Goal: Contribute content: Contribute content

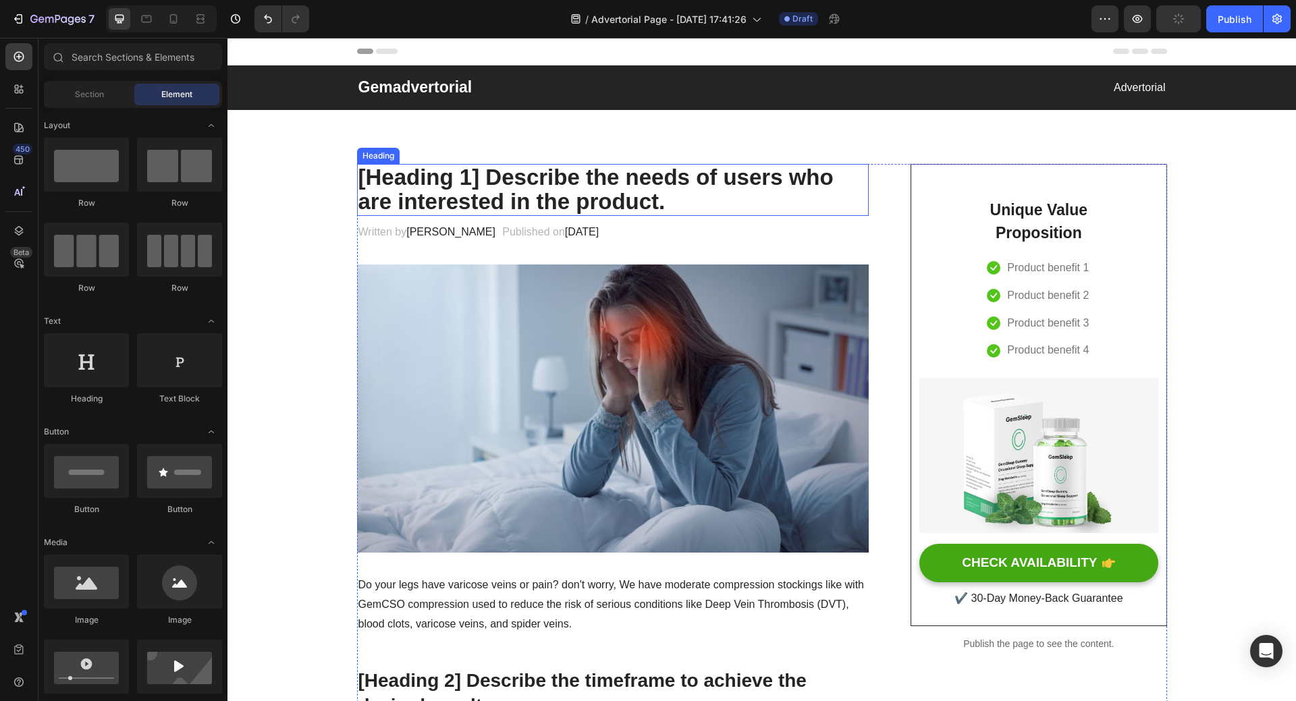
click at [555, 179] on p "[Heading 1] Describe the needs of users who are interested in the product." at bounding box center [612, 189] width 509 height 49
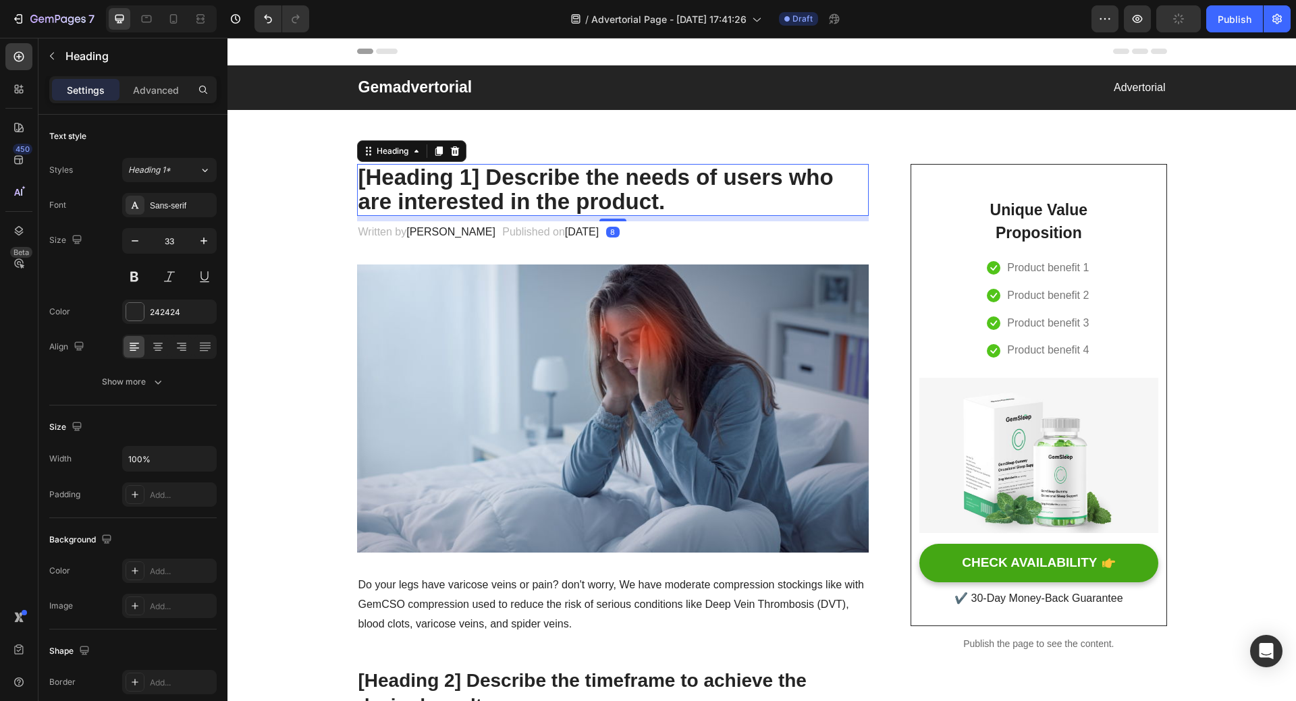
click at [361, 176] on p "[Heading 1] Describe the needs of users who are interested in the product." at bounding box center [612, 189] width 509 height 49
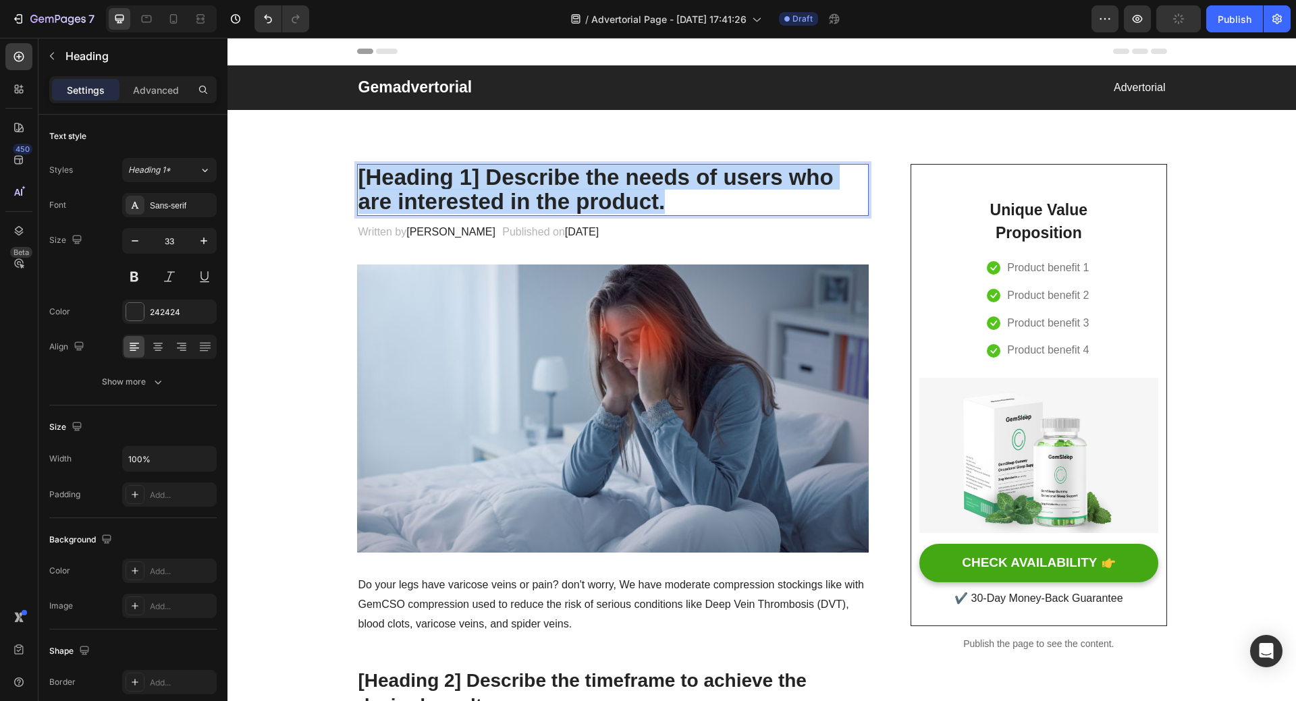
drag, startPoint x: 355, startPoint y: 176, endPoint x: 662, endPoint y: 199, distance: 307.9
click at [662, 199] on p "[Heading 1] Describe the needs of users who are interested in the product." at bounding box center [612, 189] width 509 height 49
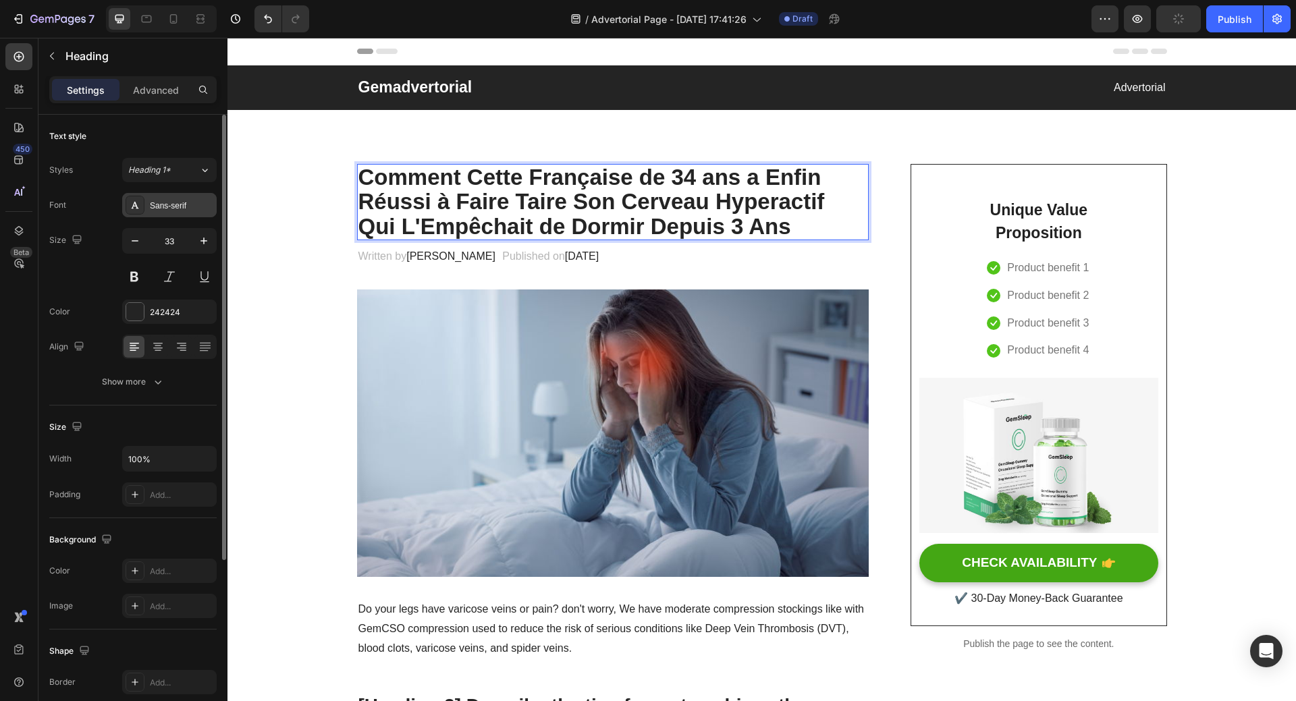
click at [166, 207] on div "Sans-serif" at bounding box center [181, 206] width 63 height 12
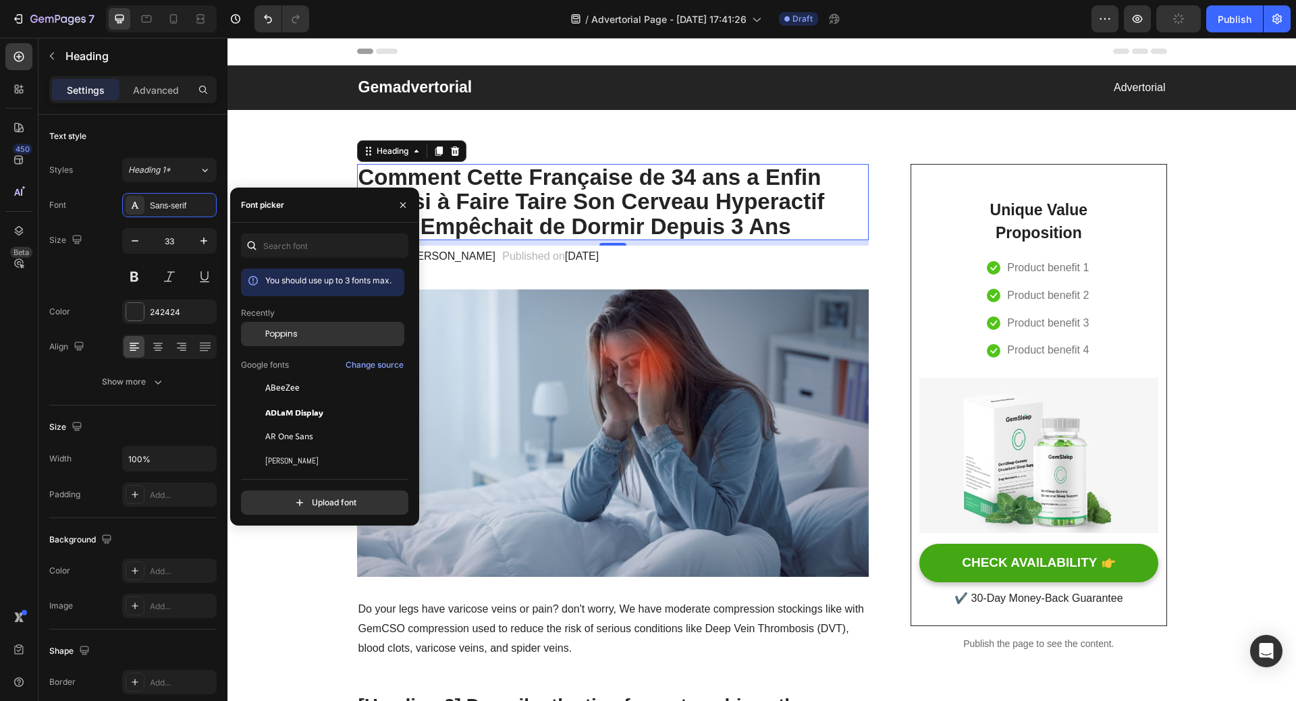
click at [285, 326] on div "Poppins" at bounding box center [322, 334] width 163 height 24
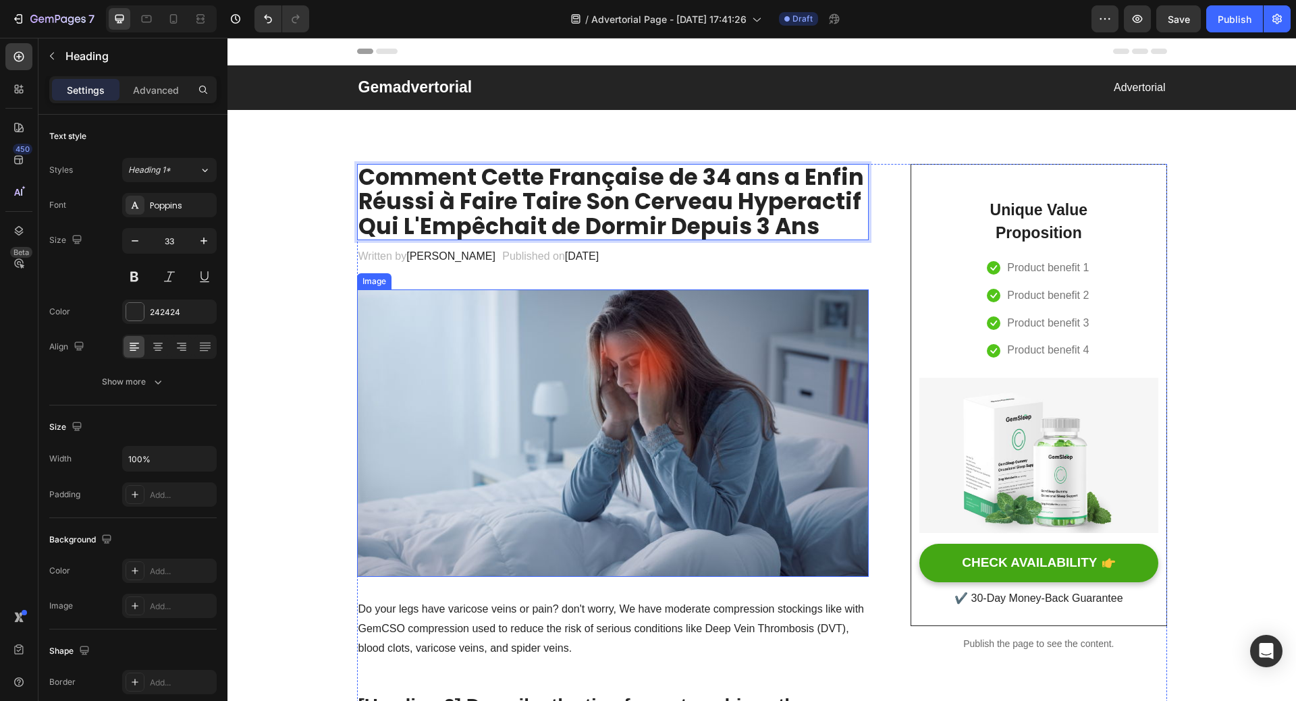
click at [621, 428] on img at bounding box center [613, 433] width 512 height 288
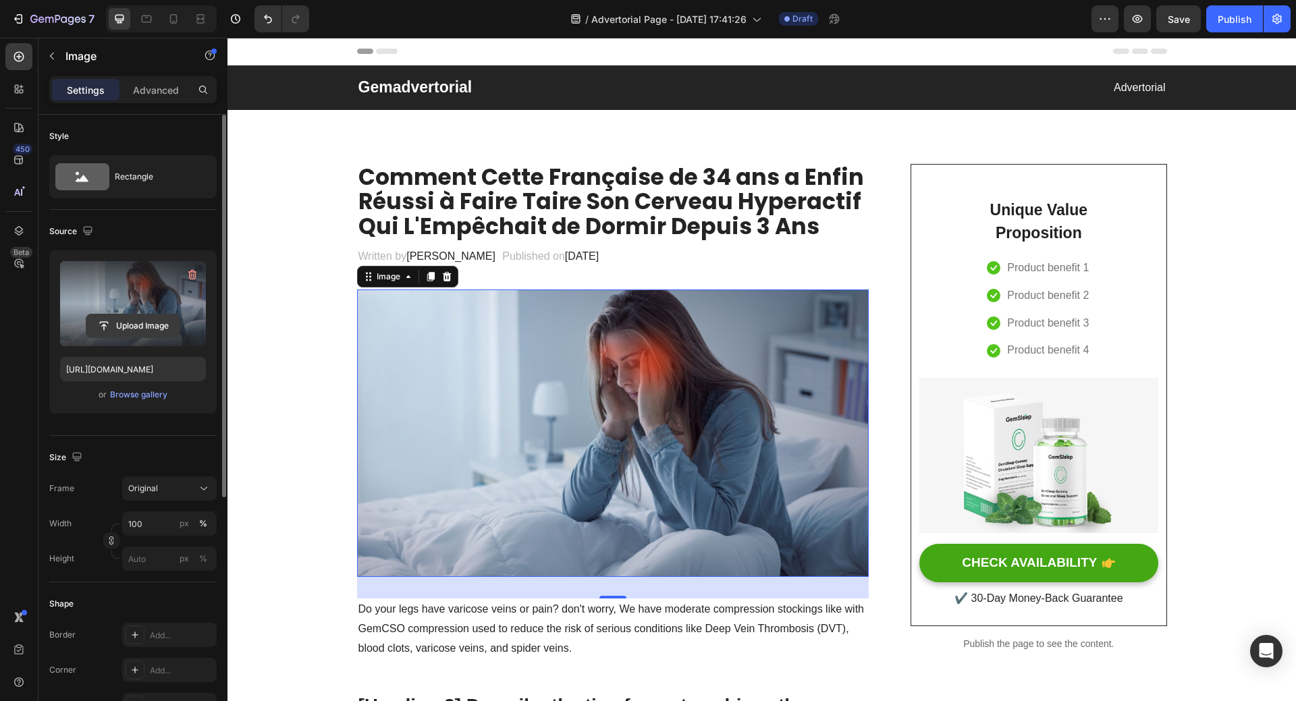
click at [127, 319] on input "file" at bounding box center [132, 325] width 93 height 23
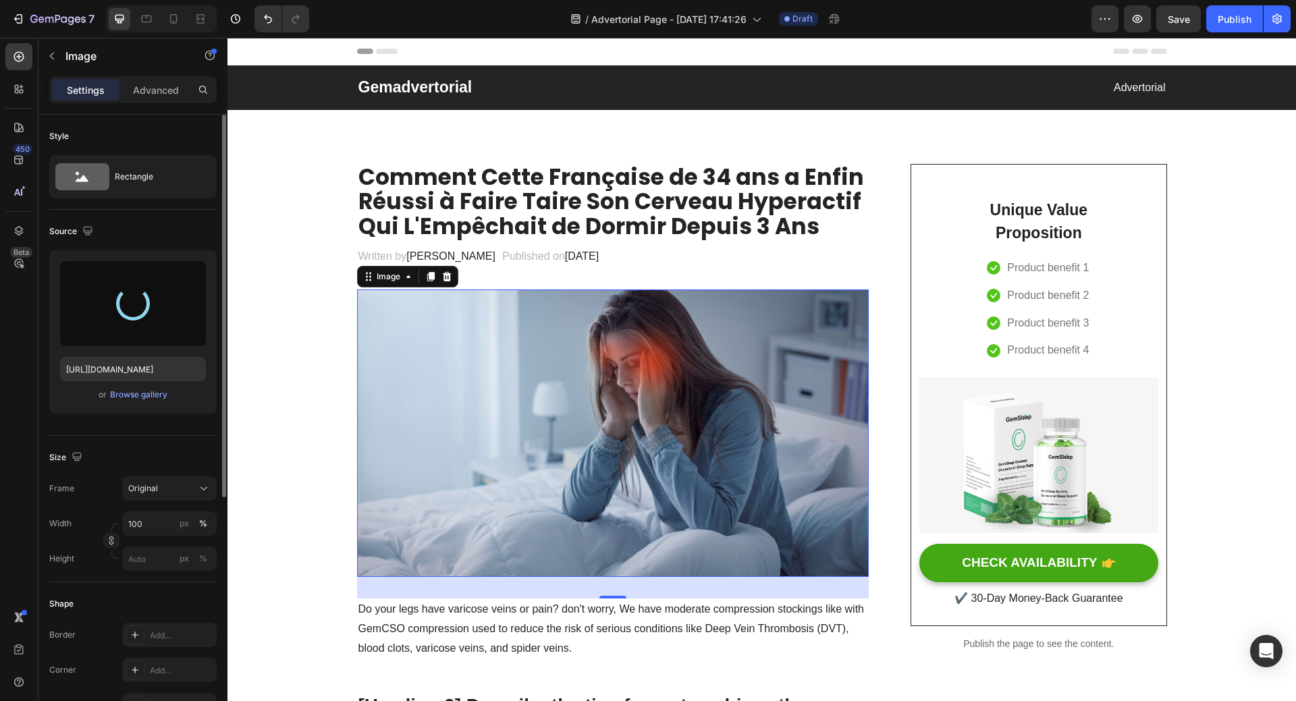
type input "https://cdn.shopify.com/s/files/1/0958/0625/9582/files/gempages_584278907360903…"
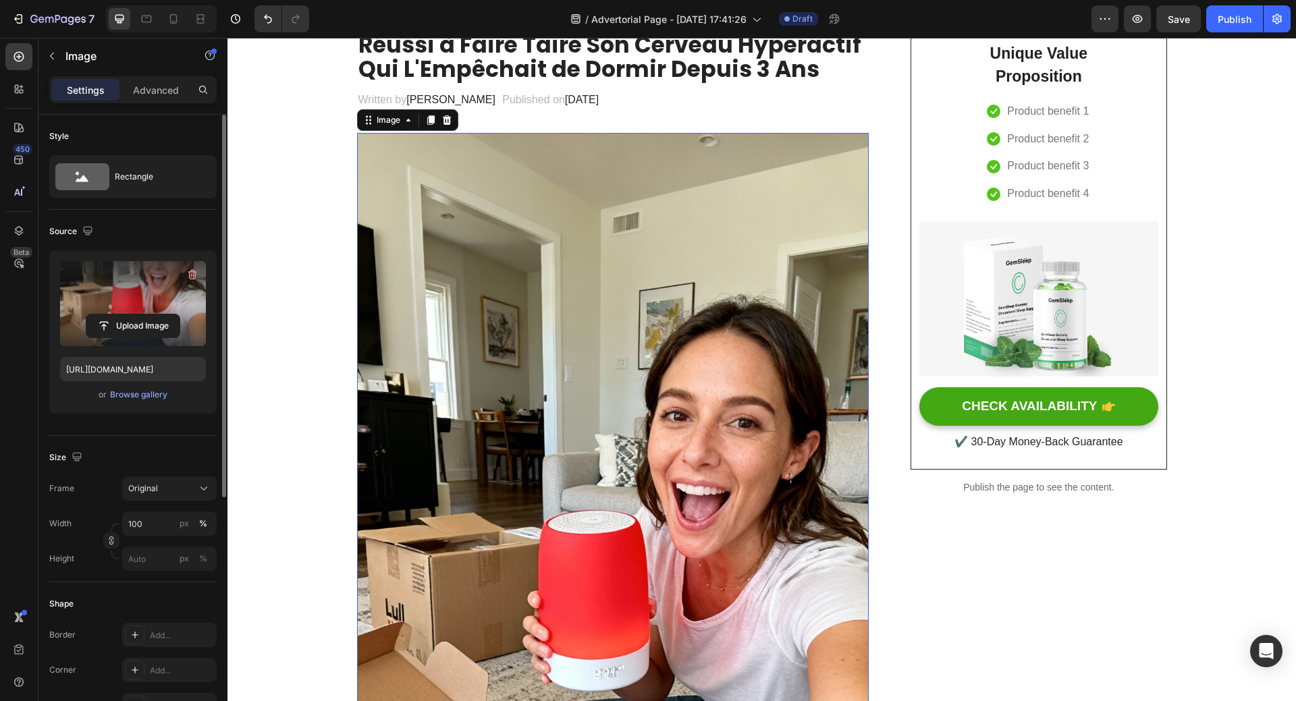
scroll to position [135, 0]
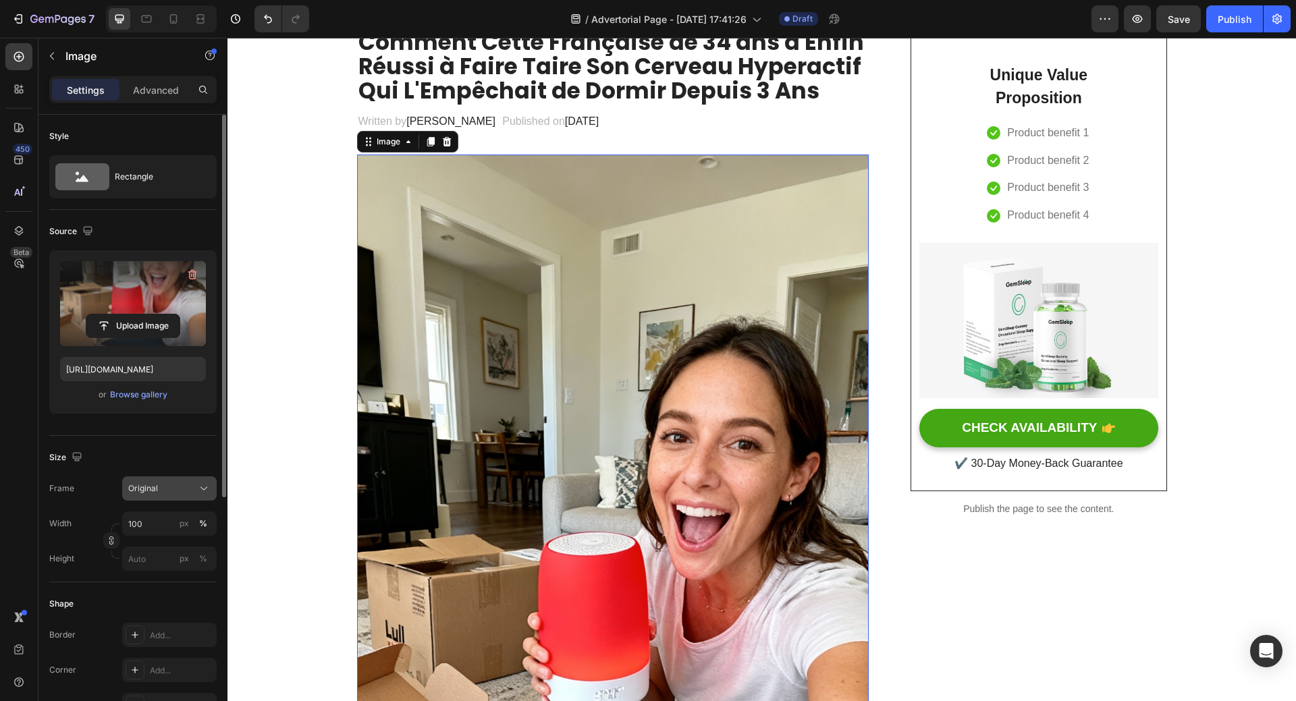
click at [175, 492] on div "Original" at bounding box center [161, 488] width 66 height 12
click at [201, 570] on icon at bounding box center [198, 572] width 13 height 13
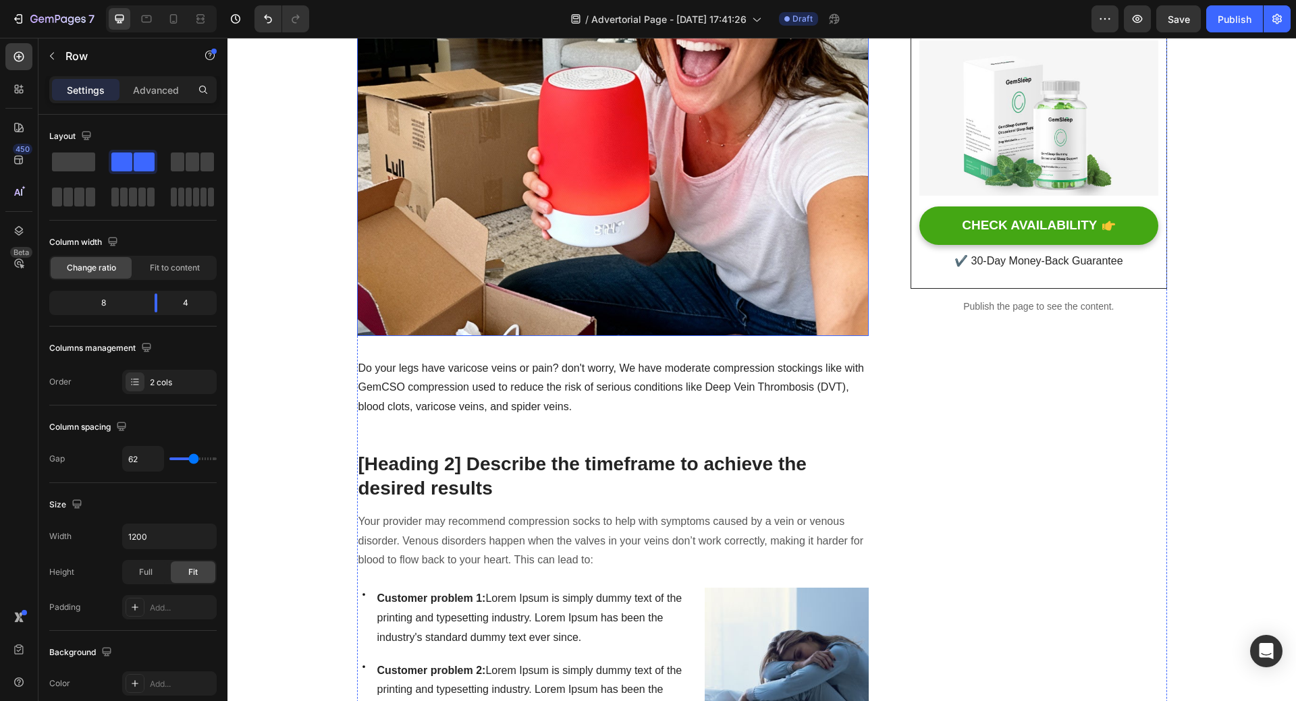
scroll to position [0, 0]
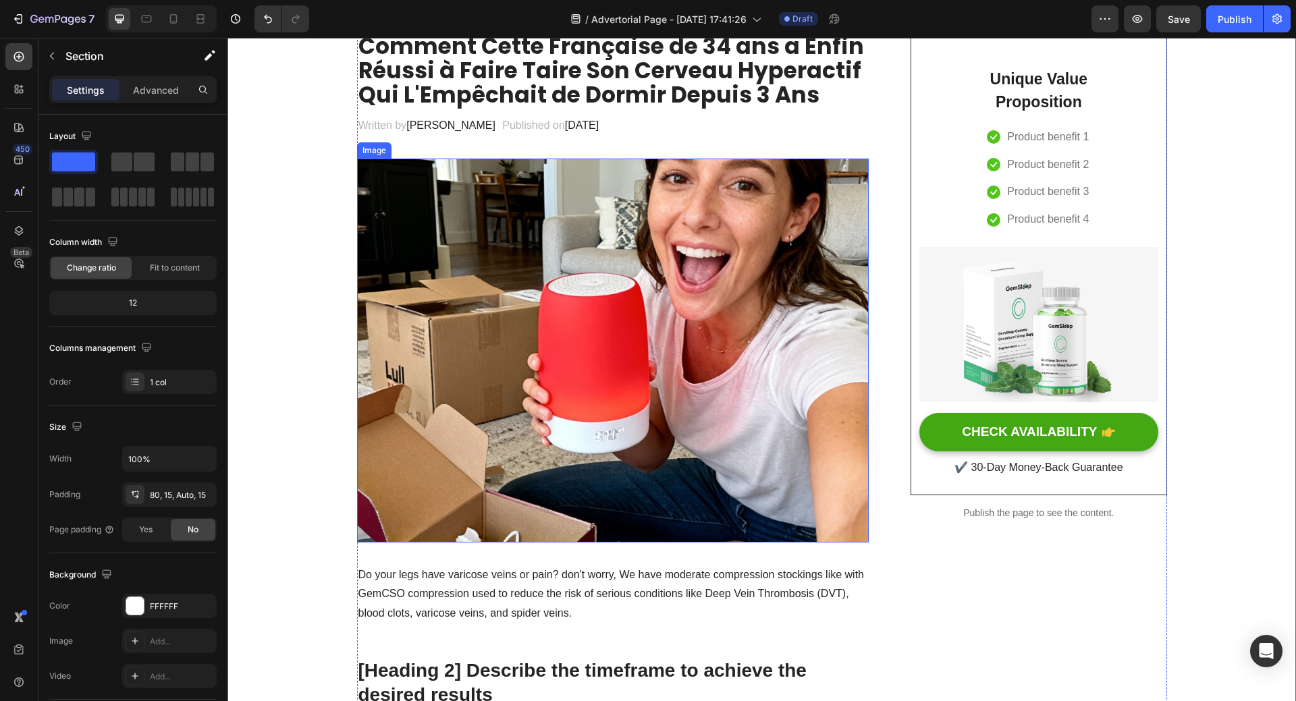
scroll to position [135, 0]
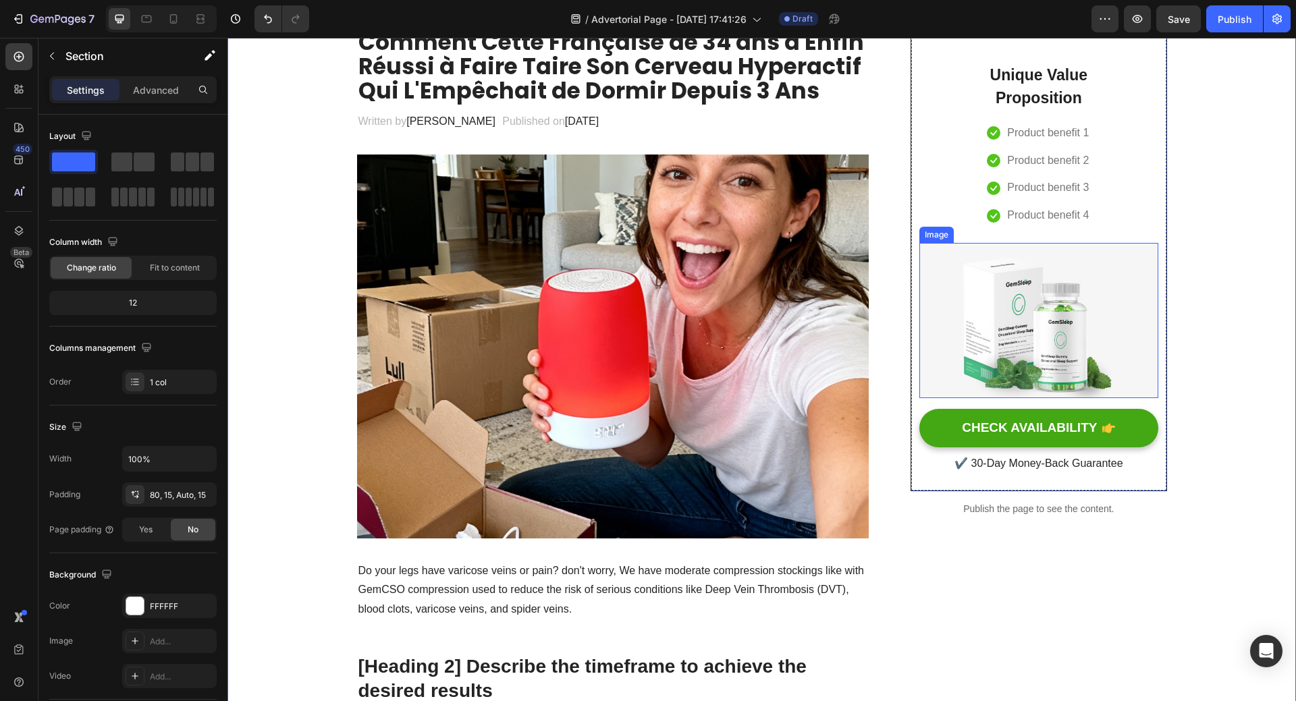
click at [1034, 347] on img at bounding box center [1038, 320] width 238 height 155
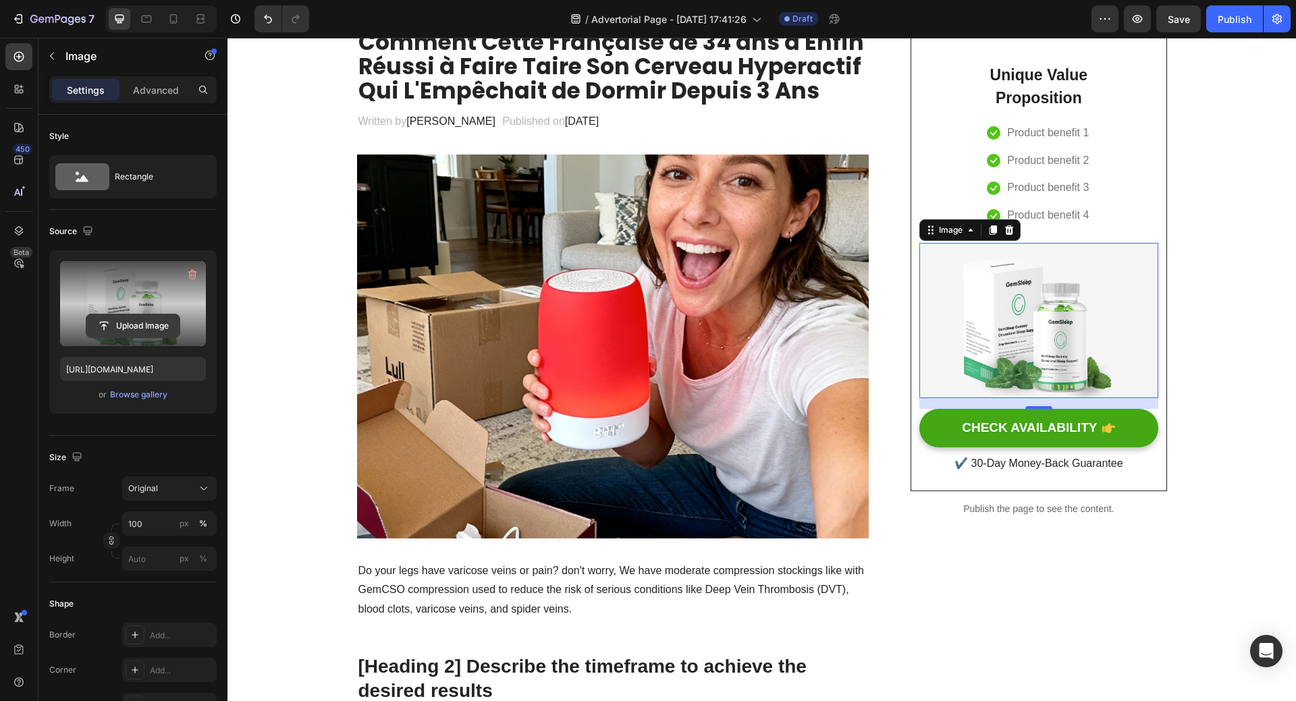
click at [127, 327] on input "file" at bounding box center [132, 325] width 93 height 23
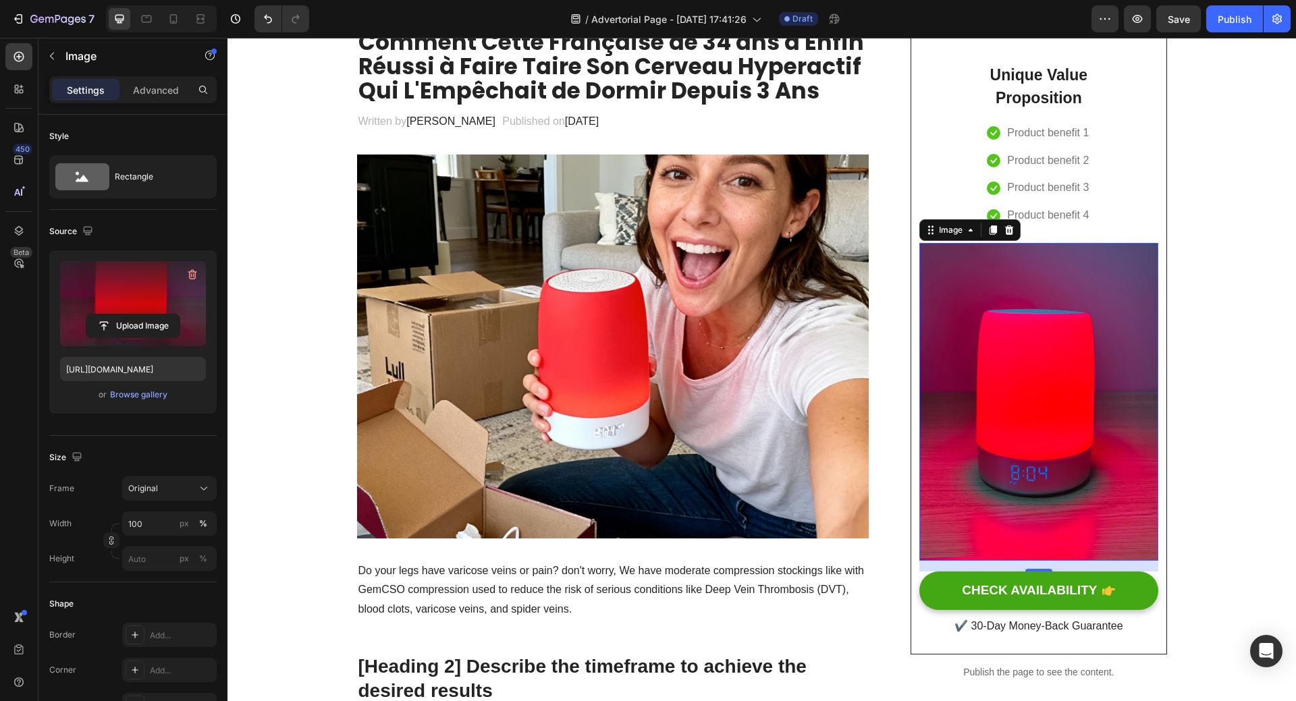
click at [1047, 400] on img at bounding box center [1038, 402] width 238 height 318
click at [130, 327] on input "file" at bounding box center [132, 325] width 93 height 23
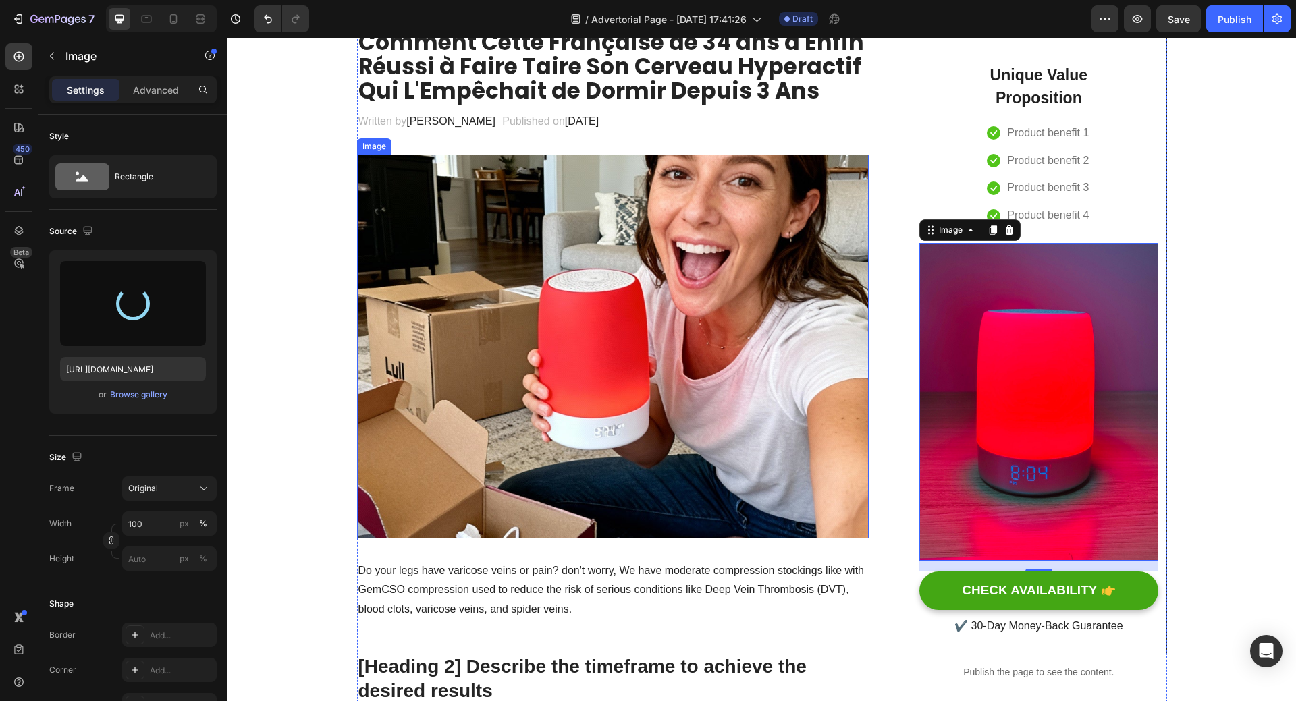
type input "https://cdn.shopify.com/s/files/1/0958/0625/9582/files/gempages_584278907360903…"
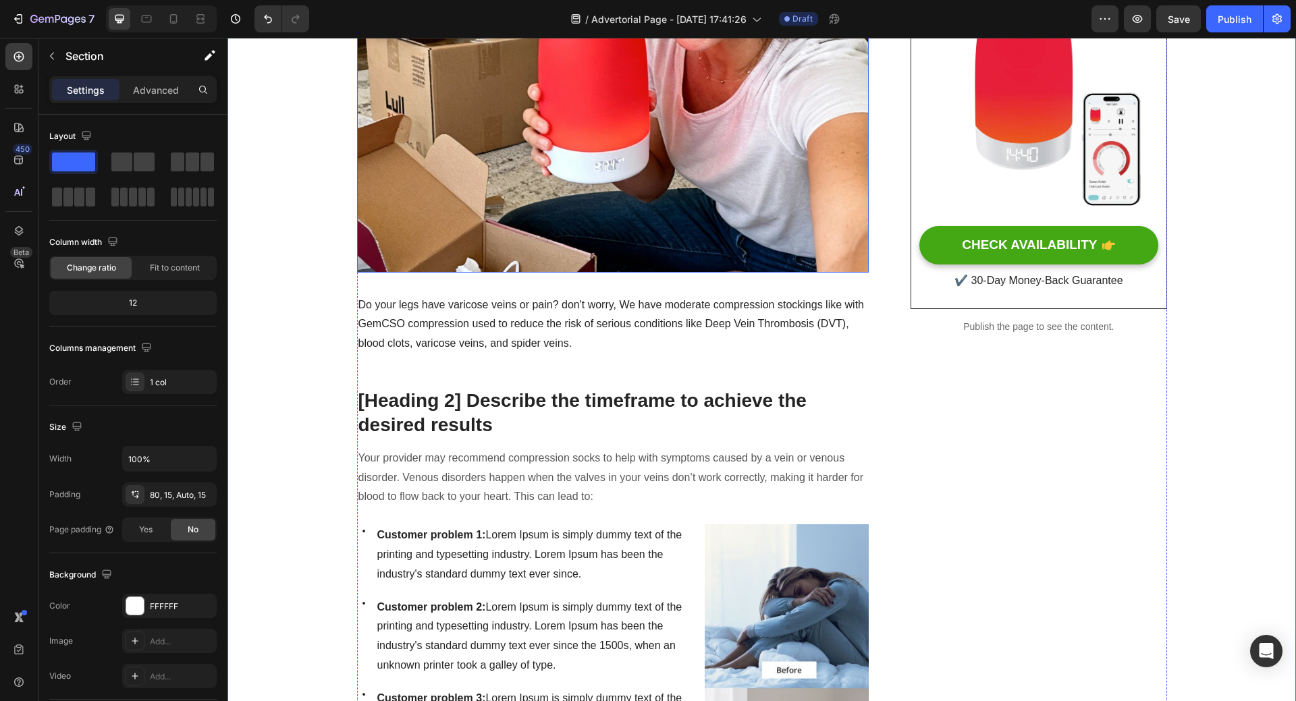
scroll to position [405, 0]
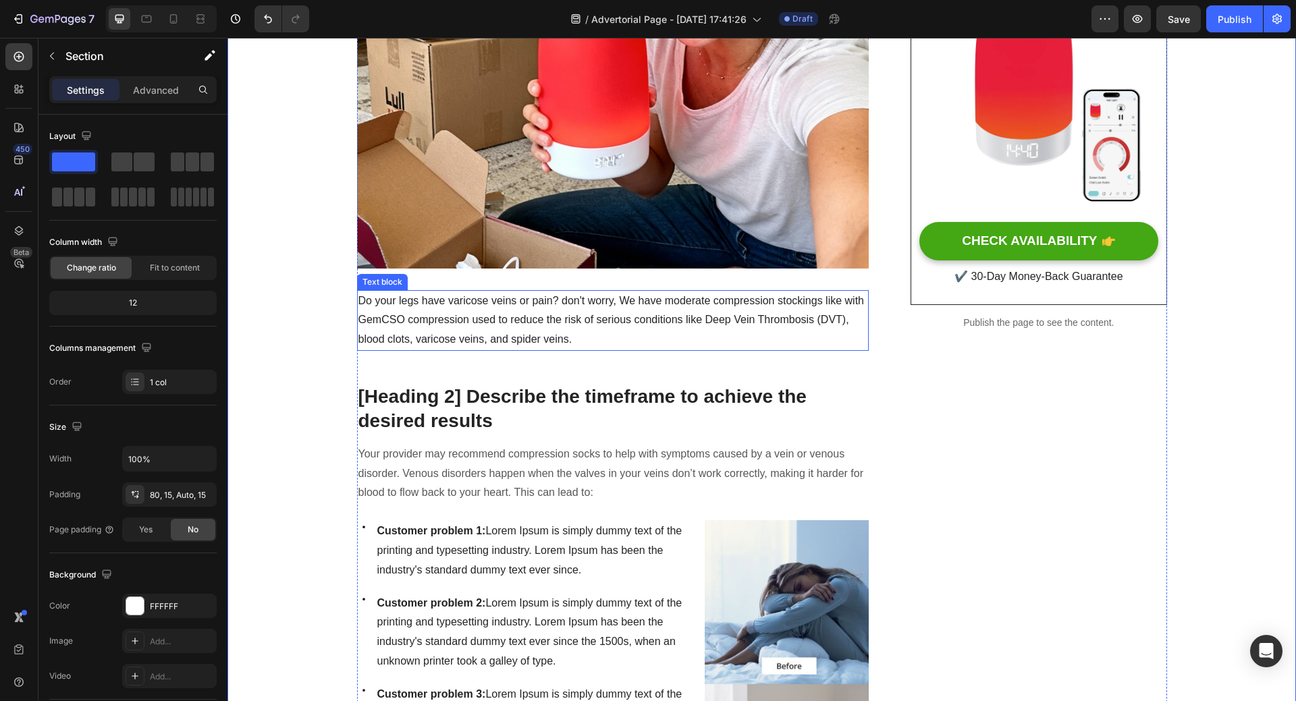
click at [462, 302] on p "Do your legs have varicose veins or pain? don't worry, We have moderate compres…" at bounding box center [612, 321] width 509 height 58
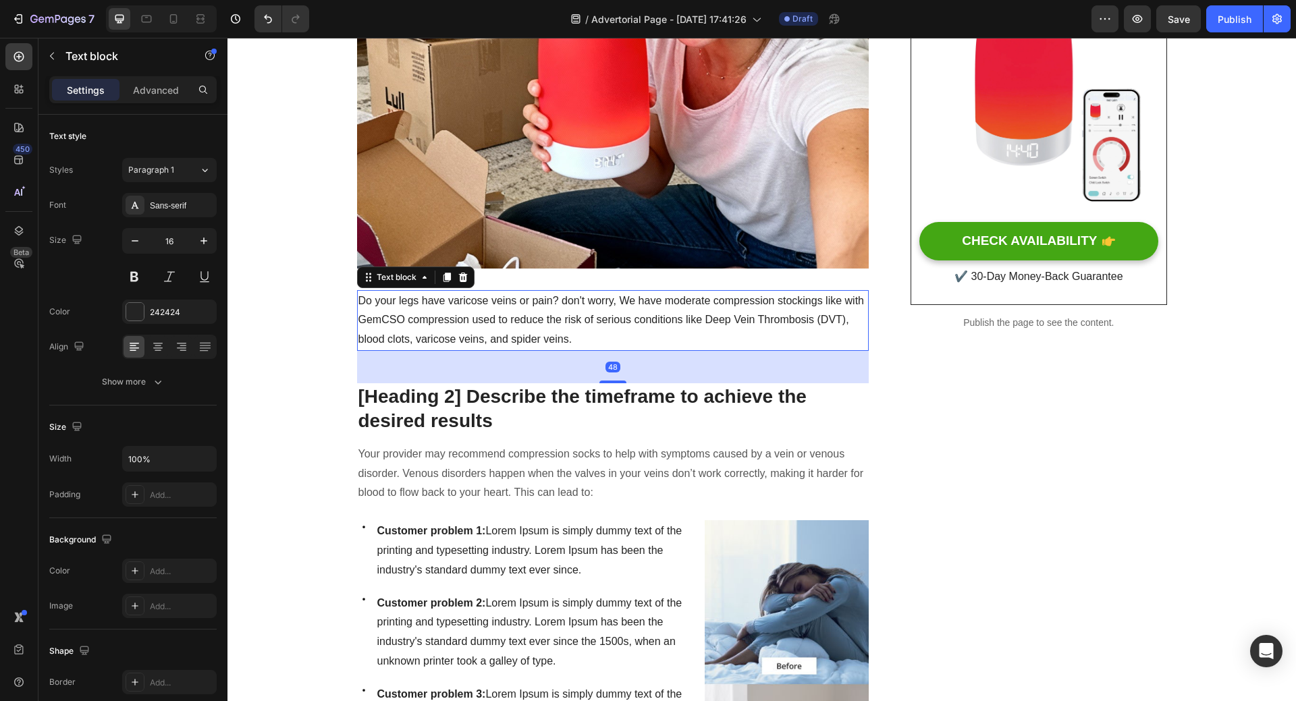
click at [360, 305] on p "Do your legs have varicose veins or pain? don't worry, We have moderate compres…" at bounding box center [612, 321] width 509 height 58
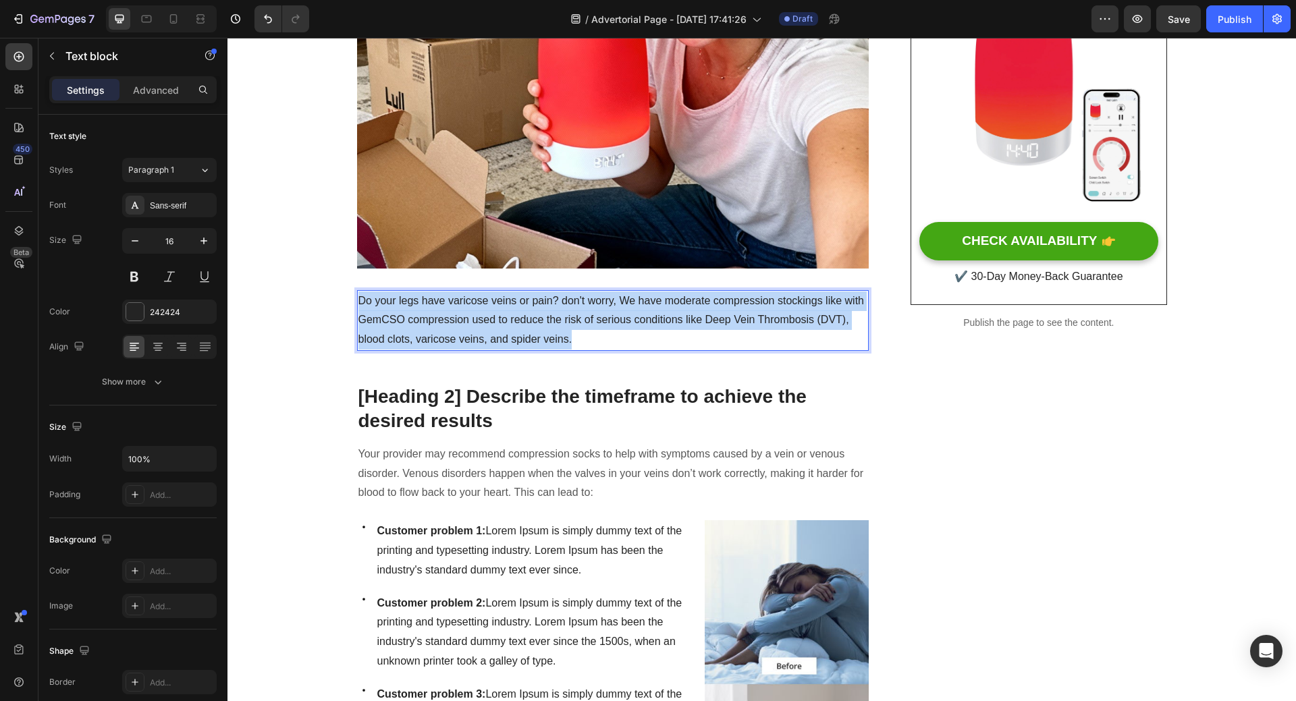
drag, startPoint x: 354, startPoint y: 299, endPoint x: 590, endPoint y: 343, distance: 240.9
click at [590, 343] on p "Do your legs have varicose veins or pain? don't worry, We have moderate compres…" at bounding box center [612, 321] width 509 height 58
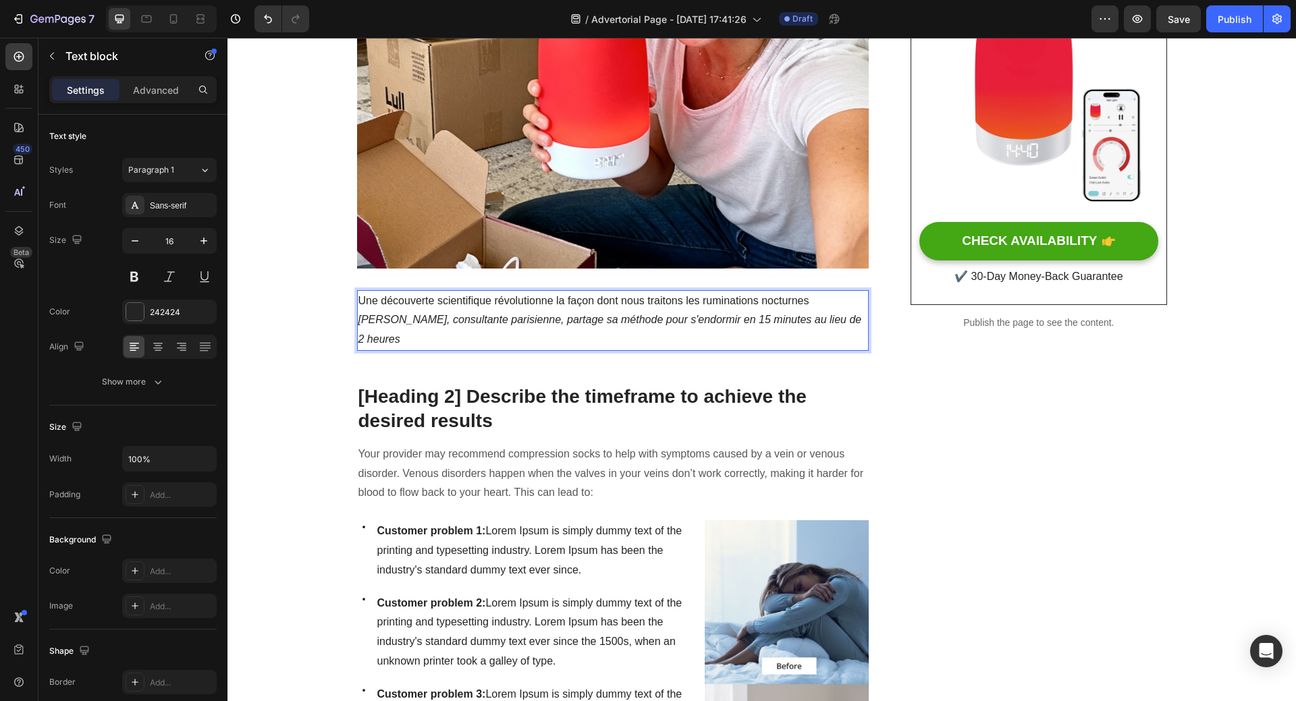
click at [432, 300] on p "Une découverte scientifique révolutionne la façon dont nous traitons les rumina…" at bounding box center [612, 302] width 509 height 20
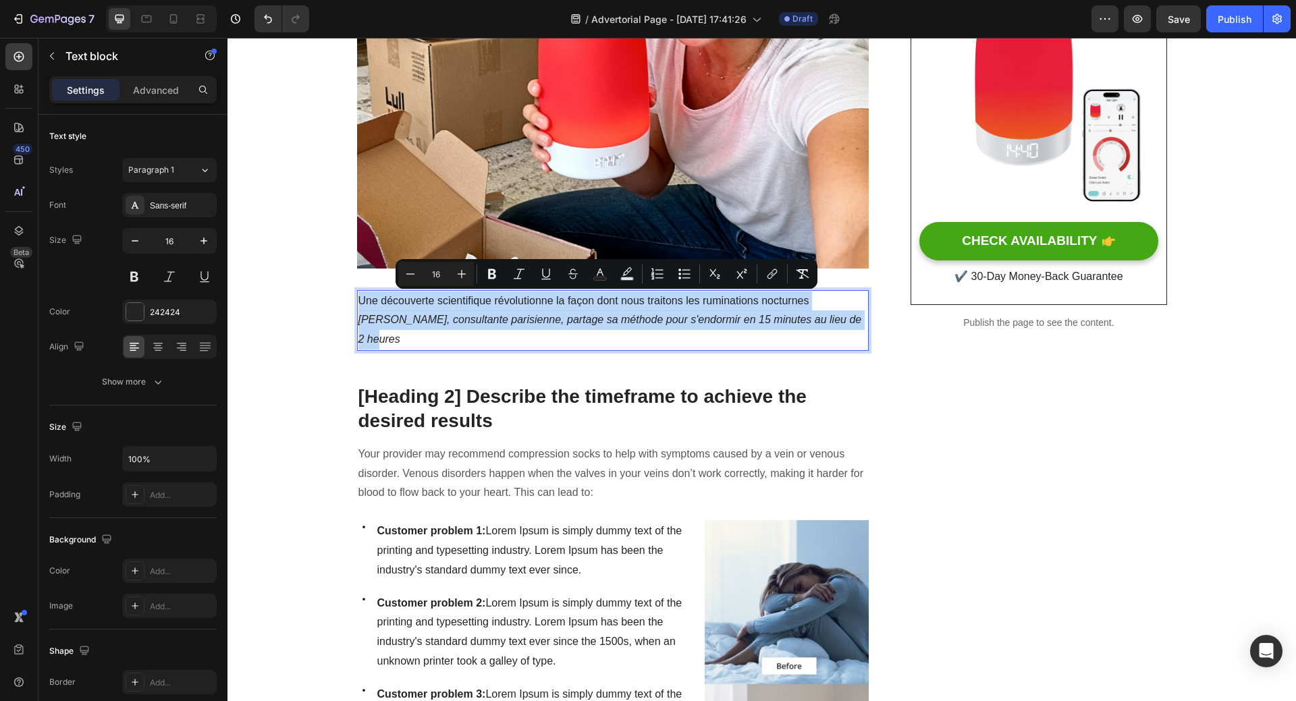
drag, startPoint x: 352, startPoint y: 303, endPoint x: 860, endPoint y: 322, distance: 508.5
click at [860, 322] on div "Une découverte scientifique révolutionne la façon dont nous traitons les rumina…" at bounding box center [613, 320] width 512 height 61
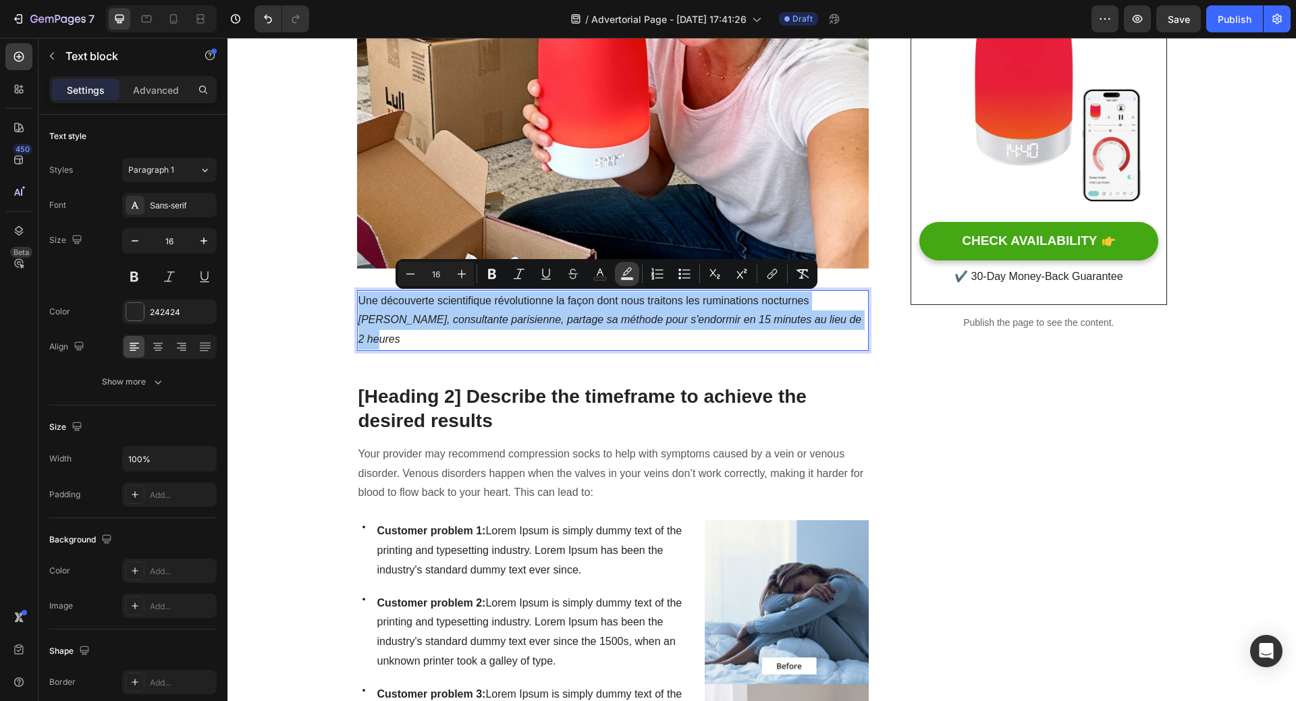
click at [627, 271] on icon "Editor contextual toolbar" at bounding box center [626, 271] width 9 height 8
type input "000000"
type input "77"
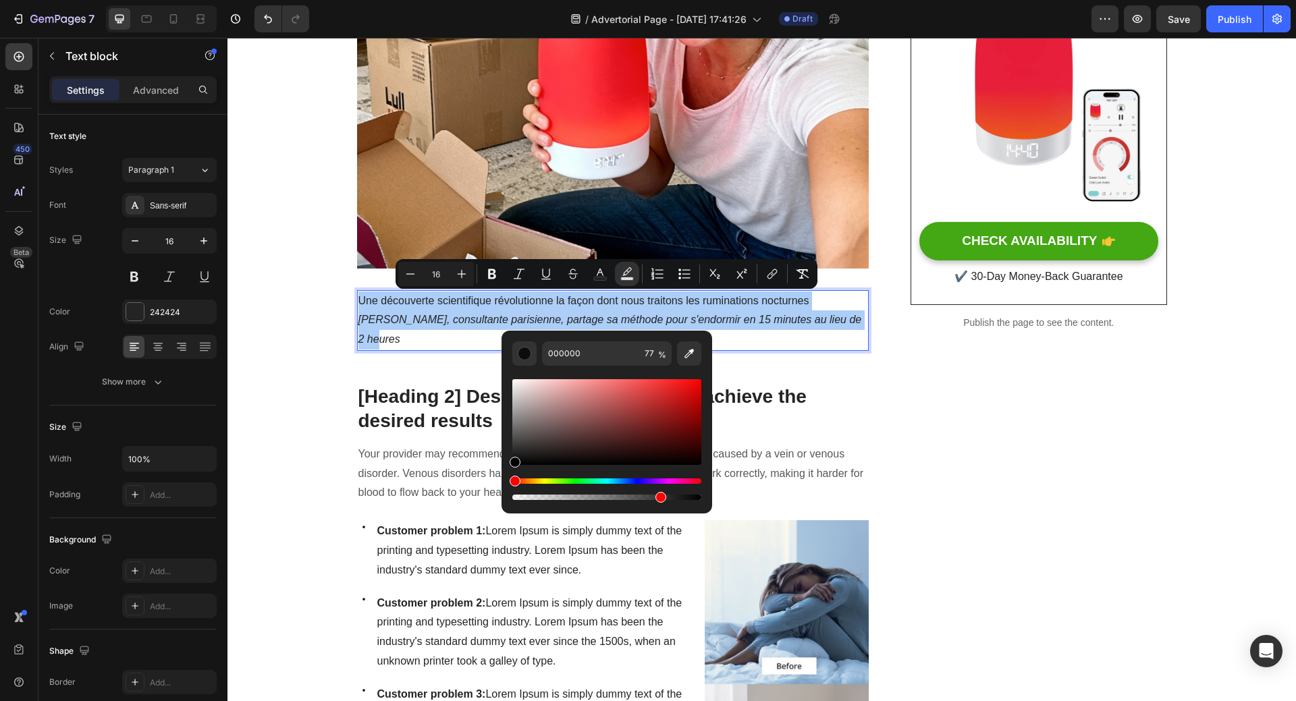
click at [543, 480] on div "Hue" at bounding box center [606, 480] width 189 height 5
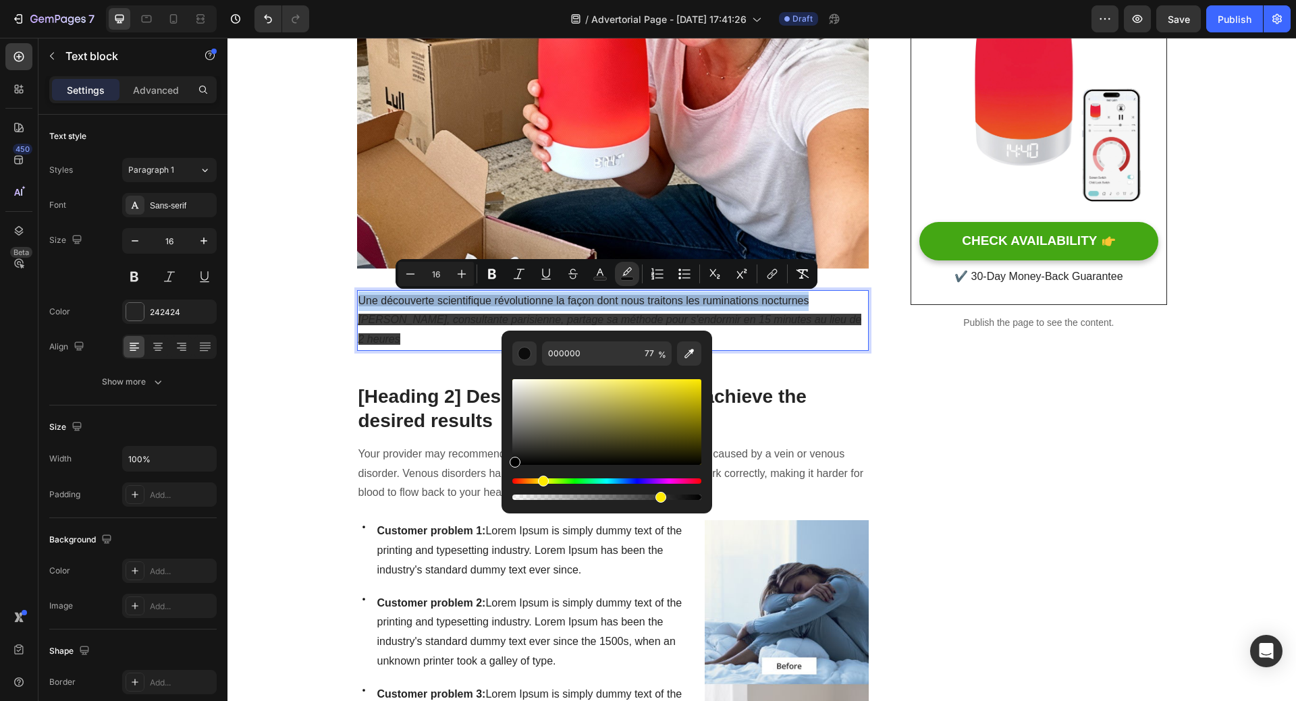
click at [541, 480] on div "Hue" at bounding box center [606, 480] width 189 height 5
click at [665, 388] on div "Editor contextual toolbar" at bounding box center [606, 422] width 189 height 86
type input "E2D32B"
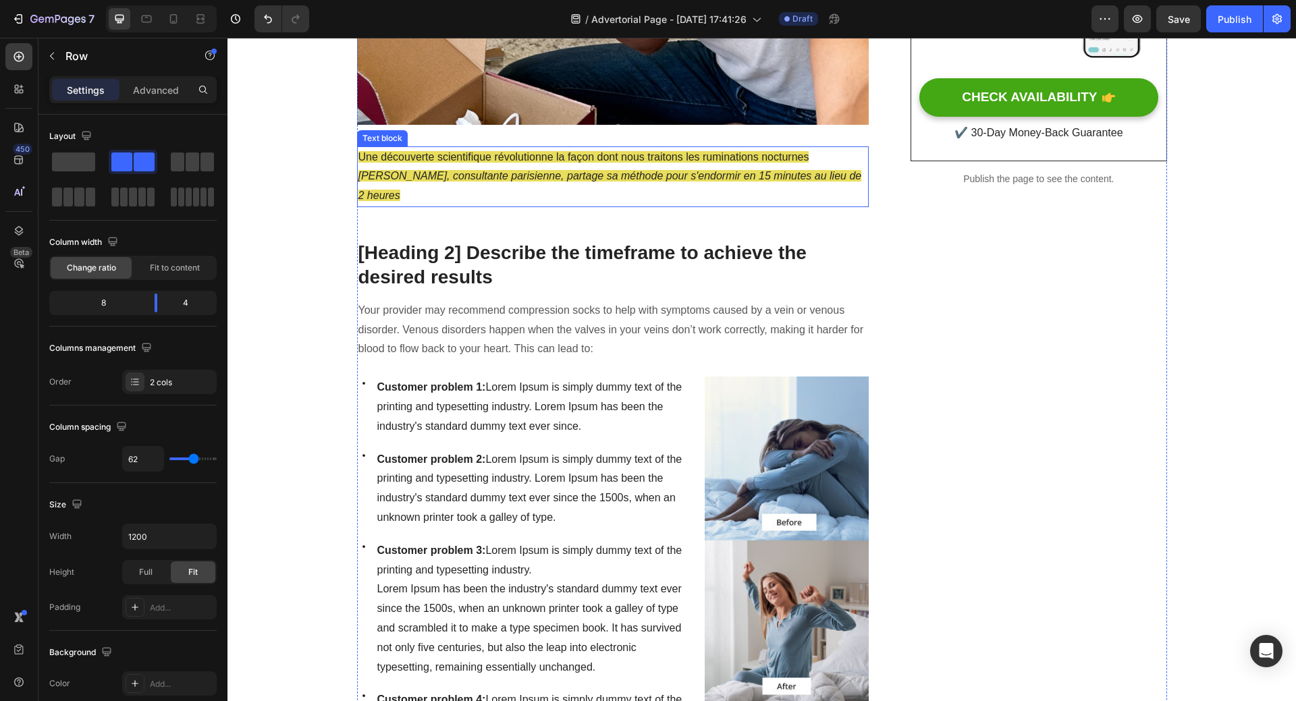
scroll to position [607, 0]
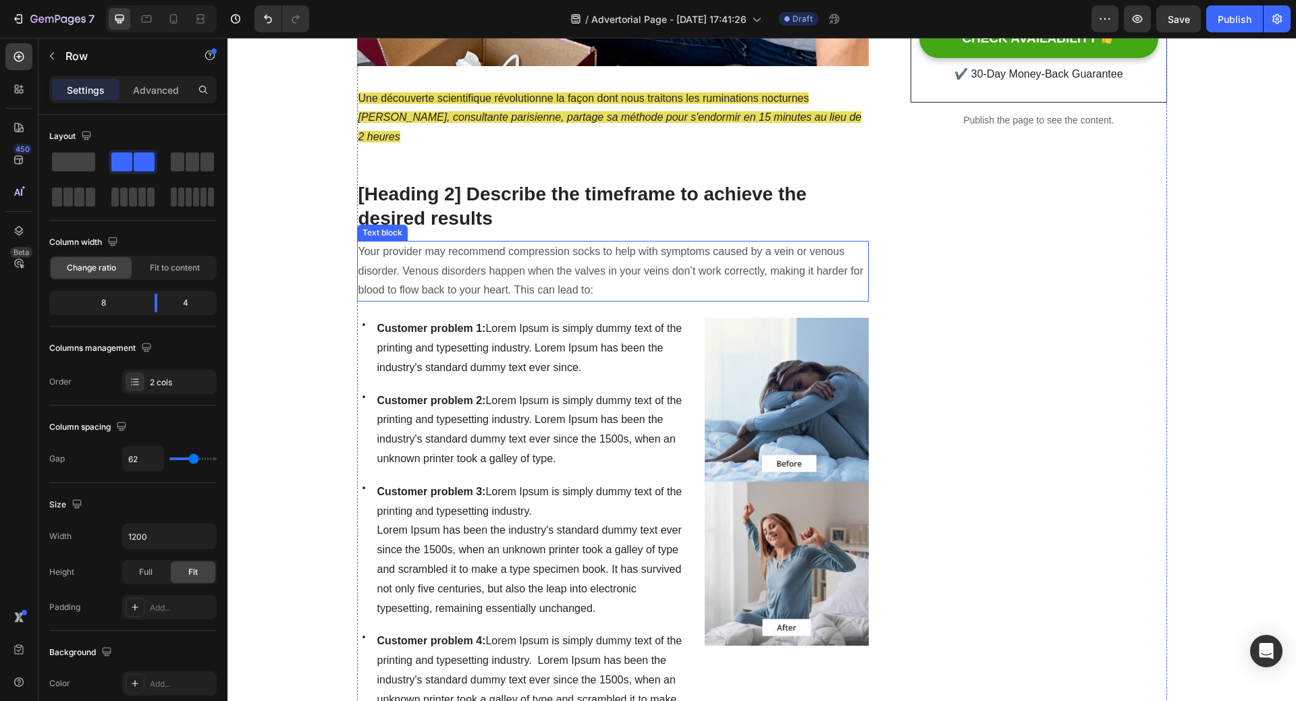
click at [440, 242] on p "Your provider may recommend compression socks to help with symptoms caused by a…" at bounding box center [612, 271] width 509 height 58
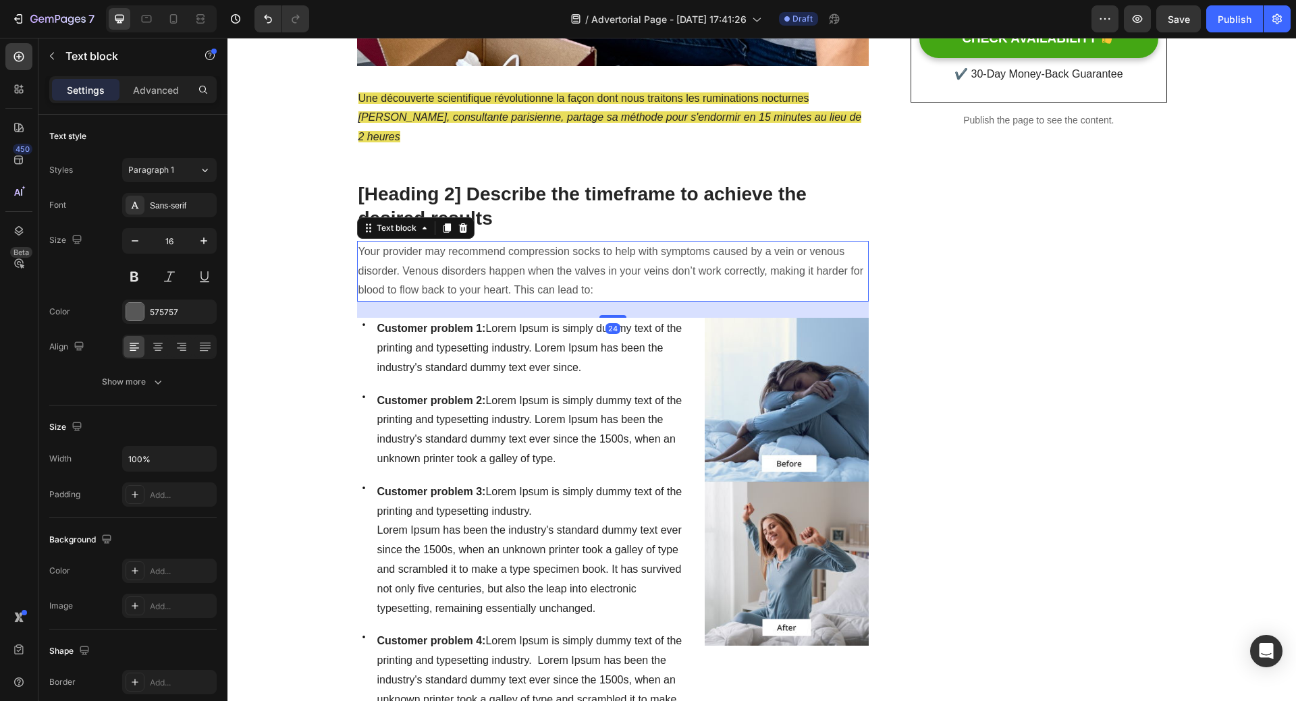
click at [378, 242] on p "Your provider may recommend compression socks to help with symptoms caused by a…" at bounding box center [612, 271] width 509 height 58
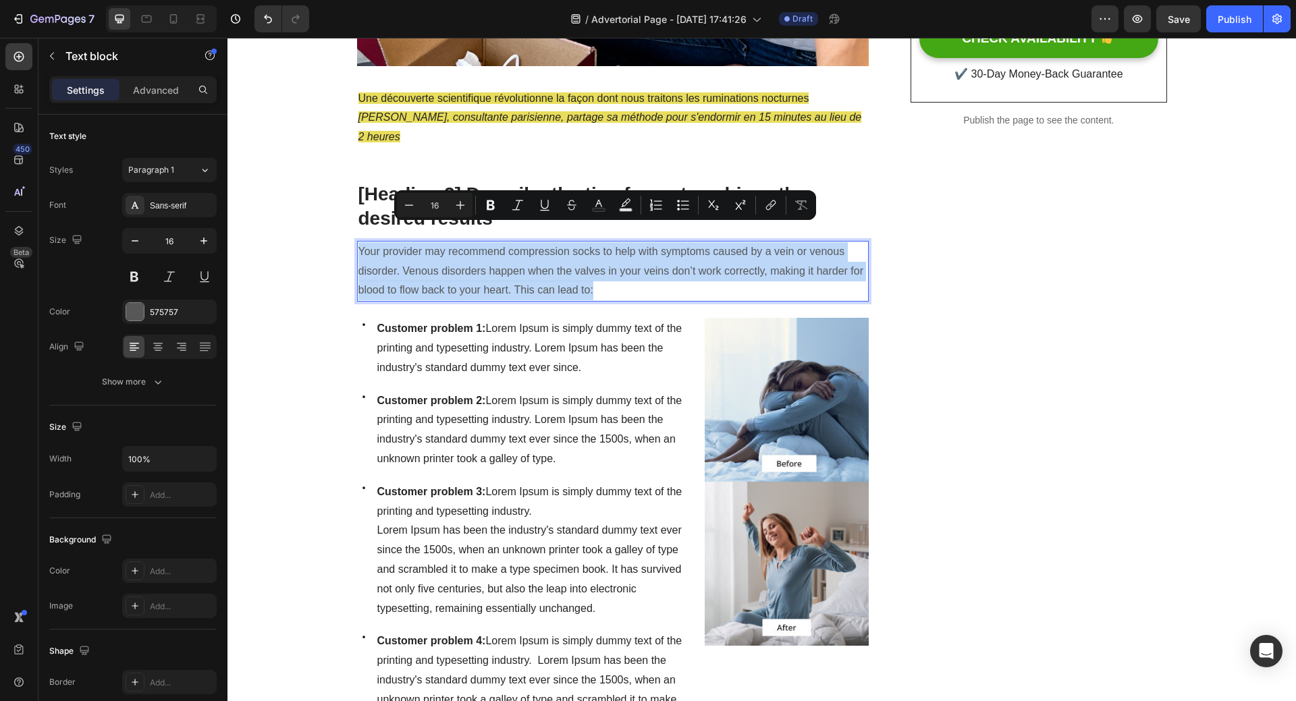
drag, startPoint x: 355, startPoint y: 232, endPoint x: 592, endPoint y: 267, distance: 240.0
click at [592, 267] on p "Your provider may recommend compression socks to help with symptoms caused by a…" at bounding box center [612, 271] width 509 height 58
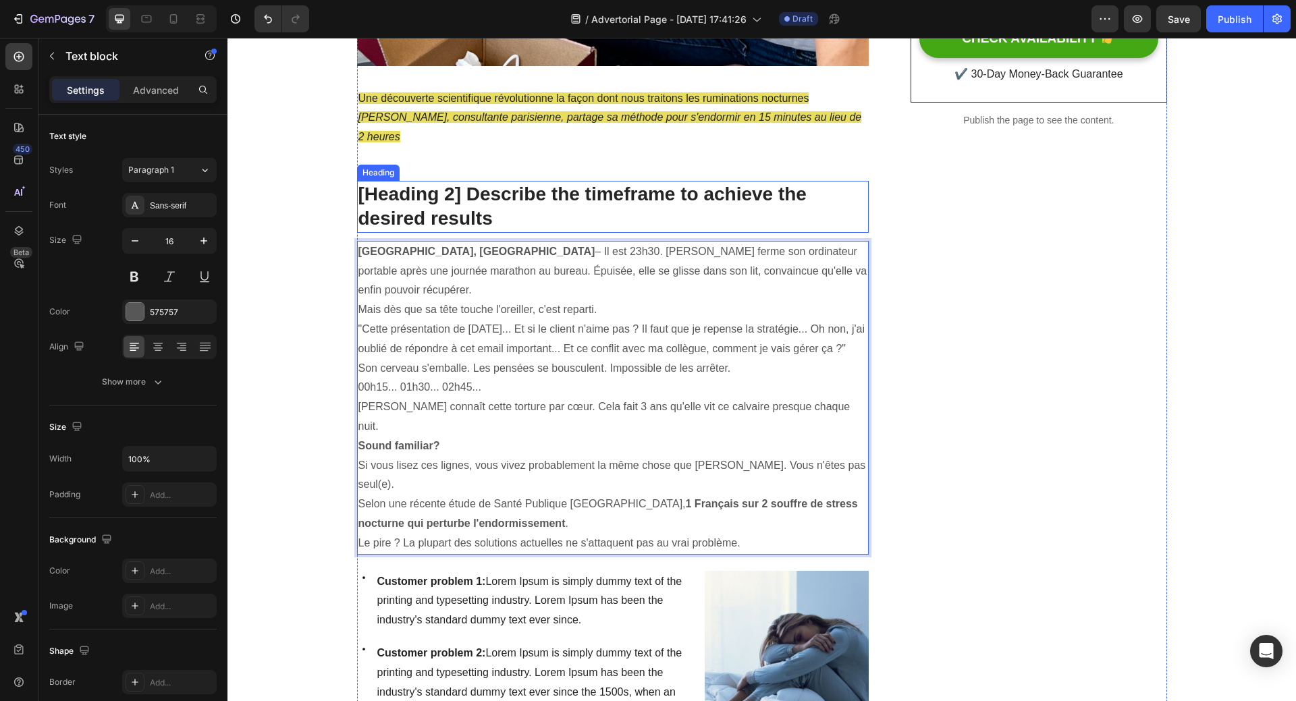
click at [514, 184] on p "[Heading 2] Describe the timeframe to achieve the desired results" at bounding box center [612, 206] width 509 height 49
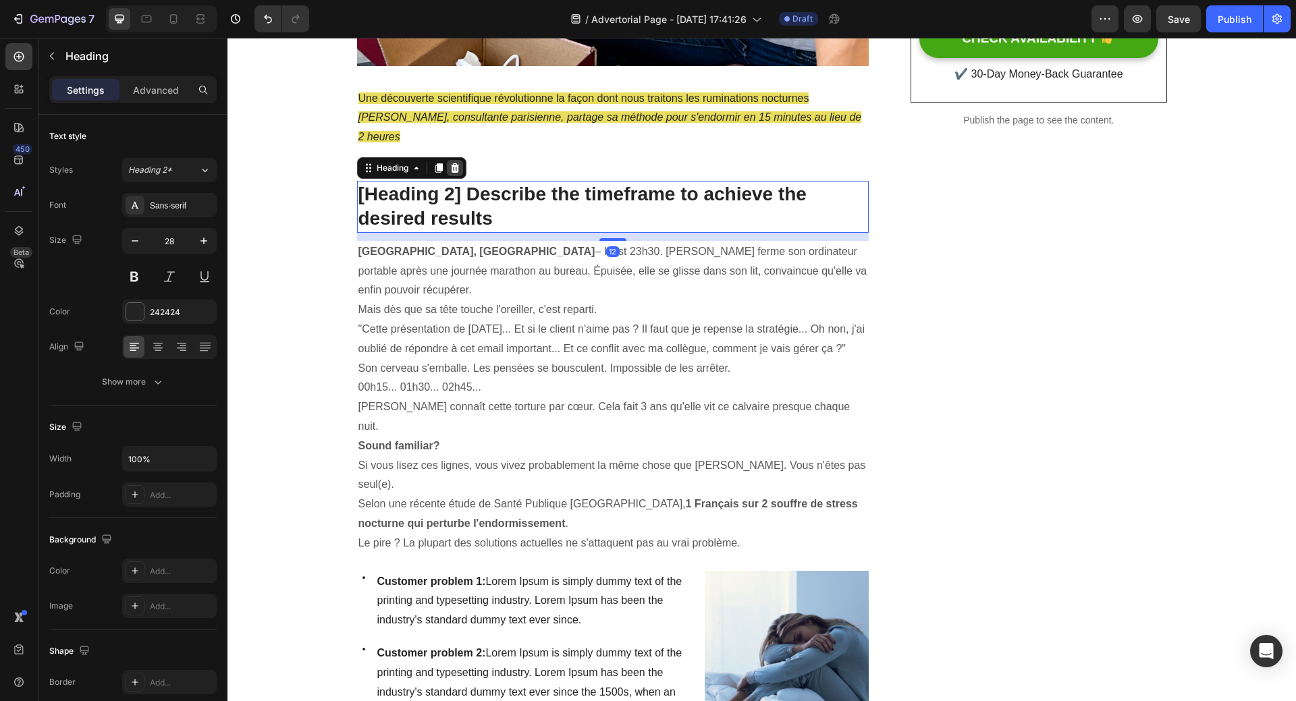
click at [450, 163] on icon at bounding box center [454, 167] width 9 height 9
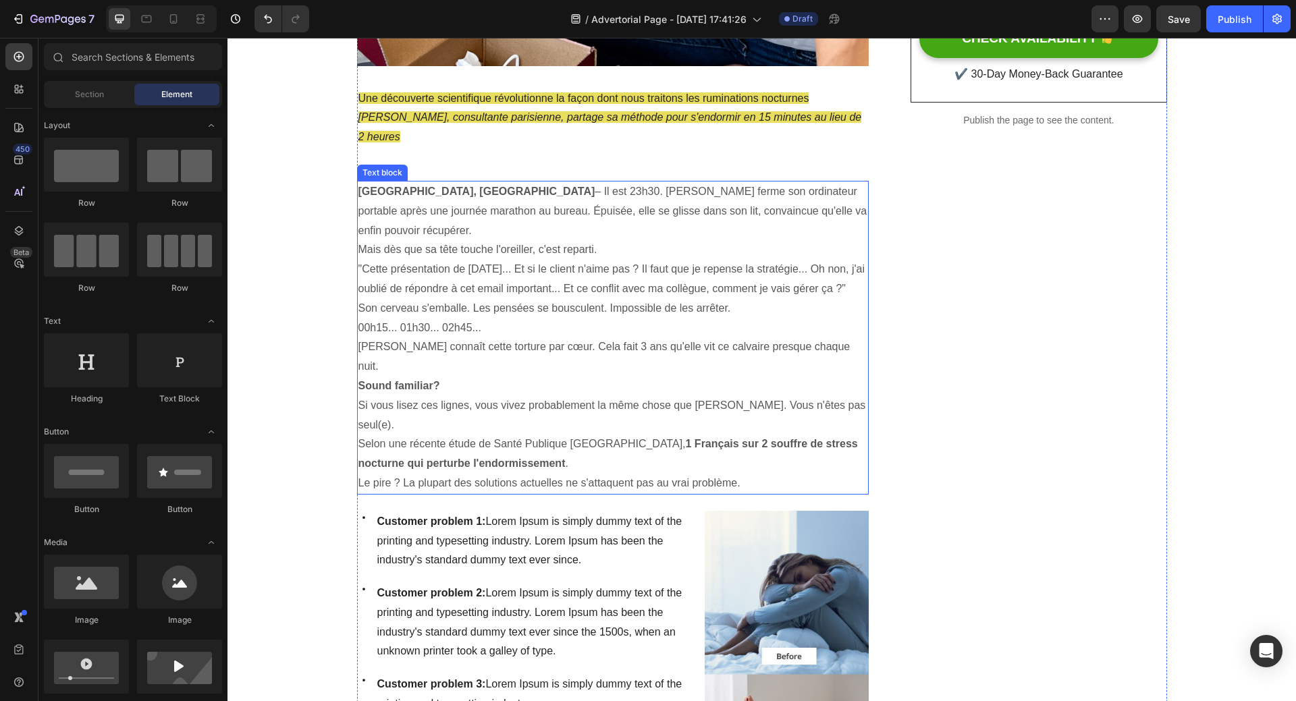
click at [615, 240] on p "Mais dès que sa tête touche l'oreiller, c'est reparti." at bounding box center [612, 250] width 509 height 20
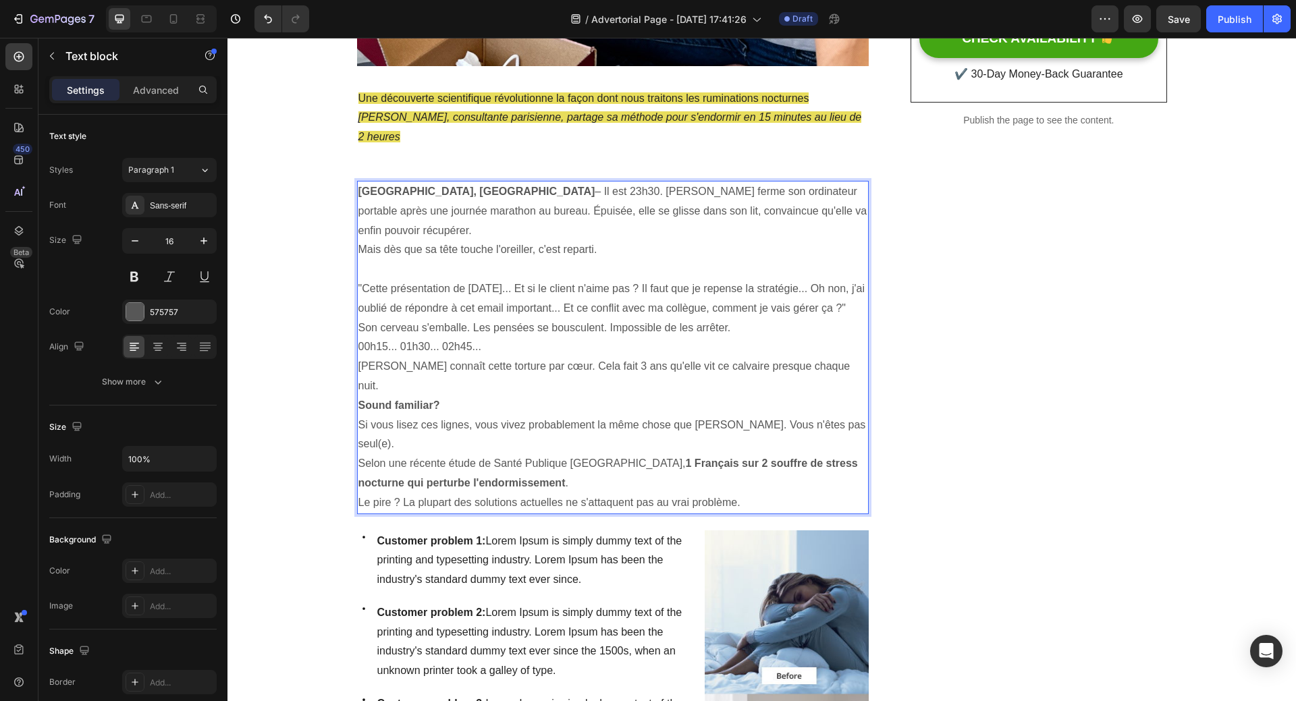
click at [511, 337] on p "00h15... 01h30... 02h45..." at bounding box center [612, 347] width 509 height 20
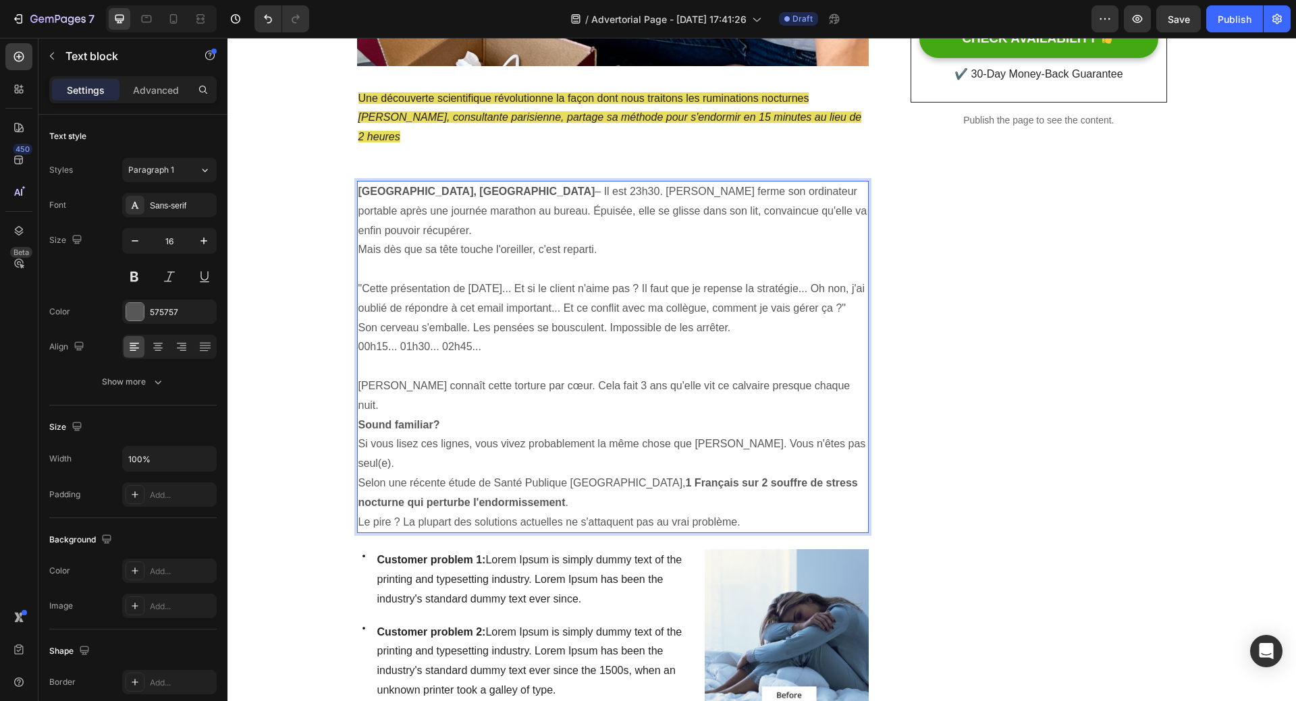
click at [502, 416] on p "Sound familiar?" at bounding box center [612, 426] width 509 height 20
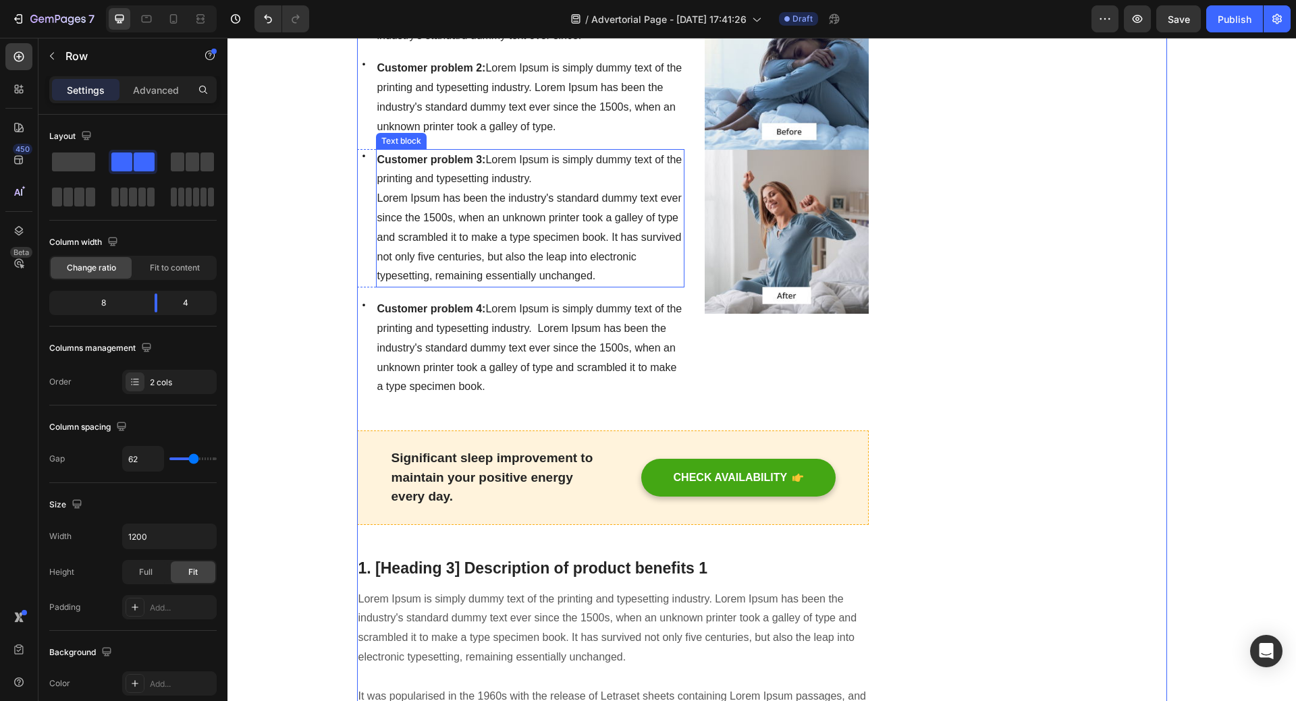
scroll to position [1215, 0]
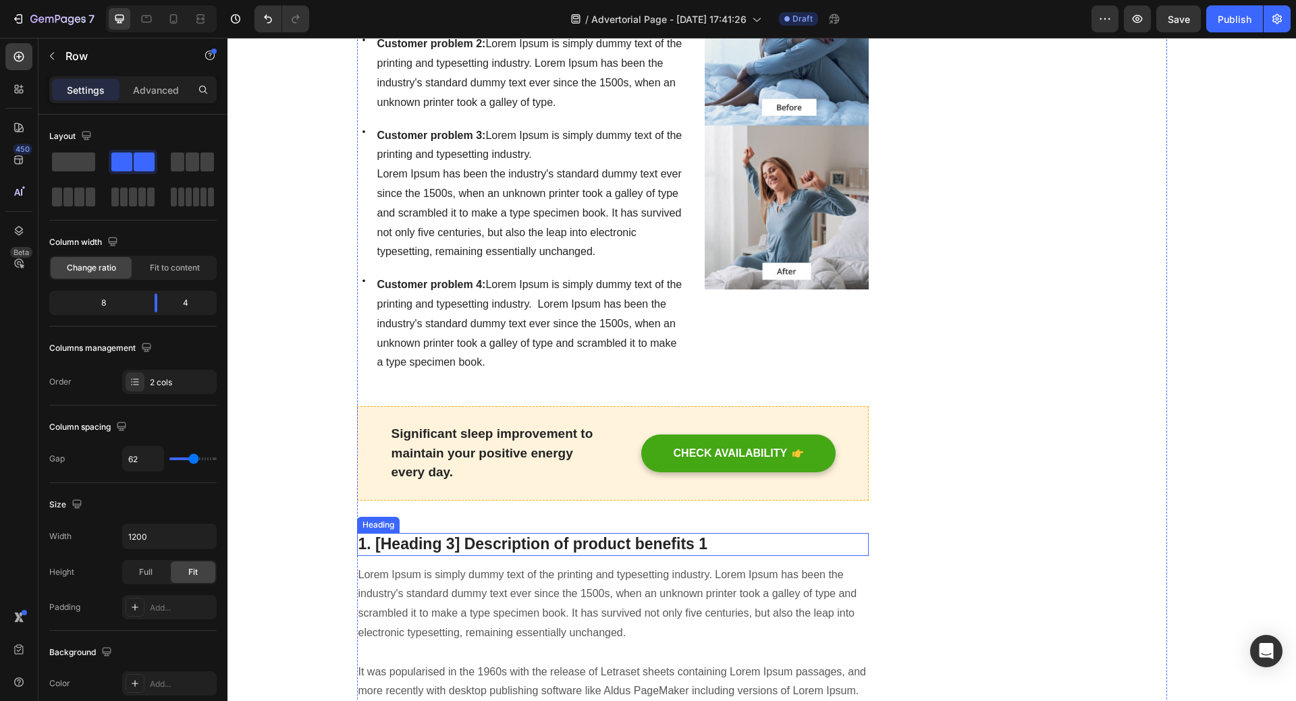
click at [590, 534] on p "1. [Heading 3] Description of product benefits 1" at bounding box center [612, 544] width 509 height 20
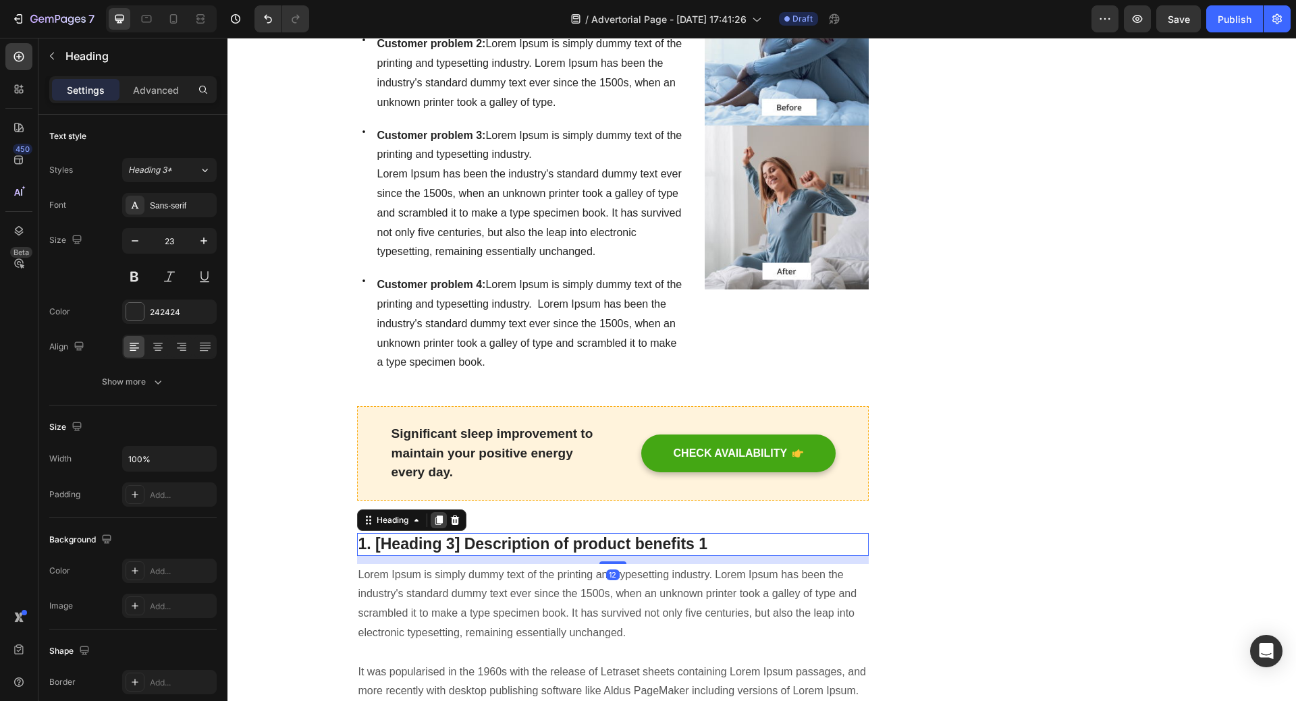
click at [435, 516] on icon at bounding box center [438, 520] width 7 height 9
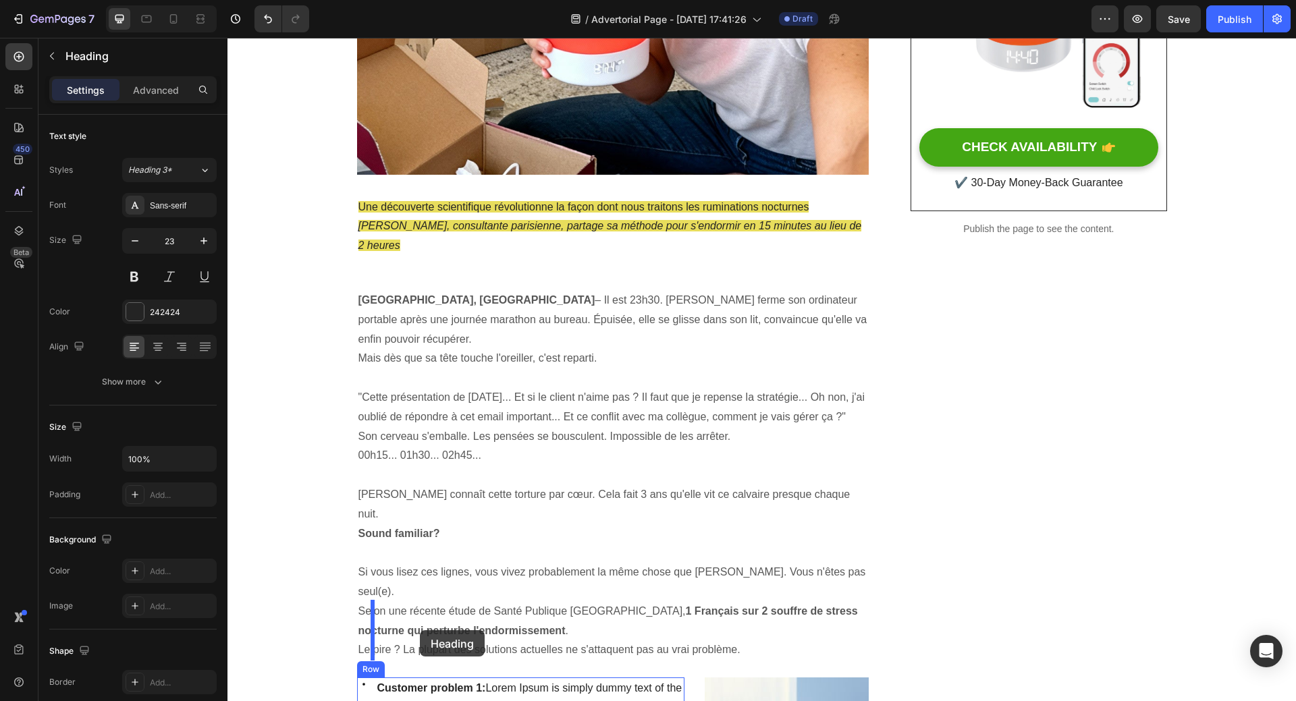
scroll to position [616, 0]
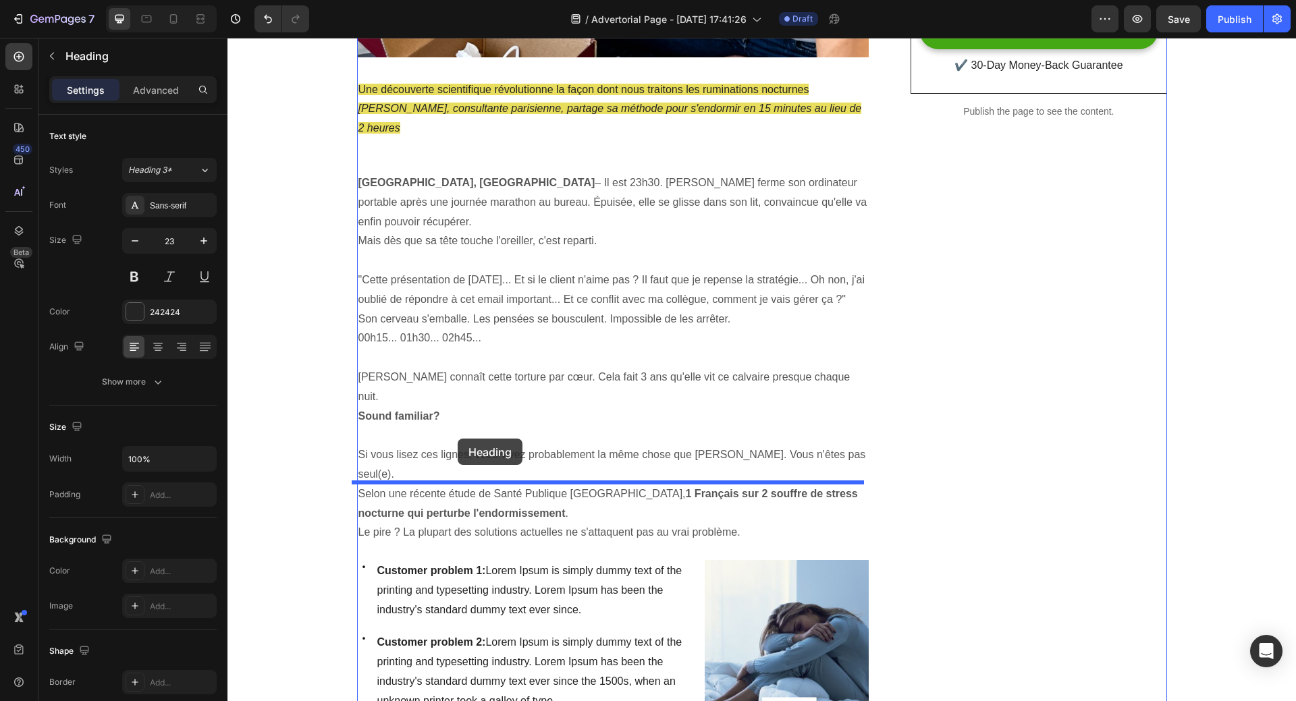
drag, startPoint x: 364, startPoint y: 478, endPoint x: 458, endPoint y: 439, distance: 101.9
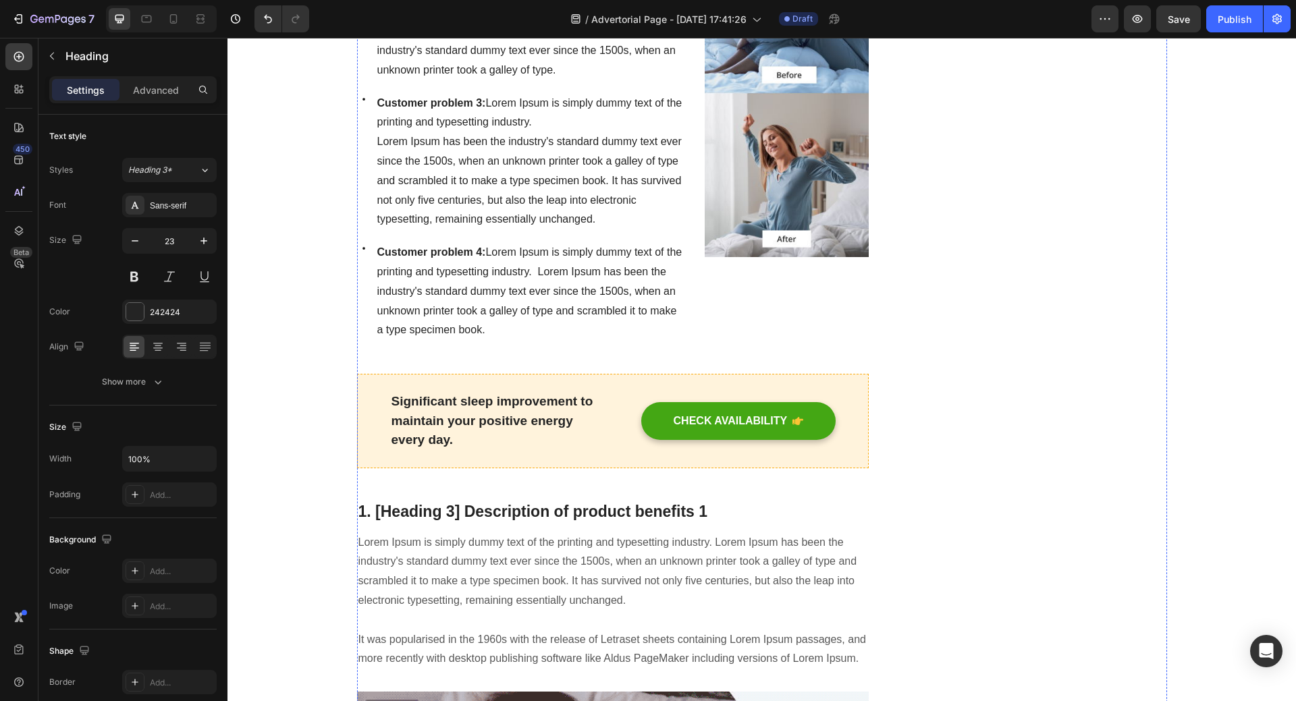
scroll to position [1291, 0]
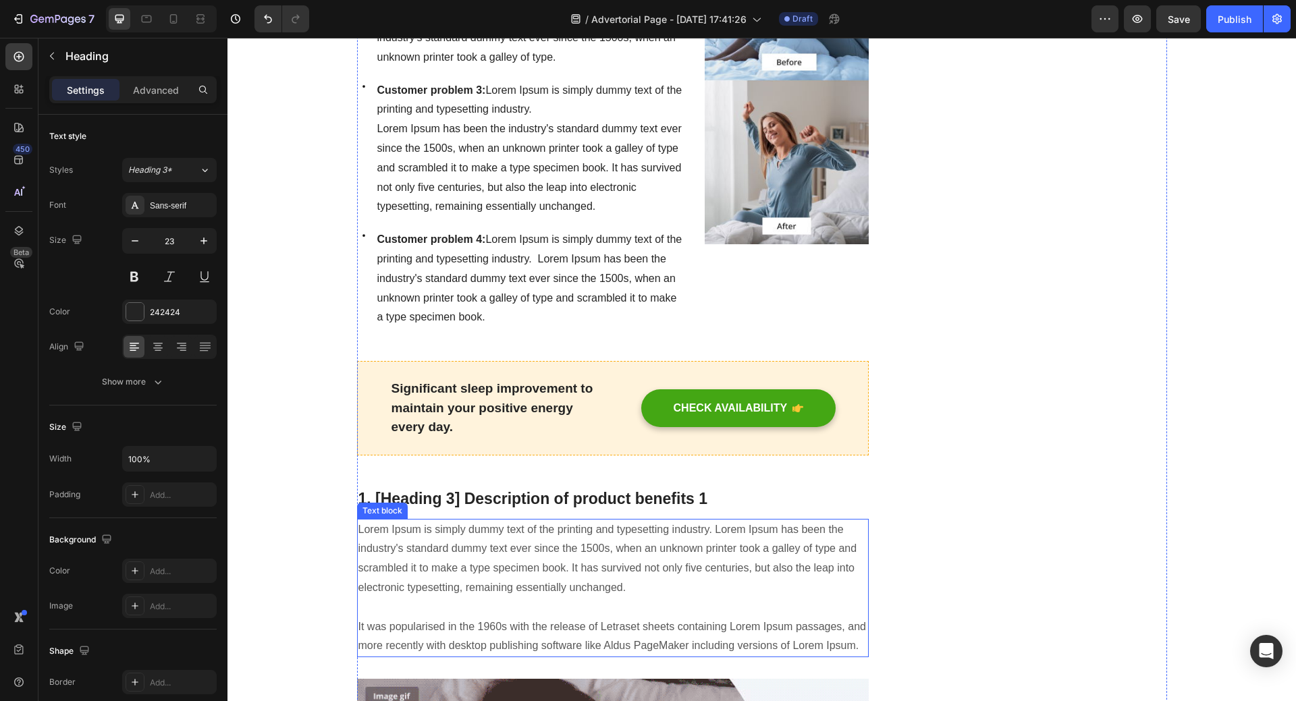
click at [528, 520] on p "Lorem Ipsum is simply dummy text of the printing and typesetting industry. Lore…" at bounding box center [612, 588] width 509 height 136
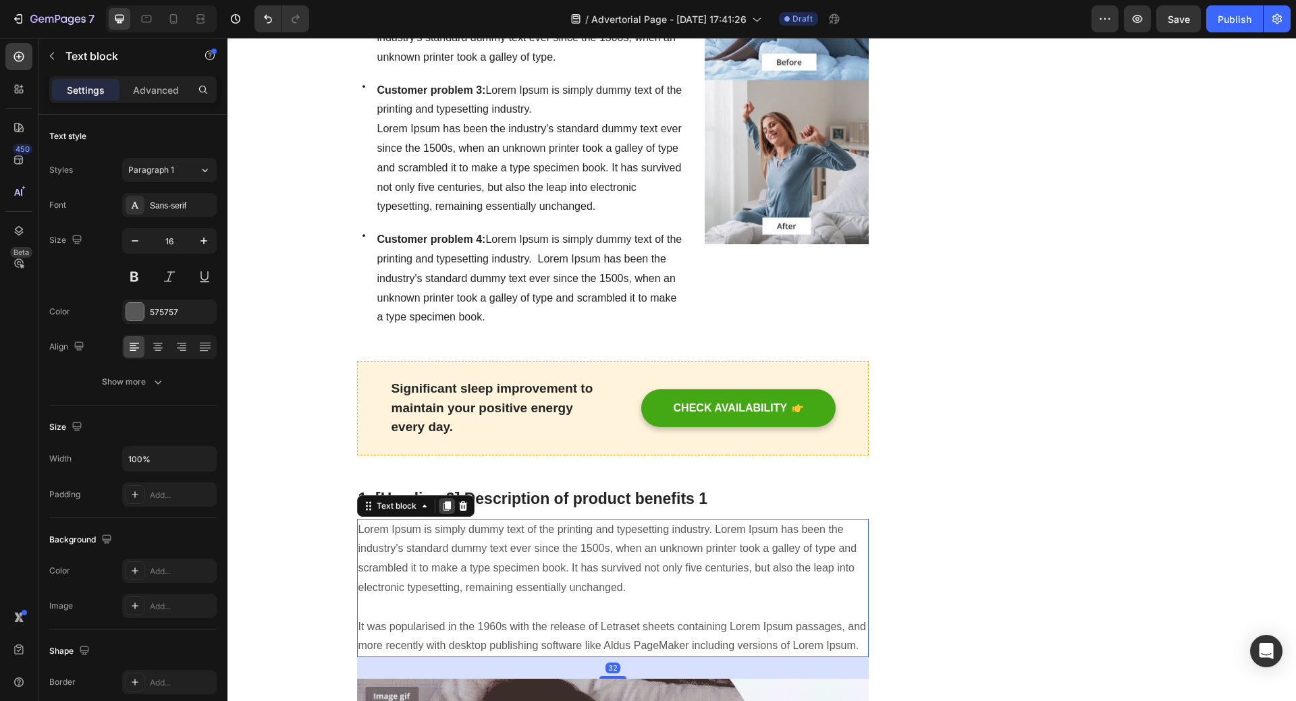
click at [443, 501] on icon at bounding box center [446, 505] width 7 height 9
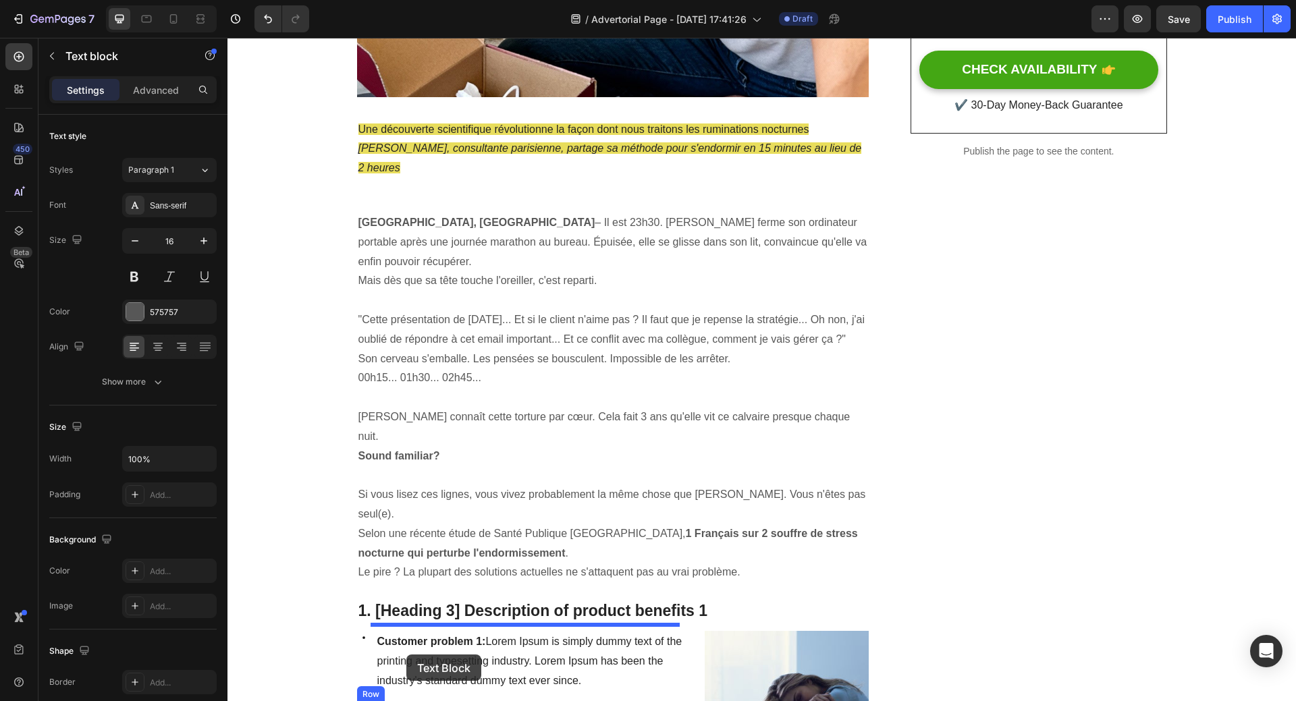
scroll to position [603, 0]
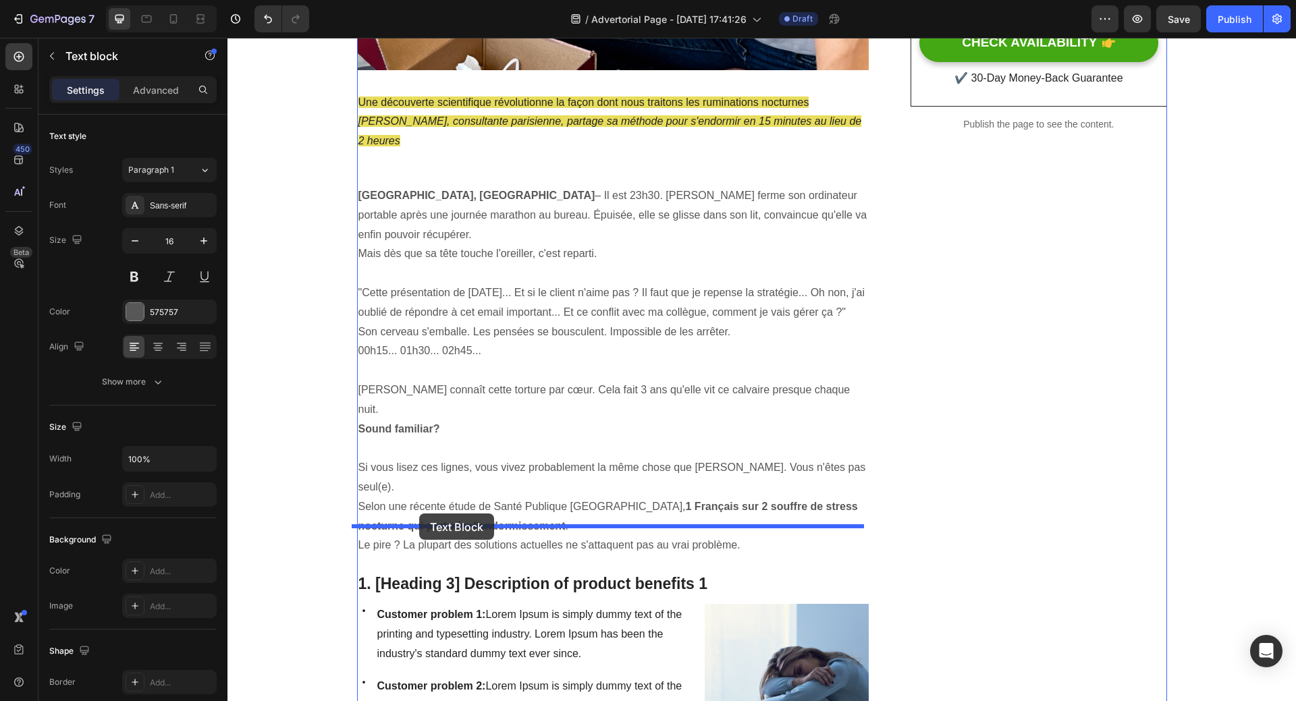
drag, startPoint x: 362, startPoint y: 590, endPoint x: 419, endPoint y: 506, distance: 101.6
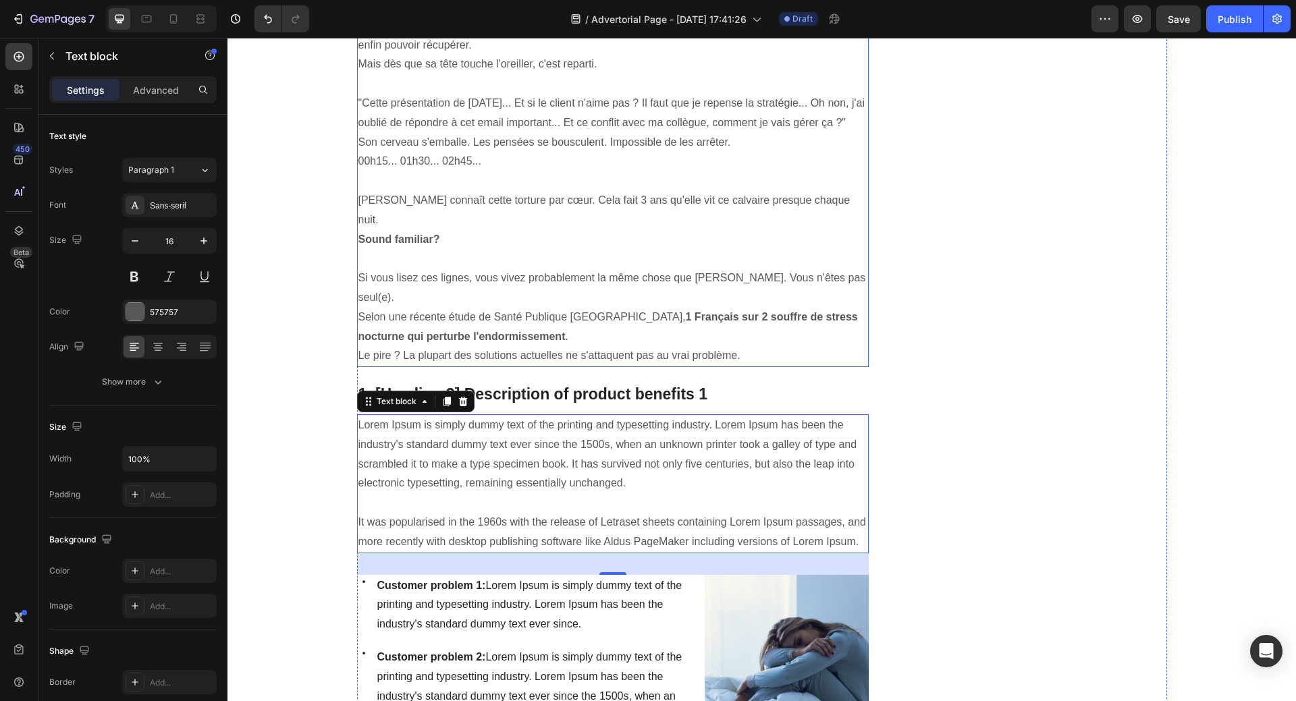
scroll to position [806, 0]
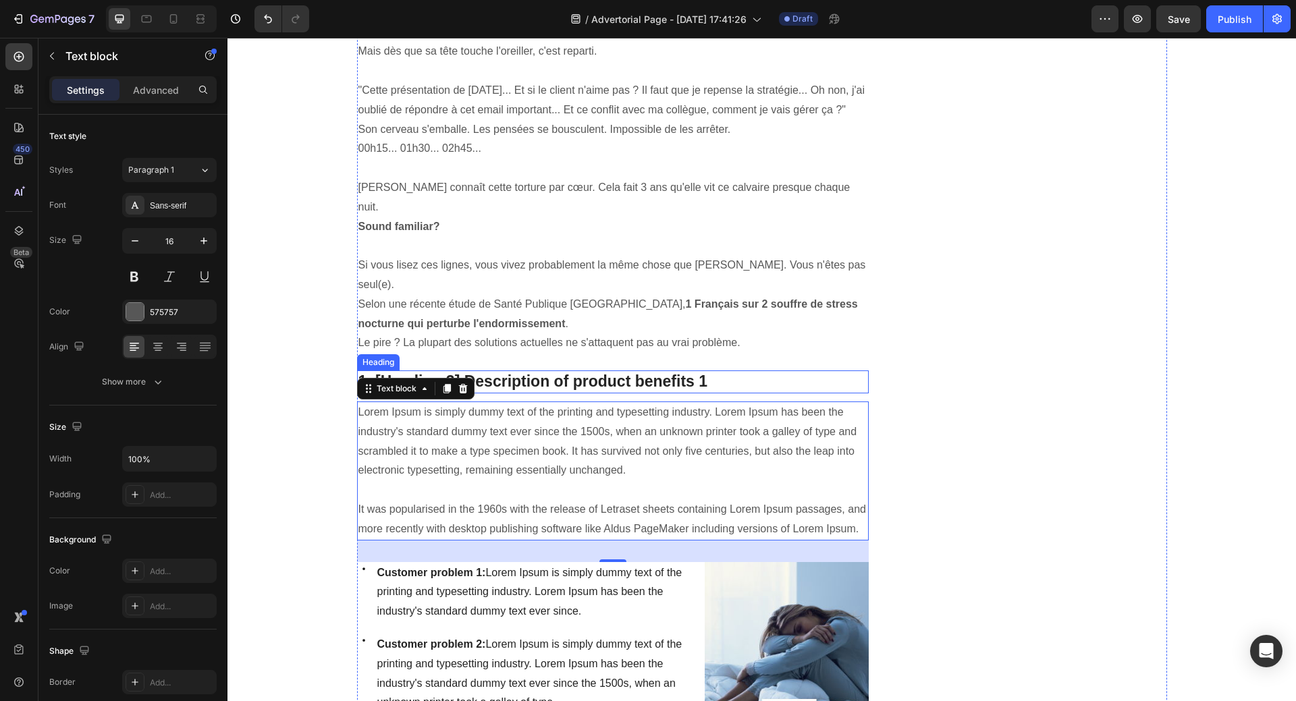
click at [619, 372] on p "1. [Heading 3] Description of product benefits 1" at bounding box center [612, 382] width 509 height 20
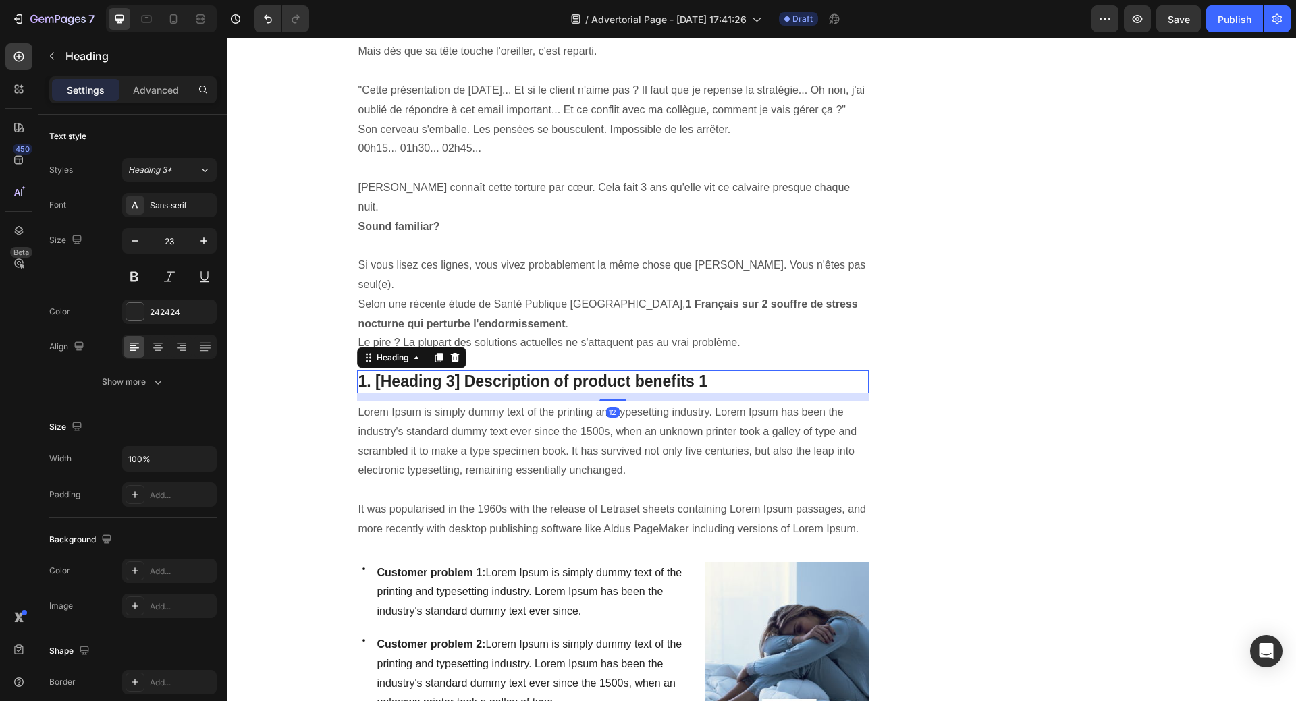
click at [360, 372] on p "1. [Heading 3] Description of product benefits 1" at bounding box center [612, 382] width 509 height 20
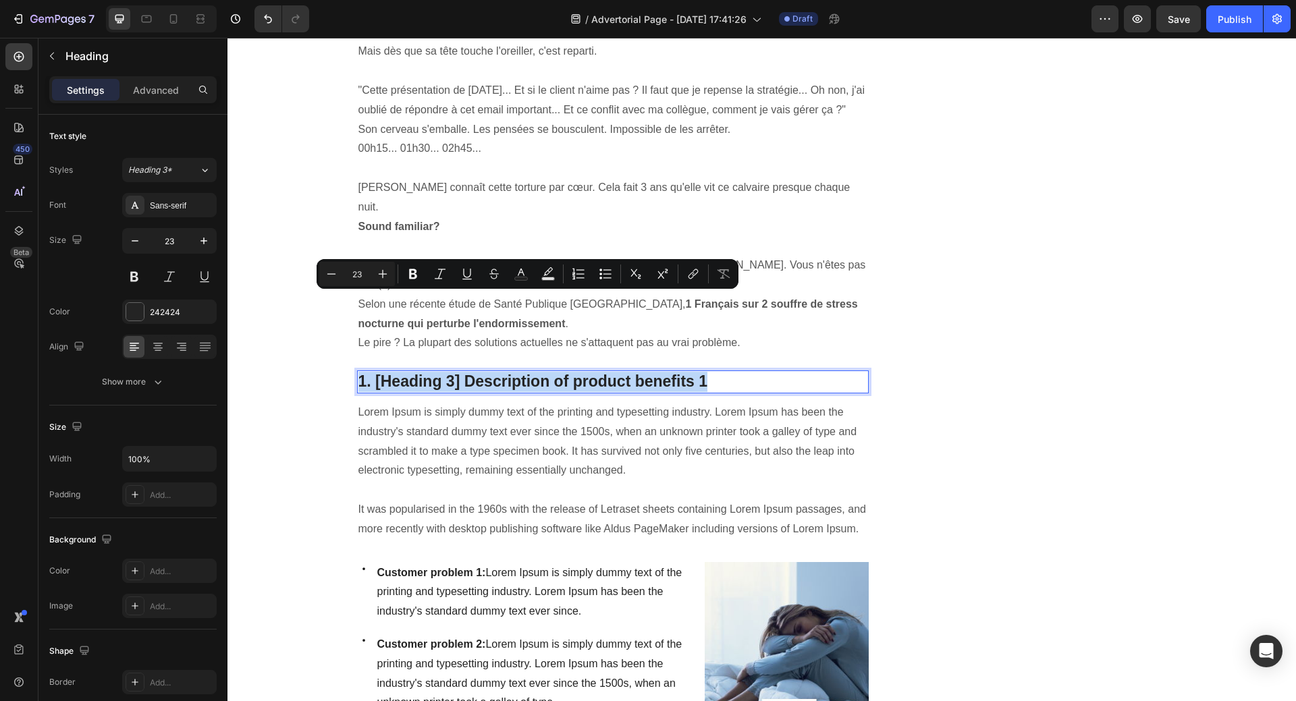
drag, startPoint x: 353, startPoint y: 302, endPoint x: 710, endPoint y: 302, distance: 357.0
click at [710, 372] on p "1. [Heading 3] Description of product benefits 1" at bounding box center [612, 382] width 509 height 20
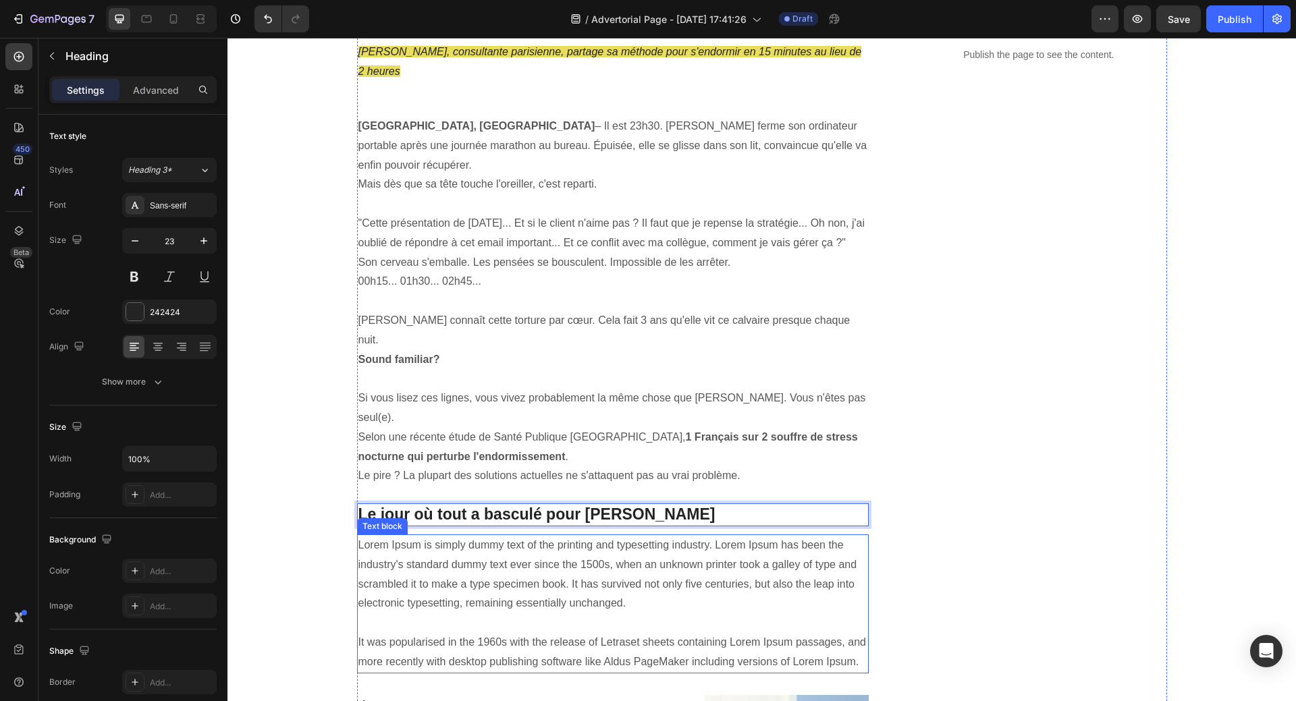
scroll to position [671, 0]
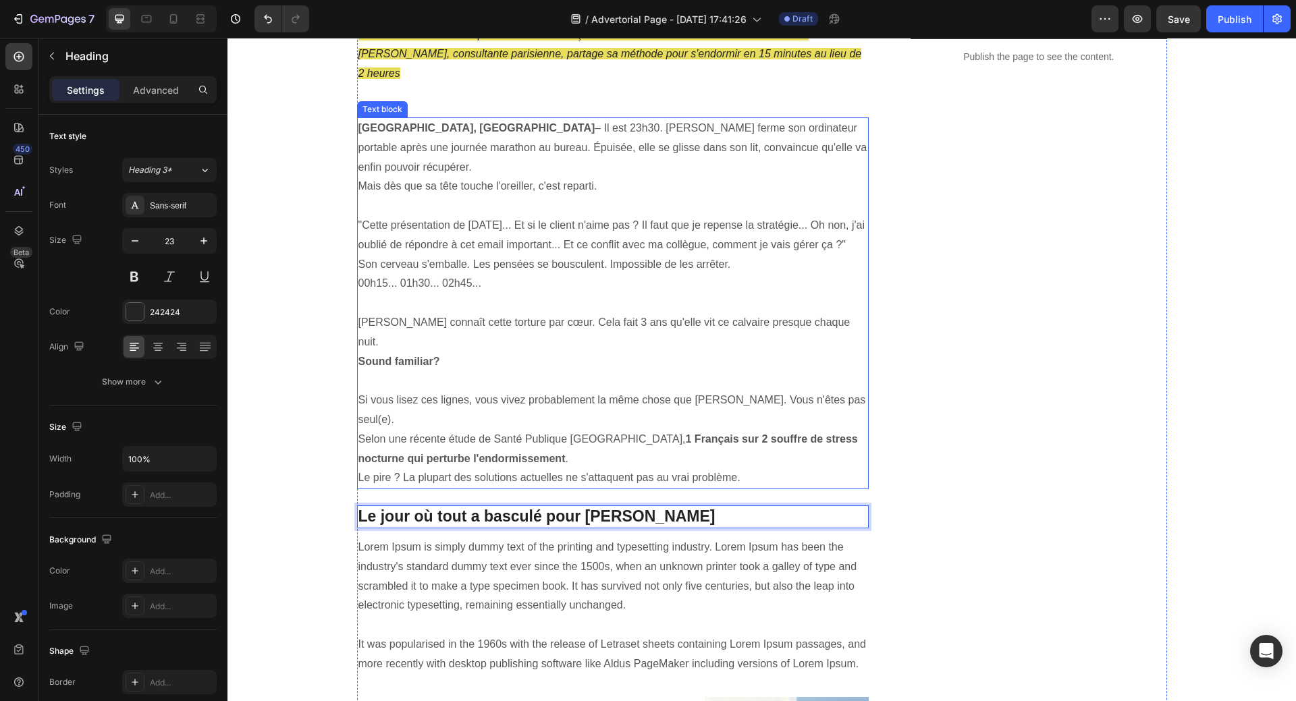
click at [605, 255] on p "Son cerveau s'emballe. Les pensées se bousculent. Impossible de les arrêter." at bounding box center [612, 265] width 509 height 20
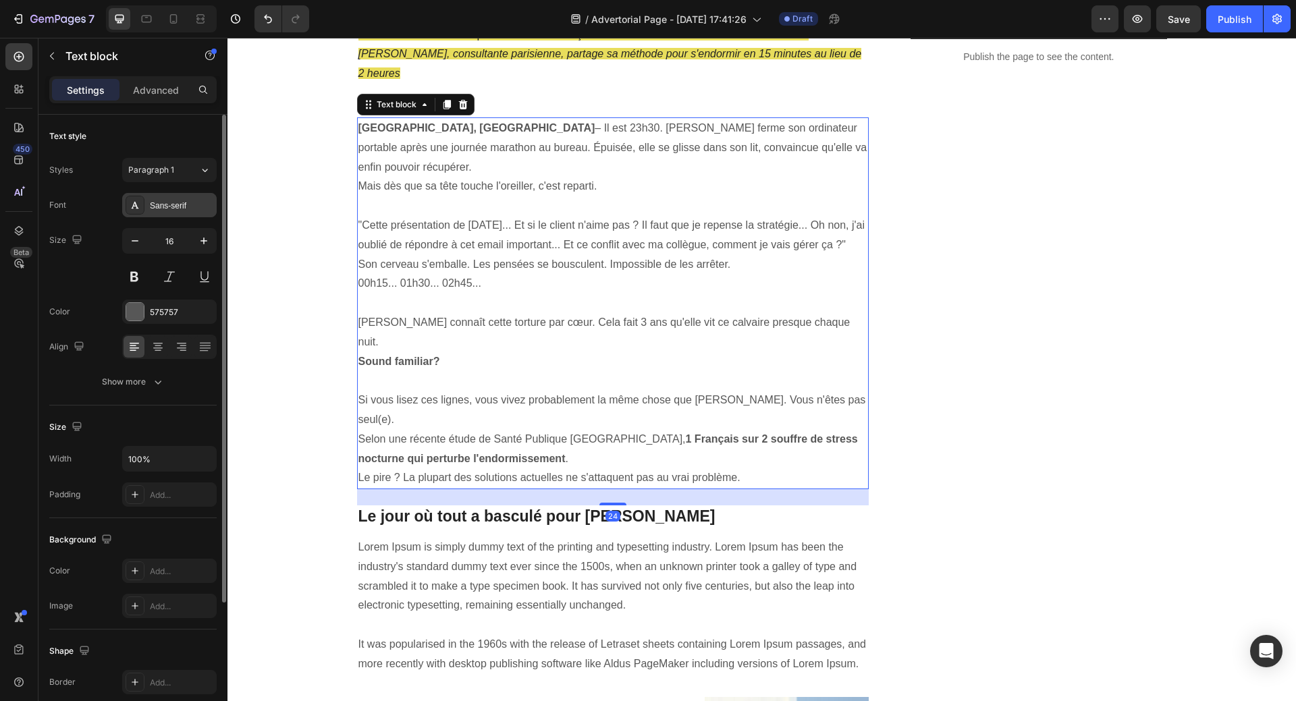
click at [183, 200] on div "Sans-serif" at bounding box center [181, 206] width 63 height 12
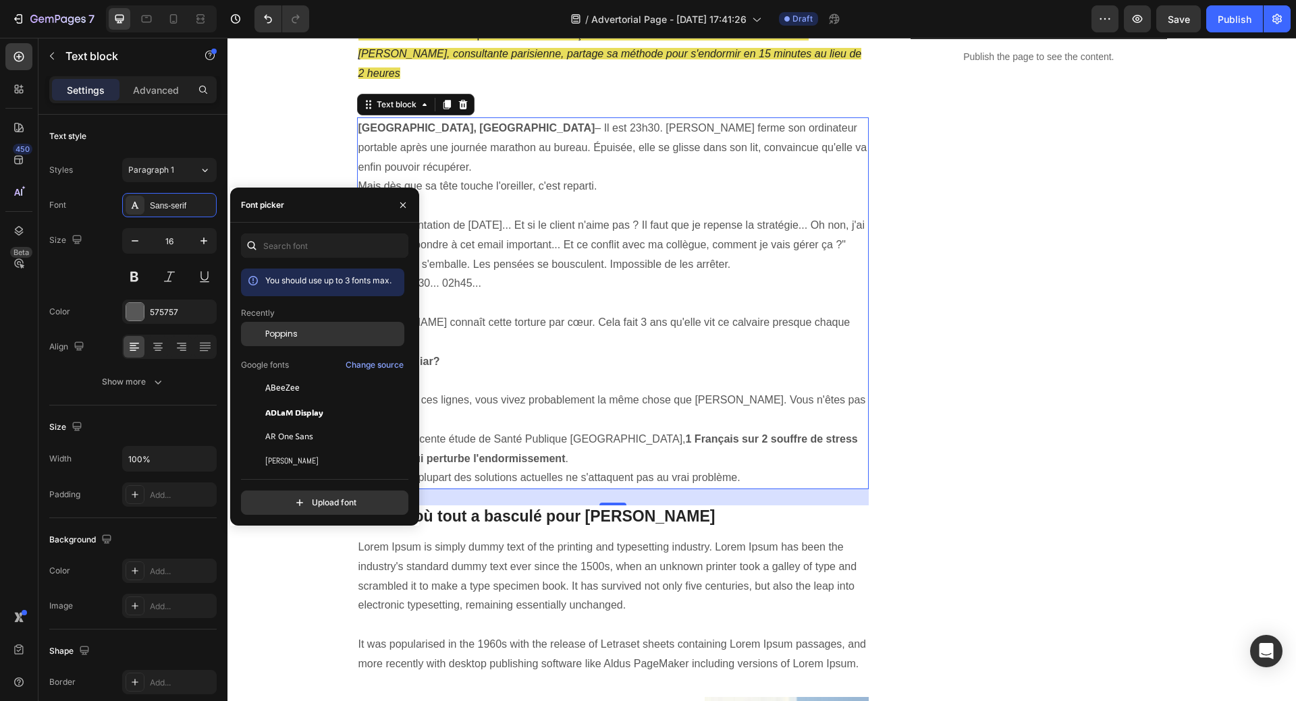
click at [277, 328] on span "Poppins" at bounding box center [281, 334] width 32 height 12
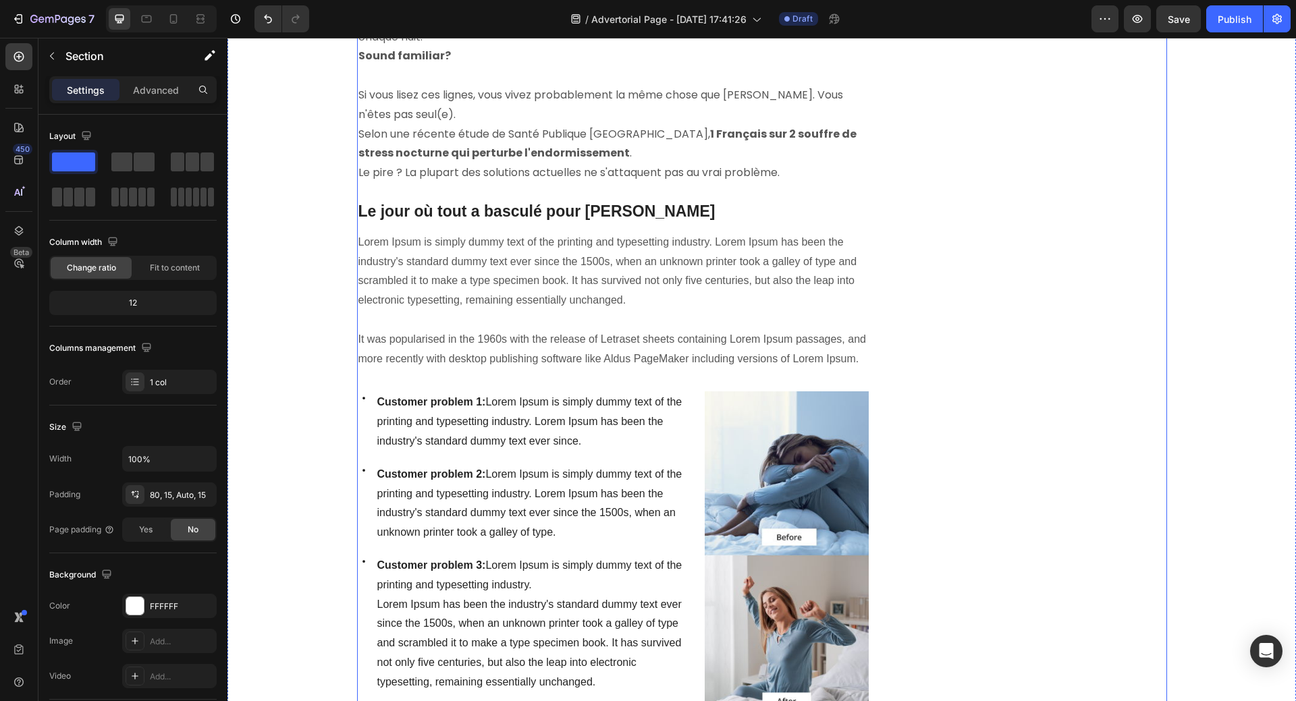
scroll to position [1008, 0]
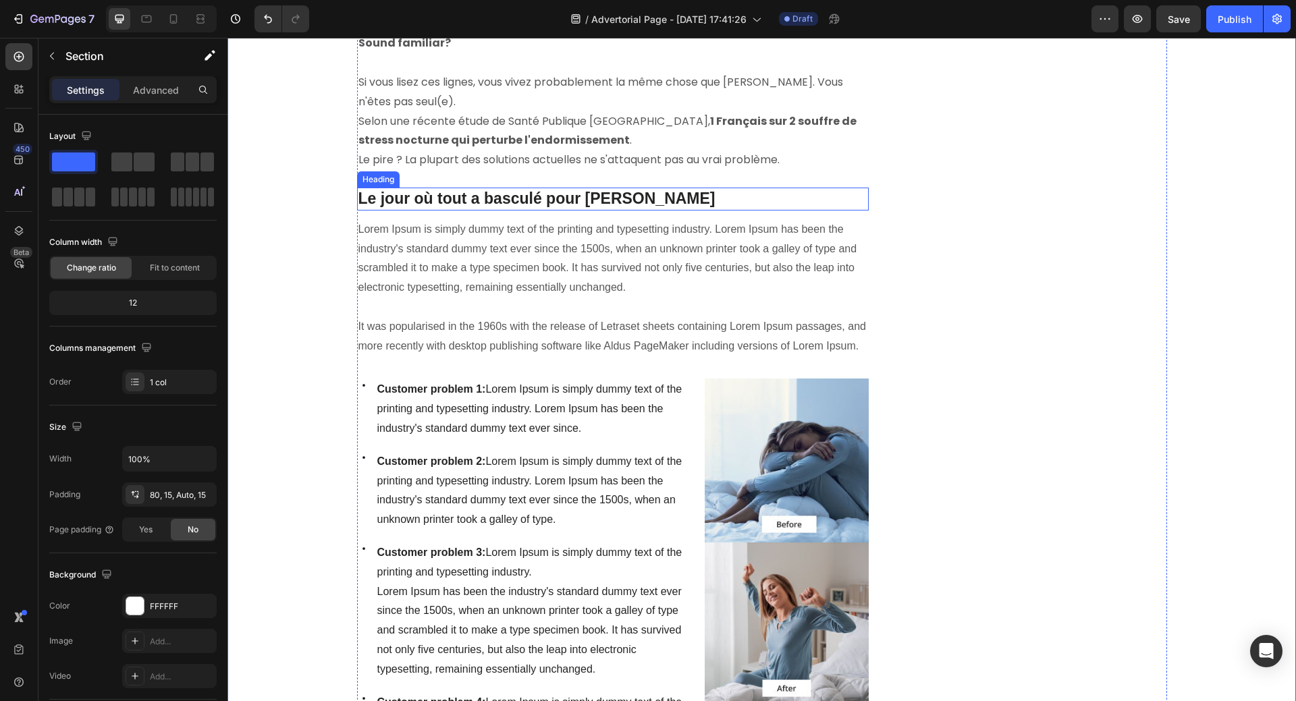
click at [497, 189] on p "Le jour où tout a basculé pour [PERSON_NAME]" at bounding box center [612, 199] width 509 height 20
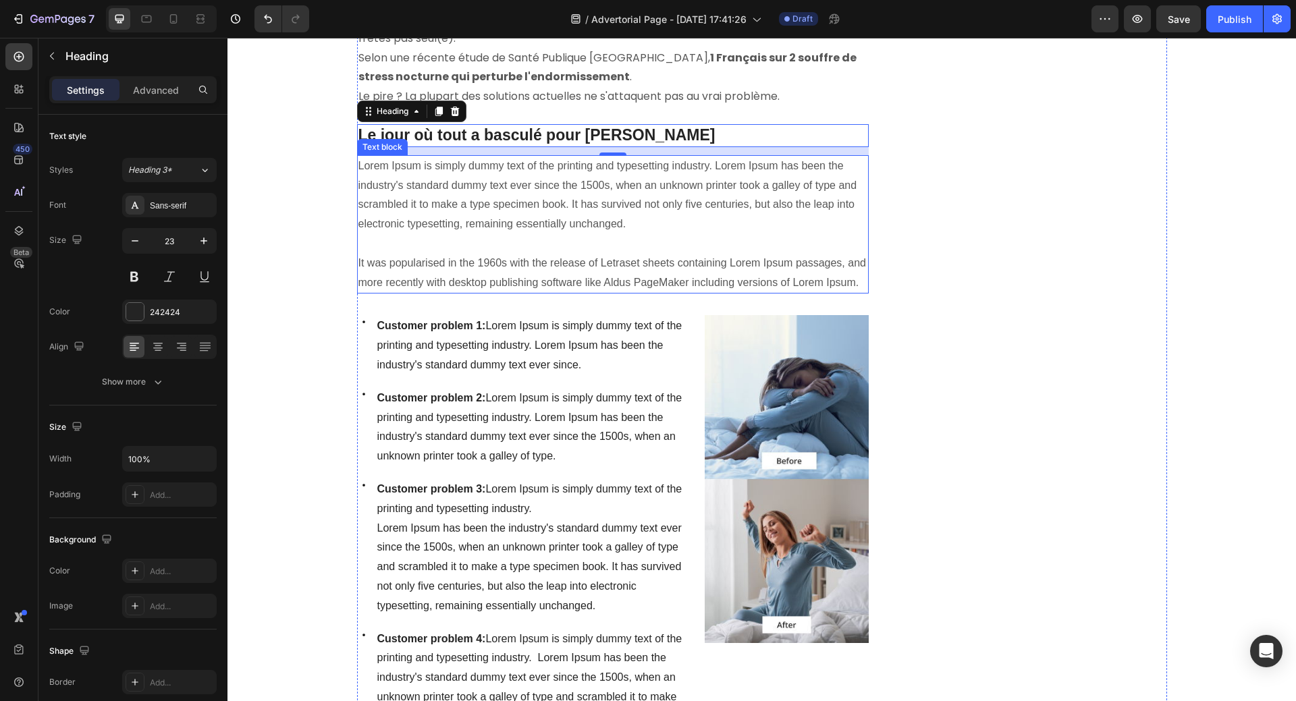
scroll to position [1143, 0]
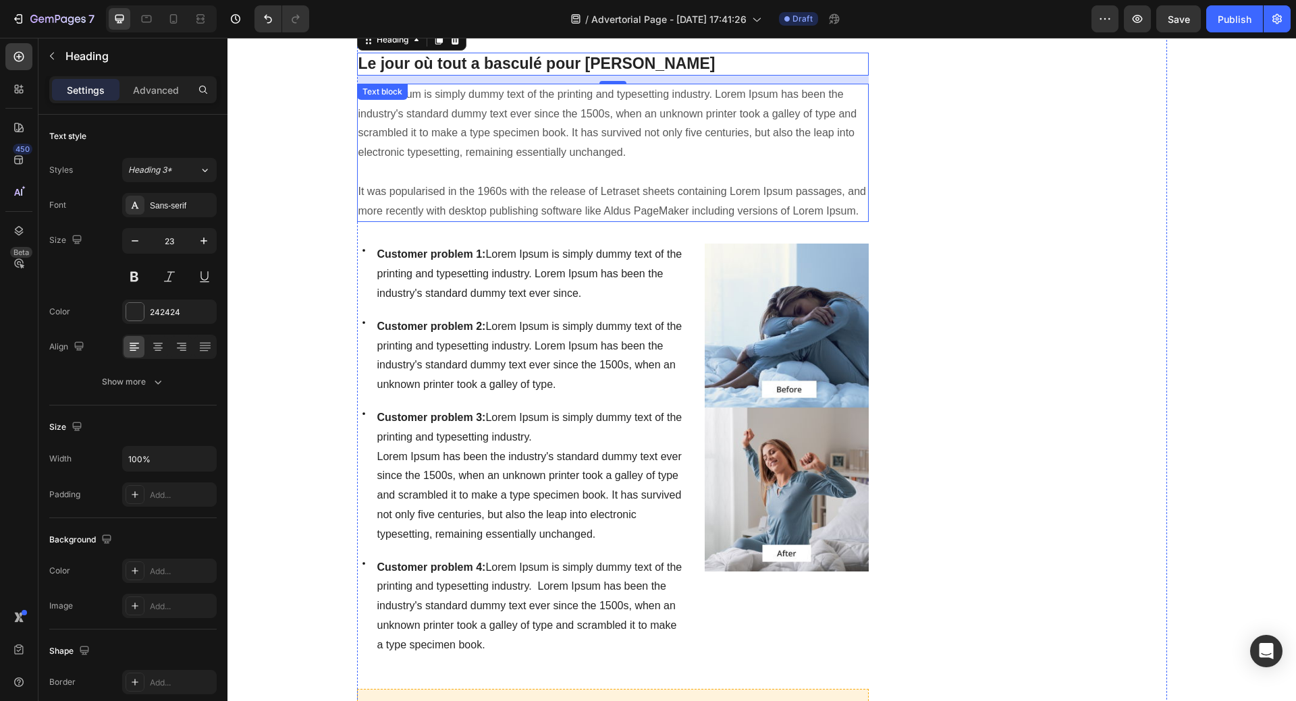
click at [401, 84] on div "Lorem Ipsum is simply dummy text of the printing and typesetting industry. Lore…" at bounding box center [613, 153] width 512 height 139
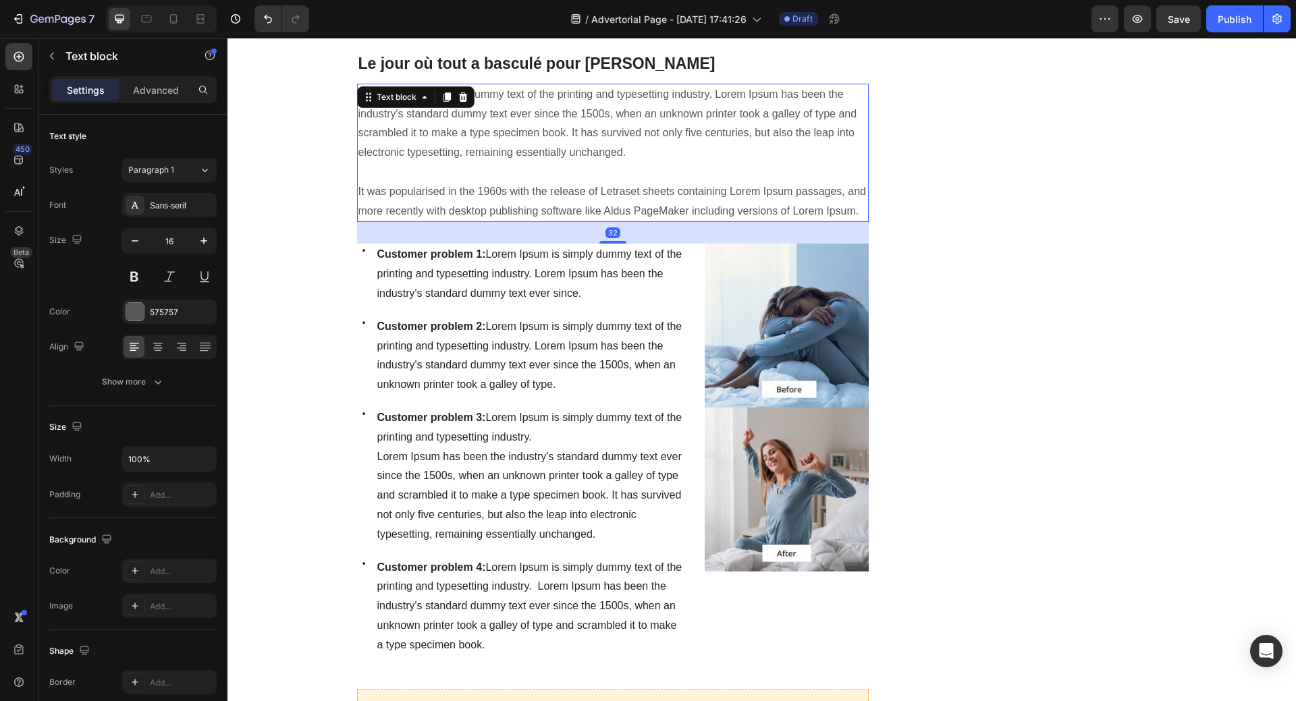
click at [390, 104] on p "Lorem Ipsum is simply dummy text of the printing and typesetting industry. Lore…" at bounding box center [612, 153] width 509 height 136
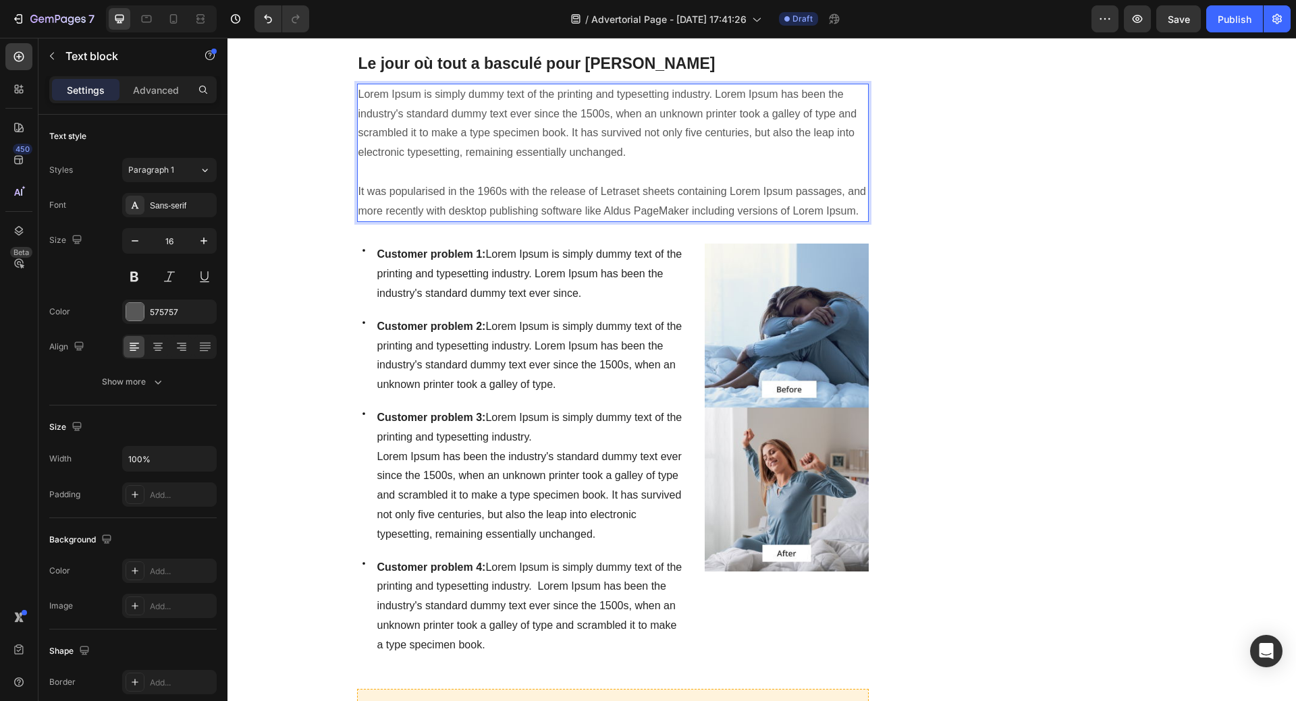
click at [358, 85] on p "Lorem Ipsum is simply dummy text of the printing and typesetting industry. Lore…" at bounding box center [612, 153] width 509 height 136
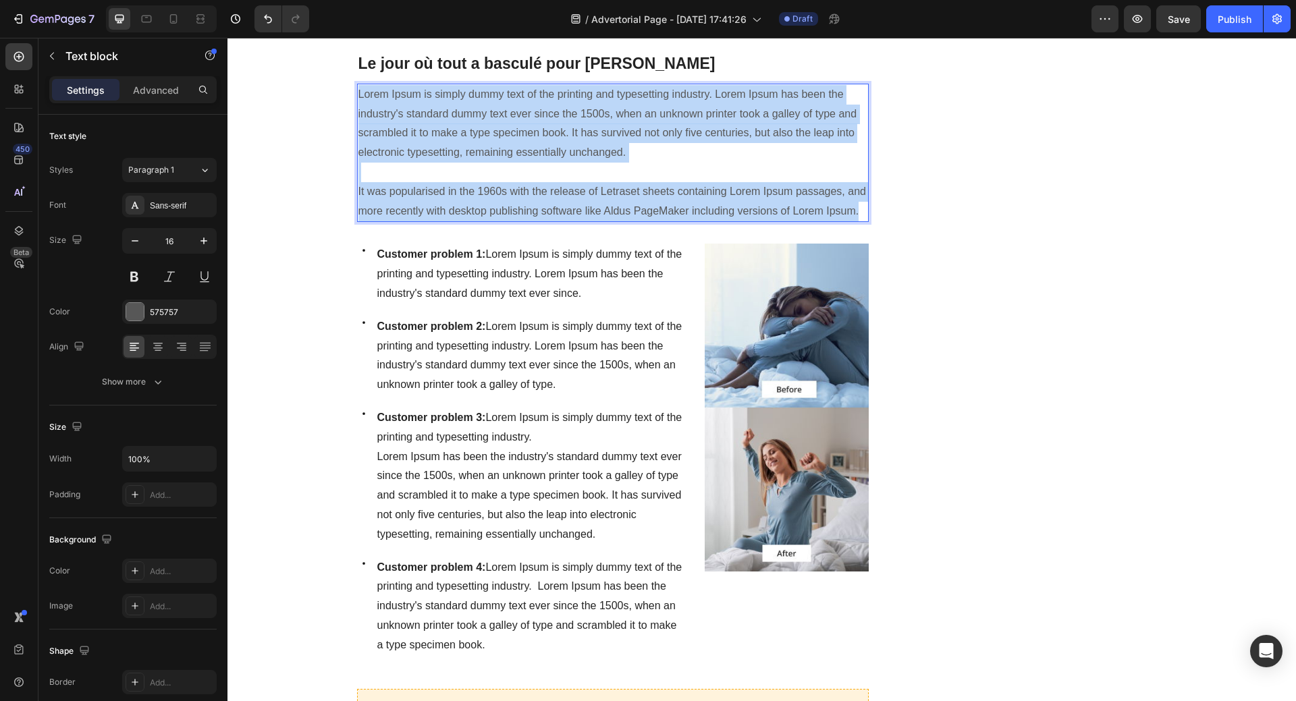
drag, startPoint x: 354, startPoint y: 75, endPoint x: 847, endPoint y: 186, distance: 505.0
click at [854, 188] on p "Lorem Ipsum is simply dummy text of the printing and typesetting industry. Lore…" at bounding box center [612, 153] width 509 height 136
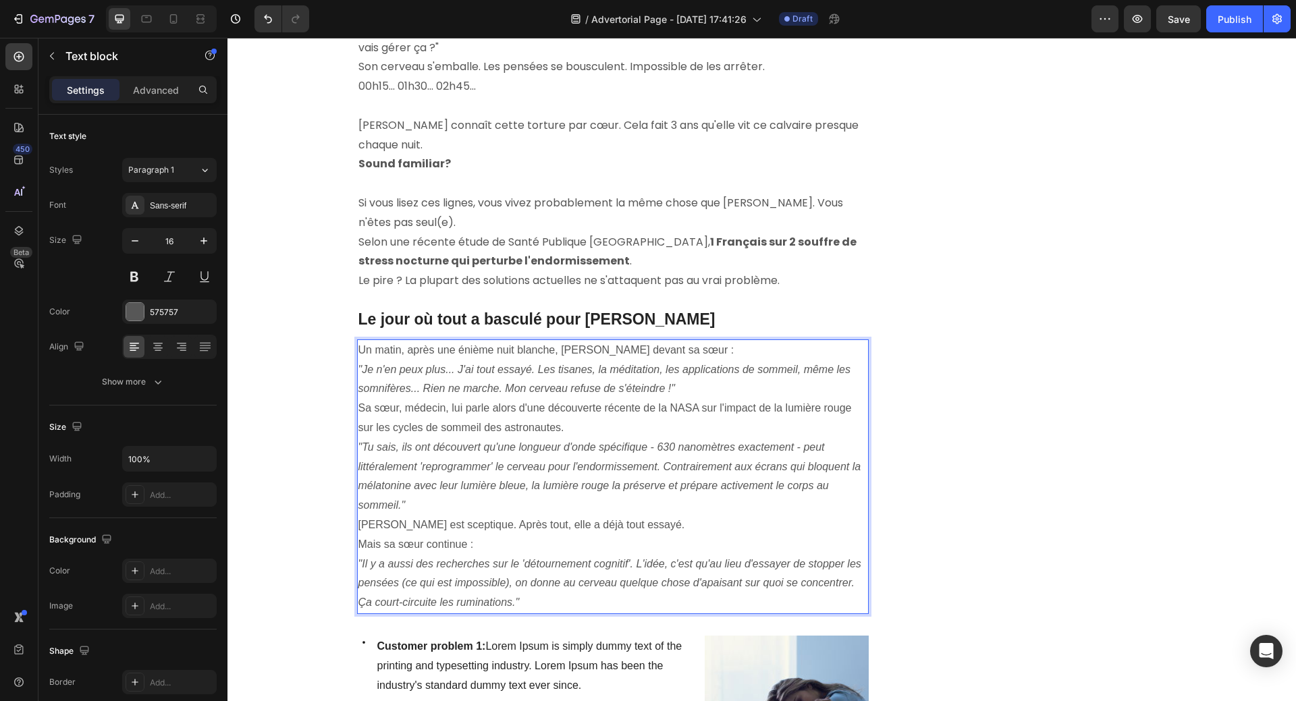
scroll to position [806, 0]
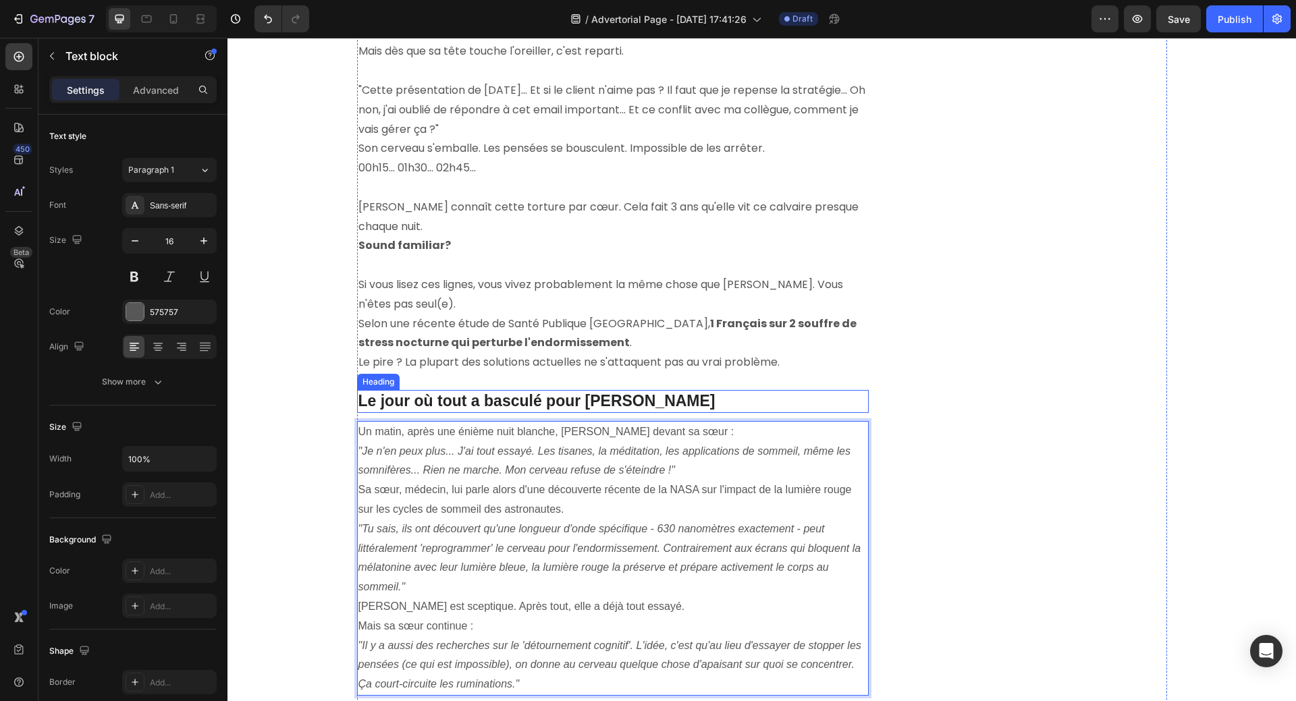
click at [578, 391] on p "Le jour où tout a basculé pour [PERSON_NAME]" at bounding box center [612, 401] width 509 height 20
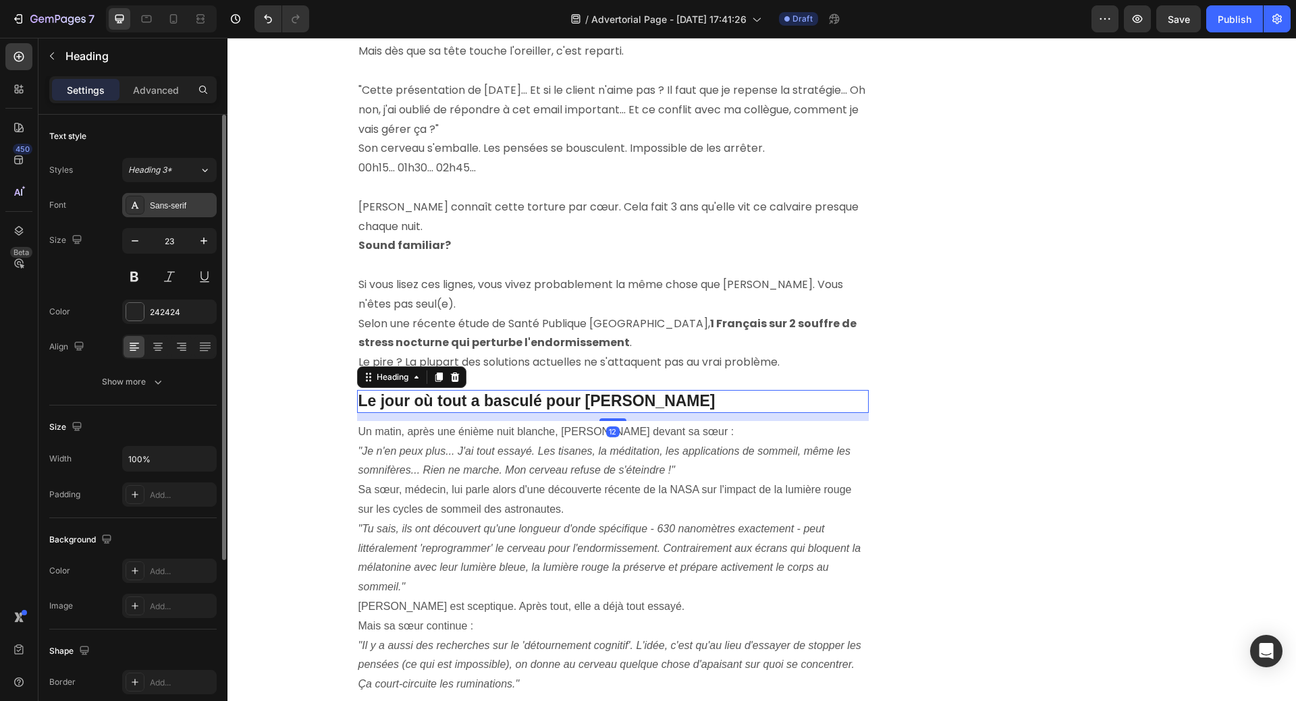
click at [182, 202] on div "Sans-serif" at bounding box center [181, 206] width 63 height 12
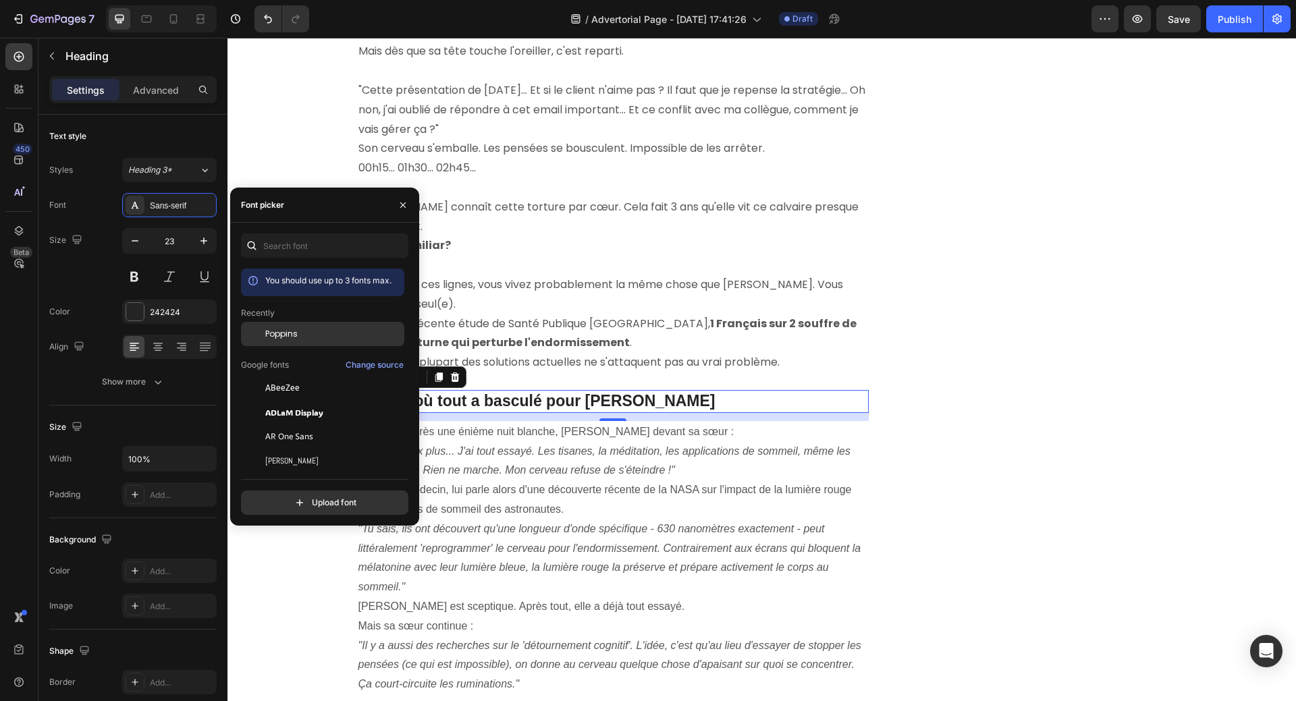
click at [292, 333] on span "Poppins" at bounding box center [281, 334] width 32 height 12
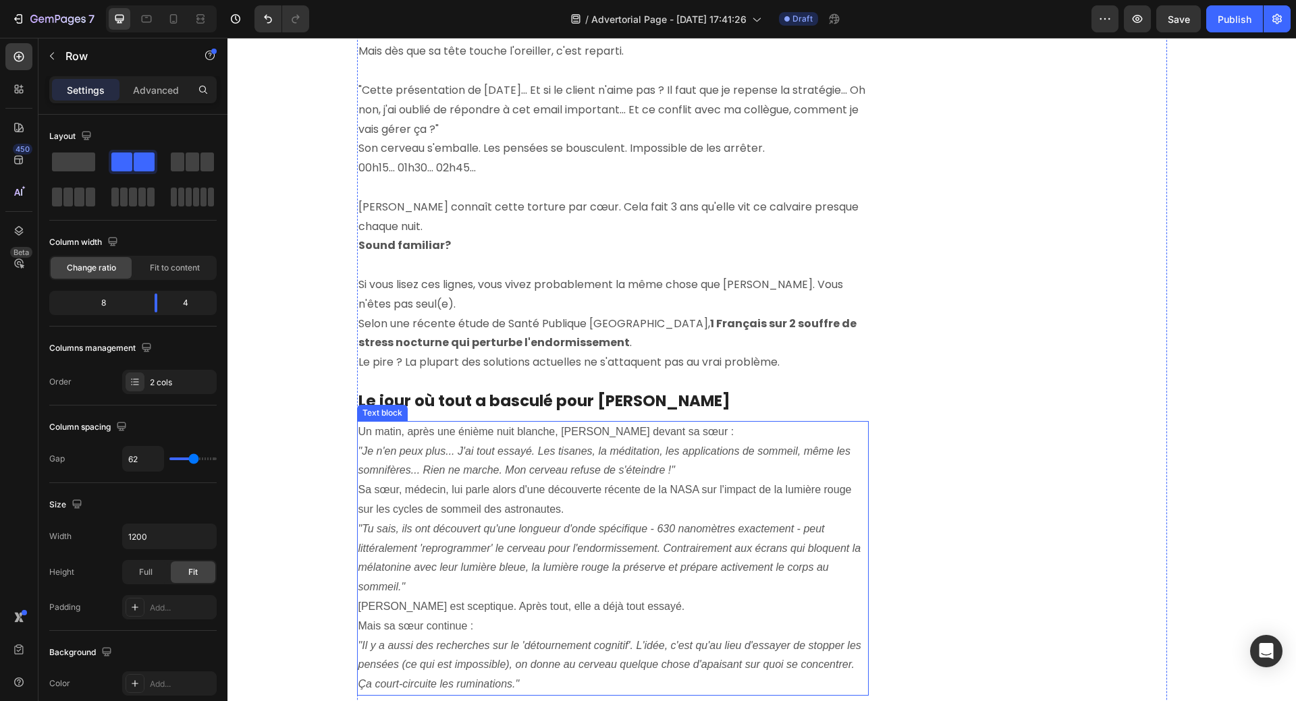
click at [553, 480] on p "Sa sœur, médecin, lui parle alors d'une découverte récente de la NASA sur l'imp…" at bounding box center [612, 499] width 509 height 39
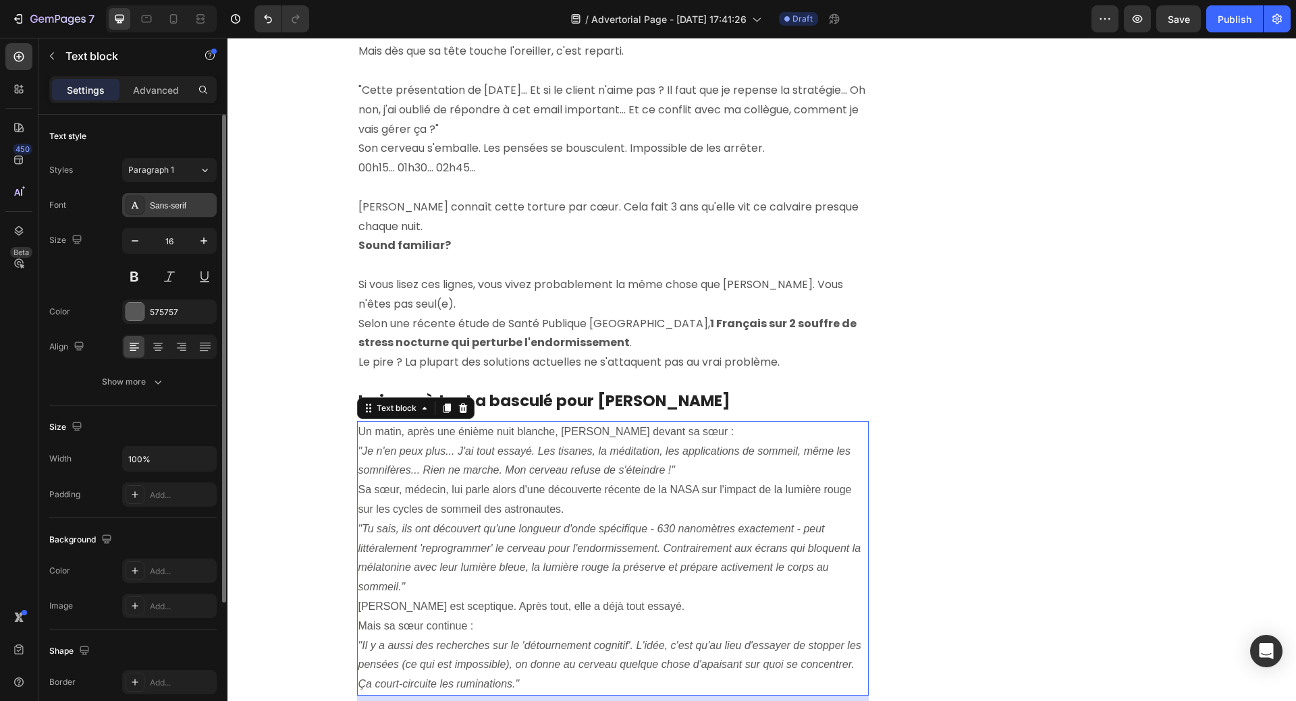
click at [175, 206] on div "Sans-serif" at bounding box center [181, 206] width 63 height 12
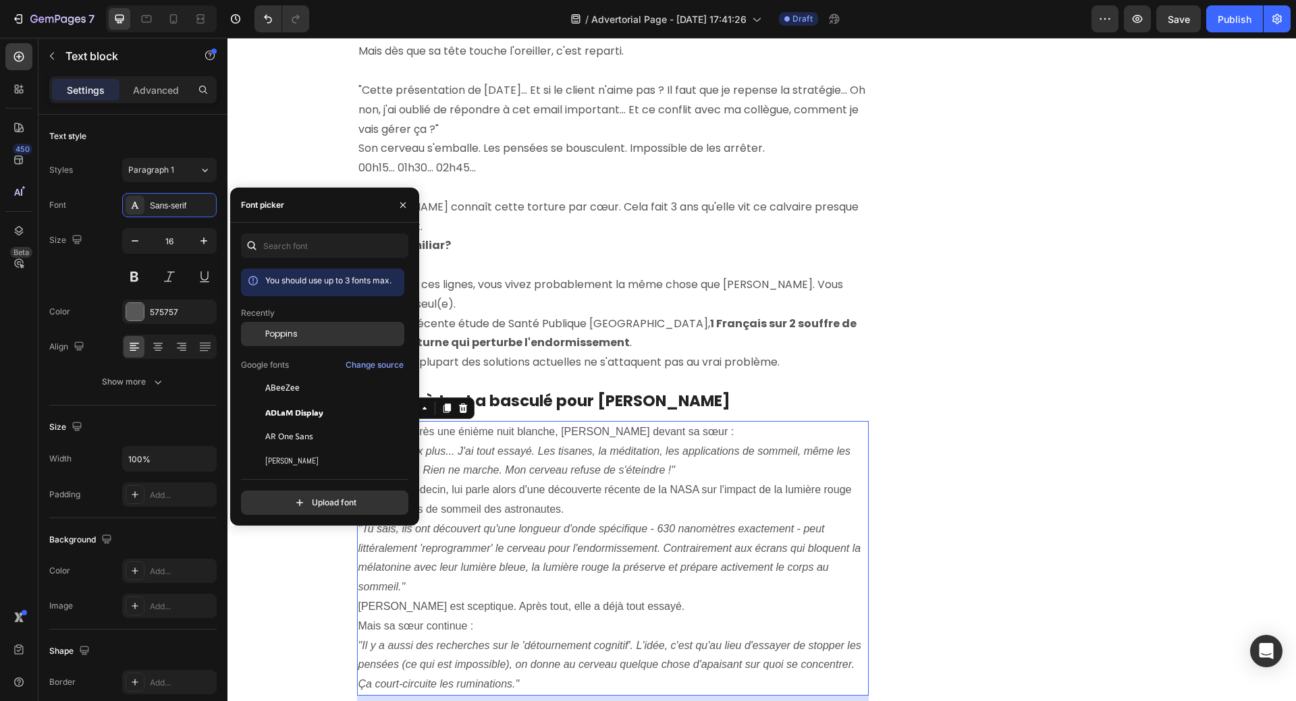
click at [287, 329] on span "Poppins" at bounding box center [281, 334] width 32 height 12
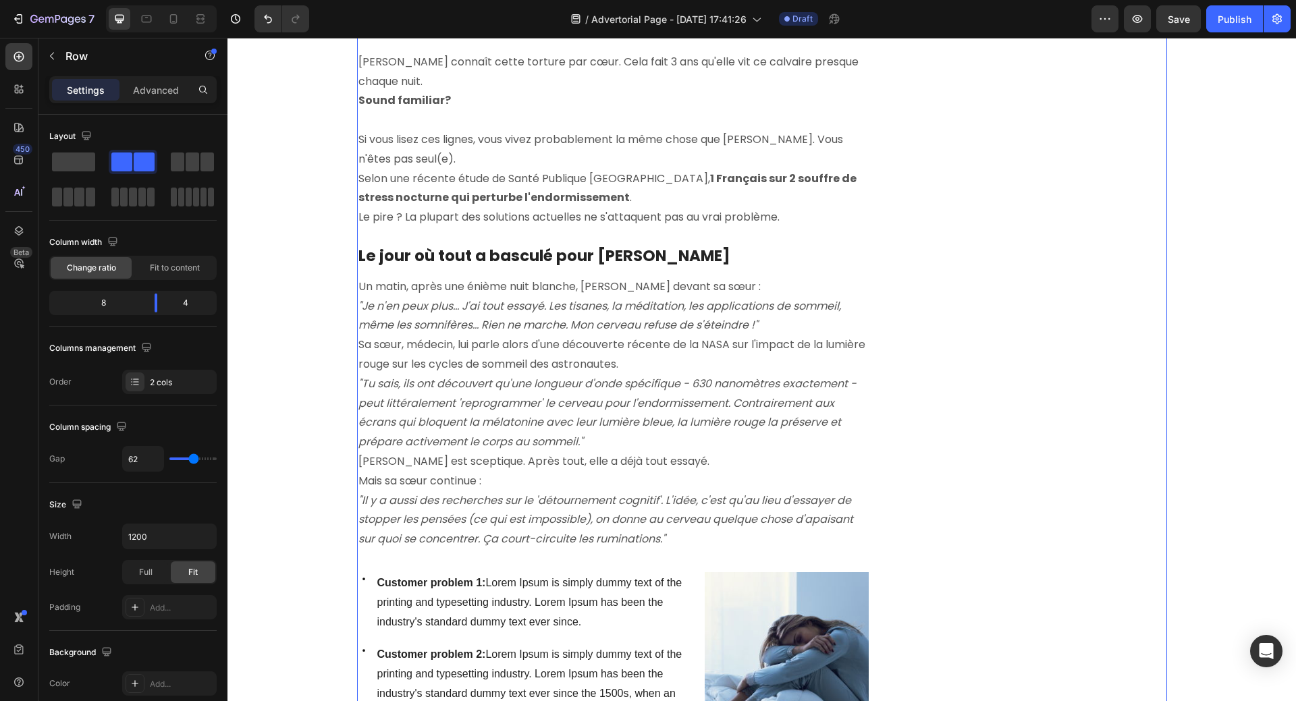
scroll to position [1008, 0]
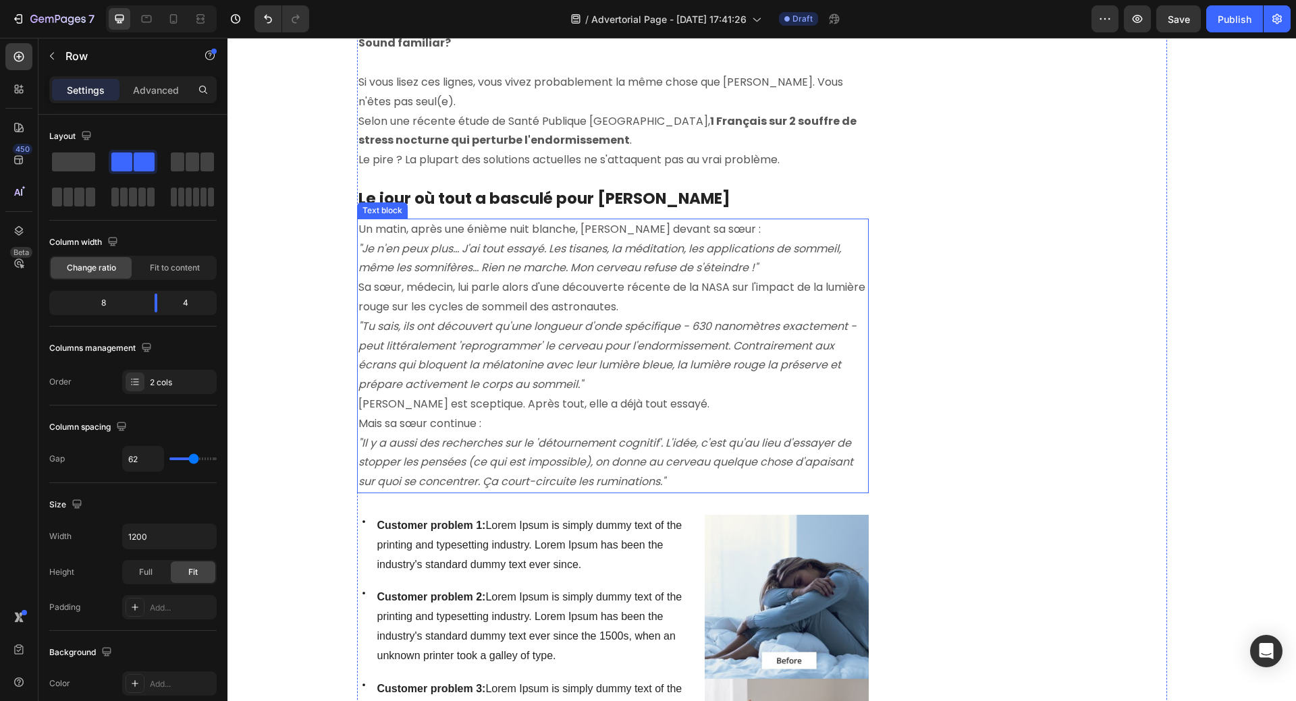
click at [788, 250] on p ""Je n'en peux plus... J'ai tout essayé. Les tisanes, la méditation, les applica…" at bounding box center [612, 259] width 509 height 39
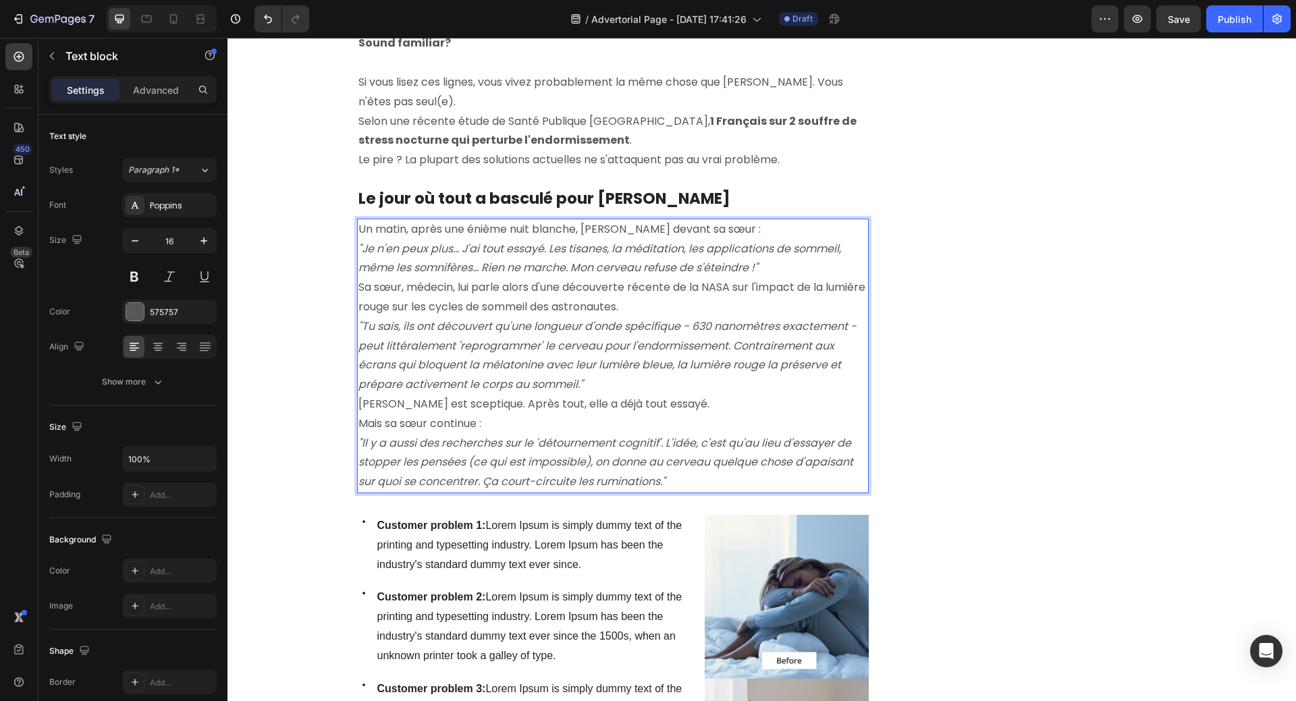
click at [785, 250] on p ""Je n'en peux plus... J'ai tout essayé. Les tisanes, la méditation, les applica…" at bounding box center [612, 259] width 509 height 39
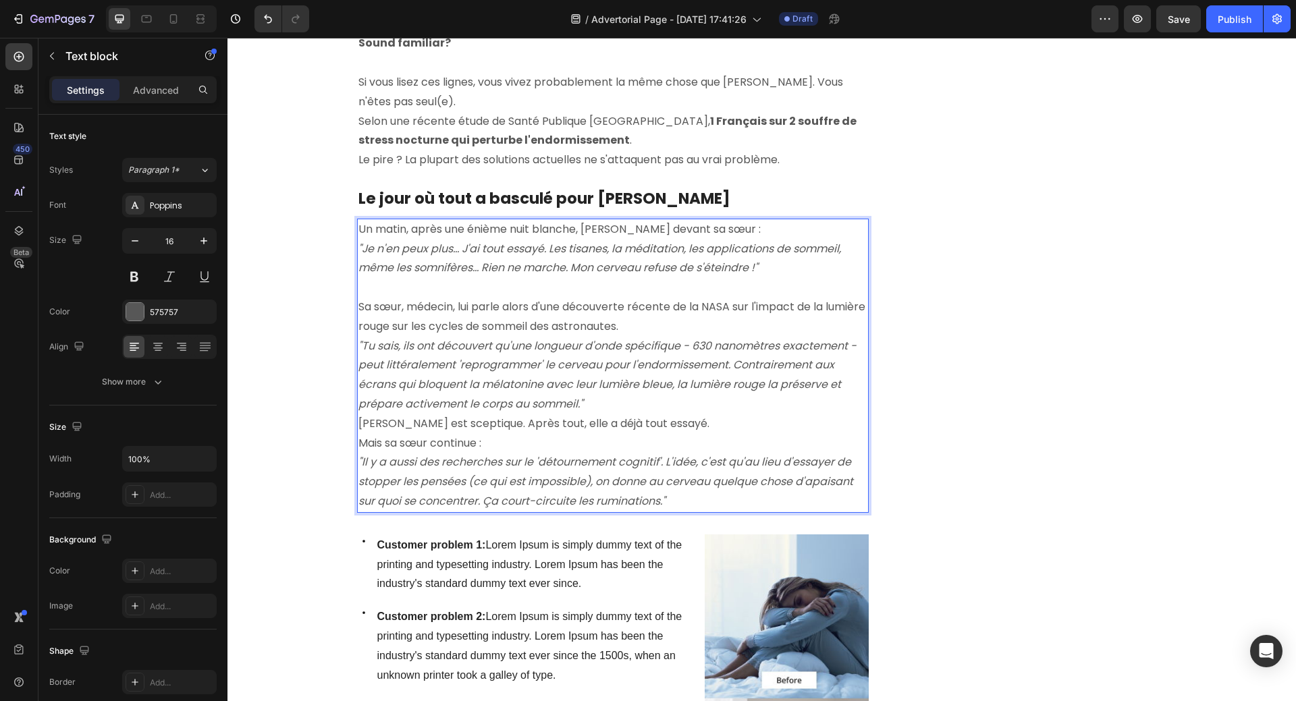
click at [698, 307] on p "Sa sœur, médecin, lui parle alors d'une découverte récente de la NASA sur l'imp…" at bounding box center [612, 317] width 509 height 39
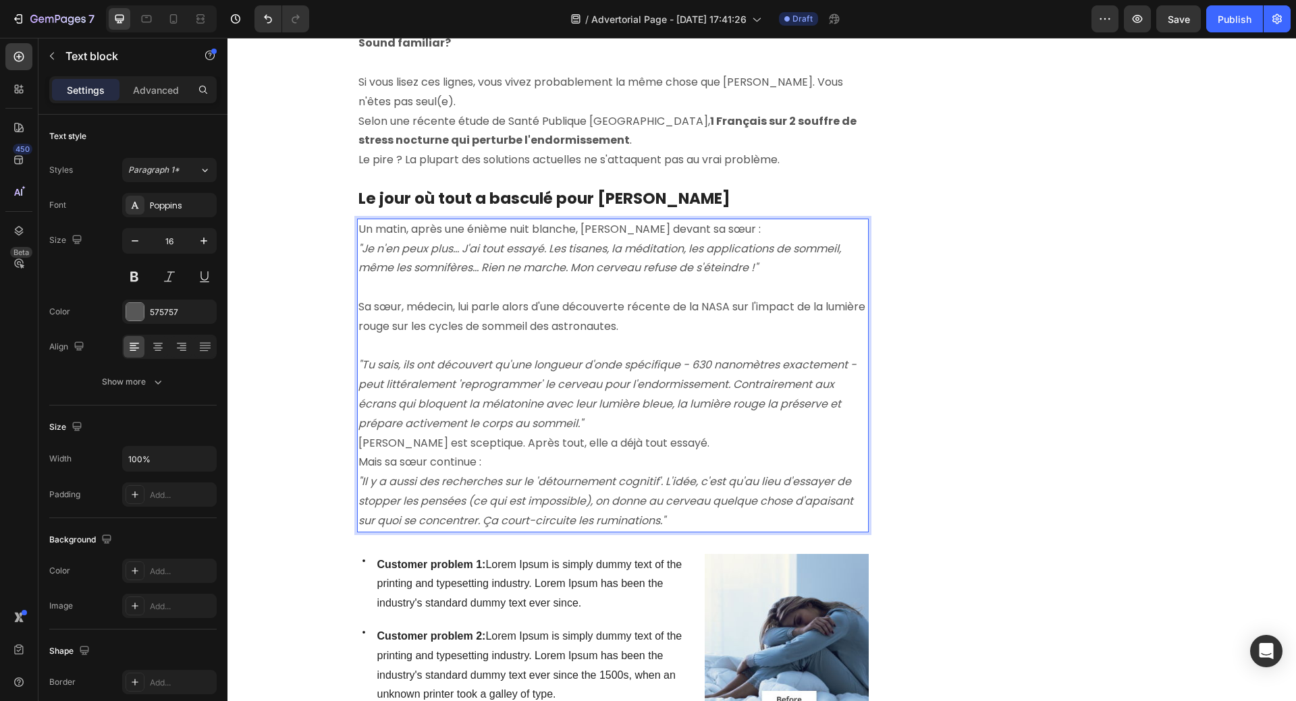
click at [613, 401] on p ""Tu sais, ils ont découvert qu'une longueur d'onde spécifique - 630 nanomètres …" at bounding box center [612, 395] width 509 height 78
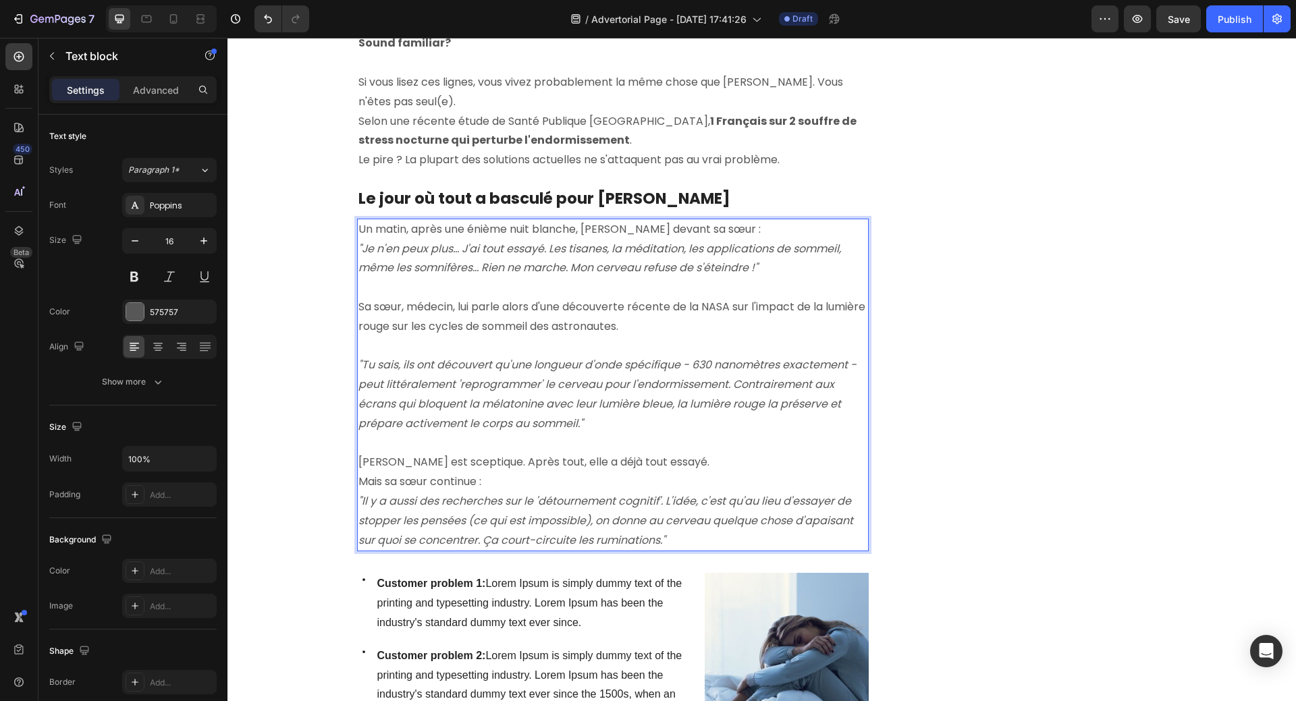
click at [545, 472] on p "Mais sa sœur continue :" at bounding box center [612, 482] width 509 height 20
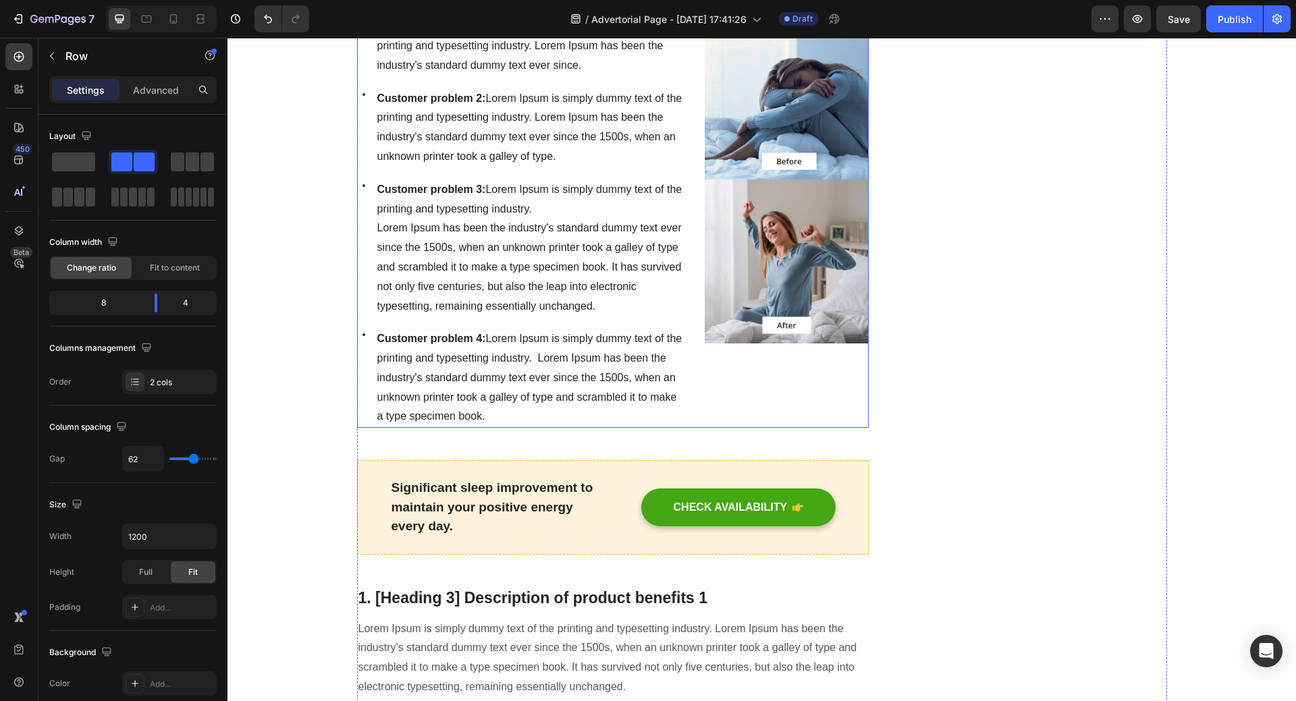
scroll to position [1615, 0]
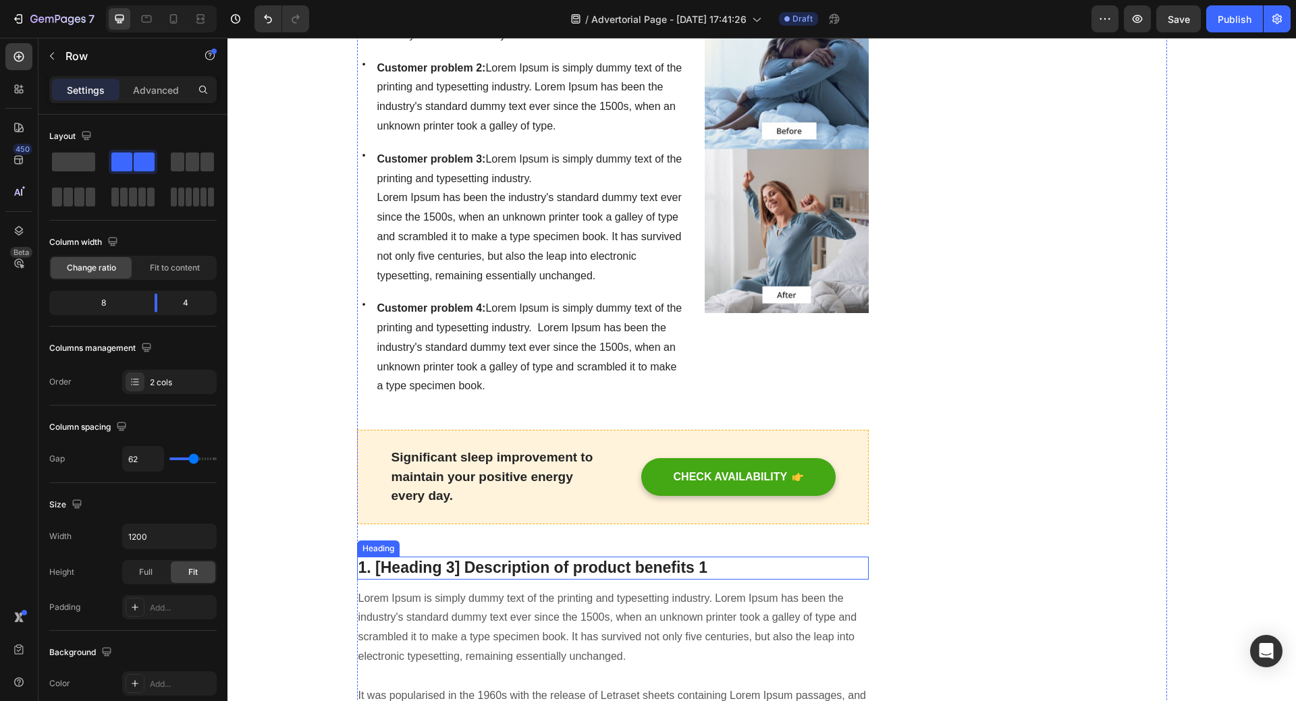
click at [543, 558] on p "1. [Heading 3] Description of product benefits 1" at bounding box center [612, 568] width 509 height 20
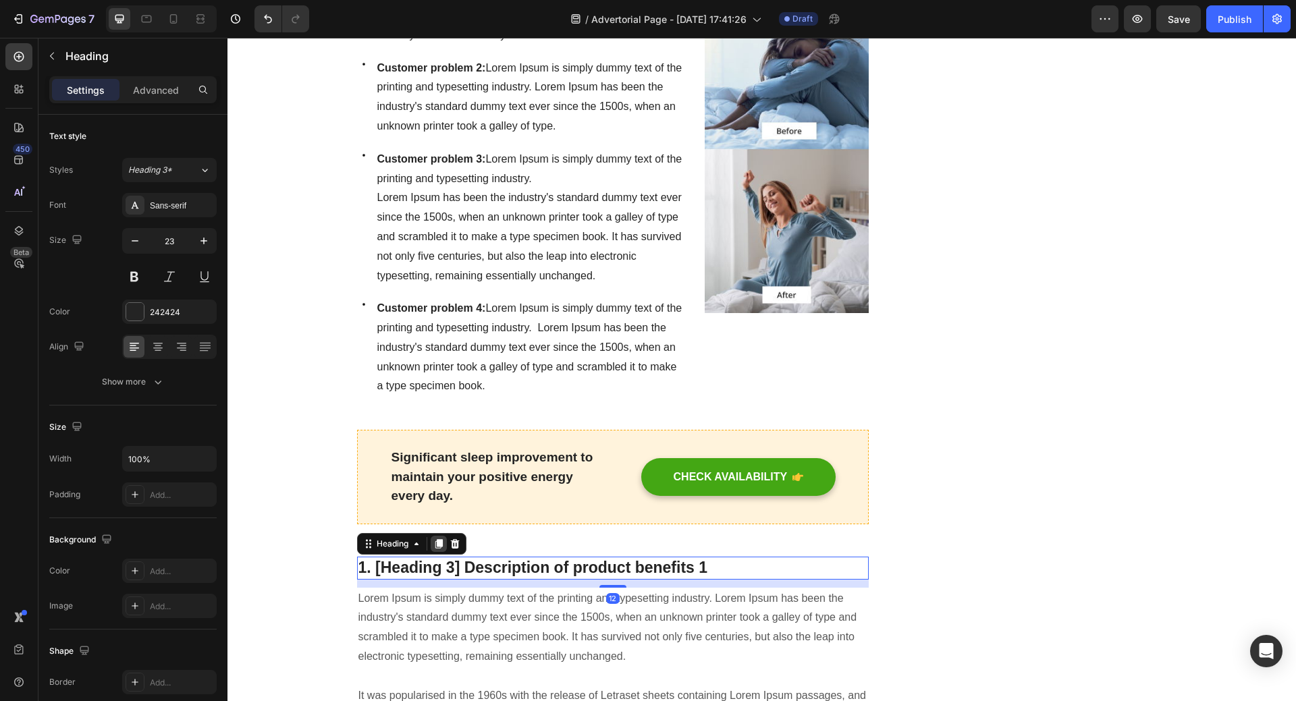
click at [435, 539] on icon at bounding box center [438, 543] width 7 height 9
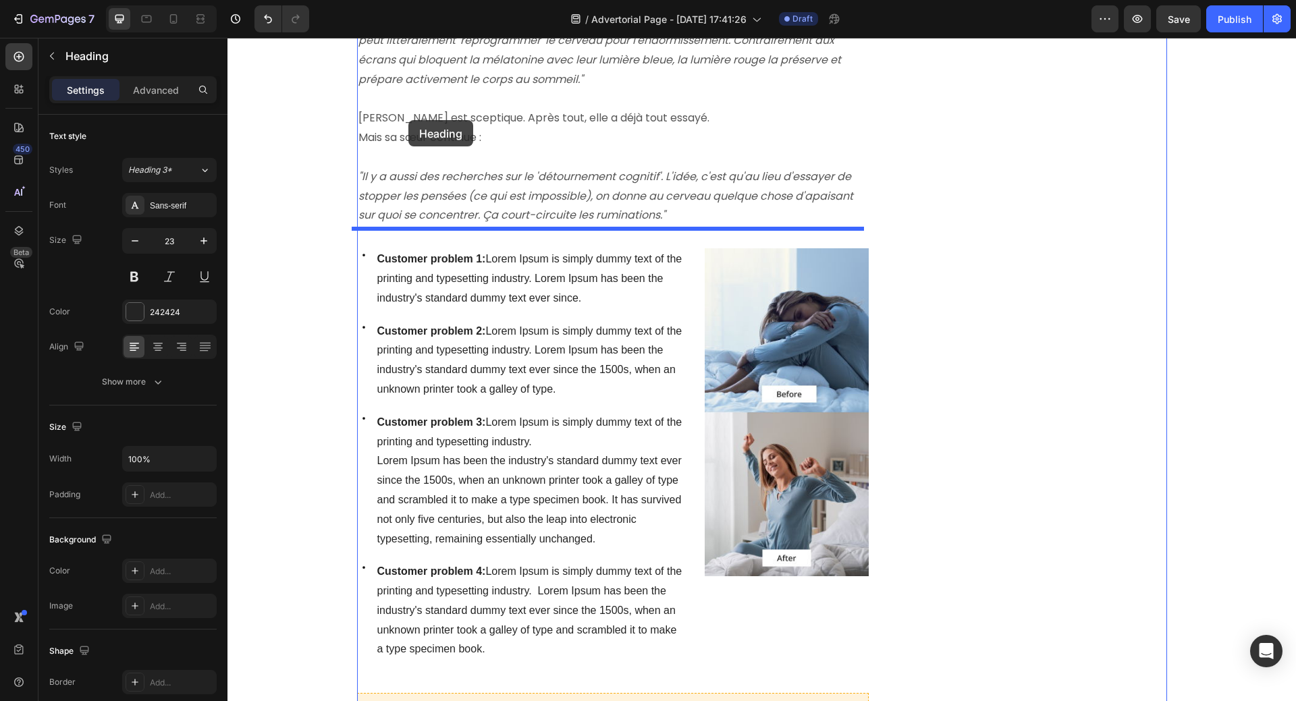
scroll to position [1283, 0]
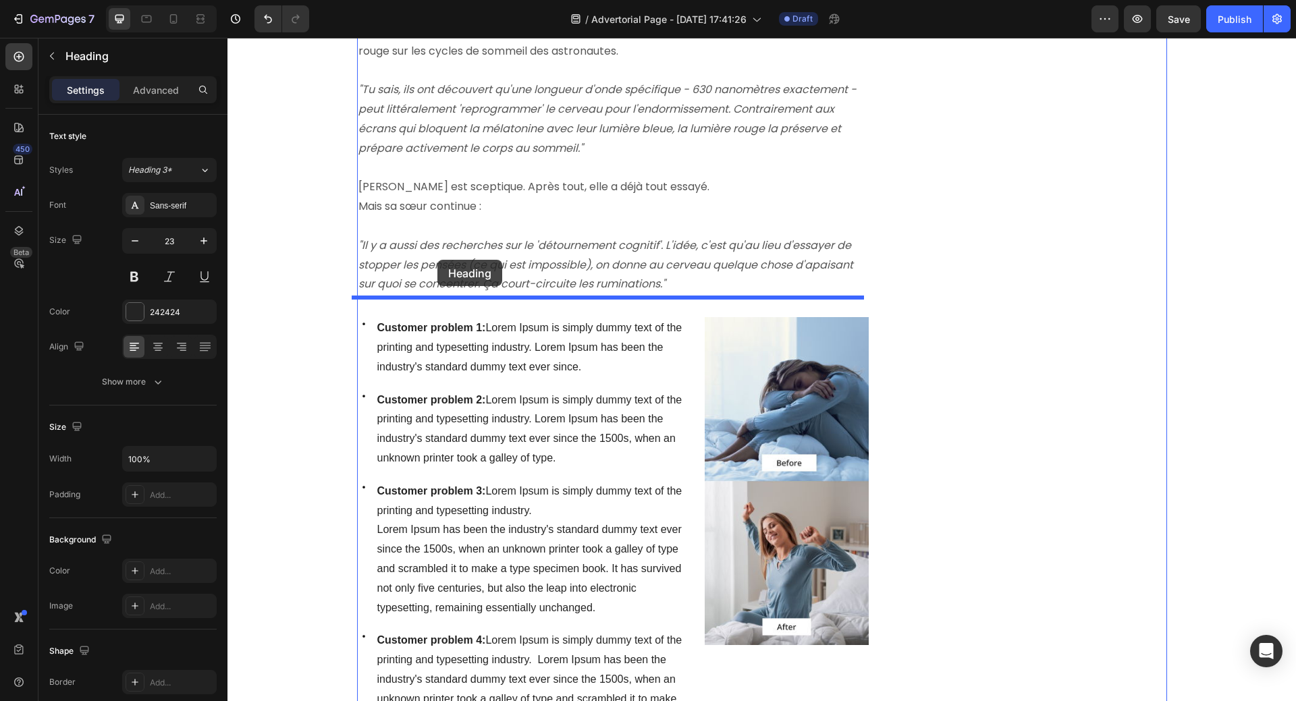
drag, startPoint x: 361, startPoint y: 561, endPoint x: 437, endPoint y: 260, distance: 310.5
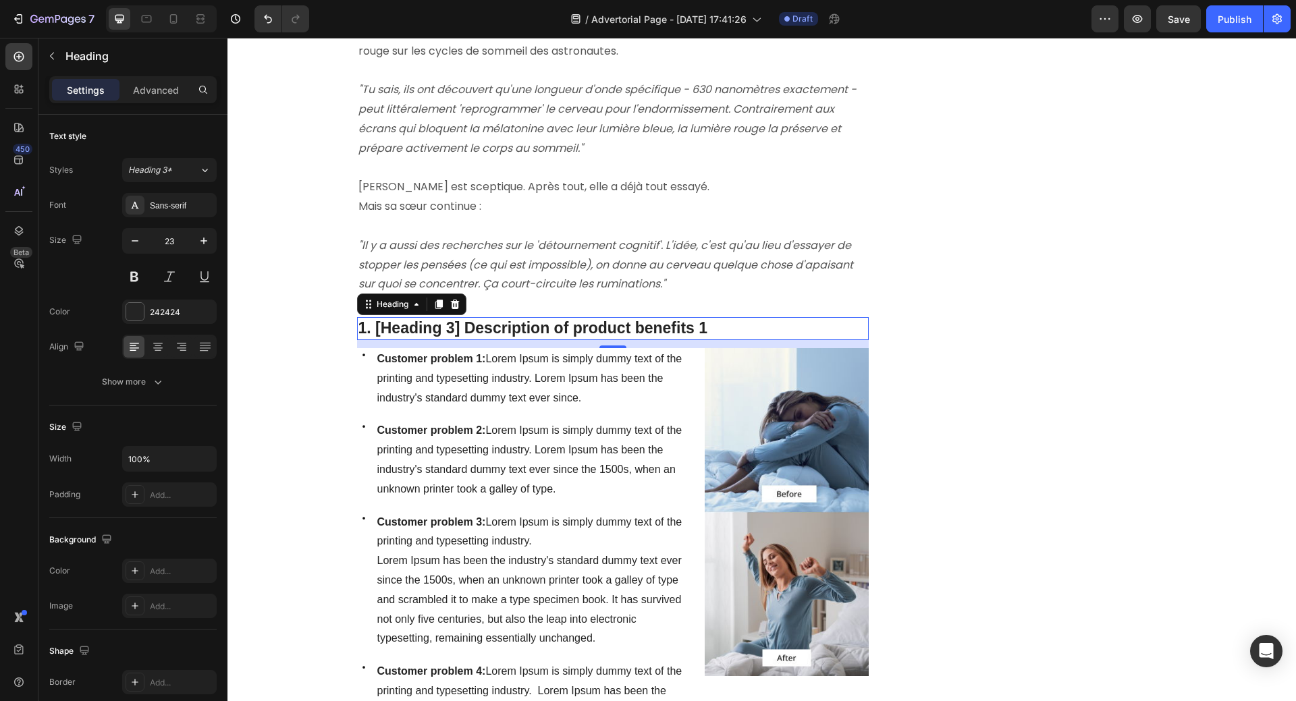
click at [456, 318] on p "1. [Heading 3] Description of product benefits 1" at bounding box center [612, 328] width 509 height 20
click at [362, 318] on p "1. [Heading 3] Description of product benefits 1" at bounding box center [612, 328] width 509 height 20
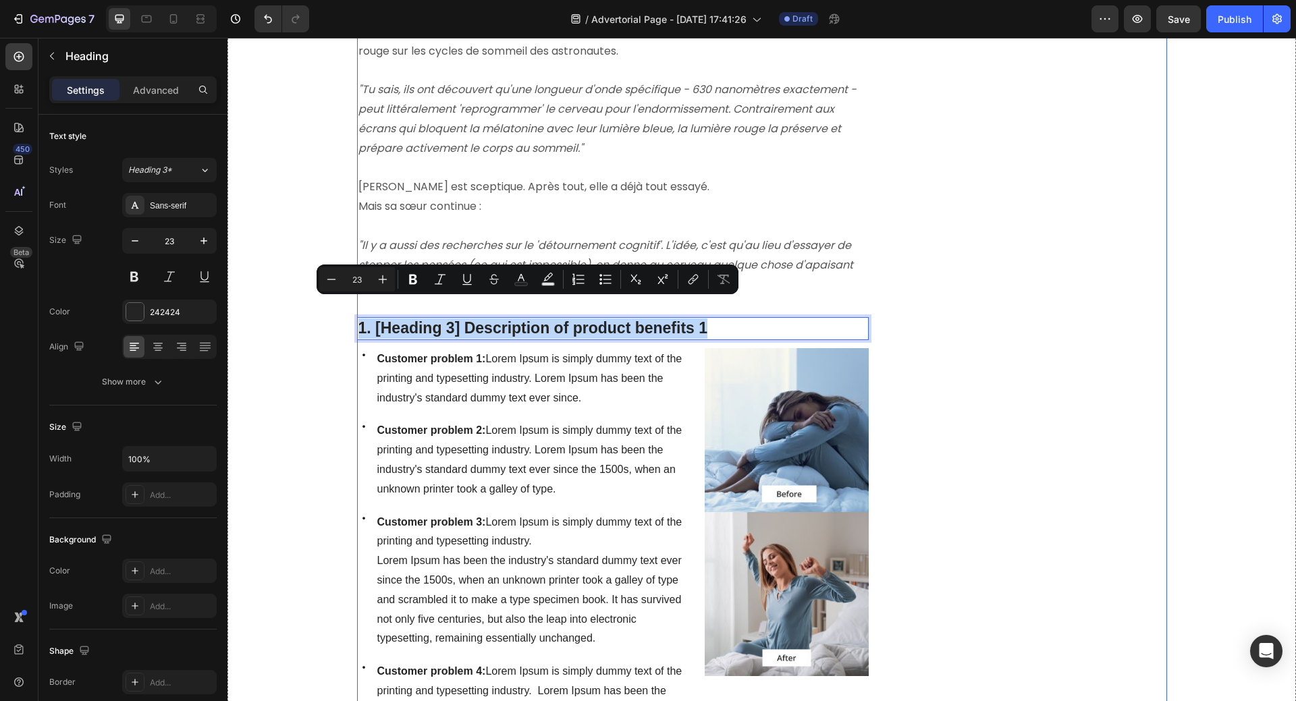
drag, startPoint x: 356, startPoint y: 310, endPoint x: 729, endPoint y: 321, distance: 372.6
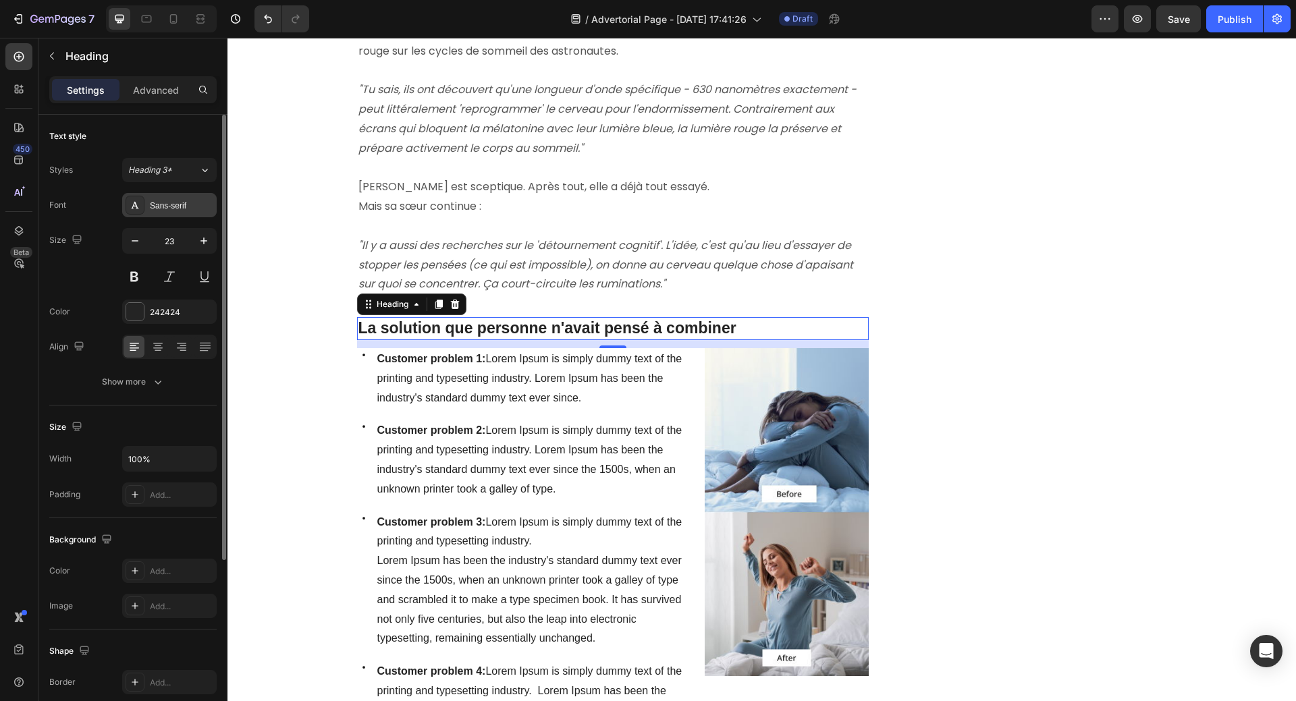
click at [184, 202] on div "Sans-serif" at bounding box center [181, 206] width 63 height 12
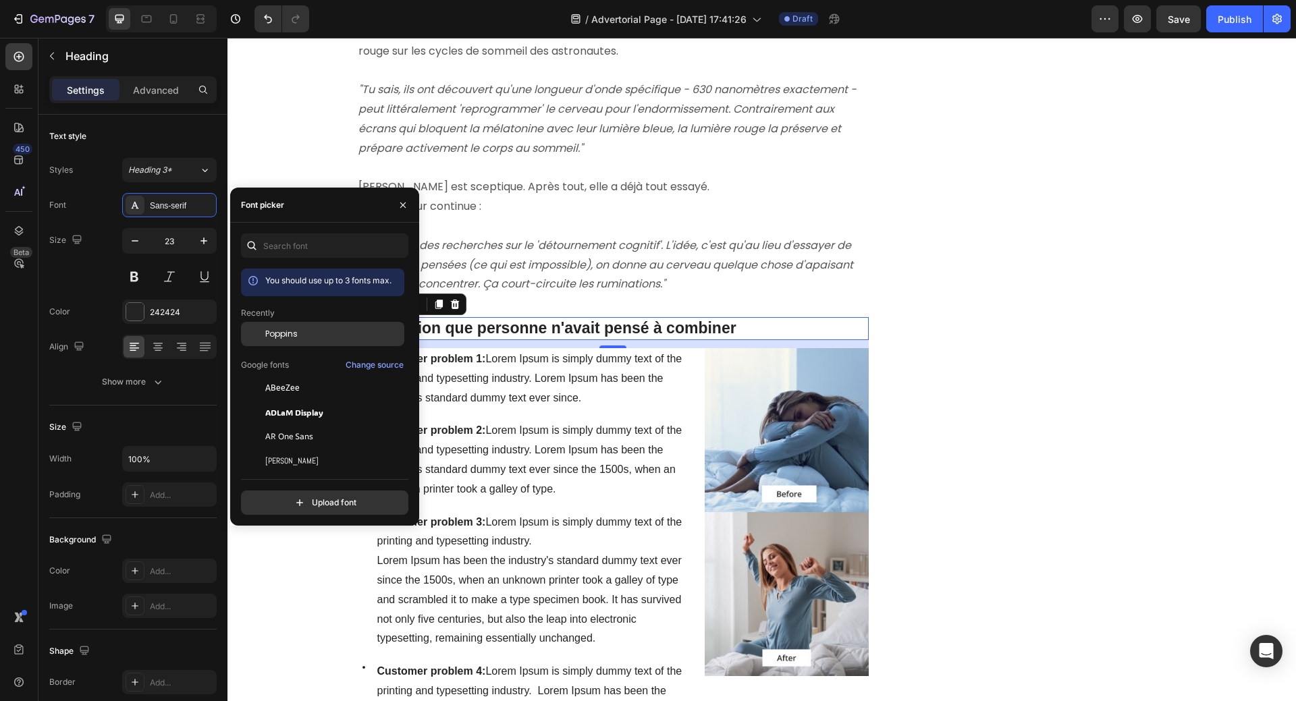
click at [285, 333] on span "Poppins" at bounding box center [281, 334] width 32 height 12
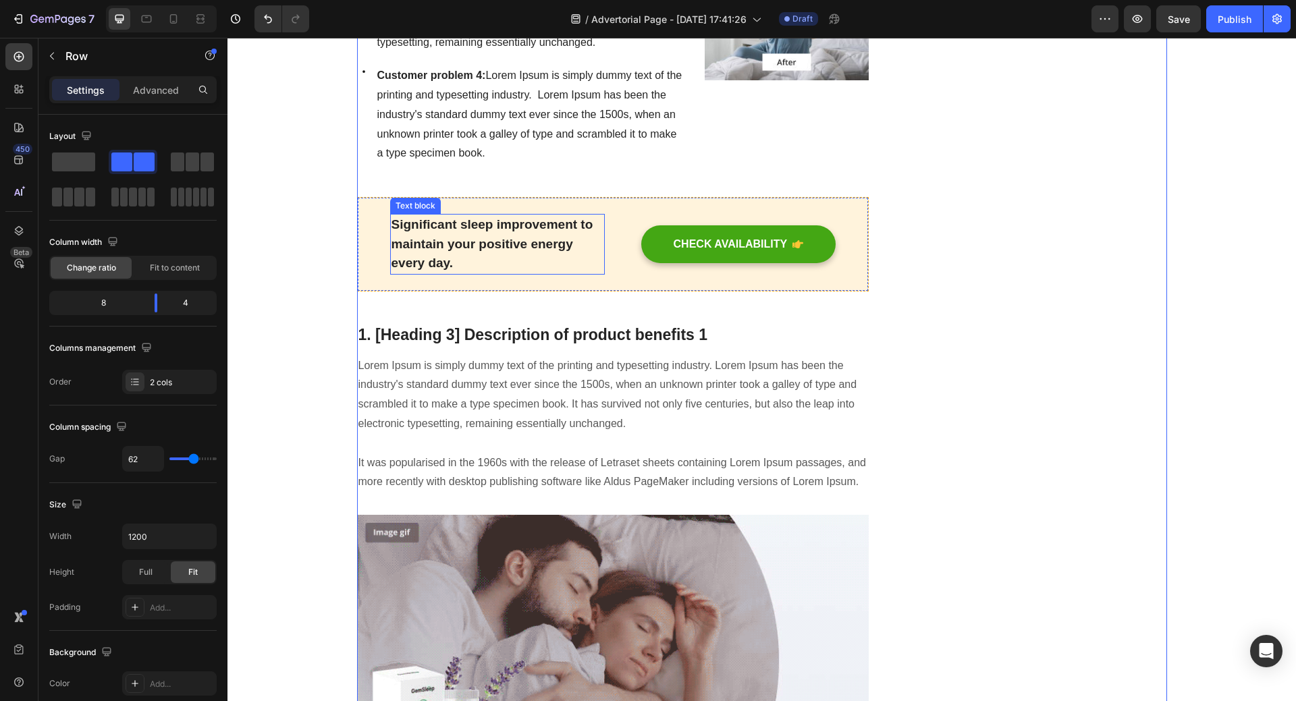
scroll to position [1891, 0]
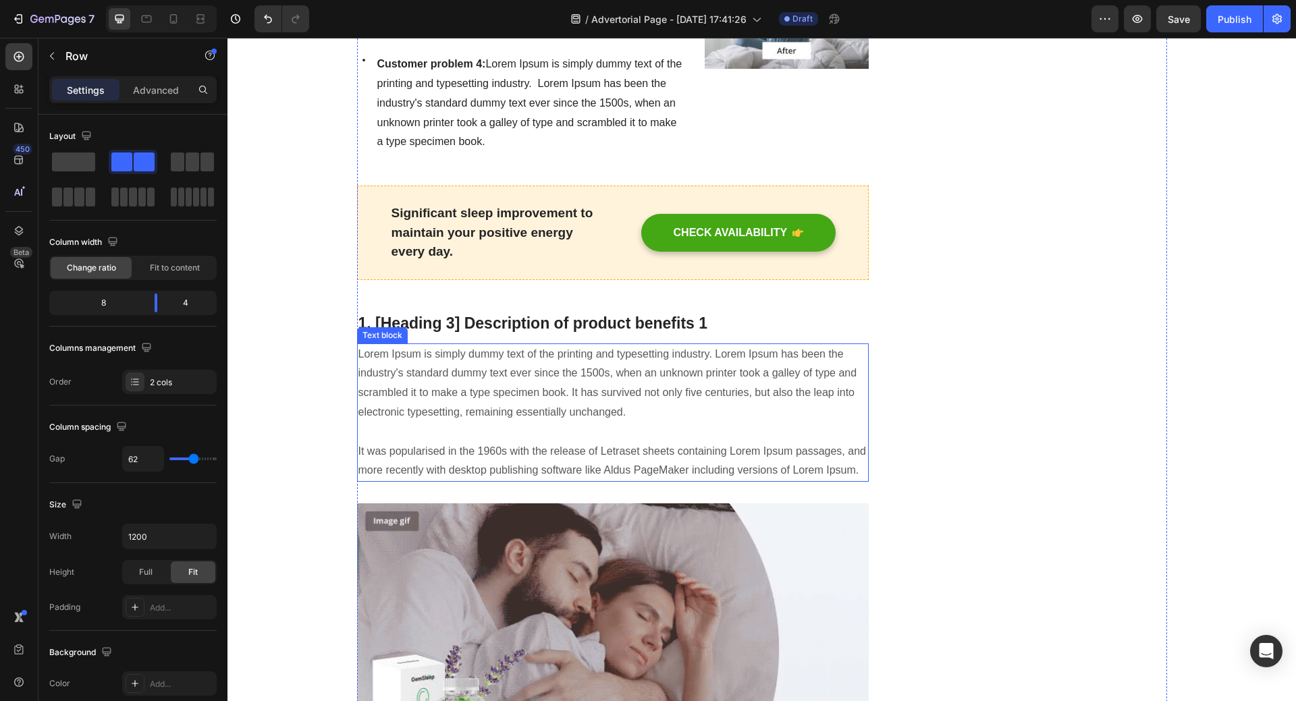
click at [506, 381] on p "Lorem Ipsum is simply dummy text of the printing and typesetting industry. Lore…" at bounding box center [612, 413] width 509 height 136
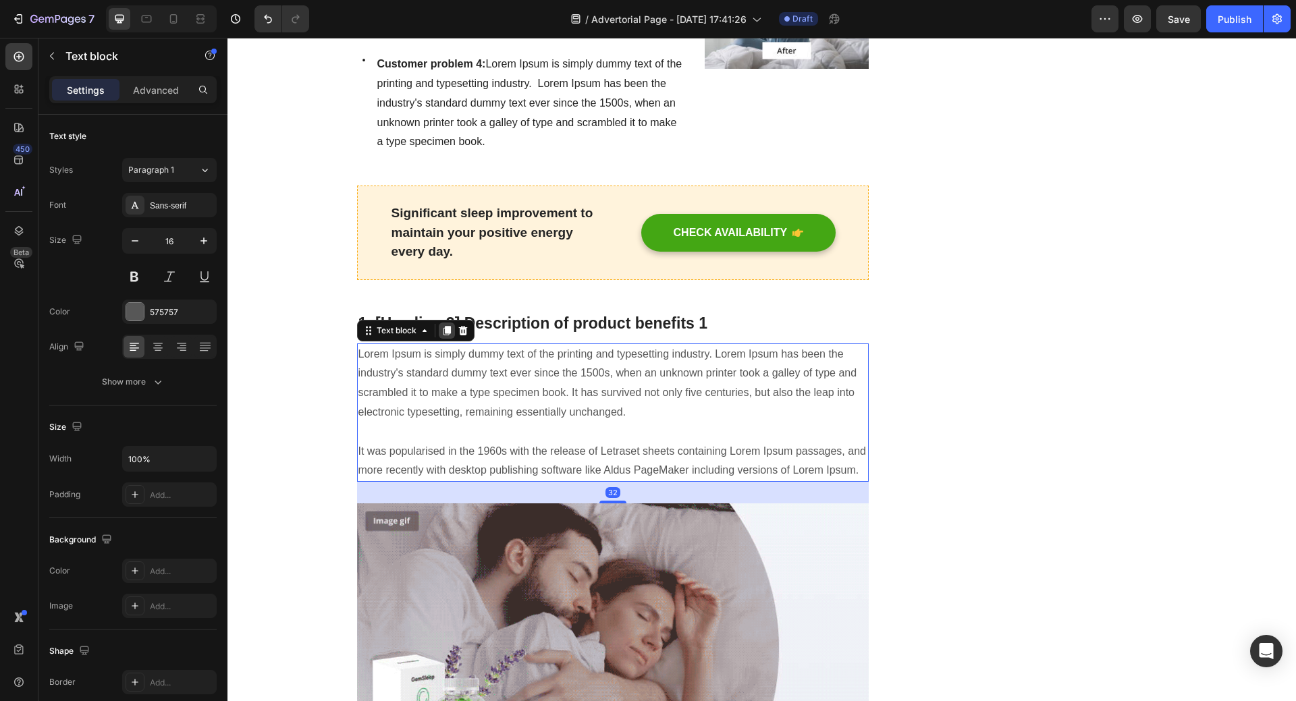
click at [443, 326] on icon at bounding box center [446, 330] width 7 height 9
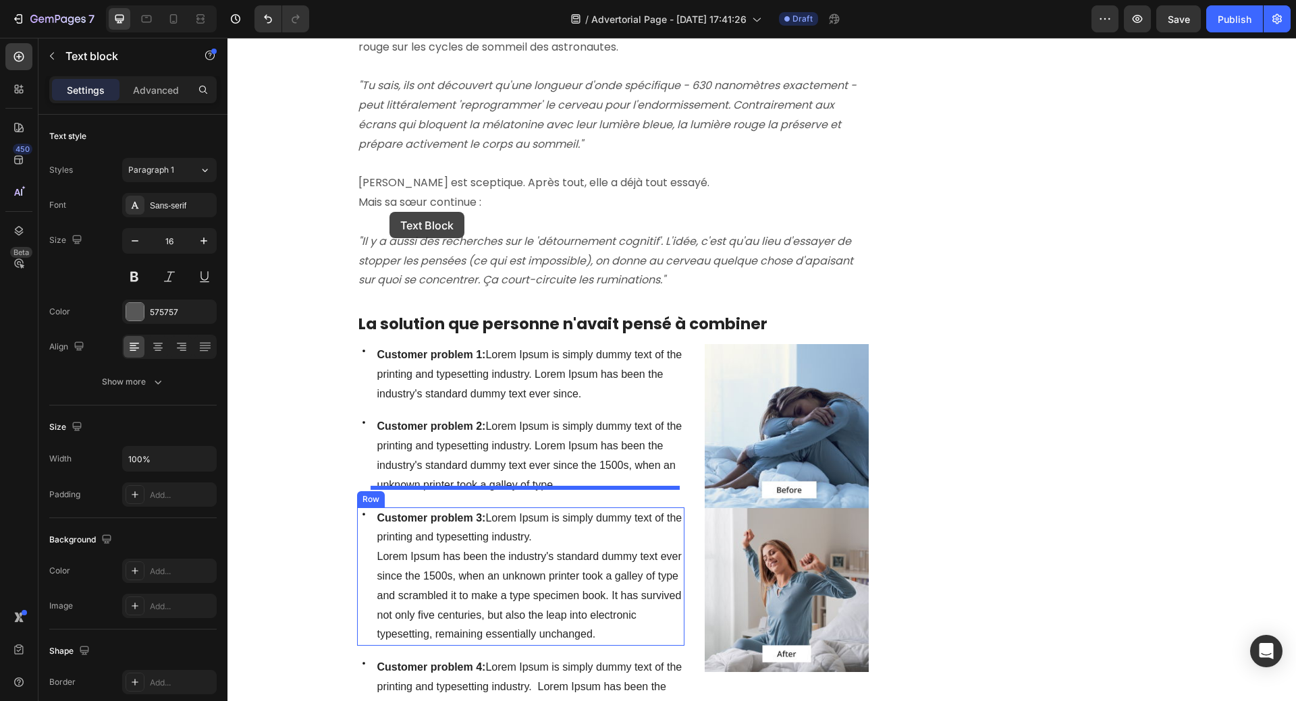
scroll to position [1231, 0]
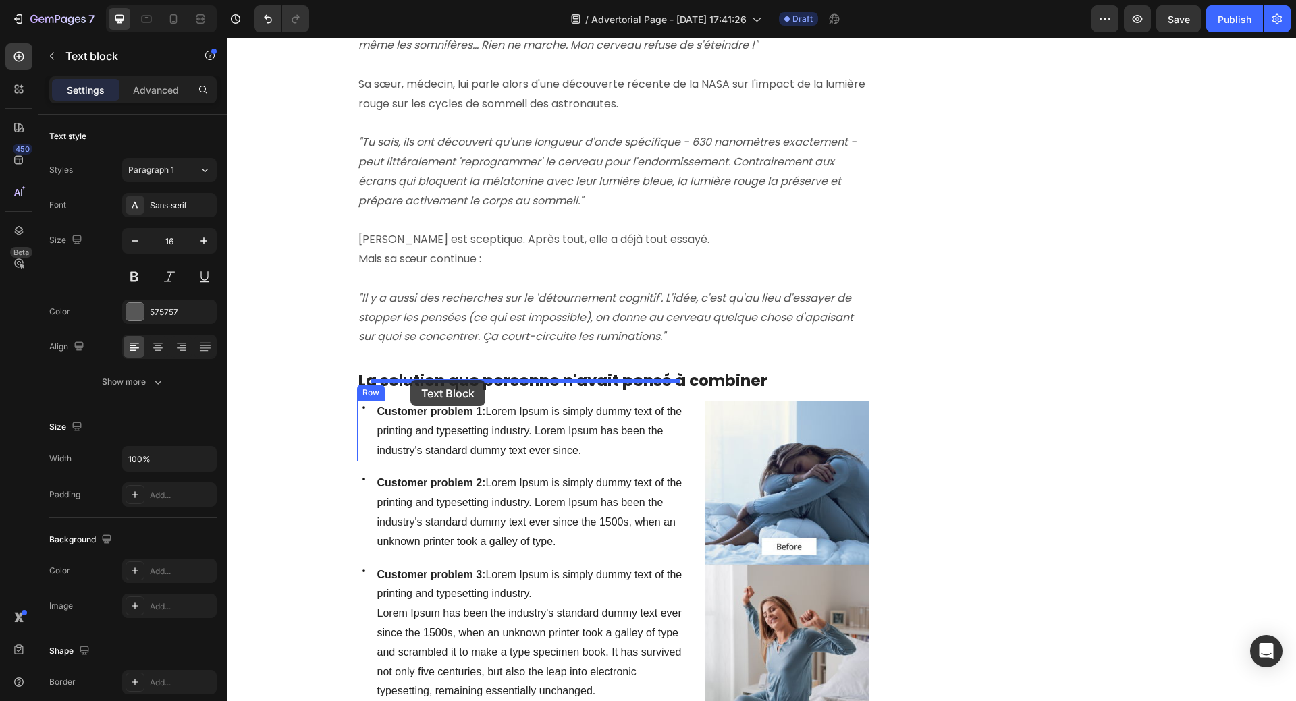
drag, startPoint x: 363, startPoint y: 476, endPoint x: 410, endPoint y: 379, distance: 108.0
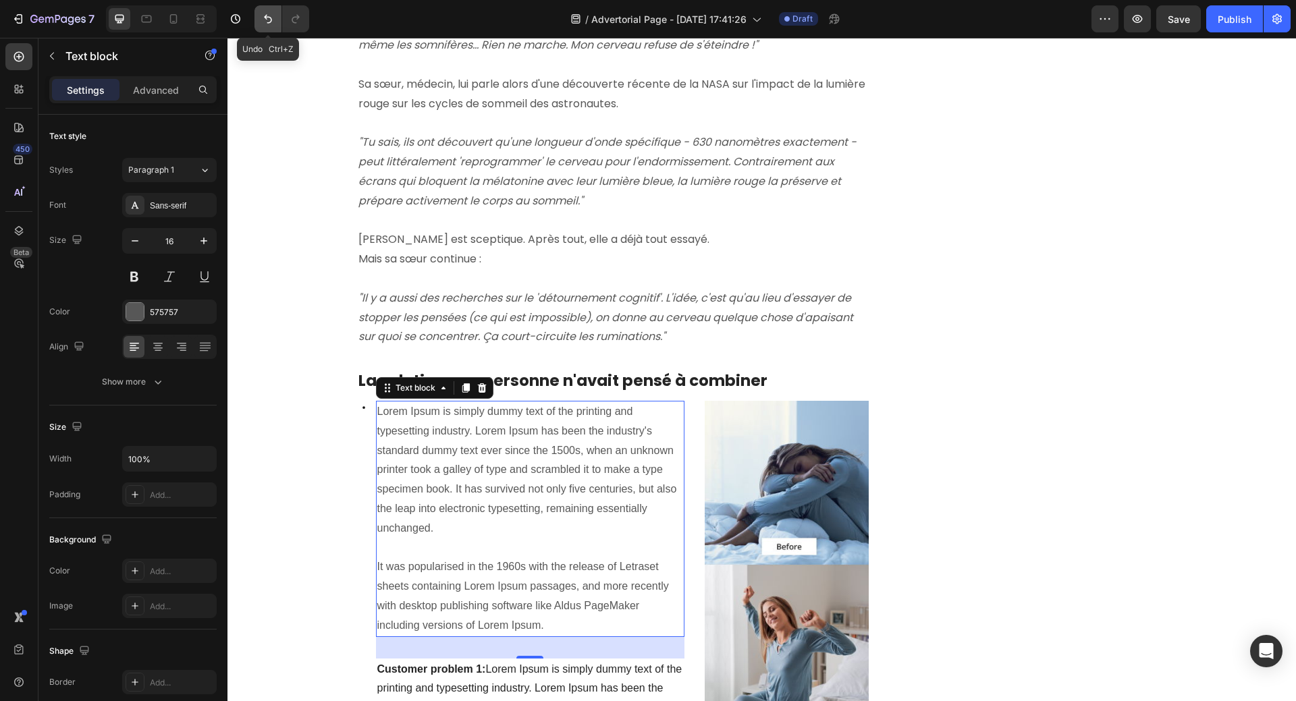
click at [268, 13] on icon "Undo/Redo" at bounding box center [267, 18] width 13 height 13
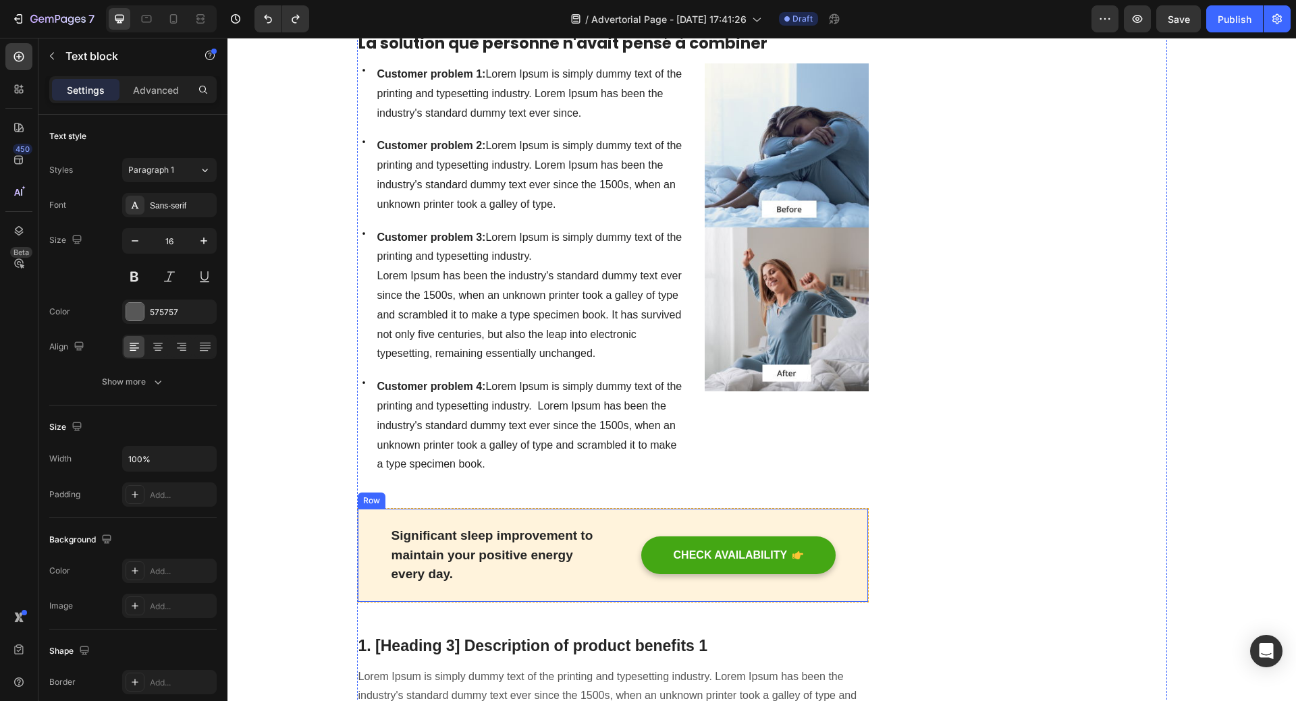
scroll to position [1703, 0]
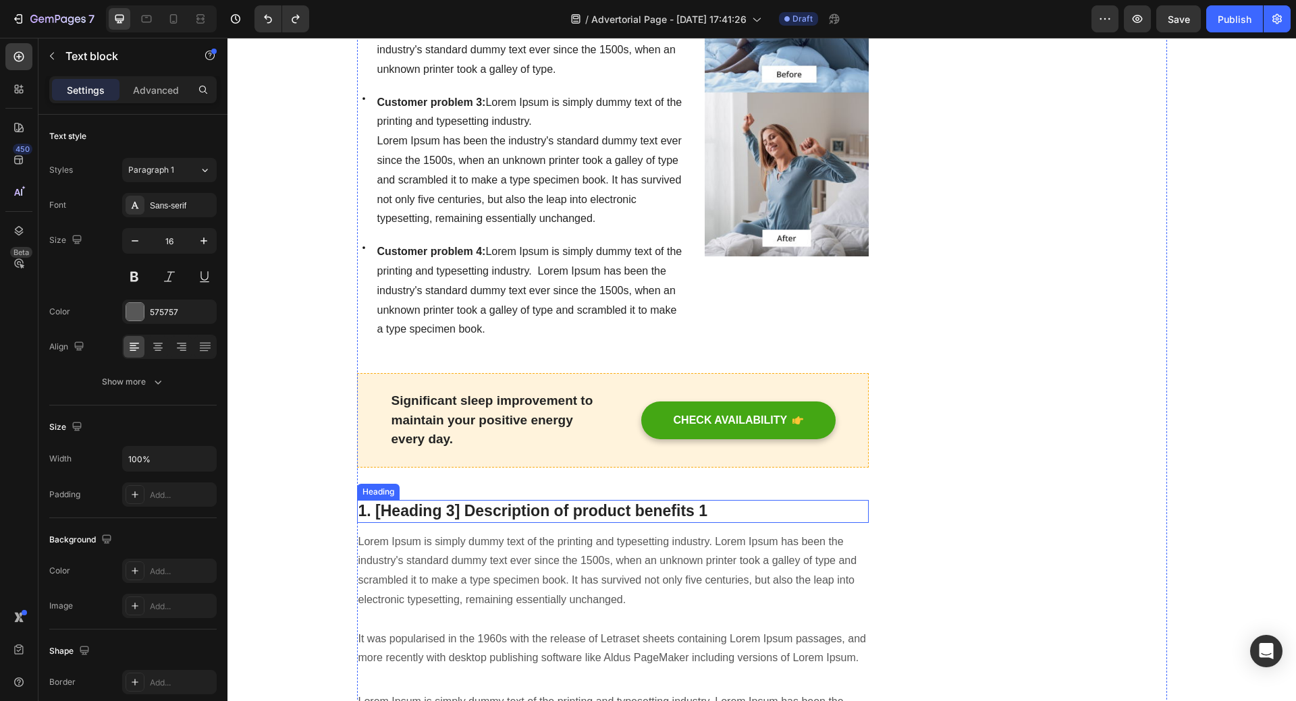
click at [397, 501] on p "1. [Heading 3] Description of product benefits 1" at bounding box center [612, 511] width 509 height 20
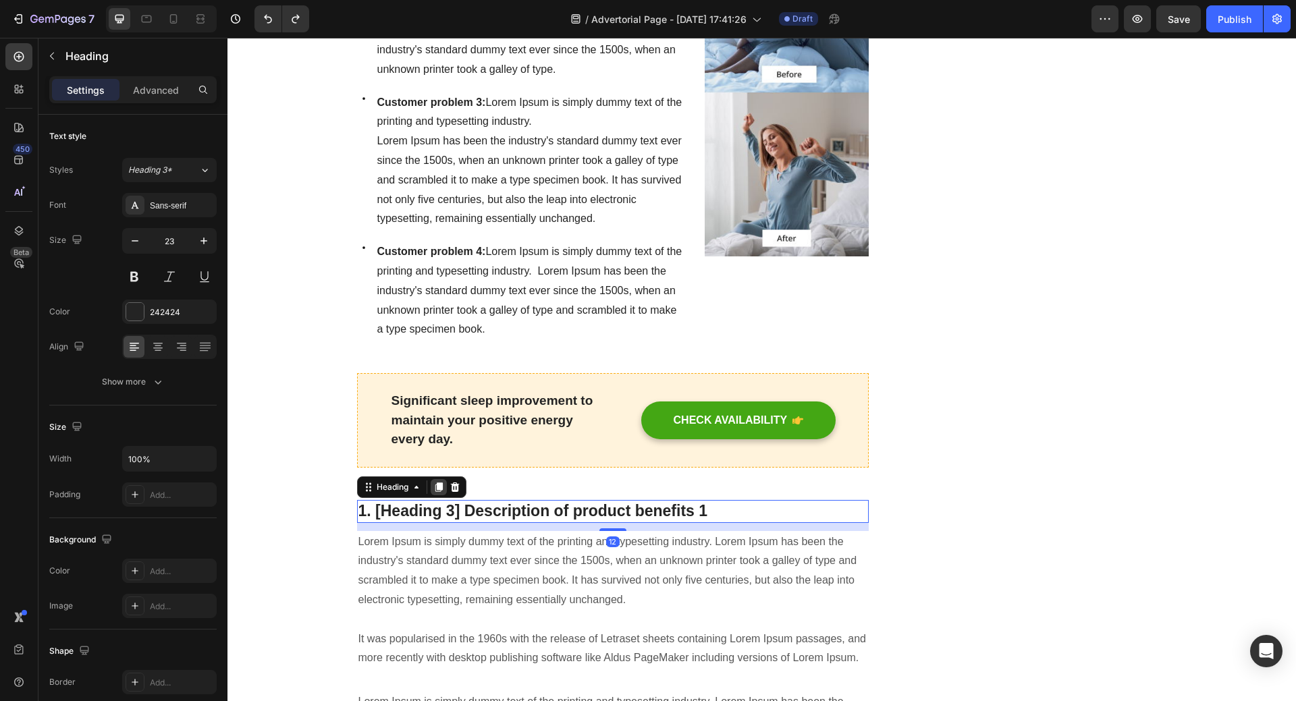
click at [433, 482] on icon at bounding box center [438, 487] width 11 height 11
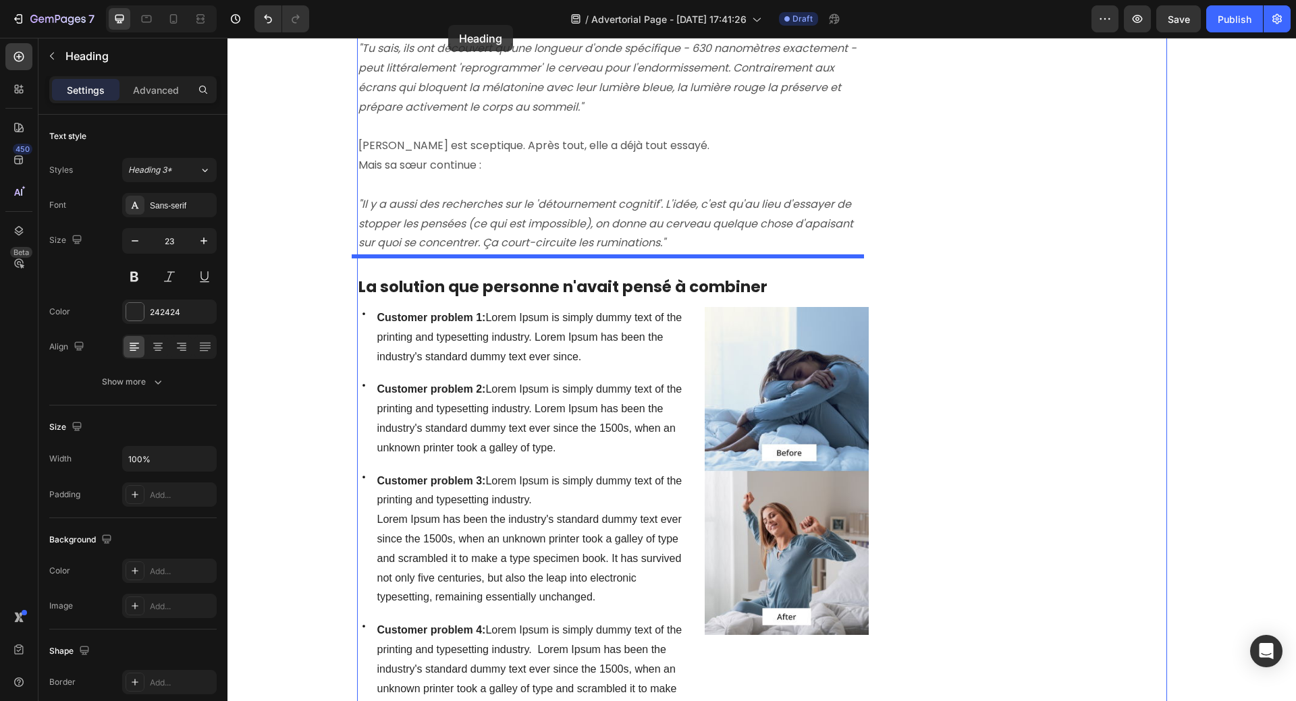
scroll to position [1167, 0]
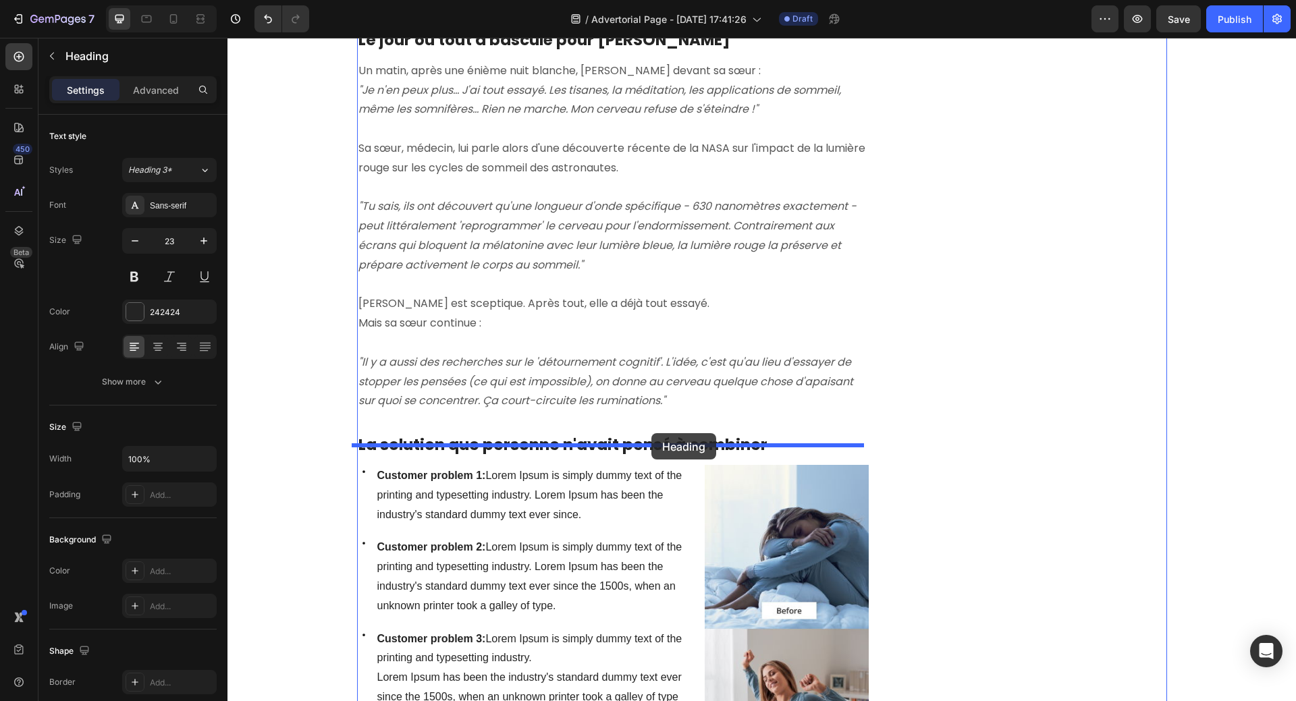
drag, startPoint x: 361, startPoint y: 503, endPoint x: 651, endPoint y: 433, distance: 298.5
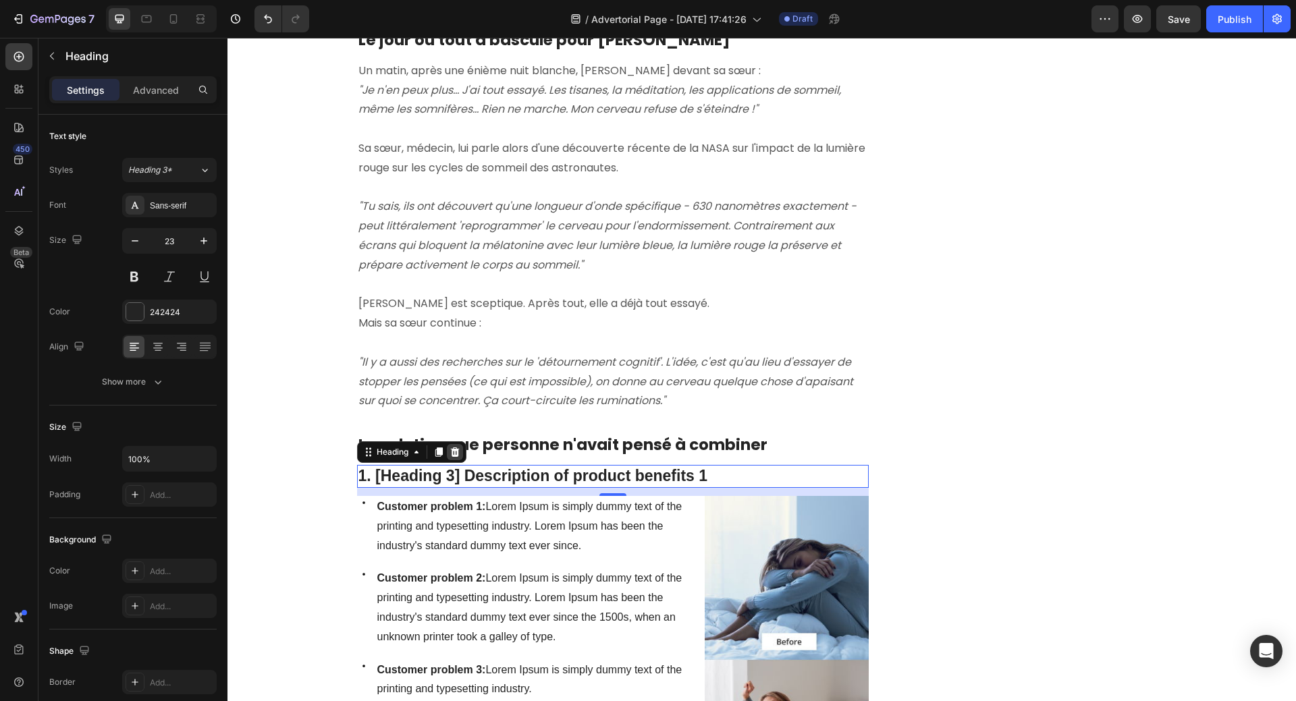
click at [451, 447] on icon at bounding box center [454, 451] width 9 height 9
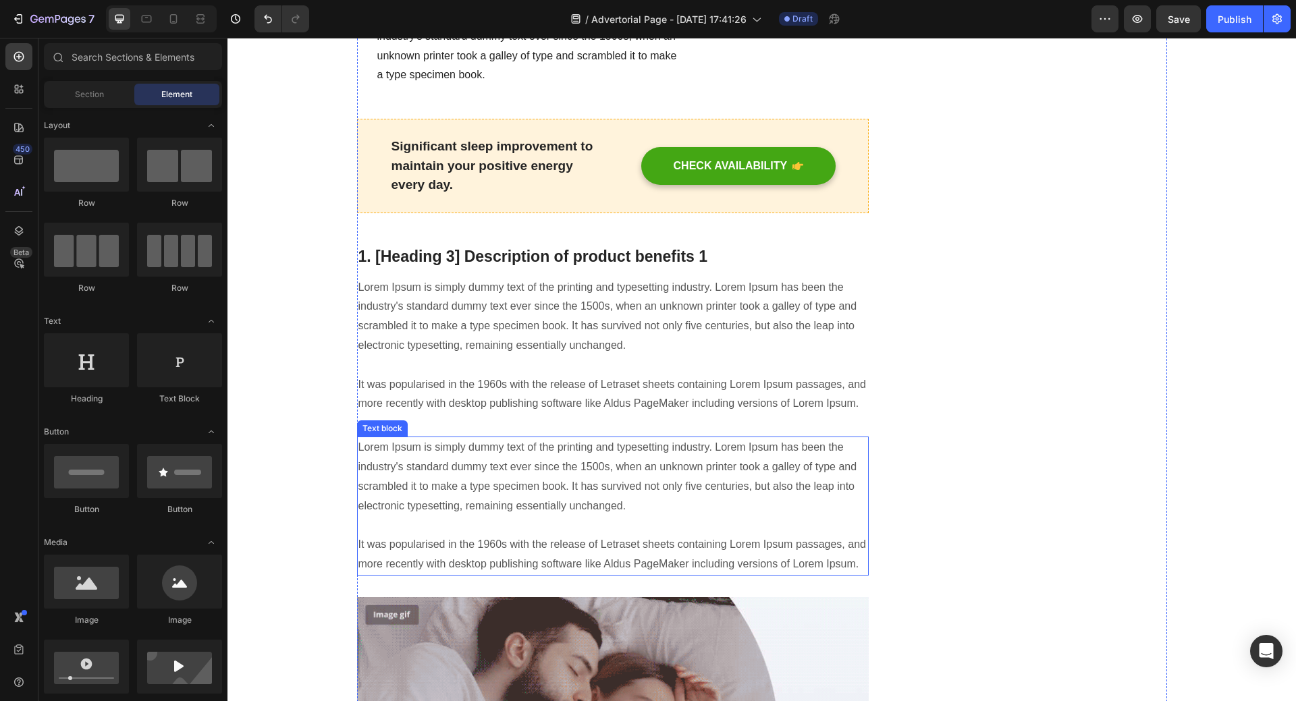
scroll to position [1976, 0]
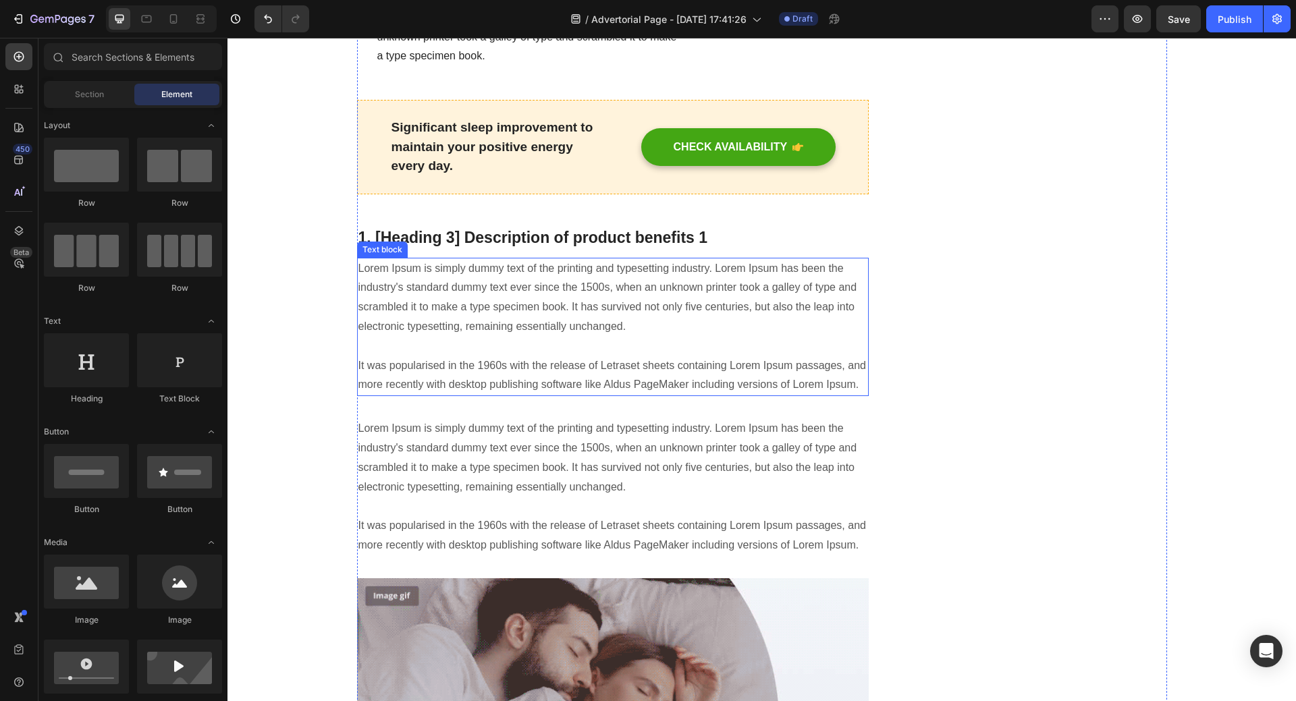
click at [375, 259] on p "Lorem Ipsum is simply dummy text of the printing and typesetting industry. Lore…" at bounding box center [612, 327] width 509 height 136
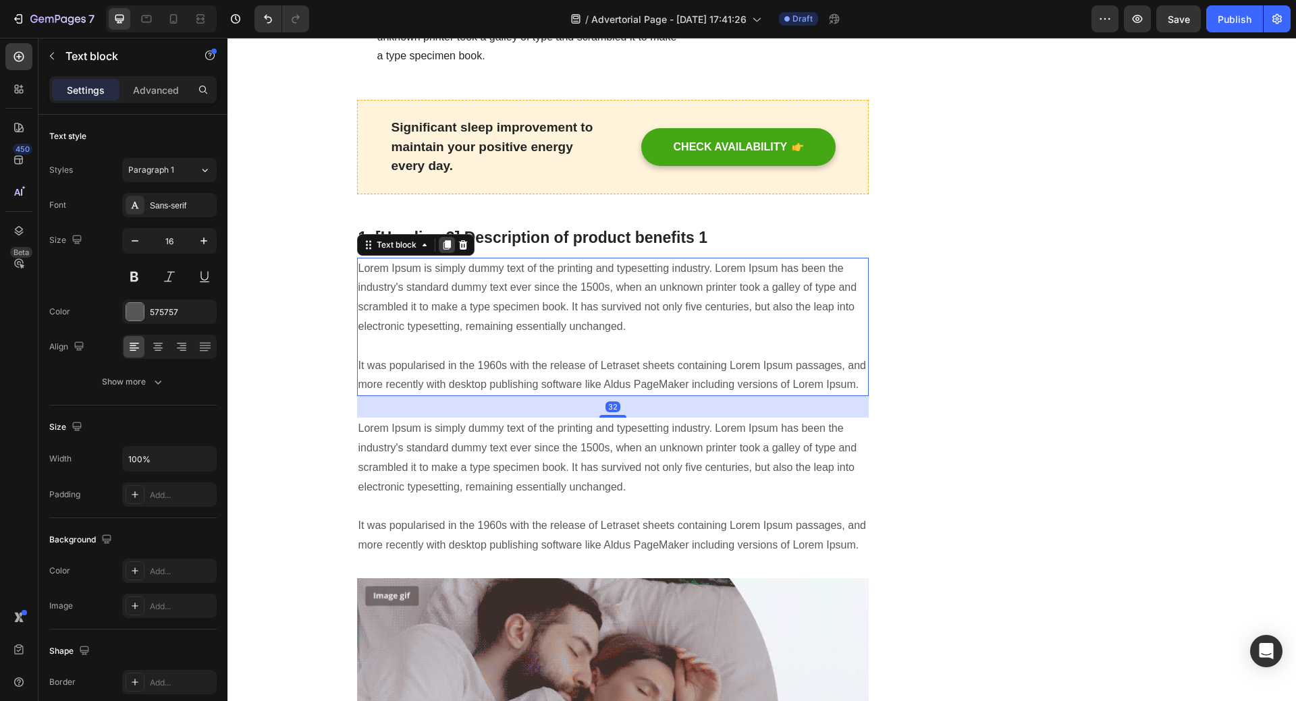
click at [443, 240] on icon at bounding box center [446, 244] width 7 height 9
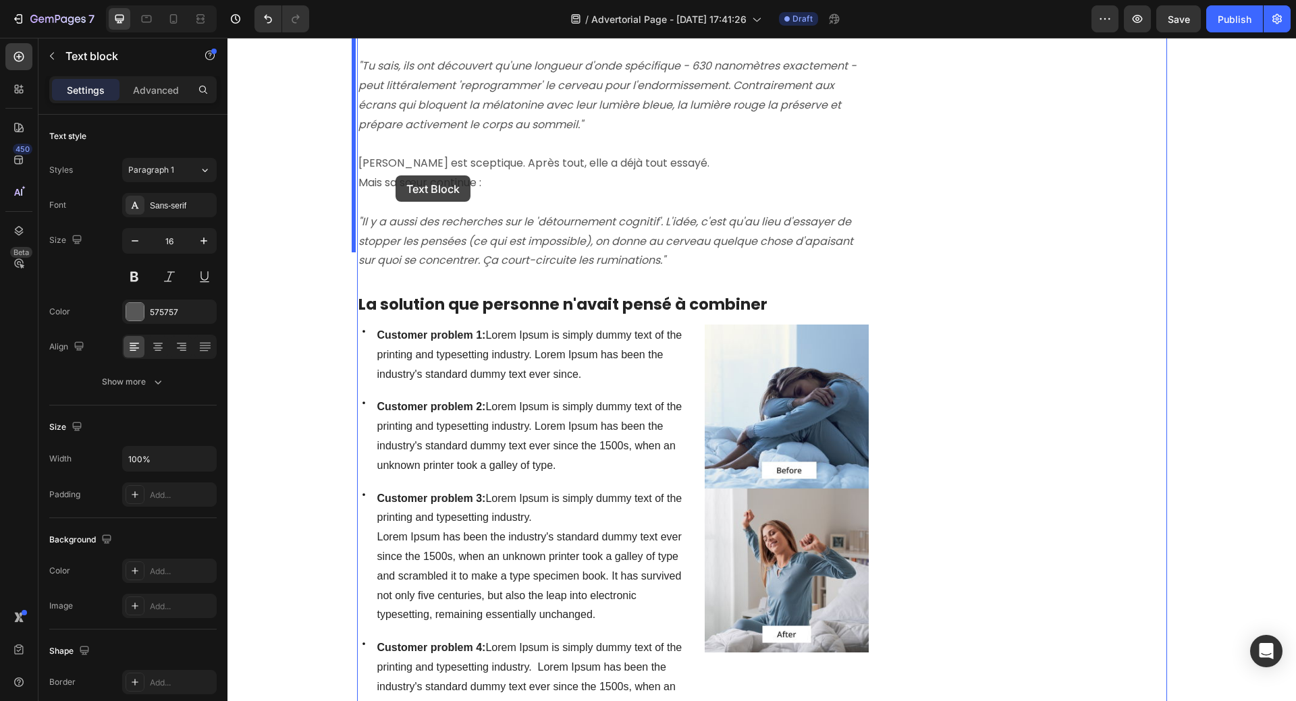
scroll to position [1281, 0]
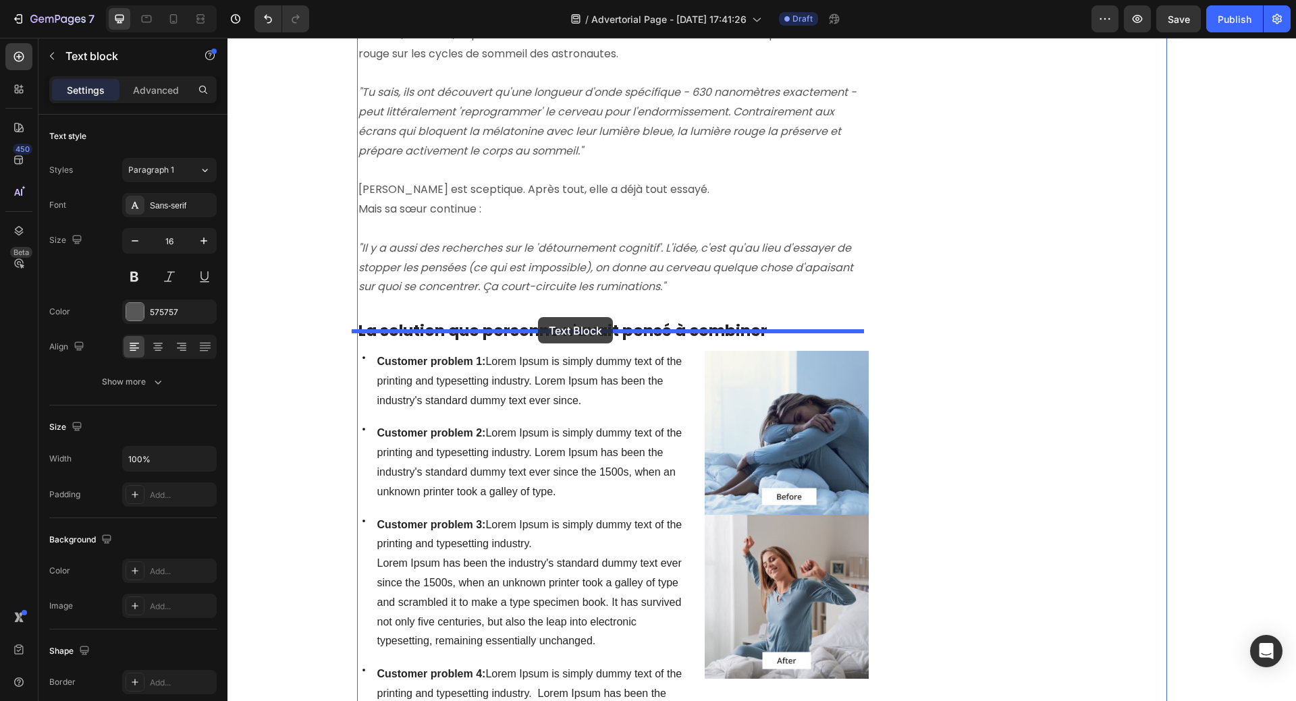
drag, startPoint x: 366, startPoint y: 393, endPoint x: 537, endPoint y: 315, distance: 188.1
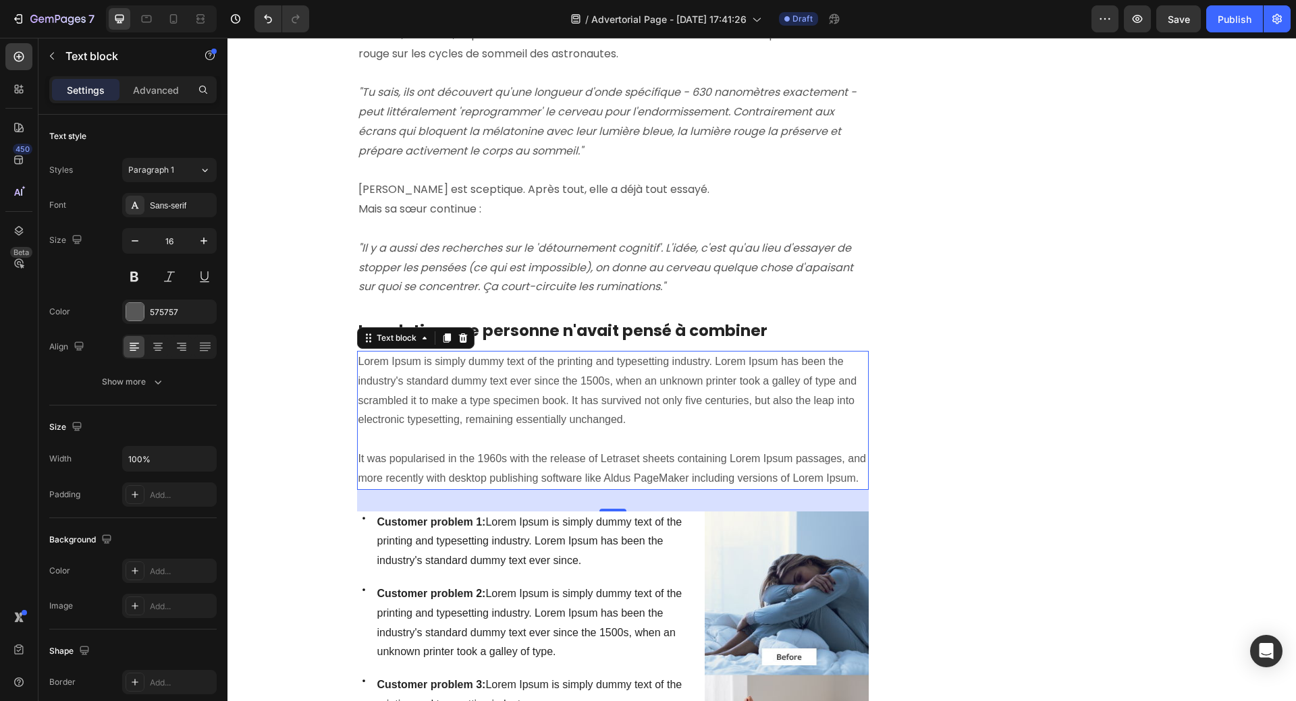
click at [520, 360] on p "Lorem Ipsum is simply dummy text of the printing and typesetting industry. Lore…" at bounding box center [612, 420] width 509 height 136
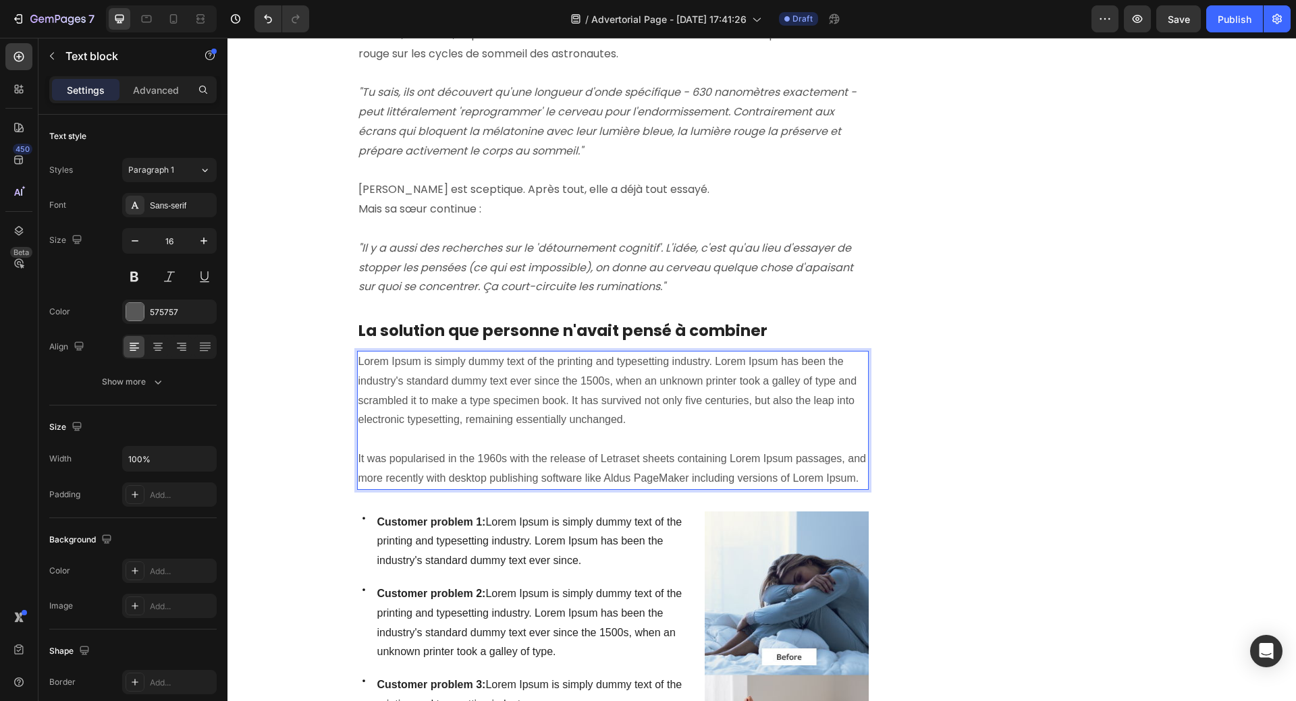
click at [358, 352] on p "Lorem Ipsum is simply dummy text of the printing and typesetting industry. Lore…" at bounding box center [612, 420] width 509 height 136
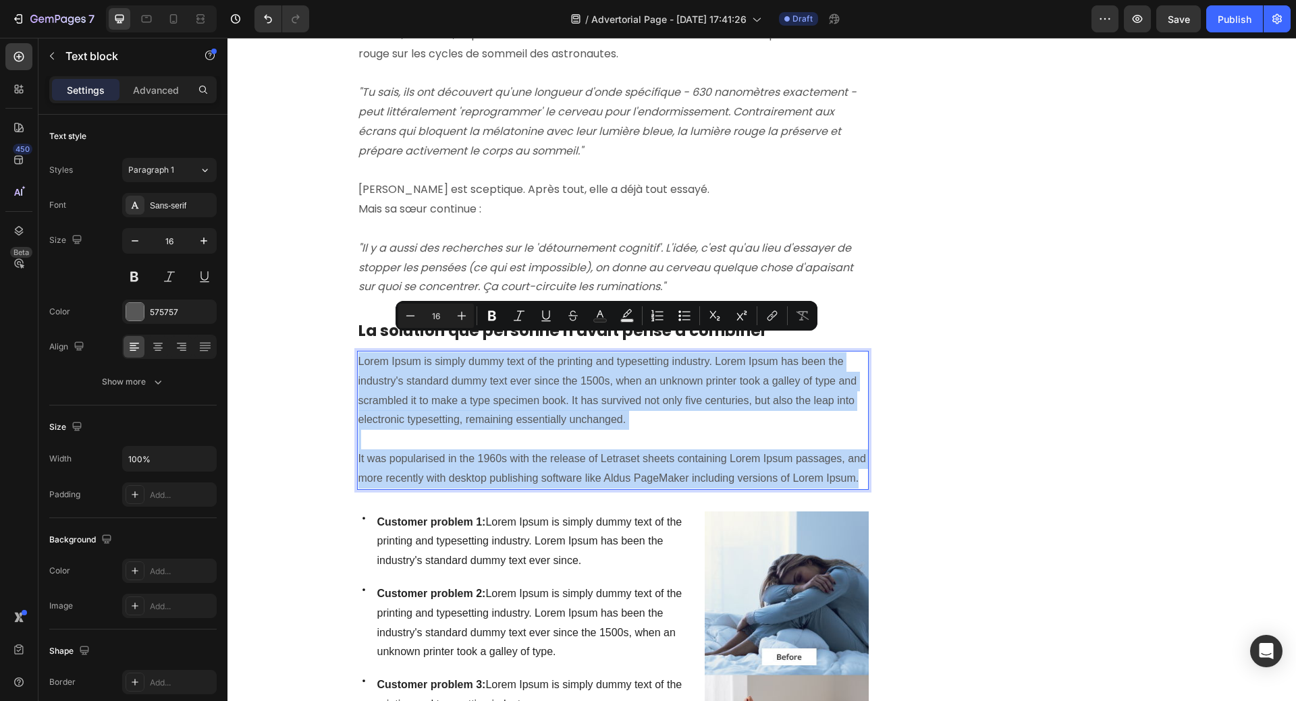
drag, startPoint x: 354, startPoint y: 341, endPoint x: 856, endPoint y: 461, distance: 515.6
click at [856, 461] on p "Lorem Ipsum is simply dummy text of the printing and typesetting industry. Lore…" at bounding box center [612, 420] width 509 height 136
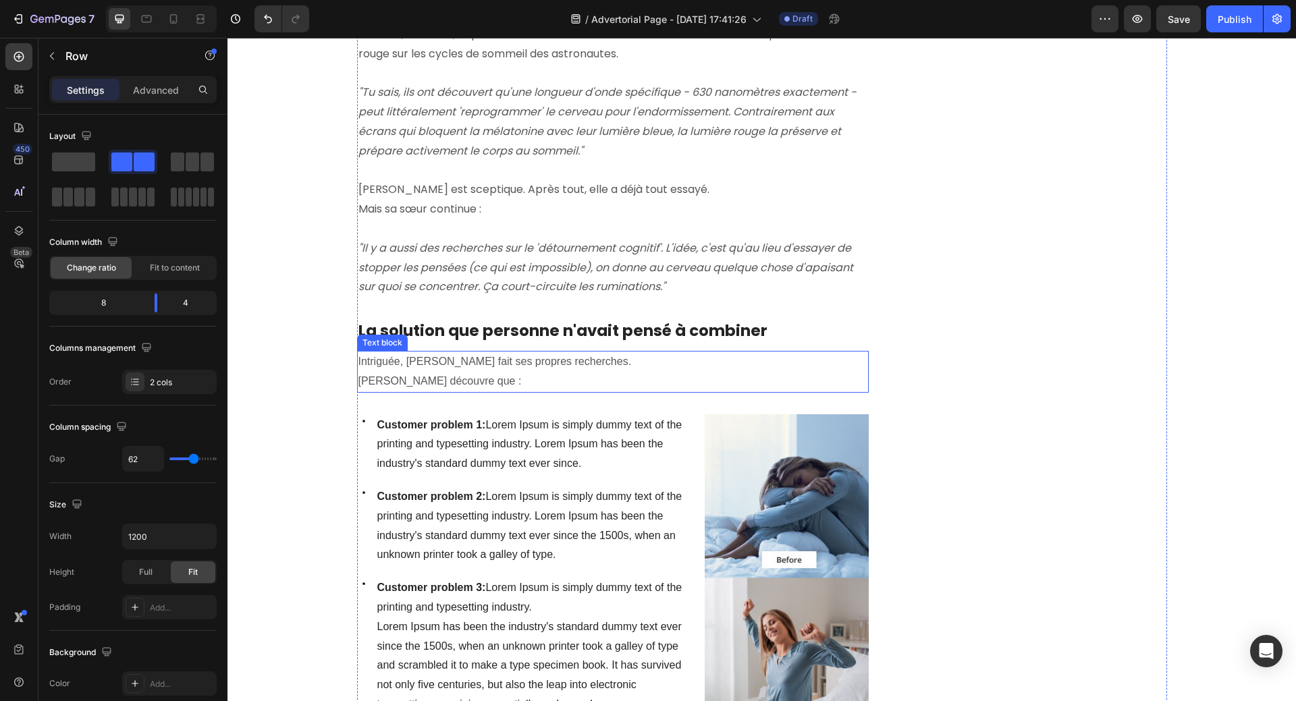
click at [428, 352] on p "Intriguée, [PERSON_NAME] fait ses propres recherches." at bounding box center [612, 362] width 509 height 20
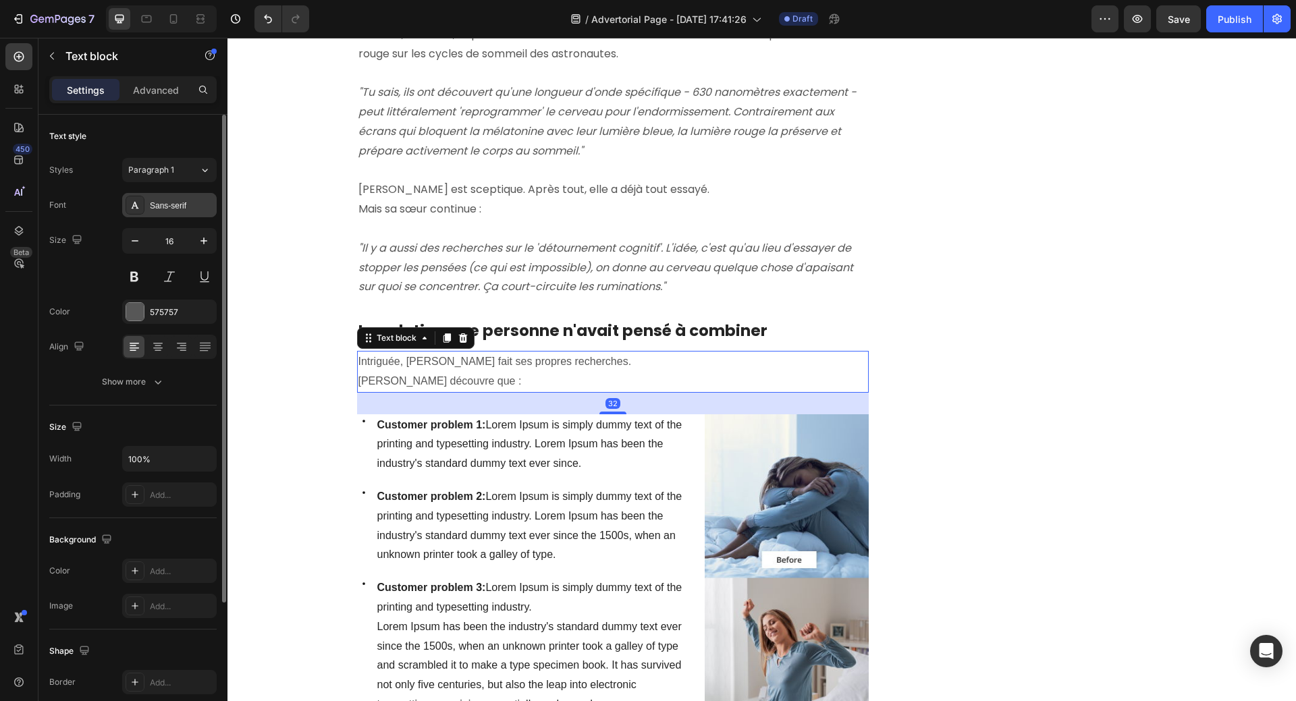
click at [173, 206] on div "Sans-serif" at bounding box center [181, 206] width 63 height 12
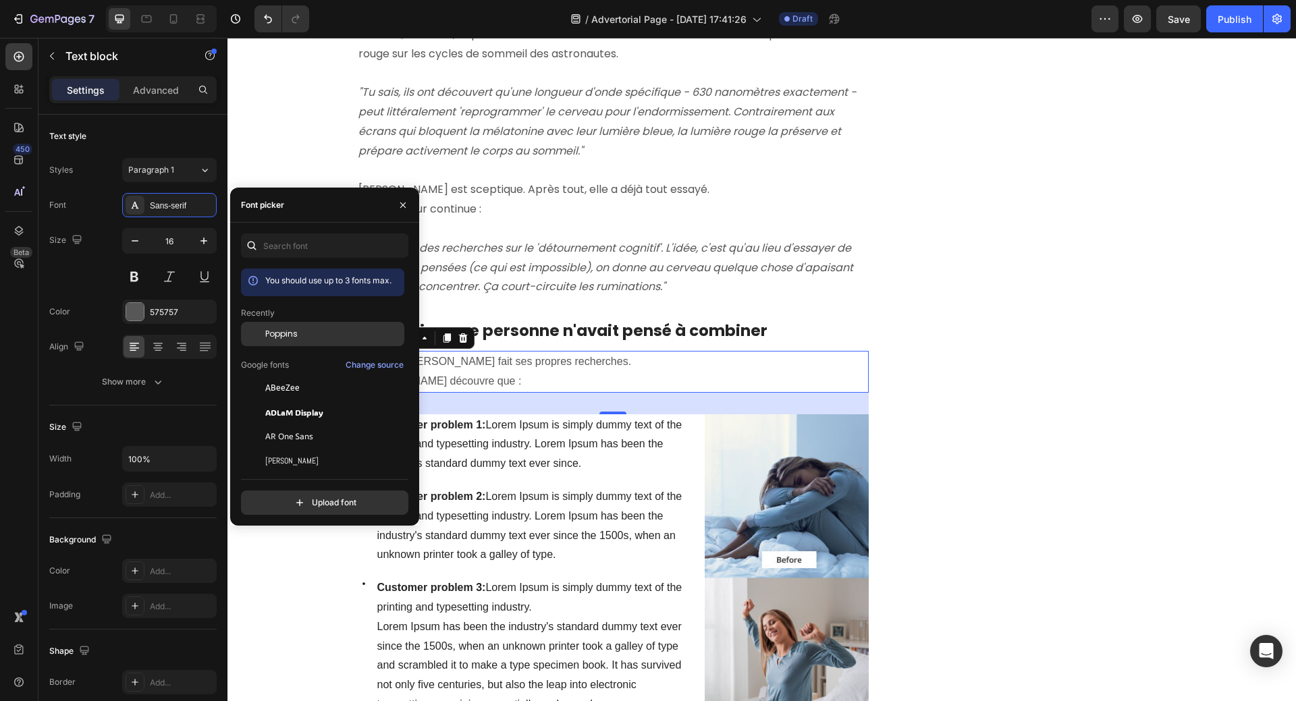
click at [275, 334] on span "Poppins" at bounding box center [281, 334] width 32 height 12
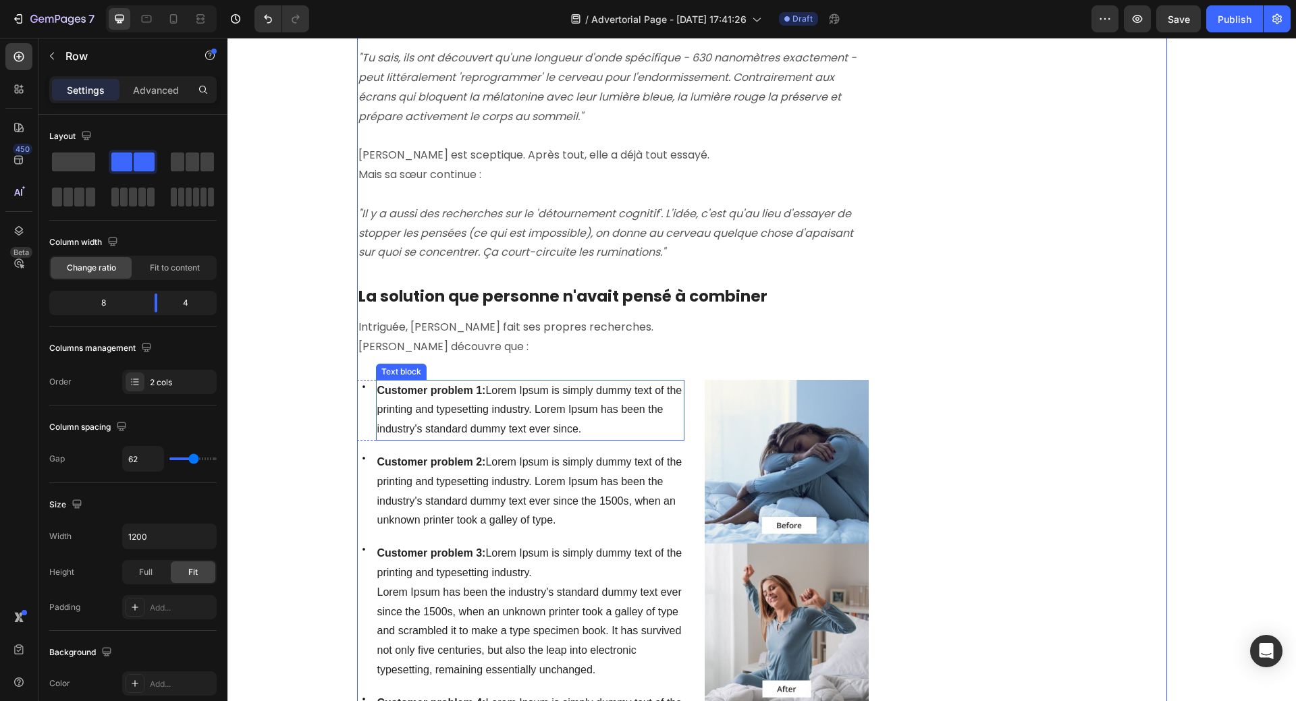
scroll to position [1348, 0]
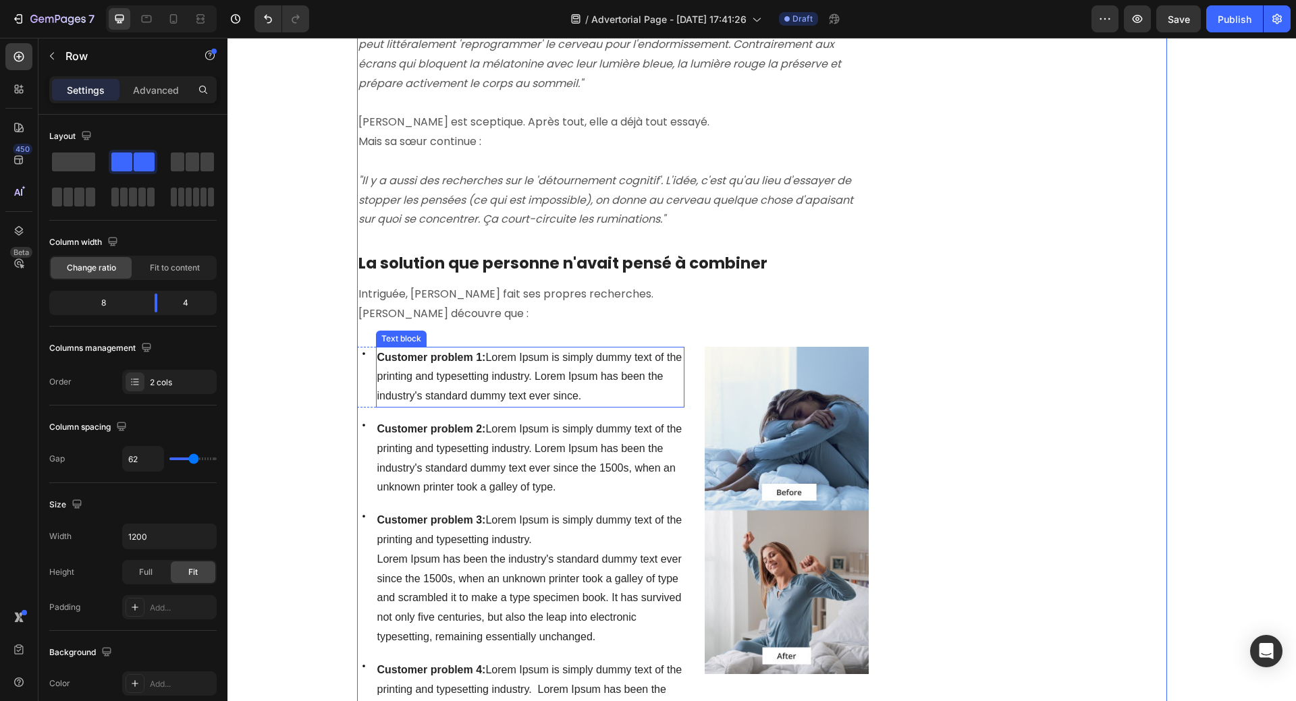
click at [412, 348] on p "Customer problem 1: Lorem Ipsum is simply dummy text of the printing and typese…" at bounding box center [530, 377] width 306 height 58
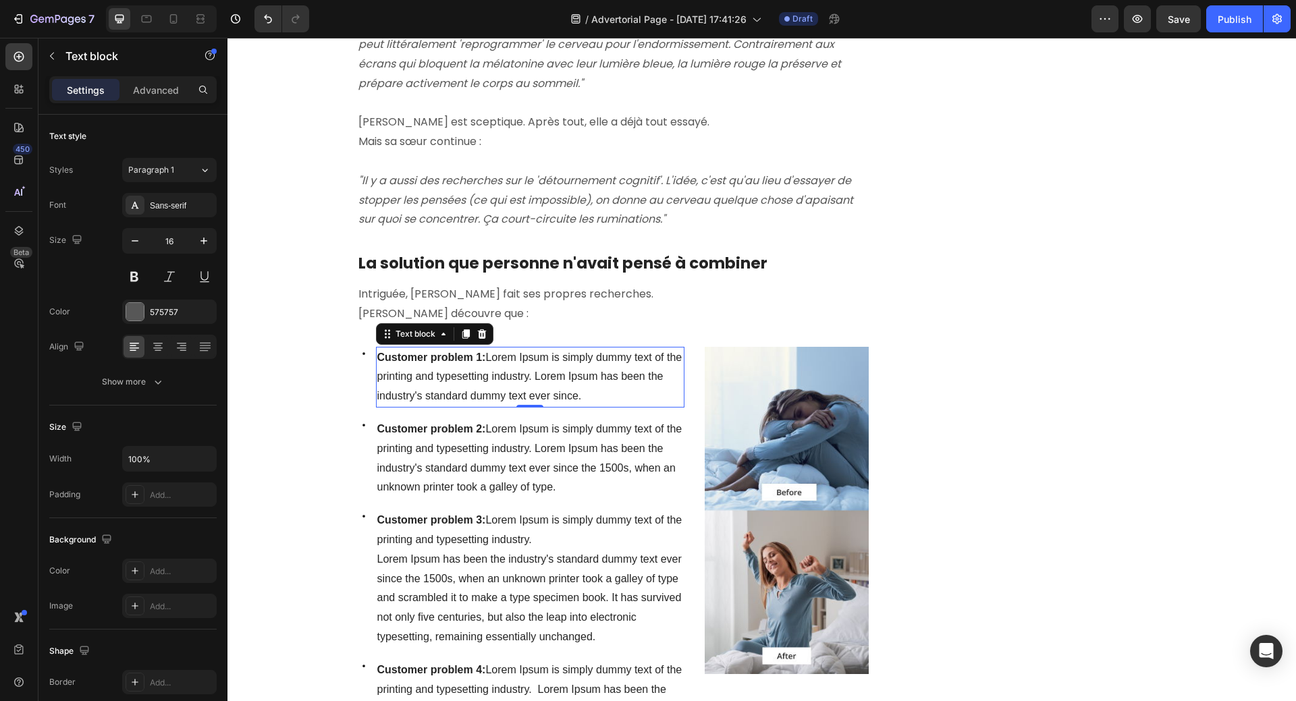
click at [379, 352] on strong "Customer problem 1:" at bounding box center [431, 357] width 109 height 11
drag, startPoint x: 370, startPoint y: 340, endPoint x: 584, endPoint y: 373, distance: 215.8
click at [584, 375] on div "Customer problem 1: Lorem Ipsum is simply dummy text of the printing and typese…" at bounding box center [530, 377] width 309 height 61
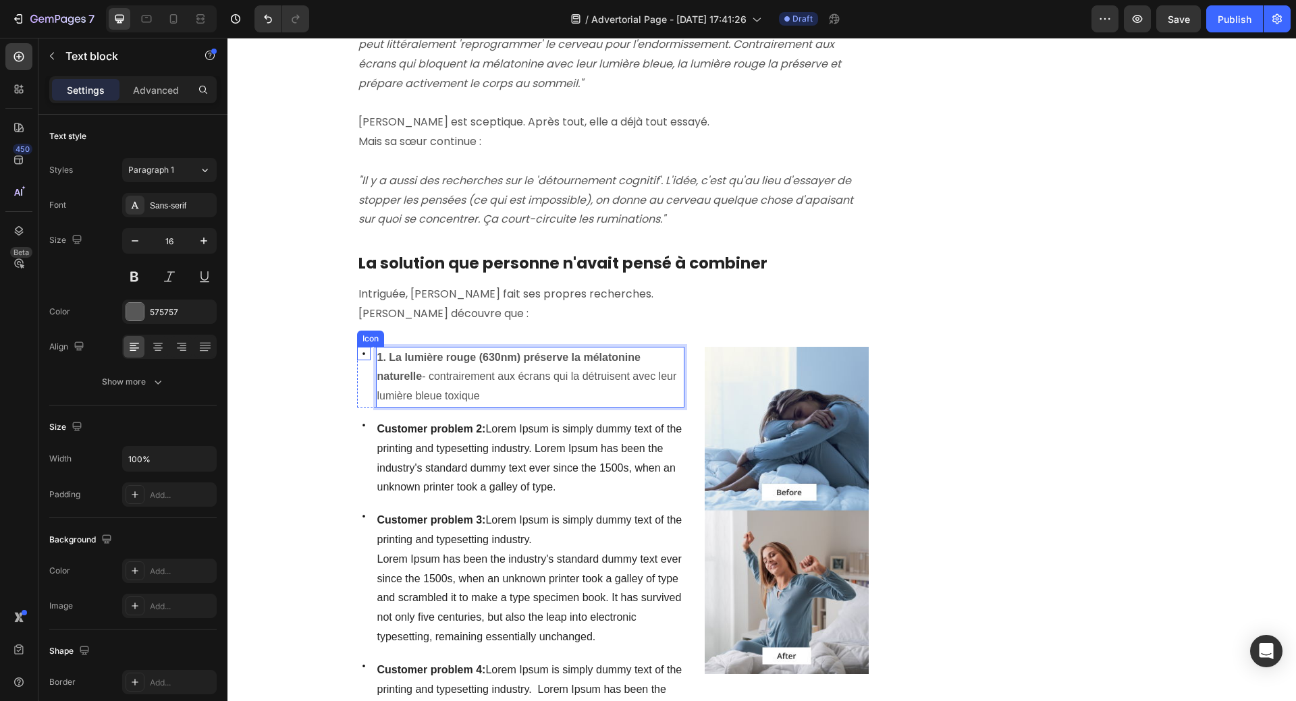
click at [360, 347] on icon at bounding box center [363, 353] width 13 height 13
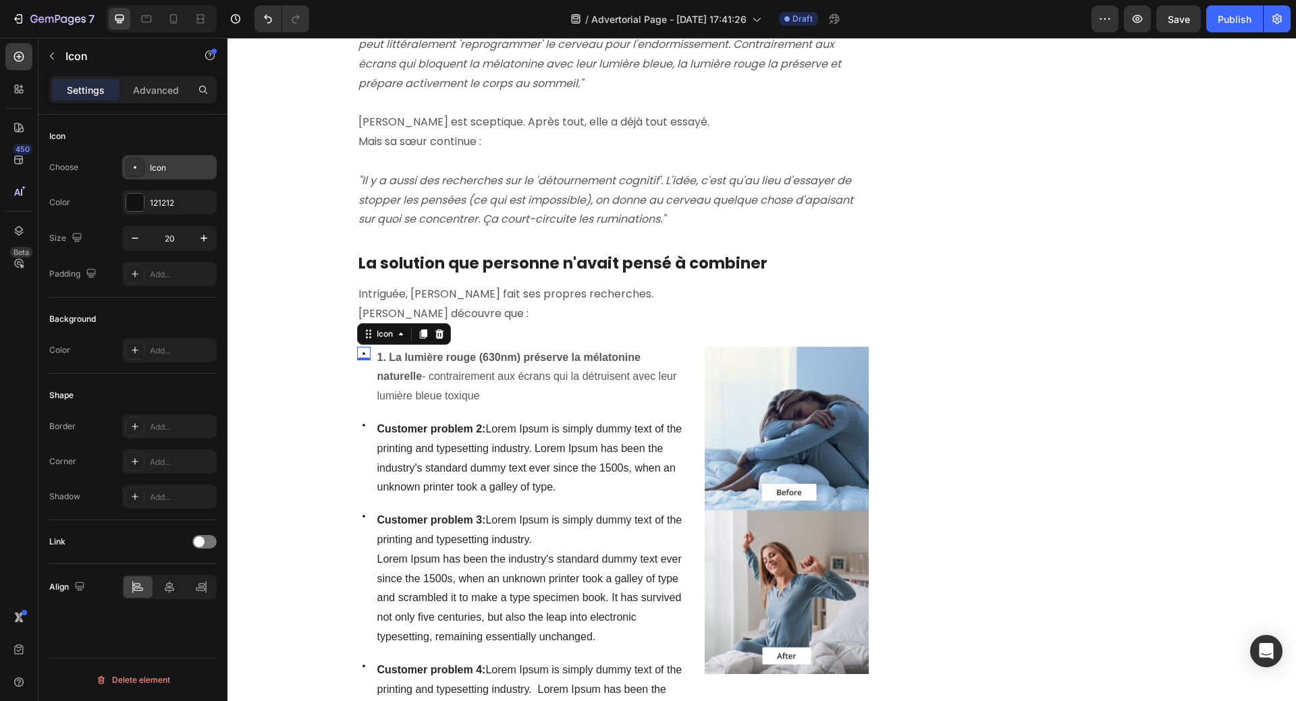
click at [132, 171] on icon at bounding box center [134, 167] width 13 height 13
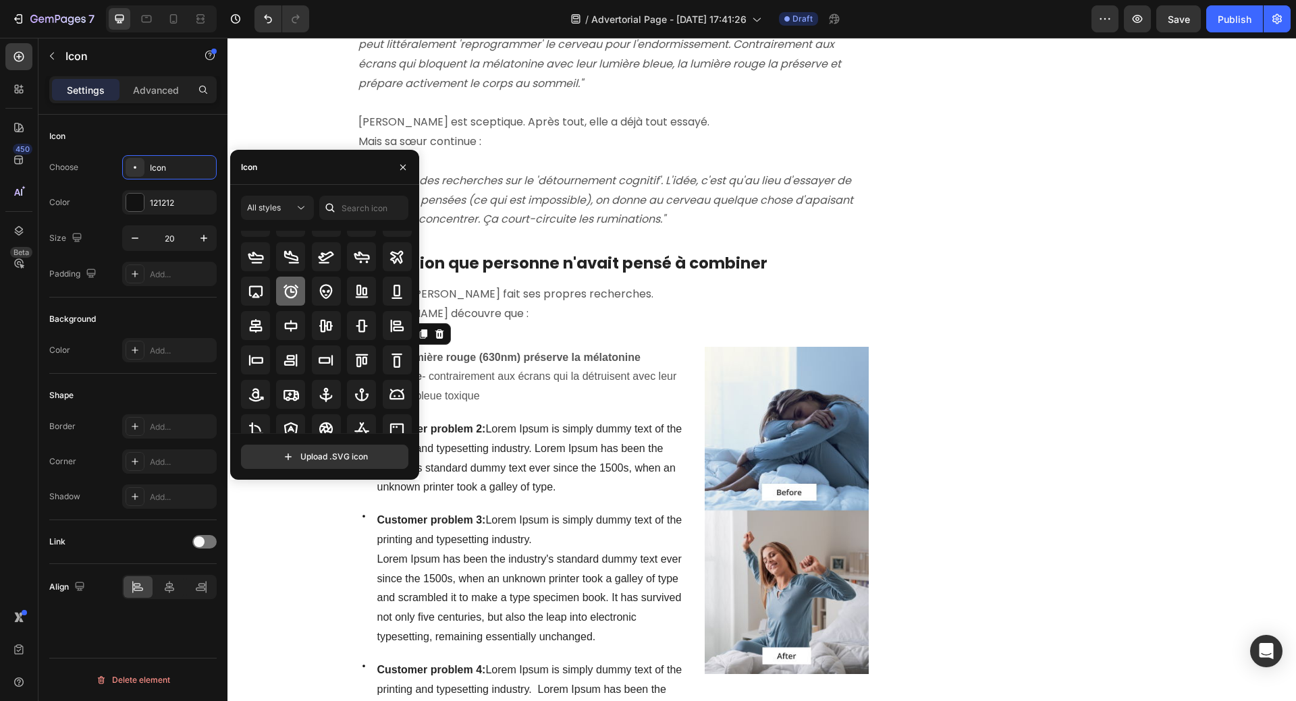
scroll to position [148, 0]
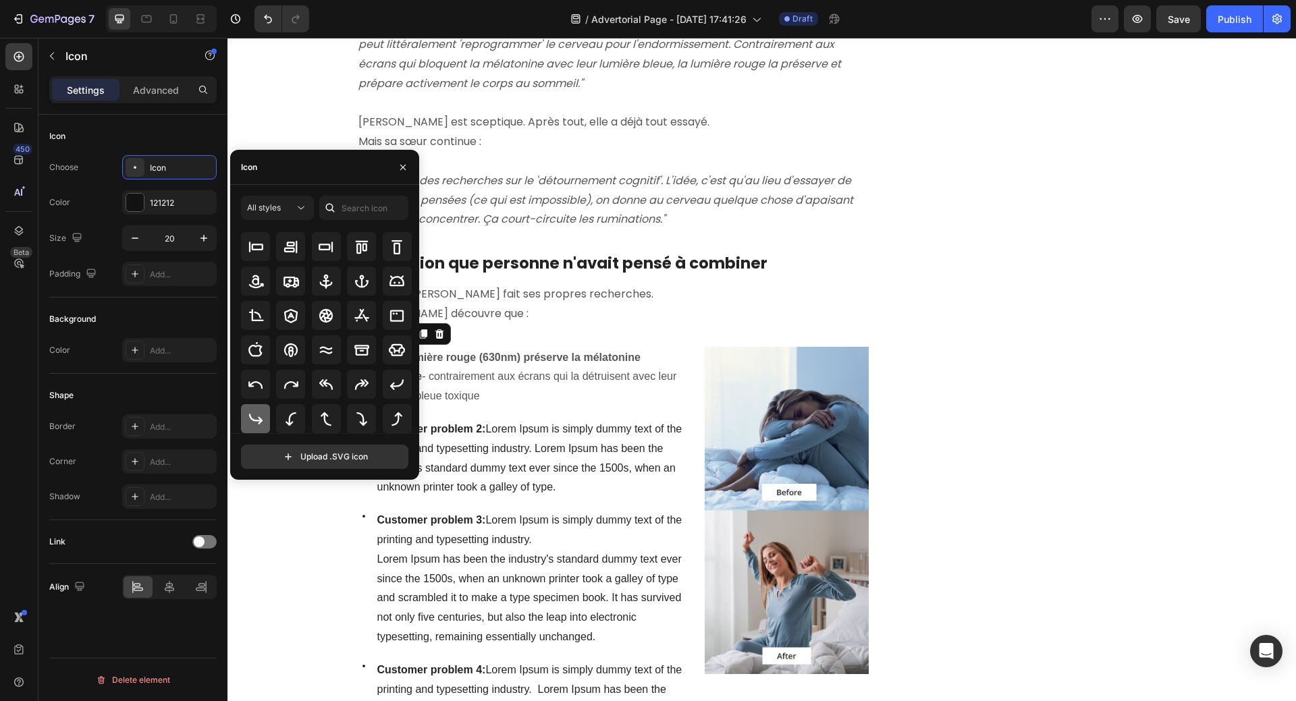
click at [256, 414] on icon at bounding box center [256, 419] width 16 height 16
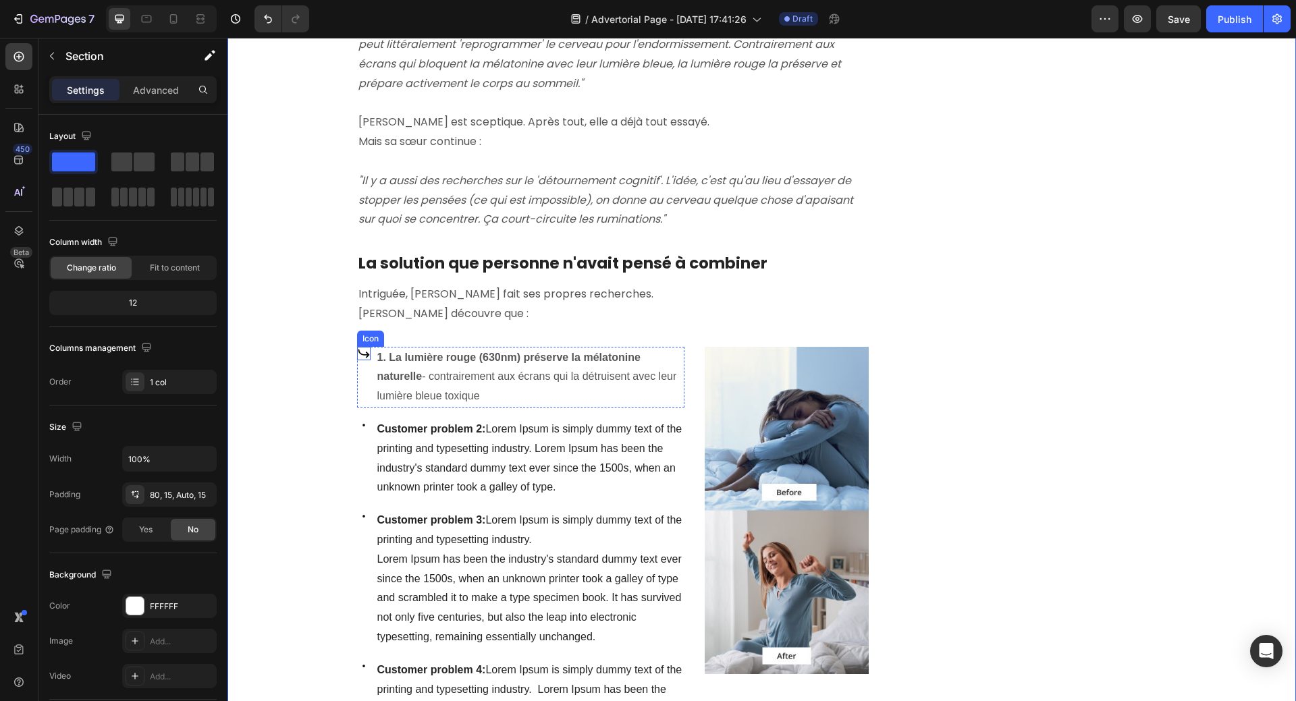
click at [357, 347] on icon at bounding box center [363, 353] width 13 height 13
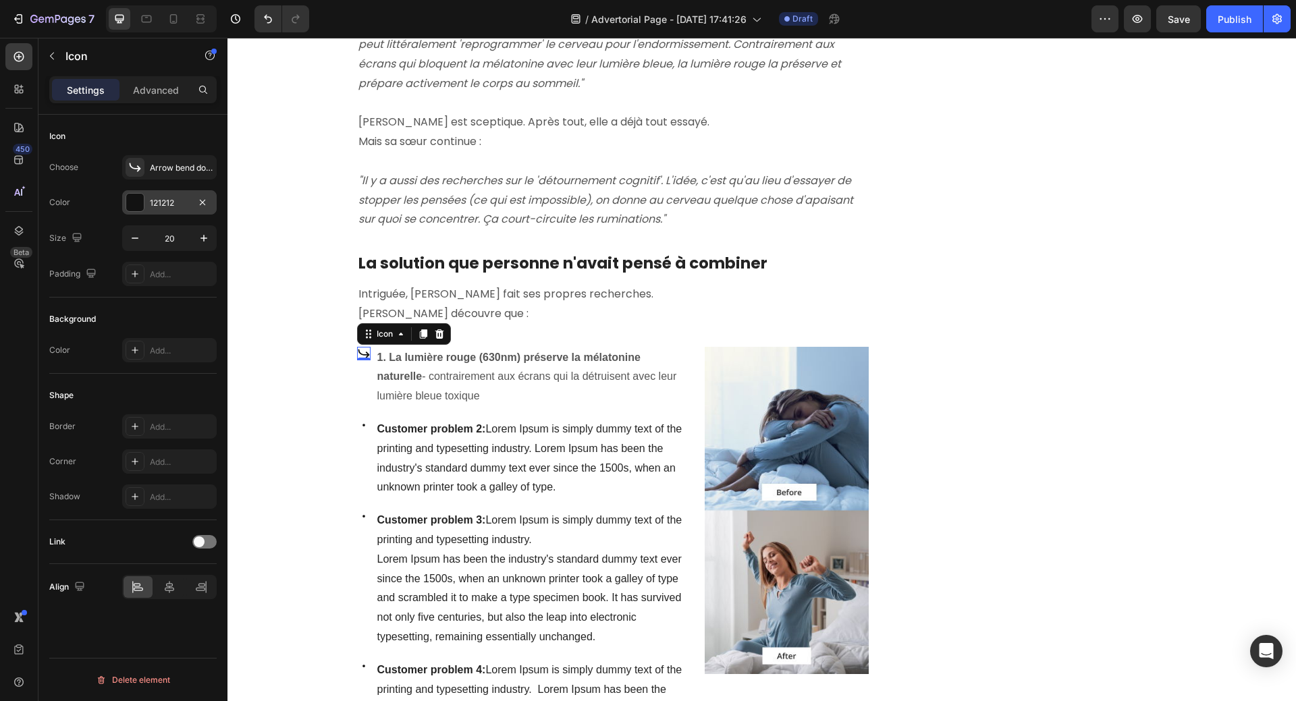
click at [134, 206] on div at bounding box center [135, 203] width 18 height 18
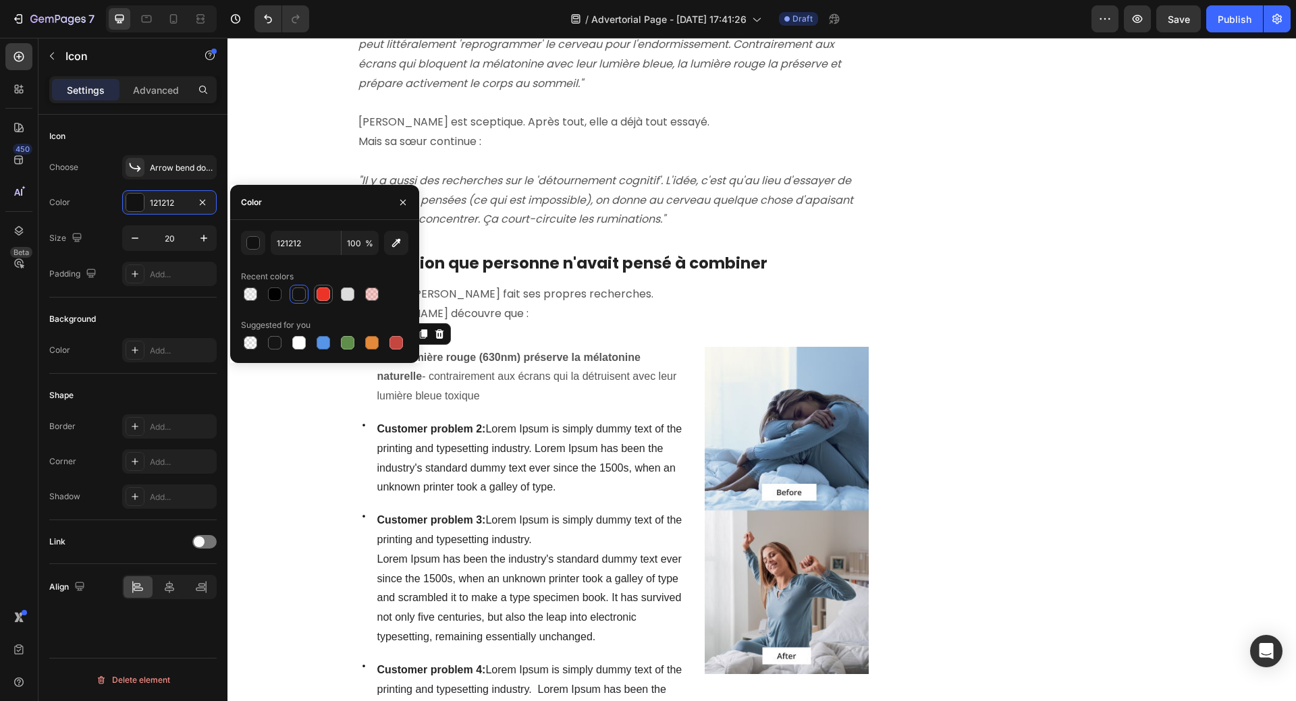
click at [323, 296] on div at bounding box center [322, 293] width 13 height 13
type input "EC3328"
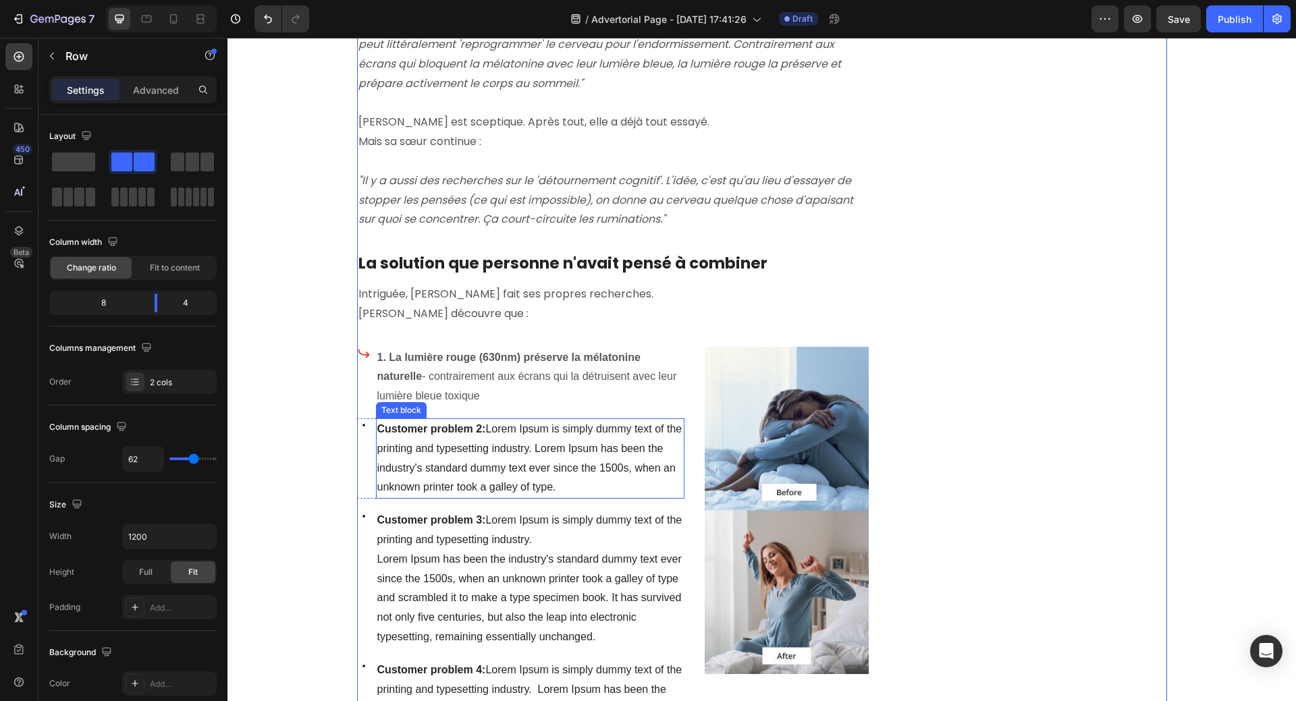
click at [379, 423] on strong "Customer problem 2:" at bounding box center [431, 428] width 109 height 11
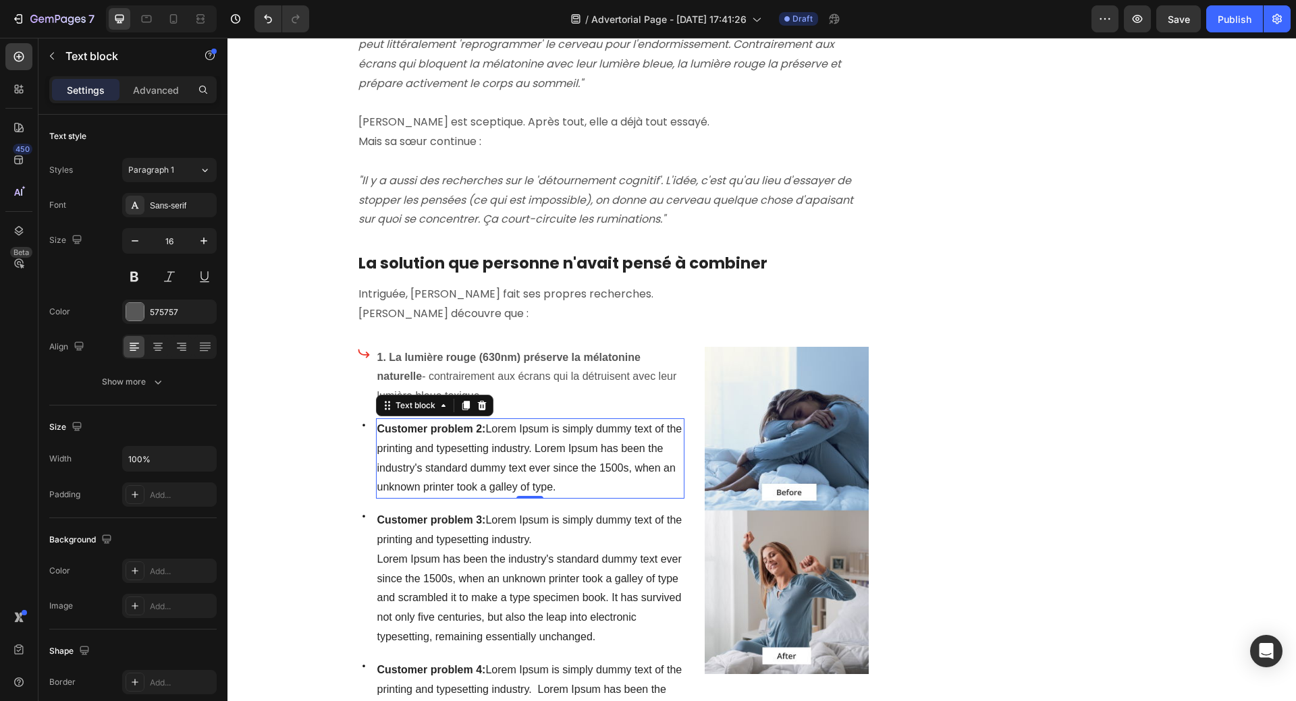
click at [377, 423] on strong "Customer problem 2:" at bounding box center [431, 428] width 109 height 11
drag, startPoint x: 375, startPoint y: 410, endPoint x: 561, endPoint y: 469, distance: 196.1
click at [561, 469] on p "Customer problem 2: Lorem Ipsum is simply dummy text of the printing and typese…" at bounding box center [530, 459] width 306 height 78
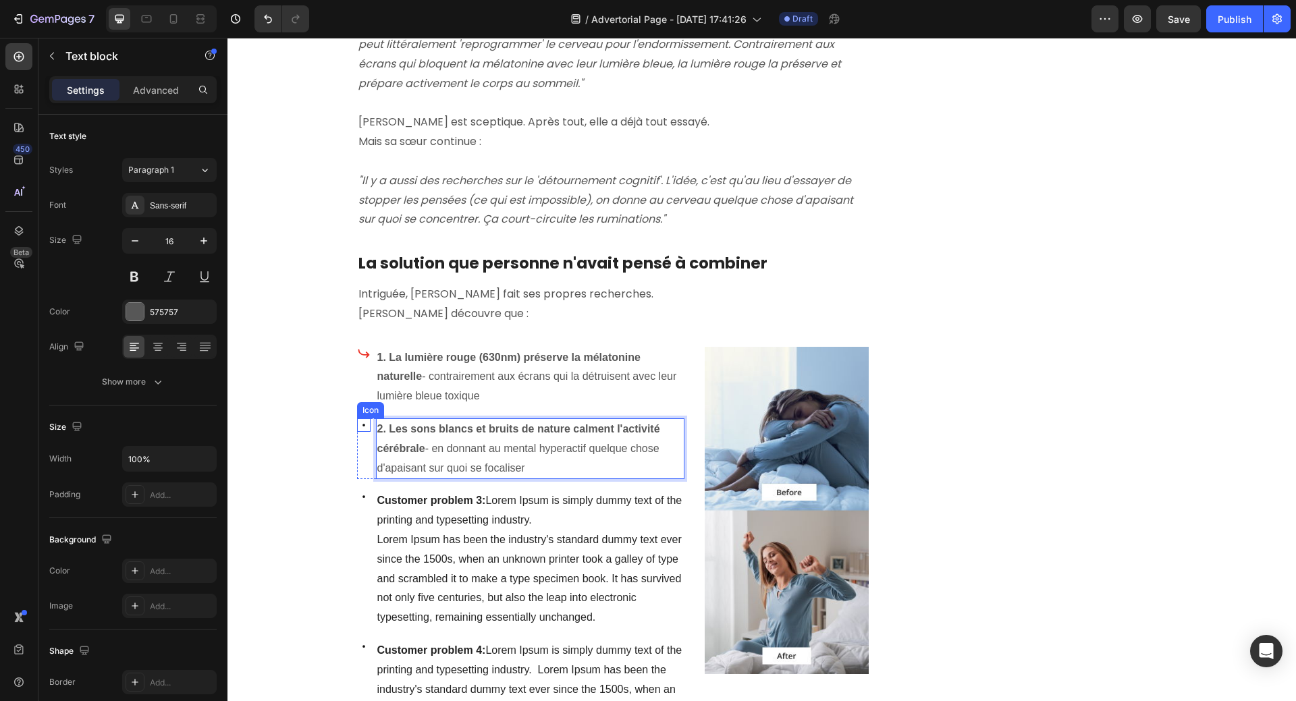
click at [357, 418] on icon at bounding box center [363, 424] width 13 height 13
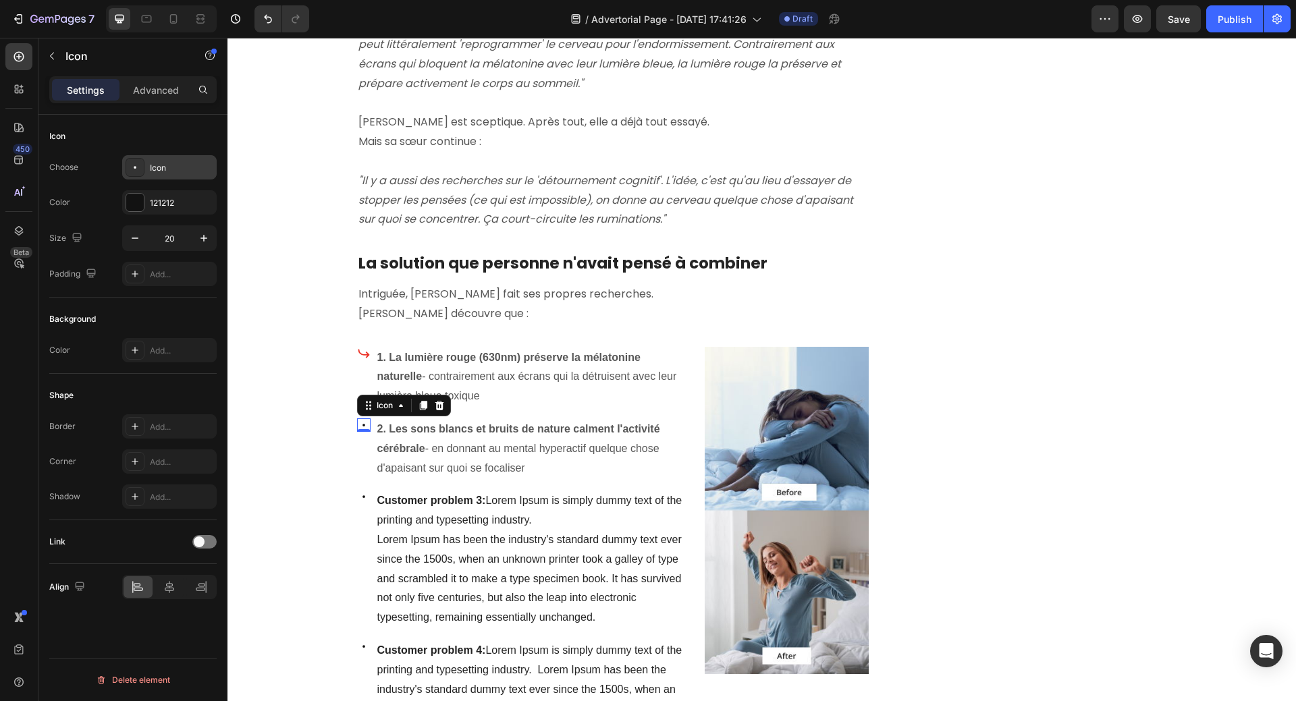
click at [156, 170] on div "Icon" at bounding box center [181, 168] width 63 height 12
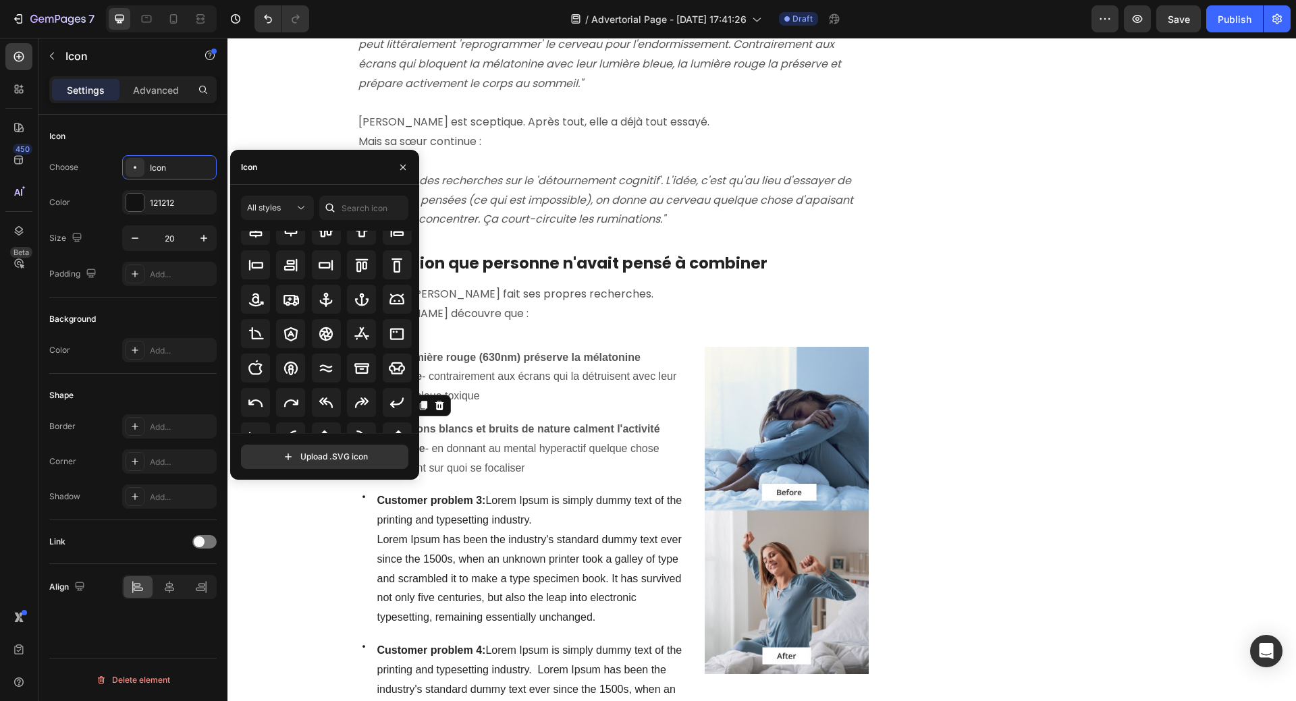
scroll to position [193, 0]
click at [257, 365] on icon at bounding box center [256, 369] width 16 height 16
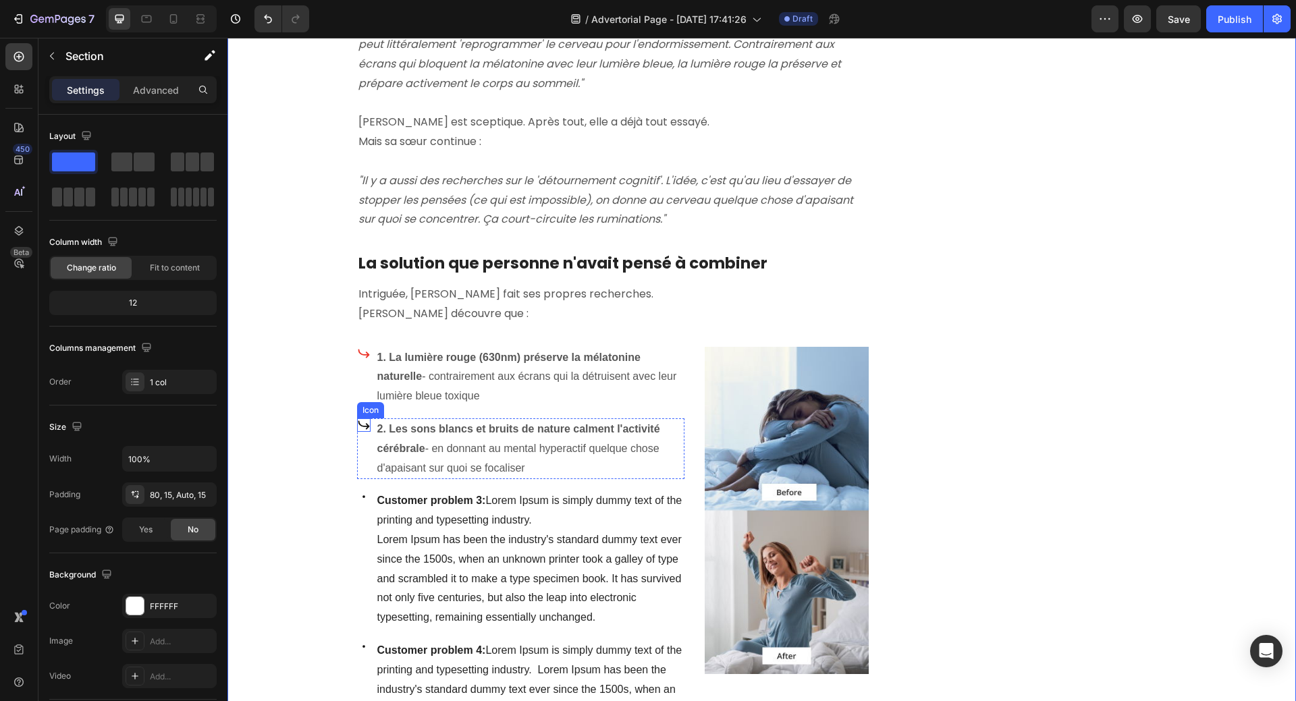
click at [358, 420] on icon at bounding box center [363, 424] width 11 height 9
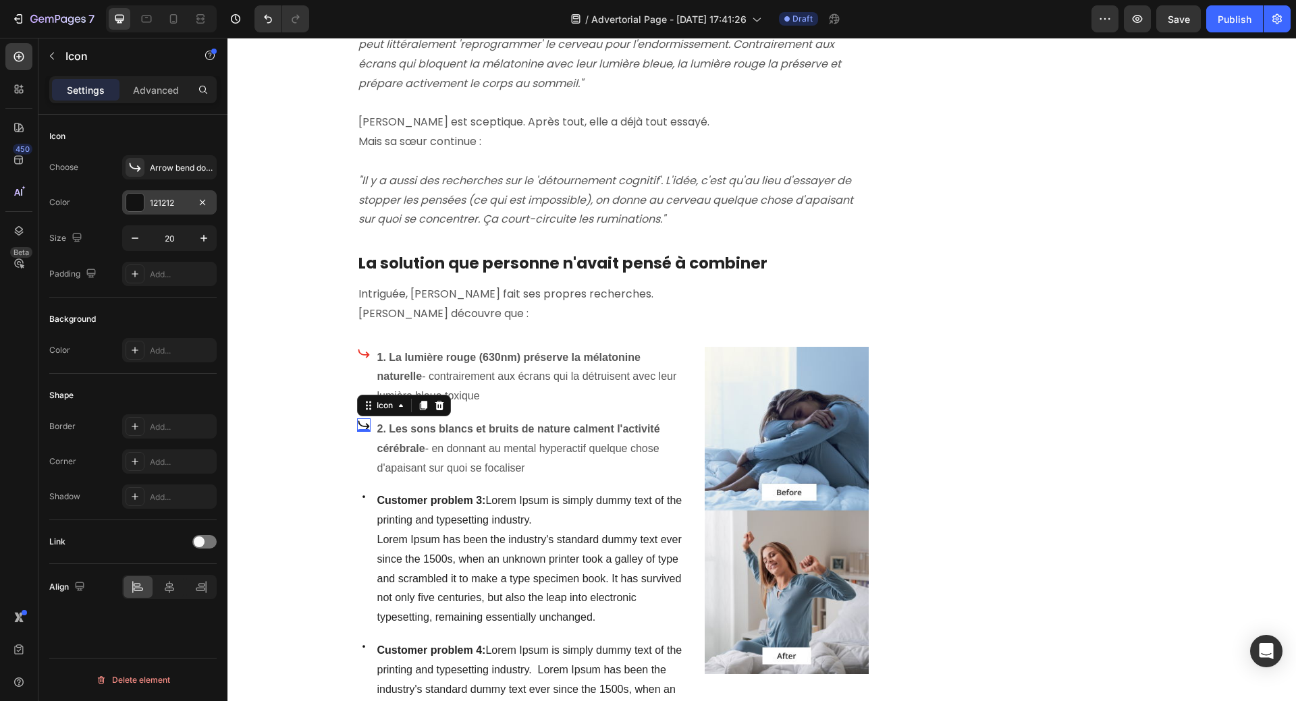
click at [138, 200] on div at bounding box center [135, 203] width 18 height 18
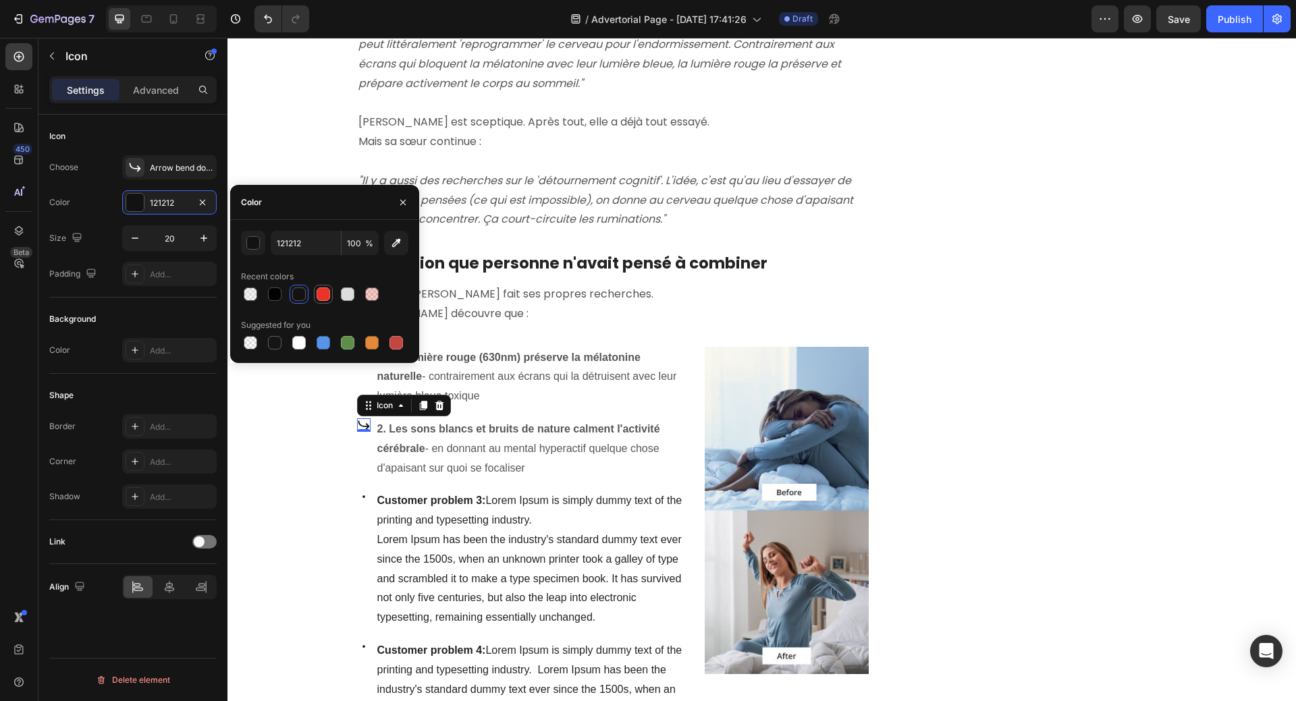
click at [327, 293] on div at bounding box center [322, 293] width 13 height 13
type input "EC3328"
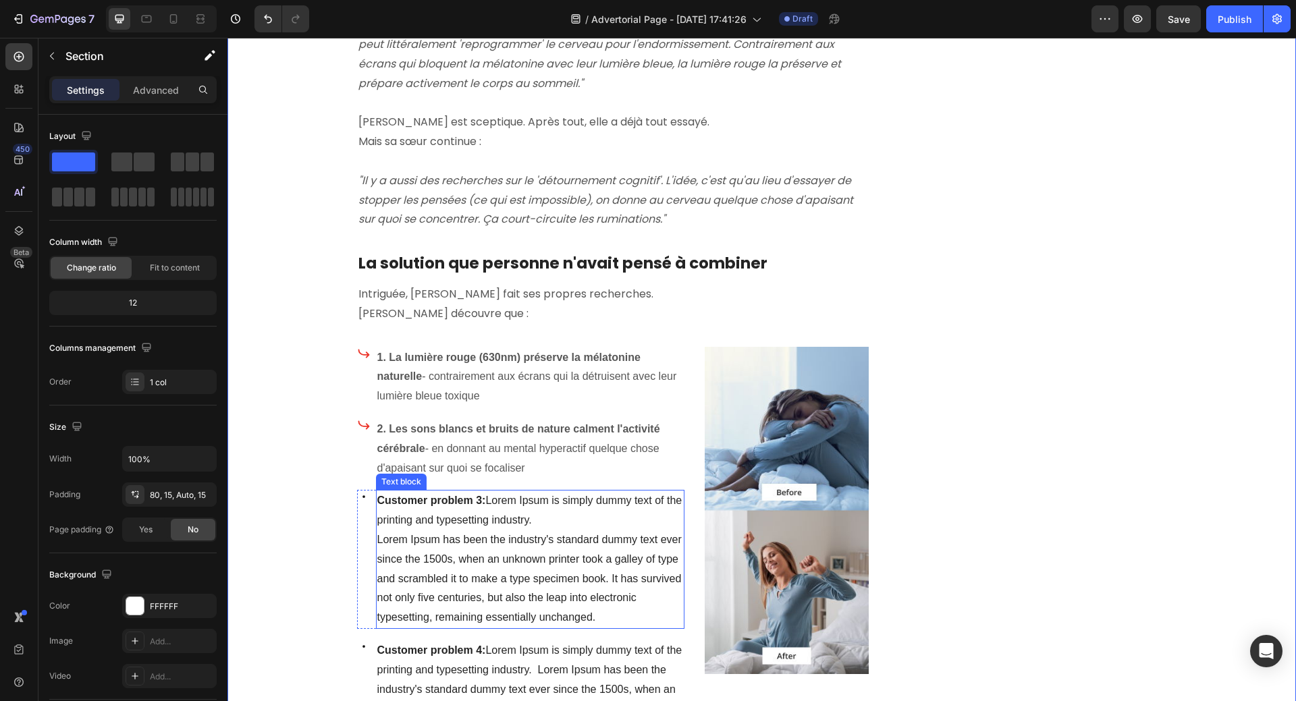
click at [423, 495] on strong "Customer problem 3:" at bounding box center [431, 500] width 109 height 11
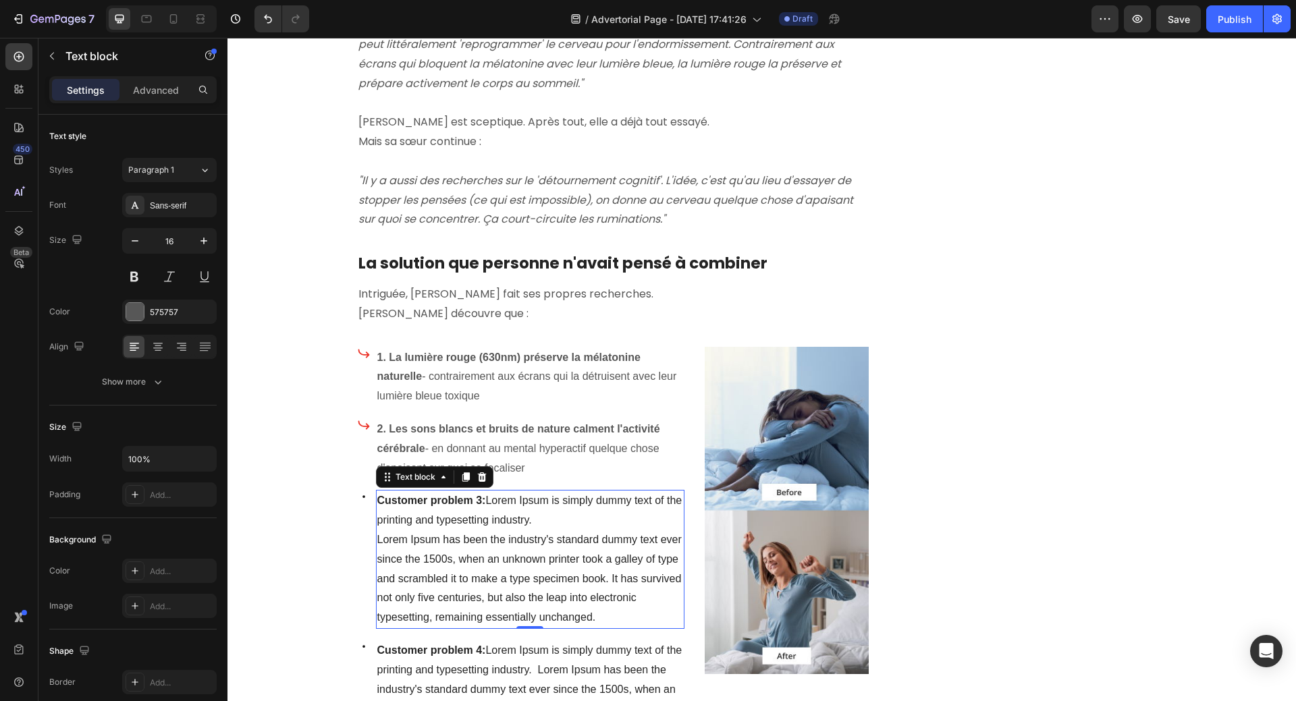
click at [420, 495] on strong "Customer problem 3:" at bounding box center [431, 500] width 109 height 11
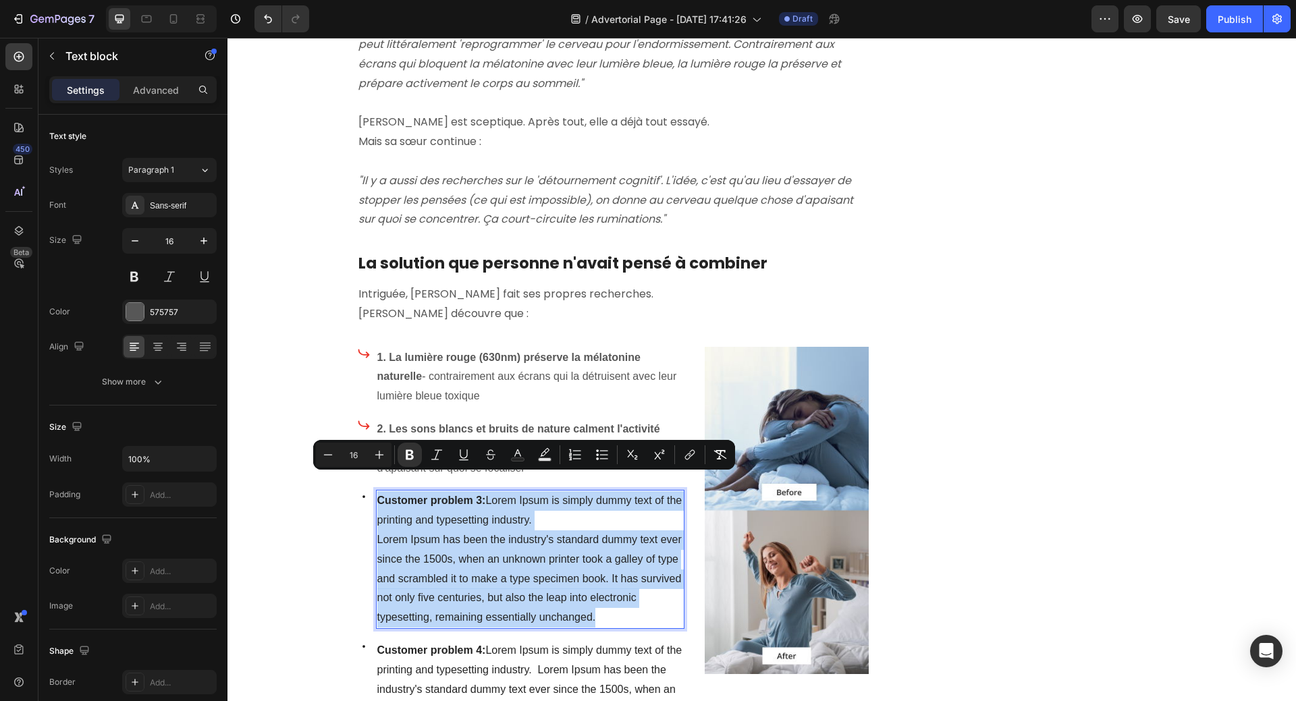
drag, startPoint x: 374, startPoint y: 481, endPoint x: 597, endPoint y: 592, distance: 248.7
click at [597, 592] on div "Customer problem 3: Lorem Ipsum is simply dummy text of the printing and typese…" at bounding box center [530, 559] width 309 height 139
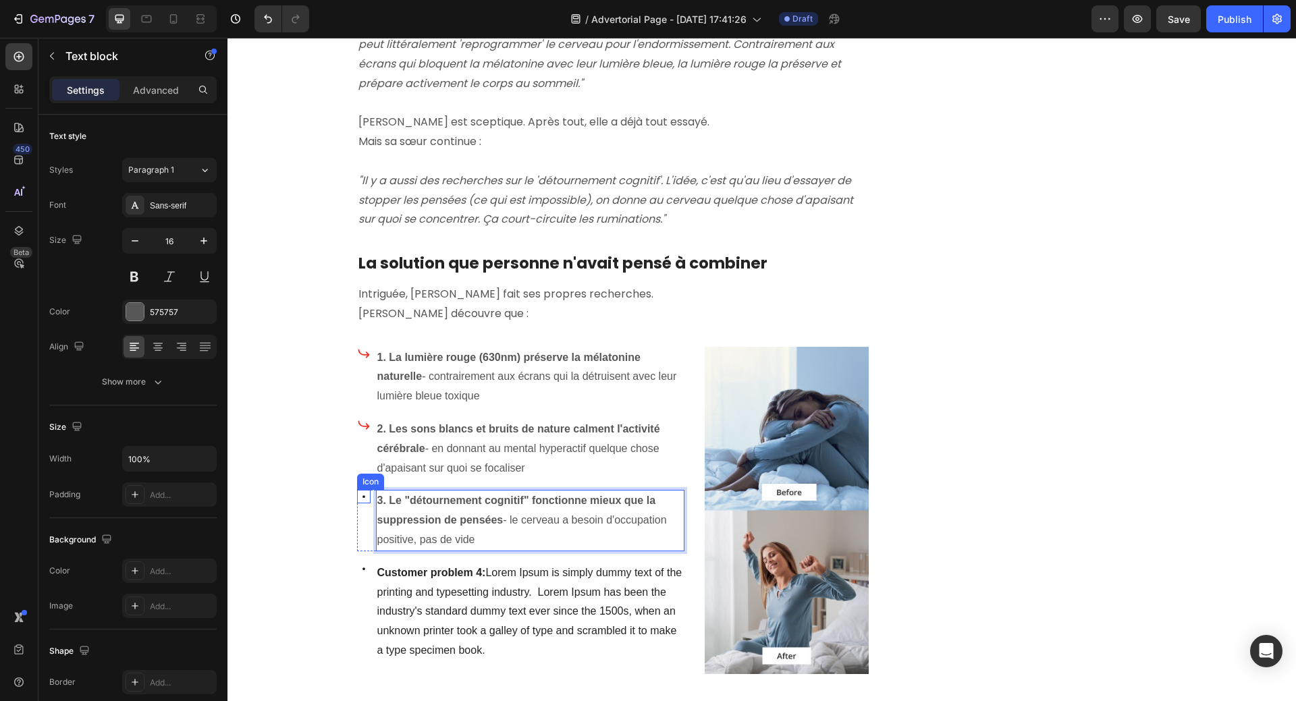
click at [360, 490] on icon at bounding box center [363, 496] width 13 height 13
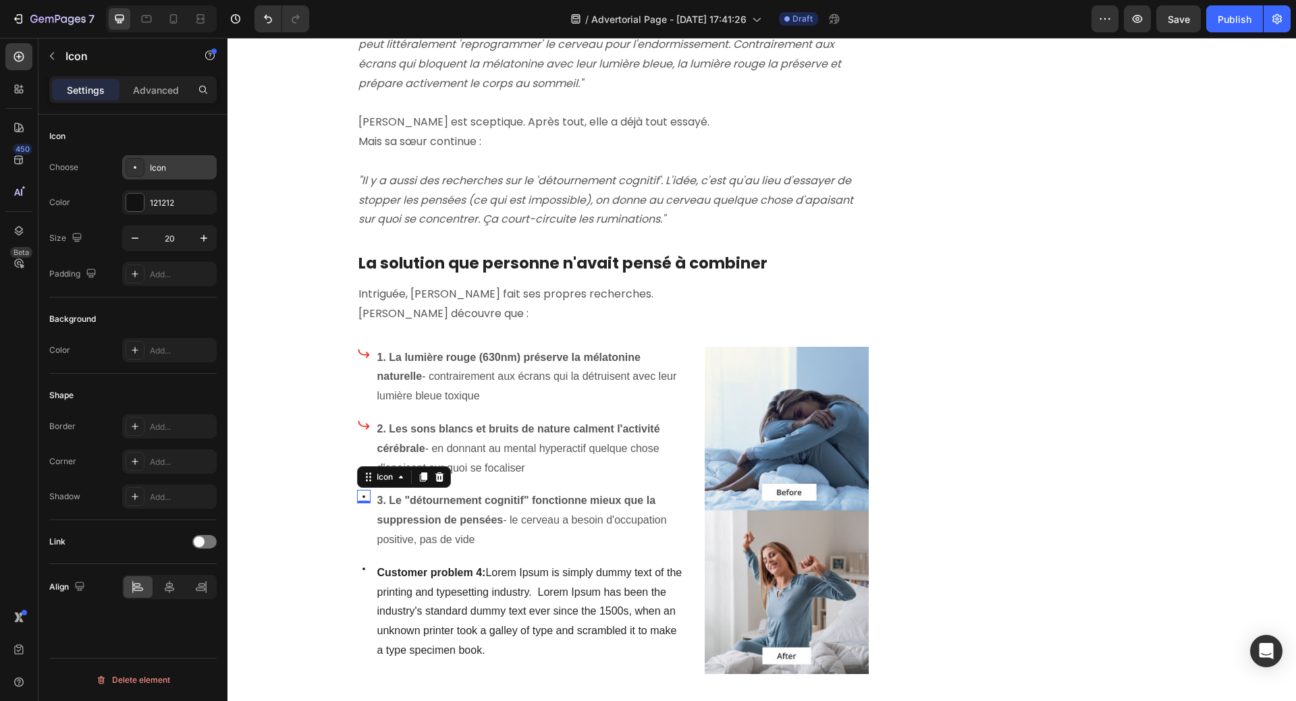
click at [144, 170] on div at bounding box center [135, 167] width 19 height 19
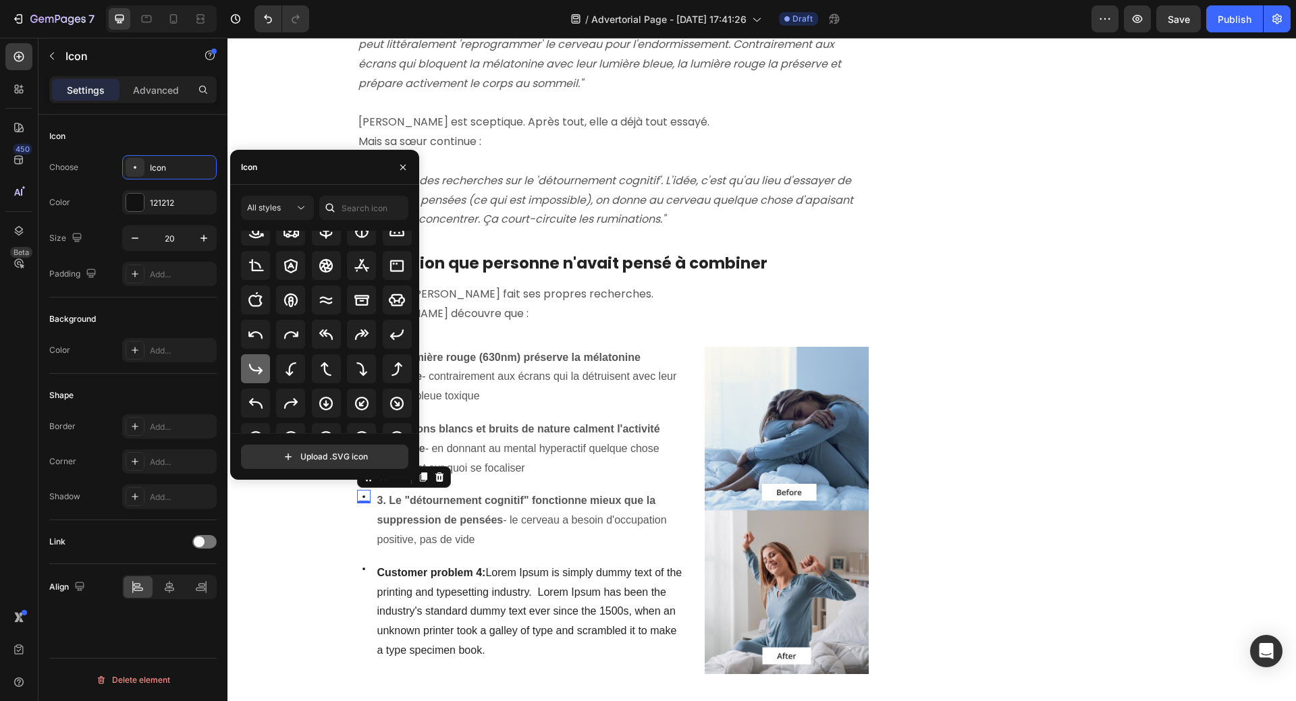
click at [256, 363] on icon at bounding box center [256, 369] width 16 height 16
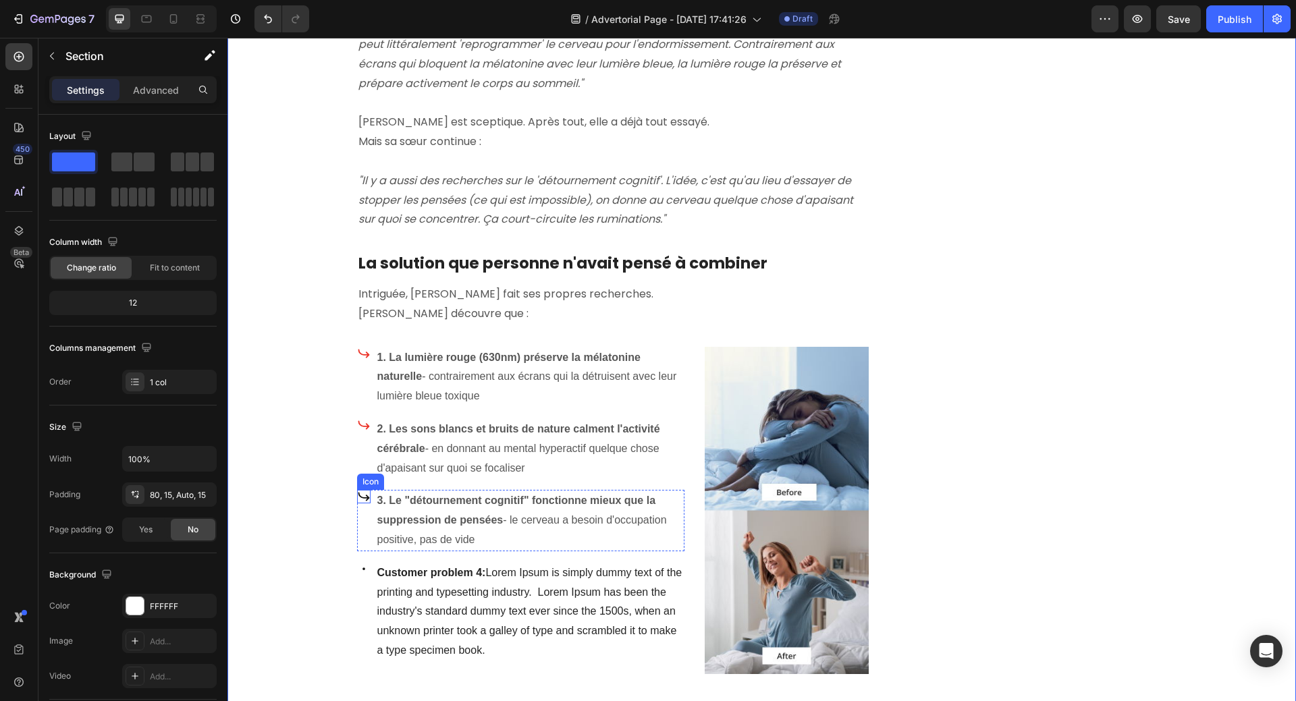
click at [365, 490] on div "Icon 3. Le "détournement cognitif" fonctionne mieux que la suppression de pensé…" at bounding box center [521, 520] width 328 height 61
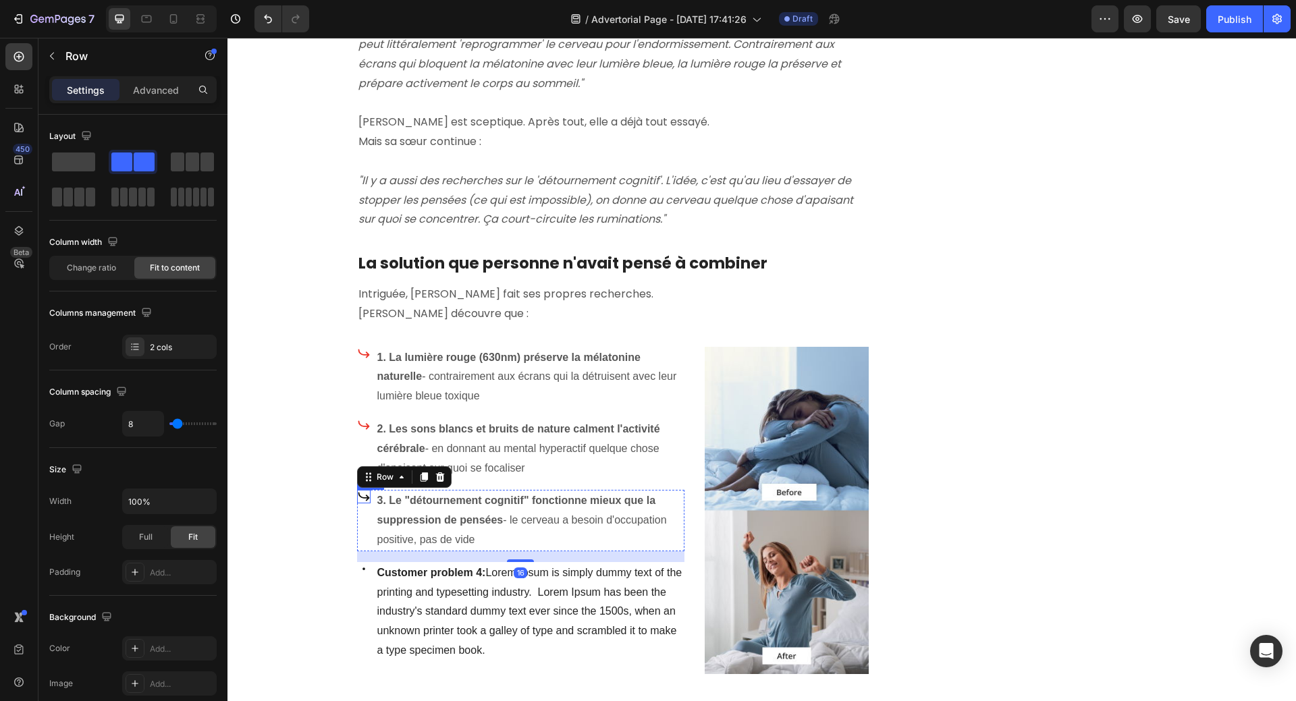
click at [362, 490] on icon at bounding box center [363, 496] width 13 height 13
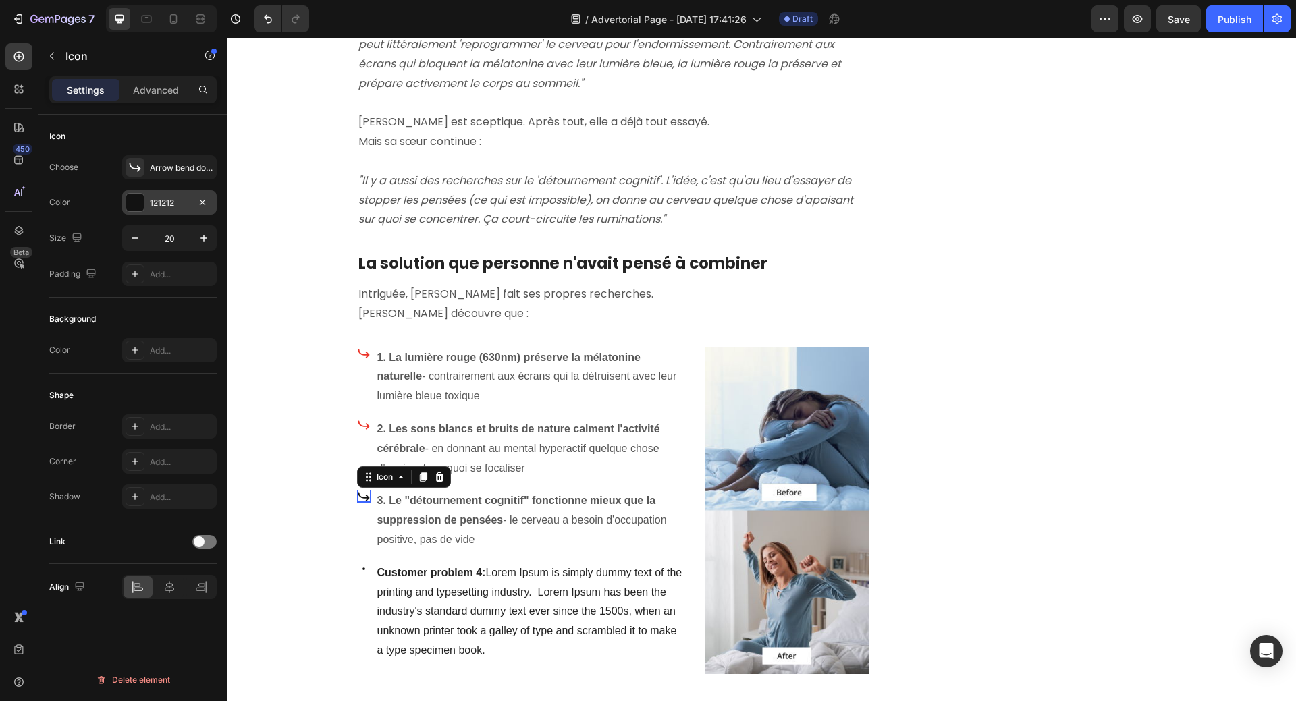
click at [132, 206] on div at bounding box center [135, 203] width 18 height 18
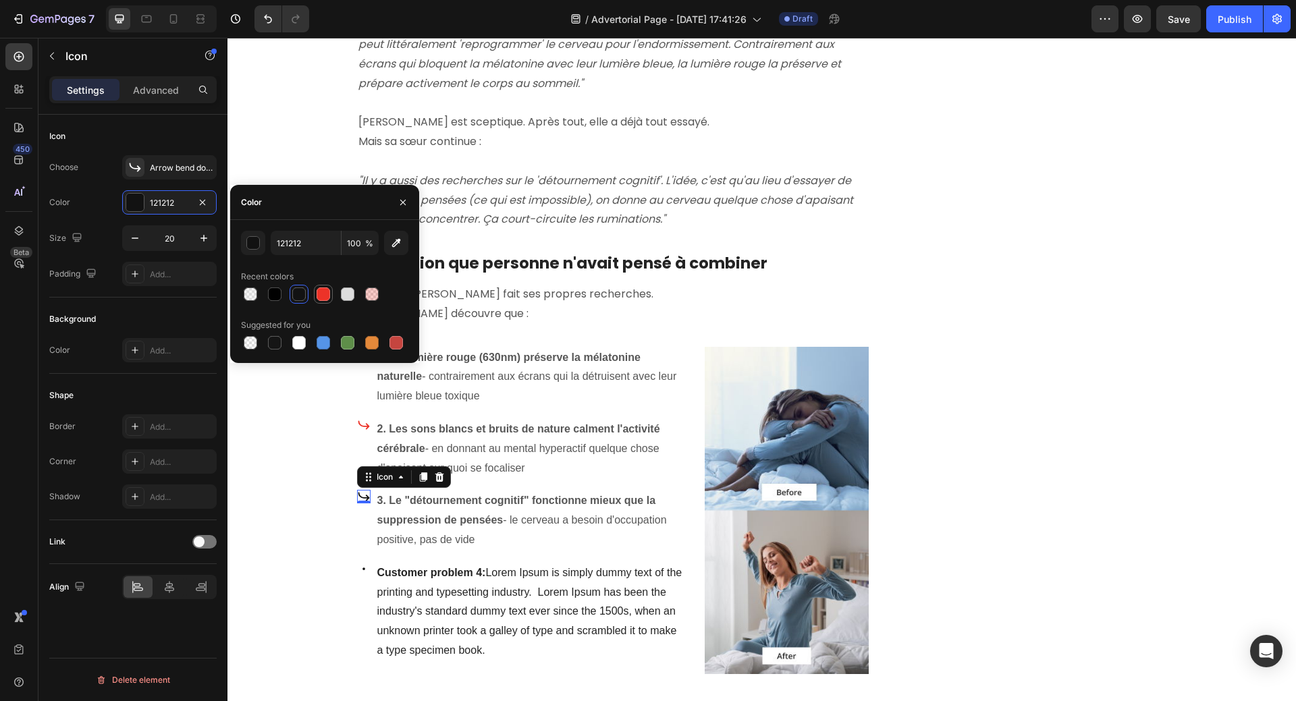
click at [323, 290] on div at bounding box center [322, 293] width 13 height 13
type input "EC3328"
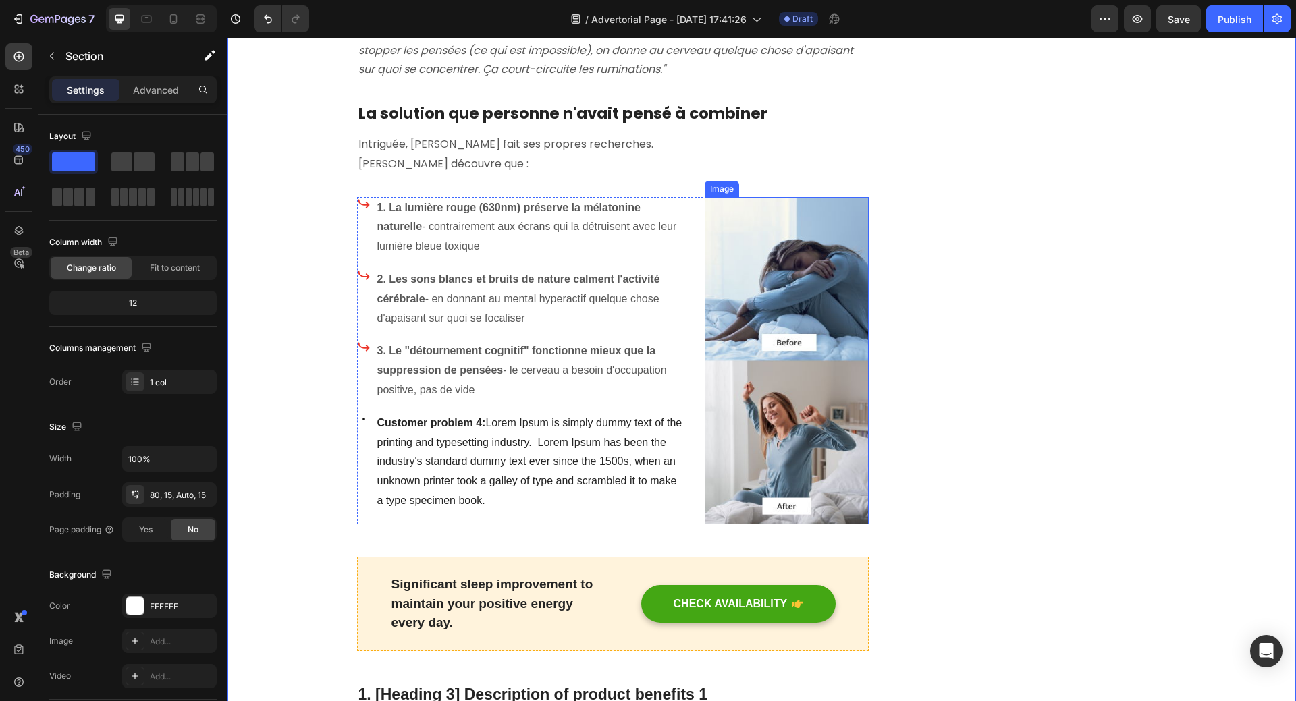
scroll to position [1618, 0]
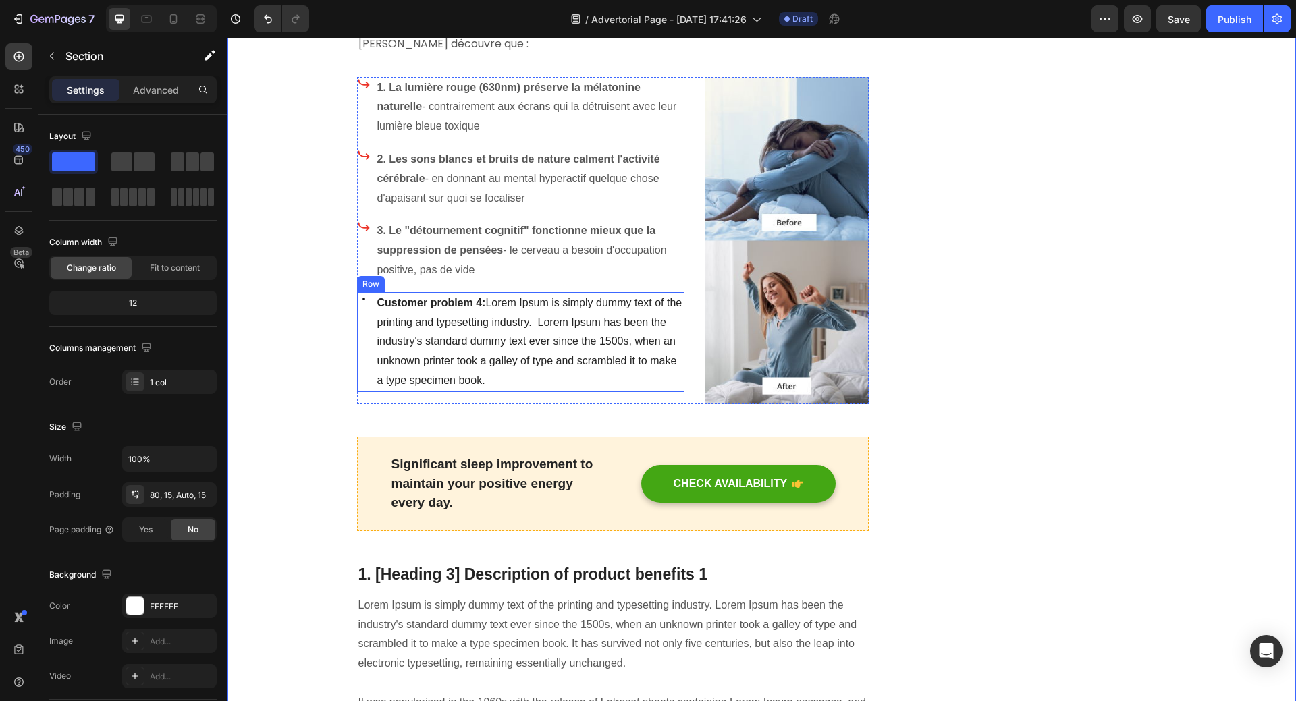
click at [366, 292] on div "Icon Customer problem 4: Lorem Ipsum is simply dummy text of the printing and t…" at bounding box center [521, 342] width 328 height 100
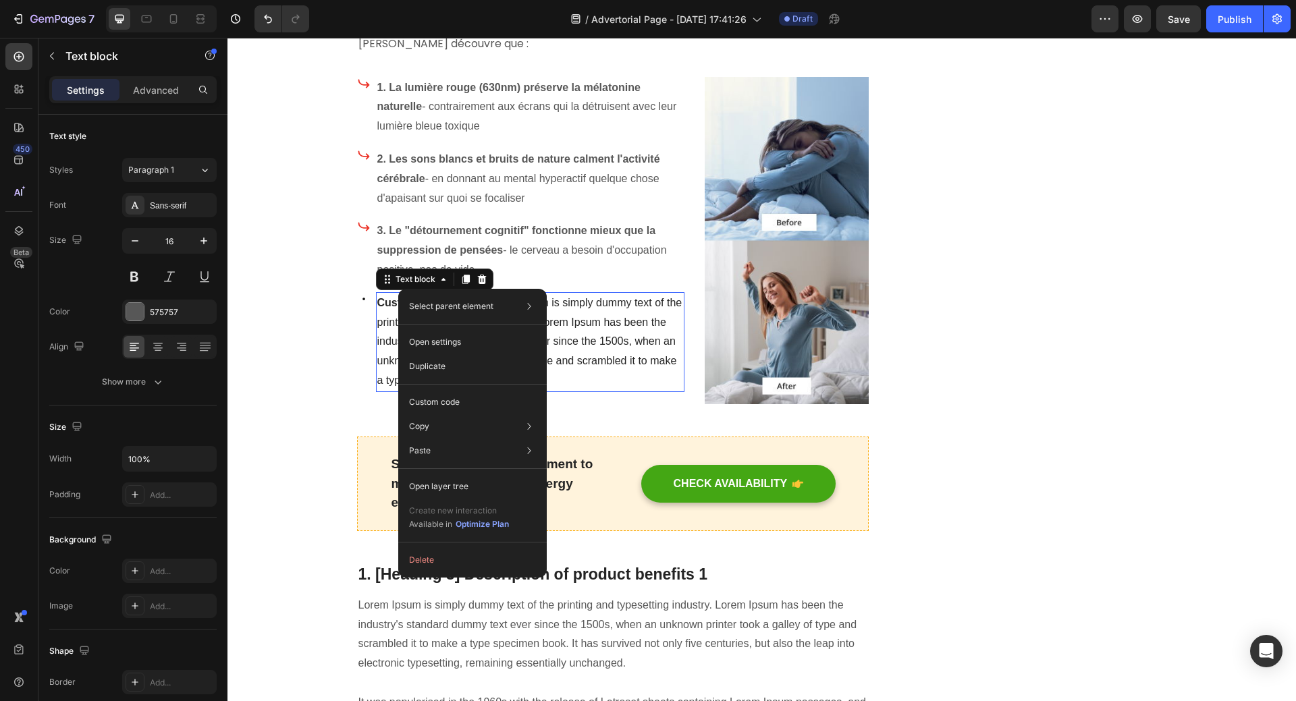
click at [384, 300] on span "Customer problem 4: Lorem Ipsum is simply dummy text of the printing and typese…" at bounding box center [529, 341] width 305 height 89
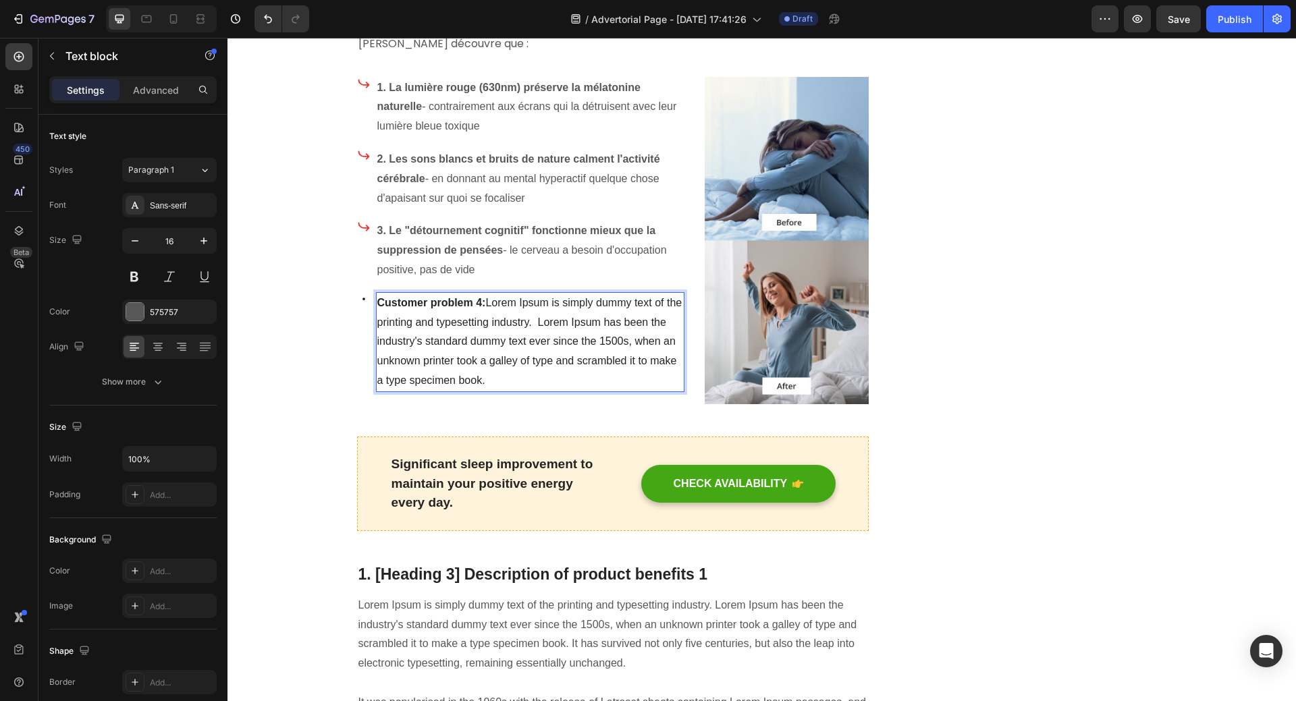
click at [382, 297] on strong "Customer problem 4:" at bounding box center [431, 302] width 109 height 11
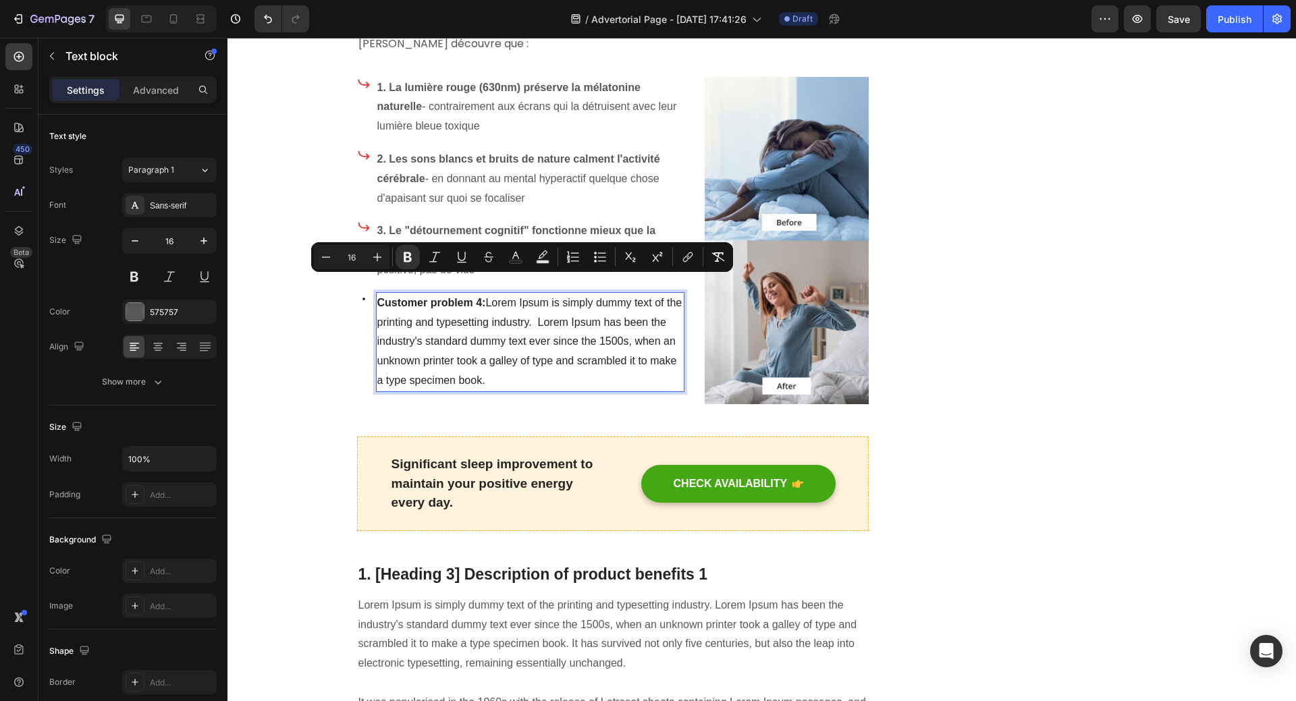
drag, startPoint x: 375, startPoint y: 284, endPoint x: 520, endPoint y: 356, distance: 161.8
click at [520, 356] on p "Customer problem 4: Lorem Ipsum is simply dummy text of the printing and typese…" at bounding box center [530, 342] width 306 height 97
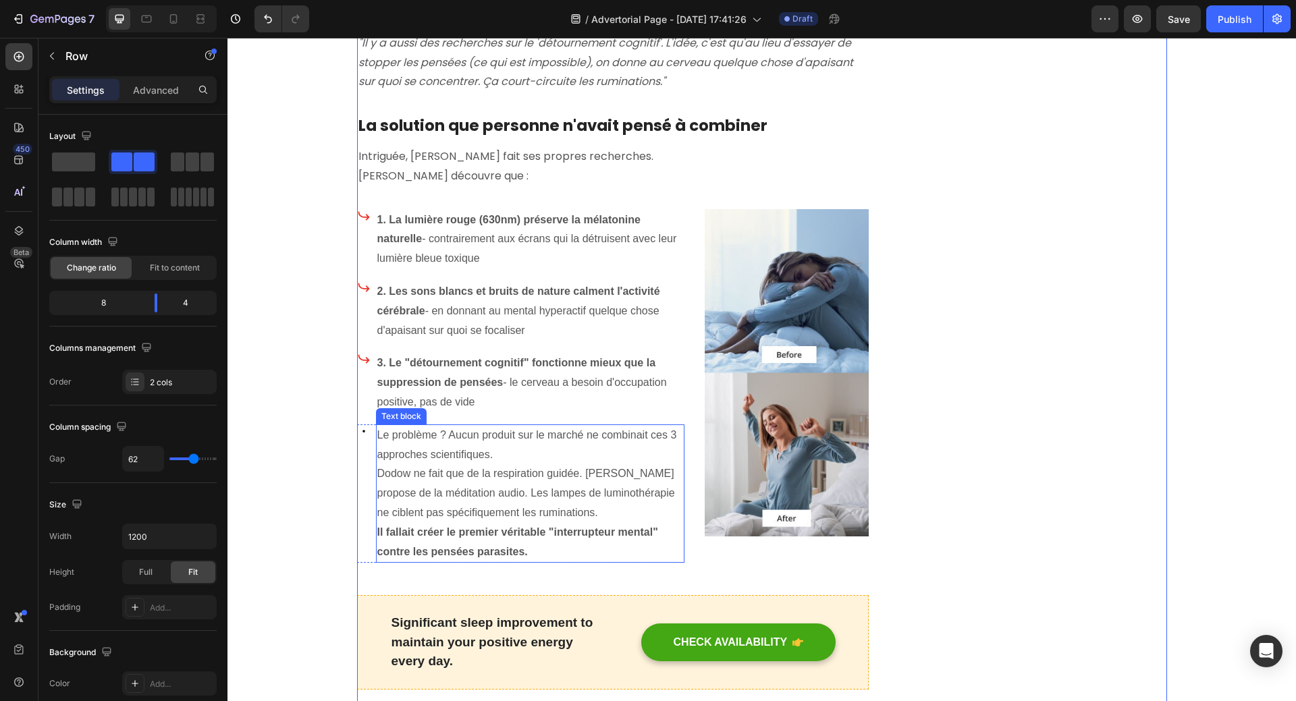
scroll to position [1348, 0]
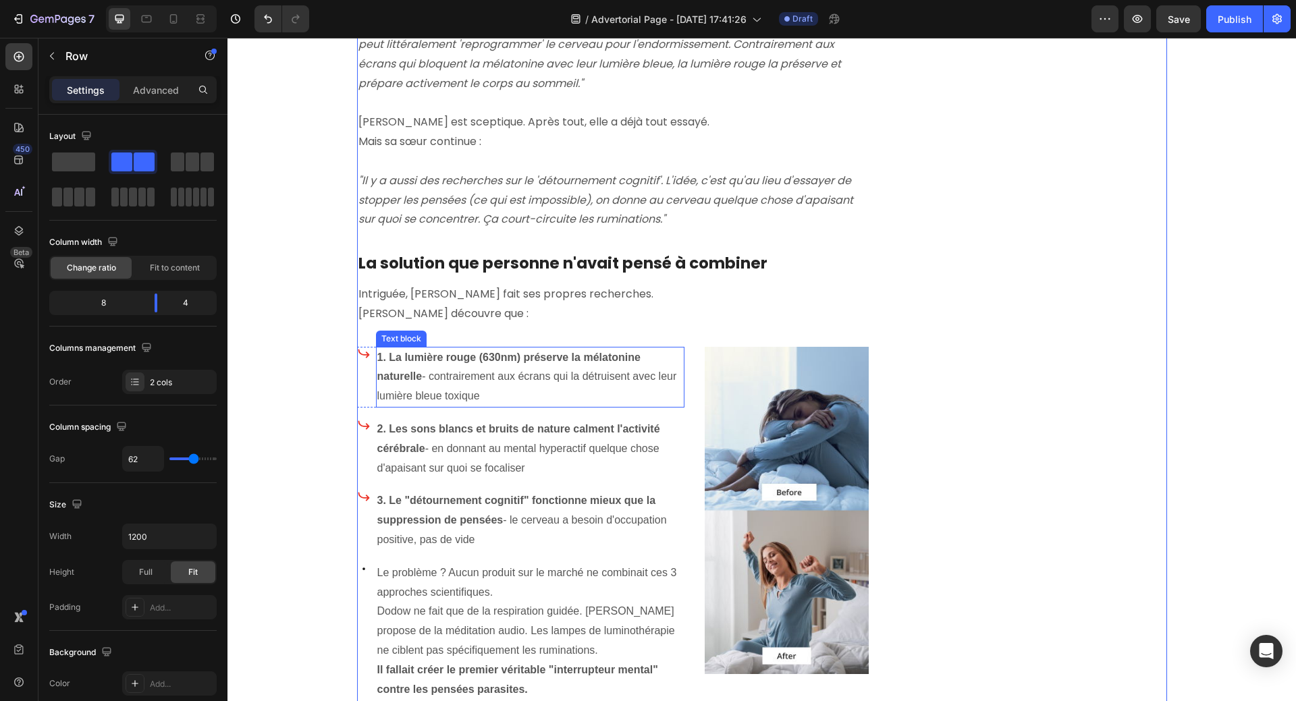
click at [474, 360] on p "1. La lumière rouge (630nm) préserve la mélatonine naturelle - contrairement au…" at bounding box center [530, 377] width 306 height 58
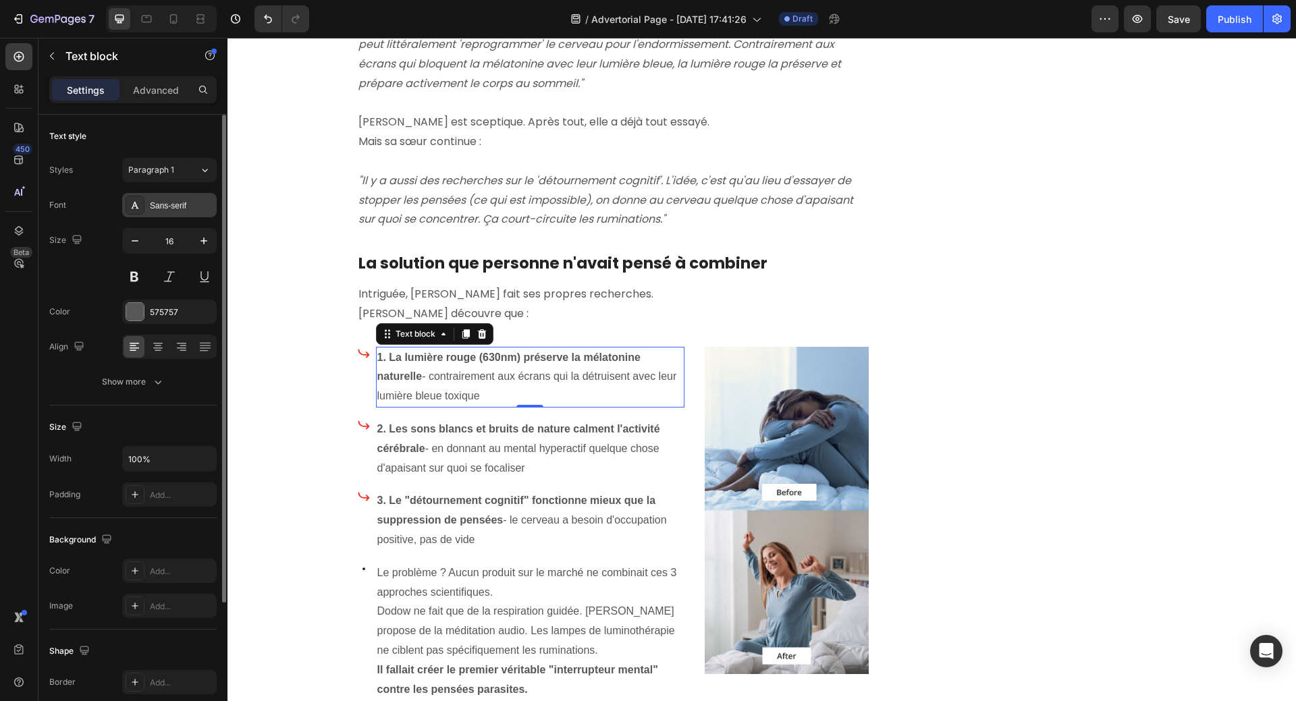
click at [173, 204] on div "Sans-serif" at bounding box center [181, 206] width 63 height 12
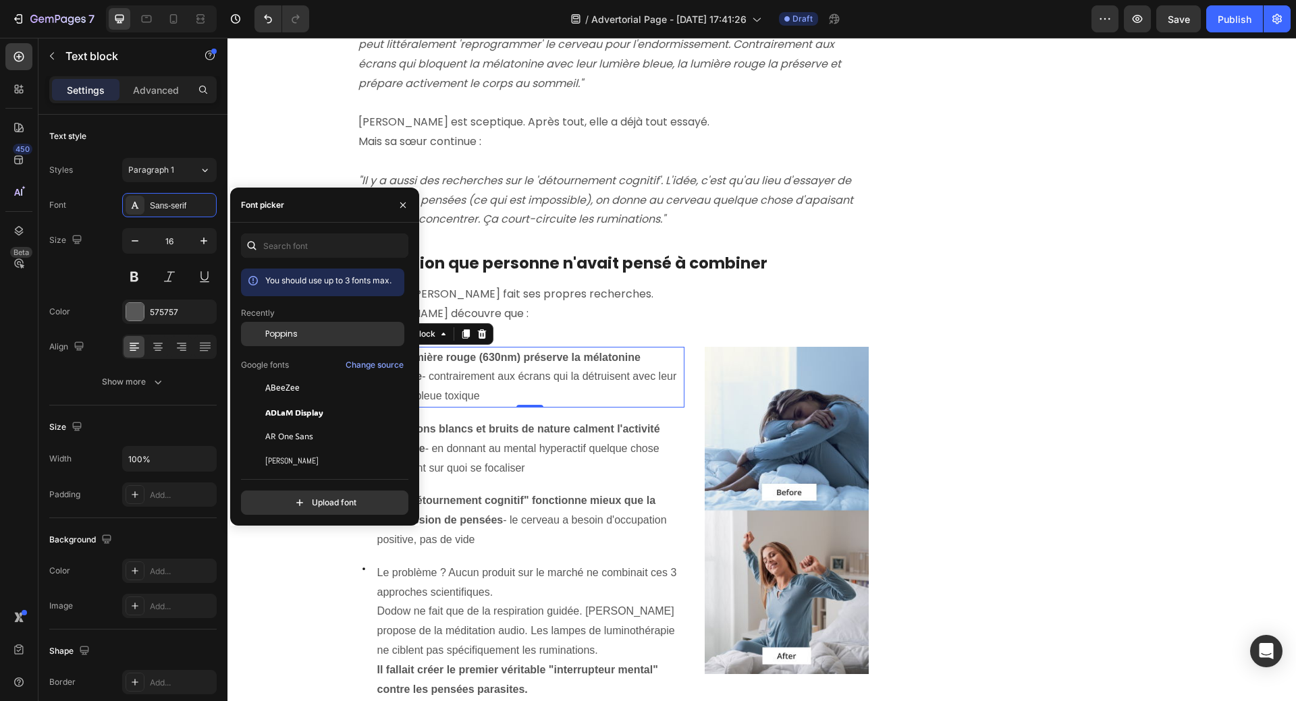
click at [285, 331] on span "Poppins" at bounding box center [281, 334] width 32 height 12
click at [480, 436] on p "2. Les sons blancs et bruits de nature calment l'activité cérébrale - en donnan…" at bounding box center [530, 449] width 306 height 58
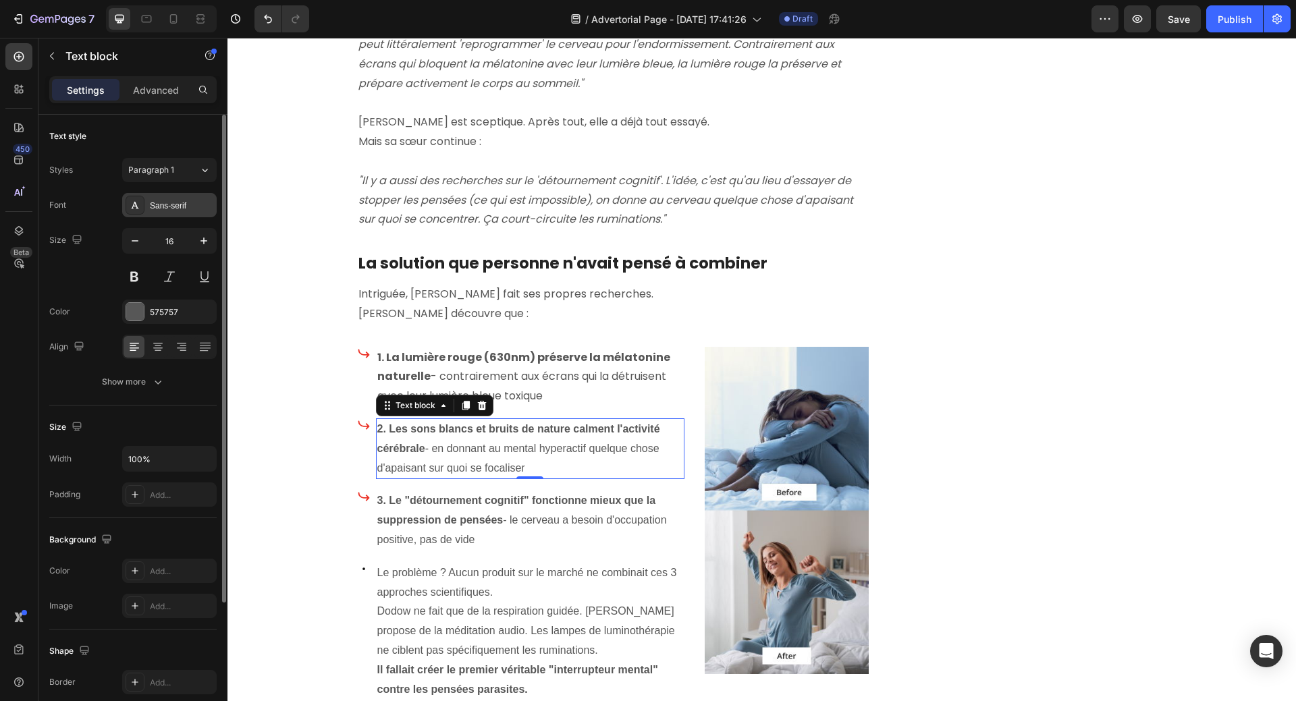
click at [168, 205] on div "Sans-serif" at bounding box center [181, 206] width 63 height 12
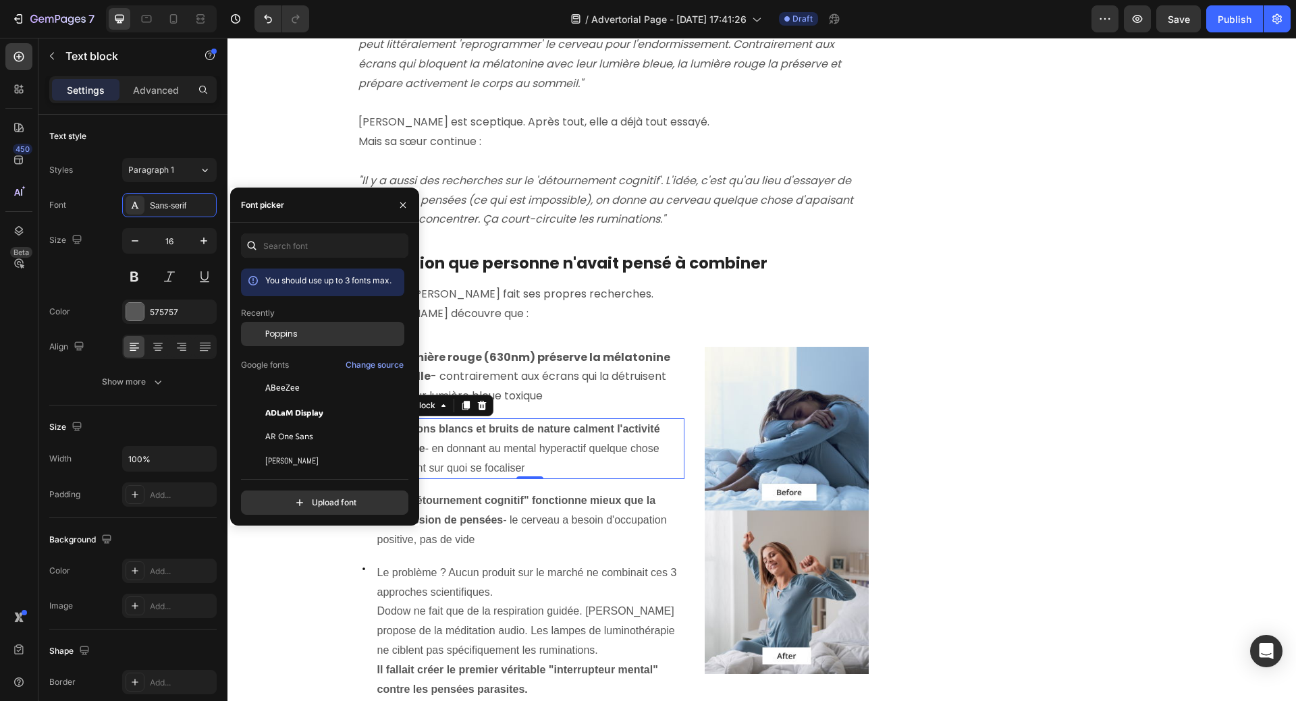
click at [275, 323] on div "Poppins" at bounding box center [322, 334] width 163 height 24
click at [438, 495] on strong "3. Le "détournement cognitif" fonctionne mieux que la suppression de pensées" at bounding box center [516, 510] width 279 height 31
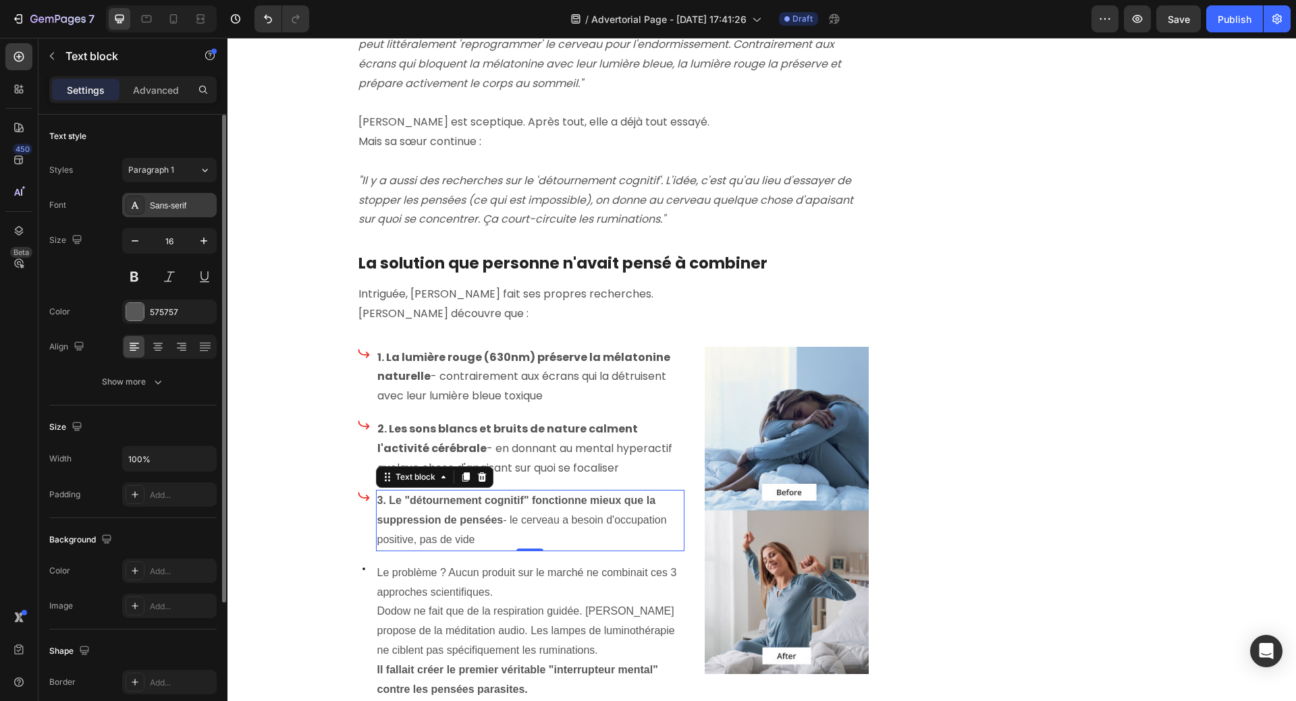
click at [157, 202] on div "Sans-serif" at bounding box center [181, 206] width 63 height 12
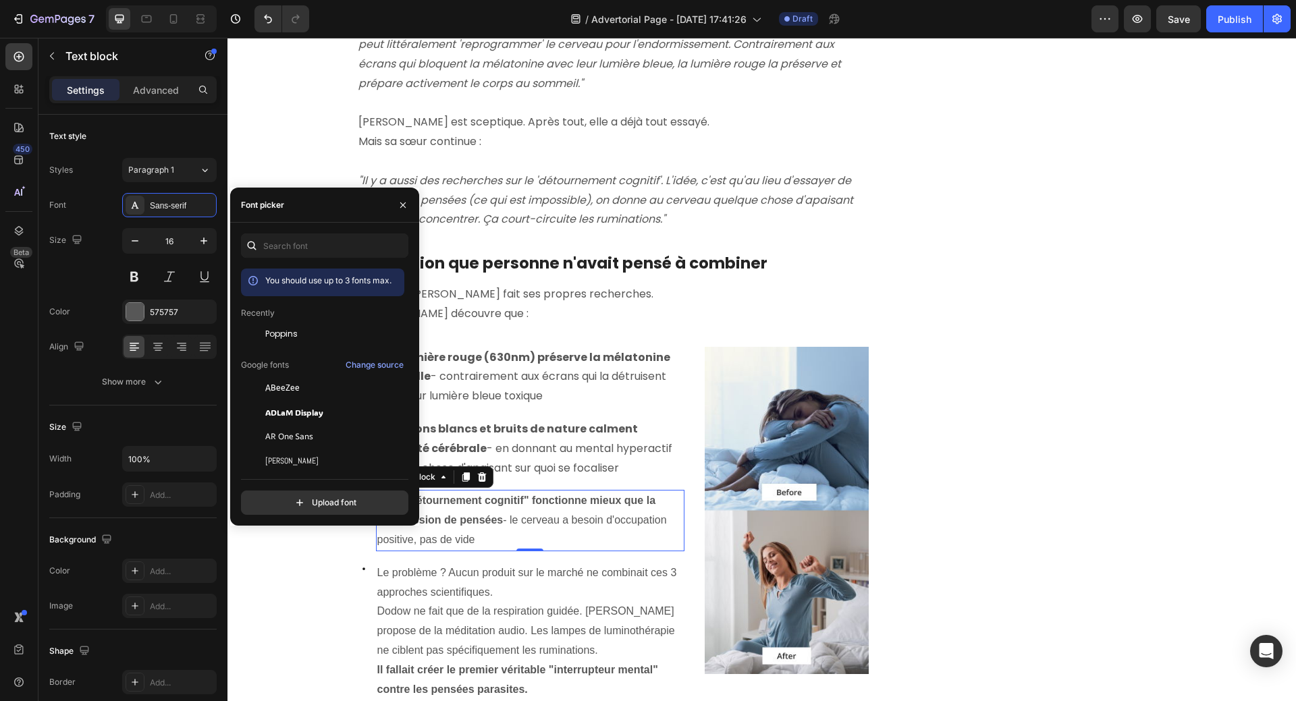
click at [285, 331] on span "Poppins" at bounding box center [281, 334] width 32 height 12
click at [442, 582] on div "Le problème ? Aucun produit sur le marché ne combinait ces 3 approches scientif…" at bounding box center [530, 631] width 309 height 139
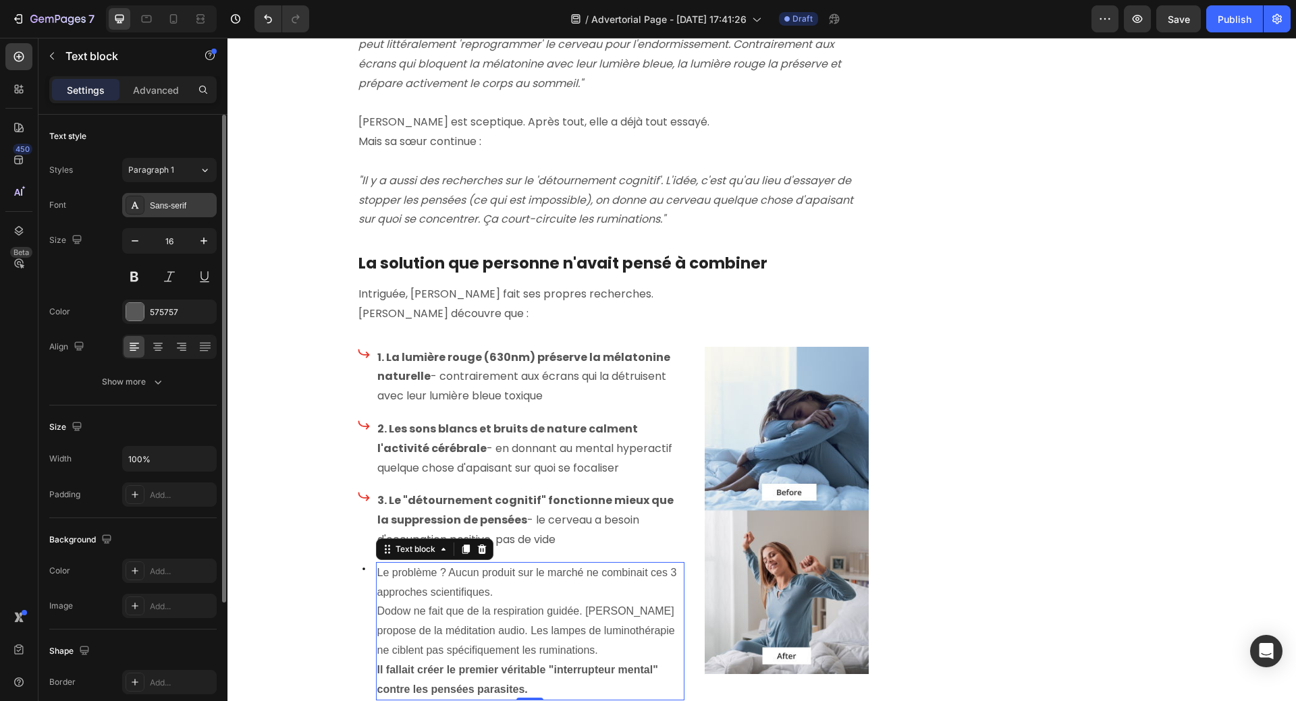
click at [178, 203] on div "Sans-serif" at bounding box center [181, 206] width 63 height 12
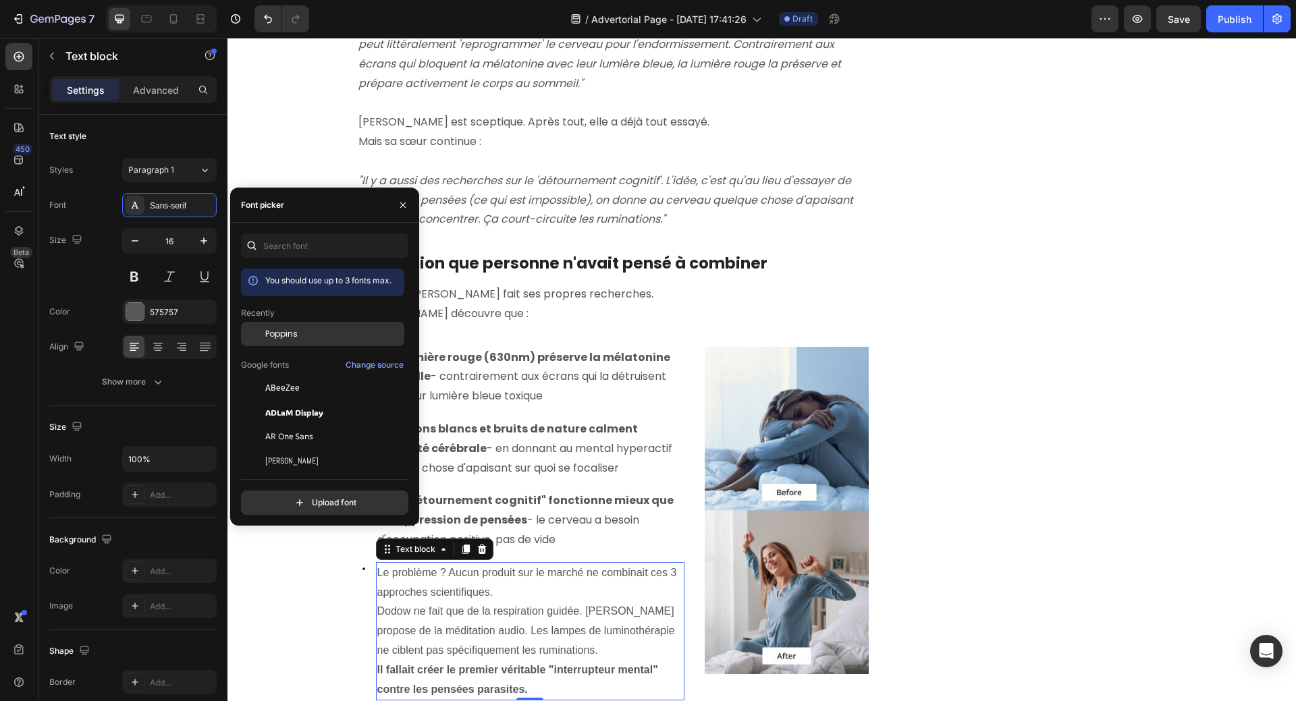
click at [285, 333] on span "Poppins" at bounding box center [281, 334] width 32 height 12
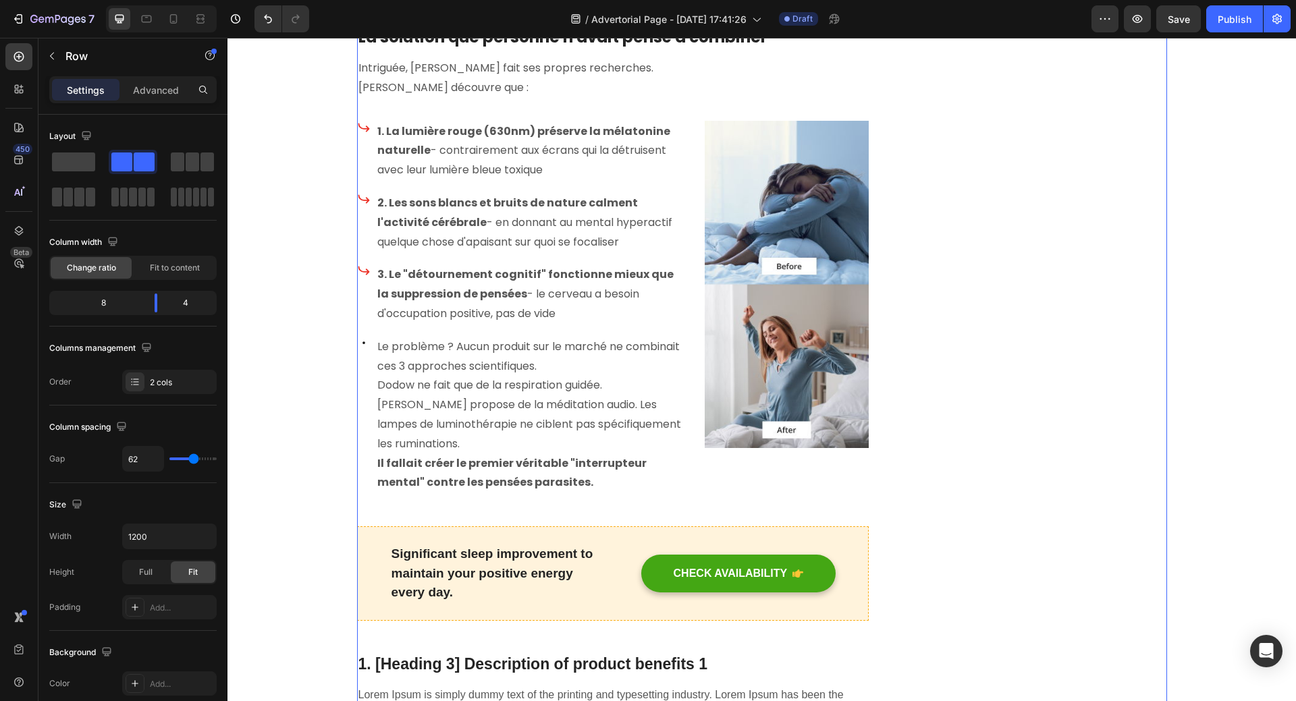
scroll to position [1686, 0]
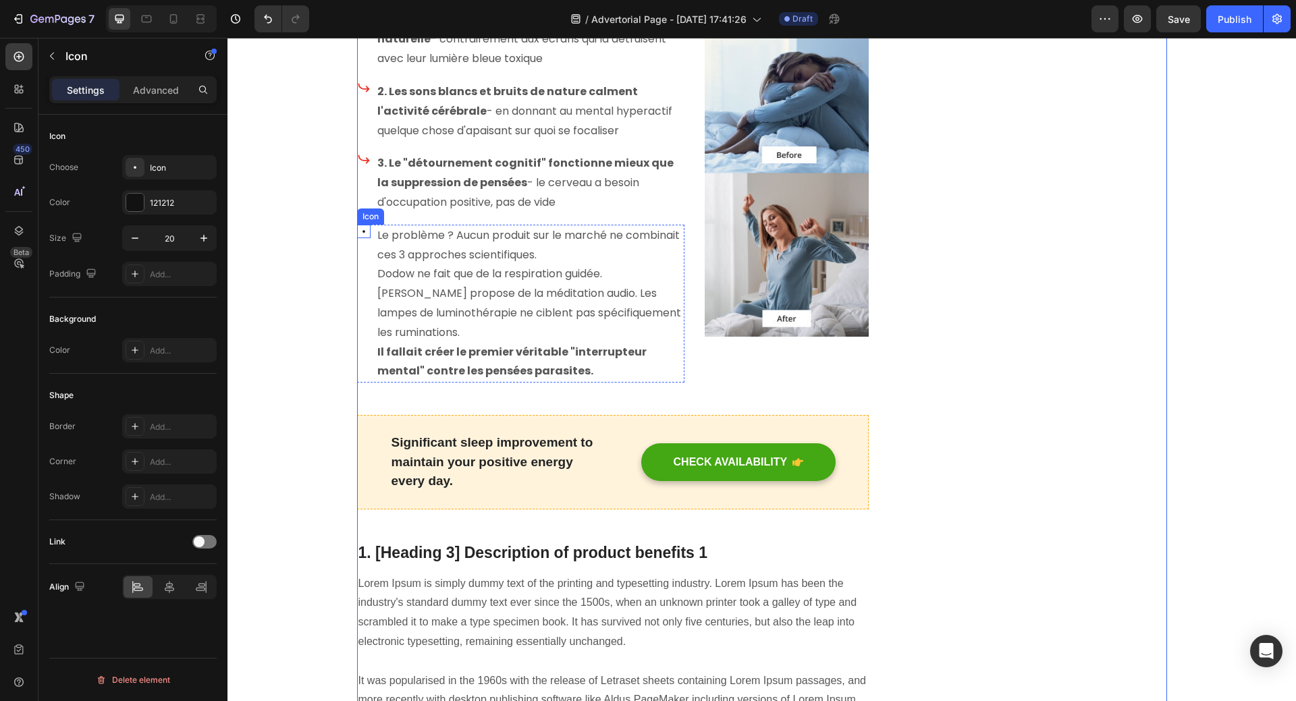
click at [360, 225] on icon at bounding box center [363, 231] width 13 height 13
click at [435, 207] on icon at bounding box center [439, 211] width 9 height 9
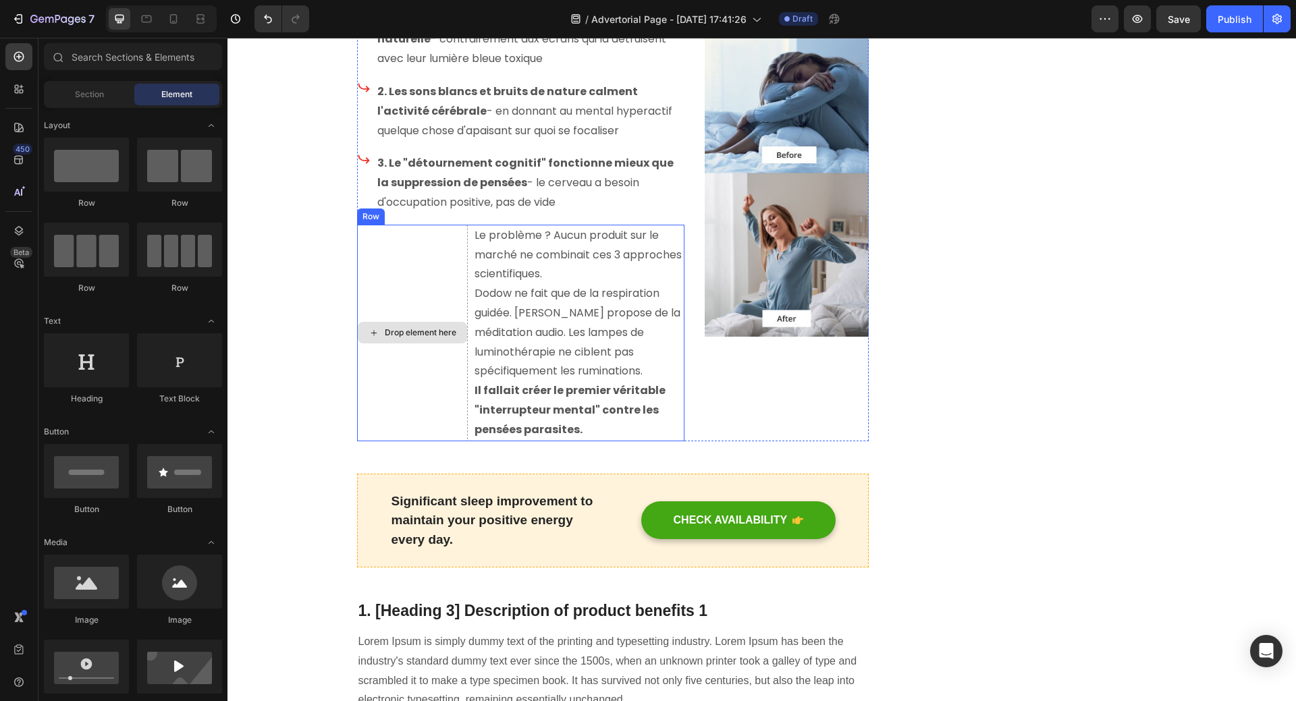
click at [406, 283] on div "Drop element here" at bounding box center [412, 333] width 111 height 217
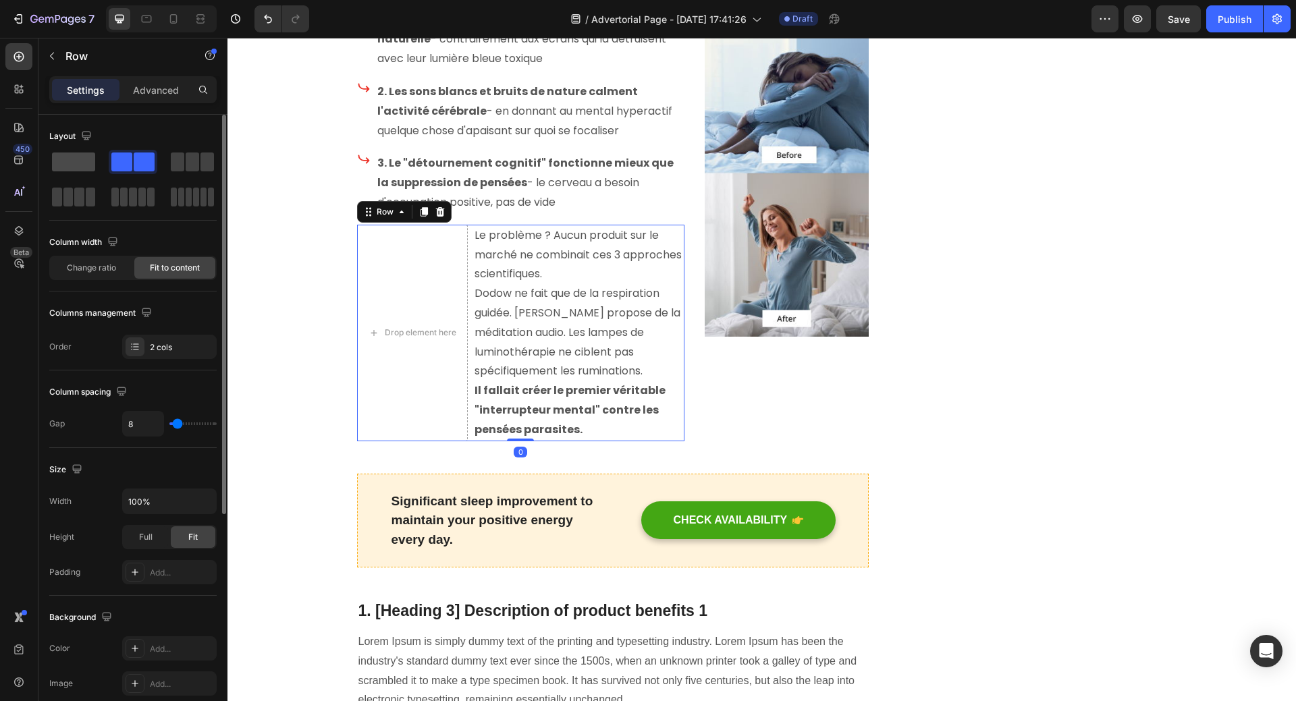
click at [66, 163] on span at bounding box center [73, 162] width 43 height 19
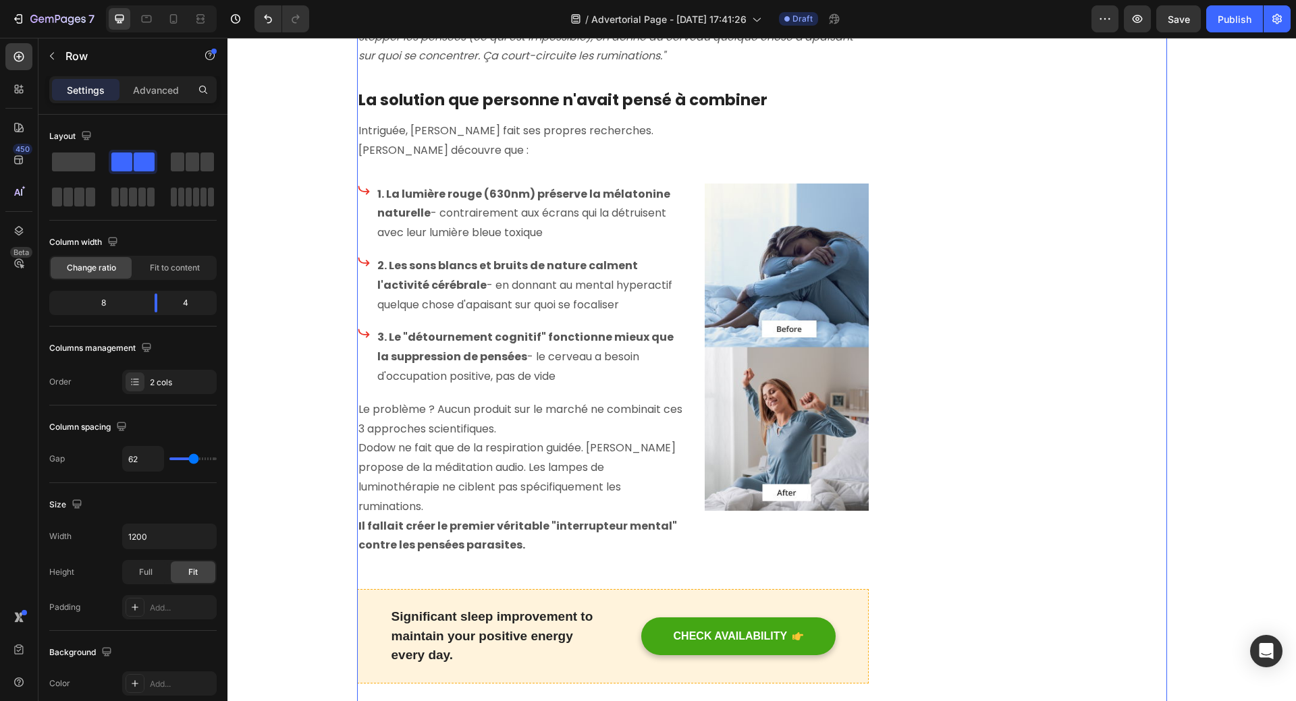
scroll to position [1416, 0]
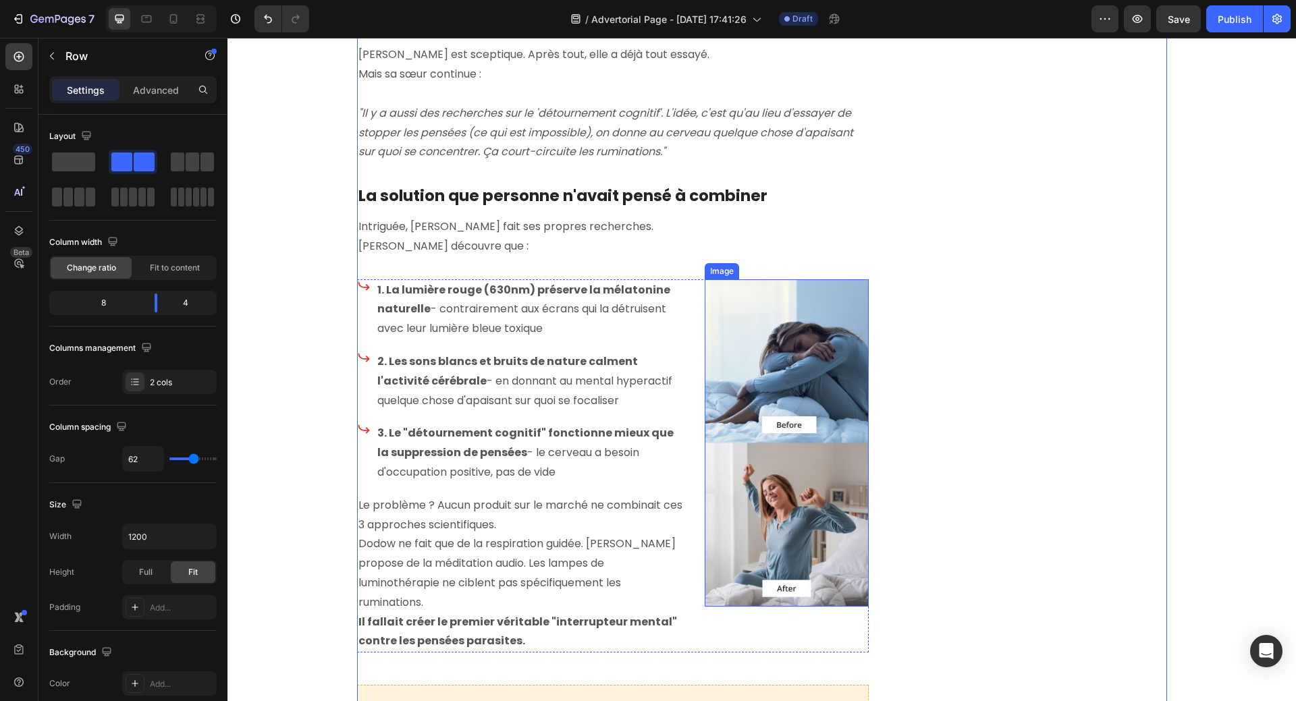
click at [777, 439] on img at bounding box center [786, 443] width 164 height 328
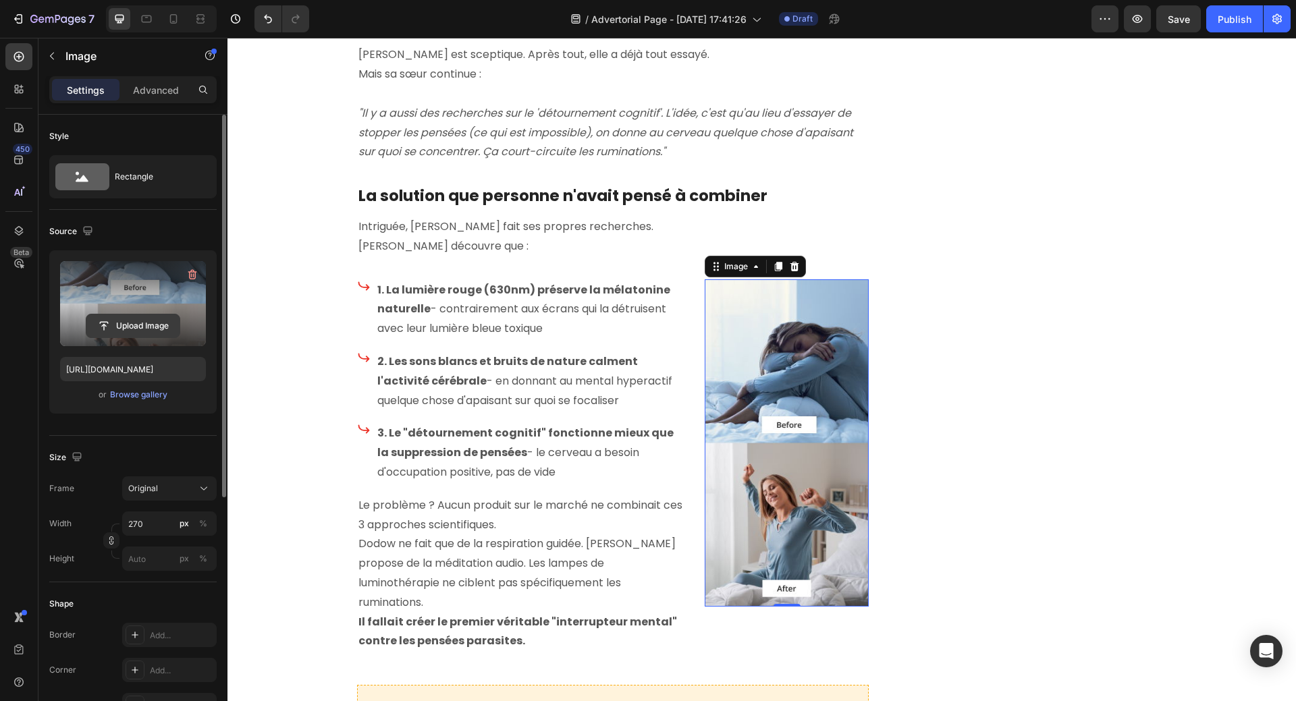
click at [145, 323] on input "file" at bounding box center [132, 325] width 93 height 23
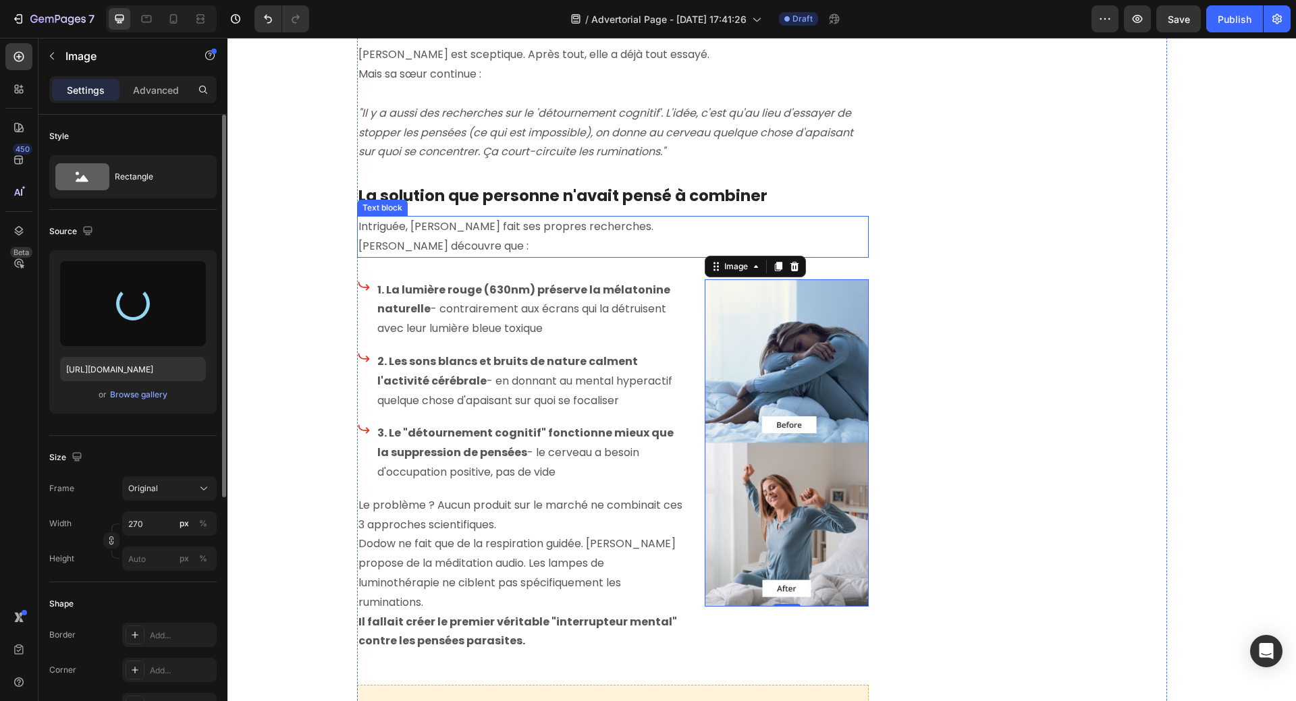
type input "https://cdn.shopify.com/s/files/1/0958/0625/9582/files/gempages_584278907360903…"
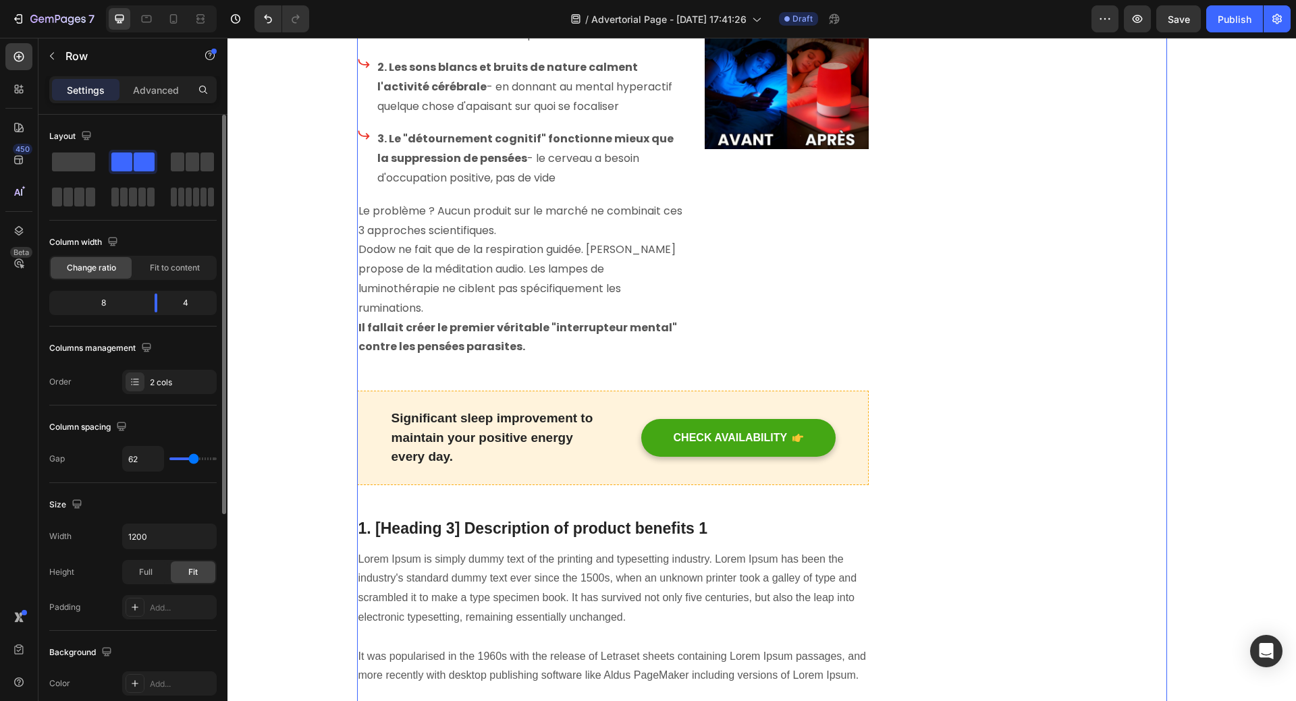
scroll to position [1753, 0]
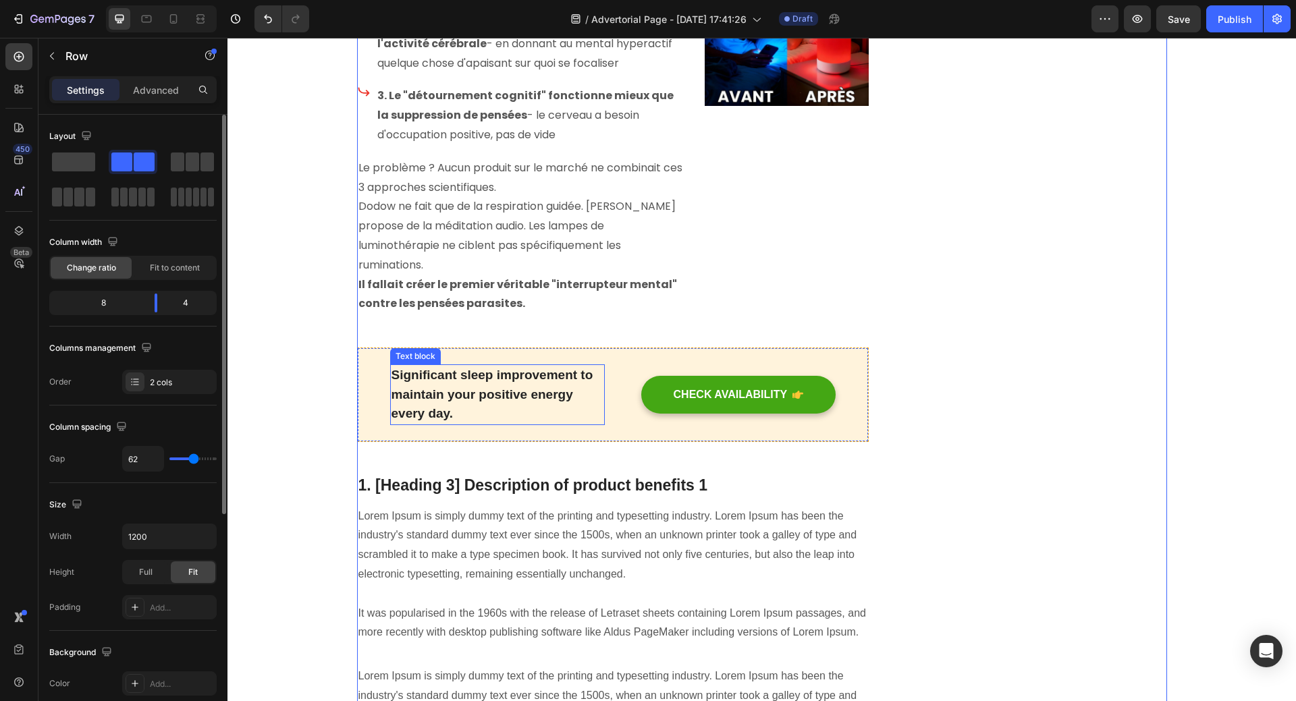
click at [422, 373] on p "Significant sleep improvement to maintain your positive energy every day." at bounding box center [497, 395] width 212 height 58
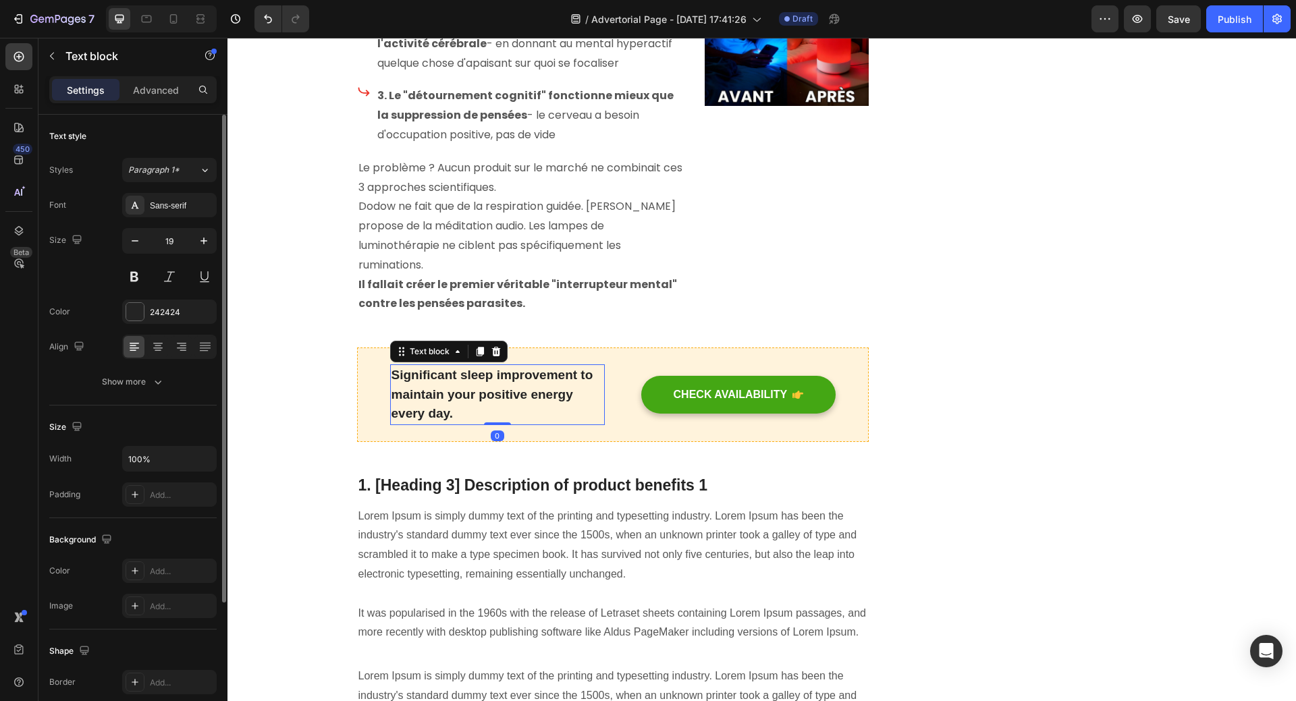
click at [409, 366] on p "Significant sleep improvement to maintain your positive energy every day." at bounding box center [497, 395] width 212 height 58
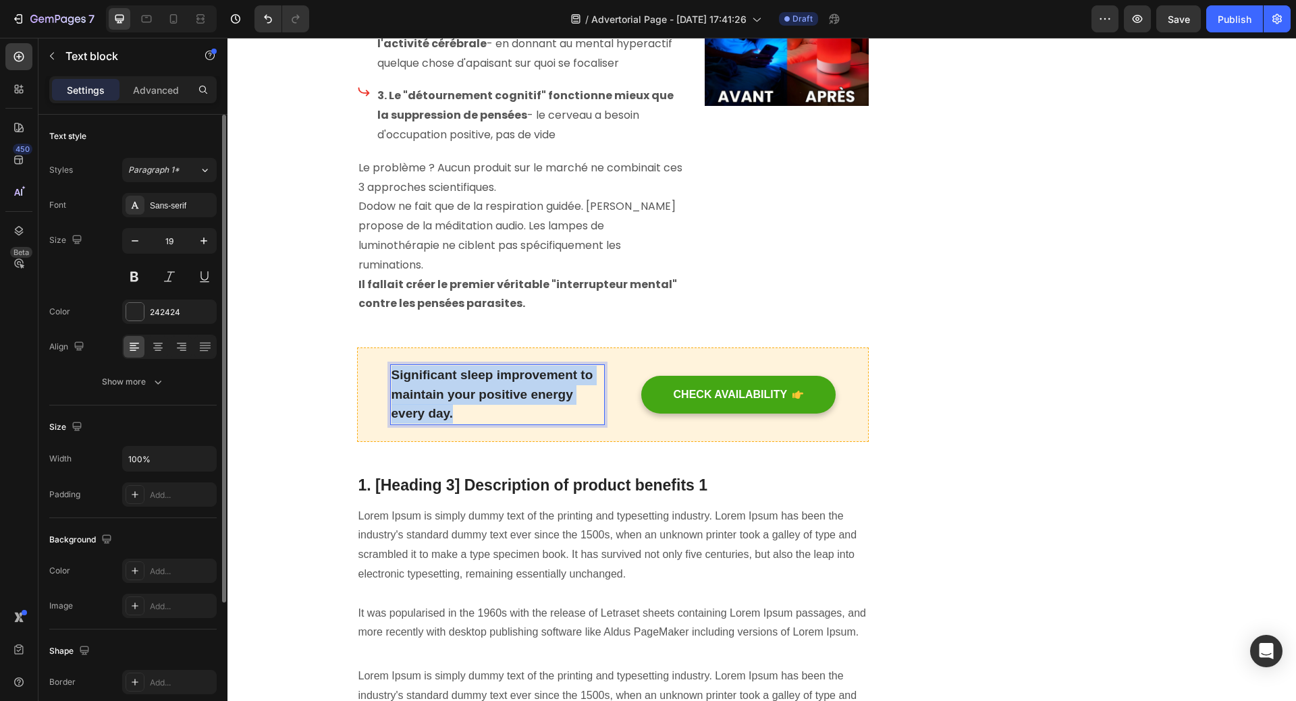
drag, startPoint x: 389, startPoint y: 355, endPoint x: 453, endPoint y: 389, distance: 73.4
click at [458, 392] on p "Significant sleep improvement to maintain your positive energy every day." at bounding box center [497, 395] width 212 height 58
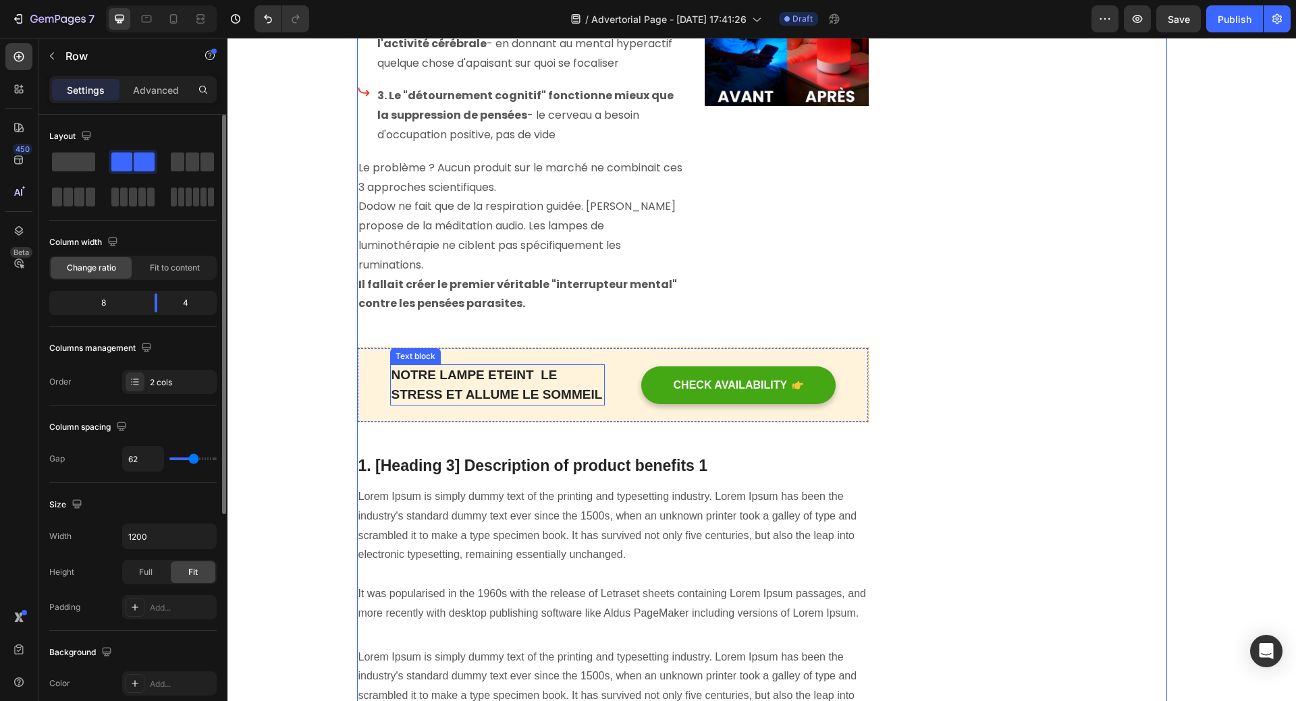
click at [494, 376] on p "NOTRE LAMPE ETEINT LE STRESS ET ALLUME LE SOMMEIL" at bounding box center [497, 385] width 212 height 38
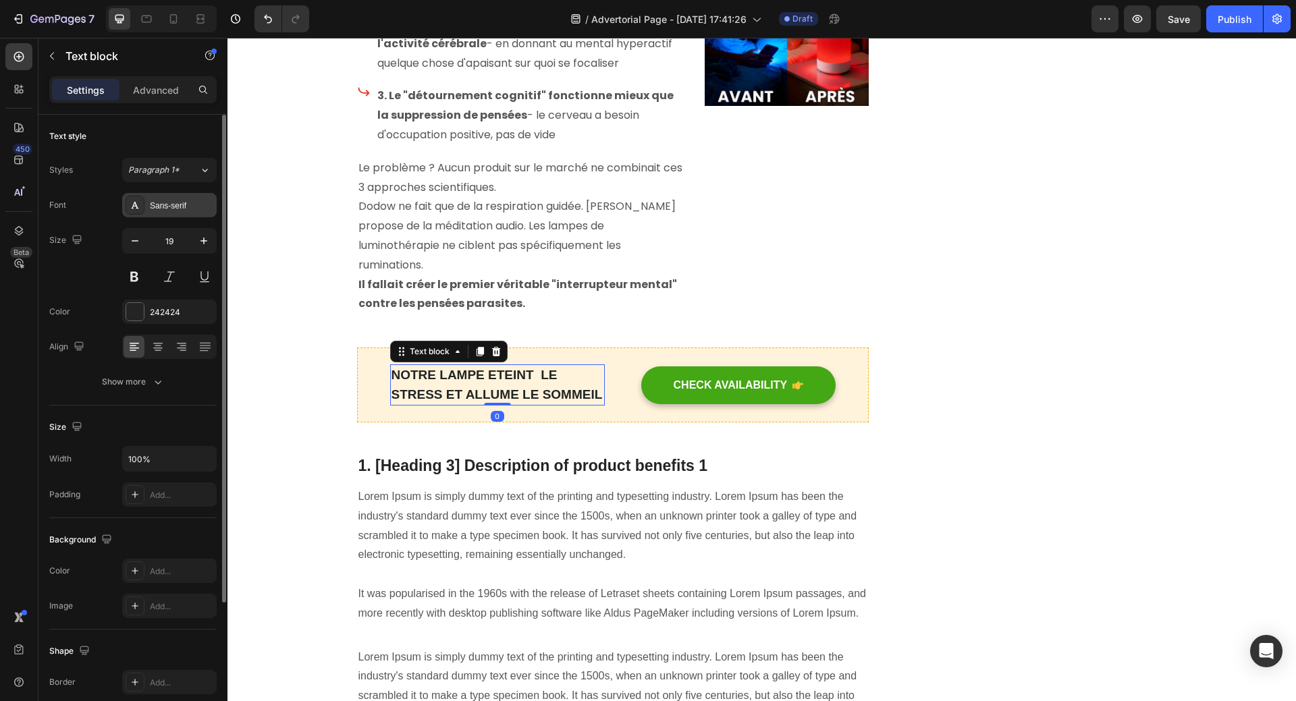
click at [169, 210] on div "Sans-serif" at bounding box center [181, 206] width 63 height 12
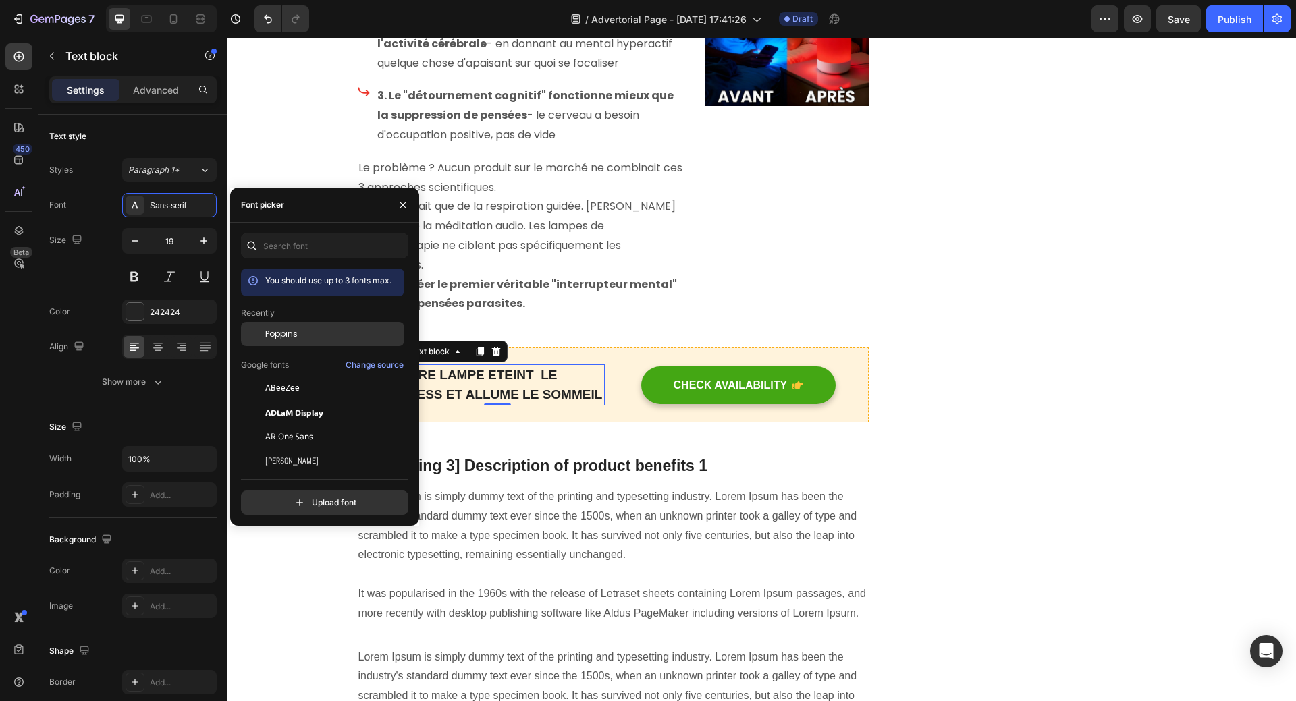
click at [275, 329] on span "Poppins" at bounding box center [281, 334] width 32 height 12
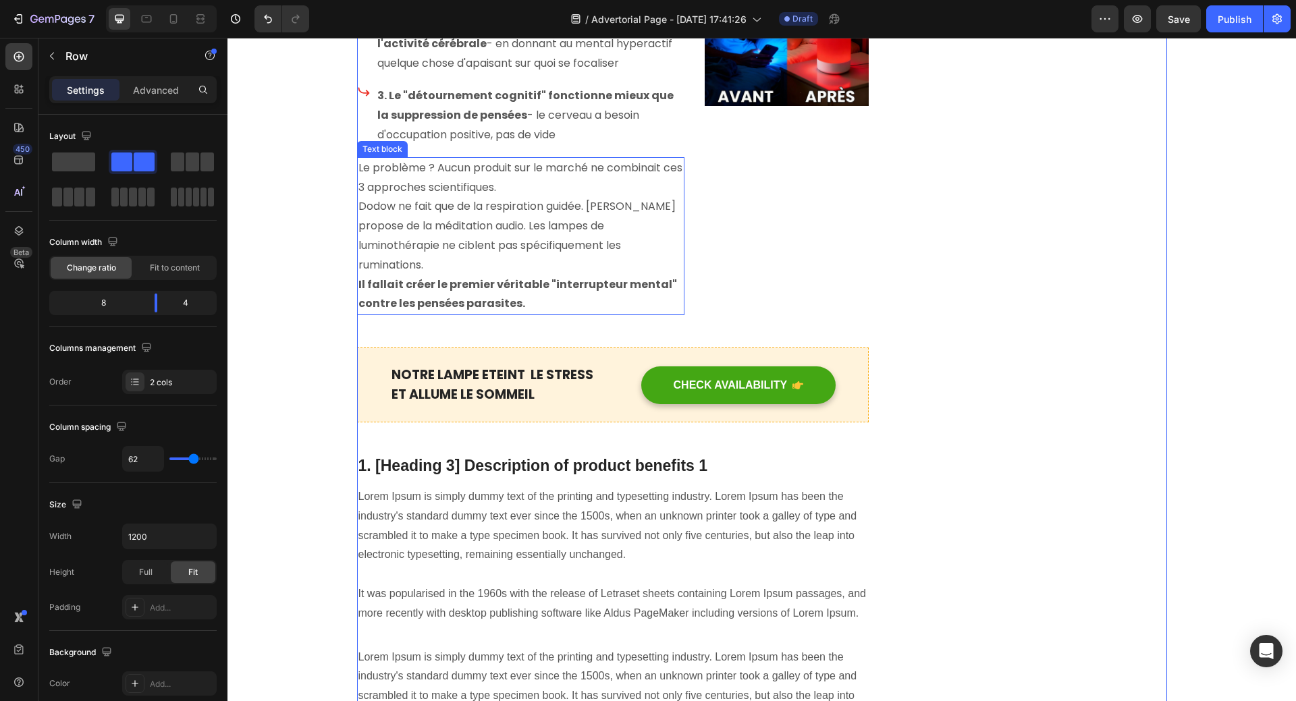
click at [484, 249] on p "Dodow ne fait que de la respiration guidée. [PERSON_NAME] propose de la méditat…" at bounding box center [520, 236] width 325 height 78
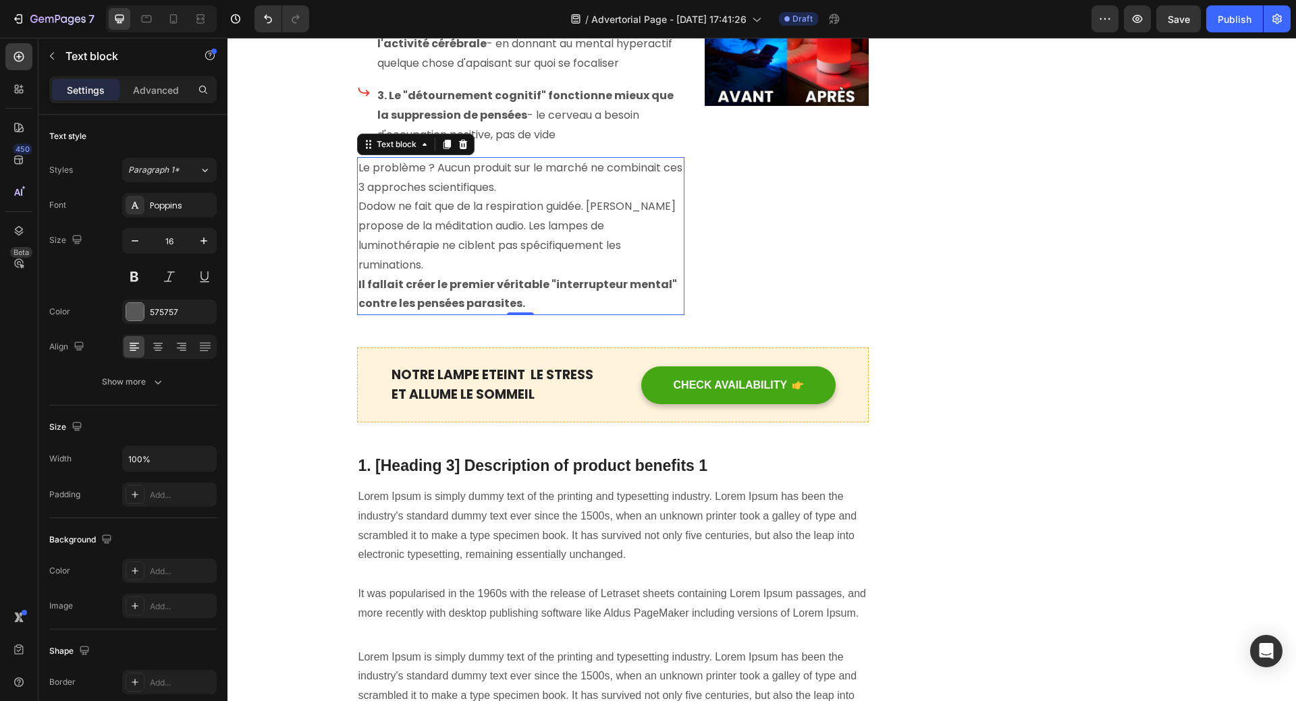
click at [479, 245] on p "Dodow ne fait que de la respiration guidée. [PERSON_NAME] propose de la méditat…" at bounding box center [520, 236] width 325 height 78
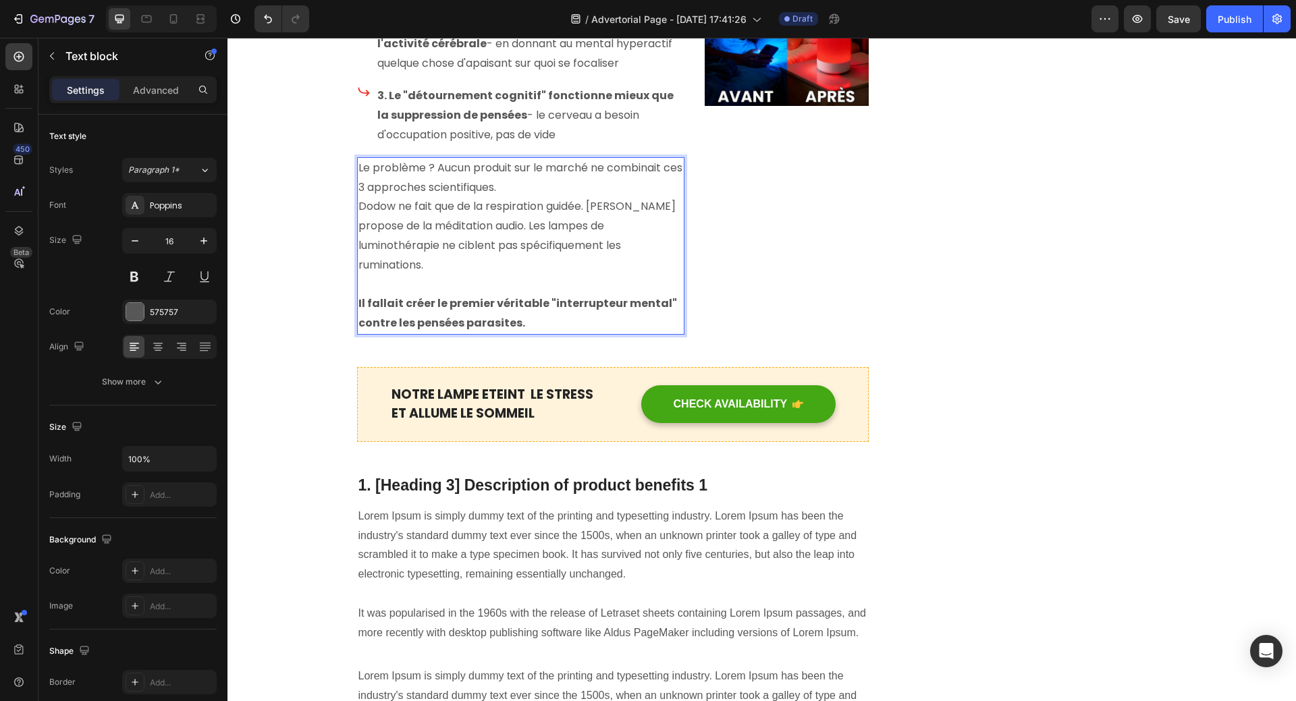
click at [538, 166] on p "Le problème ? Aucun produit sur le marché ne combinait ces 3 approches scientif…" at bounding box center [520, 178] width 325 height 39
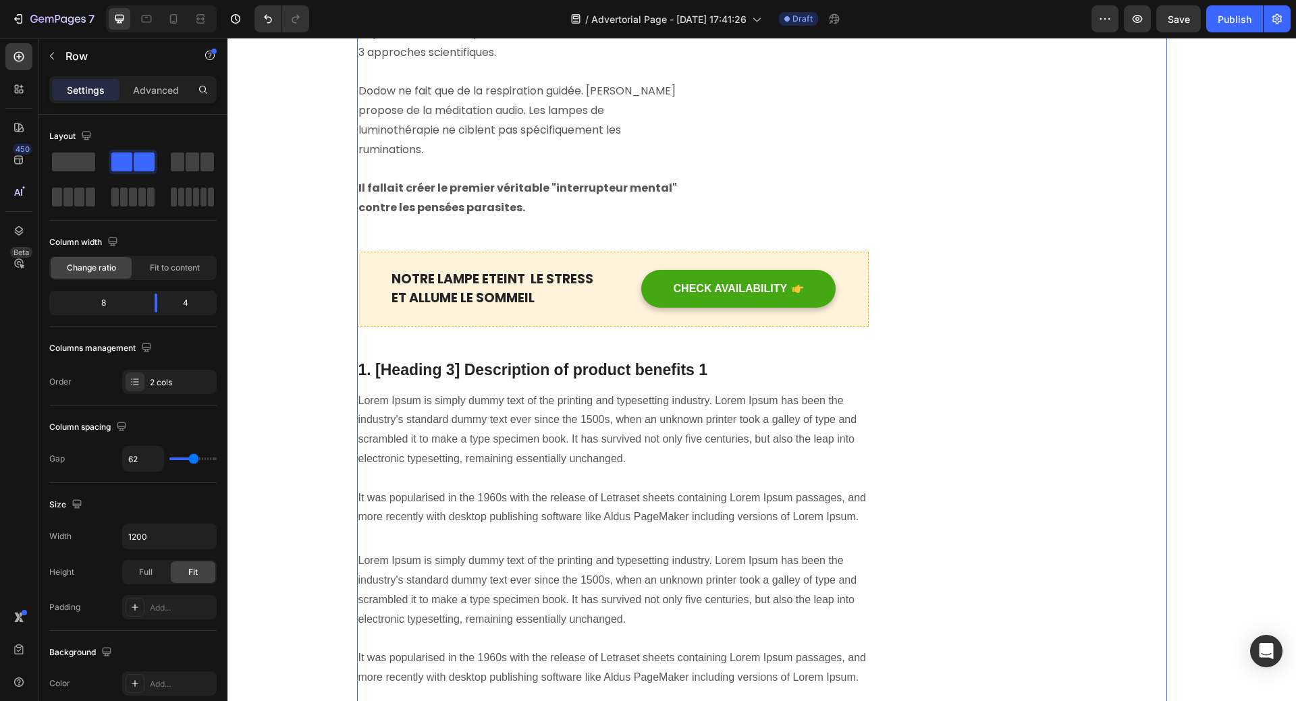
scroll to position [2023, 0]
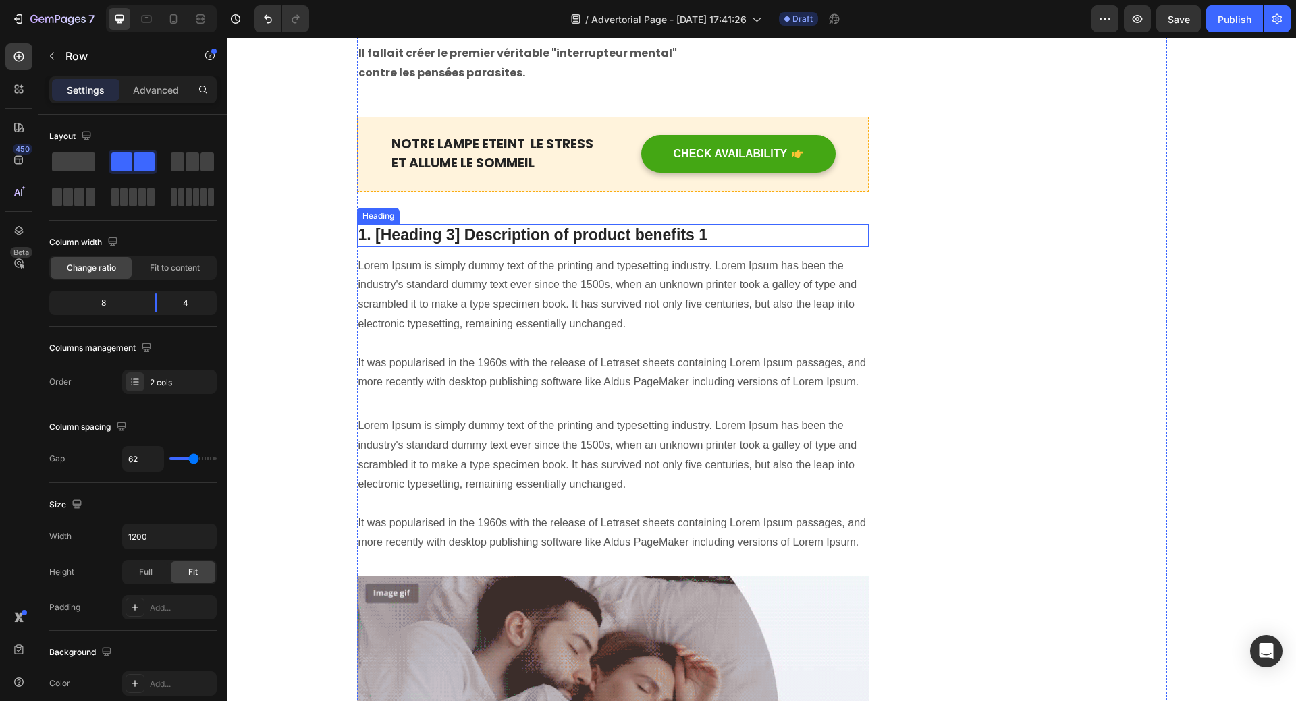
click at [538, 225] on p "1. [Heading 3] Description of product benefits 1" at bounding box center [612, 235] width 509 height 20
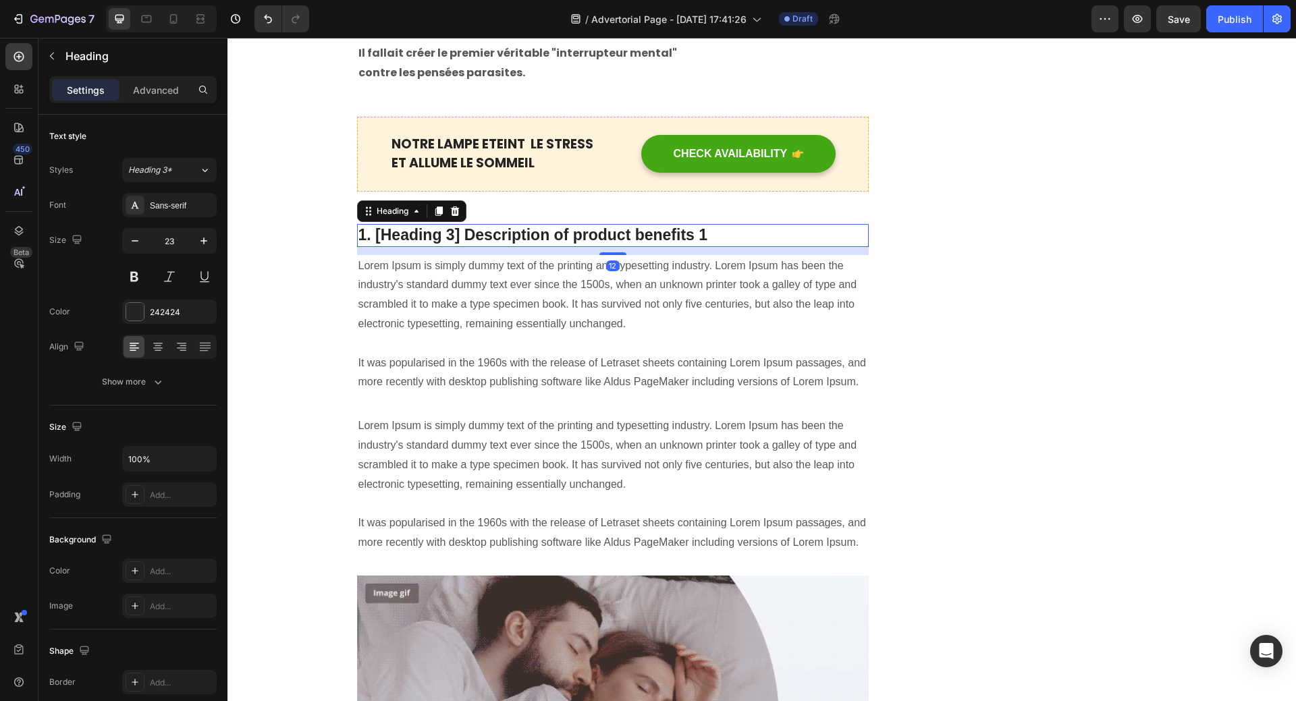
click at [360, 225] on p "1. [Heading 3] Description of product benefits 1" at bounding box center [612, 235] width 509 height 20
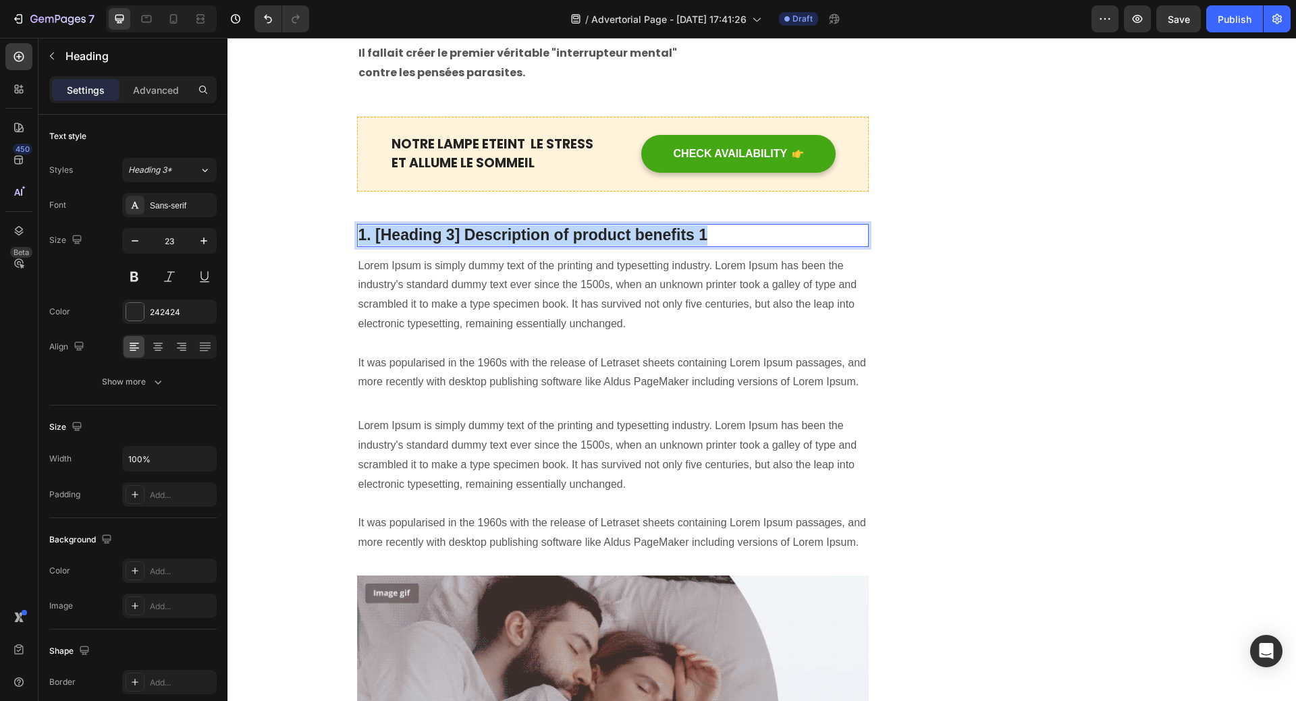
drag, startPoint x: 356, startPoint y: 217, endPoint x: 730, endPoint y: 209, distance: 373.9
click at [730, 225] on p "1. [Heading 3] Description of product benefits 1" at bounding box center [612, 235] width 509 height 20
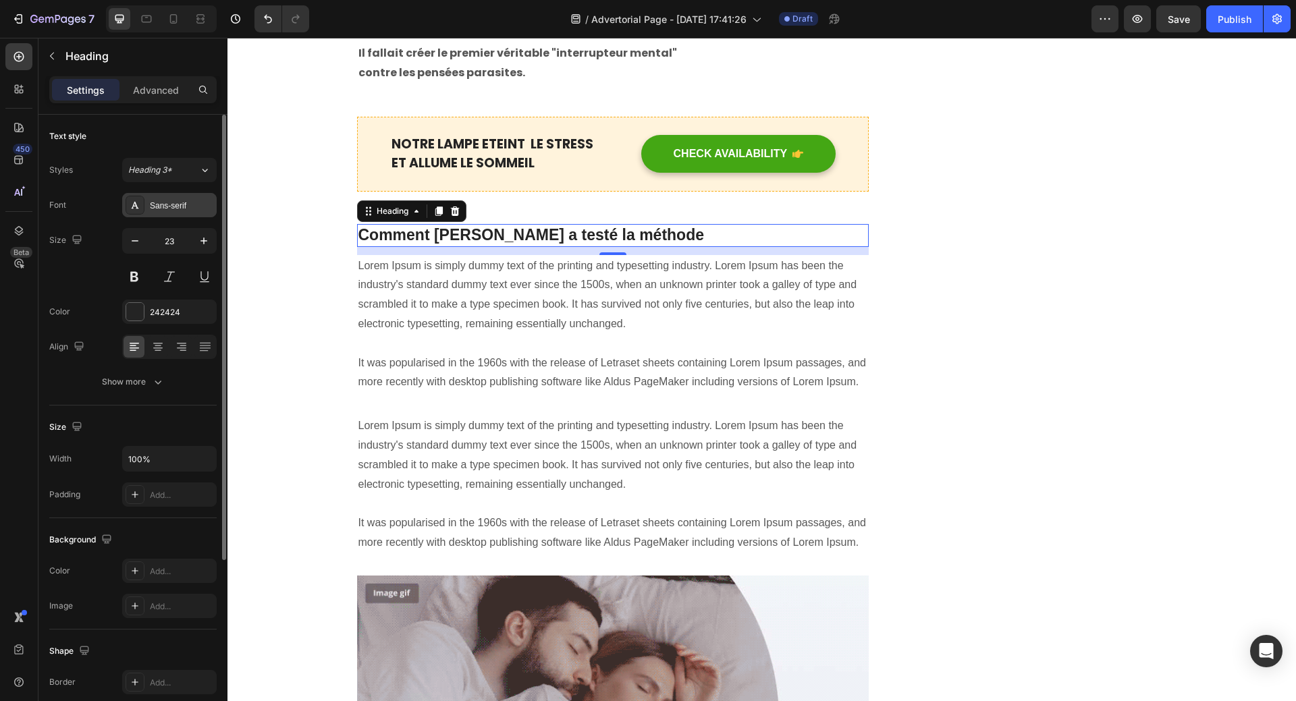
click at [164, 202] on div "Sans-serif" at bounding box center [181, 206] width 63 height 12
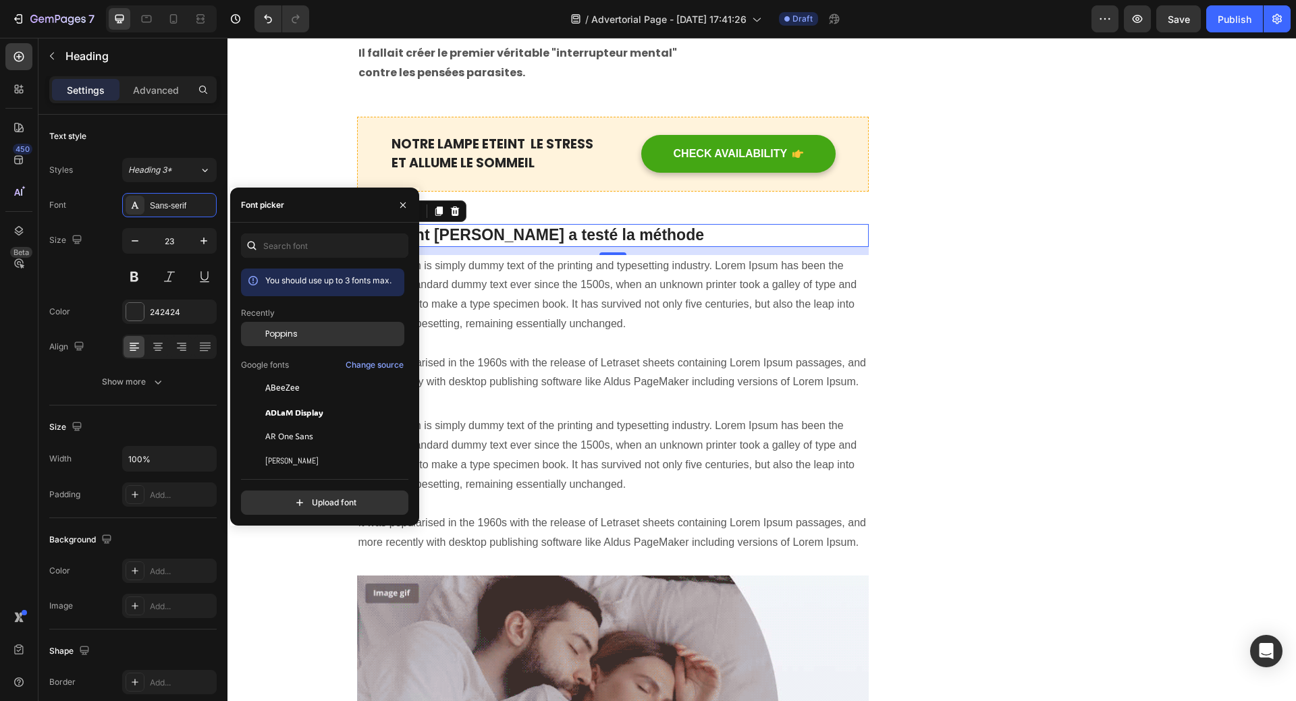
click at [278, 334] on span "Poppins" at bounding box center [281, 334] width 32 height 12
click at [1102, 358] on div "Unique Value Proposition Heading Icon Product benefit 1 Text block Icon Product…" at bounding box center [1038, 512] width 256 height 4742
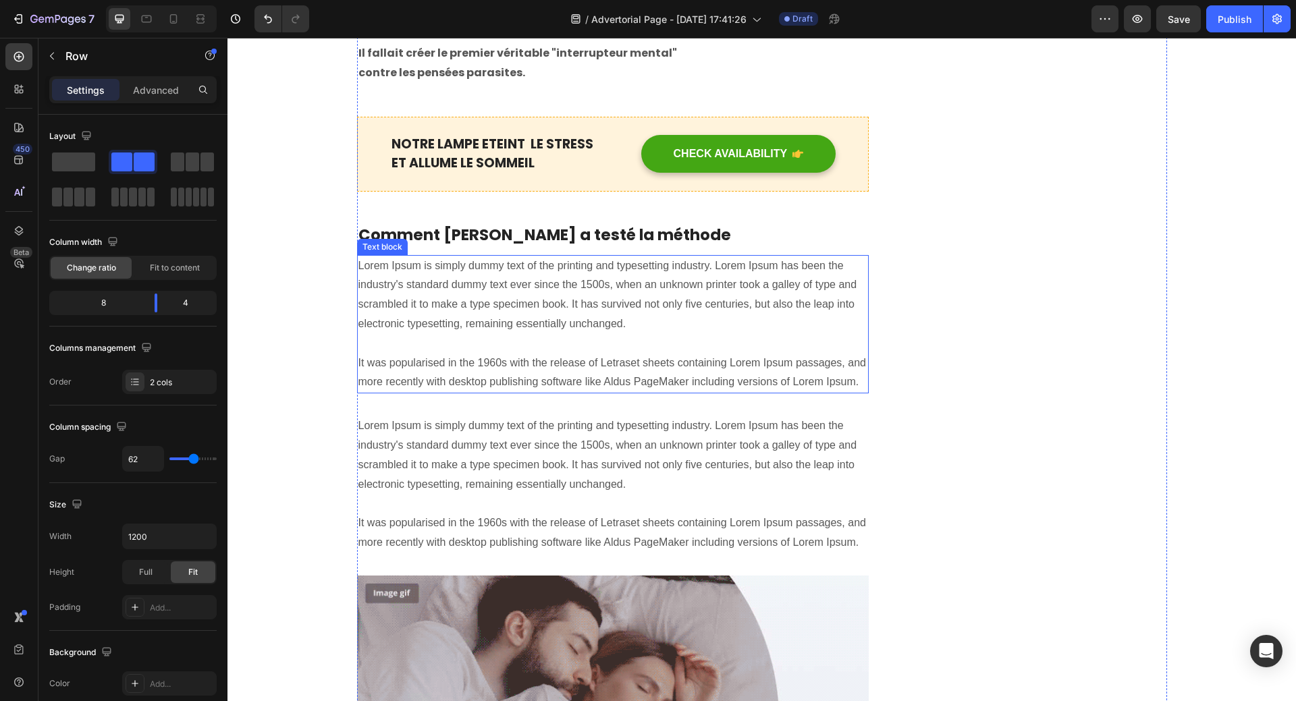
click at [507, 275] on p "Lorem Ipsum is simply dummy text of the printing and typesetting industry. Lore…" at bounding box center [612, 324] width 509 height 136
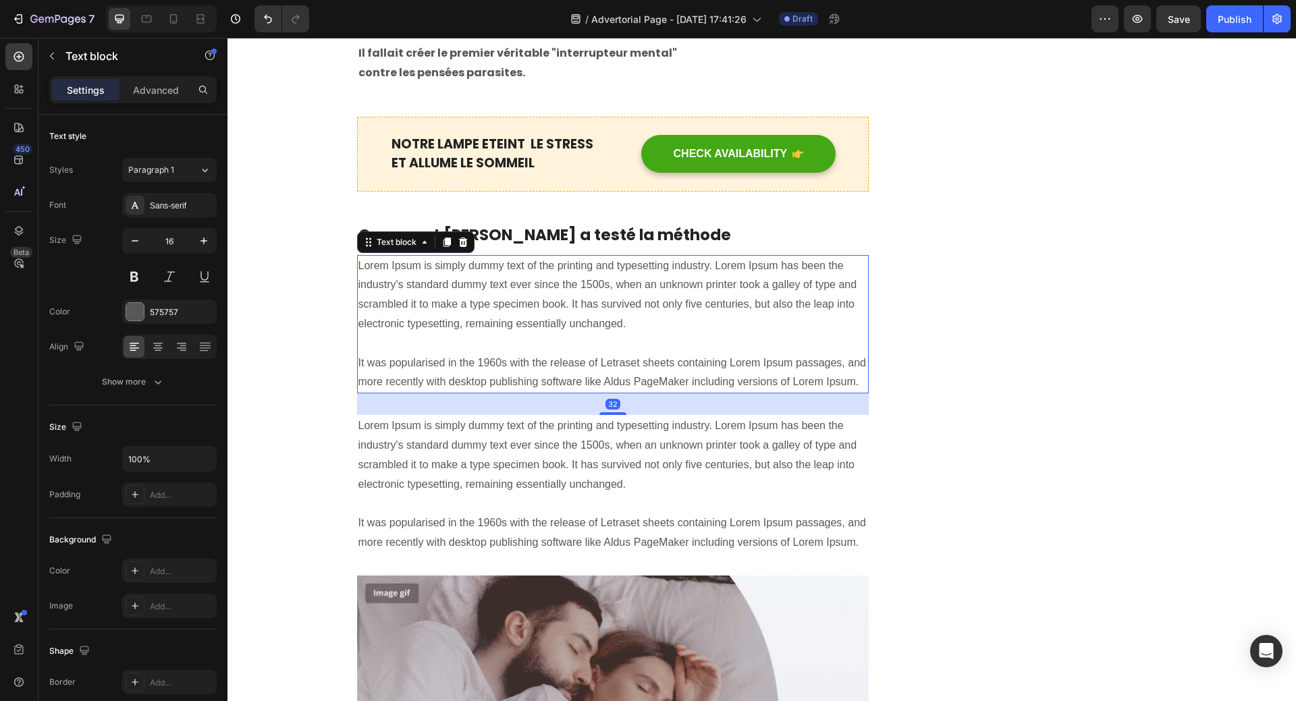
click at [399, 260] on p "Lorem Ipsum is simply dummy text of the printing and typesetting industry. Lore…" at bounding box center [612, 324] width 509 height 136
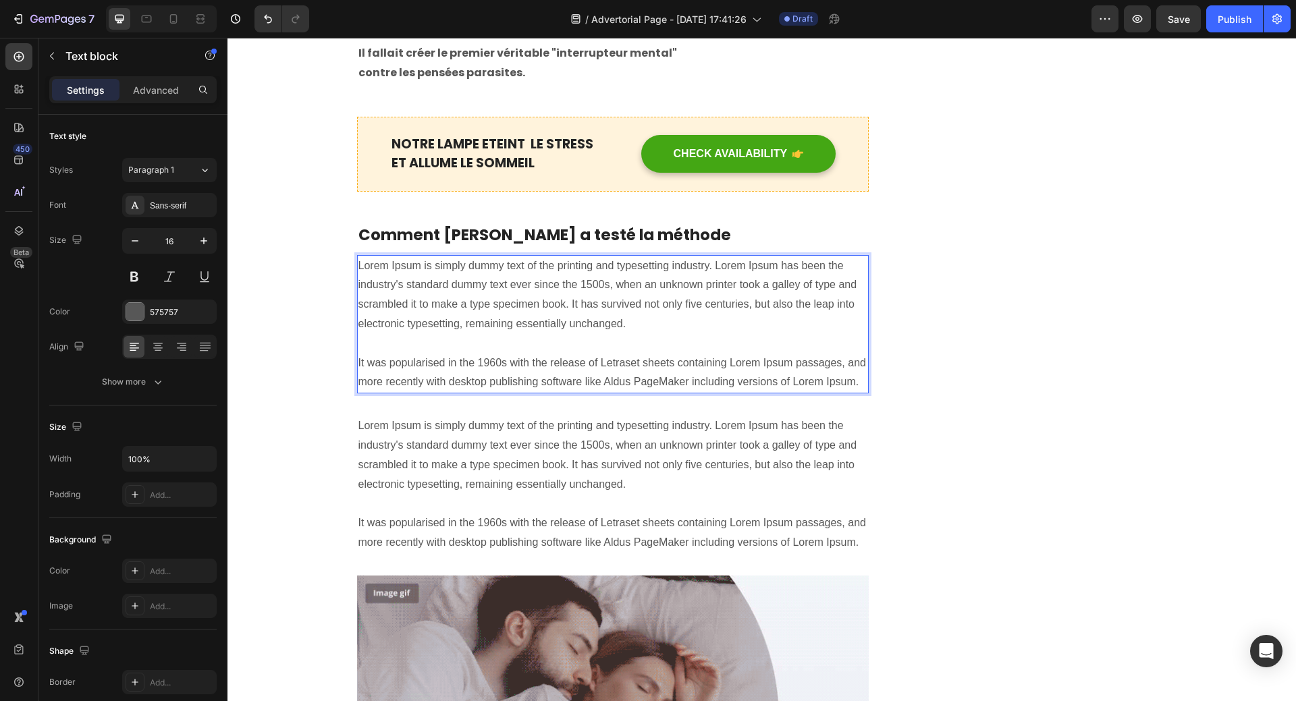
click at [373, 256] on p "Lorem Ipsum is simply dummy text of the printing and typesetting industry. Lore…" at bounding box center [612, 324] width 509 height 136
drag, startPoint x: 356, startPoint y: 248, endPoint x: 366, endPoint y: 247, distance: 9.5
click at [366, 256] on p "Lorem Ipsum is simply dummy text of the printing and typesetting industry. Lore…" at bounding box center [612, 324] width 509 height 136
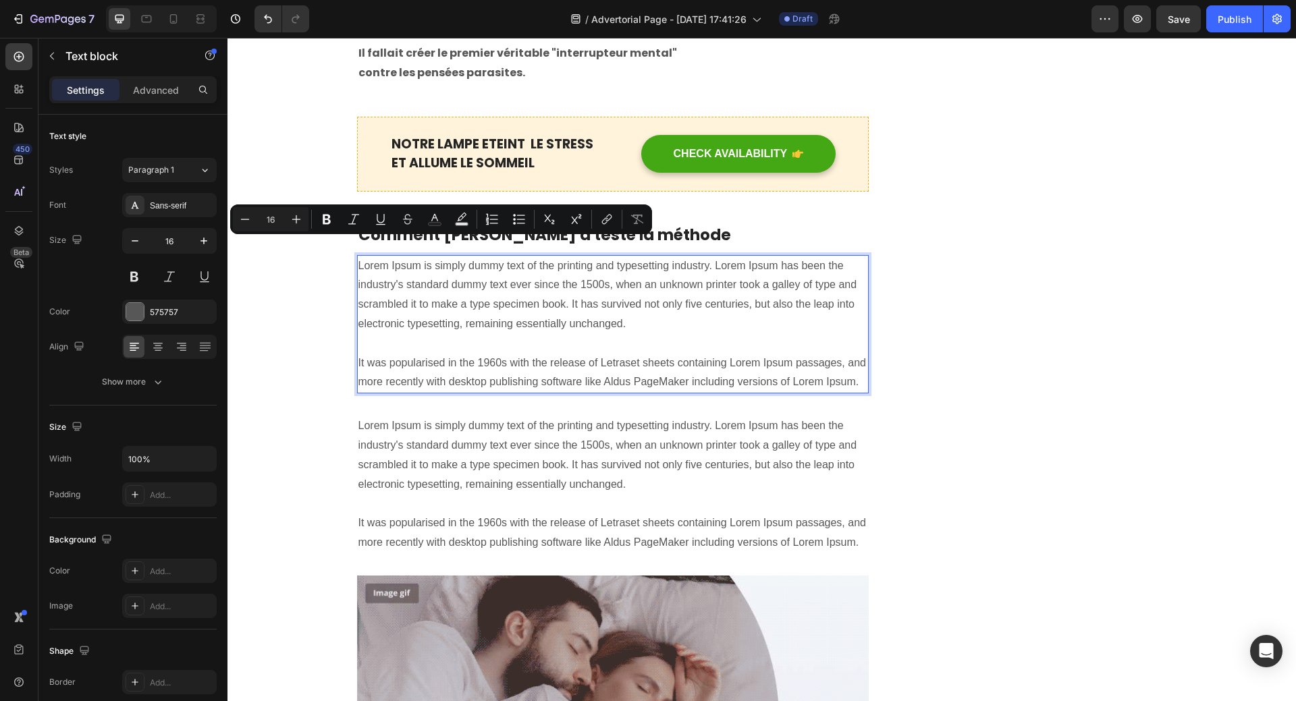
click at [358, 256] on p "Lorem Ipsum is simply dummy text of the printing and typesetting industry. Lore…" at bounding box center [612, 324] width 509 height 136
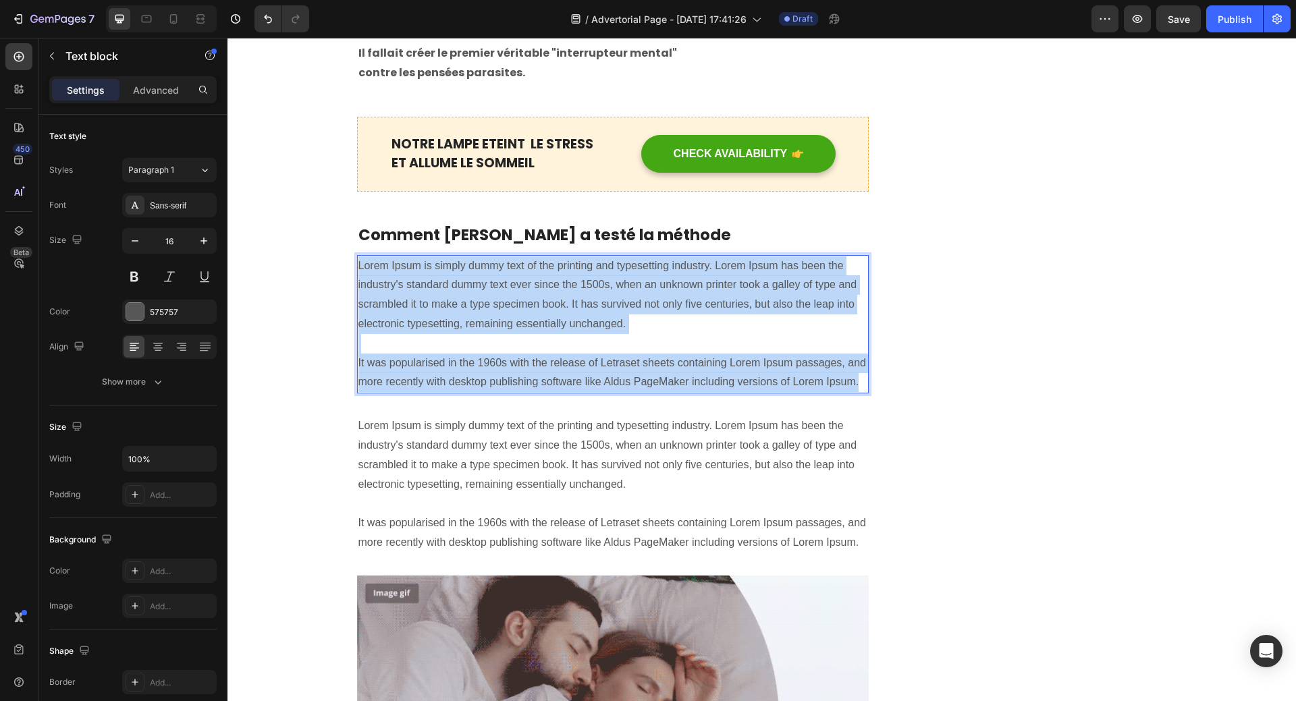
drag, startPoint x: 354, startPoint y: 246, endPoint x: 816, endPoint y: 349, distance: 472.8
click at [854, 361] on p "Lorem Ipsum is simply dummy text of the printing and typesetting industry. Lore…" at bounding box center [612, 324] width 509 height 136
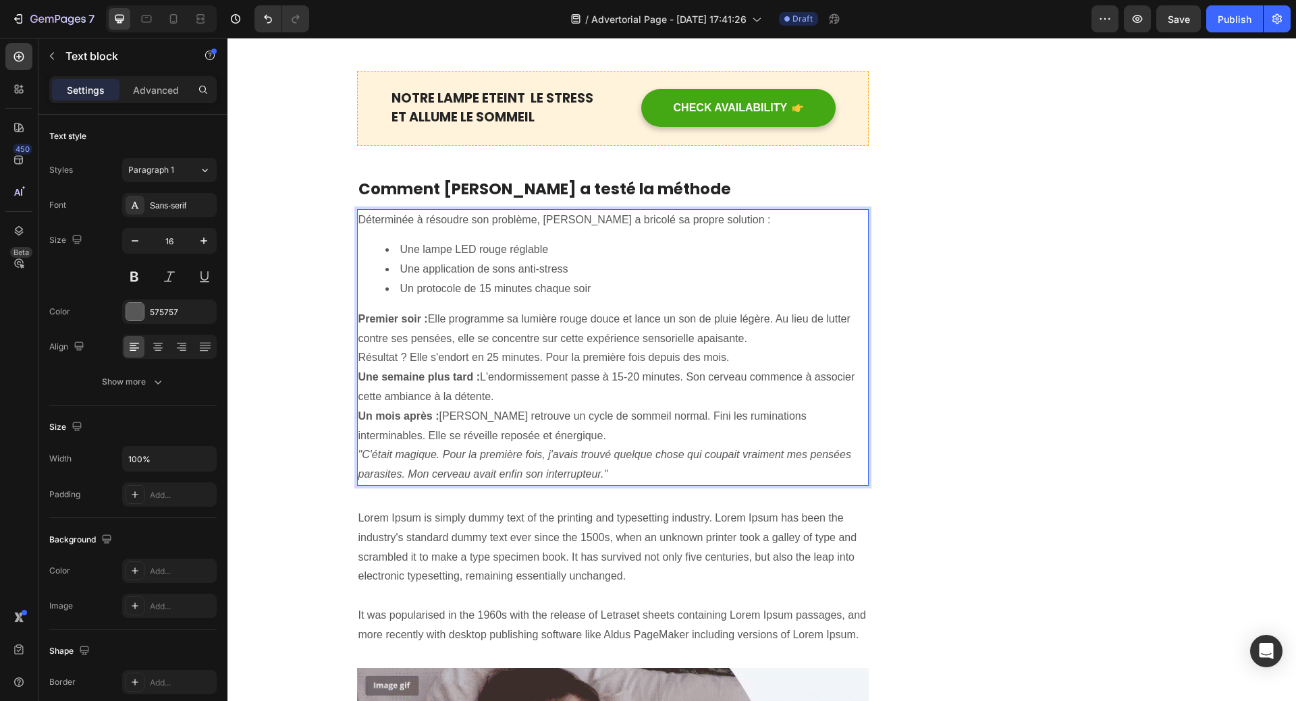
scroll to position [2158, 0]
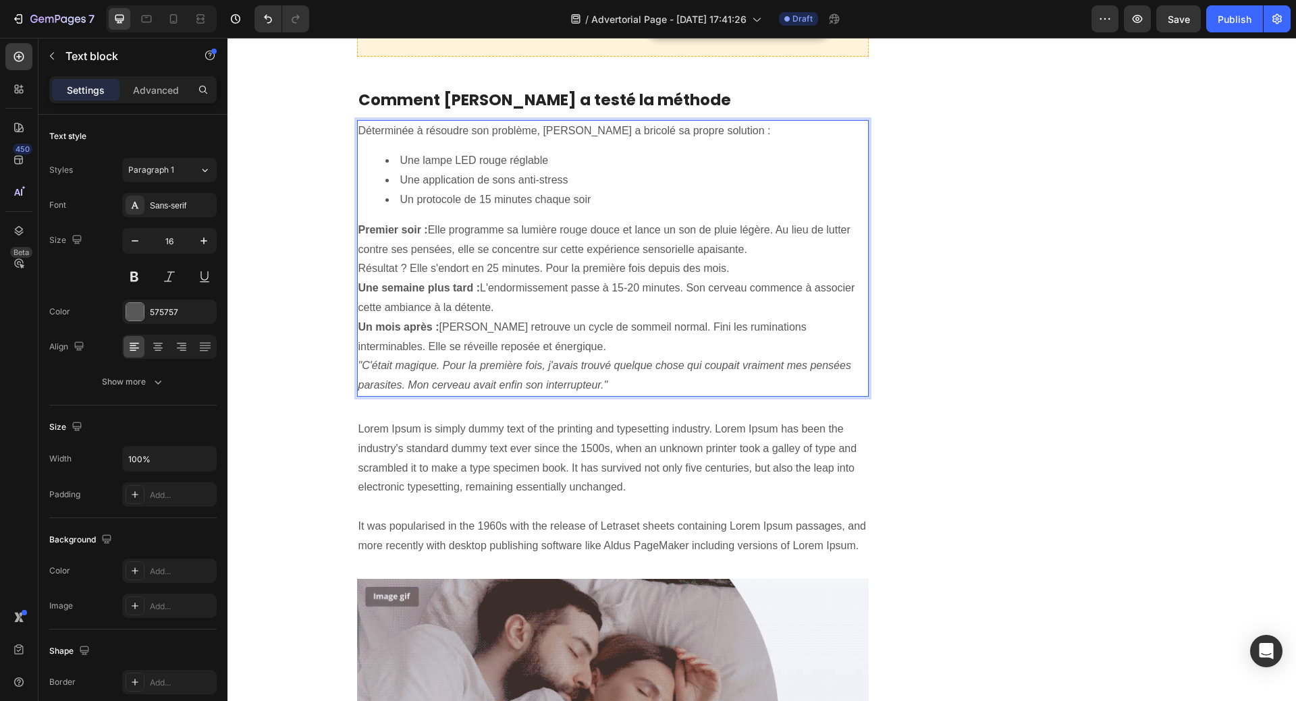
click at [742, 259] on p "Résultat ? Elle s'endort en 25 minutes. Pour la première fois depuis des mois." at bounding box center [612, 269] width 509 height 20
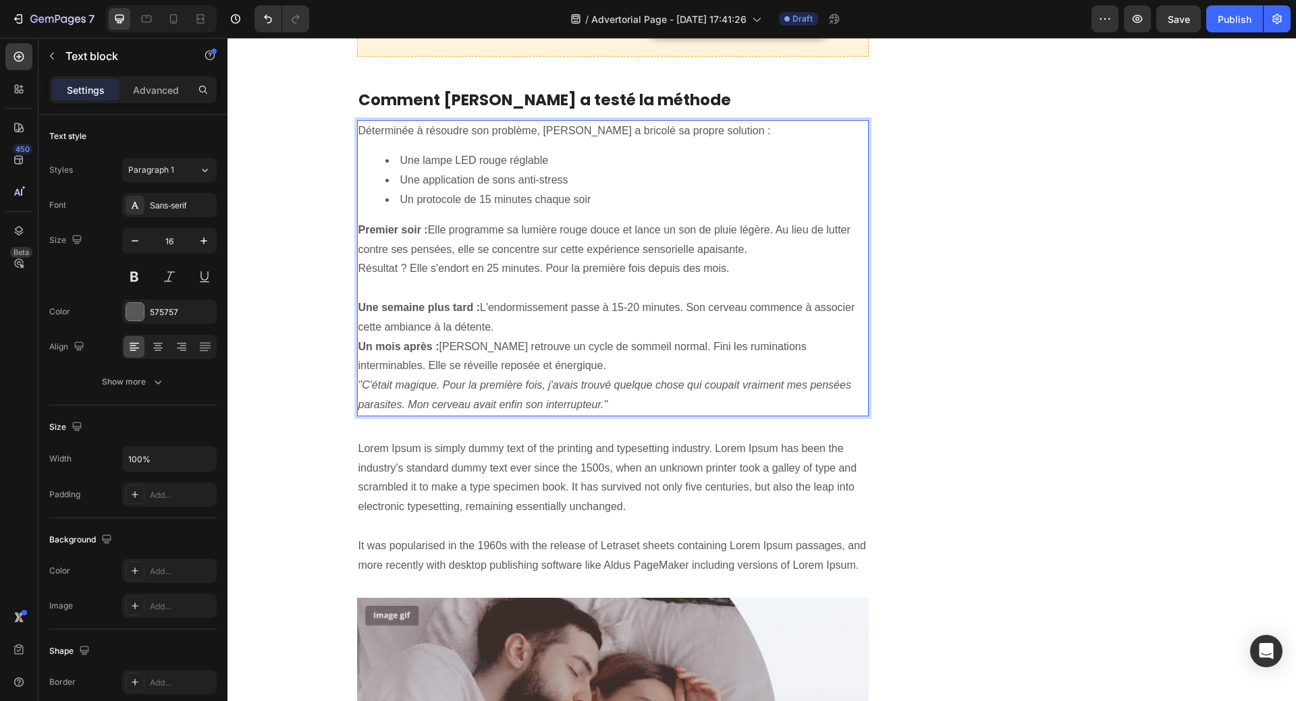
click at [532, 307] on p "Une semaine plus tard : L'endormissement passe à 15-20 minutes. Son cerveau com…" at bounding box center [612, 317] width 509 height 39
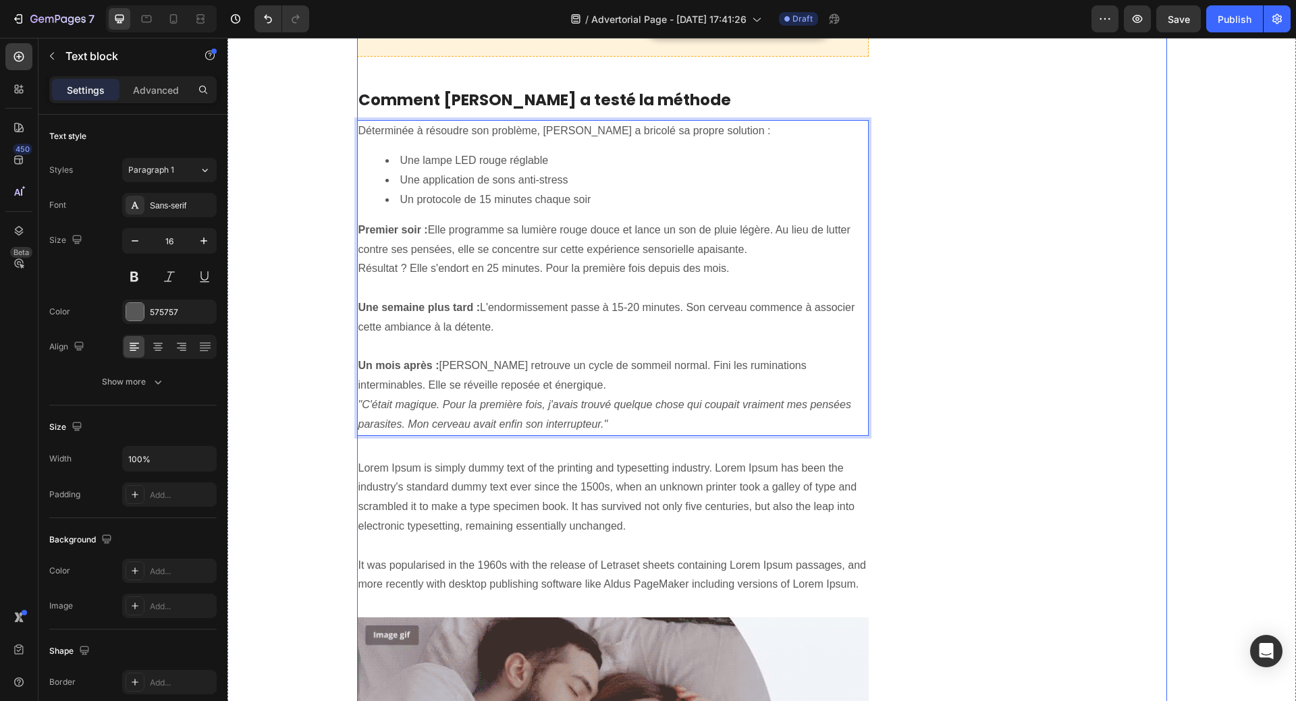
click at [1138, 210] on div "Unique Value Proposition Heading Icon Product benefit 1 Text block Icon Product…" at bounding box center [1038, 465] width 256 height 4919
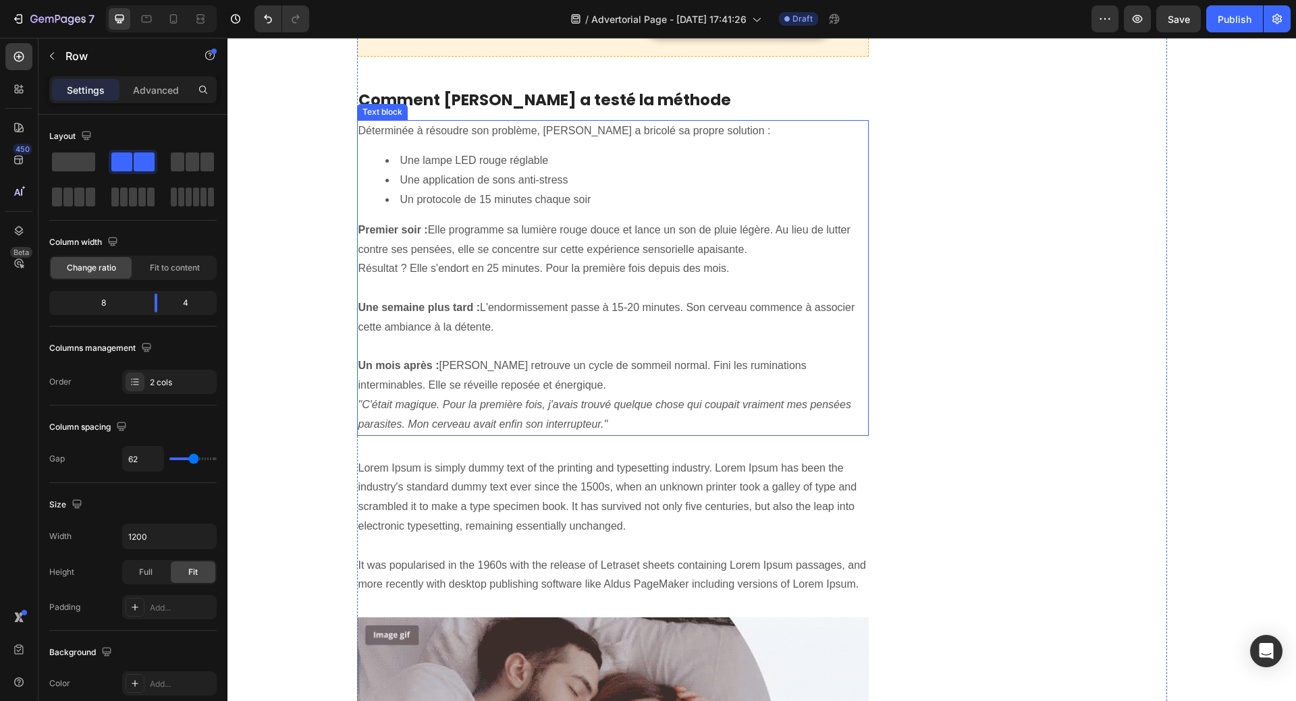
click at [613, 121] on p "Déterminée à résoudre son problème, [PERSON_NAME] a bricolé sa propre solution :" at bounding box center [612, 131] width 509 height 20
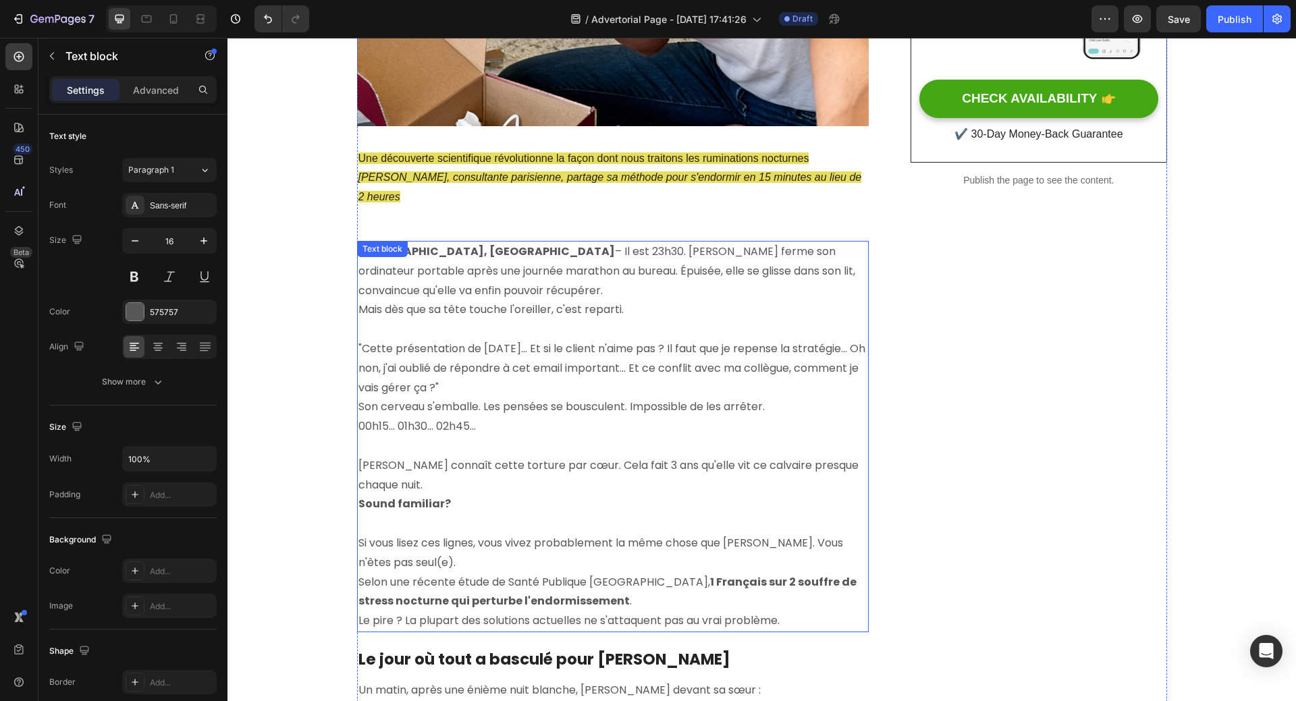
scroll to position [538, 0]
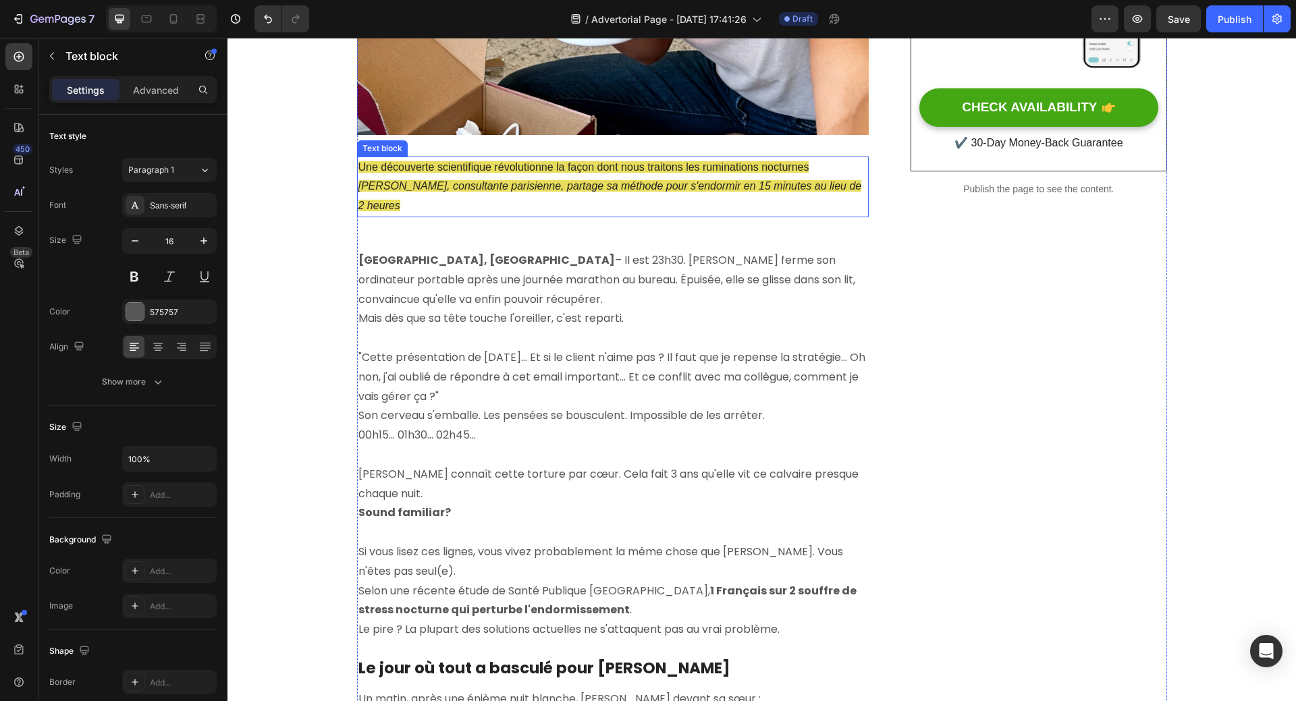
click at [725, 187] on icon "[PERSON_NAME], consultante parisienne, partage sa méthode pour s'endormir en 15…" at bounding box center [609, 195] width 503 height 31
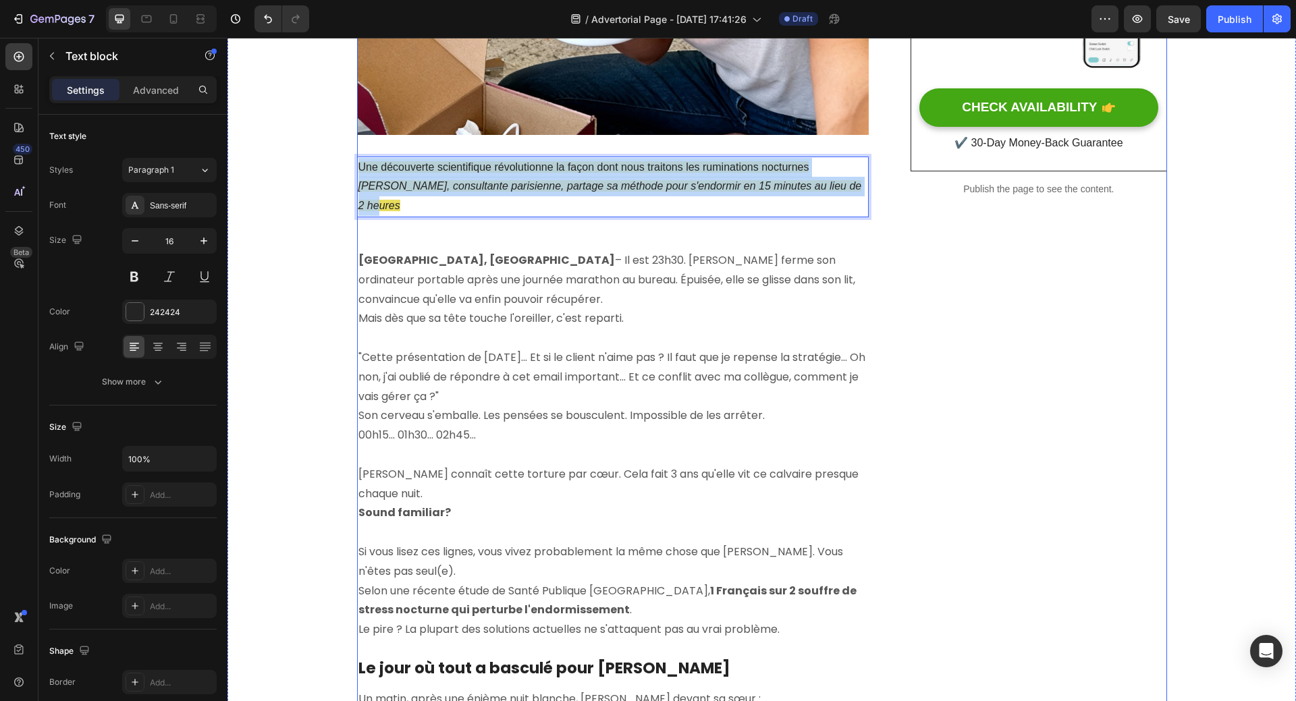
drag, startPoint x: 355, startPoint y: 168, endPoint x: 867, endPoint y: 186, distance: 512.5
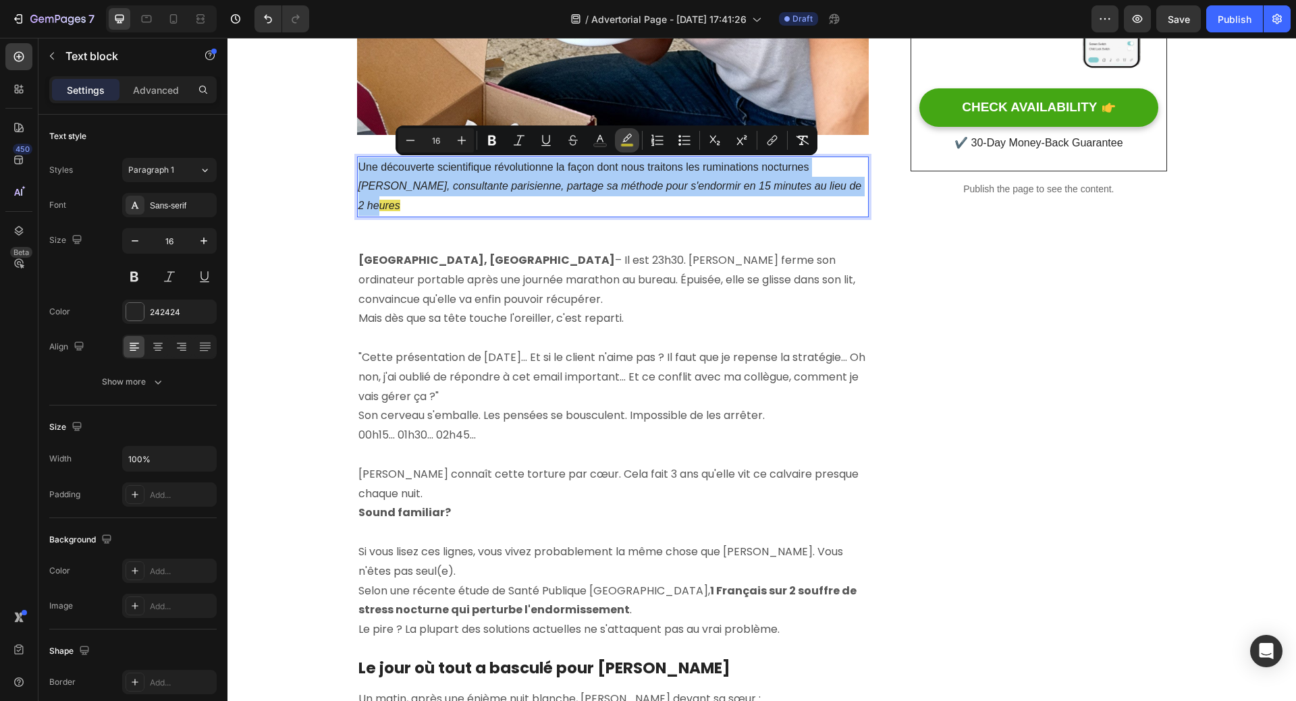
click at [631, 140] on icon "Editor contextual toolbar" at bounding box center [626, 140] width 13 height 13
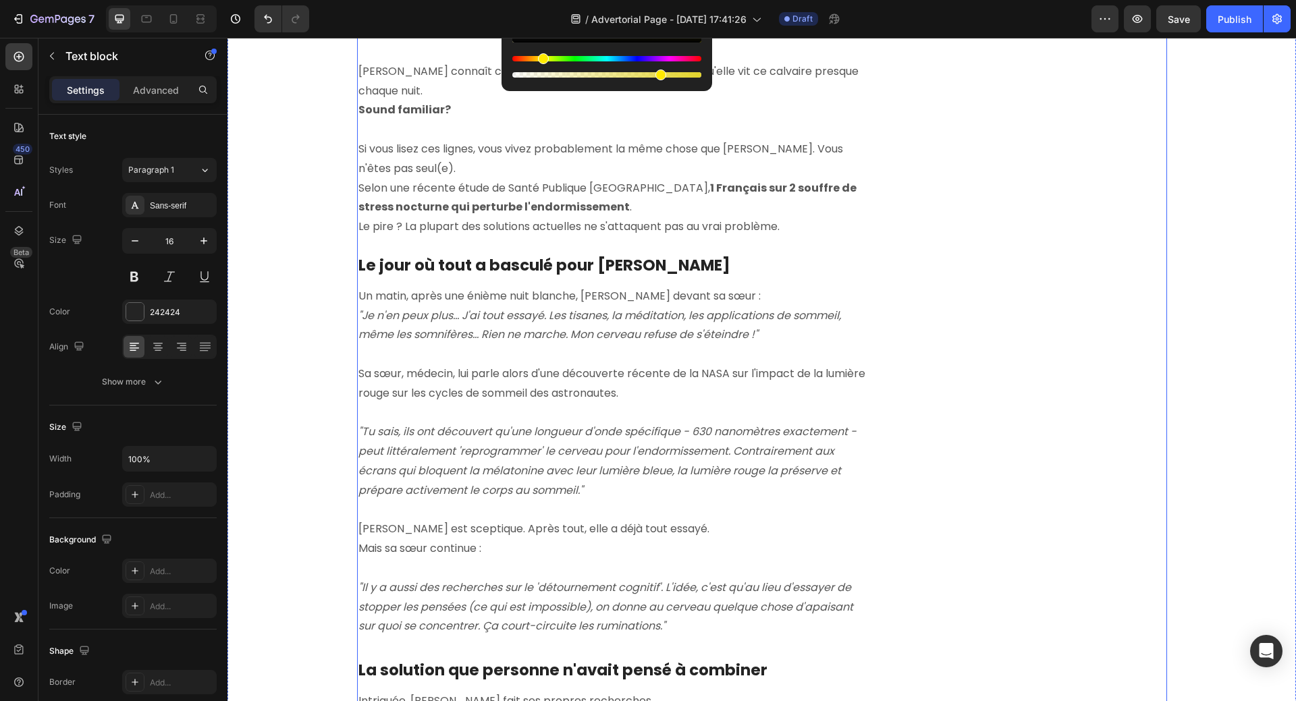
scroll to position [943, 0]
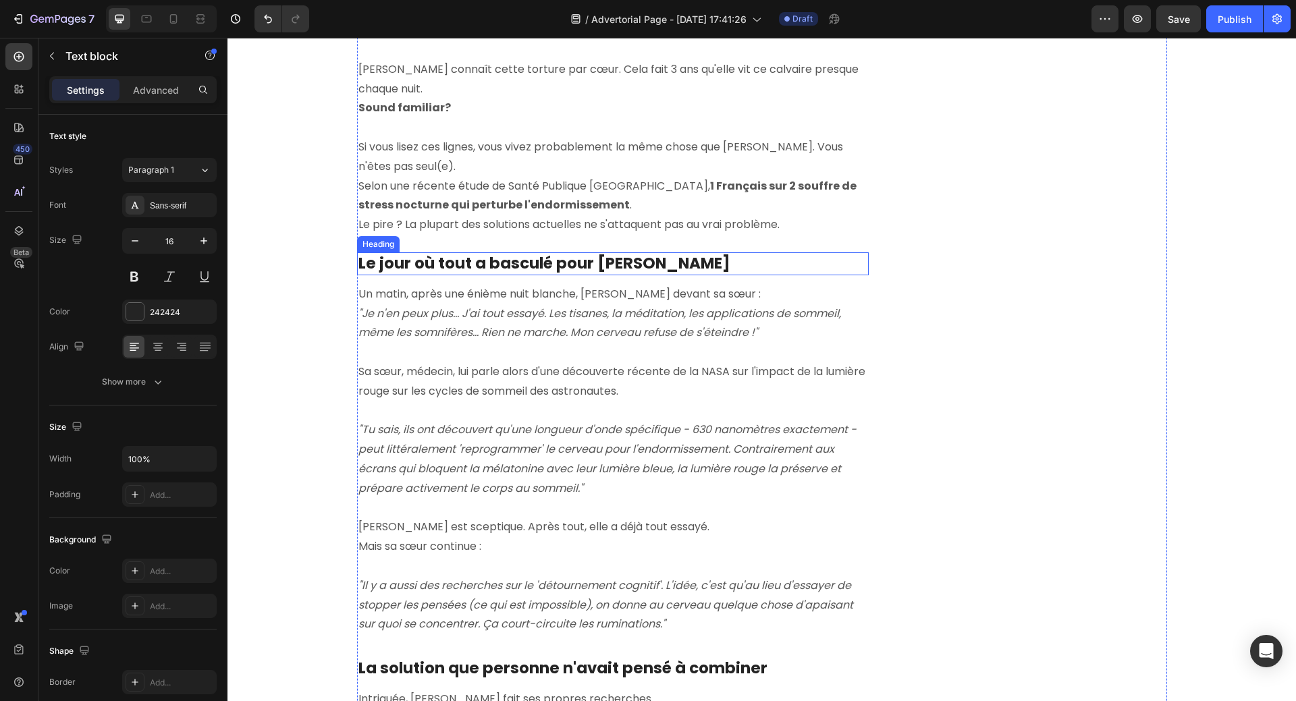
click at [516, 254] on p "Le jour où tout a basculé pour [PERSON_NAME]" at bounding box center [612, 264] width 509 height 20
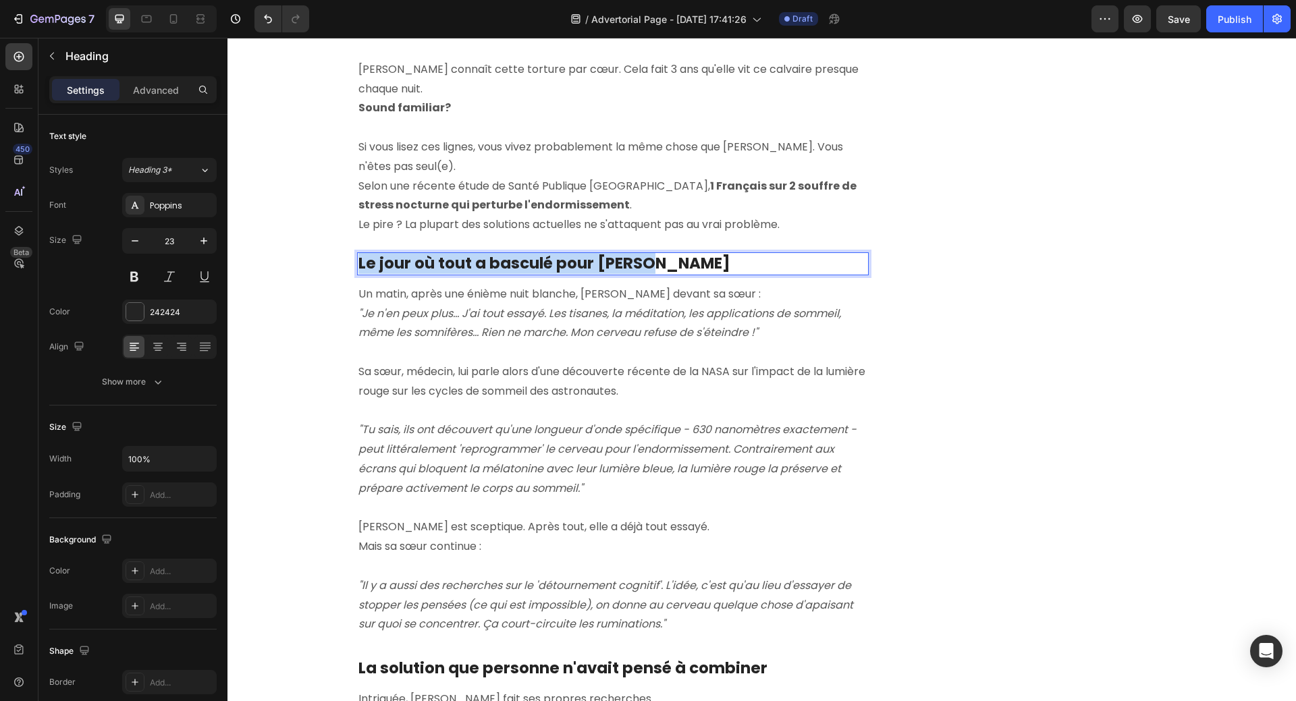
drag, startPoint x: 354, startPoint y: 246, endPoint x: 657, endPoint y: 243, distance: 303.0
click at [657, 254] on p "Le jour où tout a basculé pour [PERSON_NAME]" at bounding box center [612, 264] width 509 height 20
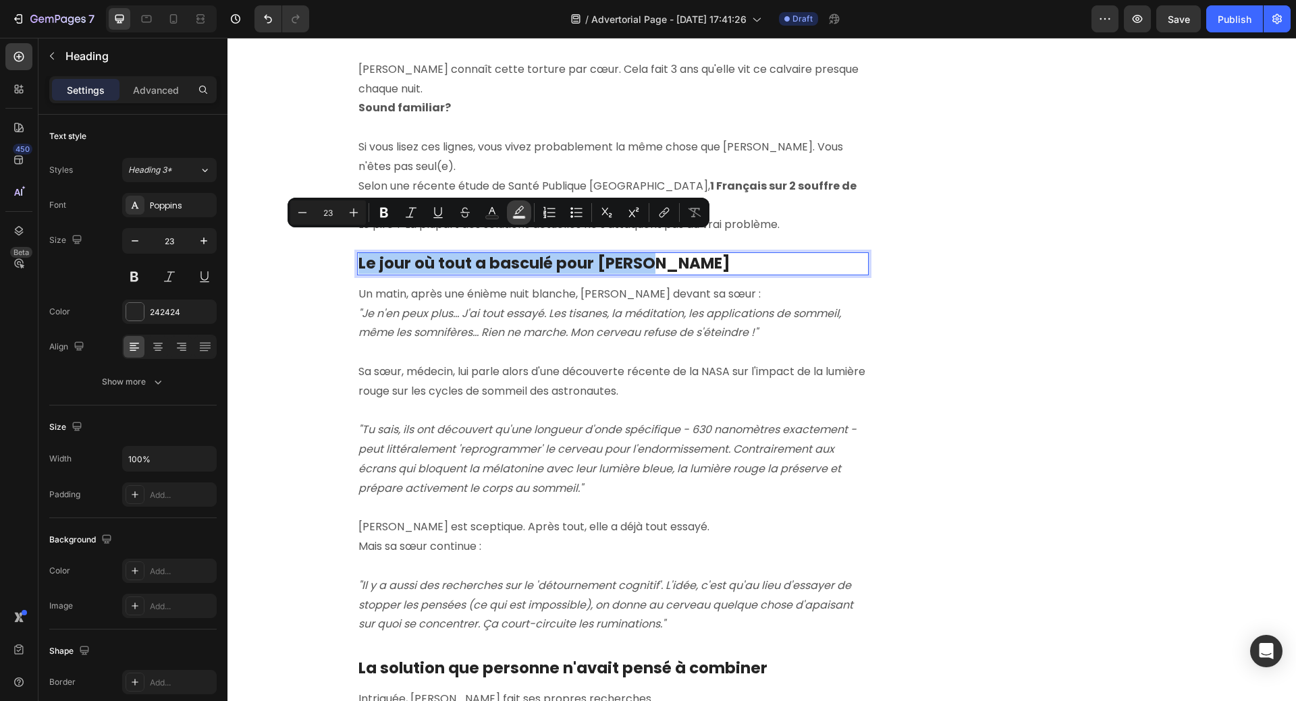
click at [520, 209] on icon "Editor contextual toolbar" at bounding box center [518, 212] width 13 height 13
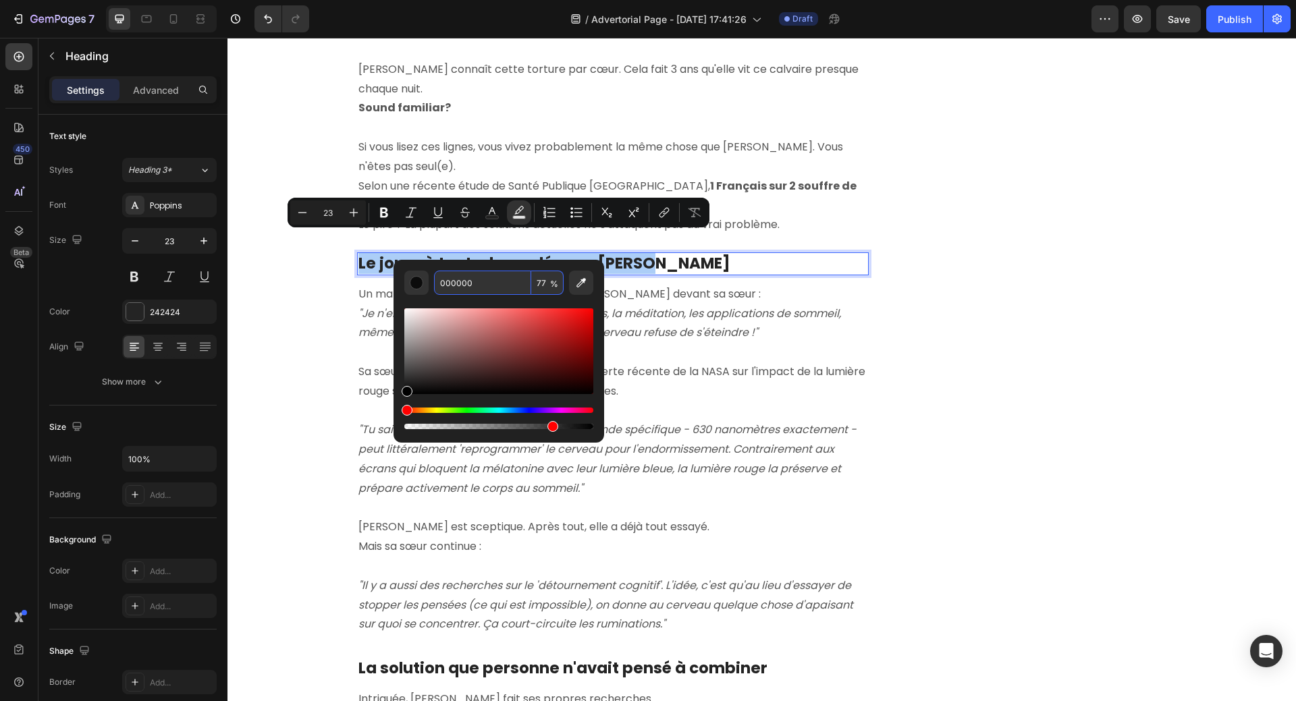
click at [464, 284] on input "000000" at bounding box center [482, 283] width 97 height 24
paste input "E2D32B"
type input "E2D32B"
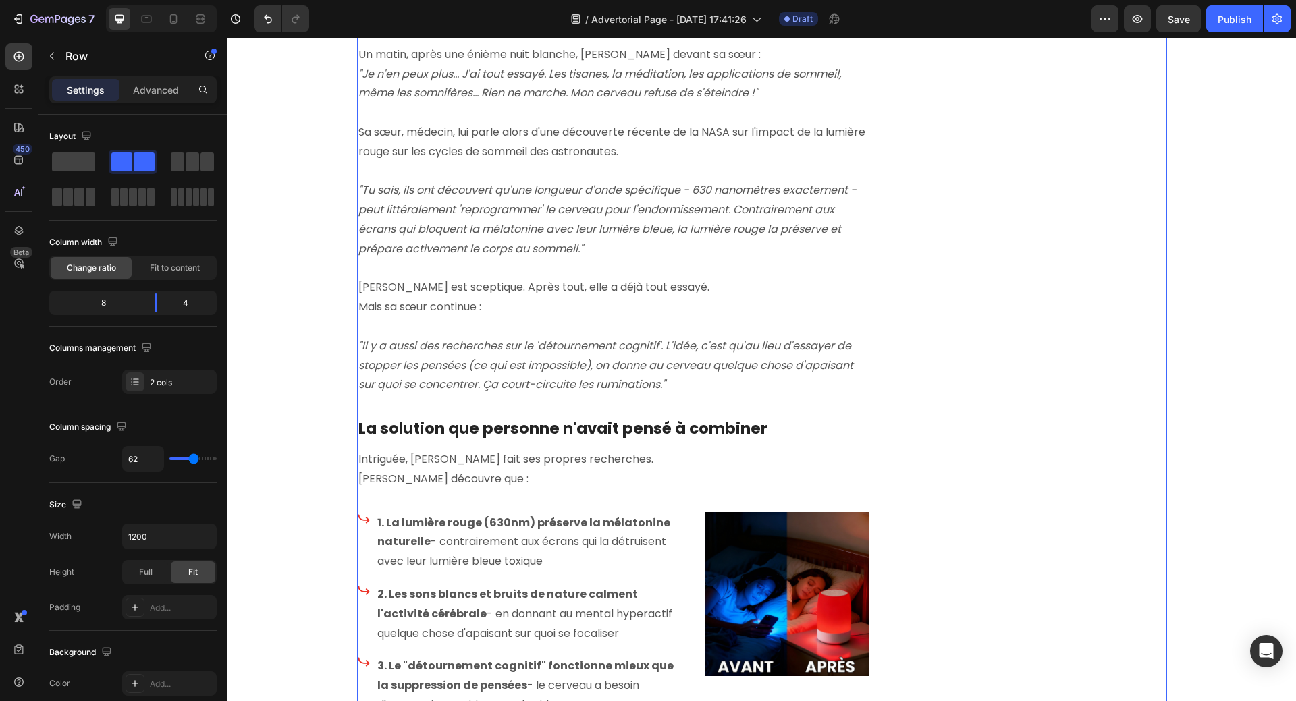
scroll to position [1281, 0]
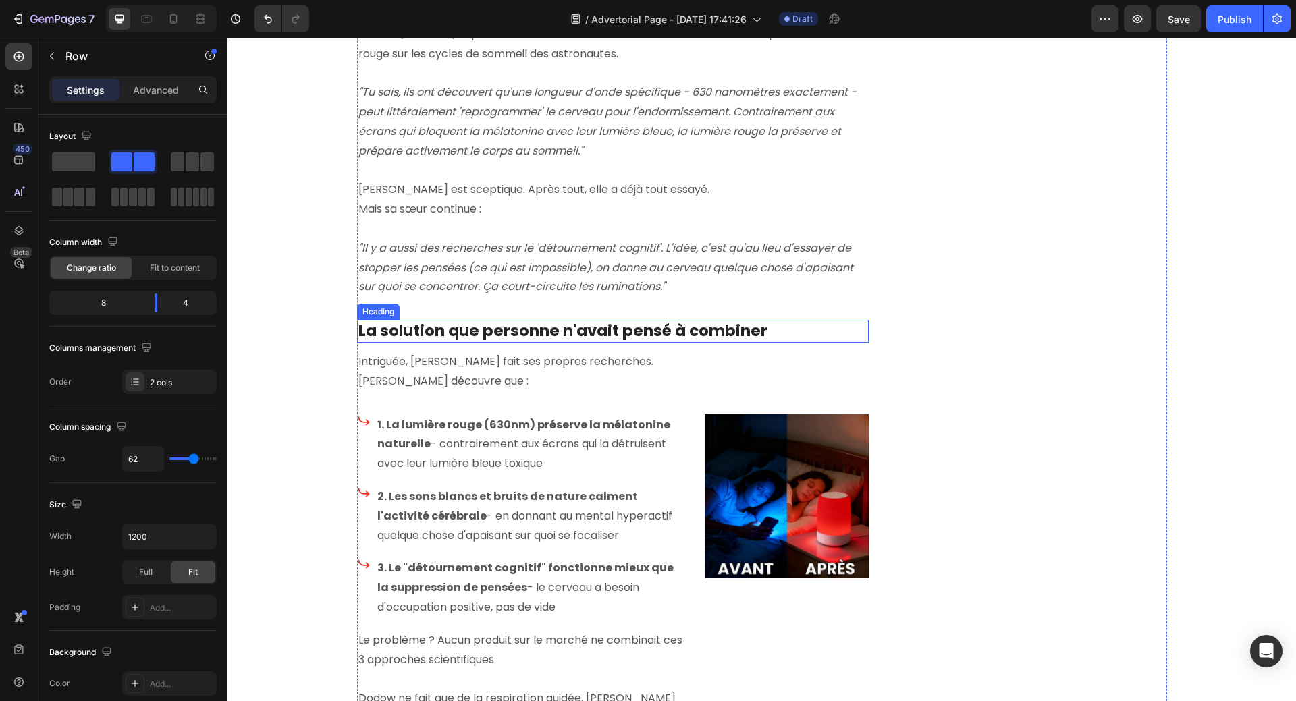
click at [623, 321] on p "La solution que personne n'avait pensé à combiner" at bounding box center [612, 331] width 509 height 20
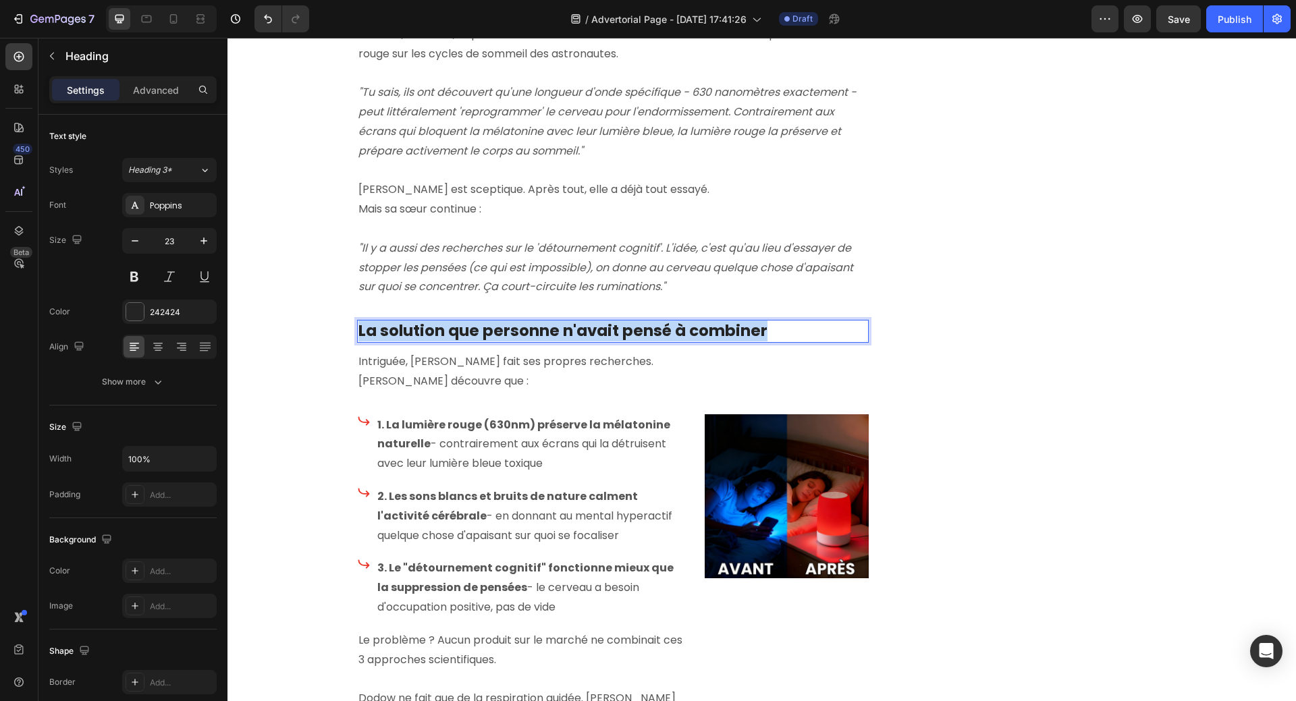
drag, startPoint x: 353, startPoint y: 312, endPoint x: 768, endPoint y: 314, distance: 415.0
click at [768, 321] on p "La solution que personne n'avait pensé à combiner" at bounding box center [612, 331] width 509 height 20
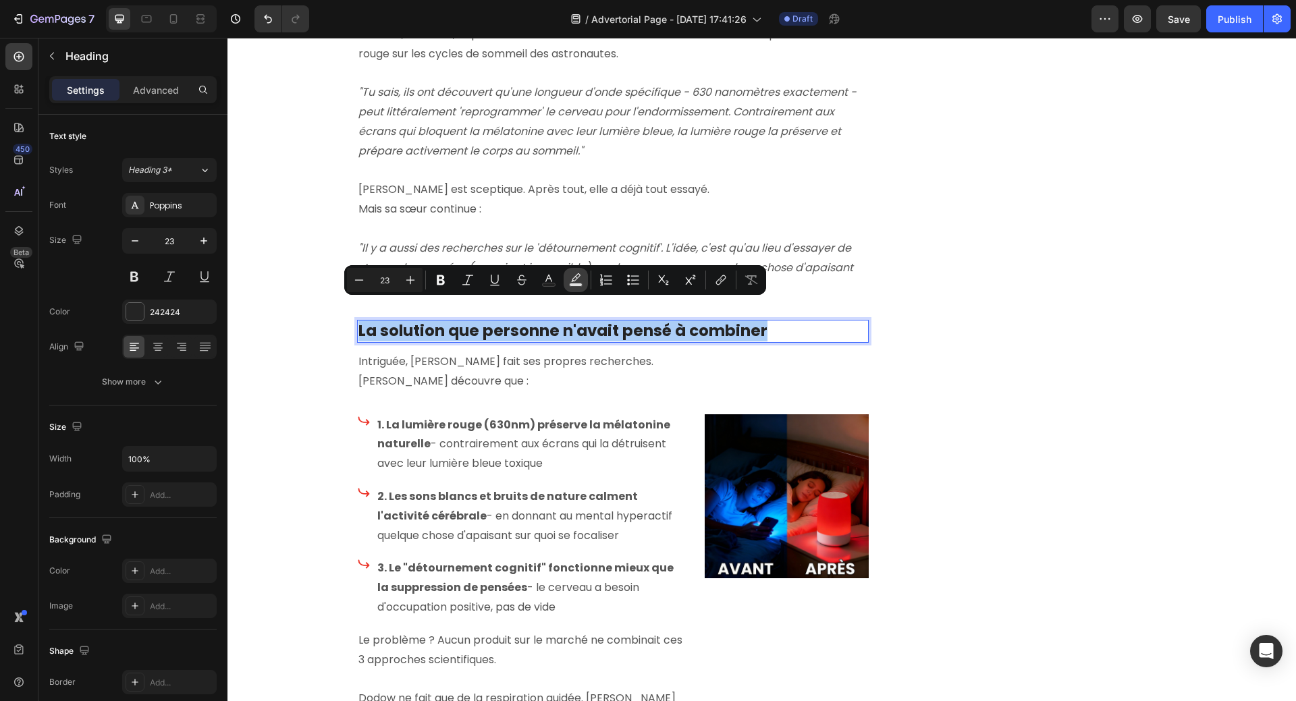
click at [573, 279] on icon "Editor contextual toolbar" at bounding box center [575, 277] width 9 height 8
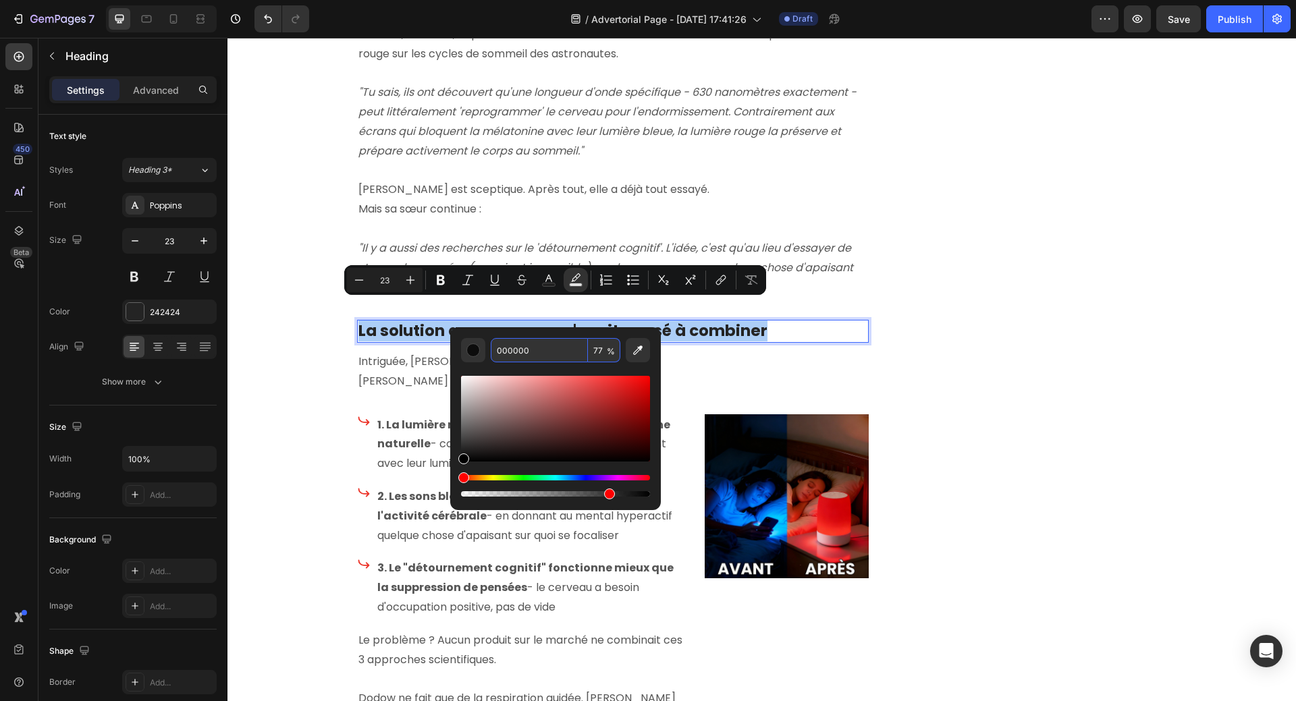
paste input "E2D32B"
type input "E2D32B"
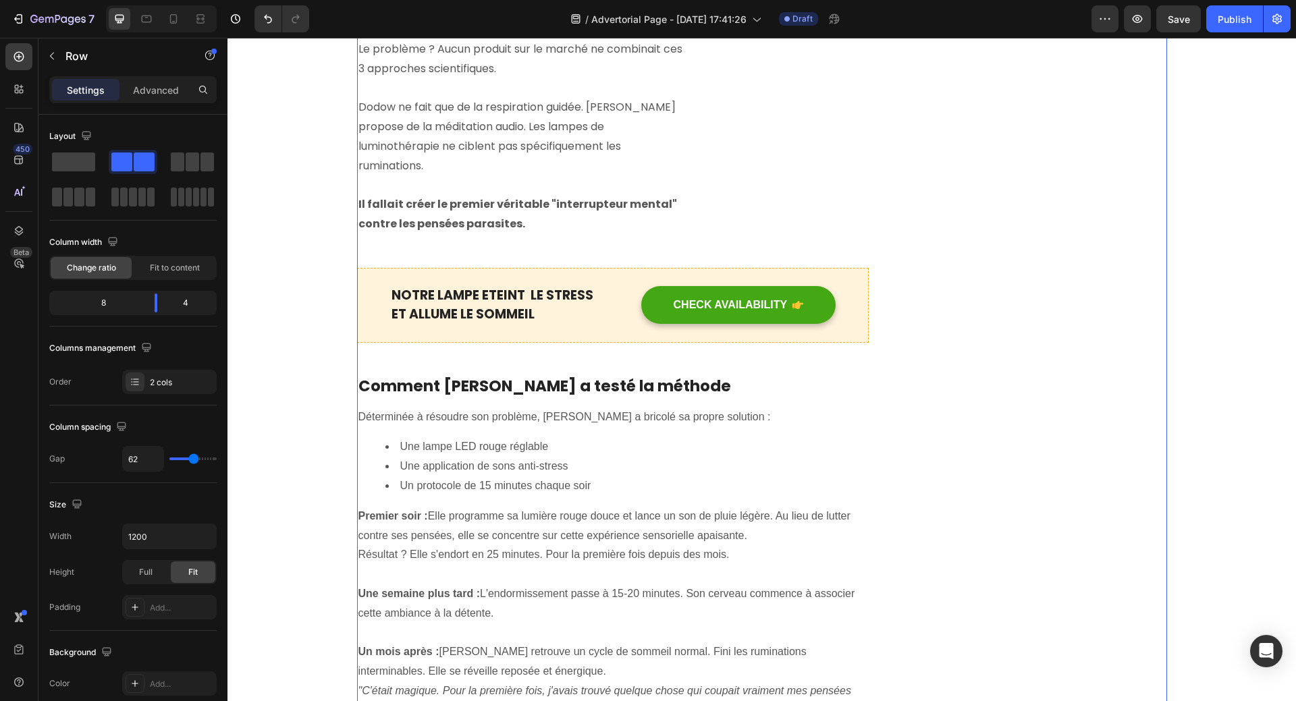
scroll to position [1888, 0]
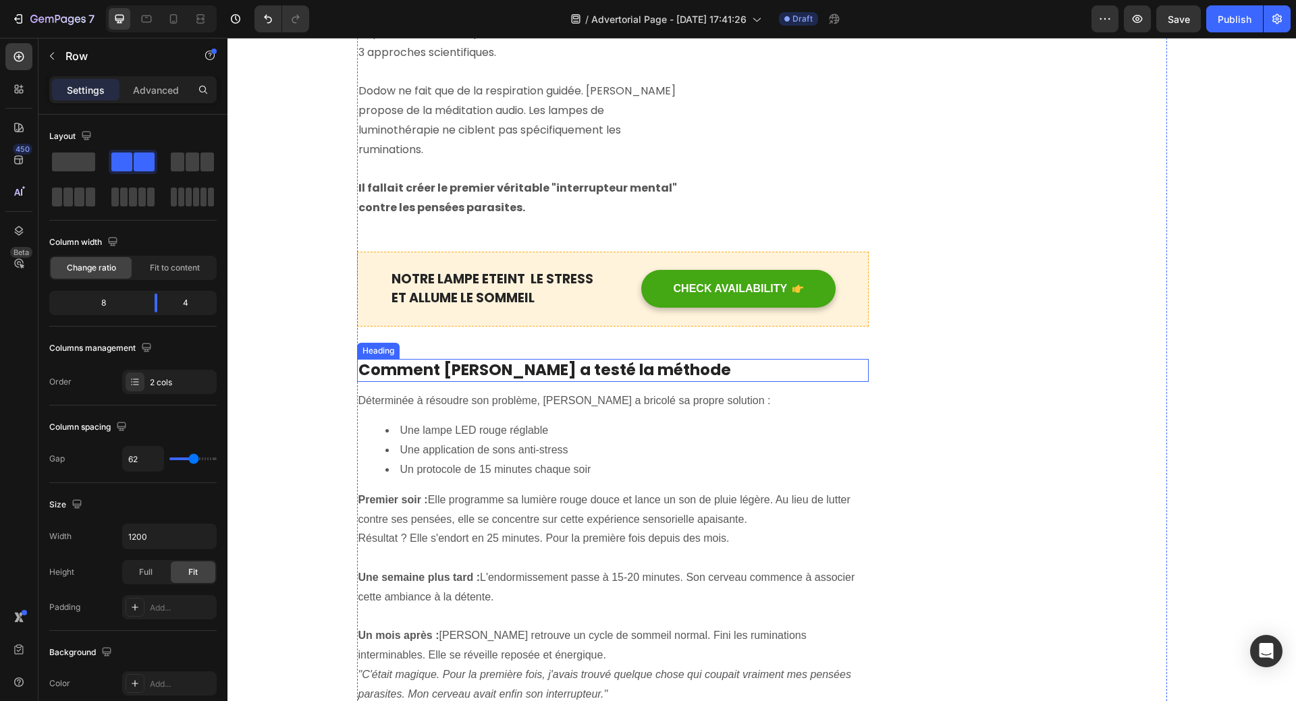
click at [466, 360] on p "Comment [PERSON_NAME] a testé la méthode" at bounding box center [612, 370] width 509 height 20
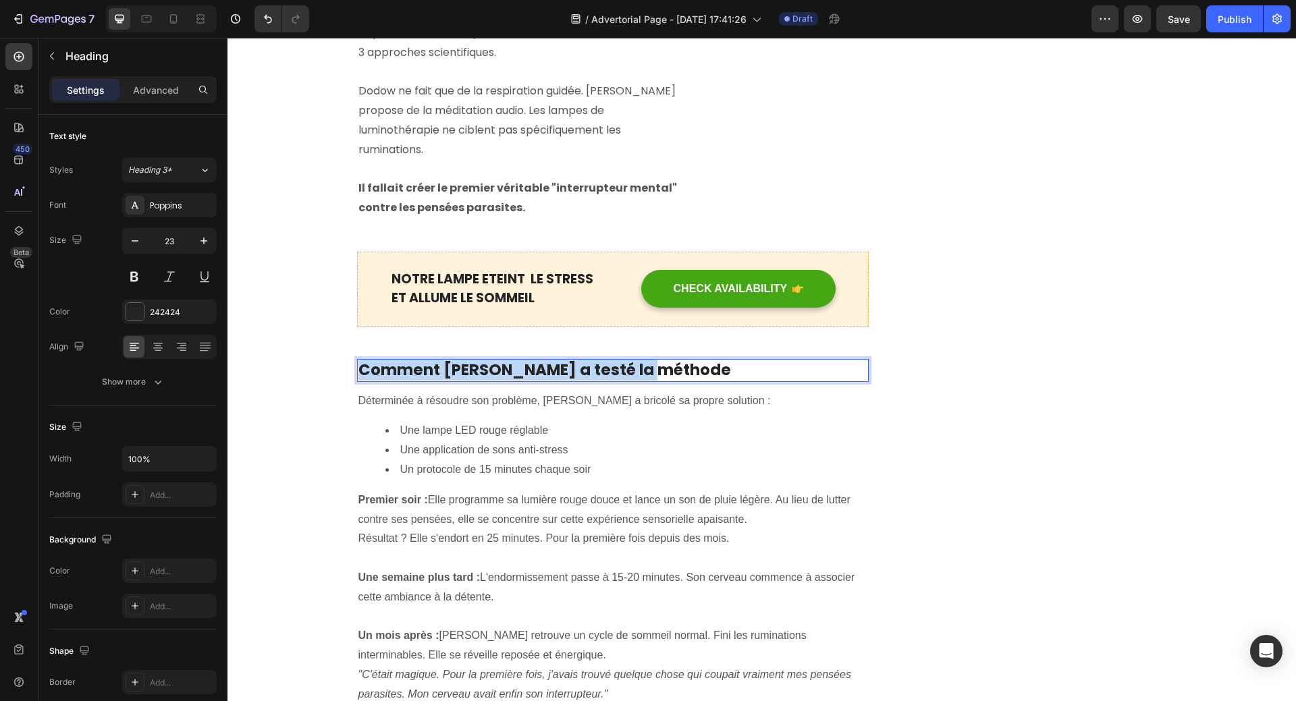
drag, startPoint x: 356, startPoint y: 352, endPoint x: 646, endPoint y: 344, distance: 290.3
click at [646, 360] on p "Comment [PERSON_NAME] a testé la méthode" at bounding box center [612, 370] width 509 height 20
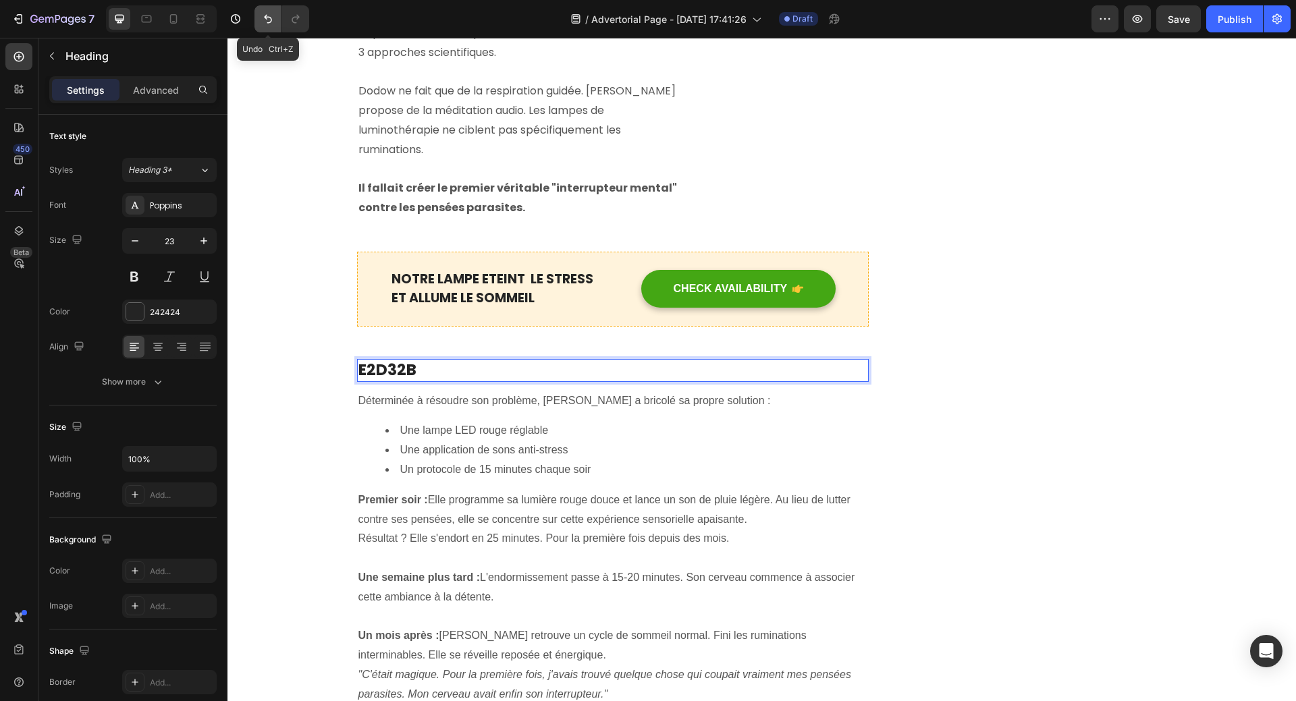
click at [270, 22] on icon "Undo/Redo" at bounding box center [268, 19] width 8 height 9
click at [267, 21] on icon "Undo/Redo" at bounding box center [267, 18] width 13 height 13
click at [267, 24] on icon "Undo/Redo" at bounding box center [267, 18] width 13 height 13
click at [264, 21] on icon "Undo/Redo" at bounding box center [267, 18] width 13 height 13
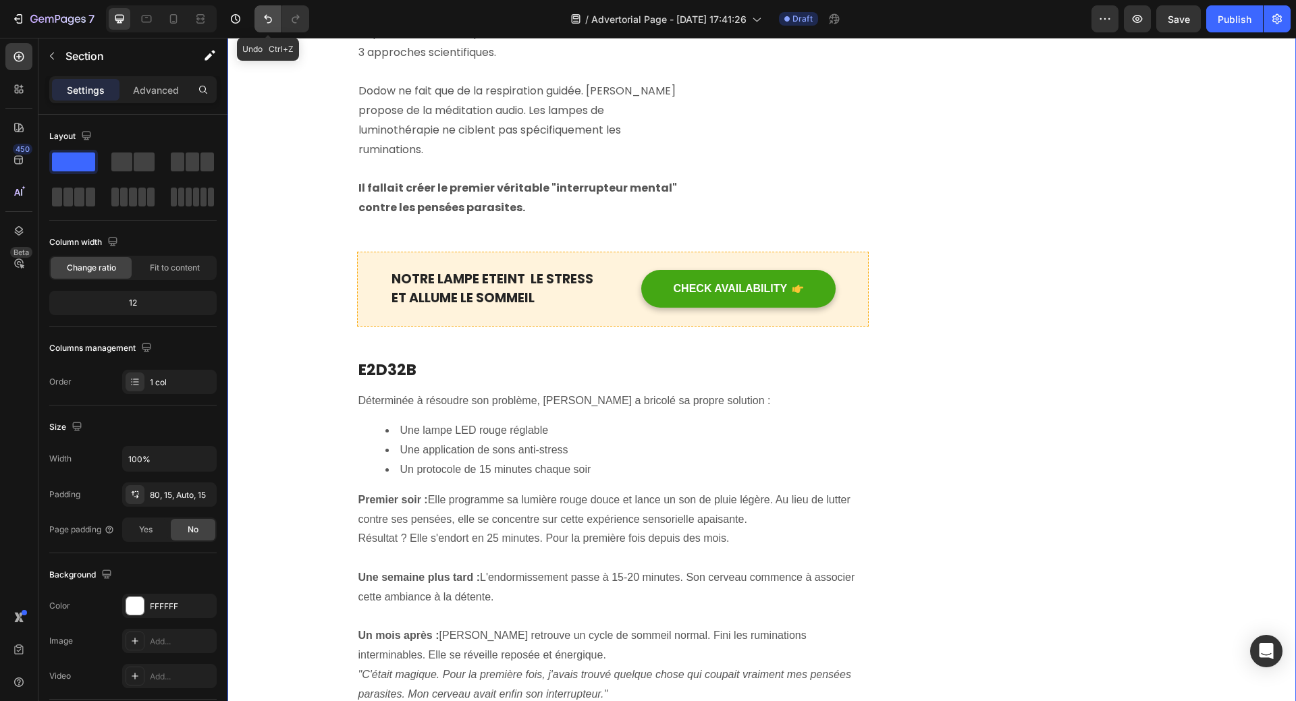
click at [270, 18] on icon "Undo/Redo" at bounding box center [268, 19] width 8 height 9
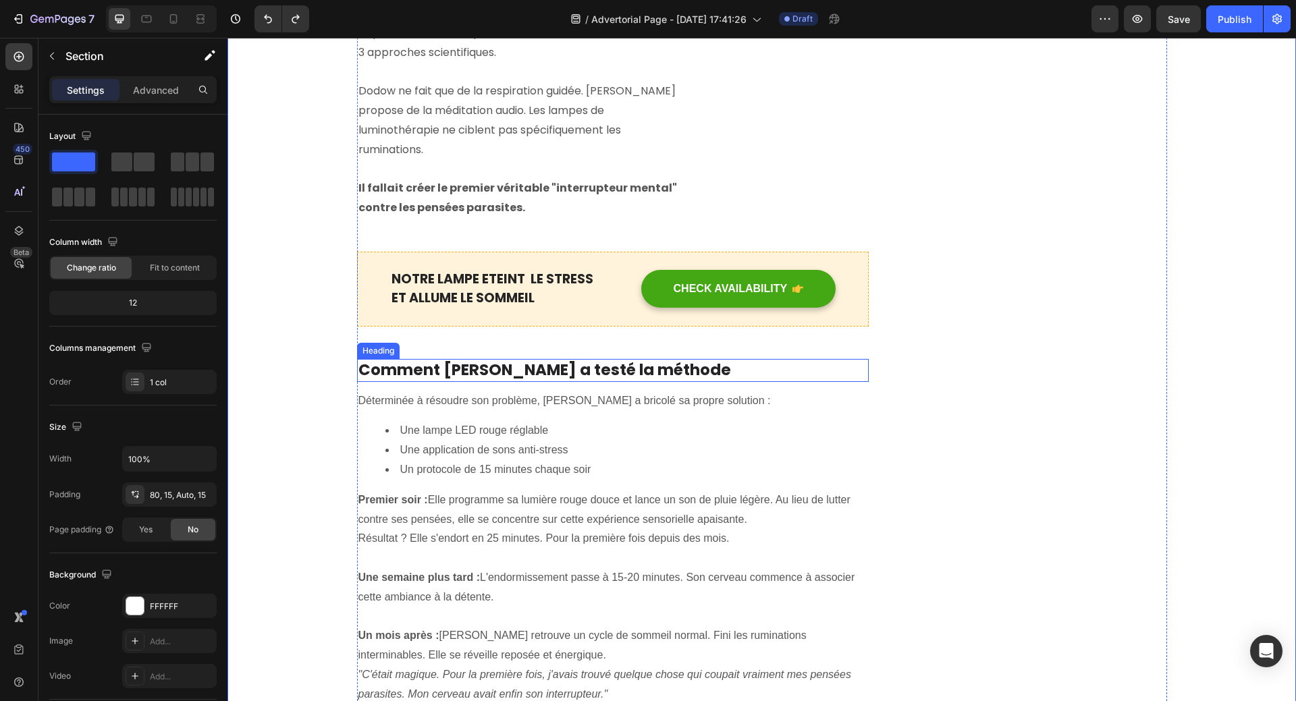
click at [389, 359] on h2 "Comment [PERSON_NAME] a testé la méthode" at bounding box center [613, 370] width 512 height 23
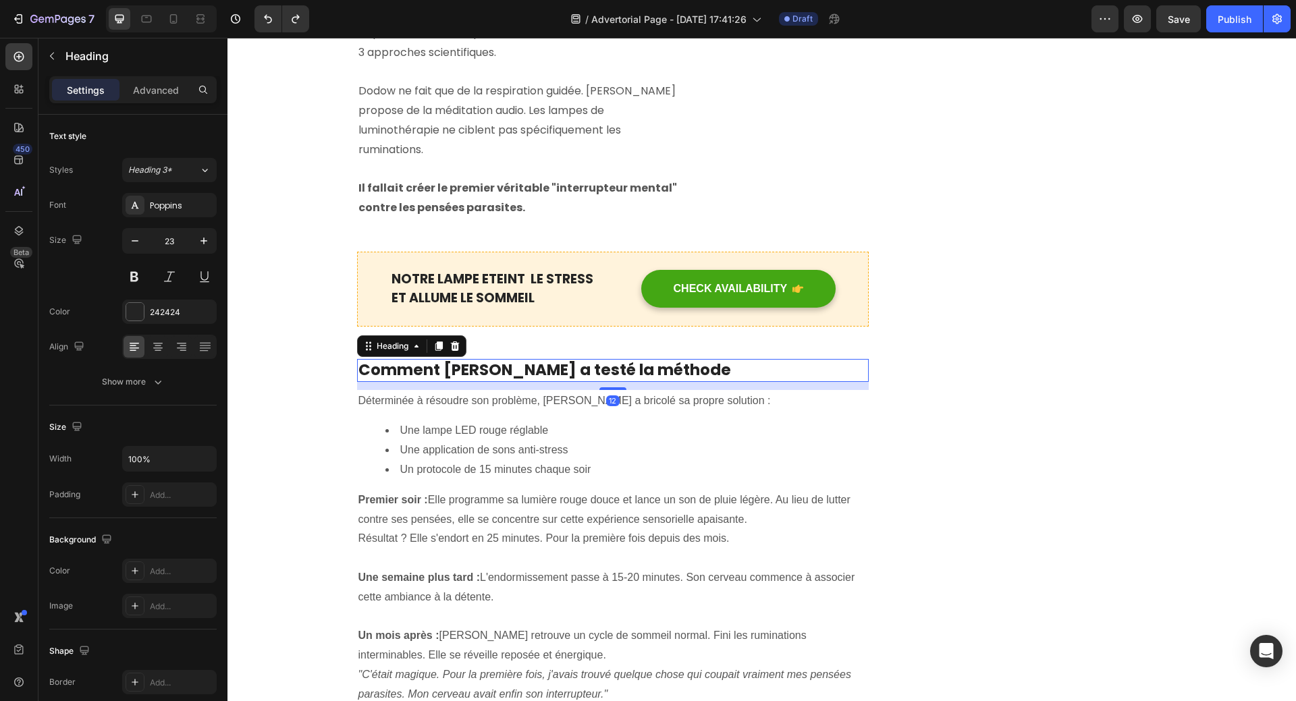
click at [360, 359] on h2 "Comment [PERSON_NAME] a testé la méthode" at bounding box center [613, 370] width 512 height 23
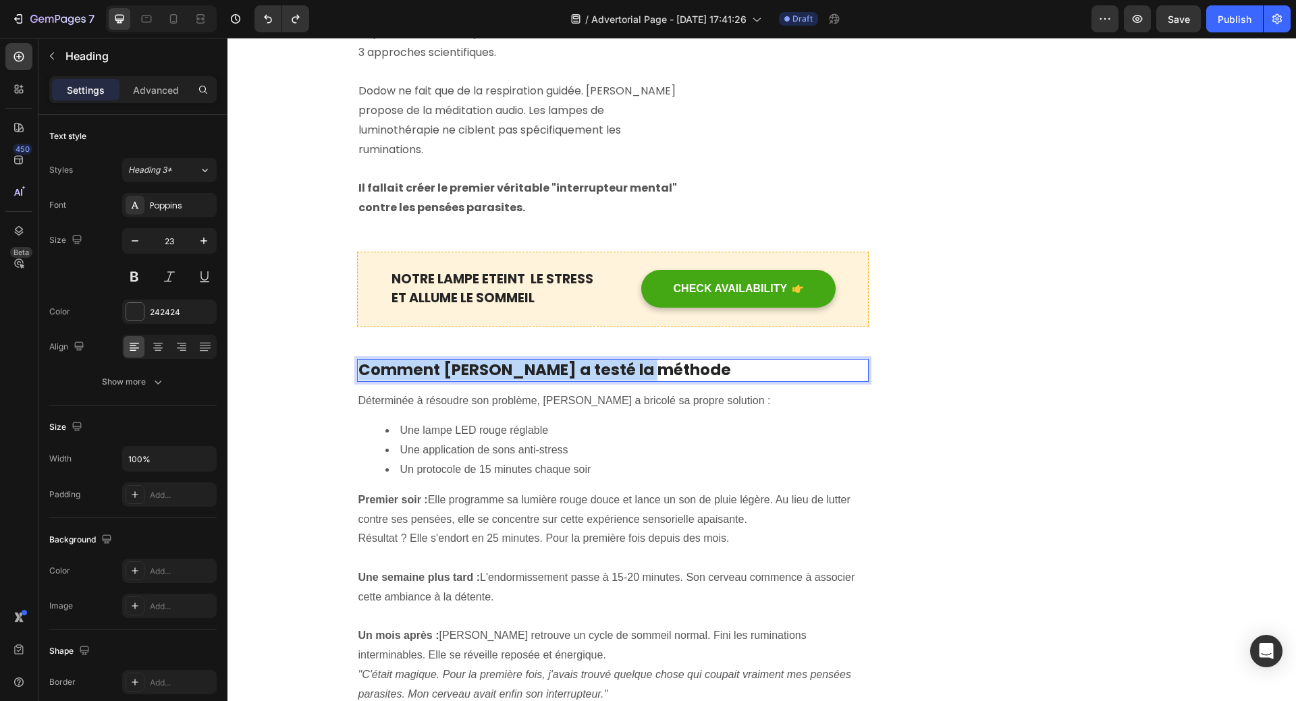
drag, startPoint x: 355, startPoint y: 350, endPoint x: 649, endPoint y: 340, distance: 294.4
click at [649, 359] on h2 "Comment [PERSON_NAME] a testé la méthode" at bounding box center [613, 370] width 512 height 23
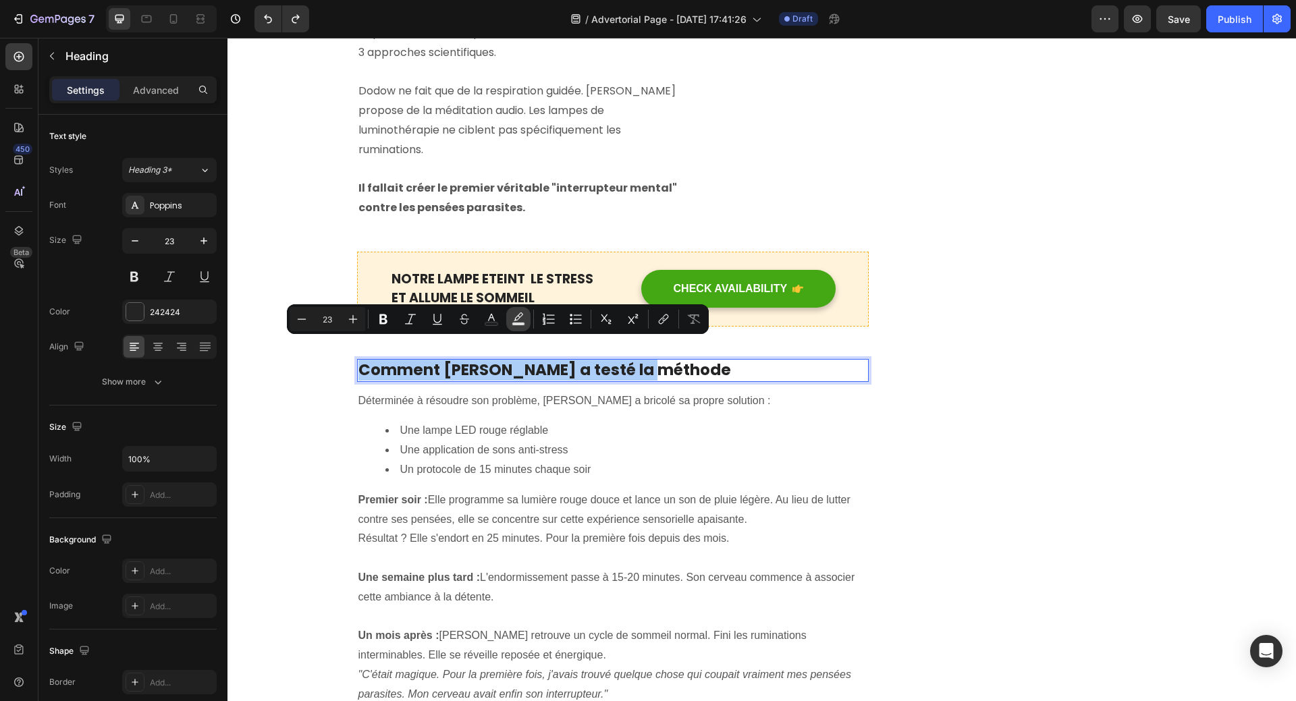
click at [517, 319] on icon "Editor contextual toolbar" at bounding box center [517, 318] width 13 height 13
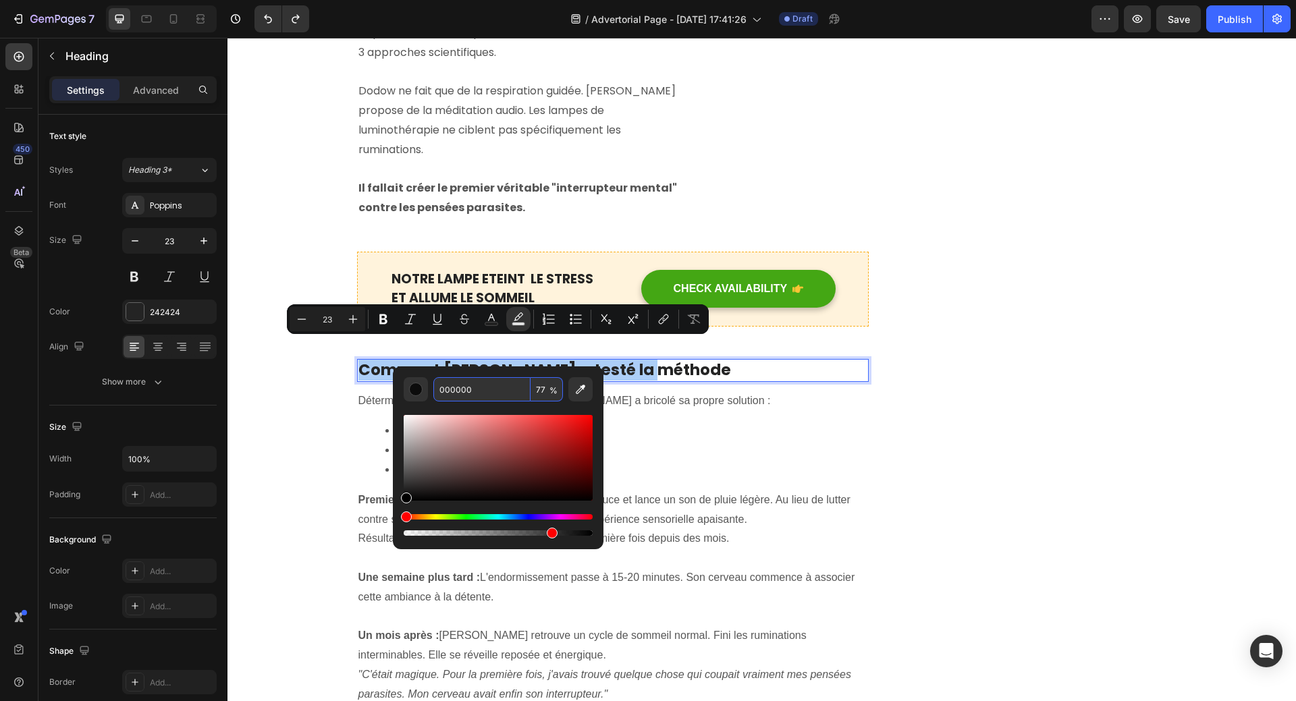
paste input "E2D32B"
type input "E2D32B"
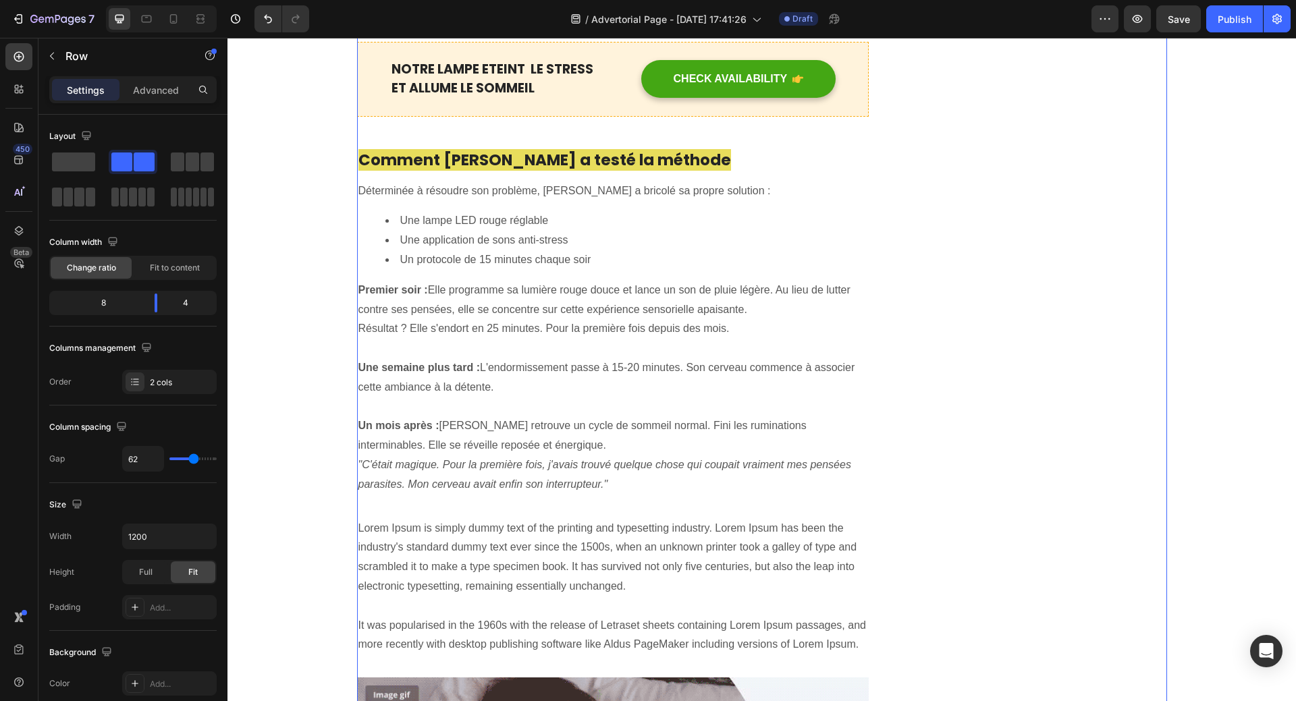
scroll to position [2158, 0]
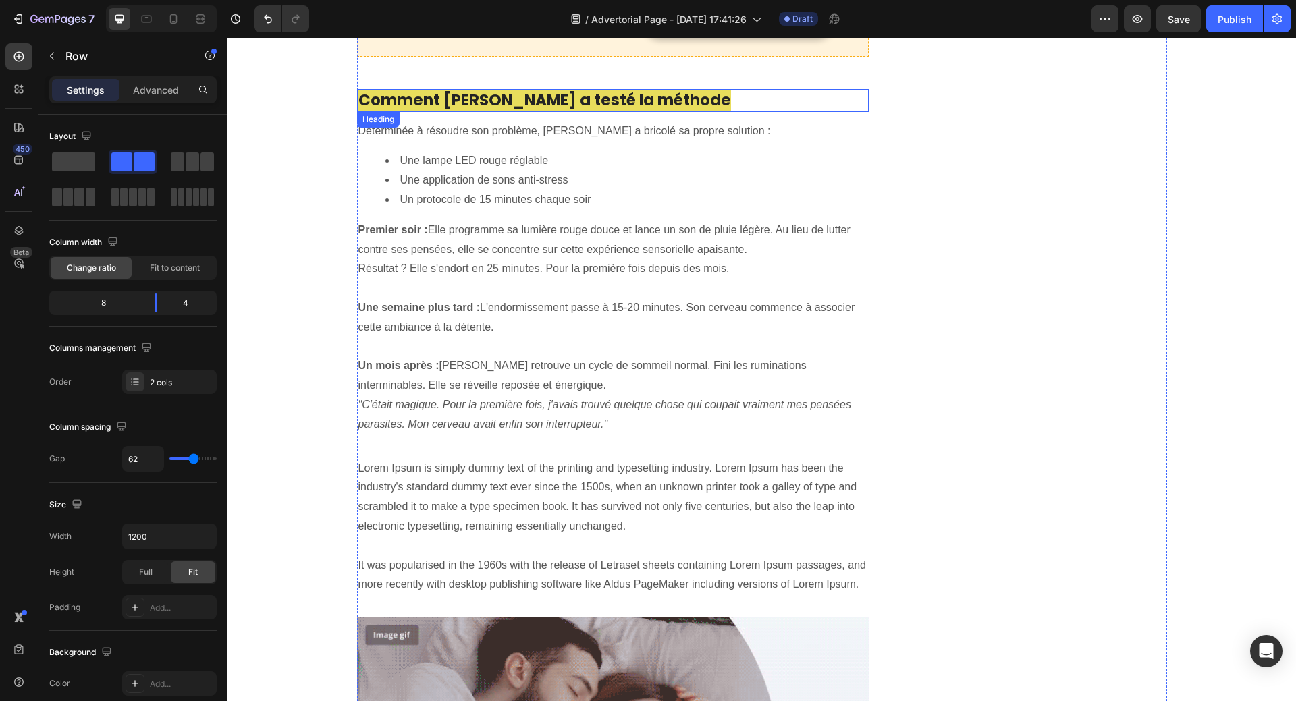
click at [587, 89] on span "Comment [PERSON_NAME] a testé la méthode" at bounding box center [544, 100] width 372 height 22
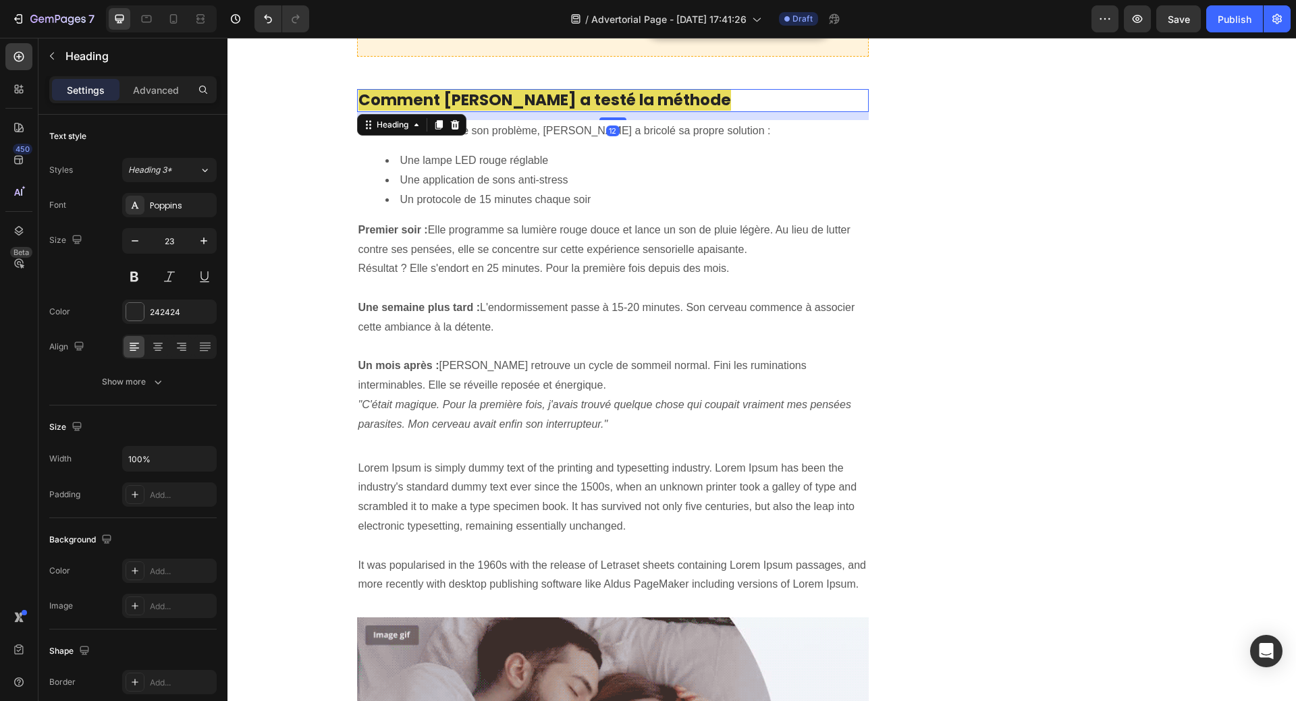
drag, startPoint x: 431, startPoint y: 104, endPoint x: 395, endPoint y: 123, distance: 41.4
click at [433, 119] on icon at bounding box center [438, 124] width 11 height 11
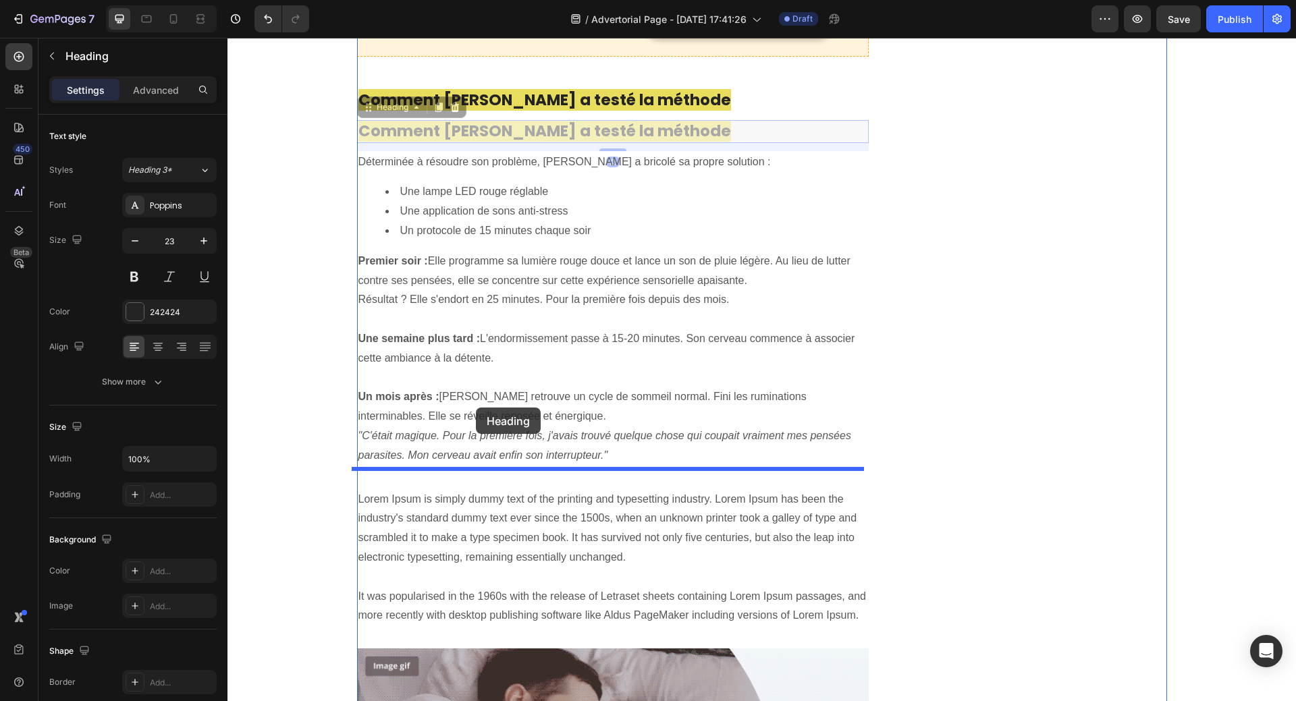
drag, startPoint x: 363, startPoint y: 94, endPoint x: 476, endPoint y: 408, distance: 332.8
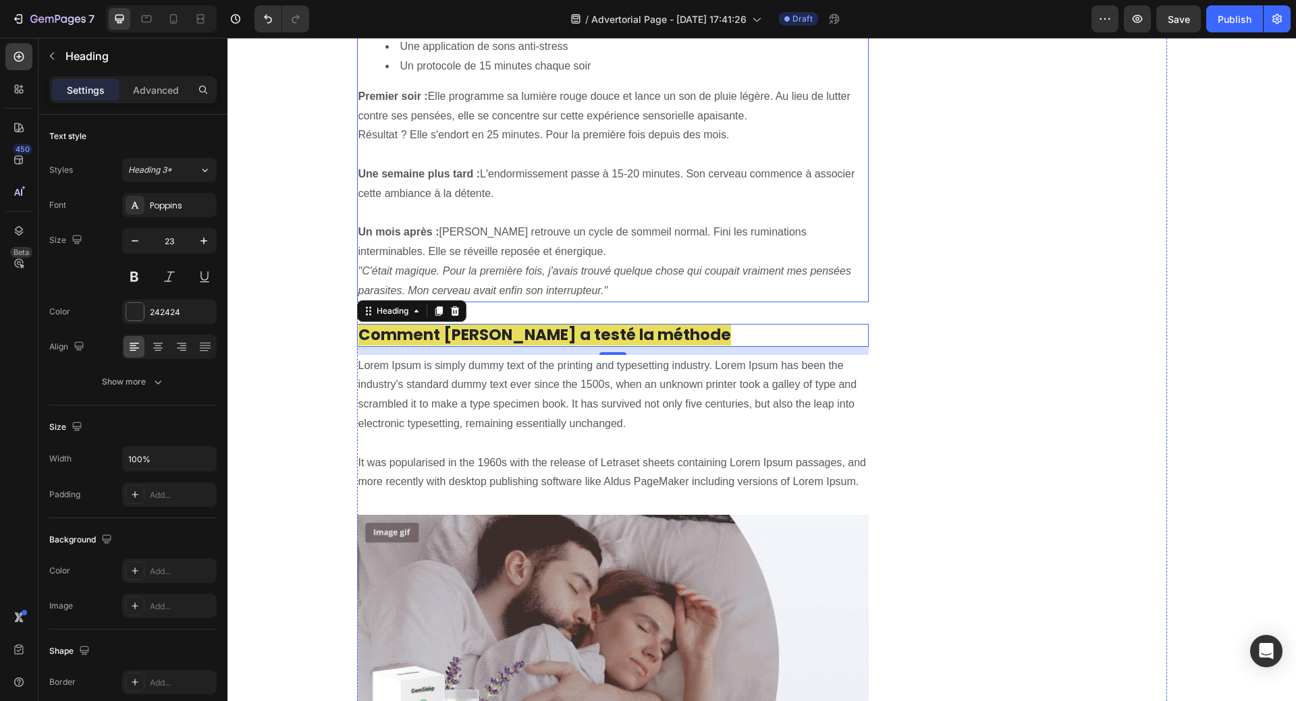
scroll to position [2293, 0]
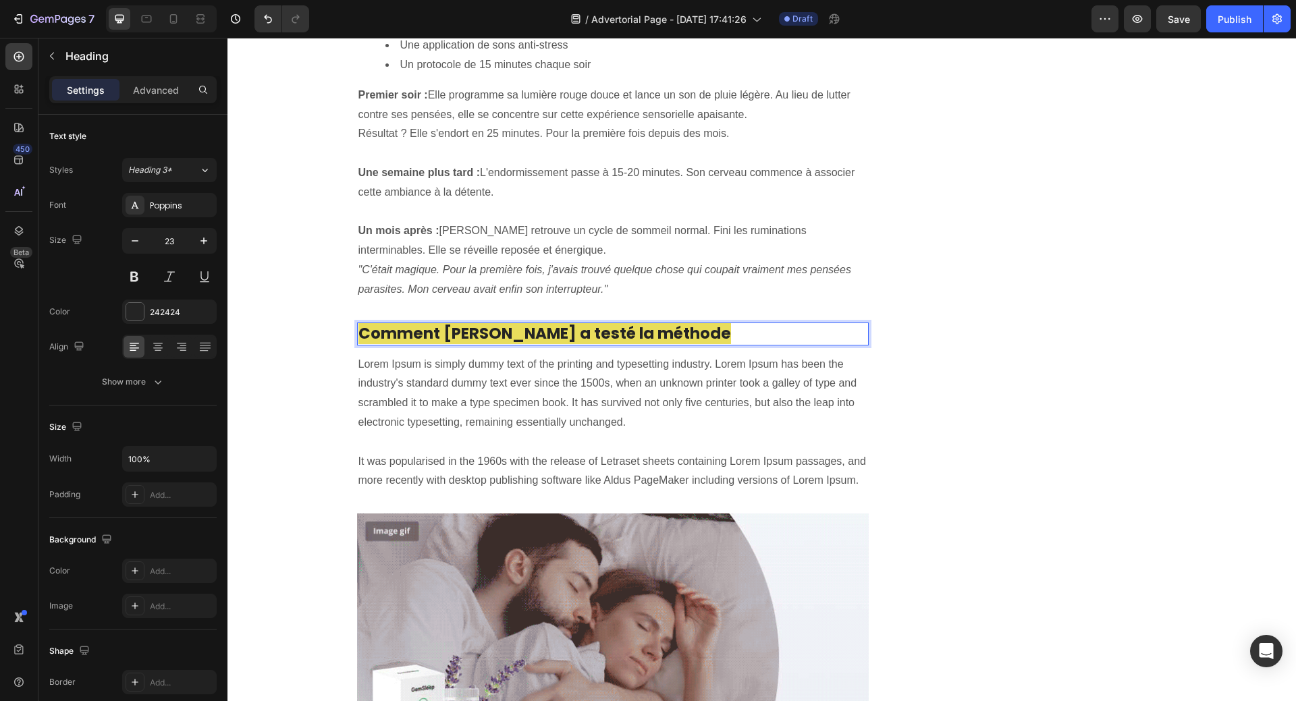
click at [359, 323] on span "Comment [PERSON_NAME] a testé la méthode" at bounding box center [544, 334] width 372 height 22
drag, startPoint x: 354, startPoint y: 316, endPoint x: 642, endPoint y: 318, distance: 288.1
click at [644, 324] on p "Comment [PERSON_NAME] a testé la méthode" at bounding box center [612, 334] width 509 height 20
click at [996, 402] on div "Unique Value Proposition Heading Icon Product benefit 1 Text block Icon Product…" at bounding box center [1038, 346] width 256 height 4950
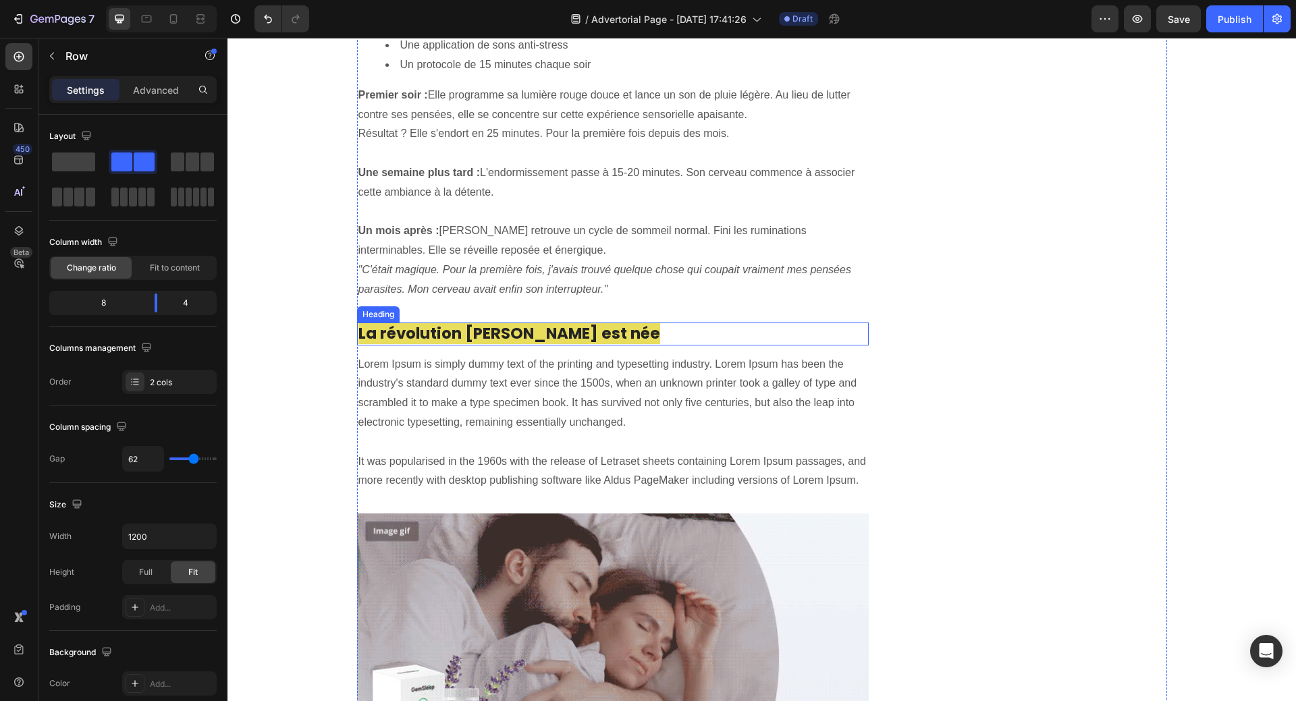
click at [549, 323] on span "La révolution [PERSON_NAME] est née" at bounding box center [509, 334] width 302 height 22
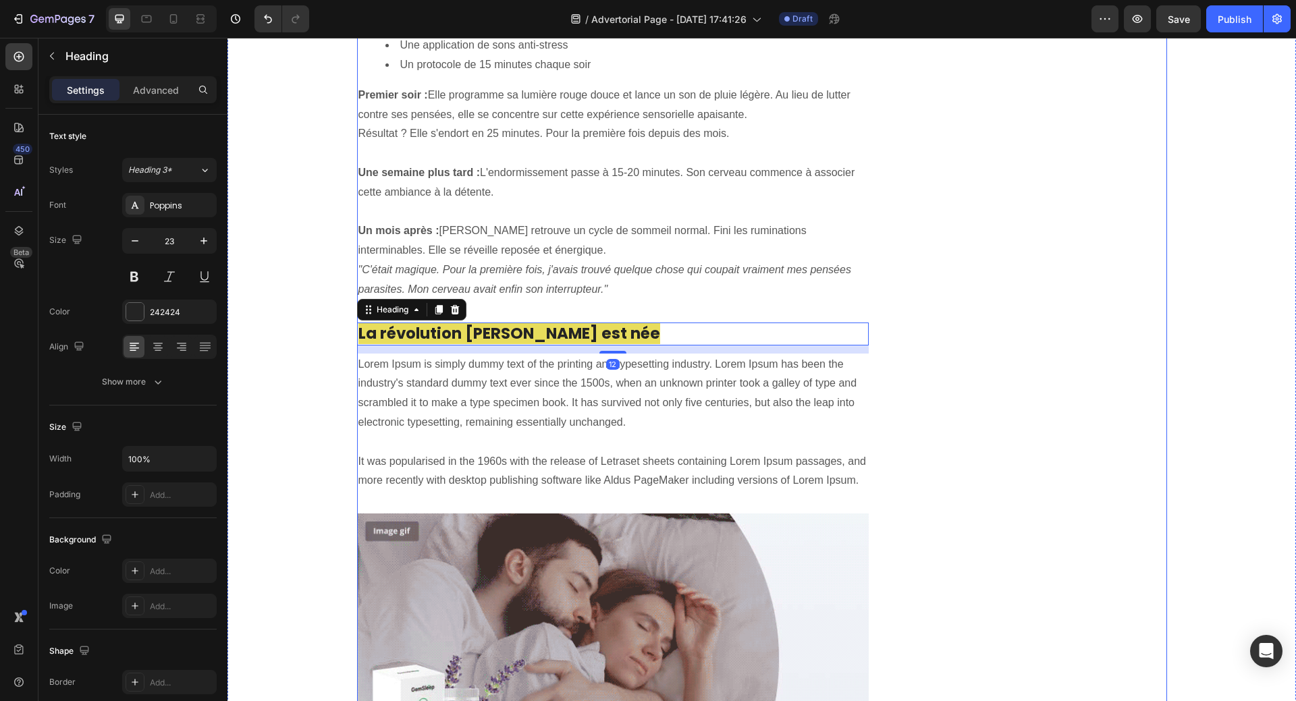
click at [1022, 381] on div "Unique Value Proposition Heading Icon Product benefit 1 Text block Icon Product…" at bounding box center [1038, 346] width 256 height 4950
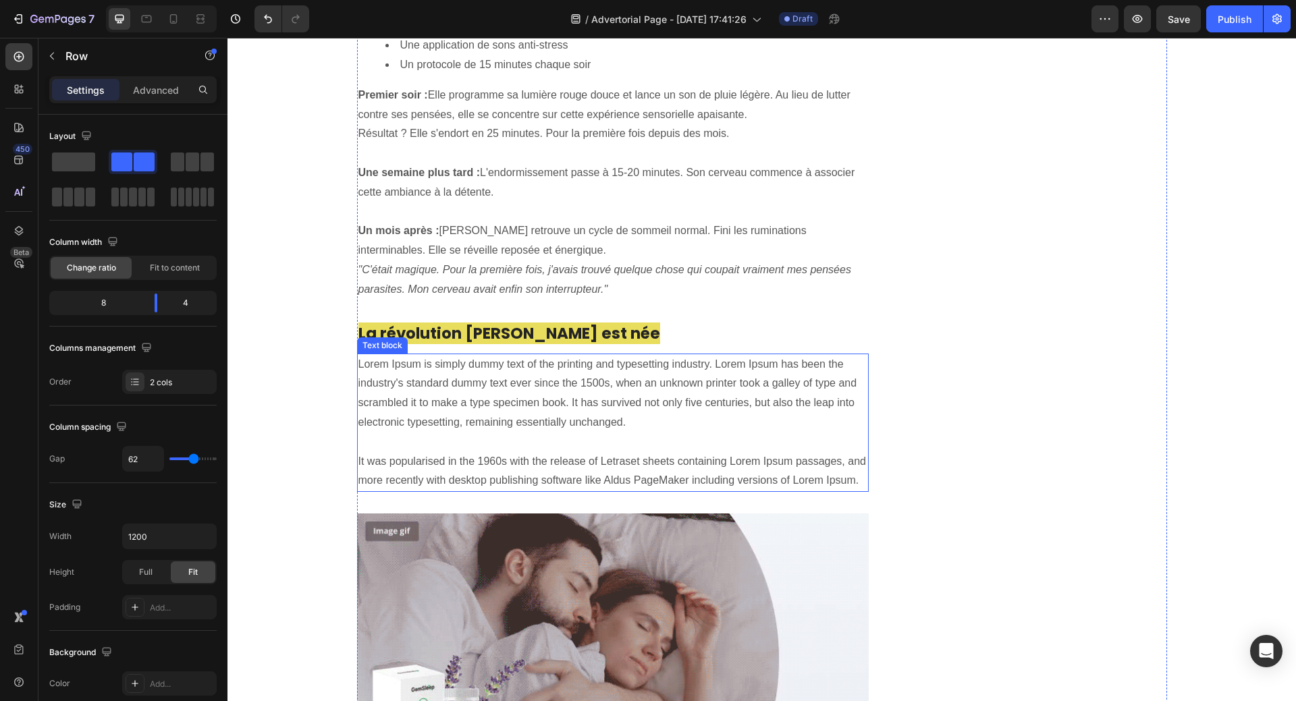
click at [531, 372] on p "Lorem Ipsum is simply dummy text of the printing and typesetting industry. Lore…" at bounding box center [612, 423] width 509 height 136
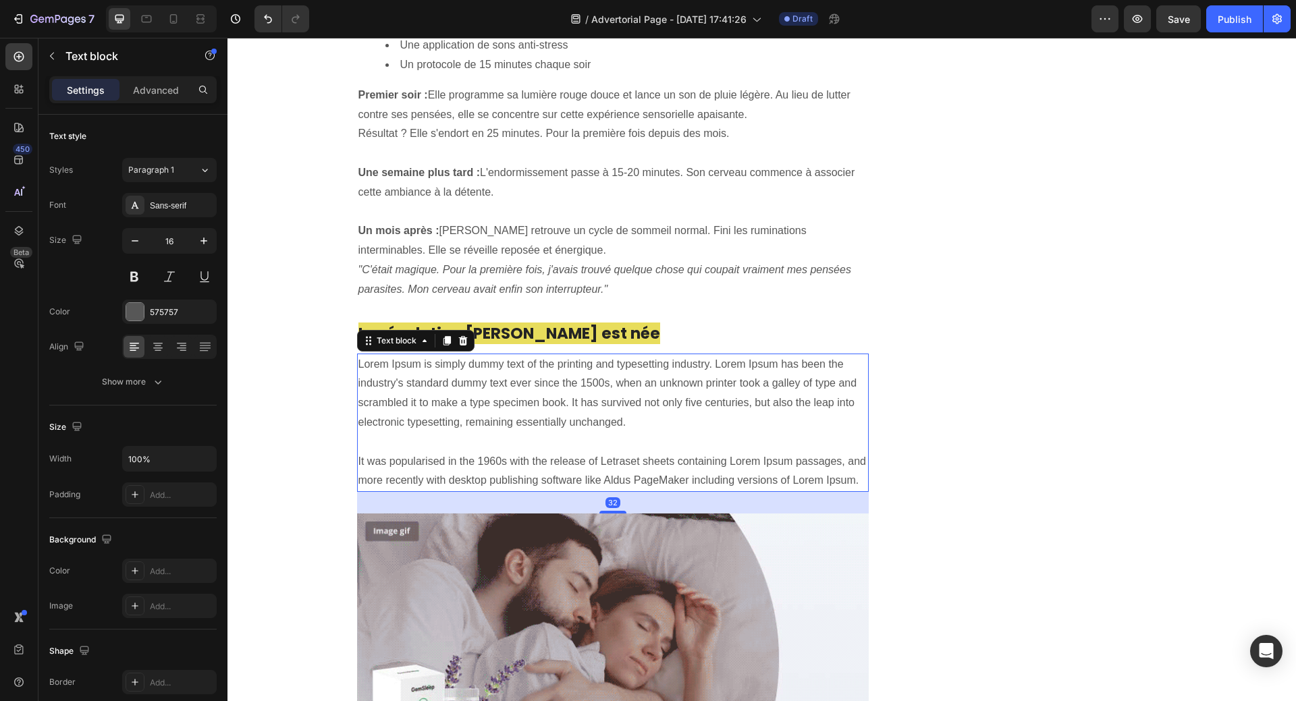
click at [375, 355] on p "Lorem Ipsum is simply dummy text of the printing and typesetting industry. Lore…" at bounding box center [612, 423] width 509 height 136
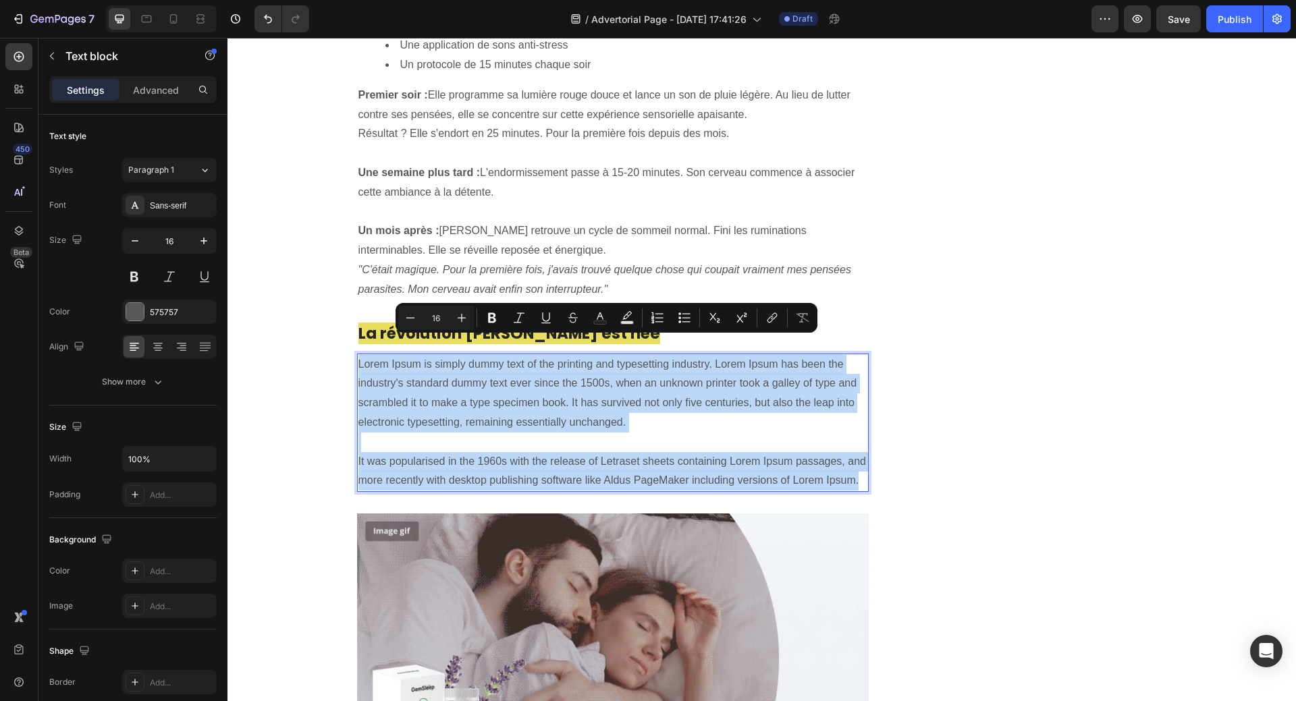
drag, startPoint x: 356, startPoint y: 347, endPoint x: 854, endPoint y: 457, distance: 510.7
click at [856, 461] on p "Lorem Ipsum is simply dummy text of the printing and typesetting industry. Lore…" at bounding box center [612, 423] width 509 height 136
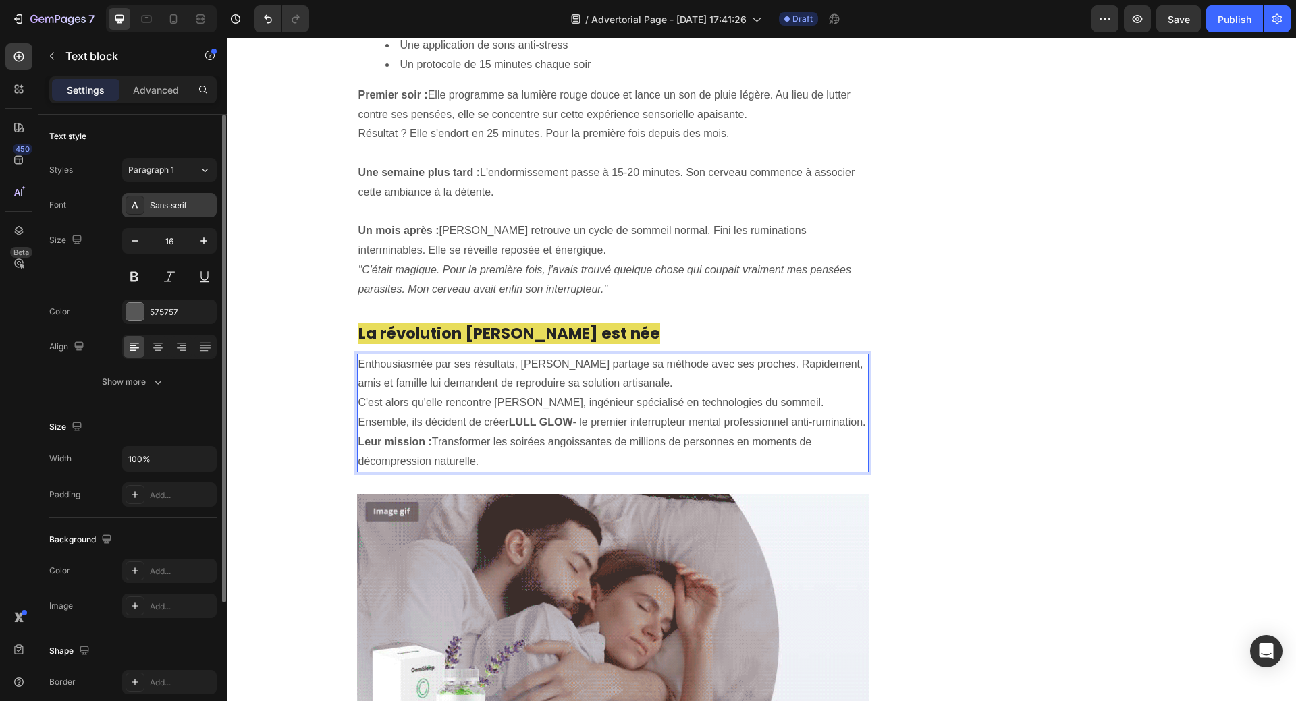
click at [182, 207] on div "Sans-serif" at bounding box center [181, 206] width 63 height 12
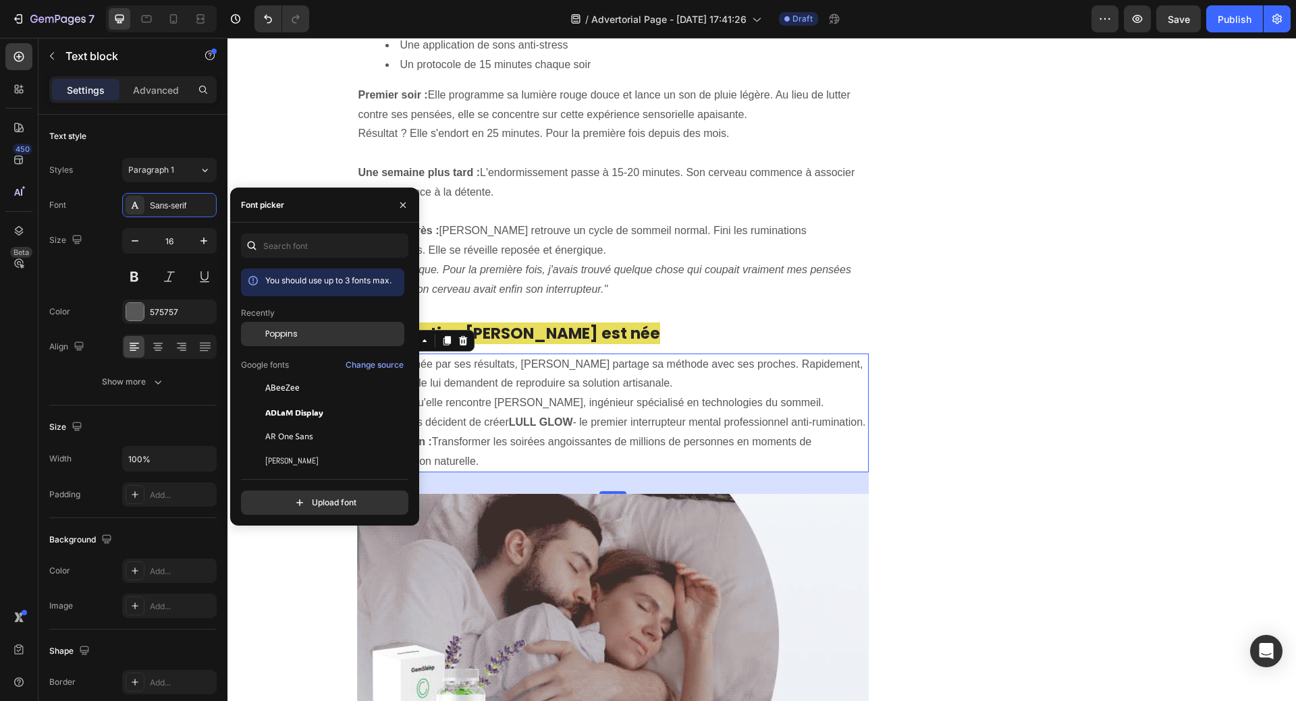
click at [277, 331] on span "Poppins" at bounding box center [281, 334] width 32 height 12
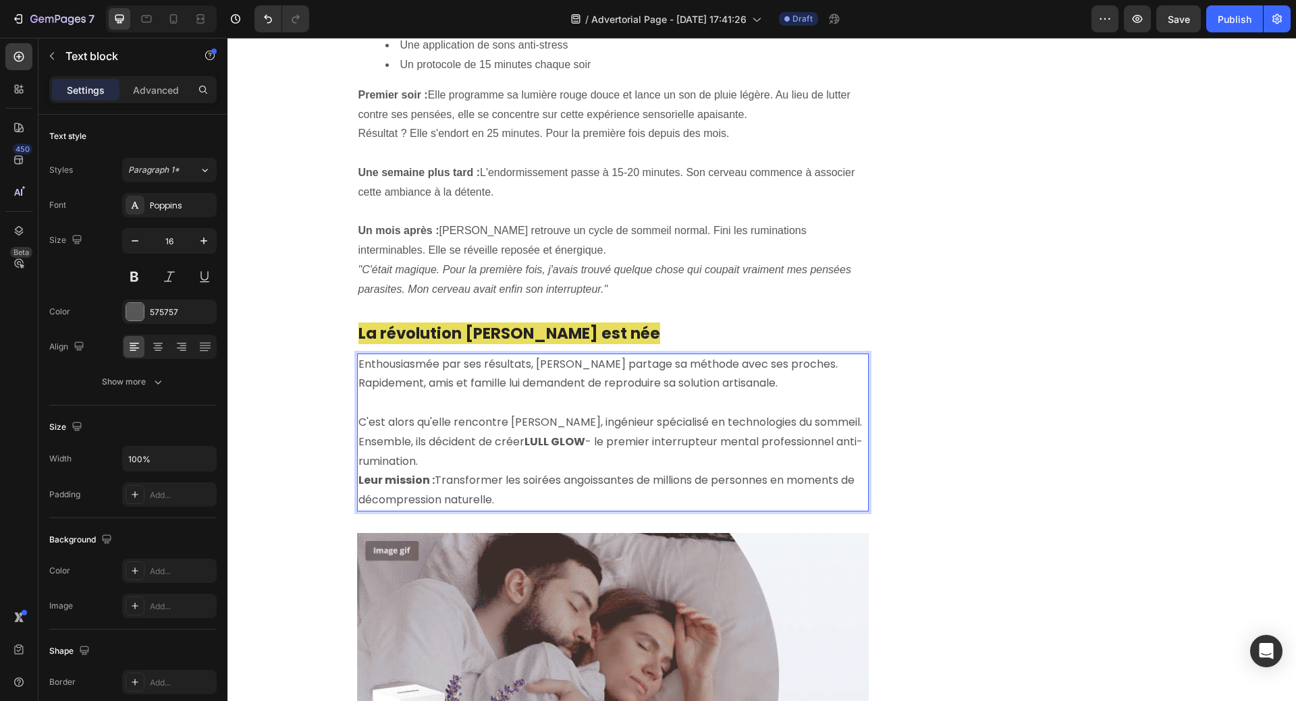
click at [488, 444] on p "Ensemble, ils décident de créer LULL GLOW - le premier interrupteur mental prof…" at bounding box center [612, 452] width 509 height 39
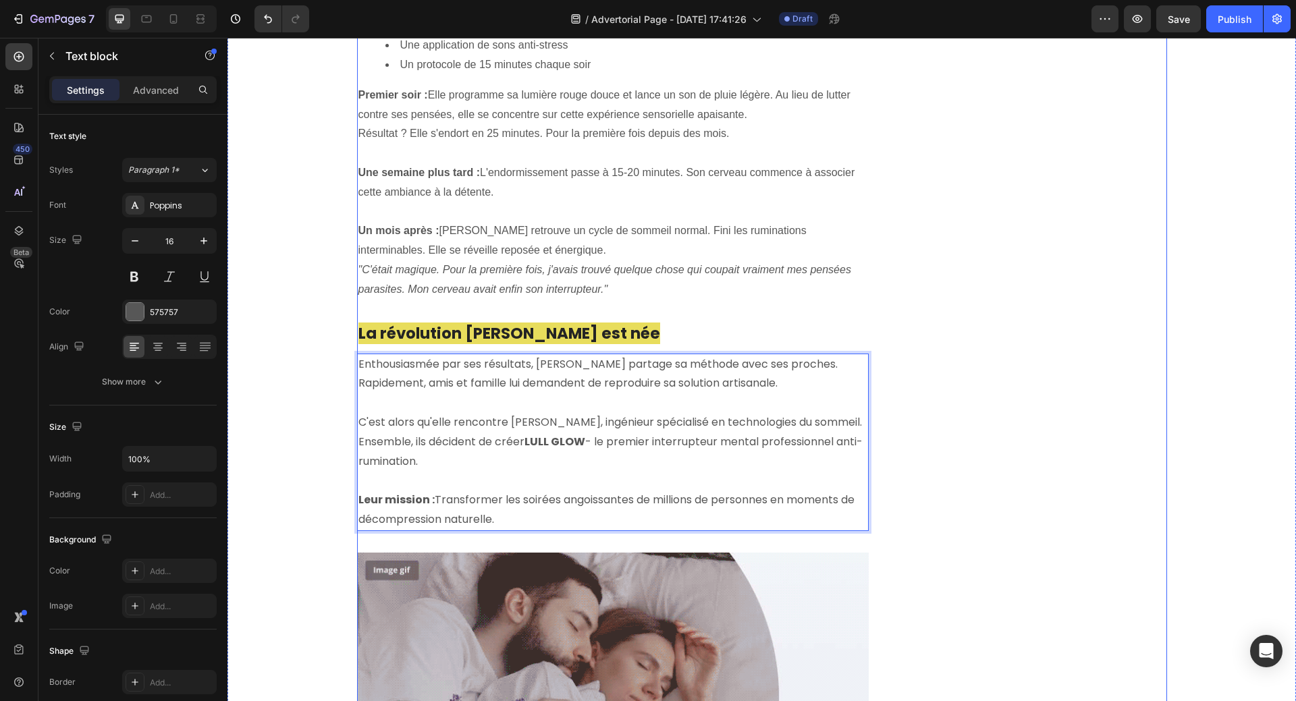
click at [997, 462] on div "Unique Value Proposition Heading Icon Product benefit 1 Text block Icon Product…" at bounding box center [1038, 365] width 256 height 4989
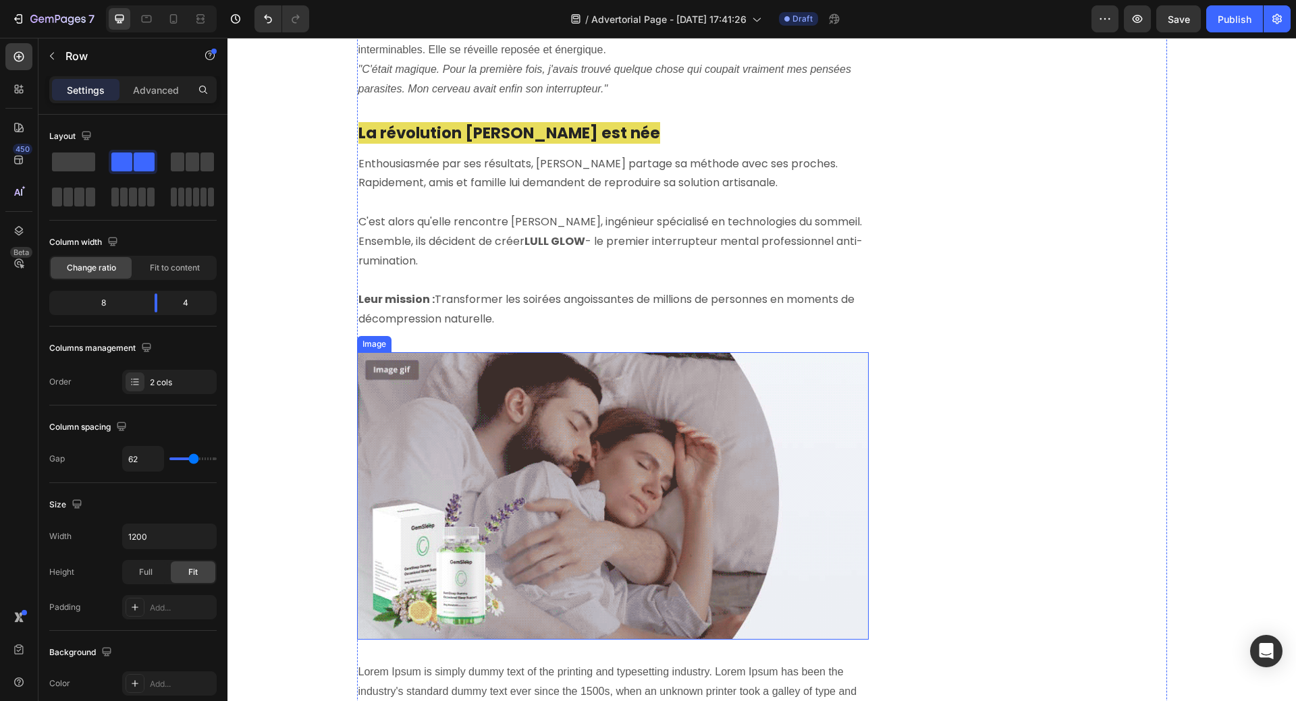
scroll to position [2428, 0]
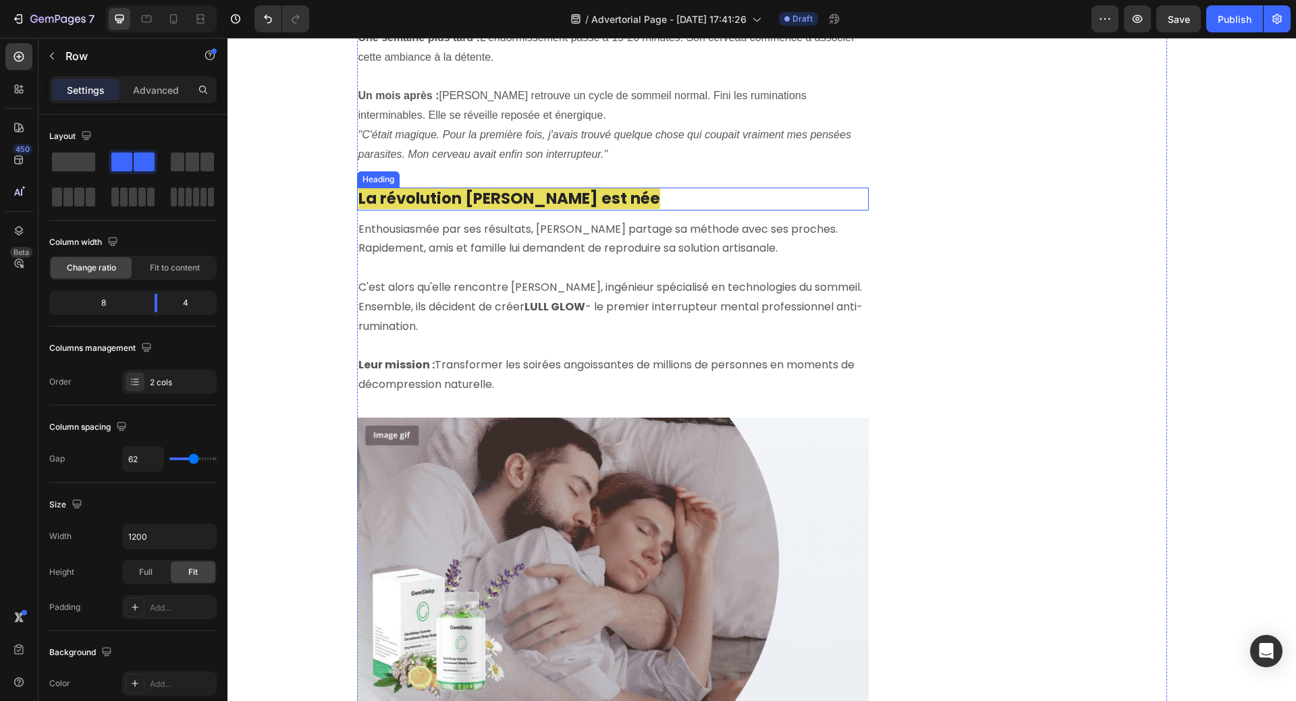
click at [528, 188] on span "La révolution [PERSON_NAME] est née" at bounding box center [509, 199] width 302 height 22
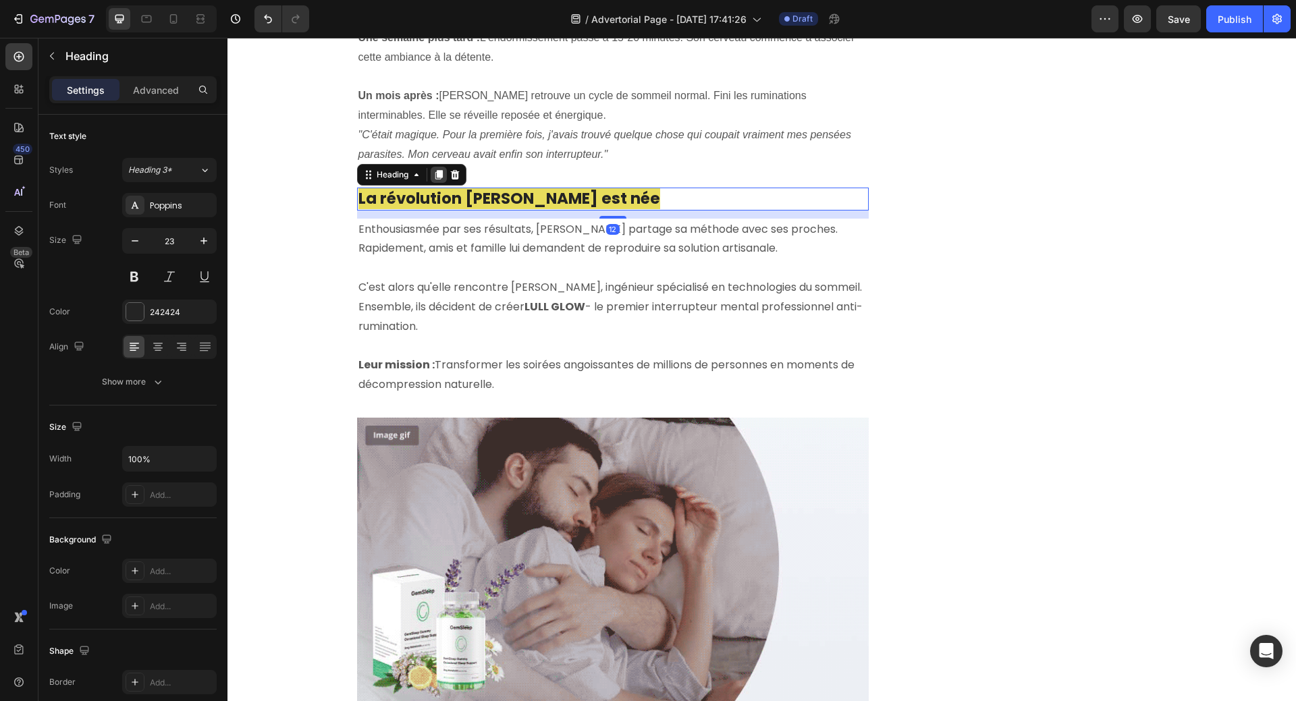
click at [436, 170] on icon at bounding box center [438, 174] width 7 height 9
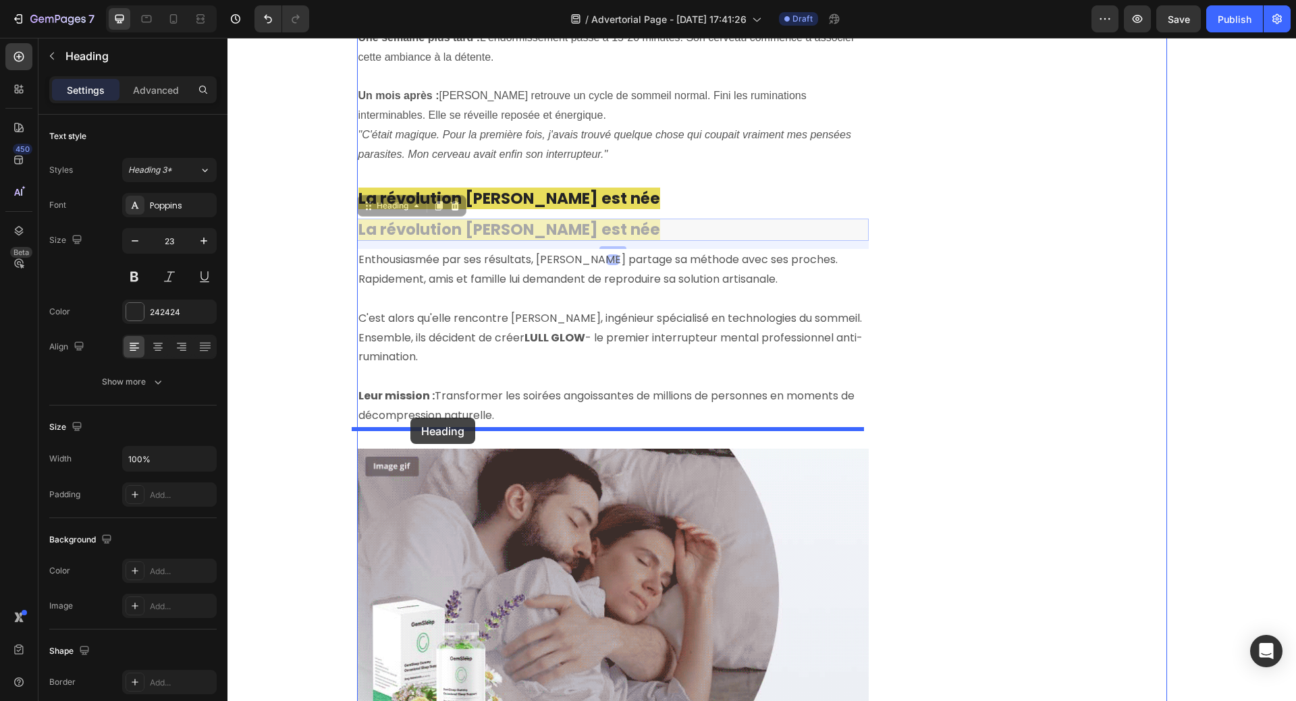
drag, startPoint x: 362, startPoint y: 189, endPoint x: 406, endPoint y: 412, distance: 227.0
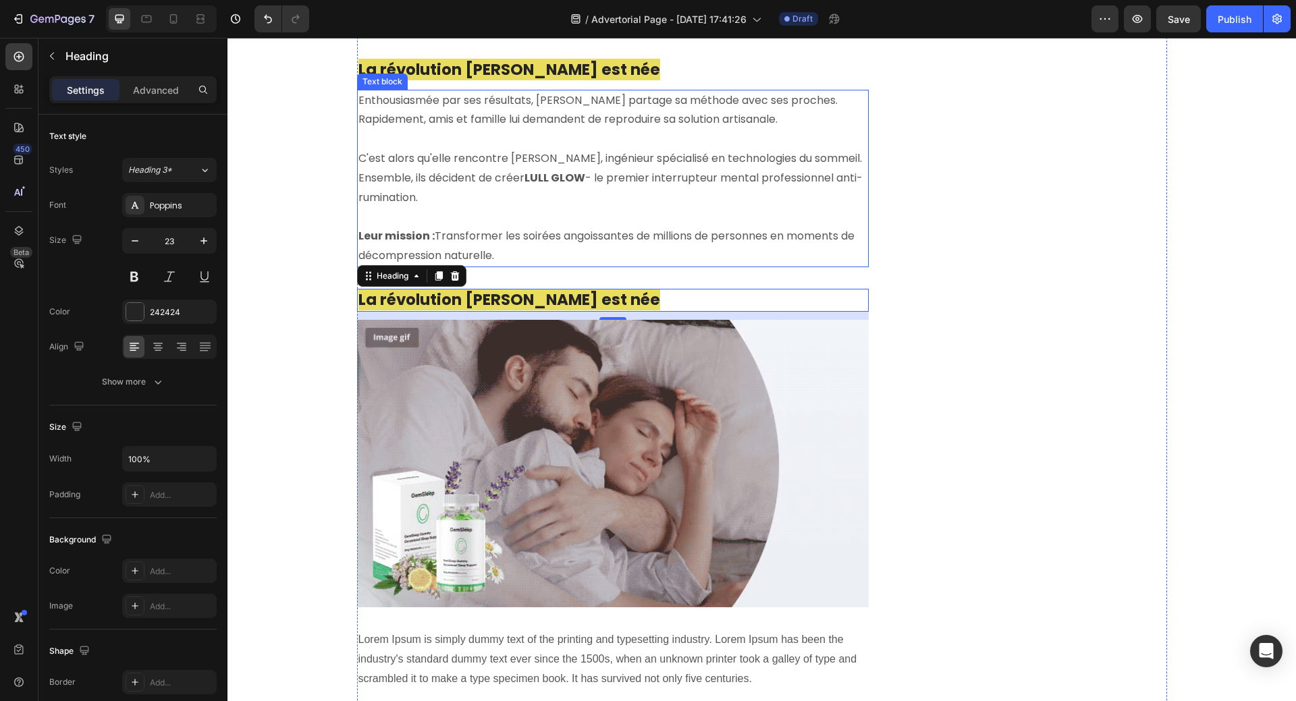
scroll to position [2563, 0]
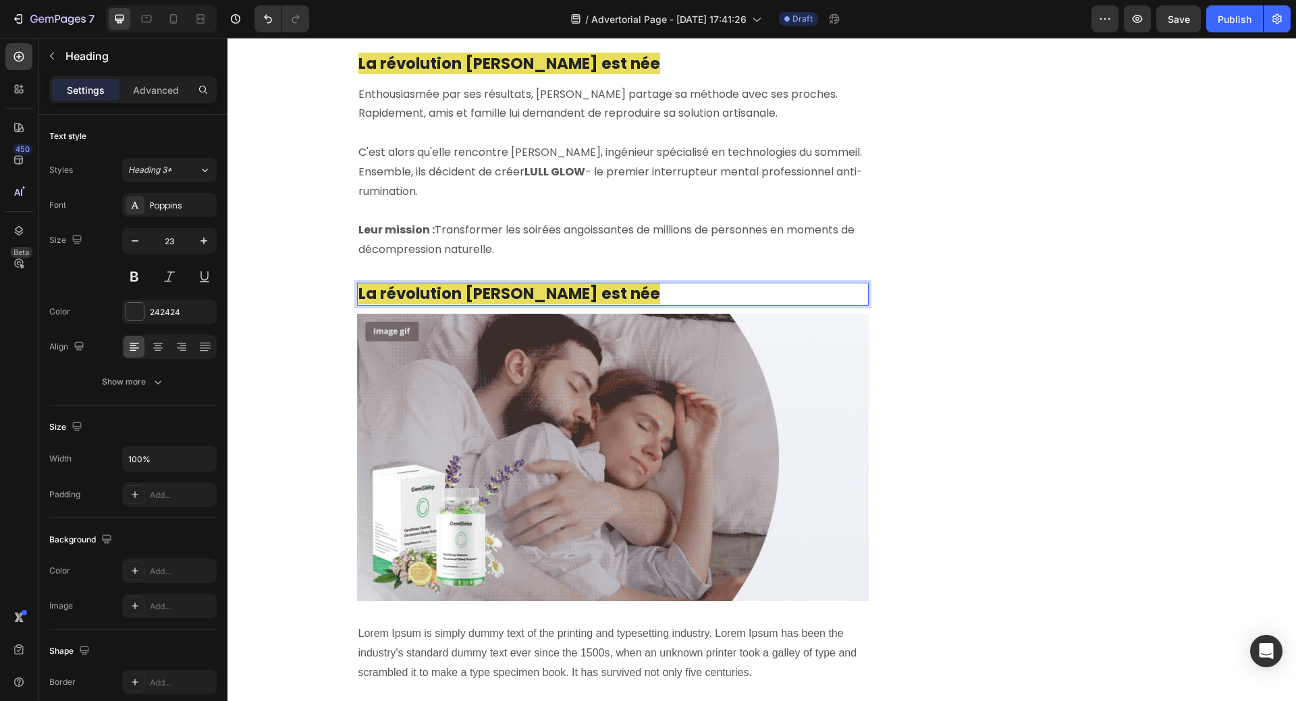
click at [358, 283] on span "La révolution [PERSON_NAME] est née" at bounding box center [509, 294] width 302 height 22
drag, startPoint x: 356, startPoint y: 277, endPoint x: 607, endPoint y: 276, distance: 251.7
click at [1021, 345] on div "Unique Value Proposition Heading Icon Product benefit 1 Text block Icon Product…" at bounding box center [1038, 255] width 256 height 5308
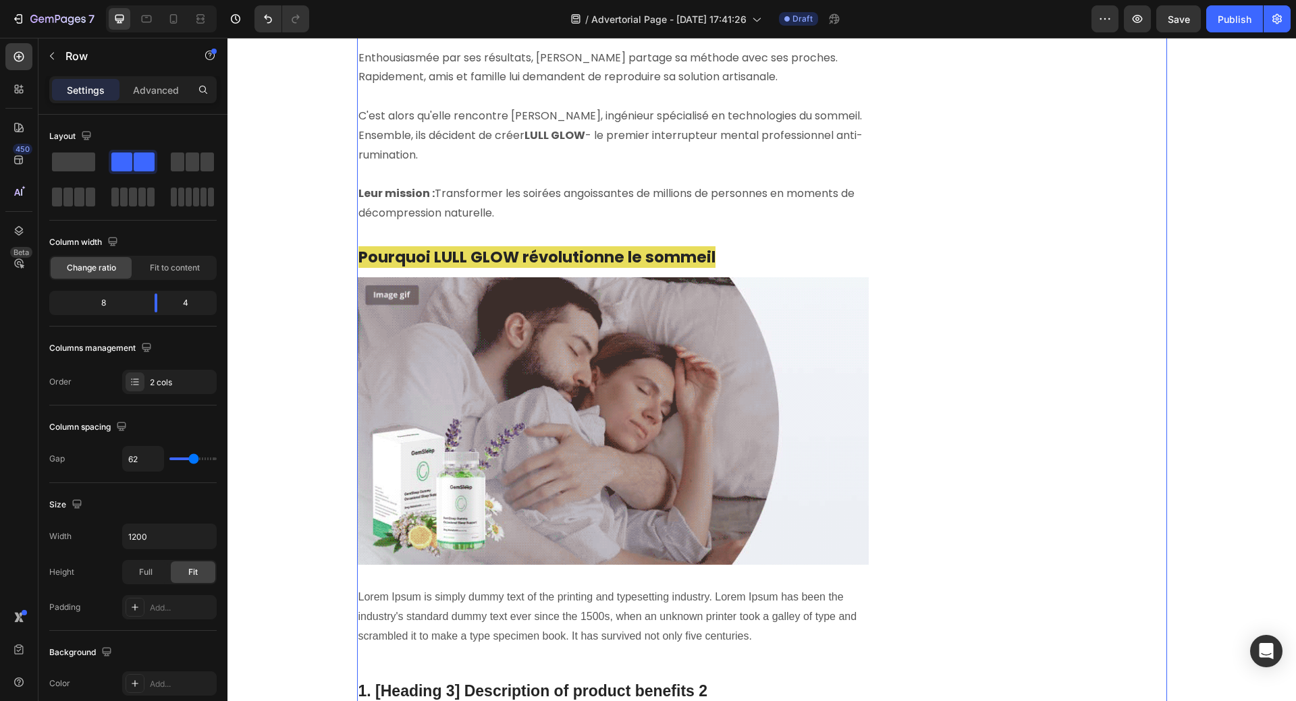
scroll to position [2698, 0]
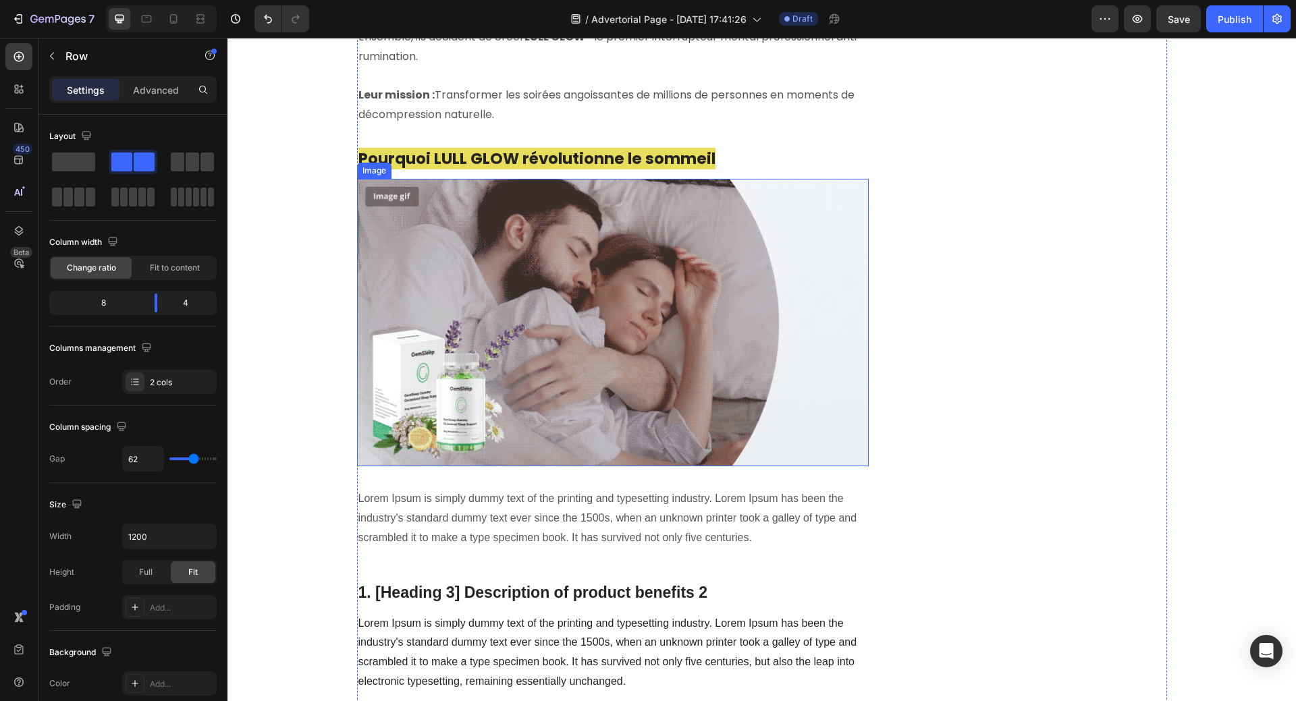
click at [736, 270] on img at bounding box center [613, 323] width 512 height 288
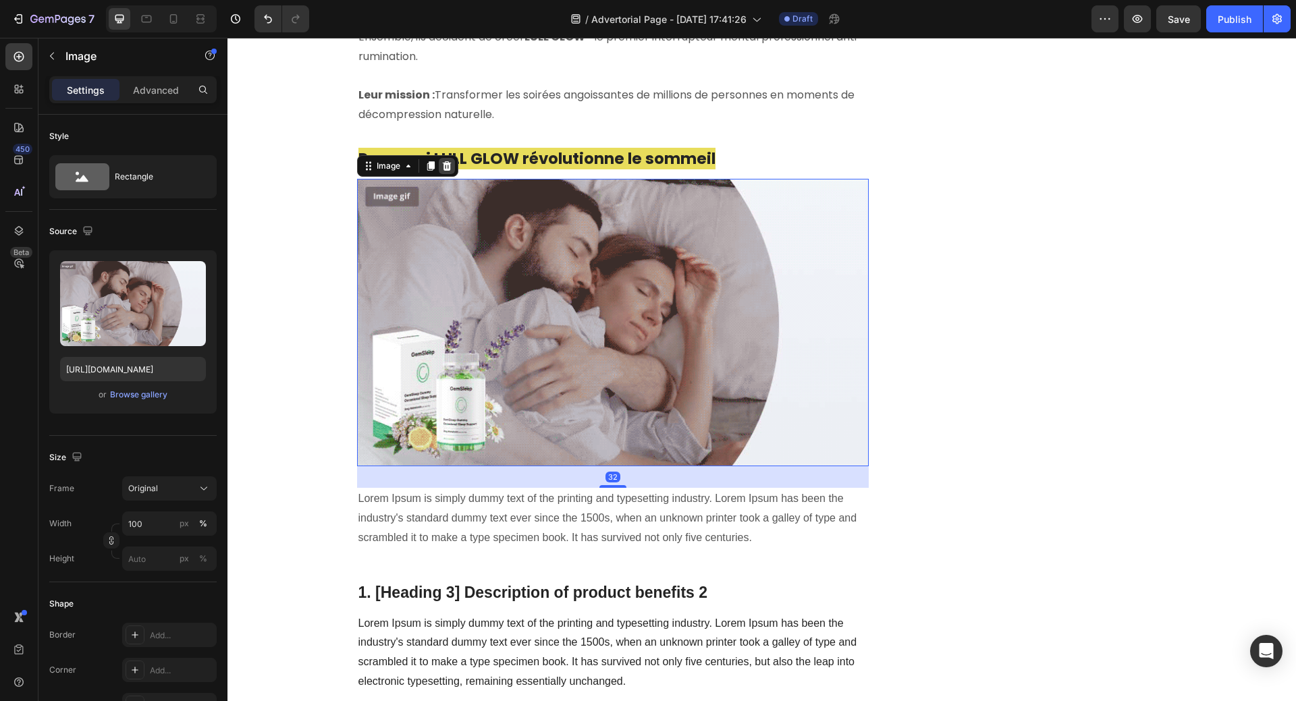
click at [442, 161] on icon at bounding box center [446, 165] width 9 height 9
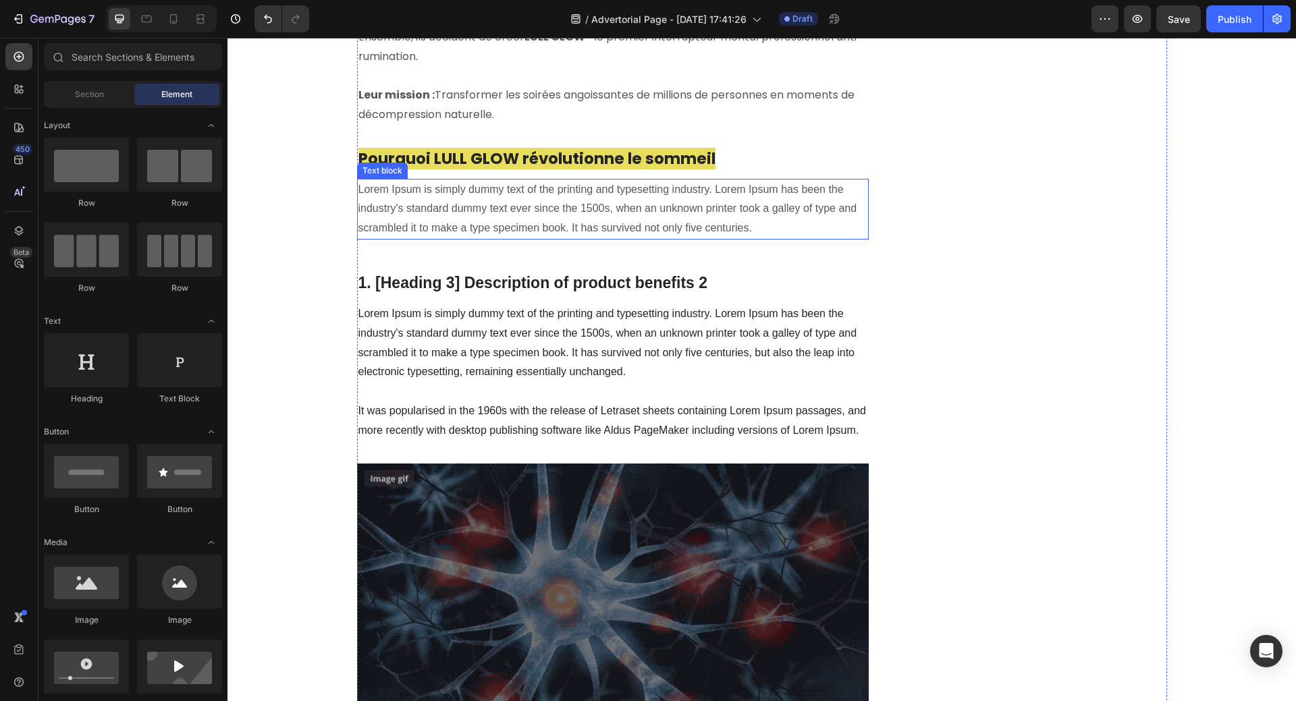
click at [460, 180] on p "Lorem Ipsum is simply dummy text of the printing and typesetting industry. Lore…" at bounding box center [612, 209] width 509 height 58
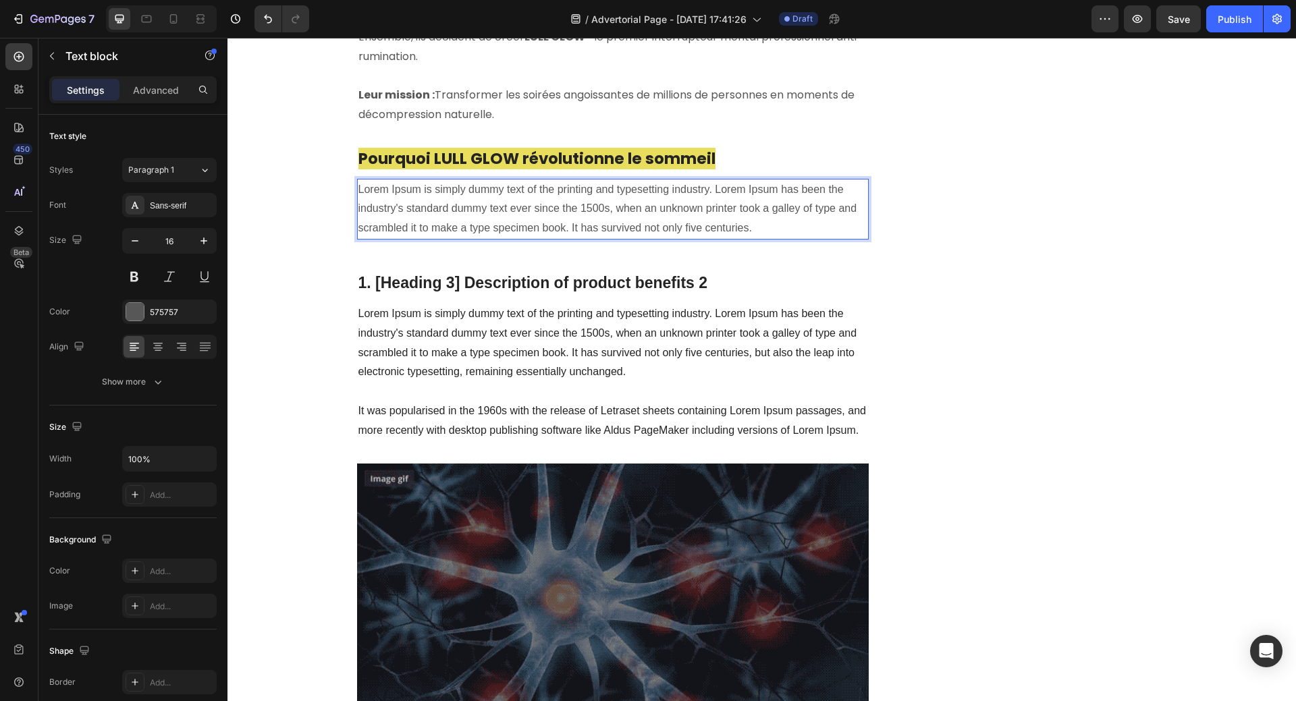
click at [363, 180] on p "Lorem Ipsum is simply dummy text of the printing and typesetting industry. Lore…" at bounding box center [612, 209] width 509 height 58
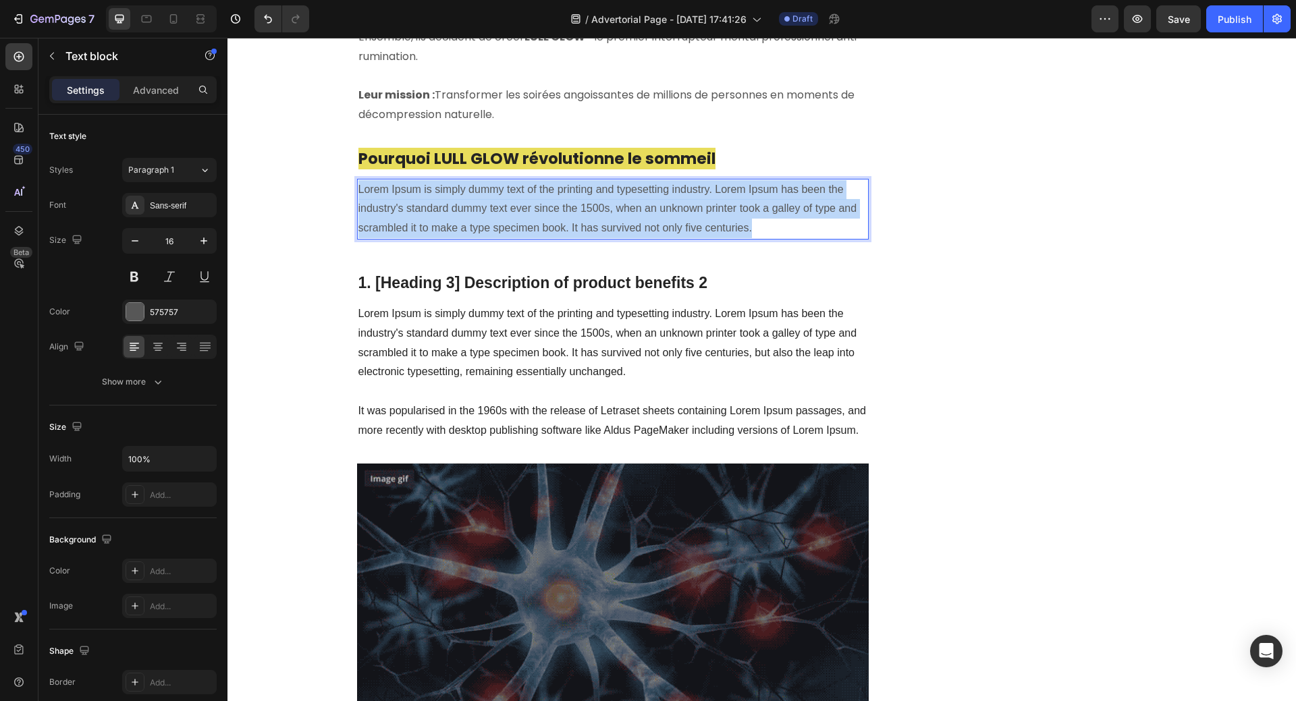
drag, startPoint x: 354, startPoint y: 167, endPoint x: 755, endPoint y: 208, distance: 402.9
click at [755, 208] on p "Lorem Ipsum is simply dummy text of the printing and typesetting industry. Lore…" at bounding box center [612, 209] width 509 height 58
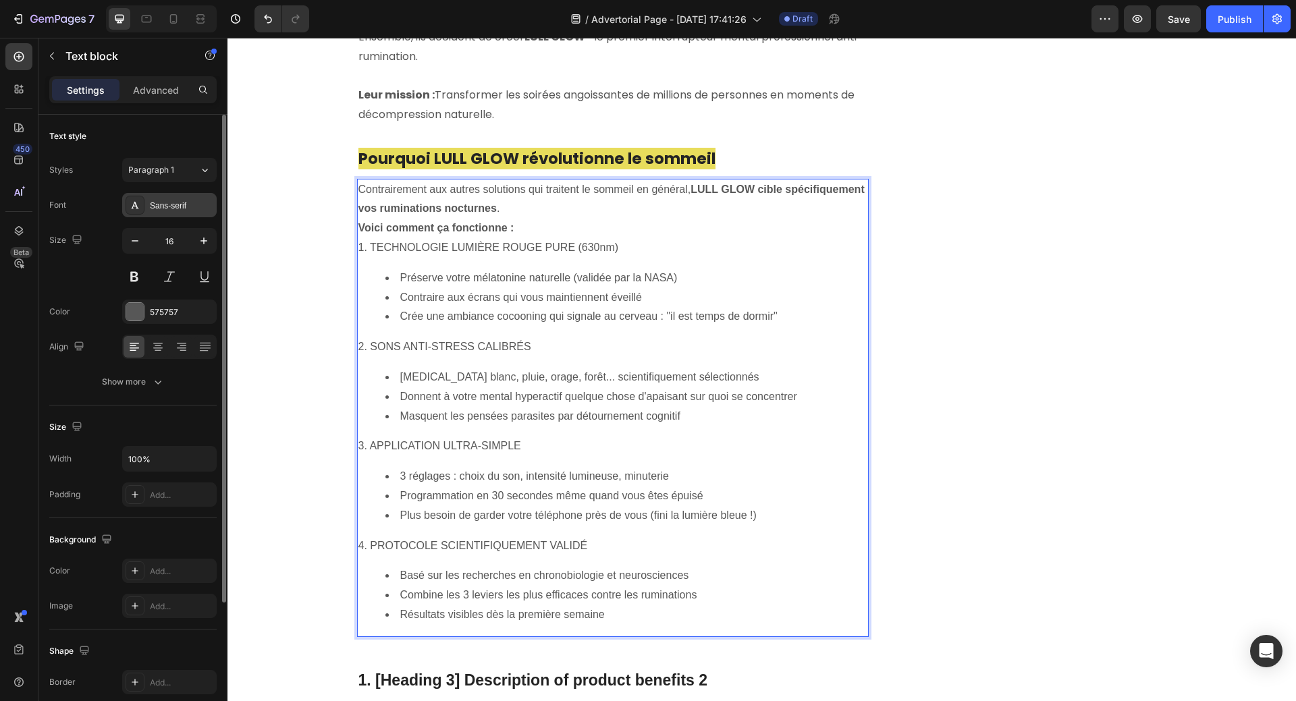
click at [175, 205] on div "Sans-serif" at bounding box center [181, 206] width 63 height 12
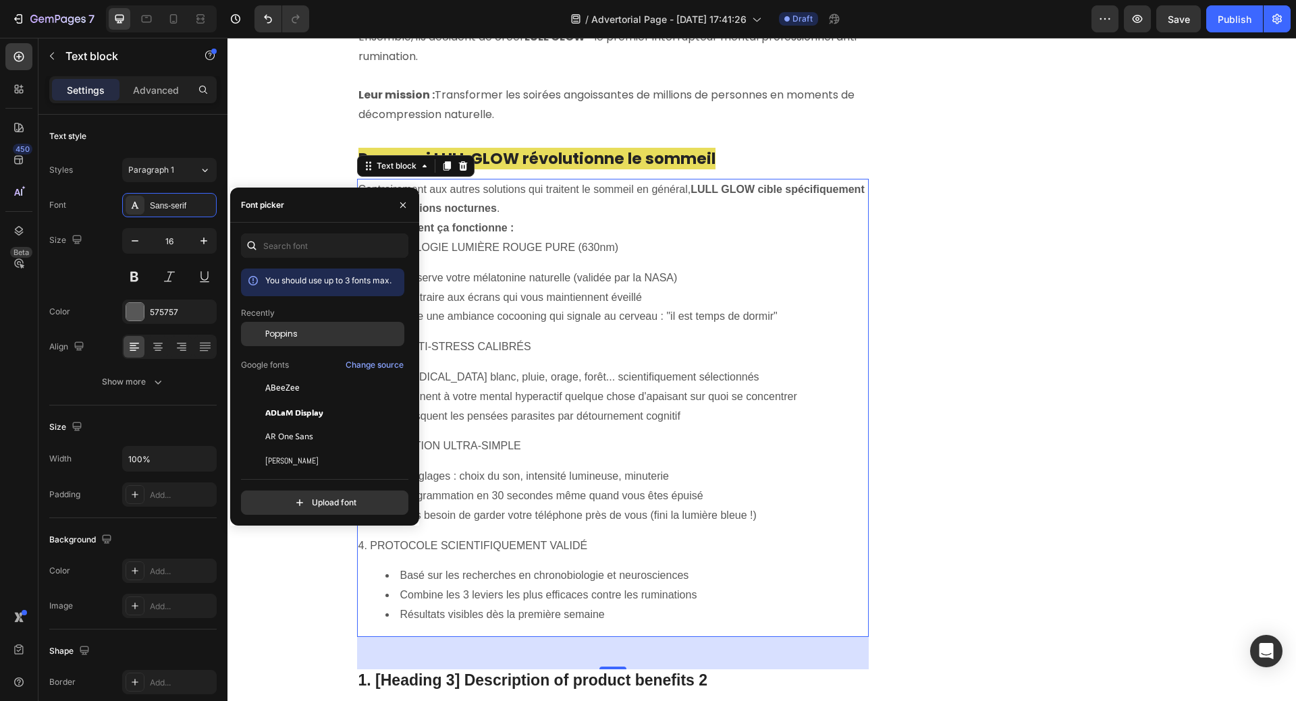
click at [304, 329] on div "Poppins" at bounding box center [333, 334] width 136 height 12
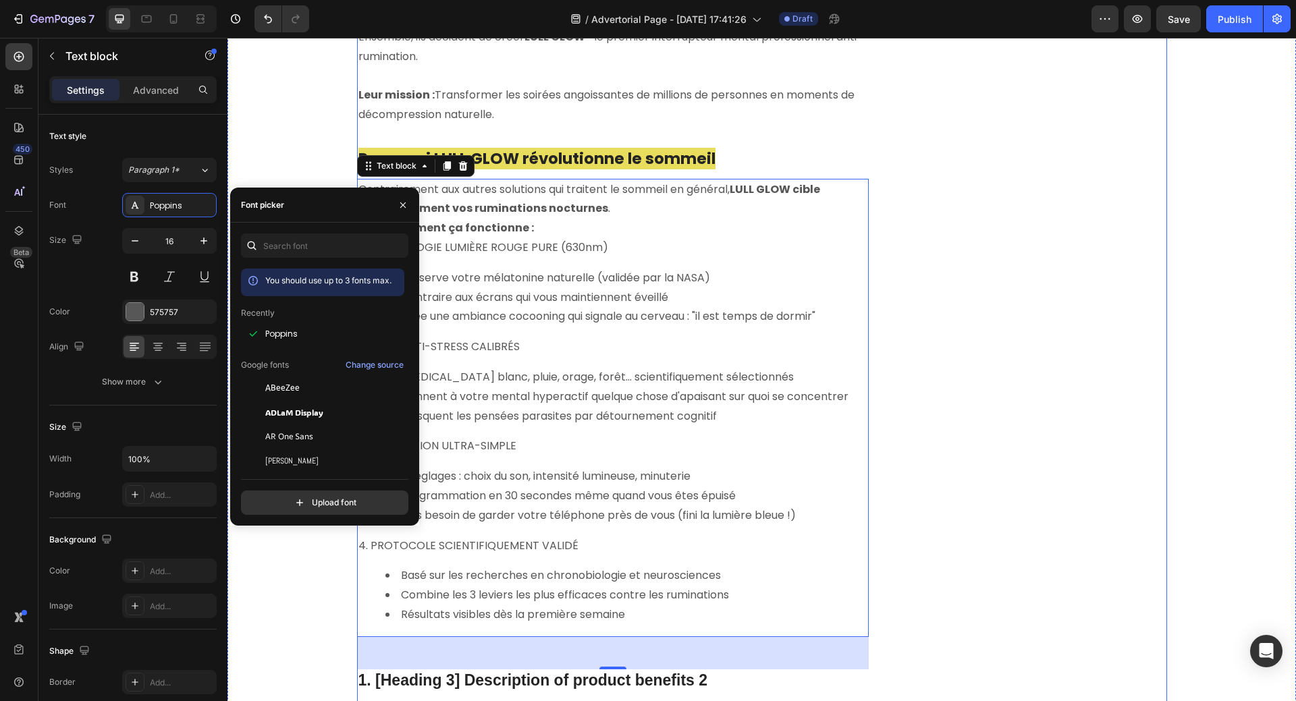
click at [970, 361] on div "Unique Value Proposition Heading Icon Product benefit 1 Text block Icon Product…" at bounding box center [1038, 164] width 256 height 5396
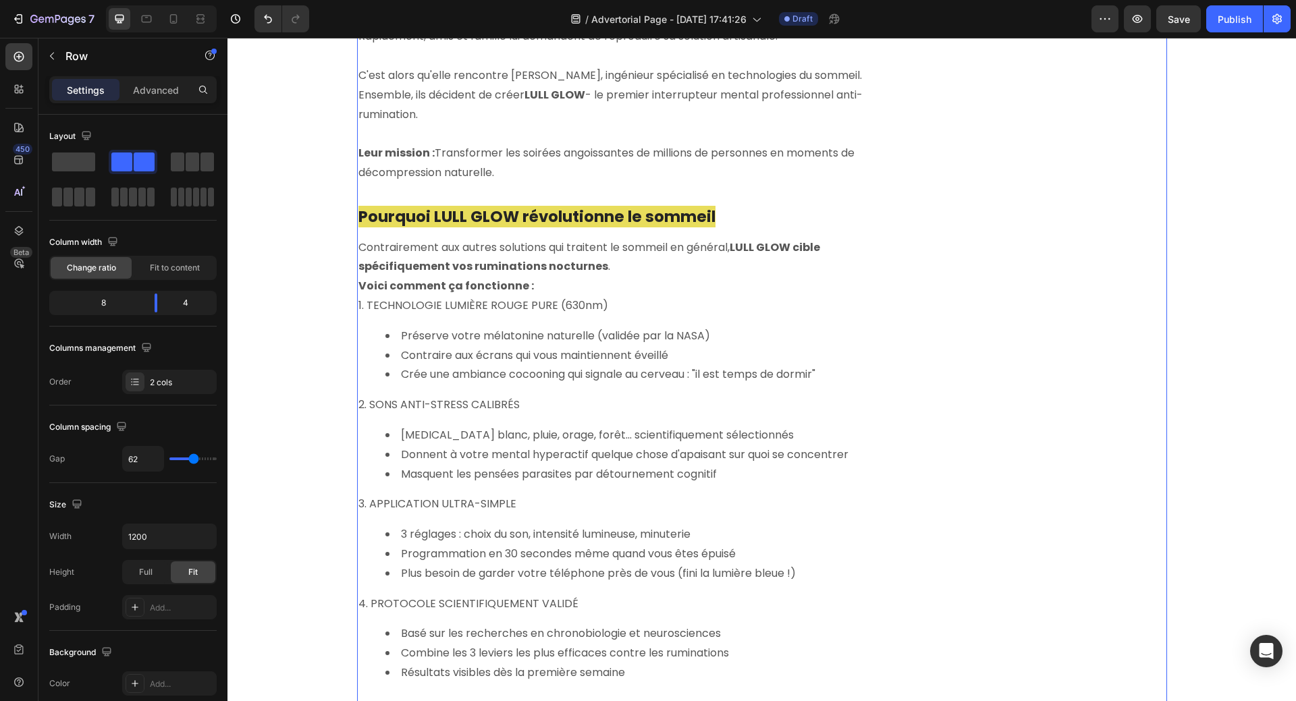
scroll to position [2630, 0]
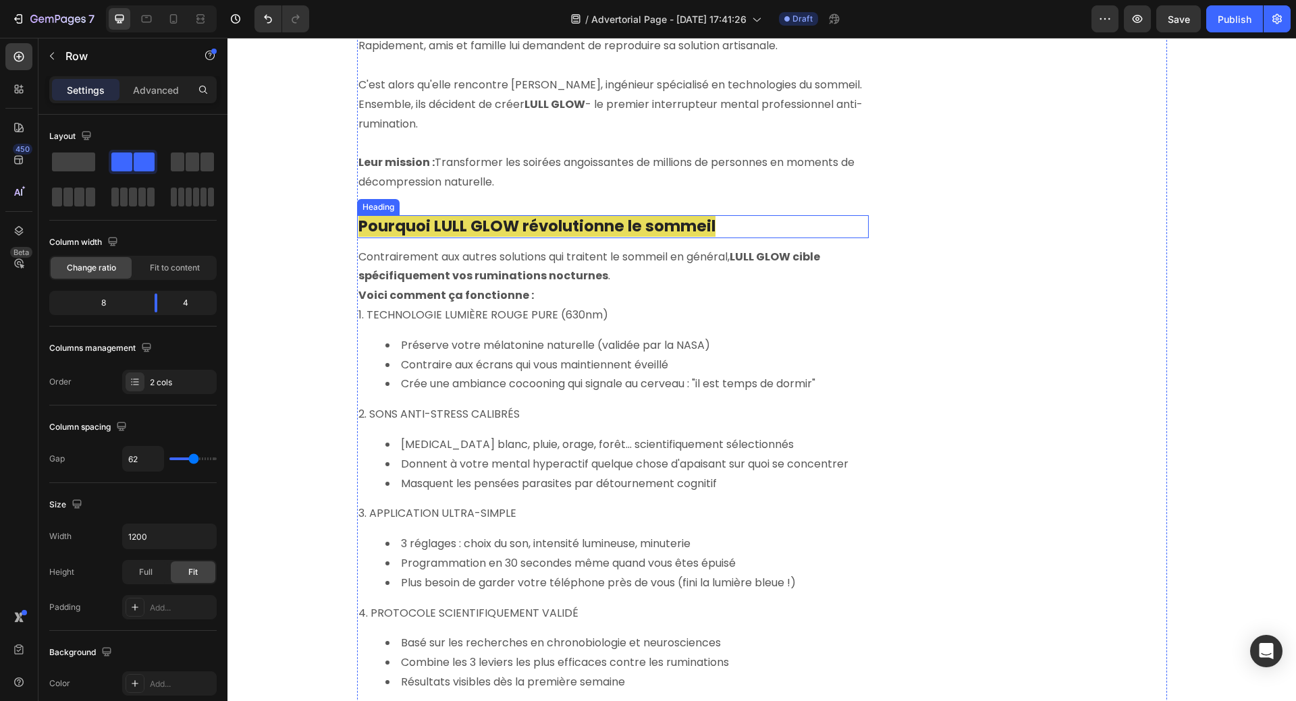
click at [551, 215] on span "Pourquoi LULL GLOW révolutionne le sommeil" at bounding box center [536, 226] width 357 height 22
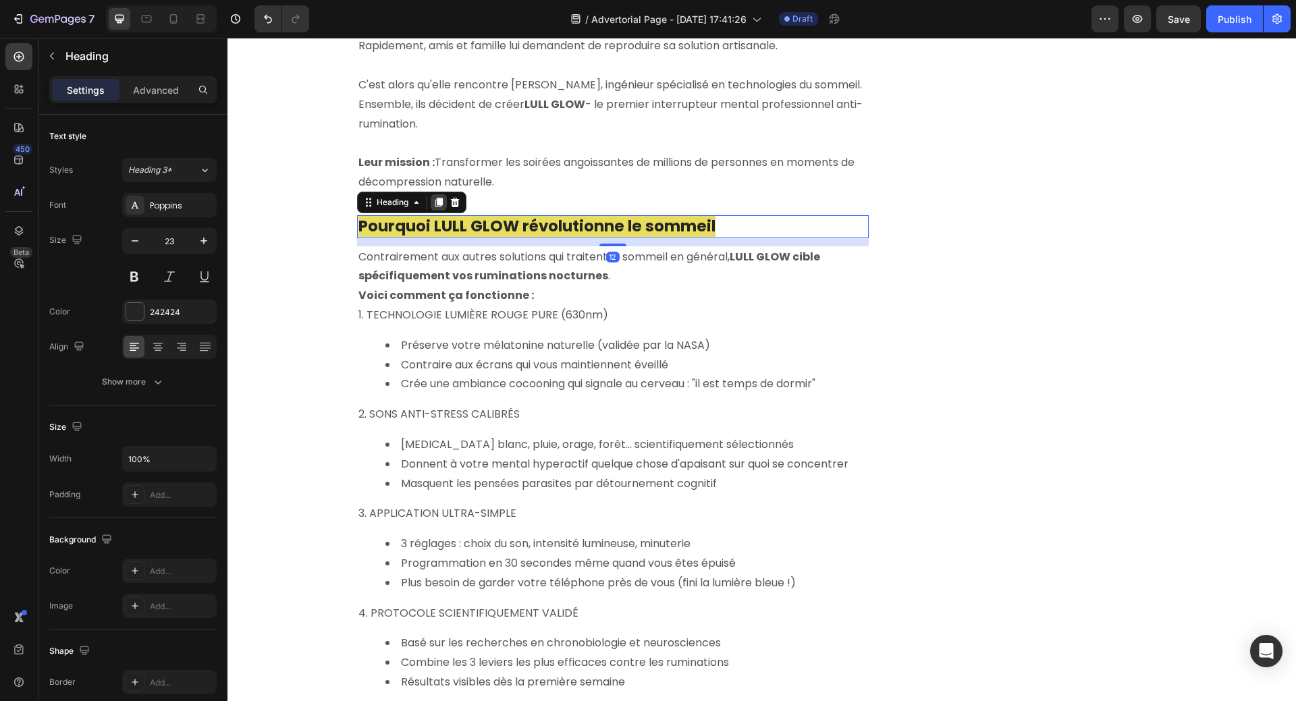
click at [435, 198] on icon at bounding box center [438, 202] width 7 height 9
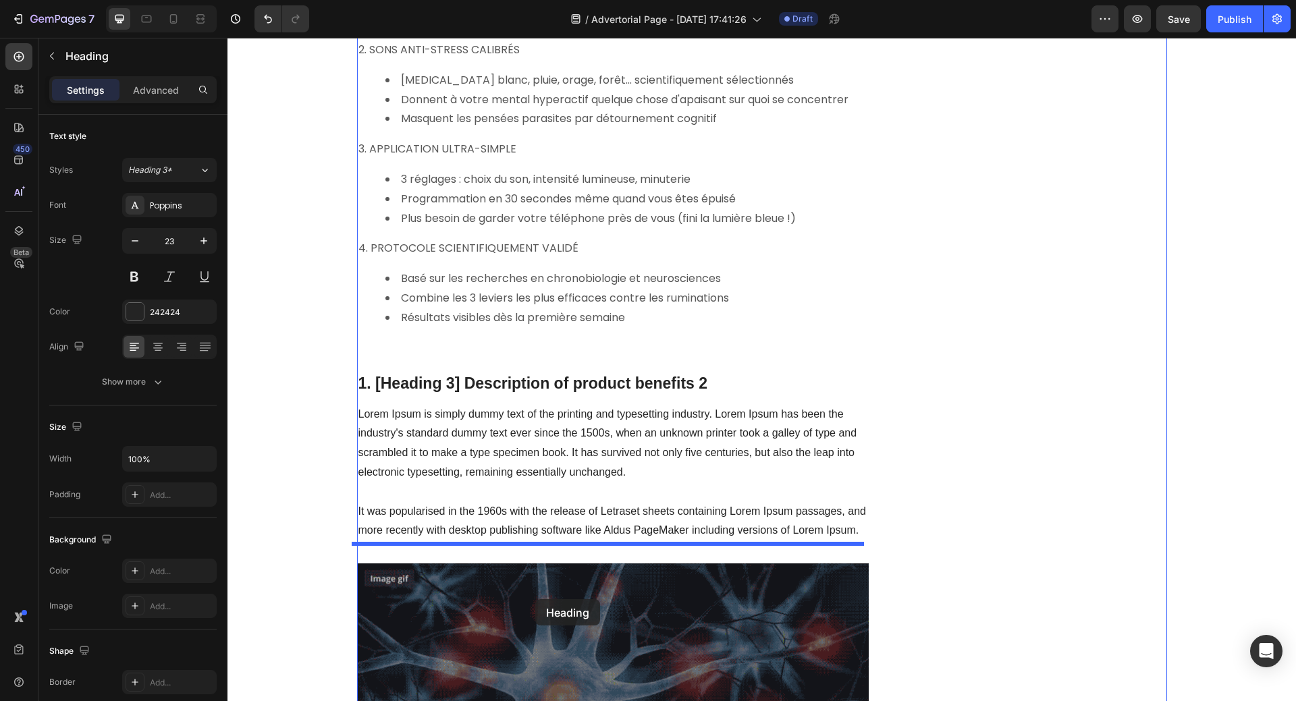
scroll to position [3074, 0]
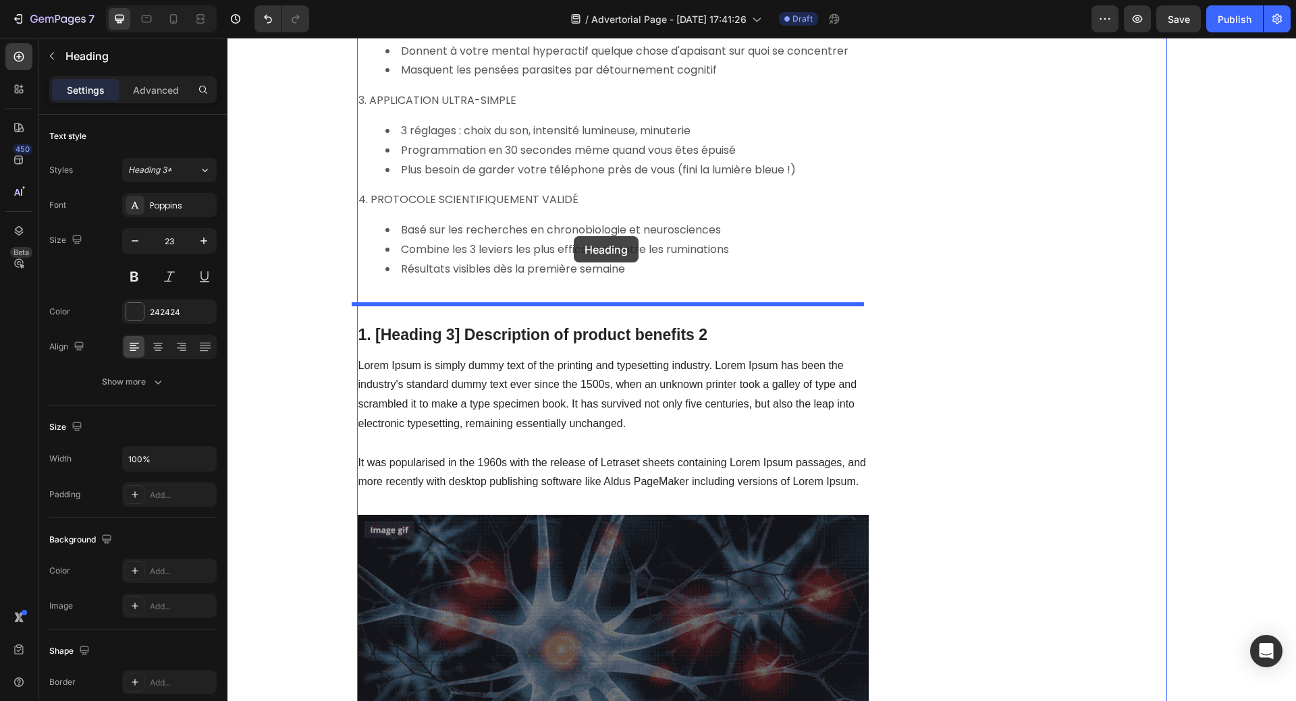
drag, startPoint x: 362, startPoint y: 217, endPoint x: 574, endPoint y: 236, distance: 212.1
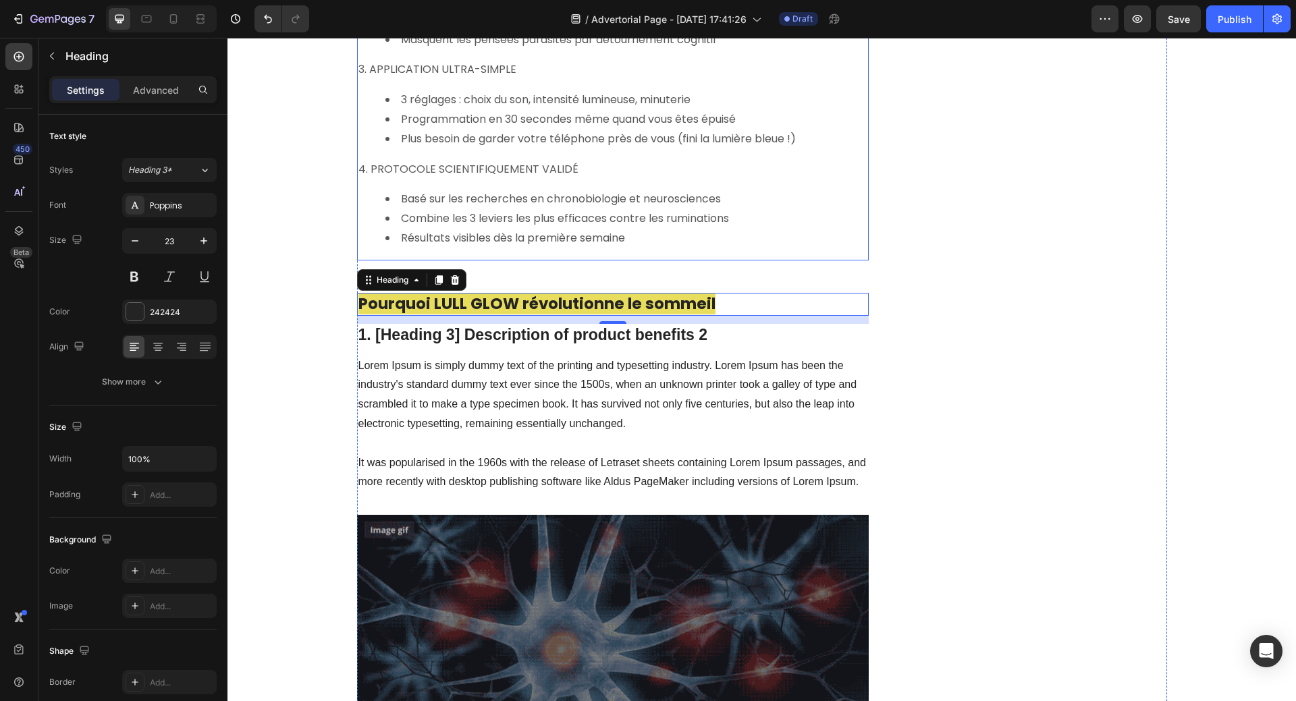
scroll to position [3043, 0]
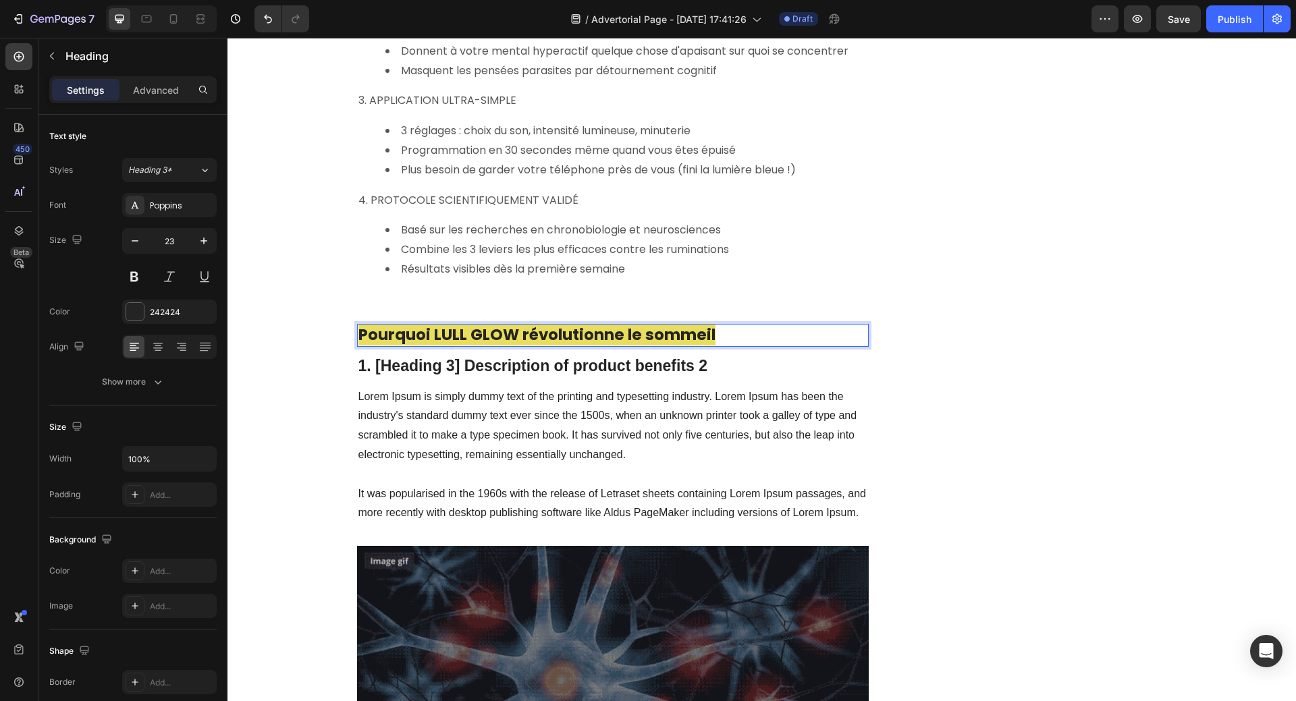
click at [358, 324] on span "Pourquoi LULL GLOW révolutionne le sommeil" at bounding box center [536, 335] width 357 height 22
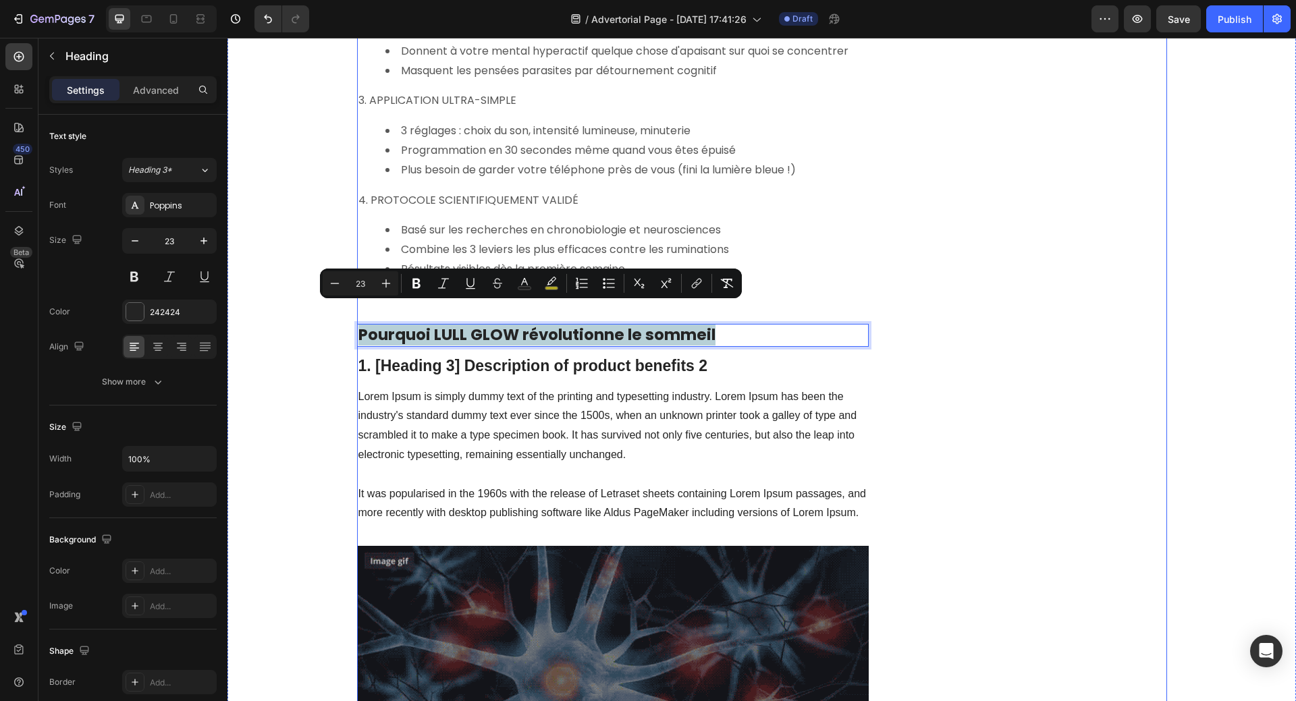
drag, startPoint x: 354, startPoint y: 317, endPoint x: 735, endPoint y: 327, distance: 380.7
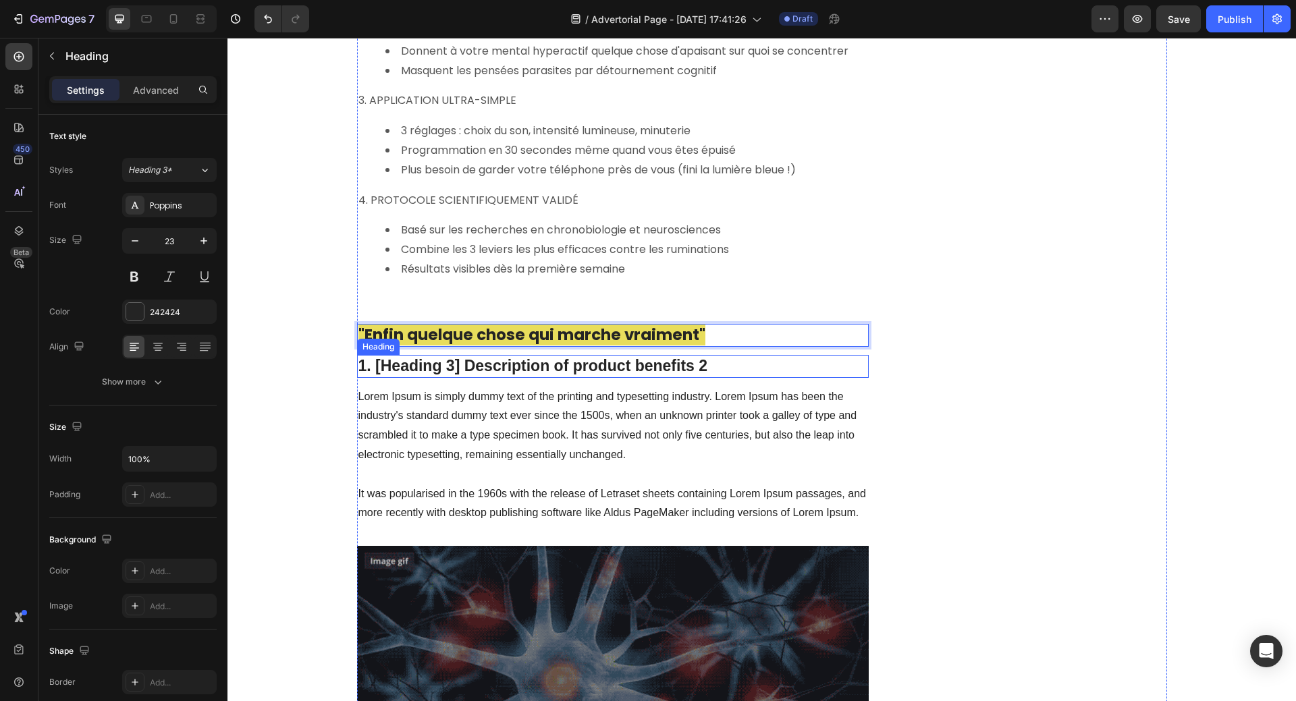
click at [669, 356] on p "1. [Heading 3] Description of product benefits 2" at bounding box center [612, 366] width 509 height 20
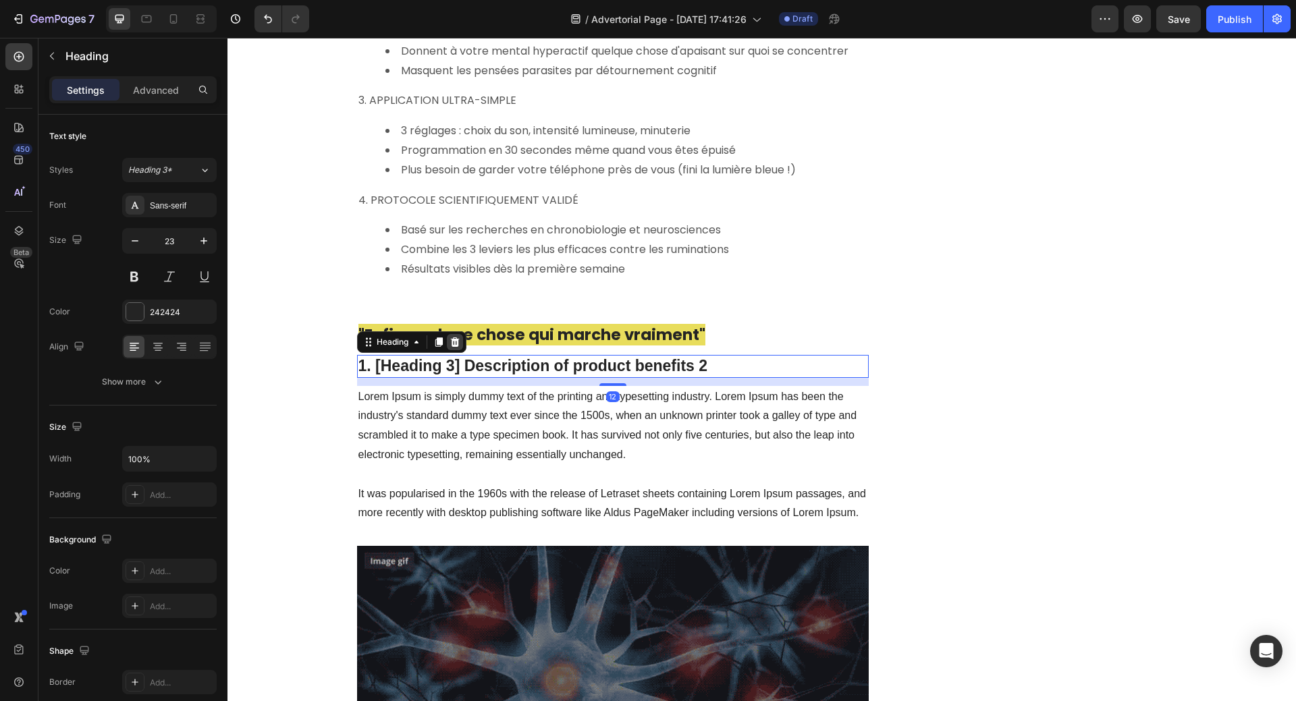
click at [450, 337] on icon at bounding box center [454, 341] width 9 height 9
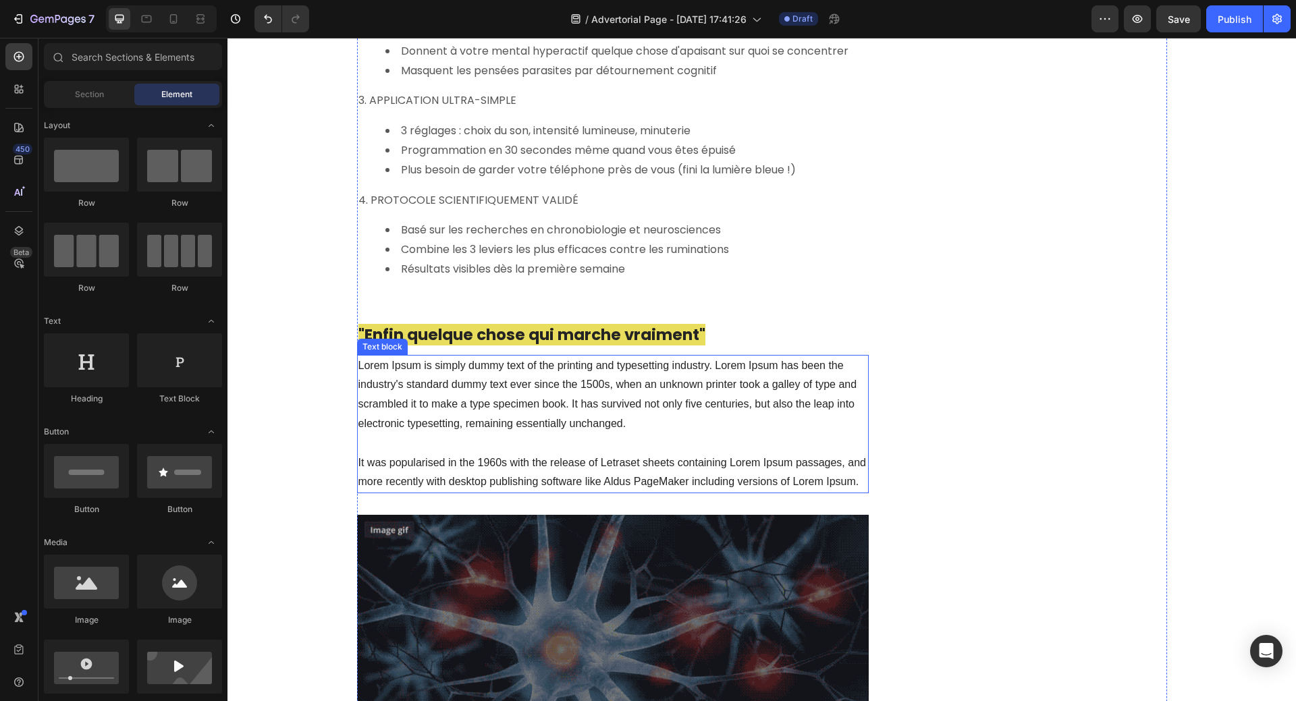
click at [491, 356] on p "Lorem Ipsum is simply dummy text of the printing and typesetting industry. Lore…" at bounding box center [612, 424] width 509 height 136
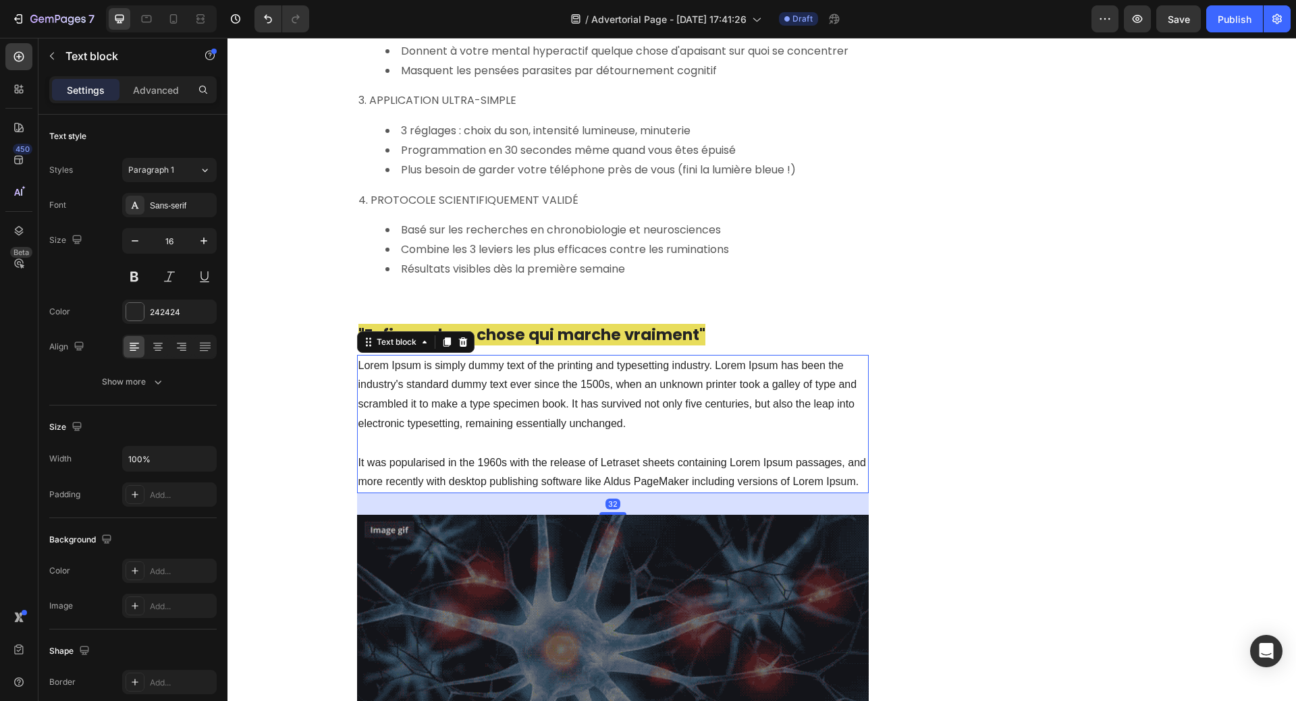
click at [358, 356] on p "Lorem Ipsum is simply dummy text of the printing and typesetting industry. Lore…" at bounding box center [612, 424] width 509 height 136
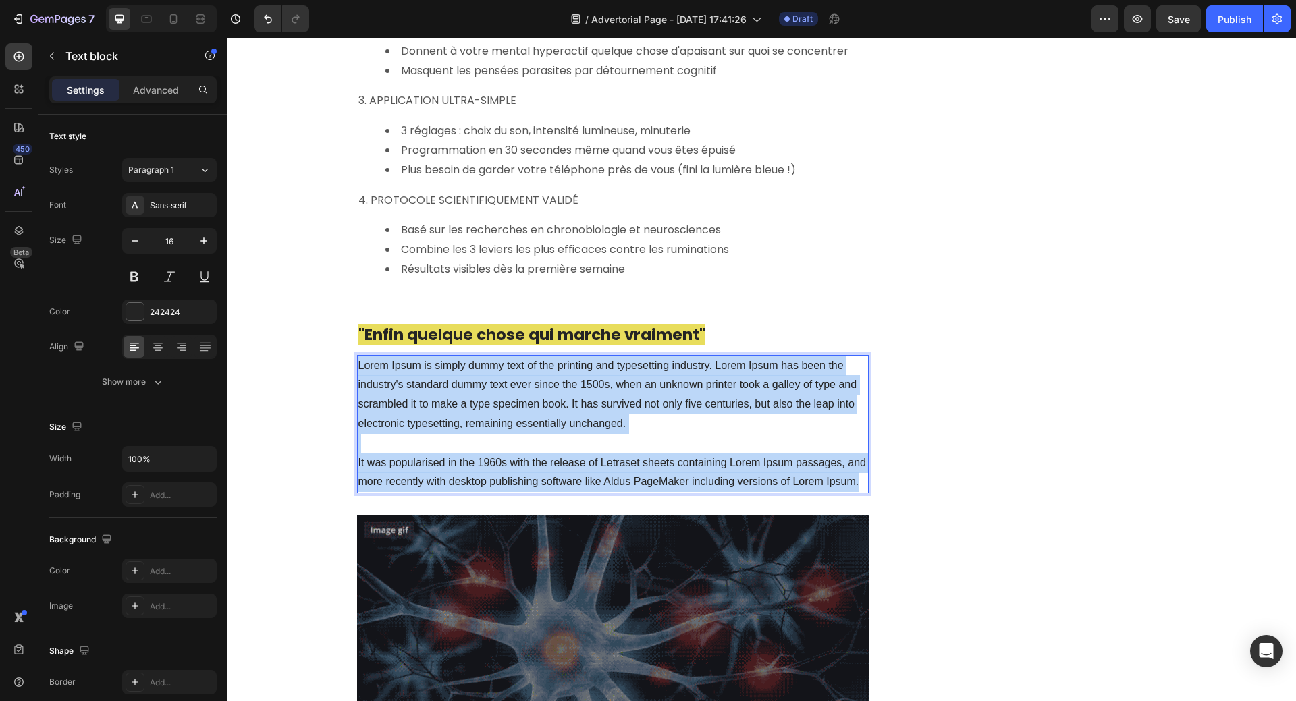
drag, startPoint x: 359, startPoint y: 347, endPoint x: 860, endPoint y: 469, distance: 516.0
click at [860, 469] on p "Lorem Ipsum is simply dummy text of the printing and typesetting industry. Lore…" at bounding box center [612, 424] width 509 height 136
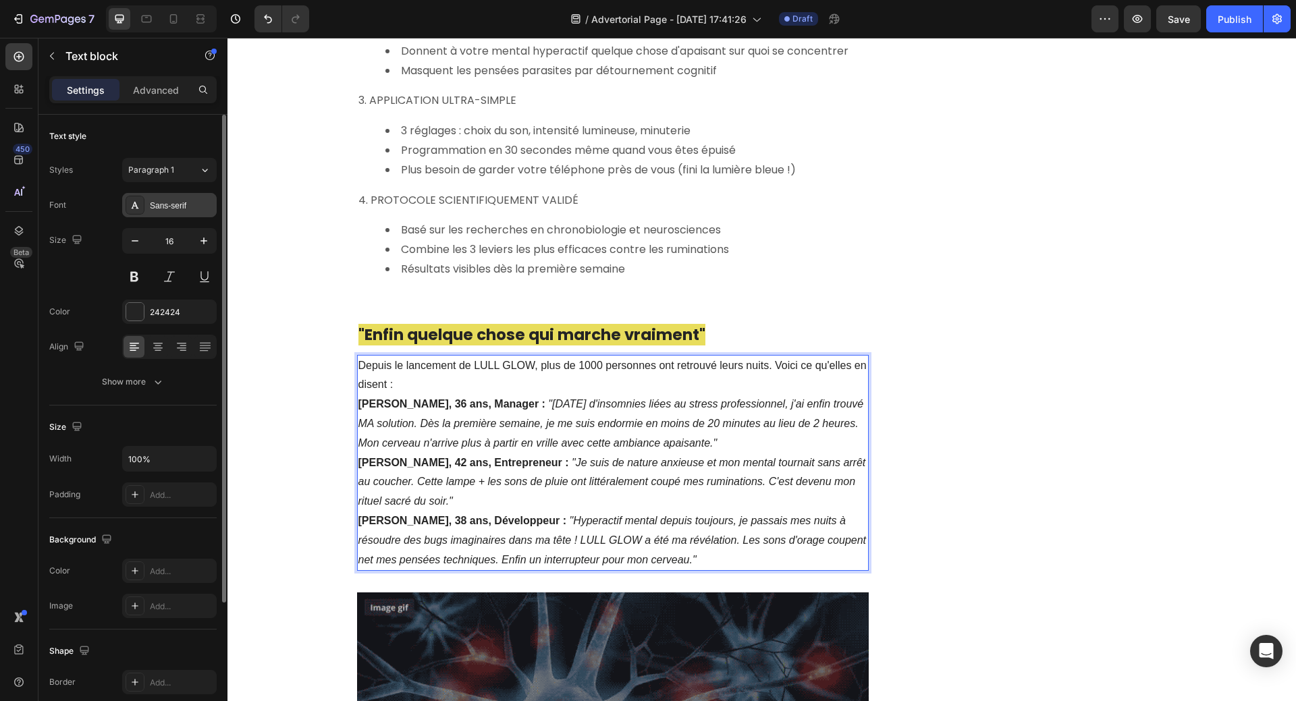
click at [167, 208] on div "Sans-serif" at bounding box center [181, 206] width 63 height 12
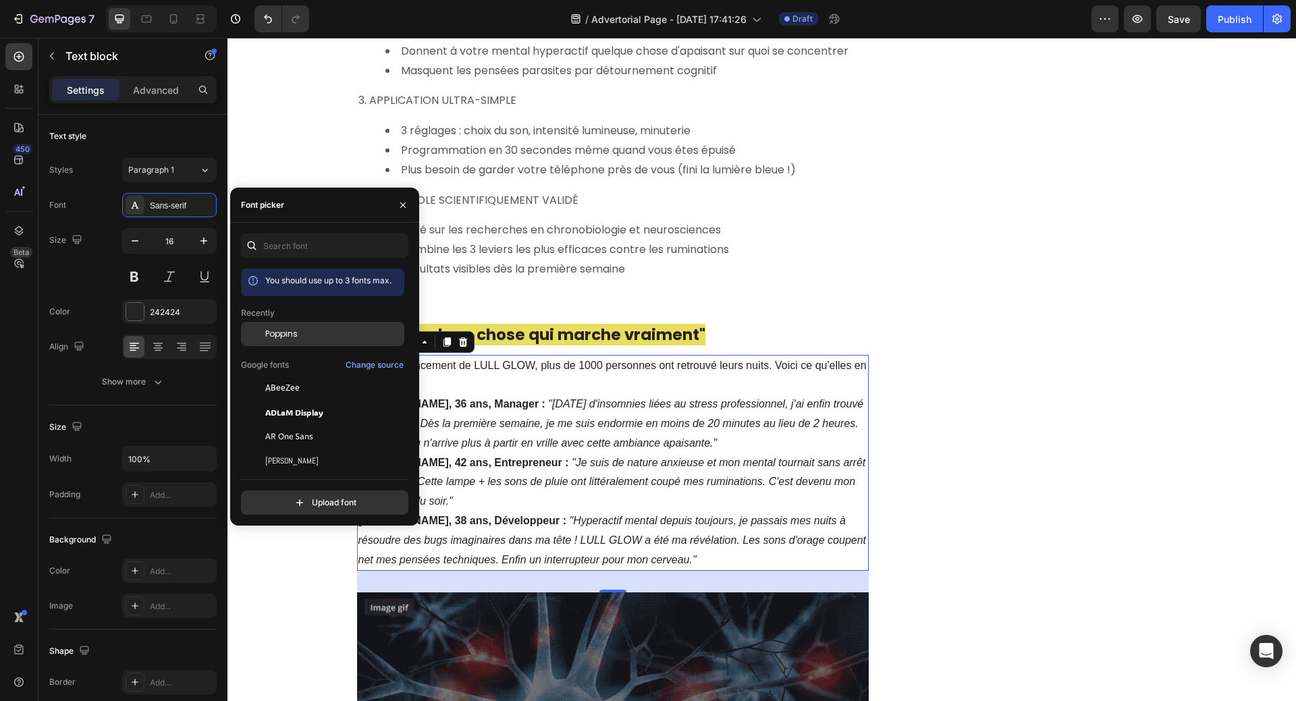
click at [278, 329] on span "Poppins" at bounding box center [281, 334] width 32 height 12
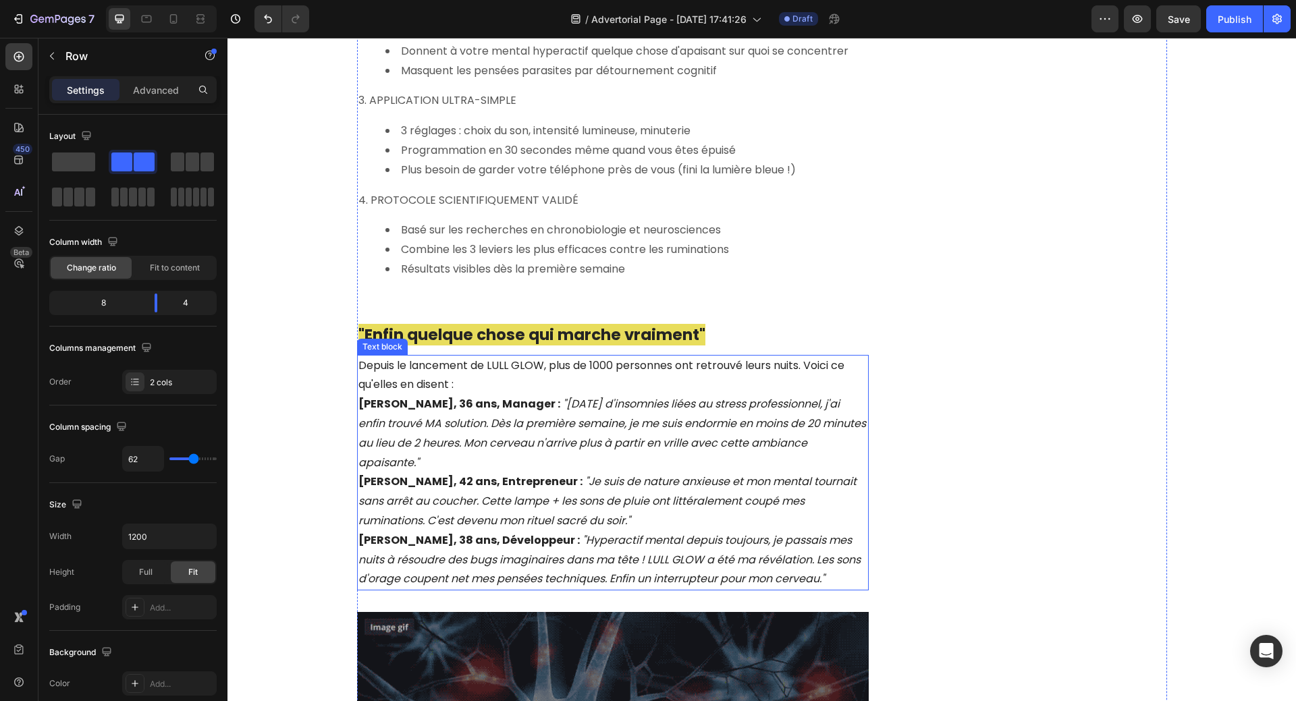
click at [854, 426] on p "Marie, 36 ans, Manager : "Après 2 ans d'insomnies liées au stress professionnel…" at bounding box center [612, 434] width 509 height 78
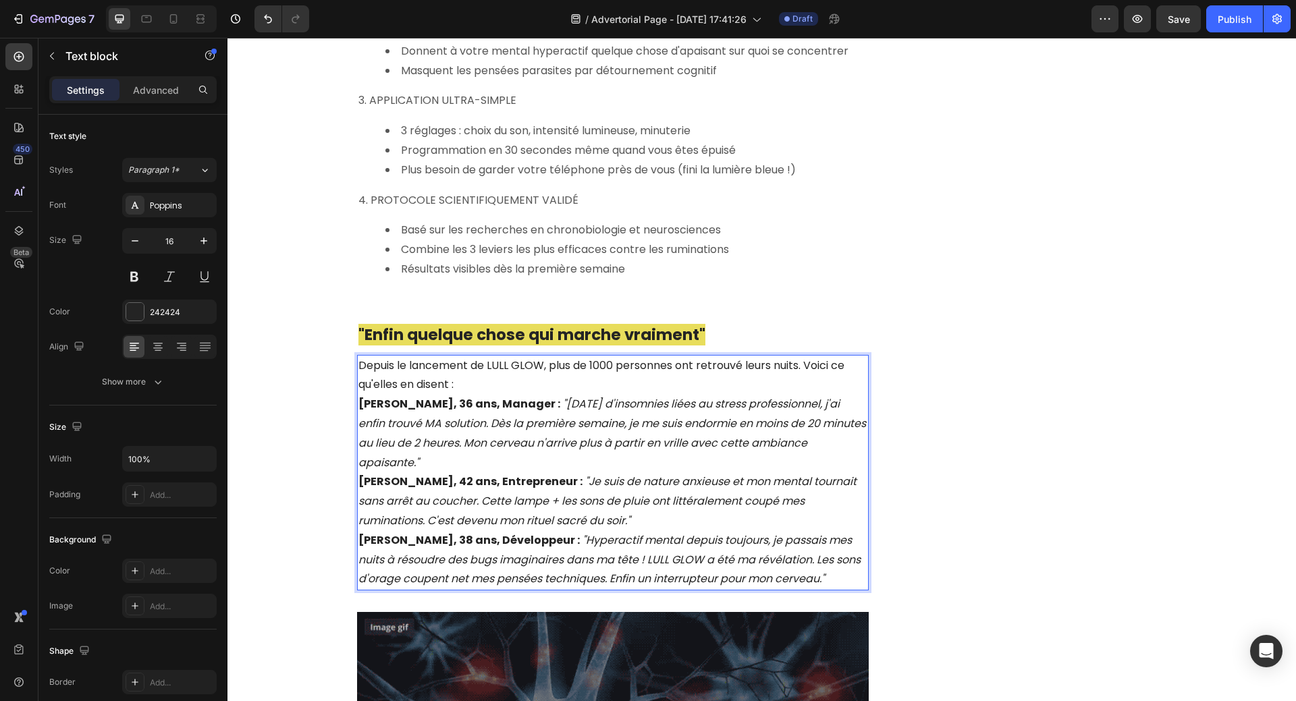
click at [856, 424] on p "Marie, 36 ans, Manager : "Après 2 ans d'insomnies liées au stress professionnel…" at bounding box center [612, 434] width 509 height 78
click at [854, 423] on p "Marie, 36 ans, Manager : "Après 2 ans d'insomnies liées au stress professionnel…" at bounding box center [612, 434] width 509 height 78
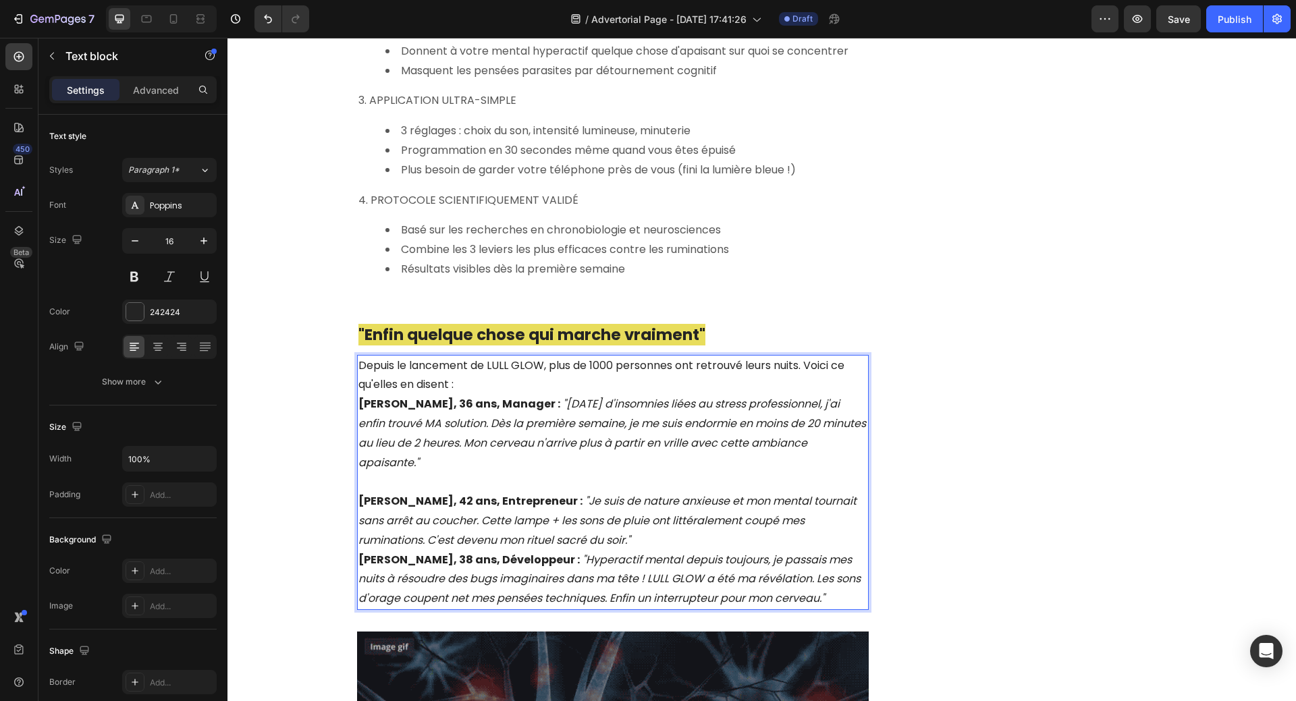
click at [597, 501] on p "[PERSON_NAME], 42 ans, Entrepreneur : "Je suis de nature anxieuse et mon mental…" at bounding box center [612, 521] width 509 height 58
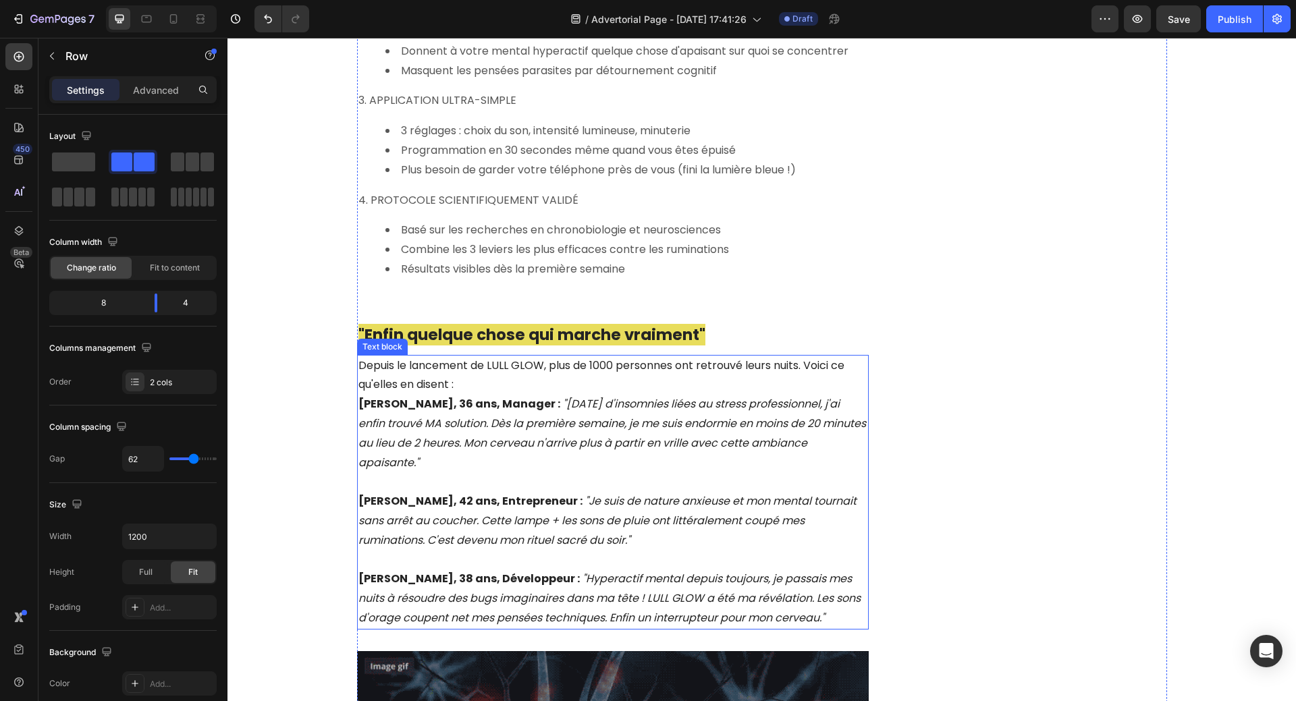
click at [520, 367] on p "Depuis le lancement de LULL GLOW, plus de 1000 personnes ont retrouvé leurs nui…" at bounding box center [612, 375] width 509 height 39
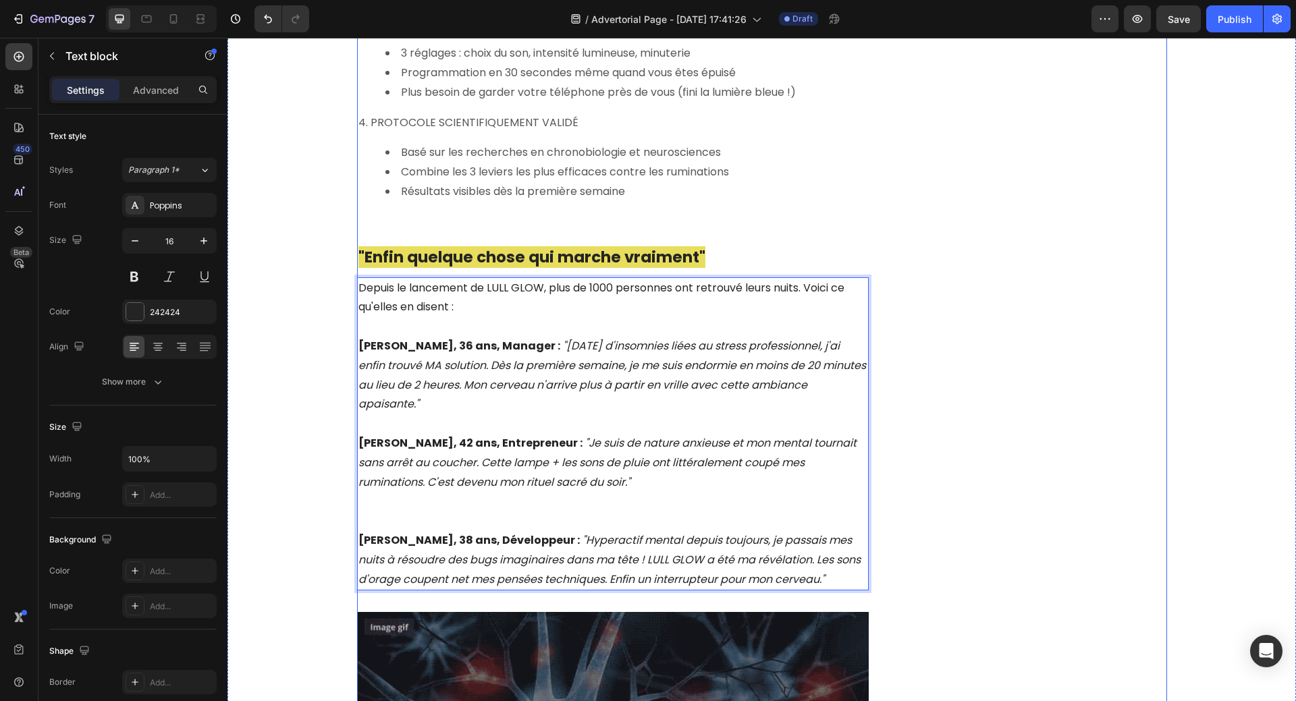
scroll to position [3178, 0]
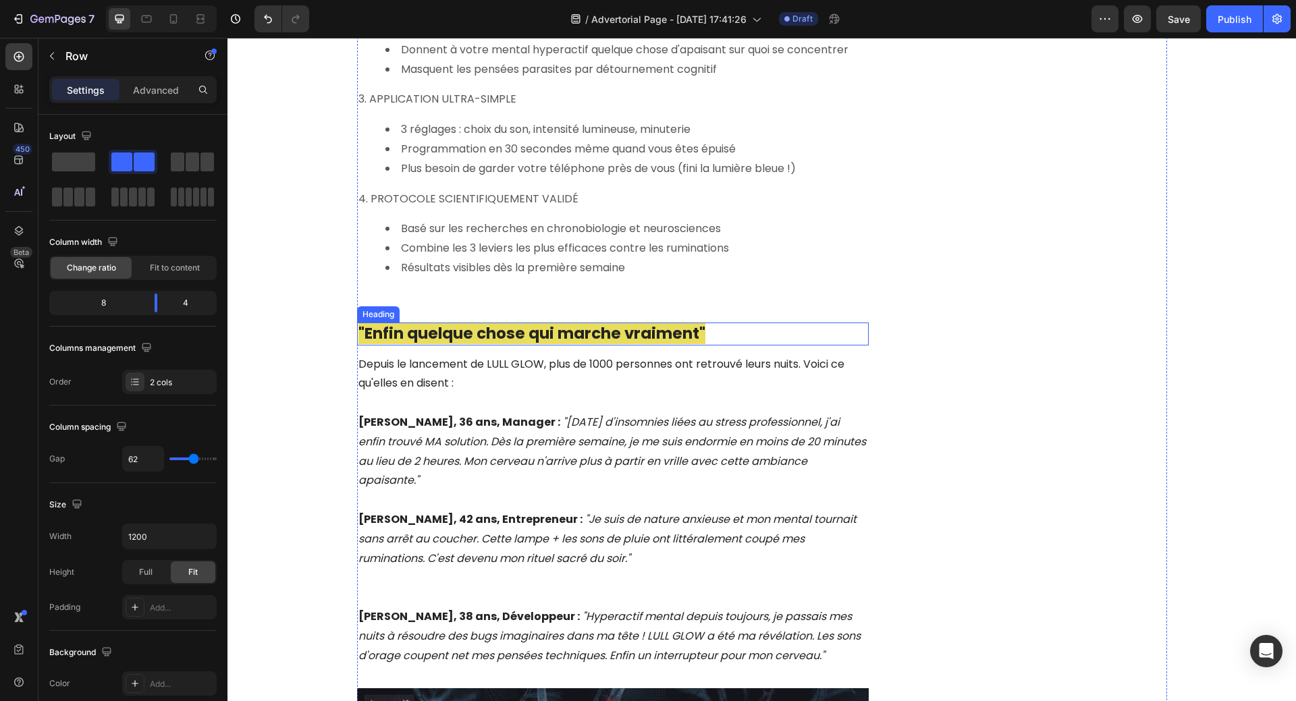
scroll to position [3043, 0]
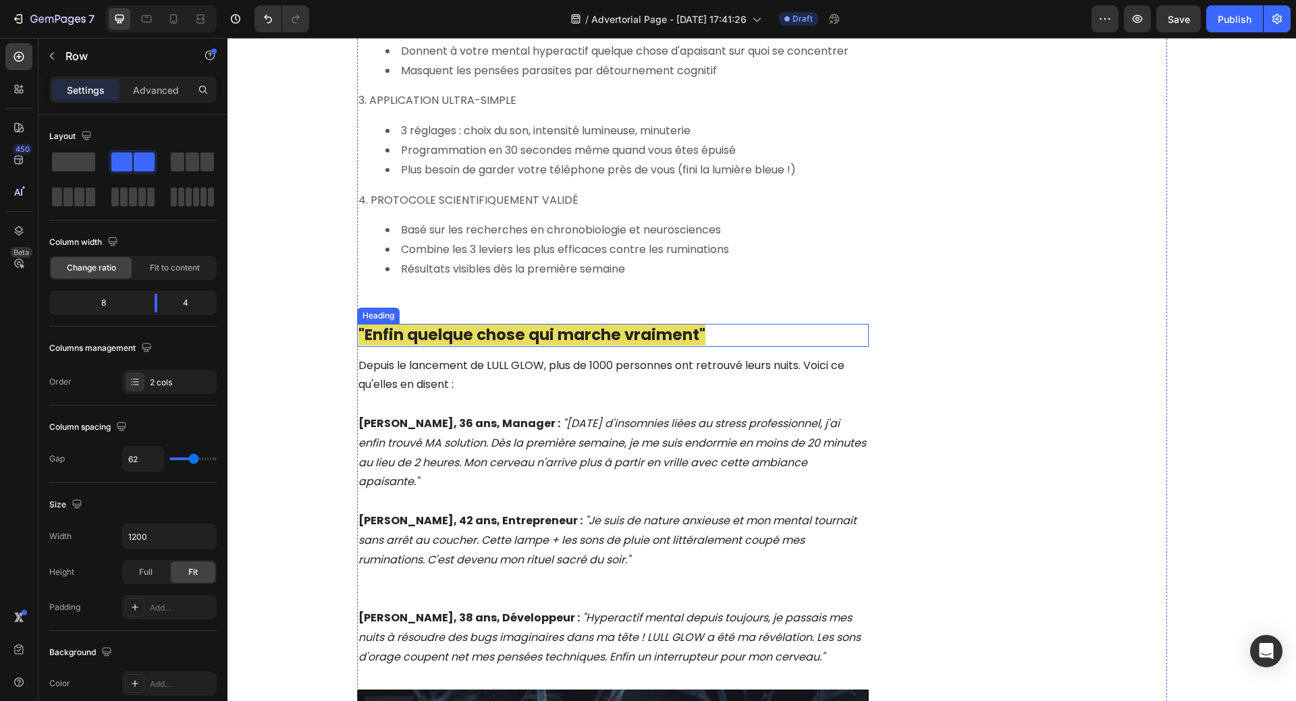
click at [546, 324] on span ""Enfin quelque chose qui marche vraiment"" at bounding box center [531, 335] width 347 height 22
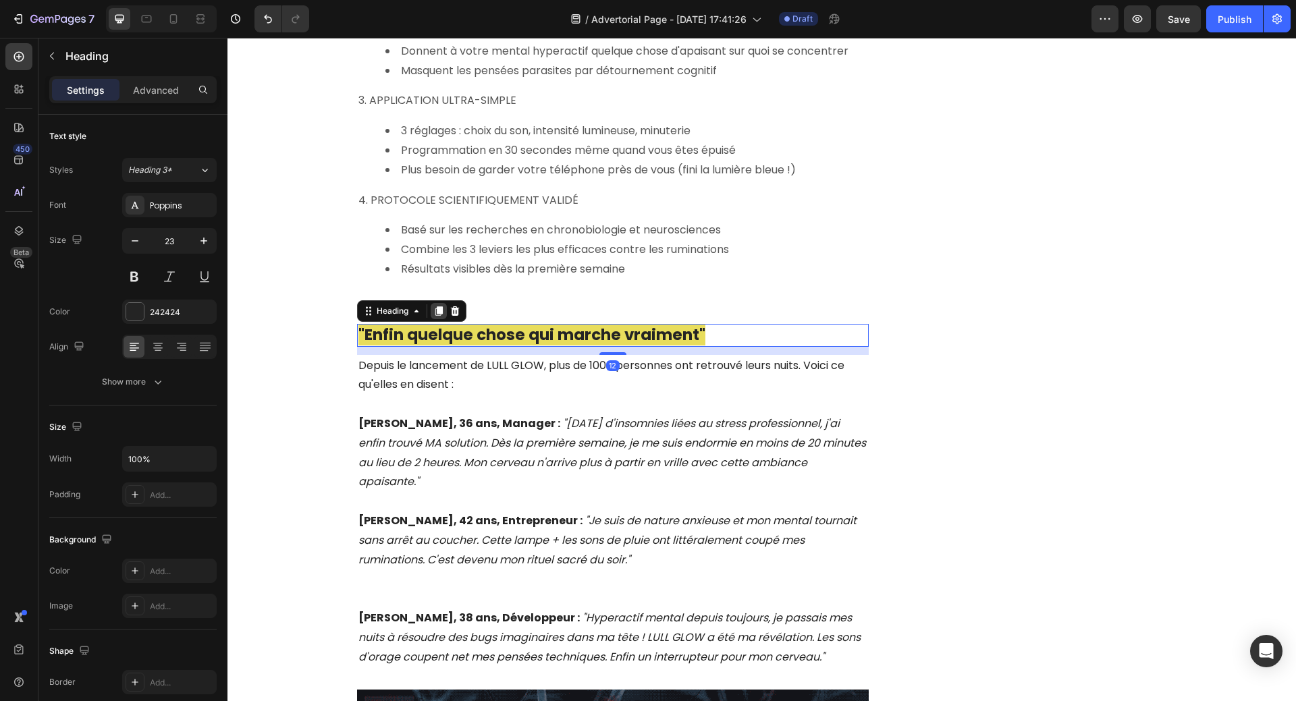
click at [436, 306] on icon at bounding box center [438, 310] width 7 height 9
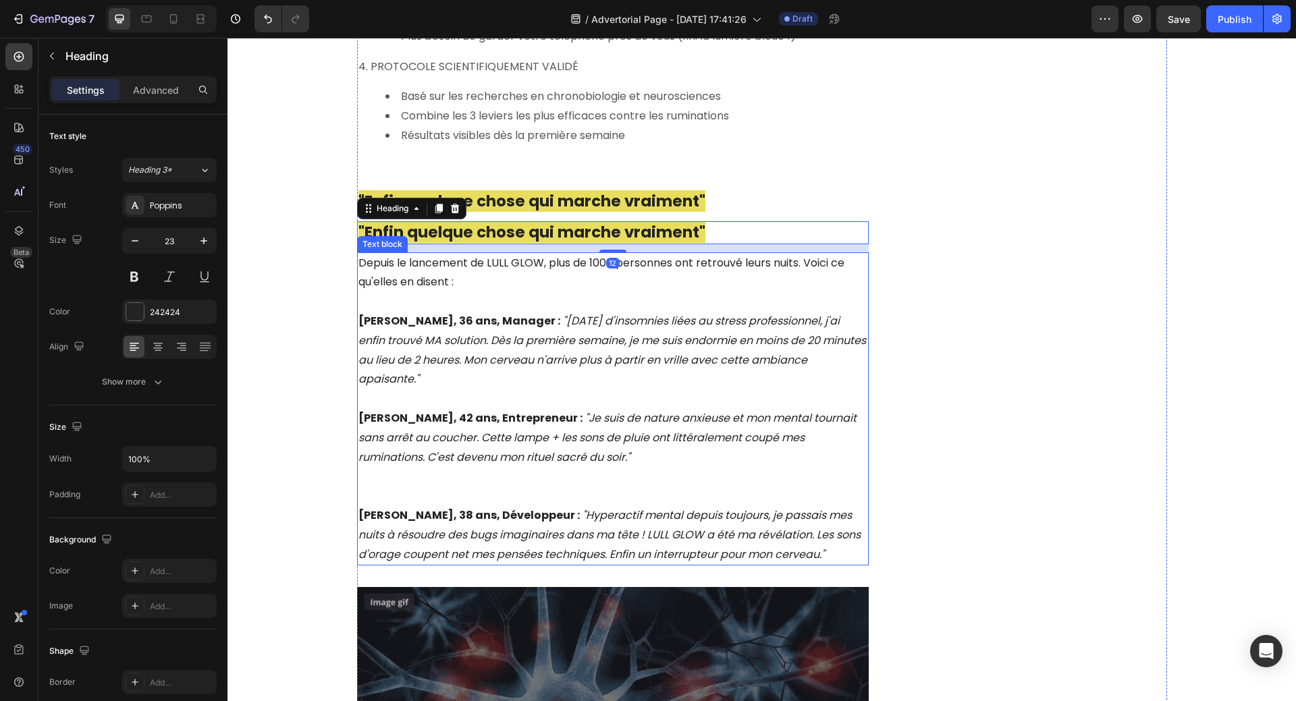
scroll to position [3246, 0]
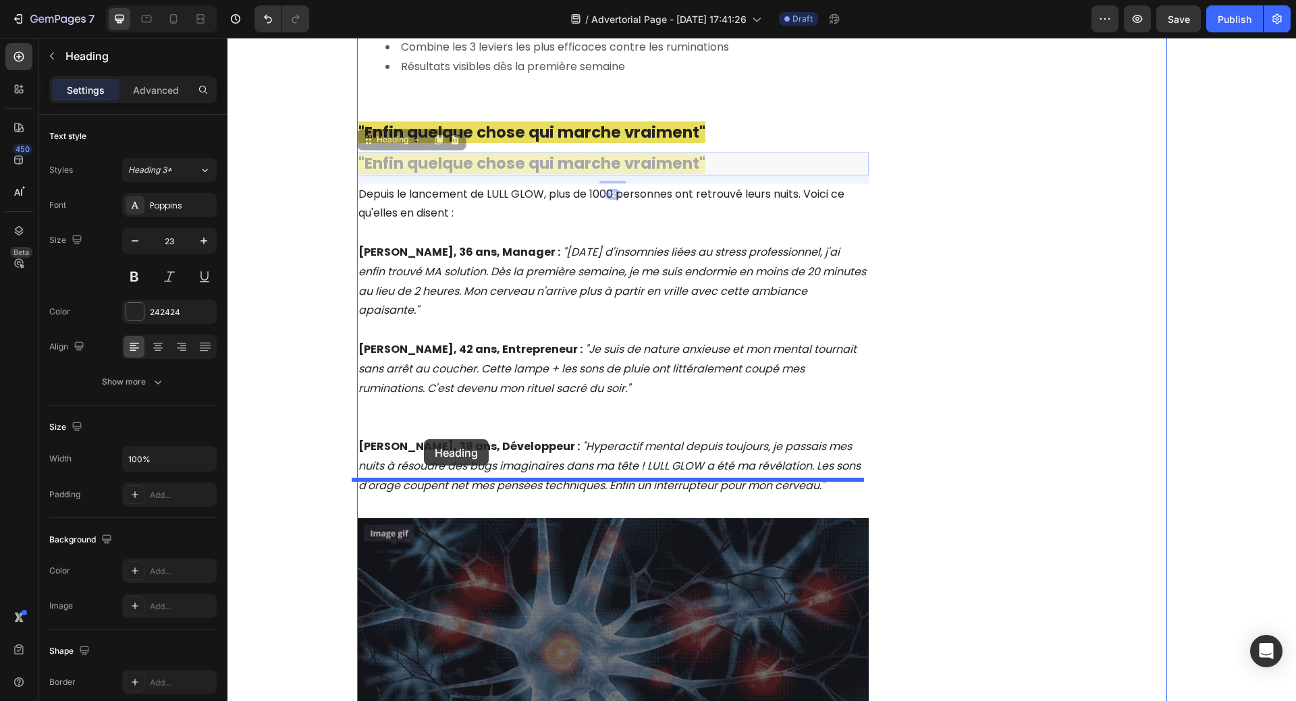
drag, startPoint x: 365, startPoint y: 123, endPoint x: 418, endPoint y: 423, distance: 304.2
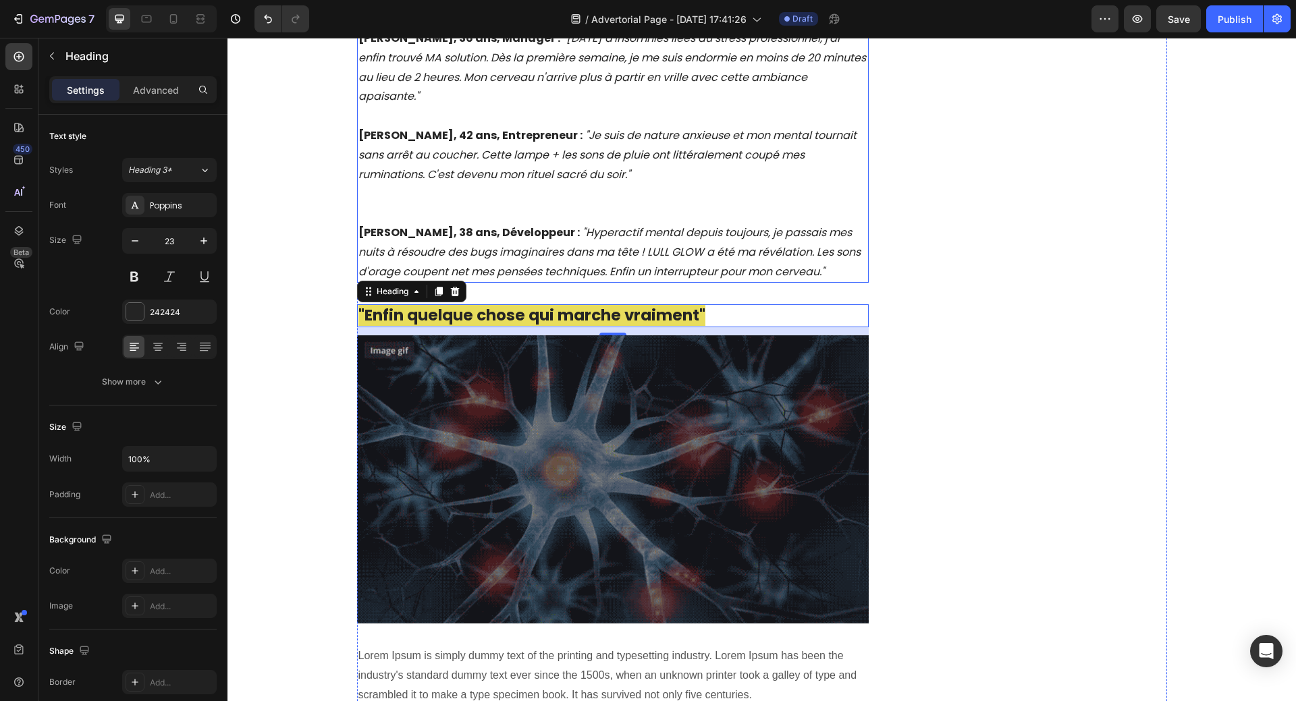
scroll to position [3448, 0]
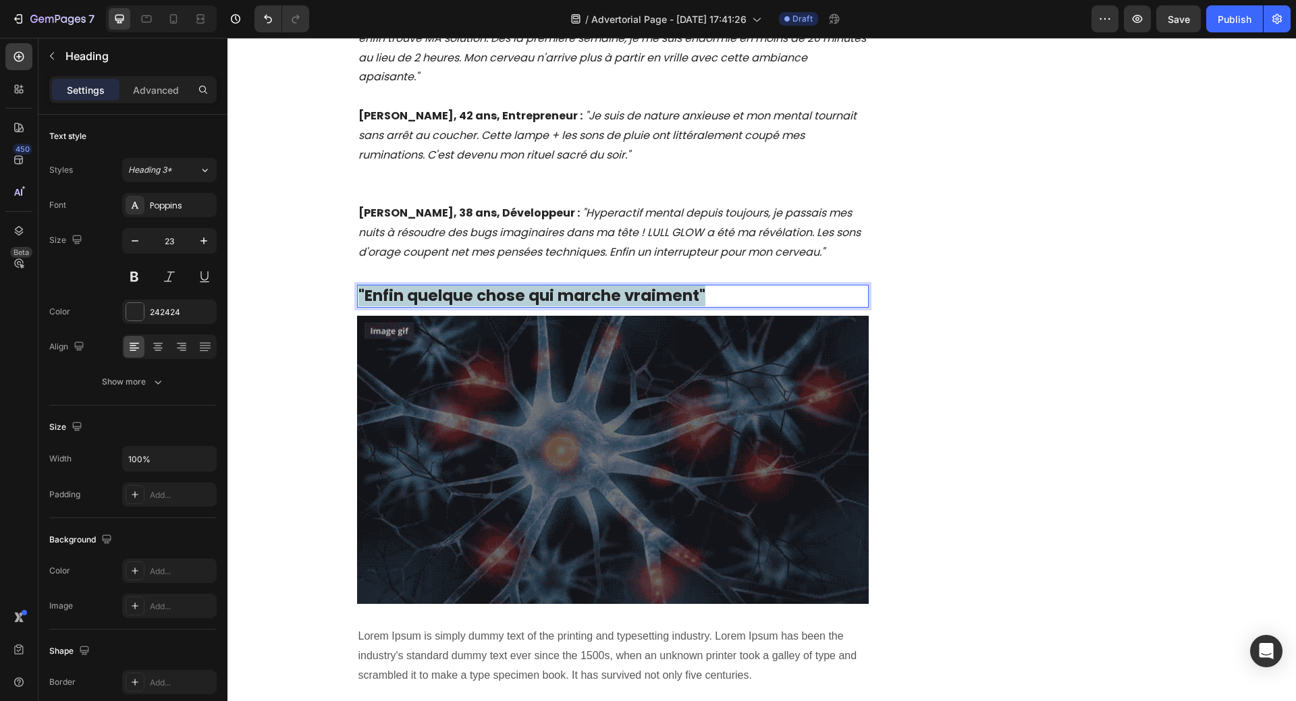
drag, startPoint x: 355, startPoint y: 256, endPoint x: 719, endPoint y: 258, distance: 363.7
click at [719, 286] on p ""Enfin quelque chose qui marche vraiment"" at bounding box center [612, 296] width 509 height 20
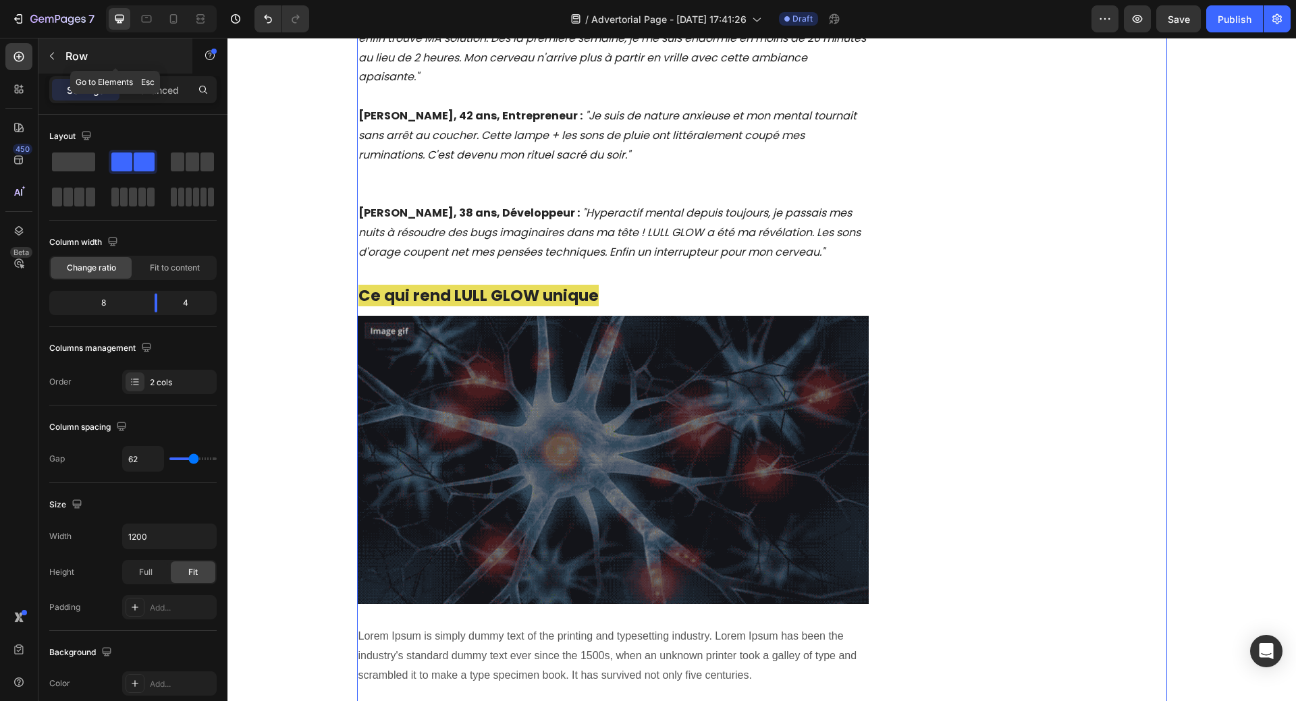
click at [47, 56] on icon "button" at bounding box center [52, 56] width 11 height 11
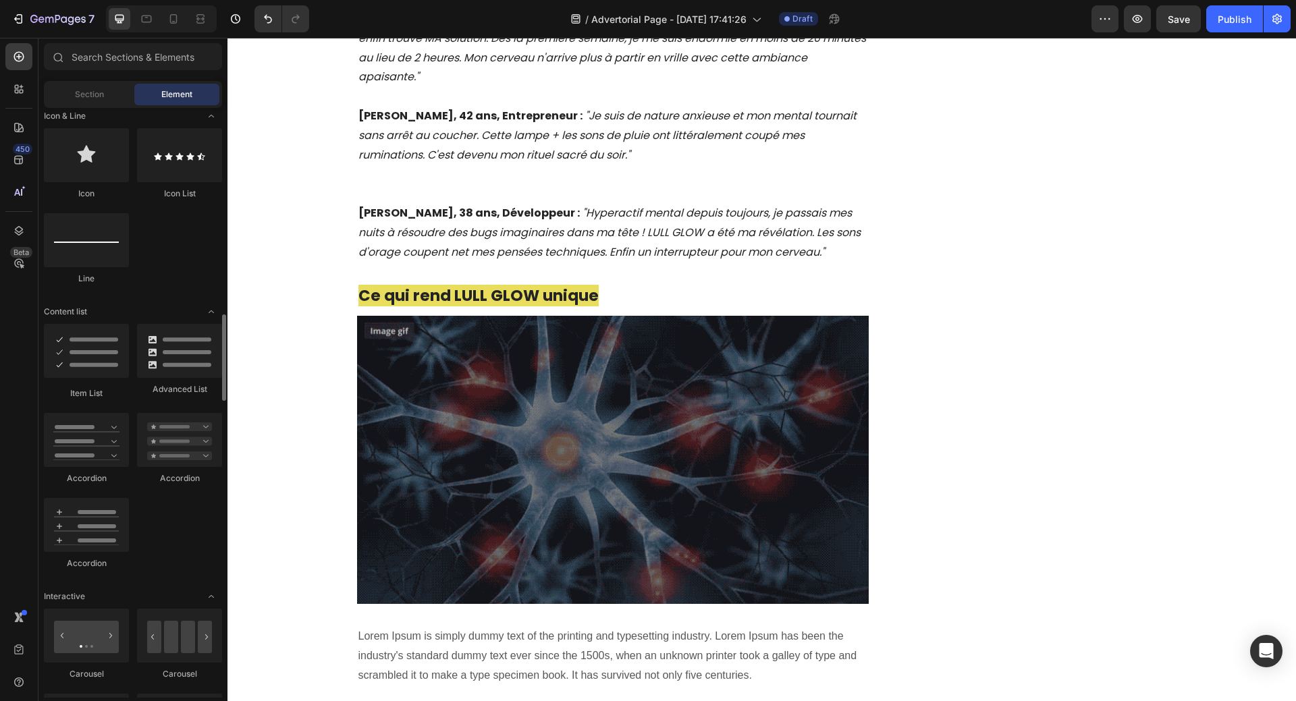
scroll to position [1012, 0]
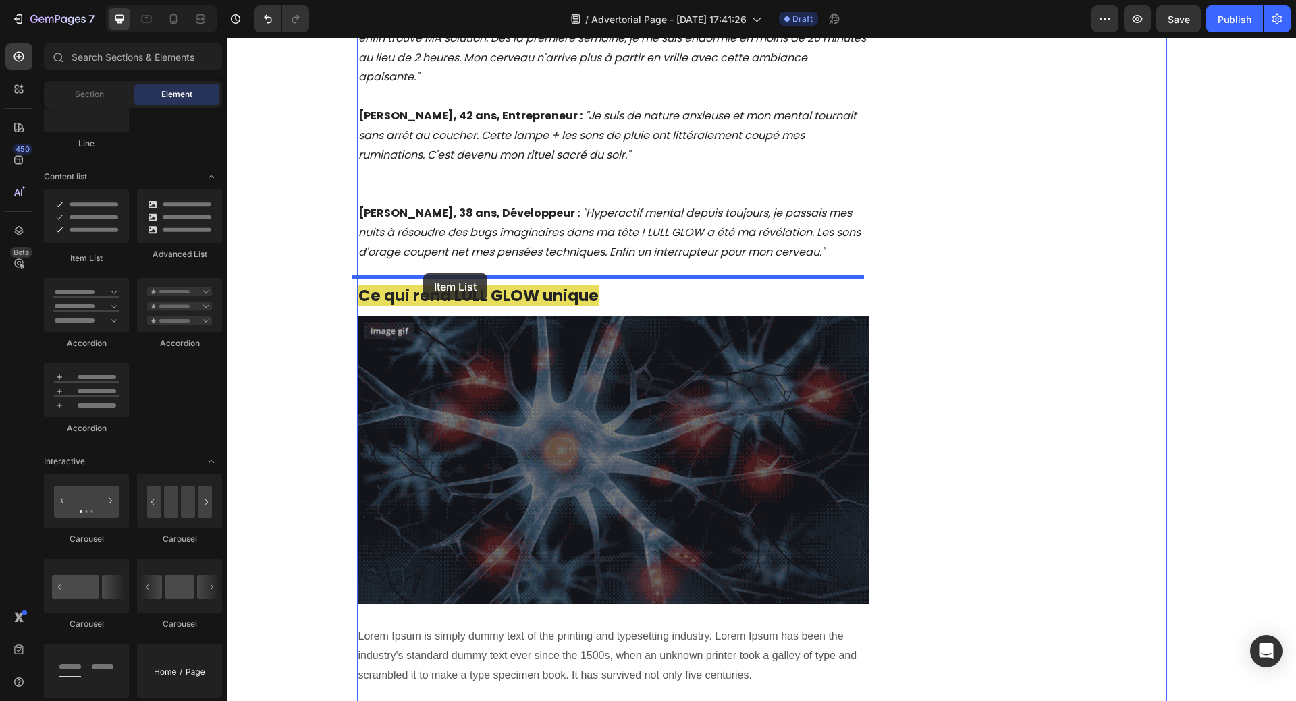
drag, startPoint x: 318, startPoint y: 258, endPoint x: 423, endPoint y: 273, distance: 106.4
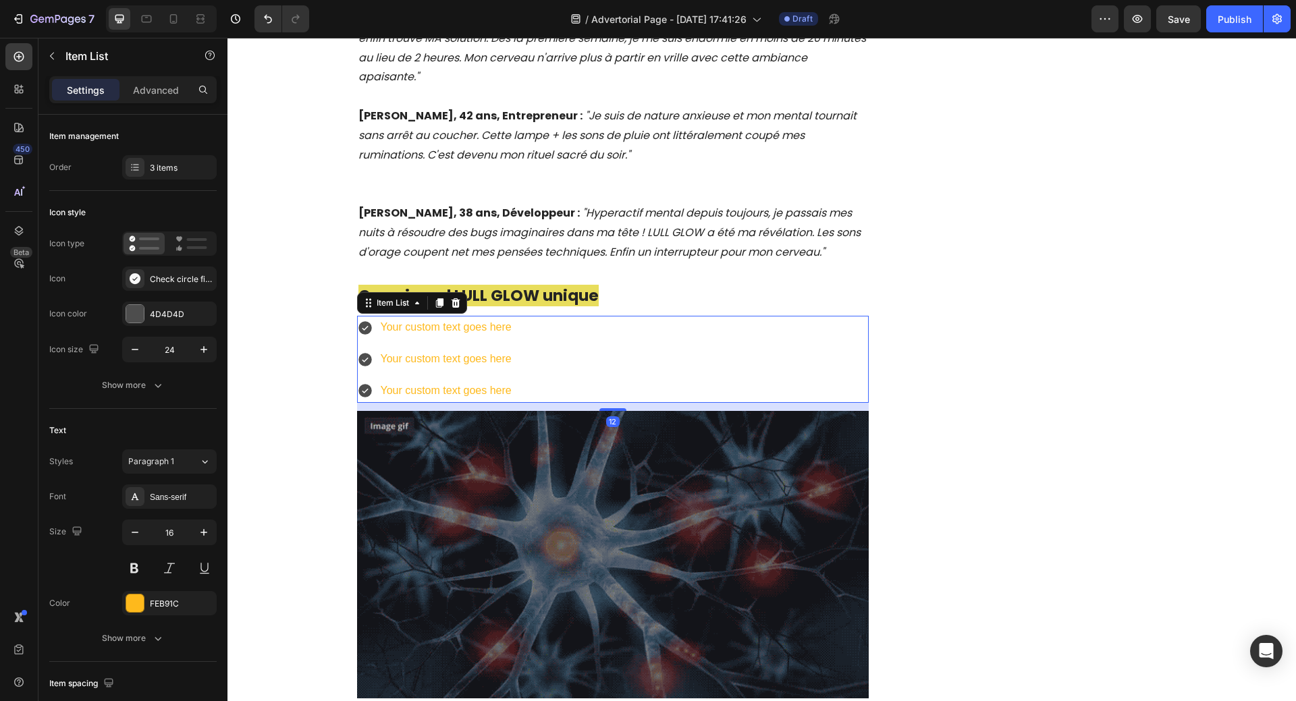
click at [431, 316] on div "Your custom text goes here" at bounding box center [446, 328] width 135 height 24
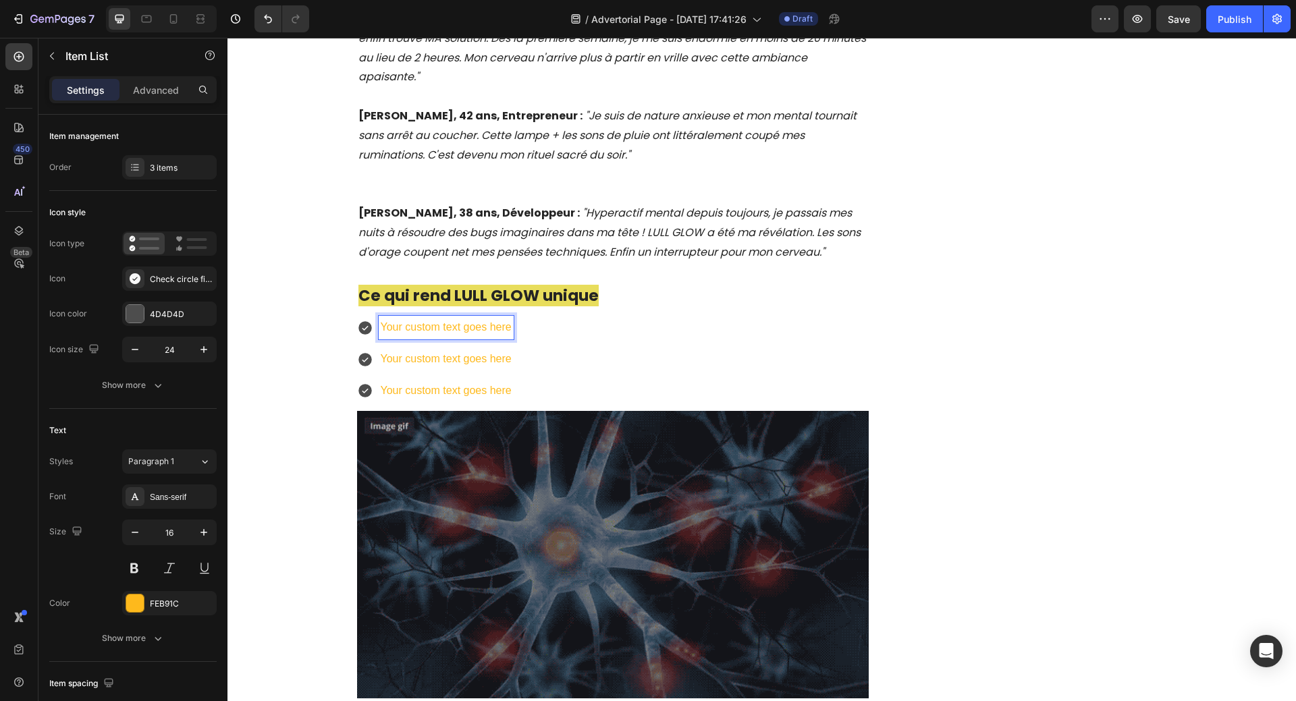
click at [416, 318] on p "Your custom text goes here" at bounding box center [446, 328] width 131 height 20
click at [391, 318] on p "Your custom text goes here" at bounding box center [446, 328] width 131 height 20
drag, startPoint x: 378, startPoint y: 291, endPoint x: 509, endPoint y: 291, distance: 131.6
click at [509, 316] on div "Your custom text goes here Your custom text goes here Your custom text goes here" at bounding box center [613, 359] width 512 height 86
click at [136, 603] on div at bounding box center [135, 603] width 18 height 18
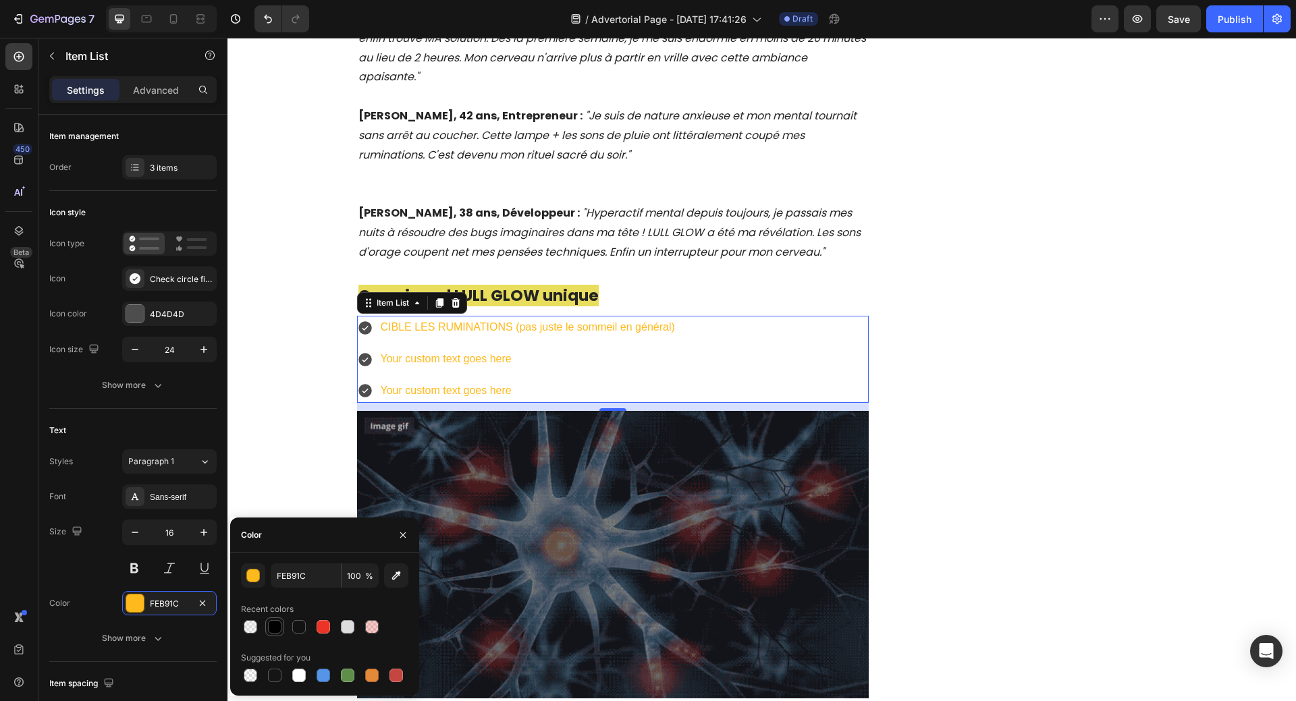
click at [272, 623] on div at bounding box center [274, 626] width 13 height 13
type input "010101"
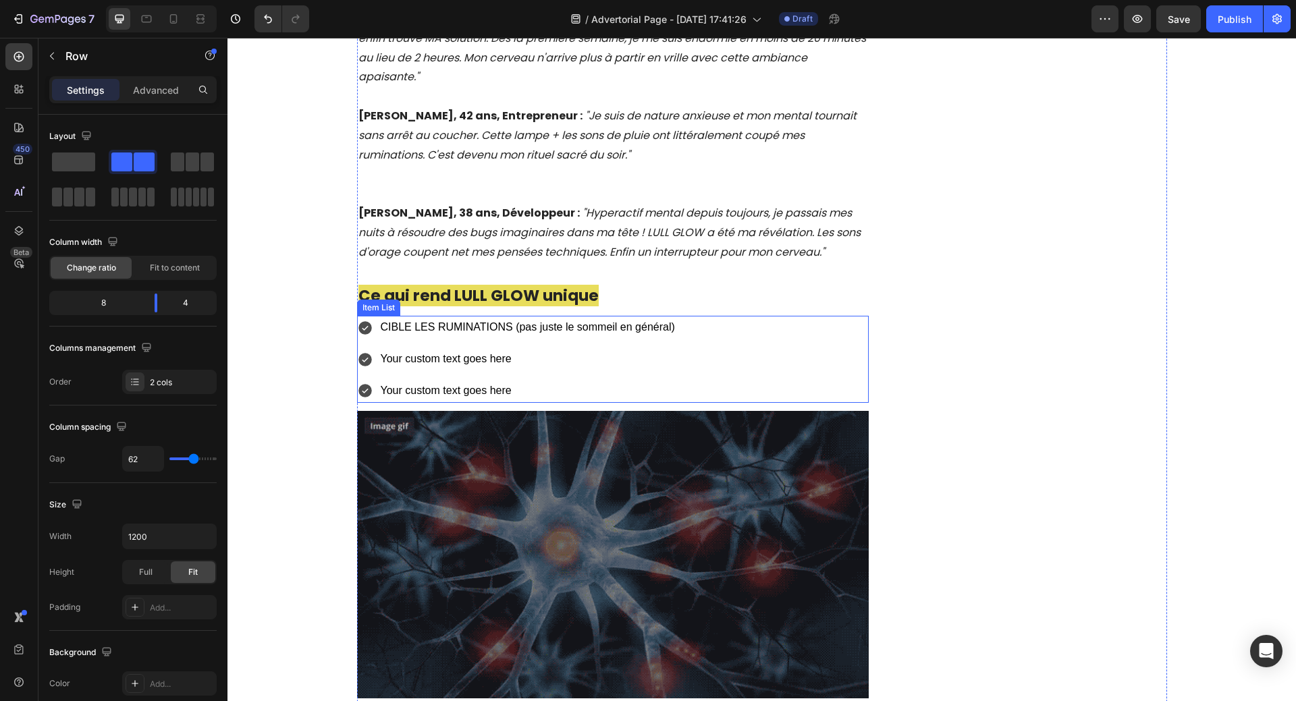
click at [416, 350] on p "Your custom text goes here" at bounding box center [528, 360] width 294 height 20
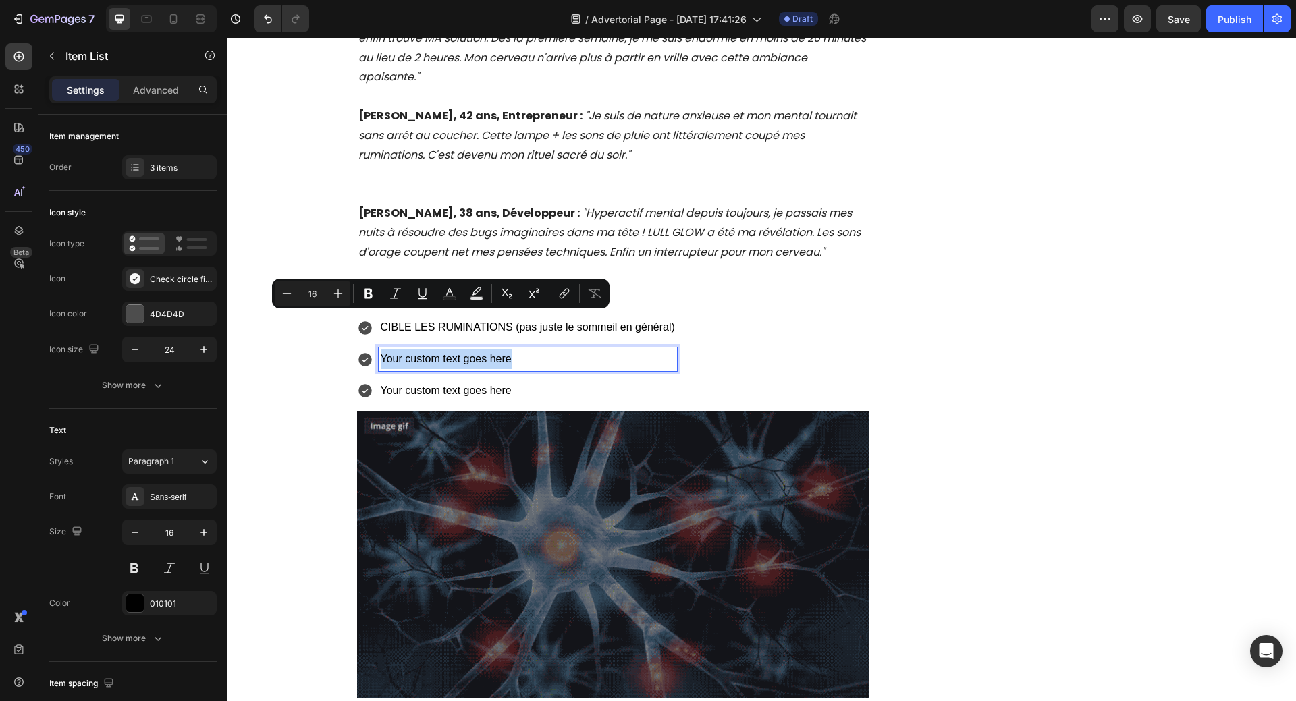
drag, startPoint x: 383, startPoint y: 323, endPoint x: 519, endPoint y: 327, distance: 136.4
click at [519, 350] on p "Your custom text goes here" at bounding box center [528, 360] width 294 height 20
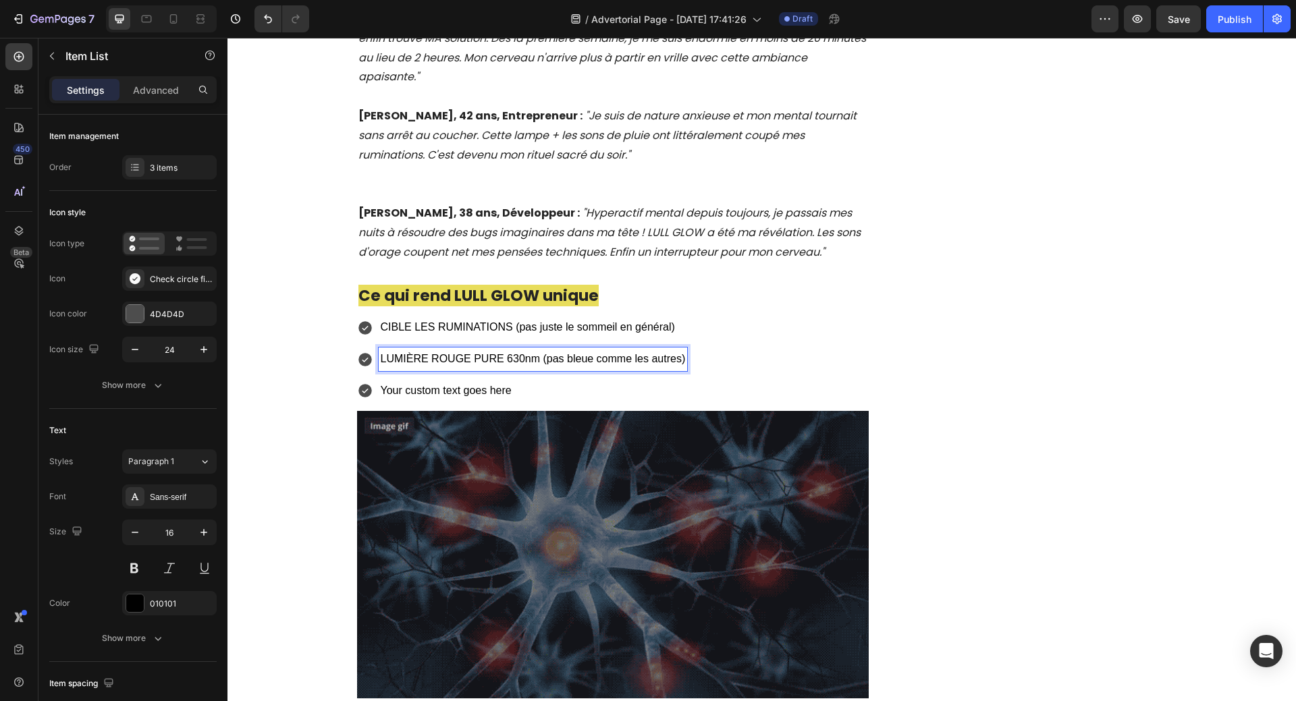
click at [468, 381] on p "Your custom text goes here" at bounding box center [533, 391] width 305 height 20
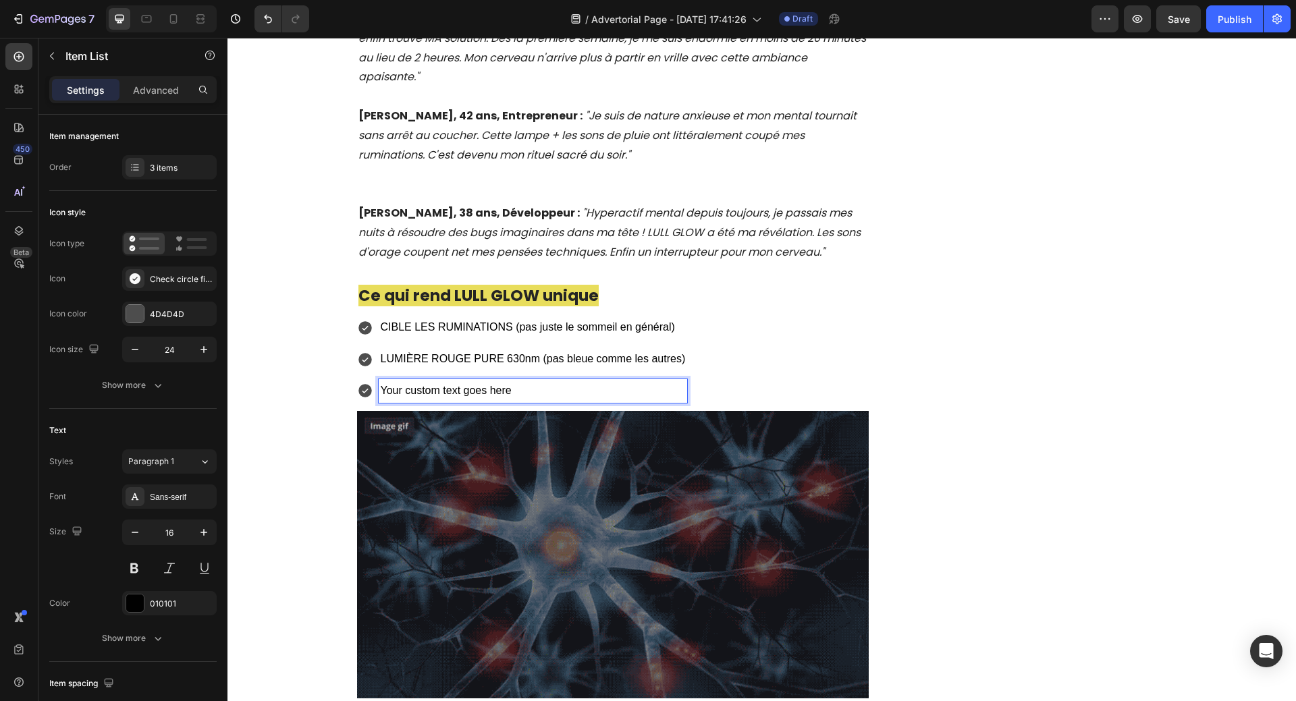
click at [383, 381] on p "Your custom text goes here" at bounding box center [533, 391] width 305 height 20
drag, startPoint x: 375, startPoint y: 352, endPoint x: 520, endPoint y: 360, distance: 144.6
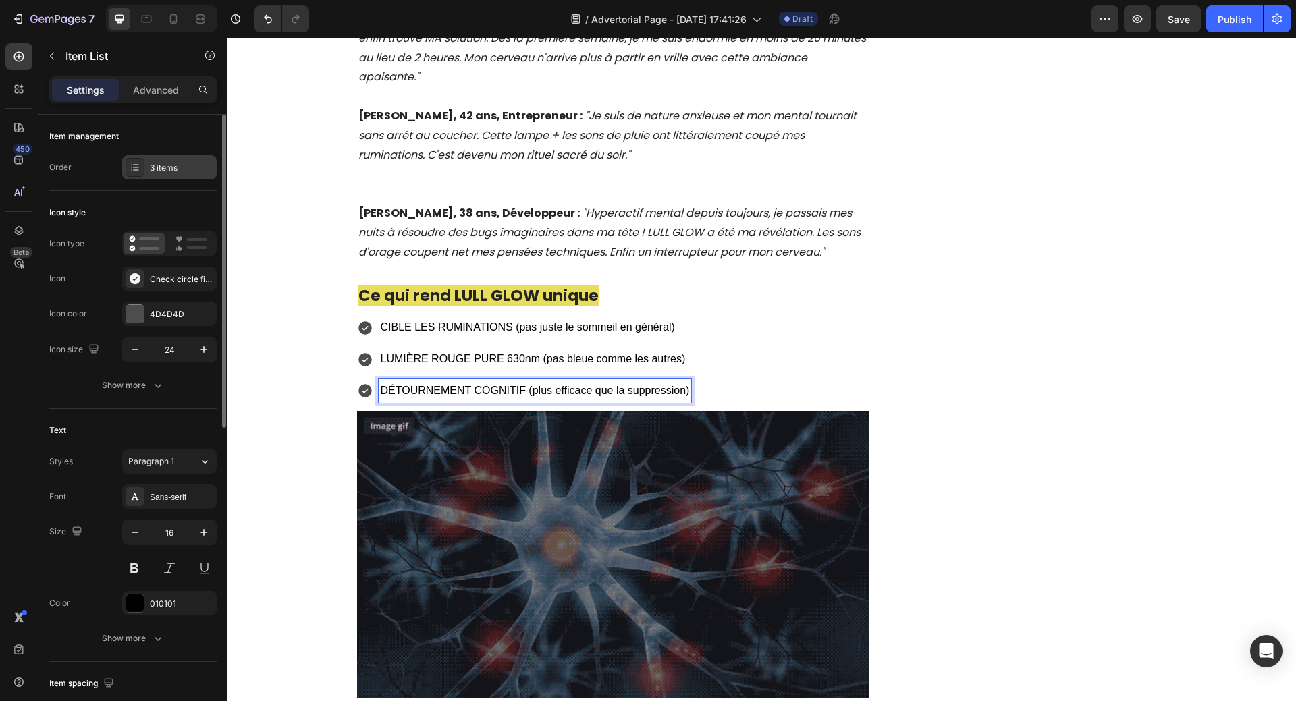
click at [150, 171] on div "3 items" at bounding box center [181, 168] width 63 height 12
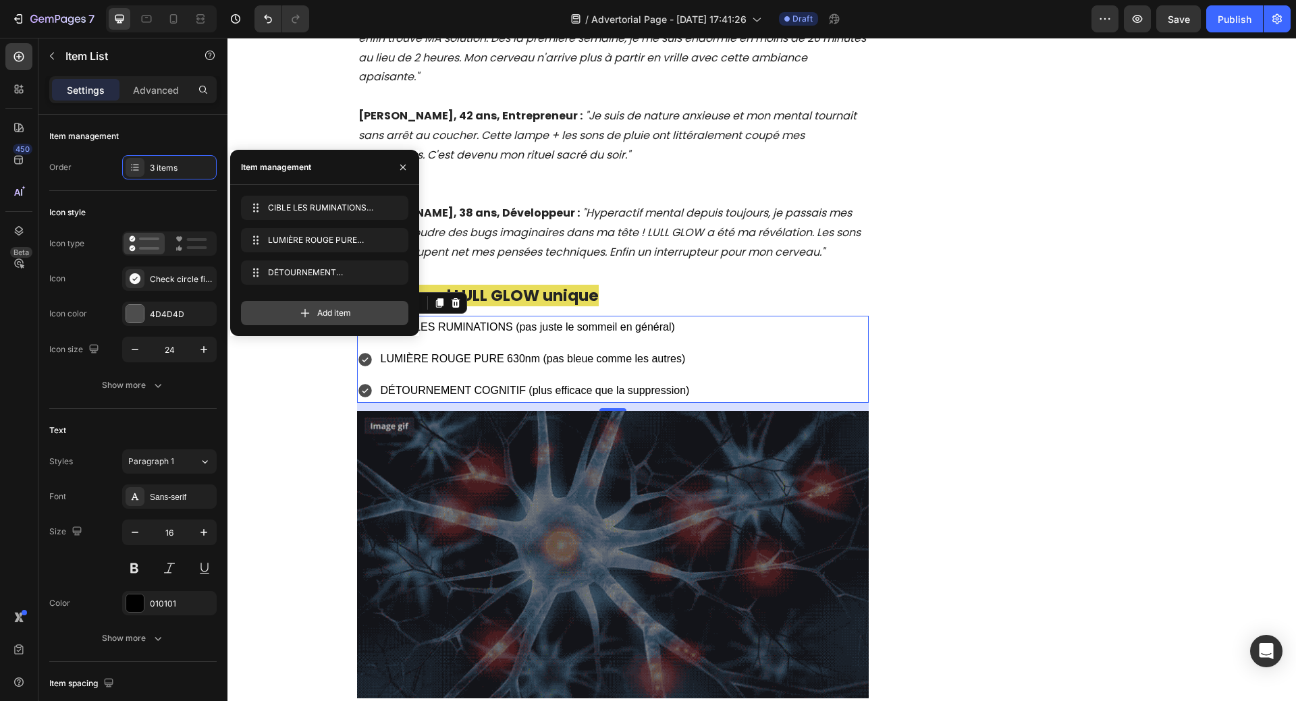
click at [289, 314] on div "Add item" at bounding box center [324, 313] width 167 height 24
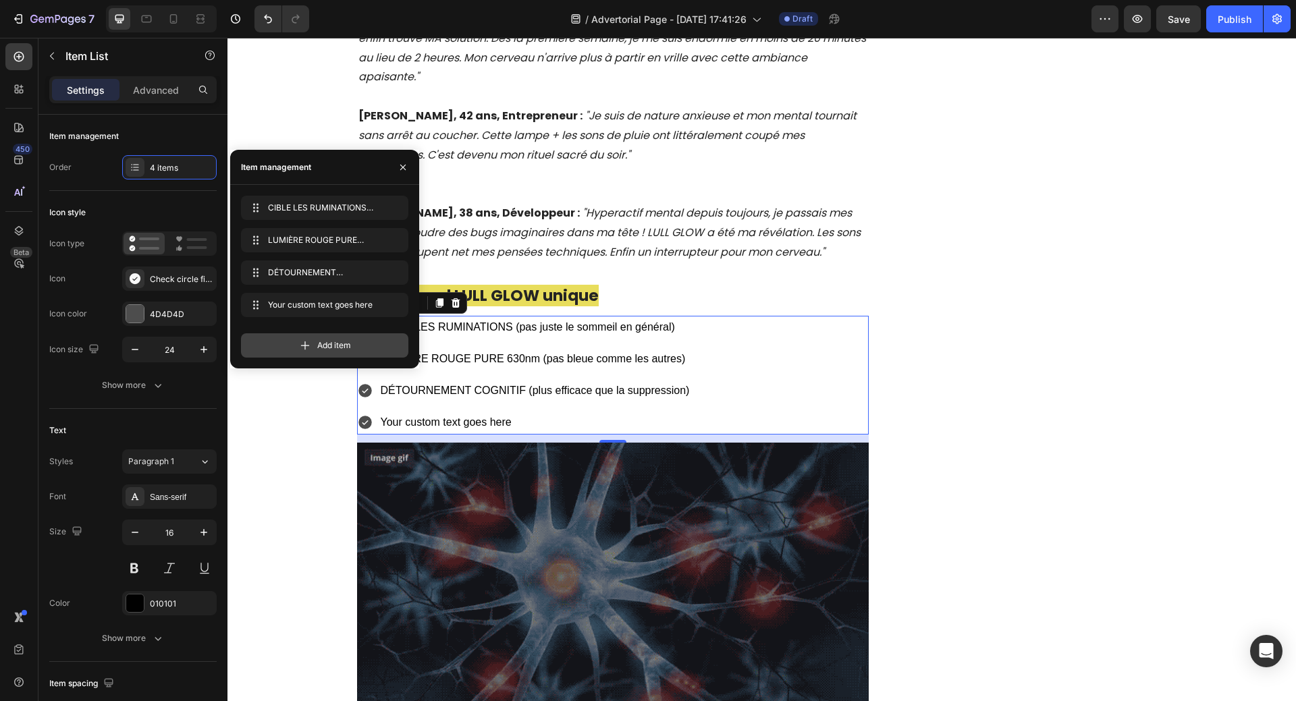
click at [297, 350] on div "Add item" at bounding box center [324, 345] width 167 height 24
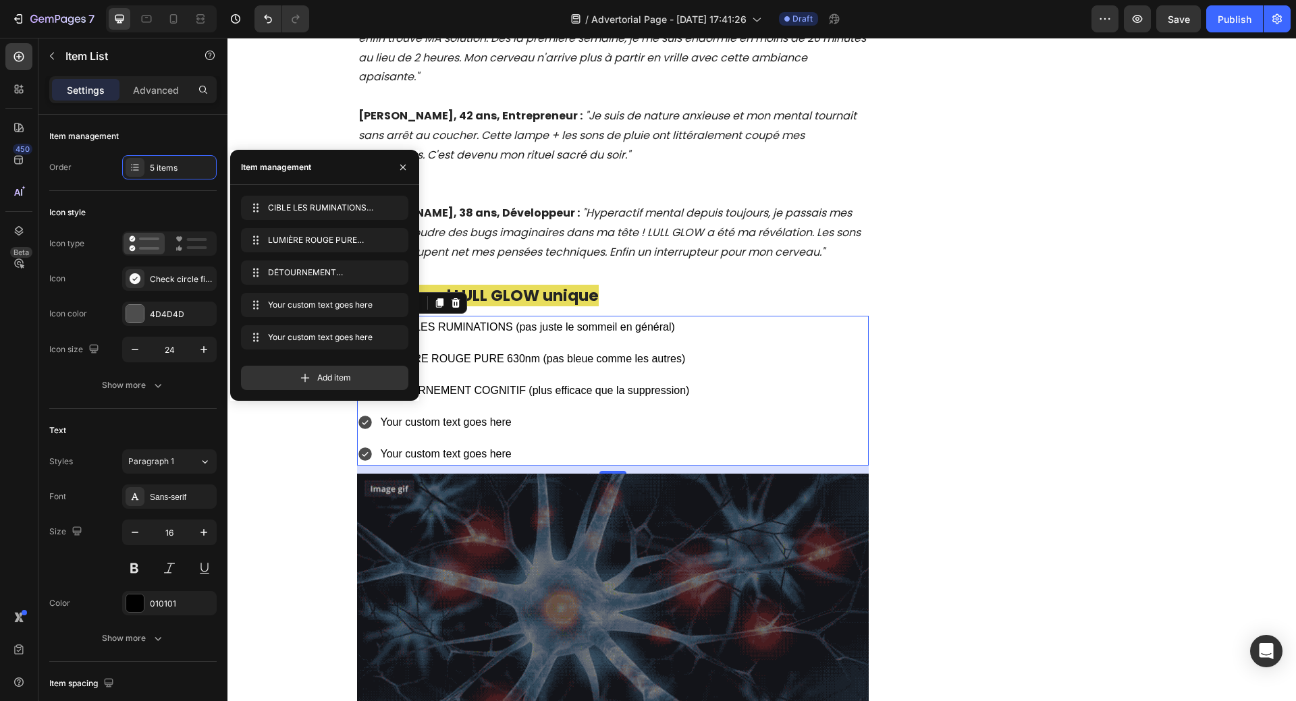
click at [466, 411] on div "Your custom text goes here" at bounding box center [535, 423] width 313 height 24
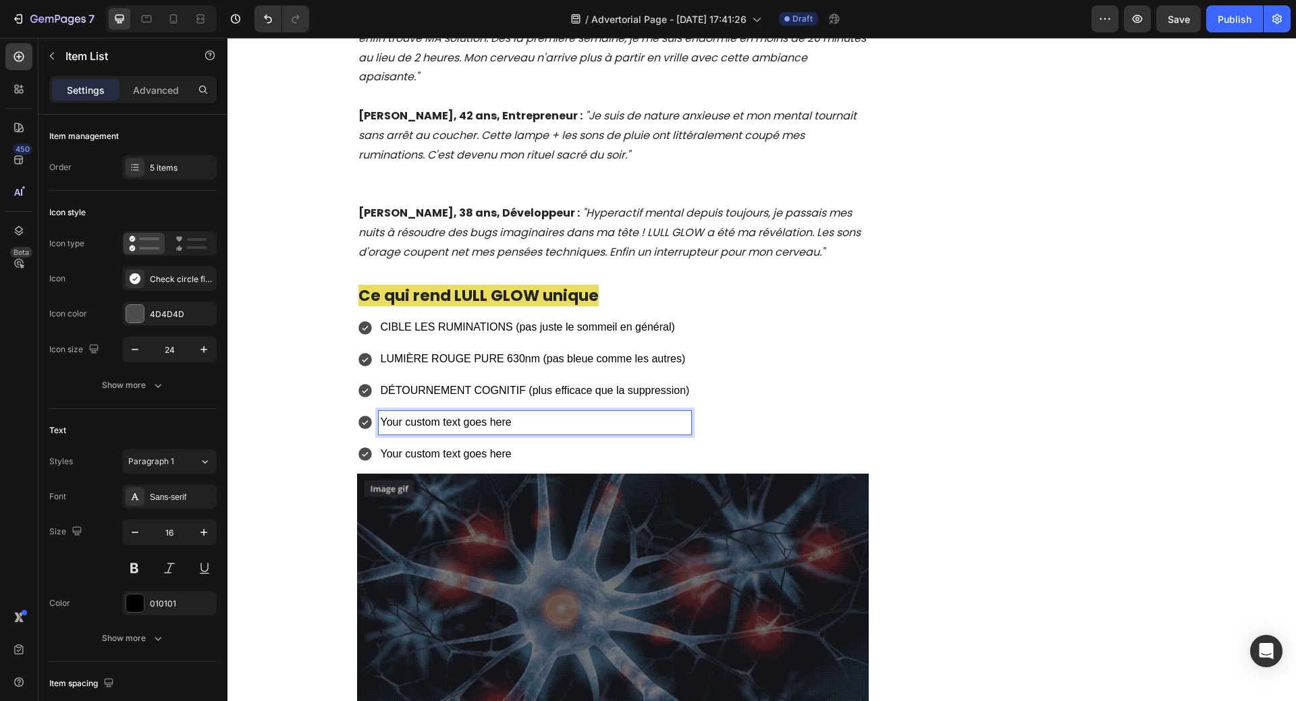
click at [384, 413] on p "Your custom text goes here" at bounding box center [535, 423] width 309 height 20
drag, startPoint x: 380, startPoint y: 384, endPoint x: 443, endPoint y: 383, distance: 63.4
click at [443, 413] on p "Your custom text goes here" at bounding box center [535, 423] width 309 height 20
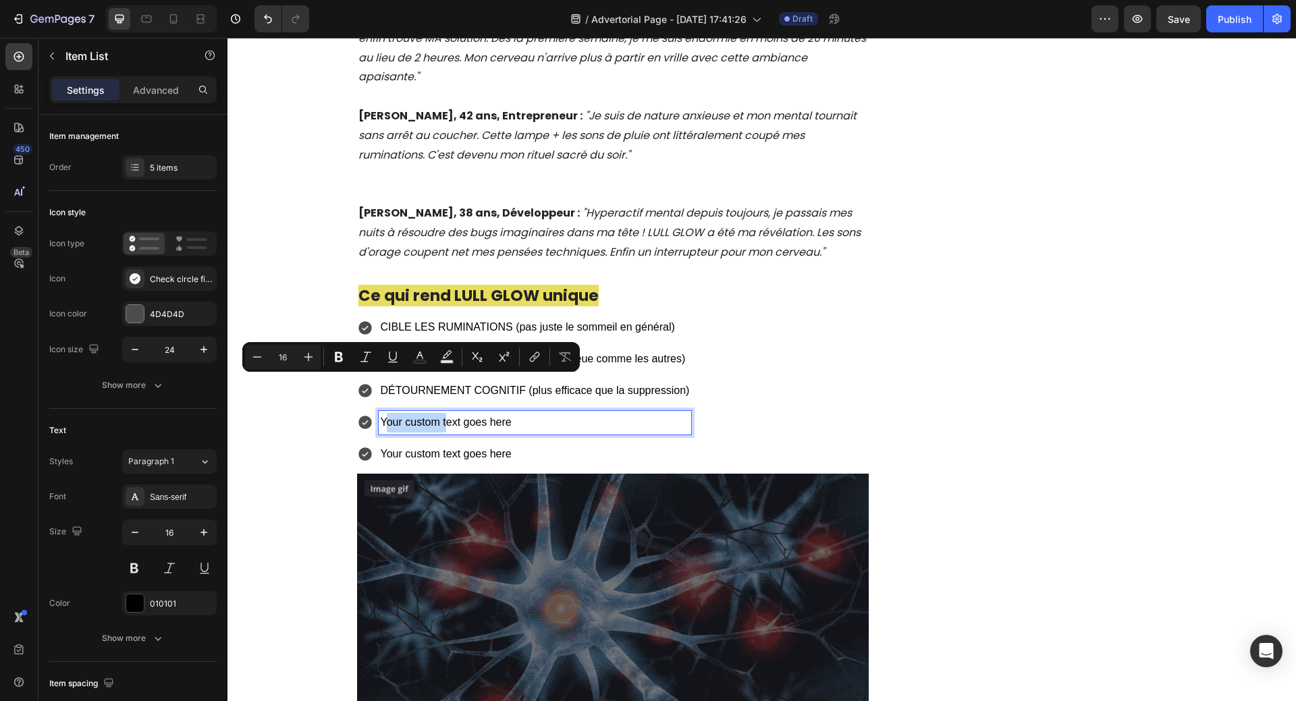
click at [441, 413] on p "Your custom text goes here" at bounding box center [535, 423] width 309 height 20
drag, startPoint x: 377, startPoint y: 382, endPoint x: 534, endPoint y: 375, distance: 156.7
click at [534, 413] on p "Your custom text goes here" at bounding box center [535, 423] width 309 height 20
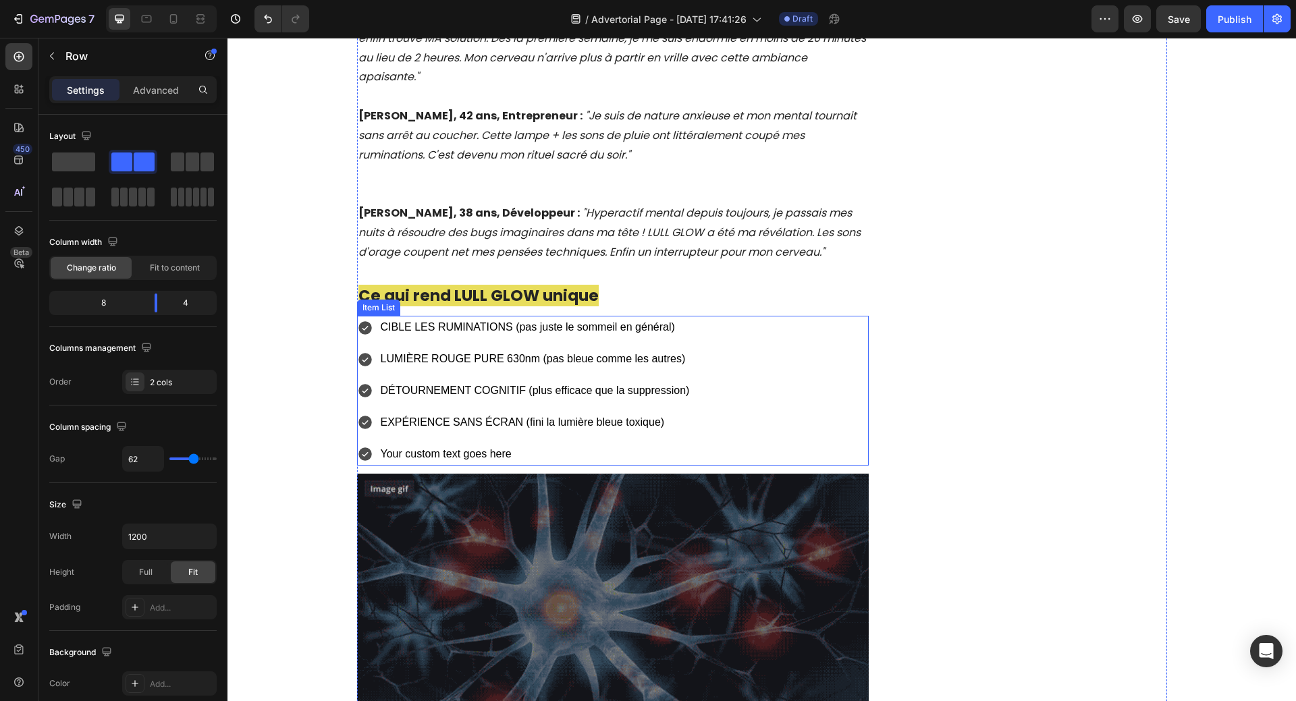
click at [430, 445] on p "Your custom text goes here" at bounding box center [535, 455] width 309 height 20
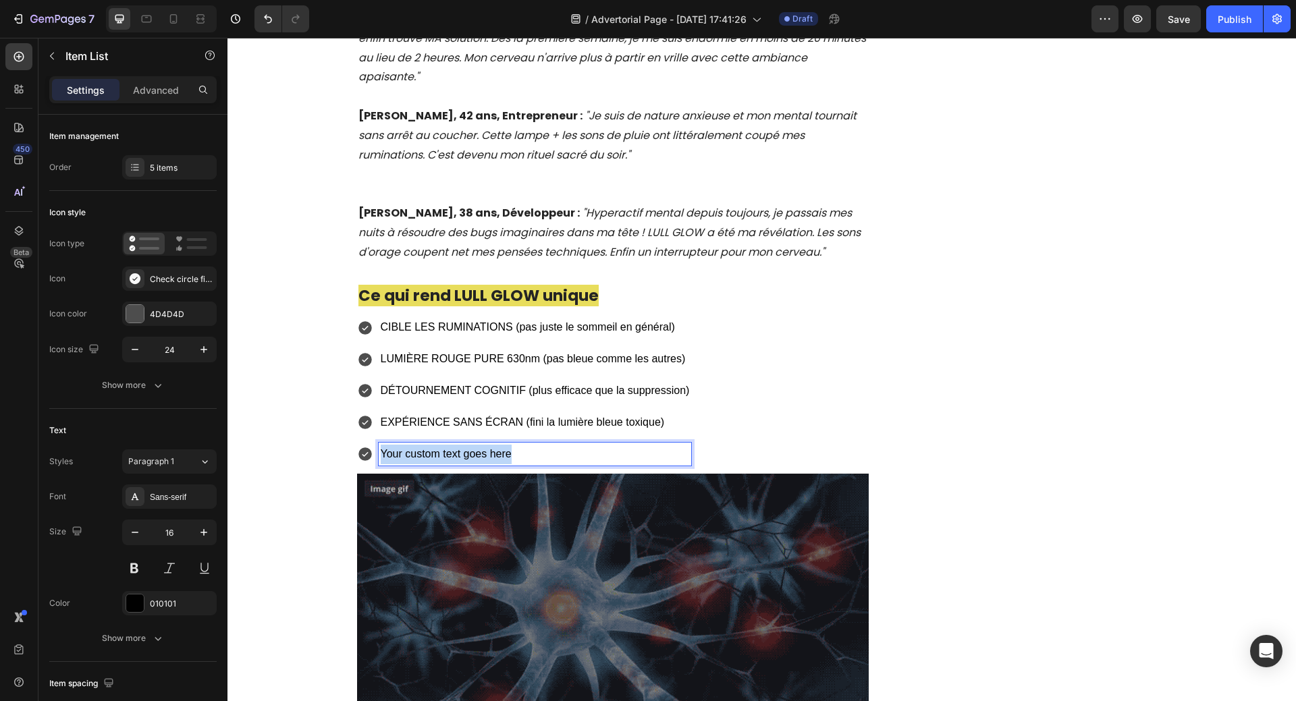
drag, startPoint x: 375, startPoint y: 416, endPoint x: 530, endPoint y: 412, distance: 155.3
click at [532, 445] on p "Your custom text goes here" at bounding box center [535, 455] width 309 height 20
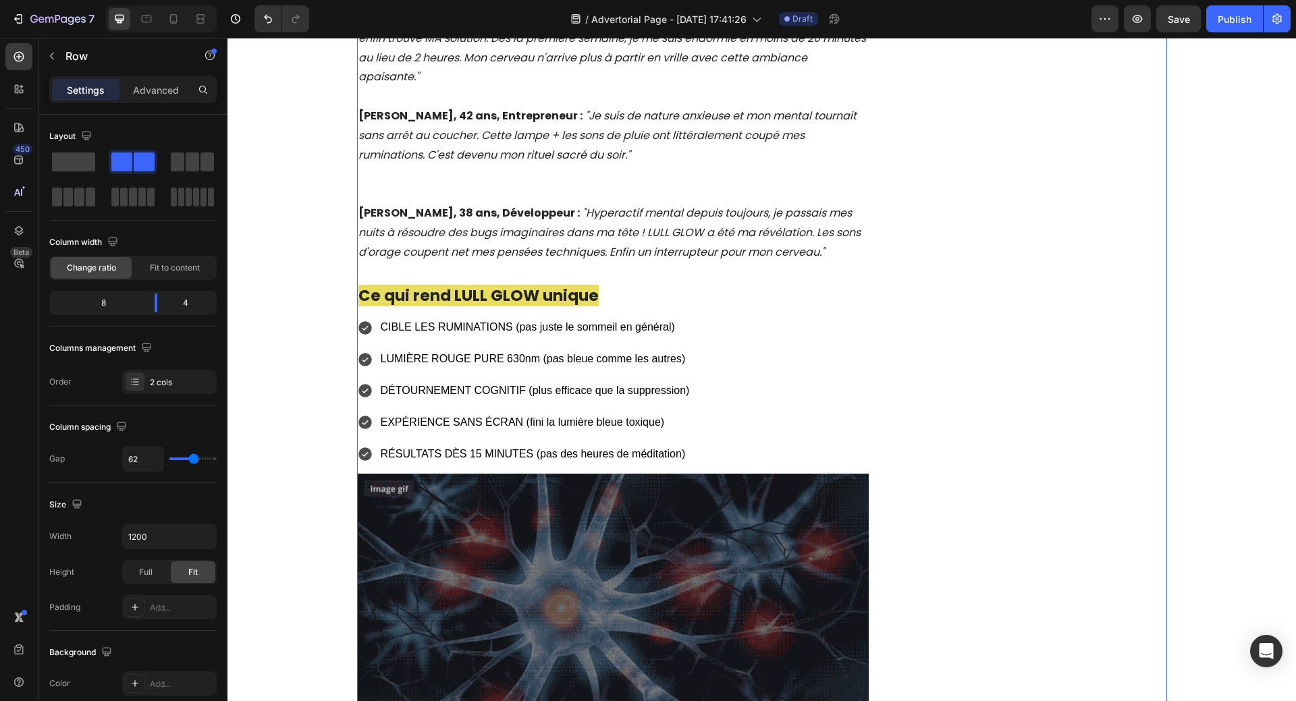
click at [88, 91] on p "Settings" at bounding box center [86, 90] width 38 height 14
click at [425, 350] on p "LUMIÈRE ROUGE PURE 630nm (pas bleue comme les autres)" at bounding box center [535, 360] width 309 height 20
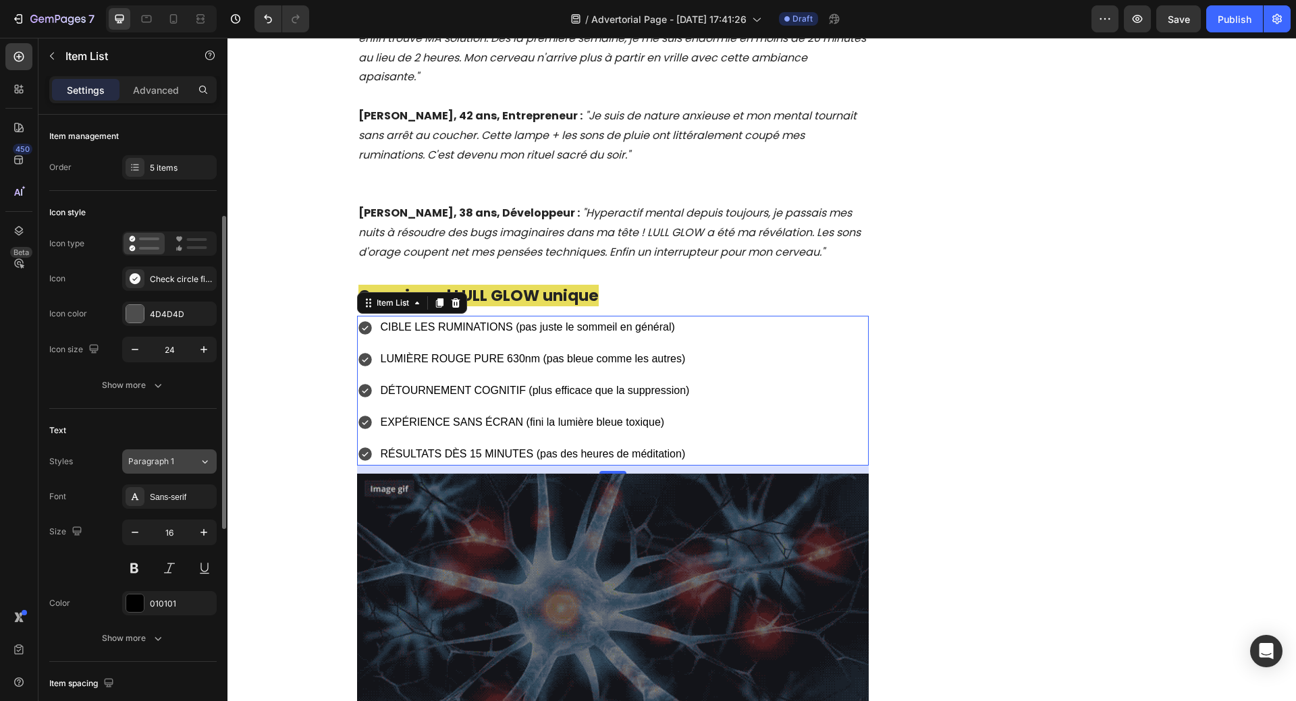
scroll to position [202, 0]
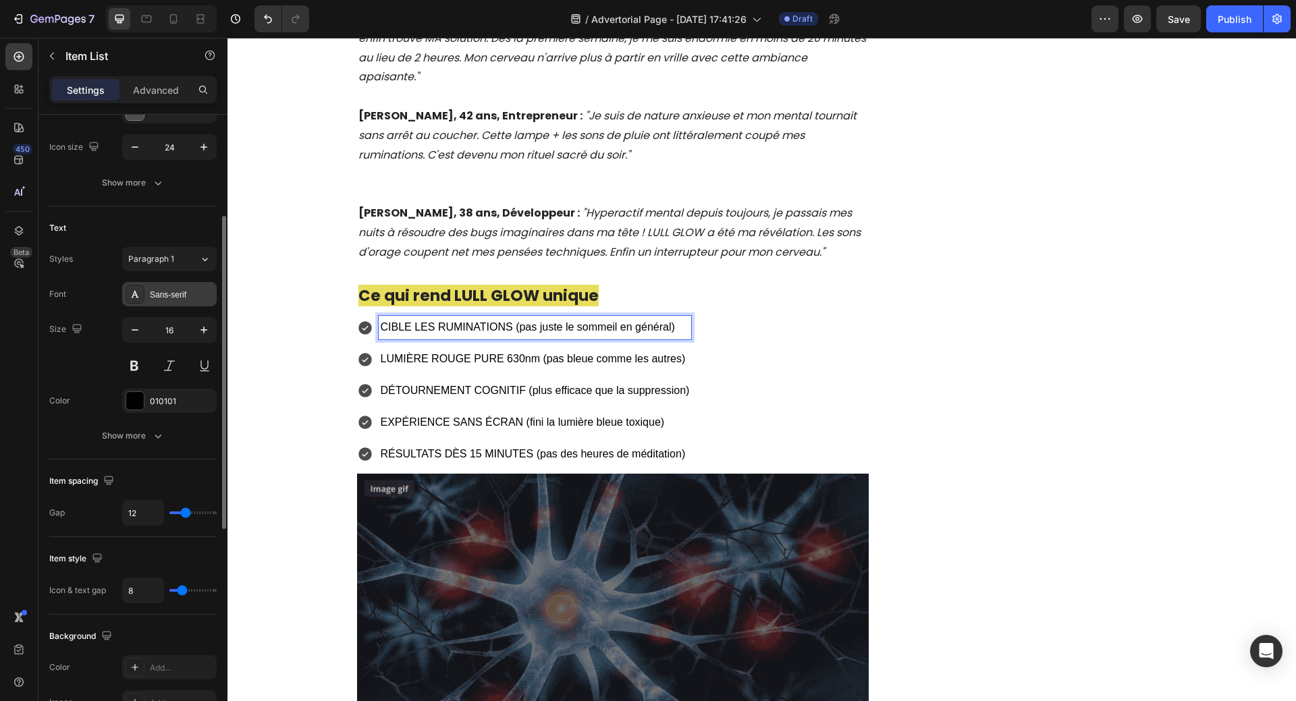
click at [165, 290] on div "Sans-serif" at bounding box center [181, 295] width 63 height 12
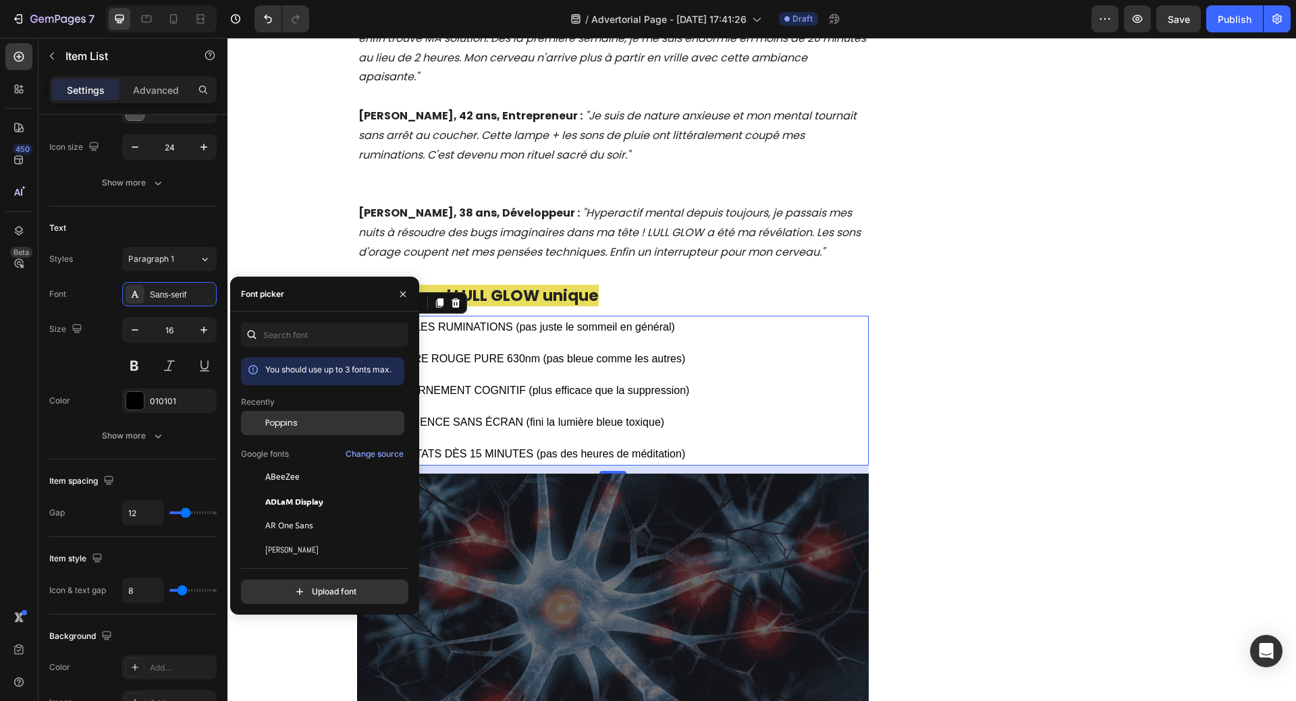
click at [294, 419] on span "Poppins" at bounding box center [281, 423] width 32 height 12
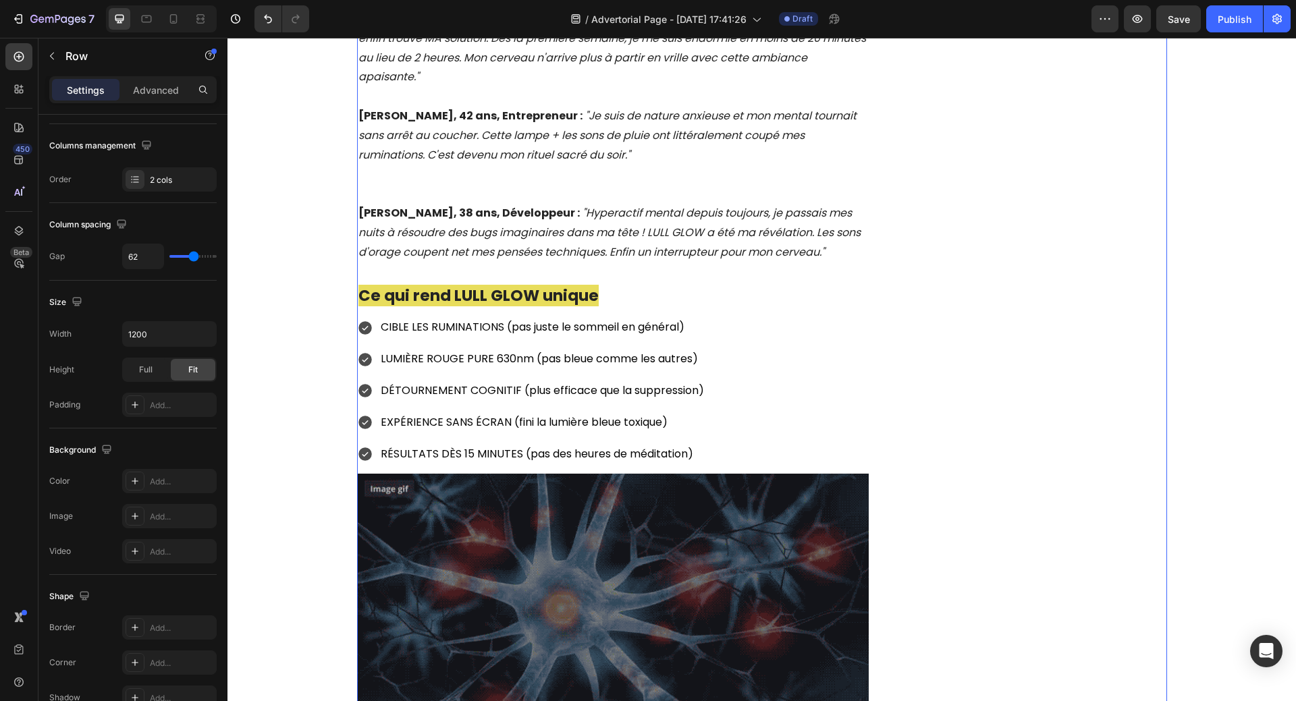
scroll to position [0, 0]
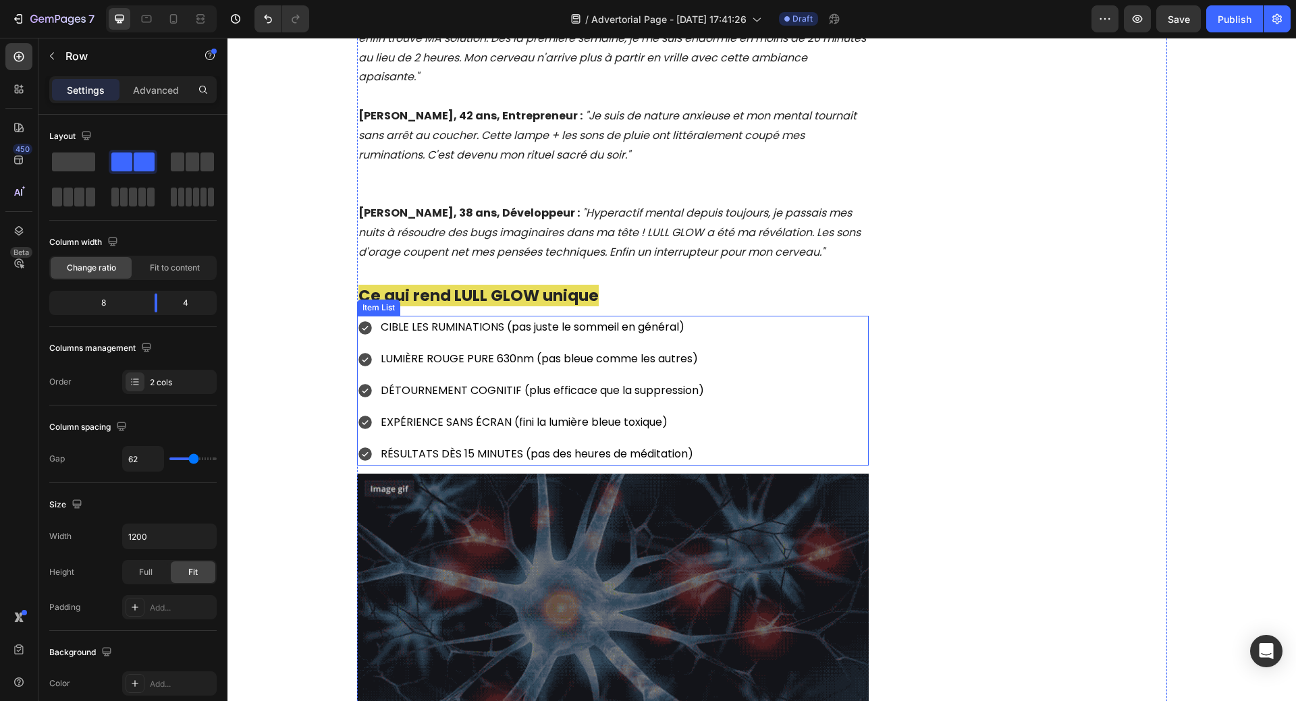
click at [362, 353] on icon at bounding box center [364, 359] width 13 height 13
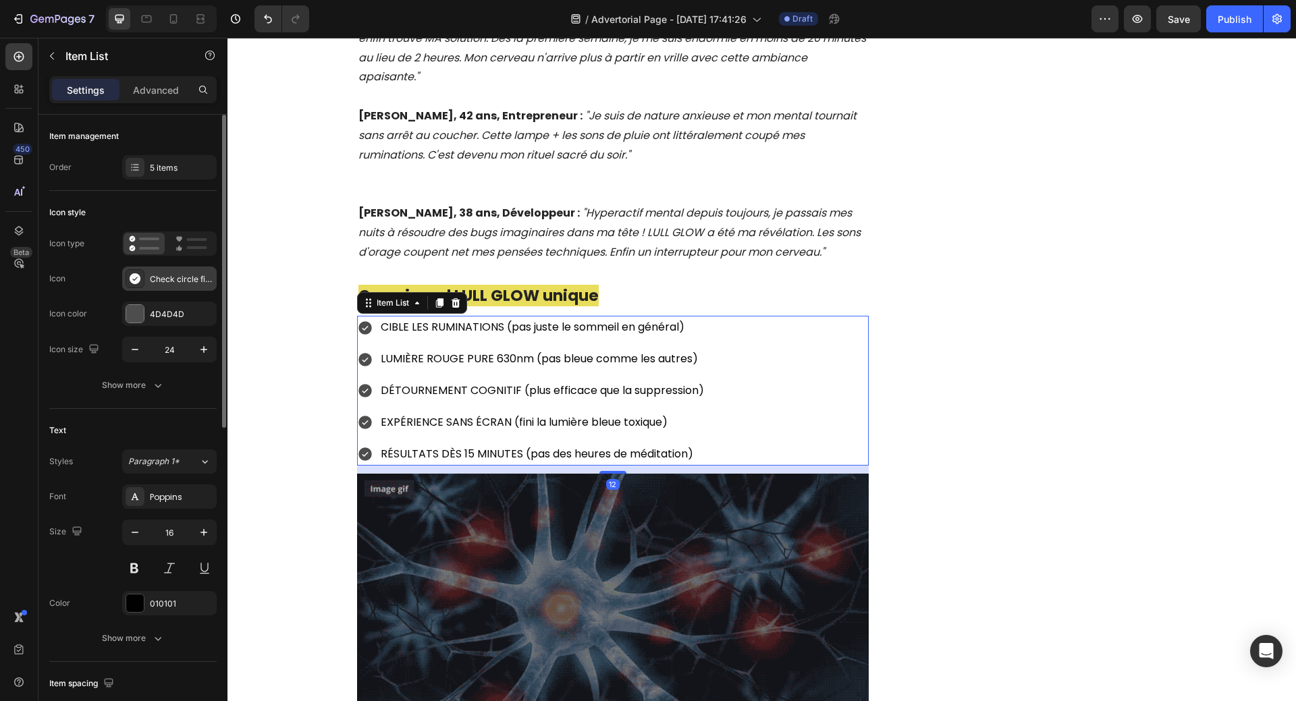
click at [167, 279] on div "Check circle filled" at bounding box center [181, 279] width 63 height 12
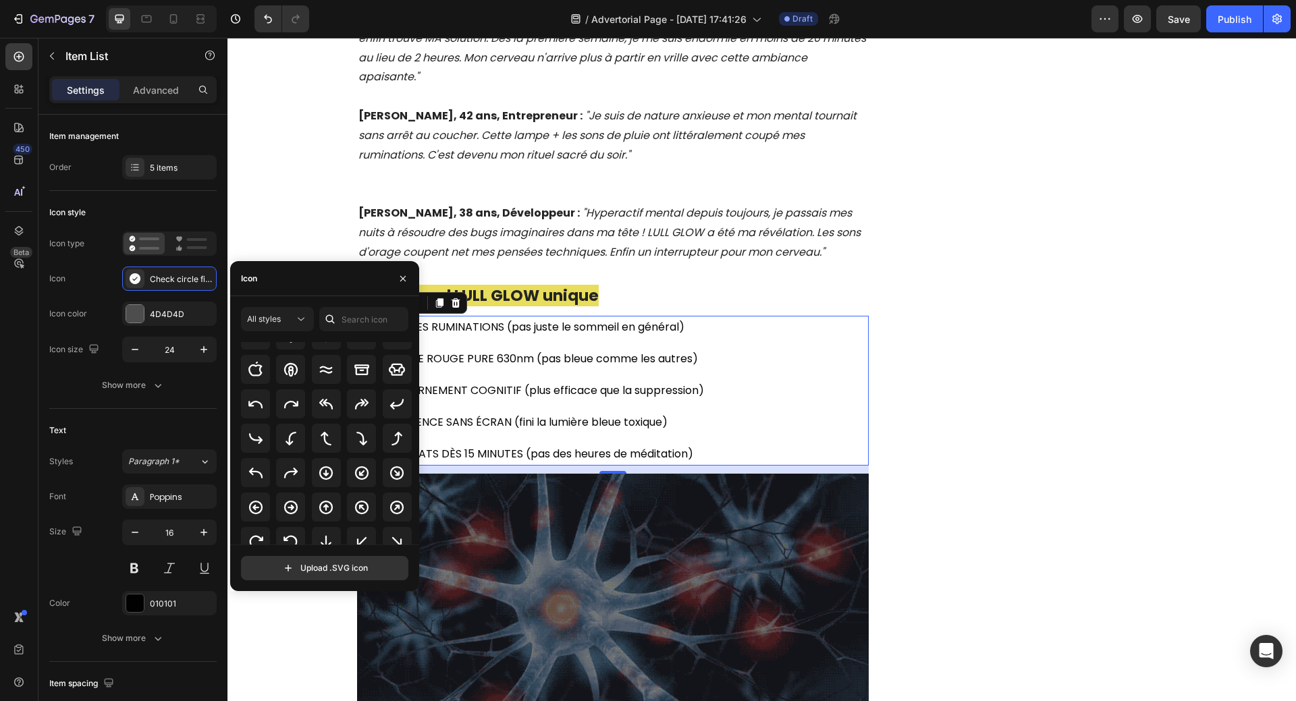
scroll to position [193, 0]
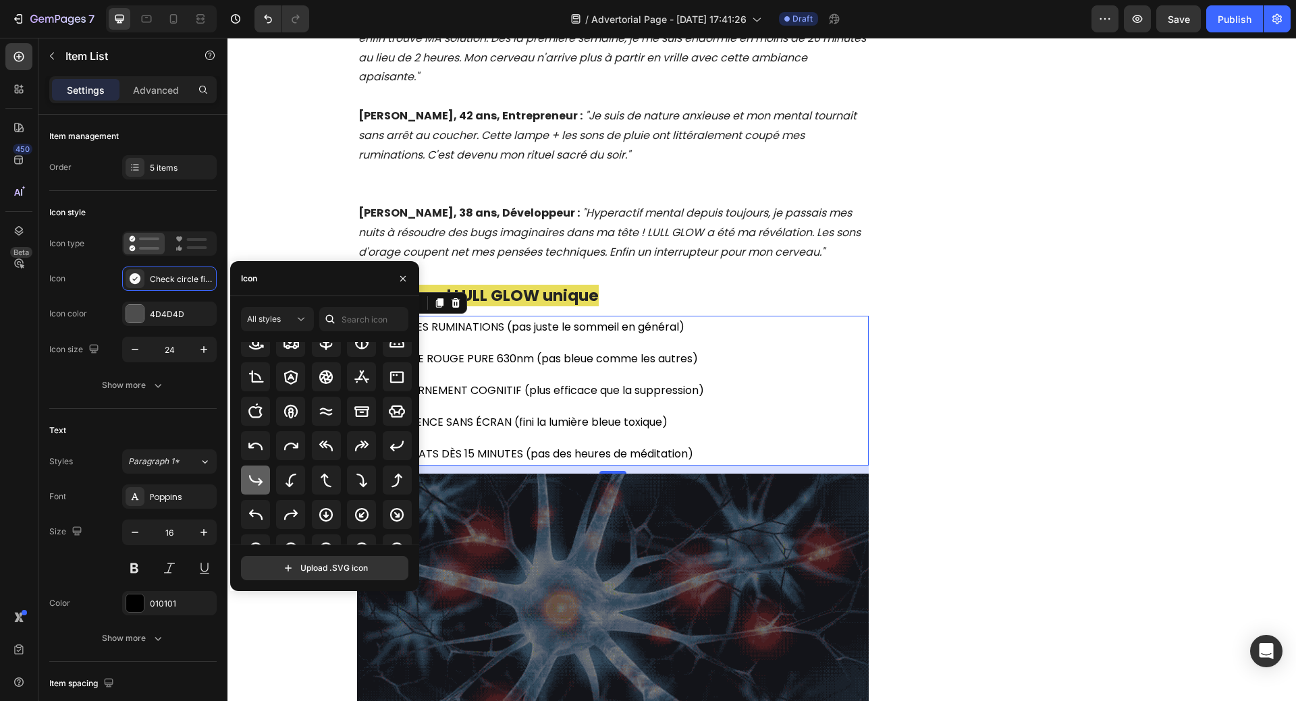
click at [249, 480] on icon at bounding box center [256, 480] width 16 height 16
click at [129, 311] on div at bounding box center [135, 314] width 18 height 18
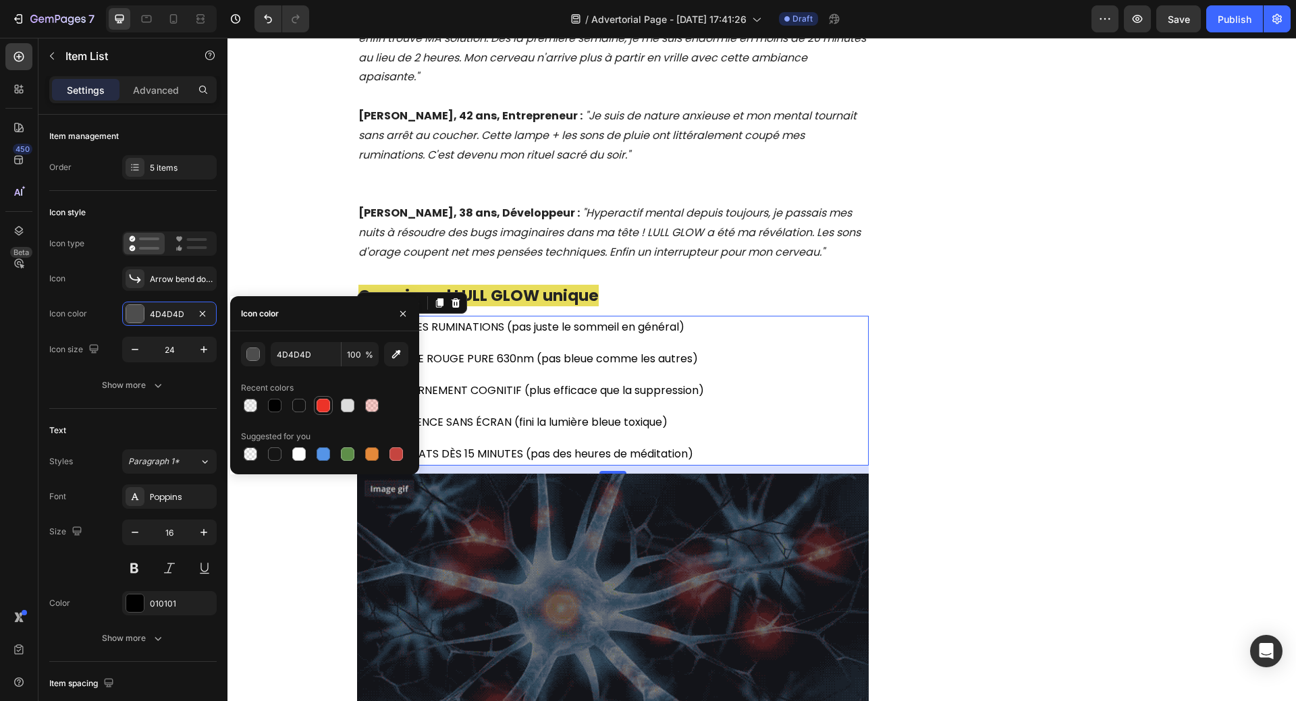
click at [317, 406] on div at bounding box center [323, 405] width 16 height 16
type input "EC3328"
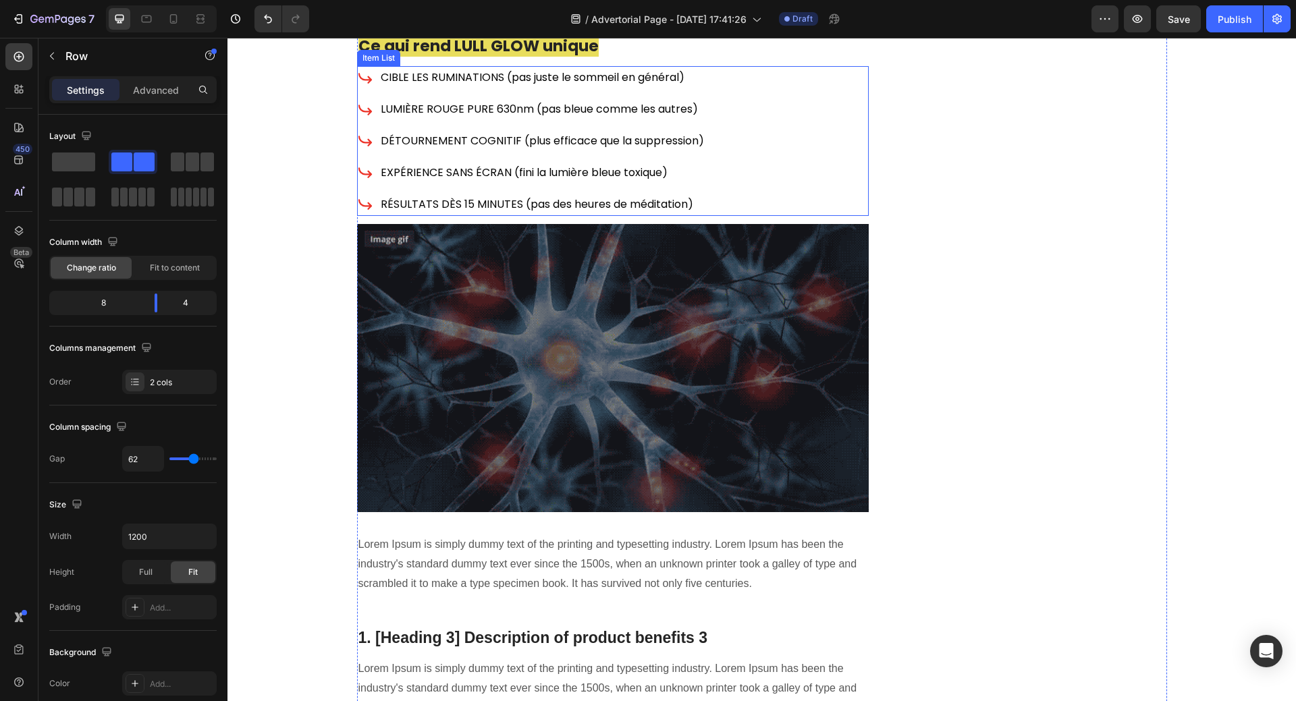
scroll to position [3786, 0]
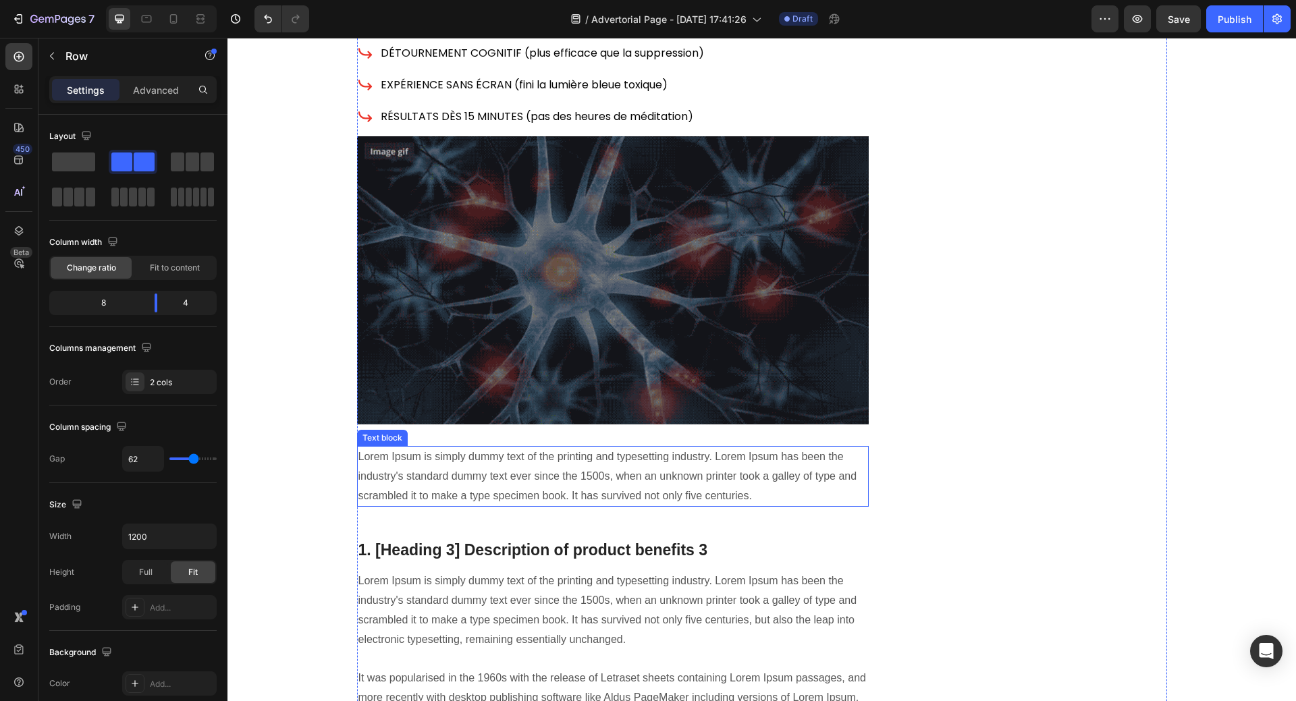
click at [688, 447] on p "Lorem Ipsum is simply dummy text of the printing and typesetting industry. Lore…" at bounding box center [612, 476] width 509 height 58
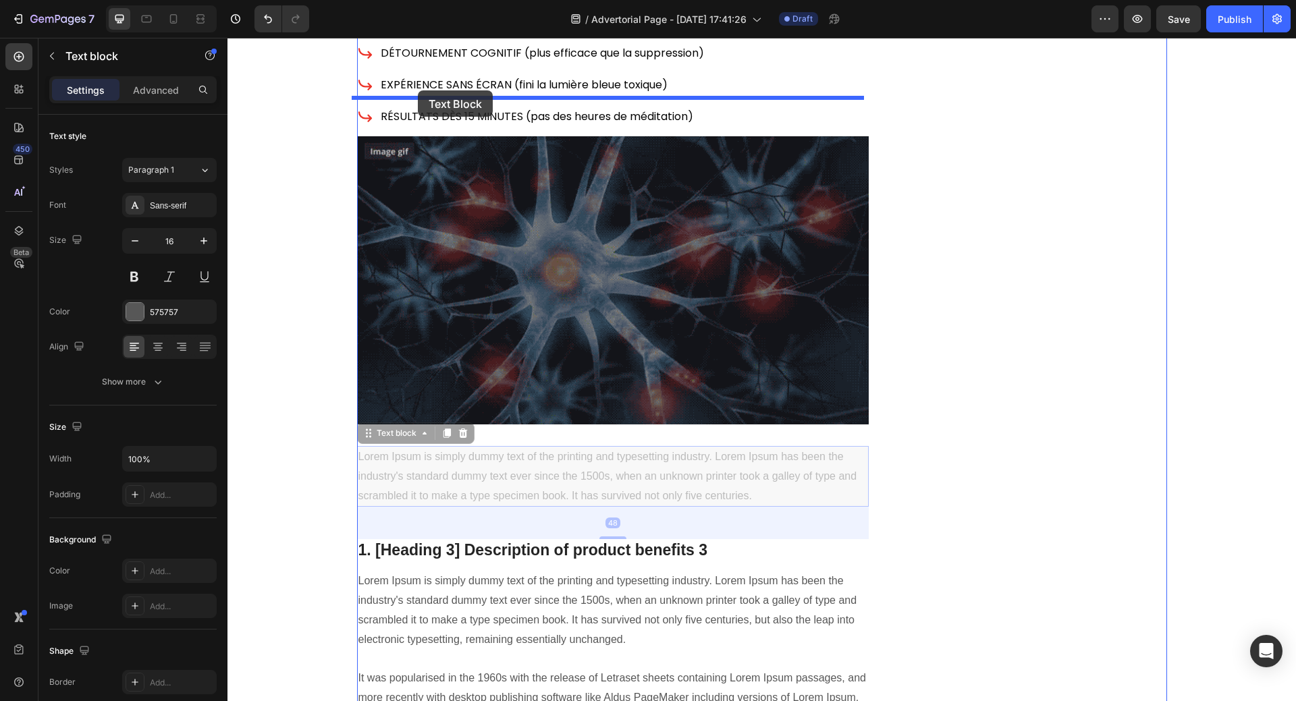
scroll to position [3769, 0]
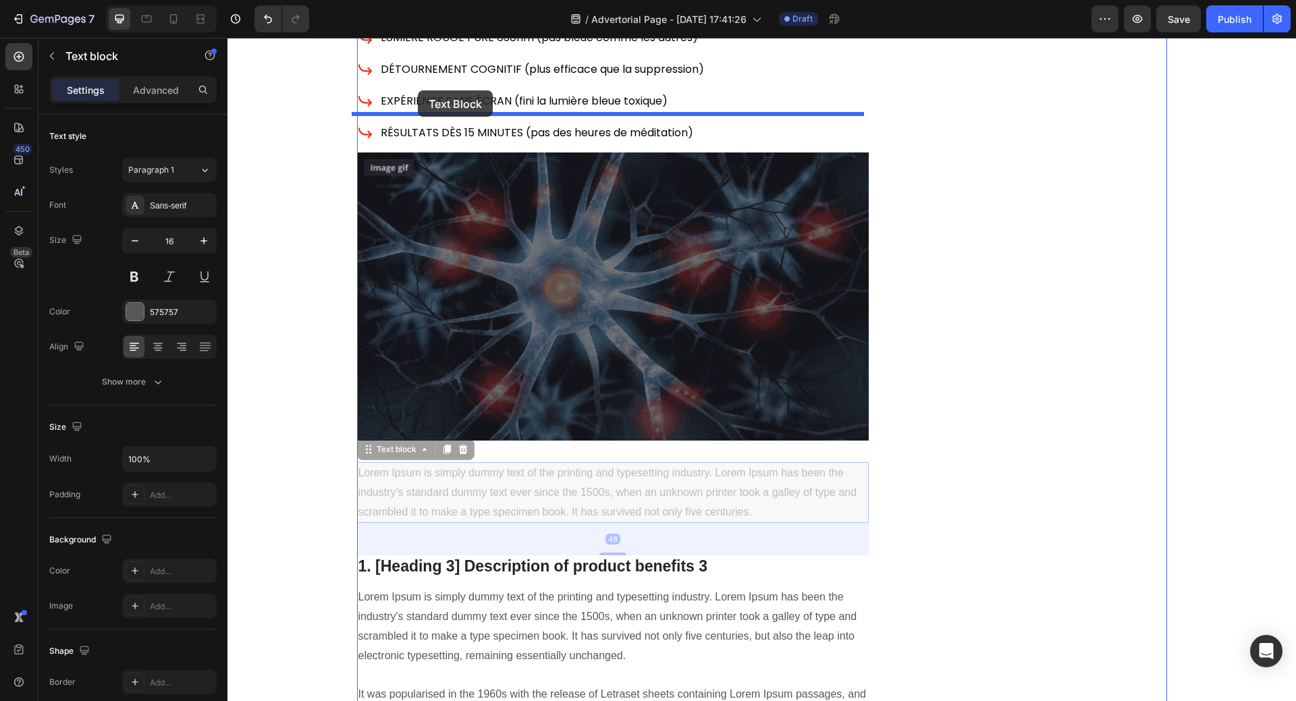
drag, startPoint x: 364, startPoint y: 401, endPoint x: 418, endPoint y: 90, distance: 314.9
click at [418, 90] on div "Header Comment Cette Française de 34 ans a Enfin Réussi à Faire Taire Son Cerve…" at bounding box center [761, 446] width 1068 height 8357
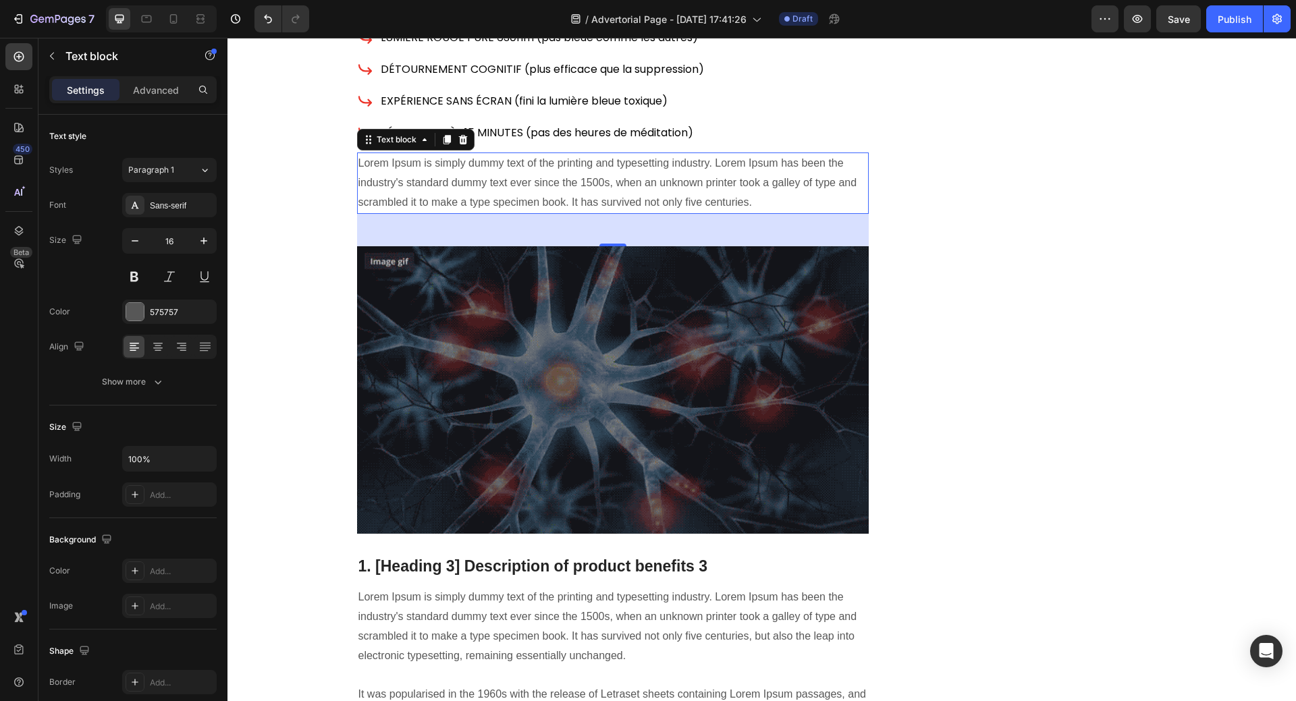
click at [633, 154] on p "Lorem Ipsum is simply dummy text of the printing and typesetting industry. Lore…" at bounding box center [612, 183] width 509 height 58
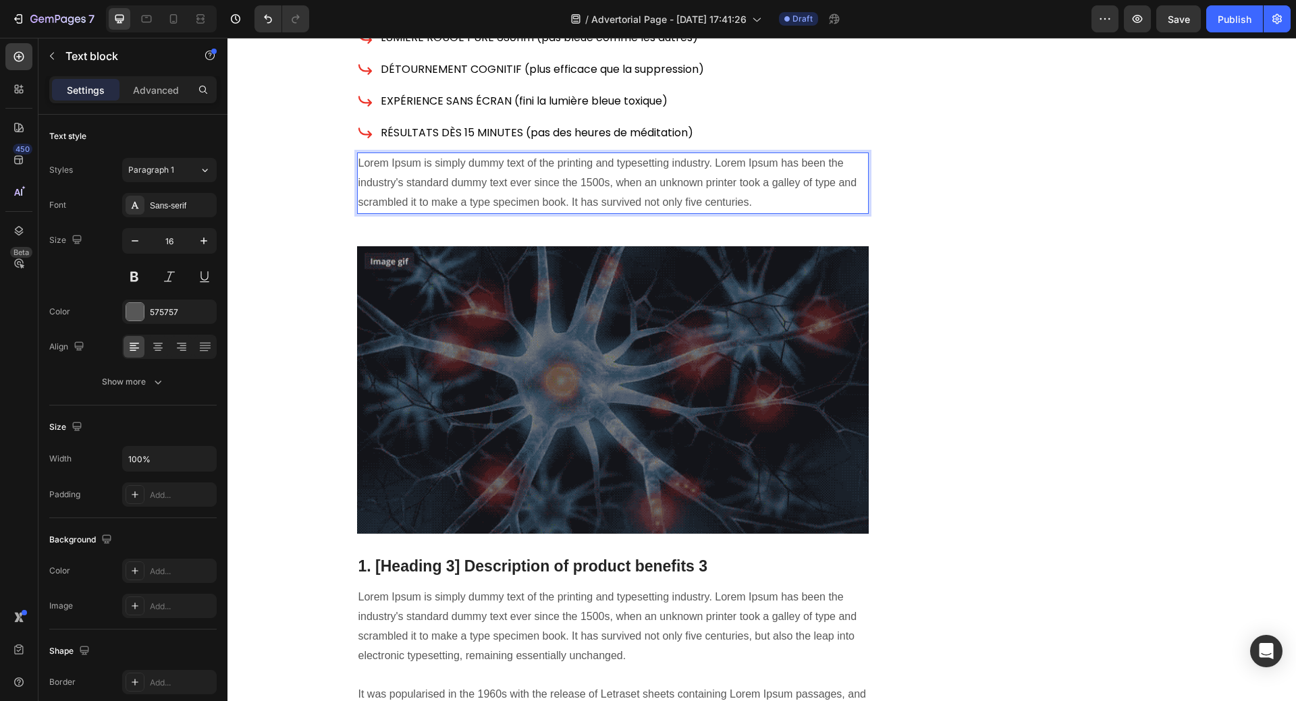
click at [773, 162] on p "Lorem Ipsum is simply dummy text of the printing and typesetting industry. Lore…" at bounding box center [612, 183] width 509 height 58
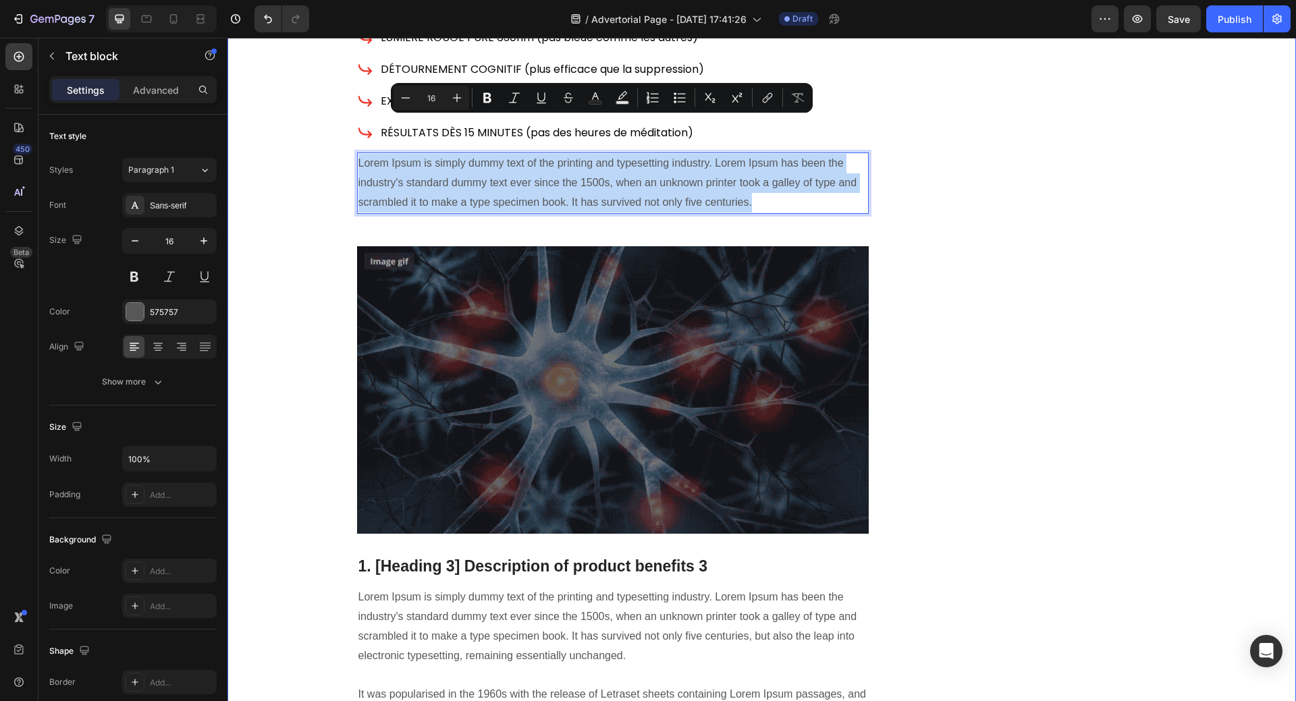
drag, startPoint x: 758, startPoint y: 166, endPoint x: 342, endPoint y: 124, distance: 417.8
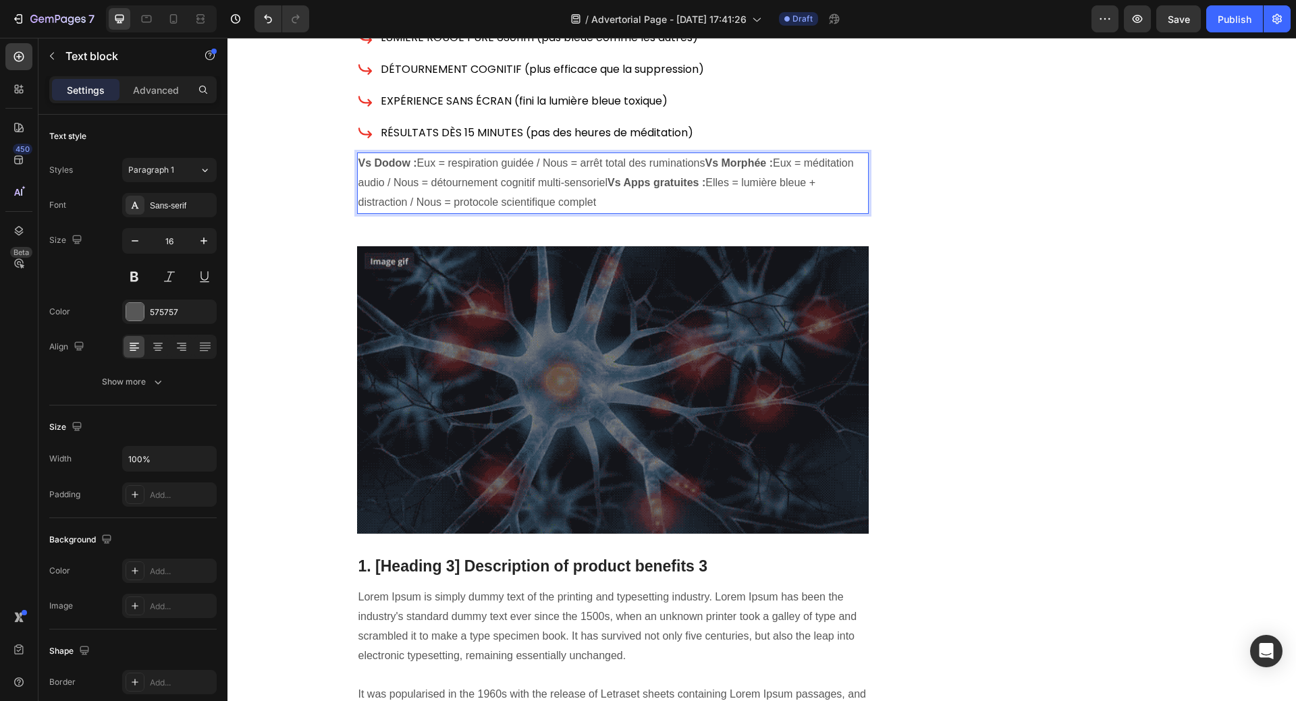
click at [433, 154] on p "Vs Dodow : Eux = respiration guidée / Nous = arrêt total des ruminations Vs Mor…" at bounding box center [612, 183] width 509 height 58
click at [168, 202] on div "Sans-serif" at bounding box center [181, 206] width 63 height 12
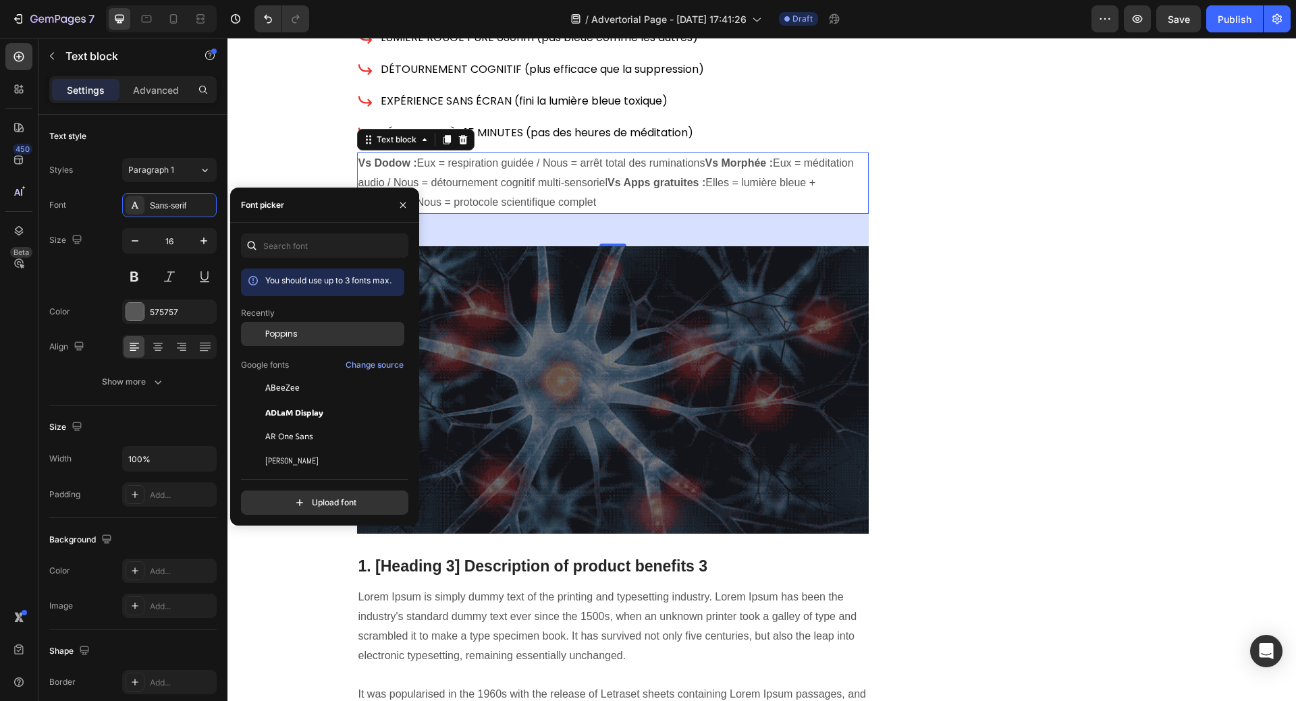
click at [273, 337] on span "Poppins" at bounding box center [281, 334] width 32 height 12
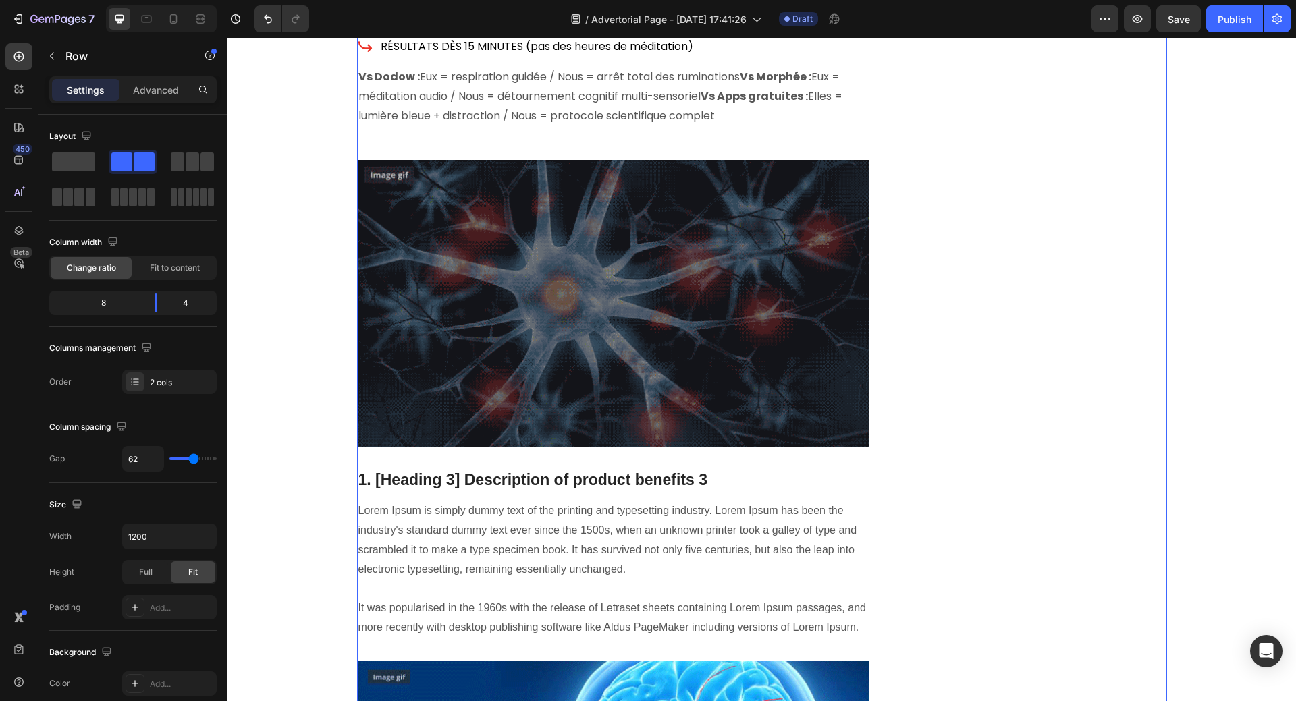
scroll to position [3904, 0]
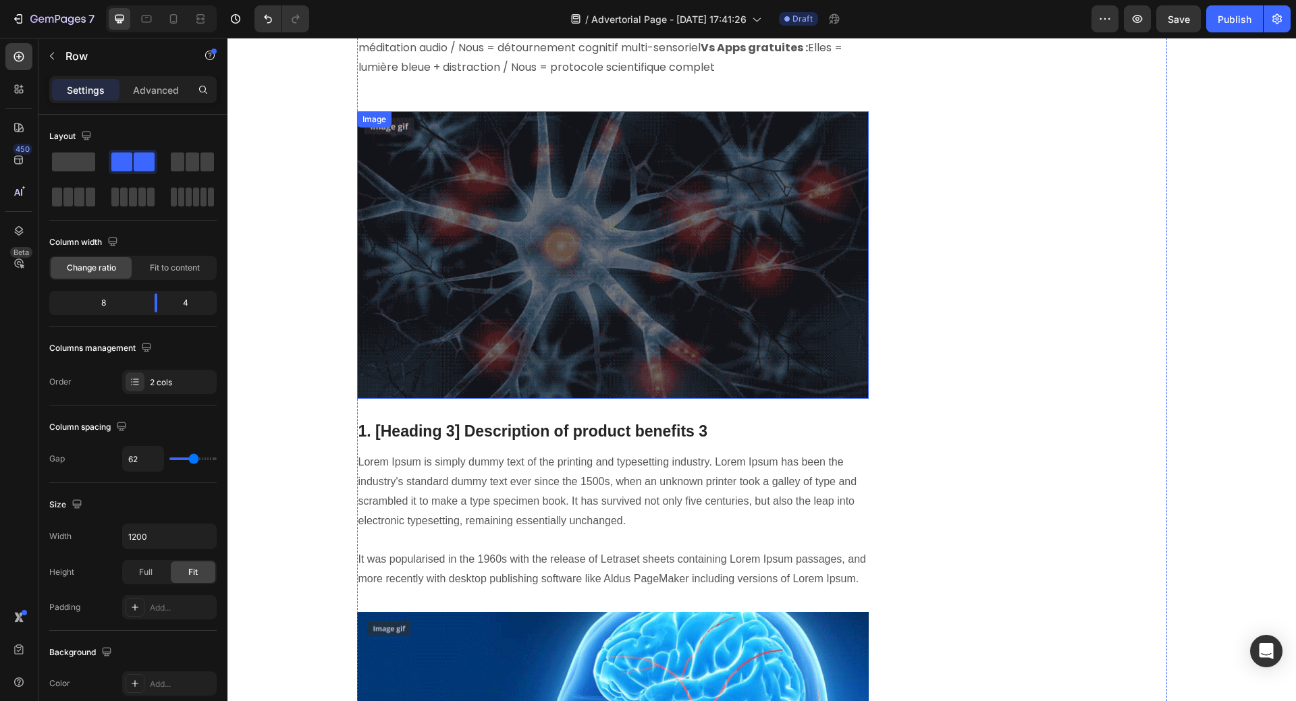
click at [724, 218] on img at bounding box center [613, 255] width 512 height 288
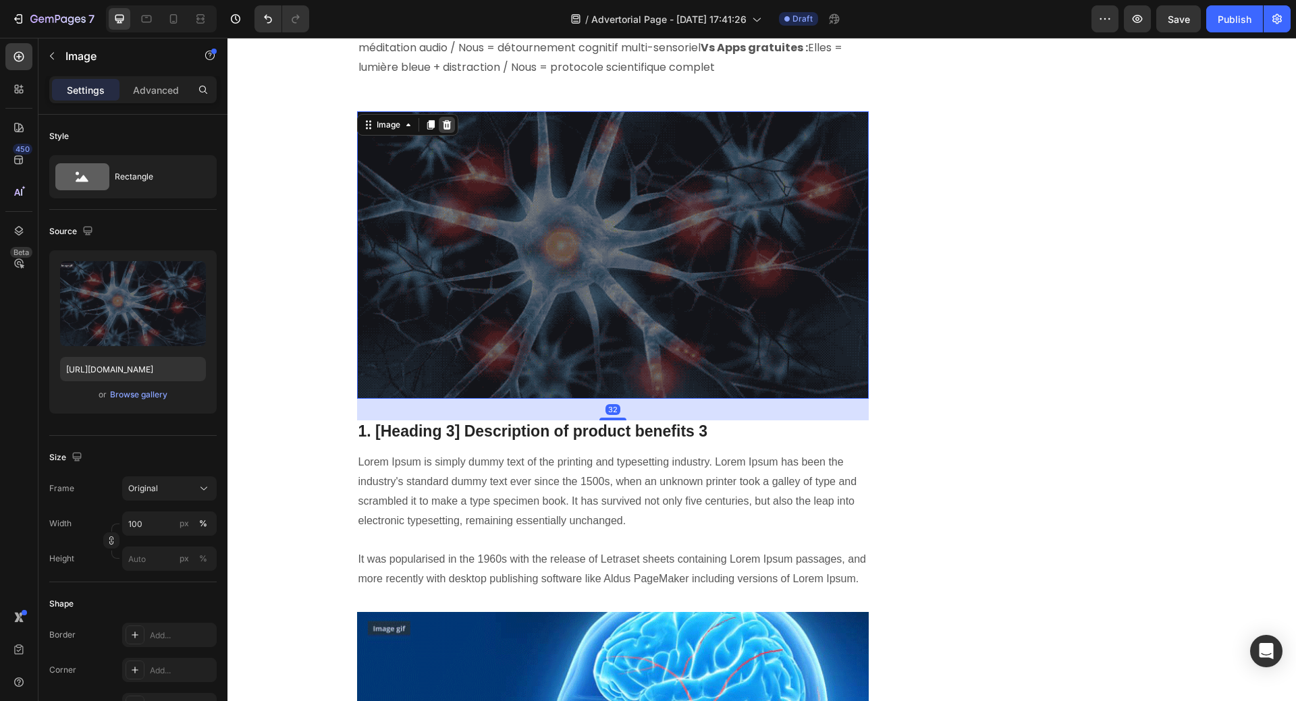
click at [442, 120] on icon at bounding box center [446, 124] width 9 height 9
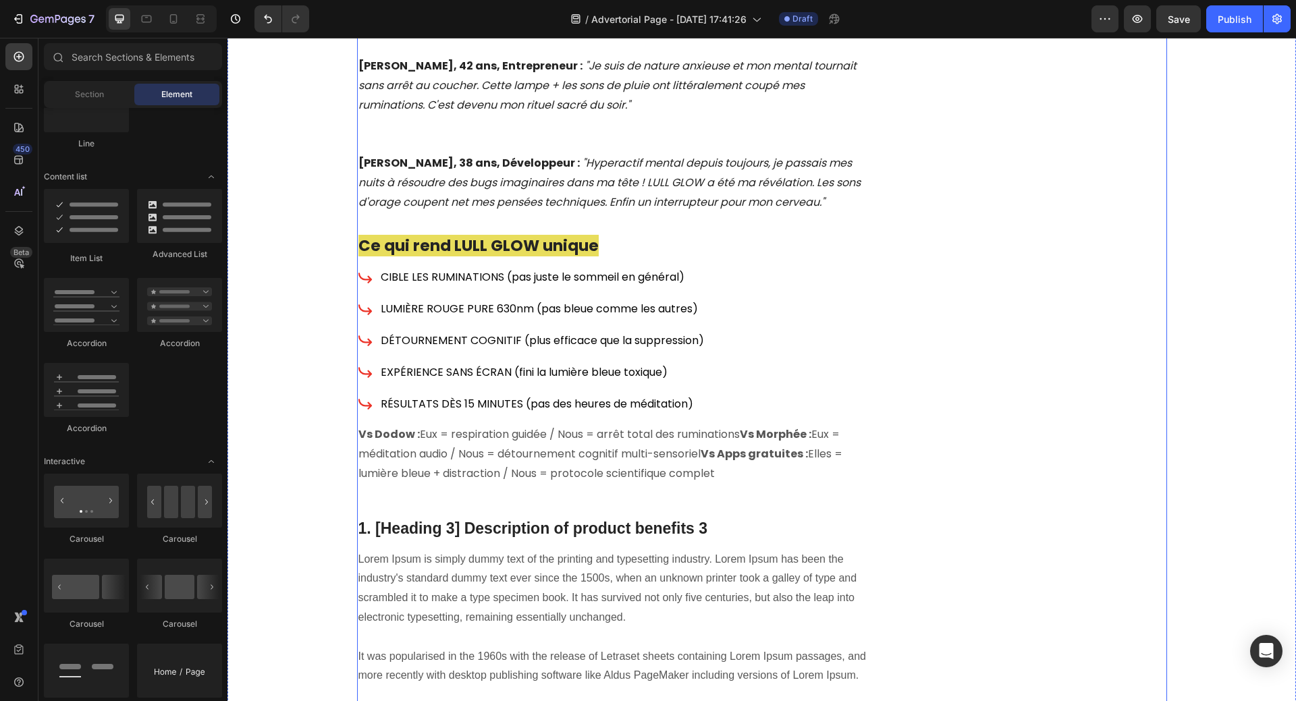
scroll to position [3499, 0]
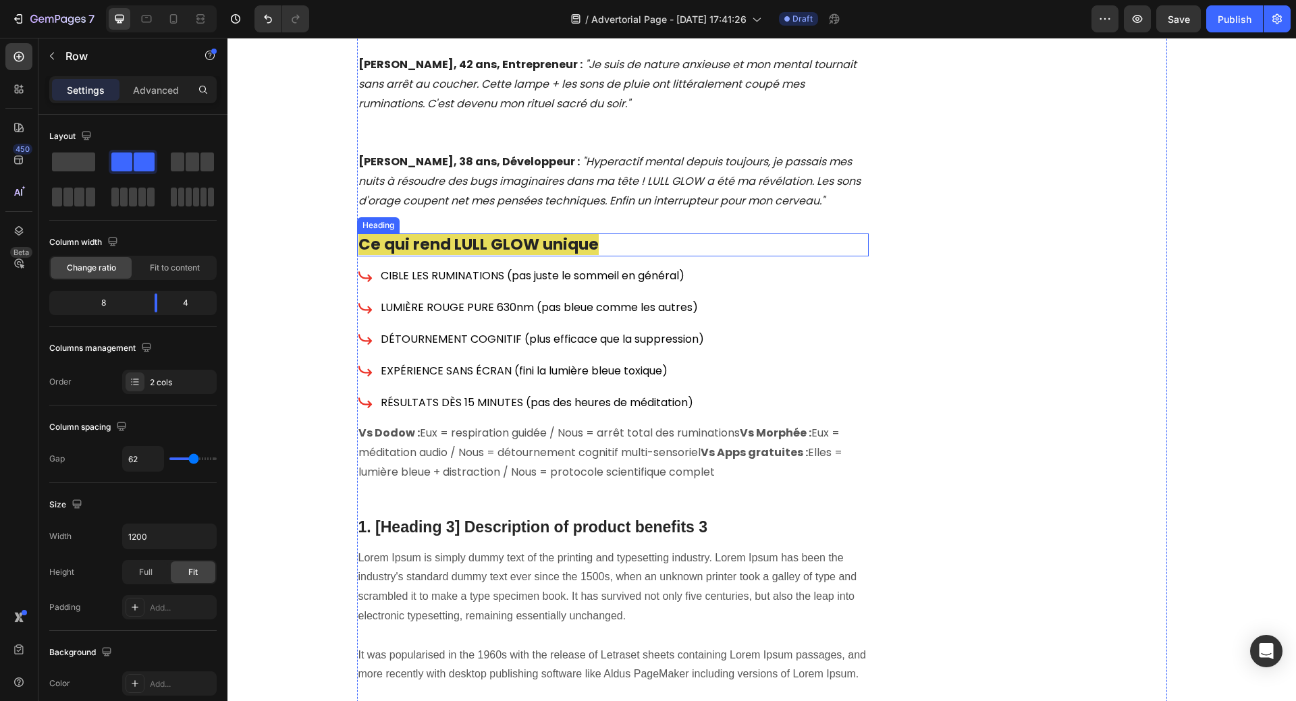
click at [408, 233] on span "Ce qui rend LULL GLOW unique" at bounding box center [478, 244] width 240 height 22
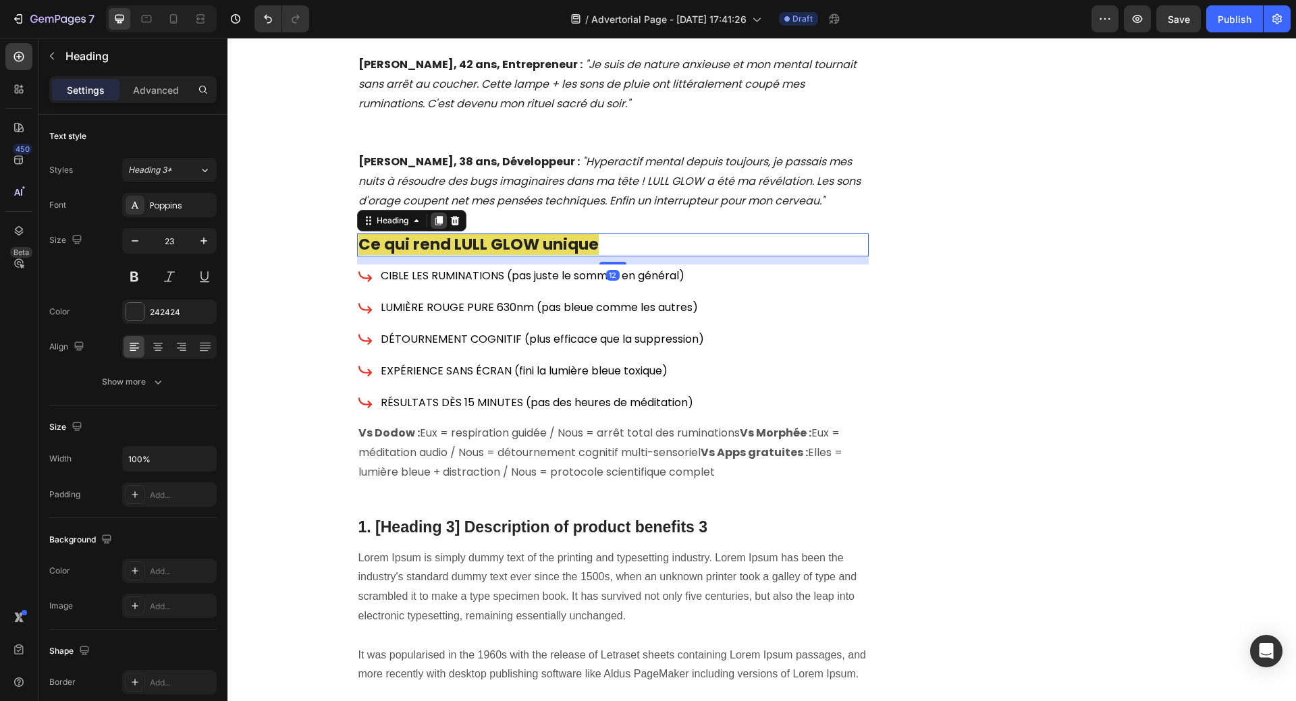
click at [435, 217] on icon at bounding box center [438, 221] width 7 height 9
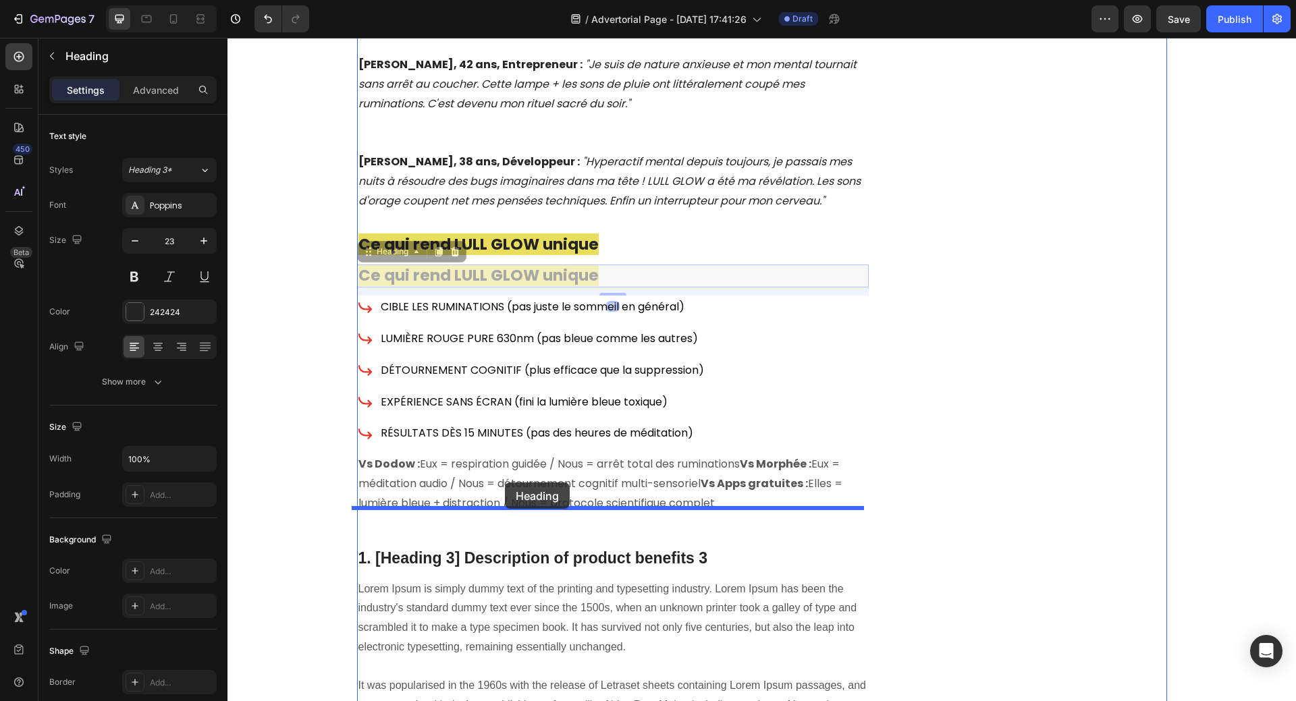
drag, startPoint x: 362, startPoint y: 215, endPoint x: 523, endPoint y: 420, distance: 260.4
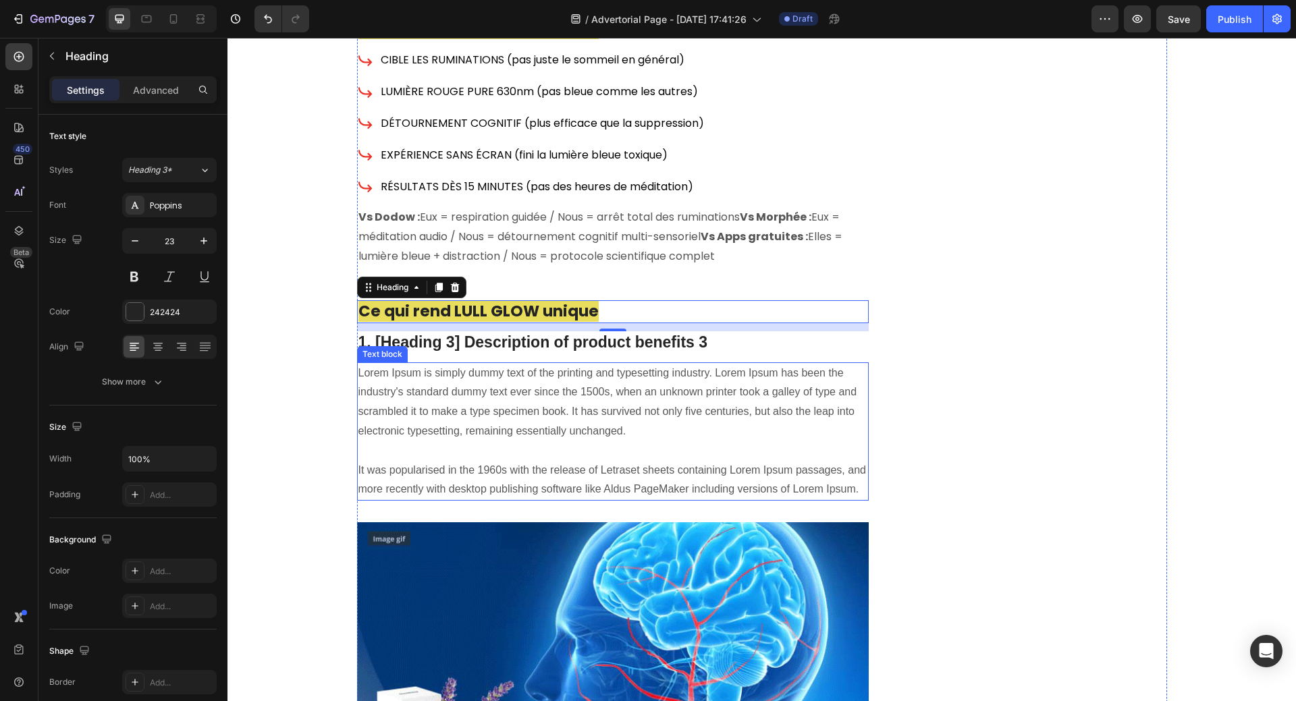
scroll to position [3769, 0]
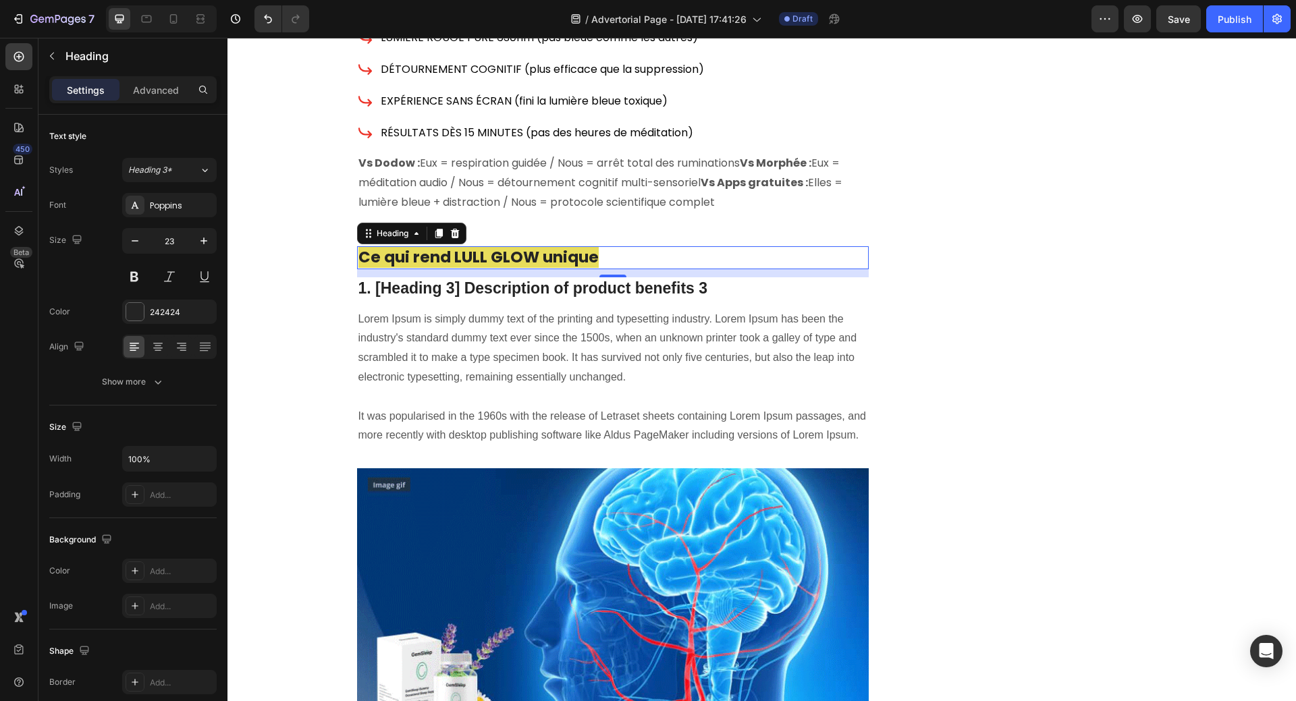
click at [594, 246] on h2 "Ce qui rend LULL GLOW unique" at bounding box center [613, 257] width 512 height 23
click at [362, 246] on span "Ce qui rend LULL GLOW unique" at bounding box center [478, 257] width 240 height 22
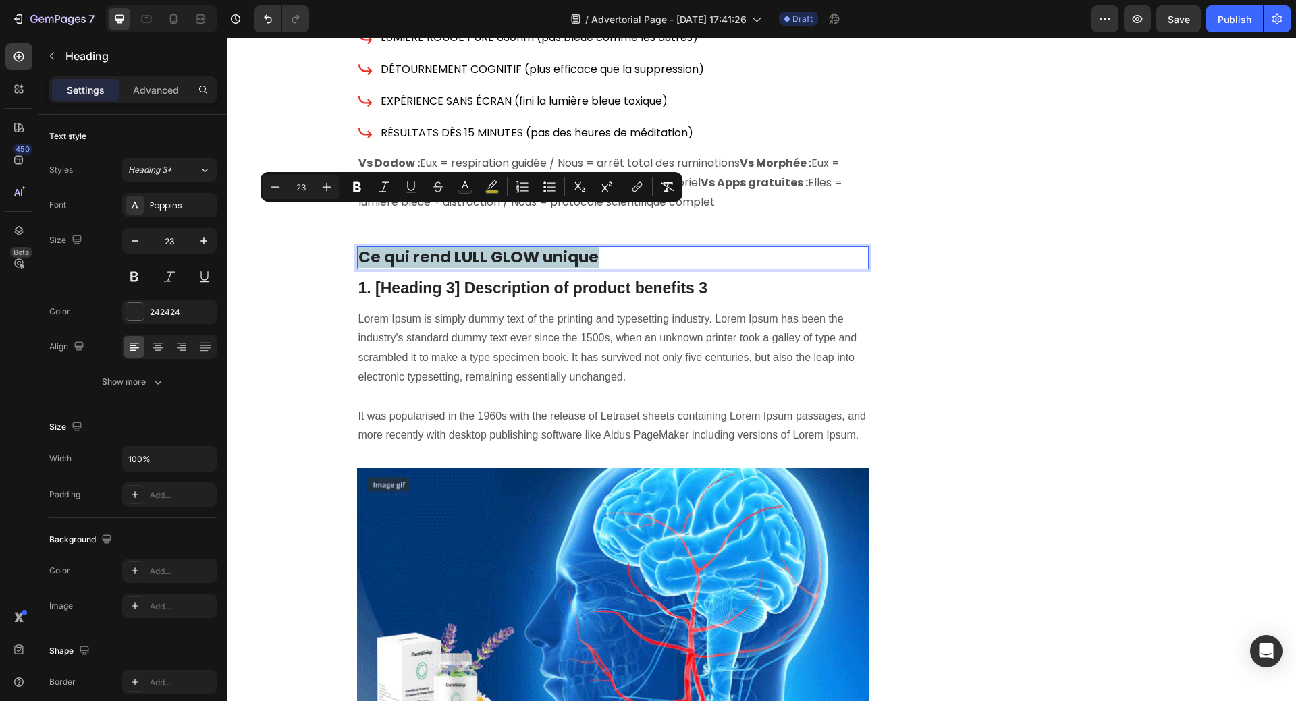
drag, startPoint x: 356, startPoint y: 220, endPoint x: 589, endPoint y: 219, distance: 233.5
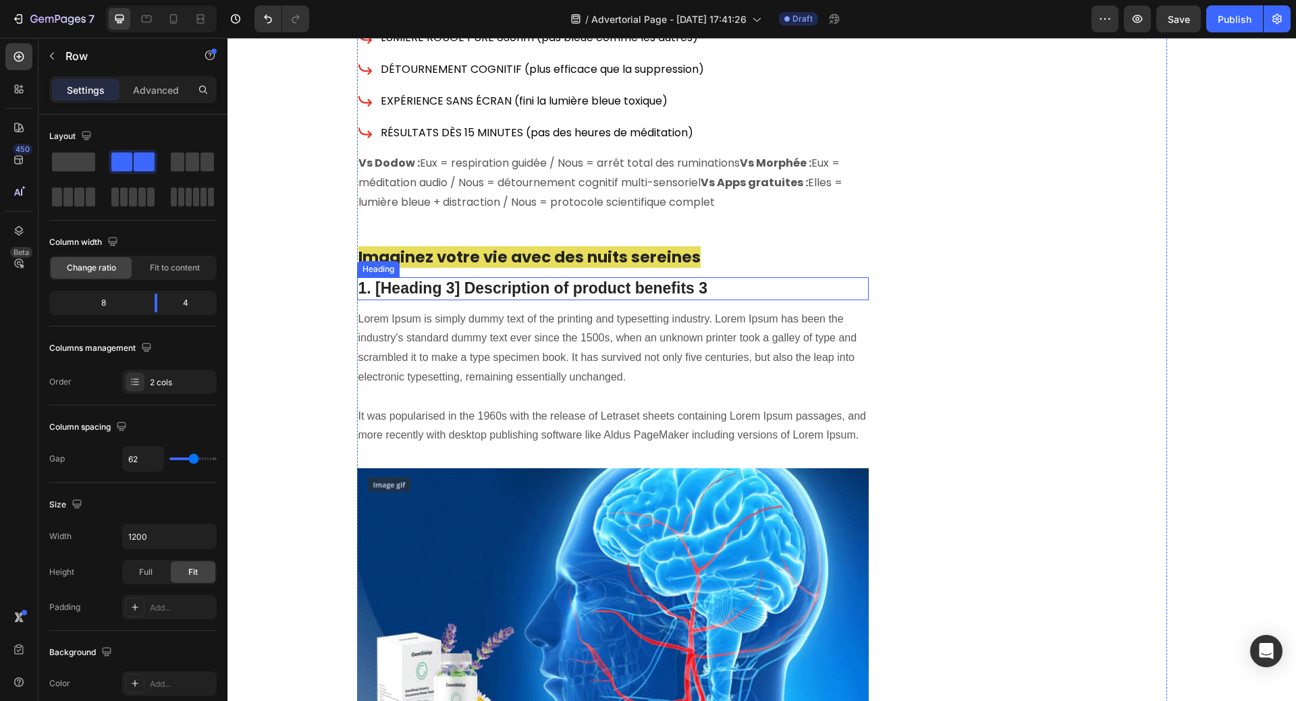
click at [703, 279] on p "1. [Heading 3] Description of product benefits 3" at bounding box center [612, 289] width 509 height 20
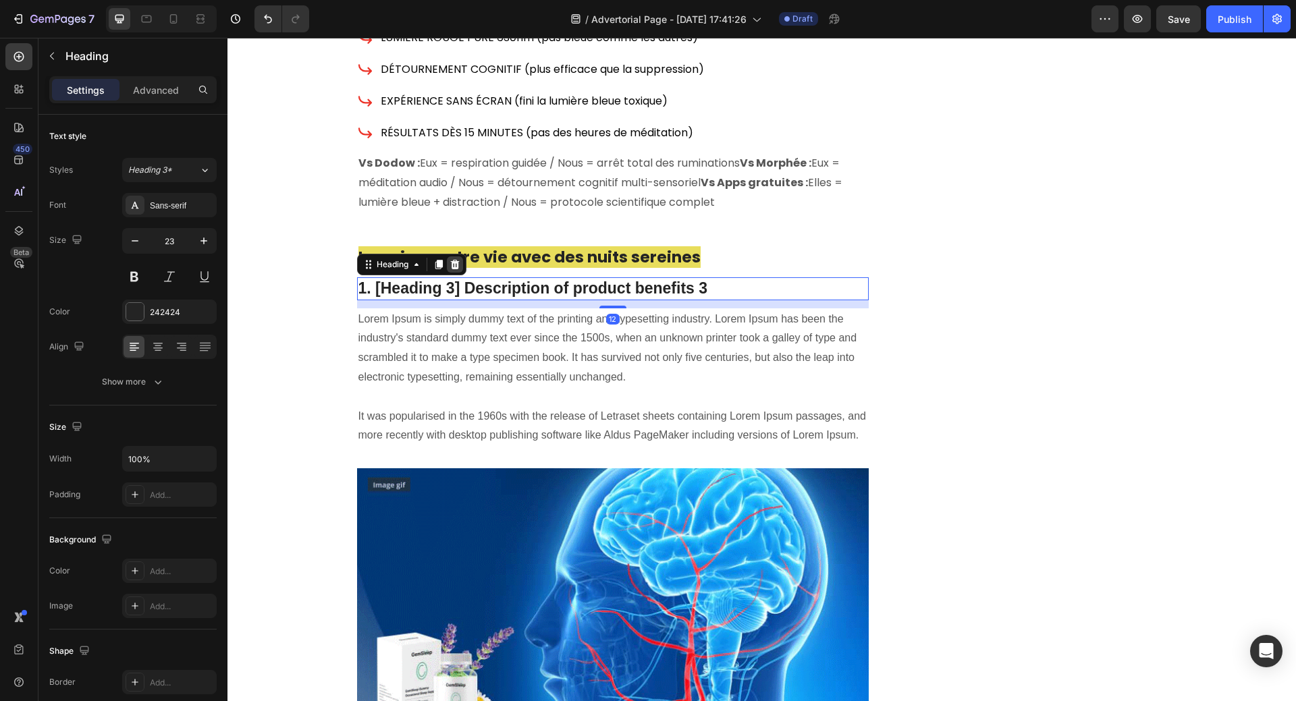
click at [450, 259] on icon at bounding box center [454, 263] width 9 height 9
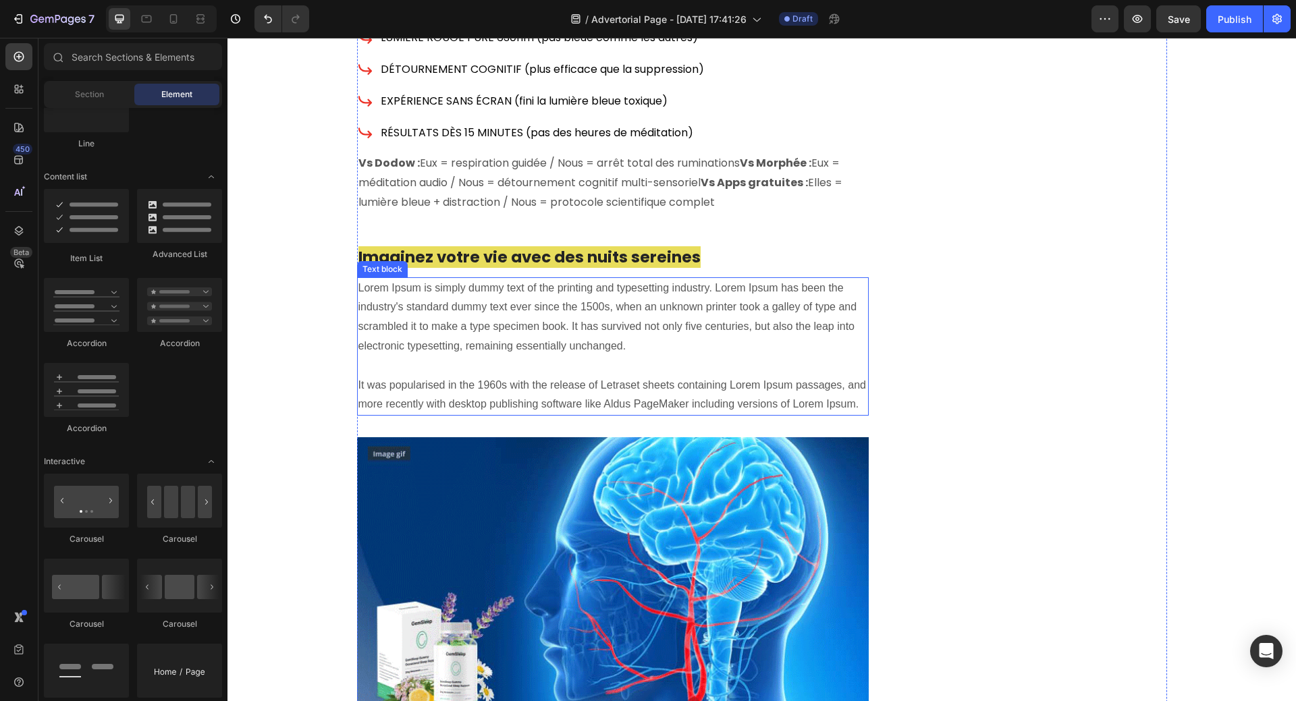
click at [435, 287] on p "Lorem Ipsum is simply dummy text of the printing and typesetting industry. Lore…" at bounding box center [612, 347] width 509 height 136
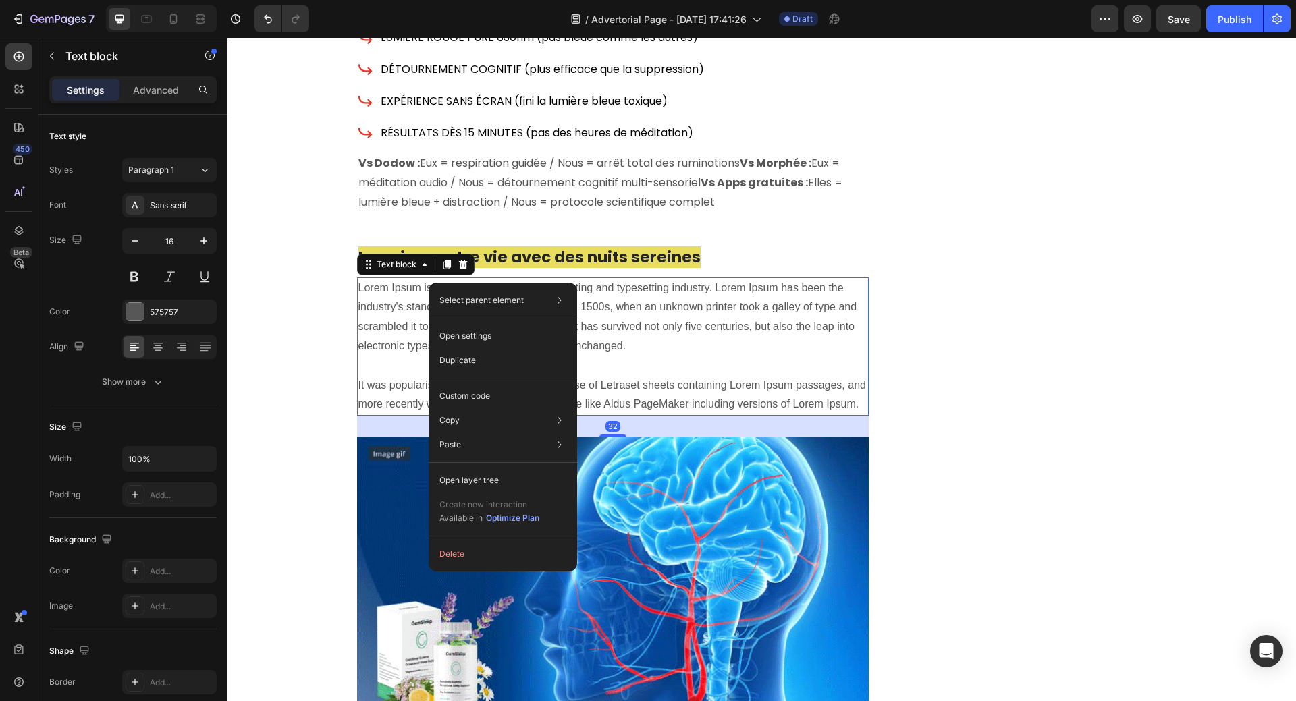
click at [363, 279] on p "Lorem Ipsum is simply dummy text of the printing and typesetting industry. Lore…" at bounding box center [612, 347] width 509 height 136
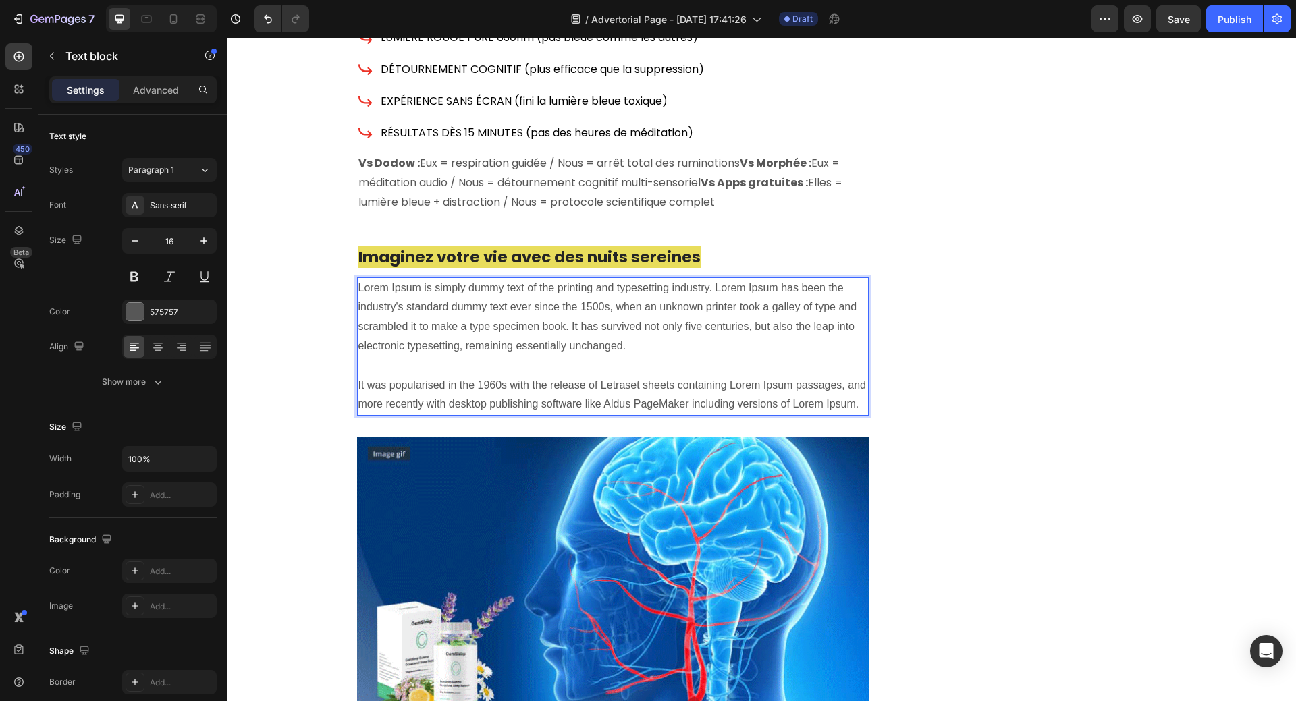
click at [358, 279] on p "Lorem Ipsum is simply dummy text of the printing and typesetting industry. Lore…" at bounding box center [612, 347] width 509 height 136
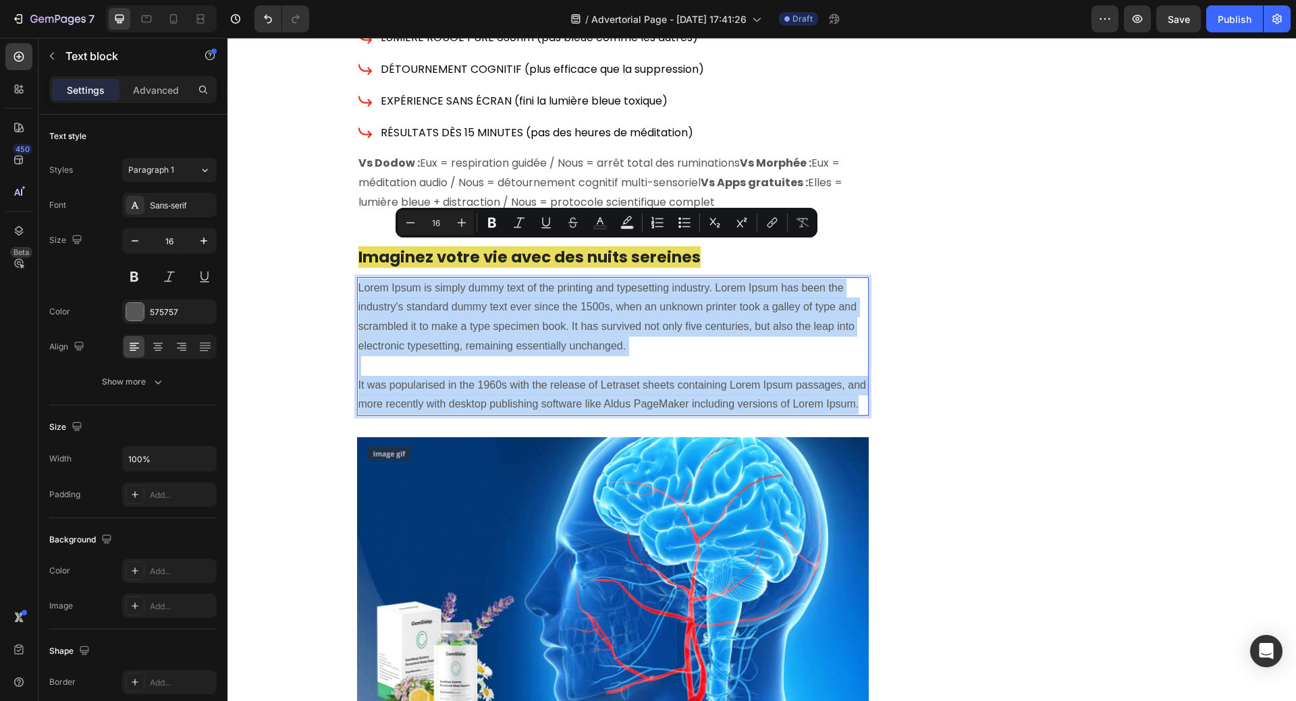
drag, startPoint x: 354, startPoint y: 248, endPoint x: 860, endPoint y: 375, distance: 520.9
click at [860, 375] on p "Lorem Ipsum is simply dummy text of the printing and typesetting industry. Lore…" at bounding box center [612, 347] width 509 height 136
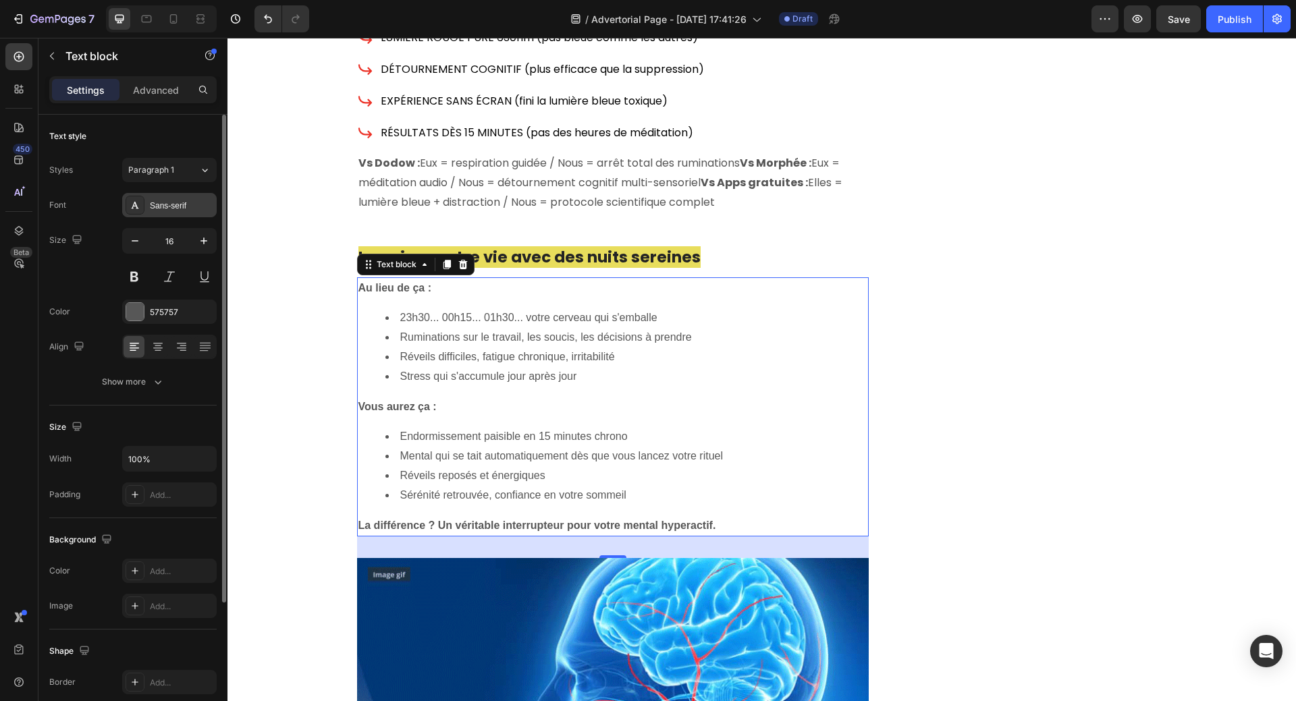
click at [157, 206] on div "Sans-serif" at bounding box center [181, 206] width 63 height 12
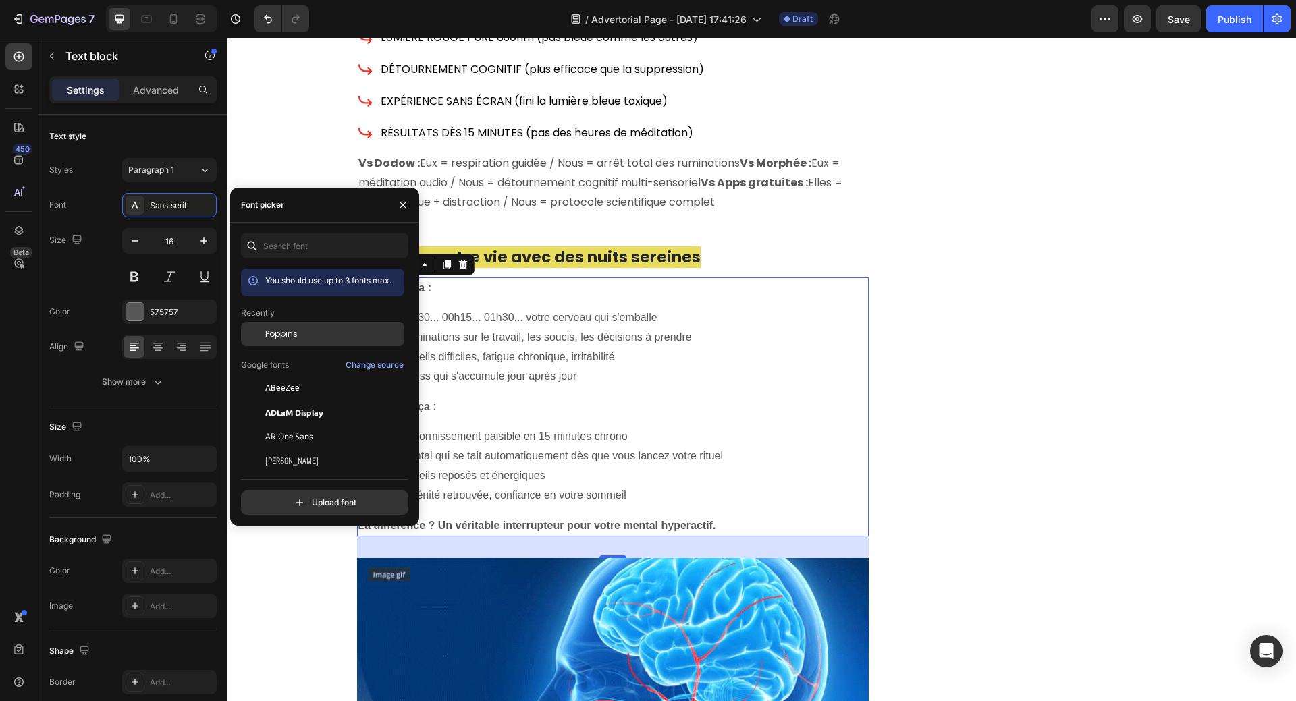
click at [285, 335] on span "Poppins" at bounding box center [281, 334] width 32 height 12
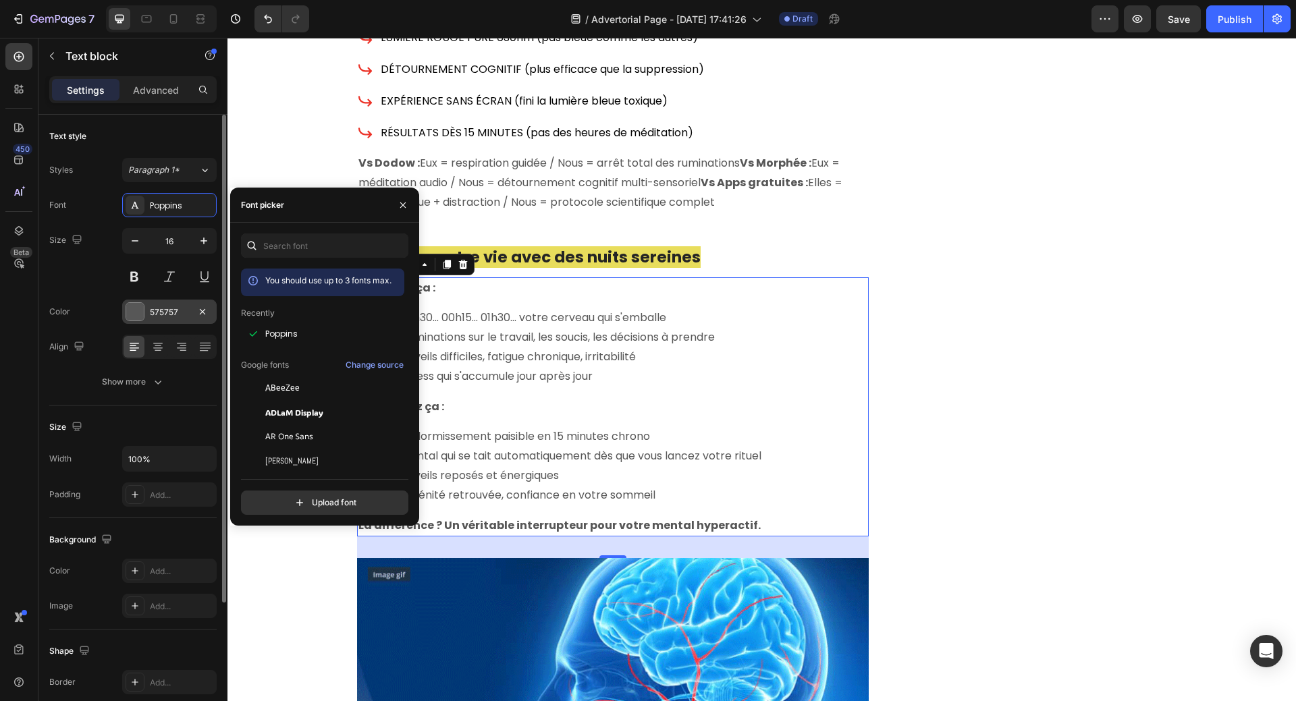
click at [136, 315] on div at bounding box center [135, 312] width 18 height 18
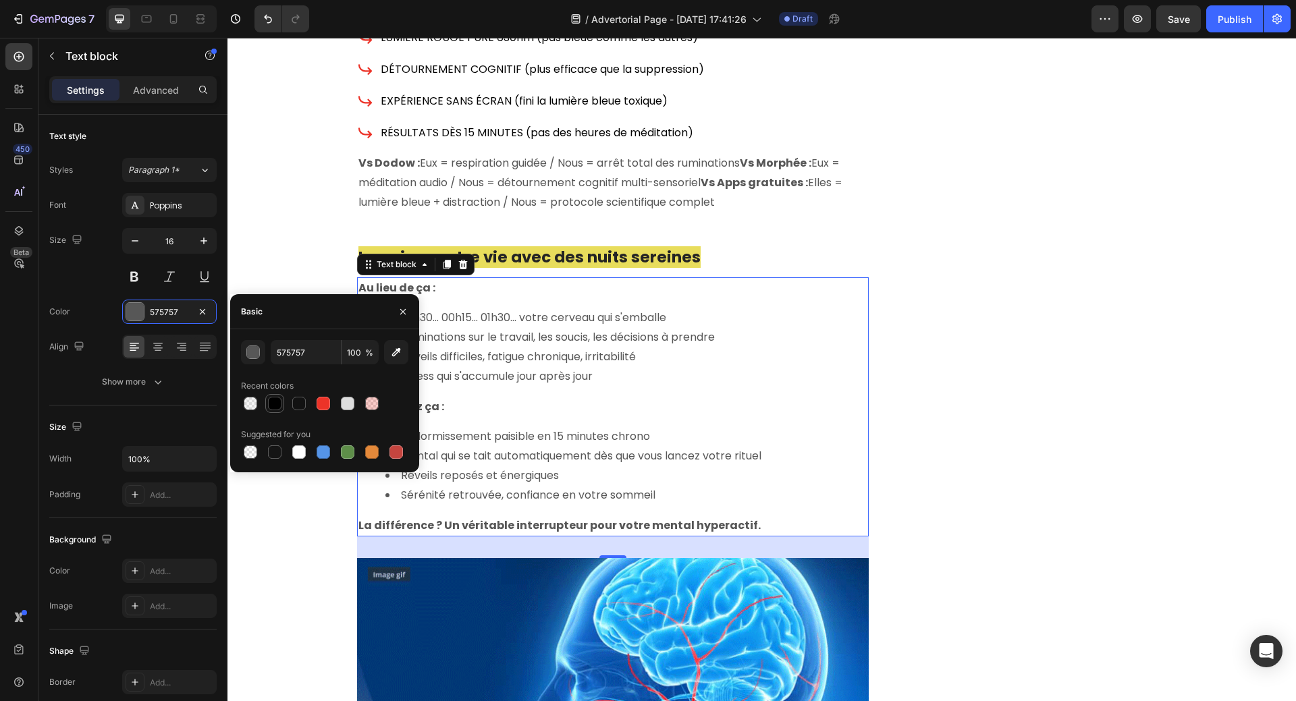
click at [269, 405] on div at bounding box center [274, 403] width 13 height 13
type input "010101"
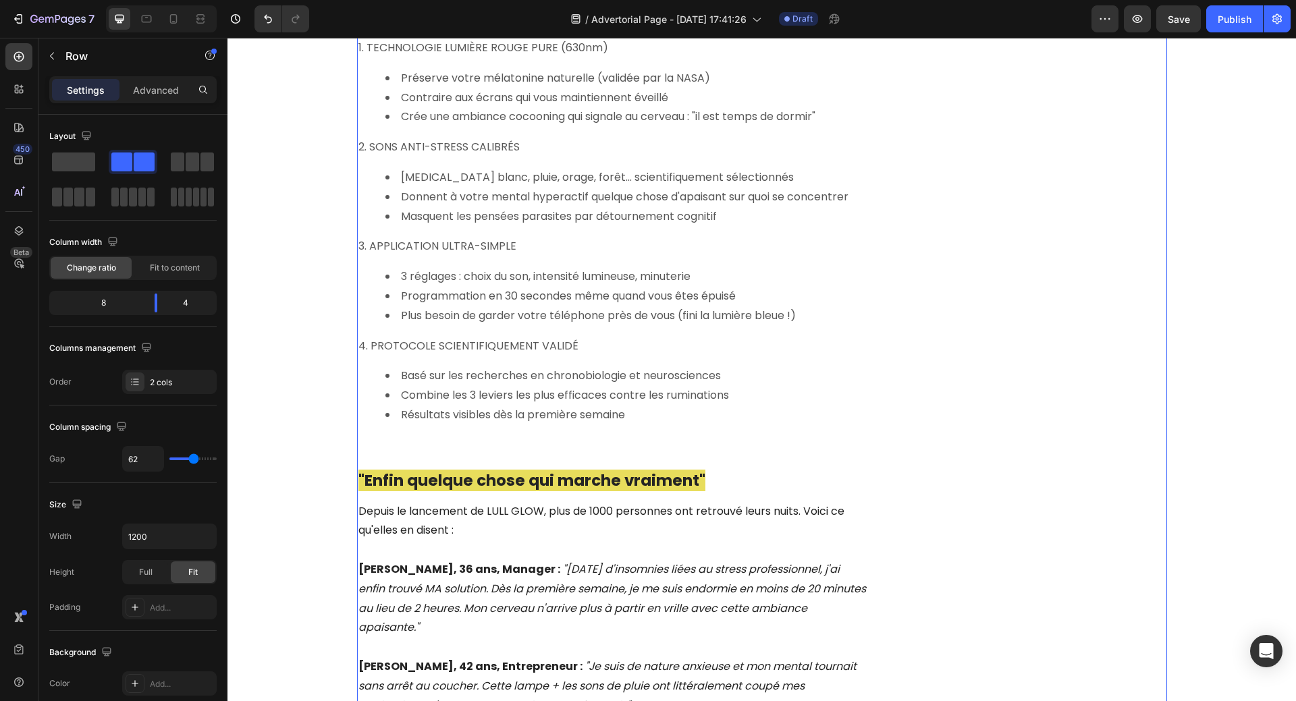
scroll to position [2825, 0]
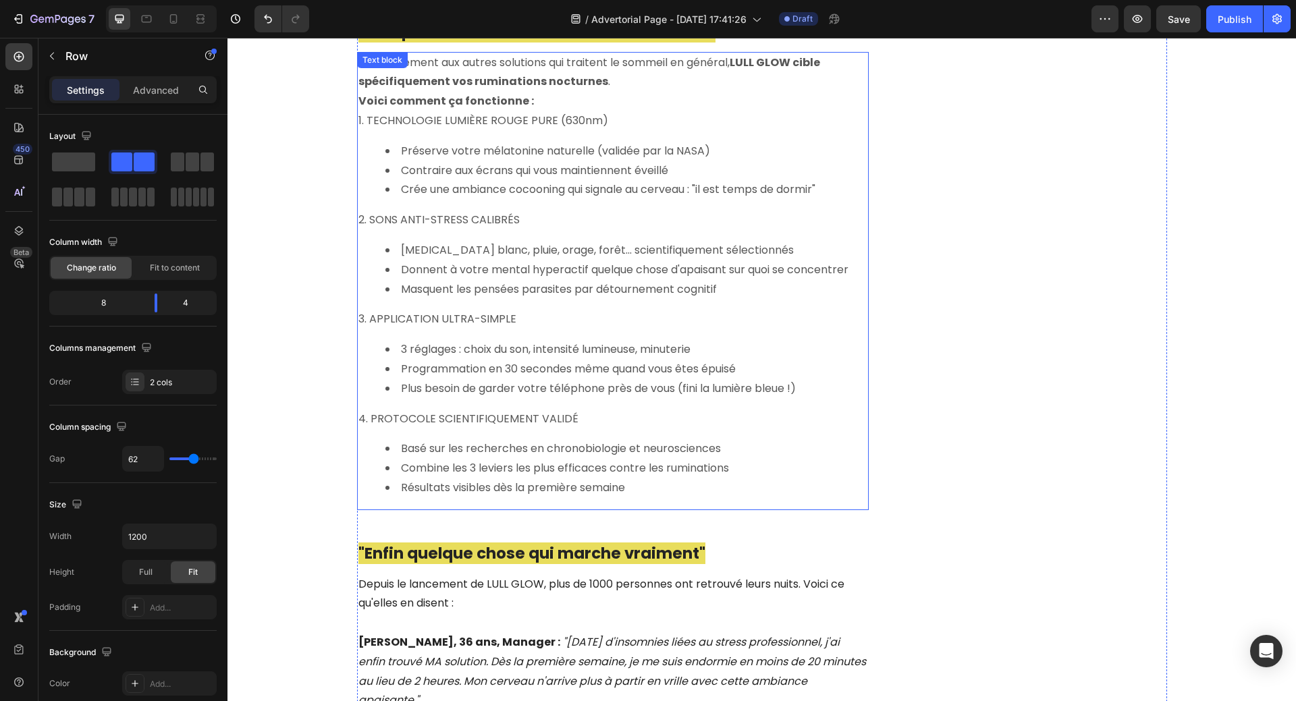
click at [559, 280] on li "Masquent les pensées parasites par détournement cognitif" at bounding box center [626, 290] width 482 height 20
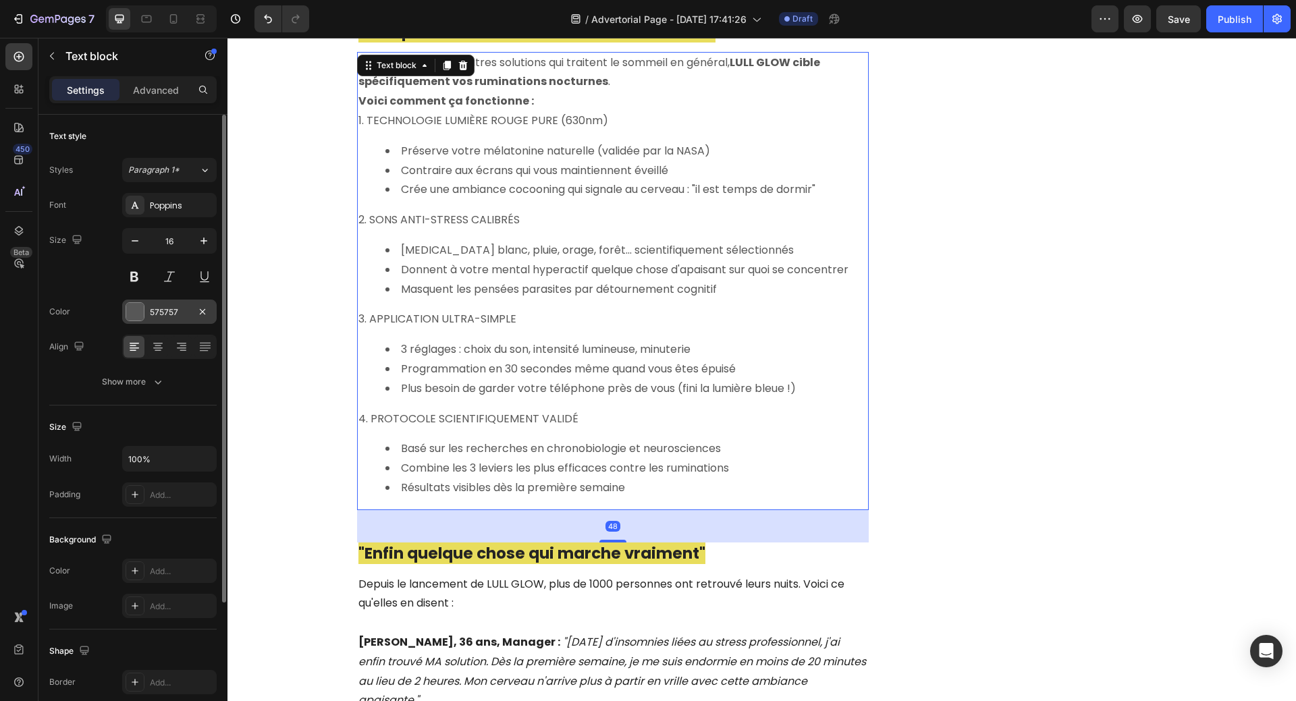
click at [137, 310] on div at bounding box center [135, 312] width 18 height 18
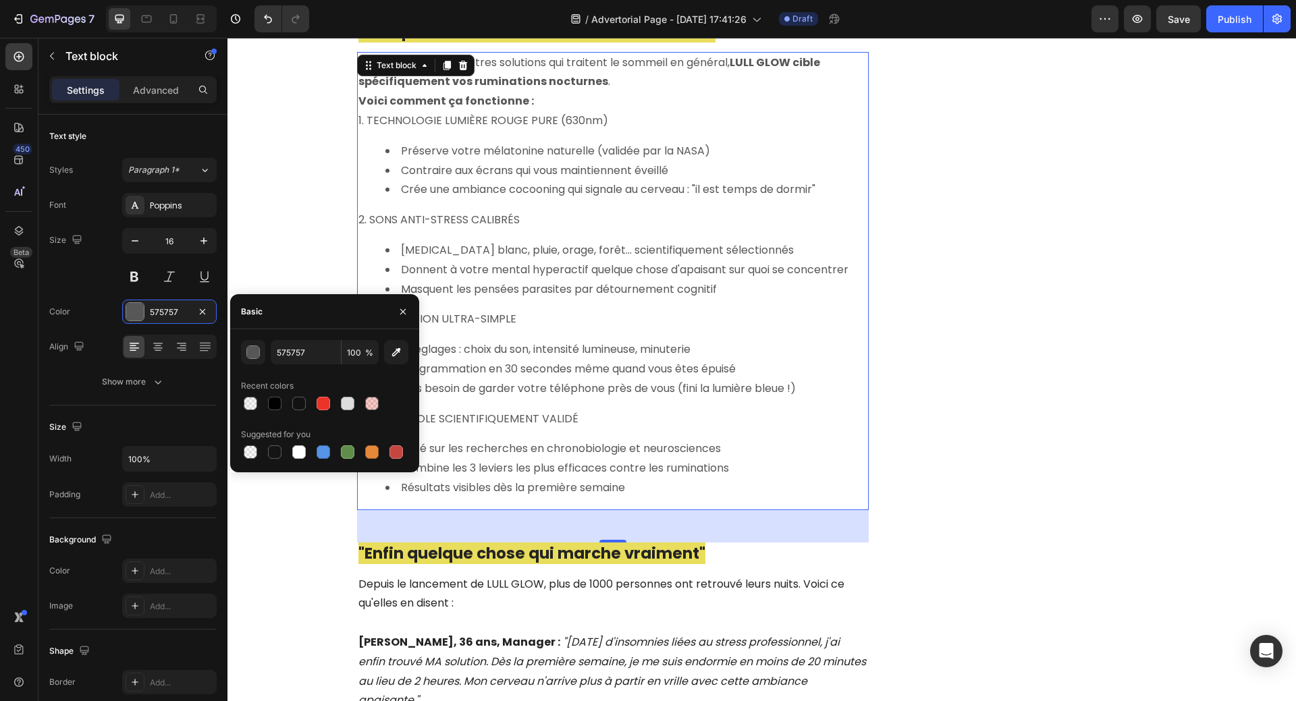
drag, startPoint x: 275, startPoint y: 402, endPoint x: 286, endPoint y: 399, distance: 11.1
click at [275, 401] on div at bounding box center [274, 403] width 13 height 13
type input "010101"
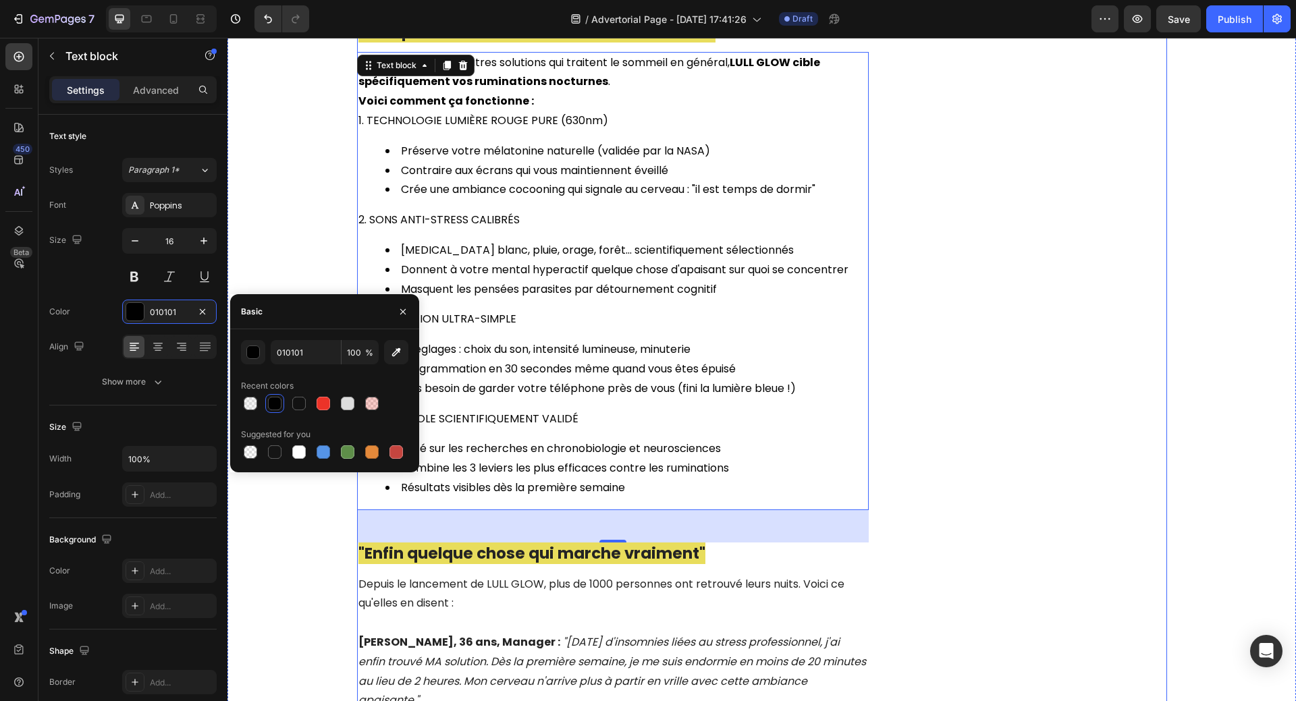
click at [1077, 402] on div "Unique Value Proposition Heading Icon Product benefit 1 Text block Icon Product…" at bounding box center [1038, 268] width 256 height 5859
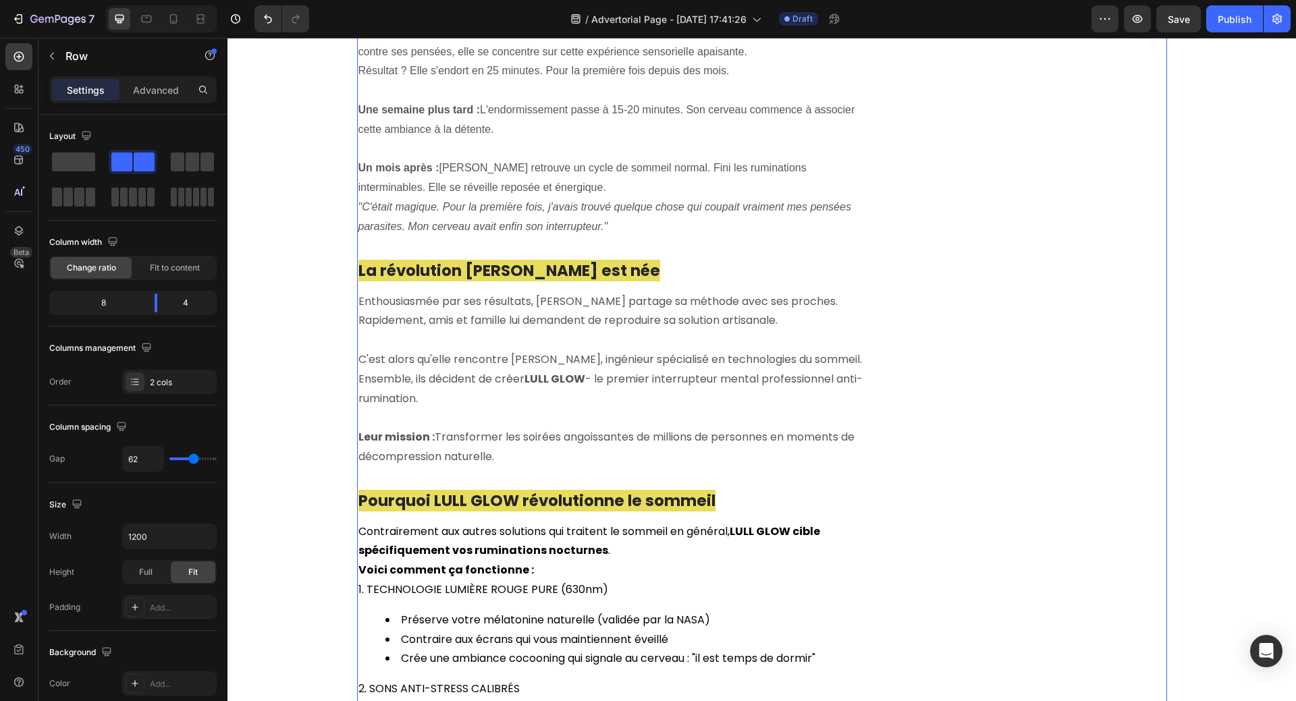
scroll to position [2352, 0]
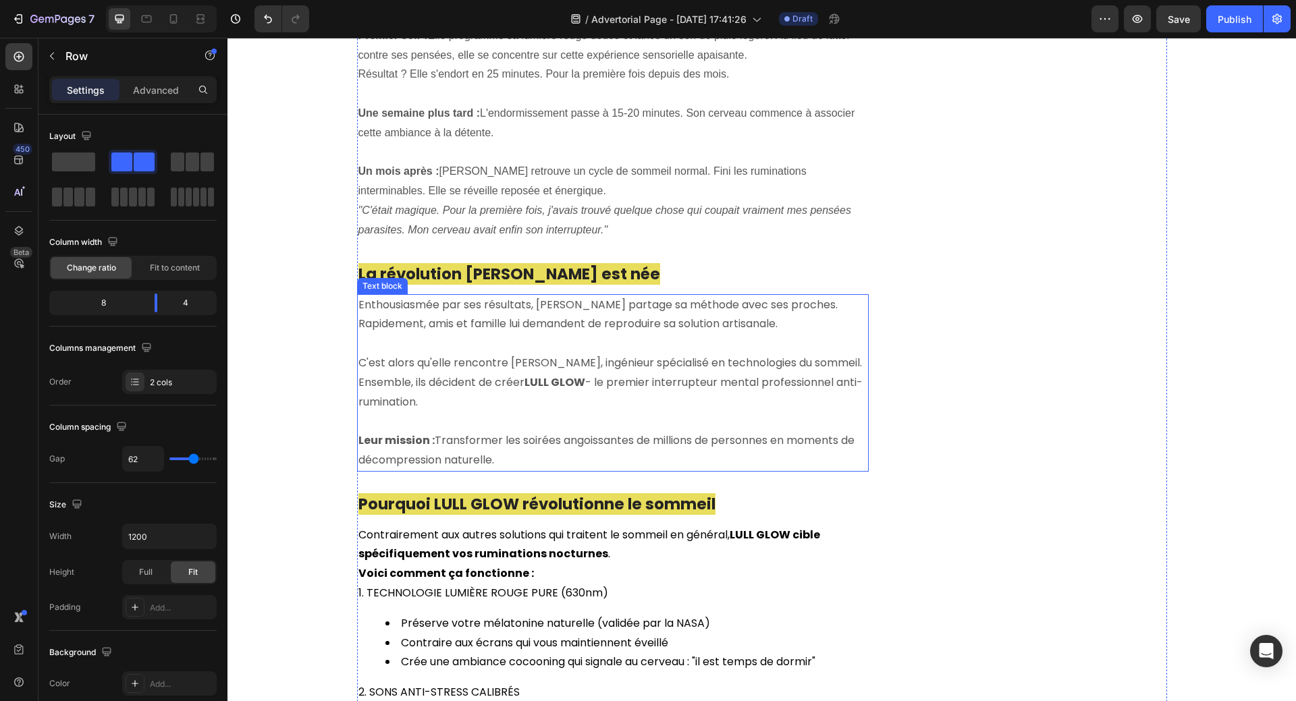
click at [609, 354] on p "C'est alors qu'elle rencontre [PERSON_NAME], ingénieur spécialisé en technologi…" at bounding box center [612, 364] width 509 height 20
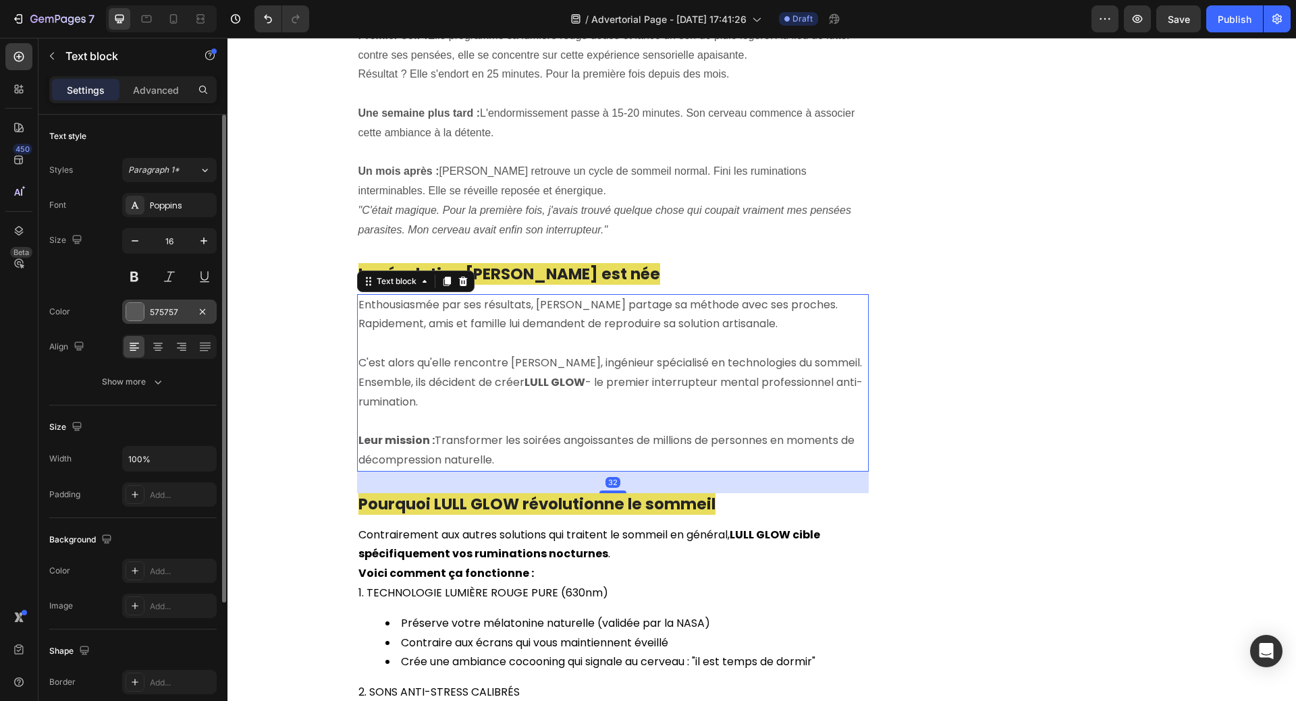
click at [139, 316] on div at bounding box center [135, 312] width 18 height 18
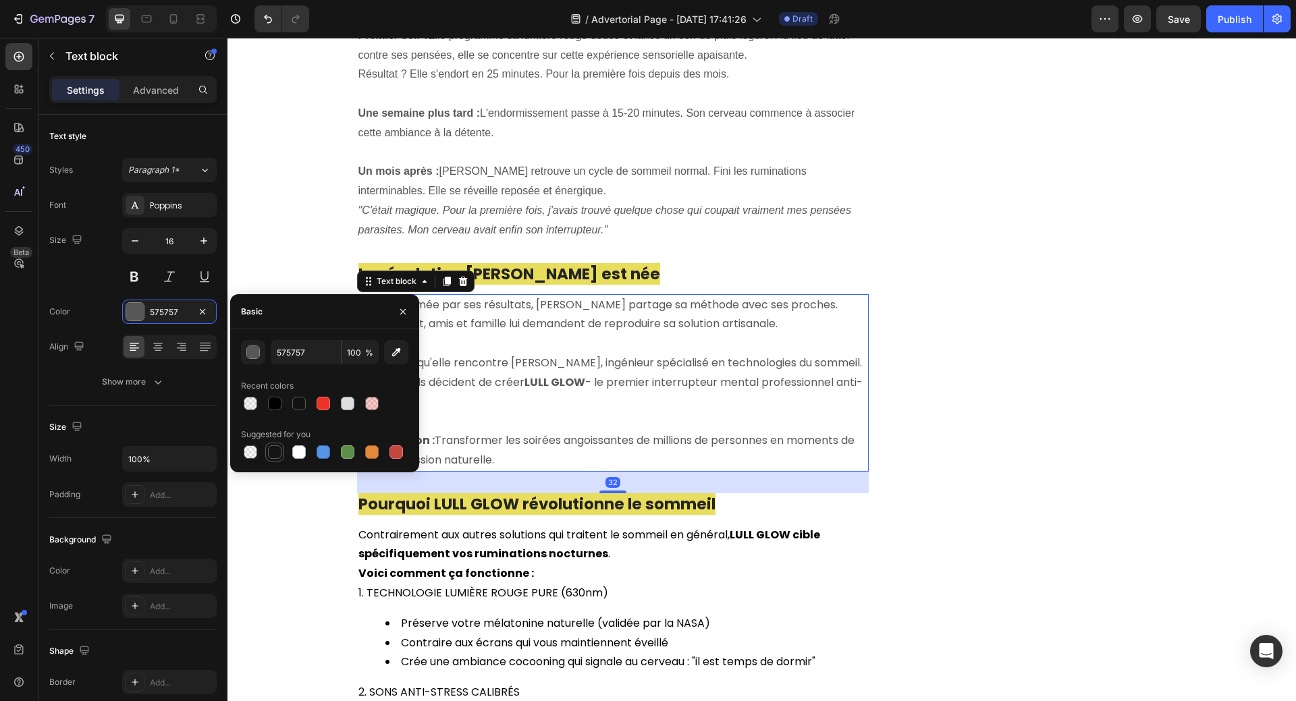
click at [273, 452] on div at bounding box center [274, 451] width 13 height 13
type input "151515"
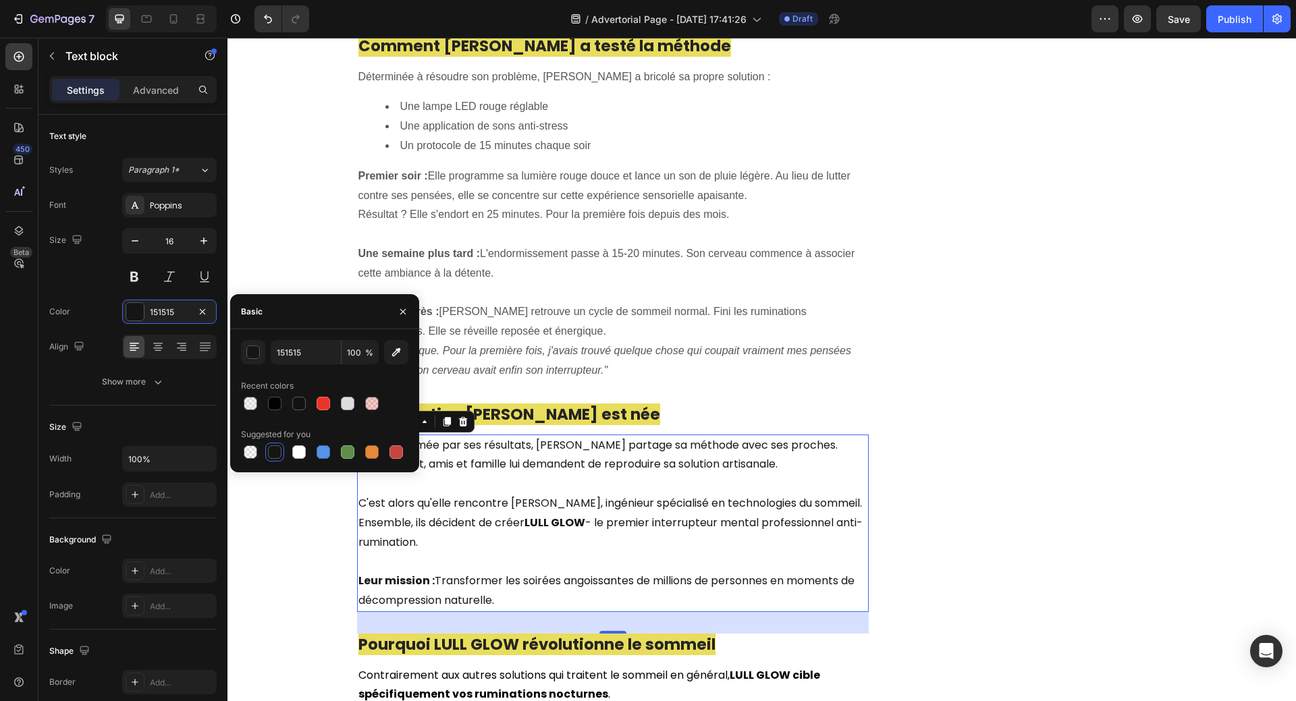
scroll to position [1947, 0]
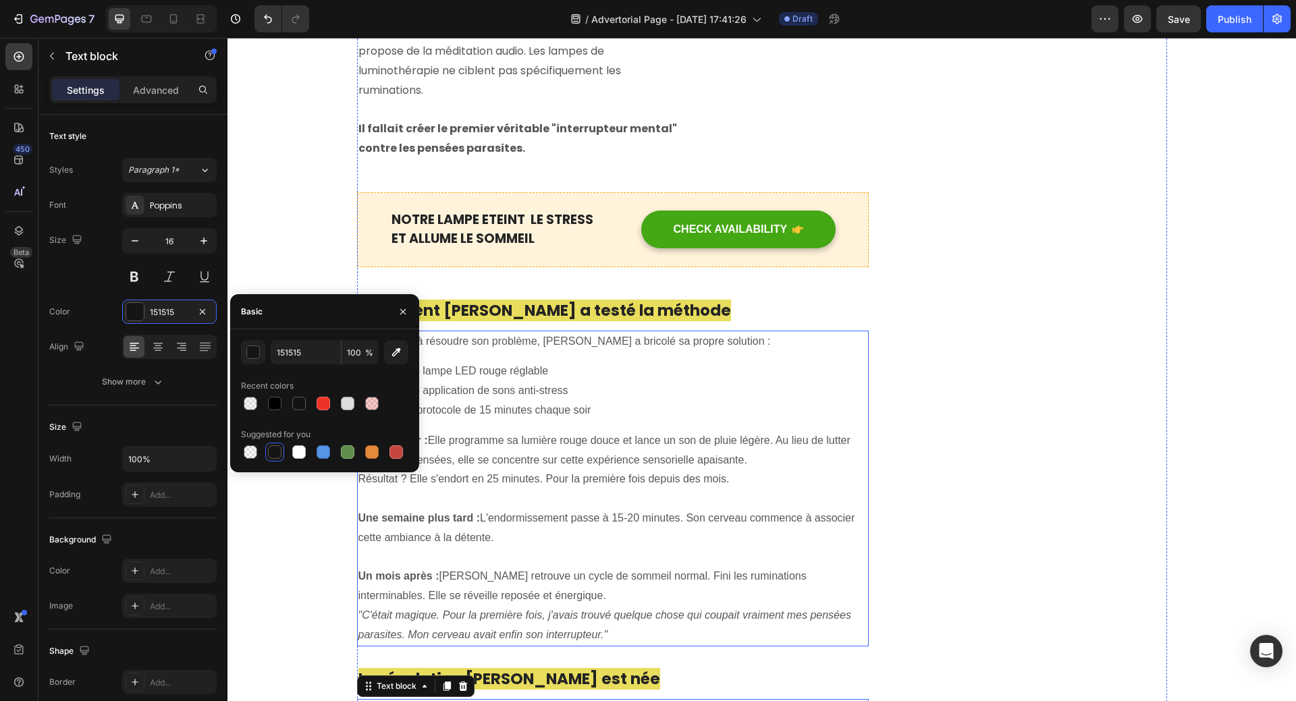
click at [671, 449] on p "Premier soir : Elle programme sa lumière rouge douce et lance un son de pluie l…" at bounding box center [612, 450] width 509 height 39
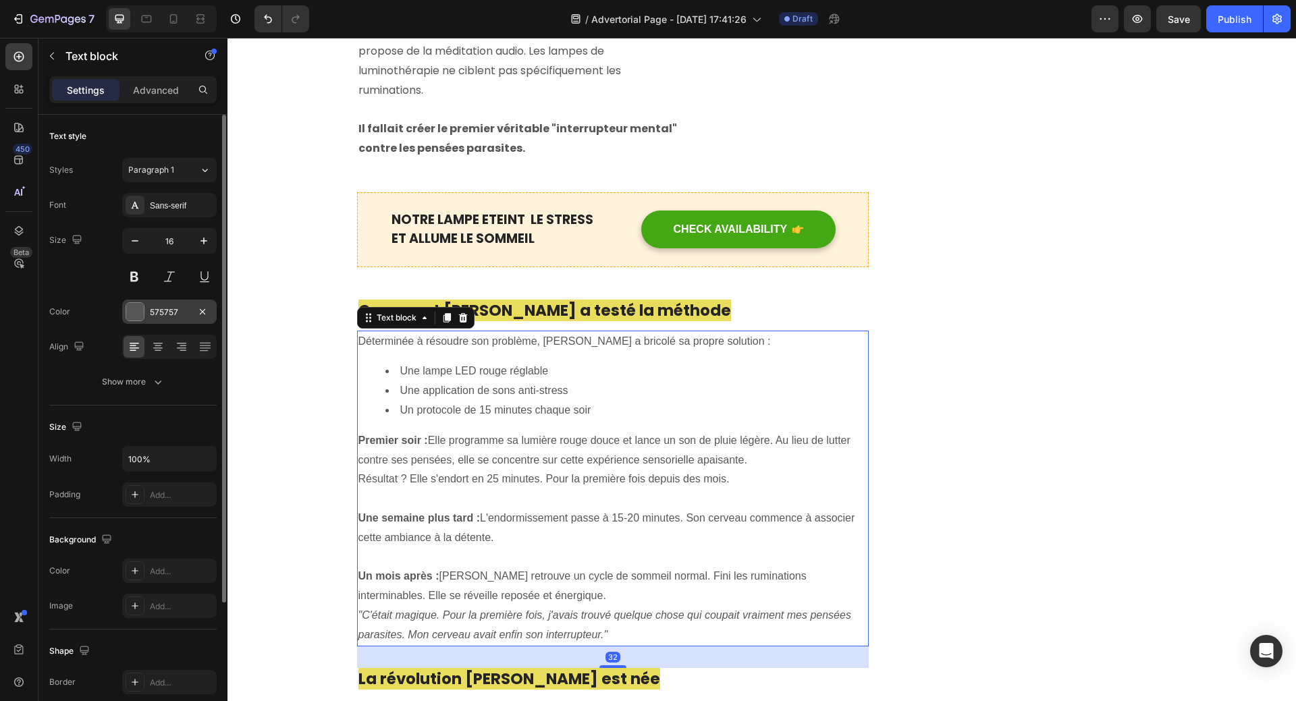
click at [132, 315] on div at bounding box center [135, 312] width 18 height 18
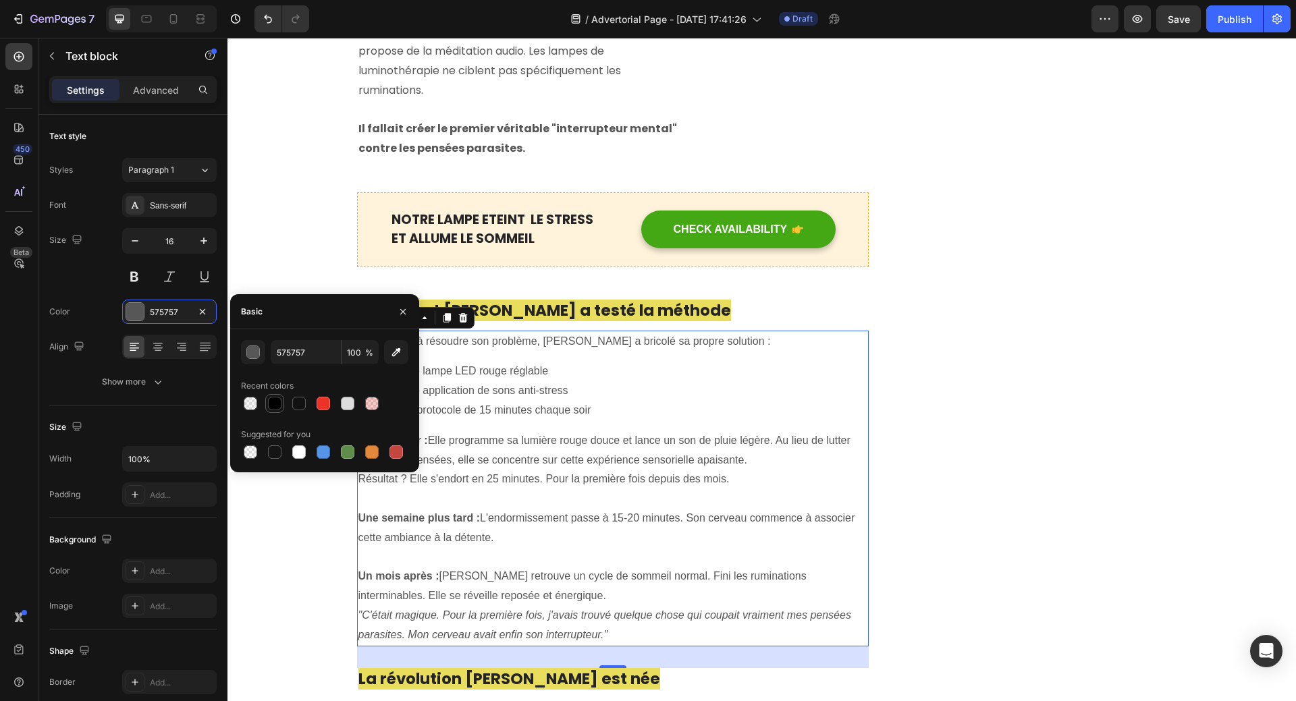
click at [274, 399] on div at bounding box center [274, 403] width 13 height 13
type input "010101"
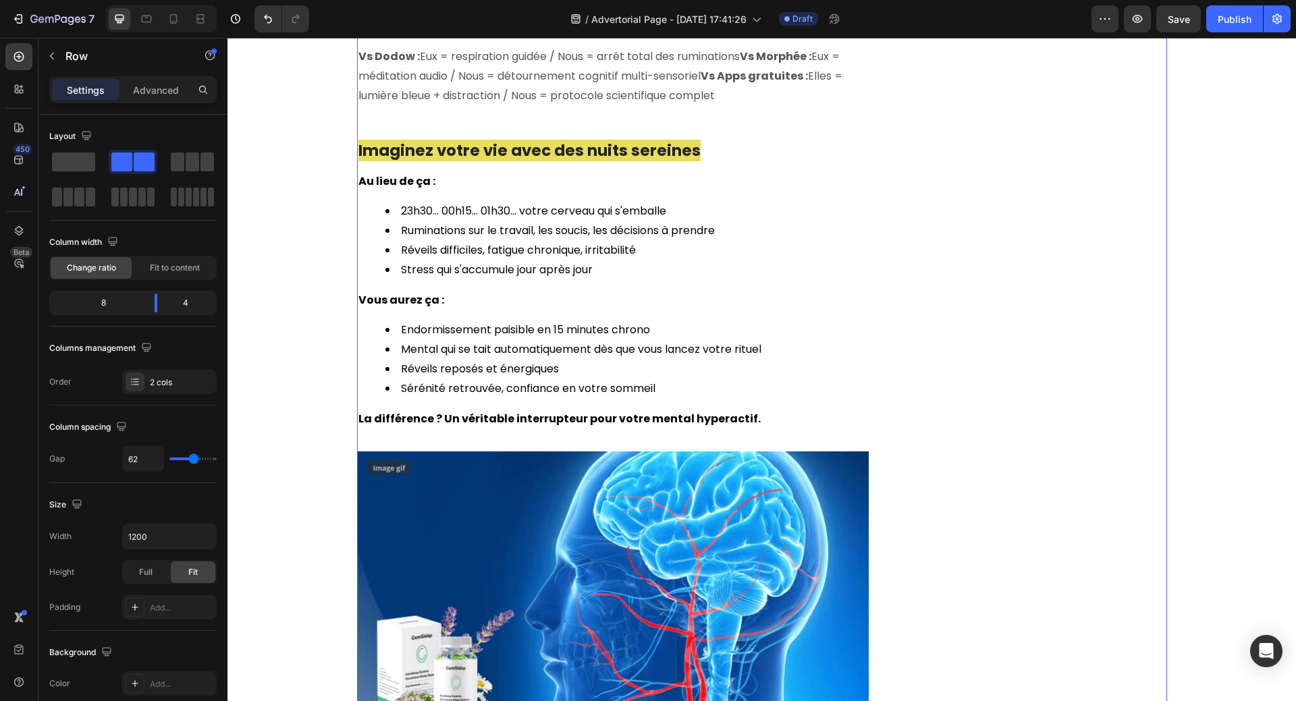
scroll to position [3837, 0]
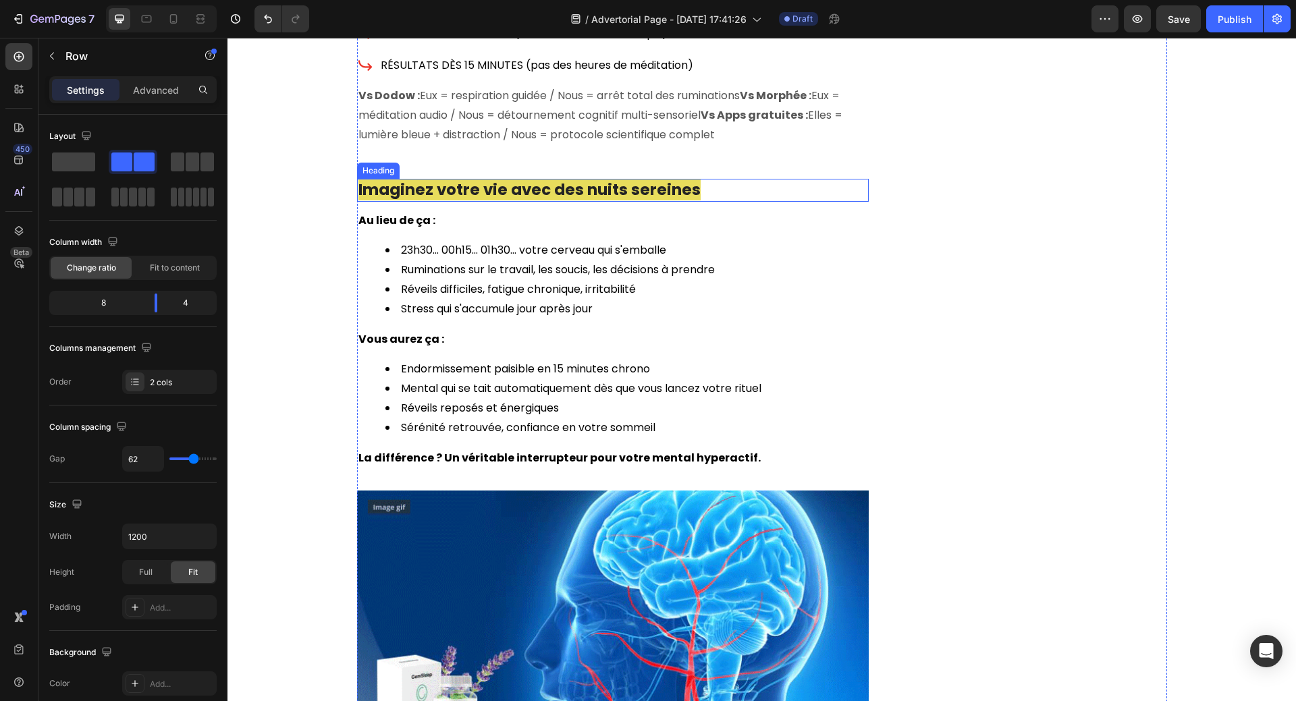
click at [515, 179] on span "Imaginez votre vie avec des nuits sereines" at bounding box center [529, 190] width 342 height 22
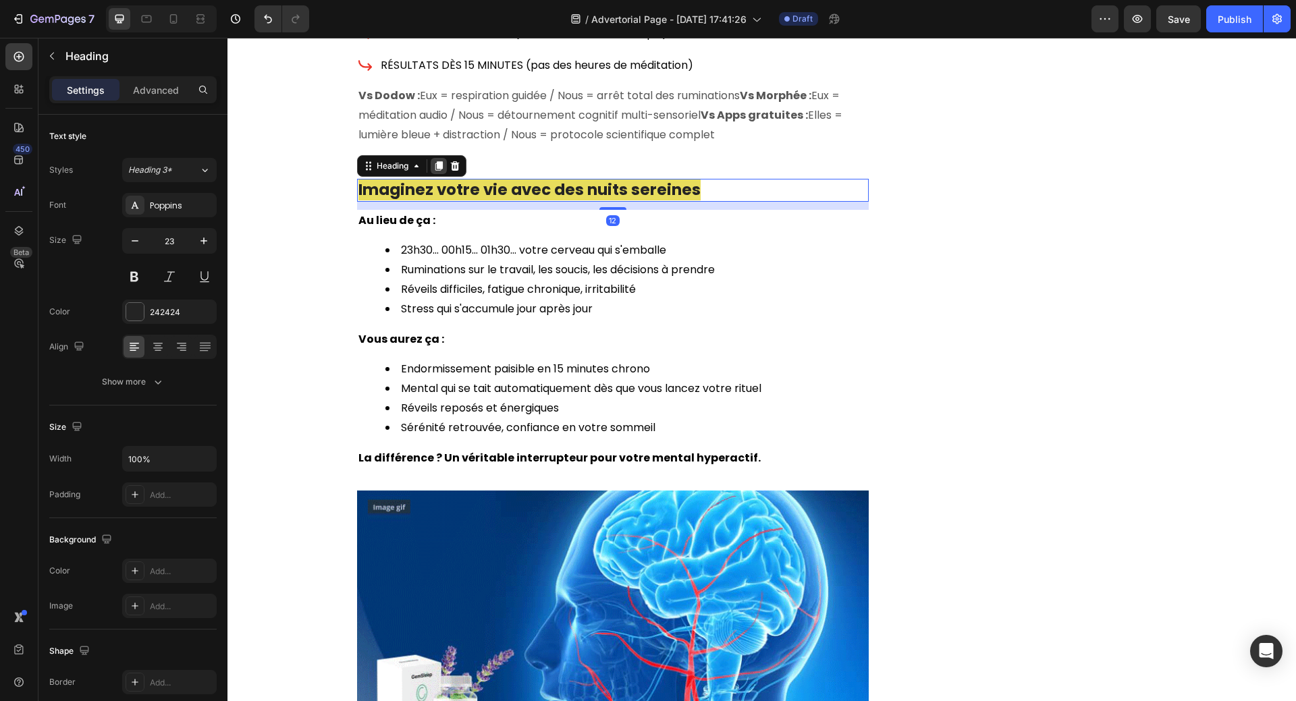
click at [436, 161] on icon at bounding box center [438, 165] width 7 height 9
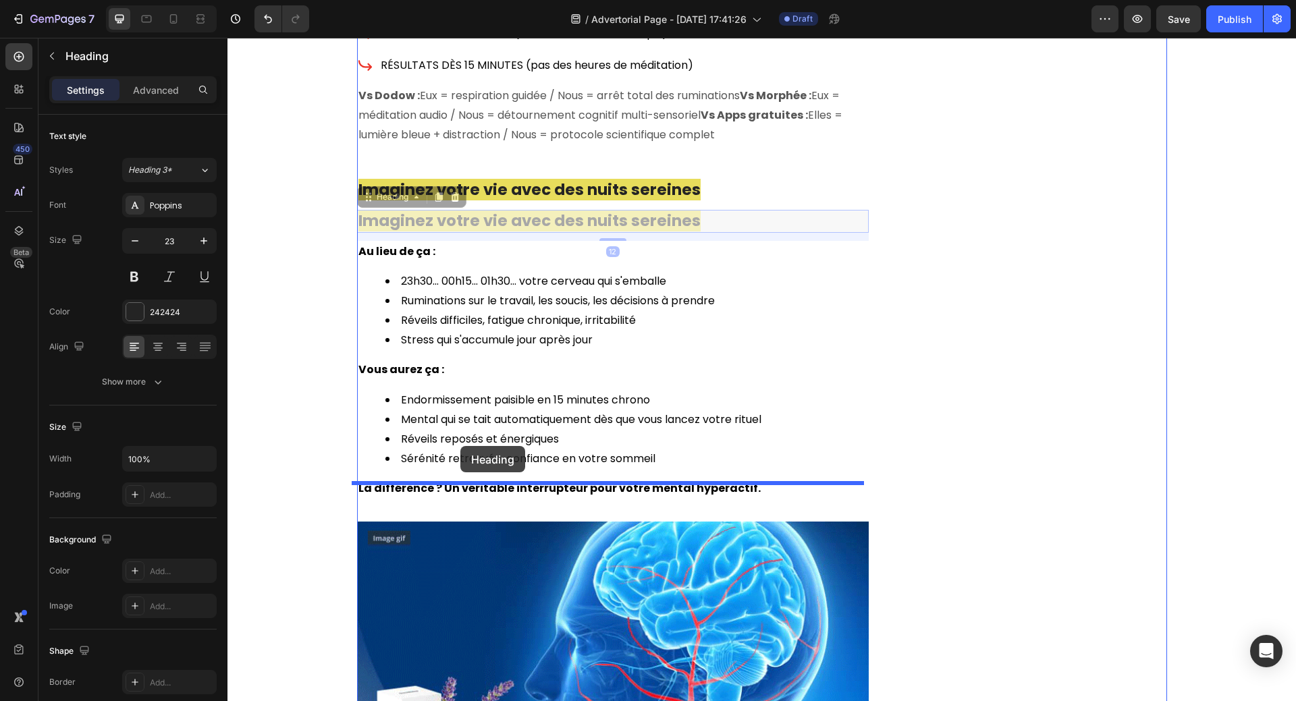
drag, startPoint x: 360, startPoint y: 161, endPoint x: 460, endPoint y: 446, distance: 301.8
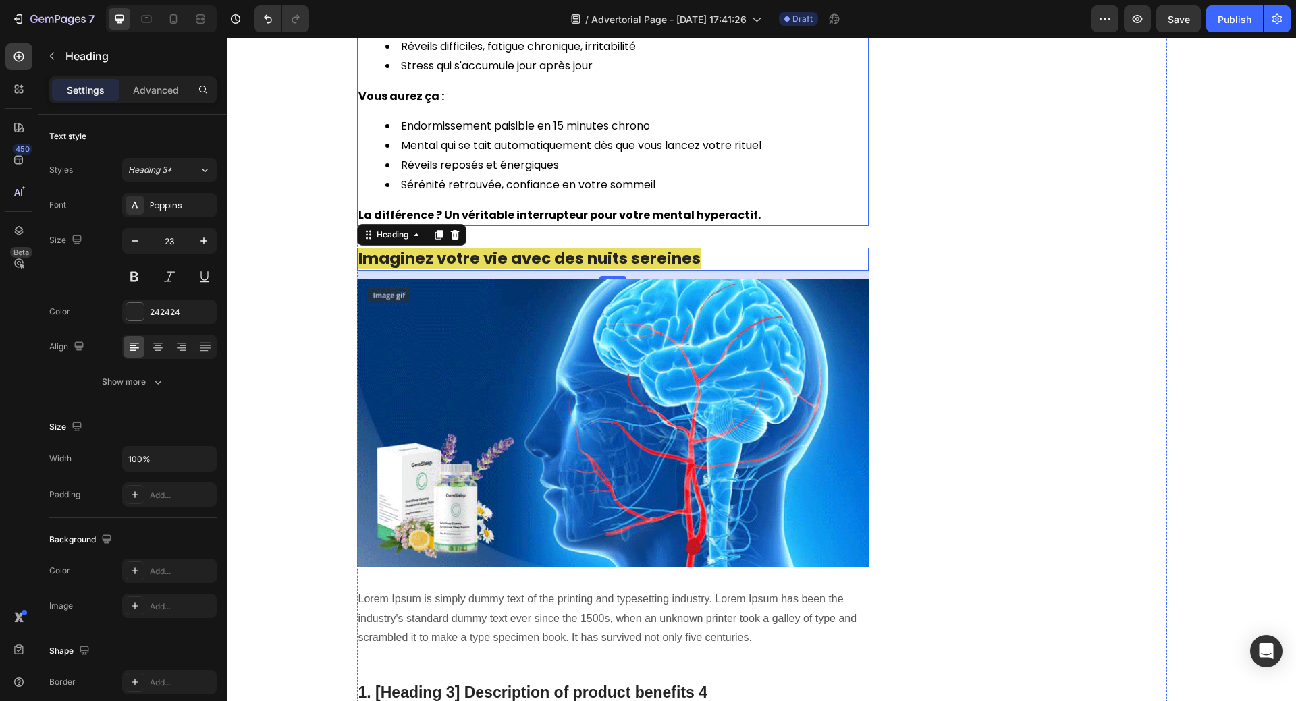
scroll to position [4107, 0]
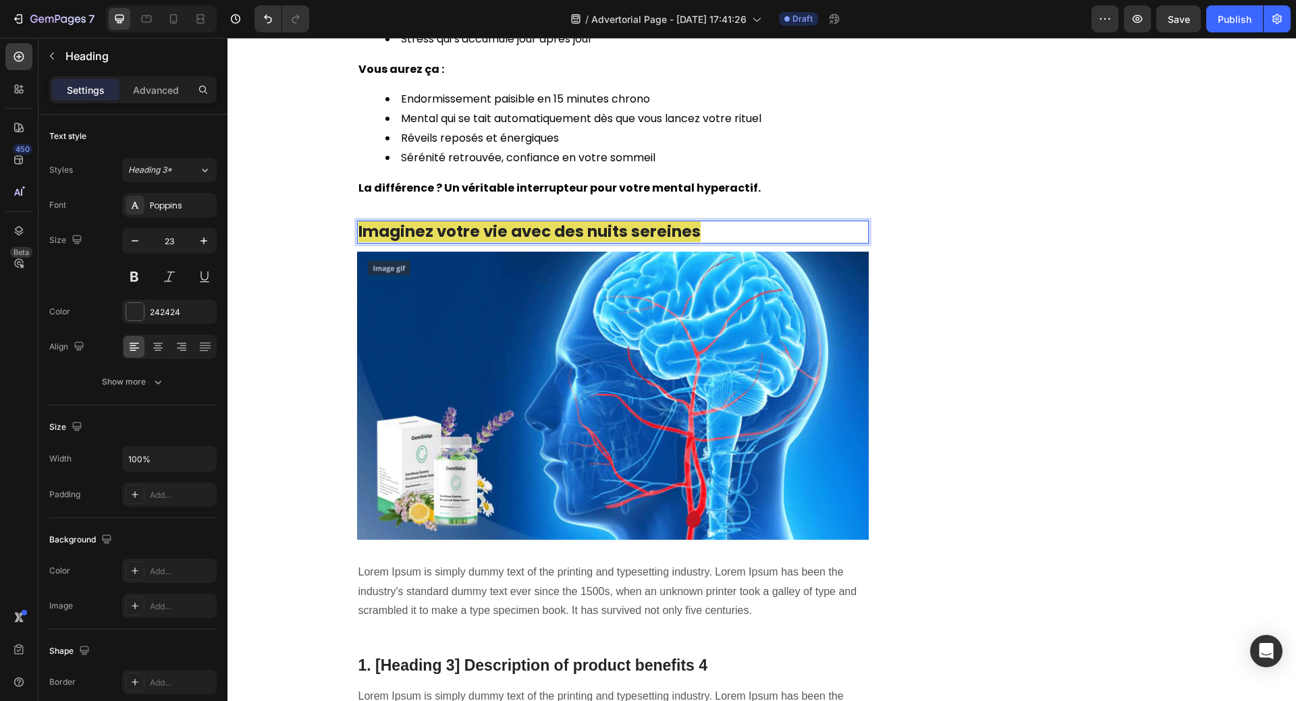
click at [690, 222] on p "Imaginez votre vie avec des nuits sereines" at bounding box center [612, 232] width 509 height 20
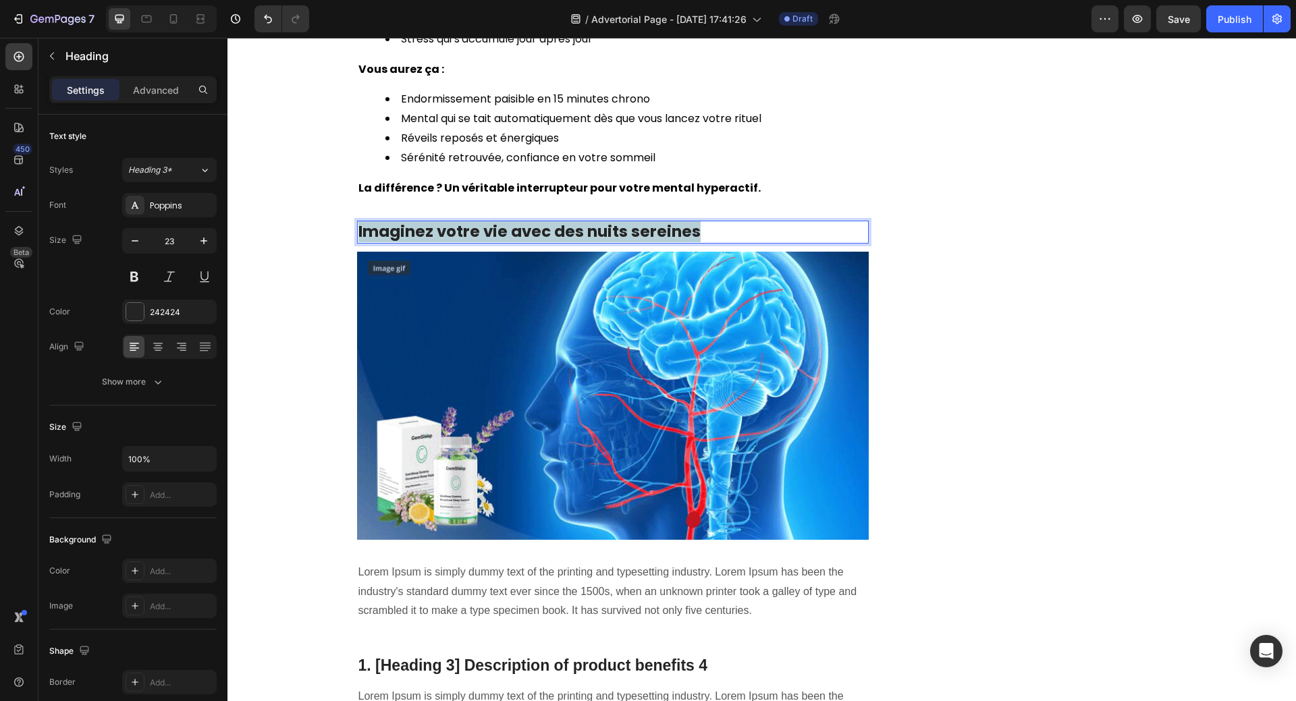
drag, startPoint x: 686, startPoint y: 194, endPoint x: 355, endPoint y: 194, distance: 331.3
click at [358, 221] on span "Imaginez votre vie avec des nuits sereines" at bounding box center [529, 232] width 342 height 22
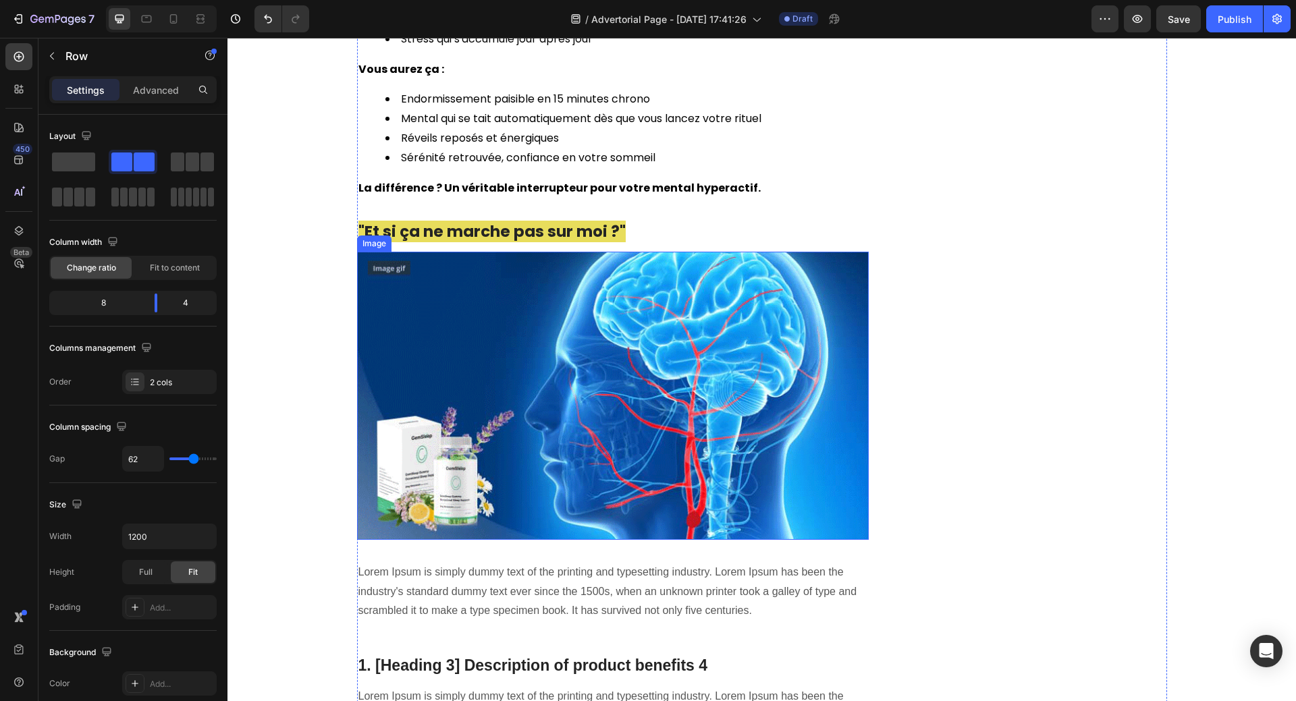
scroll to position [4174, 0]
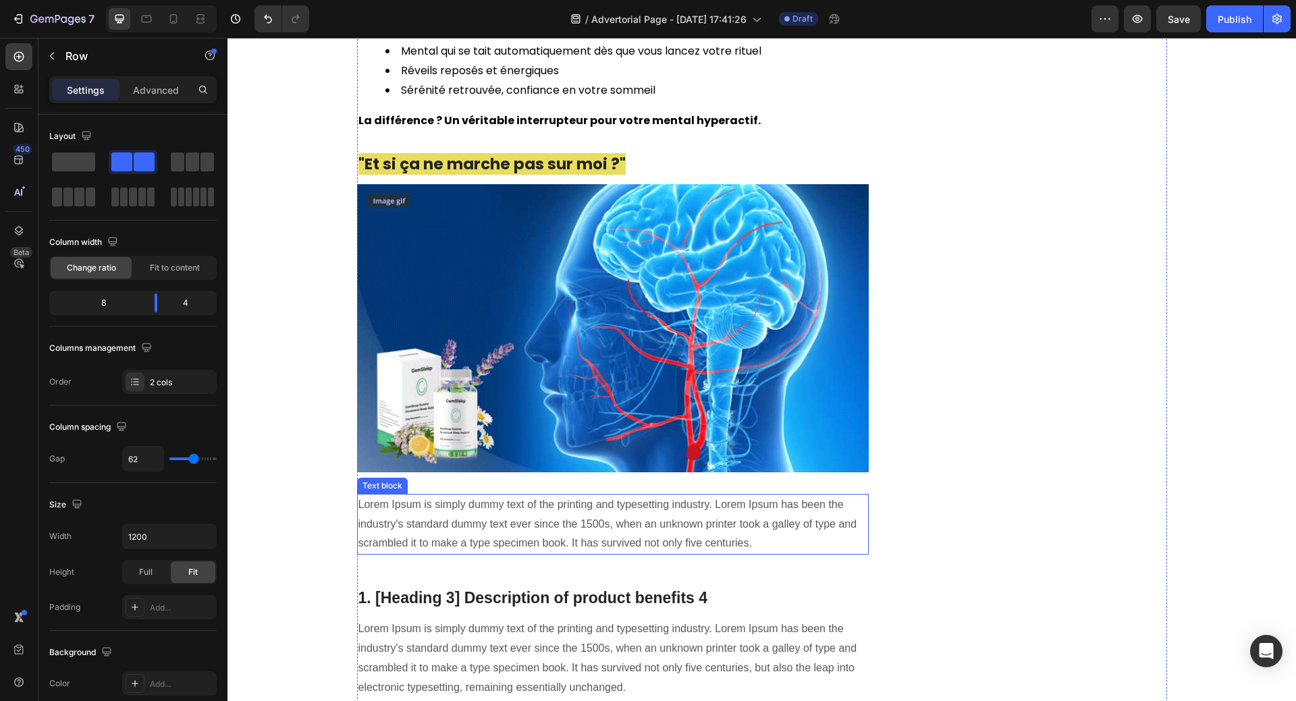
click at [472, 495] on p "Lorem Ipsum is simply dummy text of the printing and typesetting industry. Lore…" at bounding box center [612, 524] width 509 height 58
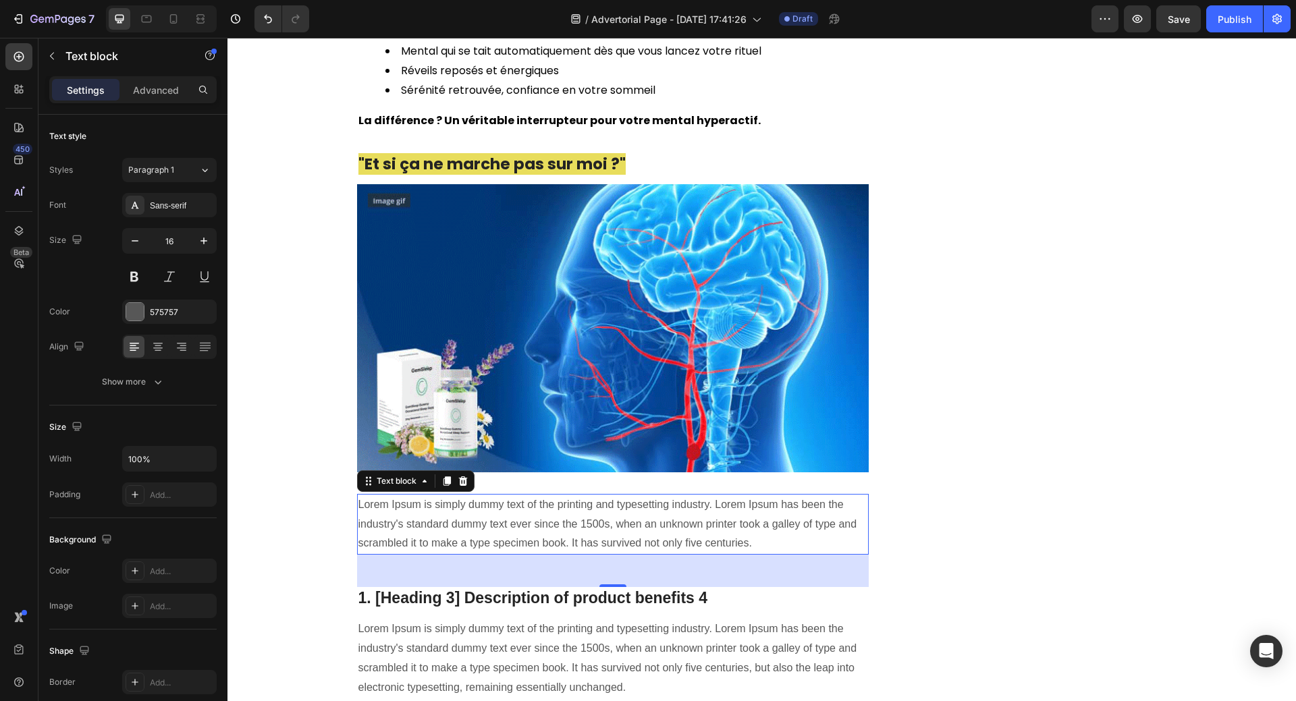
drag, startPoint x: 443, startPoint y: 443, endPoint x: 378, endPoint y: 465, distance: 68.5
click at [378, 494] on div "Lorem Ipsum is simply dummy text of the printing and typesetting industry. Lore…" at bounding box center [613, 524] width 512 height 61
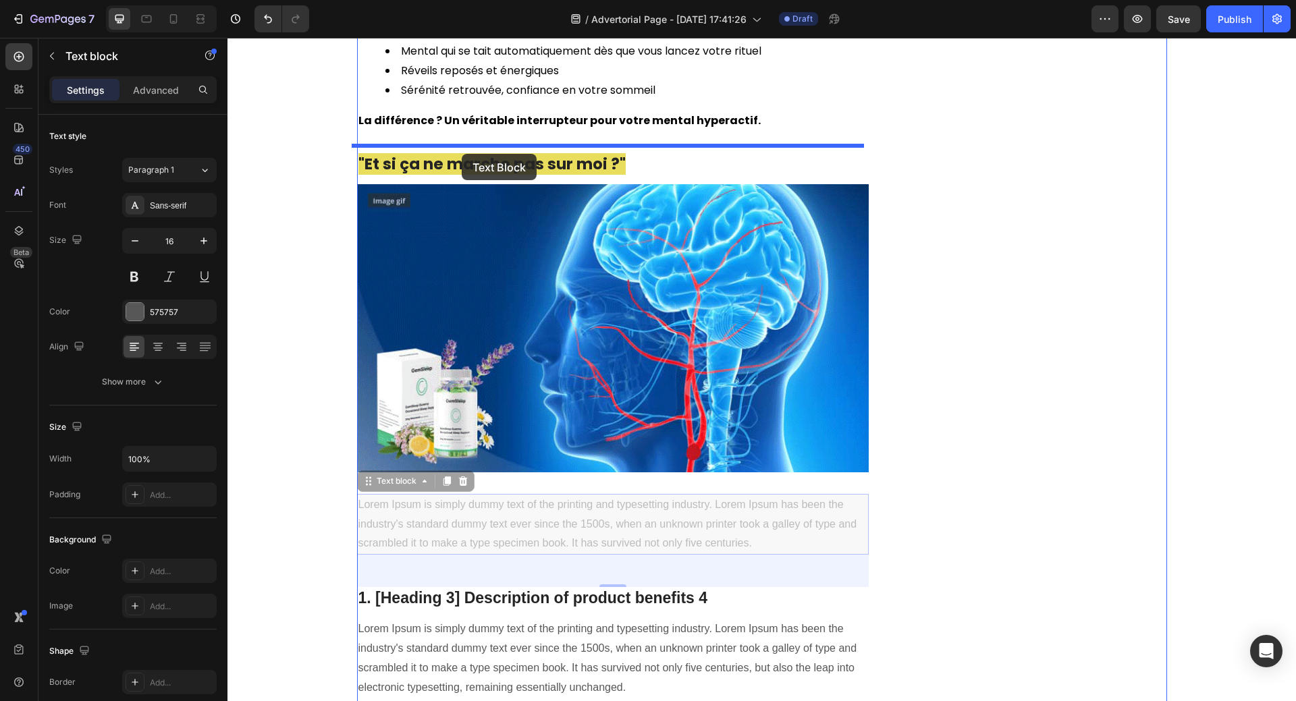
drag, startPoint x: 362, startPoint y: 445, endPoint x: 462, endPoint y: 150, distance: 310.5
click at [462, 152] on div "Header Comment Cette Française de 34 ans a Enfin Réussi à Faire Taire Son Cerve…" at bounding box center [761, 107] width 1068 height 8487
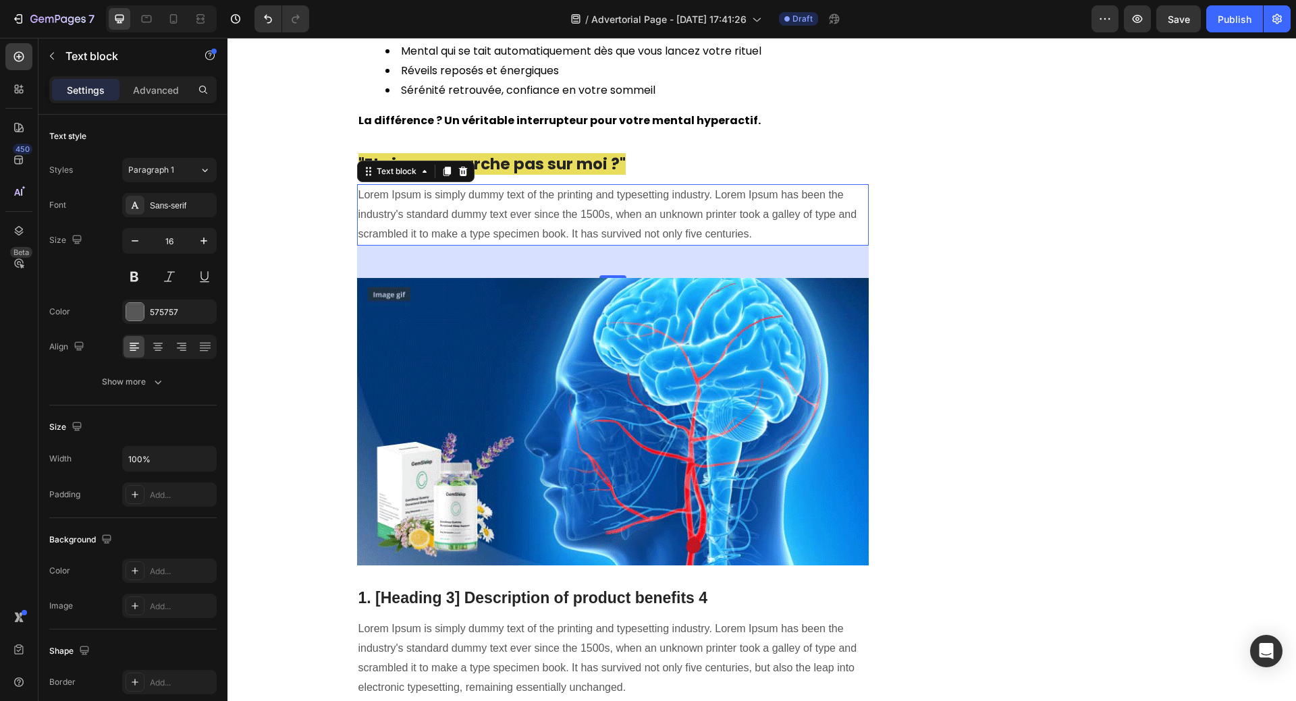
click at [523, 186] on p "Lorem Ipsum is simply dummy text of the printing and typesetting industry. Lore…" at bounding box center [612, 215] width 509 height 58
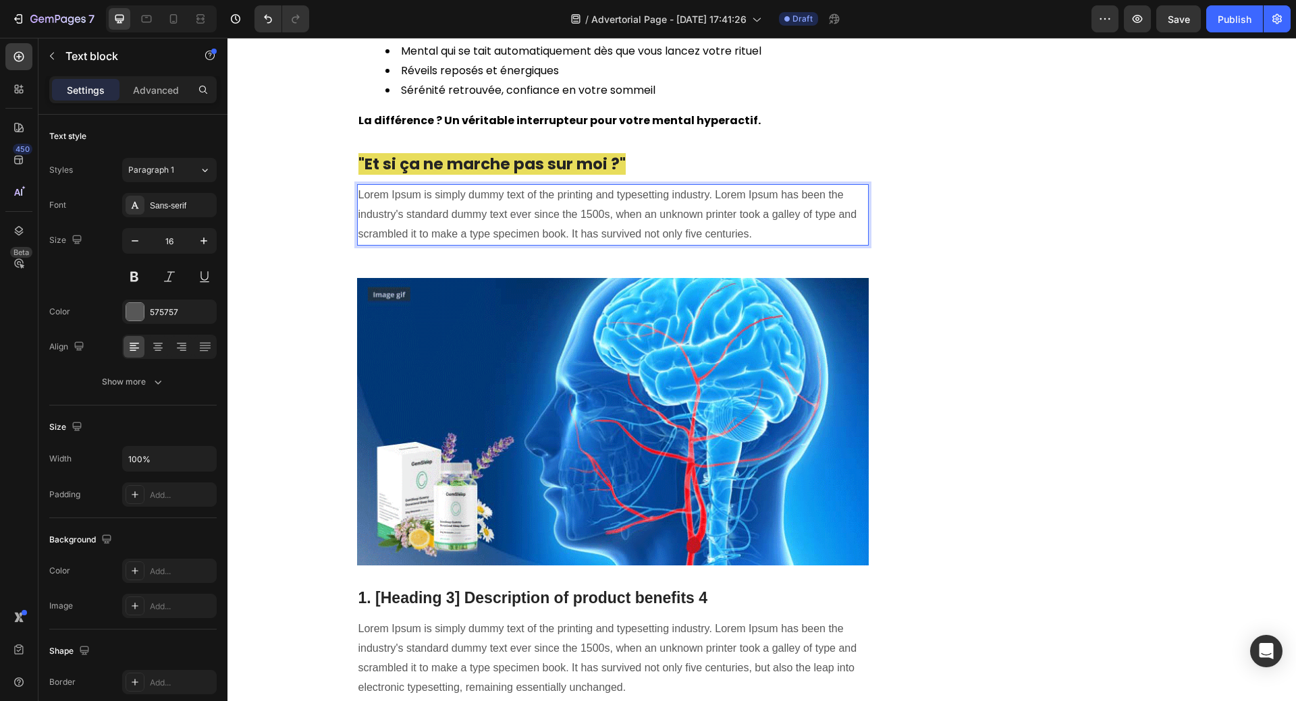
click at [763, 195] on p "Lorem Ipsum is simply dummy text of the printing and typesetting industry. Lore…" at bounding box center [612, 215] width 509 height 58
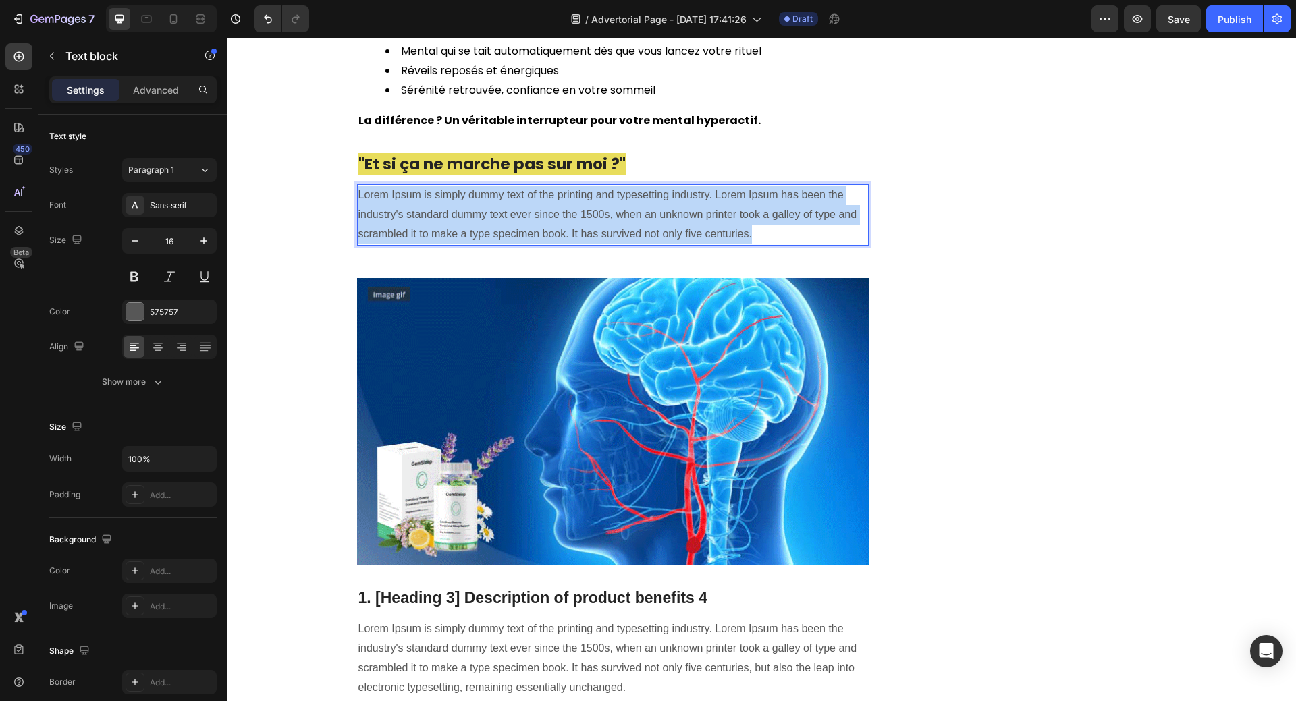
drag, startPoint x: 760, startPoint y: 195, endPoint x: 353, endPoint y: 151, distance: 409.3
click at [358, 186] on p "Lorem Ipsum is simply dummy text of the printing and typesetting industry. Lore…" at bounding box center [612, 215] width 509 height 58
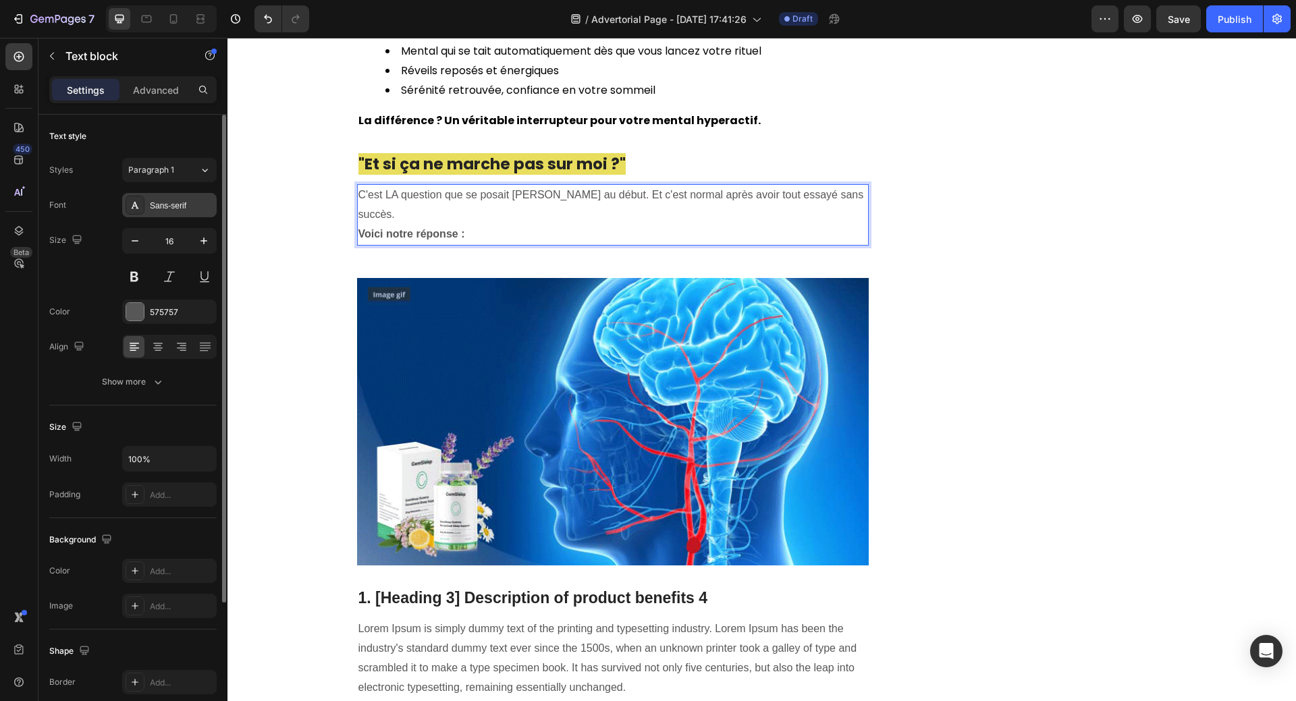
click at [174, 205] on div "Sans-serif" at bounding box center [181, 206] width 63 height 12
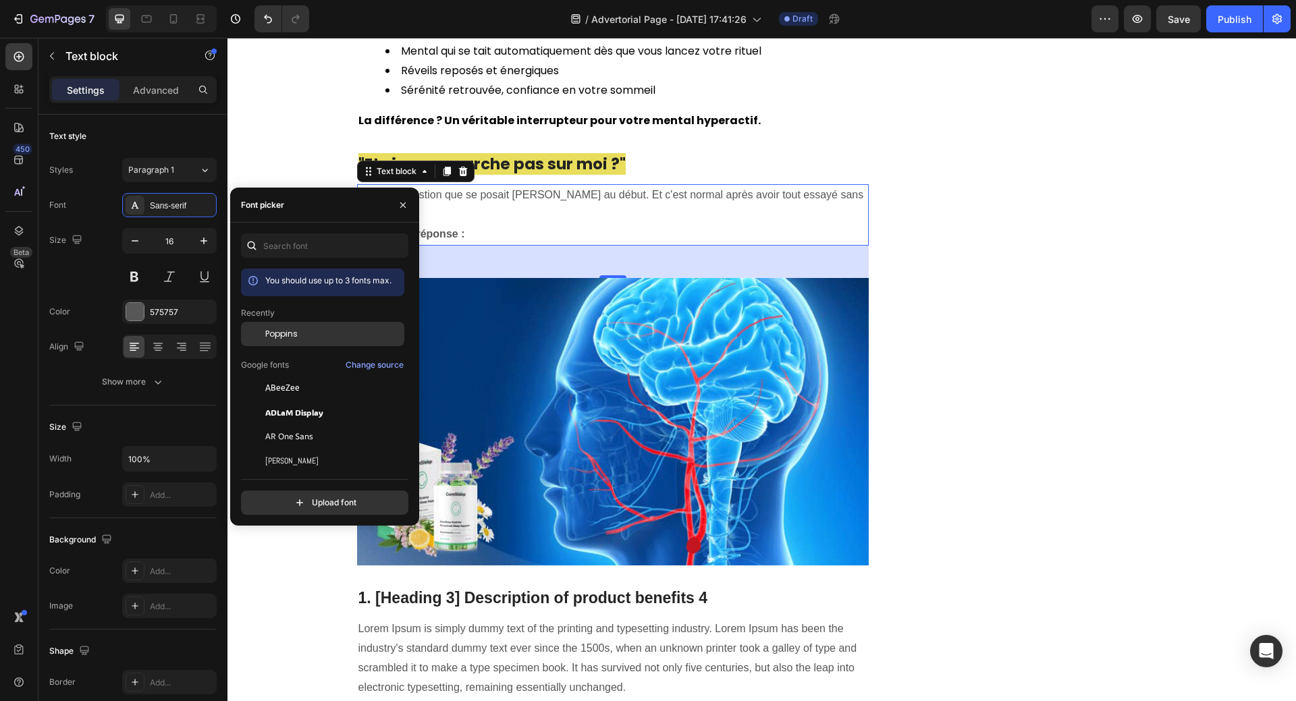
click at [281, 335] on span "Poppins" at bounding box center [281, 334] width 32 height 12
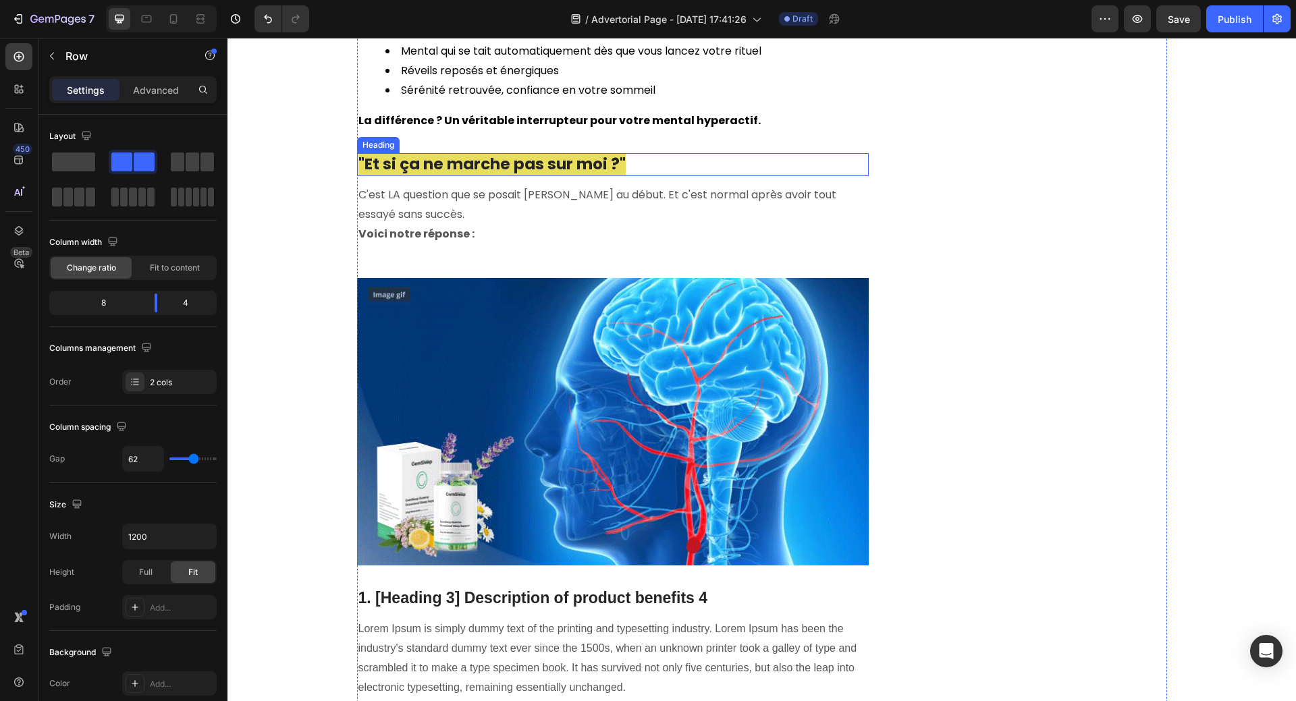
click at [567, 153] on span ""Et si ça ne marche pas sur moi ?"" at bounding box center [491, 164] width 267 height 22
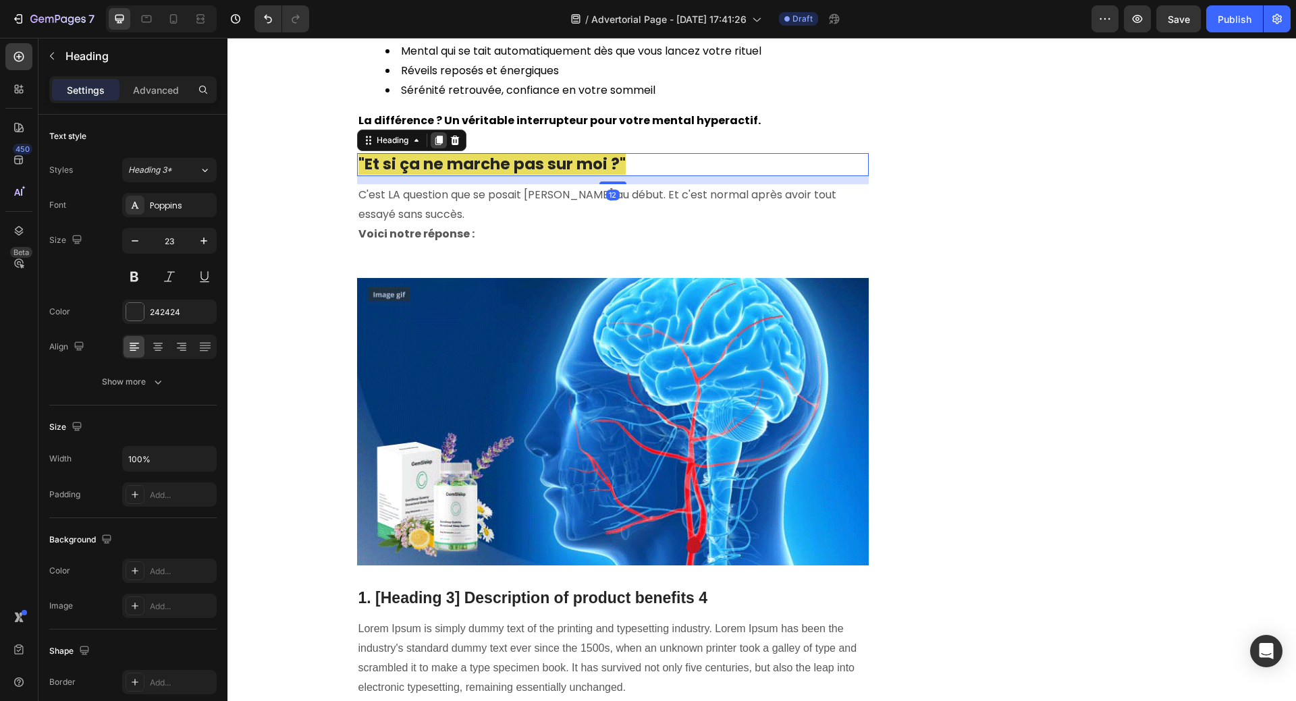
click at [437, 136] on icon at bounding box center [438, 140] width 7 height 9
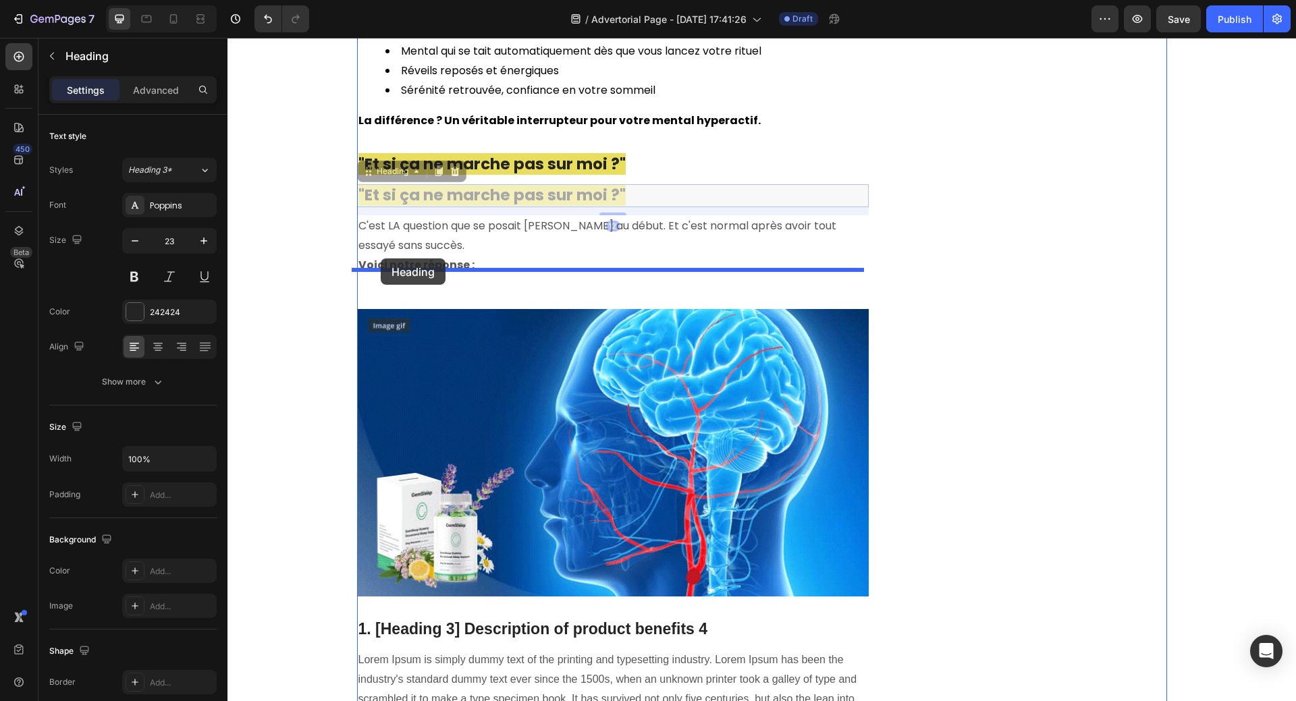
drag, startPoint x: 360, startPoint y: 138, endPoint x: 381, endPoint y: 257, distance: 121.1
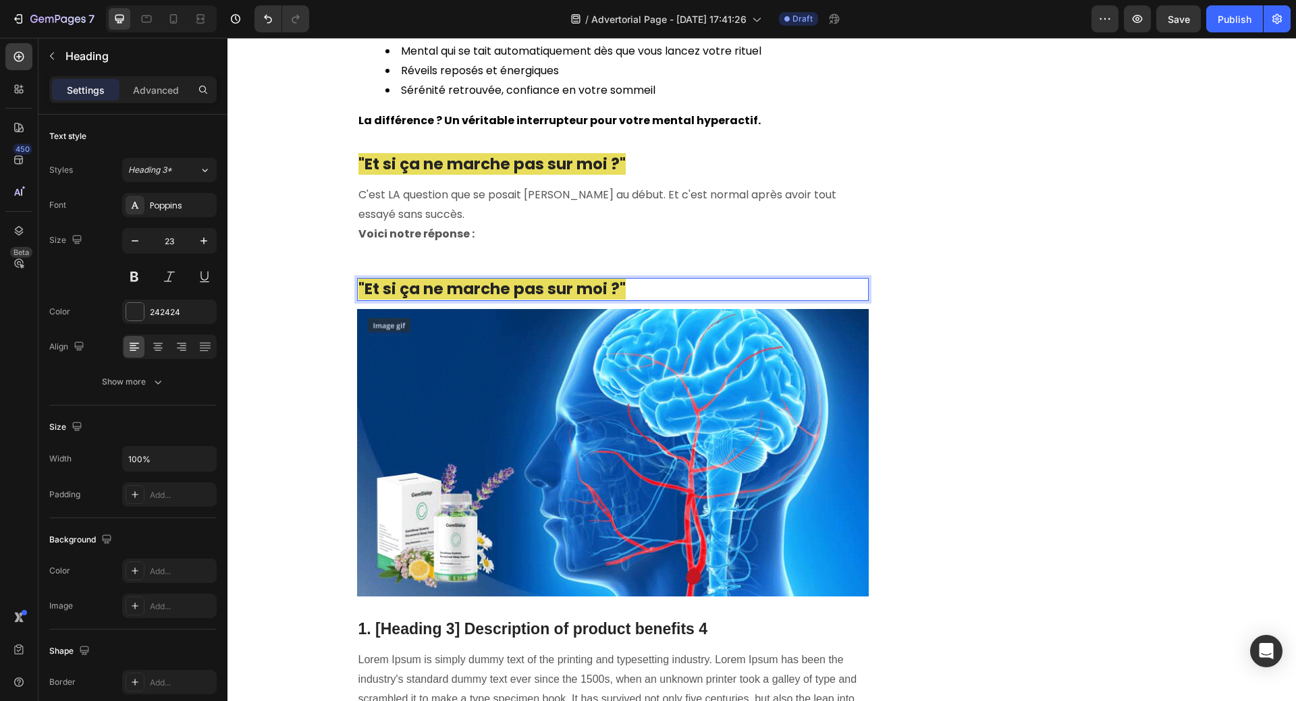
click at [358, 278] on span ""Et si ça ne marche pas sur moi ?"" at bounding box center [491, 289] width 267 height 22
drag, startPoint x: 355, startPoint y: 249, endPoint x: 624, endPoint y: 249, distance: 269.2
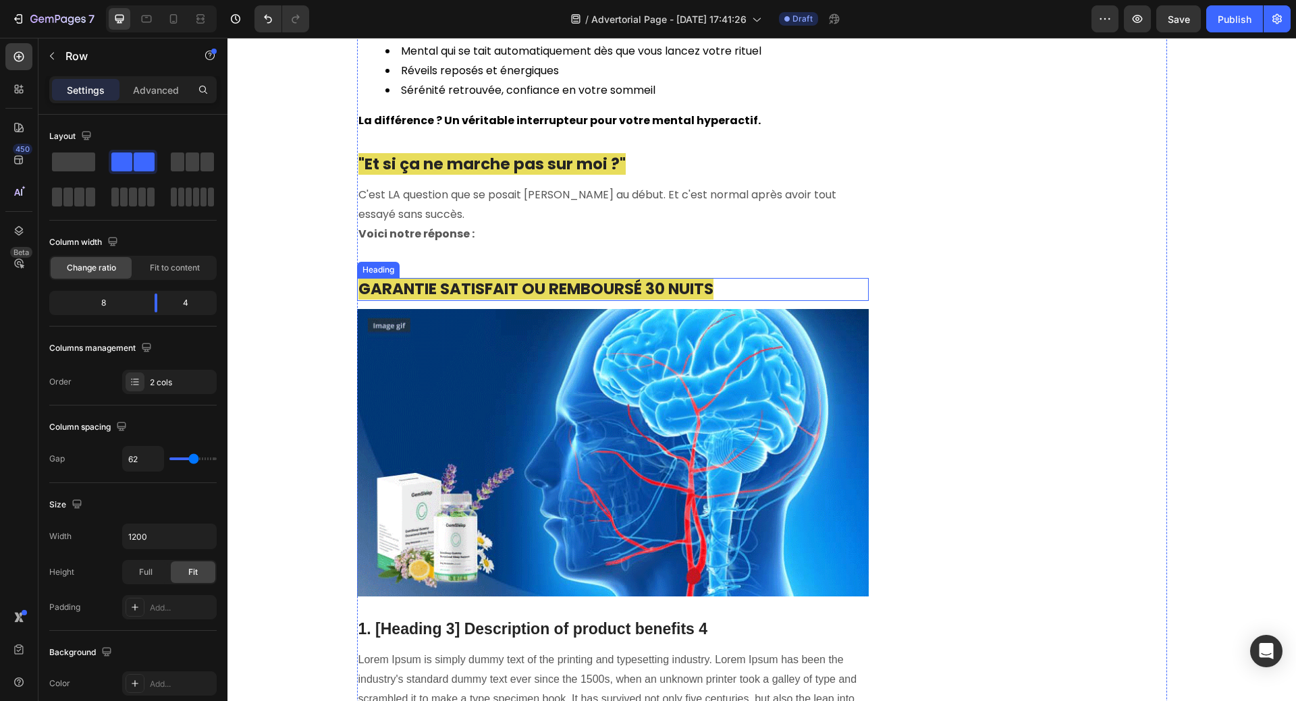
click at [673, 278] on span "GARANTIE SATISFAIT OU REMBOURSÉ 30 NUITS" at bounding box center [535, 289] width 355 height 22
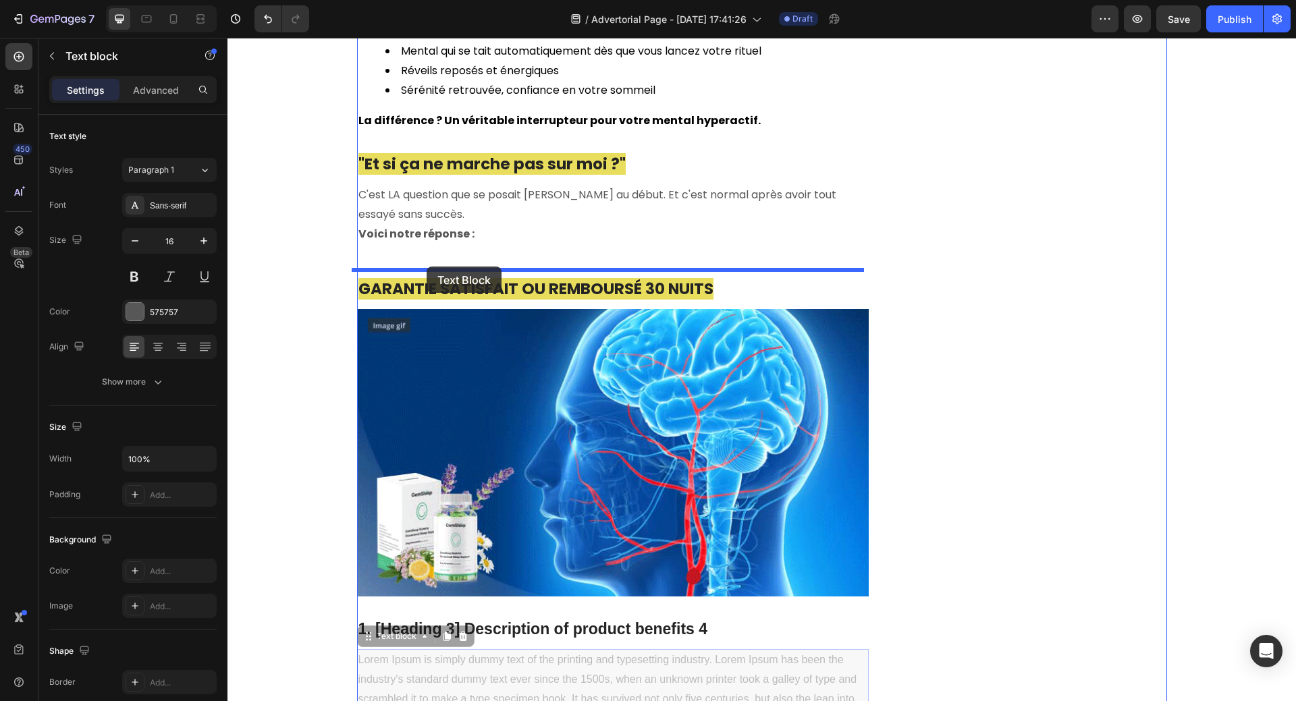
drag, startPoint x: 366, startPoint y: 601, endPoint x: 426, endPoint y: 267, distance: 340.0
click at [426, 267] on div "Header Comment Cette Française de 34 ans a Enfin Réussi à Faire Taire Son Cerve…" at bounding box center [761, 123] width 1068 height 8519
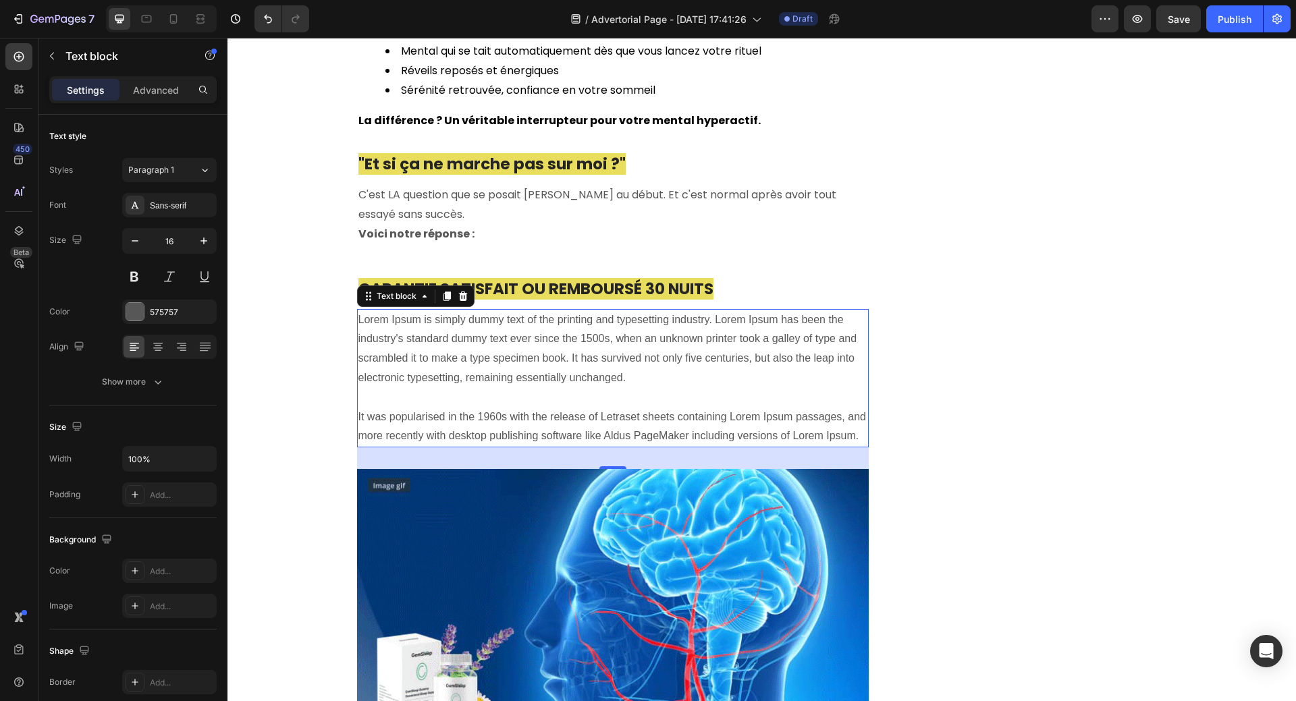
click at [460, 318] on p "Lorem Ipsum is simply dummy text of the printing and typesetting industry. Lore…" at bounding box center [612, 378] width 509 height 136
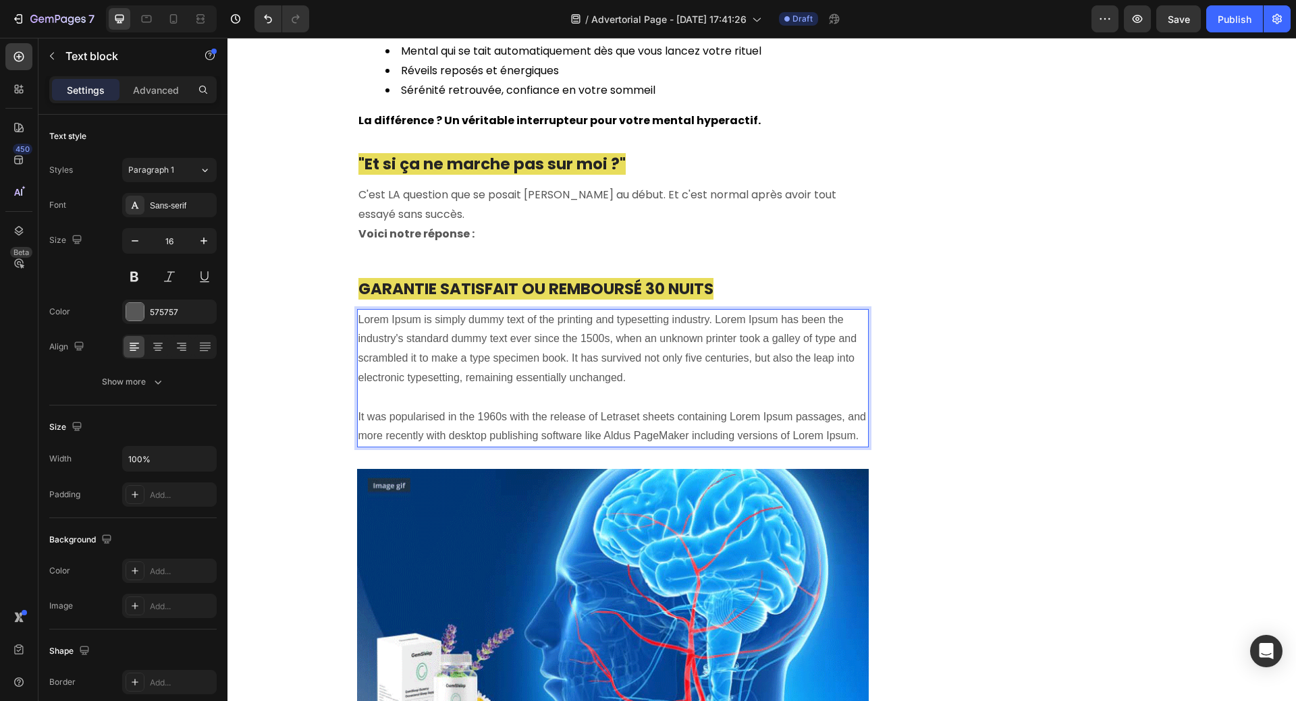
click at [362, 310] on p "Lorem Ipsum is simply dummy text of the printing and typesetting industry. Lore…" at bounding box center [612, 378] width 509 height 136
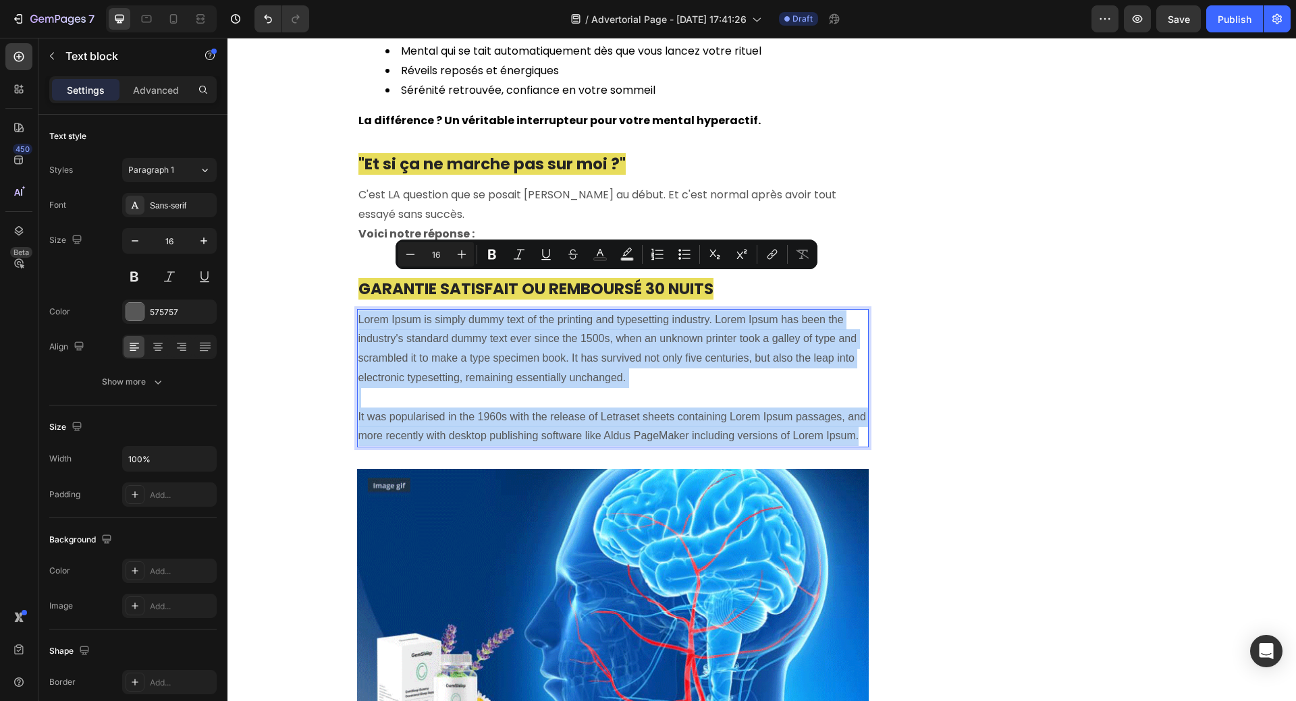
drag, startPoint x: 353, startPoint y: 282, endPoint x: 857, endPoint y: 395, distance: 516.7
click at [857, 395] on p "Lorem Ipsum is simply dummy text of the printing and typesetting industry. Lore…" at bounding box center [612, 378] width 509 height 136
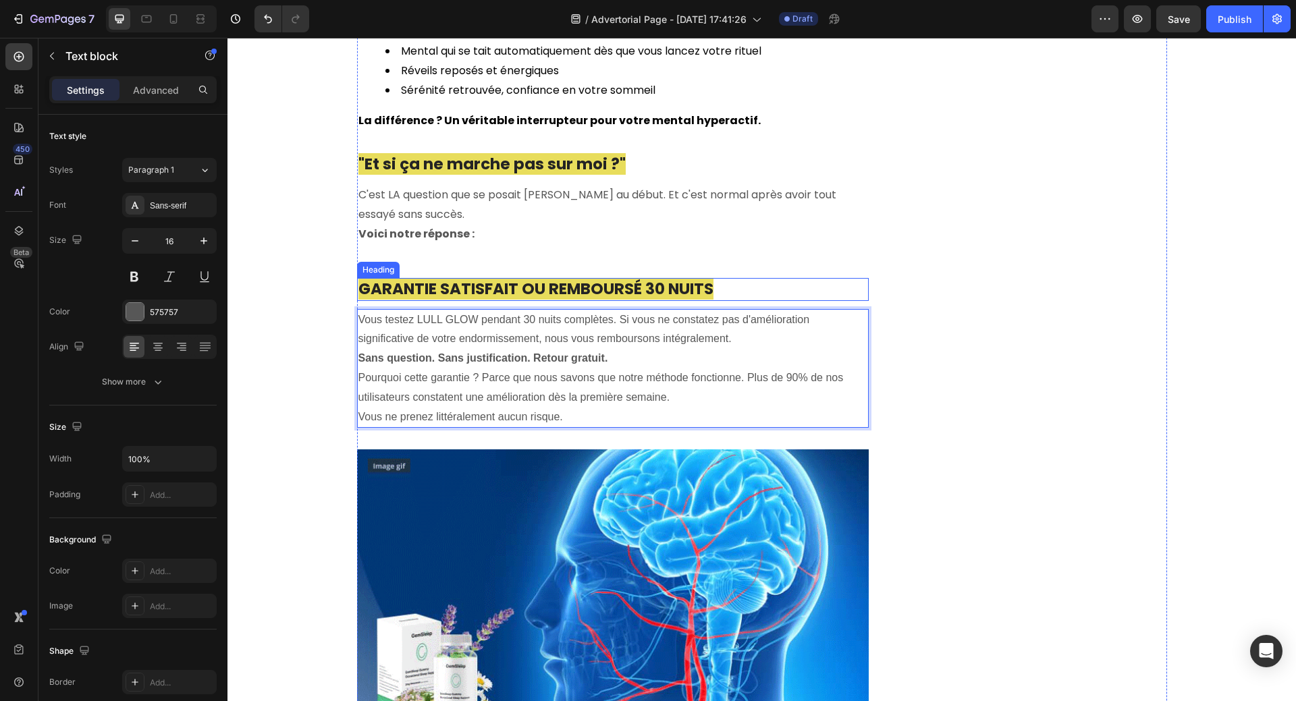
click at [649, 278] on span "GARANTIE SATISFAIT OU REMBOURSÉ 30 NUITS" at bounding box center [535, 289] width 355 height 22
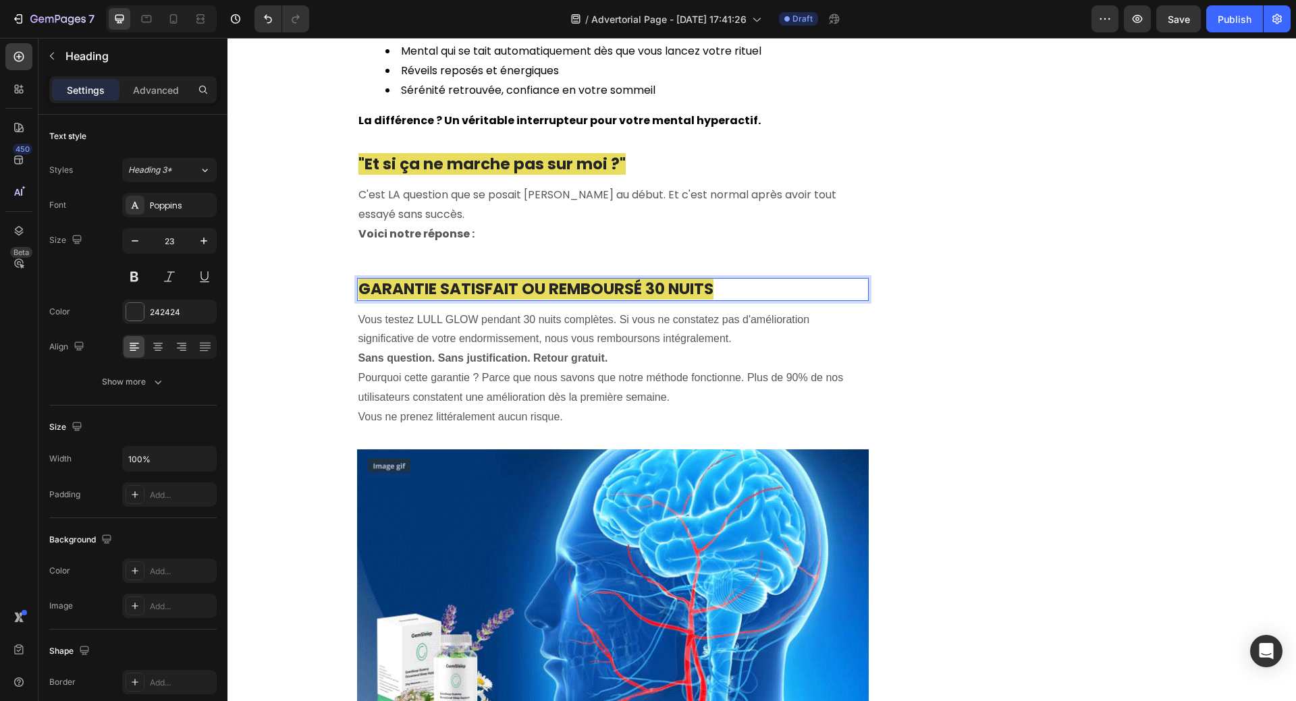
click at [651, 278] on span "GARANTIE SATISFAIT OU REMBOURSÉ 30 NUITS" at bounding box center [535, 289] width 355 height 22
click at [526, 310] on p "Vous testez LULL GLOW pendant 30 nuits complètes. Si vous ne constatez pas d'am…" at bounding box center [612, 329] width 509 height 39
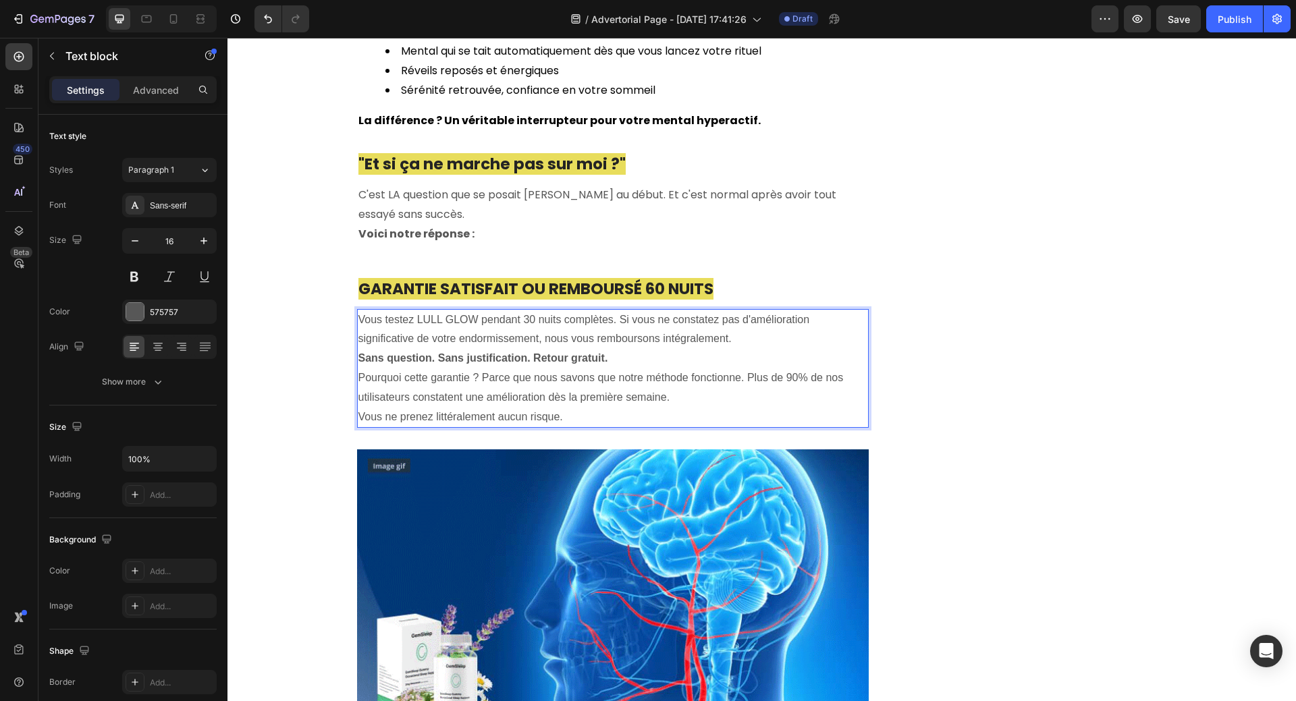
click at [524, 310] on p "Vous testez LULL GLOW pendant 30 nuits complètes. Si vous ne constatez pas d'am…" at bounding box center [612, 329] width 509 height 39
click at [760, 310] on p "Vous testez LULL GLOW pendant 60 nuits complètes. Si vous ne constatez pas d'am…" at bounding box center [612, 329] width 509 height 39
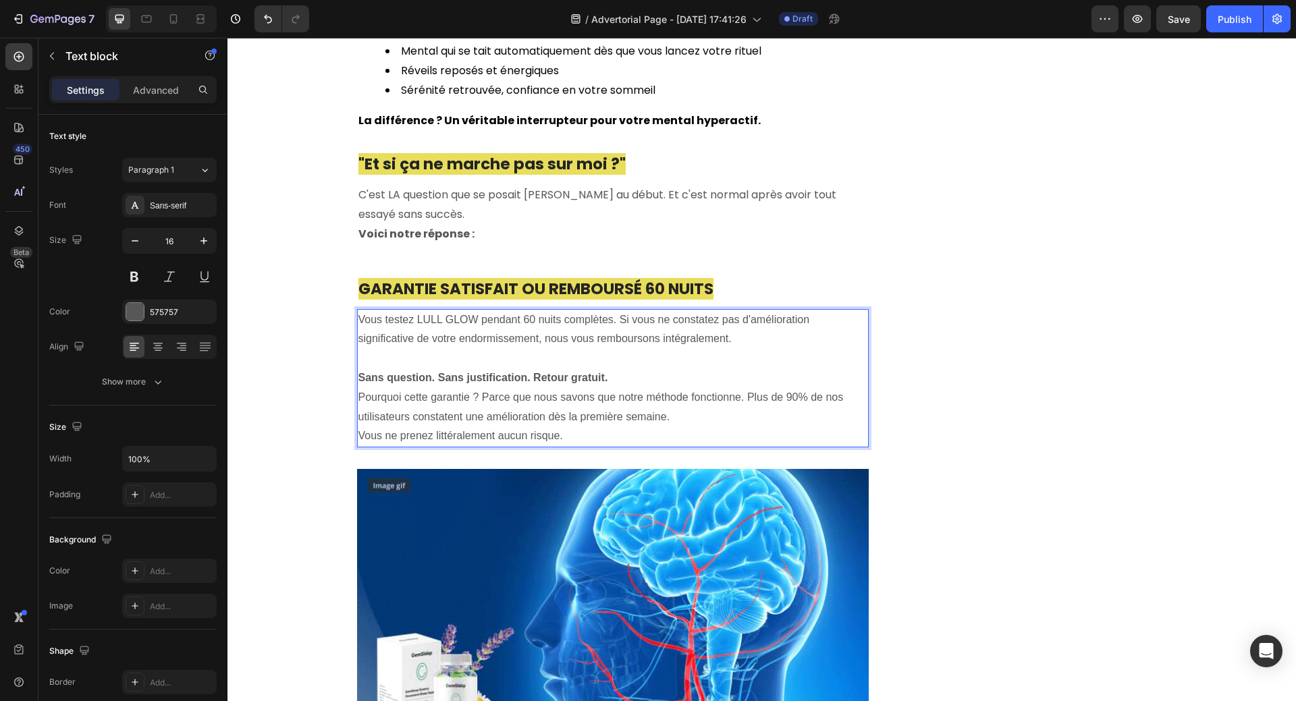
click at [627, 368] on p "Sans question. Sans justification. Retour gratuit." at bounding box center [612, 378] width 509 height 20
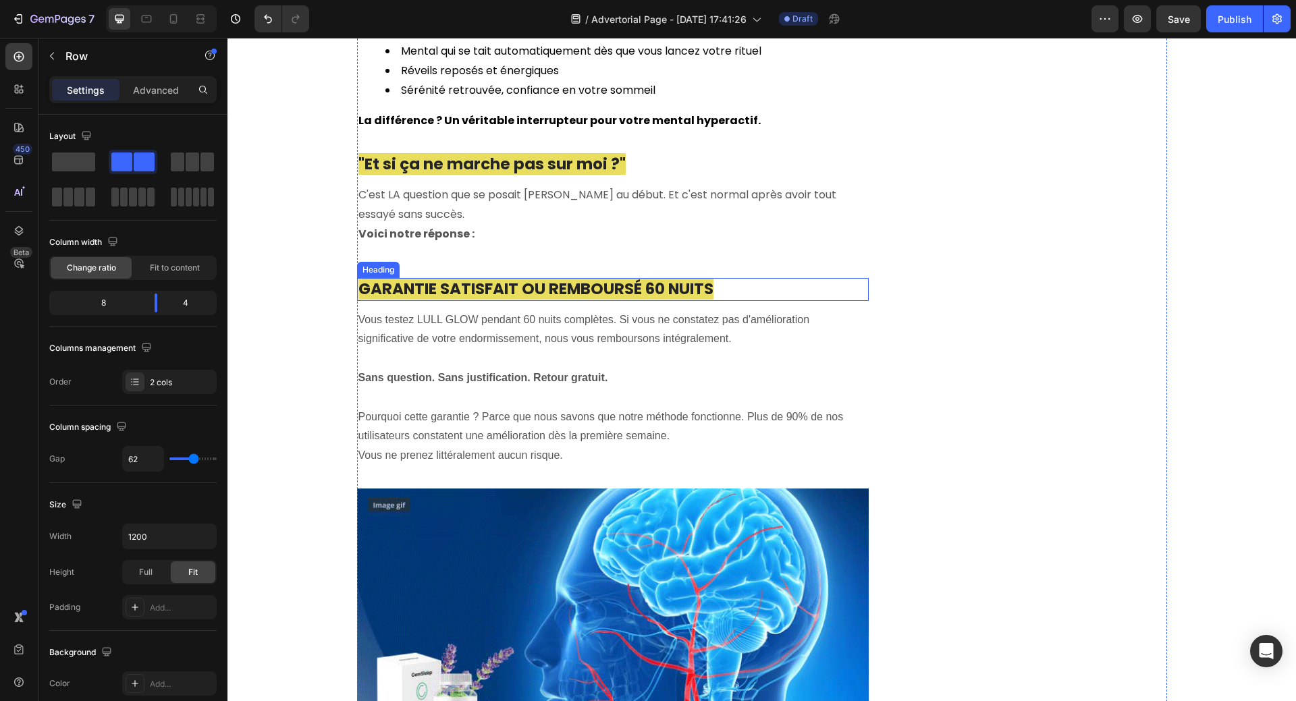
click at [562, 278] on span "GARANTIE SATISFAIT OU REMBOURSÉ 60 NUITS" at bounding box center [535, 289] width 355 height 22
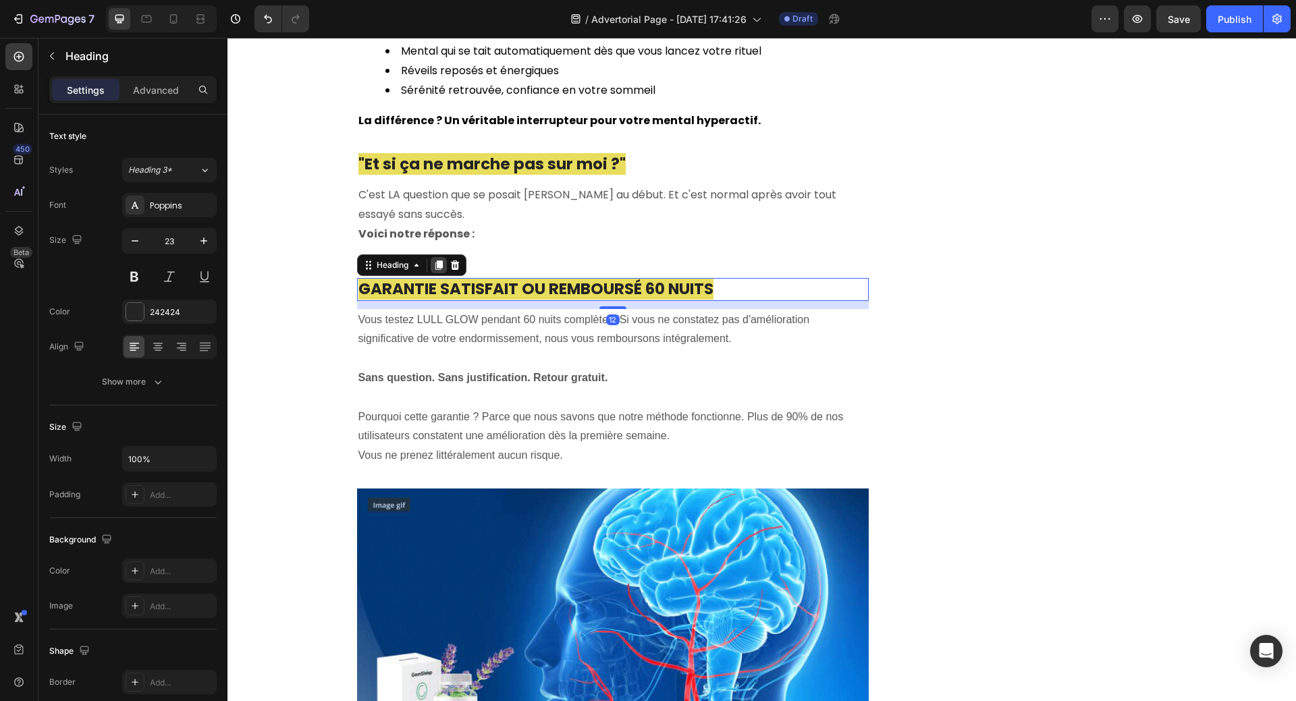
click at [433, 260] on icon at bounding box center [438, 265] width 11 height 11
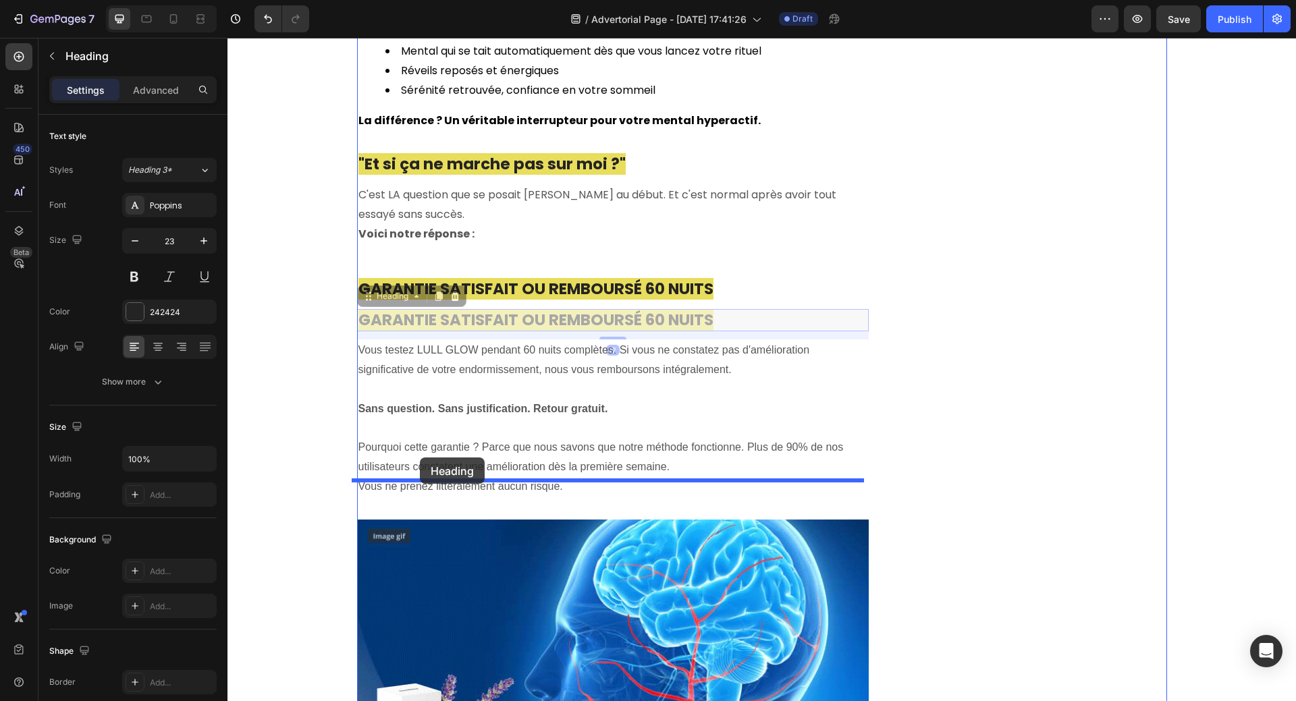
drag, startPoint x: 360, startPoint y: 259, endPoint x: 420, endPoint y: 458, distance: 207.3
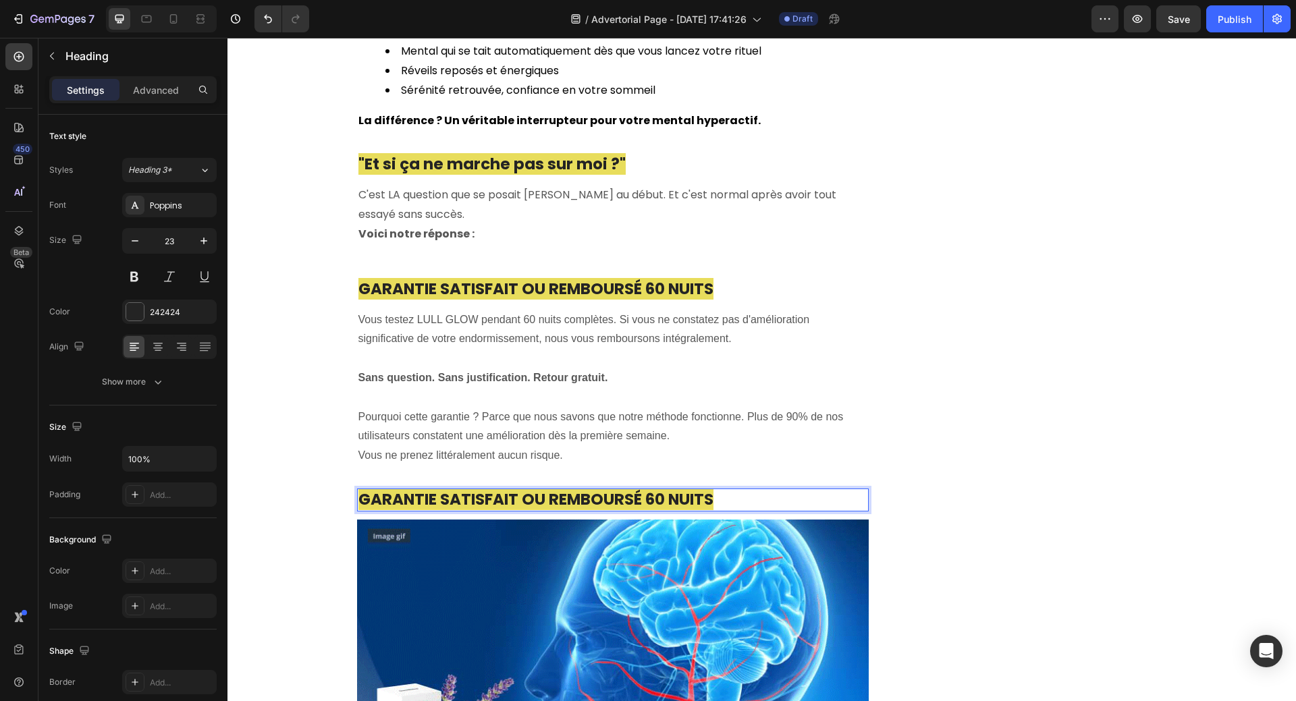
click at [532, 489] on span "GARANTIE SATISFAIT OU REMBOURSÉ 60 NUITS" at bounding box center [535, 500] width 355 height 22
click at [733, 490] on p "GARANTIE SATISFAIT OU REMBOURSÉ 60 NUITS" at bounding box center [612, 500] width 509 height 20
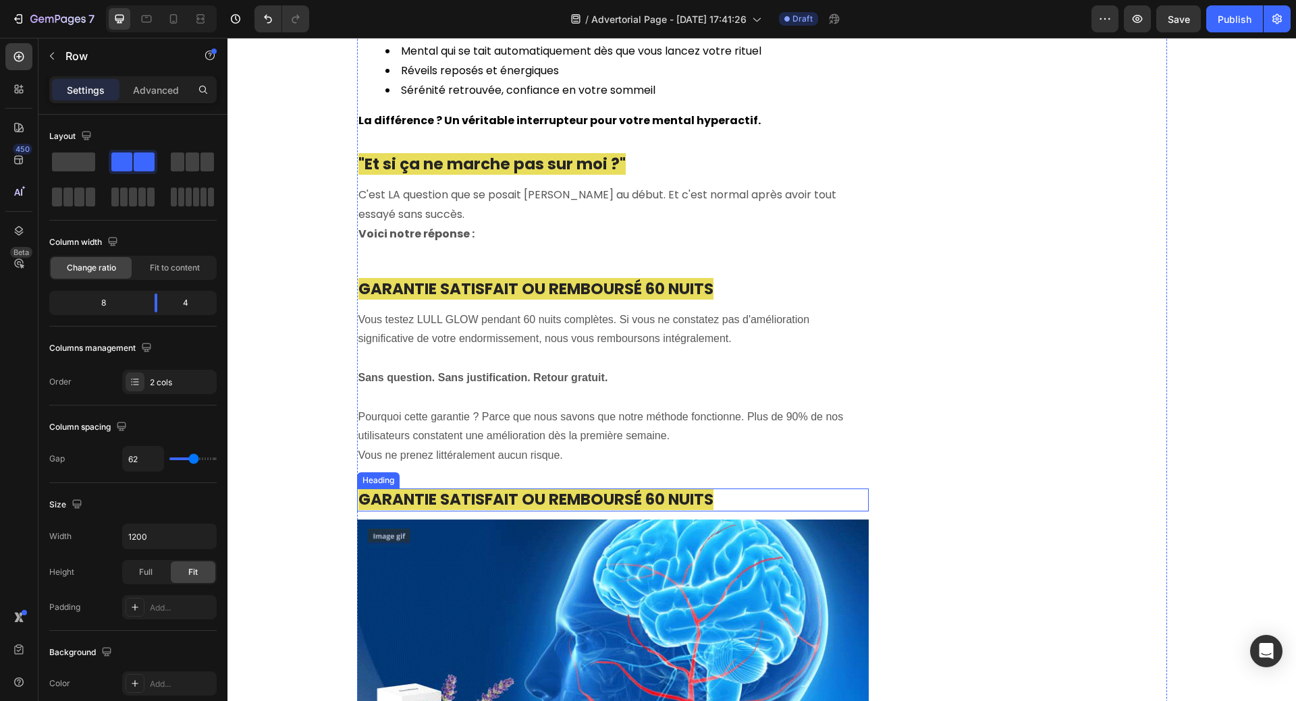
click at [747, 490] on p "⁠⁠⁠⁠⁠⁠⁠ GARANTIE SATISFAIT OU REMBOURSÉ 60 NUITS" at bounding box center [612, 500] width 509 height 20
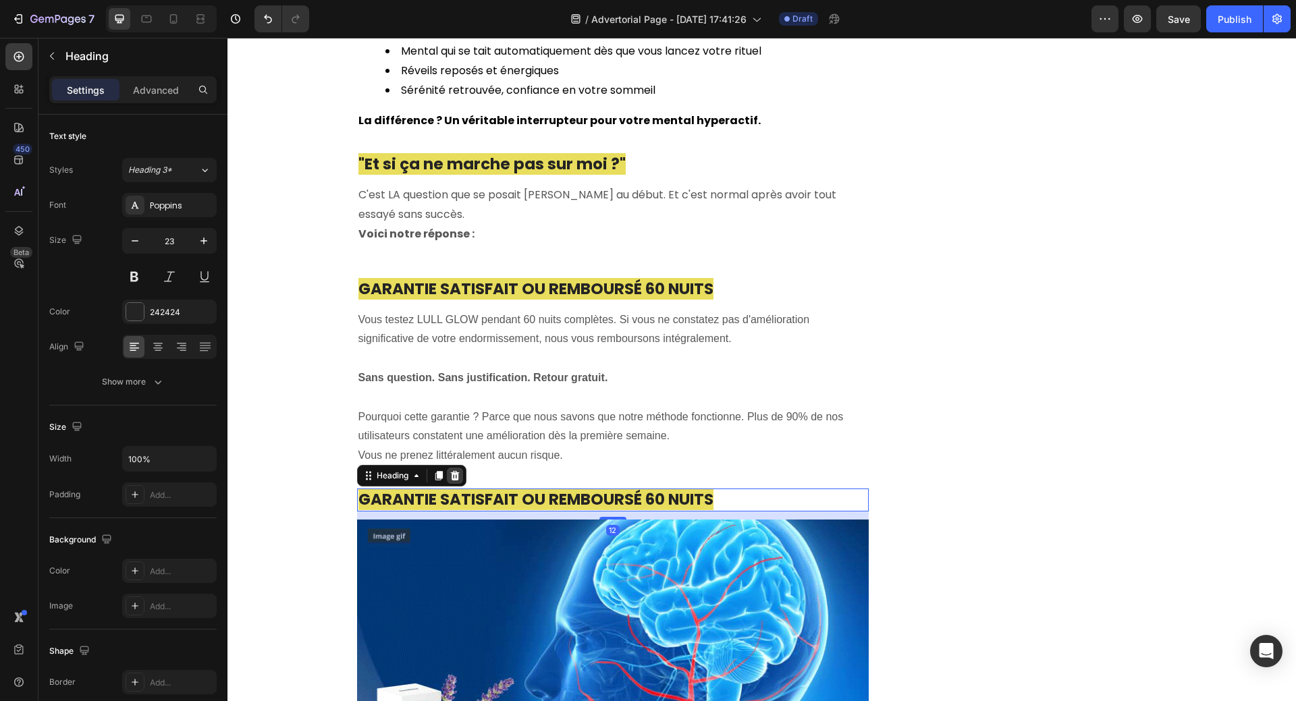
click at [451, 470] on icon at bounding box center [454, 475] width 11 height 11
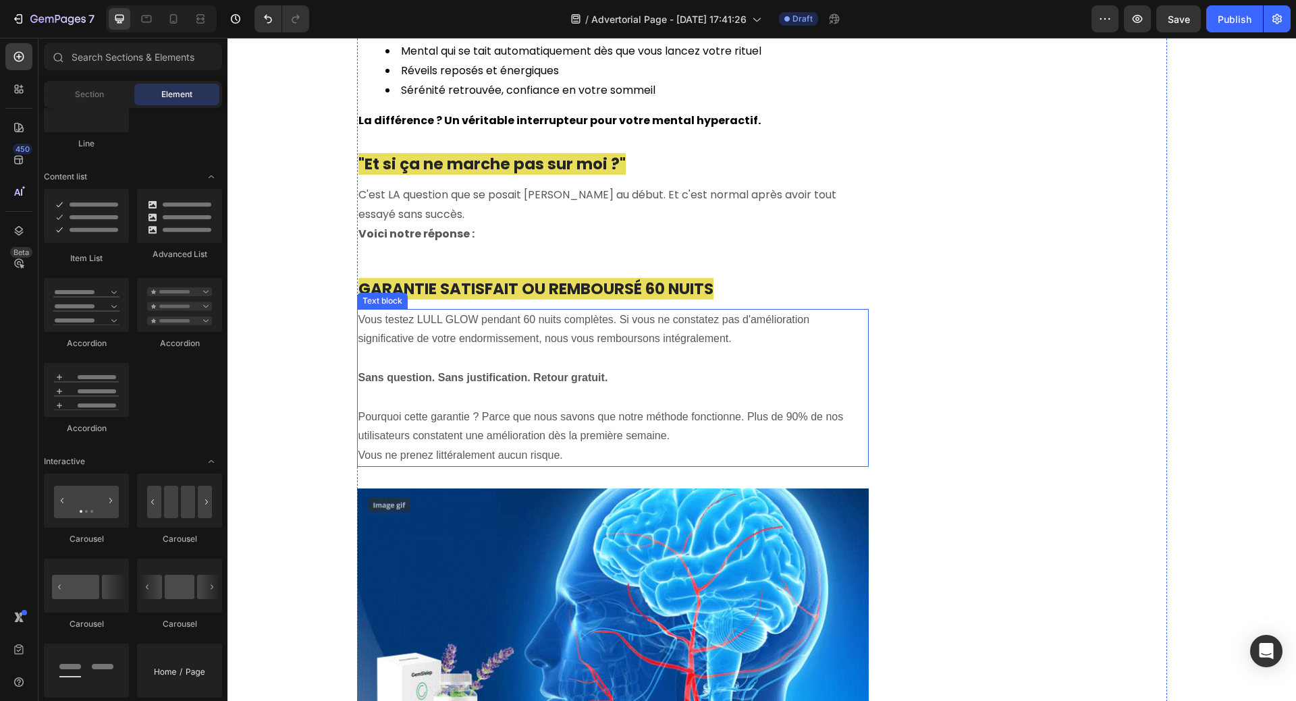
click at [429, 408] on p "Pourquoi cette garantie ? Parce que nous savons que notre méthode fonctionne. P…" at bounding box center [612, 427] width 509 height 39
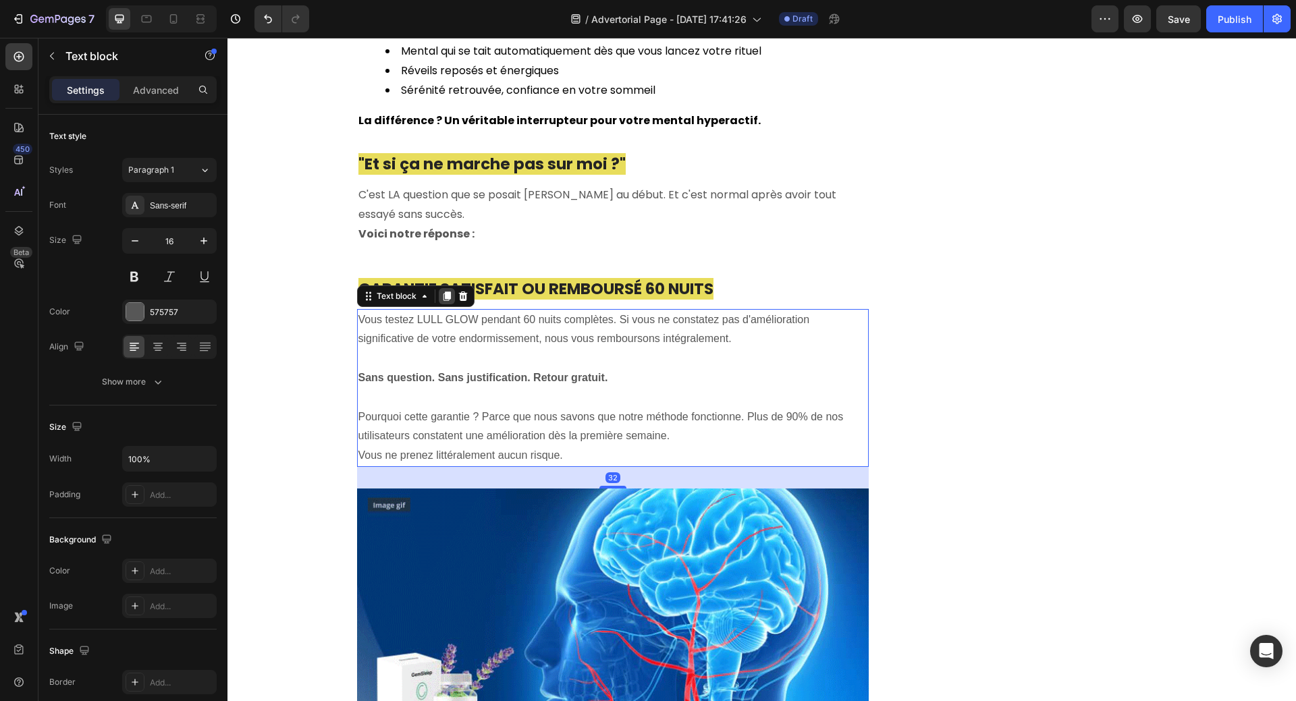
click at [441, 291] on icon at bounding box center [446, 296] width 11 height 11
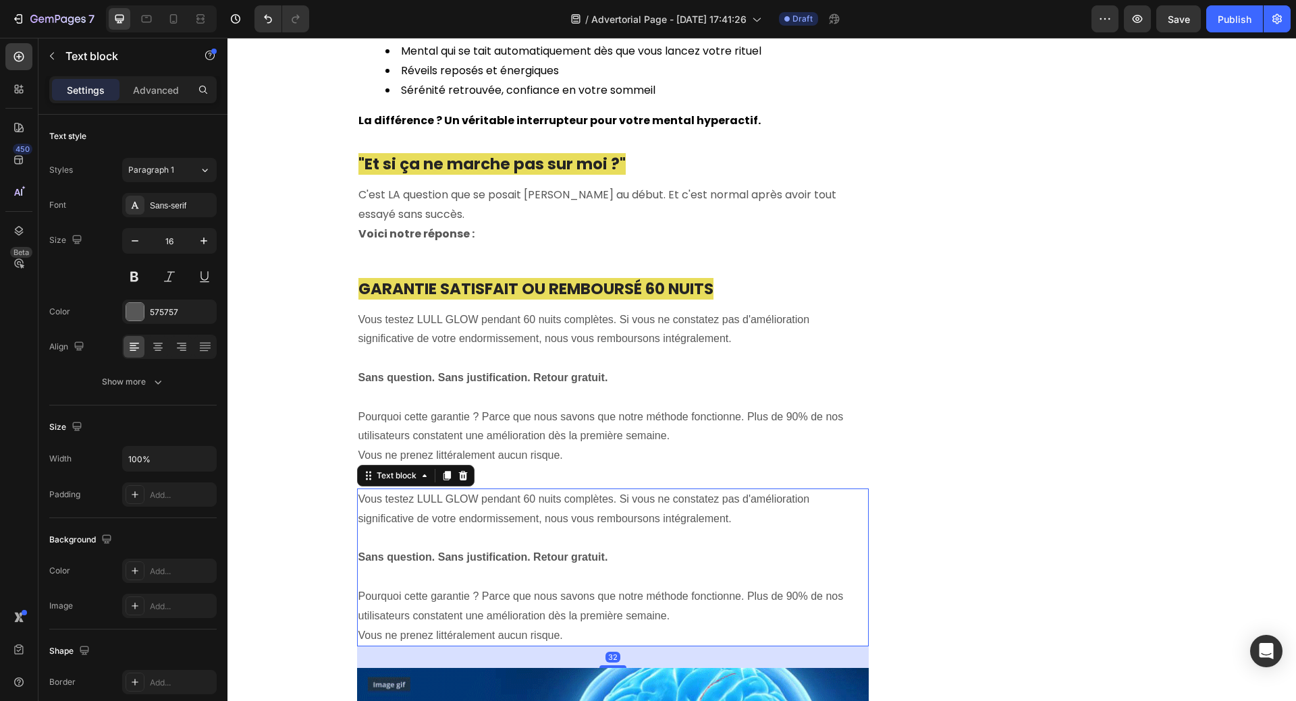
click at [412, 490] on p "Vous testez LULL GLOW pendant 60 nuits complètes. Si vous ne constatez pas d'am…" at bounding box center [612, 509] width 509 height 39
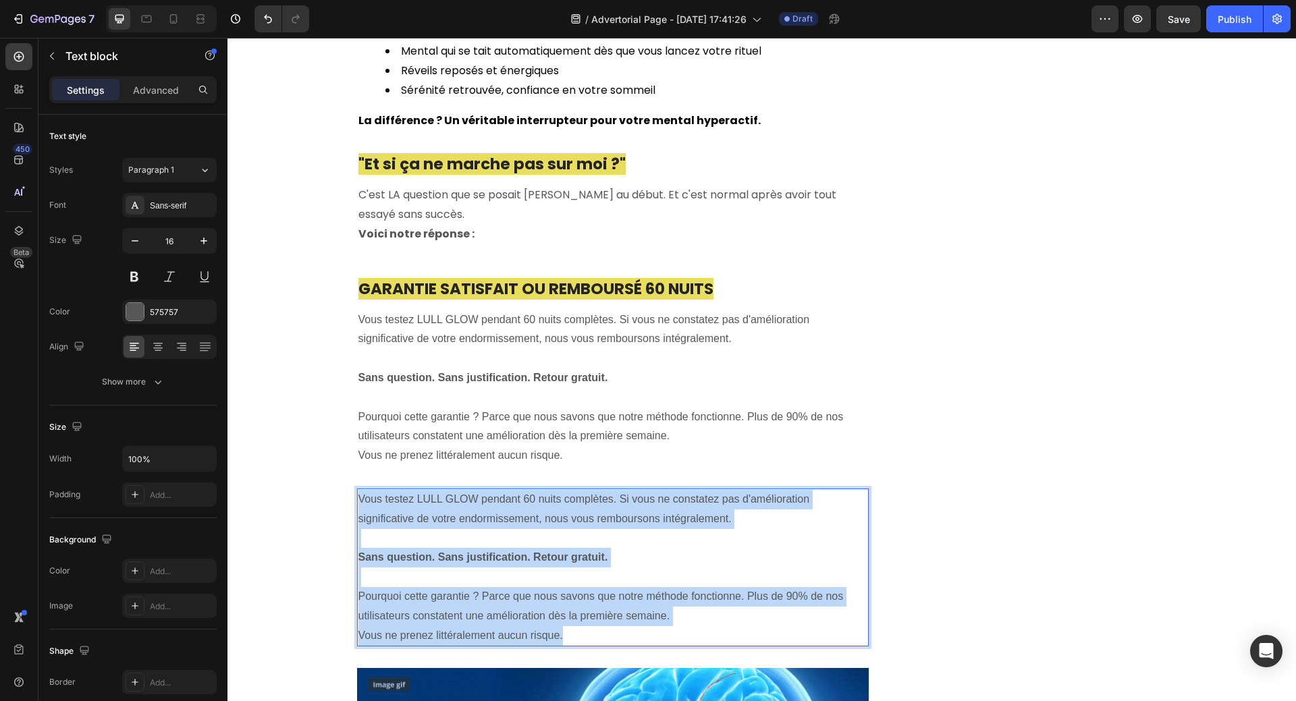
drag, startPoint x: 355, startPoint y: 462, endPoint x: 578, endPoint y: 590, distance: 257.5
click at [578, 591] on div "Vous testez LULL GLOW pendant 60 nuits complètes. Si vous ne constatez pas d'am…" at bounding box center [613, 568] width 512 height 158
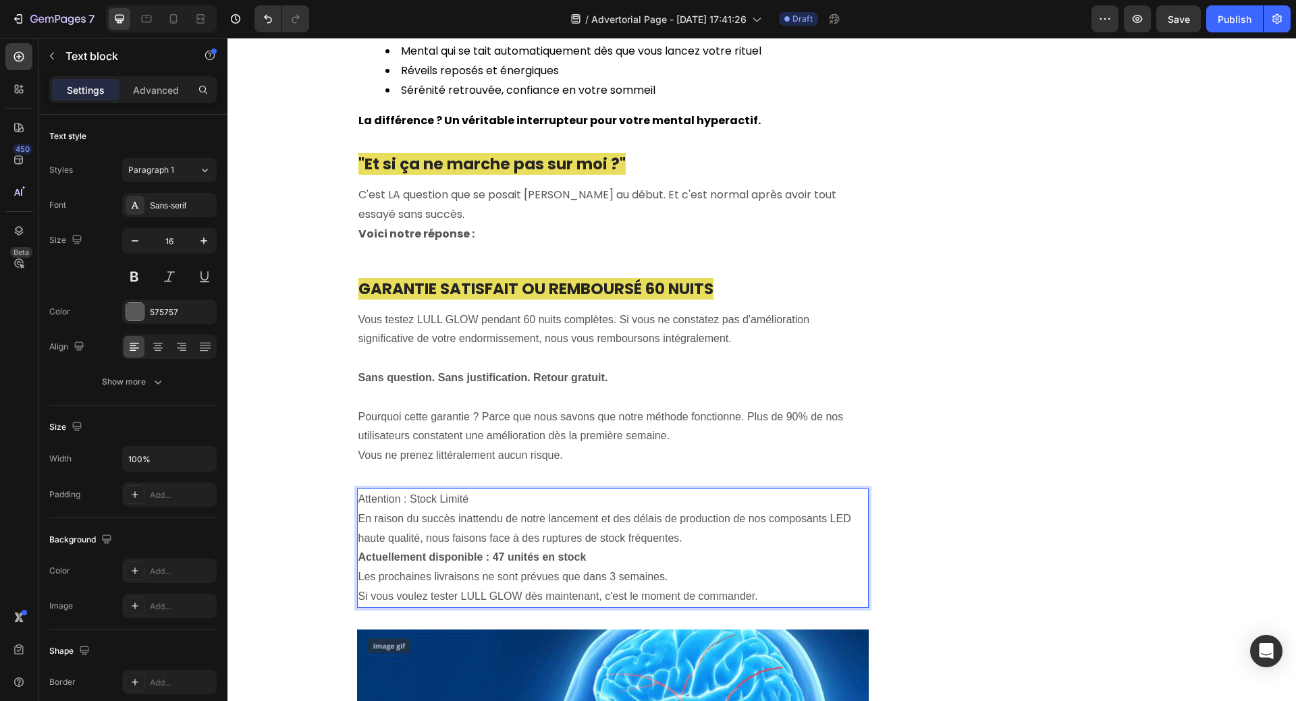
click at [480, 490] on p "Attention : Stock Limité" at bounding box center [612, 500] width 509 height 20
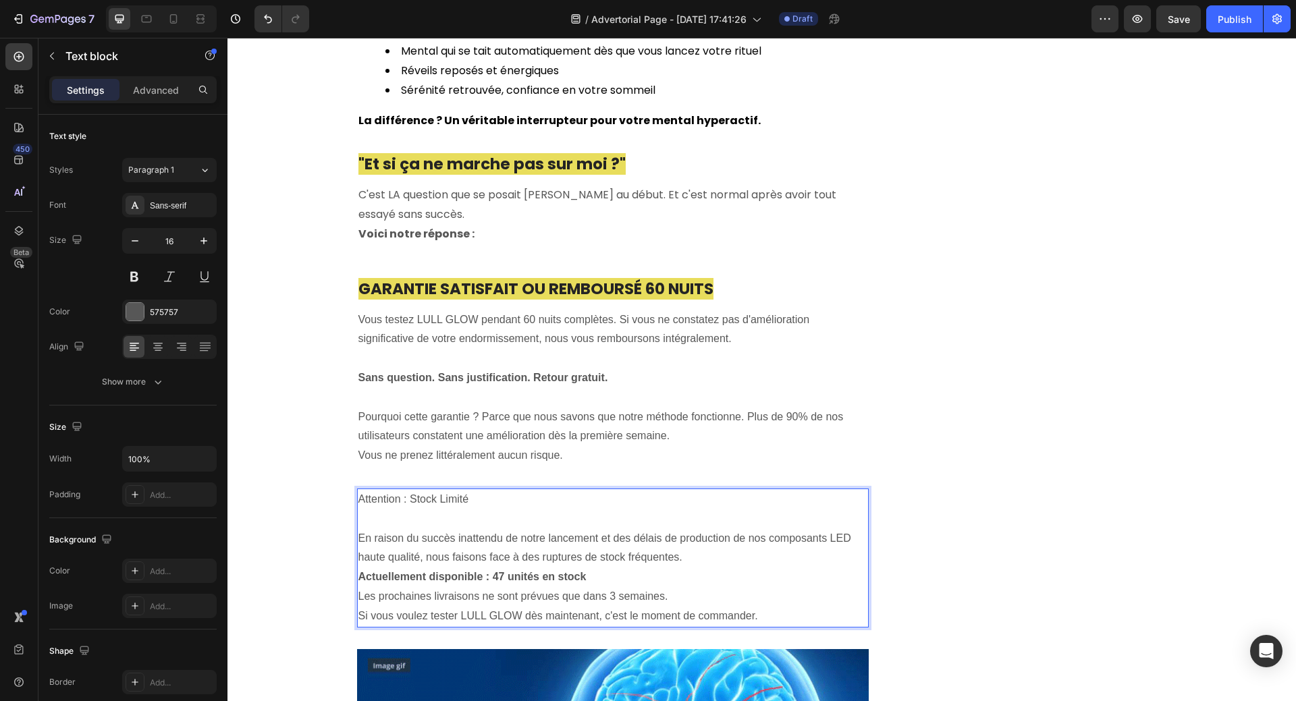
click at [700, 529] on p "En raison du succès inattendu de notre lancement et des délais de production de…" at bounding box center [612, 548] width 509 height 39
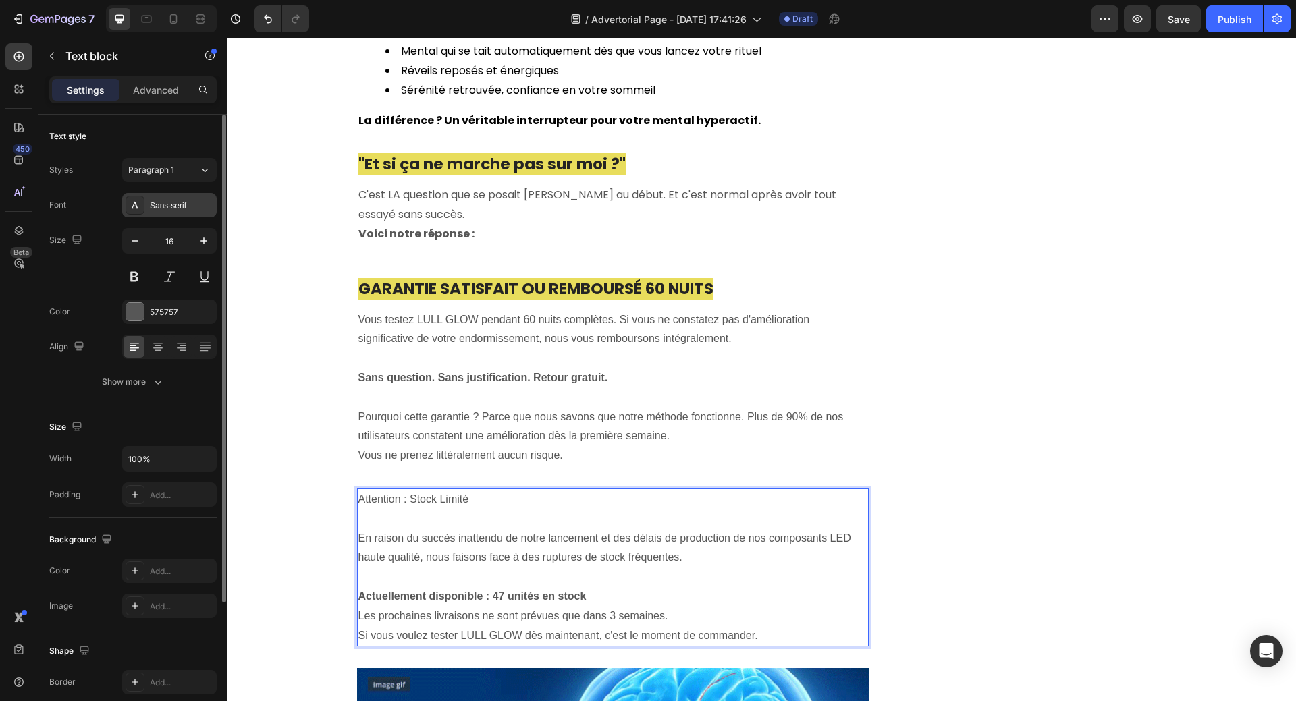
click at [150, 204] on div "Sans-serif" at bounding box center [181, 206] width 63 height 12
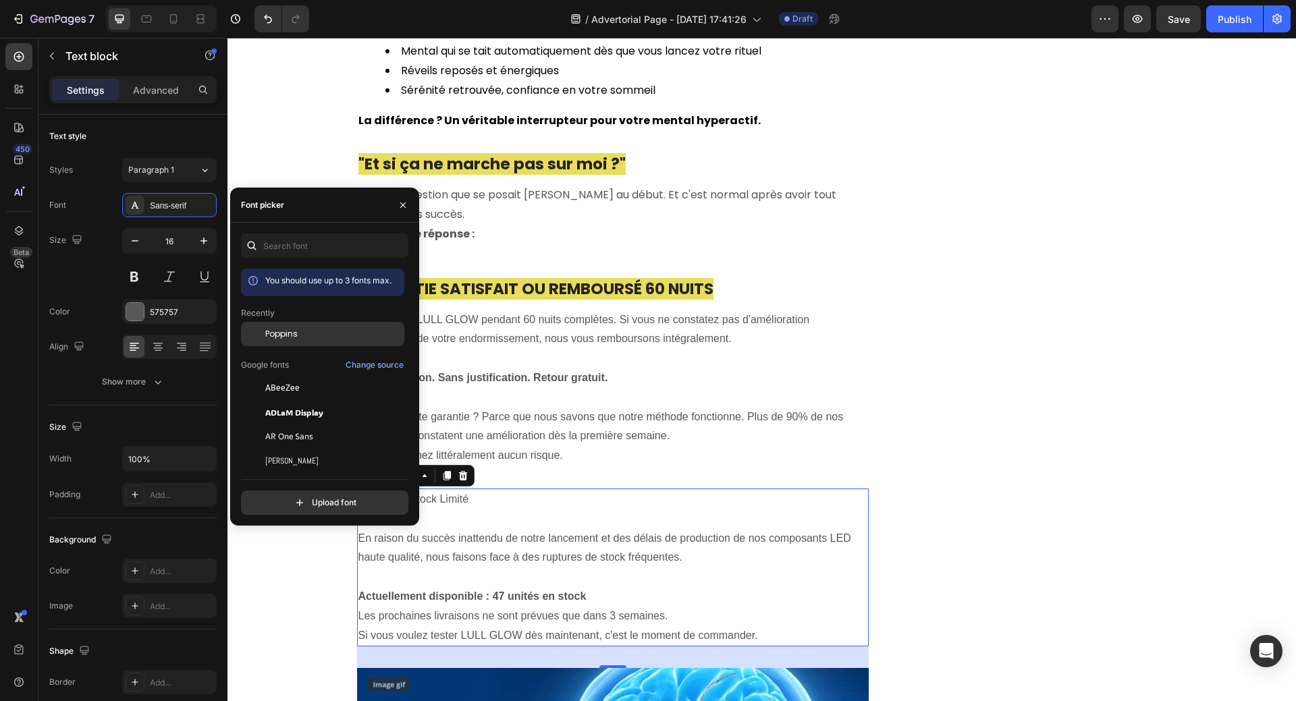
click at [272, 332] on span "Poppins" at bounding box center [281, 334] width 32 height 12
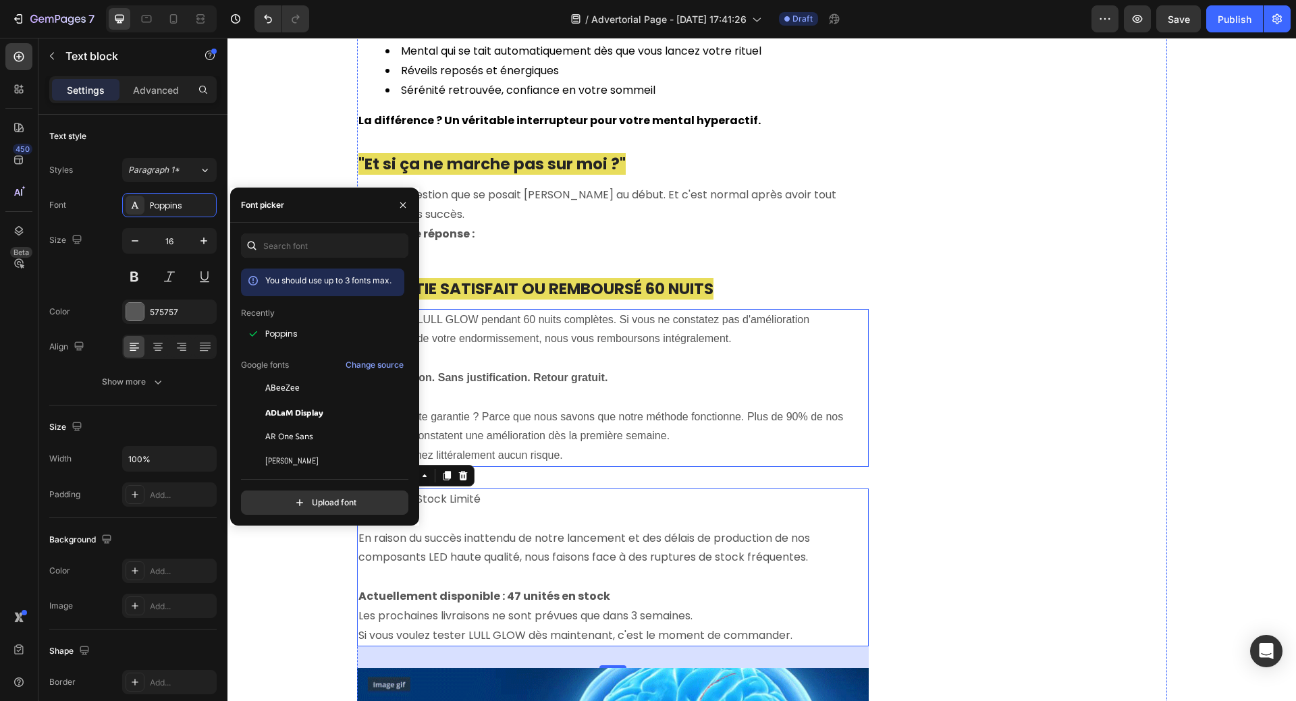
click at [500, 408] on p "Pourquoi cette garantie ? Parce que nous savons que notre méthode fonctionne. P…" at bounding box center [612, 427] width 509 height 39
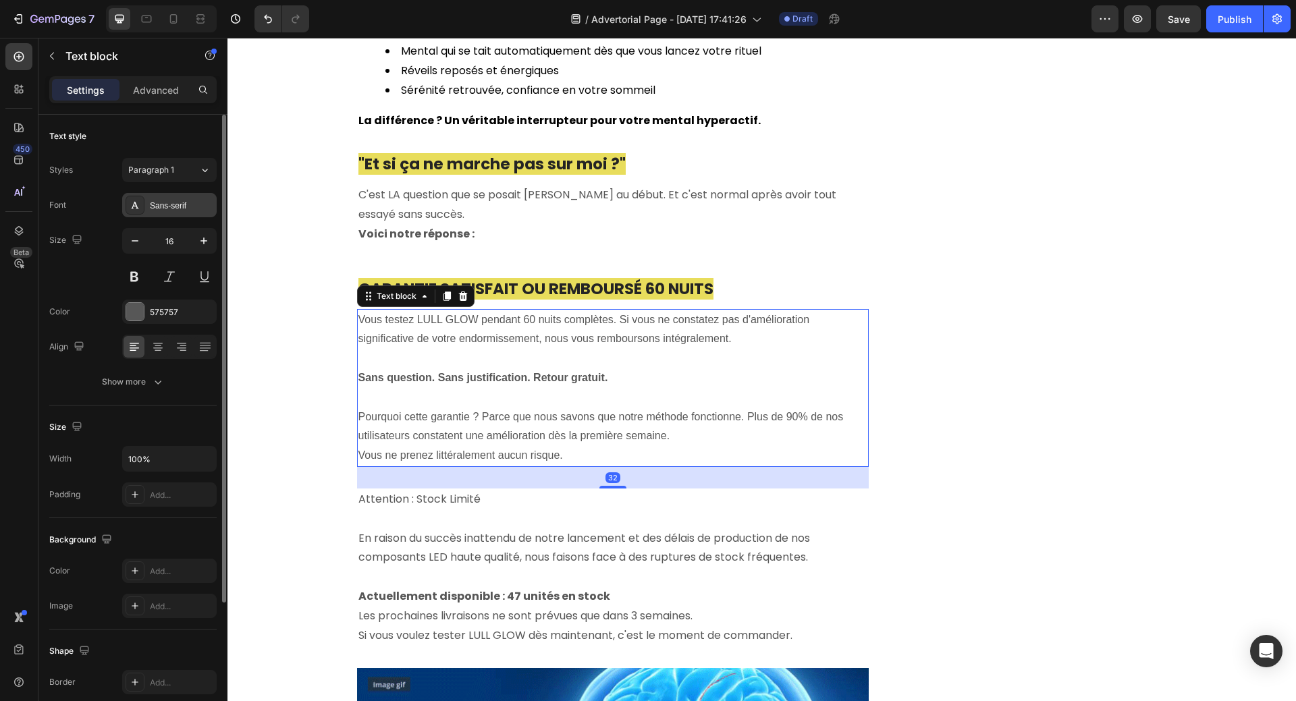
click at [156, 206] on div "Sans-serif" at bounding box center [181, 206] width 63 height 12
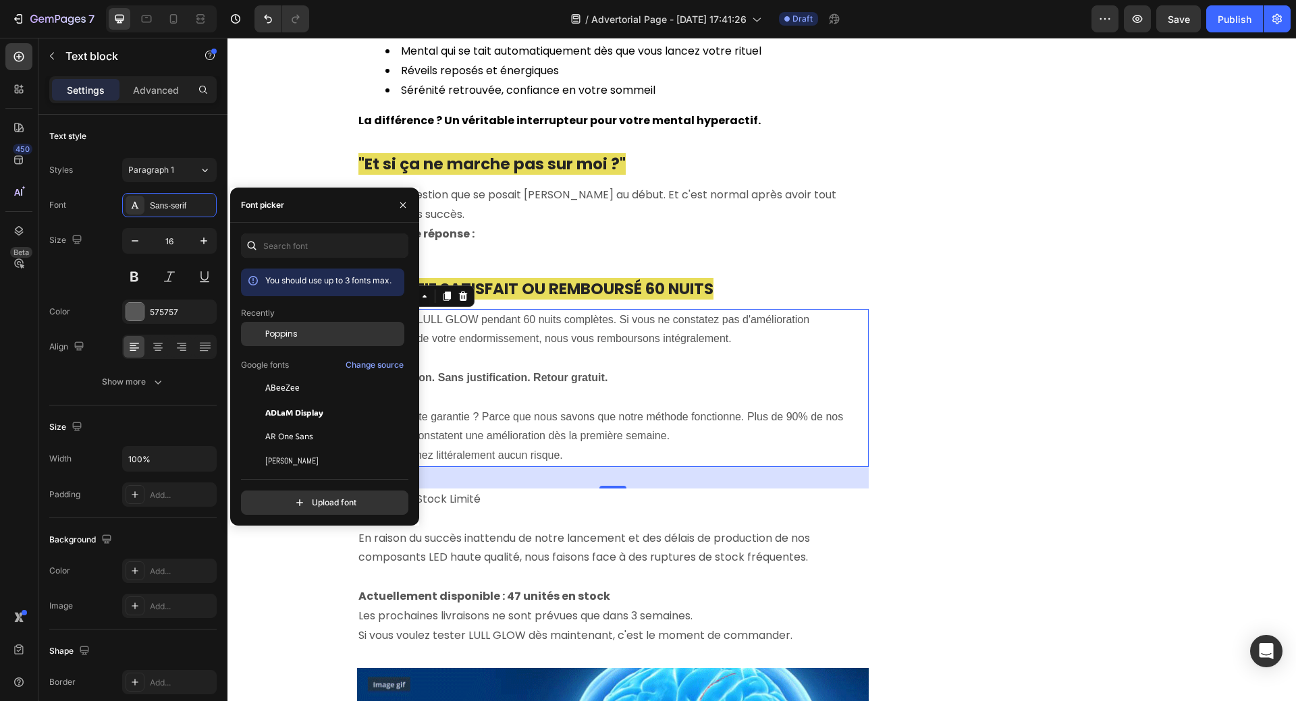
click at [282, 331] on span "Poppins" at bounding box center [281, 334] width 32 height 12
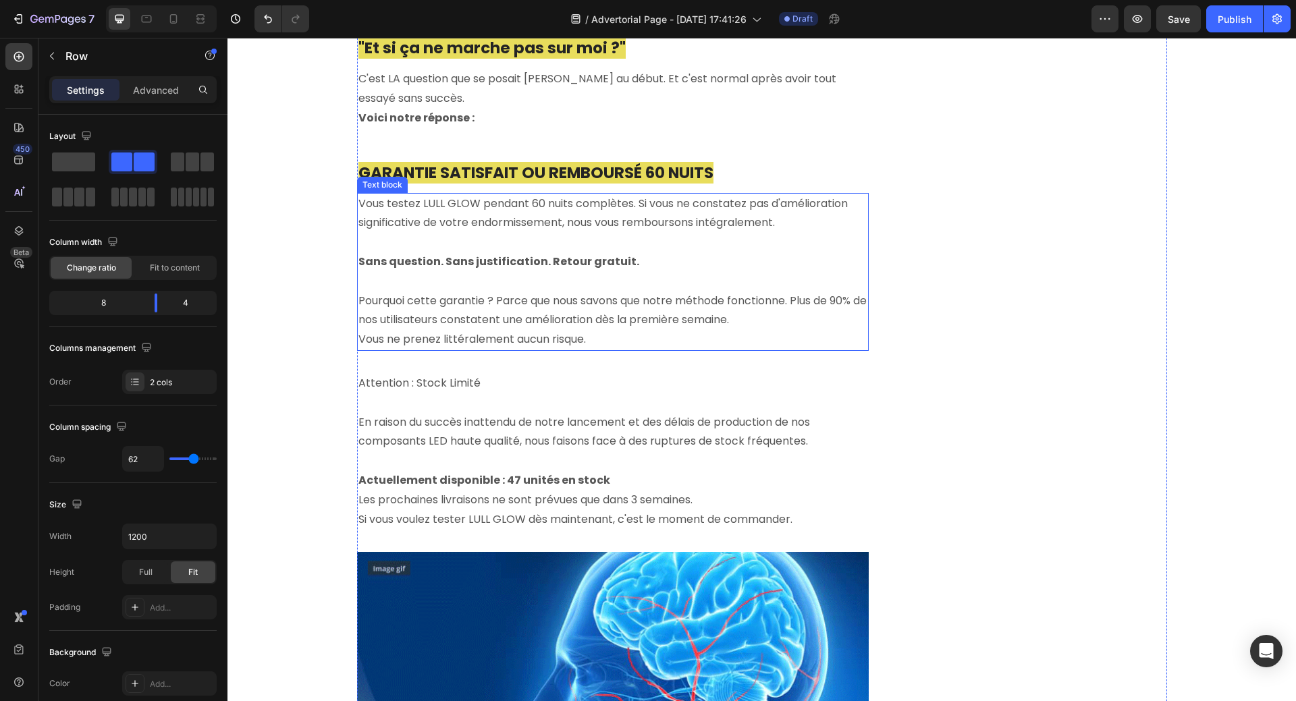
scroll to position [4309, 0]
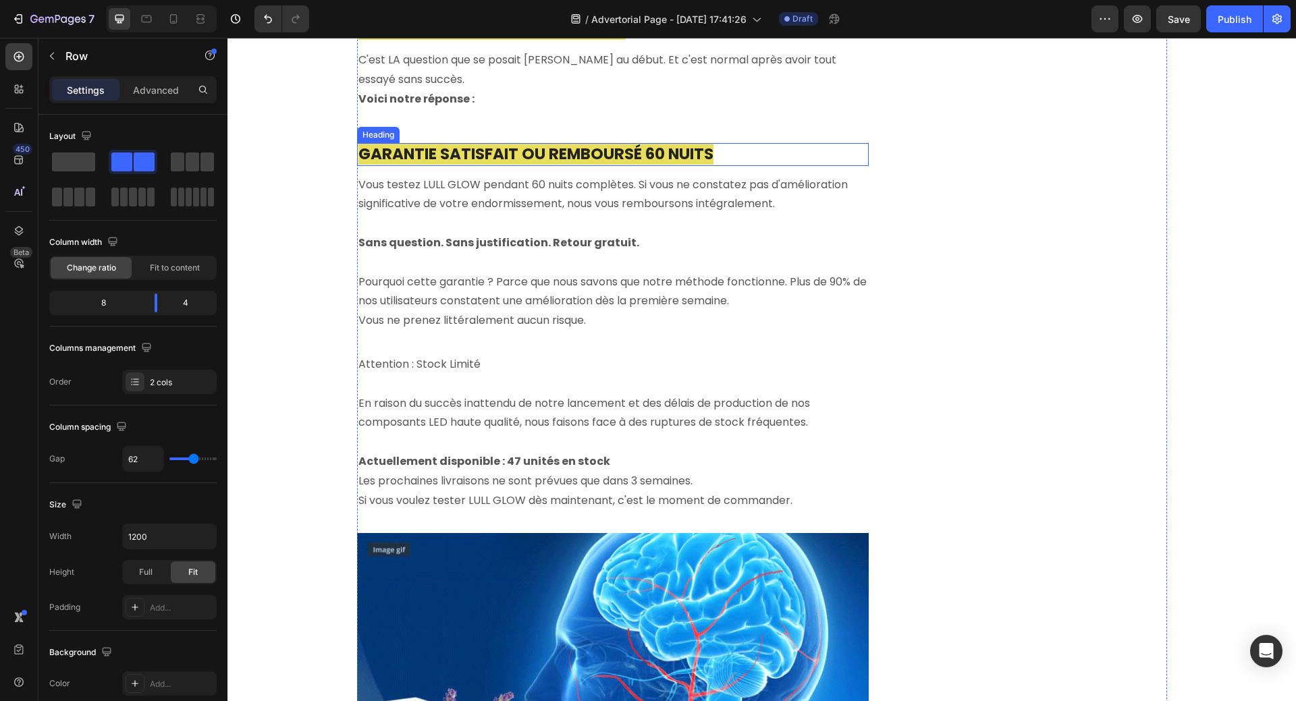
click at [586, 143] on span "GARANTIE SATISFAIT OU REMBOURSÉ 60 NUITS" at bounding box center [535, 154] width 355 height 22
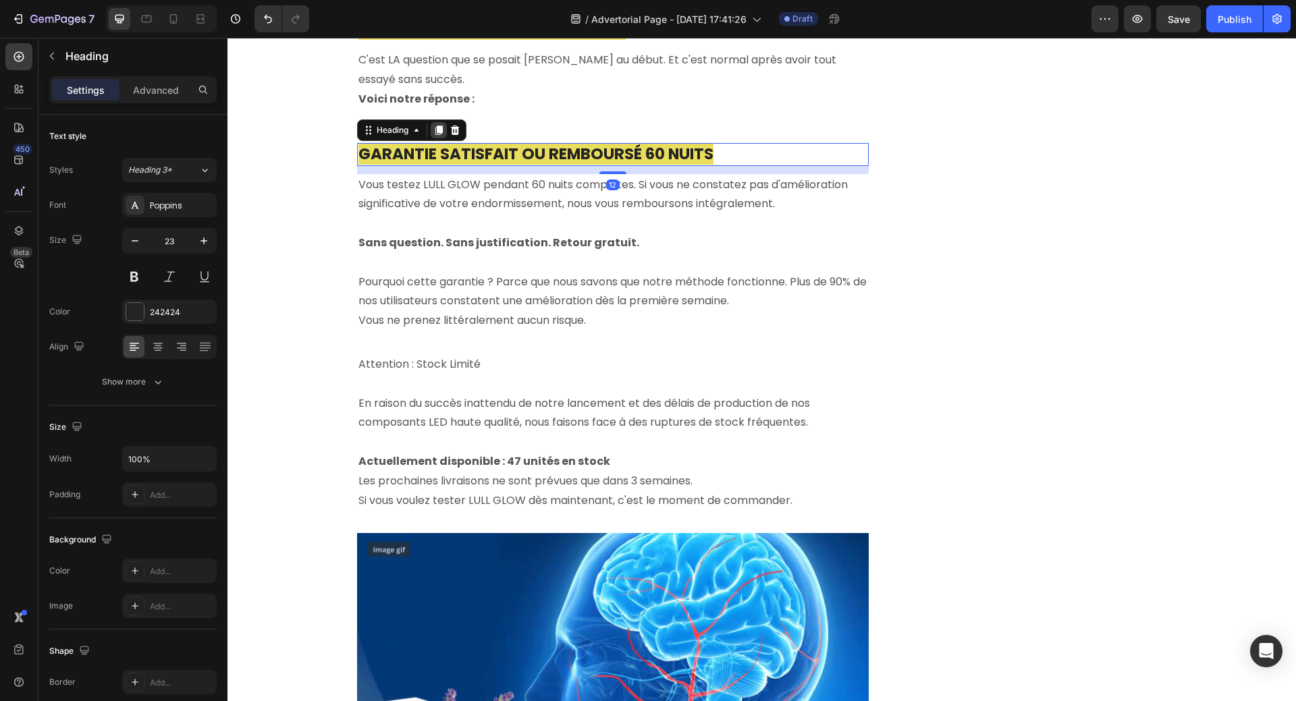
click at [435, 126] on icon at bounding box center [438, 130] width 7 height 9
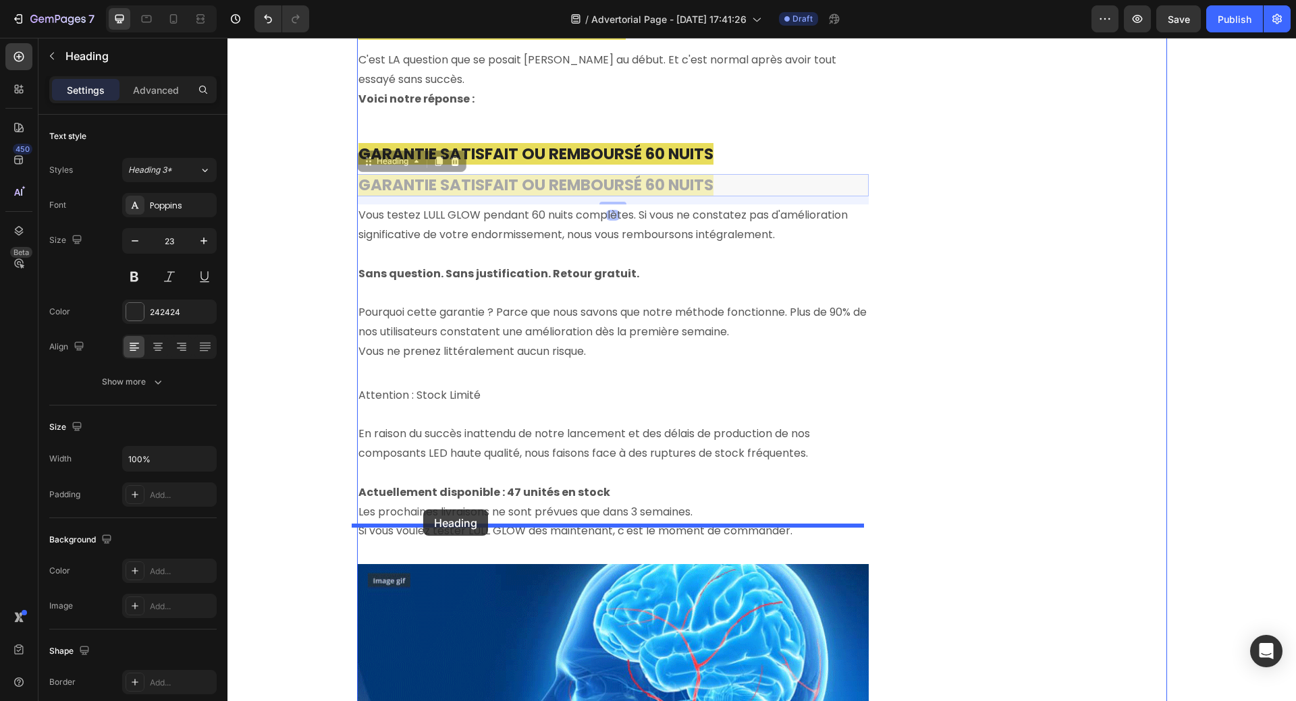
drag, startPoint x: 364, startPoint y: 128, endPoint x: 423, endPoint y: 509, distance: 385.2
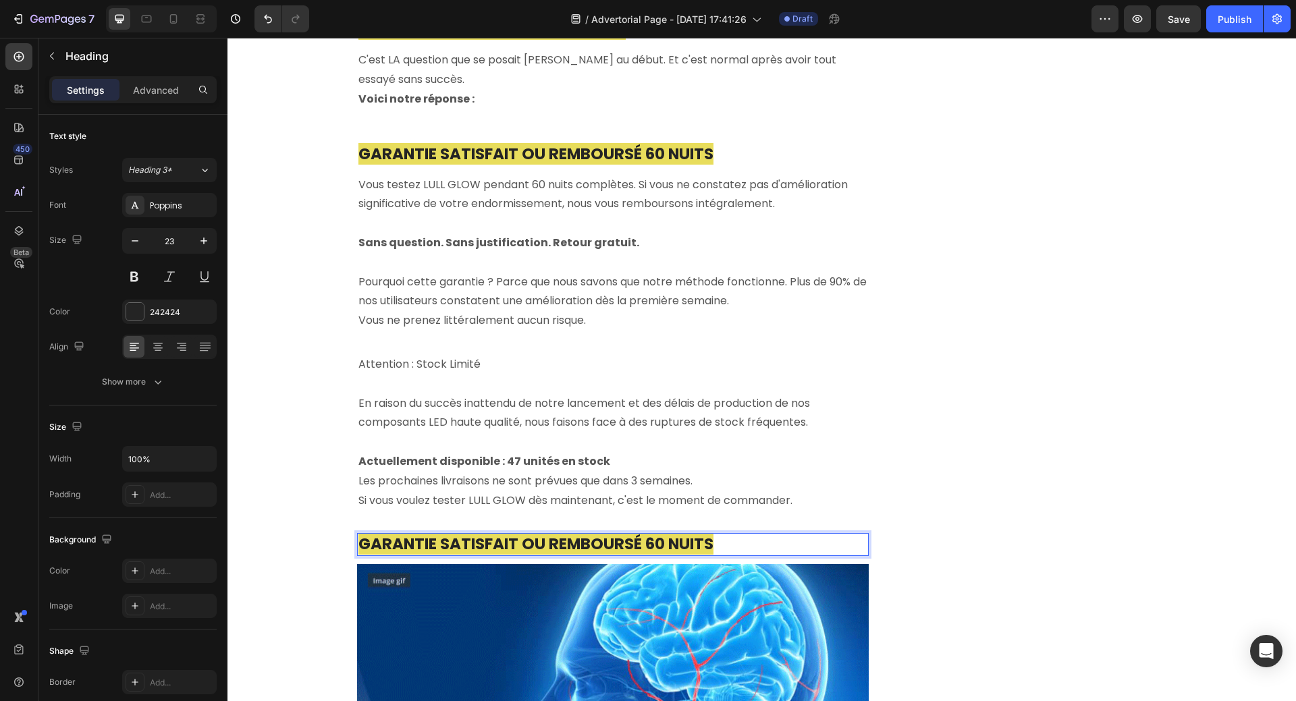
click at [358, 533] on span "GARANTIE SATISFAIT OU REMBOURSÉ 60 NUITS" at bounding box center [535, 544] width 355 height 22
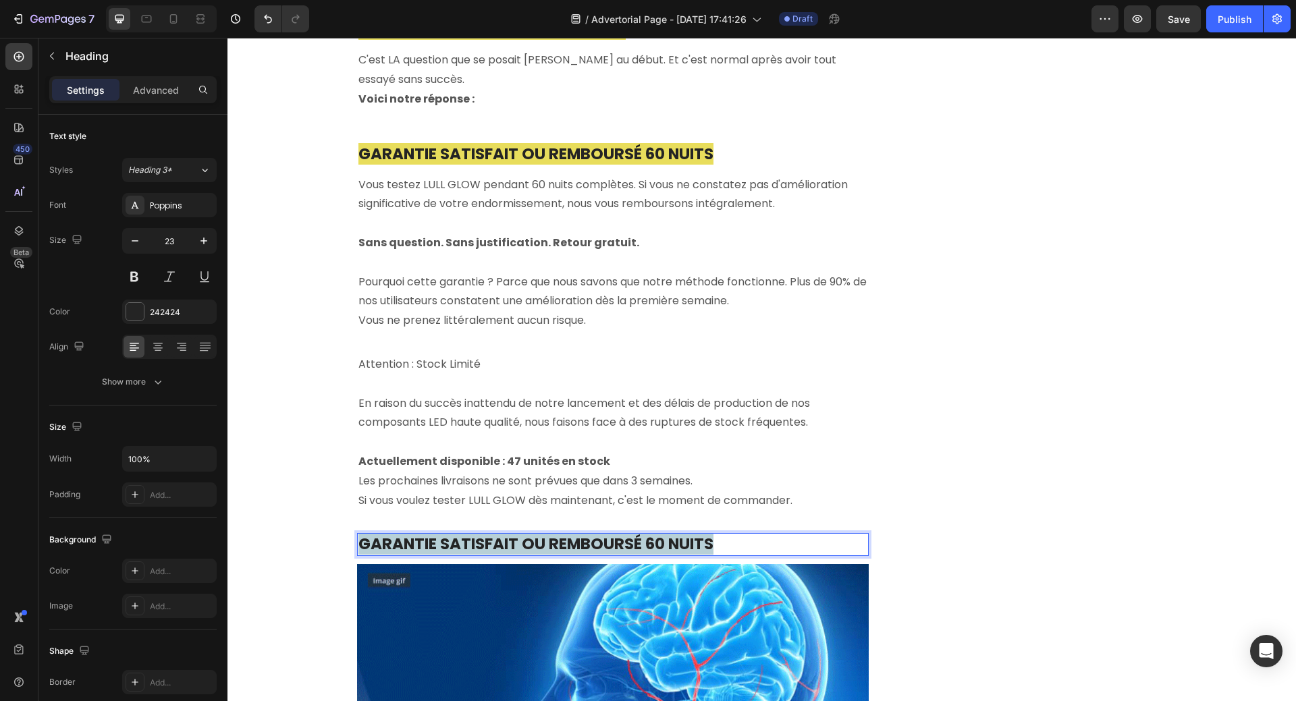
drag, startPoint x: 354, startPoint y: 507, endPoint x: 707, endPoint y: 507, distance: 352.9
click at [707, 533] on span "GARANTIE SATISFAIT OU REMBOURSÉ 60 NUITS" at bounding box center [535, 544] width 355 height 22
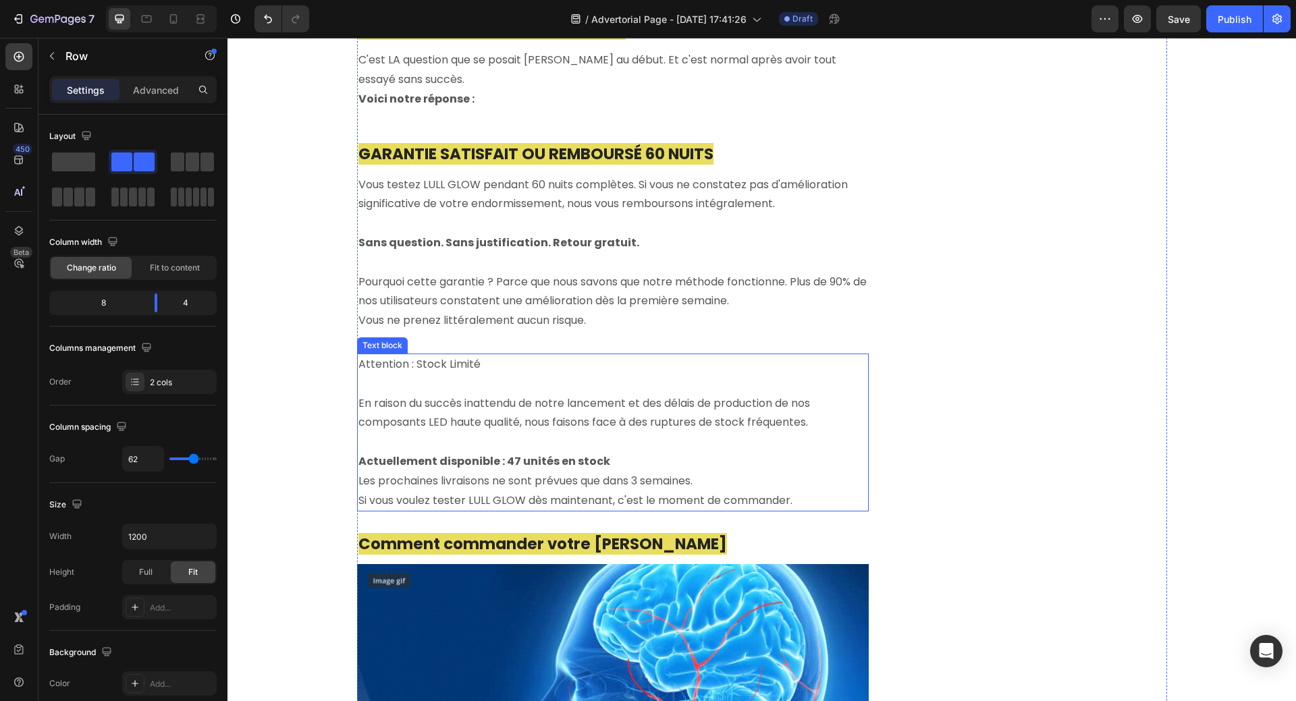
click at [627, 433] on p "Rich Text Editor. Editing area: main" at bounding box center [612, 443] width 509 height 20
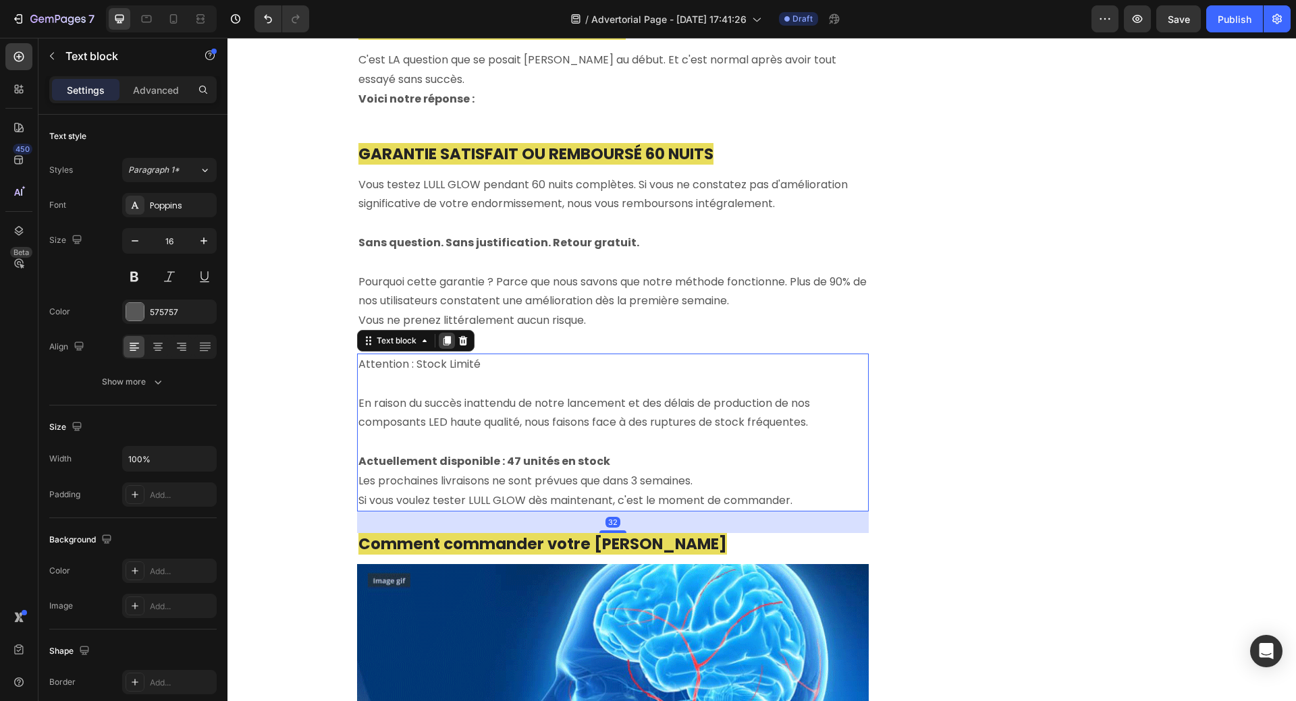
click at [443, 336] on icon at bounding box center [446, 340] width 7 height 9
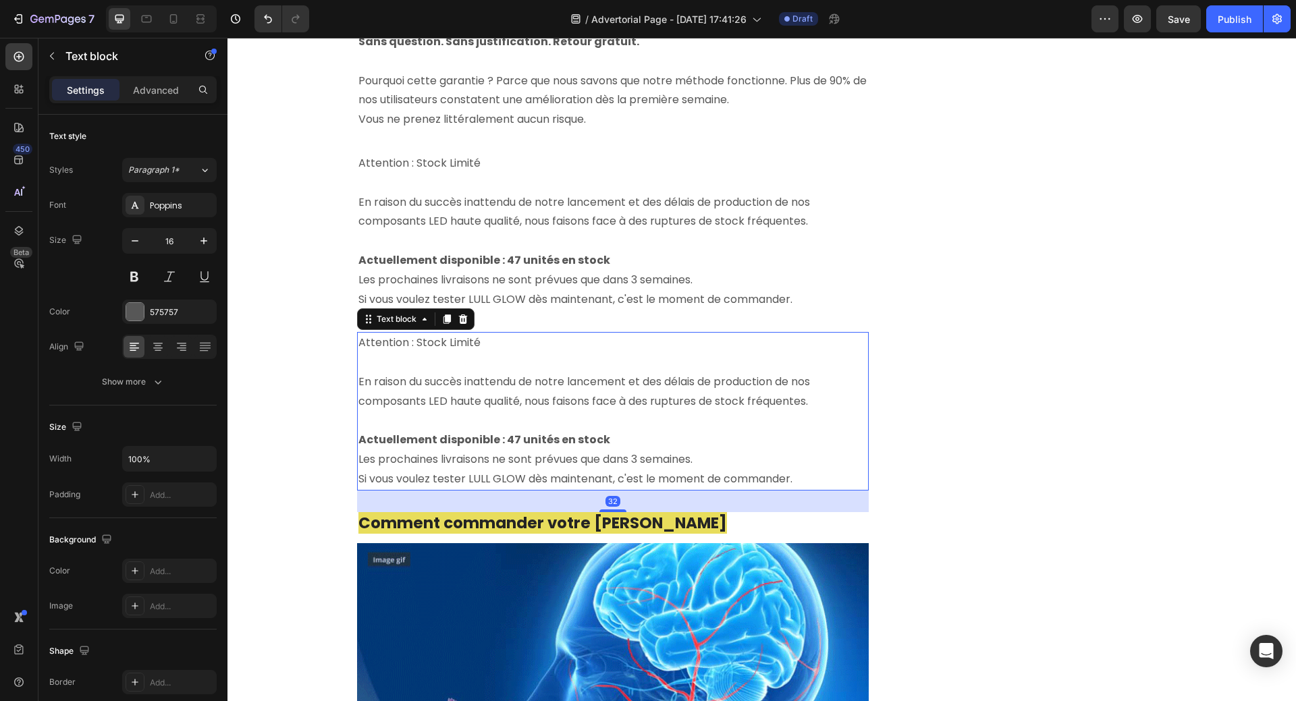
scroll to position [4512, 0]
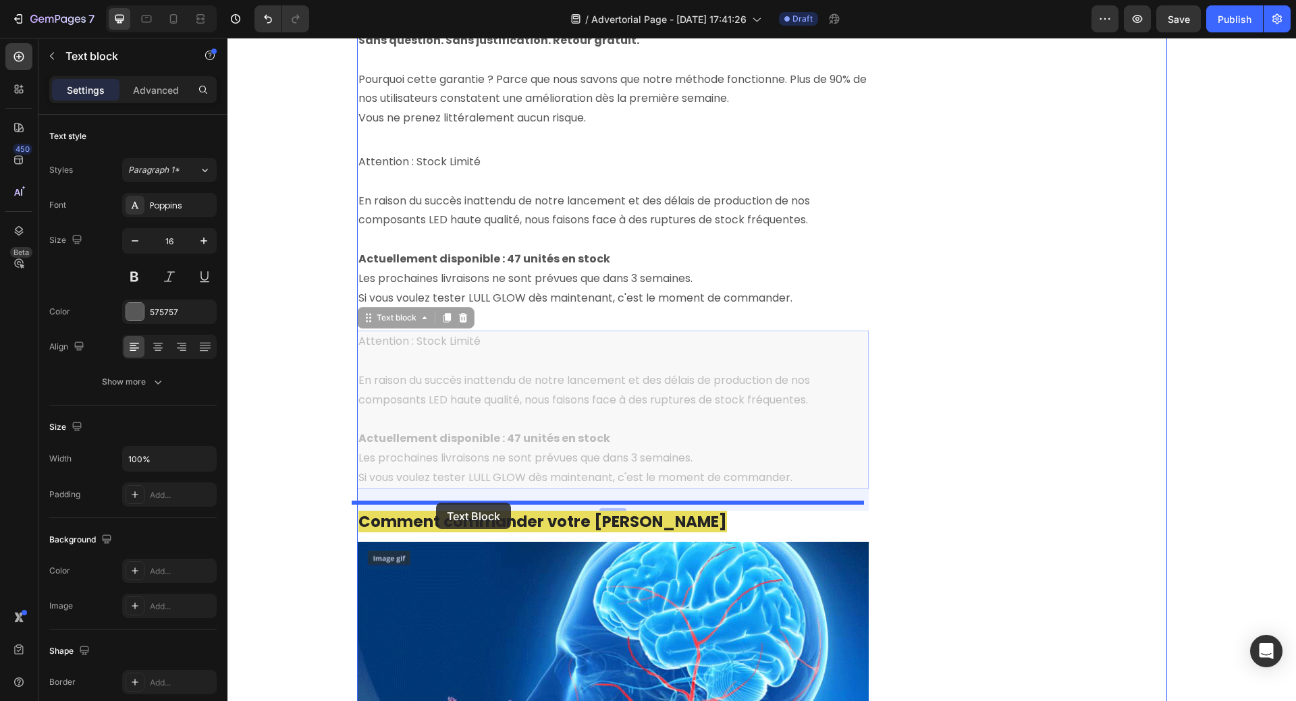
drag, startPoint x: 365, startPoint y: 283, endPoint x: 436, endPoint y: 503, distance: 230.5
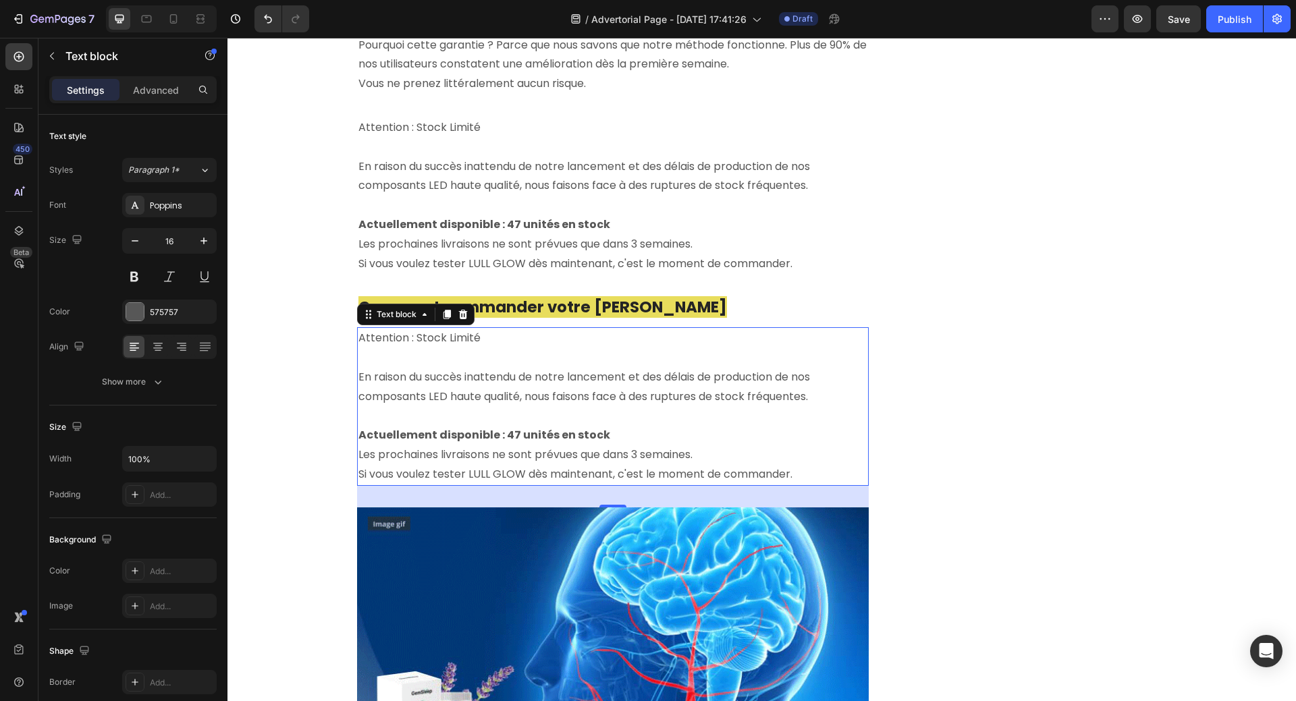
scroll to position [4579, 0]
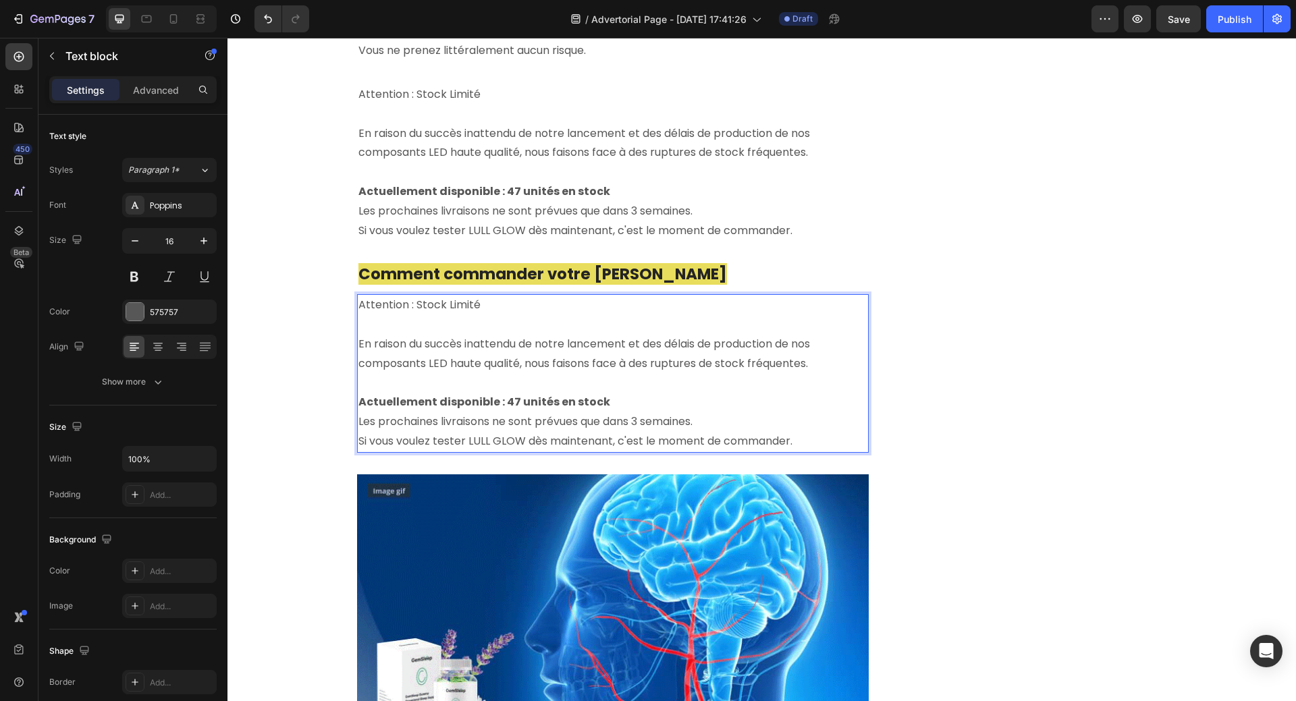
click at [431, 296] on p "Attention : Stock Limité" at bounding box center [612, 306] width 509 height 20
click at [358, 296] on p "Attention : Stock Limité" at bounding box center [612, 306] width 509 height 20
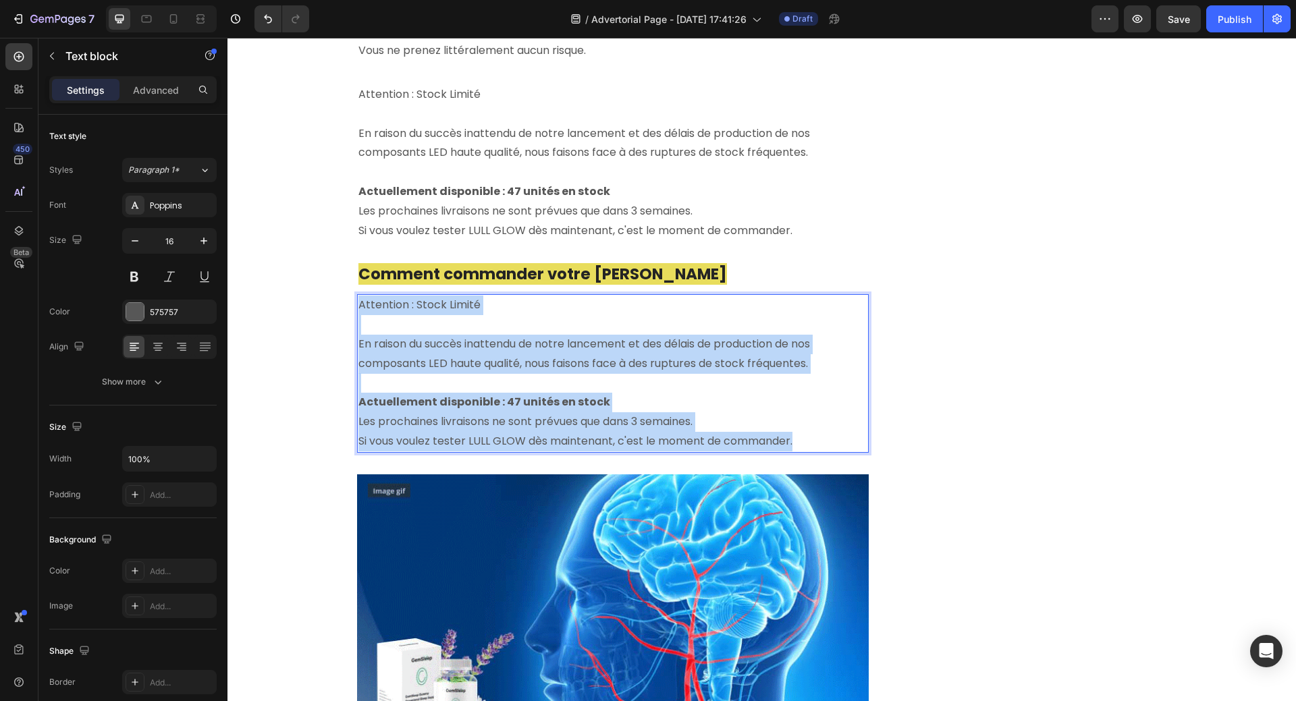
drag, startPoint x: 356, startPoint y: 265, endPoint x: 780, endPoint y: 401, distance: 445.1
click at [807, 404] on div "Attention : Stock Limité En raison du succès inattendu de notre lancement et de…" at bounding box center [613, 373] width 512 height 158
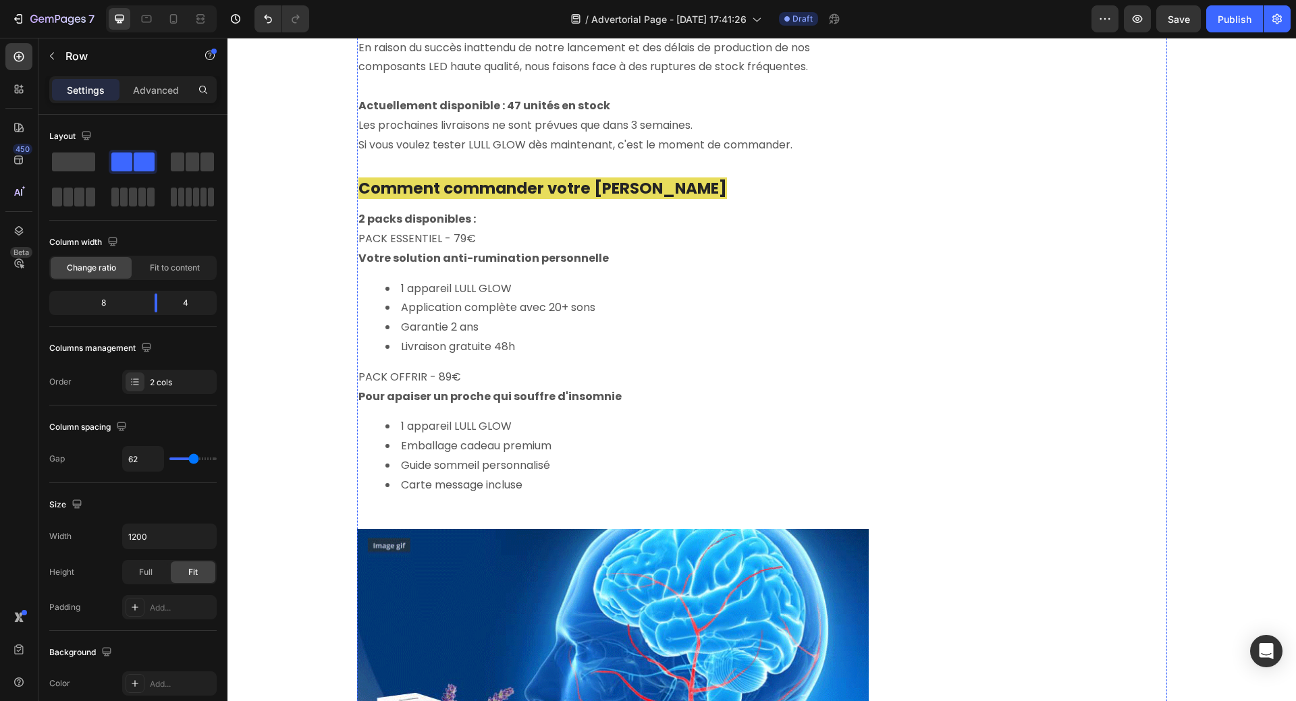
scroll to position [4647, 0]
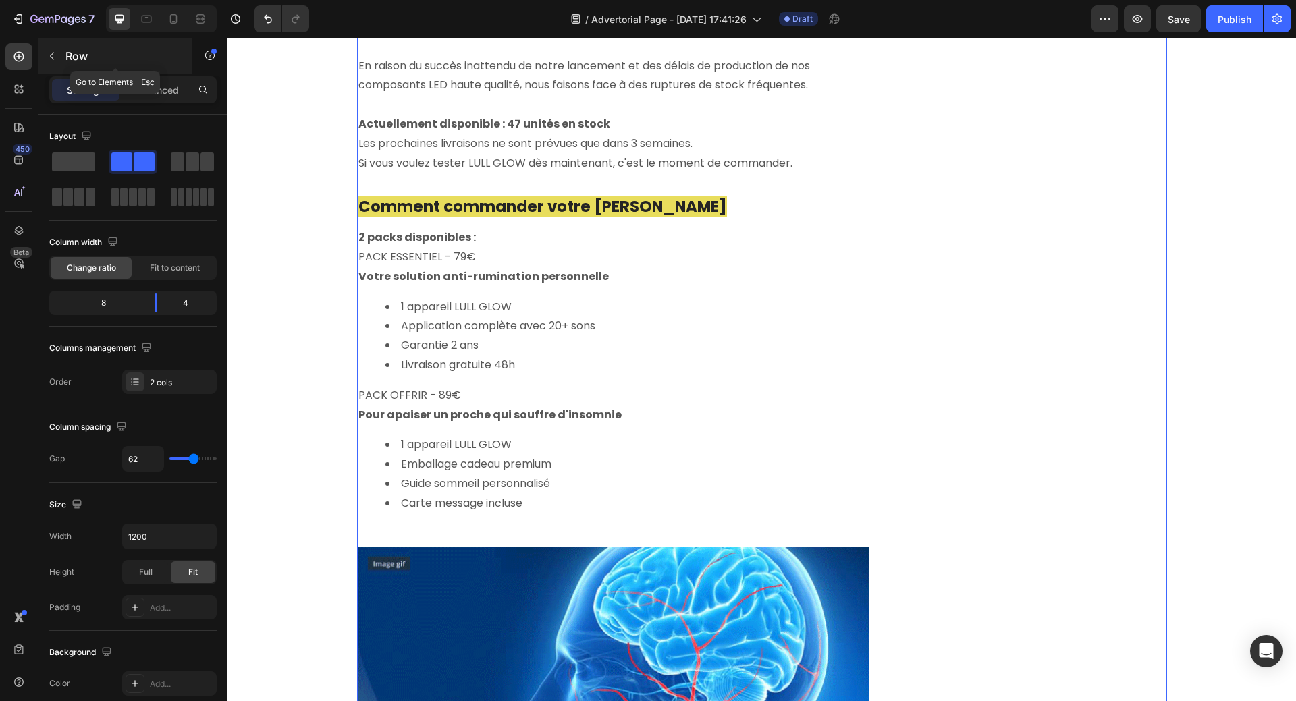
click at [51, 55] on icon "button" at bounding box center [52, 56] width 11 height 11
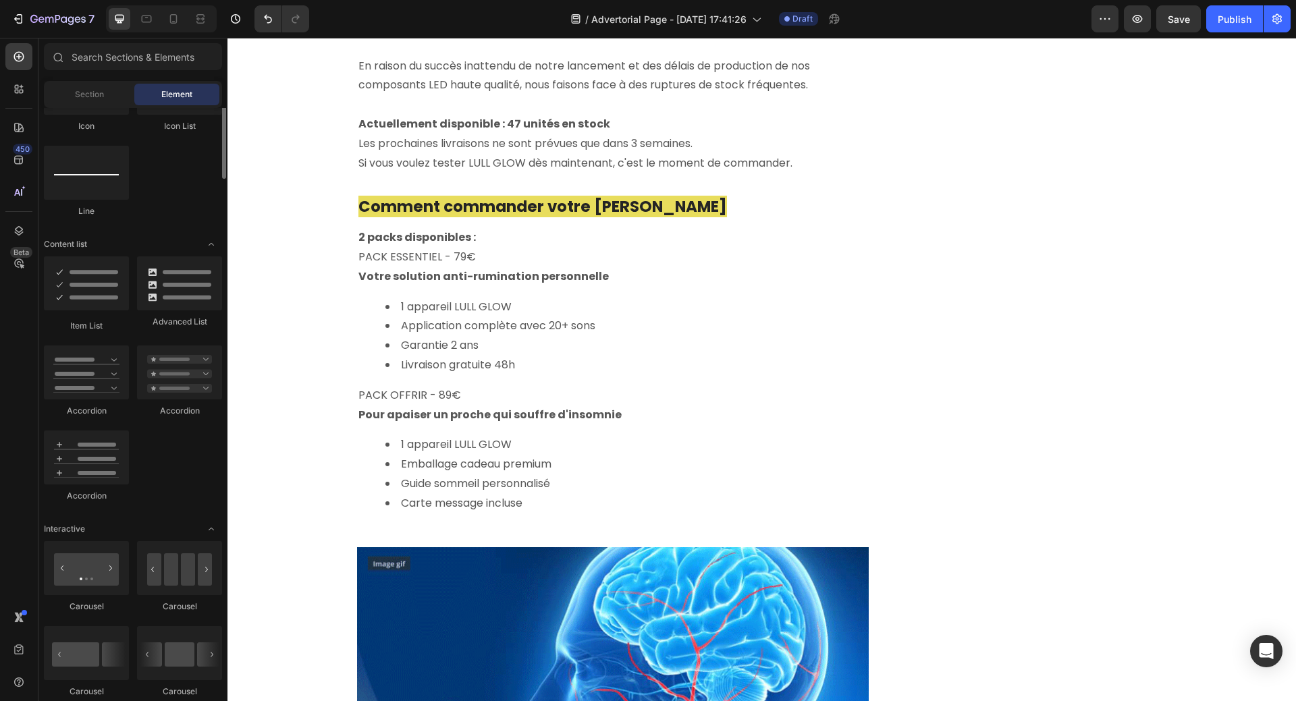
scroll to position [810, 0]
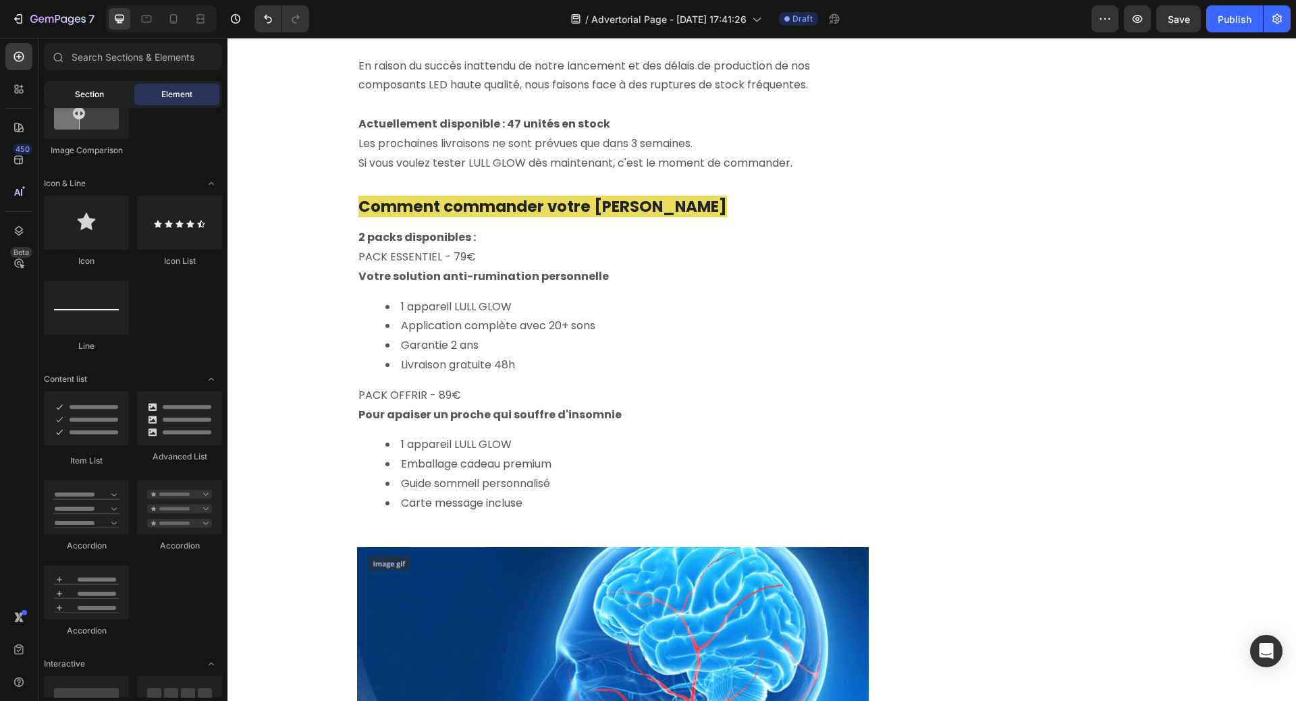
click at [96, 92] on span "Section" at bounding box center [89, 94] width 29 height 12
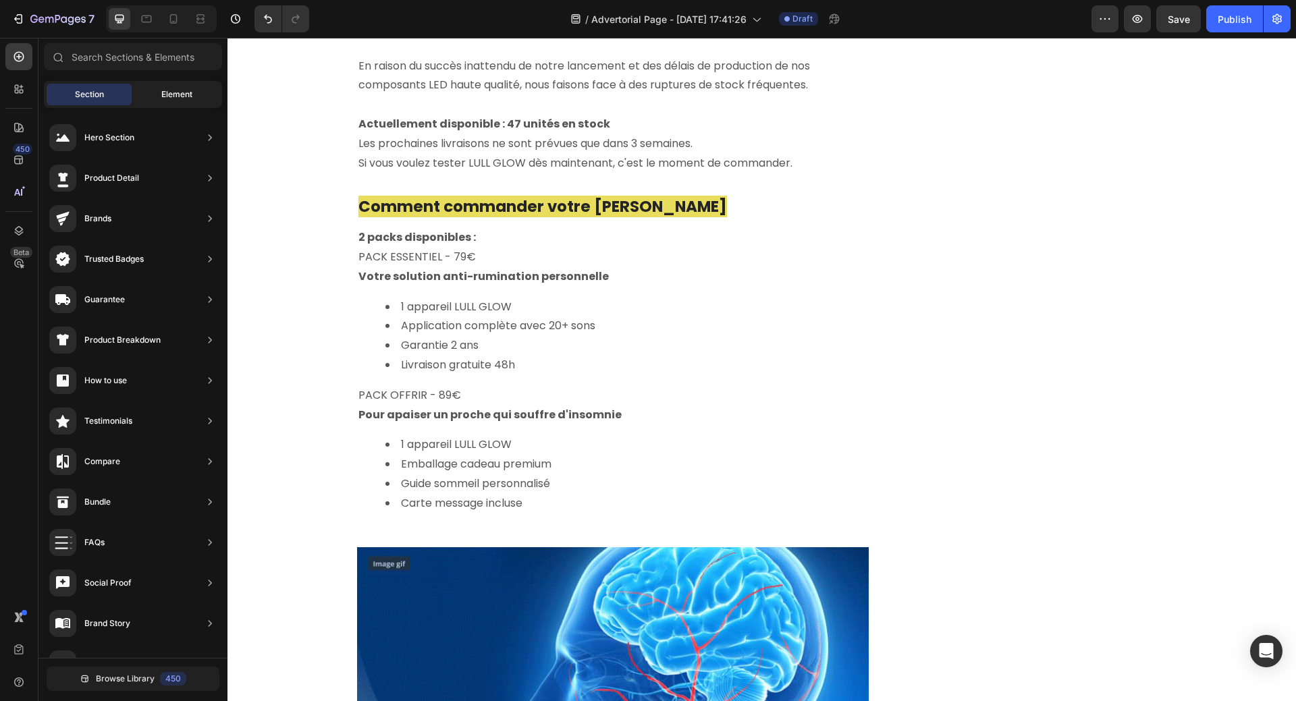
click at [157, 92] on div "Element" at bounding box center [176, 95] width 85 height 22
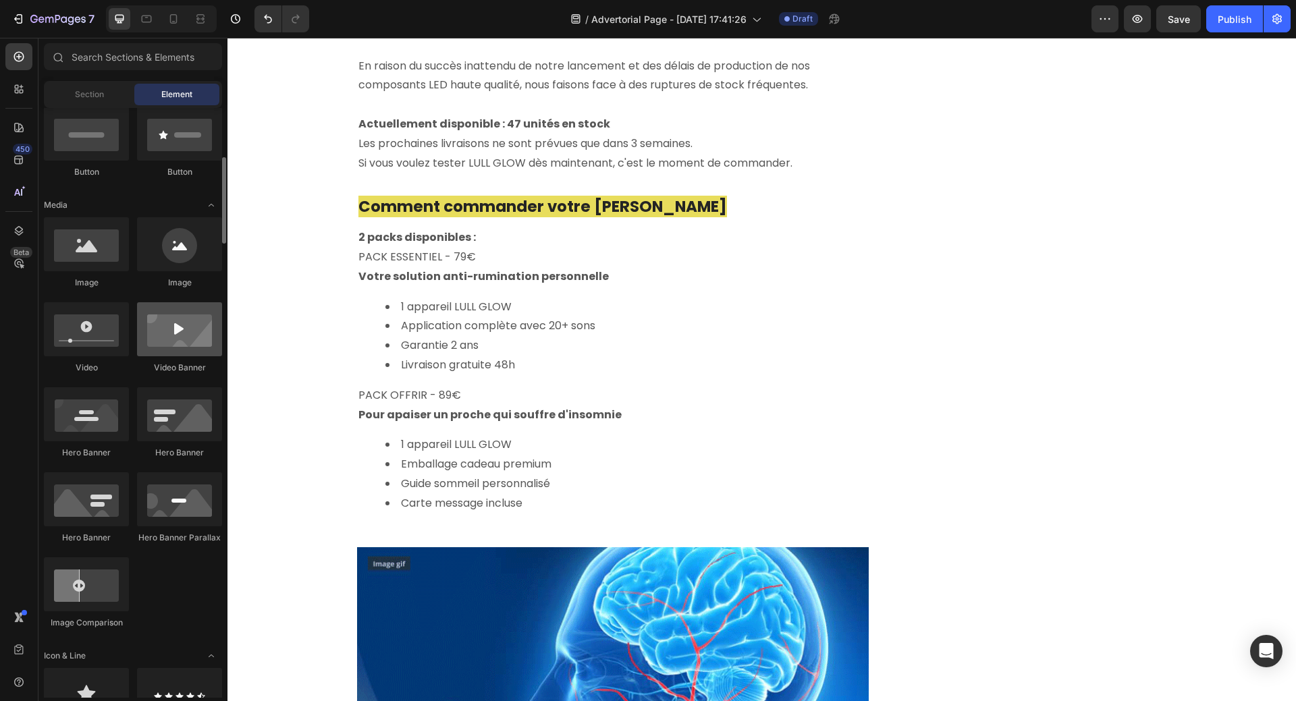
scroll to position [270, 0]
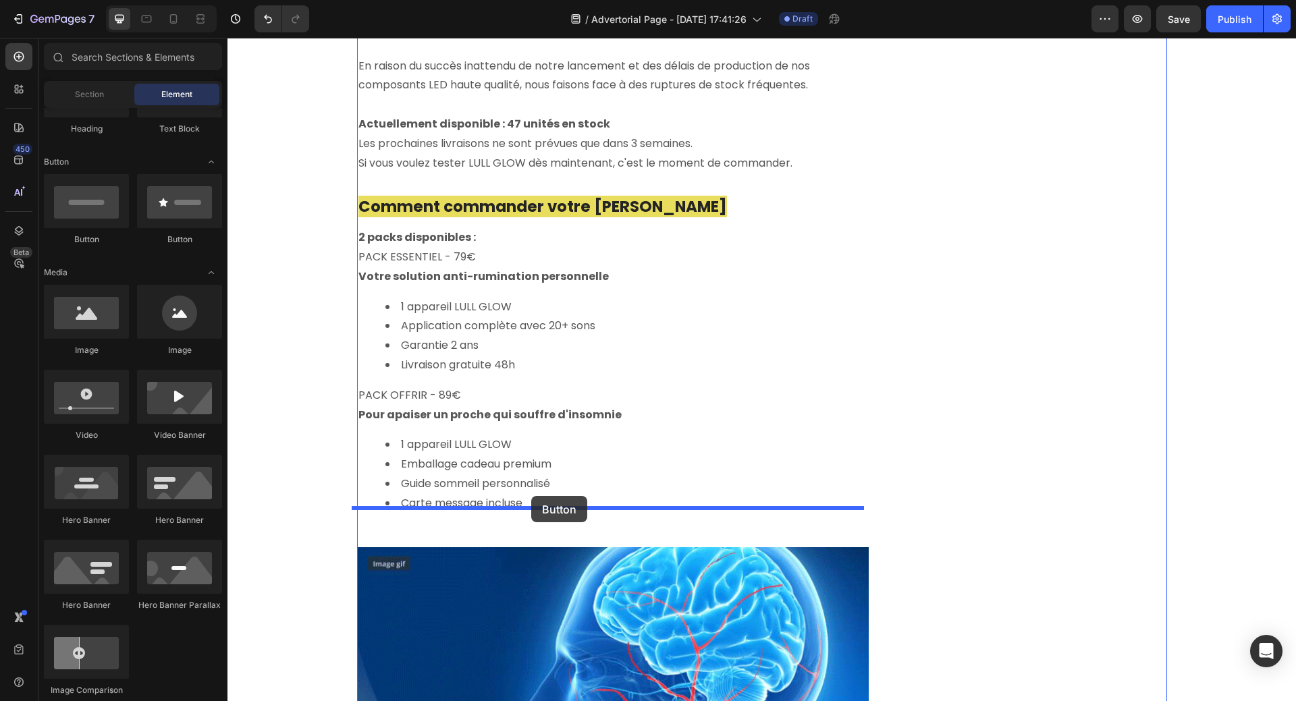
drag, startPoint x: 330, startPoint y: 248, endPoint x: 531, endPoint y: 496, distance: 319.5
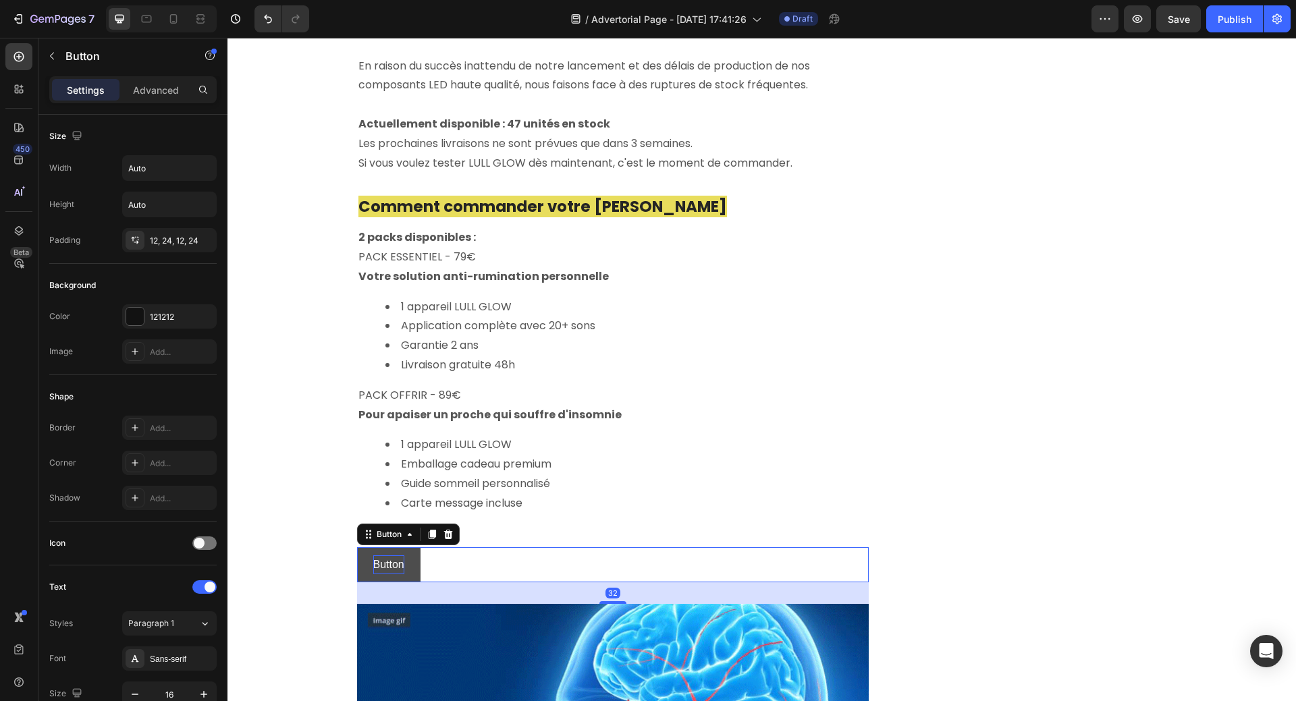
click at [375, 555] on p "Button" at bounding box center [388, 565] width 31 height 20
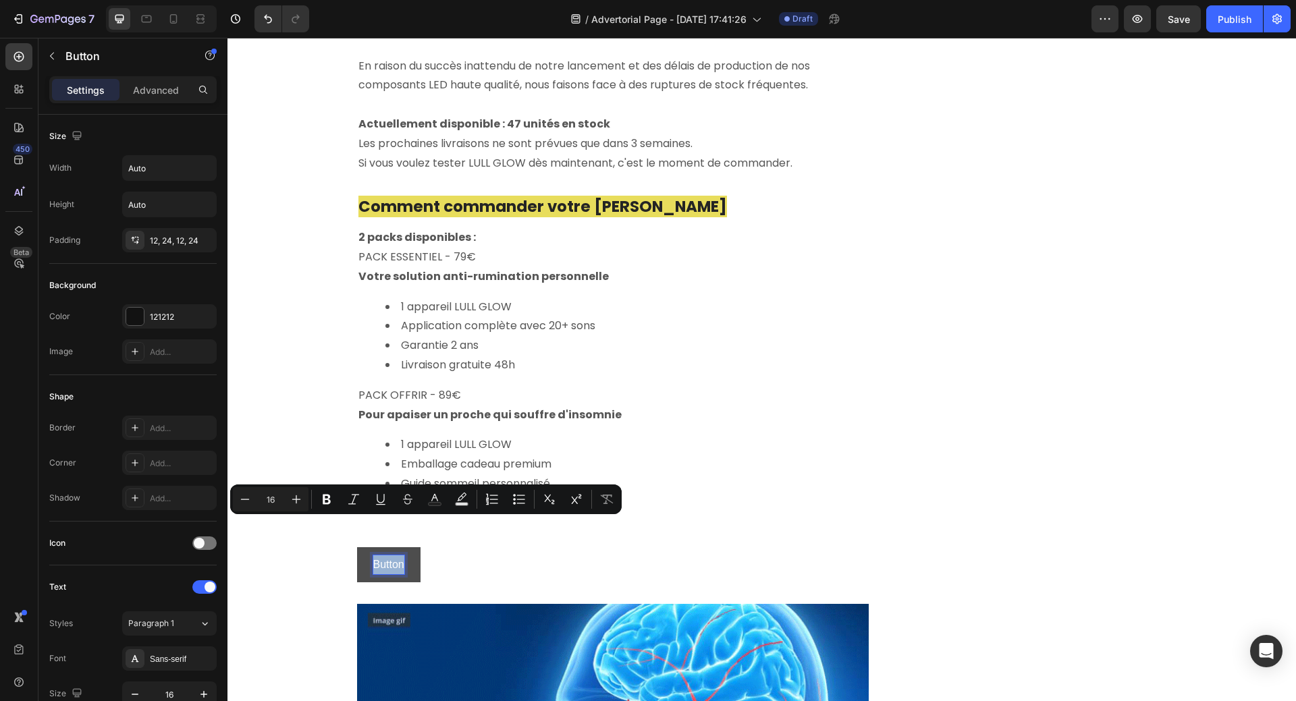
drag, startPoint x: 368, startPoint y: 528, endPoint x: 402, endPoint y: 530, distance: 34.5
click at [402, 547] on button "Button" at bounding box center [388, 565] width 63 height 36
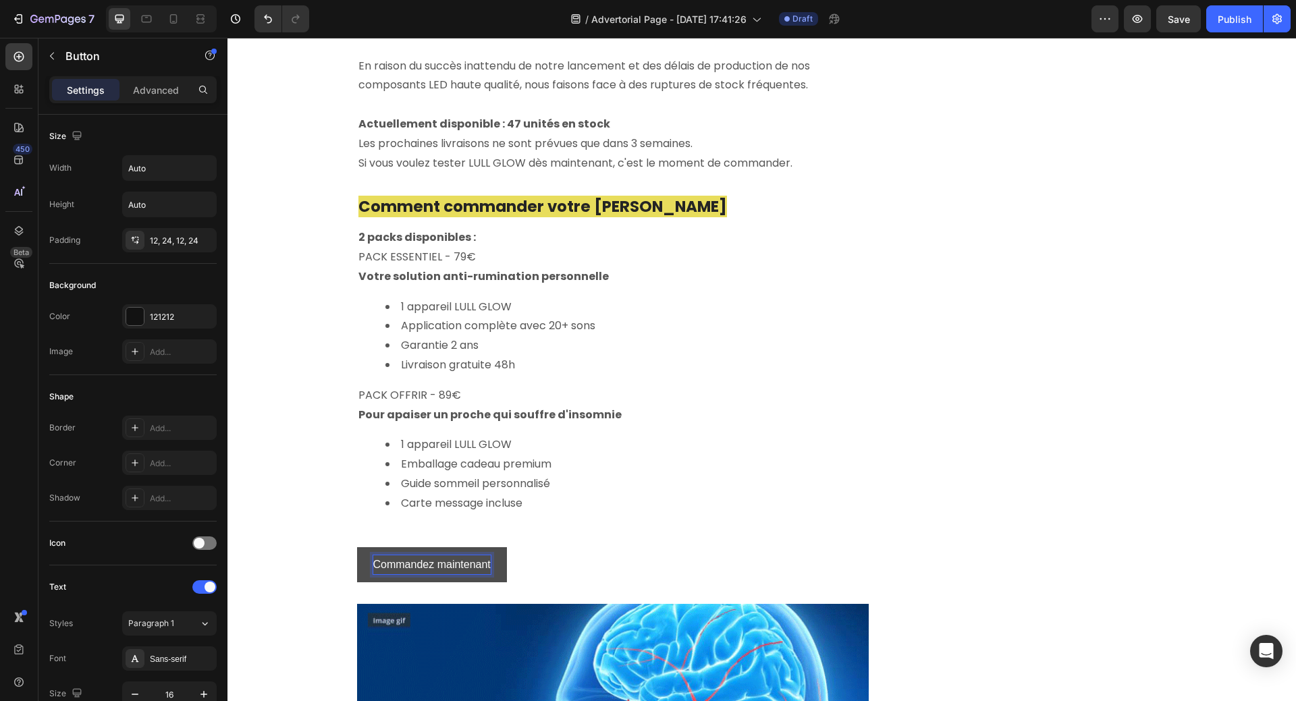
click at [358, 547] on button "Commandez maintenant" at bounding box center [432, 565] width 150 height 36
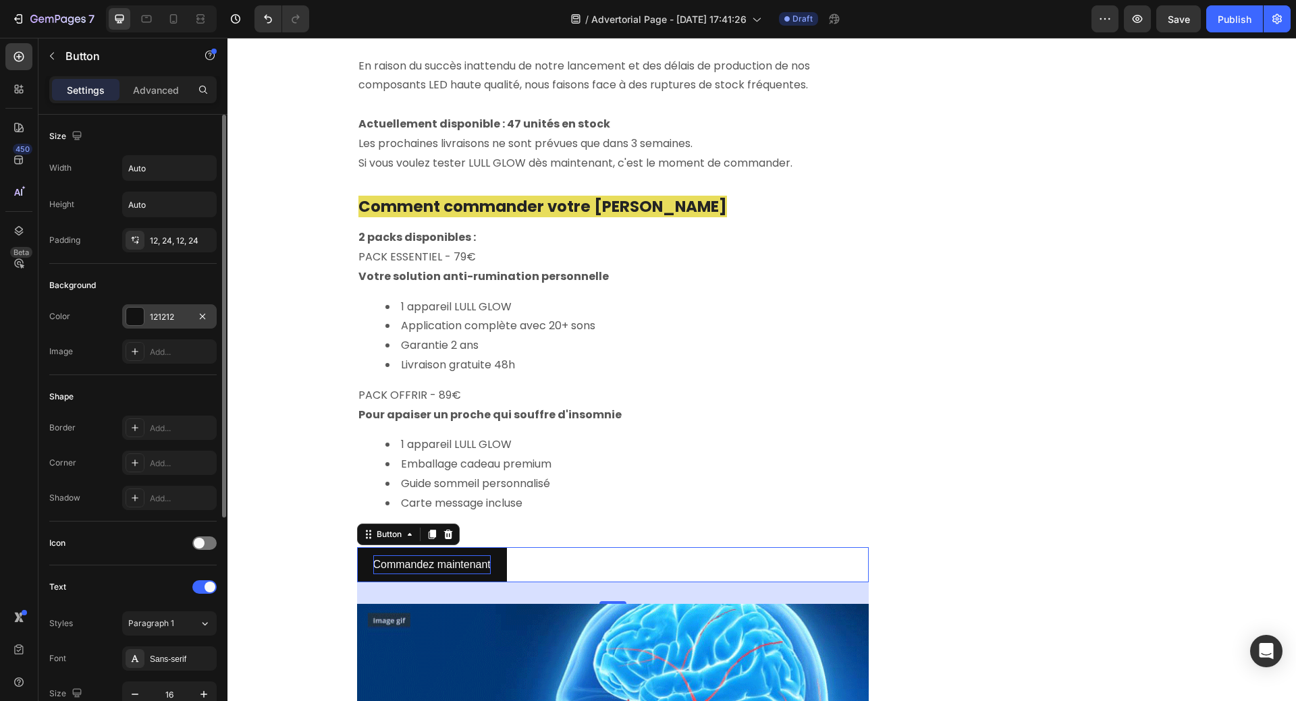
click at [138, 314] on div at bounding box center [135, 317] width 18 height 18
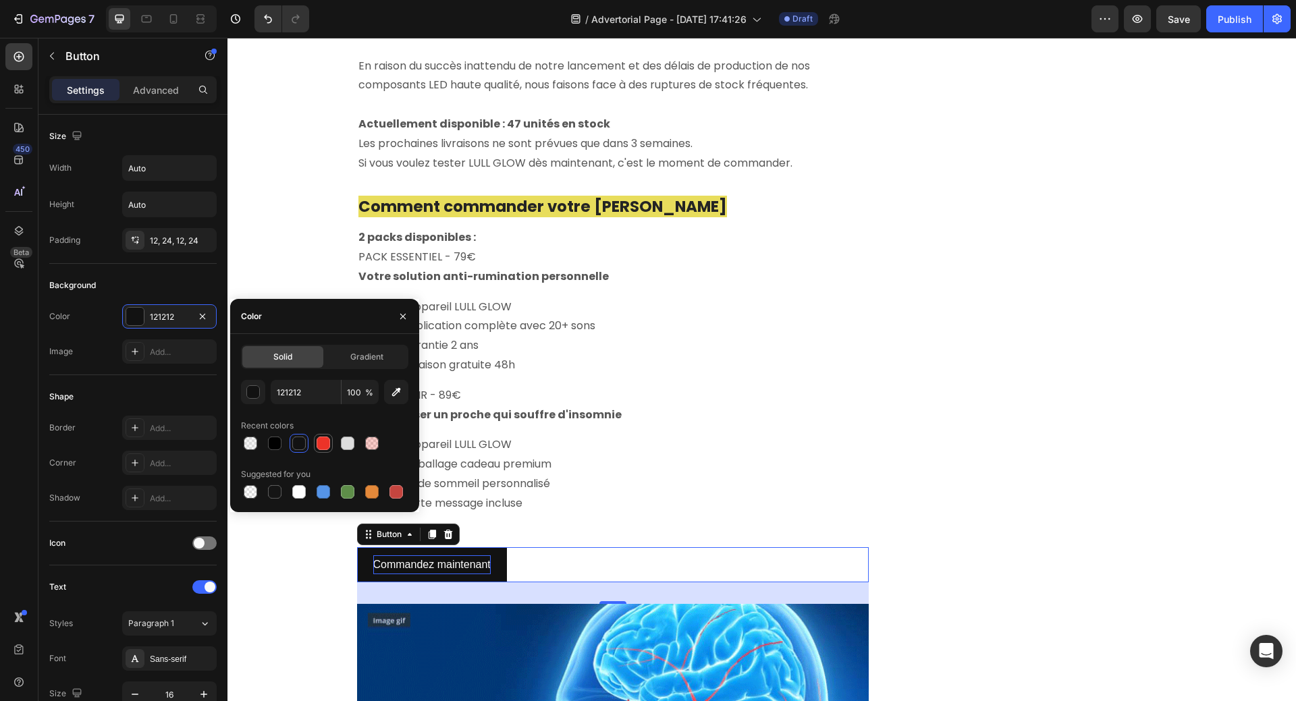
click at [323, 439] on div at bounding box center [322, 443] width 13 height 13
type input "EC3328"
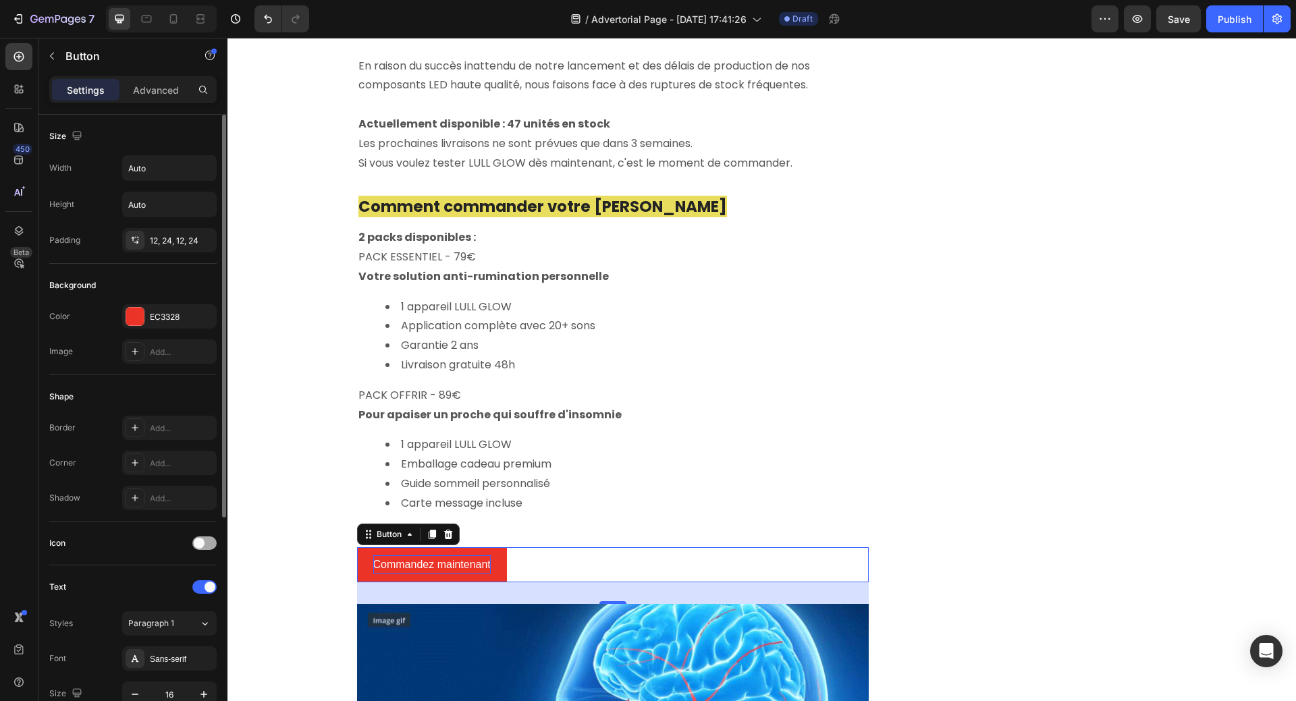
click at [204, 545] on div at bounding box center [204, 543] width 24 height 11
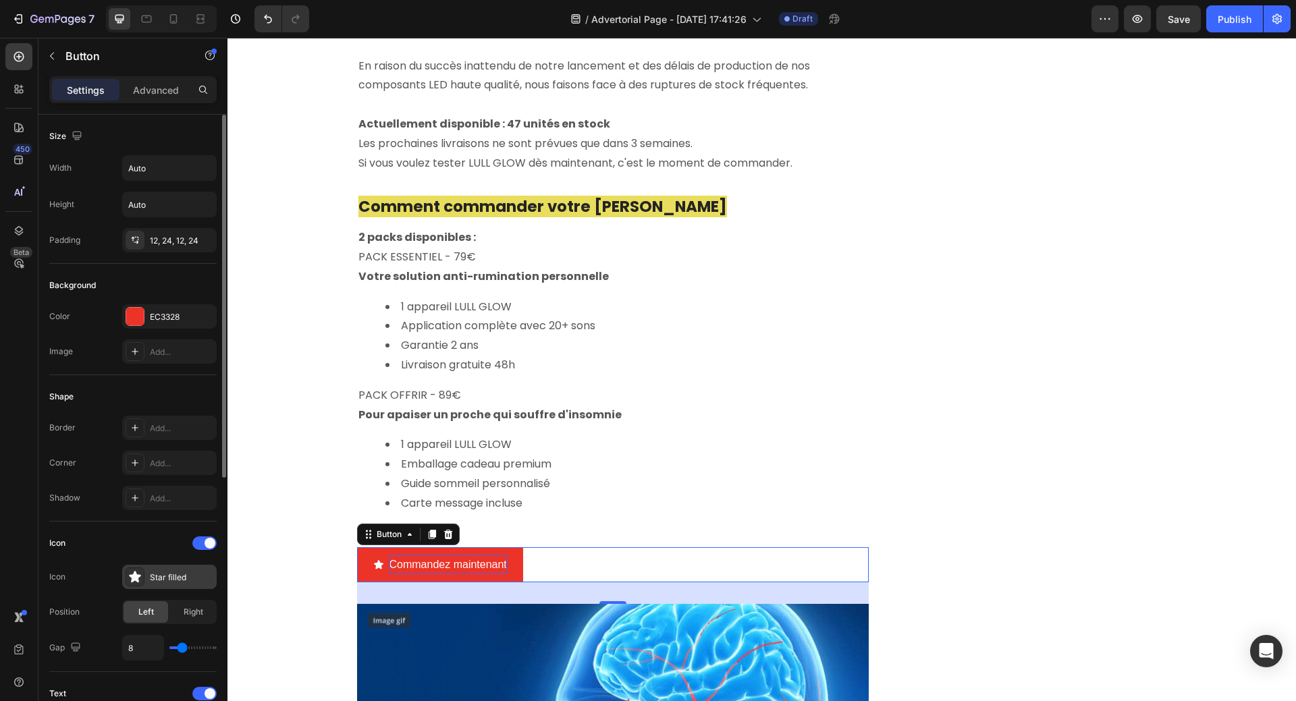
click at [152, 572] on div "Star filled" at bounding box center [181, 578] width 63 height 12
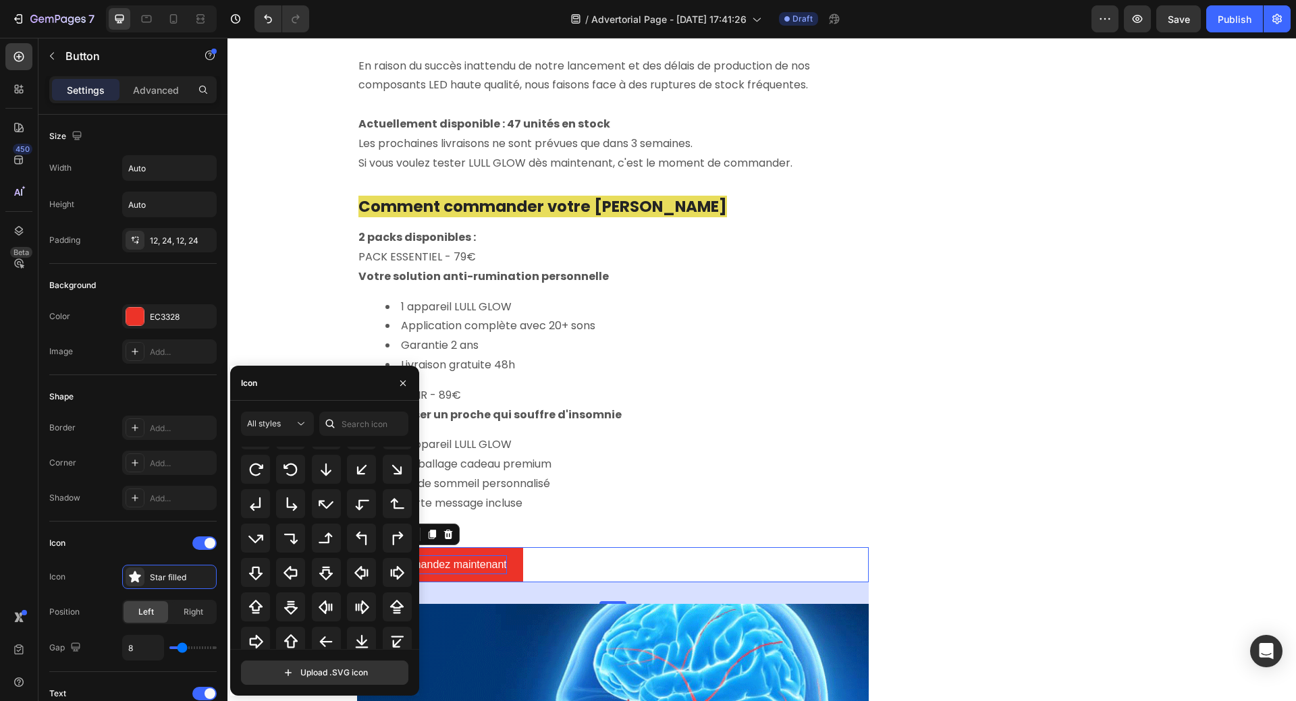
scroll to position [395, 0]
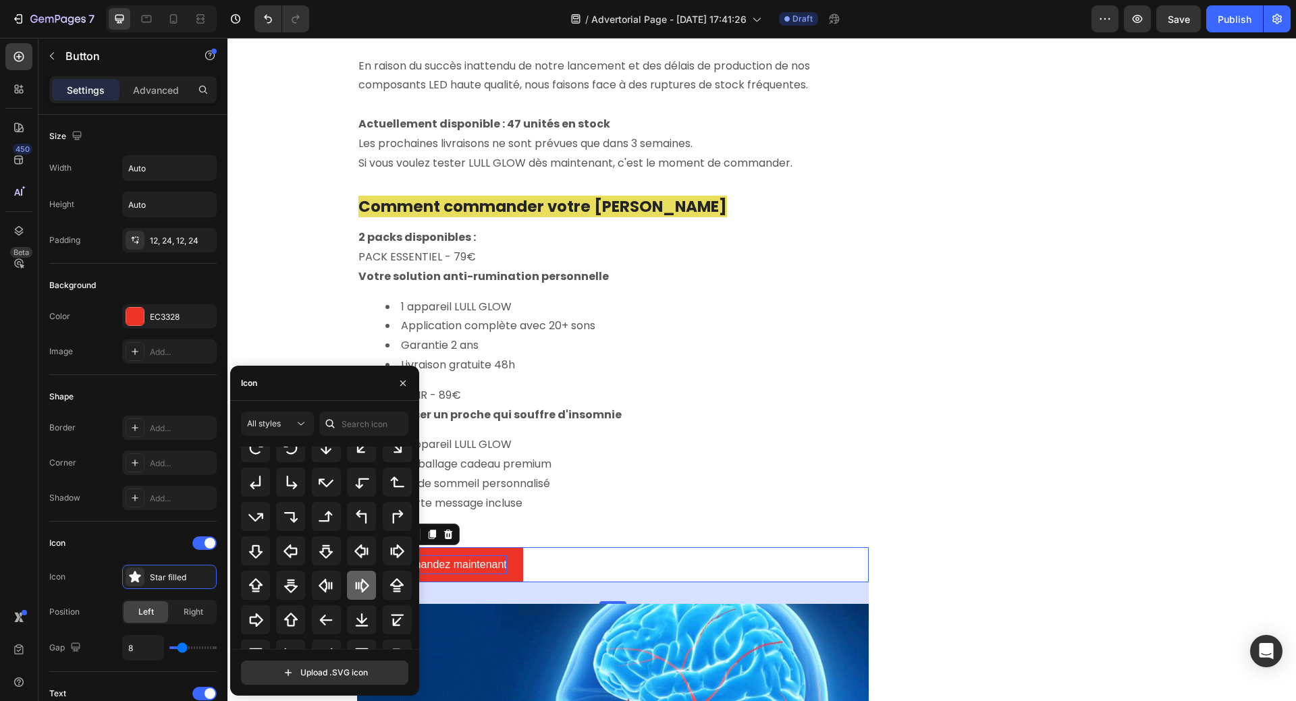
click at [361, 588] on icon at bounding box center [362, 586] width 16 height 16
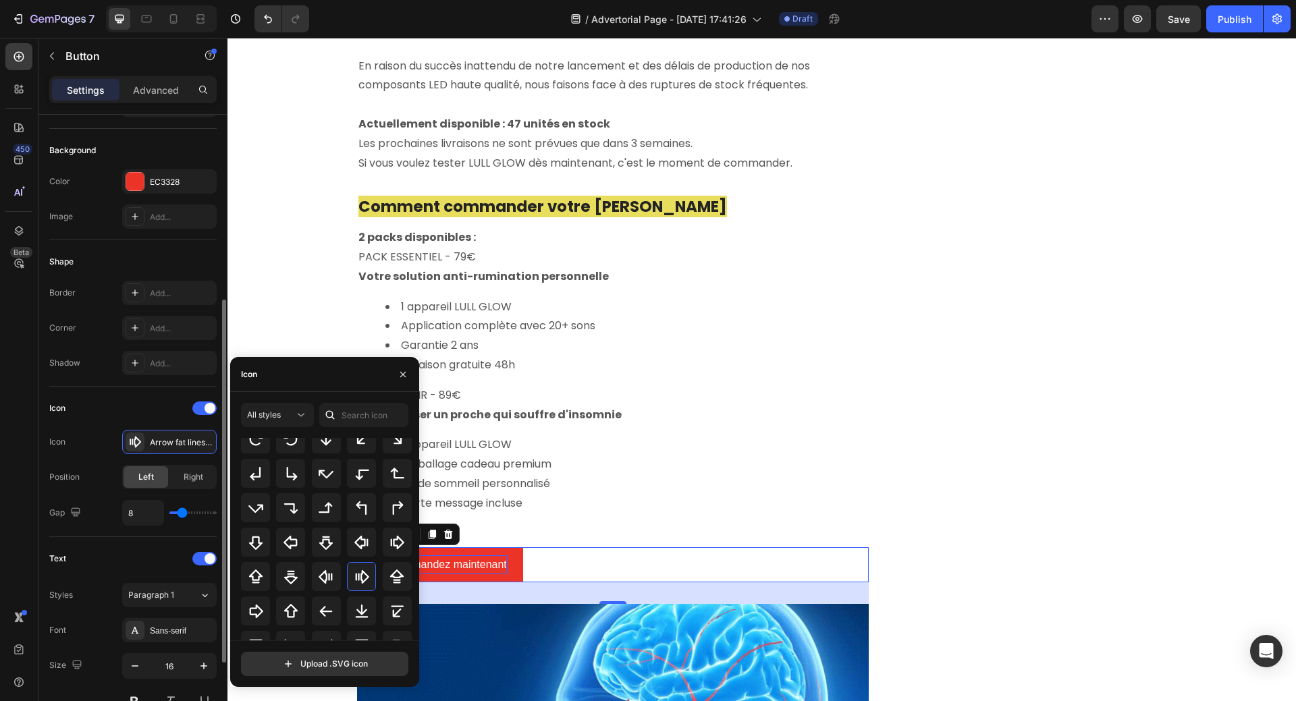
scroll to position [270, 0]
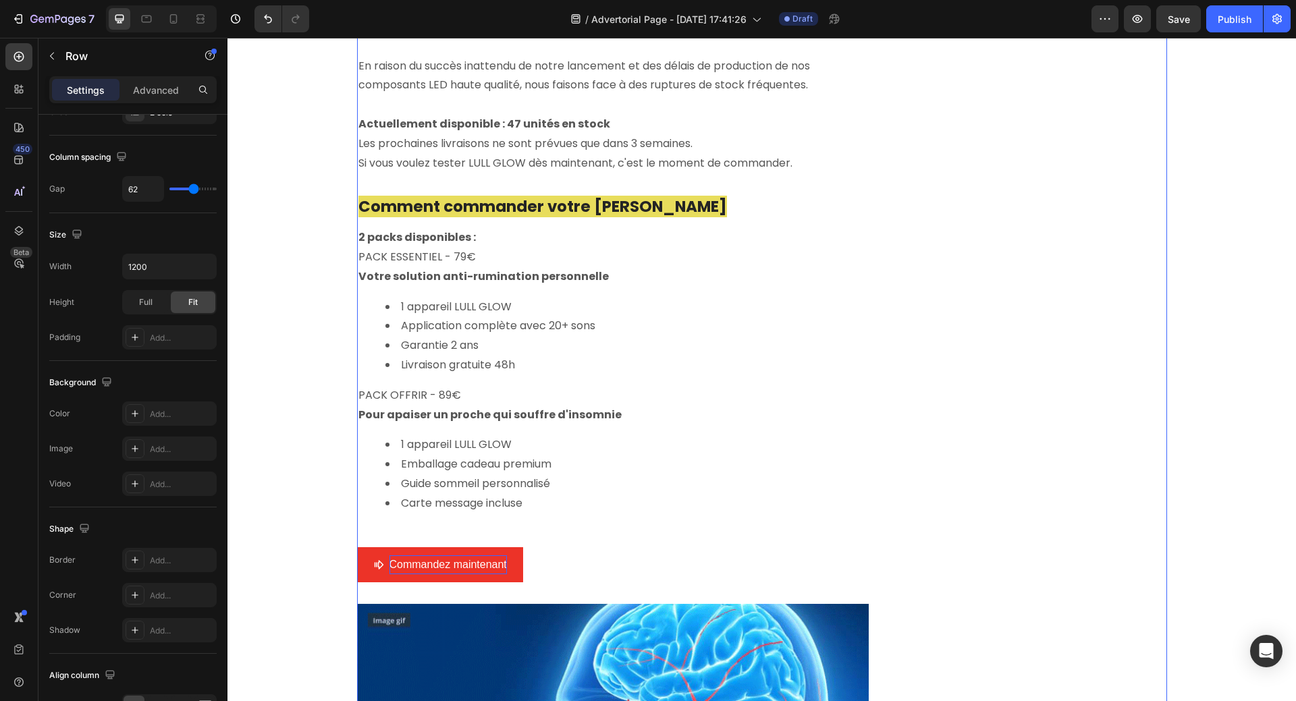
scroll to position [0, 0]
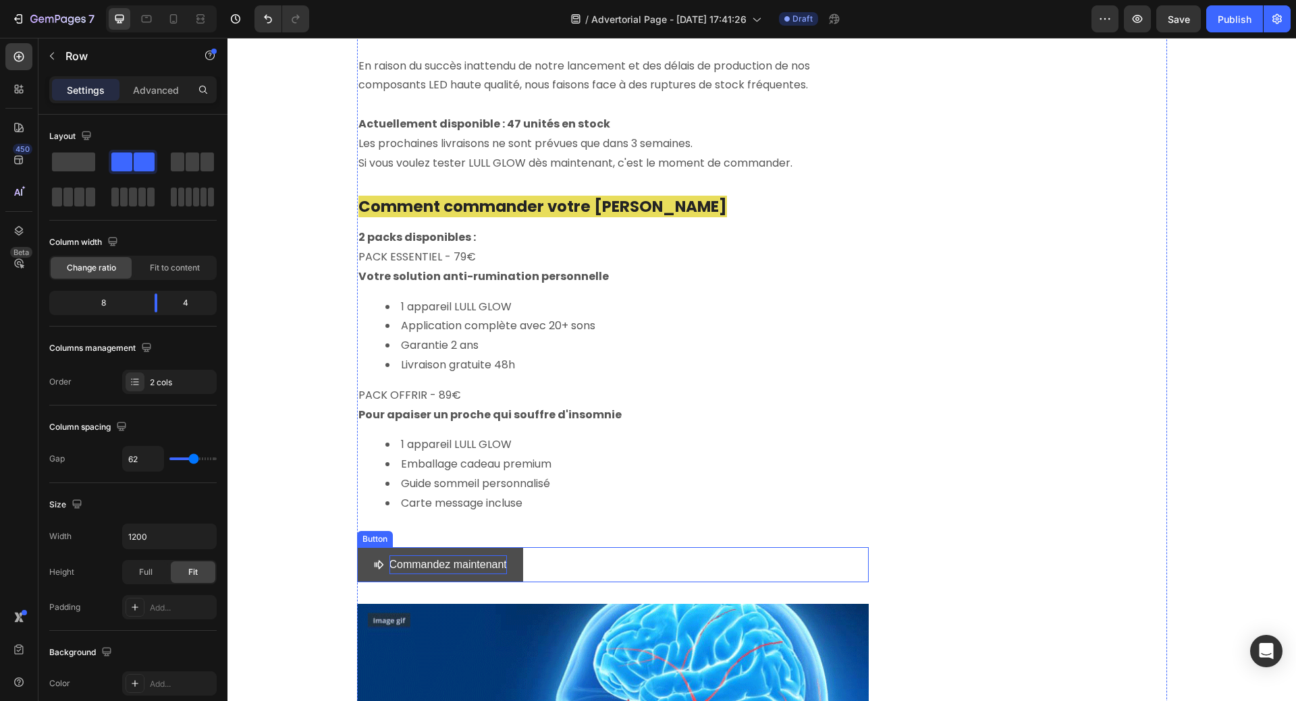
click at [507, 547] on button "Commandez maintenant" at bounding box center [440, 565] width 166 height 36
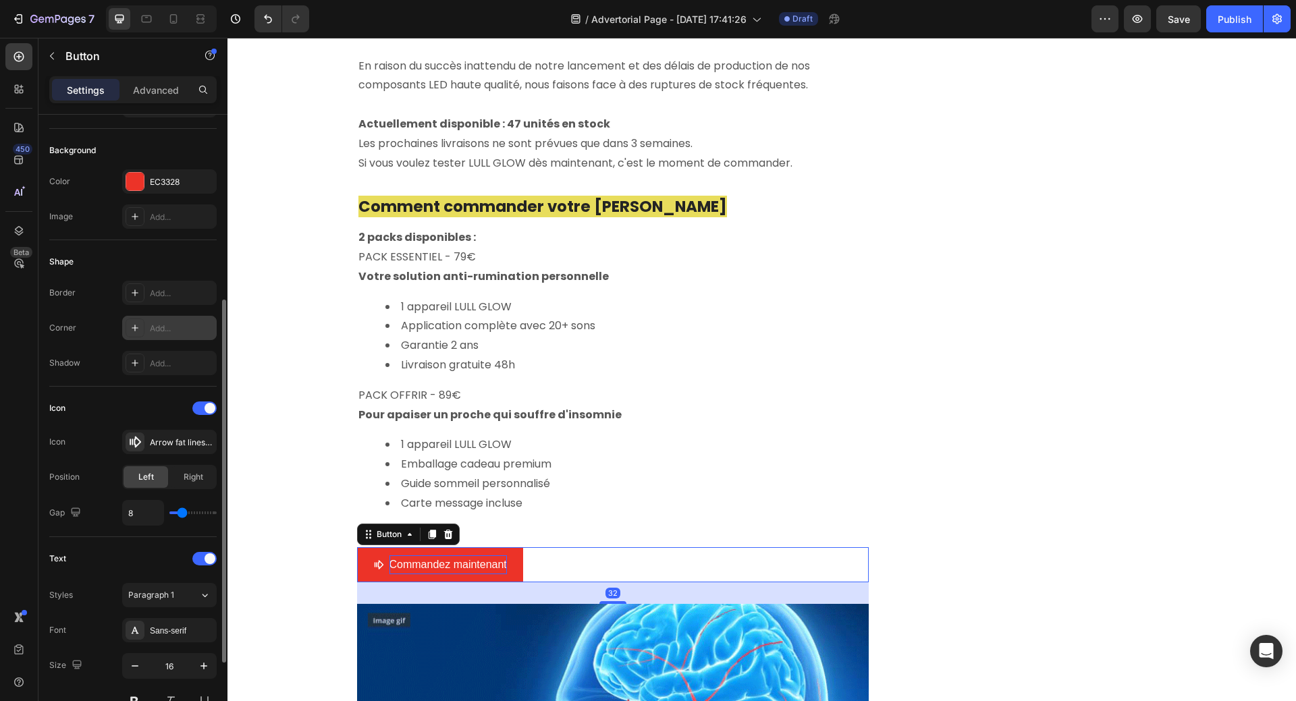
scroll to position [202, 0]
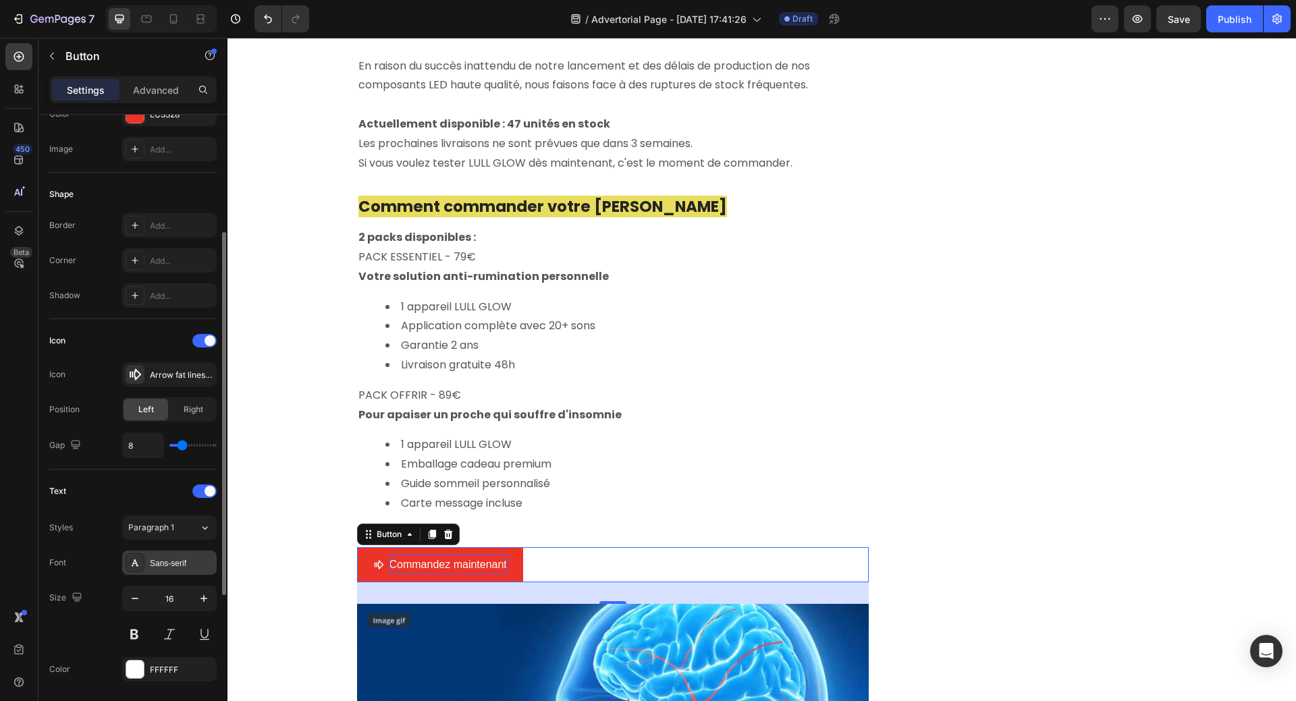
click at [163, 562] on div "Sans-serif" at bounding box center [181, 563] width 63 height 12
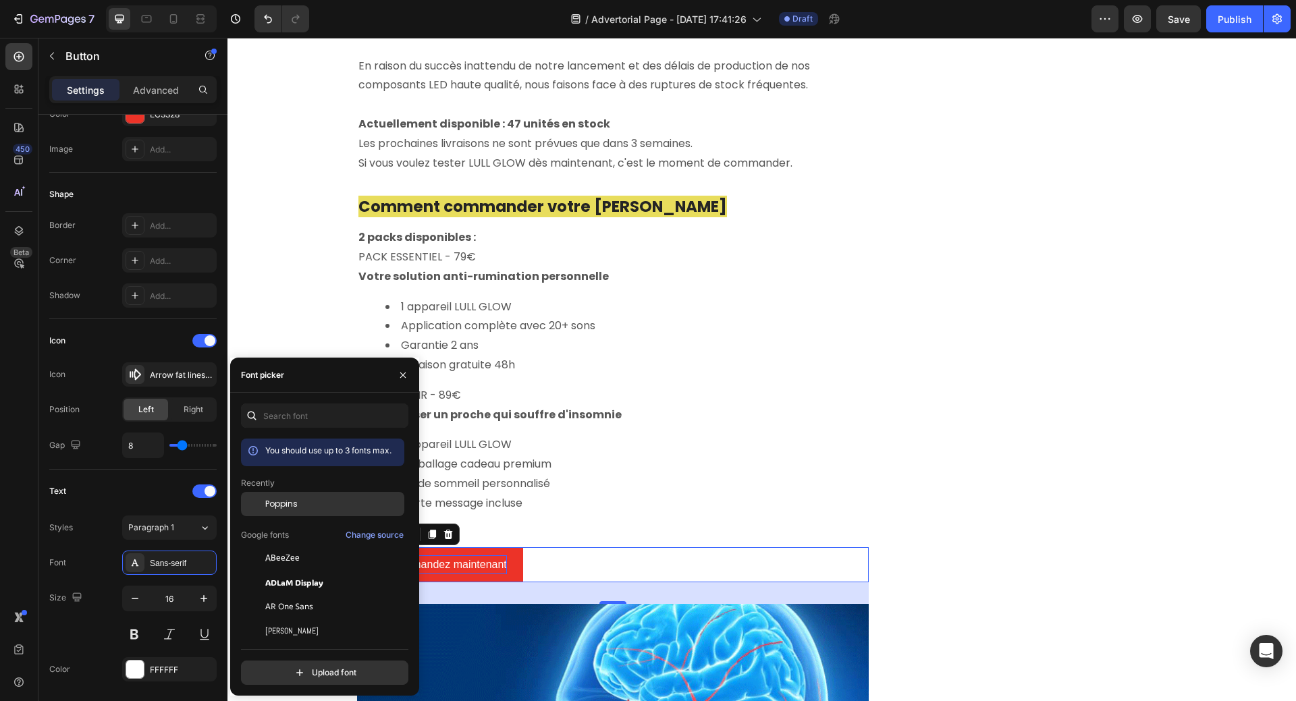
click at [284, 504] on span "Poppins" at bounding box center [281, 504] width 32 height 12
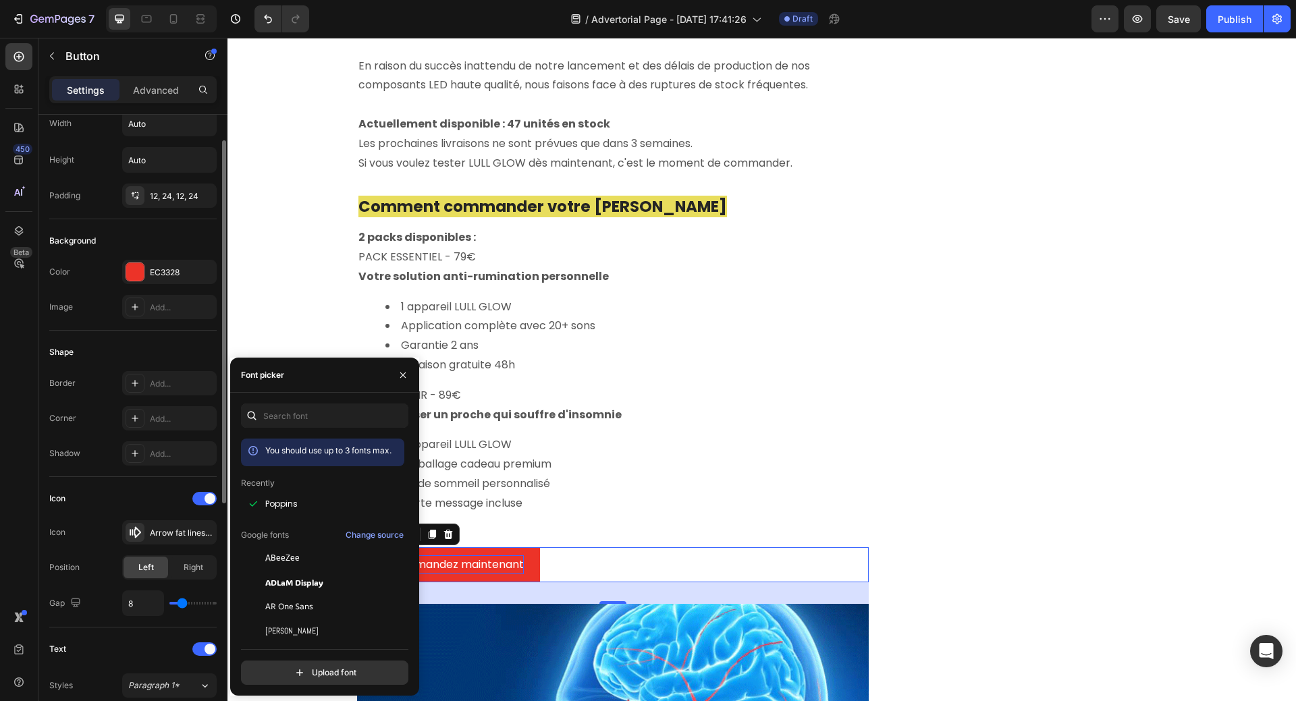
scroll to position [0, 0]
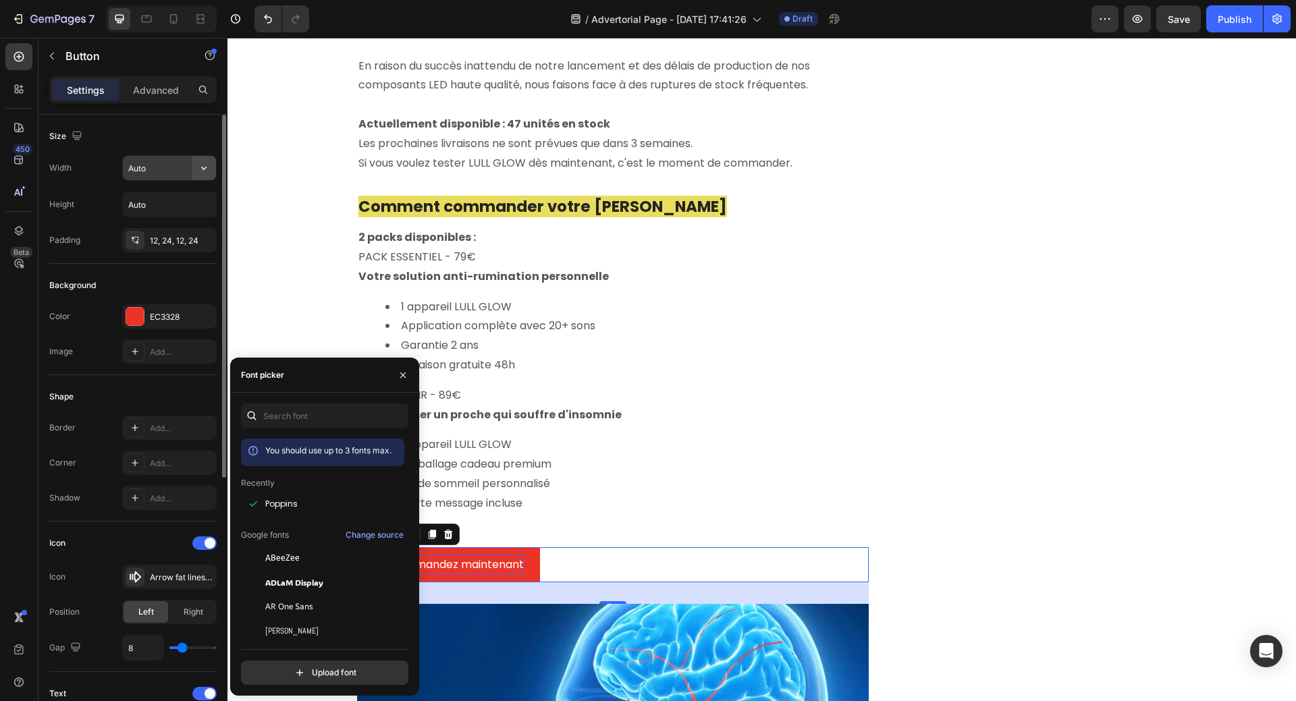
click at [204, 171] on icon "button" at bounding box center [203, 167] width 13 height 13
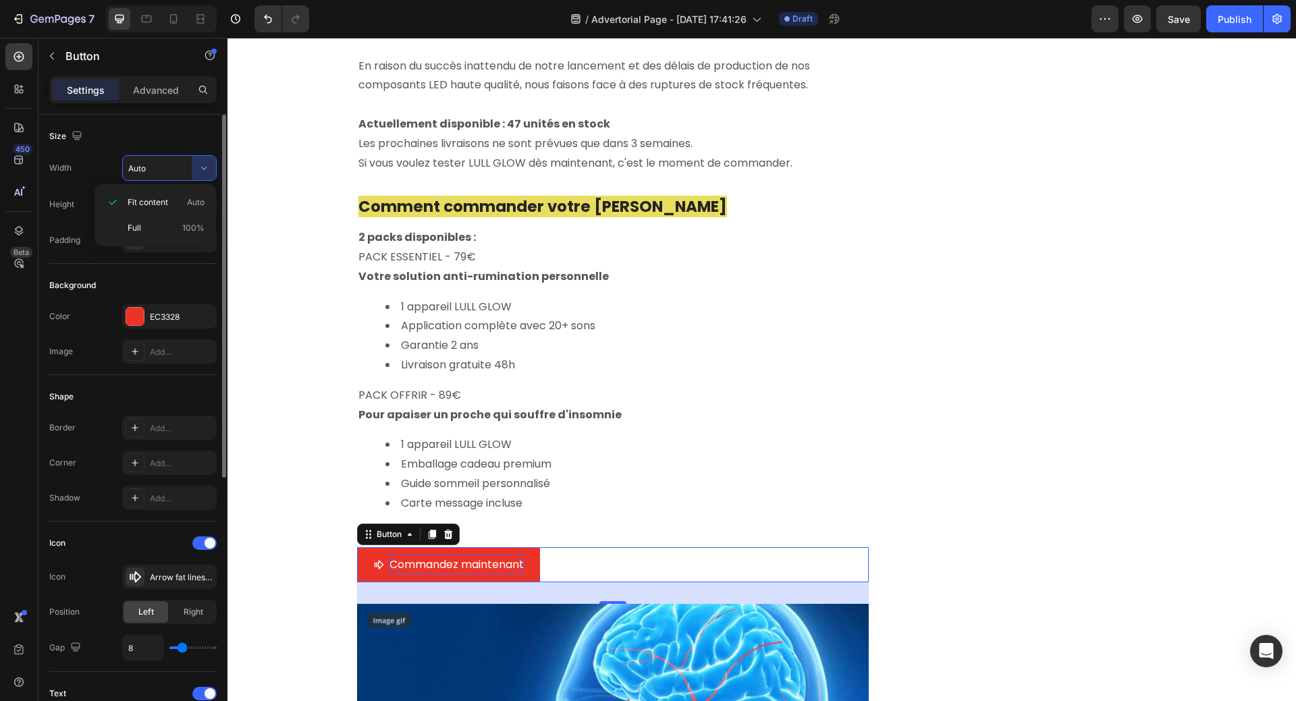
click at [163, 225] on p "Full 100%" at bounding box center [166, 228] width 77 height 12
type input "100%"
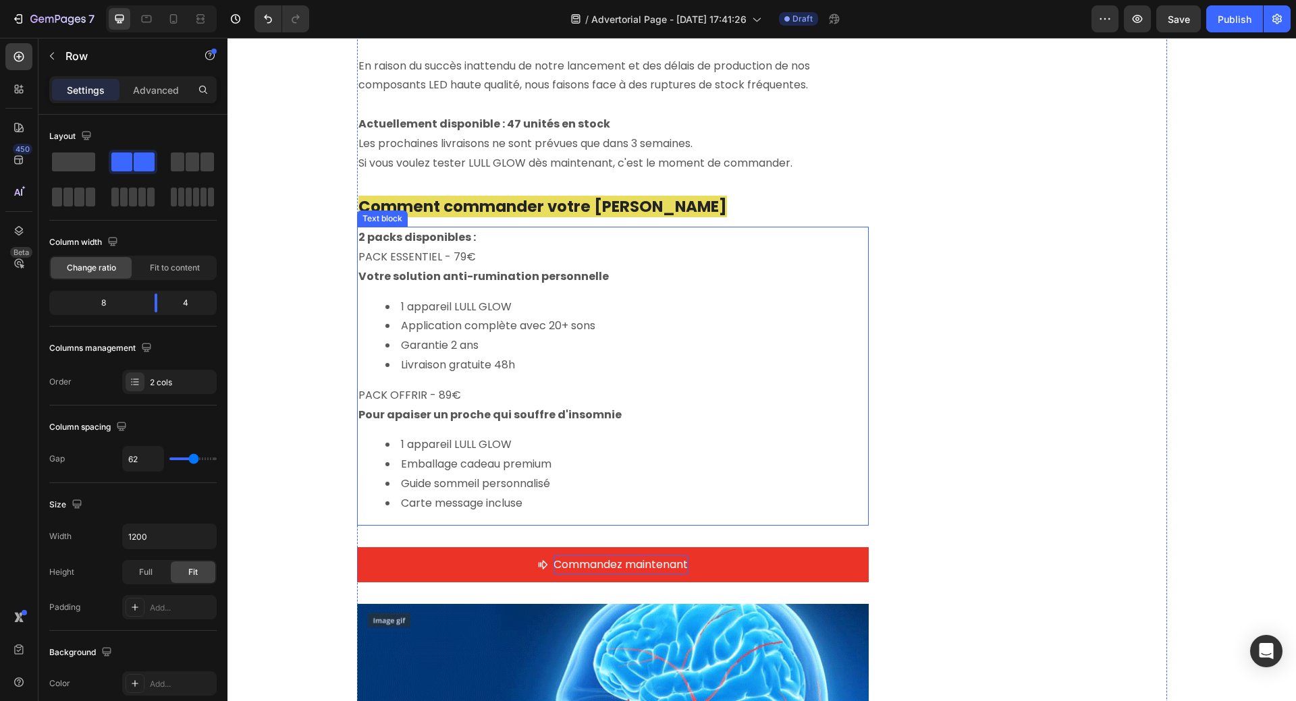
click at [671, 248] on p "PACK ESSENTIEL - 79€" at bounding box center [612, 258] width 509 height 20
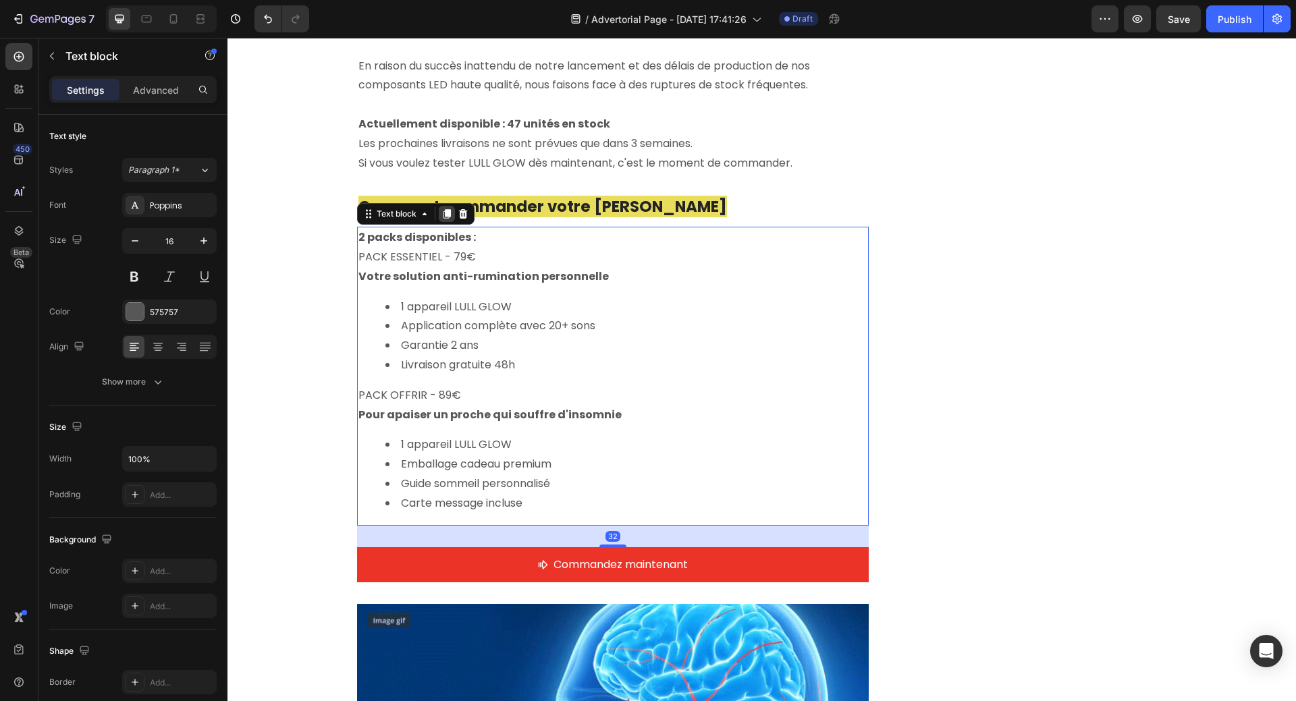
click at [441, 209] on icon at bounding box center [446, 214] width 11 height 11
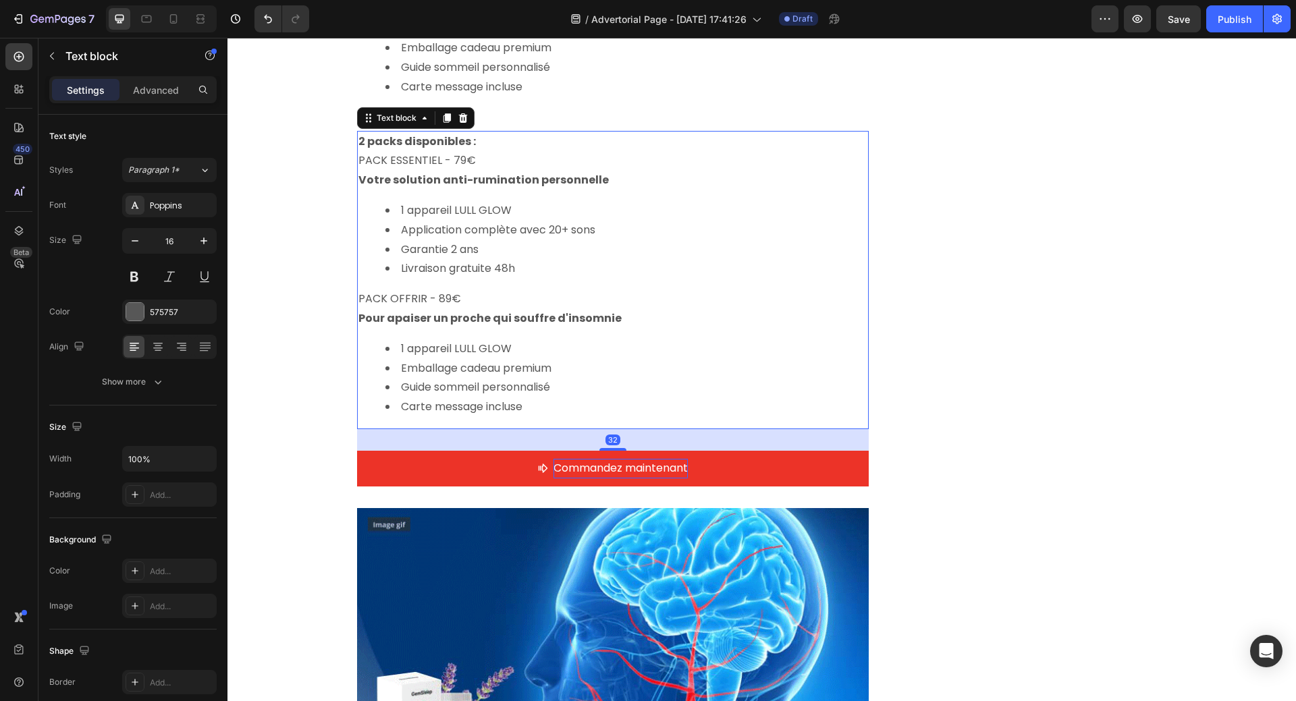
scroll to position [5070, 0]
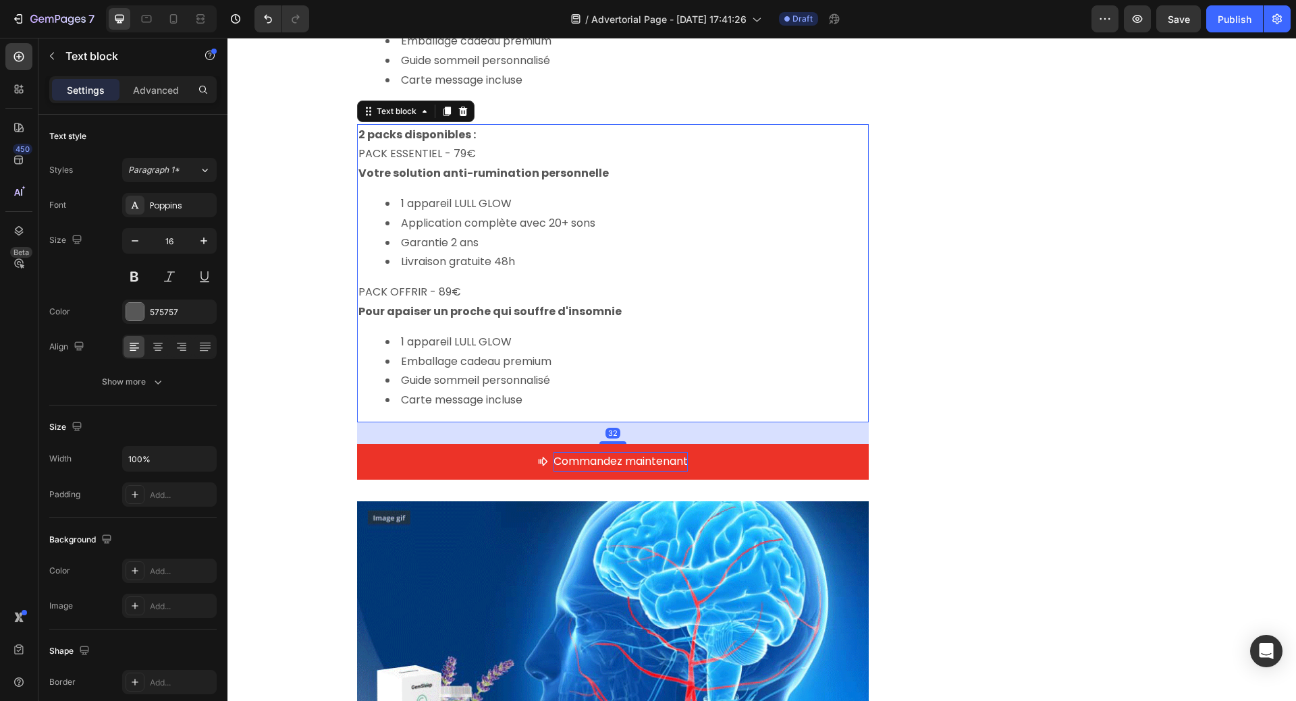
click at [446, 165] on strong "Votre solution anti-rumination personnelle" at bounding box center [483, 173] width 250 height 16
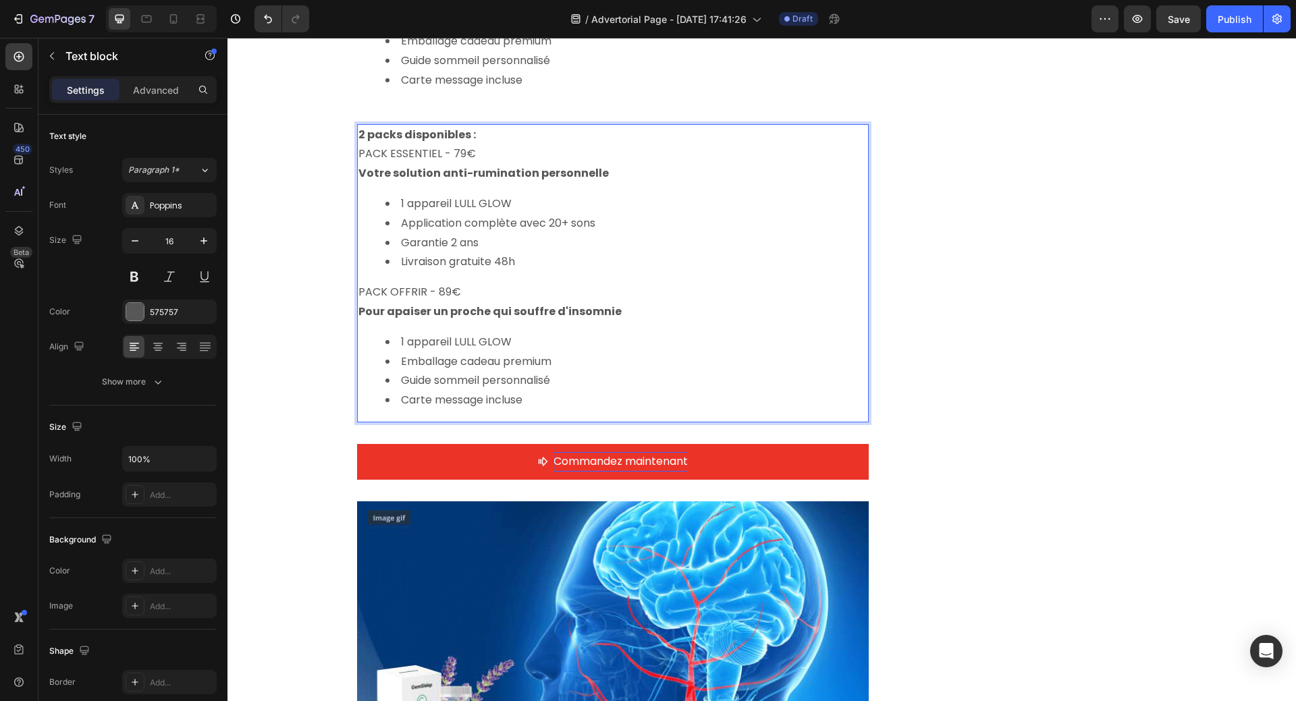
click at [358, 127] on strong "2 packs disponibles :" at bounding box center [416, 135] width 117 height 16
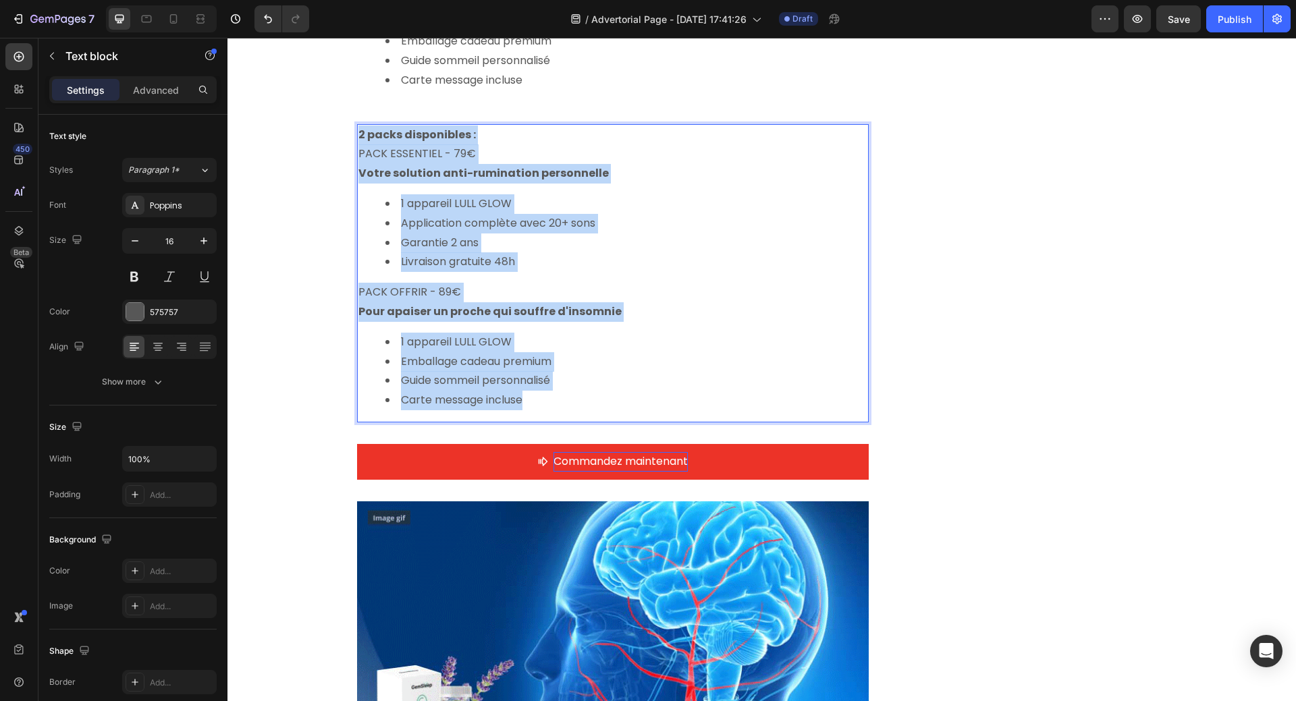
drag, startPoint x: 354, startPoint y: 97, endPoint x: 597, endPoint y: 358, distance: 356.6
click at [597, 370] on div "2 packs disponibles : PACK ESSENTIEL - 79€ Votre solution anti-rumination perso…" at bounding box center [613, 273] width 512 height 298
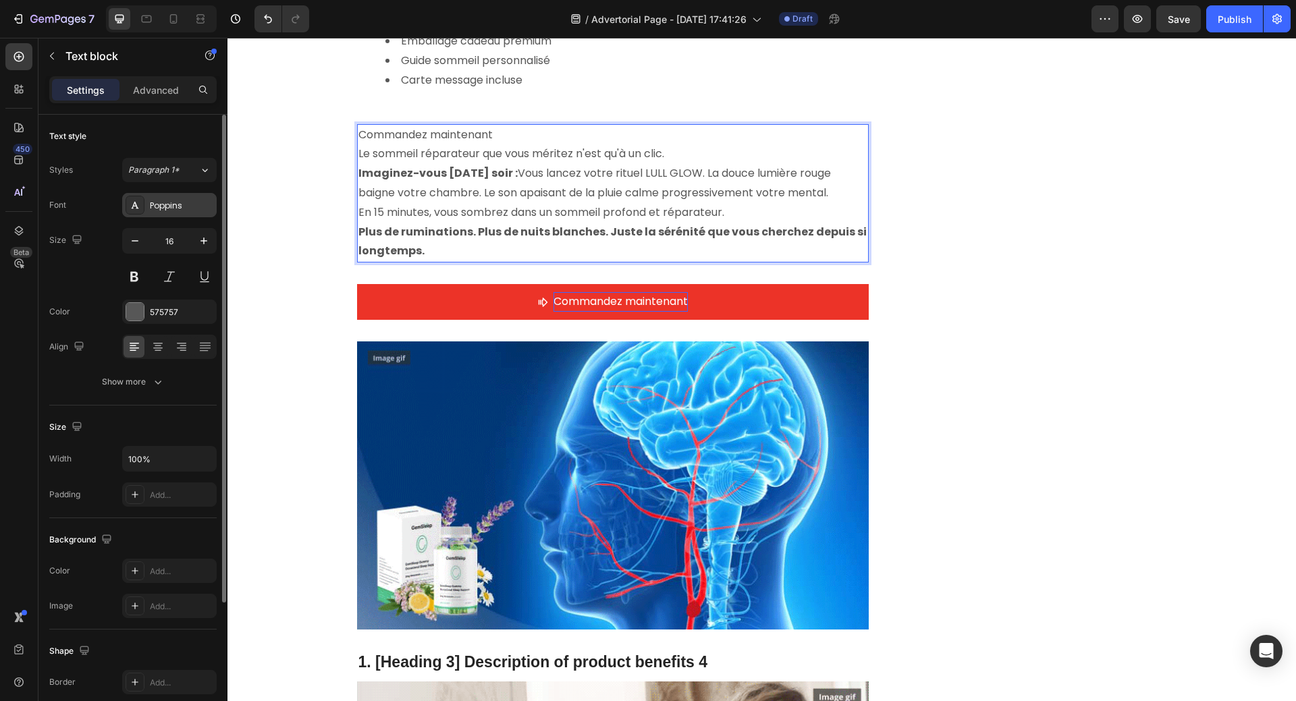
click at [181, 207] on div "Poppins" at bounding box center [181, 206] width 63 height 12
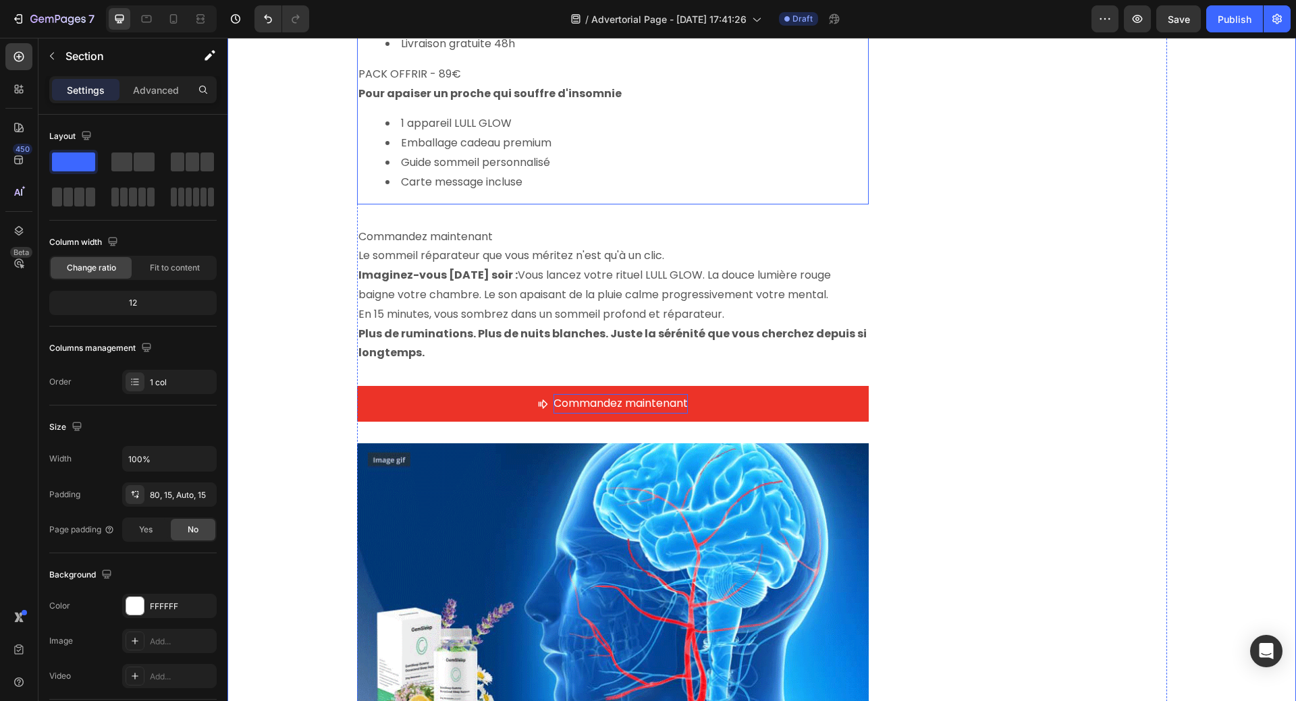
scroll to position [4935, 0]
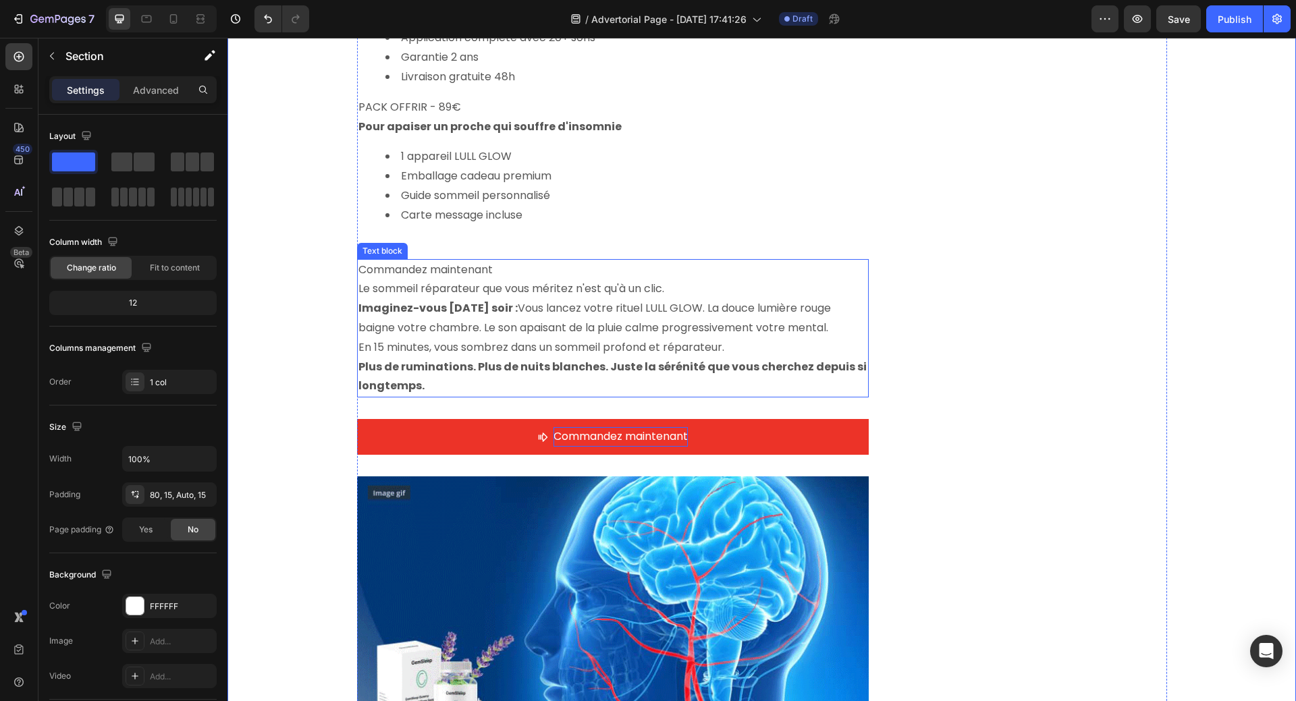
click at [515, 260] on p "Commandez maintenant" at bounding box center [612, 270] width 509 height 20
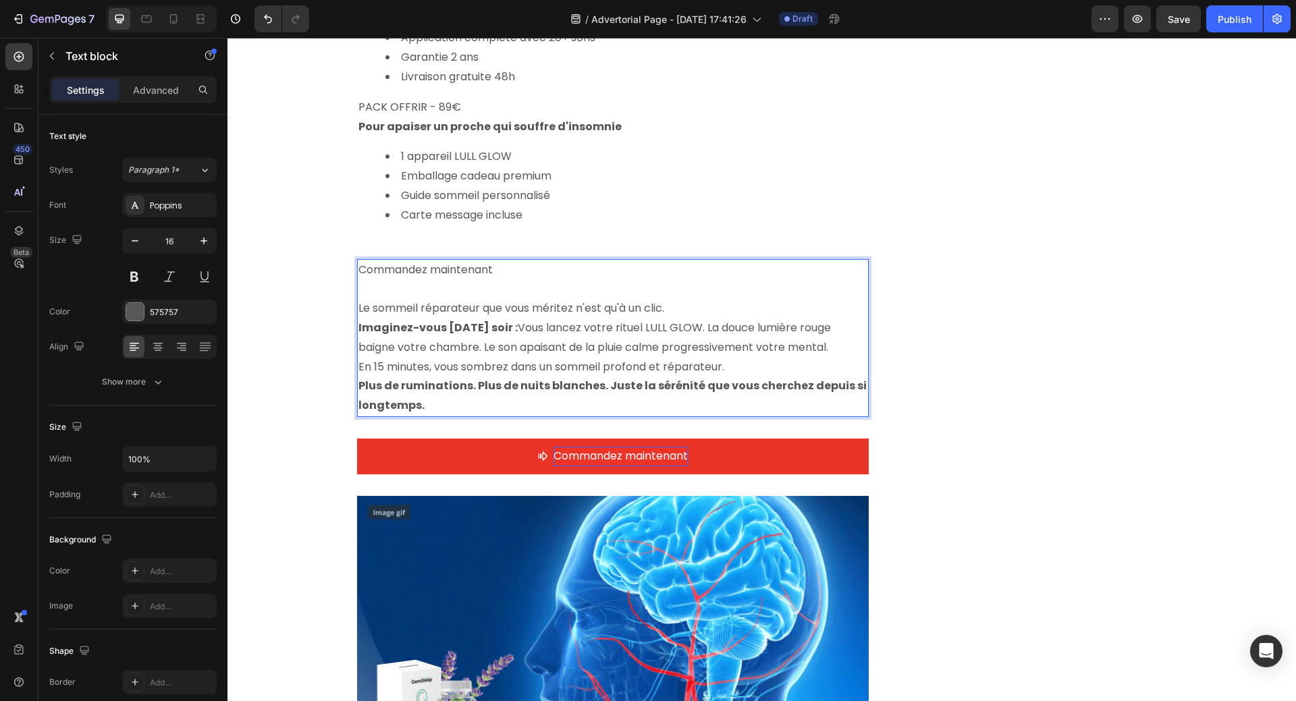
click at [679, 299] on p "Le sommeil réparateur que vous méritez n'est qu'à un clic." at bounding box center [612, 309] width 509 height 20
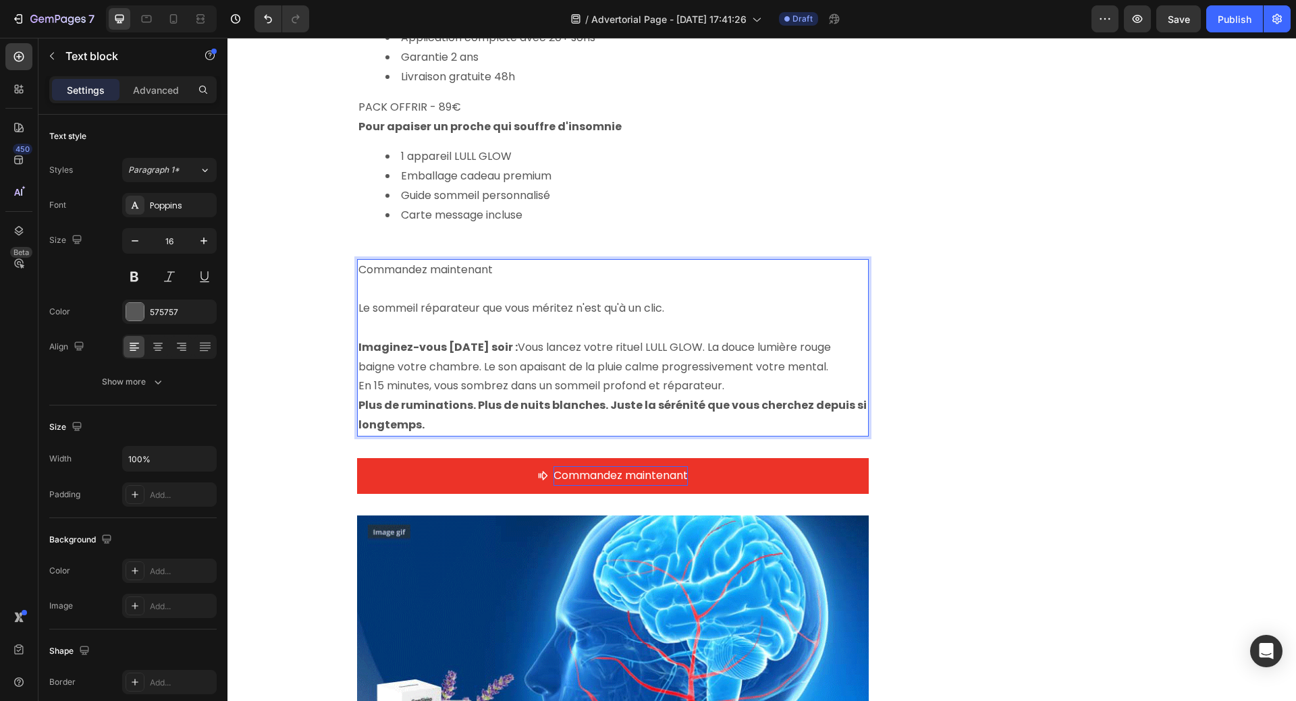
click at [740, 377] on p "En 15 minutes, vous sombrez dans un sommeil profond et réparateur." at bounding box center [612, 387] width 509 height 20
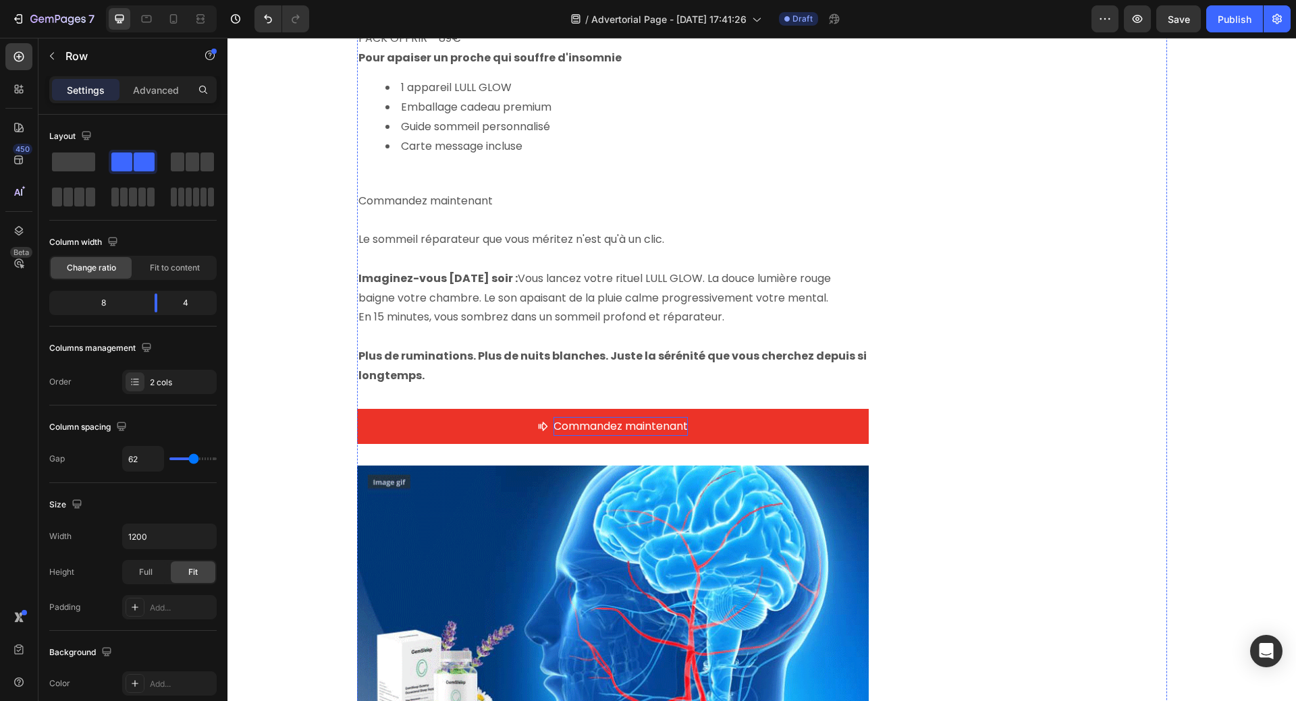
scroll to position [5002, 0]
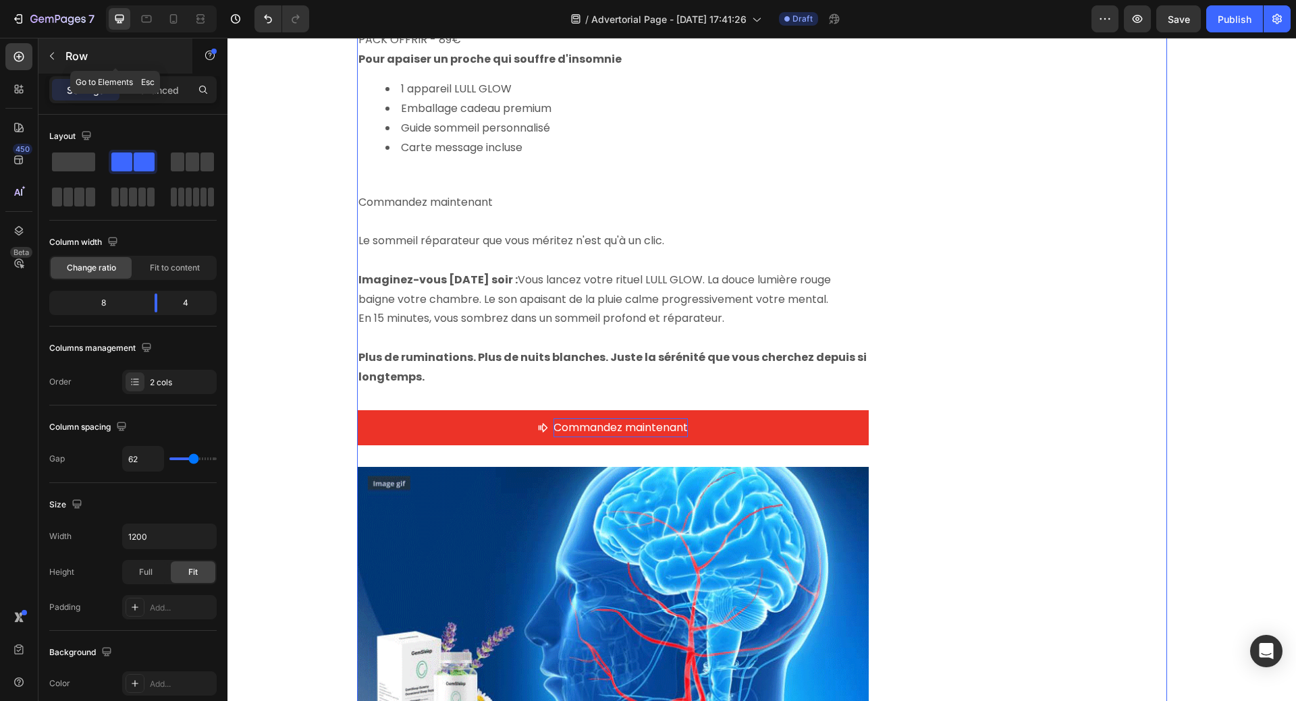
click at [57, 54] on icon "button" at bounding box center [52, 56] width 11 height 11
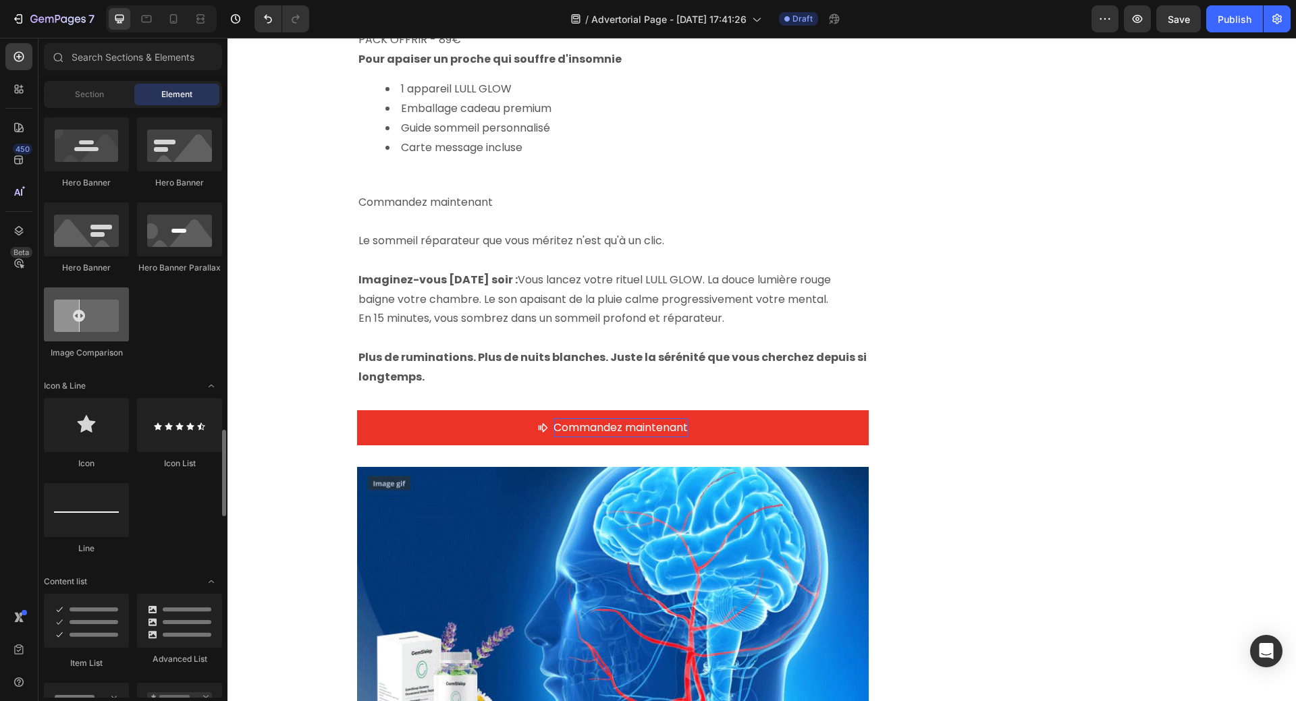
scroll to position [810, 0]
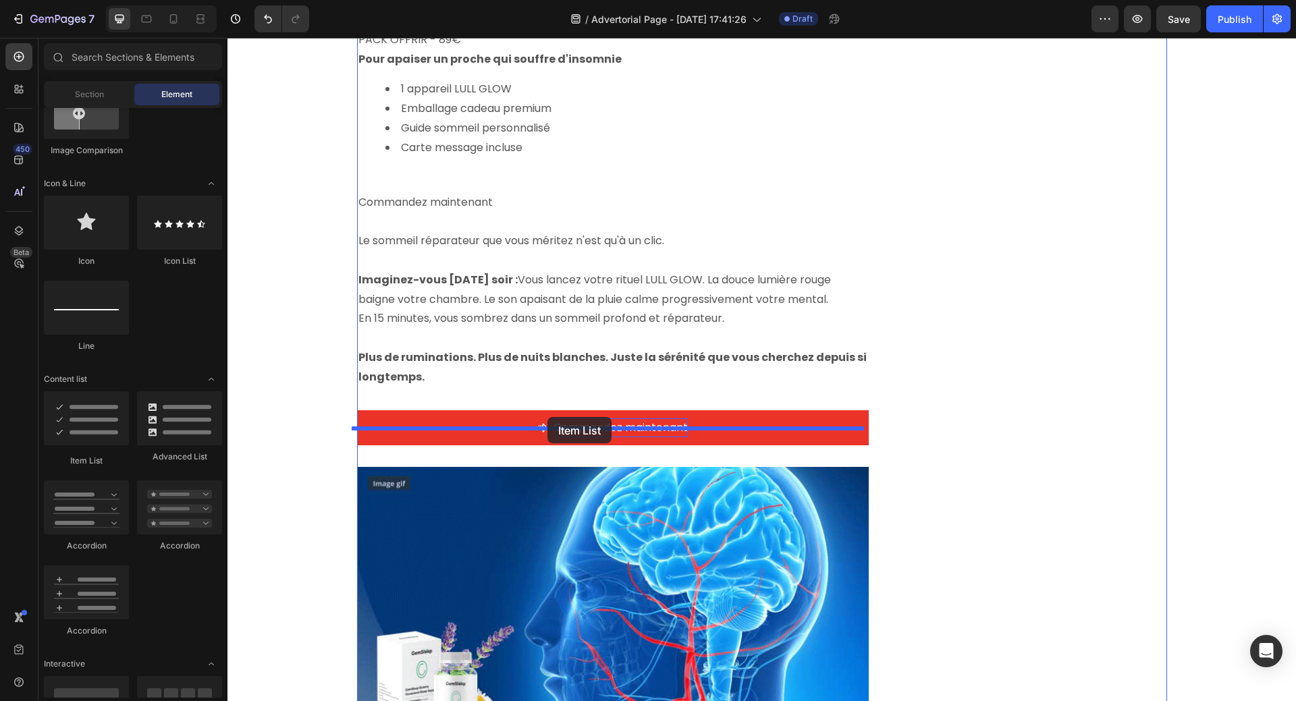
drag, startPoint x: 311, startPoint y: 468, endPoint x: 547, endPoint y: 417, distance: 241.5
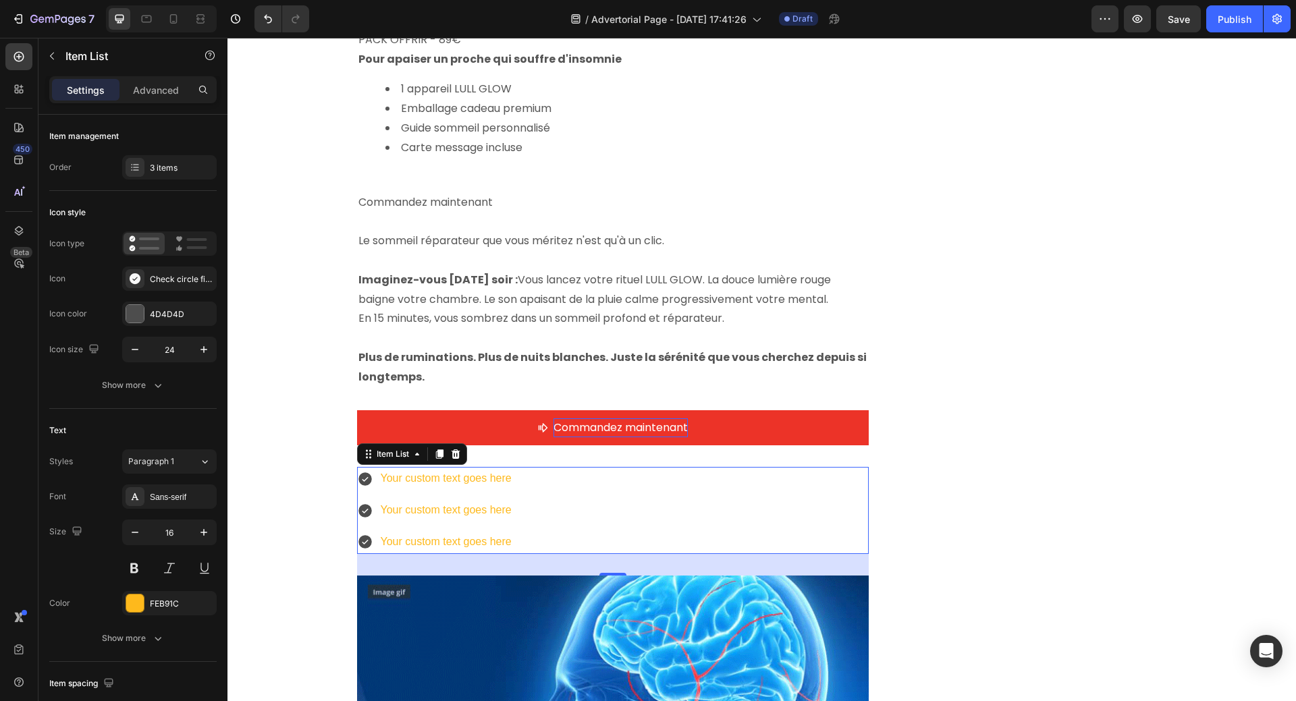
click at [401, 467] on div "Your custom text goes here" at bounding box center [446, 479] width 135 height 24
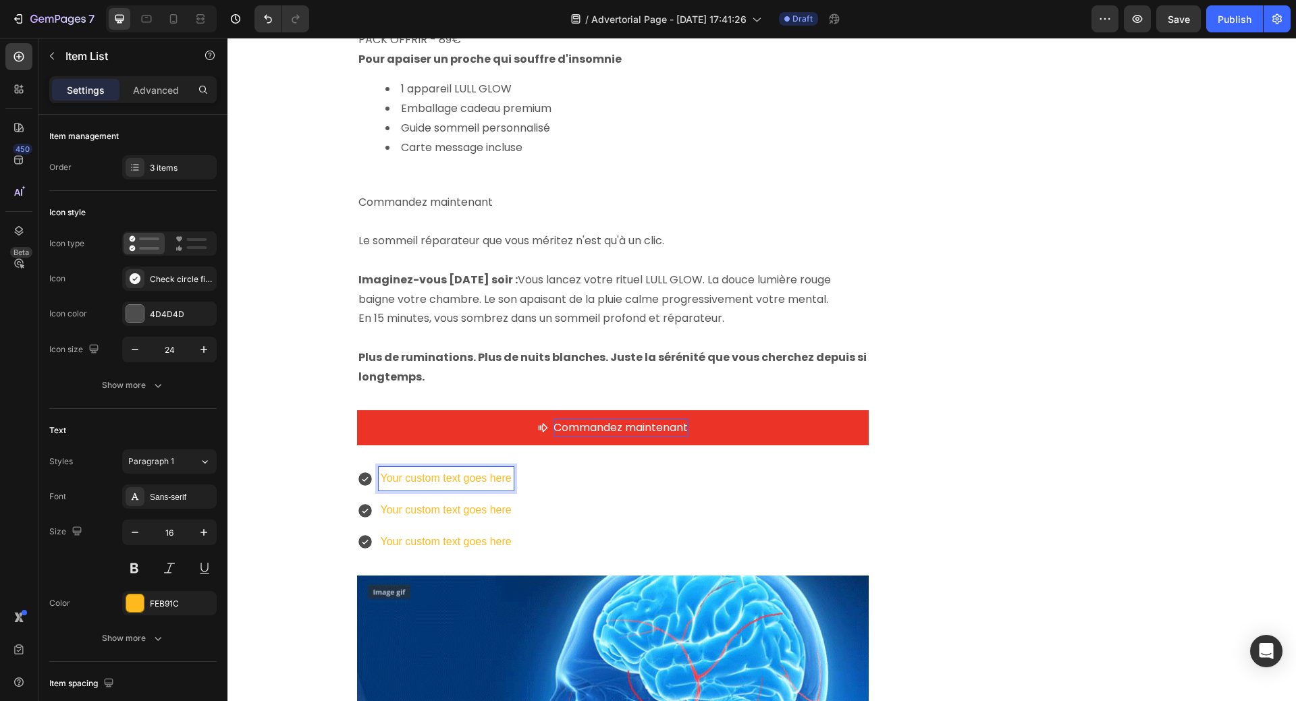
click at [381, 469] on p "Your custom text goes here" at bounding box center [446, 479] width 131 height 20
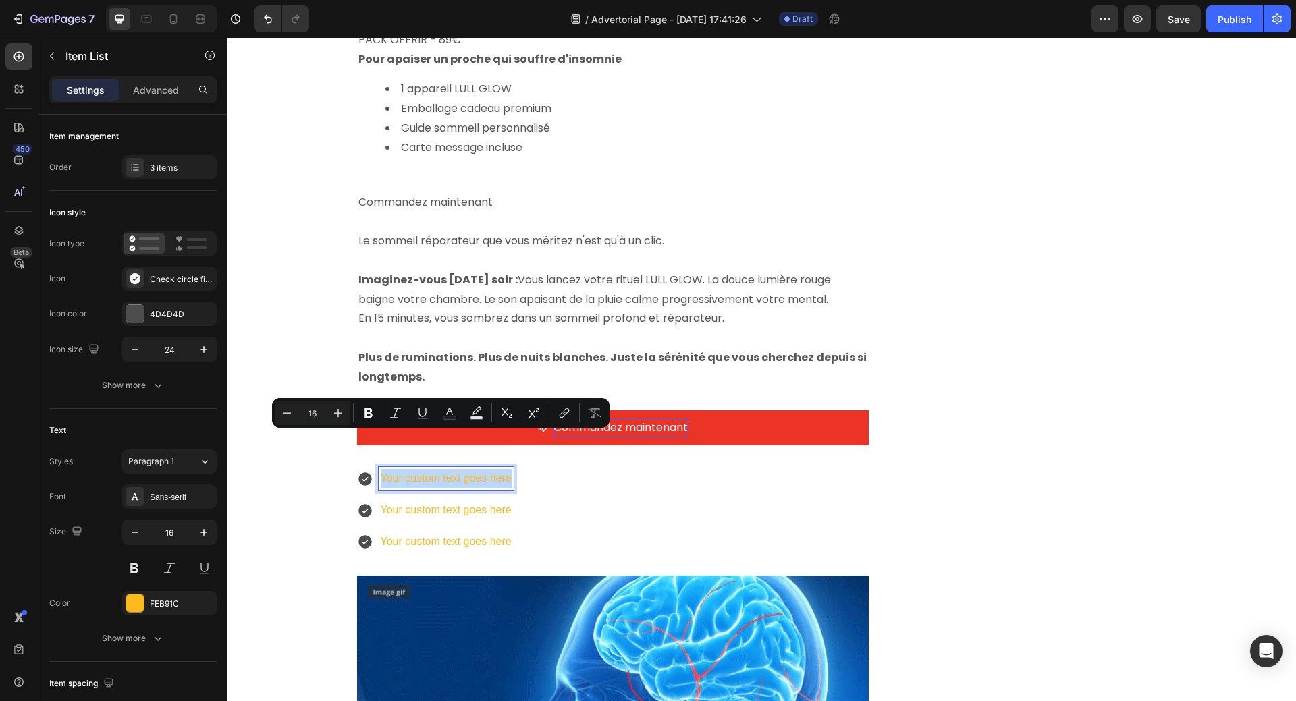
drag, startPoint x: 378, startPoint y: 442, endPoint x: 512, endPoint y: 439, distance: 134.3
click at [512, 467] on div "Your custom text goes here Your custom text goes here Your custom text goes here" at bounding box center [613, 510] width 512 height 86
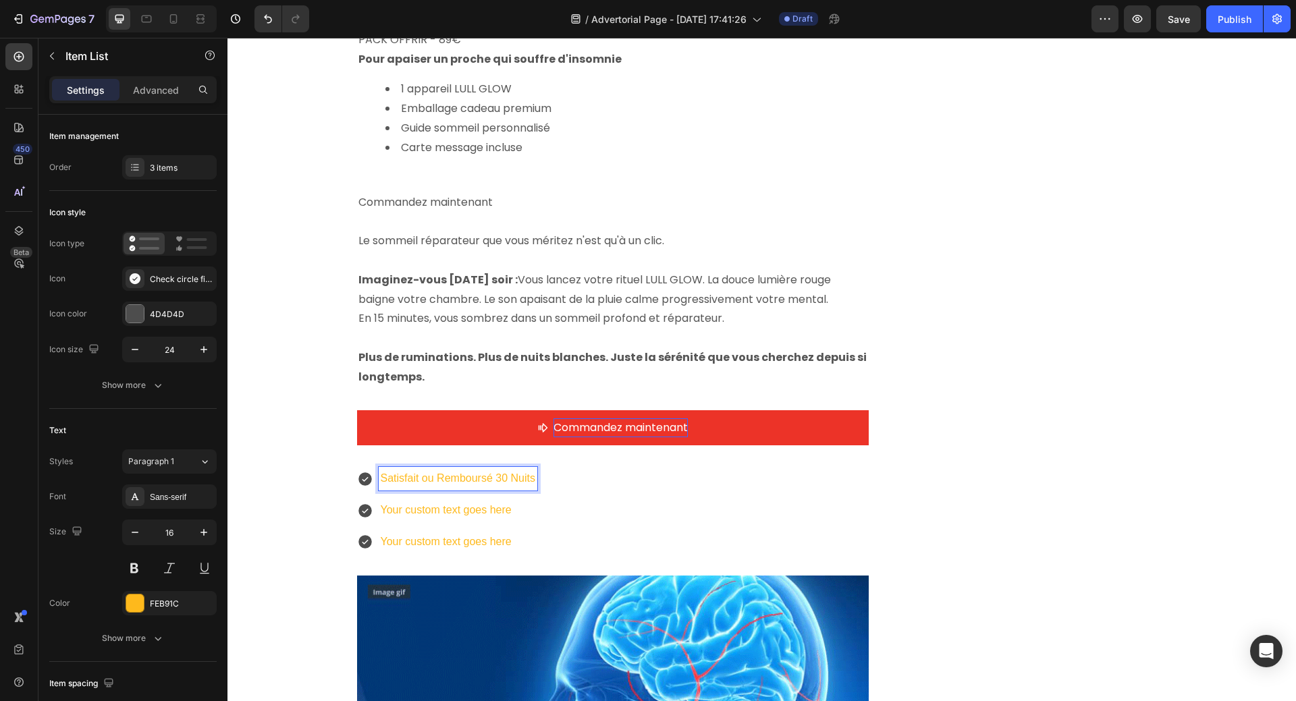
click at [396, 501] on p "Your custom text goes here" at bounding box center [458, 511] width 155 height 20
drag, startPoint x: 378, startPoint y: 473, endPoint x: 516, endPoint y: 476, distance: 138.4
click at [516, 501] on p "Your custom text goes here" at bounding box center [458, 511] width 155 height 20
click at [416, 532] on p "Your custom text goes here" at bounding box center [458, 542] width 155 height 20
drag, startPoint x: 379, startPoint y: 505, endPoint x: 388, endPoint y: 505, distance: 8.8
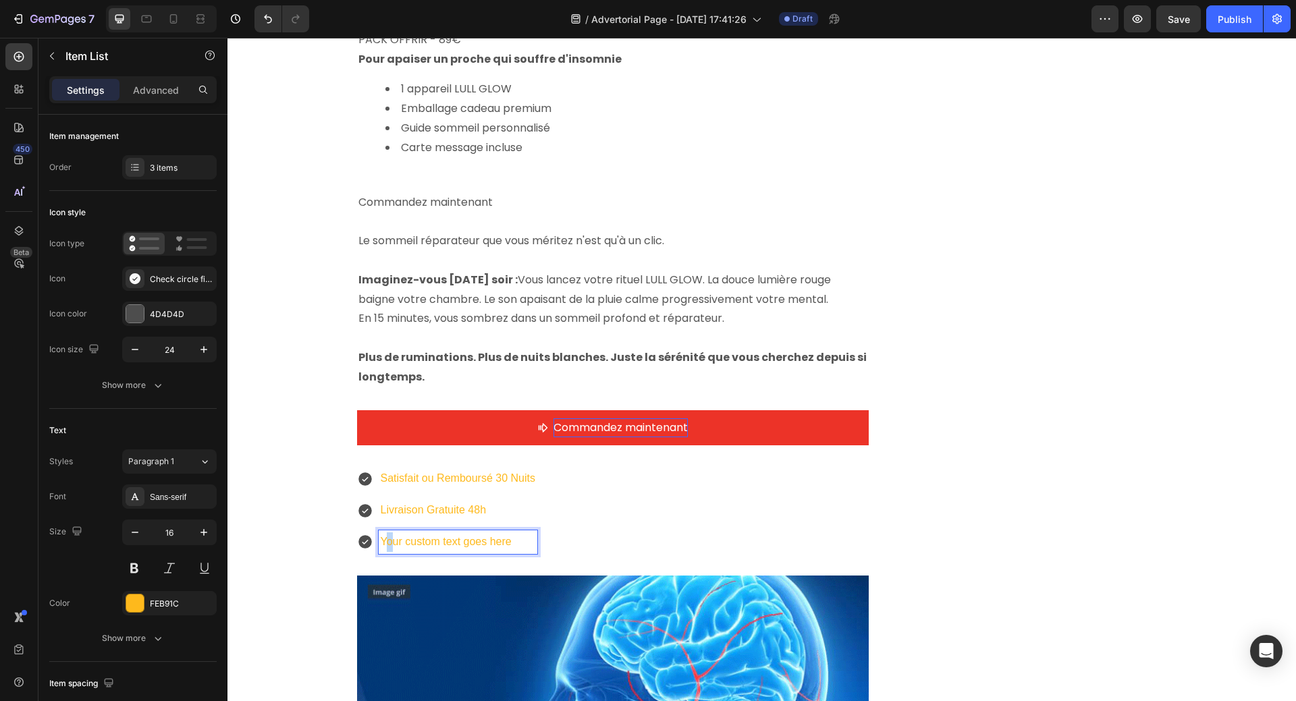
click at [388, 532] on p "Your custom text goes here" at bounding box center [458, 542] width 155 height 20
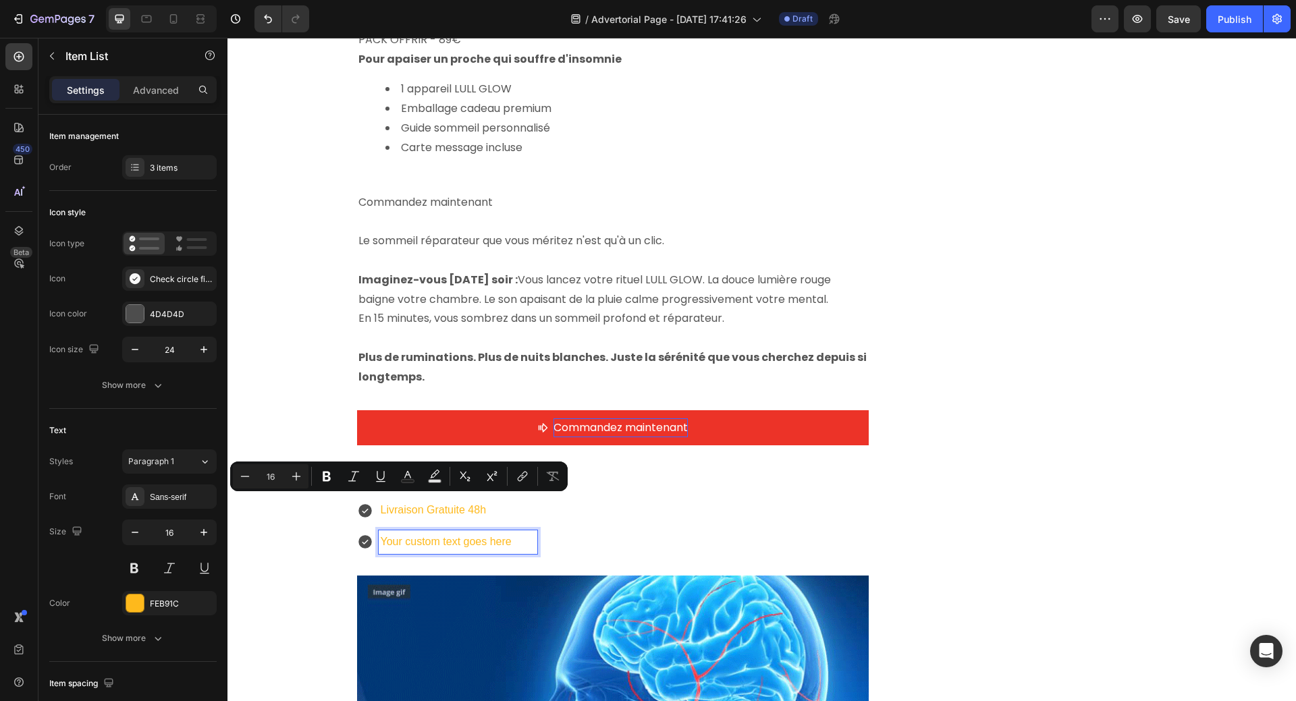
click at [381, 532] on p "Your custom text goes here" at bounding box center [458, 542] width 155 height 20
drag, startPoint x: 377, startPoint y: 504, endPoint x: 511, endPoint y: 509, distance: 133.7
click at [511, 532] on p "Your custom text goes here" at bounding box center [458, 542] width 155 height 20
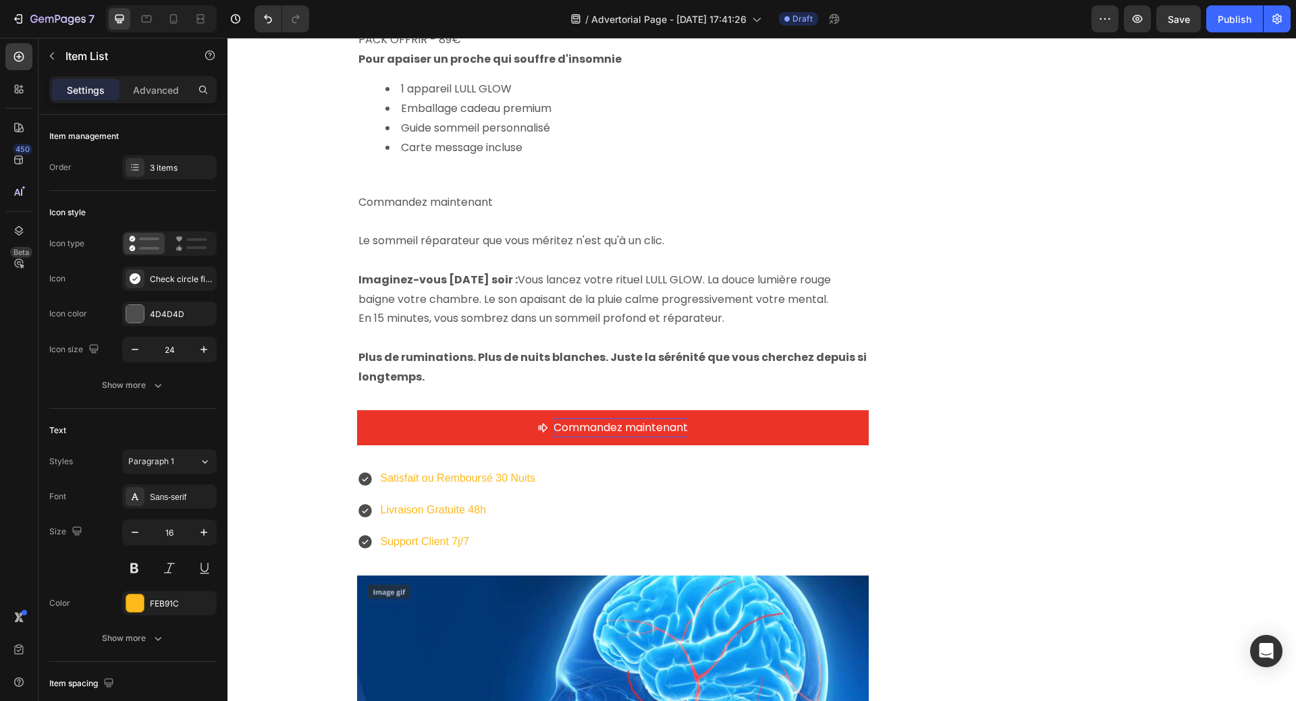
click at [581, 467] on div "Satisfait ou Remboursé 30 Nuits Livraison Gratuite 48h Support Client 7j/7" at bounding box center [613, 510] width 512 height 86
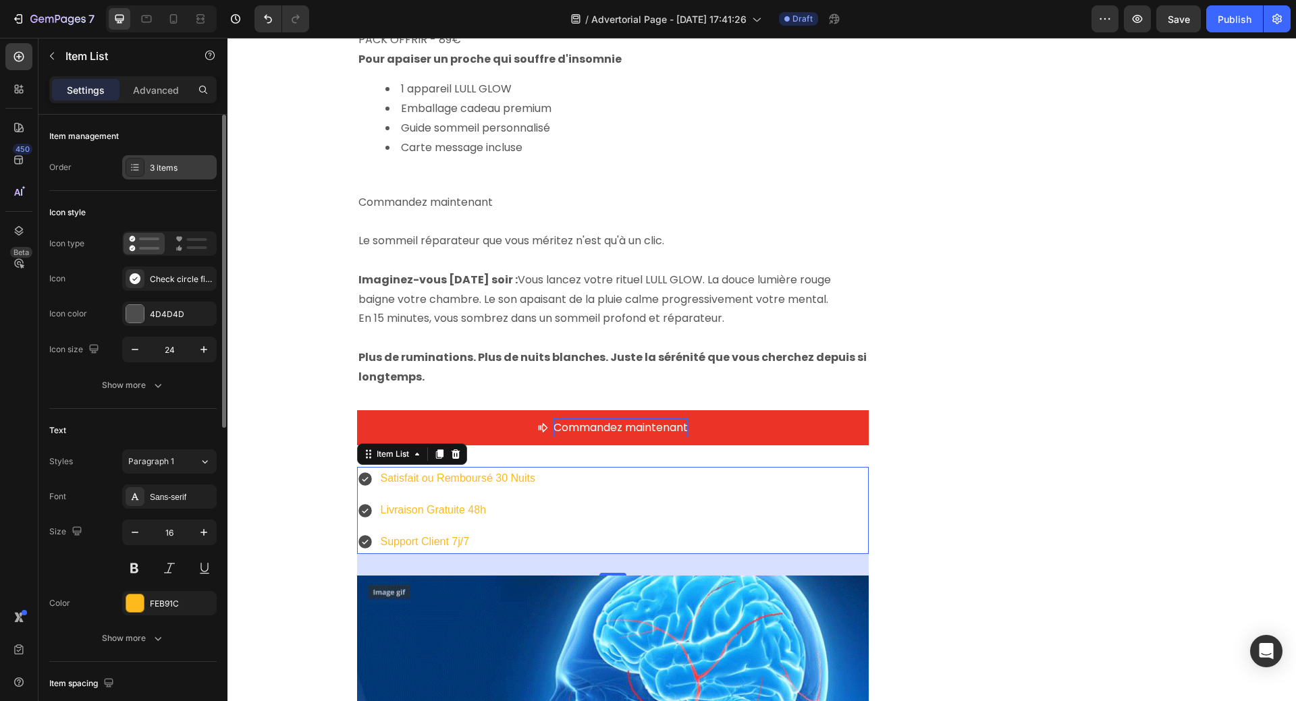
click at [168, 169] on div "3 items" at bounding box center [181, 168] width 63 height 12
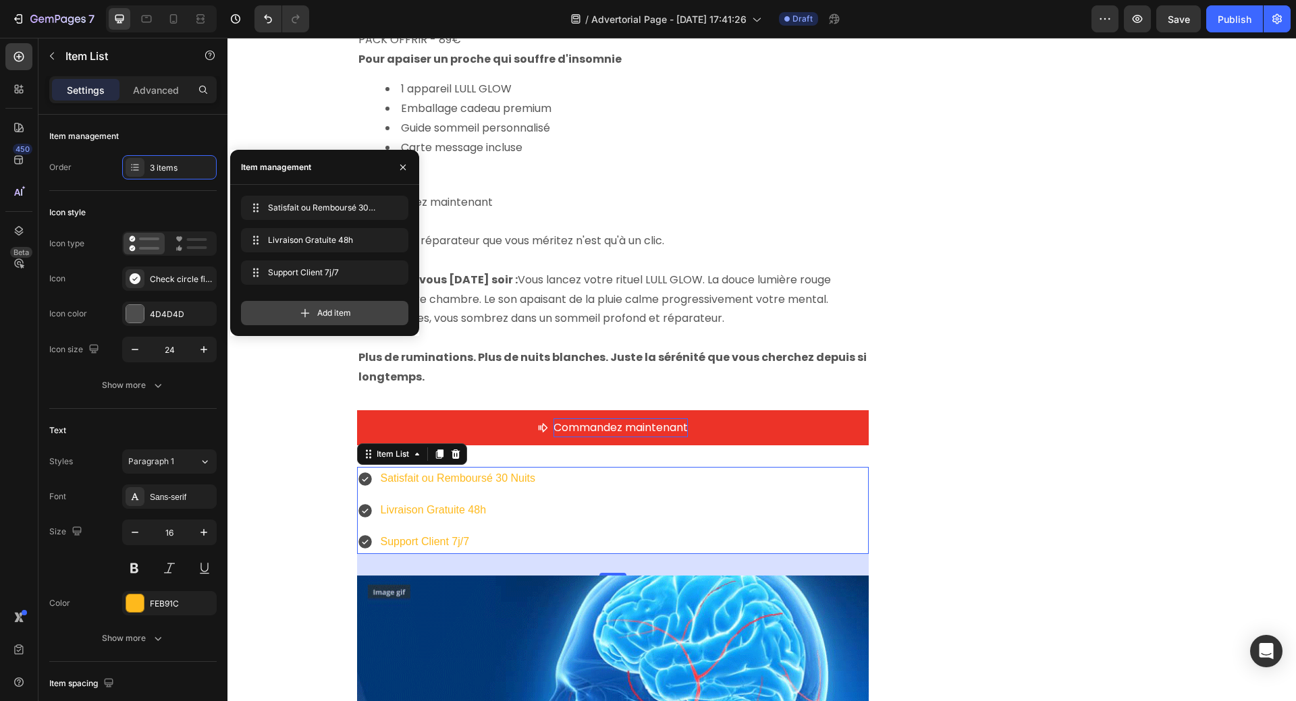
click at [300, 315] on icon at bounding box center [304, 312] width 13 height 13
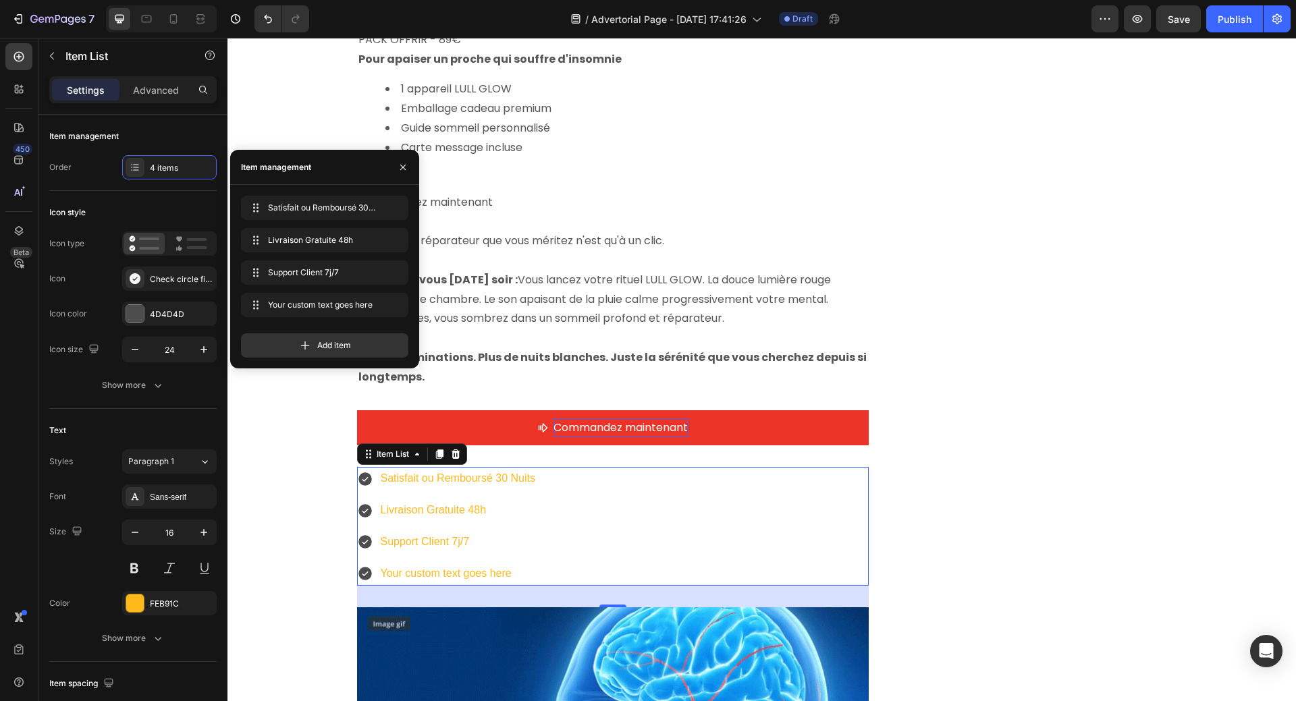
click at [471, 562] on div "Your custom text goes here" at bounding box center [458, 574] width 159 height 24
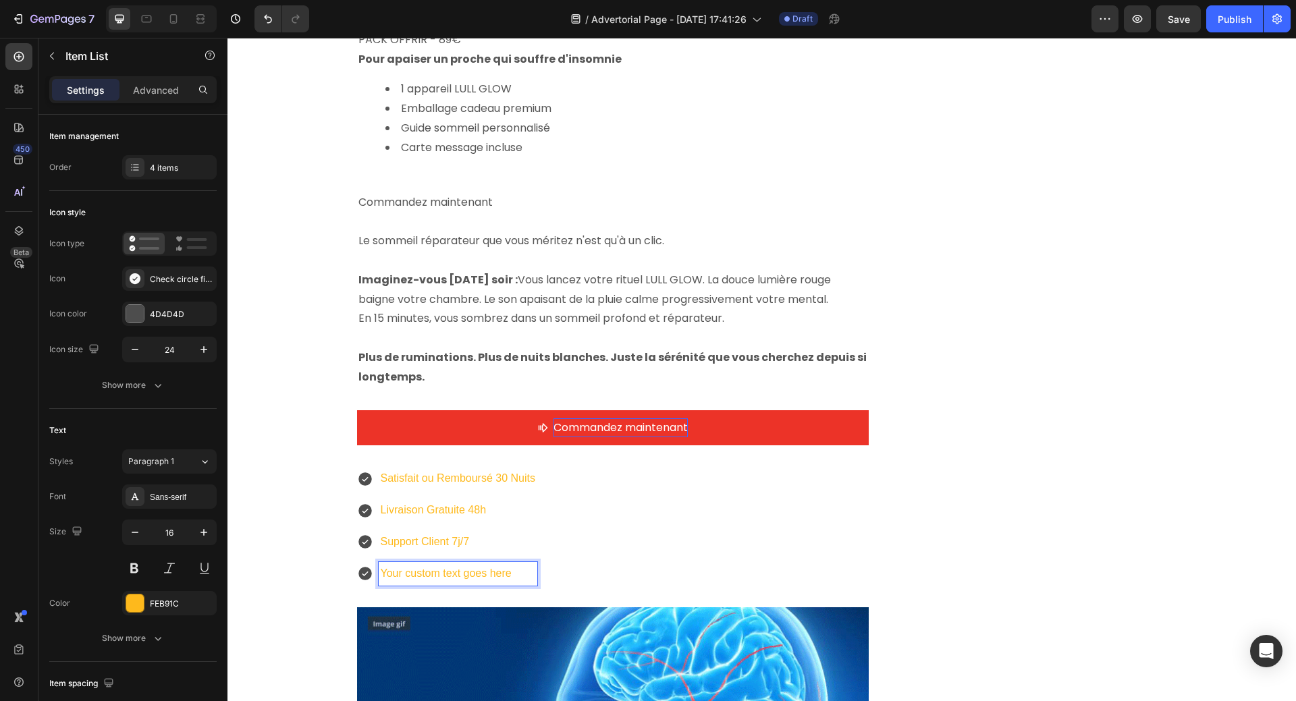
click at [384, 564] on p "Your custom text goes here" at bounding box center [458, 574] width 155 height 20
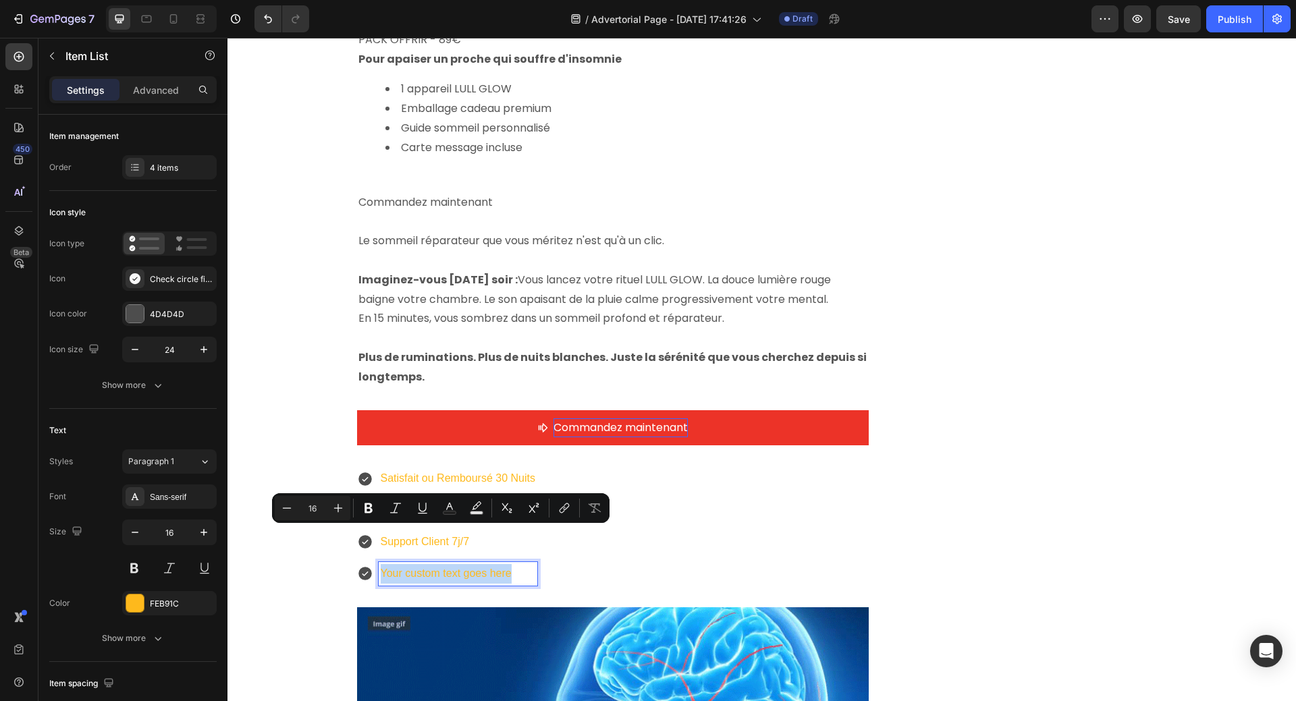
drag, startPoint x: 377, startPoint y: 536, endPoint x: 547, endPoint y: 539, distance: 169.4
click at [547, 539] on div "Satisfait ou Remboursé 30 Nuits Livraison Gratuite 48h Support Client 7j/7 Your…" at bounding box center [613, 526] width 512 height 118
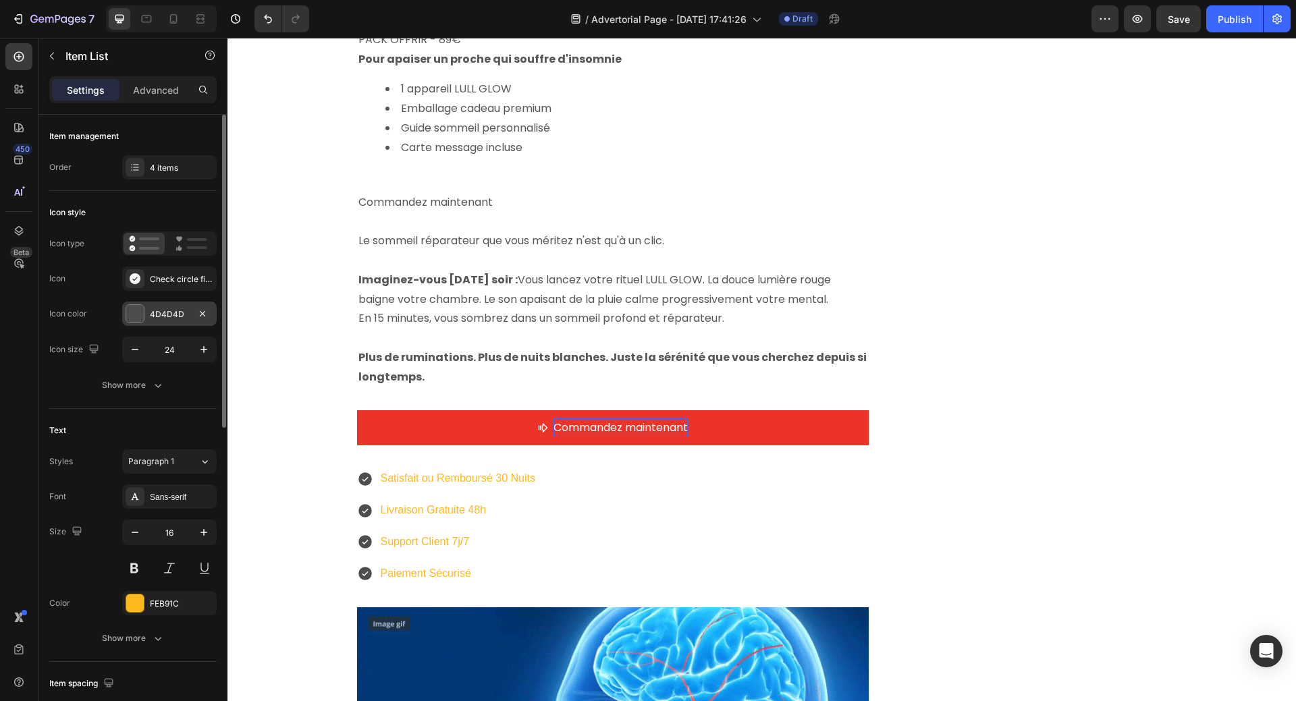
click at [134, 313] on div at bounding box center [135, 314] width 18 height 18
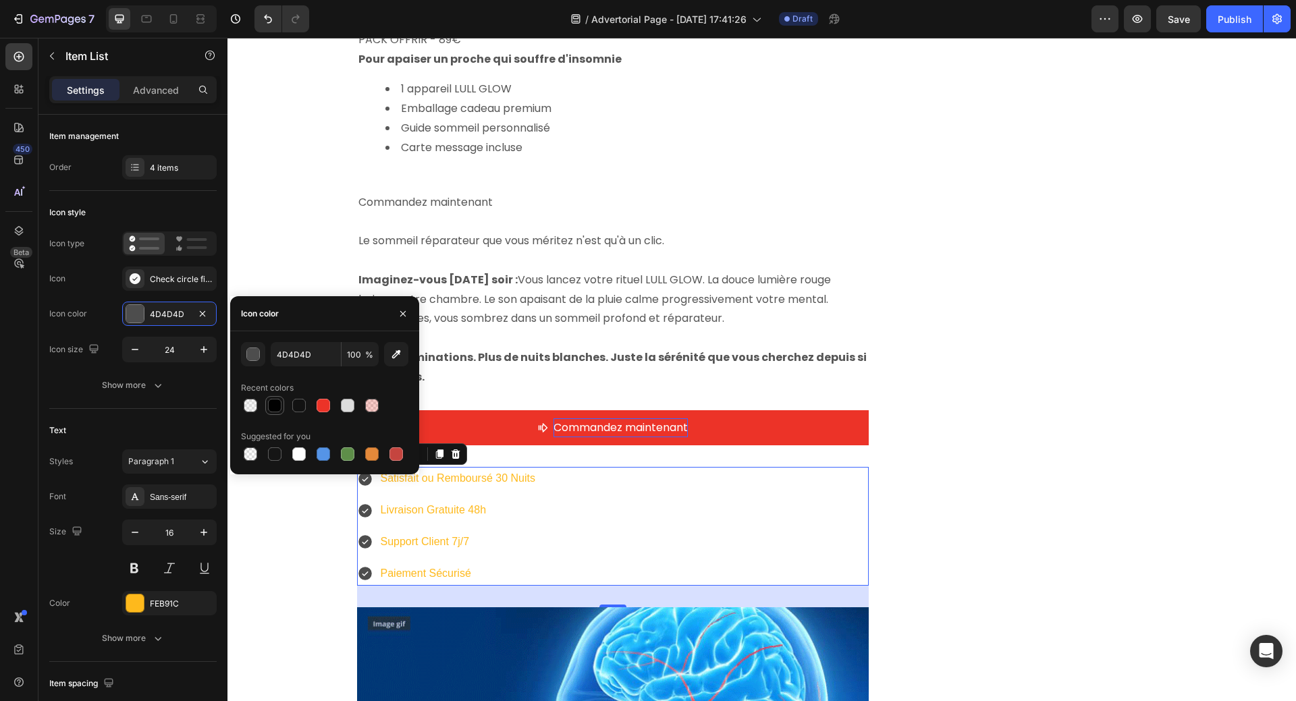
click at [275, 406] on div at bounding box center [274, 405] width 13 height 13
type input "010101"
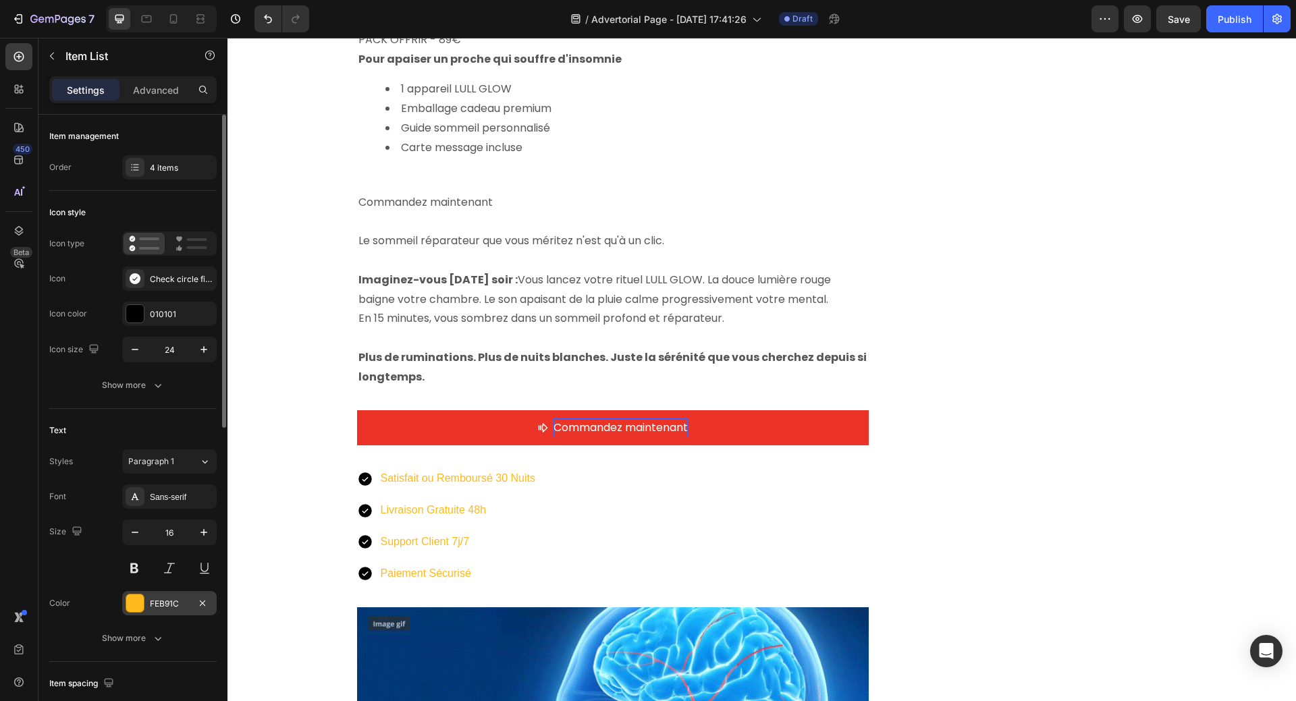
click at [138, 608] on div at bounding box center [135, 603] width 18 height 18
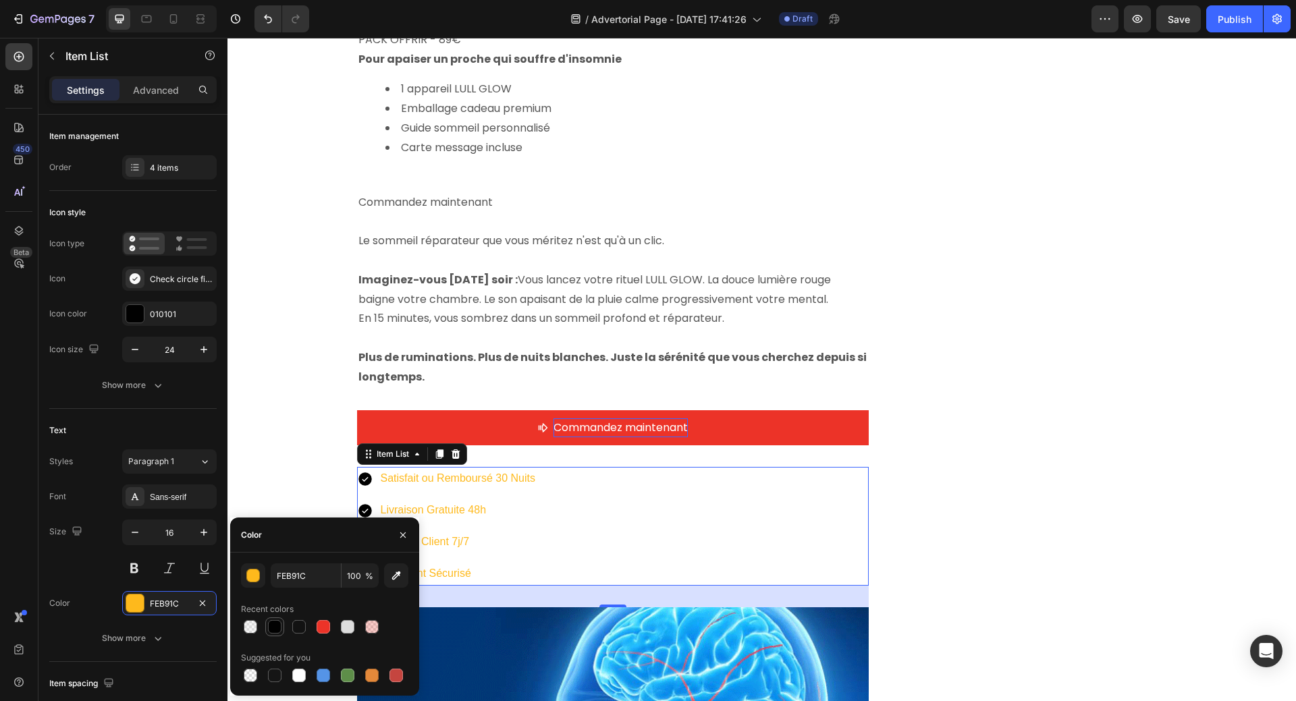
click at [275, 626] on div at bounding box center [274, 626] width 13 height 13
type input "010101"
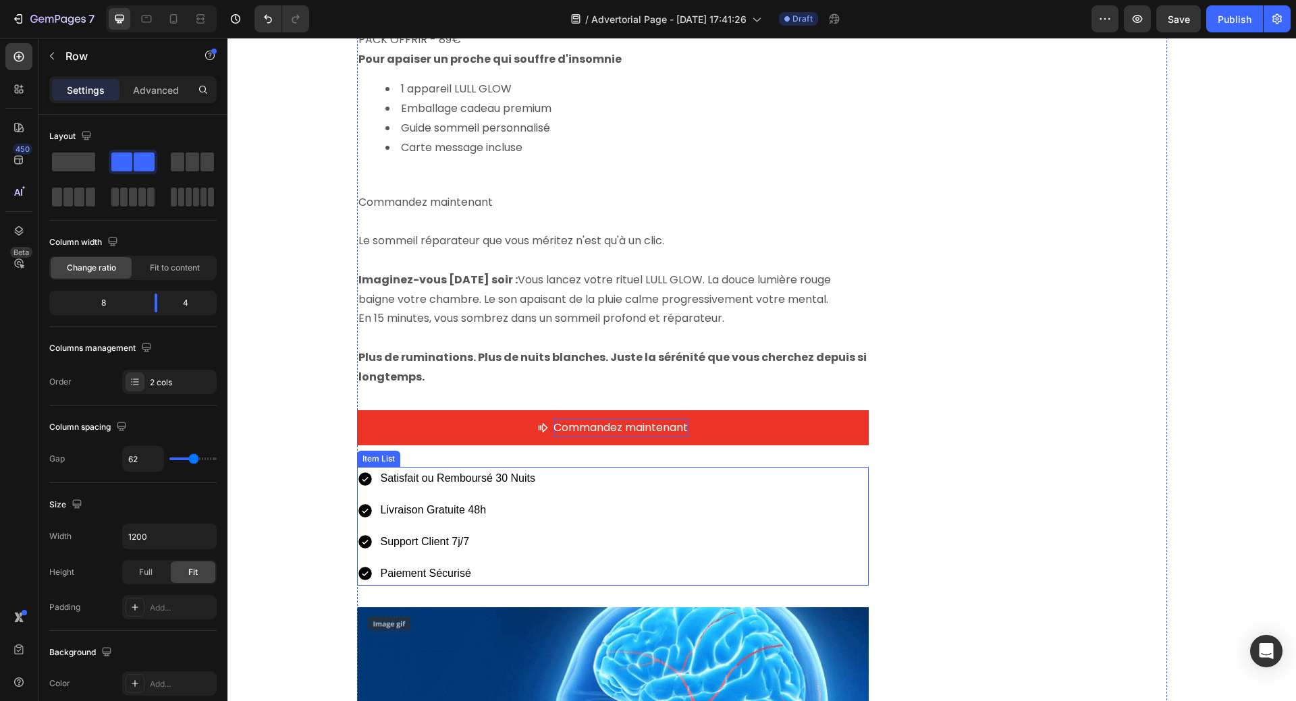
click at [448, 469] on p "Satisfait ou Remboursé 30 Nuits" at bounding box center [458, 479] width 155 height 20
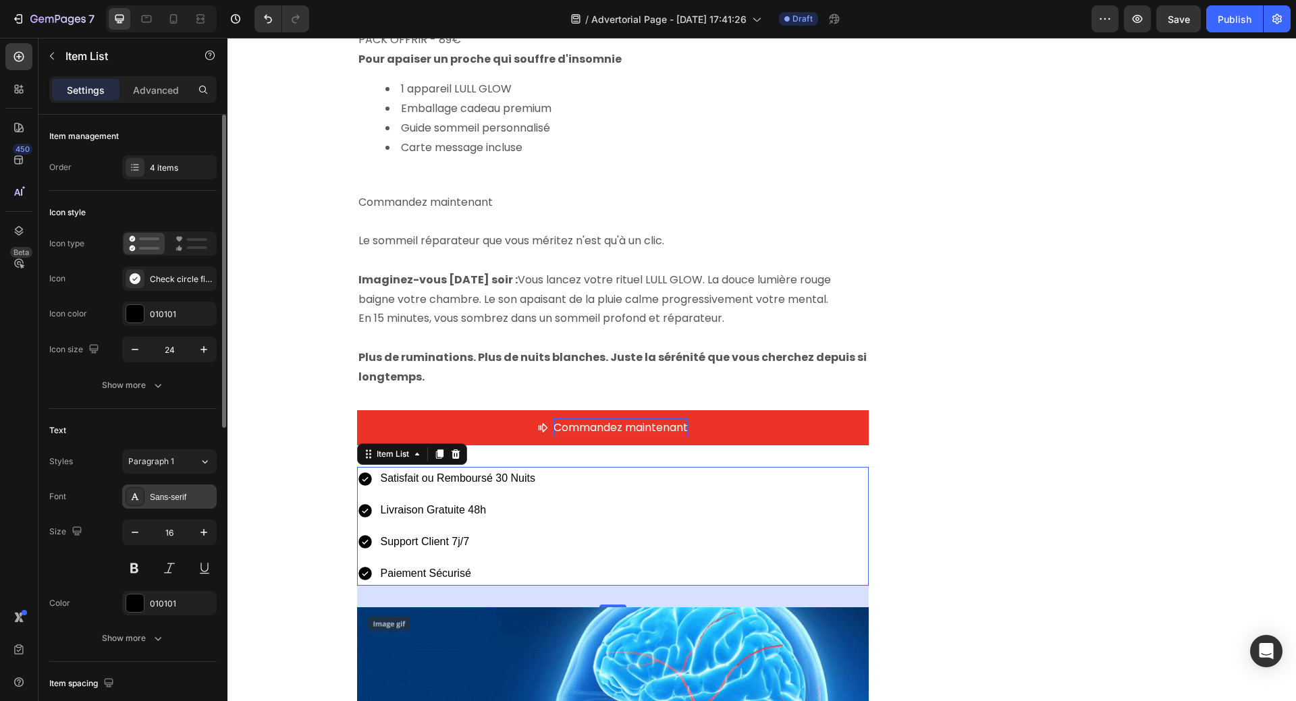
click at [165, 499] on div "Sans-serif" at bounding box center [181, 497] width 63 height 12
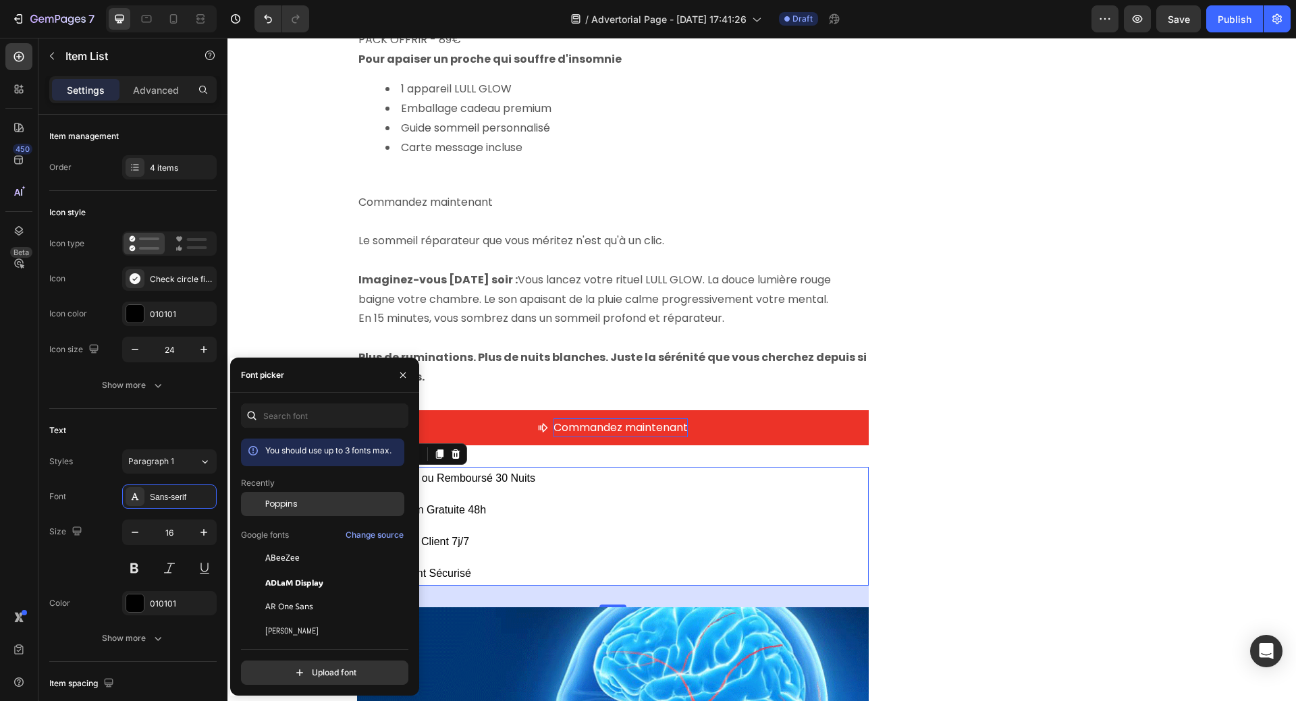
click at [288, 499] on span "Poppins" at bounding box center [281, 504] width 32 height 12
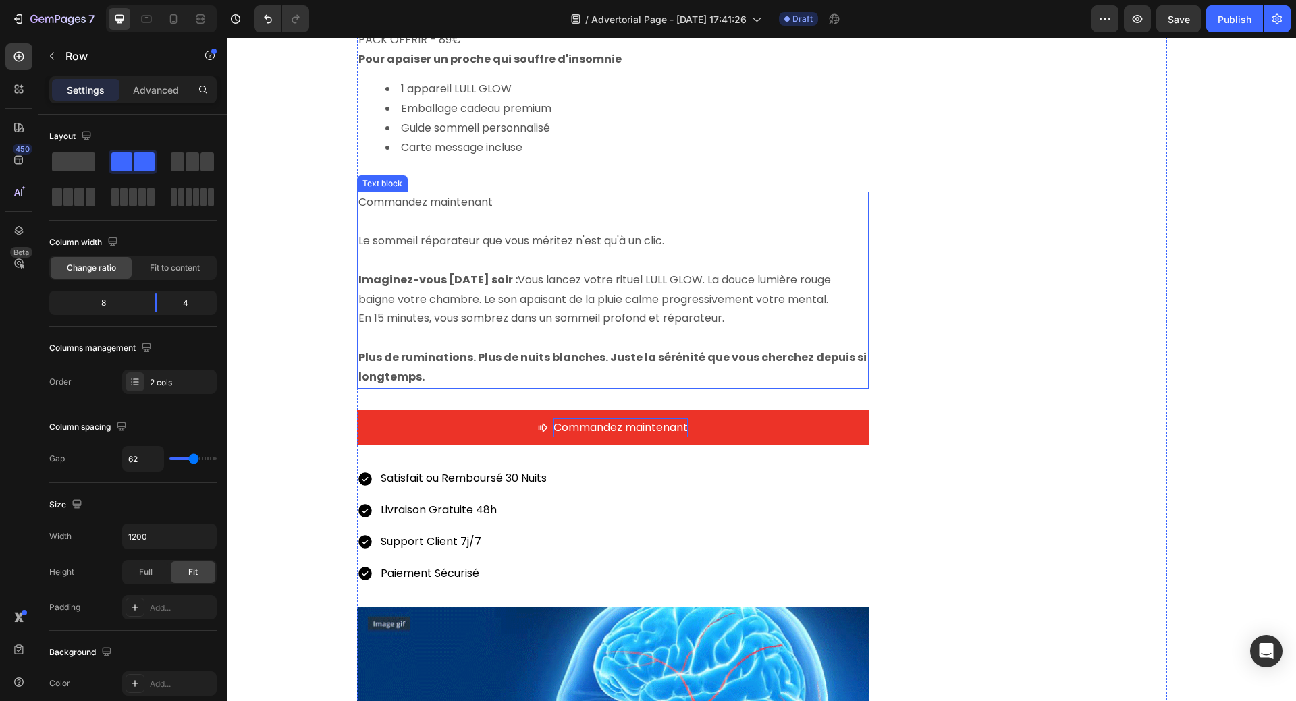
click at [534, 309] on p "En 15 minutes, vous sombrez dans un sommeil profond et réparateur." at bounding box center [612, 319] width 509 height 20
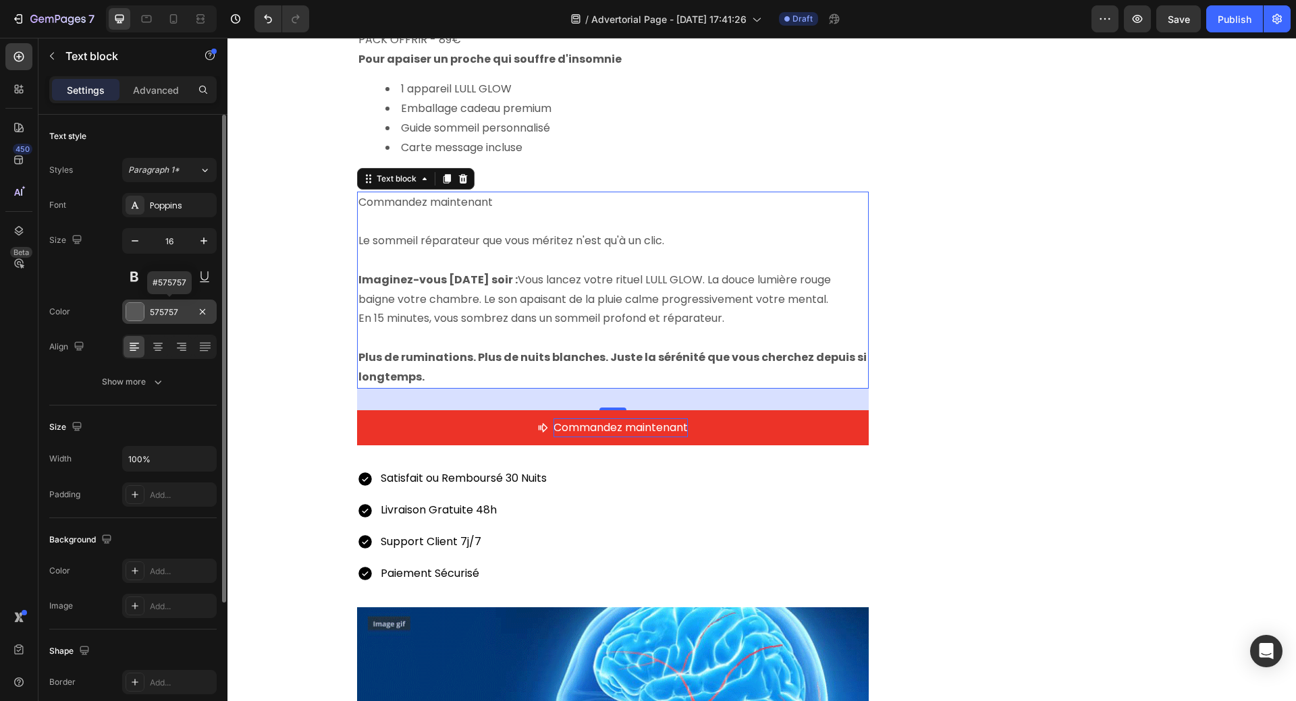
click at [130, 310] on div at bounding box center [135, 312] width 18 height 18
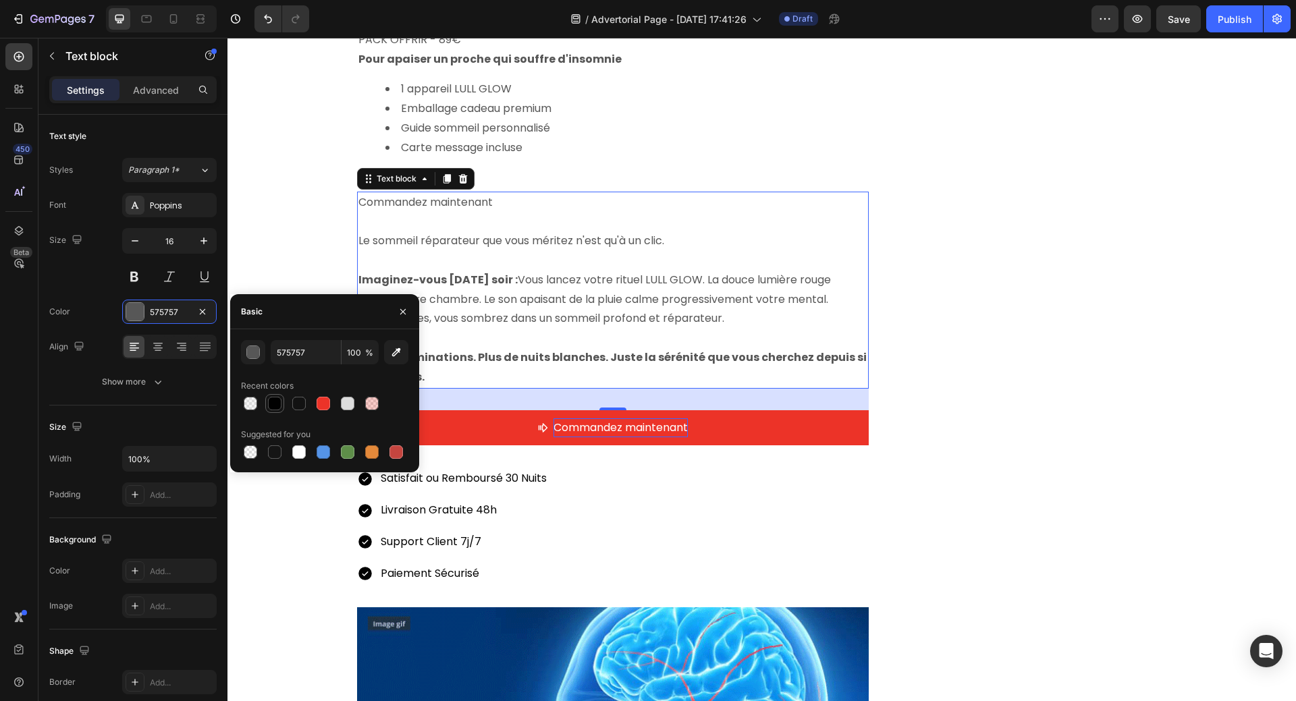
click at [277, 399] on div at bounding box center [274, 403] width 13 height 13
type input "010101"
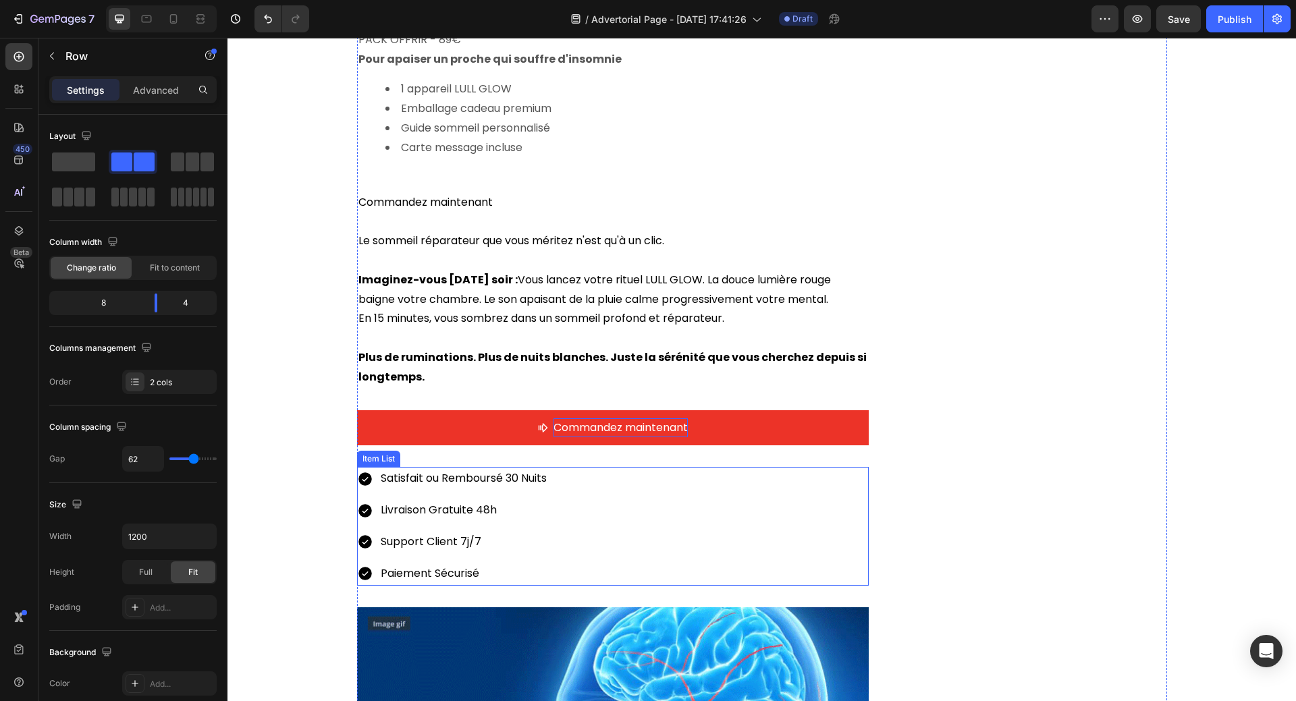
scroll to position [4732, 0]
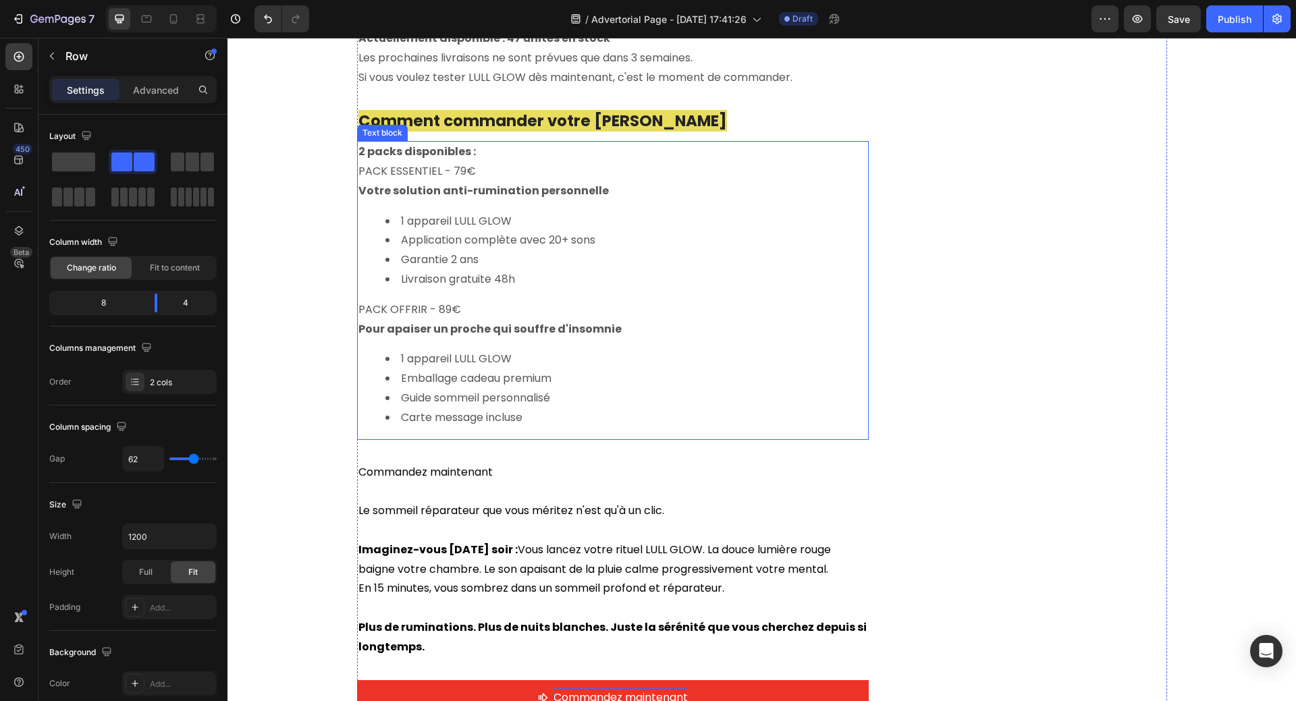
click at [504, 270] on li "Livraison gratuite 48h" at bounding box center [626, 280] width 482 height 20
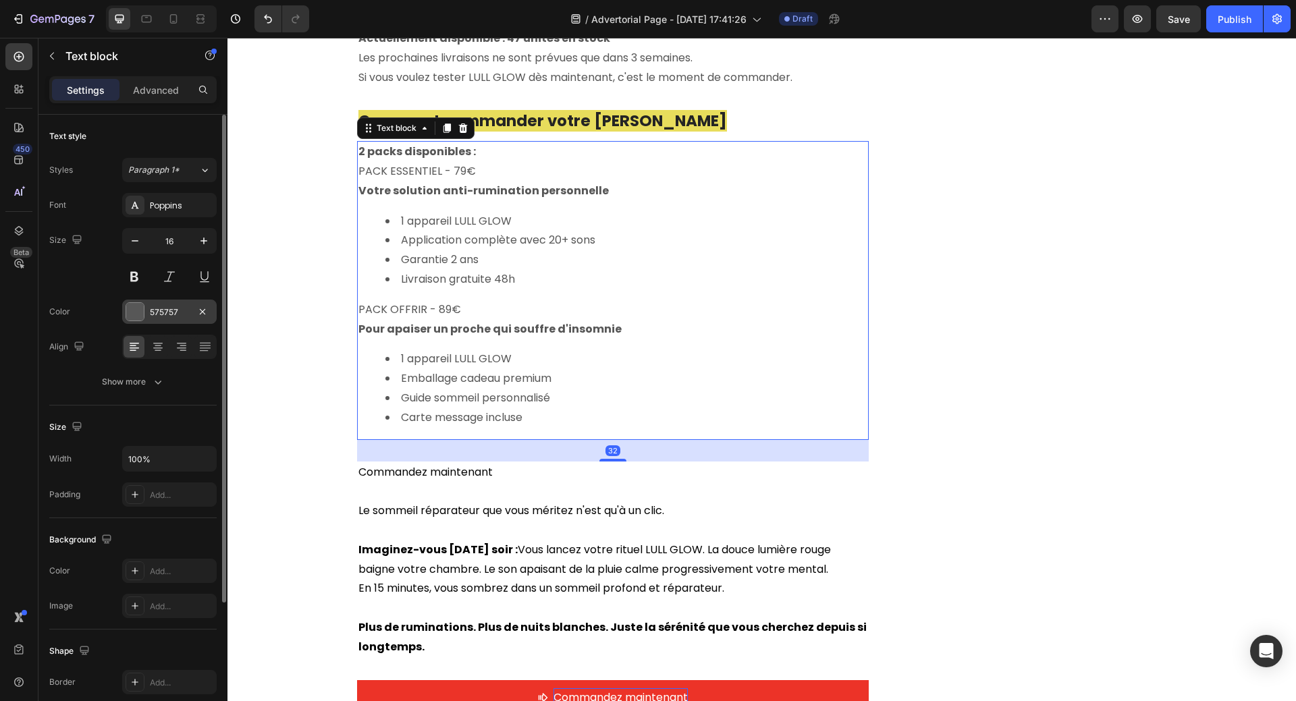
click at [133, 314] on div at bounding box center [135, 312] width 18 height 18
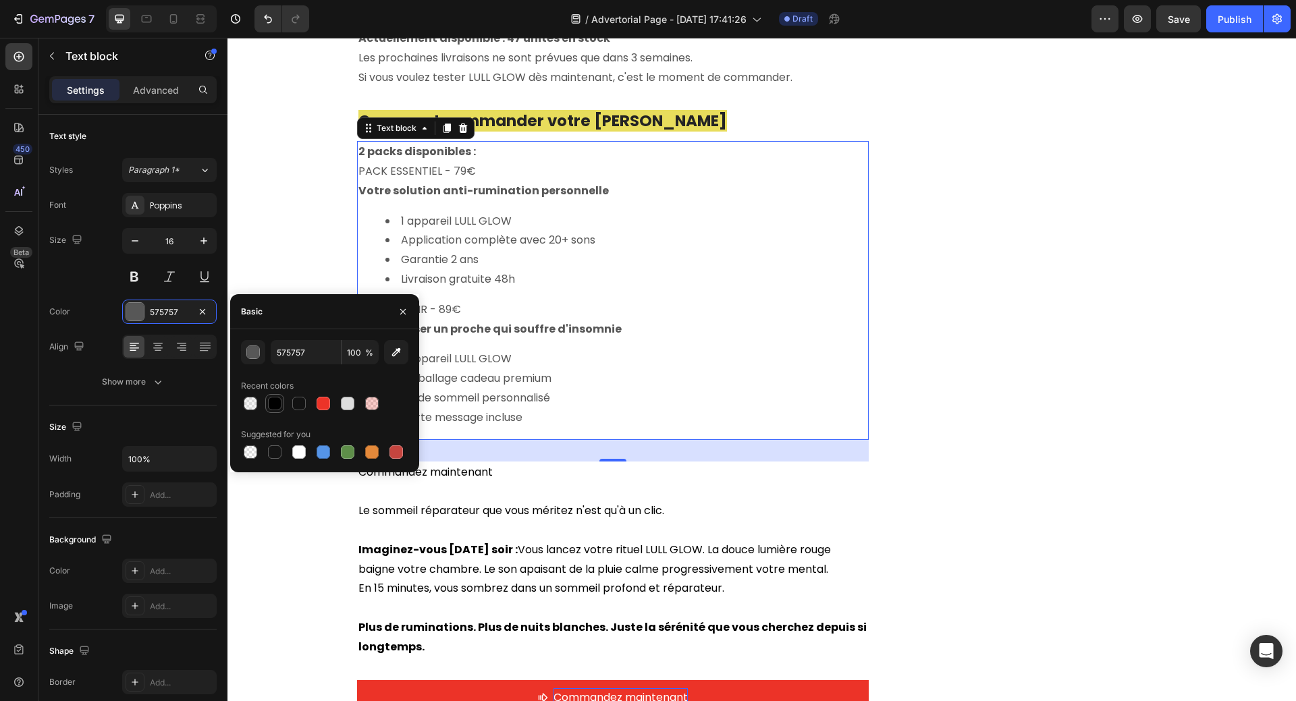
click at [275, 406] on div at bounding box center [274, 403] width 13 height 13
type input "010101"
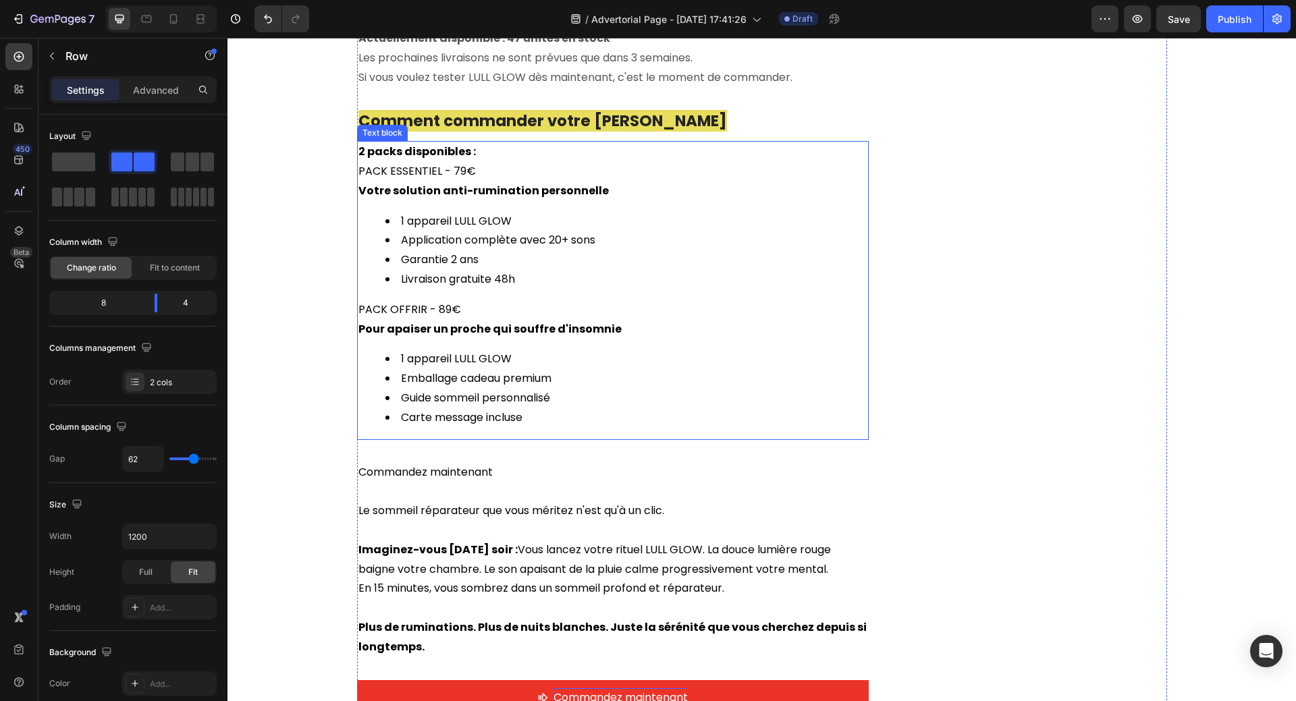
scroll to position [4395, 0]
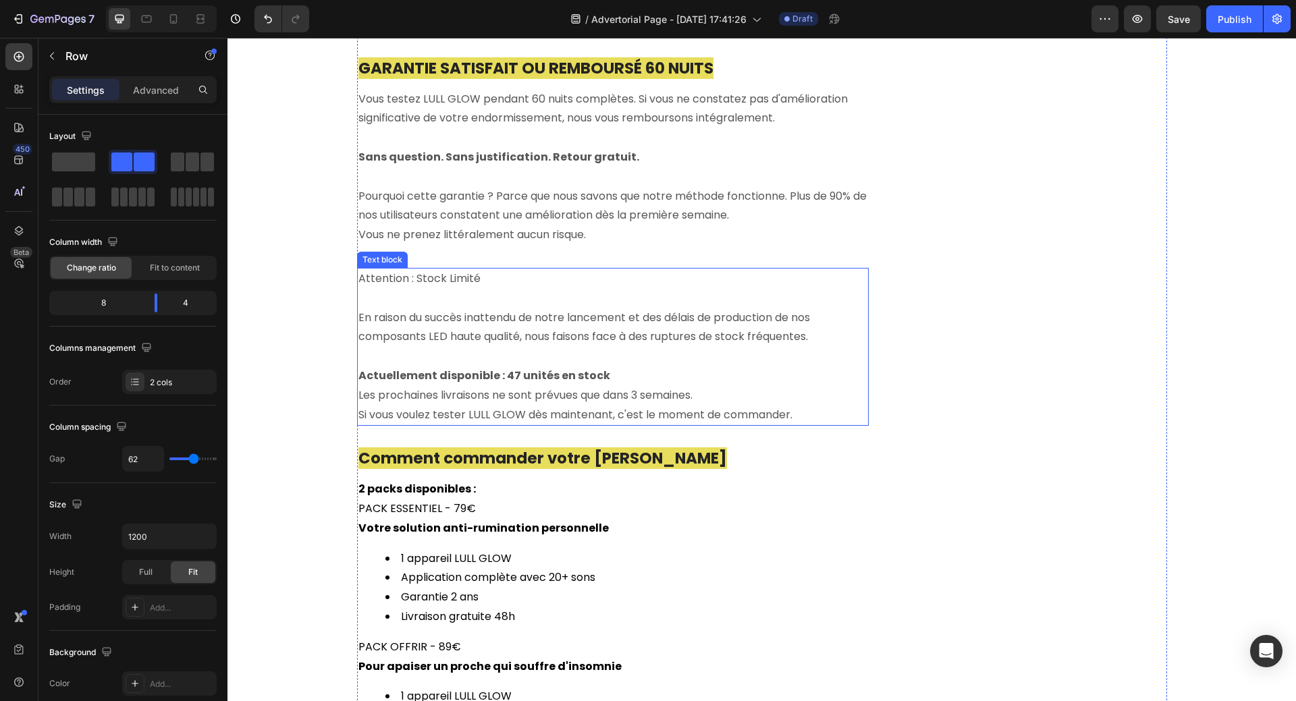
click at [587, 289] on p "Rich Text Editor. Editing area: main" at bounding box center [612, 299] width 509 height 20
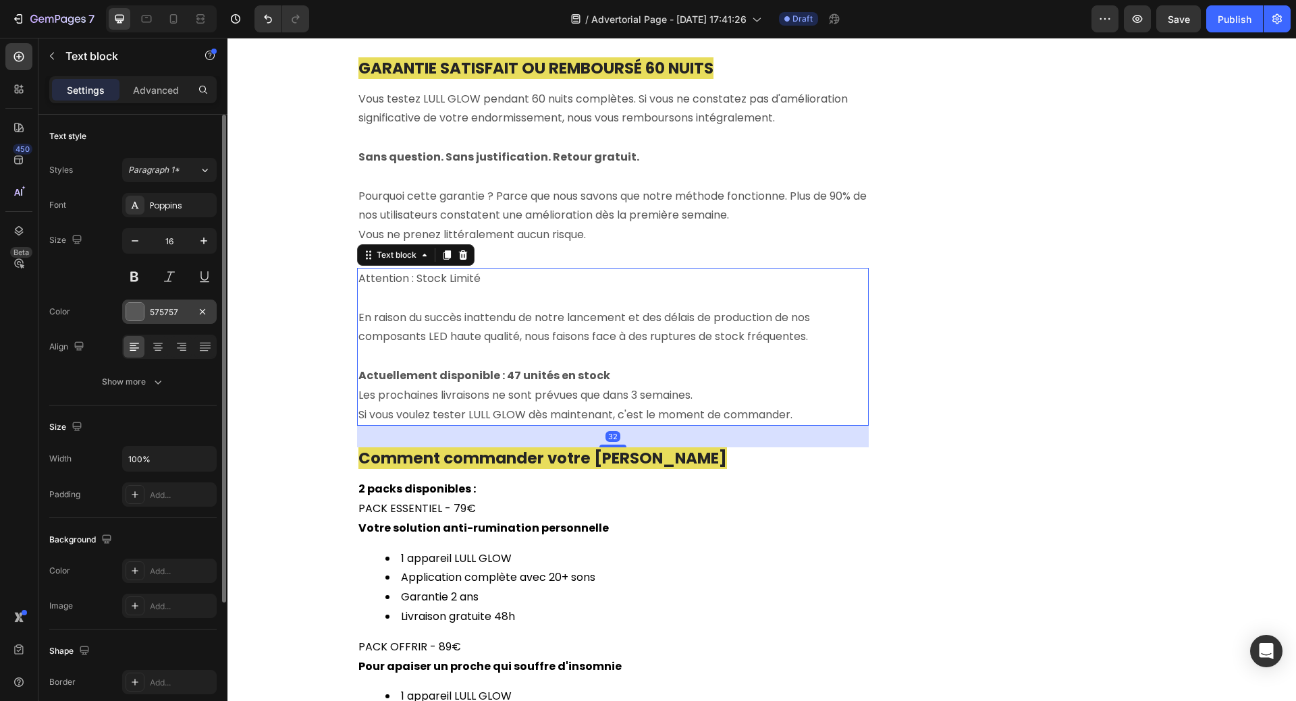
click at [132, 316] on div at bounding box center [135, 312] width 18 height 18
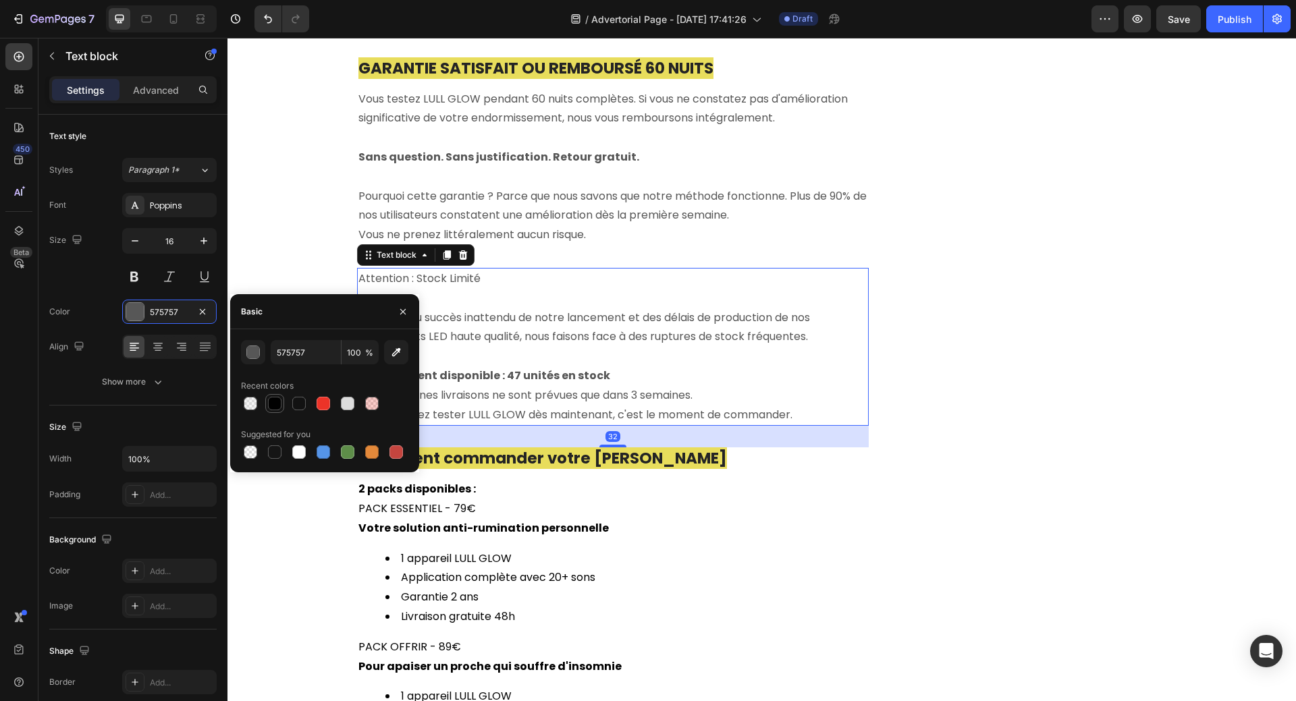
click at [273, 402] on div at bounding box center [274, 403] width 13 height 13
type input "010101"
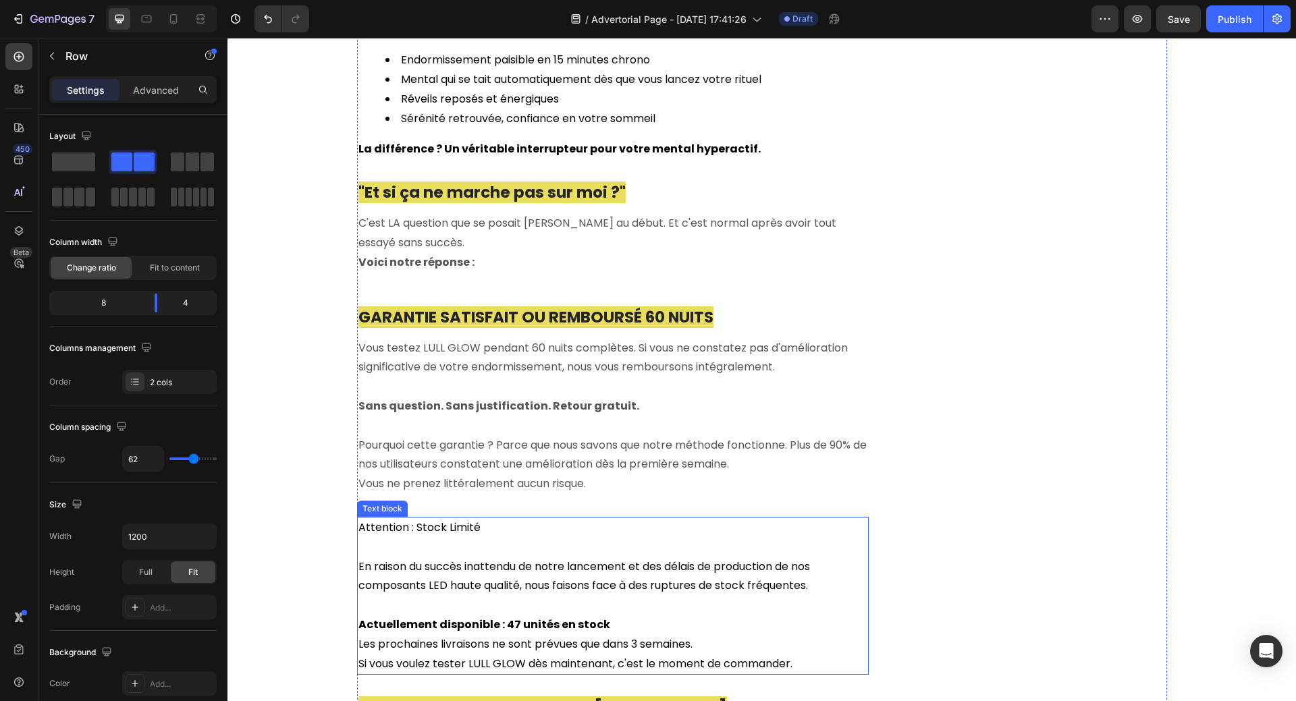
scroll to position [4057, 0]
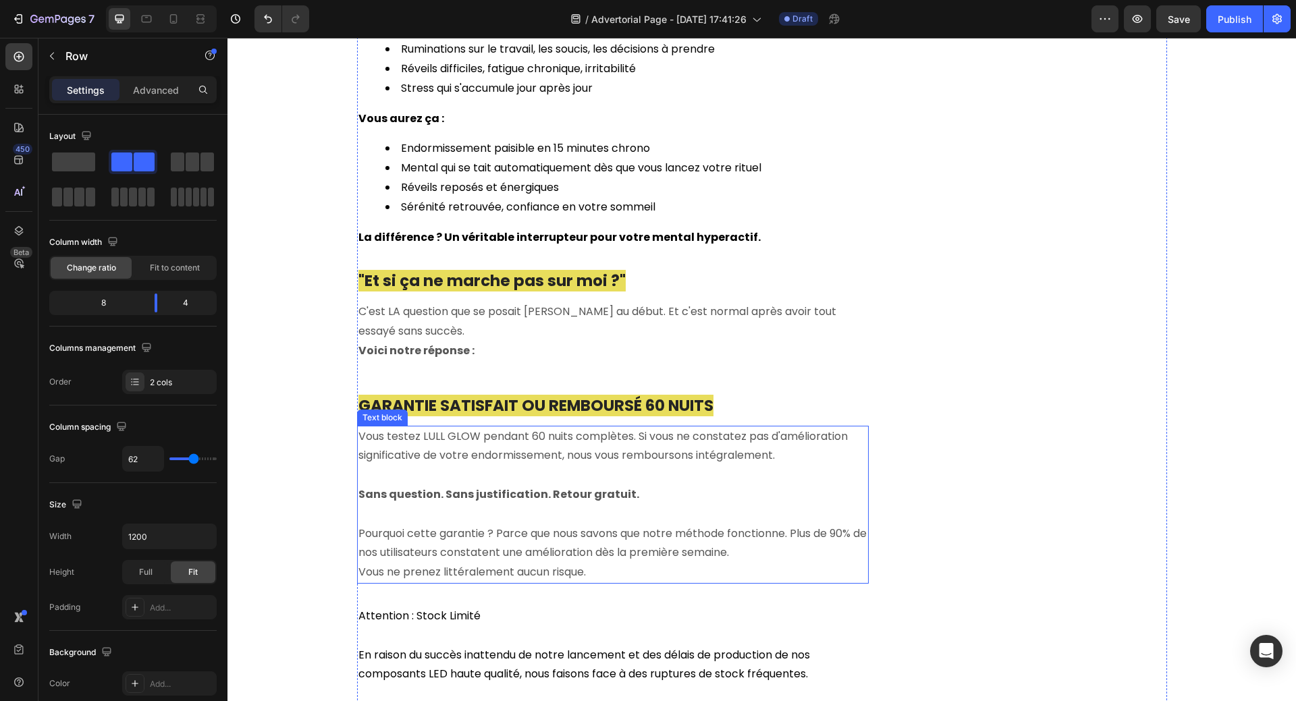
click at [593, 427] on p "Vous testez LULL GLOW pendant 60 nuits complètes. Si vous ne constatez pas d'am…" at bounding box center [612, 446] width 509 height 39
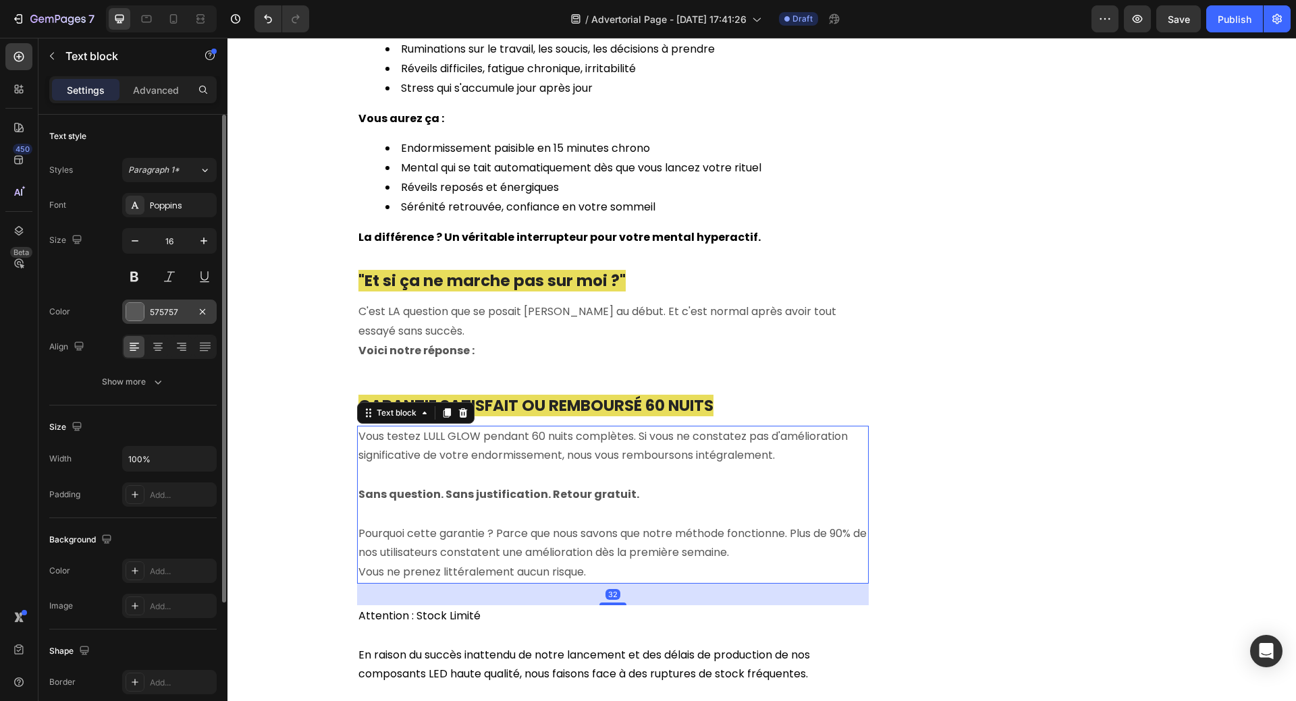
click at [130, 314] on div at bounding box center [135, 312] width 18 height 18
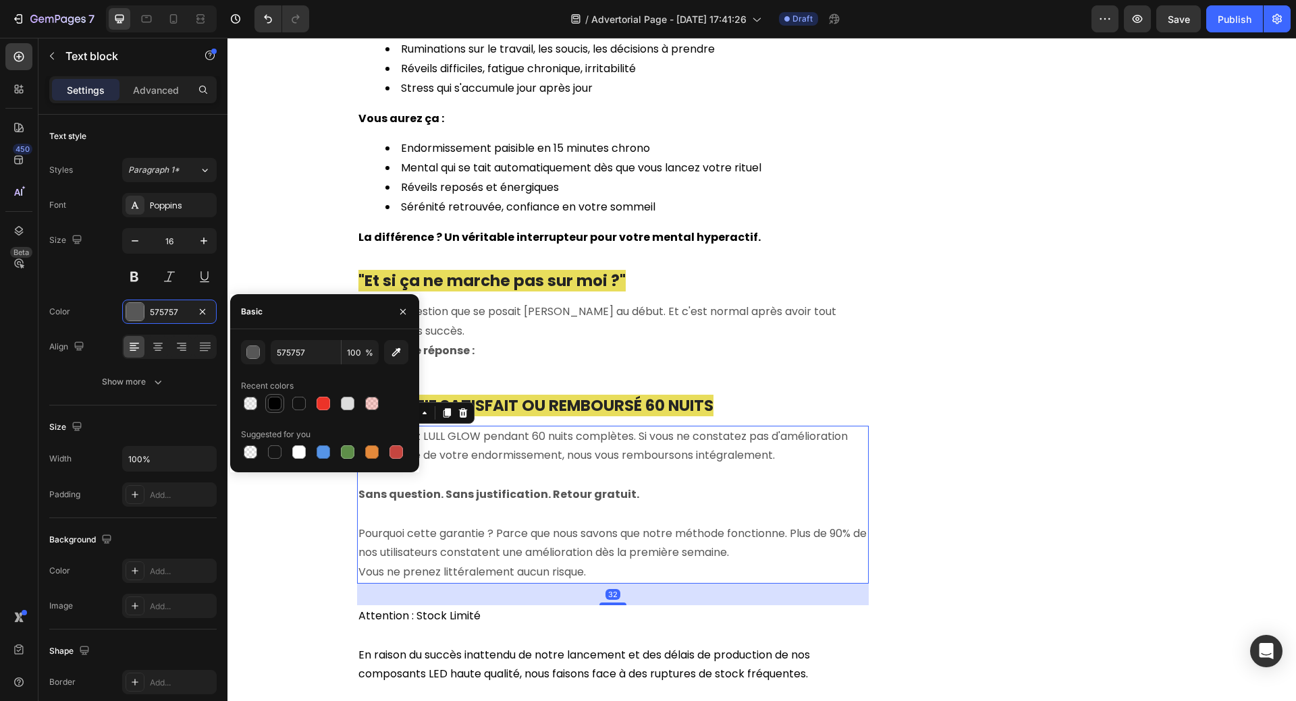
click at [271, 407] on div at bounding box center [274, 403] width 13 height 13
type input "010101"
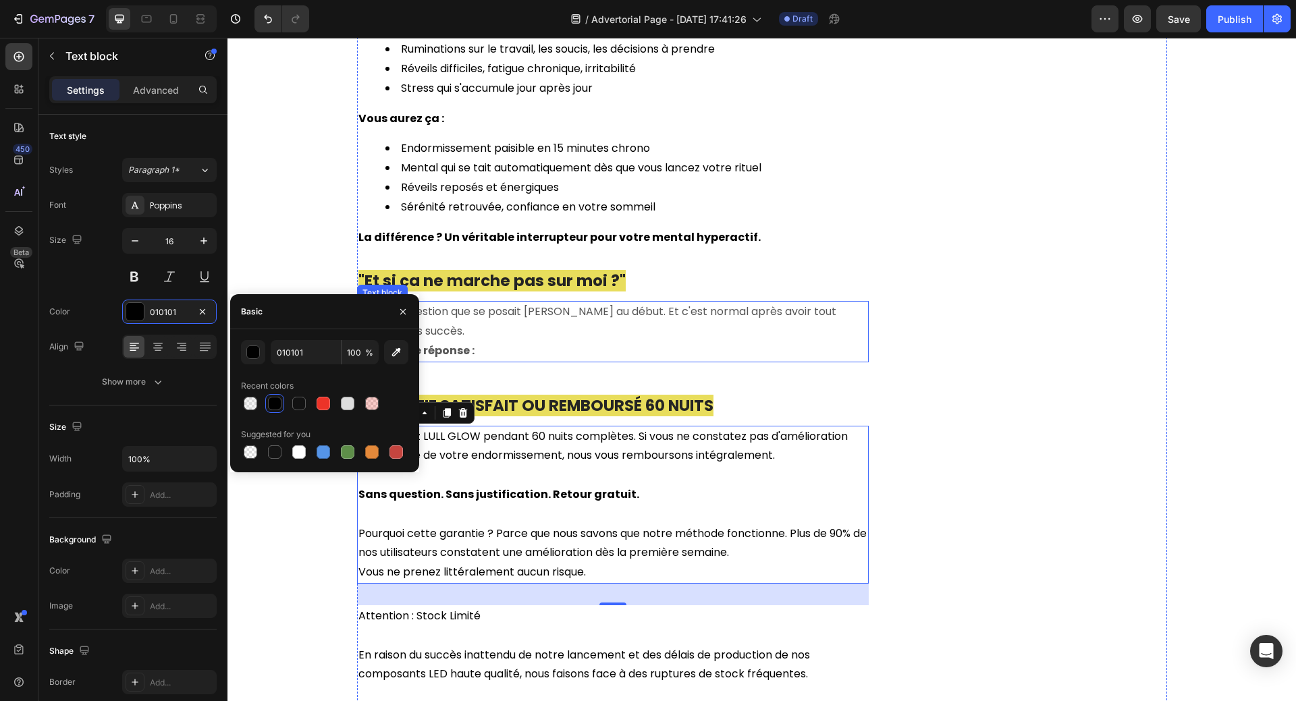
click at [651, 302] on p "C'est LA question que se posait [PERSON_NAME] au début. Et c'est normal après a…" at bounding box center [612, 321] width 509 height 39
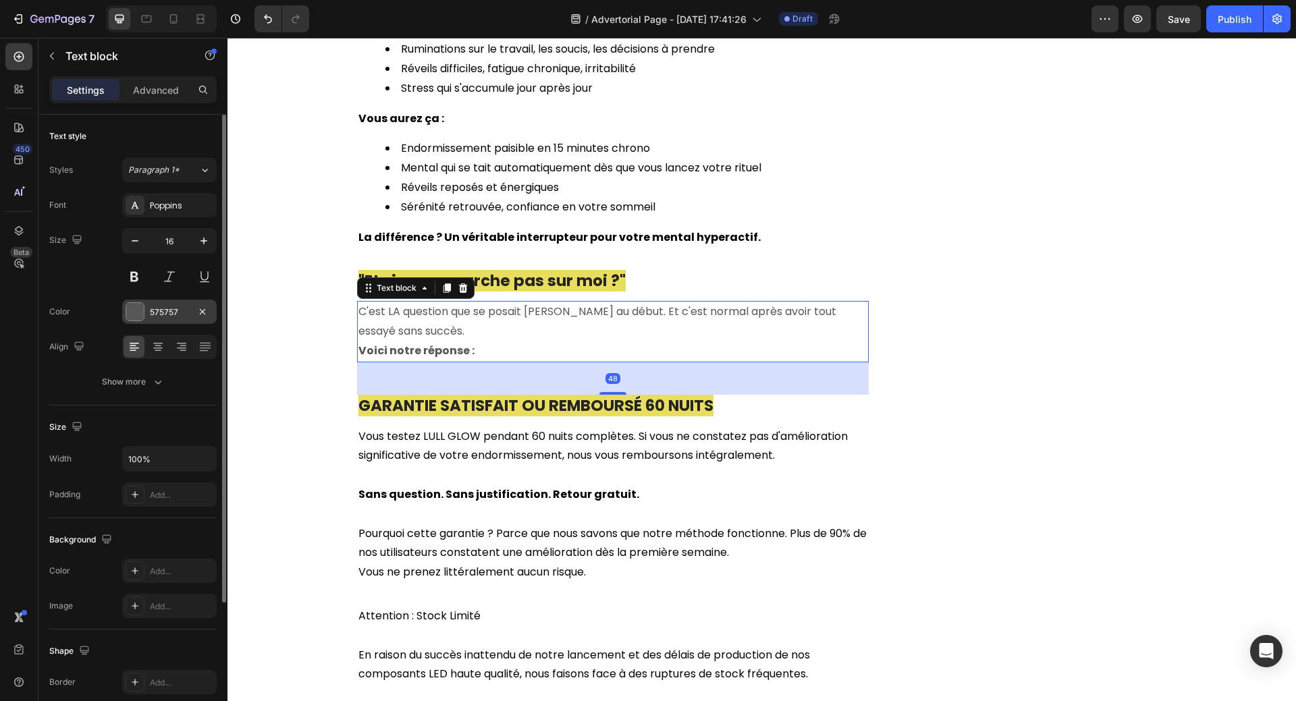
click at [134, 312] on div at bounding box center [135, 312] width 18 height 18
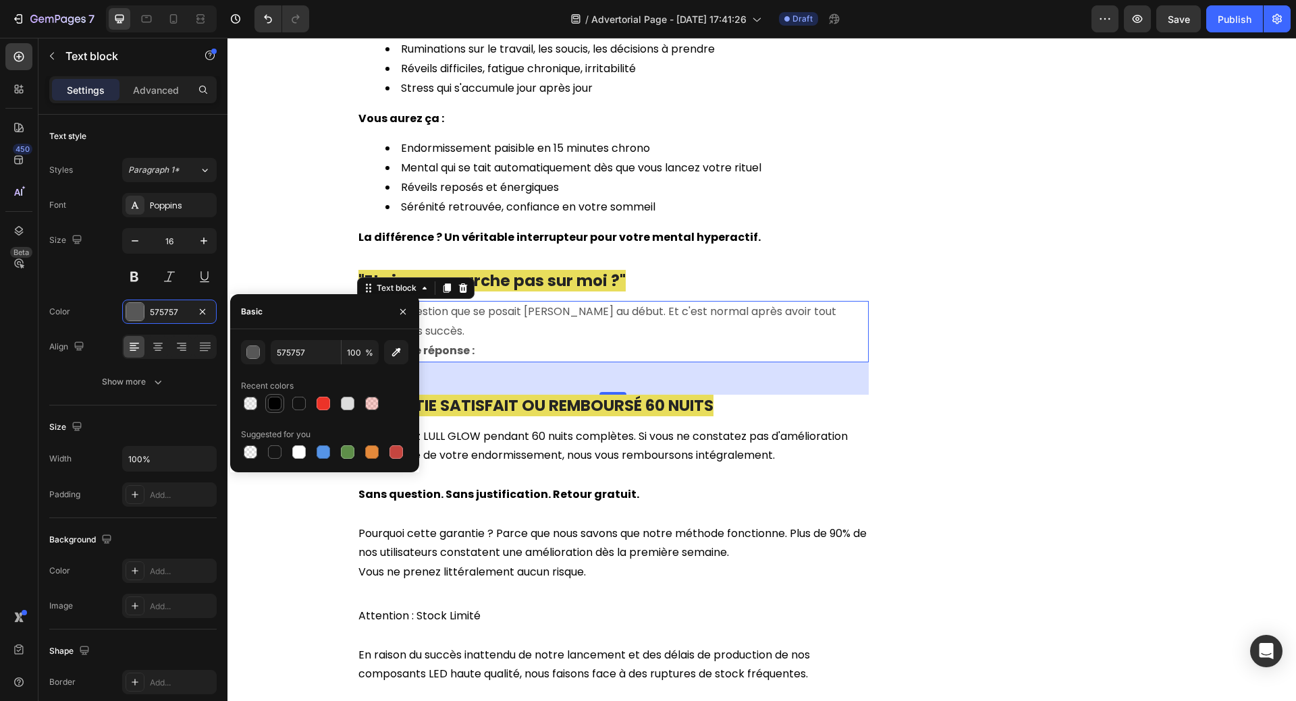
click at [273, 403] on div at bounding box center [274, 403] width 13 height 13
type input "010101"
click at [567, 178] on li "Réveils reposés et énergiques" at bounding box center [626, 188] width 482 height 20
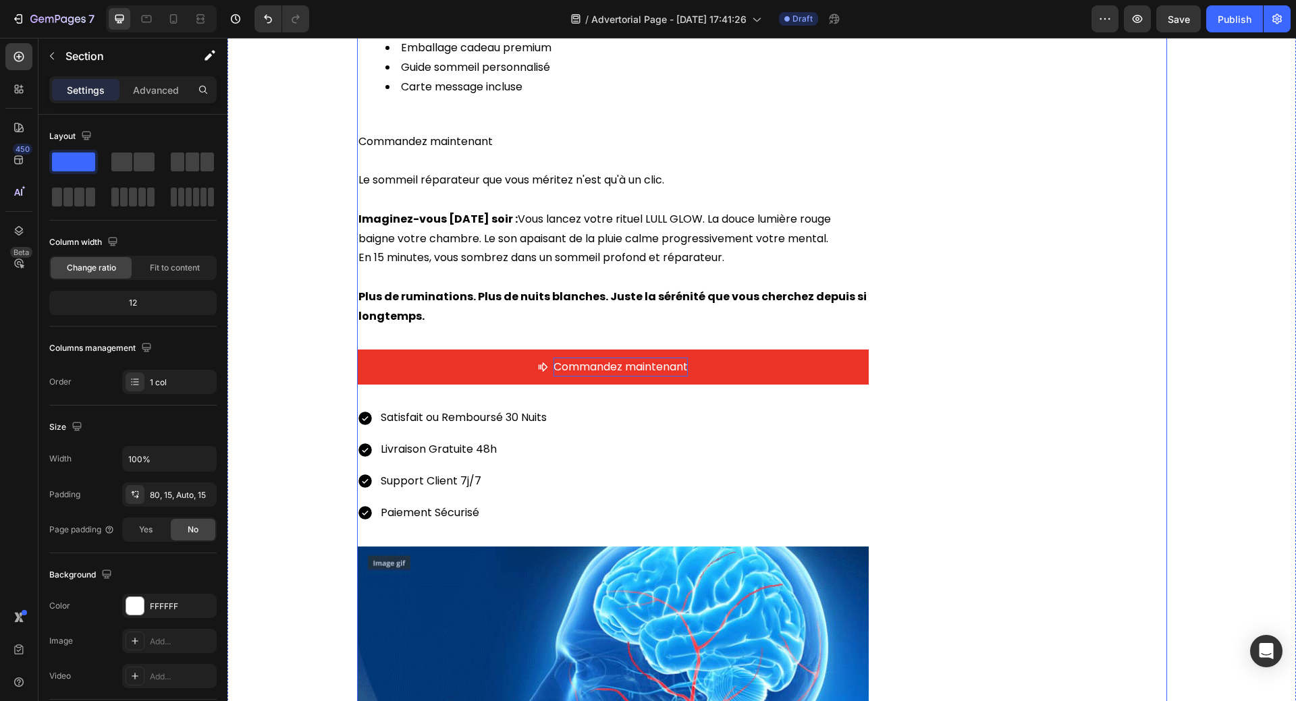
scroll to position [5070, 0]
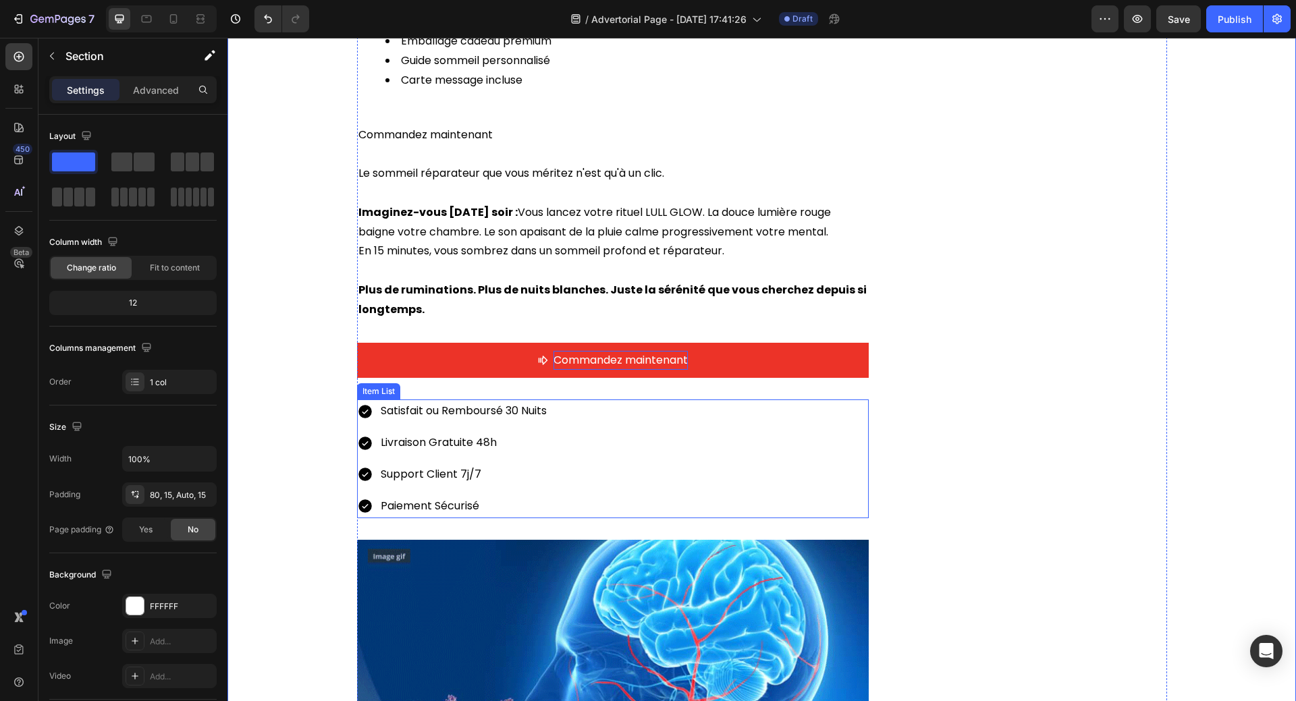
click at [360, 437] on icon at bounding box center [364, 443] width 13 height 13
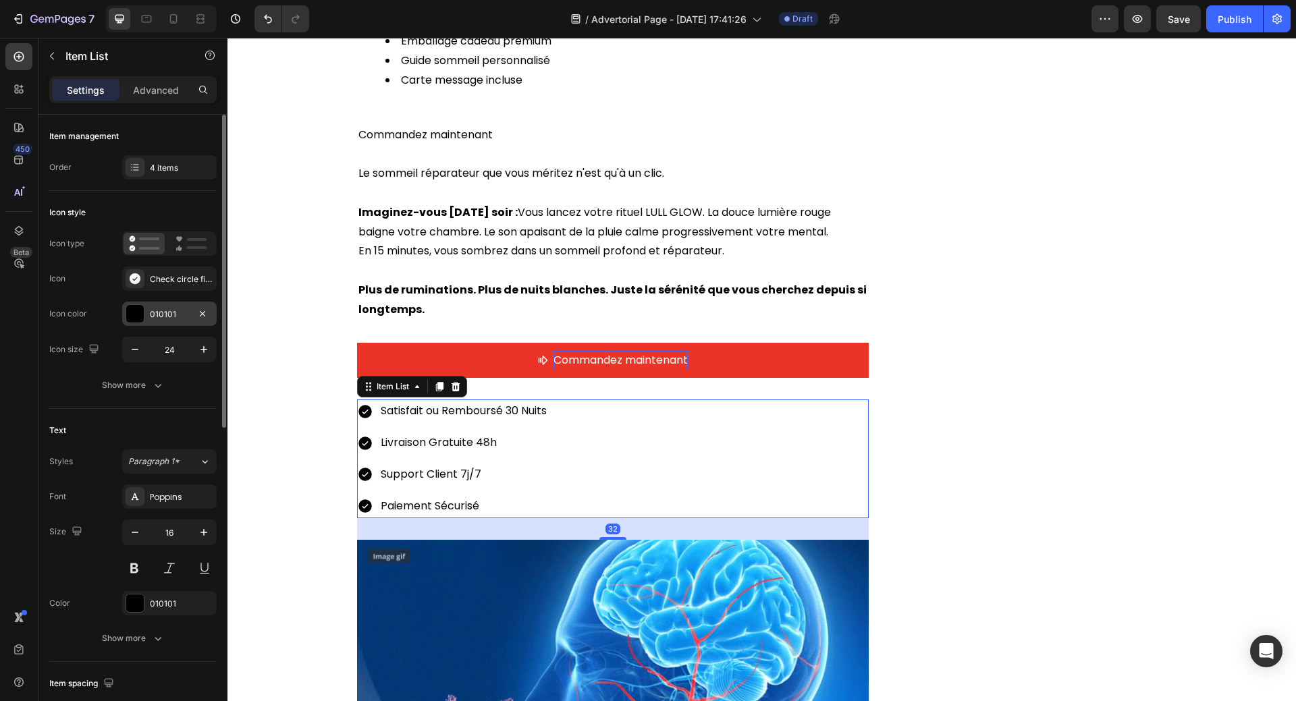
click at [142, 310] on div at bounding box center [135, 314] width 18 height 18
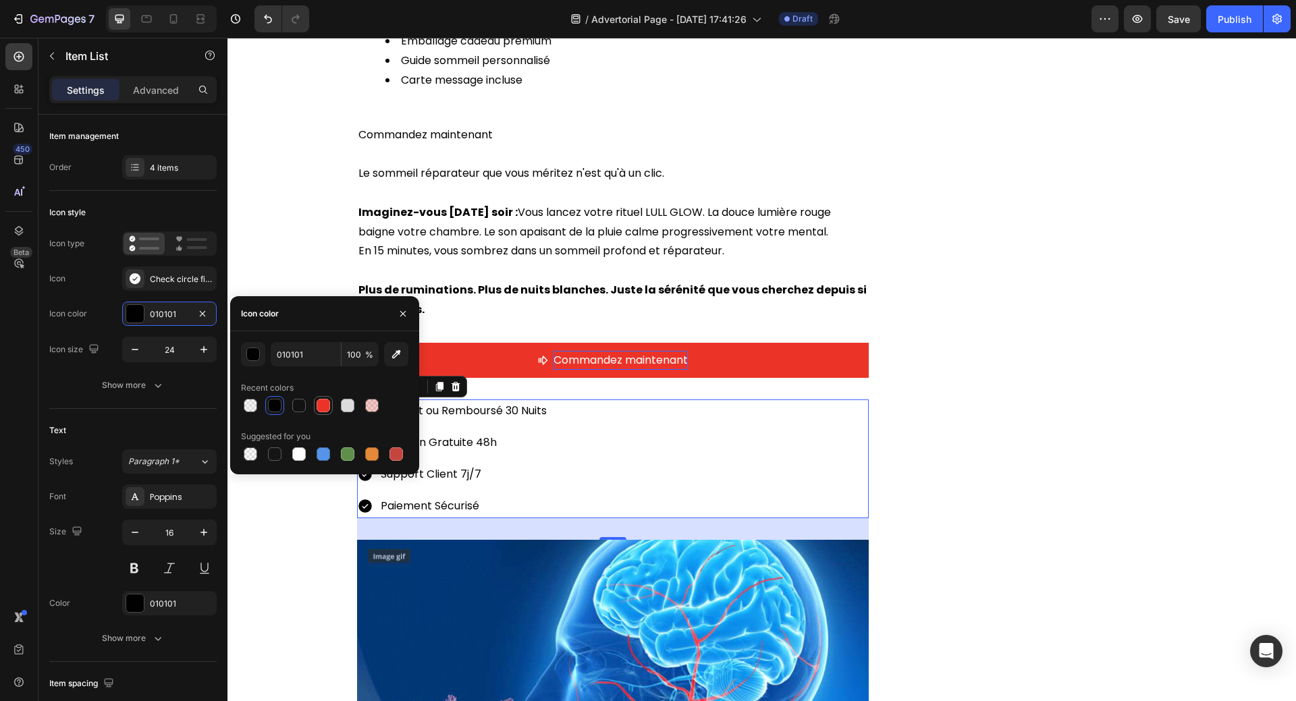
click at [323, 408] on div at bounding box center [322, 405] width 13 height 13
type input "EC3328"
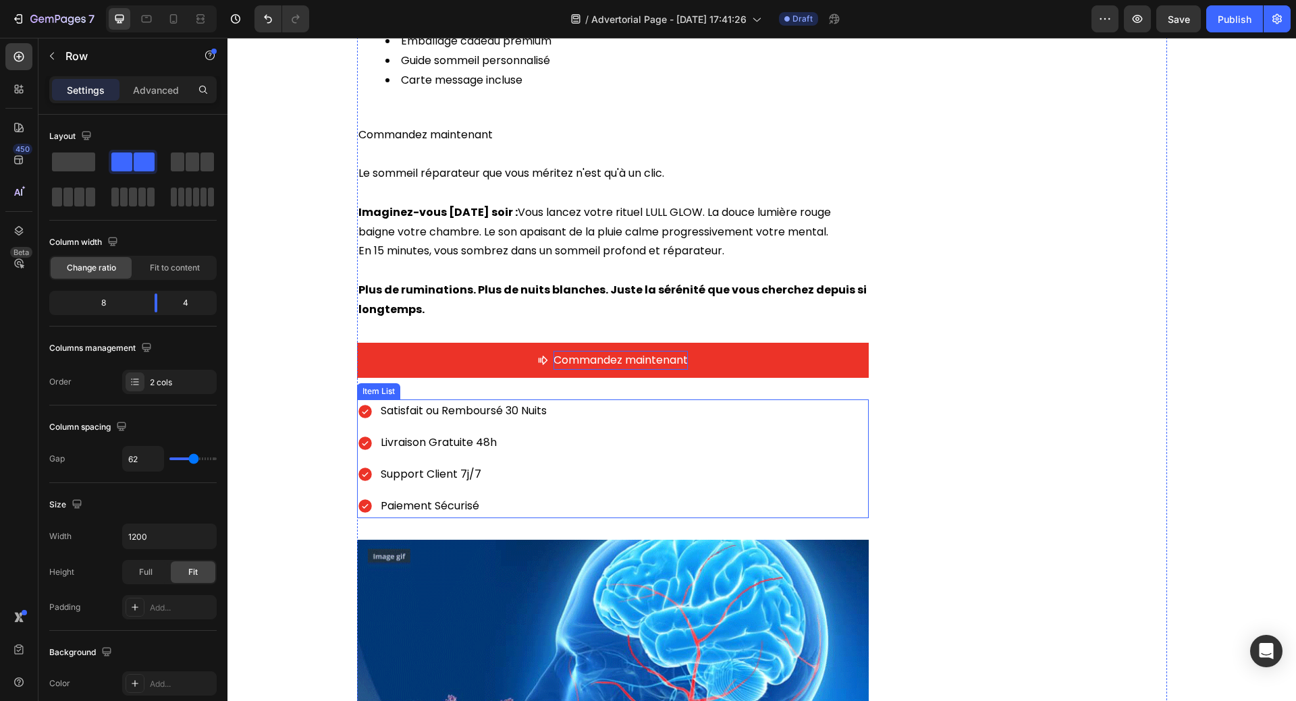
click at [358, 435] on icon at bounding box center [365, 443] width 16 height 16
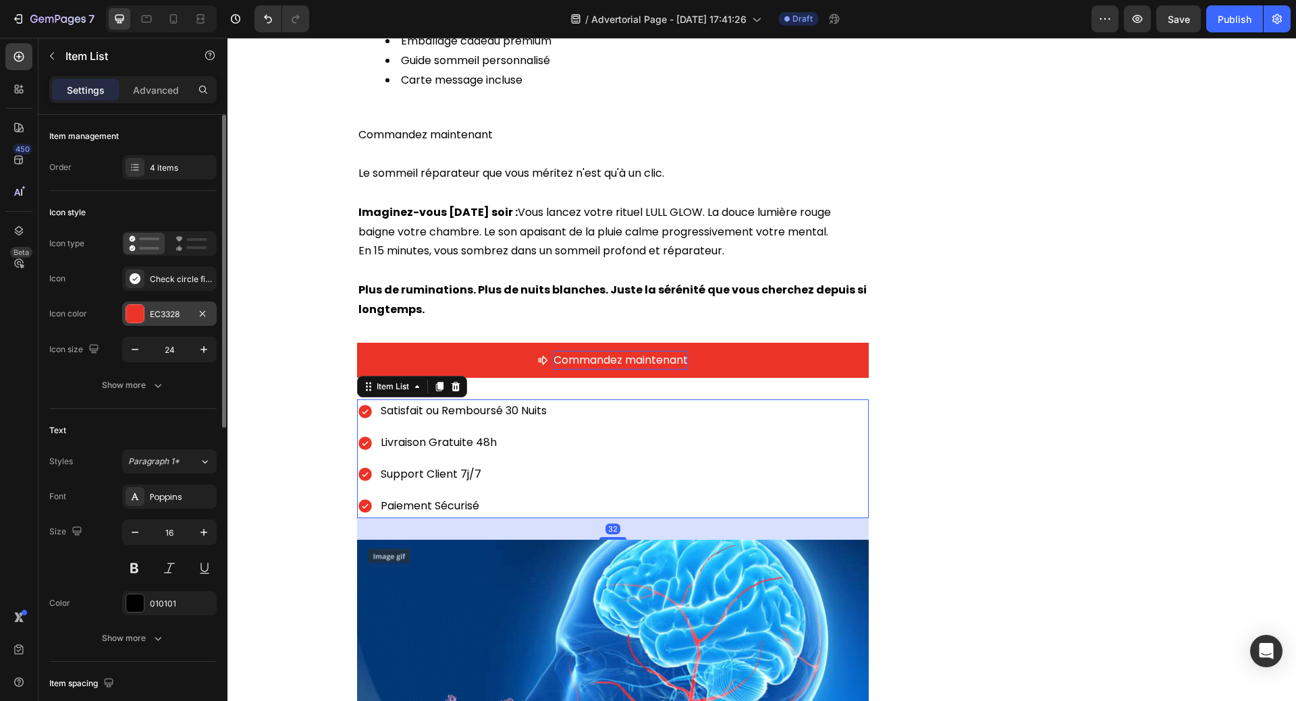
click at [139, 314] on div at bounding box center [135, 314] width 18 height 18
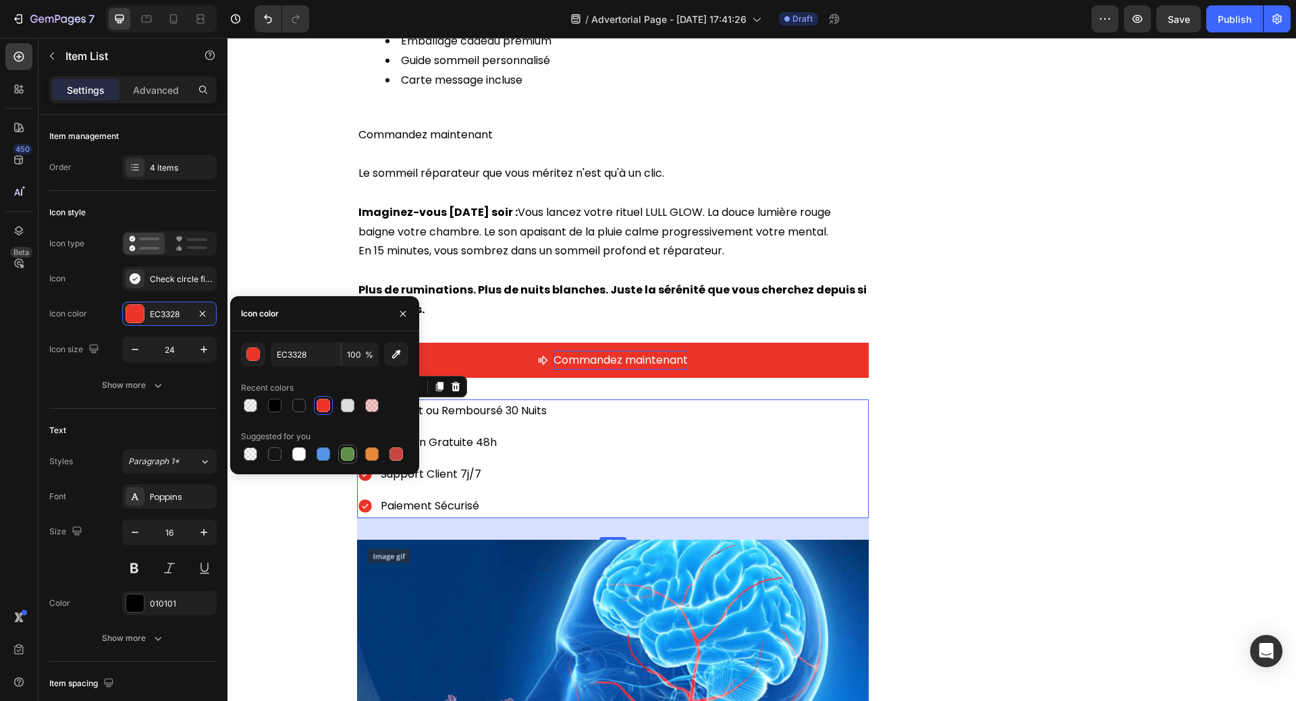
click at [348, 452] on div at bounding box center [347, 453] width 13 height 13
type input "5E8E49"
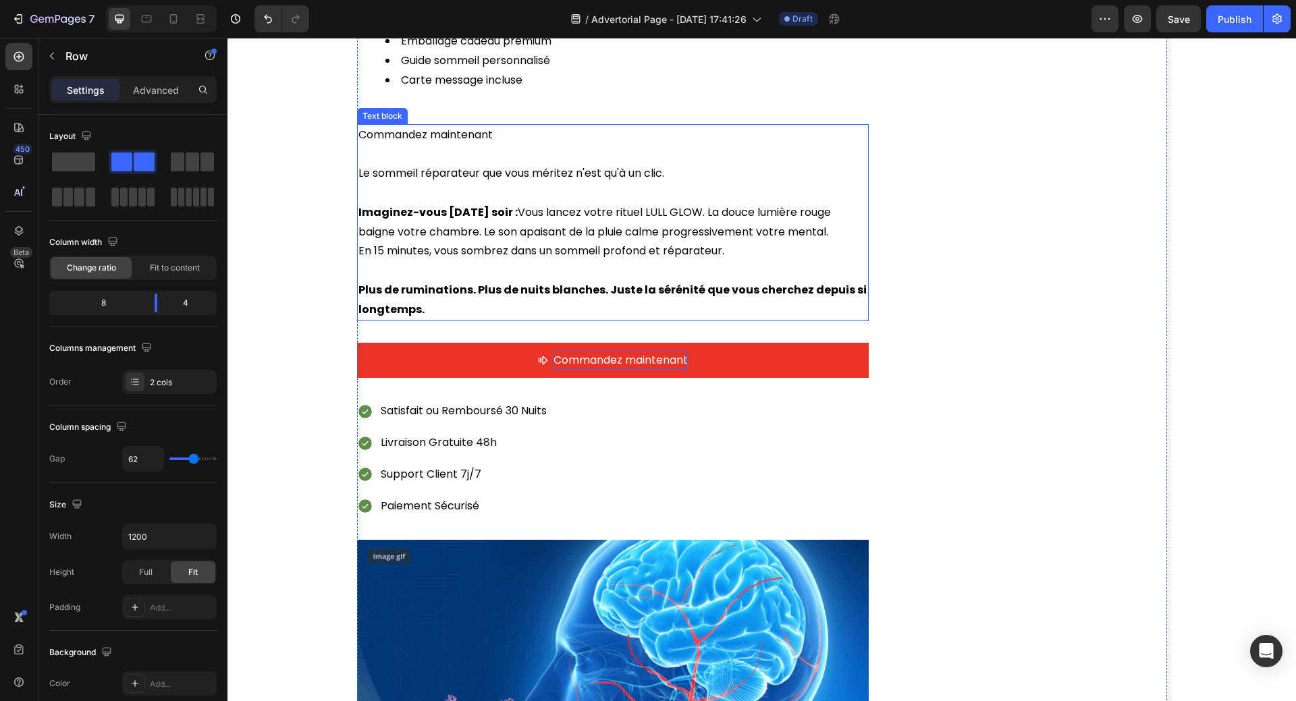
click at [541, 203] on p "Imaginez-vous demain soir : Vous lancez votre rituel LULL GLOW. La douce lumièr…" at bounding box center [612, 222] width 509 height 39
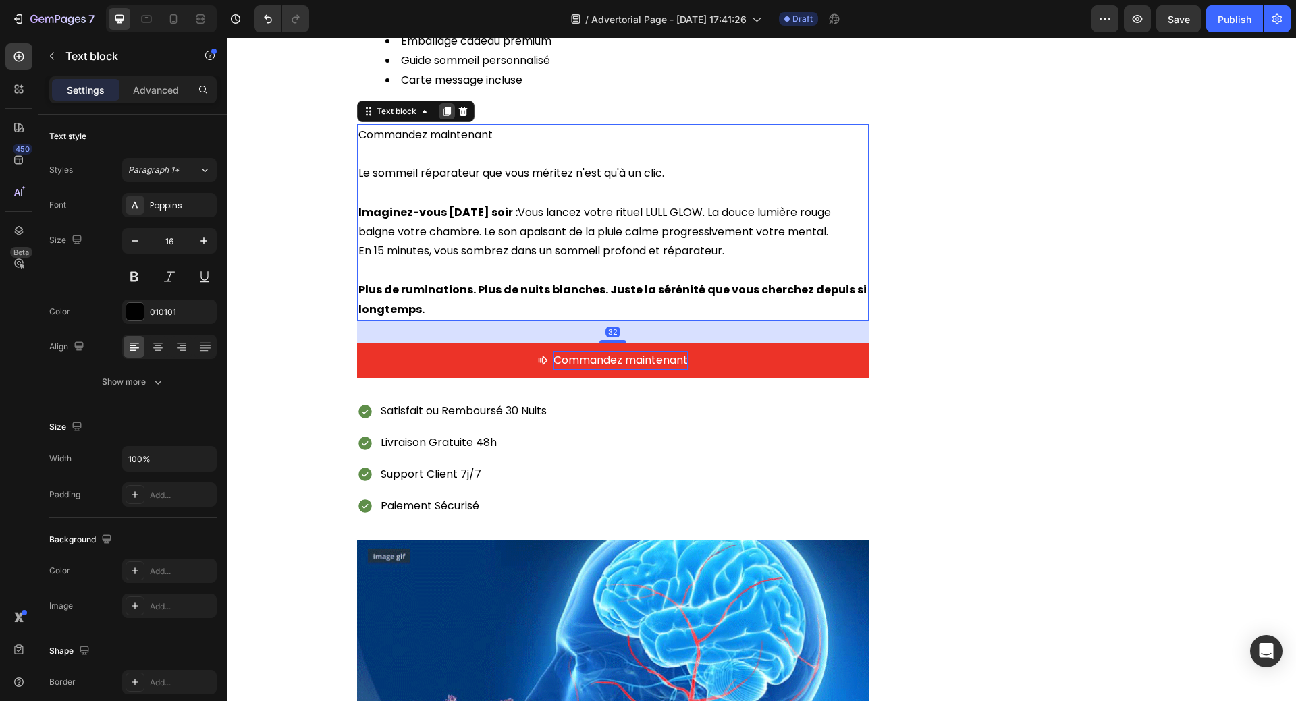
click at [443, 107] on icon at bounding box center [446, 111] width 7 height 9
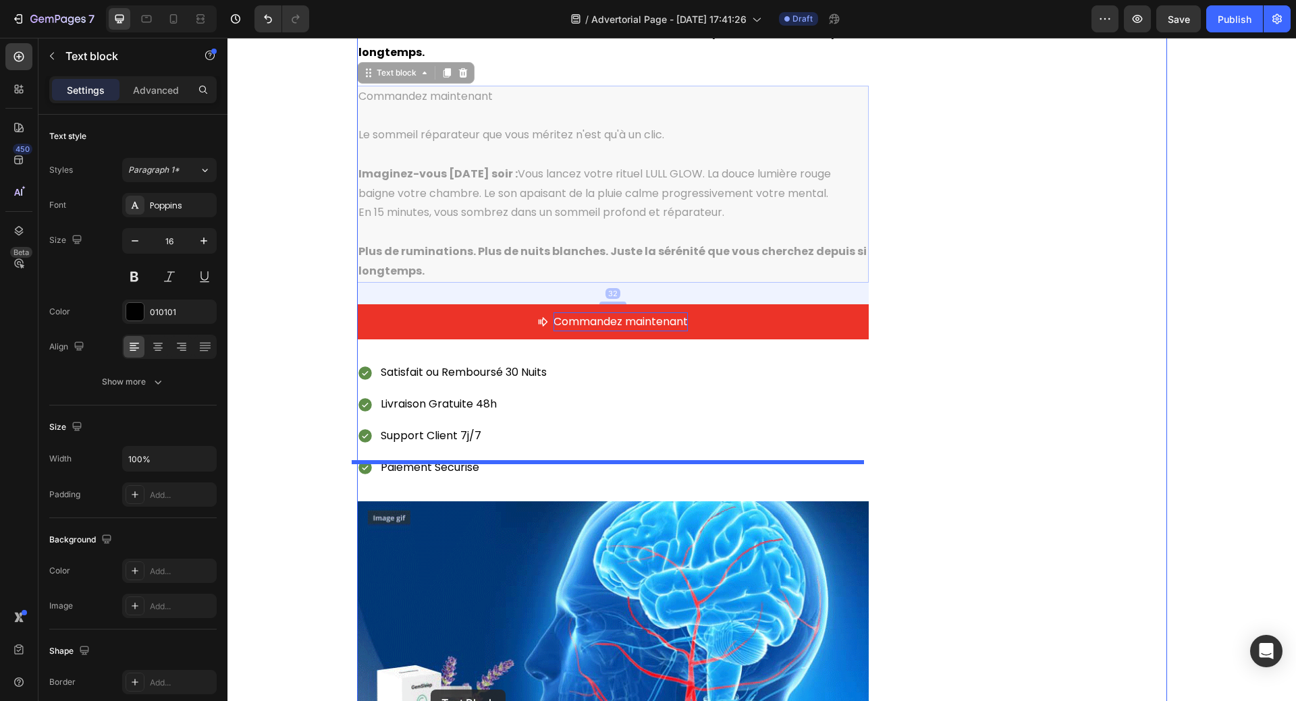
scroll to position [5448, 0]
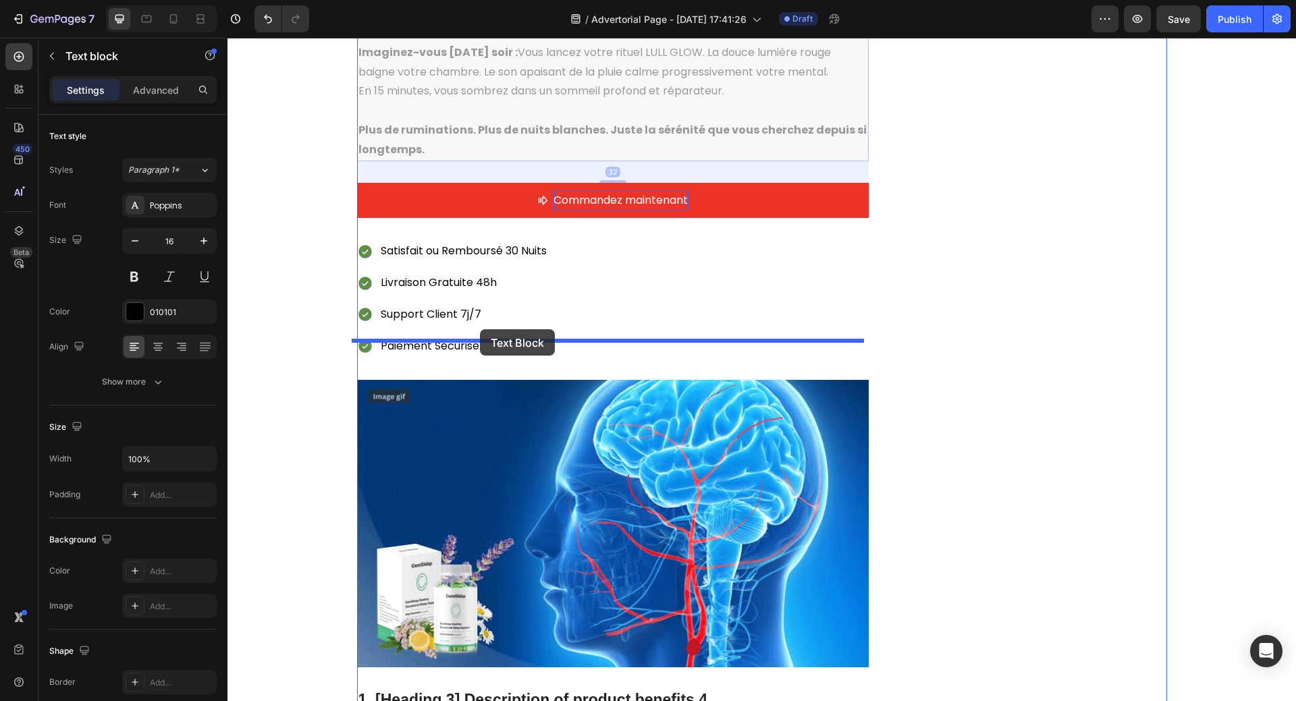
drag, startPoint x: 361, startPoint y: 294, endPoint x: 480, endPoint y: 329, distance: 123.8
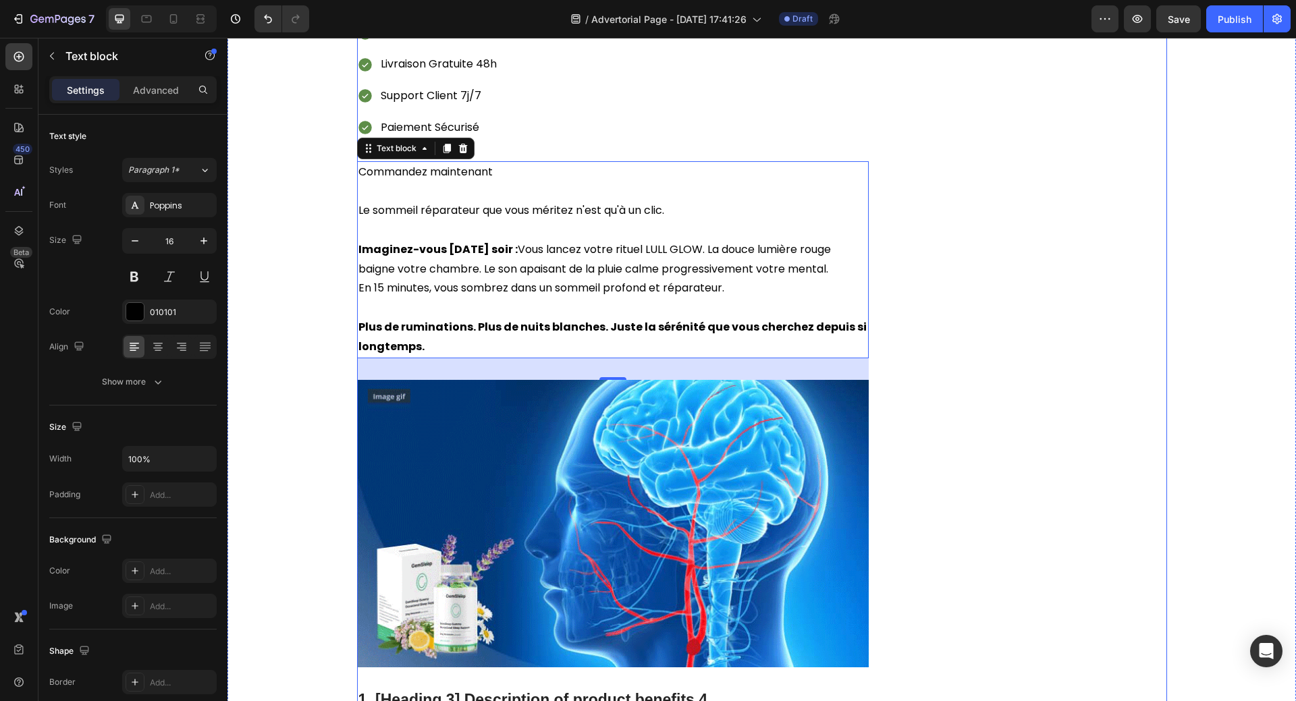
scroll to position [5230, 0]
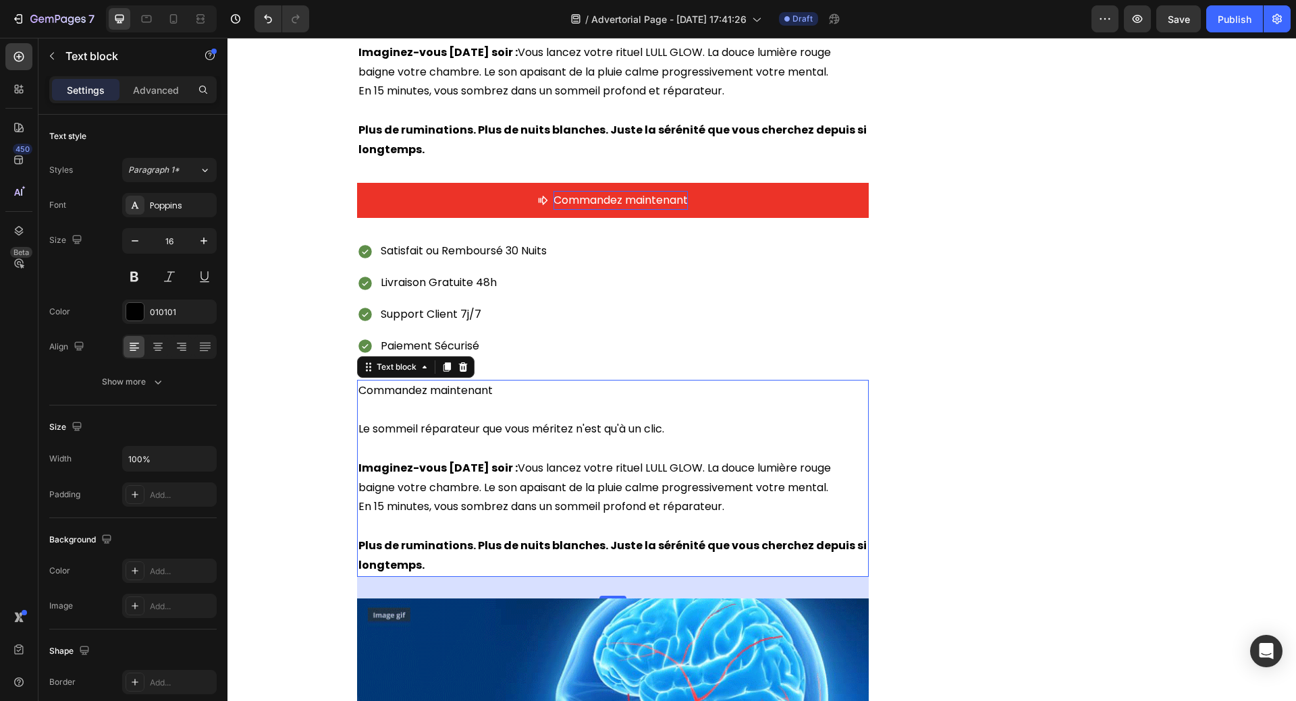
click at [462, 400] on p at bounding box center [612, 410] width 509 height 20
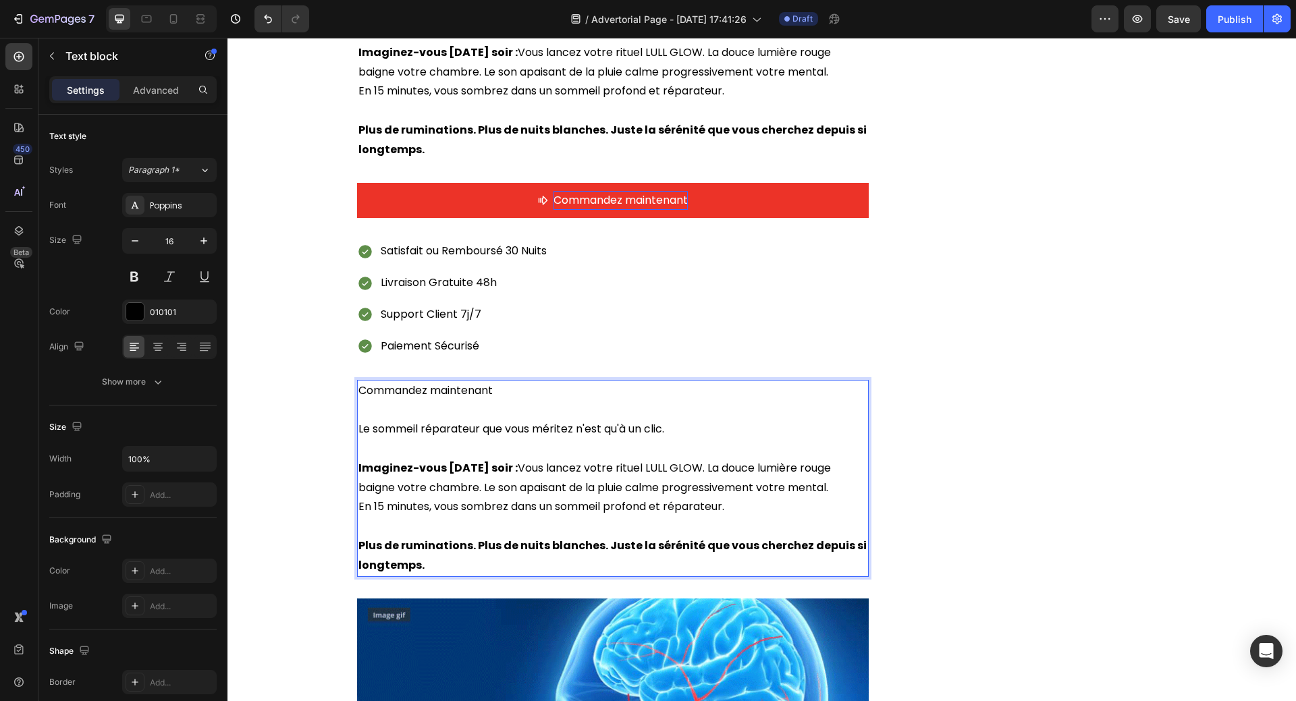
click at [358, 381] on p "Commandez maintenant" at bounding box center [612, 391] width 509 height 20
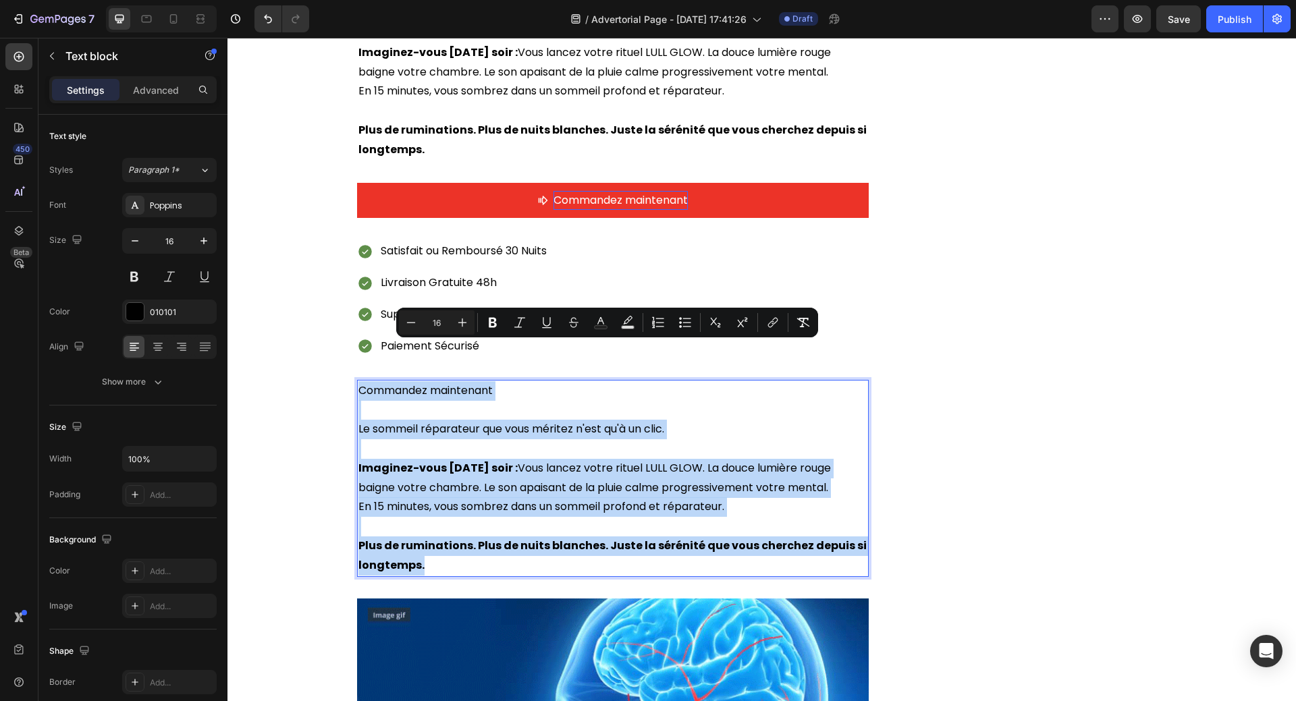
drag, startPoint x: 356, startPoint y: 350, endPoint x: 638, endPoint y: 531, distance: 335.4
click at [638, 531] on div "Commandez maintenant Le sommeil réparateur que vous méritez n'est qu'à un clic.…" at bounding box center [613, 478] width 512 height 197
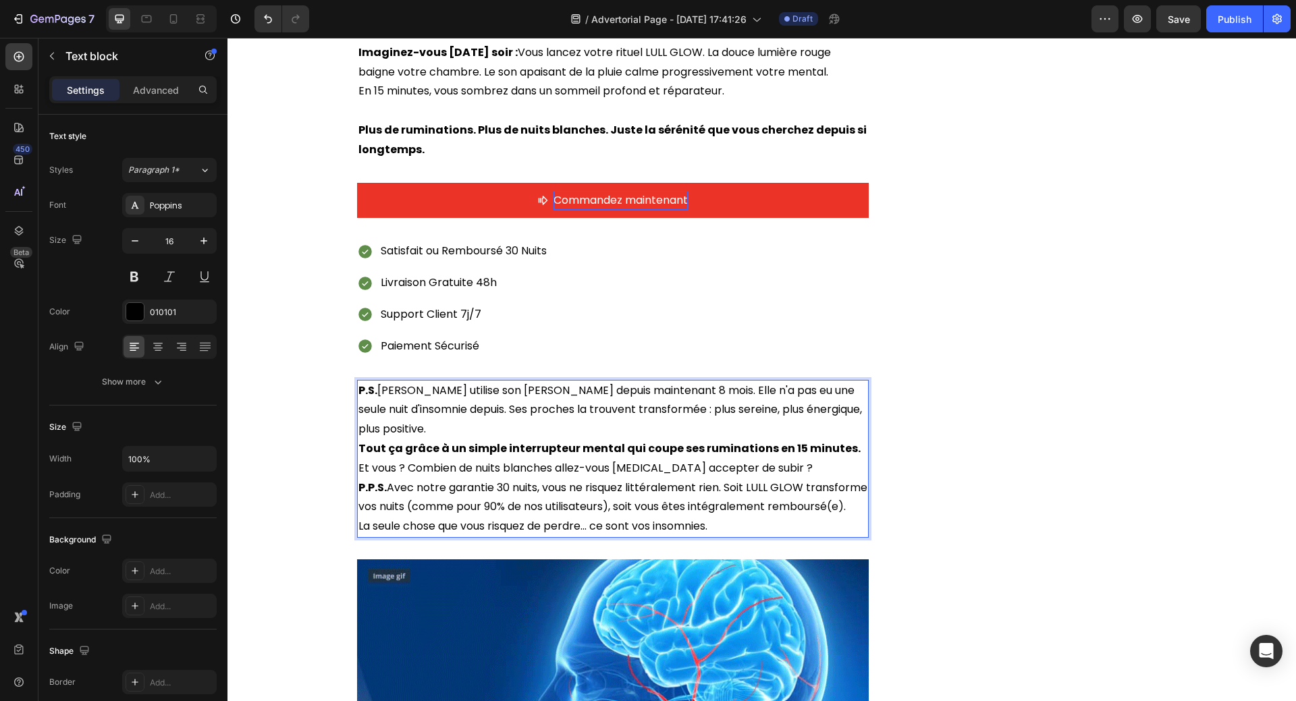
click at [517, 393] on p "P.S. Sophie utilise son LULL GLOW depuis maintenant 8 mois. Elle n'a pas eu une…" at bounding box center [612, 410] width 509 height 58
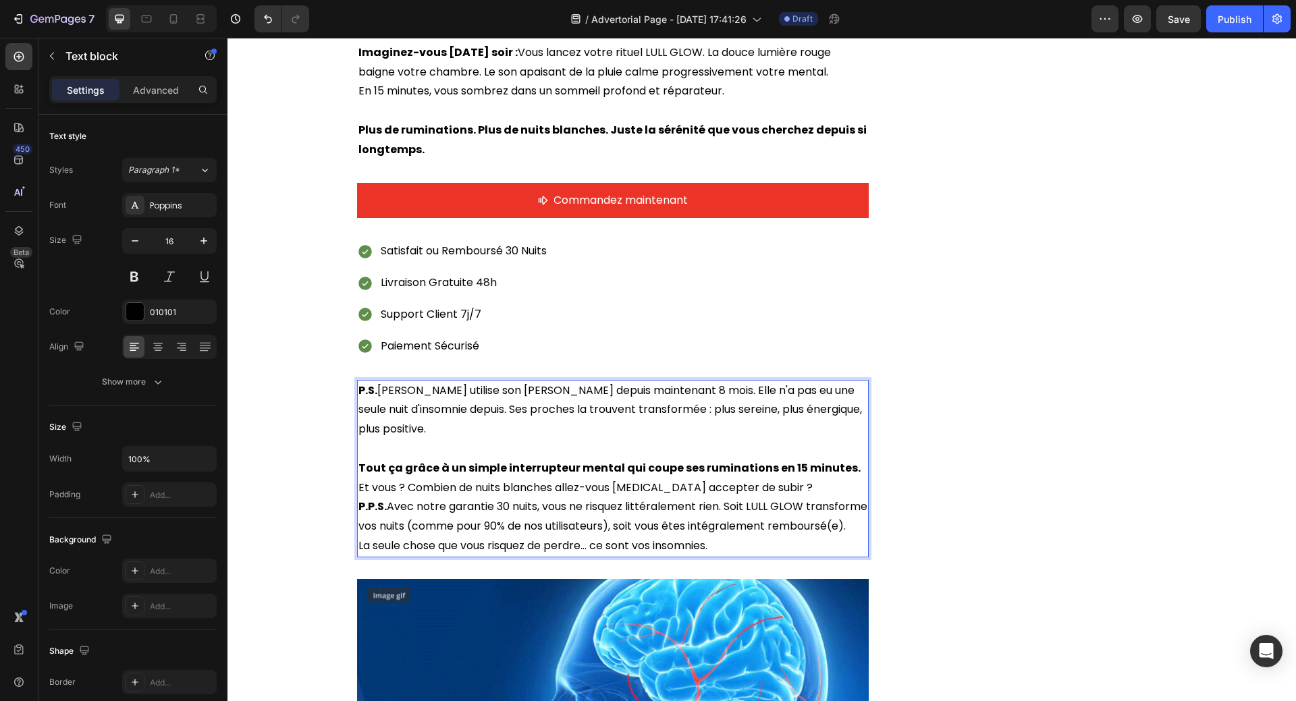
click at [847, 459] on p "Tout ça grâce à un simple interrupteur mental qui coupe ses ruminations en 15 m…" at bounding box center [612, 469] width 509 height 20
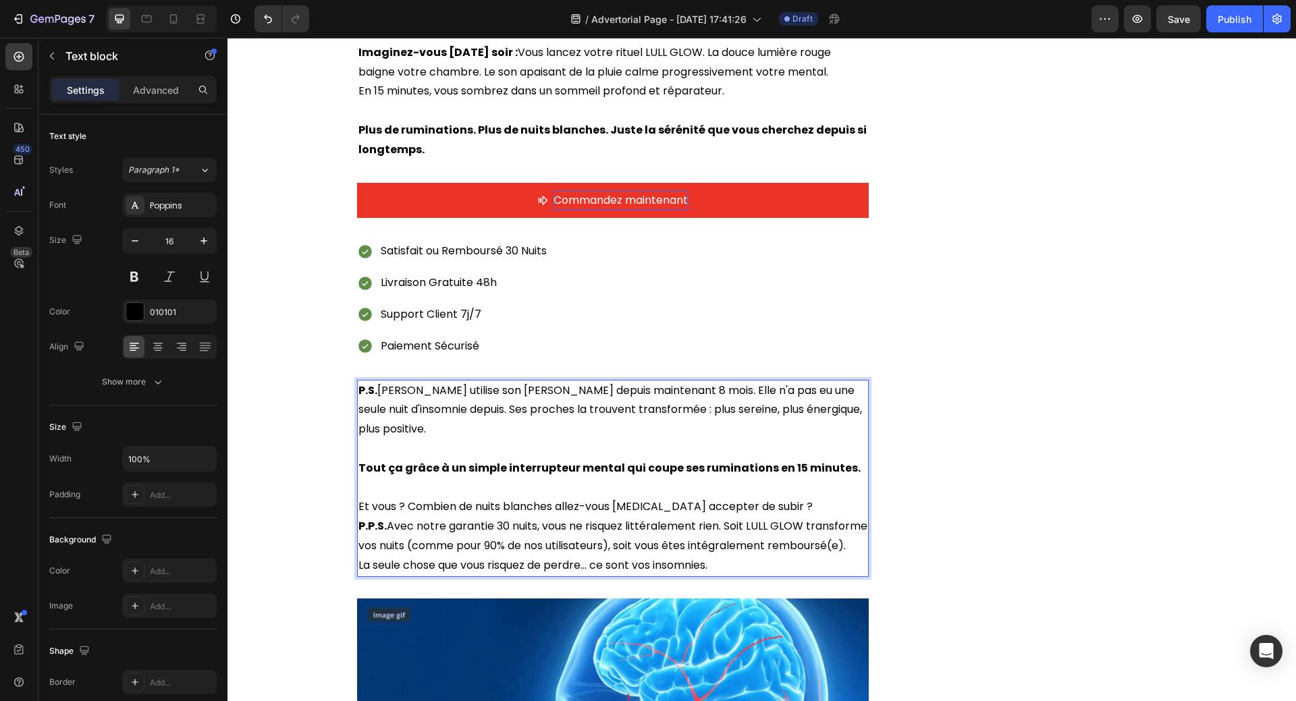
click at [794, 497] on p "Et vous ? Combien de nuits blanches allez-vous [MEDICAL_DATA] accepter de subir…" at bounding box center [612, 507] width 509 height 20
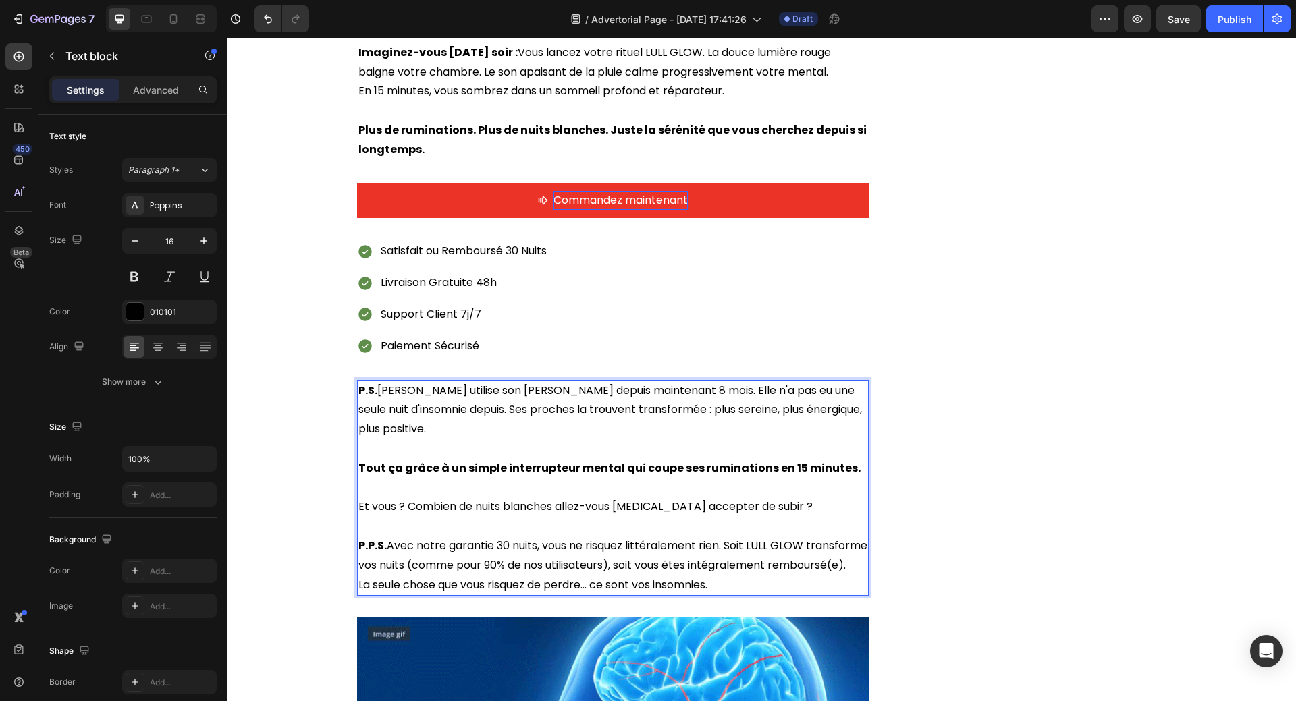
click at [521, 545] on p "P.P.S. Avec notre garantie 30 nuits, vous ne risquez littéralement rien. Soit L…" at bounding box center [612, 555] width 509 height 39
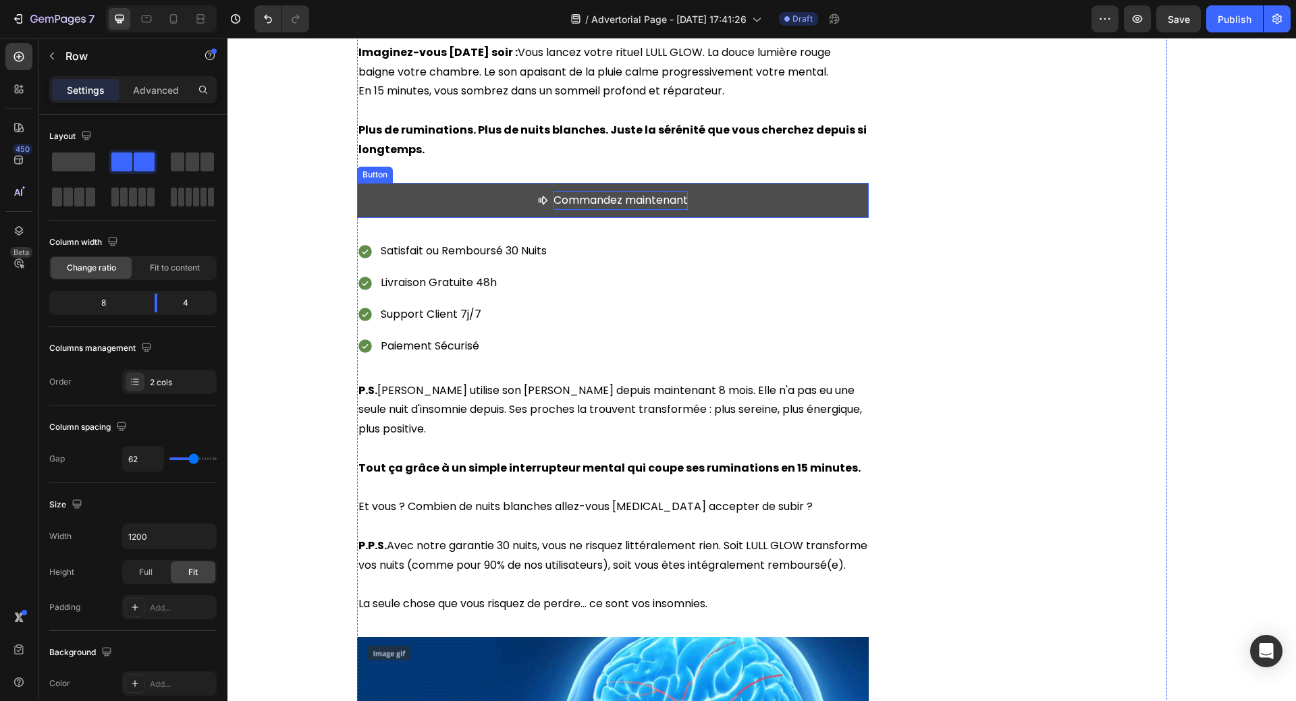
click at [431, 183] on button "Commandez maintenant" at bounding box center [613, 201] width 512 height 36
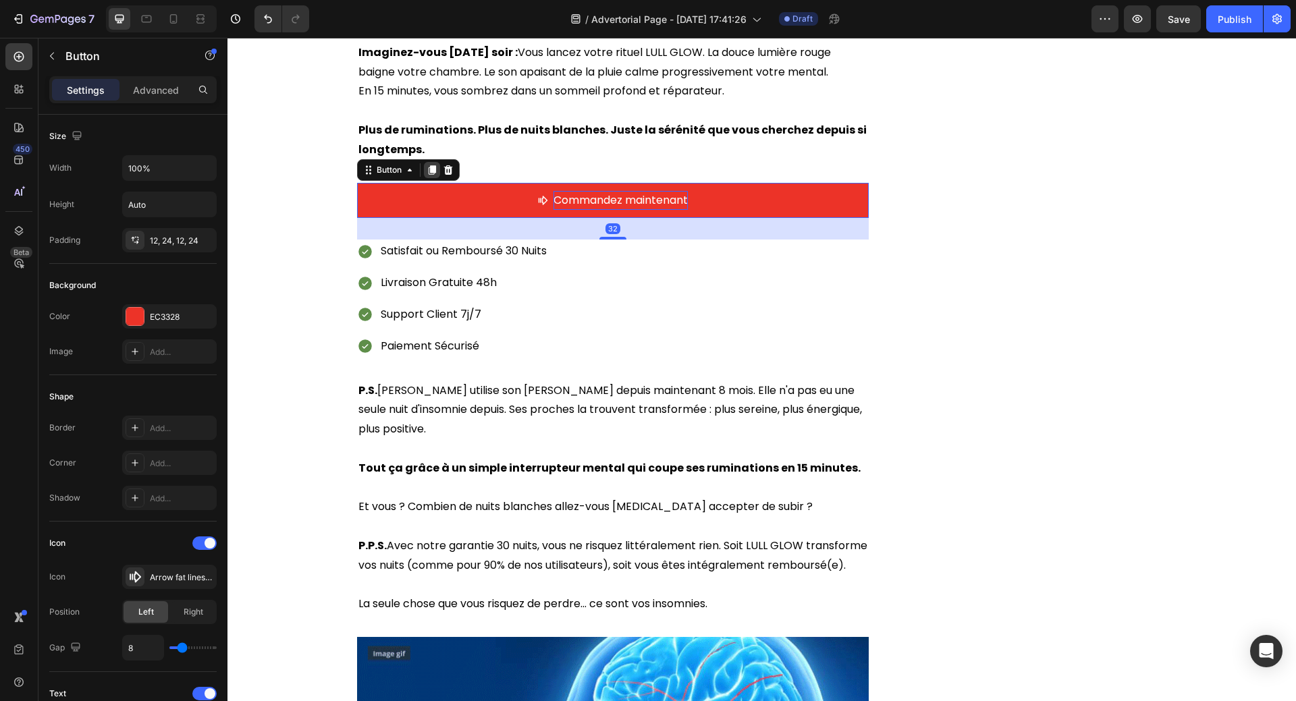
click at [431, 165] on icon at bounding box center [431, 169] width 7 height 9
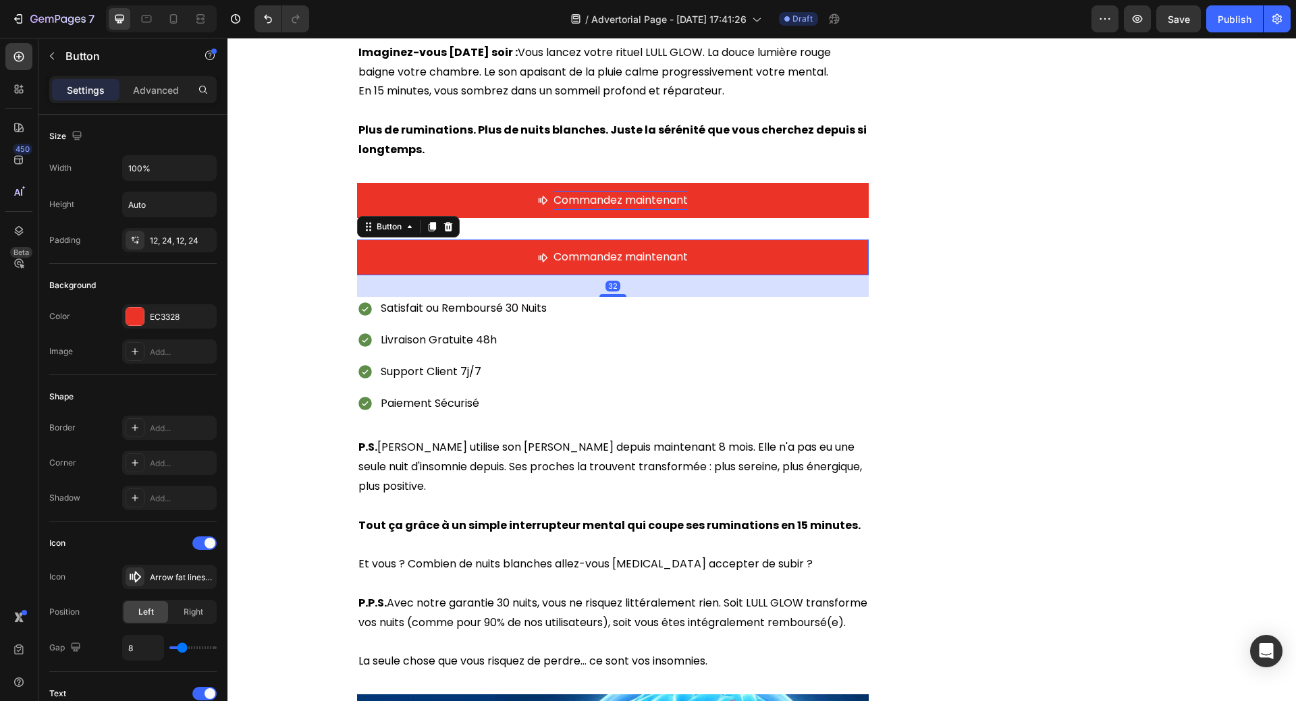
click at [364, 216] on div "Button" at bounding box center [408, 227] width 103 height 22
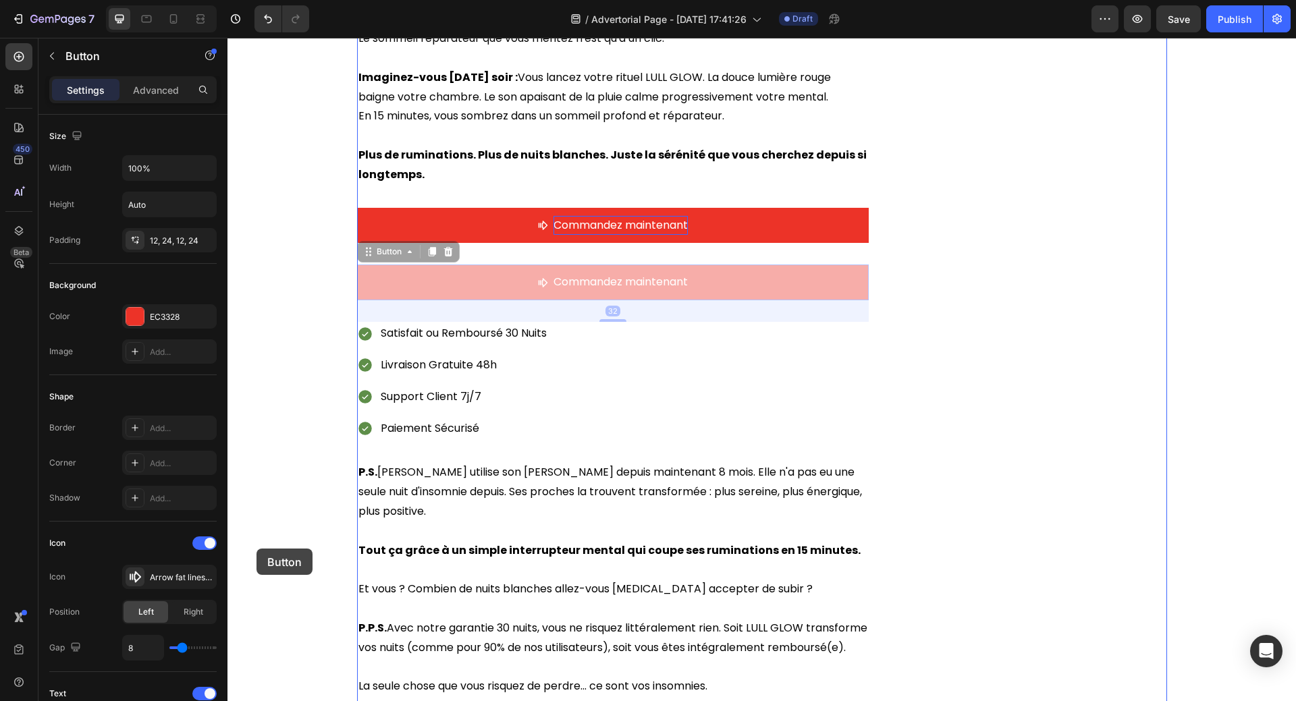
scroll to position [5272, 0]
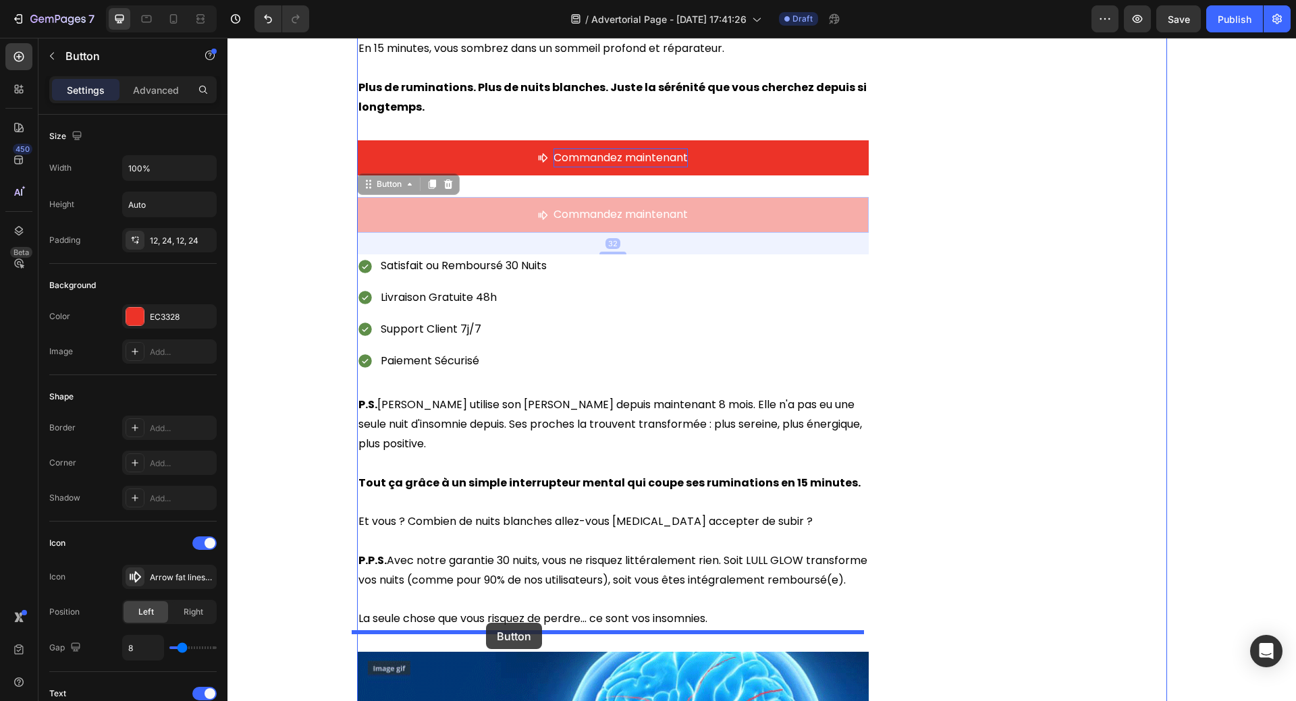
drag, startPoint x: 364, startPoint y: 194, endPoint x: 486, endPoint y: 623, distance: 446.2
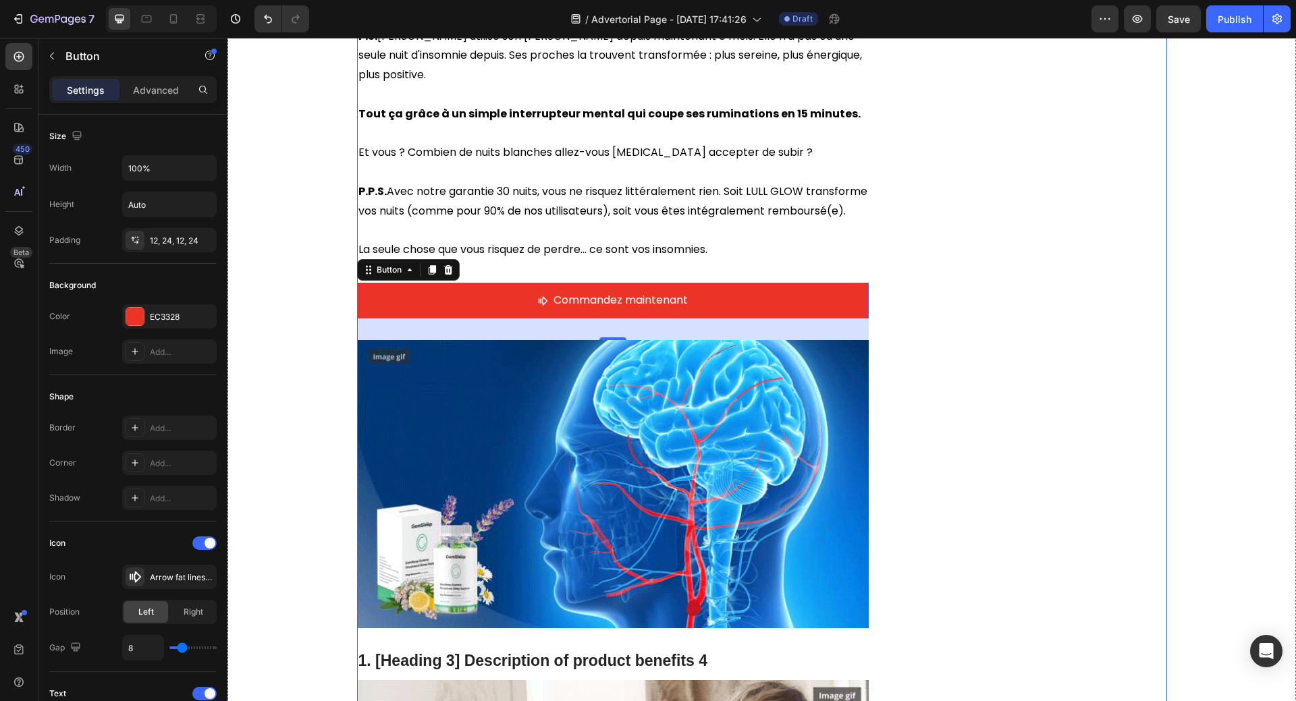
scroll to position [5610, 0]
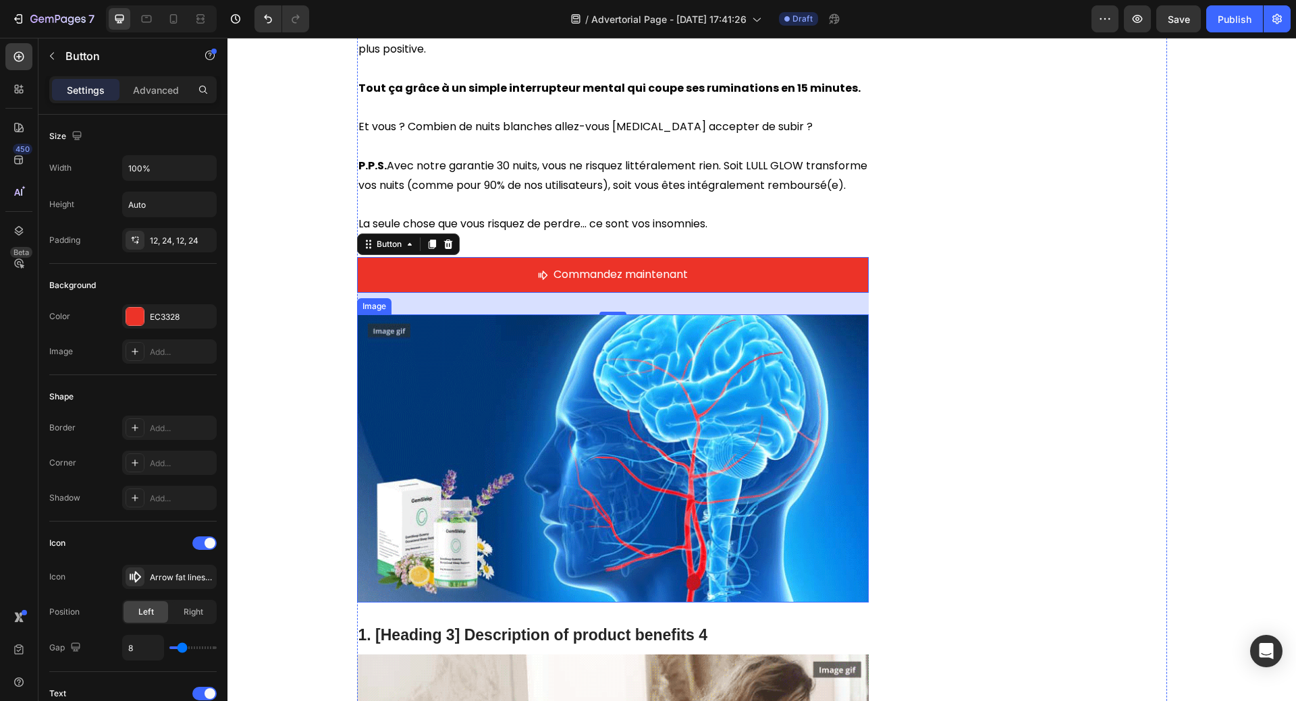
click at [849, 327] on img at bounding box center [613, 458] width 512 height 288
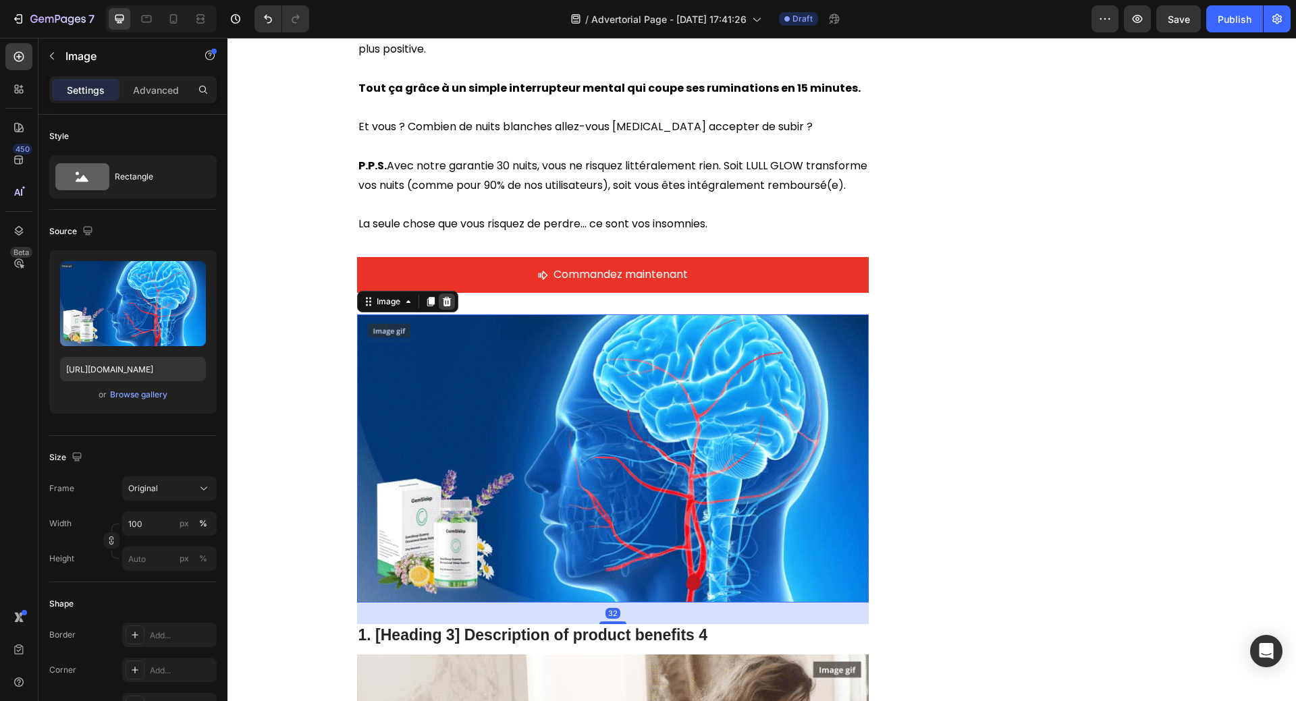
click at [441, 296] on icon at bounding box center [446, 301] width 11 height 11
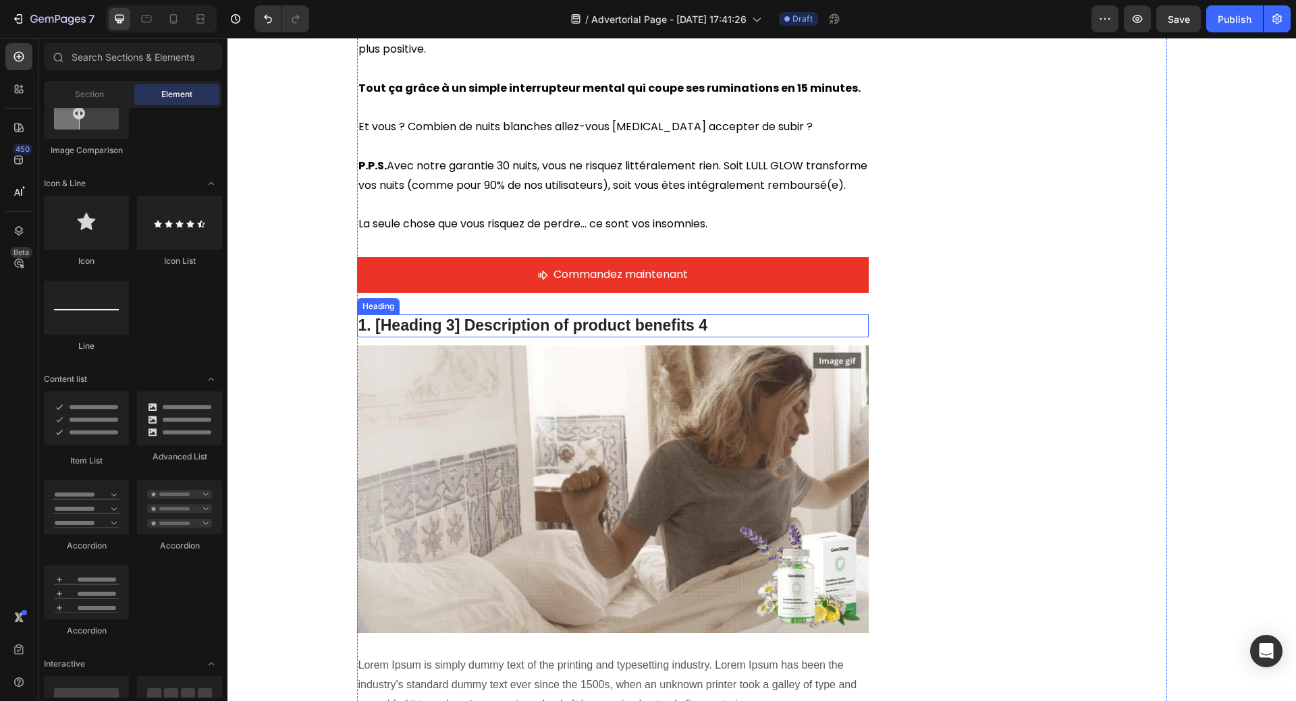
click at [825, 316] on p "1. [Heading 3] Description of product benefits 4" at bounding box center [612, 326] width 509 height 20
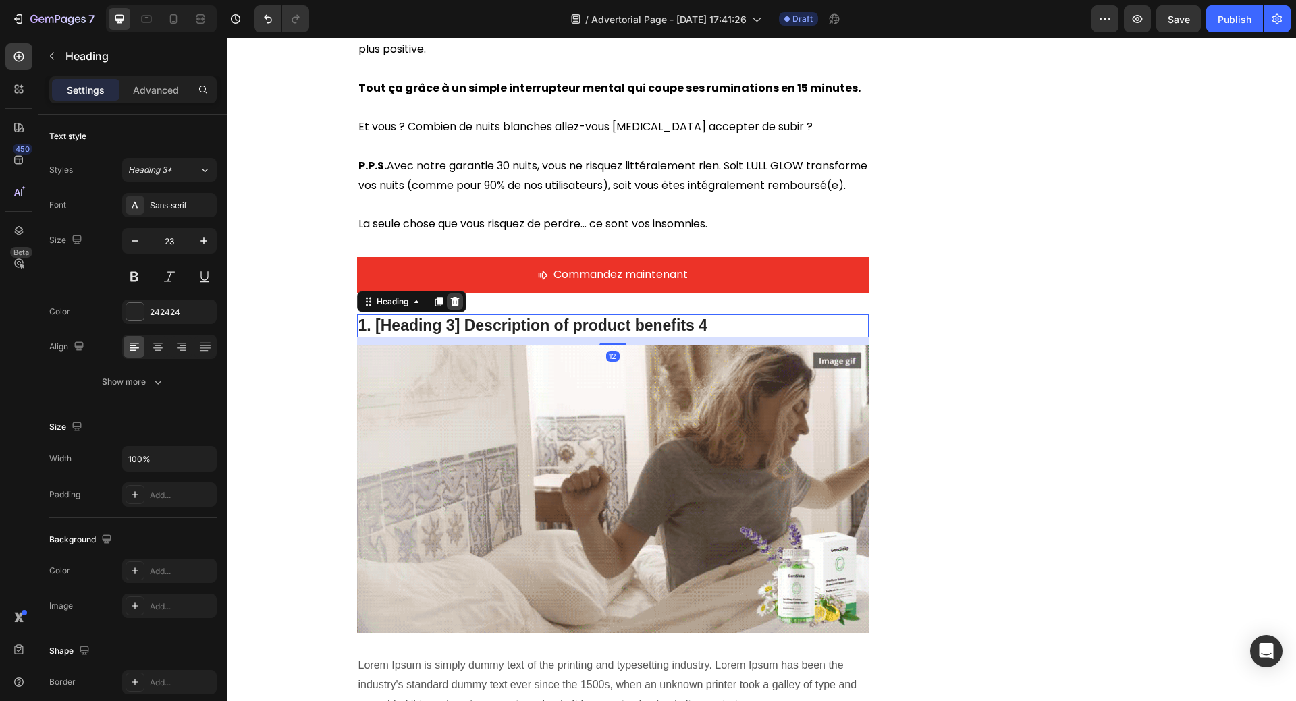
click at [451, 296] on icon at bounding box center [454, 301] width 11 height 11
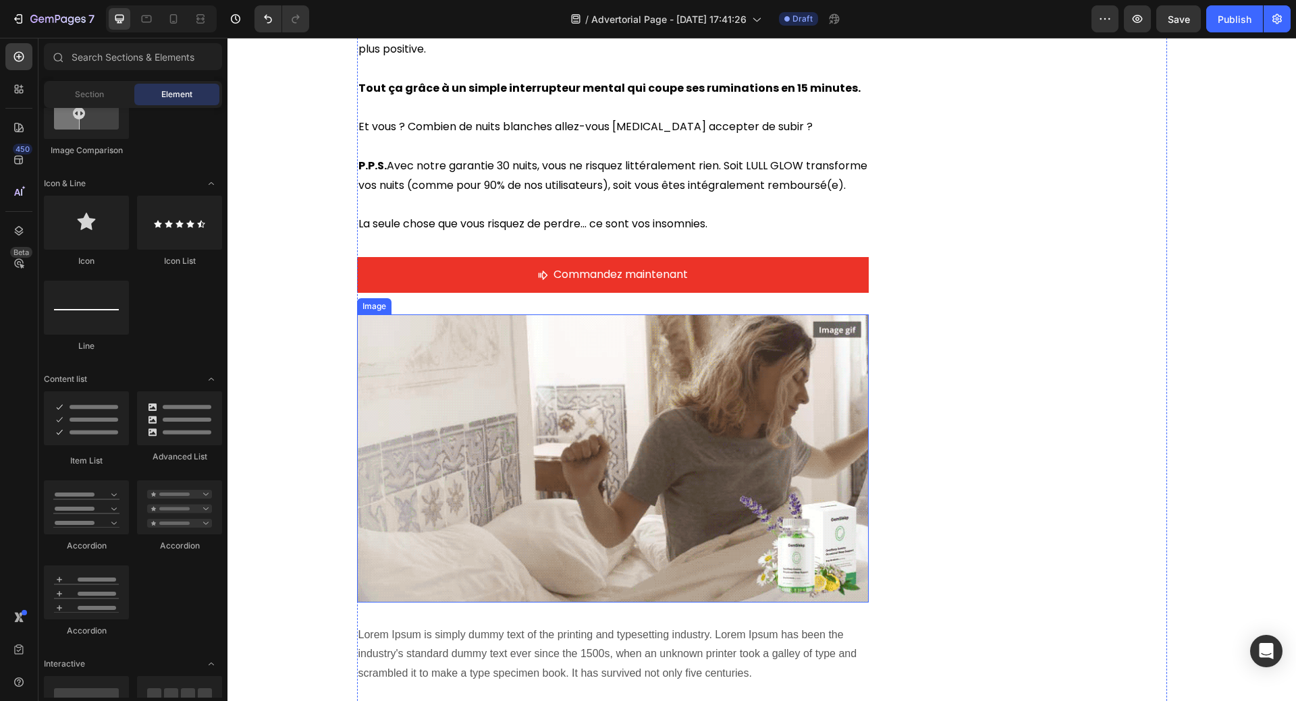
click at [468, 339] on img at bounding box center [613, 458] width 512 height 288
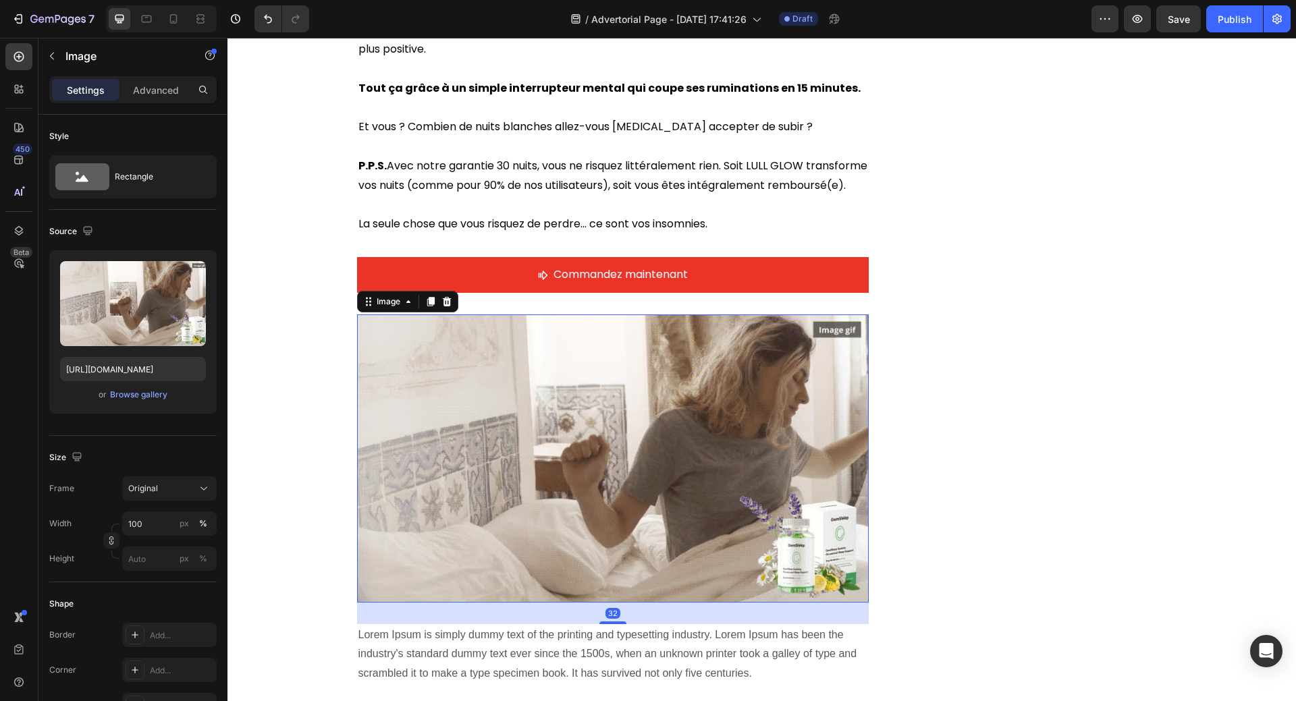
click at [443, 296] on icon at bounding box center [446, 301] width 11 height 11
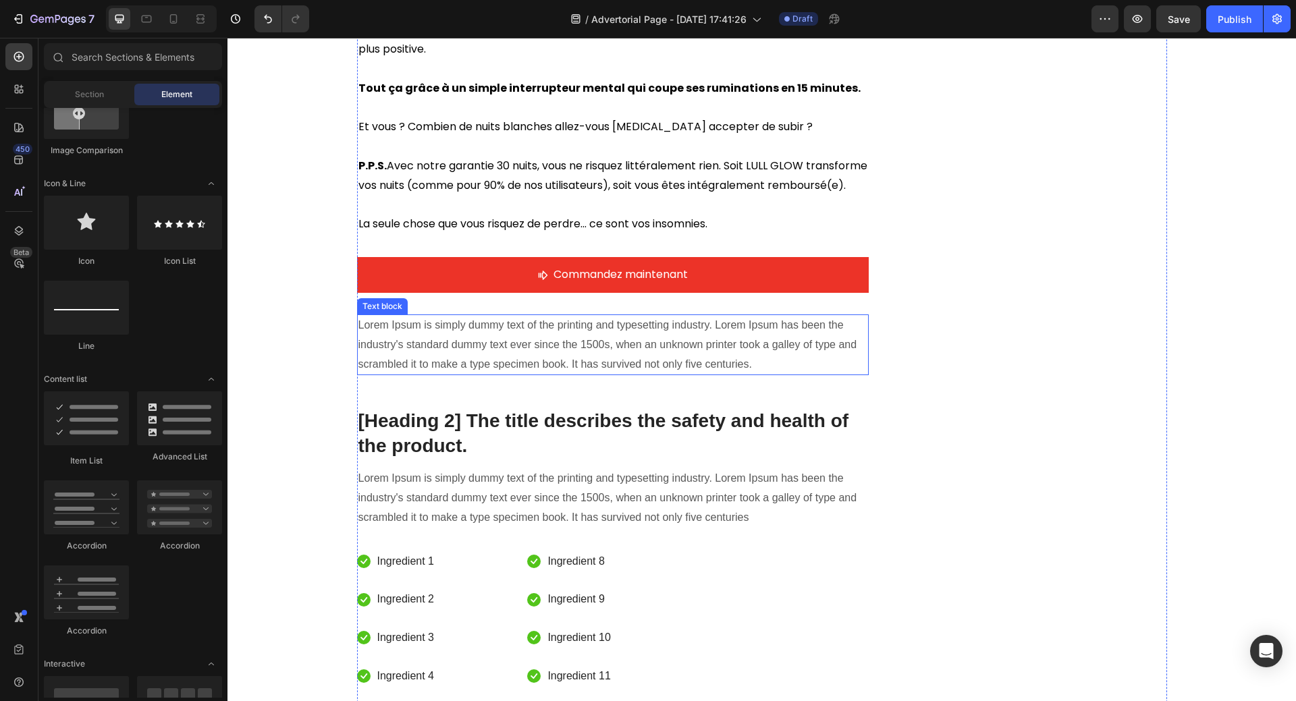
click at [453, 321] on p "Lorem Ipsum is simply dummy text of the printing and typesetting industry. Lore…" at bounding box center [612, 345] width 509 height 58
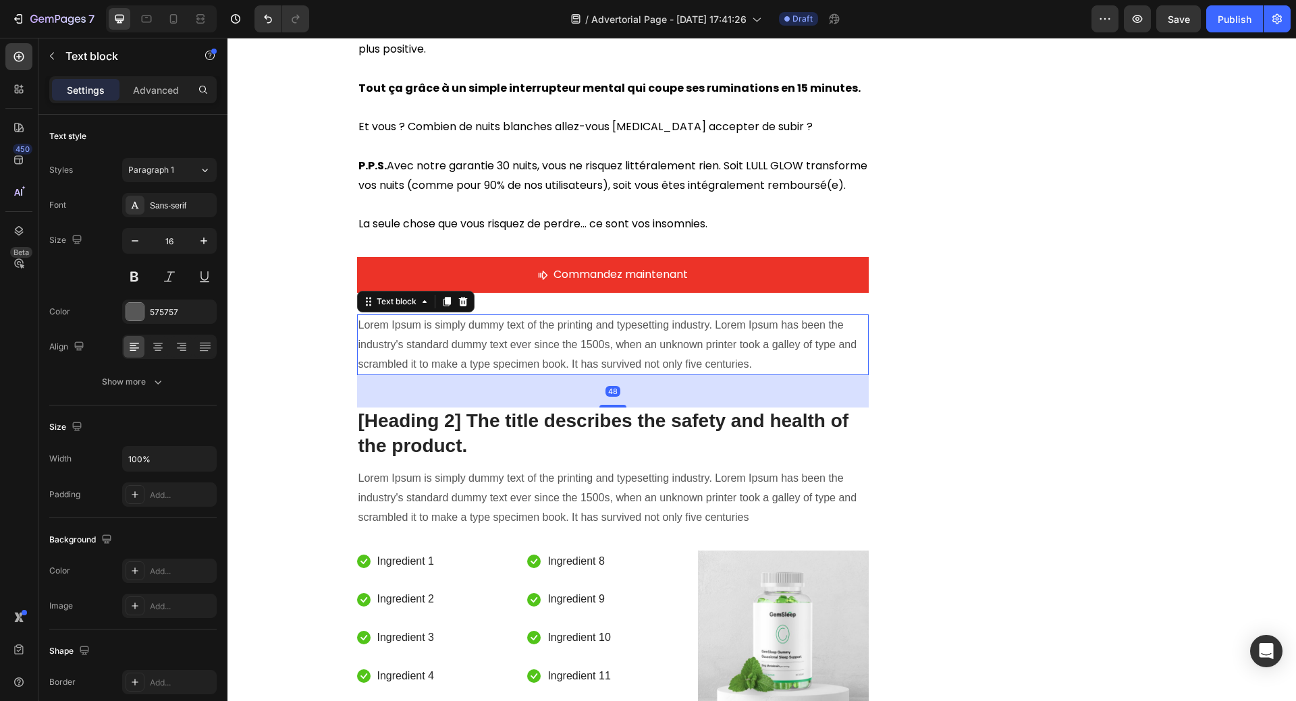
click at [458, 296] on icon at bounding box center [463, 301] width 11 height 11
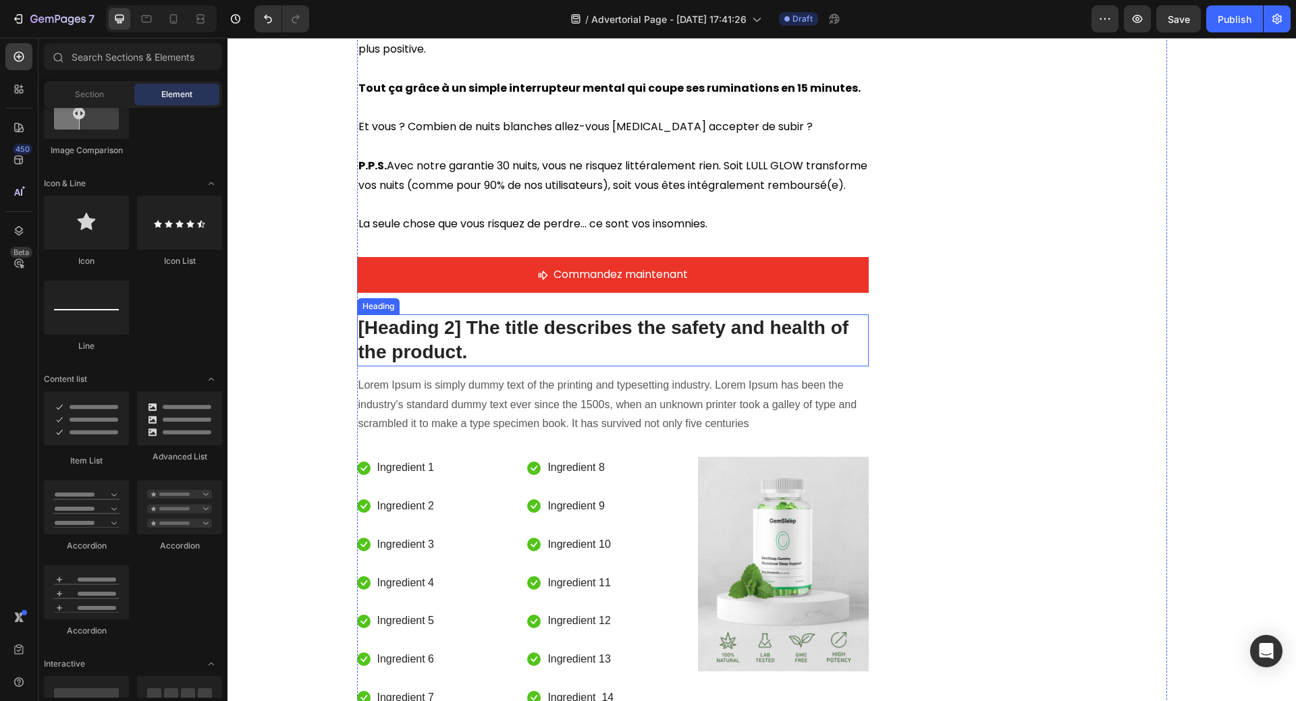
click at [466, 337] on p "[Heading 2] The title describes the safety and health of the product." at bounding box center [612, 340] width 509 height 49
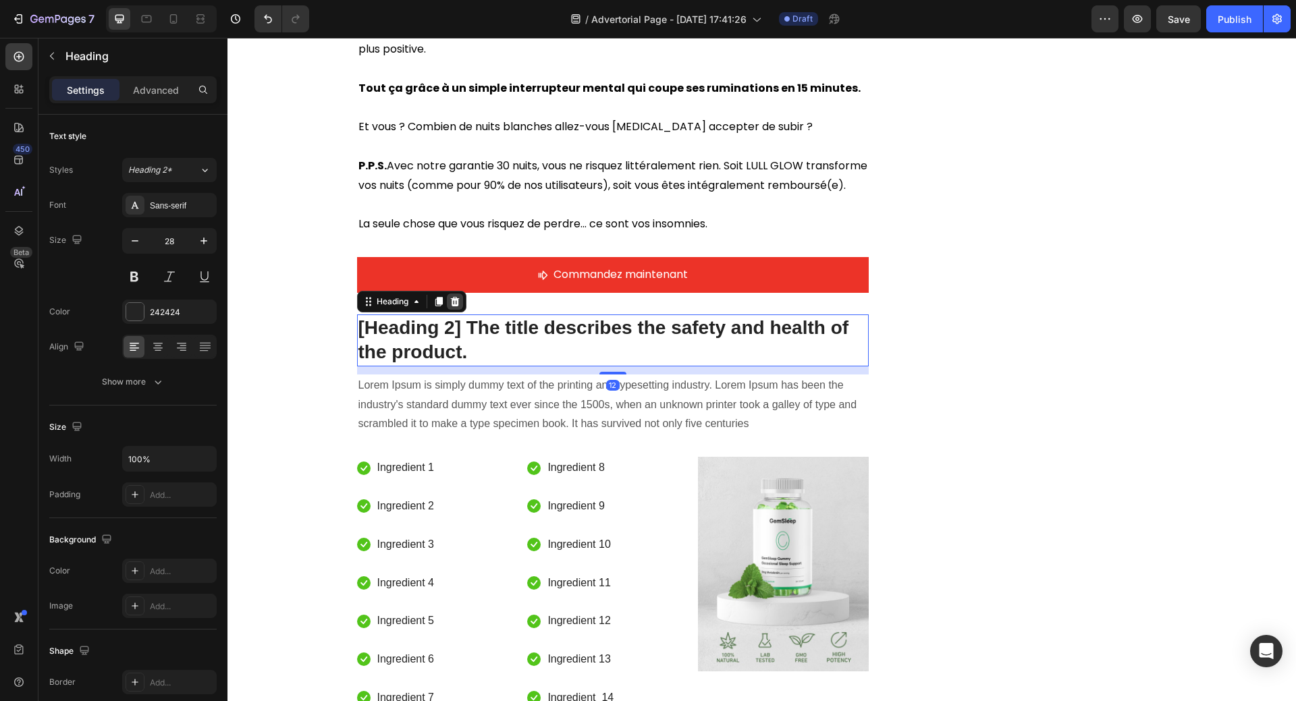
click at [449, 296] on icon at bounding box center [454, 301] width 11 height 11
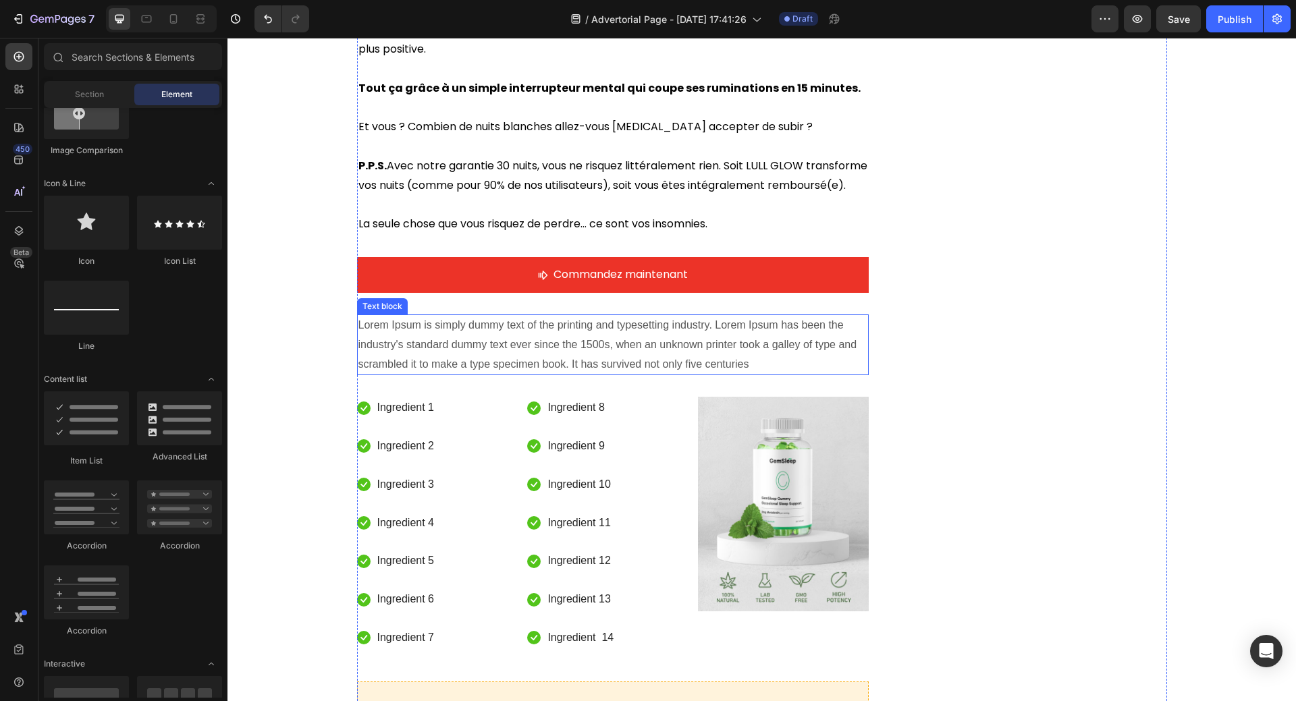
click at [472, 318] on p "Lorem Ipsum is simply dummy text of the printing and typesetting industry. Lore…" at bounding box center [612, 345] width 509 height 58
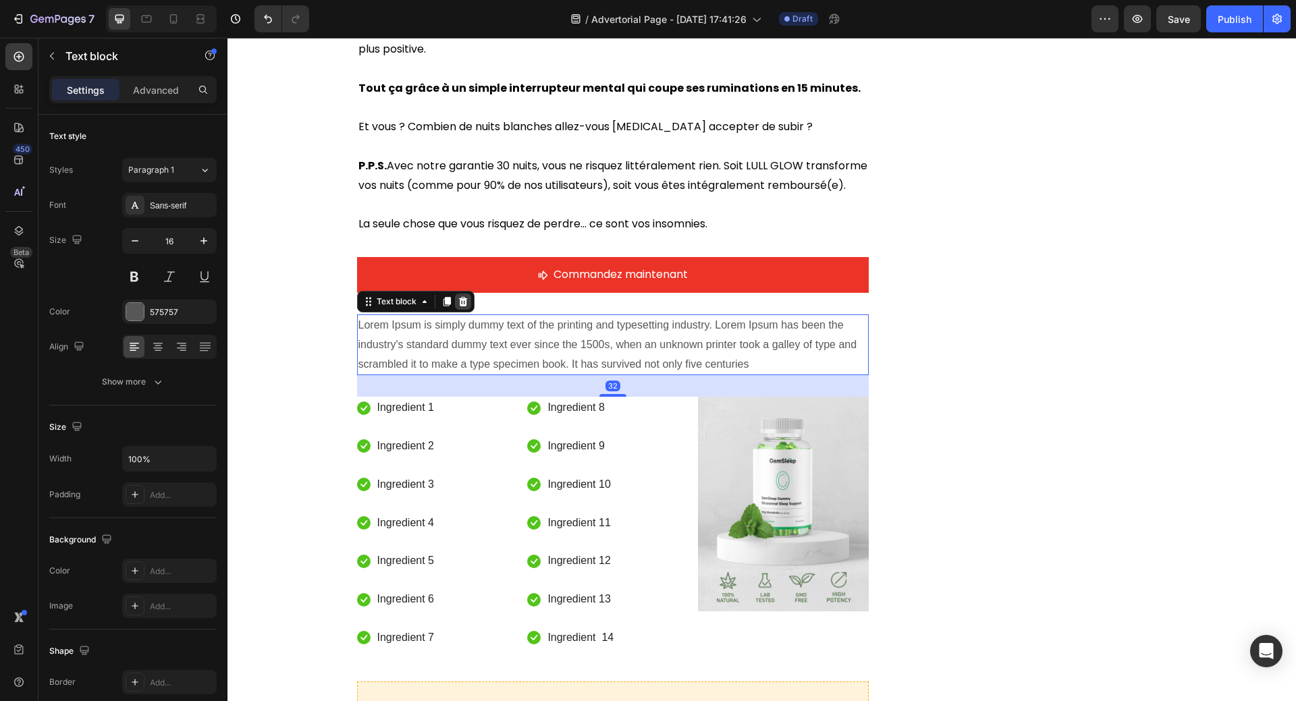
click at [458, 296] on icon at bounding box center [463, 301] width 11 height 11
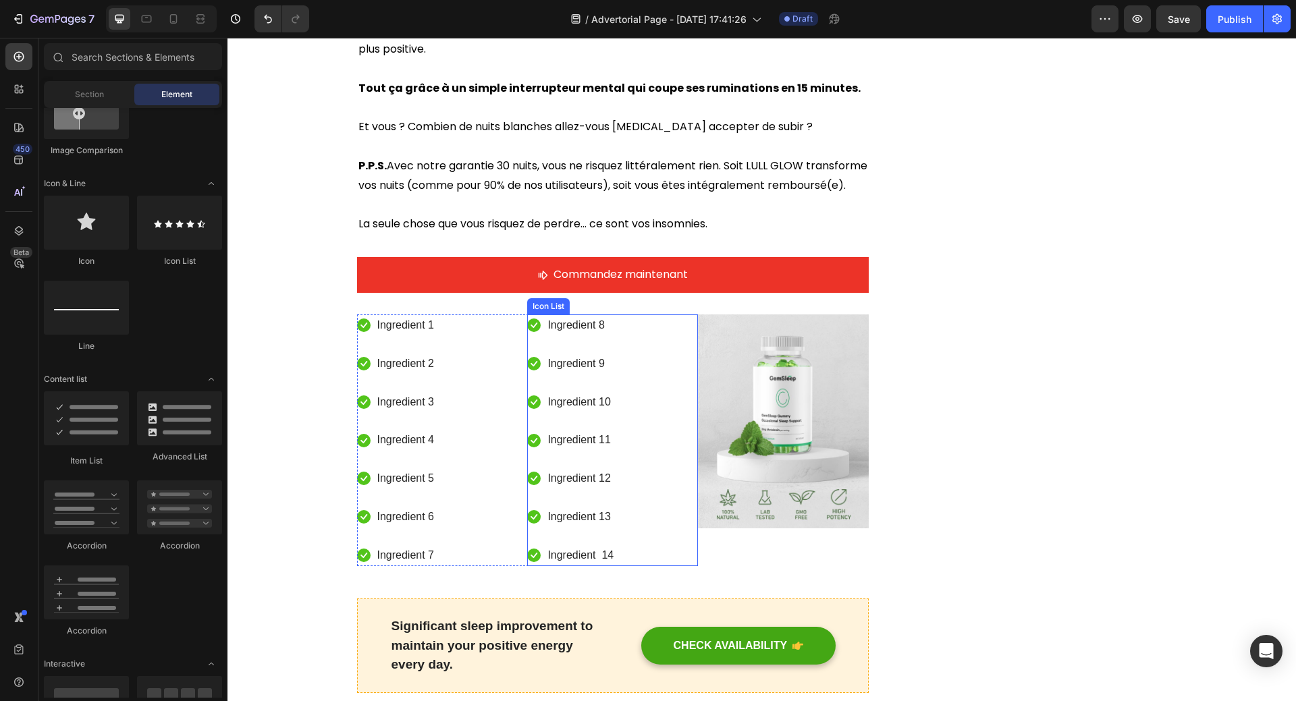
click at [653, 321] on div "Icon Ingredient 8 Text block Icon Ingredient 9 Text block Icon Ingredient 10 Te…" at bounding box center [612, 440] width 171 height 252
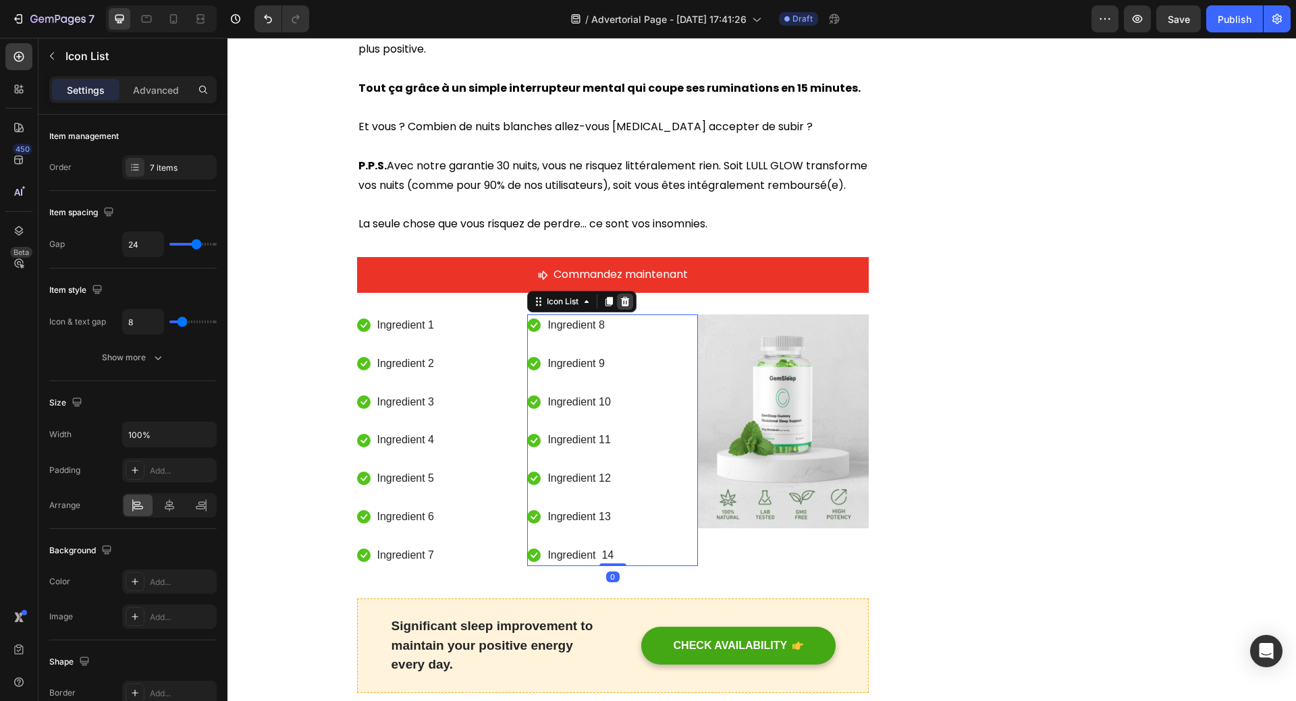
click at [624, 297] on icon at bounding box center [625, 301] width 9 height 9
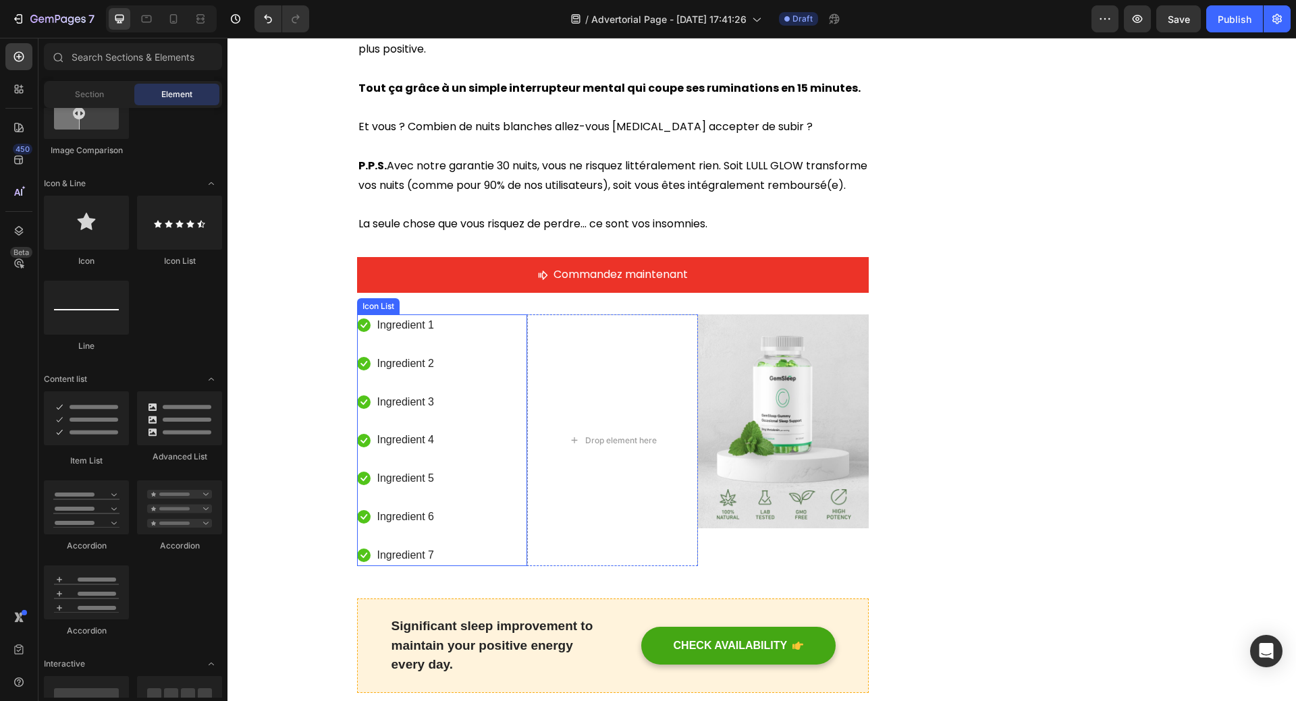
click at [439, 320] on div "Icon Ingredient 1 Text block Icon Ingredient 2 Text block Icon Ingredient 3 Tex…" at bounding box center [442, 440] width 171 height 252
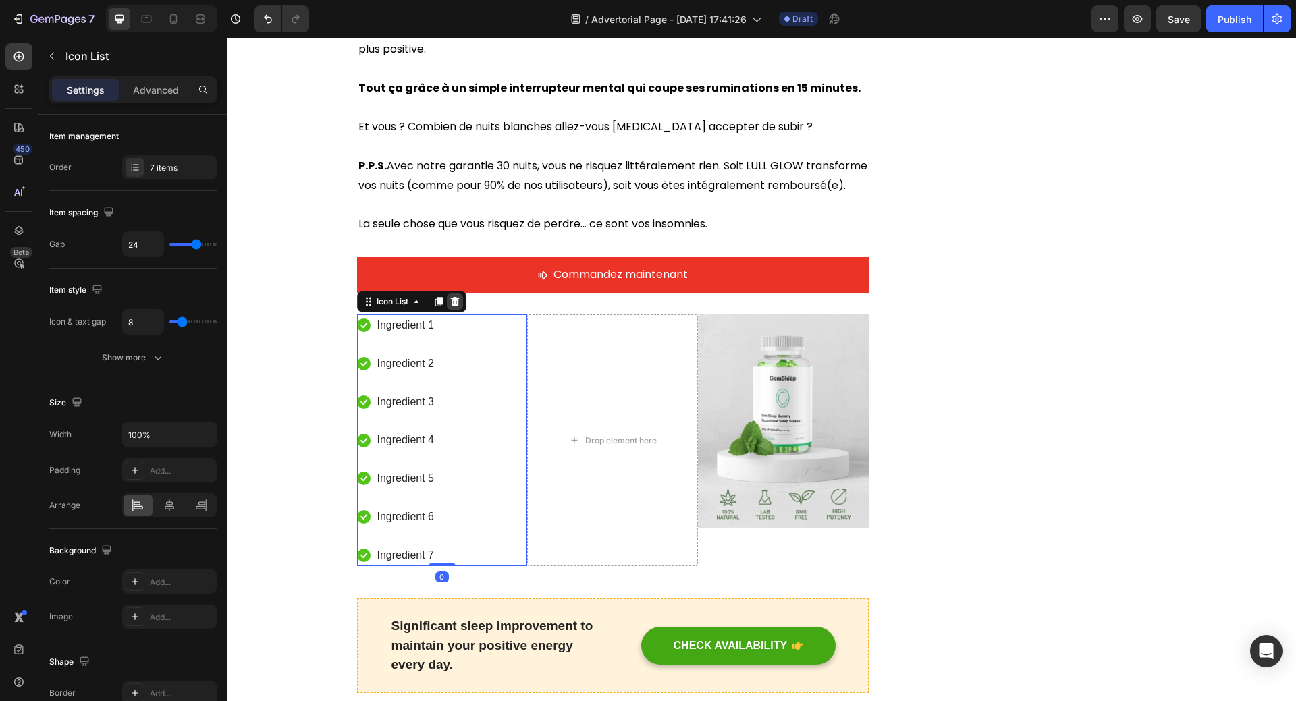
click at [450, 297] on icon at bounding box center [454, 301] width 9 height 9
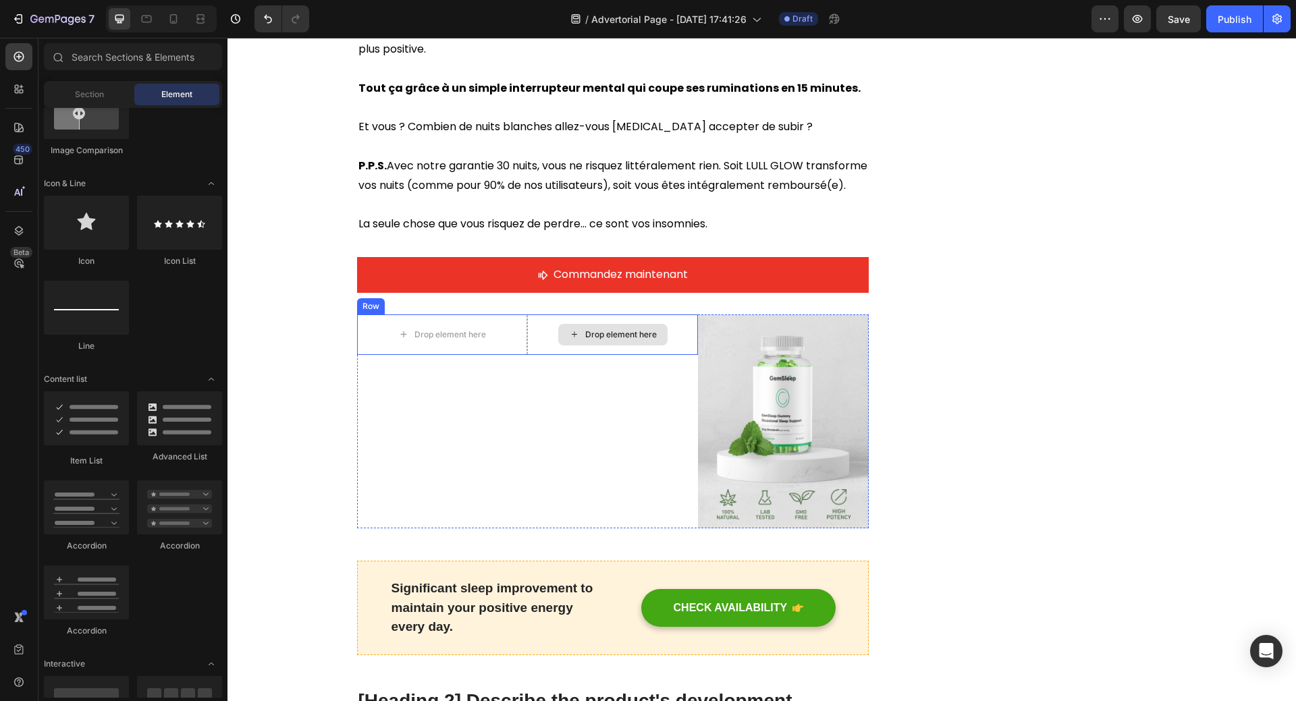
click at [553, 314] on div "Drop element here" at bounding box center [612, 334] width 171 height 40
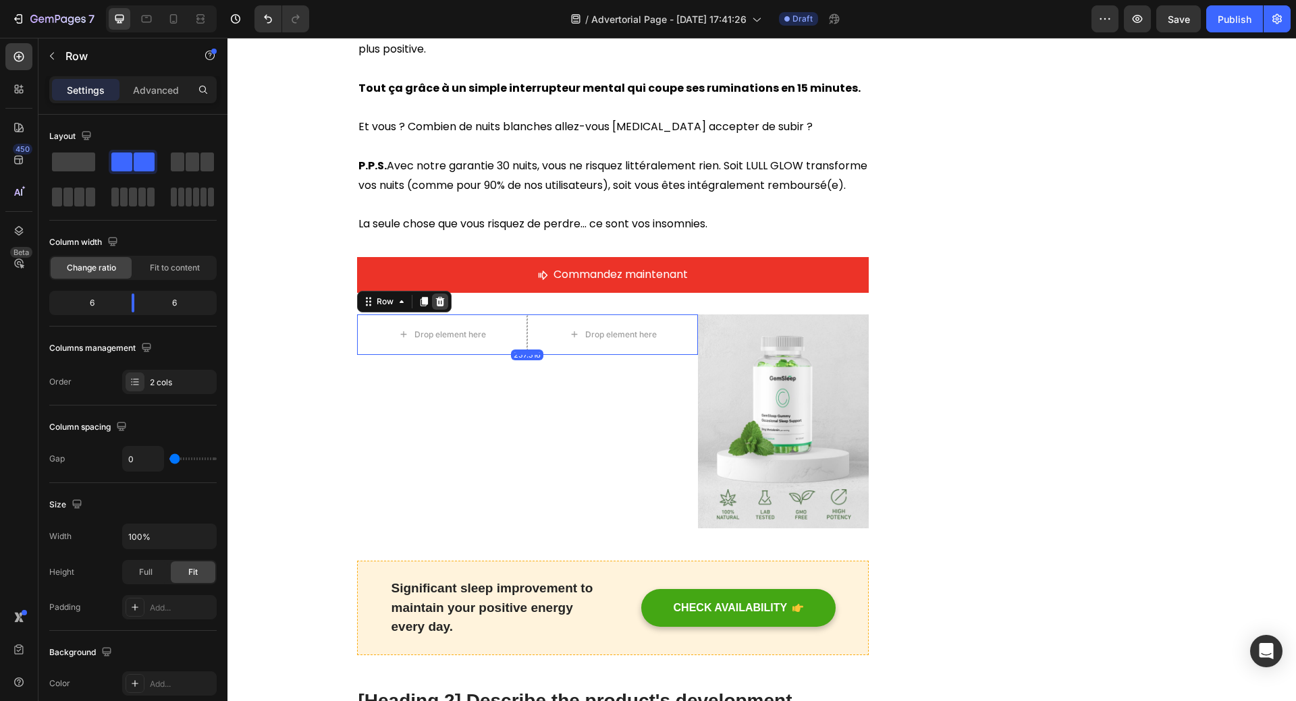
click at [435, 297] on icon at bounding box center [439, 301] width 9 height 9
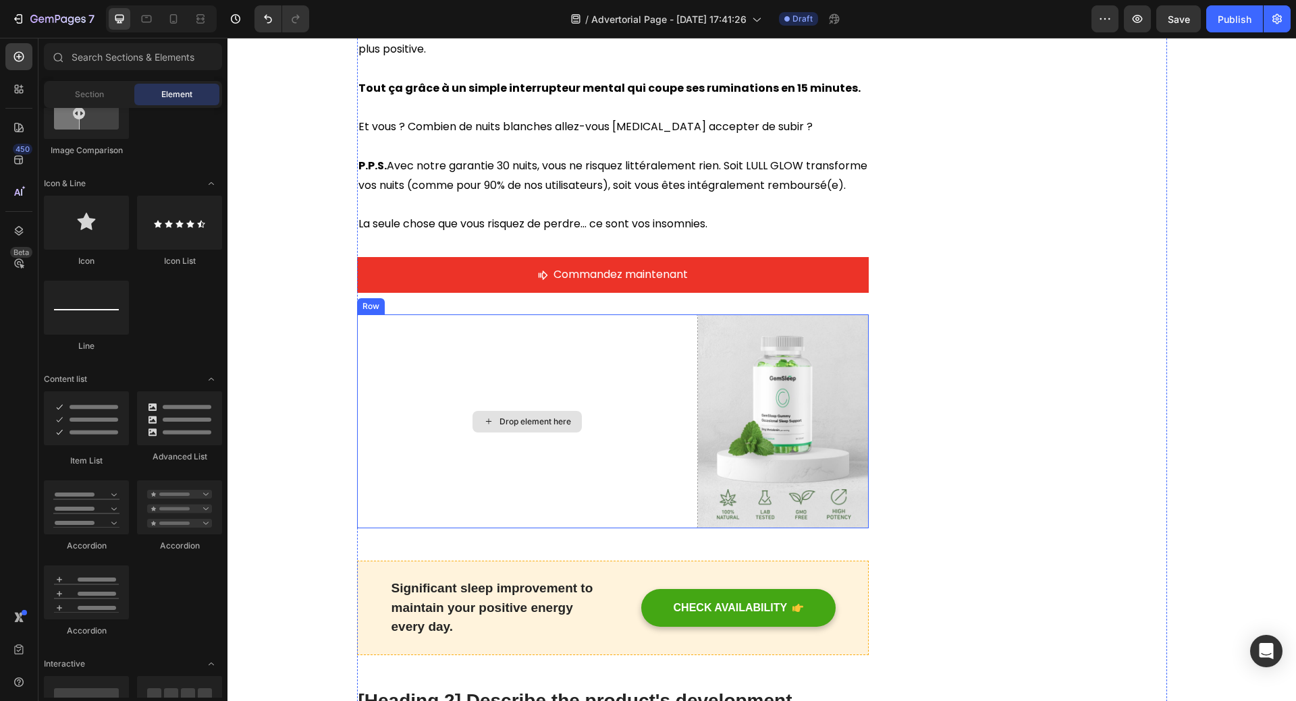
click at [642, 321] on div "Drop element here" at bounding box center [527, 421] width 341 height 215
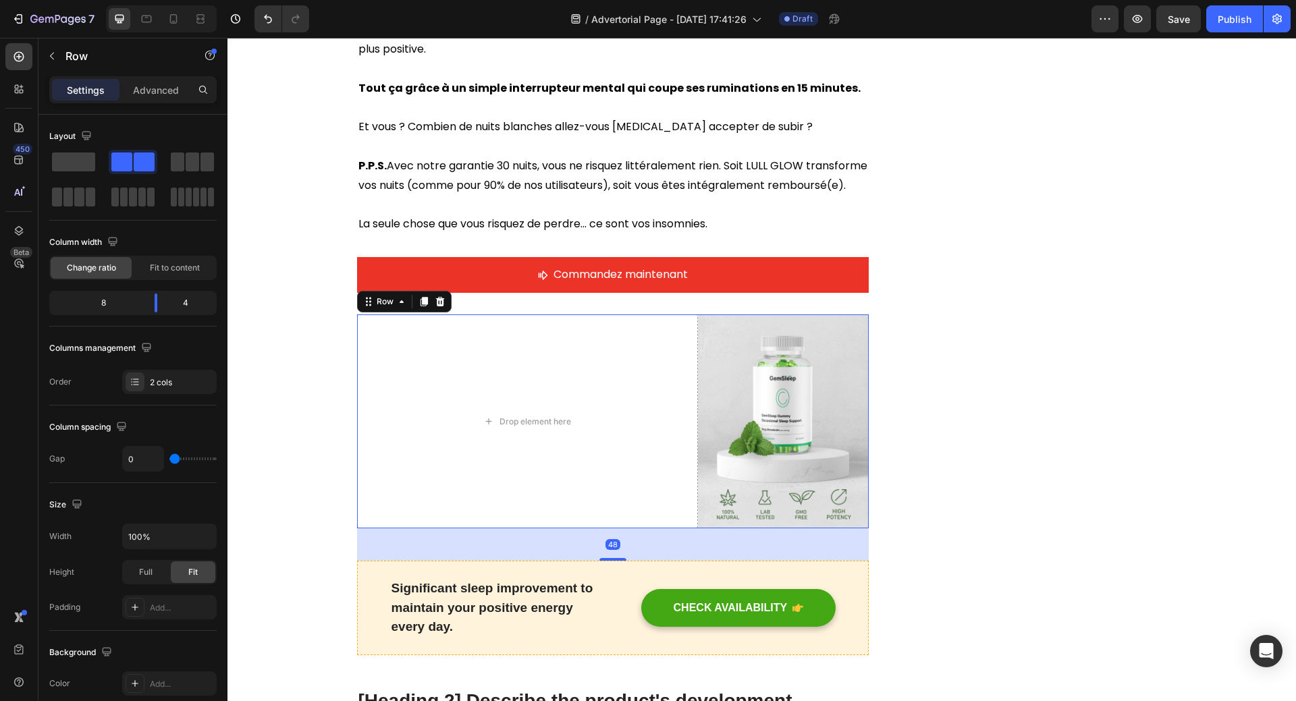
click at [435, 296] on icon at bounding box center [440, 301] width 11 height 11
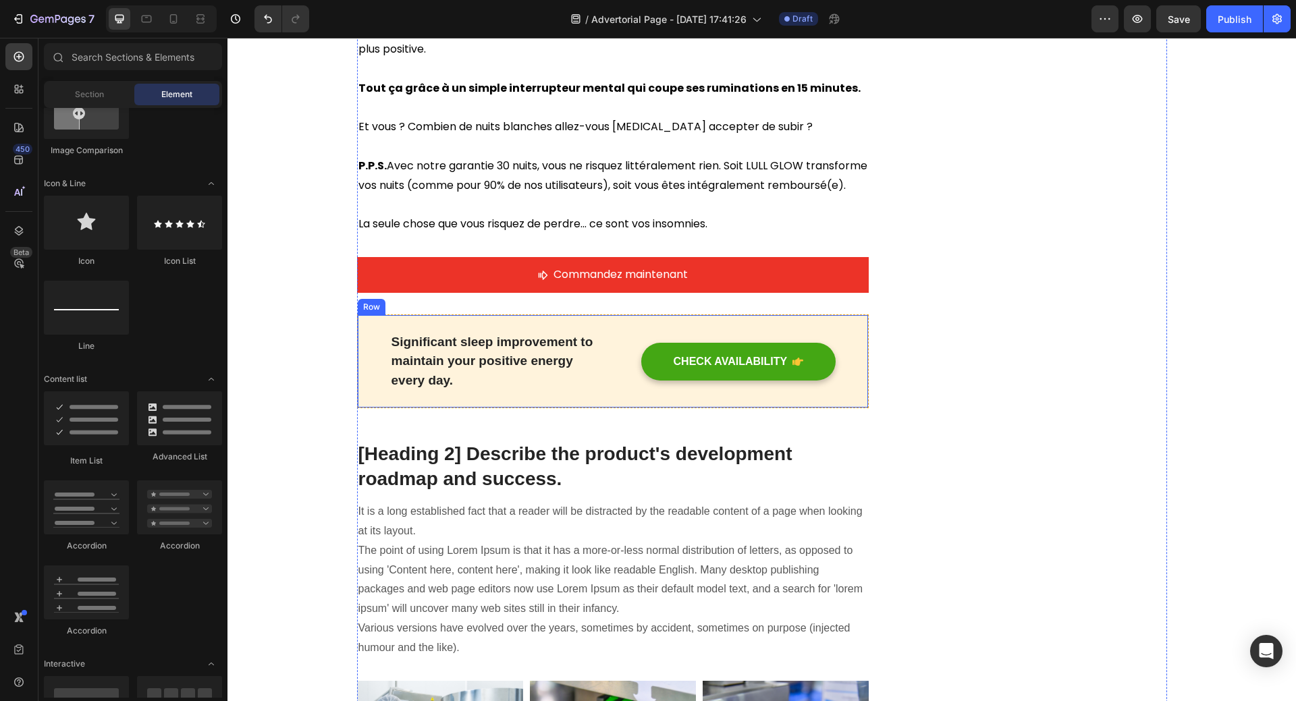
click at [713, 314] on div "Significant sleep improvement to maintain your positive energy every day. Text …" at bounding box center [613, 361] width 512 height 94
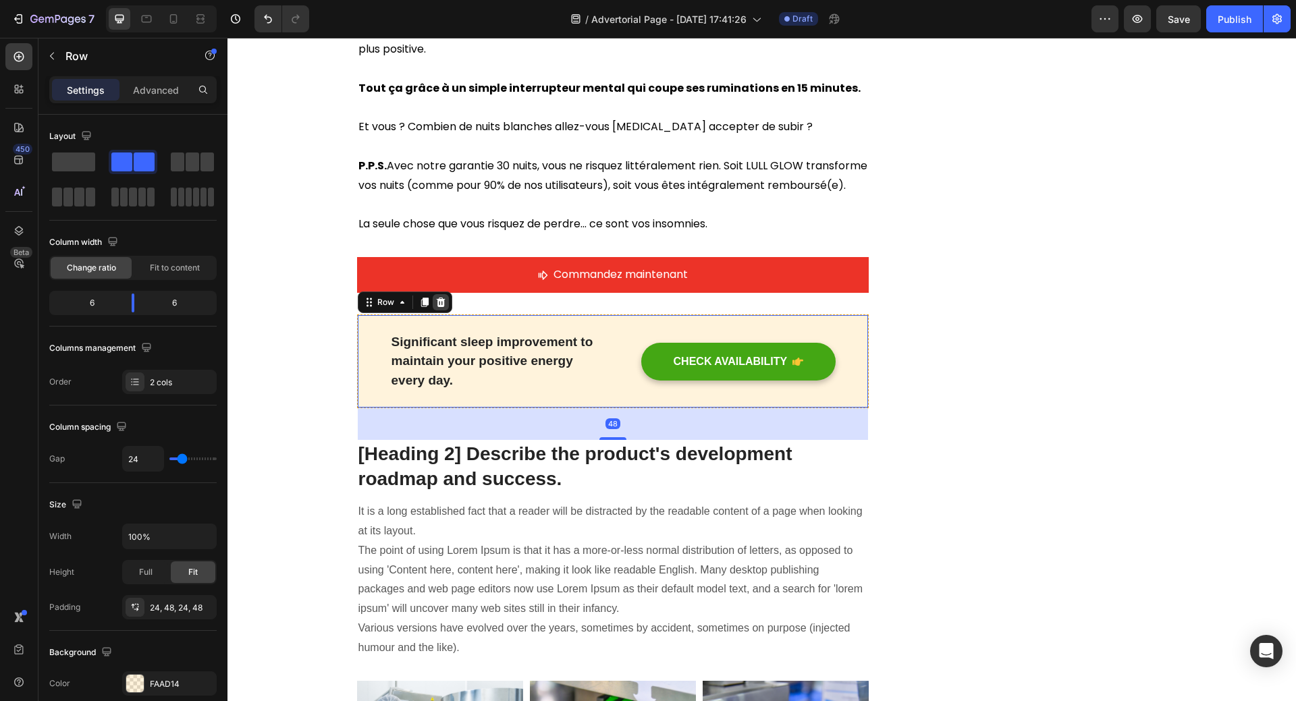
click at [436, 298] on icon at bounding box center [440, 302] width 9 height 9
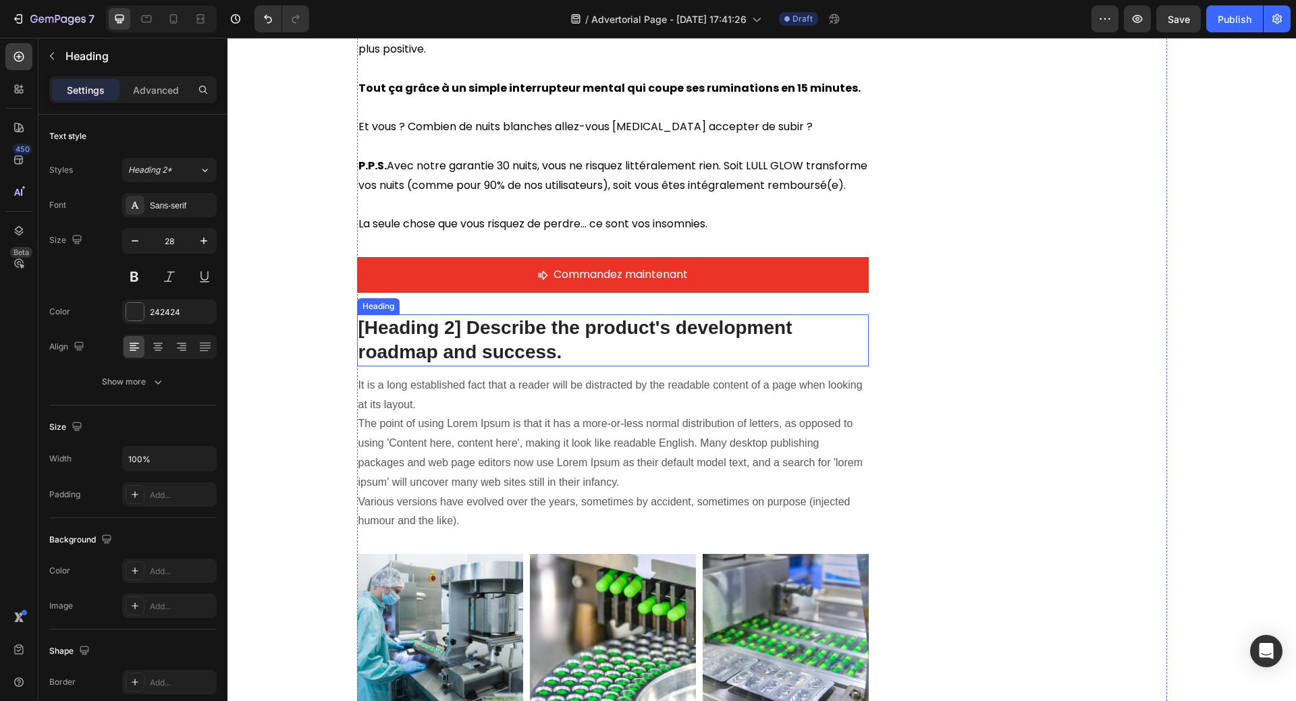
click at [588, 316] on p "[Heading 2] Describe the product's development roadmap and success." at bounding box center [612, 340] width 509 height 49
click at [450, 297] on icon at bounding box center [454, 301] width 9 height 9
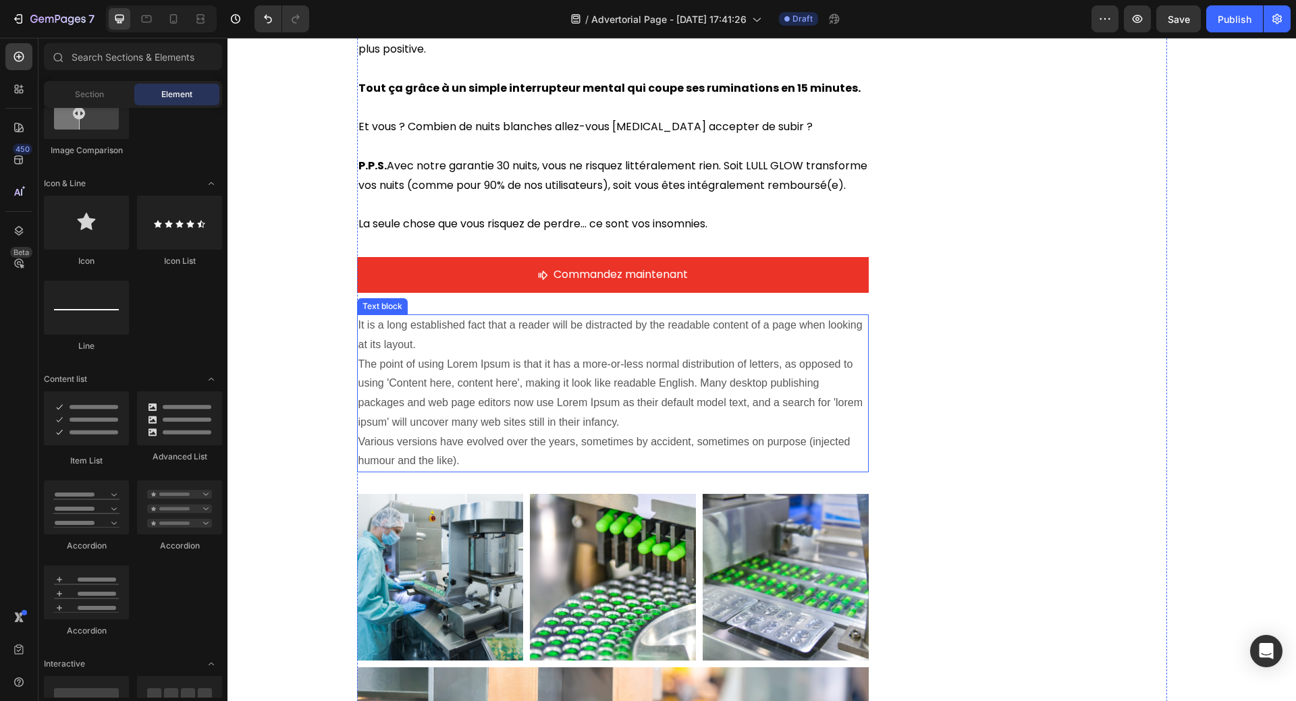
click at [468, 323] on p "It is a long established fact that a reader will be distracted by the readable …" at bounding box center [612, 393] width 509 height 155
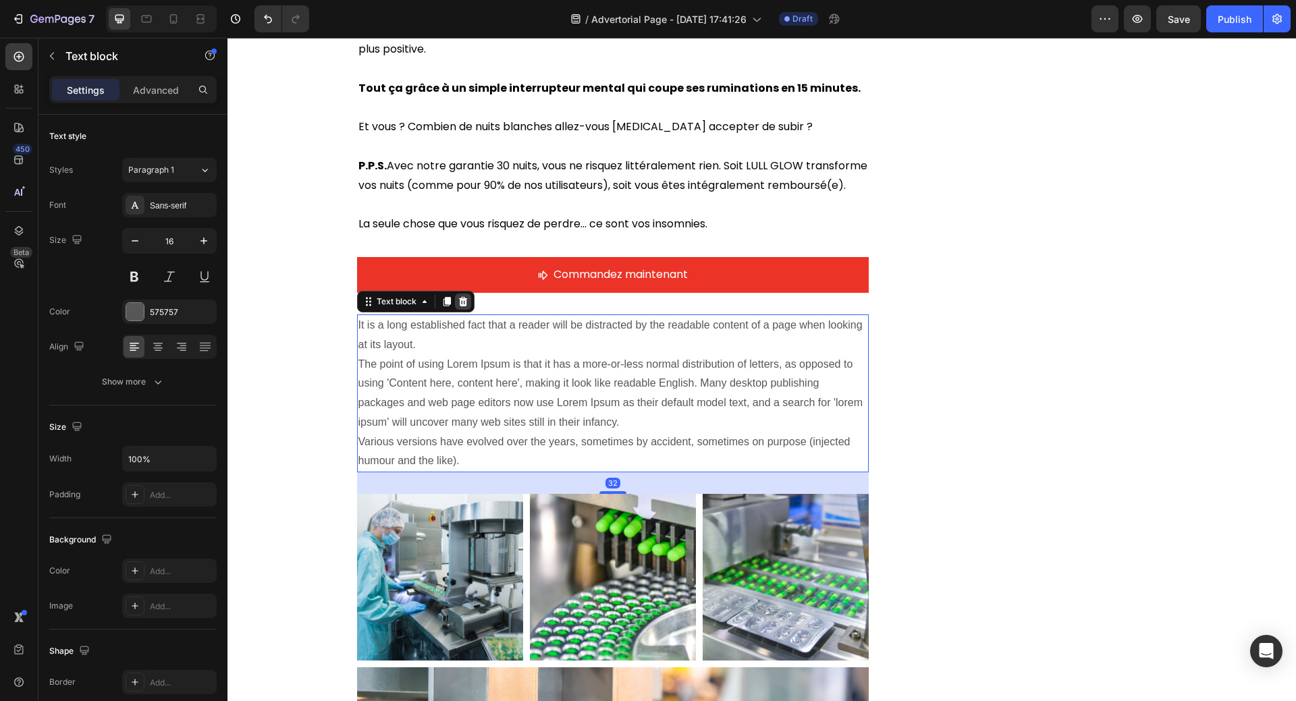
click at [458, 296] on icon at bounding box center [463, 301] width 11 height 11
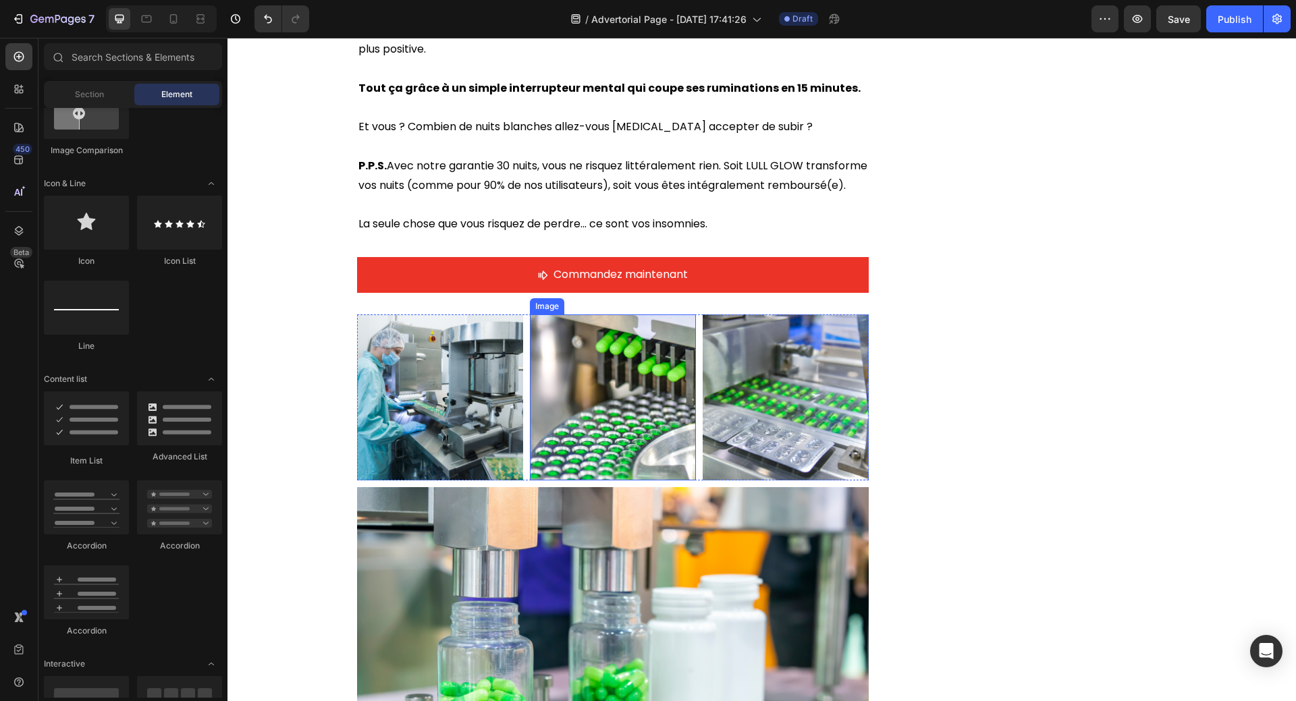
click at [605, 314] on img at bounding box center [613, 397] width 166 height 166
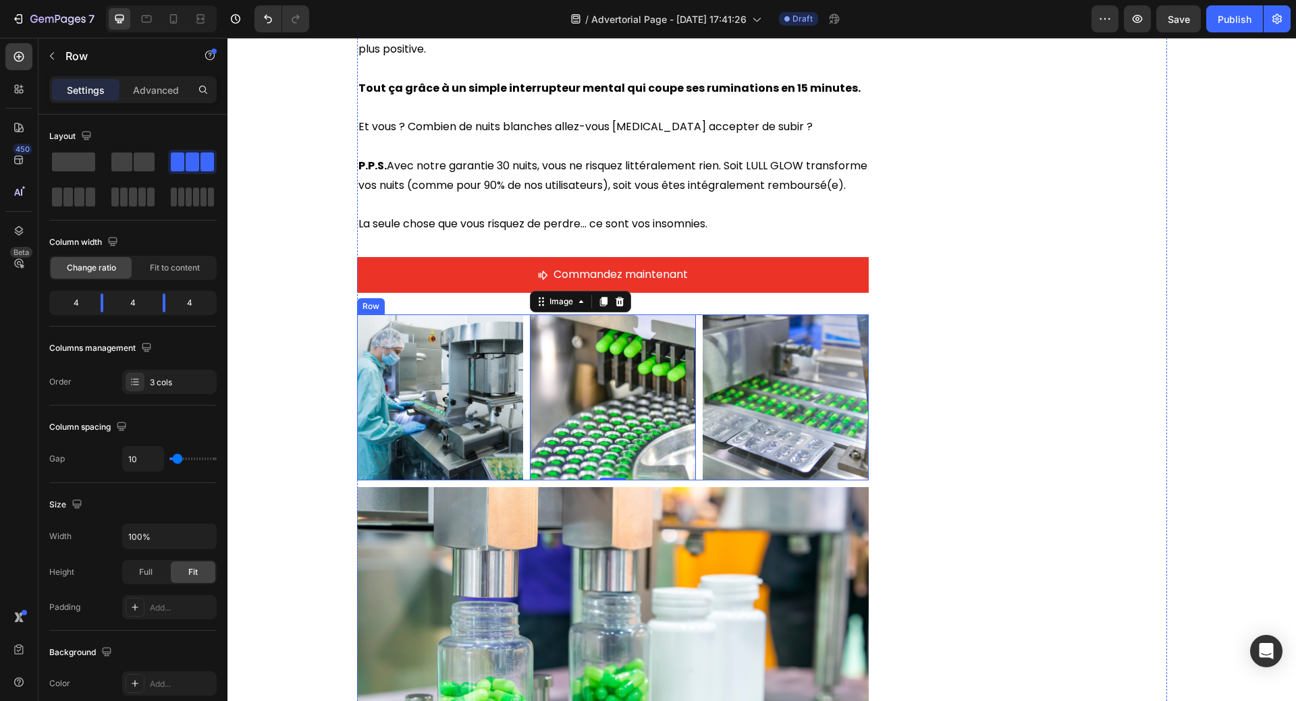
click at [520, 314] on div "Image Image 0 Image Row" at bounding box center [613, 397] width 512 height 166
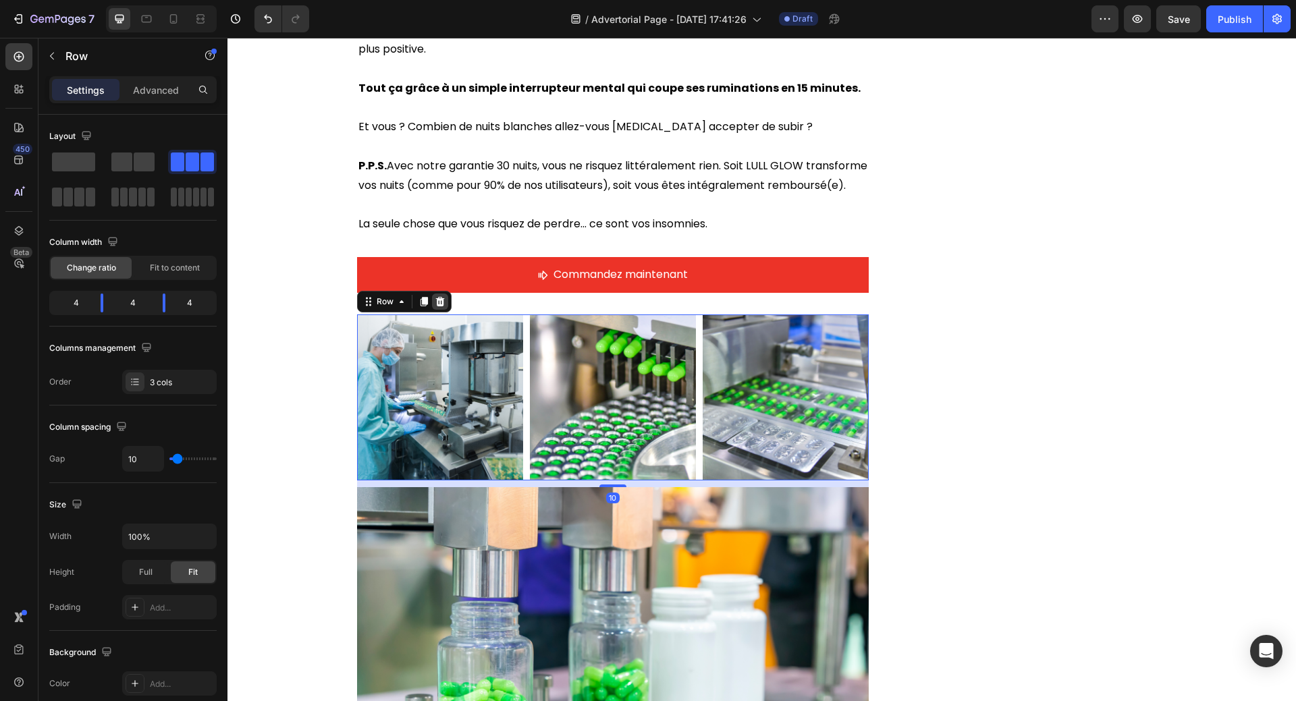
click at [435, 296] on icon at bounding box center [440, 301] width 11 height 11
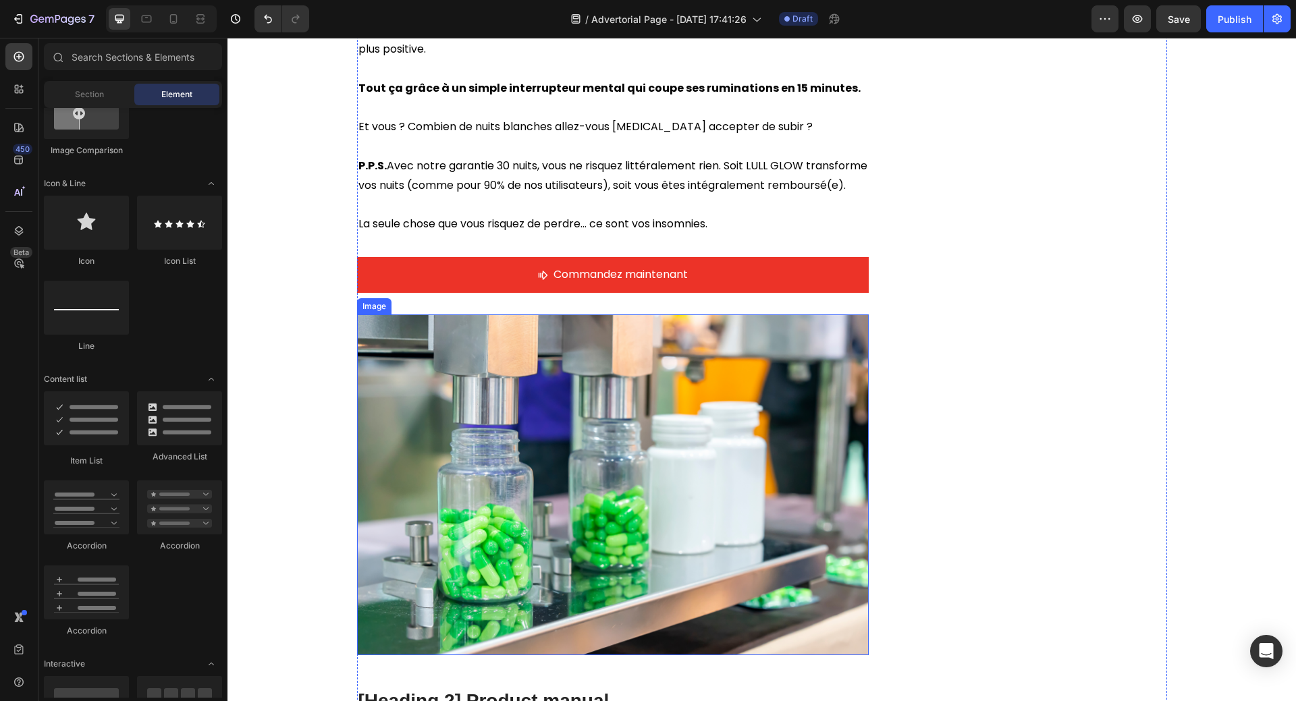
click at [469, 328] on img at bounding box center [613, 484] width 512 height 341
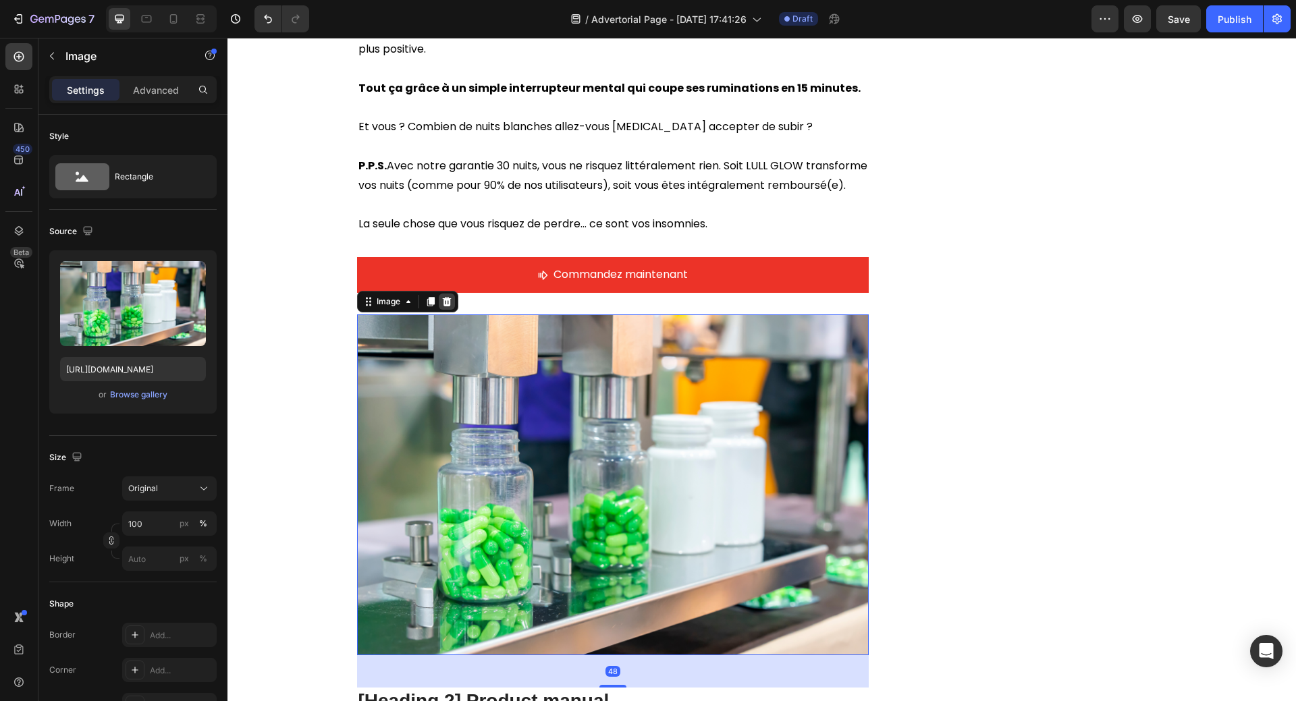
click at [441, 296] on icon at bounding box center [446, 301] width 11 height 11
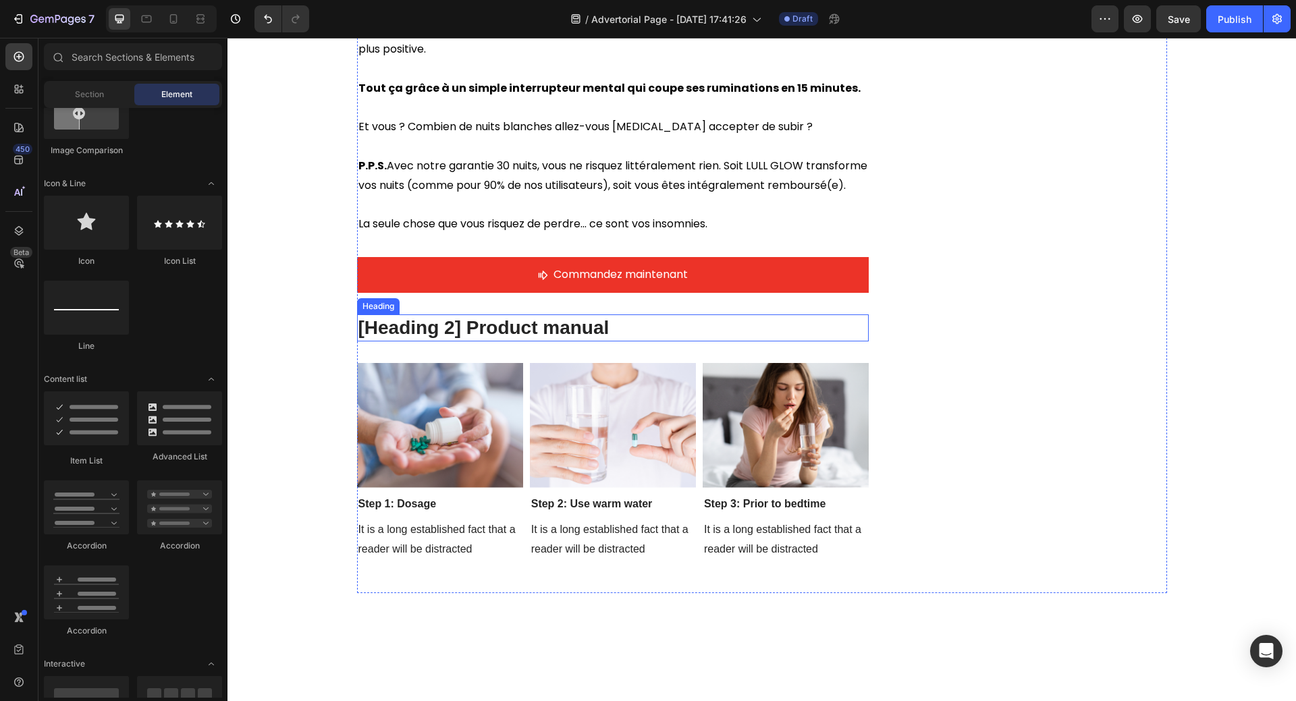
click at [534, 316] on p "[Heading 2] Product manual" at bounding box center [612, 328] width 509 height 24
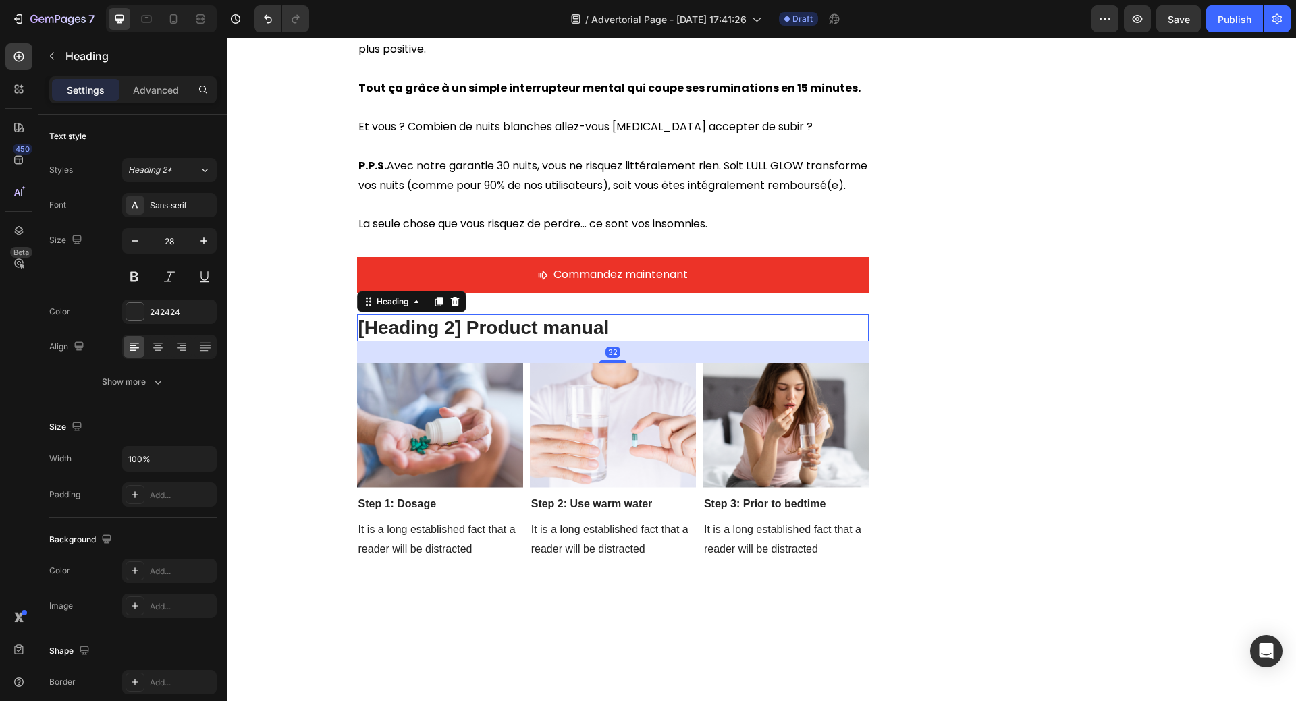
click at [452, 296] on icon at bounding box center [454, 301] width 11 height 11
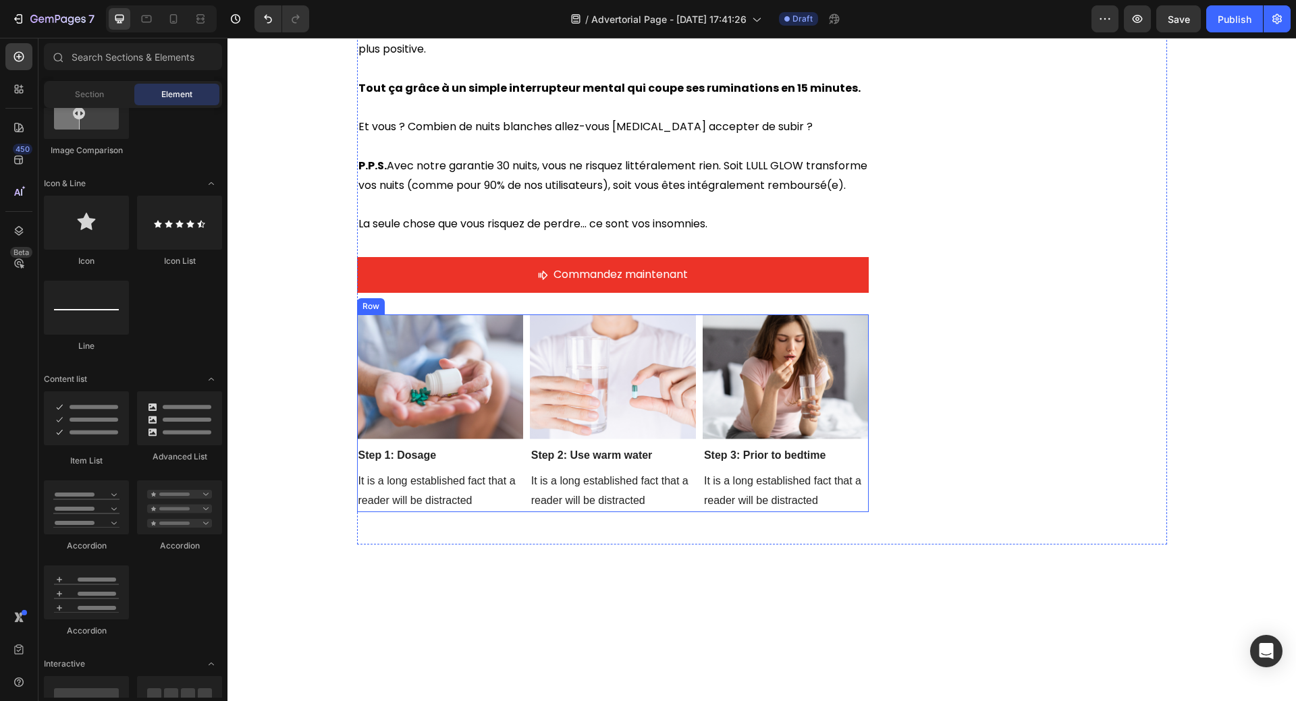
click at [522, 314] on div "Image Step 1: Dosage Text block It is a long established fact that a reader wil…" at bounding box center [613, 413] width 512 height 198
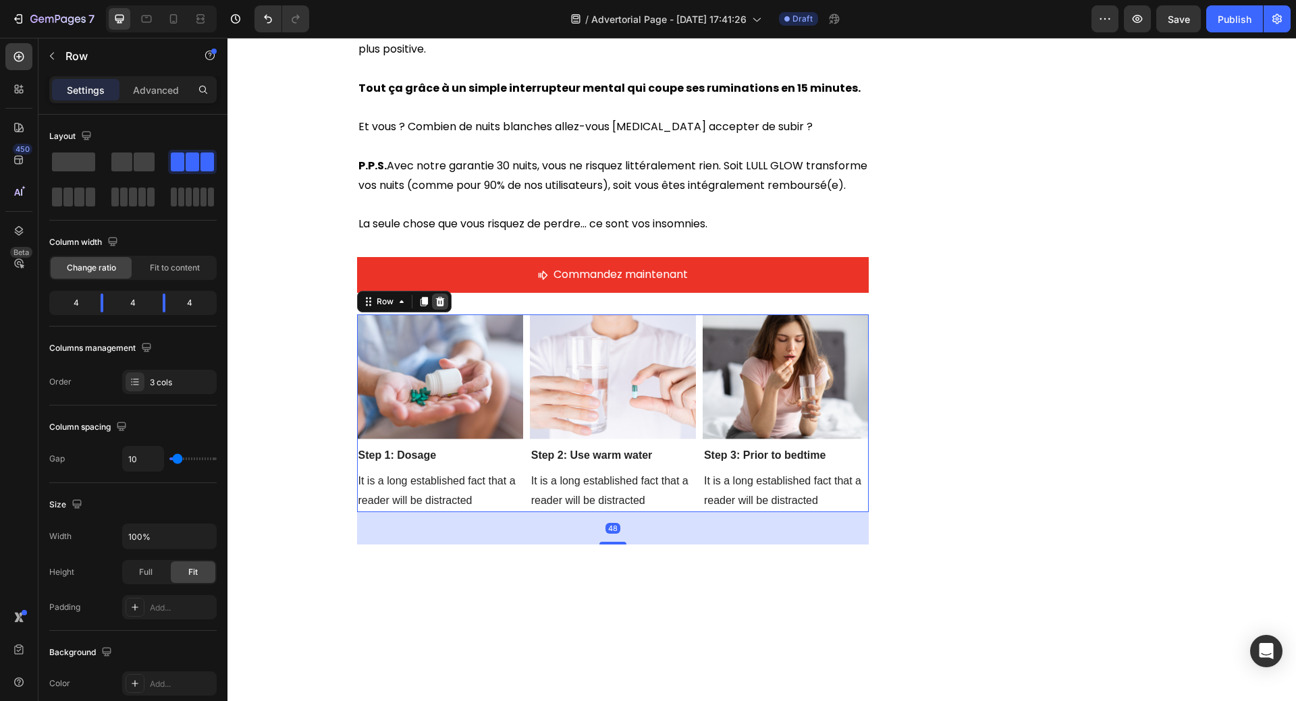
click at [436, 296] on icon at bounding box center [440, 301] width 11 height 11
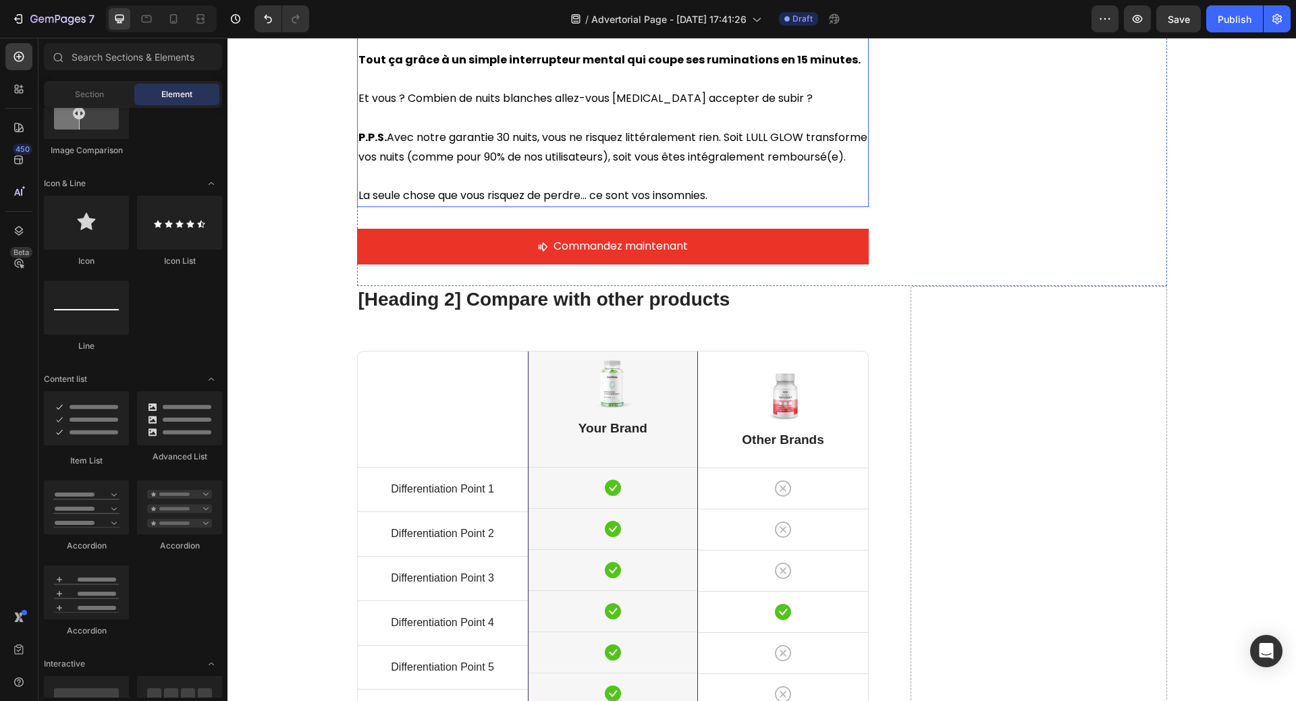
scroll to position [5677, 0]
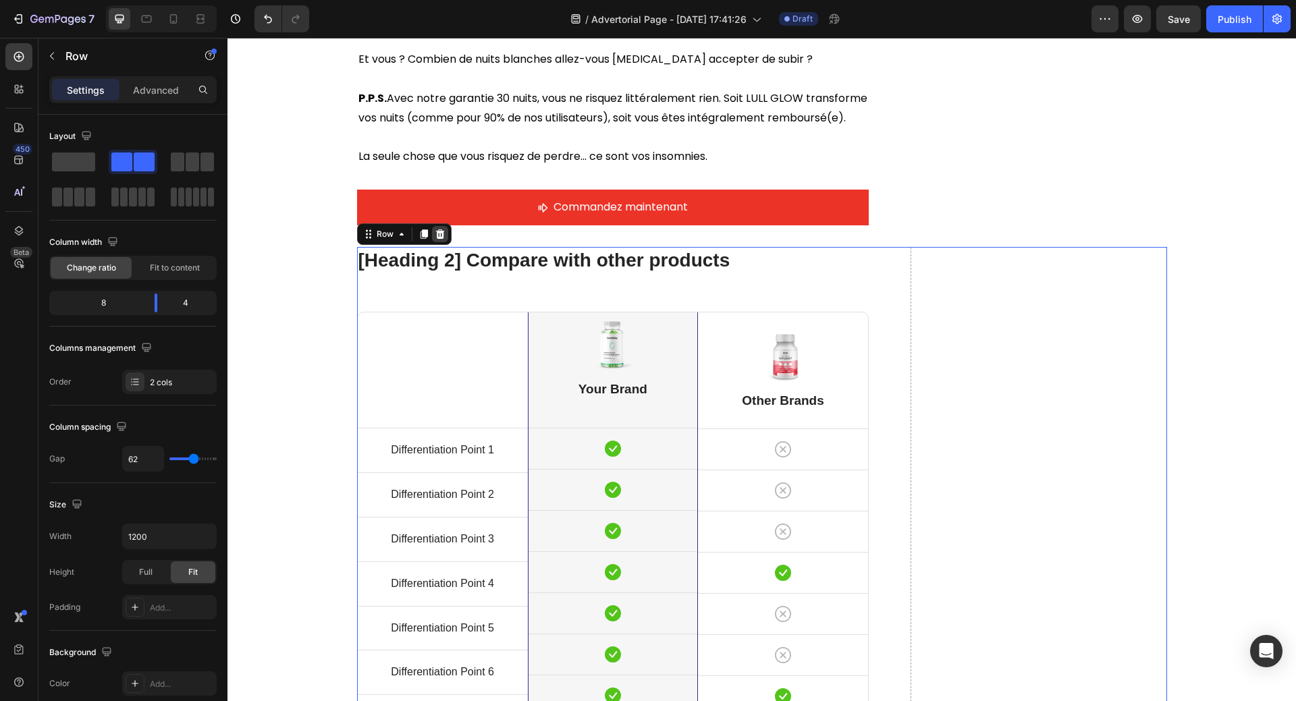
click at [439, 229] on icon at bounding box center [440, 234] width 11 height 11
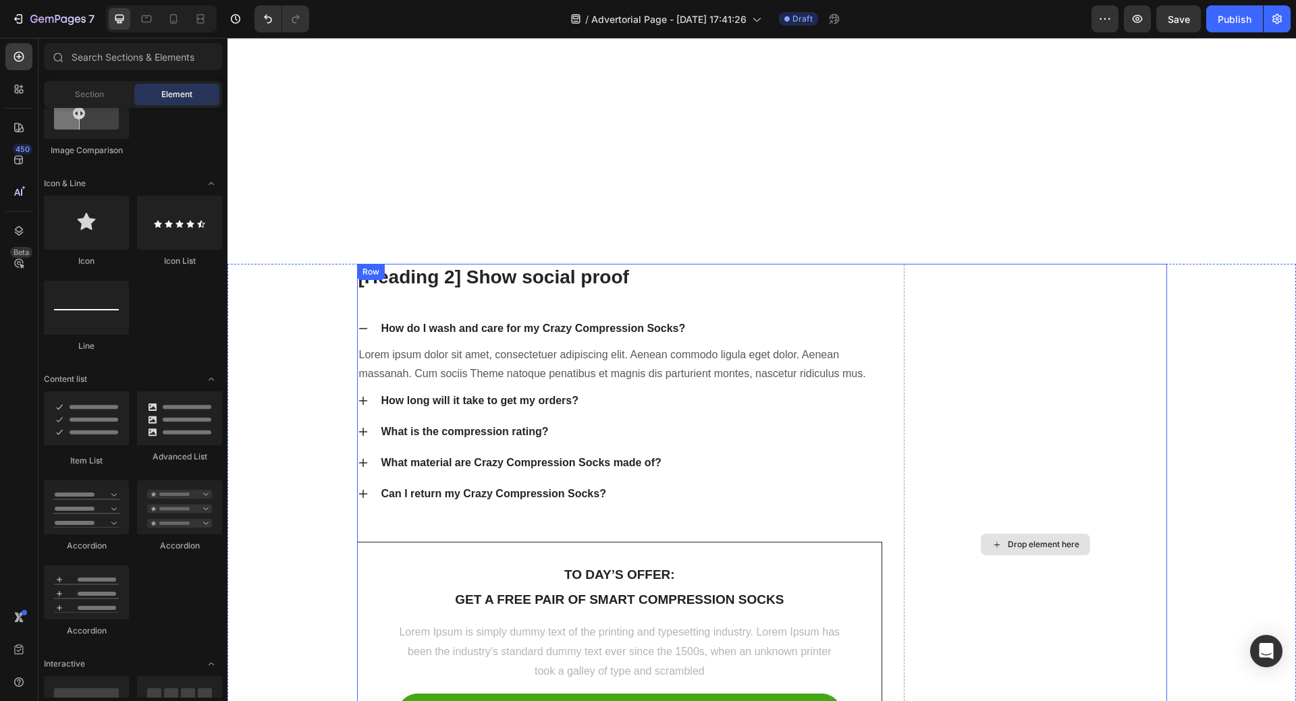
scroll to position [5947, 0]
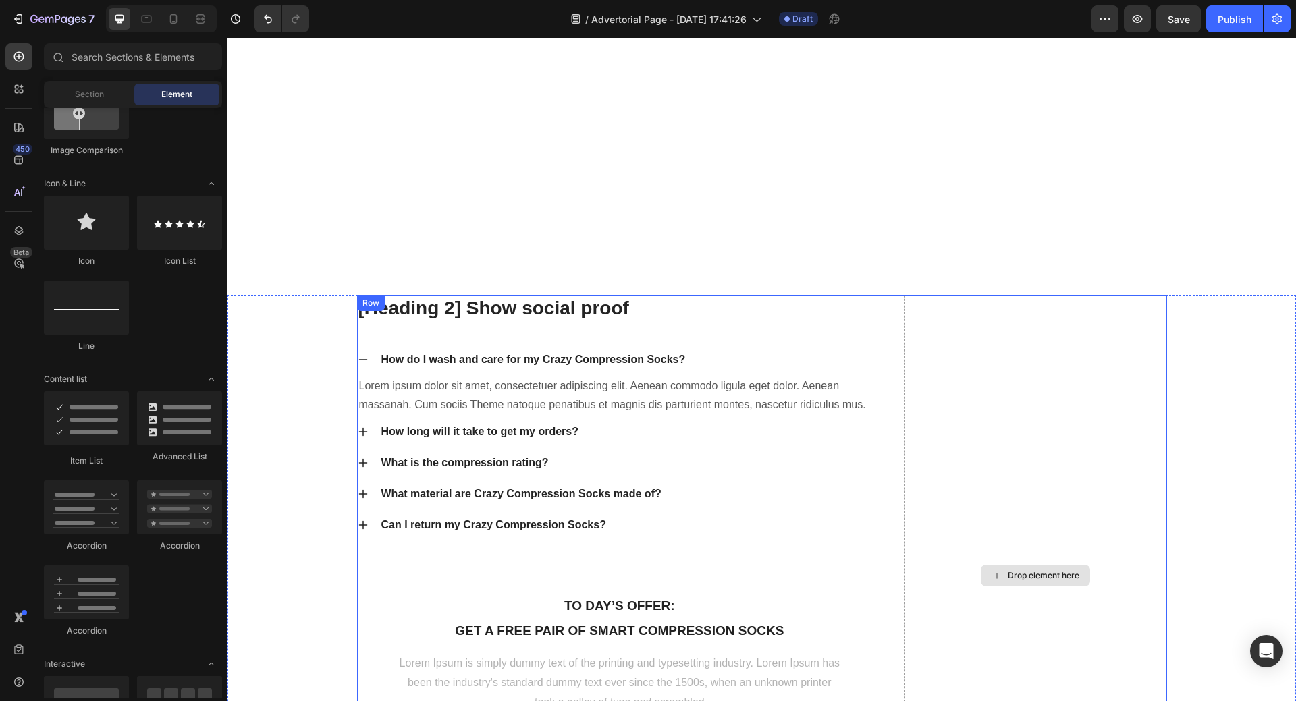
click at [1009, 312] on div "Drop element here" at bounding box center [1035, 575] width 262 height 561
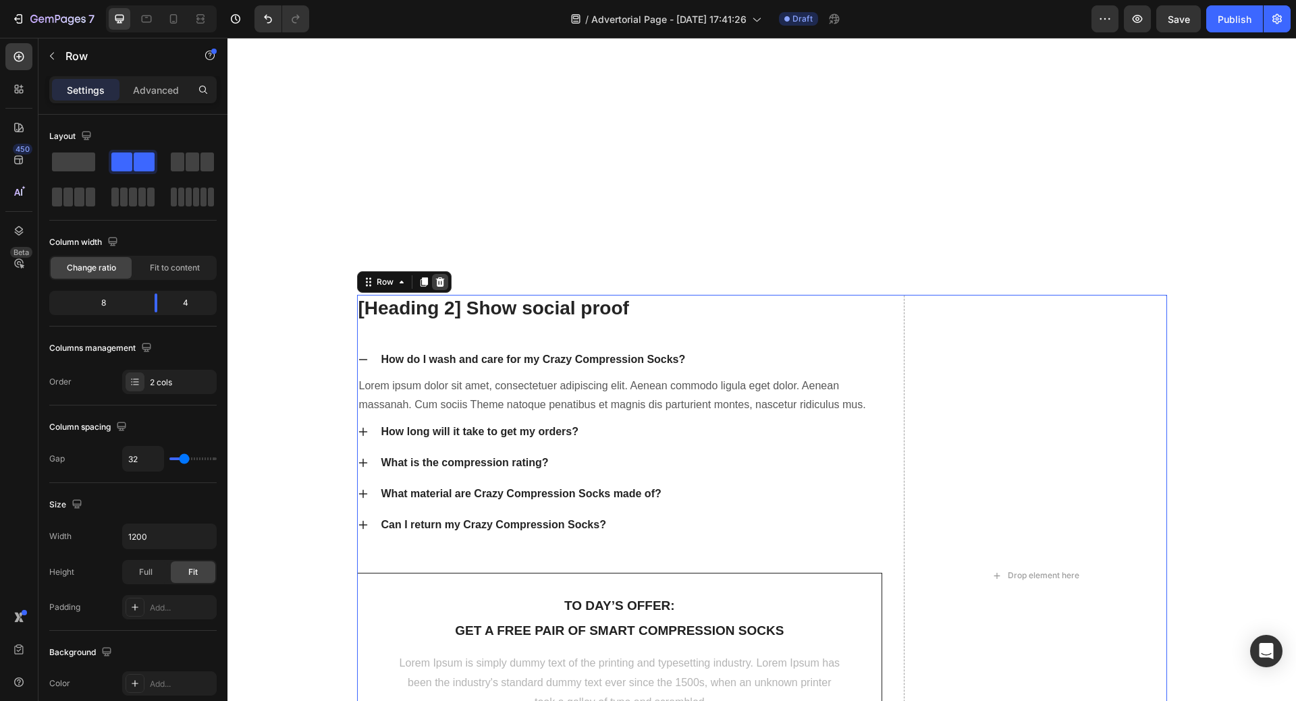
click at [435, 283] on icon at bounding box center [439, 281] width 9 height 9
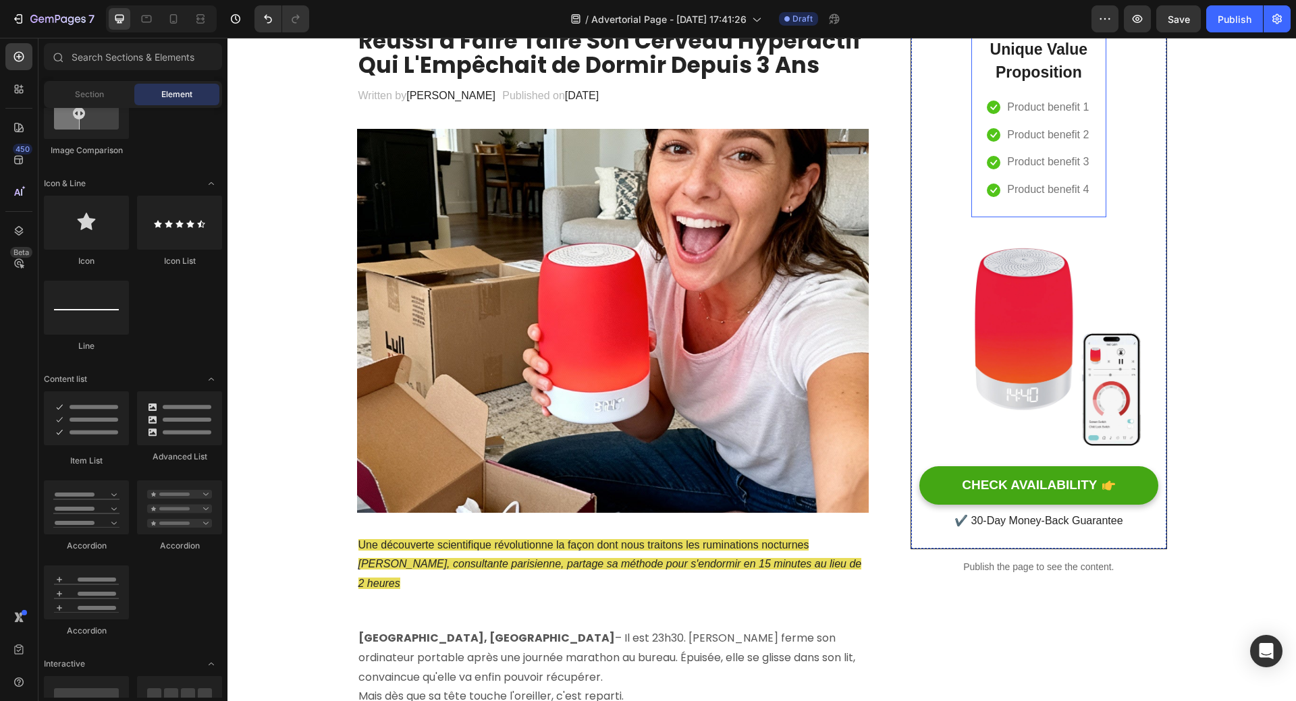
scroll to position [0, 0]
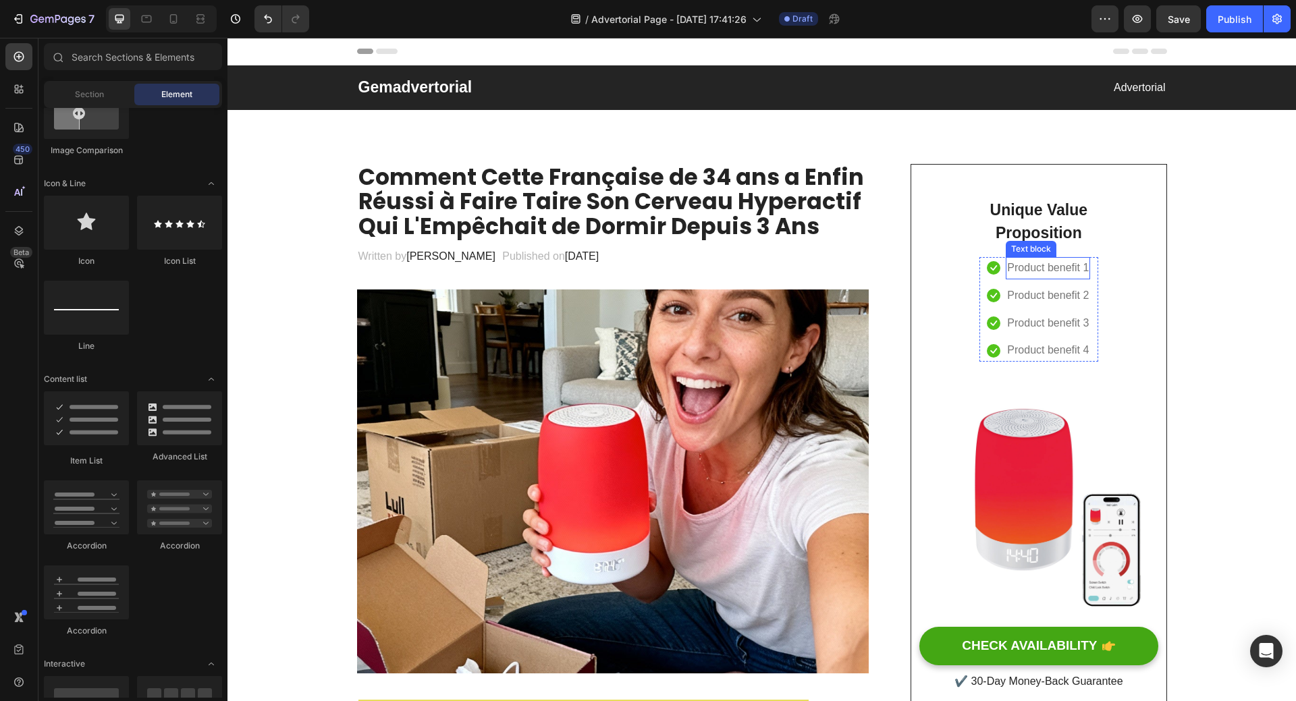
click at [1029, 272] on p "Product benefit 1" at bounding box center [1048, 268] width 82 height 20
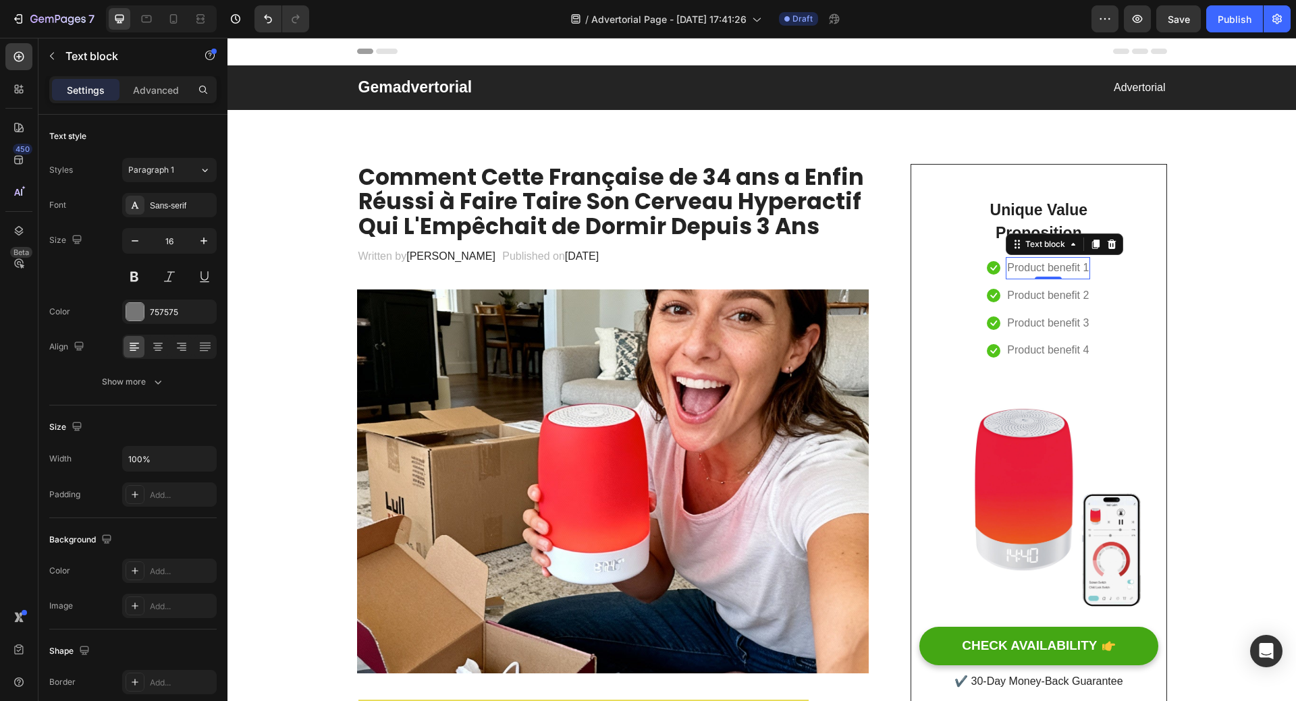
click at [1061, 269] on p "Product benefit 1" at bounding box center [1048, 268] width 82 height 20
click at [1007, 269] on p "Product benefit 1" at bounding box center [1048, 268] width 82 height 20
drag, startPoint x: 1001, startPoint y: 269, endPoint x: 1077, endPoint y: 267, distance: 76.3
click at [1083, 268] on li "Icon Product benefit 1 Text block 0" at bounding box center [1038, 268] width 103 height 22
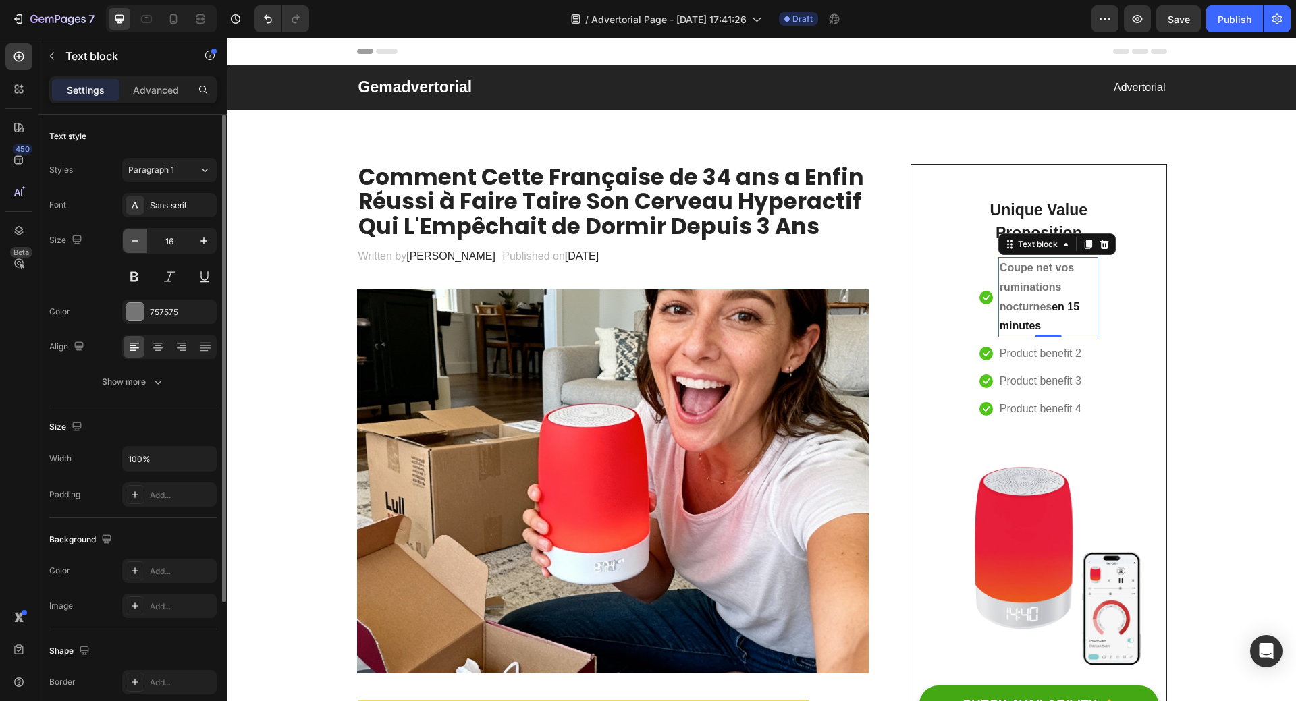
click at [131, 246] on icon "button" at bounding box center [134, 240] width 13 height 13
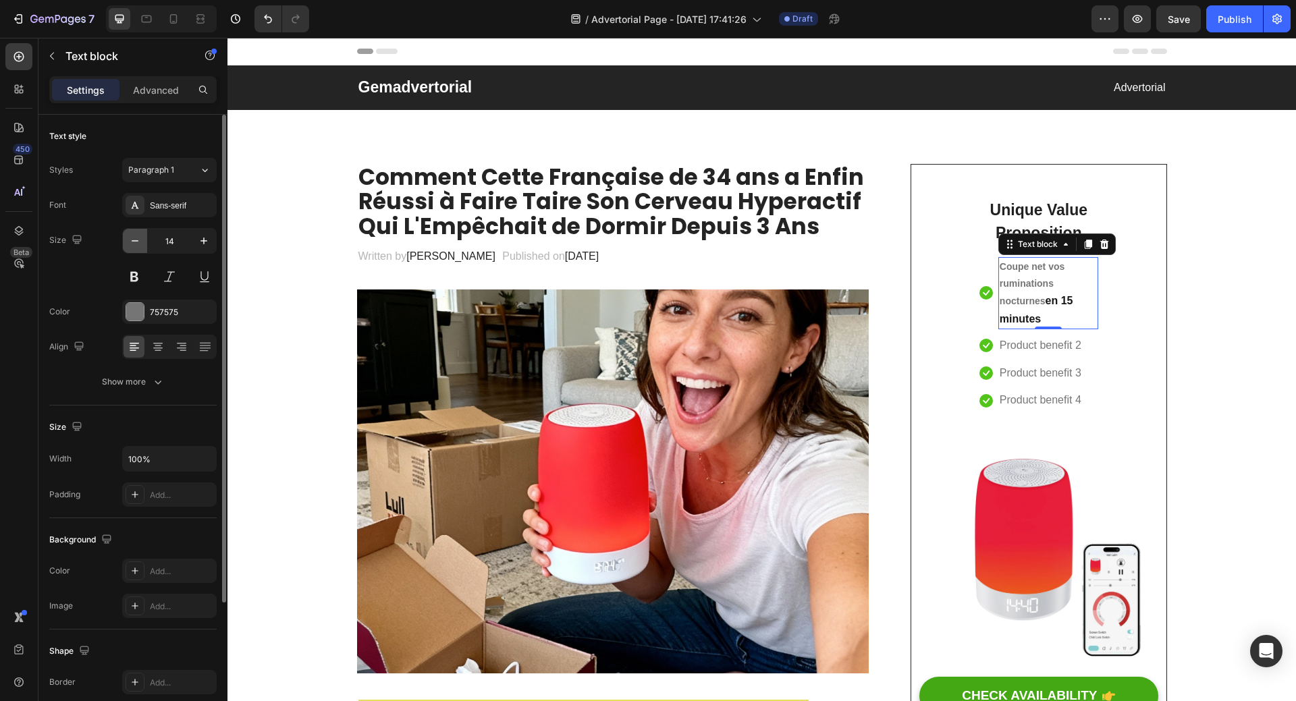
click at [131, 246] on icon "button" at bounding box center [134, 240] width 13 height 13
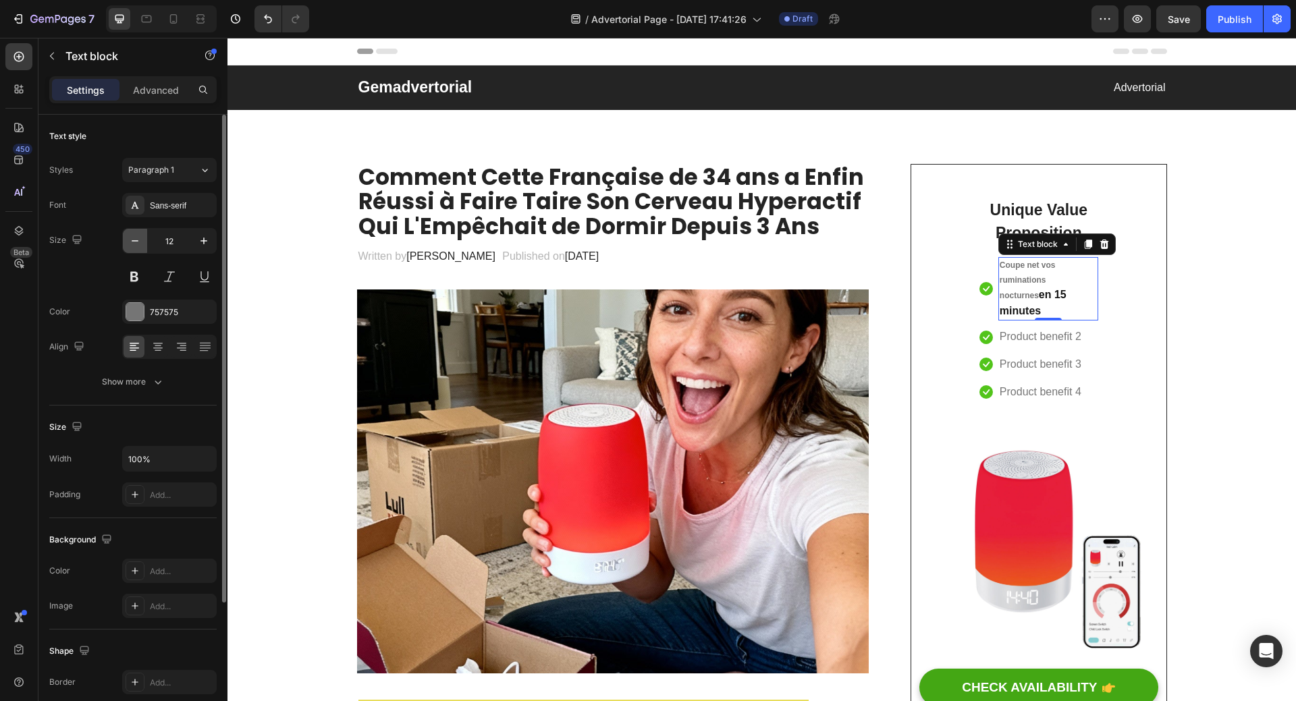
click at [131, 246] on icon "button" at bounding box center [134, 240] width 13 height 13
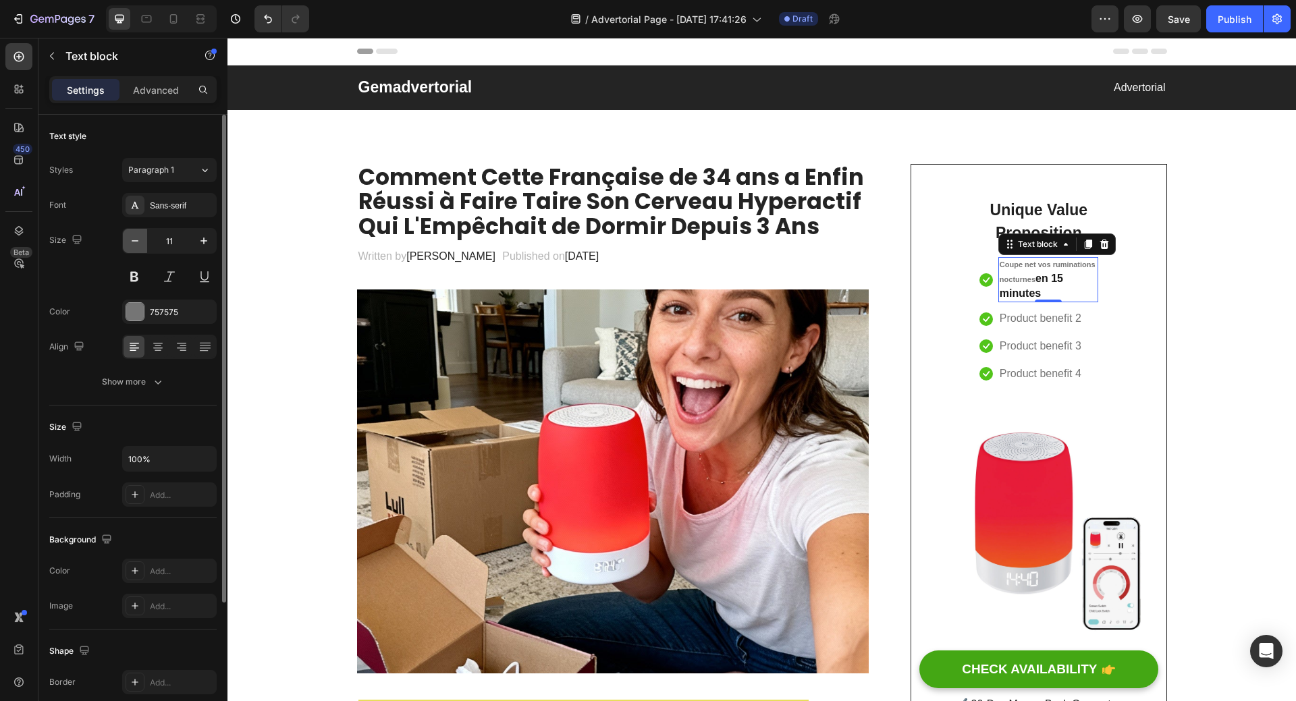
click at [132, 246] on icon "button" at bounding box center [134, 240] width 13 height 13
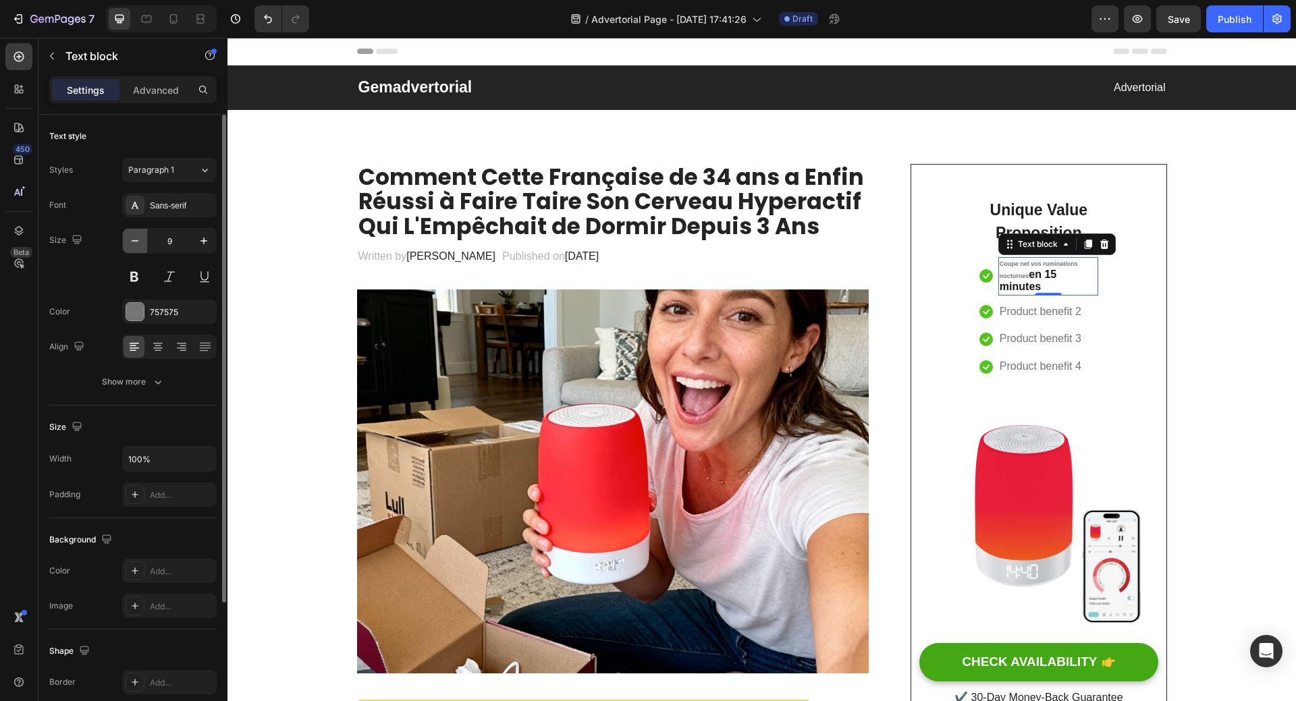
click at [132, 246] on icon "button" at bounding box center [134, 240] width 13 height 13
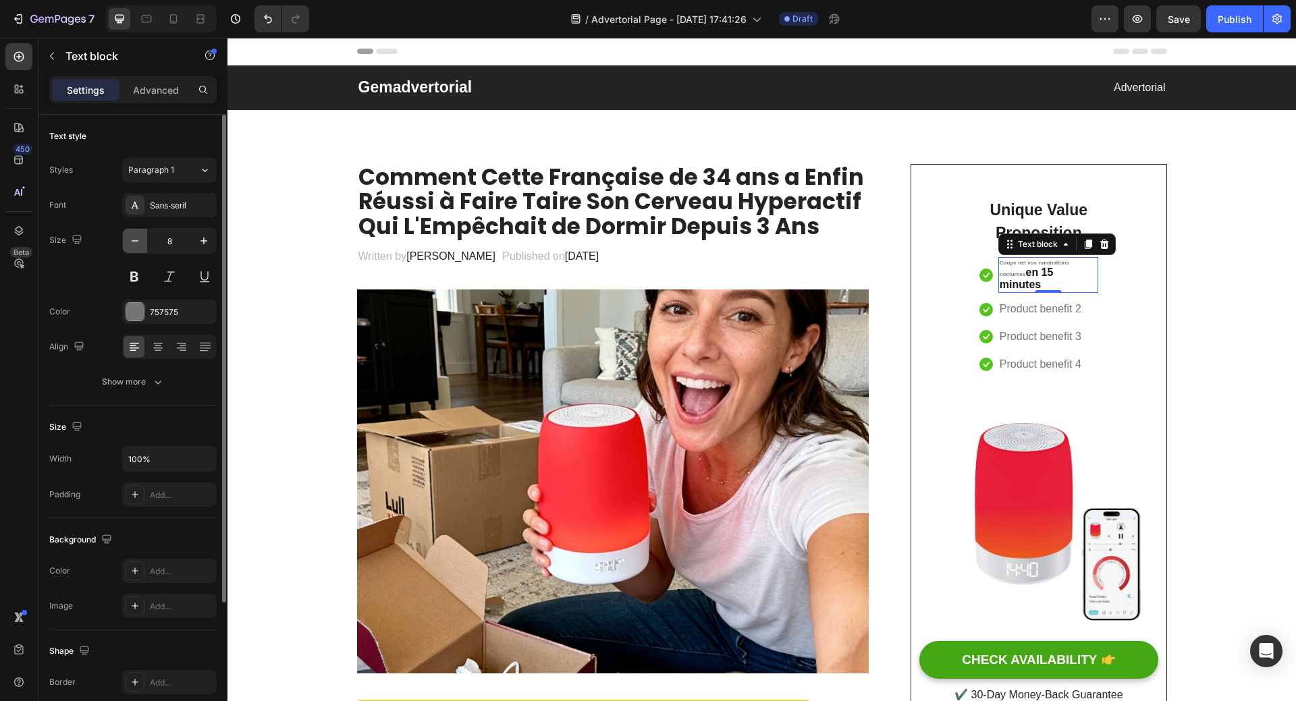
click at [132, 246] on icon "button" at bounding box center [134, 240] width 13 height 13
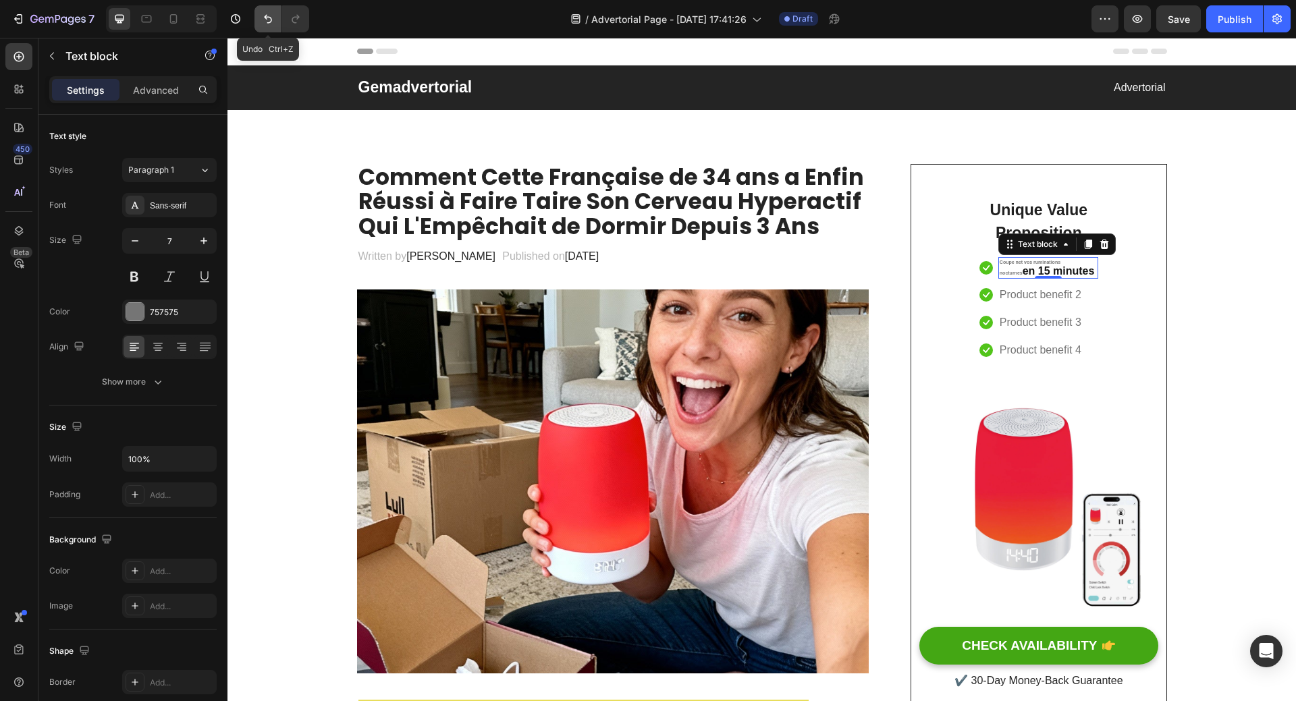
click at [267, 18] on icon "Undo/Redo" at bounding box center [267, 18] width 13 height 13
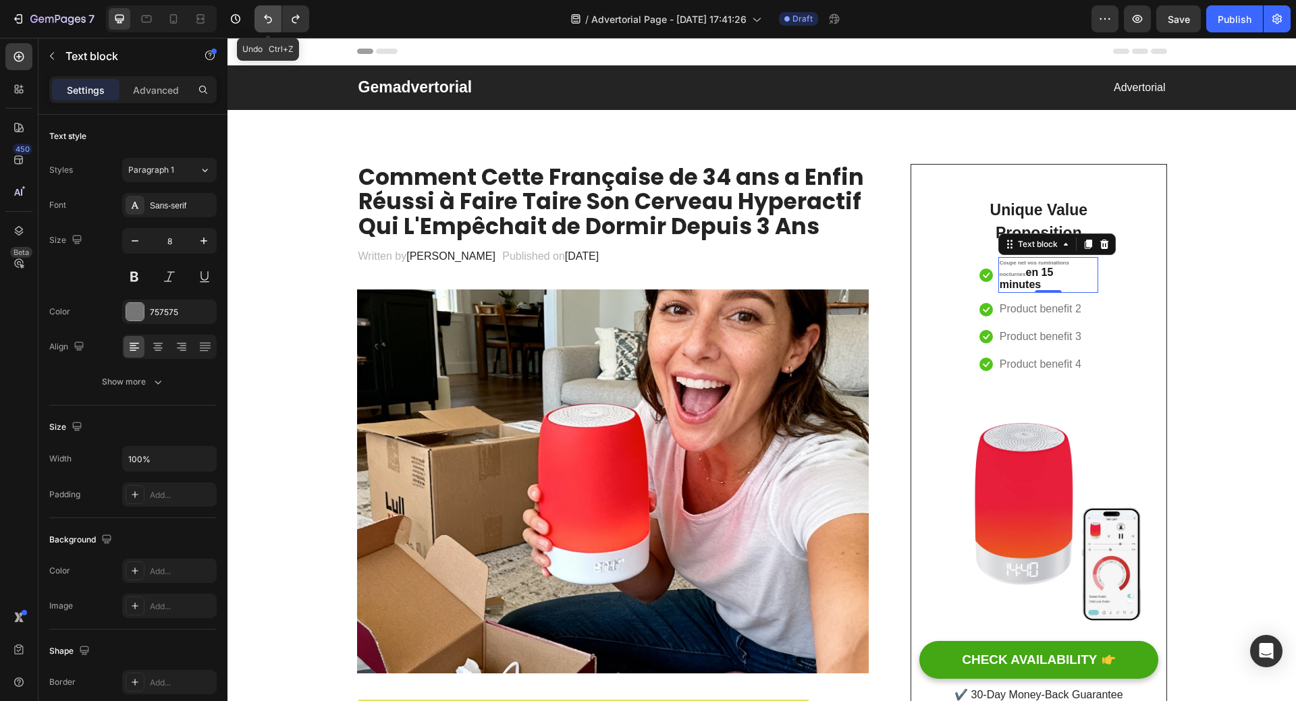
click at [269, 18] on icon "Undo/Redo" at bounding box center [267, 18] width 13 height 13
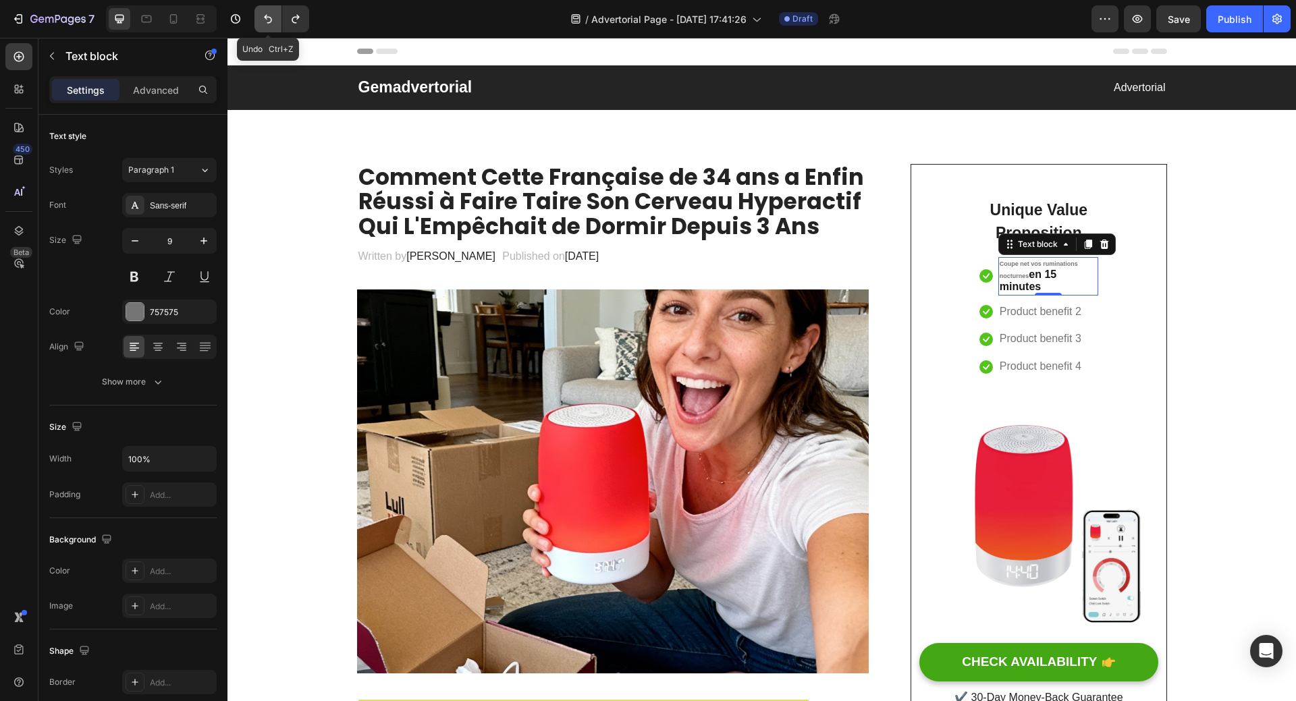
click at [269, 18] on icon "Undo/Redo" at bounding box center [268, 19] width 8 height 9
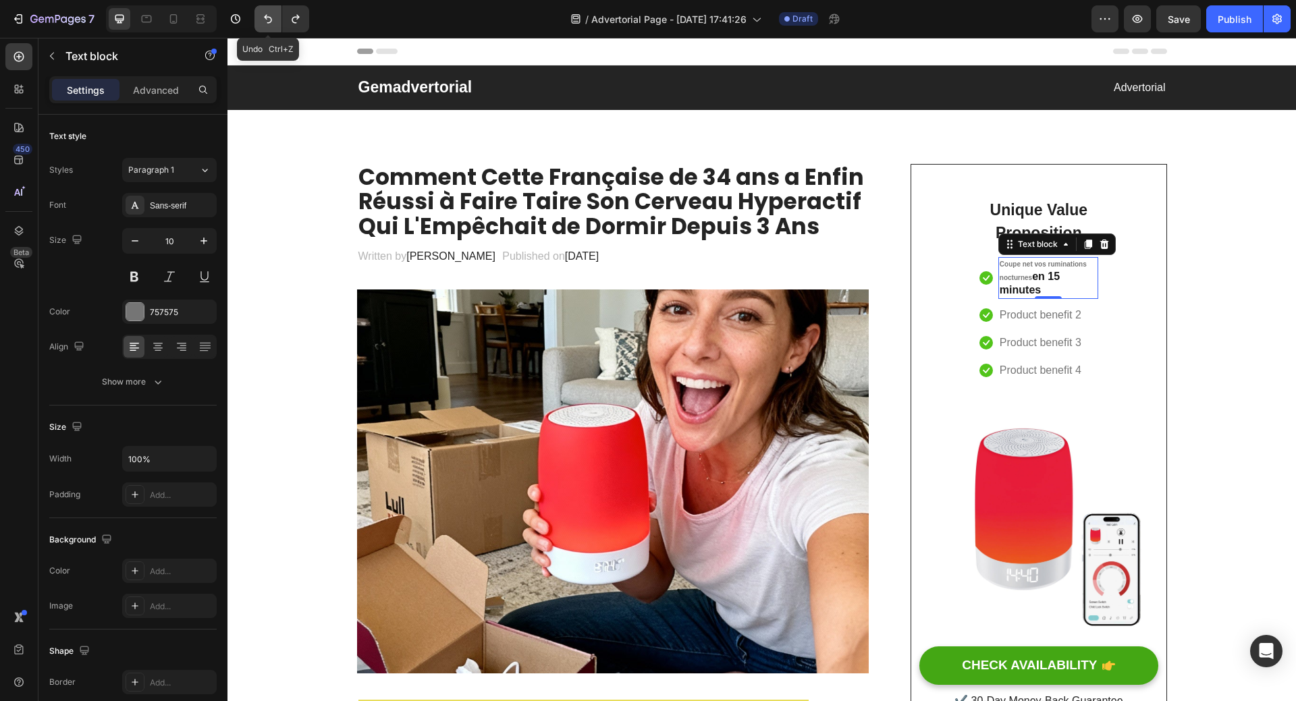
click at [269, 17] on icon "Undo/Redo" at bounding box center [268, 19] width 8 height 9
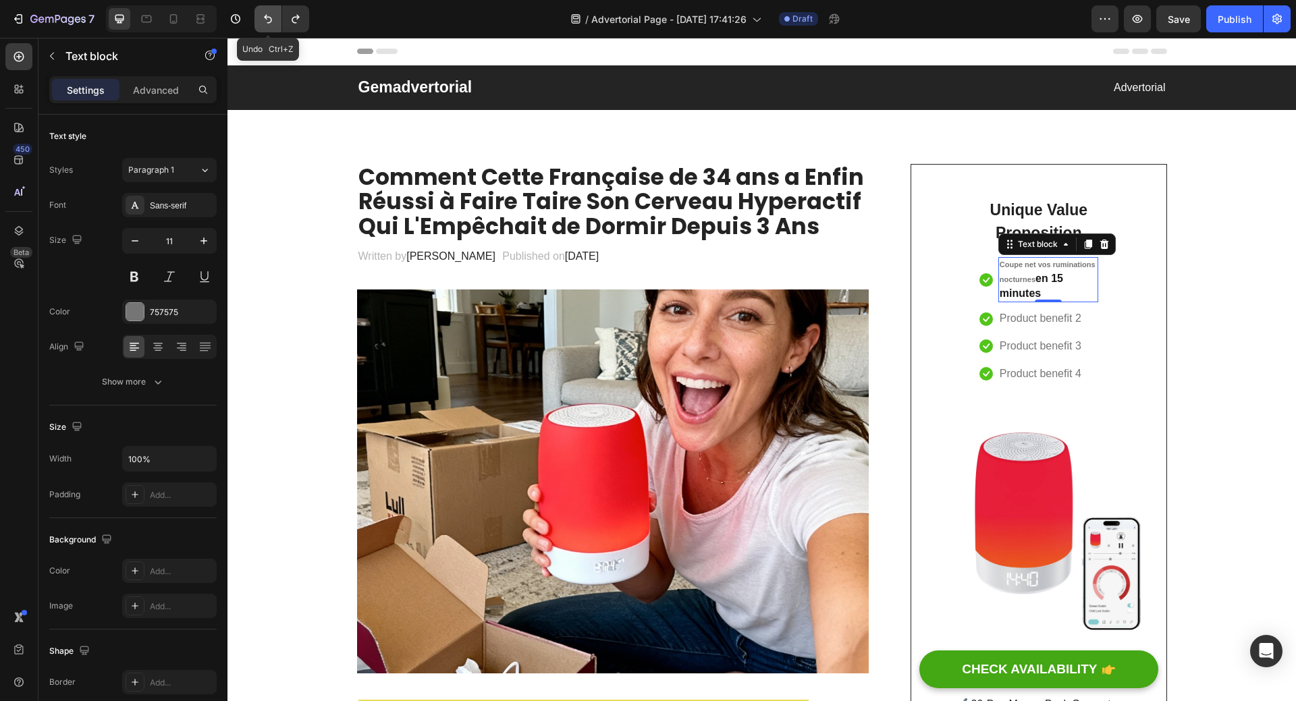
click at [269, 16] on icon "Undo/Redo" at bounding box center [267, 18] width 13 height 13
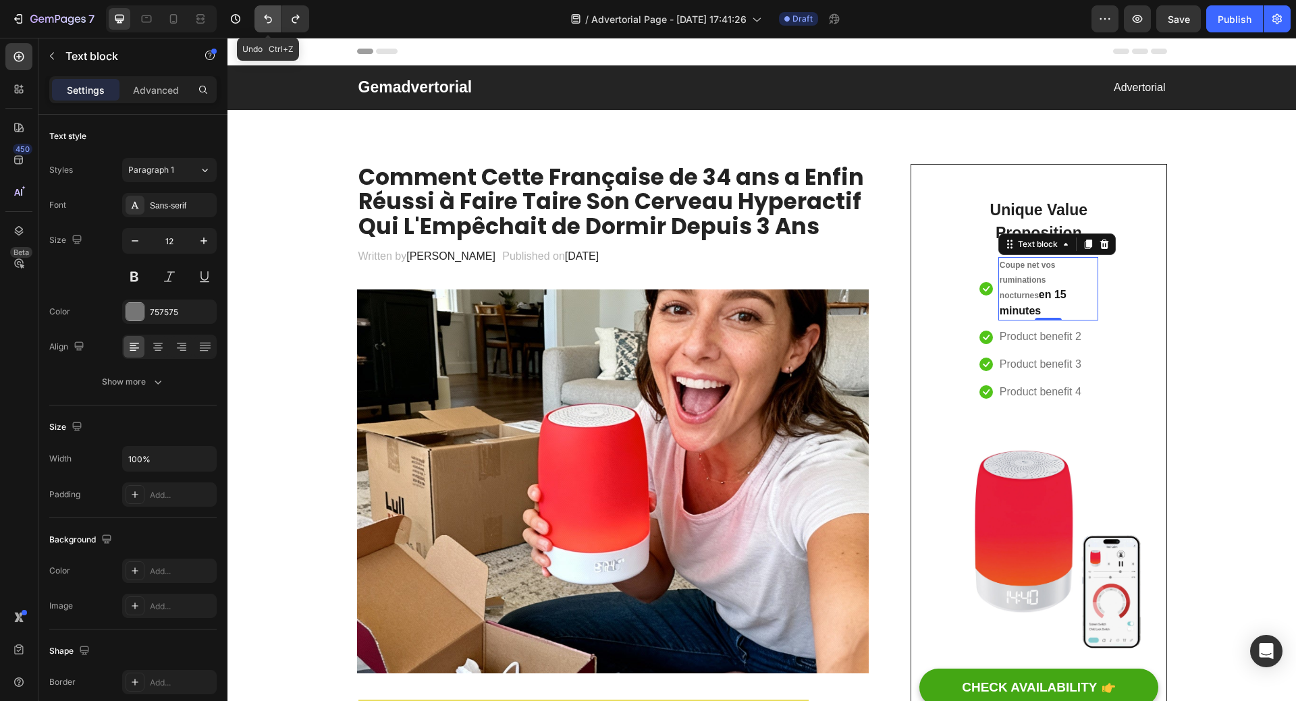
click at [269, 16] on icon "Undo/Redo" at bounding box center [267, 18] width 13 height 13
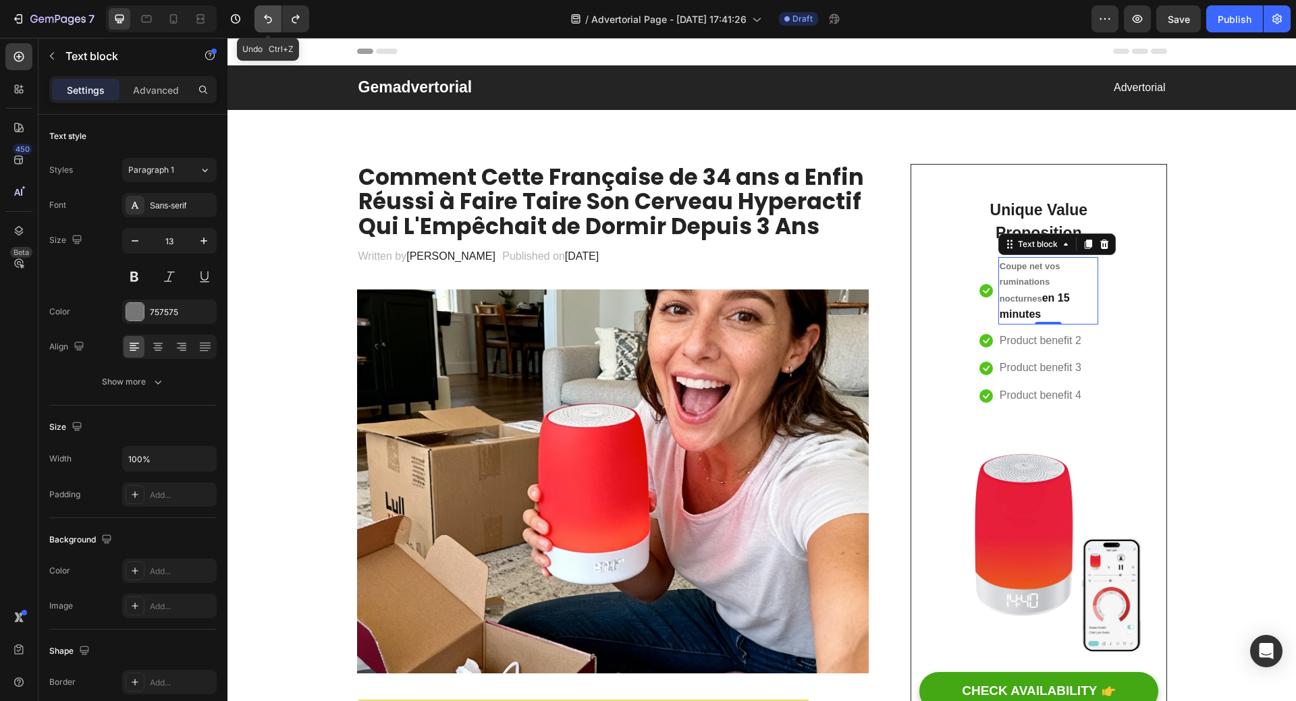
click at [269, 16] on icon "Undo/Redo" at bounding box center [267, 18] width 13 height 13
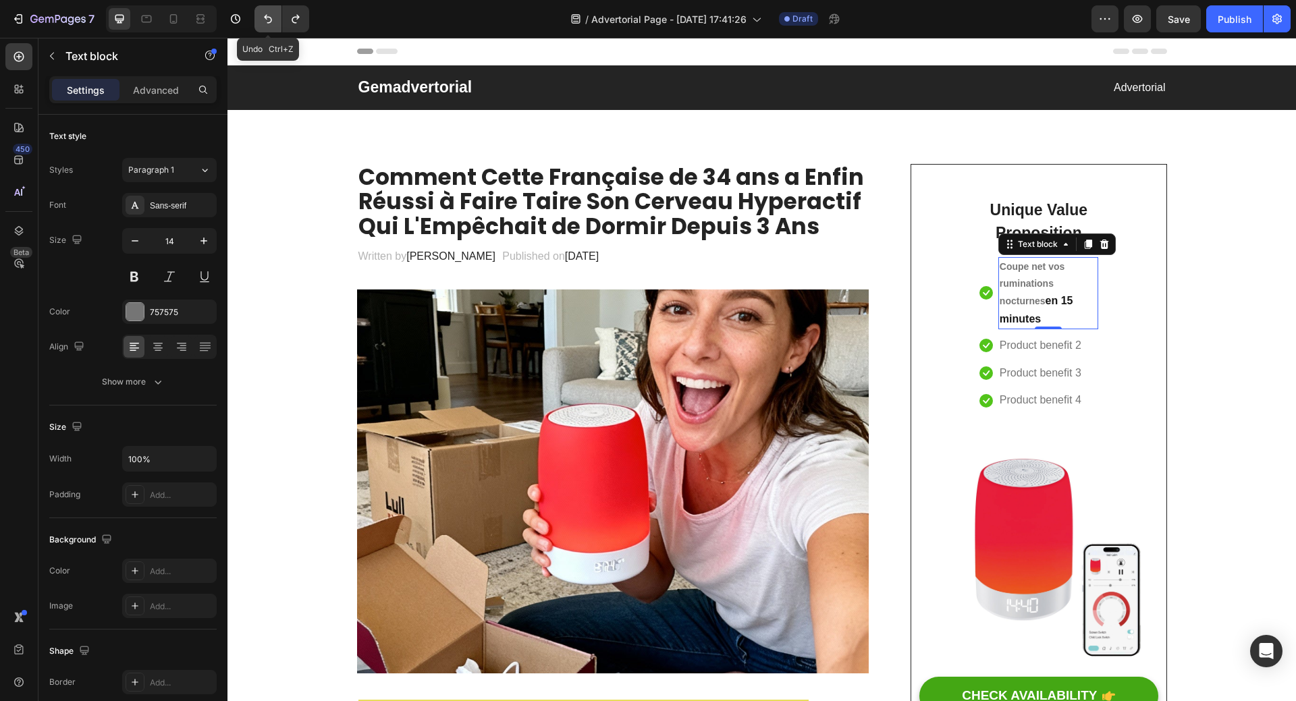
click at [269, 16] on icon "Undo/Redo" at bounding box center [267, 18] width 13 height 13
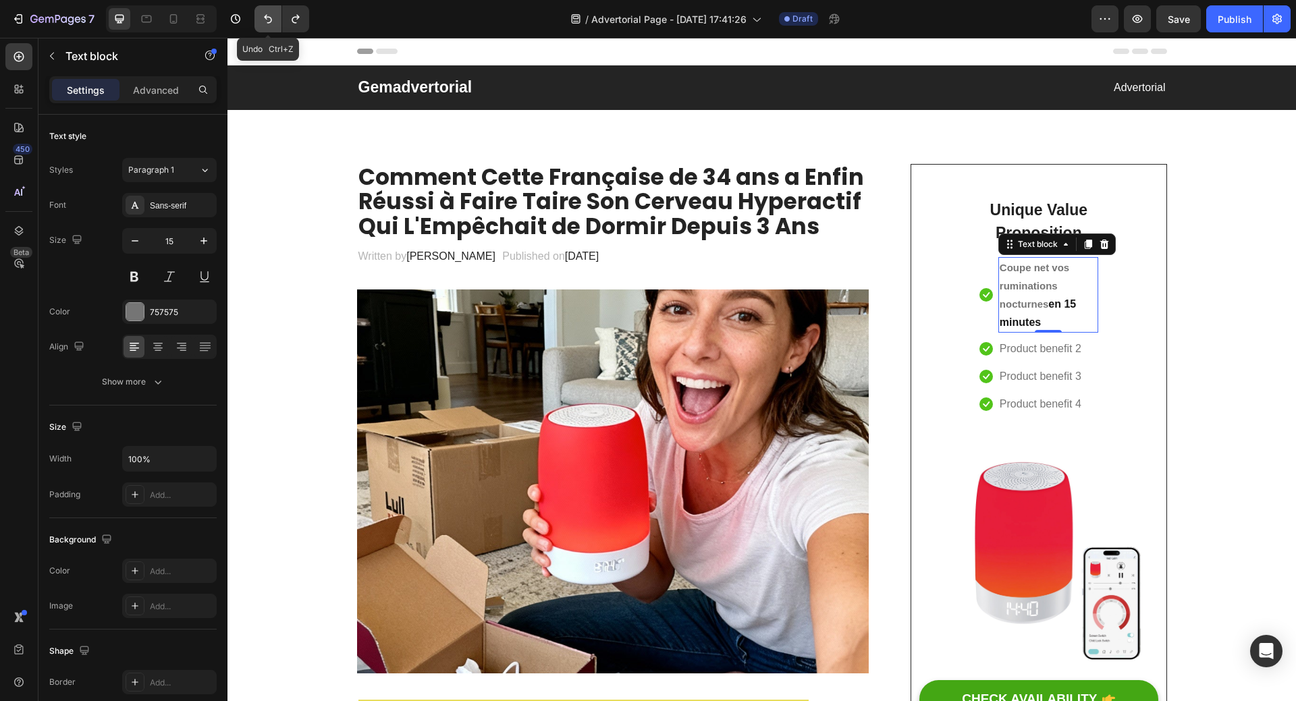
click at [269, 16] on icon "Undo/Redo" at bounding box center [267, 18] width 13 height 13
type input "16"
click at [268, 13] on icon "Undo/Redo" at bounding box center [267, 18] width 13 height 13
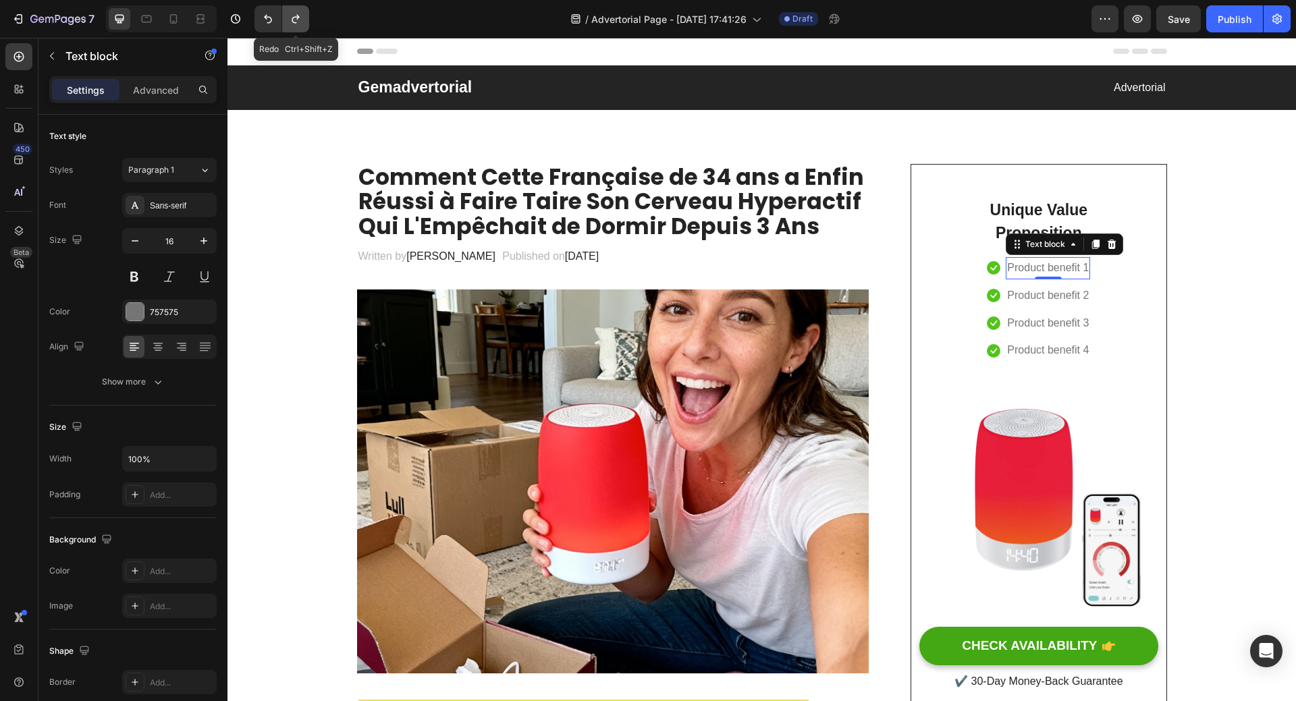
click at [292, 20] on icon "Undo/Redo" at bounding box center [295, 18] width 13 height 13
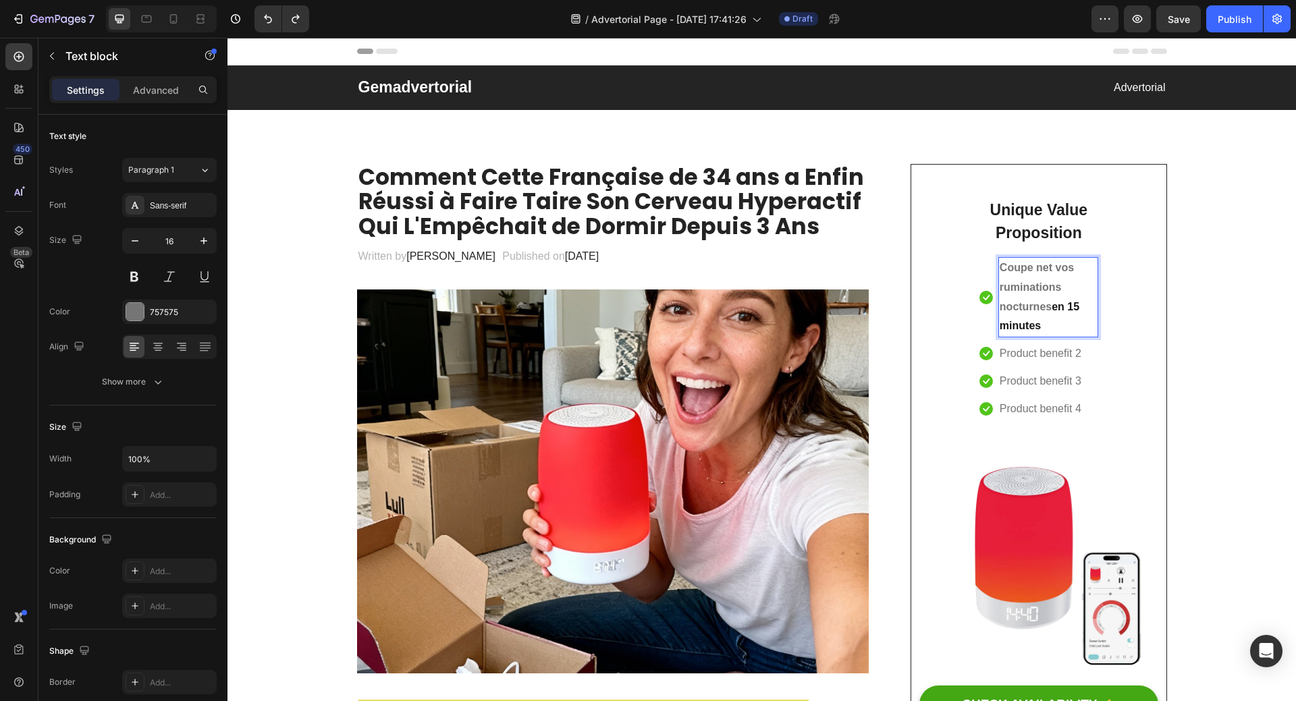
click at [1005, 273] on strong "Coupe net vos ruminations nocturnes" at bounding box center [1036, 287] width 74 height 51
drag, startPoint x: 996, startPoint y: 269, endPoint x: 1052, endPoint y: 320, distance: 75.5
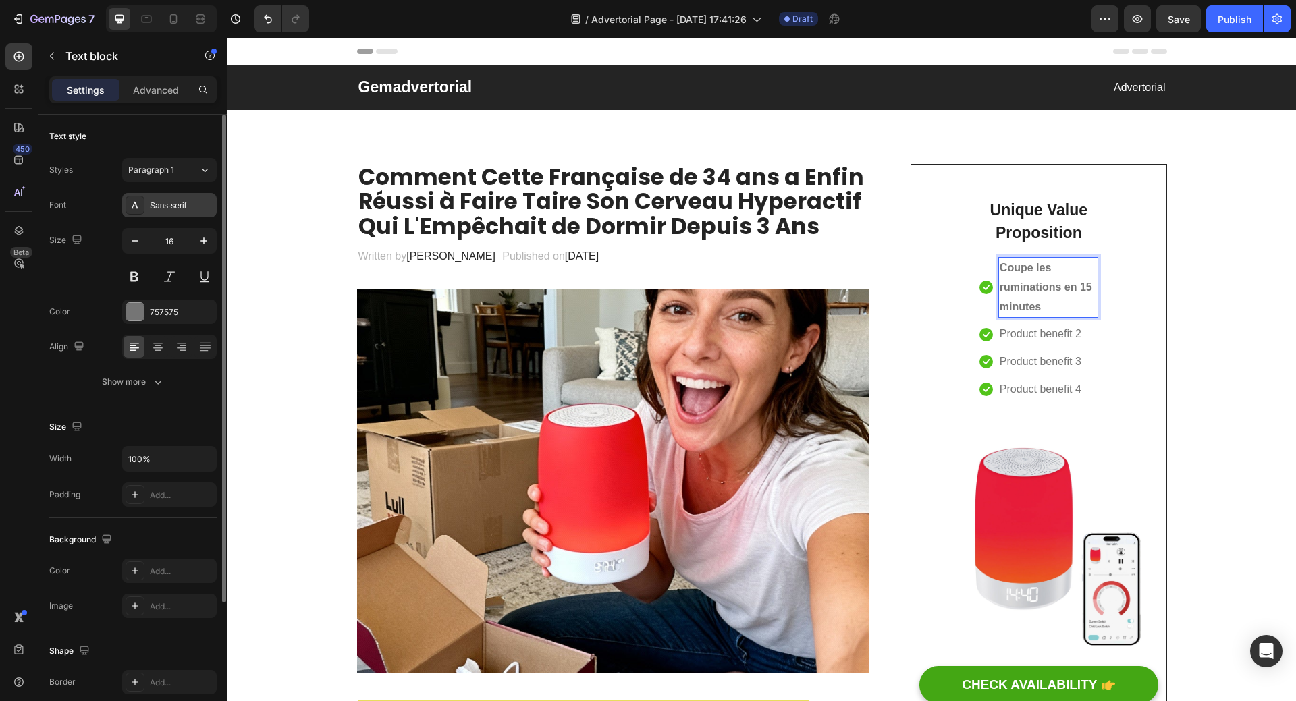
click at [180, 206] on div "Sans-serif" at bounding box center [181, 206] width 63 height 12
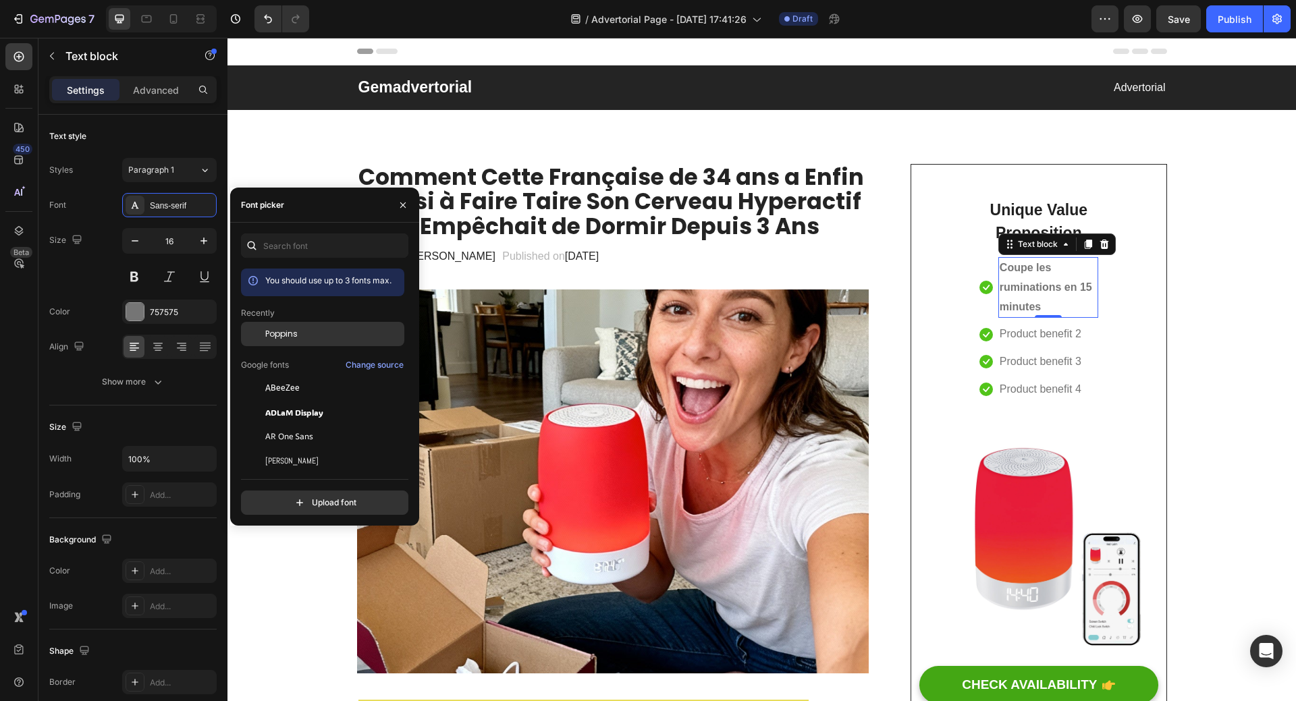
click at [281, 336] on span "Poppins" at bounding box center [281, 334] width 32 height 12
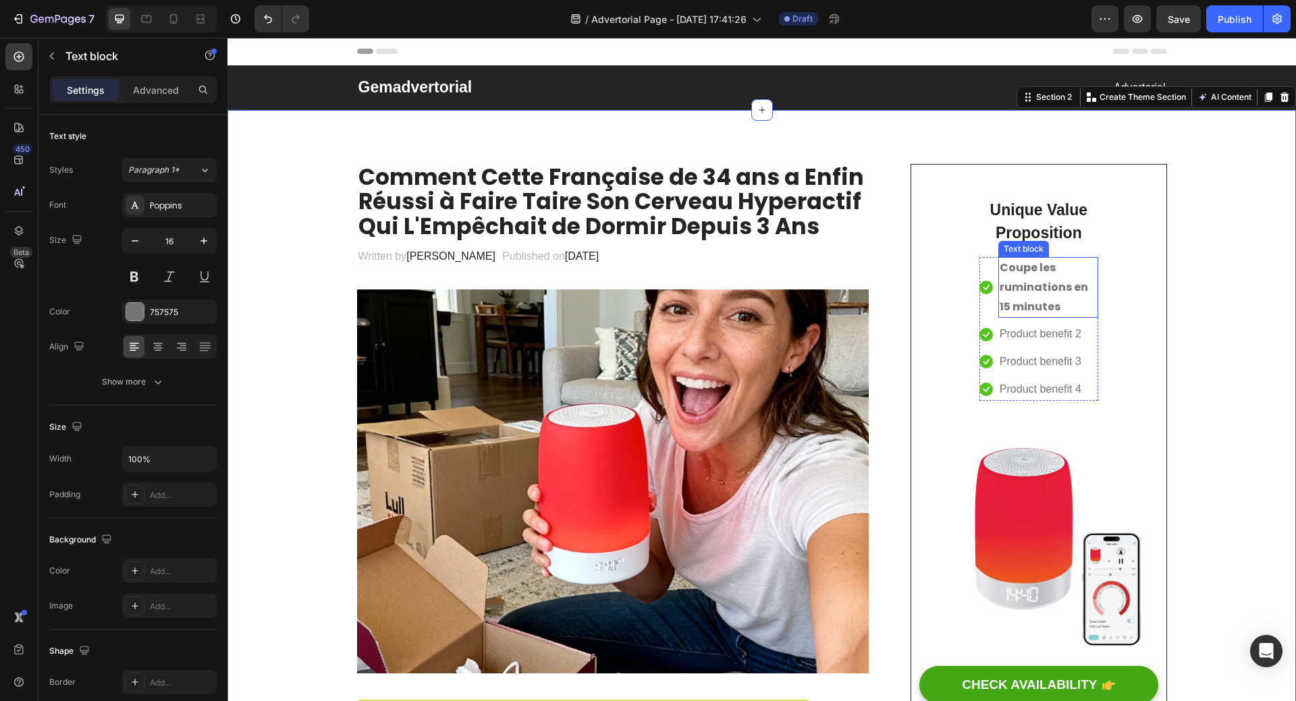
click at [1038, 283] on strong "Coupe les ruminations en 15 minutes" at bounding box center [1043, 287] width 88 height 55
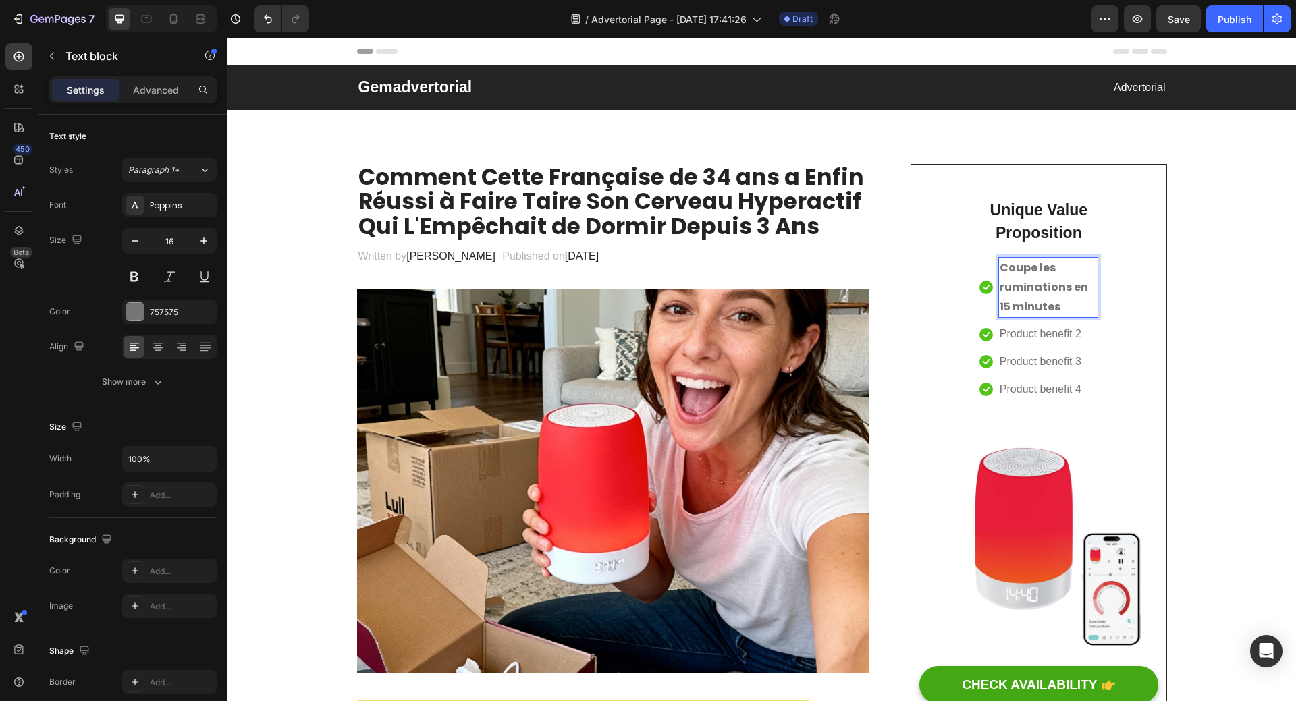
click at [1065, 283] on strong "Coupe les ruminations en 15 minutes" at bounding box center [1043, 287] width 88 height 55
click at [1080, 299] on p "Coupe les ruminations en 15 minutes" at bounding box center [1047, 287] width 97 height 58
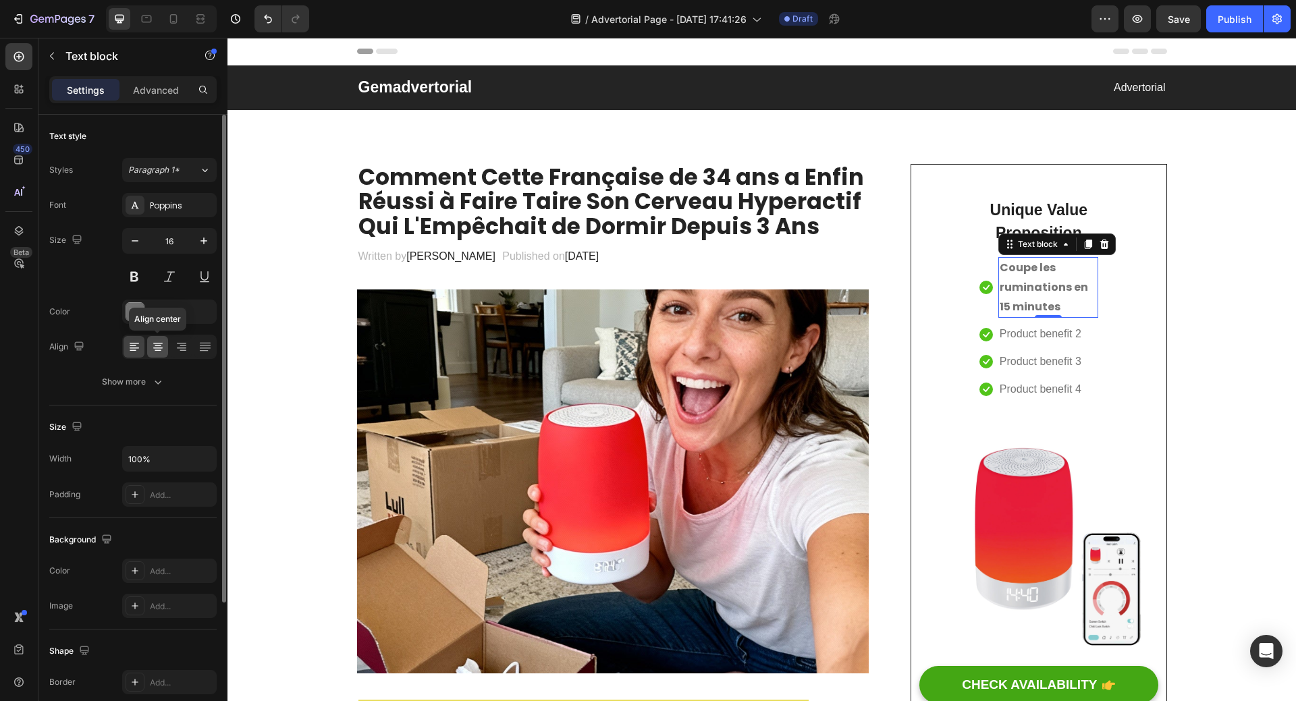
click at [156, 346] on icon at bounding box center [158, 345] width 7 height 1
click at [130, 348] on icon at bounding box center [134, 346] width 13 height 13
click at [188, 173] on div "Paragraph 1*" at bounding box center [163, 170] width 71 height 12
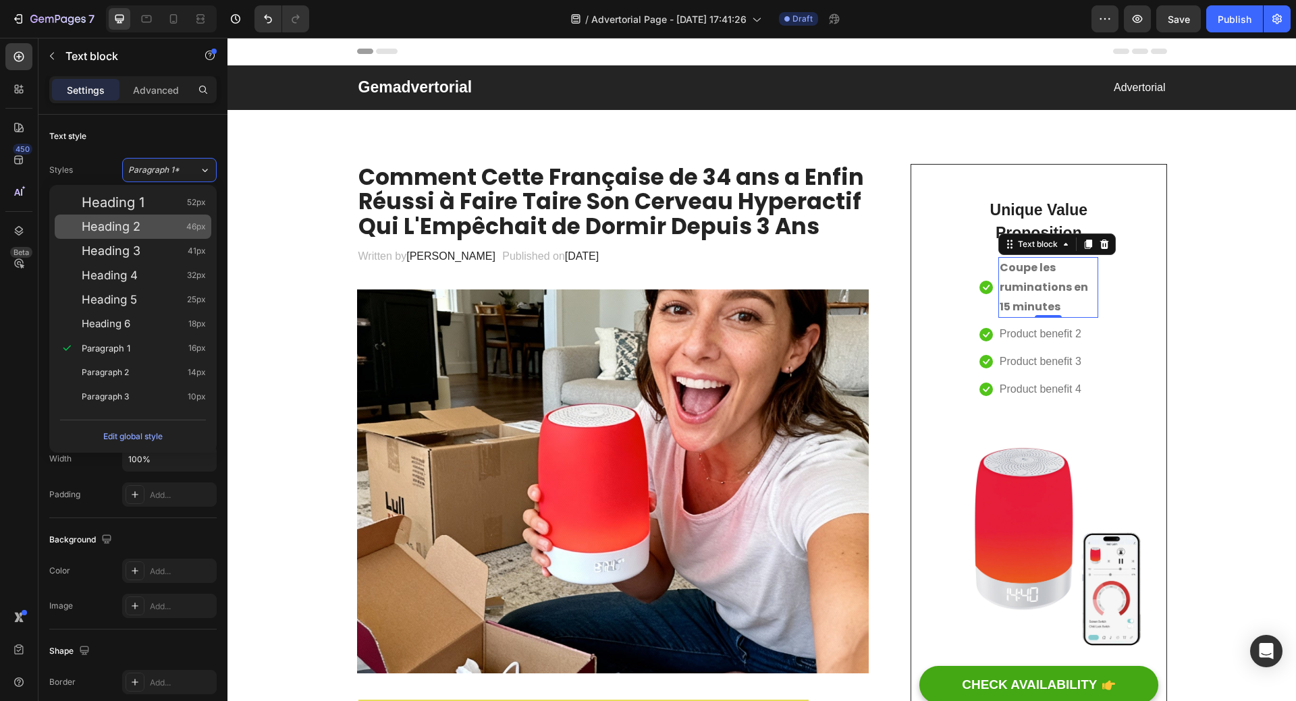
click at [162, 231] on div "Heading 2 46px" at bounding box center [144, 226] width 124 height 13
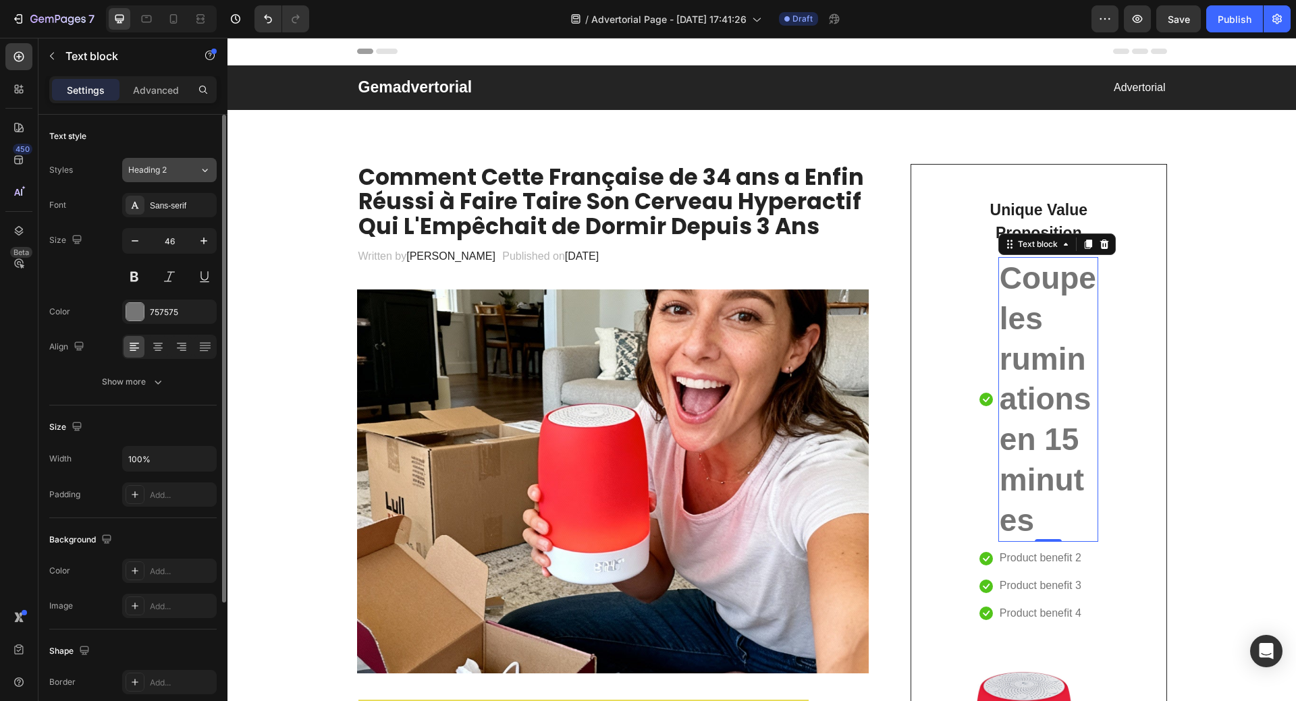
click at [188, 169] on div "Heading 2" at bounding box center [163, 170] width 71 height 12
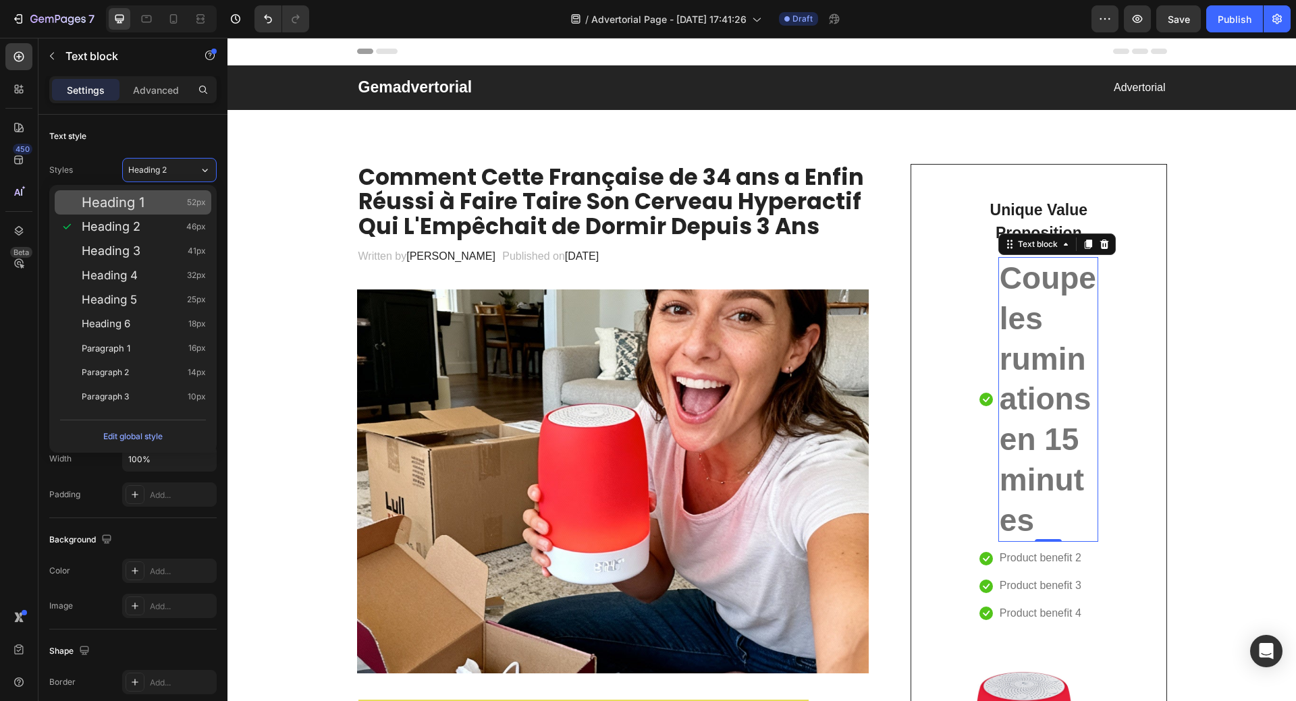
click at [175, 202] on div "Heading 1 52px" at bounding box center [144, 202] width 124 height 13
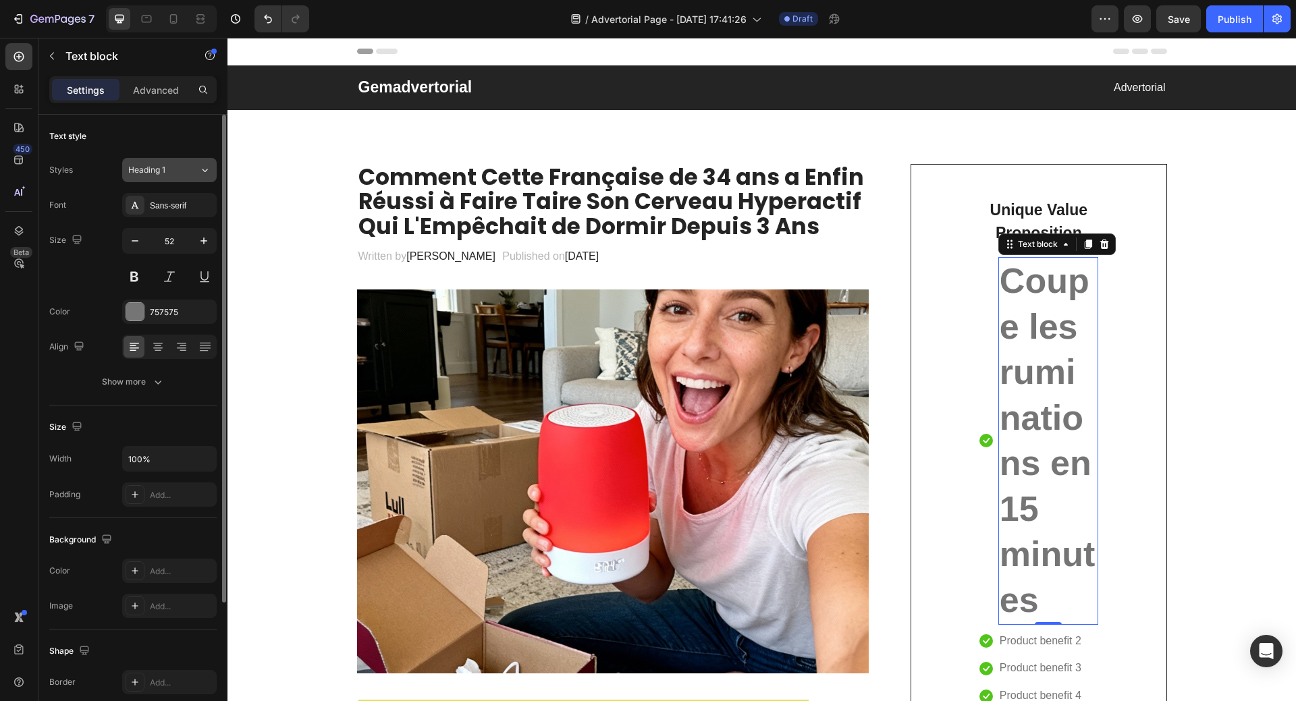
click at [179, 167] on div "Heading 1" at bounding box center [155, 170] width 55 height 12
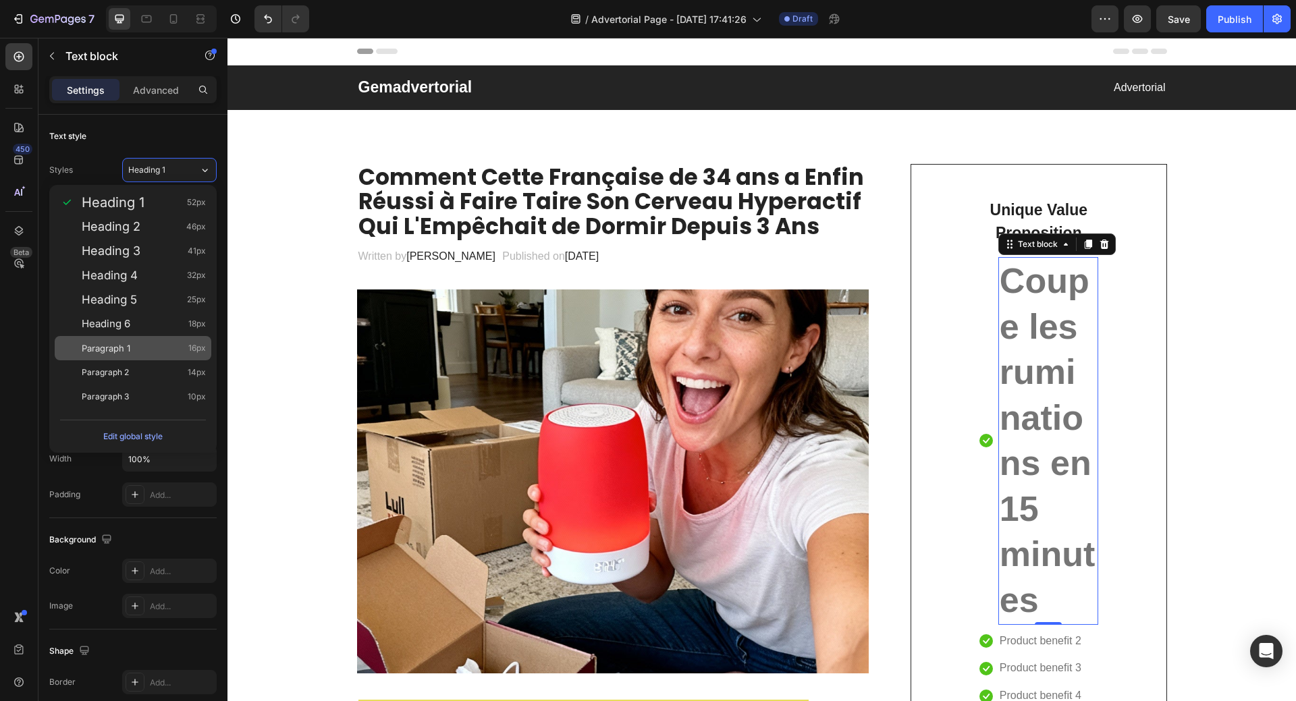
click at [136, 344] on div "Paragraph 1 16px" at bounding box center [144, 347] width 124 height 13
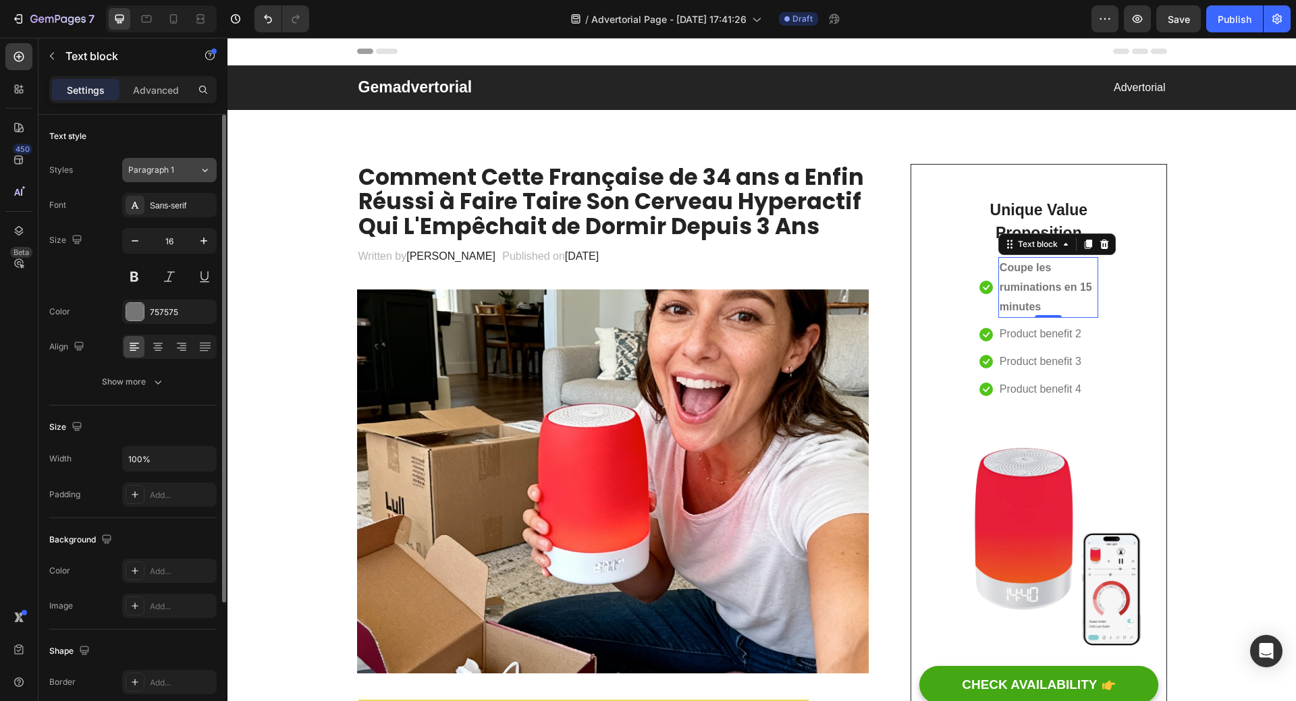
drag, startPoint x: 198, startPoint y: 169, endPoint x: 195, endPoint y: 181, distance: 12.4
click at [198, 169] on div "Paragraph 1" at bounding box center [163, 170] width 71 height 12
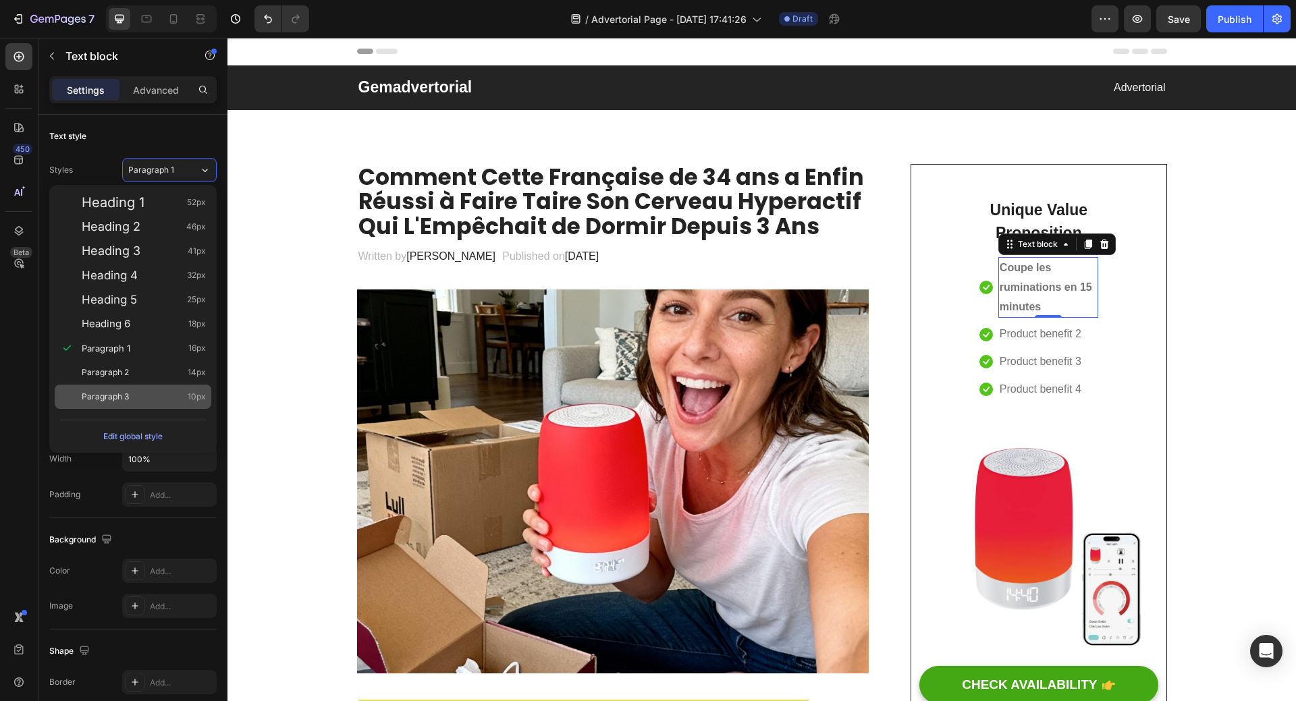
click at [157, 399] on div "Paragraph 3 10px" at bounding box center [144, 396] width 124 height 13
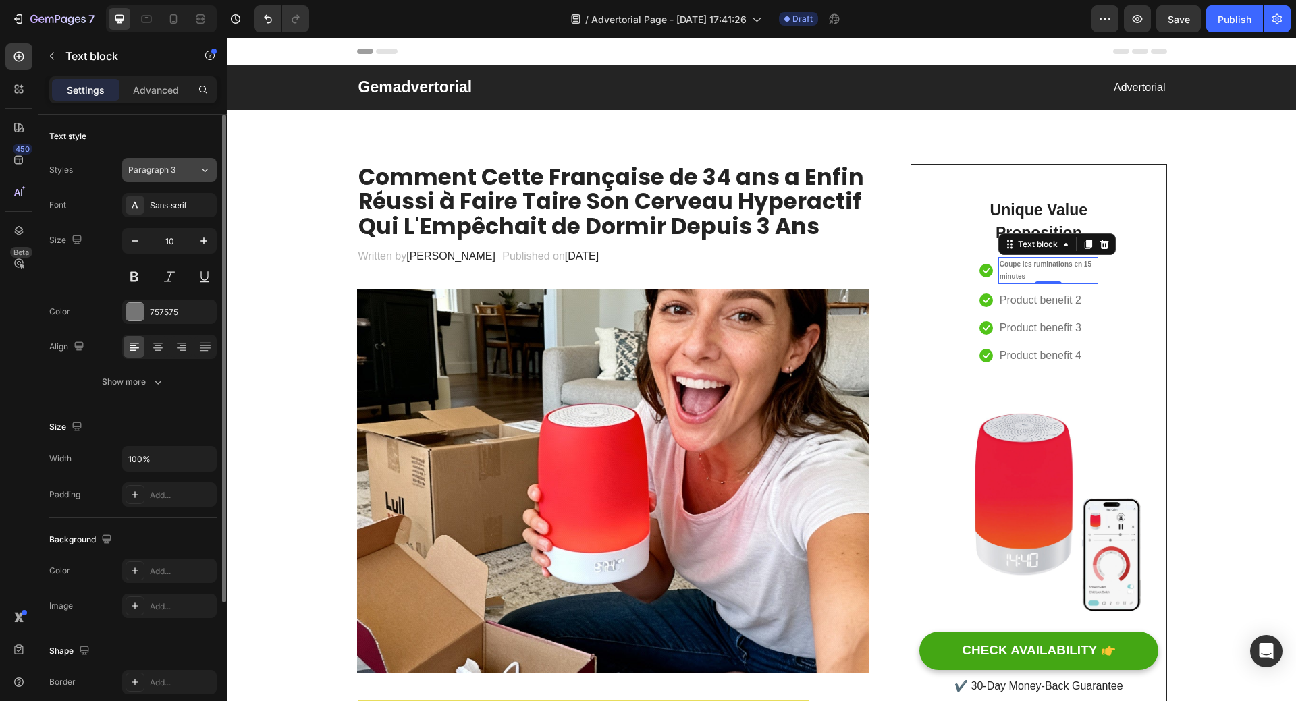
click at [191, 167] on div "Paragraph 3" at bounding box center [163, 170] width 71 height 12
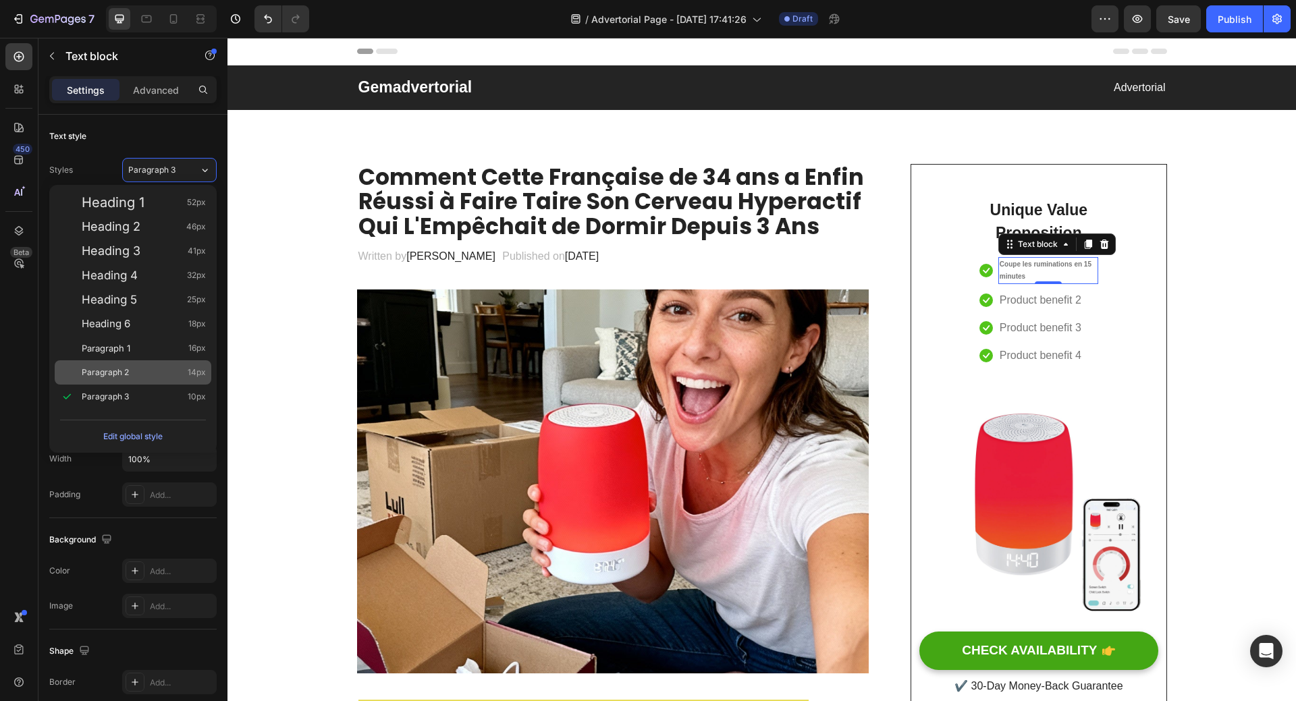
click at [150, 366] on div "Paragraph 2 14px" at bounding box center [133, 372] width 157 height 24
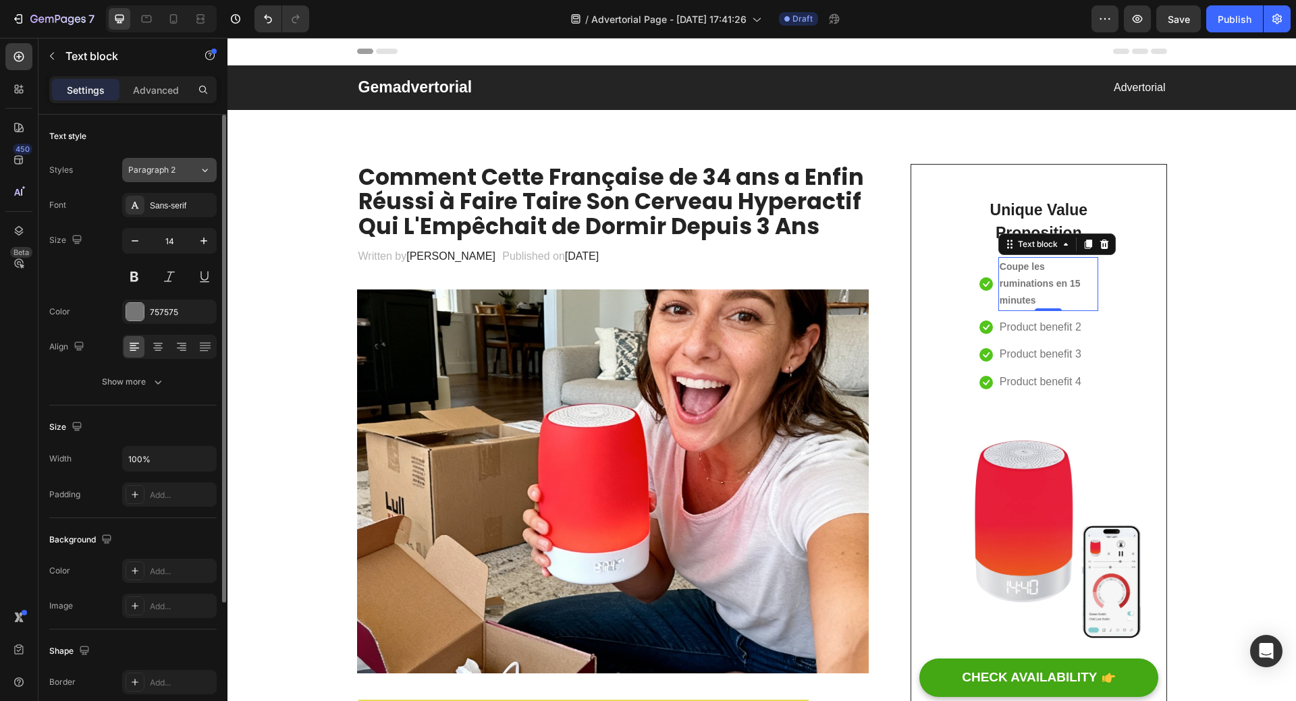
click at [178, 167] on div "Paragraph 2" at bounding box center [155, 170] width 55 height 12
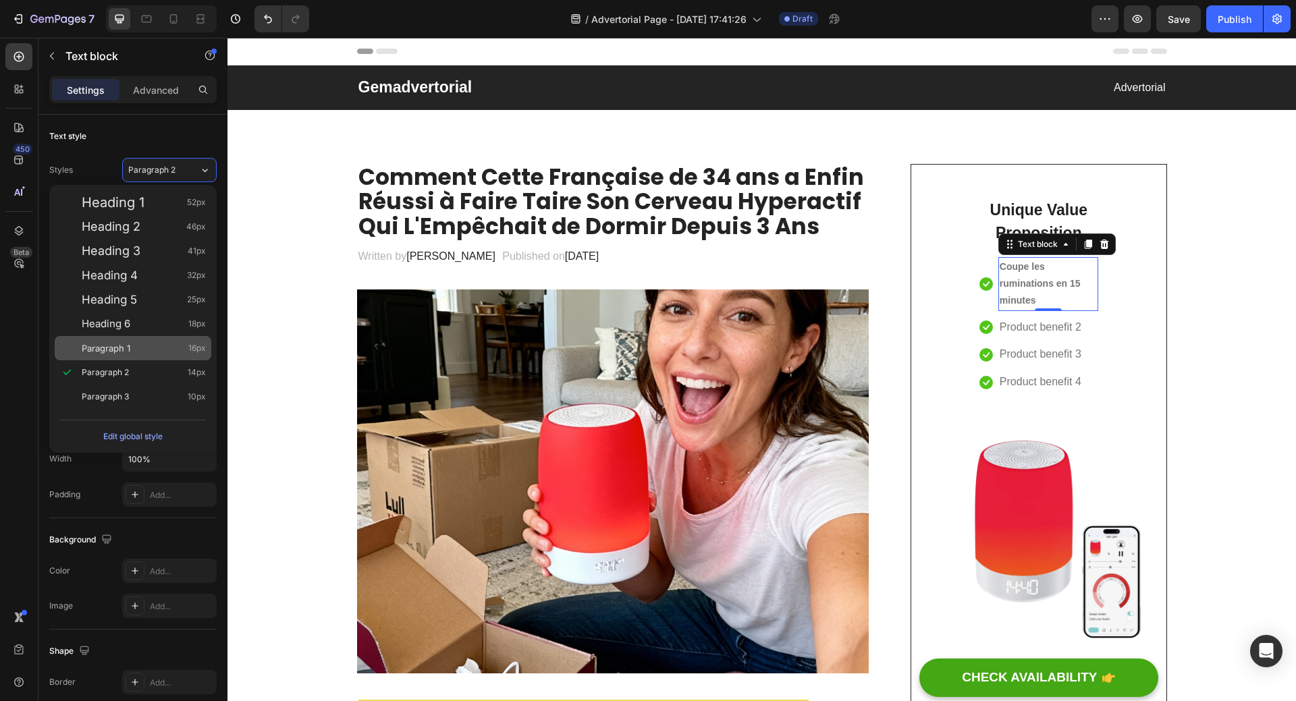
click at [163, 342] on div "Paragraph 1 16px" at bounding box center [144, 347] width 124 height 13
type input "16"
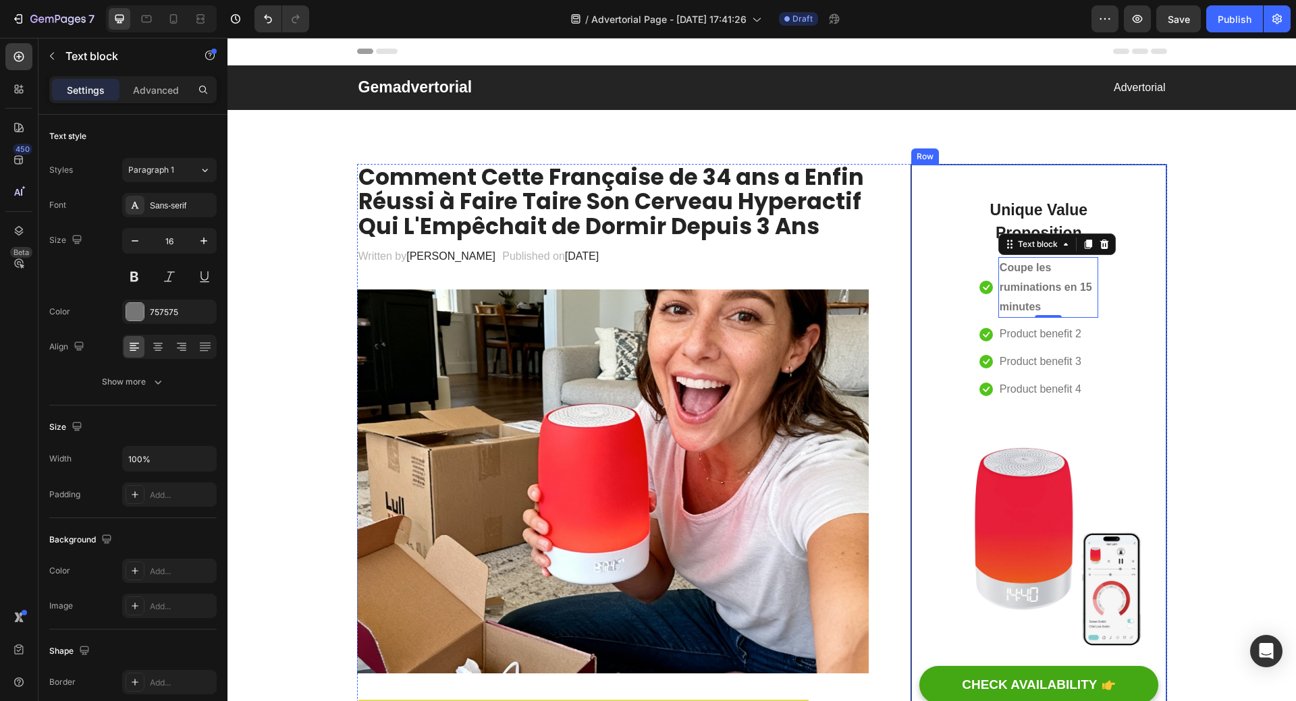
click at [962, 271] on div "Unique Value Proposition Heading Icon Coupe les ruminations en 15 minutes Text …" at bounding box center [1038, 456] width 238 height 551
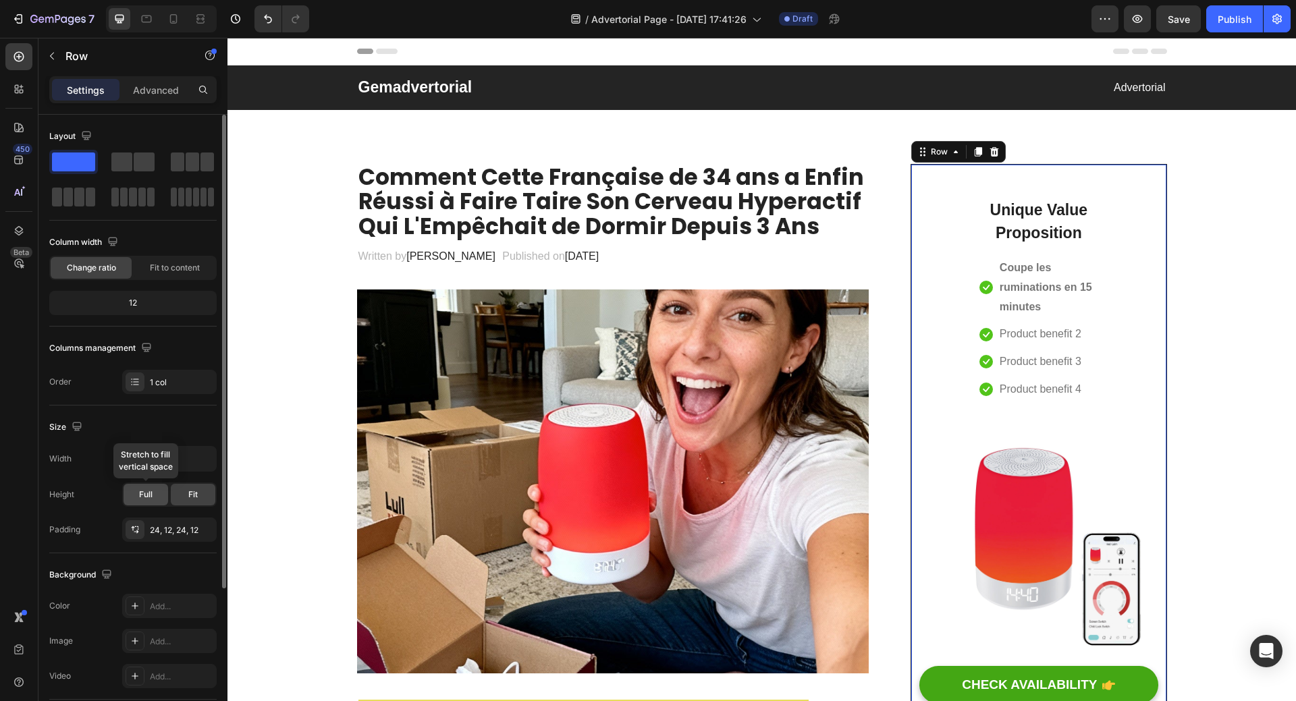
click at [141, 495] on span "Full" at bounding box center [145, 495] width 13 height 12
click at [136, 381] on icon at bounding box center [135, 382] width 11 height 11
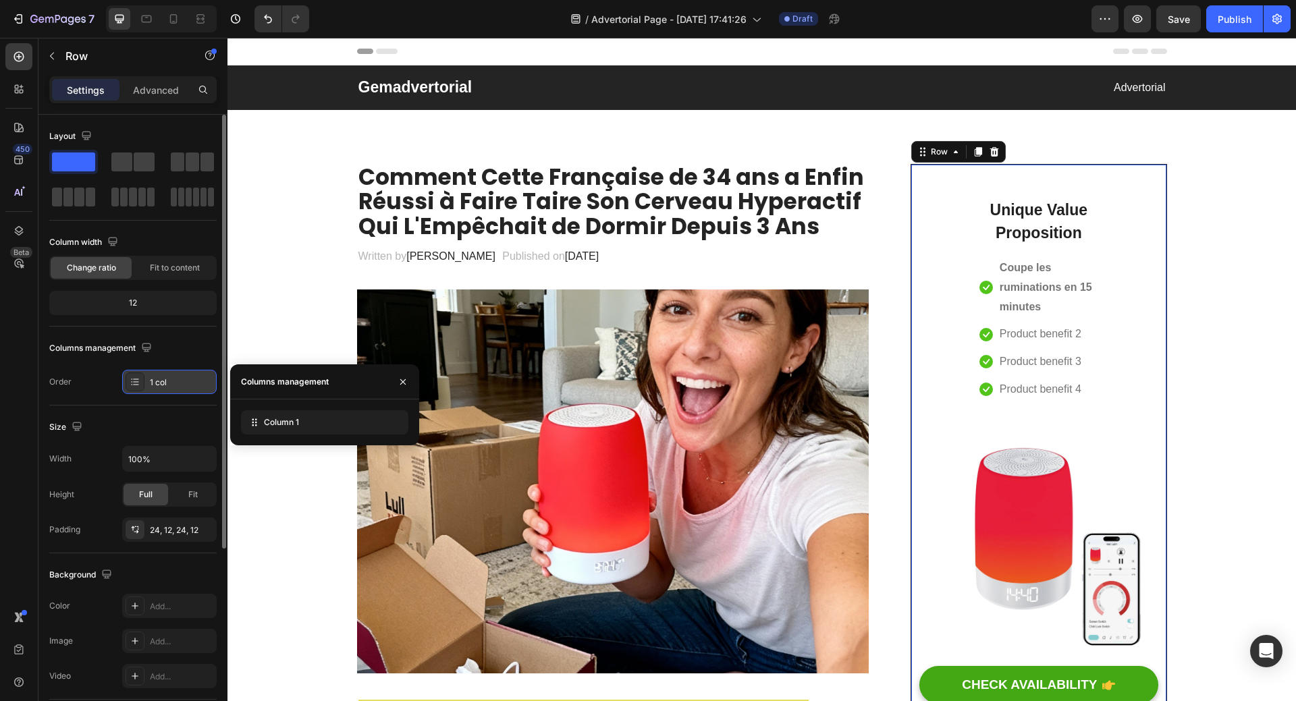
click at [136, 381] on icon at bounding box center [135, 382] width 11 height 11
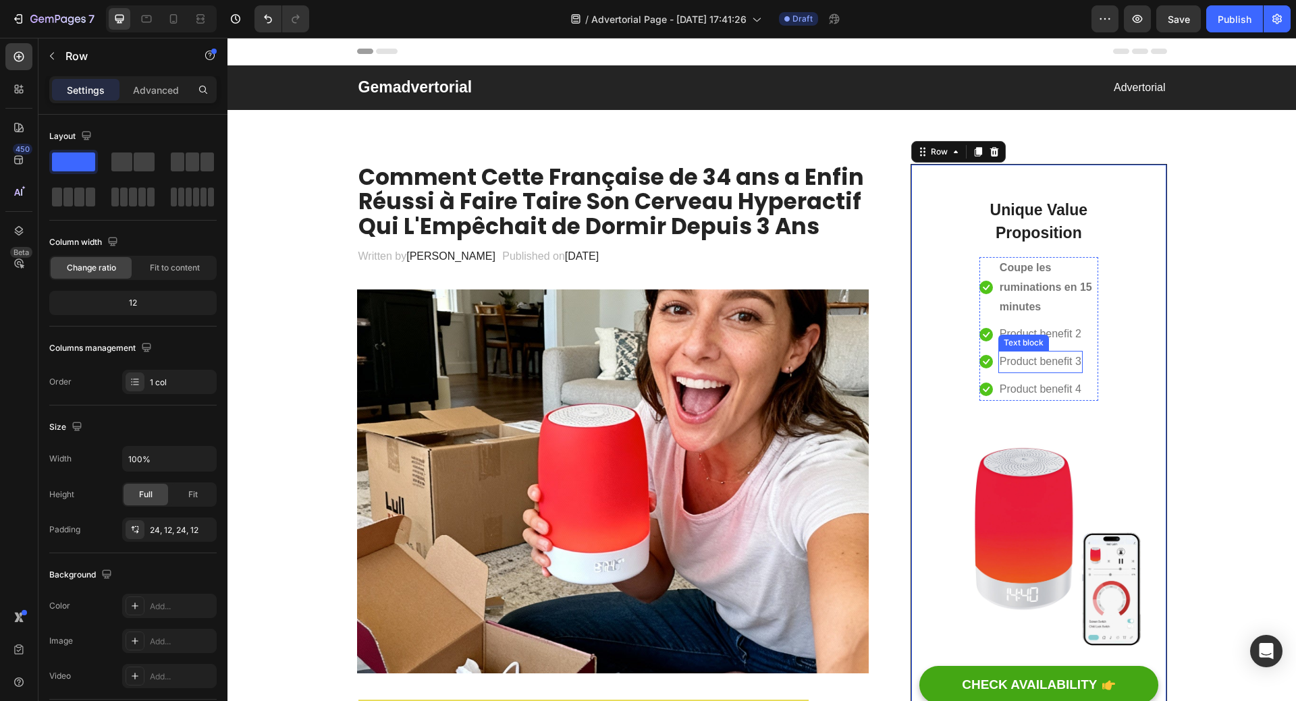
click at [1025, 338] on div "Text block" at bounding box center [1023, 343] width 45 height 12
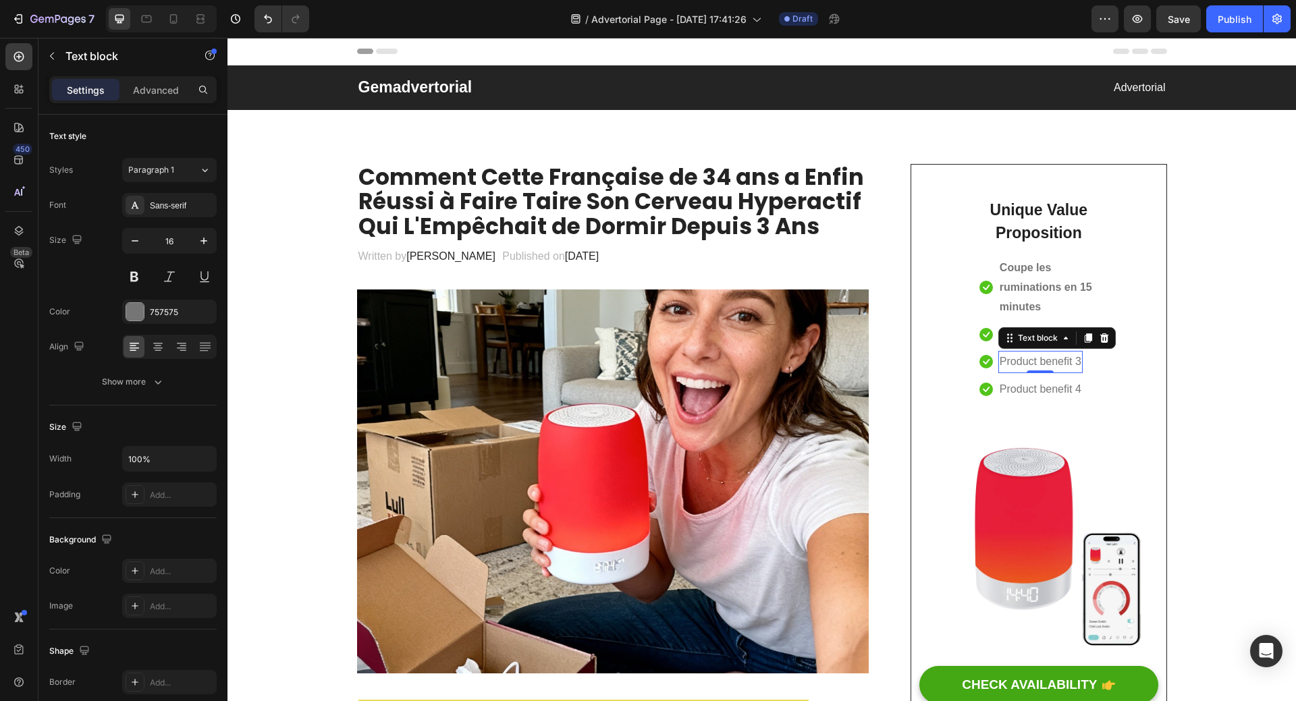
click at [998, 334] on div "Text block" at bounding box center [1056, 338] width 117 height 22
click at [1015, 321] on div "Text block" at bounding box center [1023, 315] width 51 height 16
click at [1007, 330] on p "Product benefit 2" at bounding box center [1040, 335] width 82 height 20
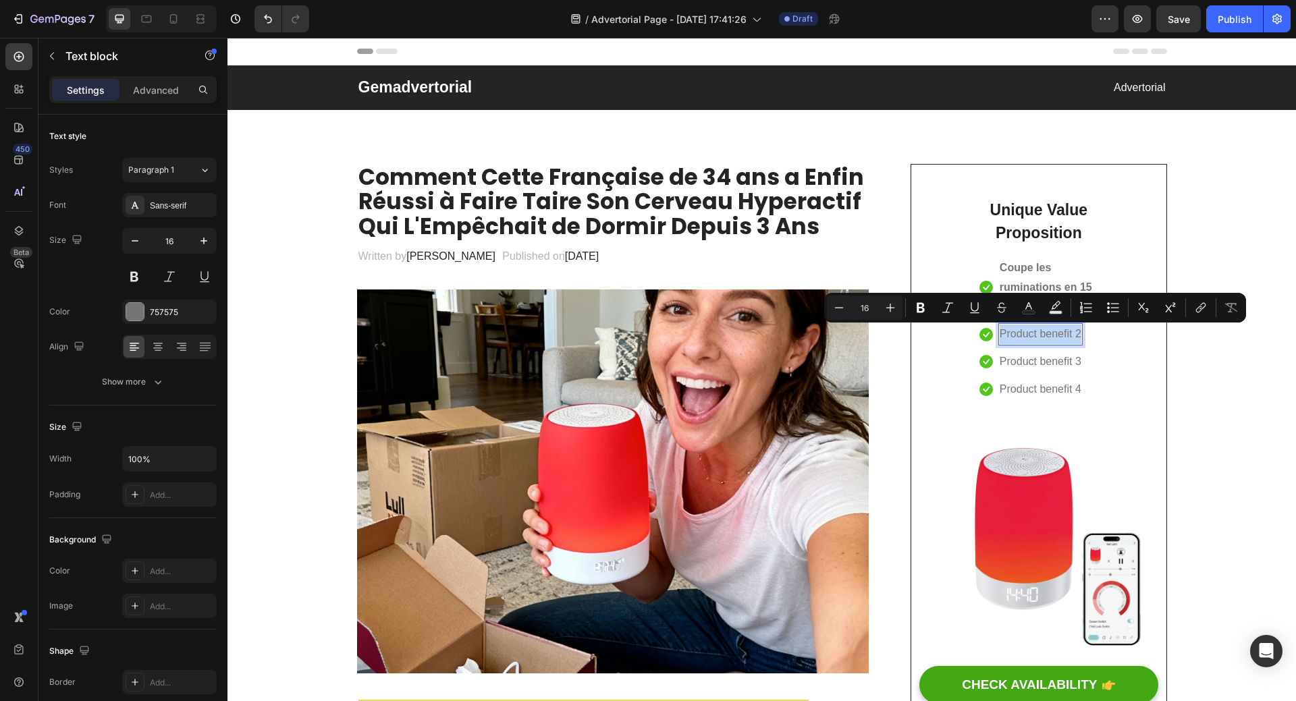
drag, startPoint x: 995, startPoint y: 336, endPoint x: 1076, endPoint y: 337, distance: 81.0
click at [1076, 337] on div "Product benefit 2" at bounding box center [1040, 334] width 84 height 22
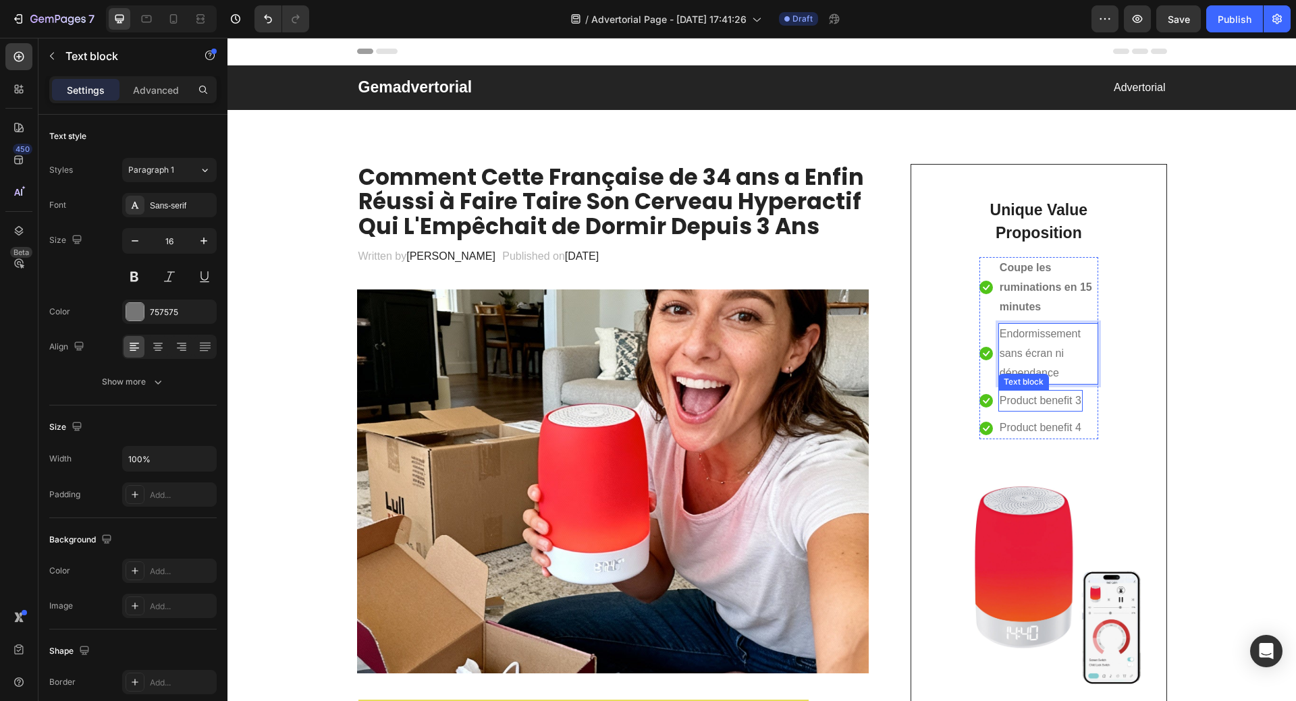
click at [1021, 395] on p "Product benefit 3" at bounding box center [1040, 401] width 82 height 20
click at [999, 401] on p "Product benefit 3" at bounding box center [1040, 401] width 82 height 20
drag, startPoint x: 996, startPoint y: 401, endPoint x: 1063, endPoint y: 394, distance: 67.2
click at [1079, 395] on div "Product benefit 3" at bounding box center [1040, 401] width 84 height 22
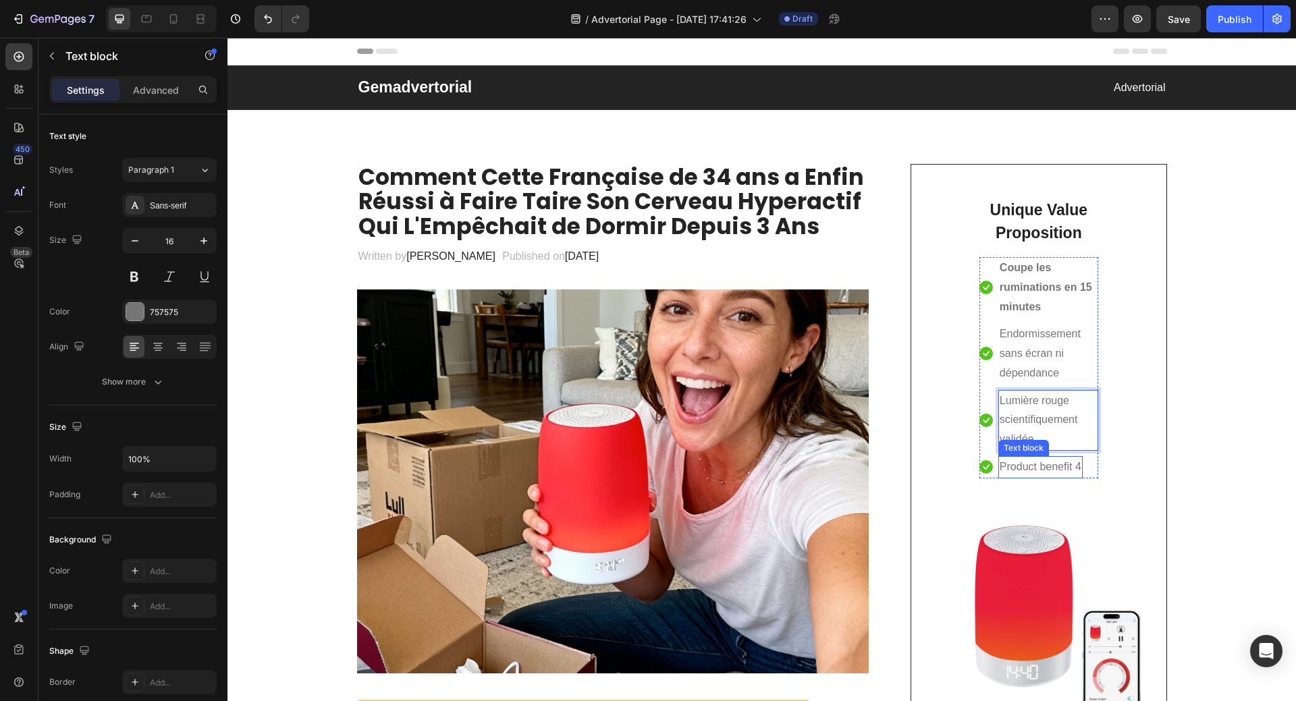
click at [1022, 465] on p "Product benefit 4" at bounding box center [1040, 468] width 82 height 20
click at [1007, 469] on p "Product benefit 4" at bounding box center [1040, 468] width 82 height 20
drag, startPoint x: 994, startPoint y: 467, endPoint x: 1079, endPoint y: 462, distance: 85.2
click at [1079, 462] on p "Product benefit 4" at bounding box center [1040, 468] width 82 height 20
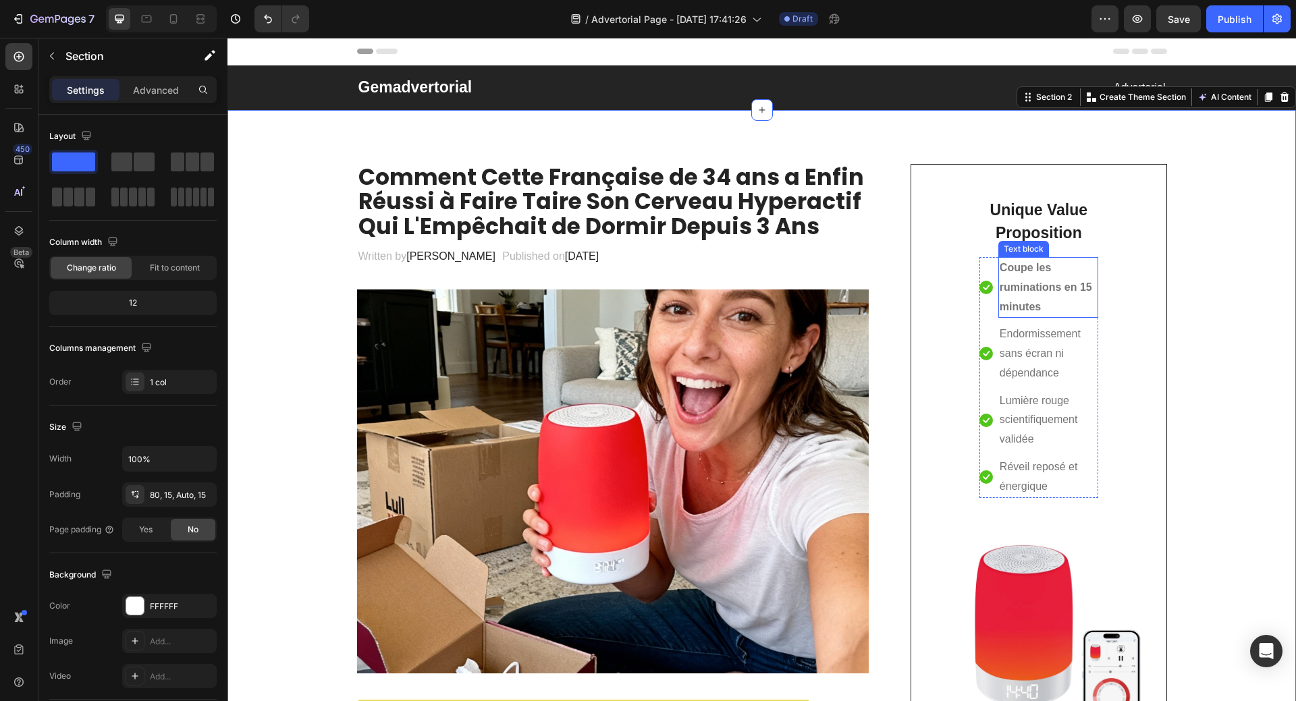
click at [1052, 287] on strong "Coupe les ruminations en 15 minutes" at bounding box center [1045, 287] width 92 height 51
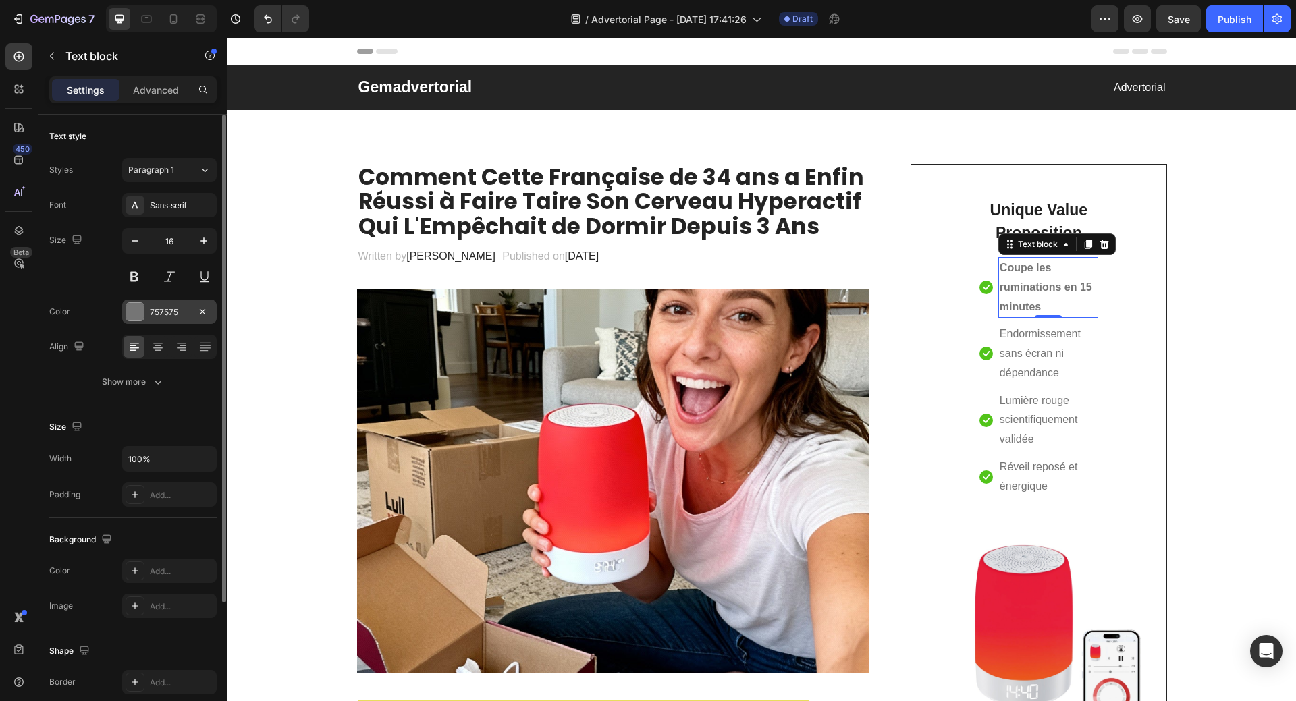
click at [140, 309] on div at bounding box center [135, 312] width 18 height 18
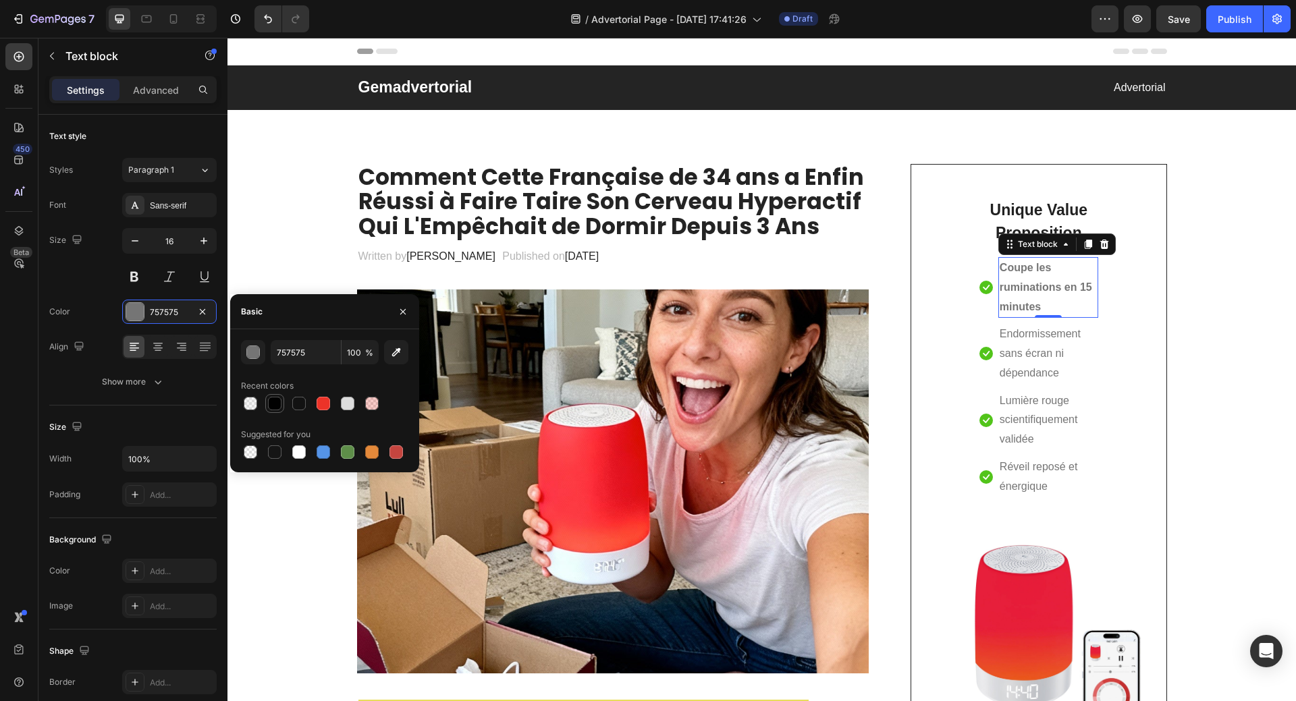
click at [273, 406] on div at bounding box center [274, 403] width 13 height 13
type input "010101"
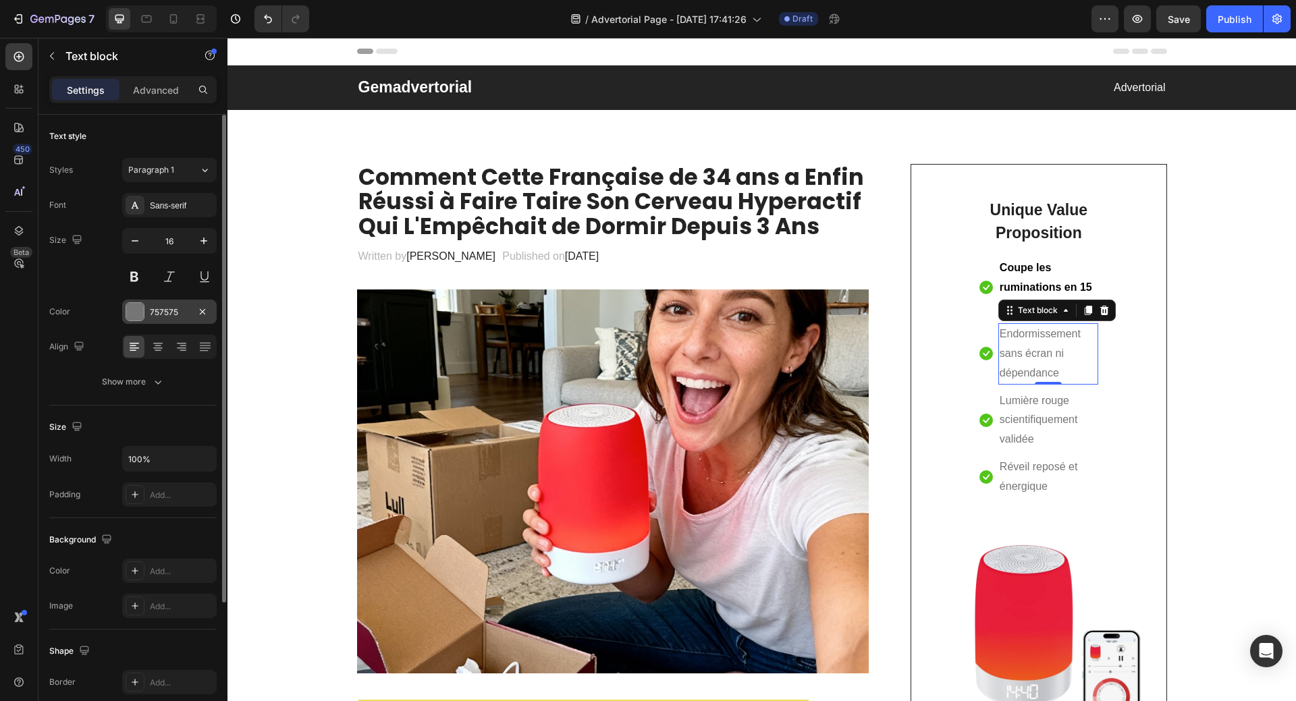
drag, startPoint x: 136, startPoint y: 310, endPoint x: 143, endPoint y: 317, distance: 9.5
click at [137, 310] on div at bounding box center [135, 312] width 18 height 18
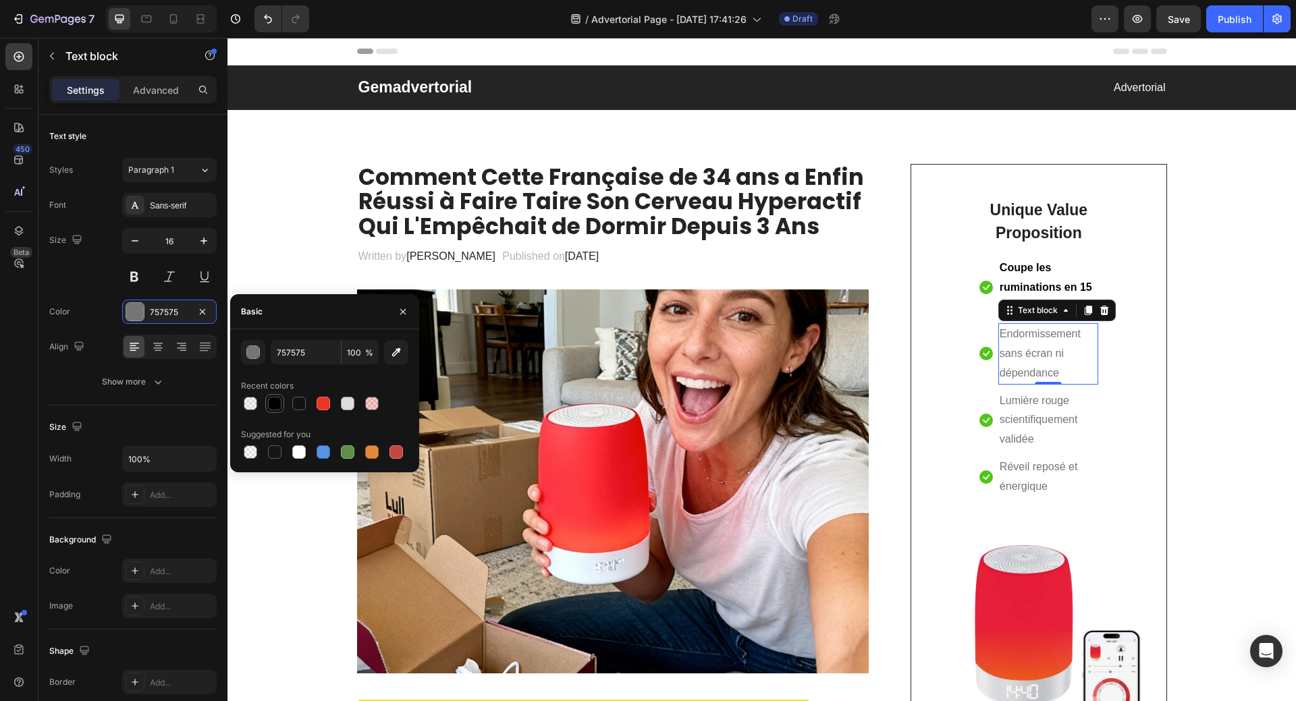
click at [270, 401] on div at bounding box center [274, 403] width 13 height 13
type input "010101"
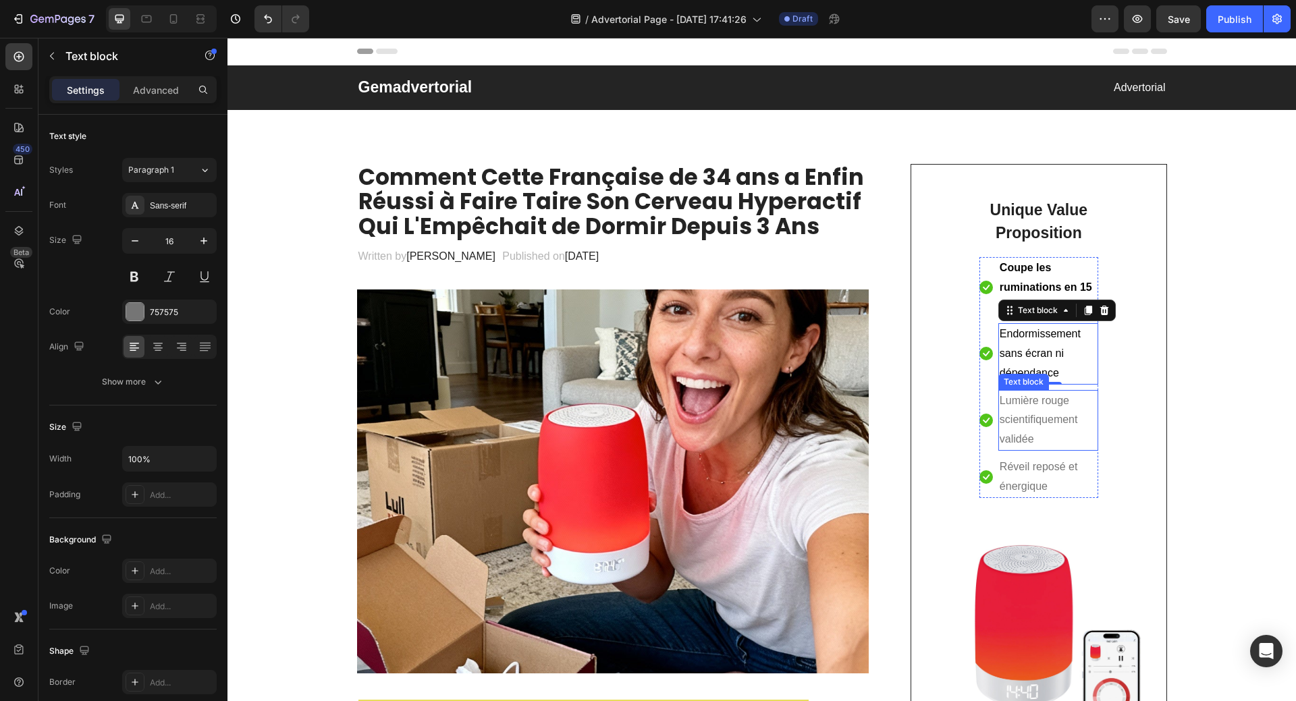
click at [1024, 408] on p "Lumière rouge scientifiquement validée" at bounding box center [1047, 420] width 97 height 58
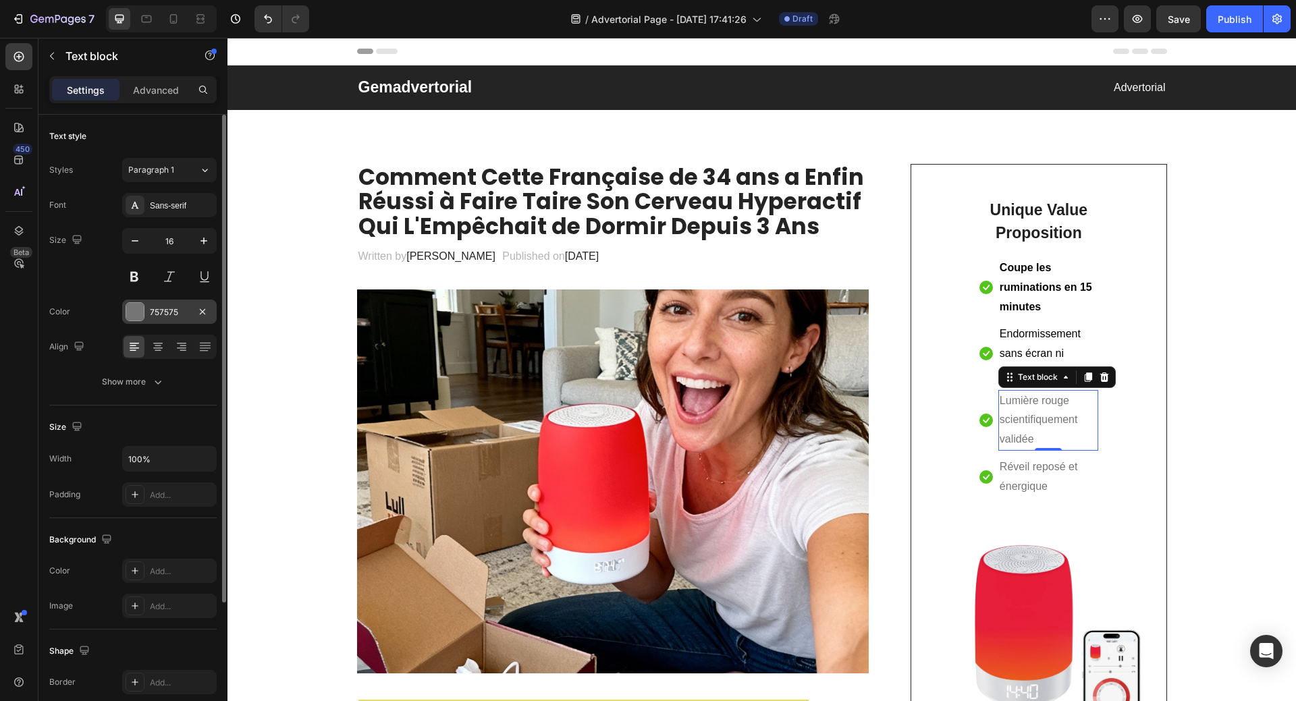
click at [134, 310] on div at bounding box center [135, 312] width 18 height 18
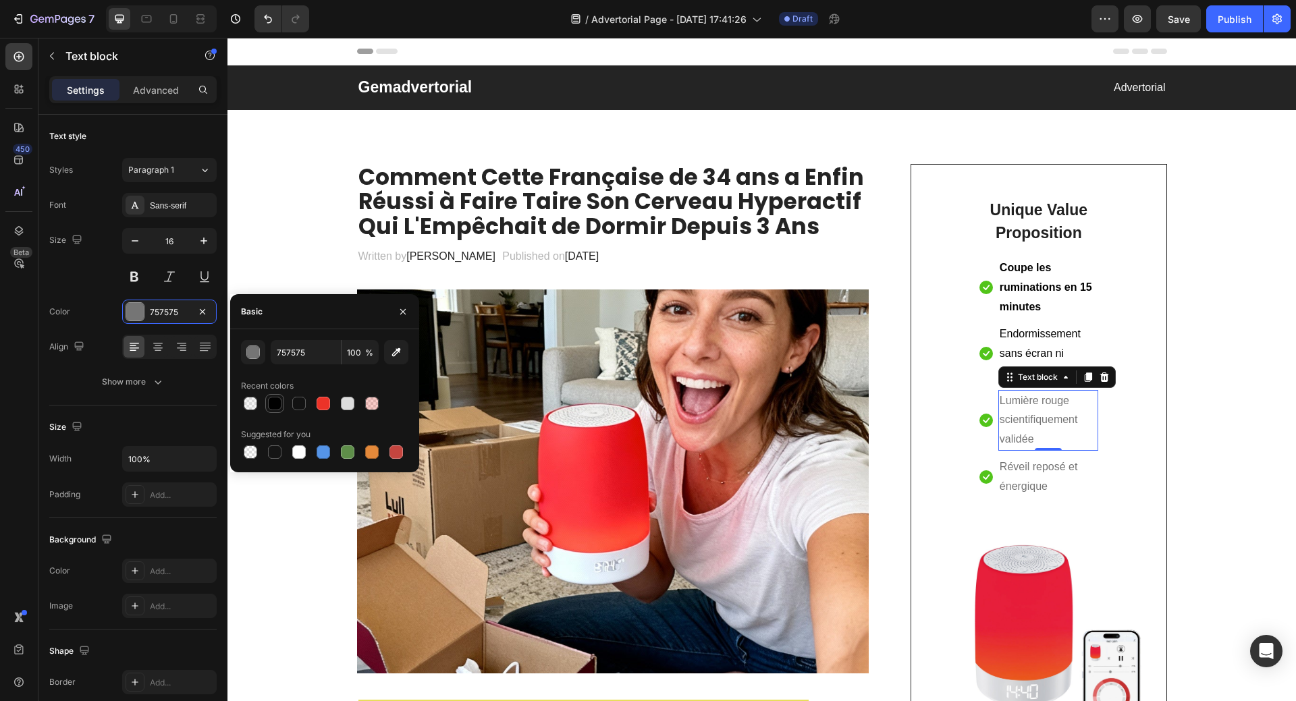
click at [275, 399] on div at bounding box center [274, 403] width 13 height 13
type input "010101"
click at [1019, 474] on p "Réveil reposé et énergique" at bounding box center [1047, 477] width 97 height 39
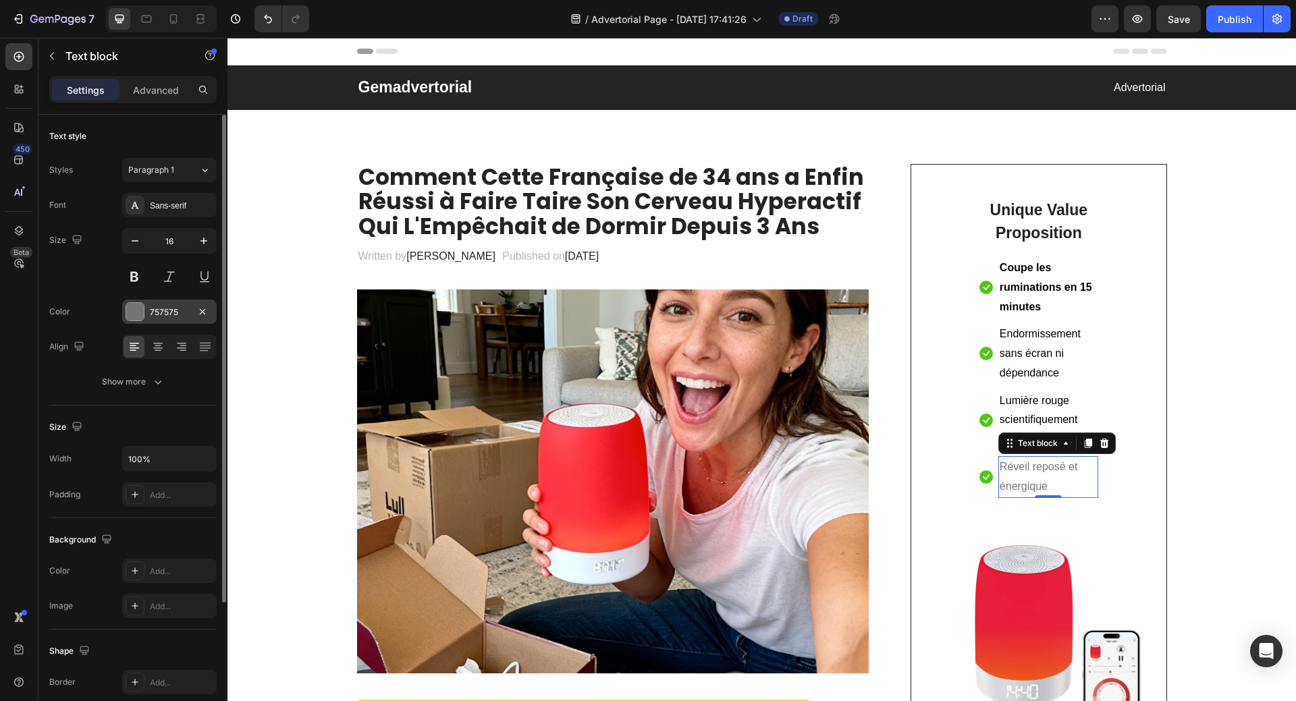
click at [138, 309] on div at bounding box center [135, 312] width 18 height 18
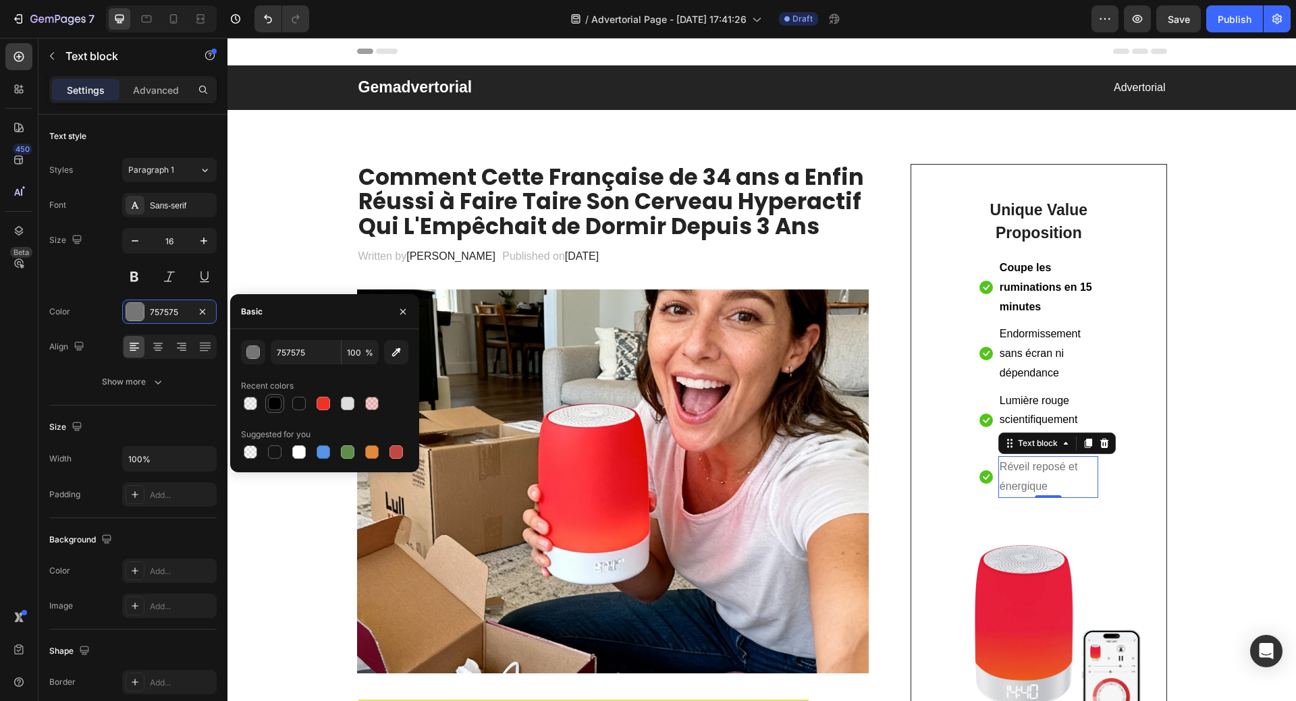
click at [275, 404] on div at bounding box center [274, 403] width 13 height 13
type input "010101"
click at [1014, 303] on strong "Coupe les ruminations en 15 minutes" at bounding box center [1045, 287] width 92 height 51
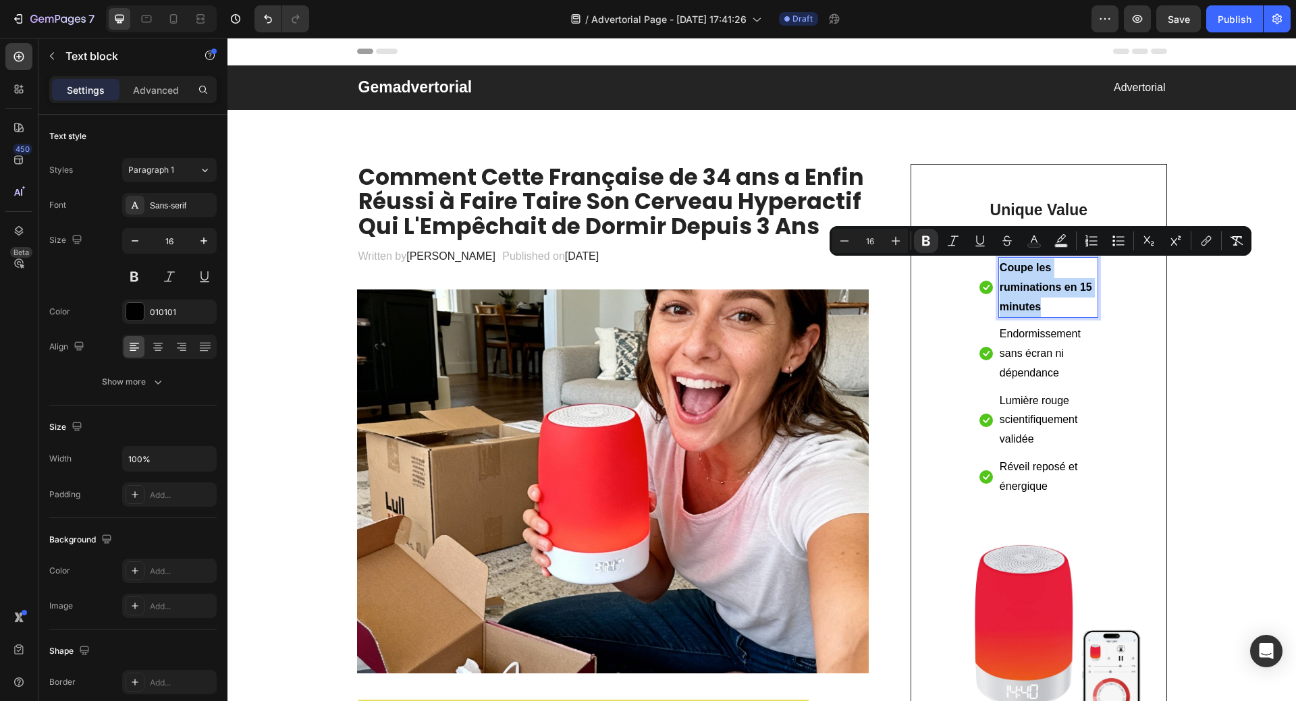
drag, startPoint x: 993, startPoint y: 266, endPoint x: 1046, endPoint y: 300, distance: 62.9
click at [1048, 303] on div "Coupe les ruminations en 15 minutes" at bounding box center [1048, 287] width 100 height 61
click at [921, 242] on icon "Editor contextual toolbar" at bounding box center [925, 240] width 13 height 13
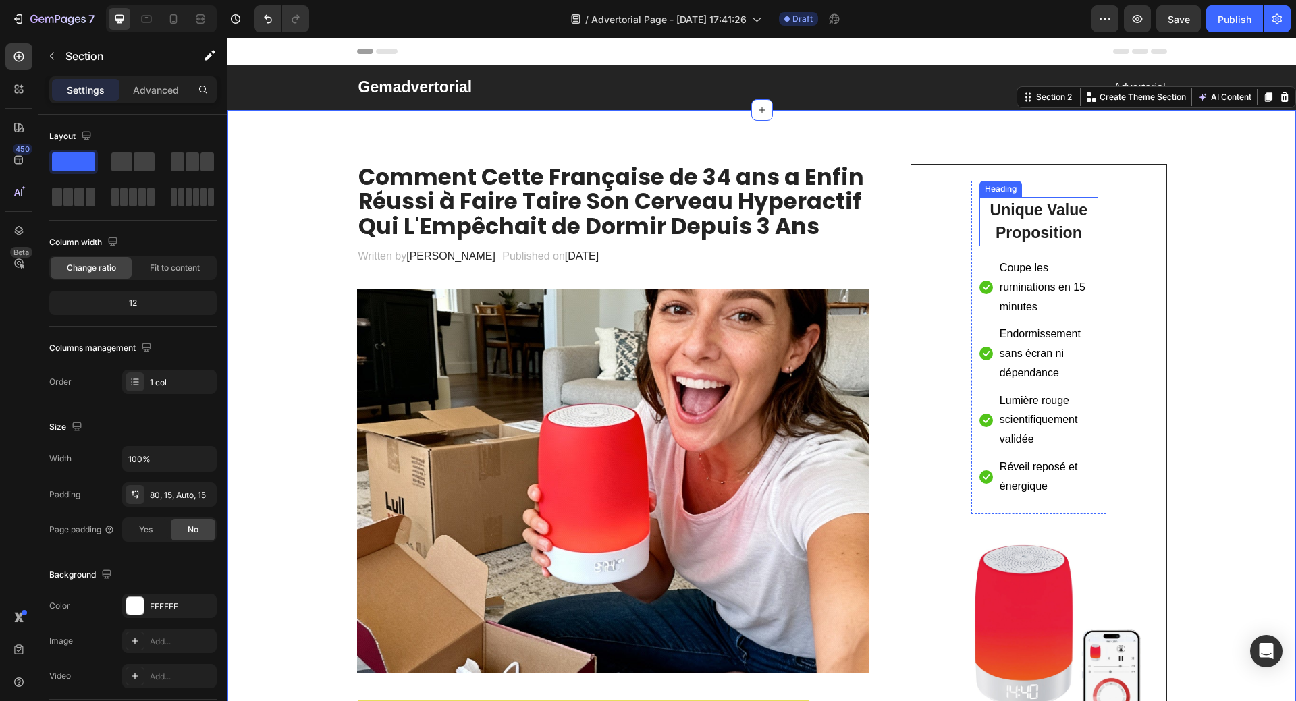
click at [1040, 222] on p "Unique Value Proposition" at bounding box center [1038, 221] width 116 height 47
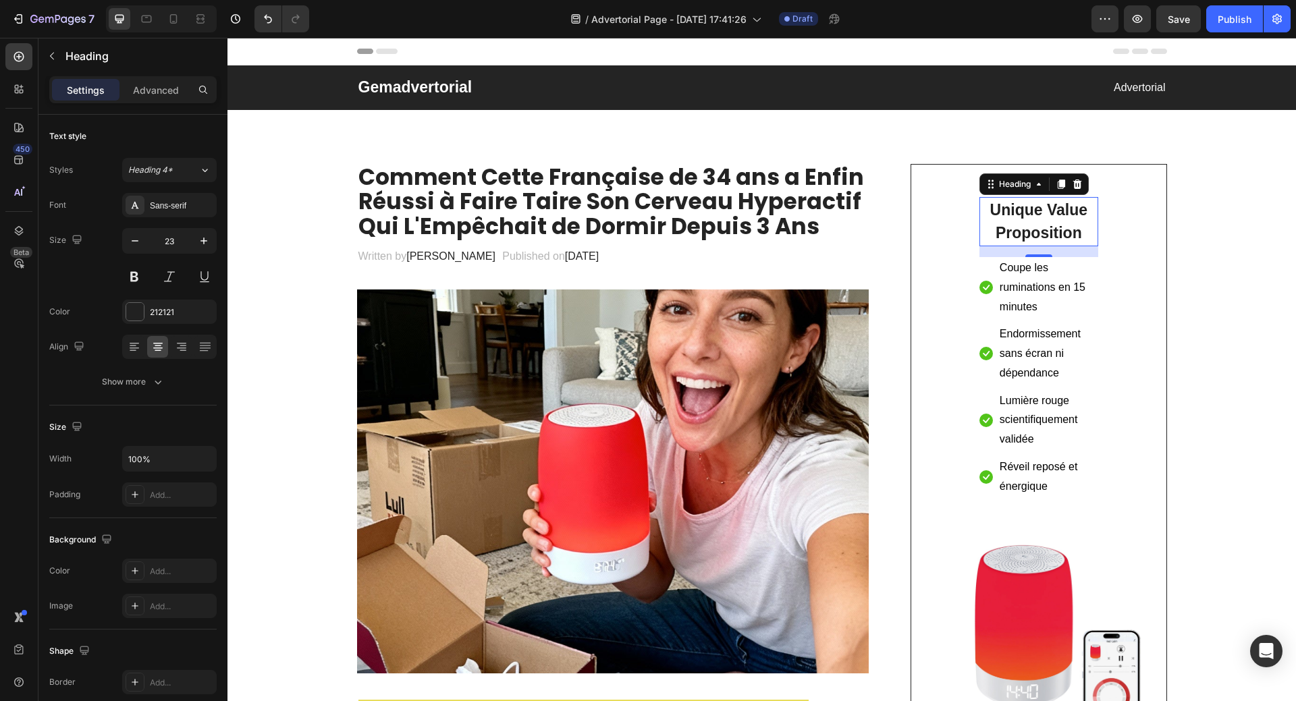
click at [1068, 239] on p "Unique Value Proposition" at bounding box center [1038, 221] width 116 height 47
click at [1038, 212] on p "Unique Value Proposition" at bounding box center [1038, 221] width 116 height 47
click at [984, 211] on p "Unique Value Proposition" at bounding box center [1038, 221] width 116 height 47
drag, startPoint x: 984, startPoint y: 211, endPoint x: 1079, endPoint y: 231, distance: 97.1
click at [1079, 231] on p "Unique Value Proposition" at bounding box center [1038, 221] width 116 height 47
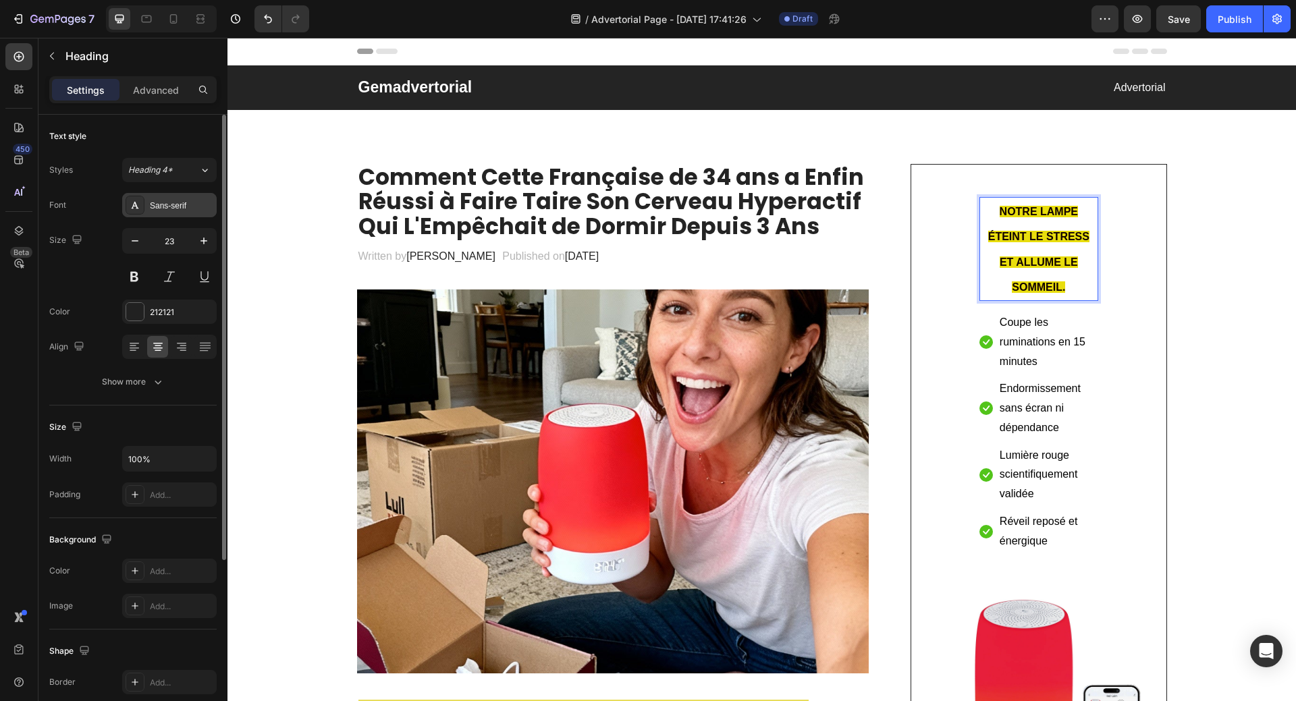
click at [173, 199] on div "Sans-serif" at bounding box center [169, 205] width 94 height 24
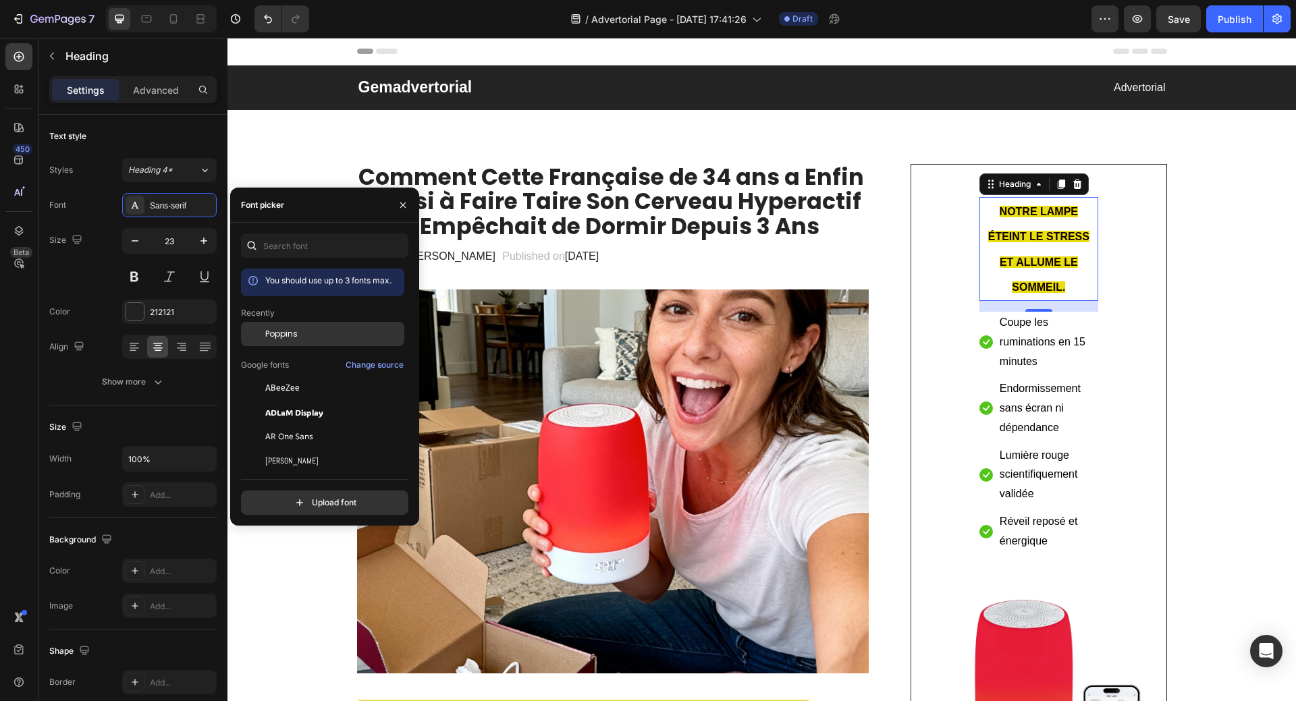
click at [277, 340] on div "Poppins" at bounding box center [322, 334] width 163 height 24
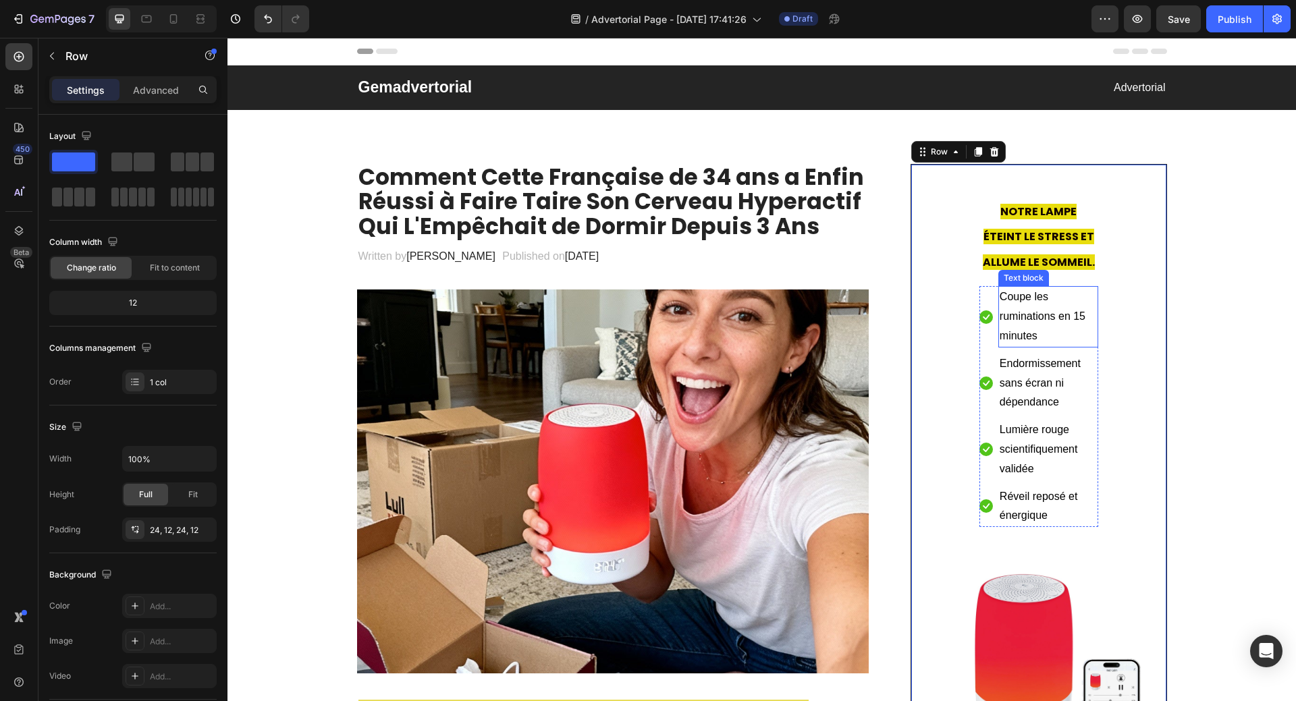
click at [1031, 325] on p "Coupe les ruminations en 15 minutes" at bounding box center [1047, 316] width 97 height 58
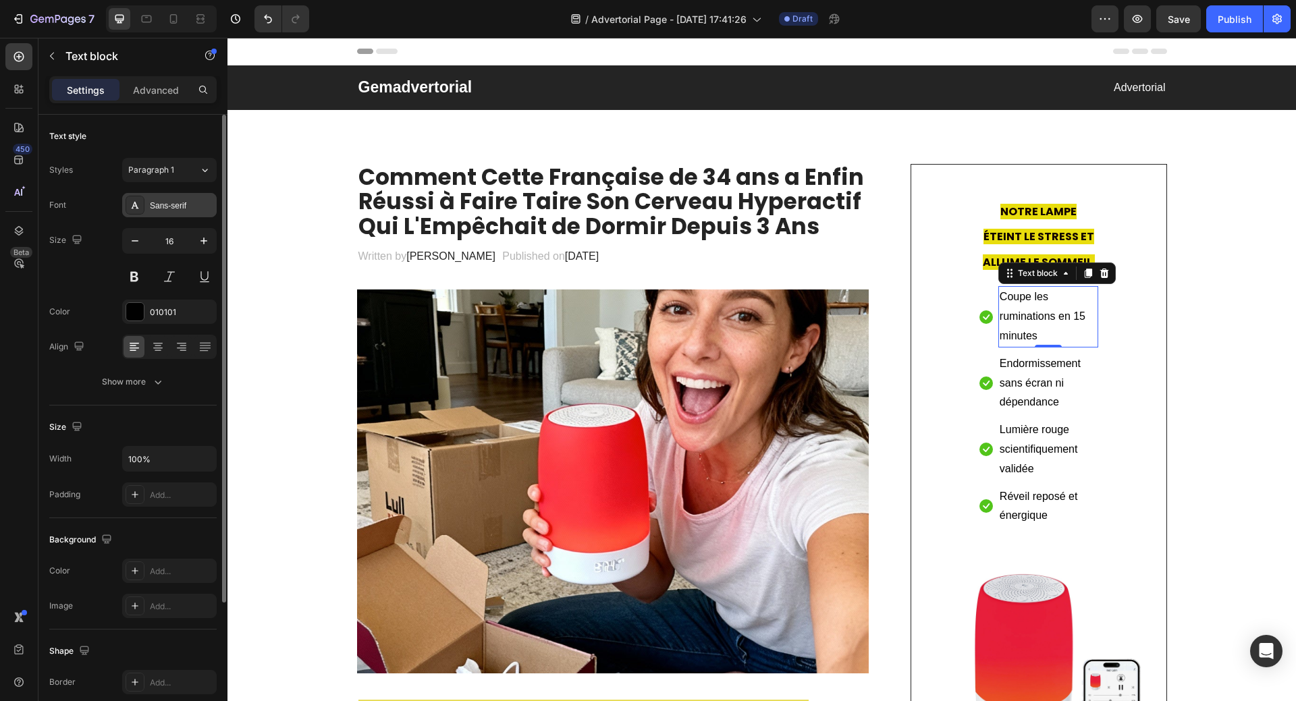
click at [171, 209] on div "Sans-serif" at bounding box center [181, 206] width 63 height 12
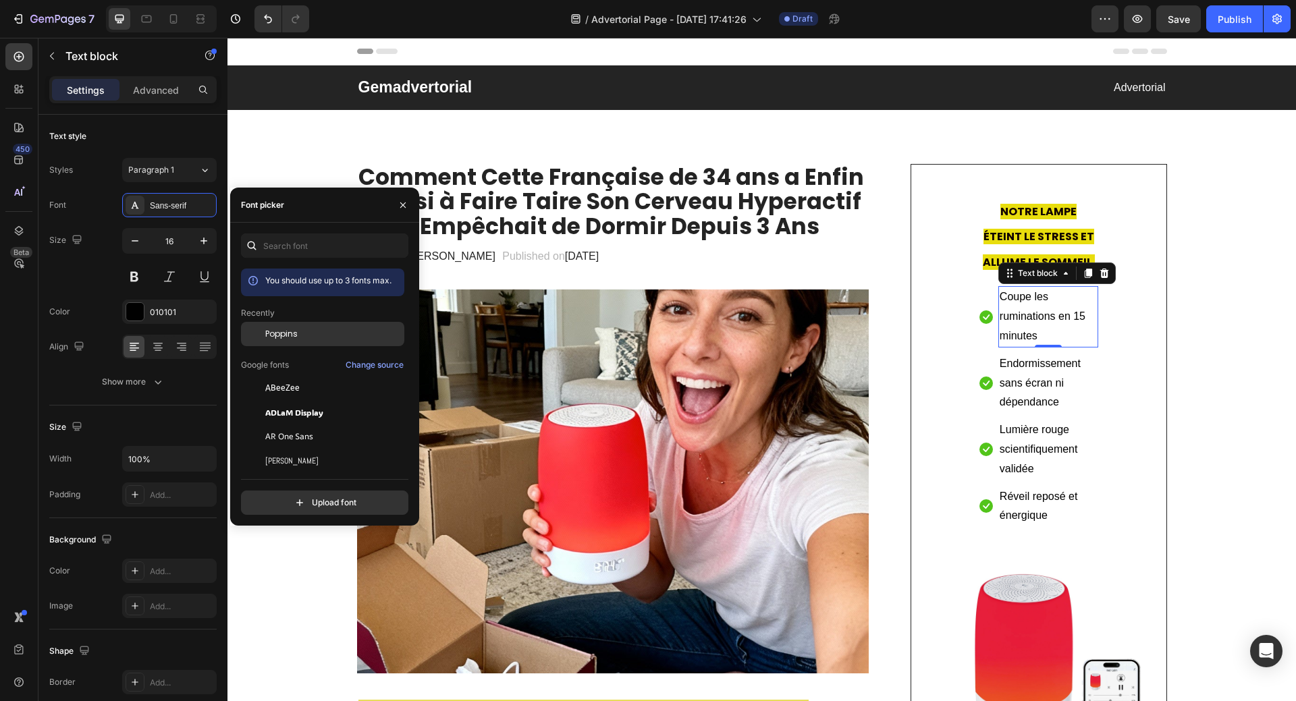
click at [286, 333] on span "Poppins" at bounding box center [281, 334] width 32 height 12
click at [1007, 385] on p "Endormissement sans écran ni dépendance" at bounding box center [1047, 383] width 97 height 58
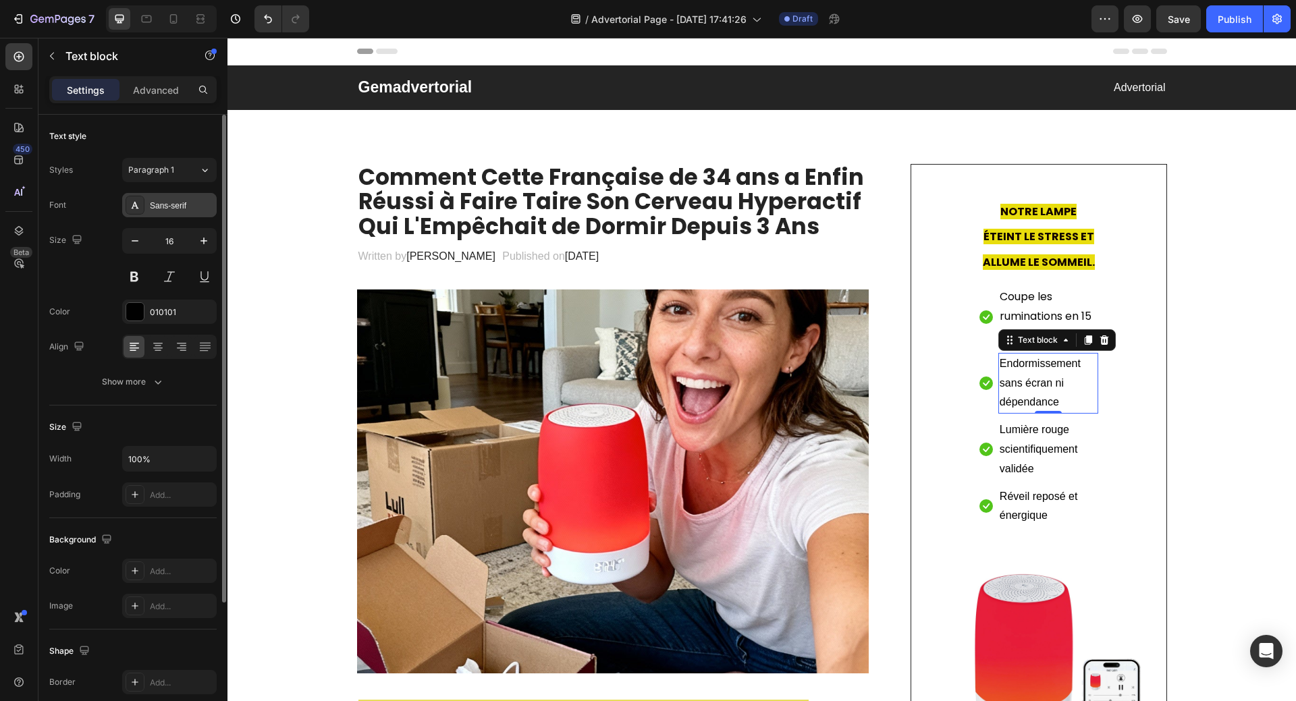
click at [178, 205] on div "Sans-serif" at bounding box center [181, 206] width 63 height 12
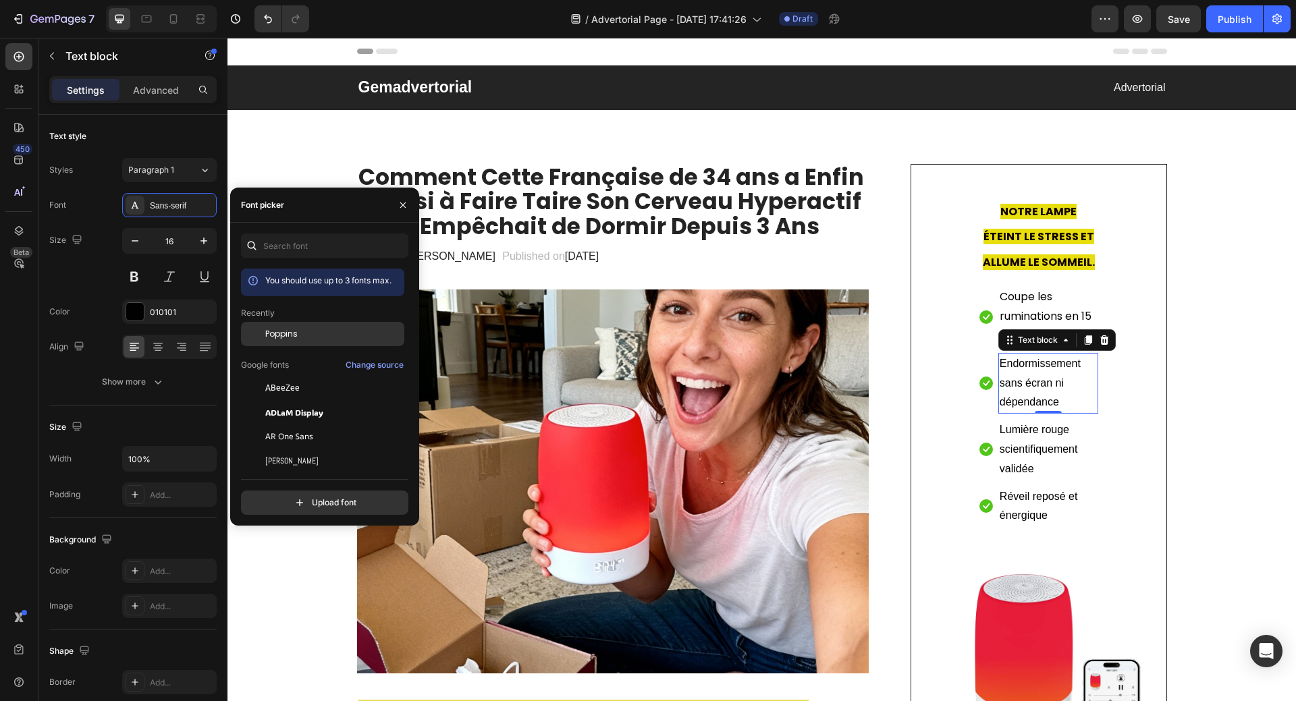
drag, startPoint x: 287, startPoint y: 335, endPoint x: 328, endPoint y: 341, distance: 40.9
click at [288, 335] on span "Poppins" at bounding box center [281, 334] width 32 height 12
click at [1011, 453] on p "Lumière rouge scientifiquement validée" at bounding box center [1047, 449] width 97 height 58
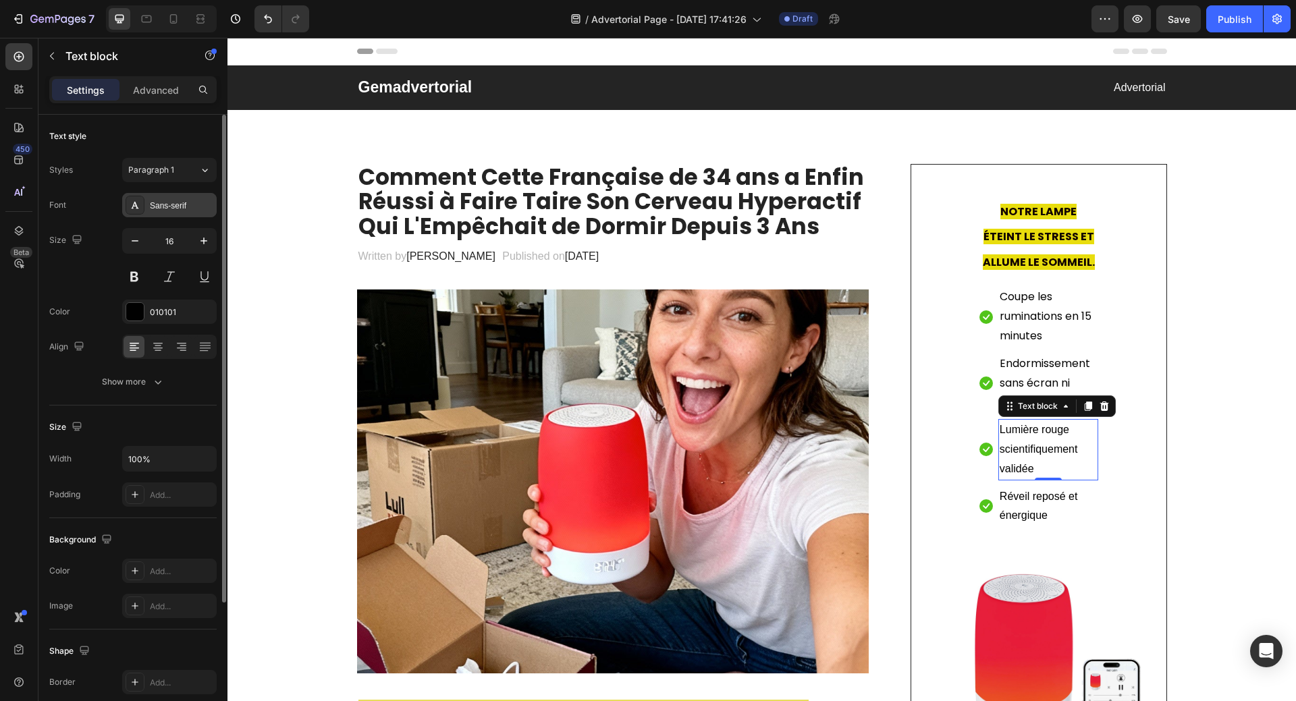
click at [178, 206] on div "Sans-serif" at bounding box center [181, 206] width 63 height 12
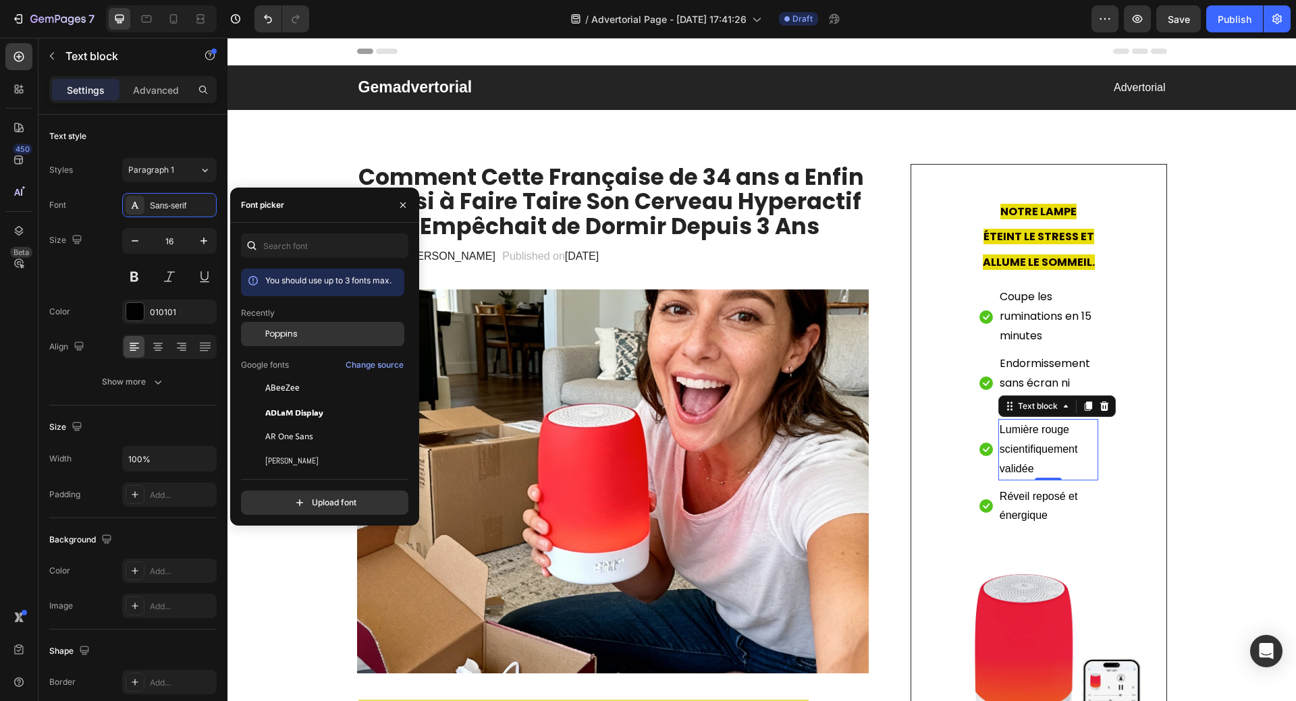
click at [268, 333] on span "Poppins" at bounding box center [281, 334] width 32 height 12
click at [1021, 518] on p "Réveil reposé et énergique" at bounding box center [1047, 506] width 97 height 39
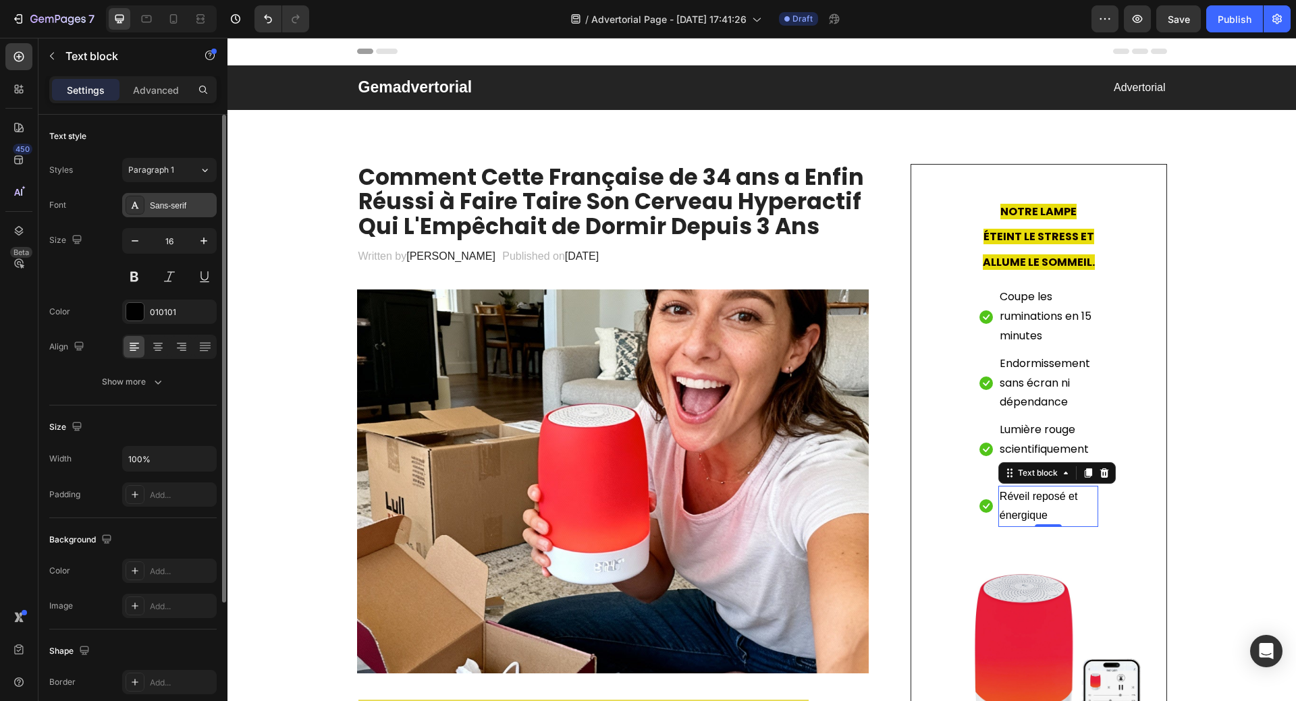
click at [164, 208] on div "Sans-serif" at bounding box center [181, 206] width 63 height 12
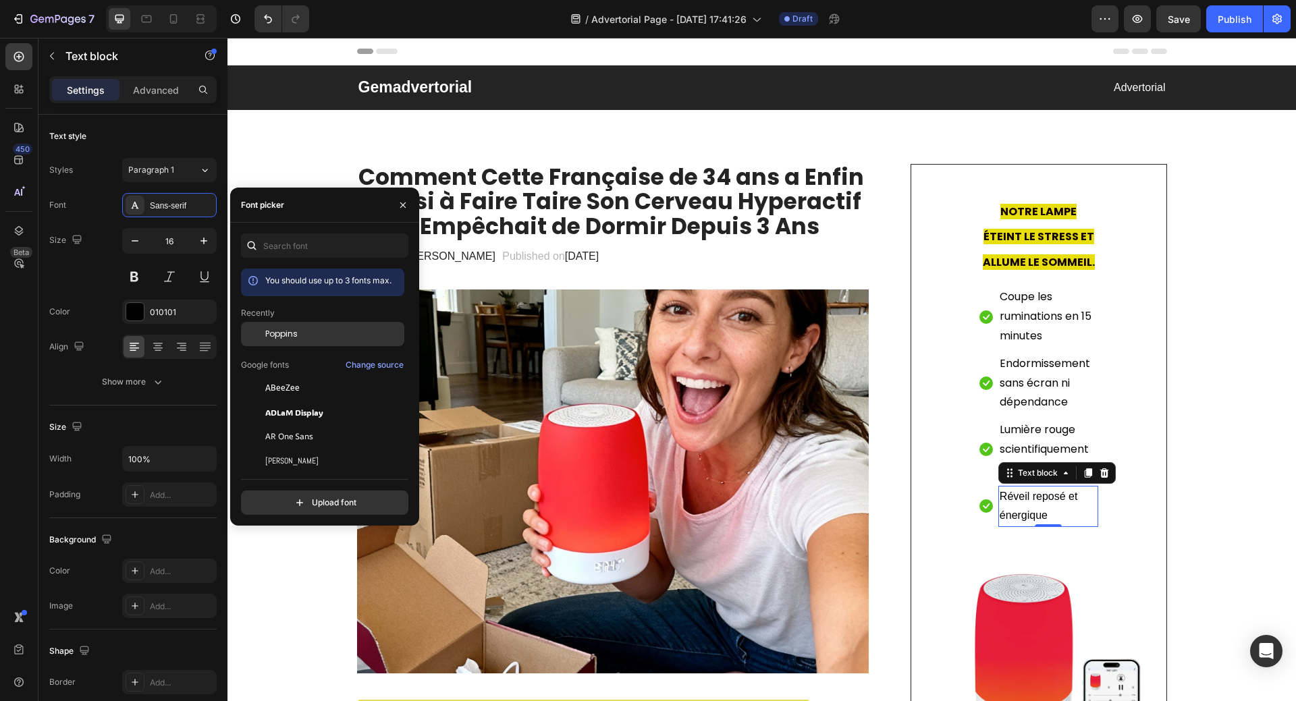
click at [285, 331] on span "Poppins" at bounding box center [281, 334] width 32 height 12
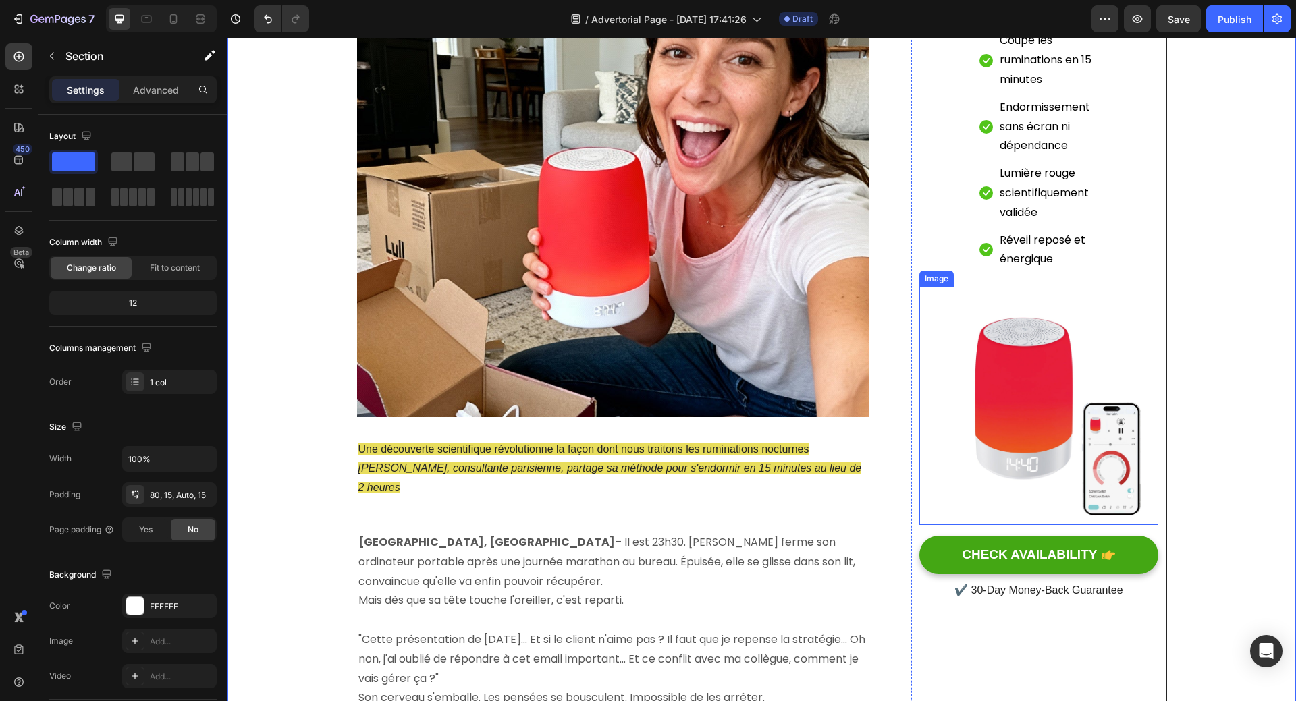
scroll to position [270, 0]
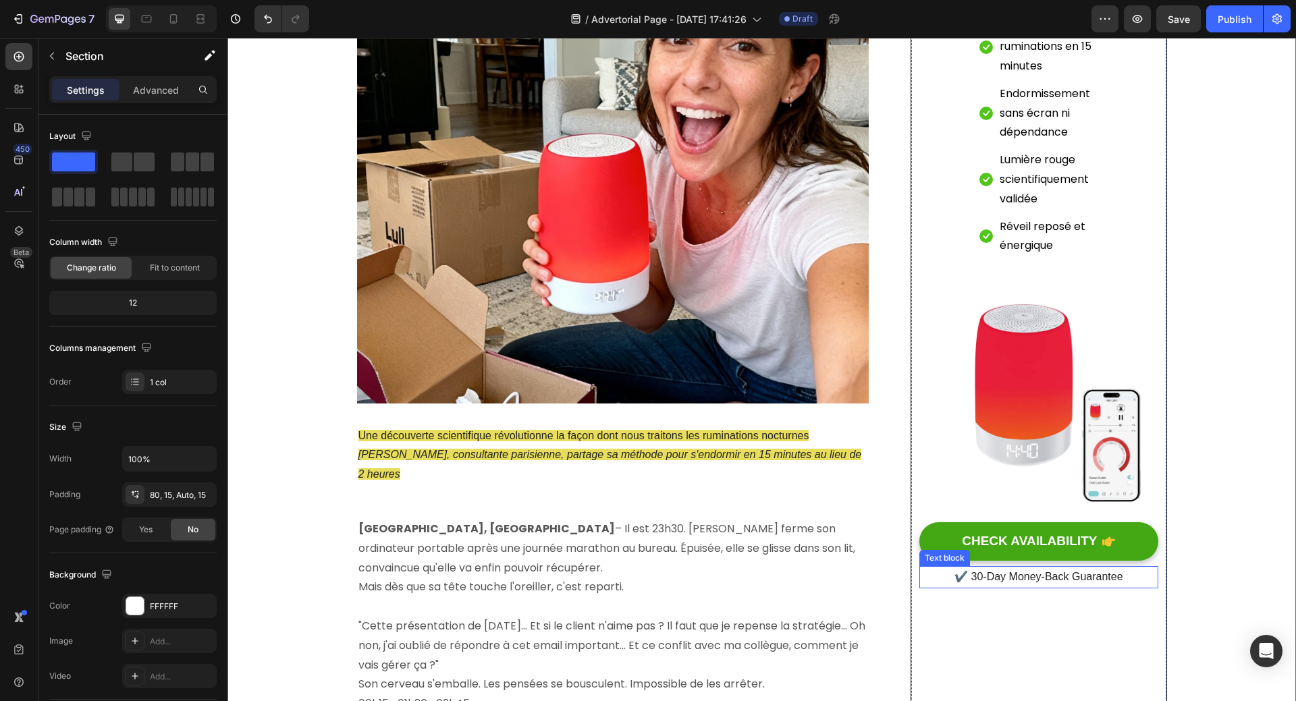
click at [1035, 575] on p "✔️ 30-Day Money-Back Guarantee" at bounding box center [1038, 577] width 236 height 20
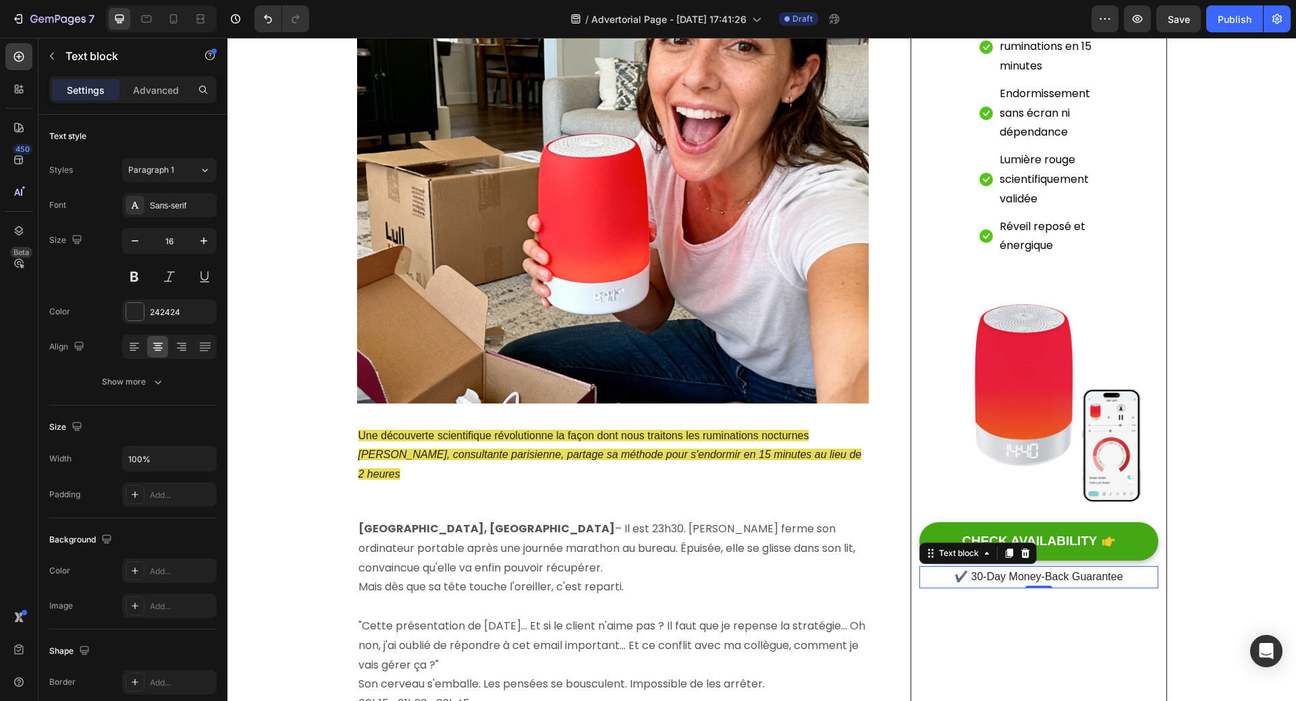
click at [1059, 578] on p "✔️ 30-Day Money-Back Guarantee" at bounding box center [1038, 577] width 236 height 20
click at [968, 578] on p "✔️ 30-Day Money-Back Guarantee" at bounding box center [1038, 577] width 236 height 20
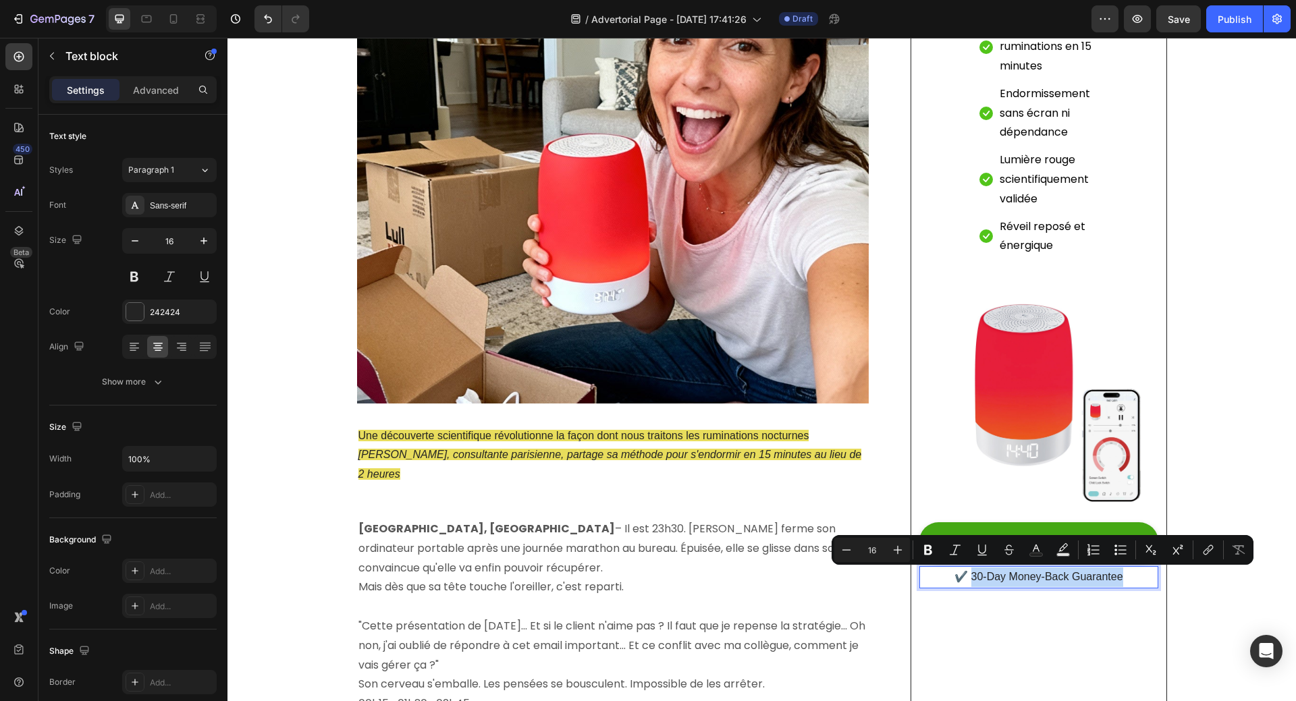
drag, startPoint x: 968, startPoint y: 578, endPoint x: 1115, endPoint y: 579, distance: 147.8
click at [1115, 579] on p "✔️ 30-Day Money-Back Guarantee" at bounding box center [1038, 577] width 236 height 20
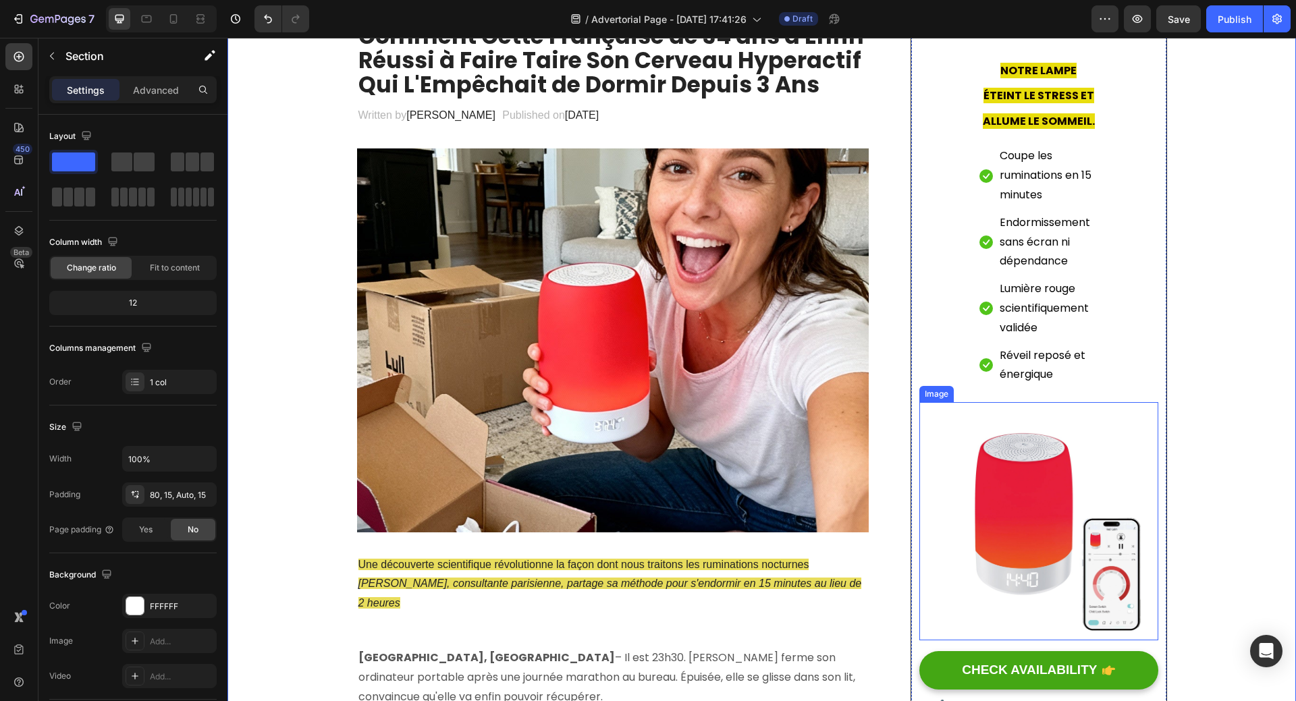
scroll to position [135, 0]
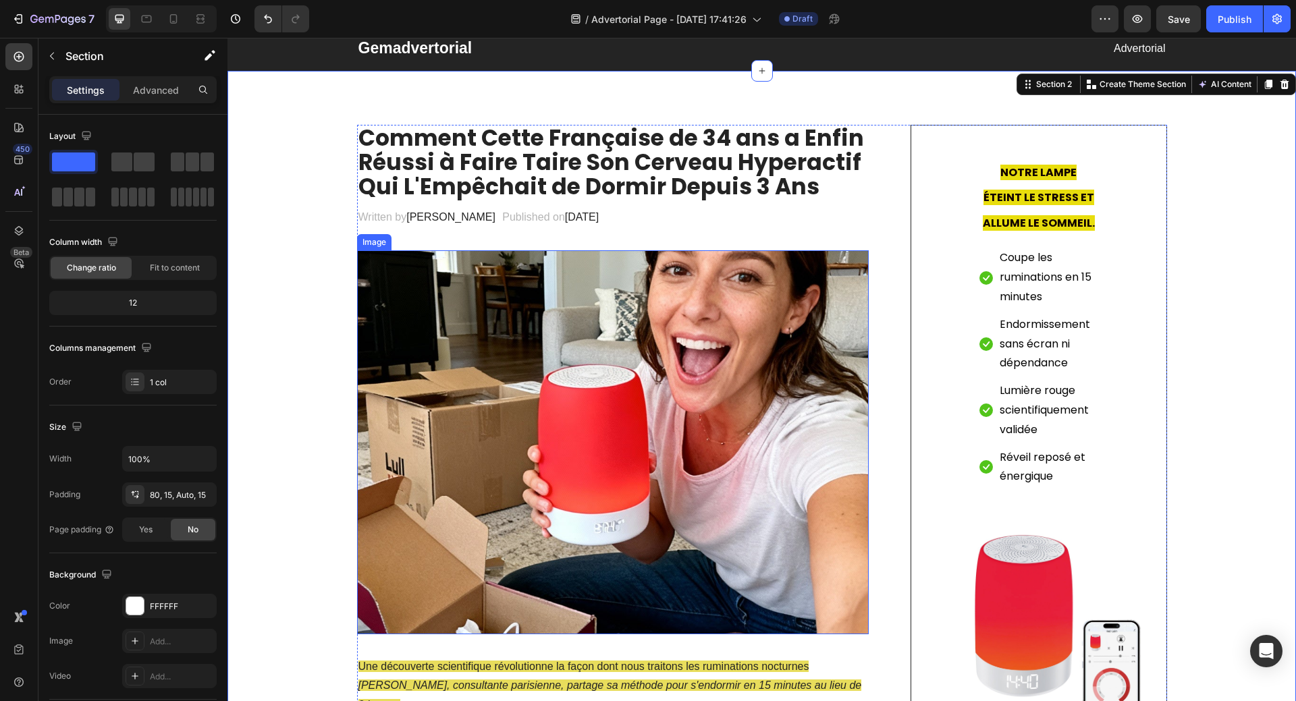
scroll to position [0, 0]
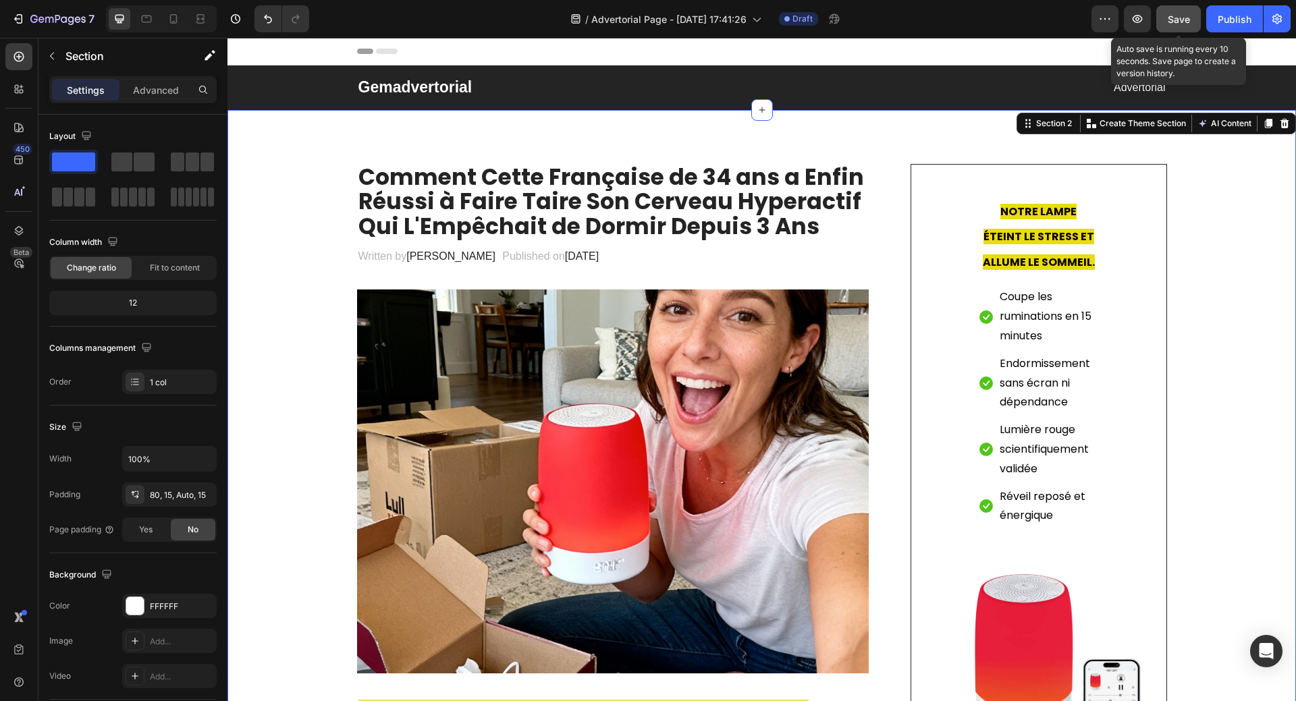
click at [1174, 22] on span "Save" at bounding box center [1178, 18] width 22 height 11
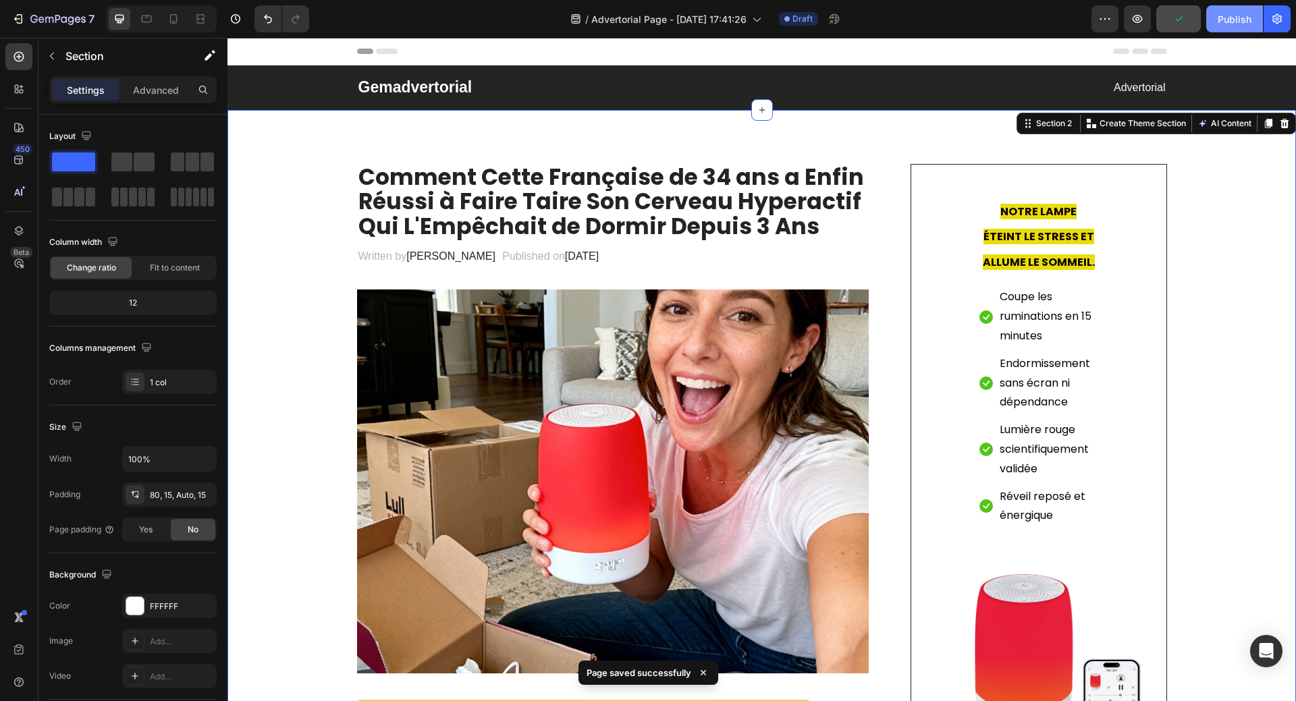
click at [1225, 20] on div "Publish" at bounding box center [1234, 19] width 34 height 14
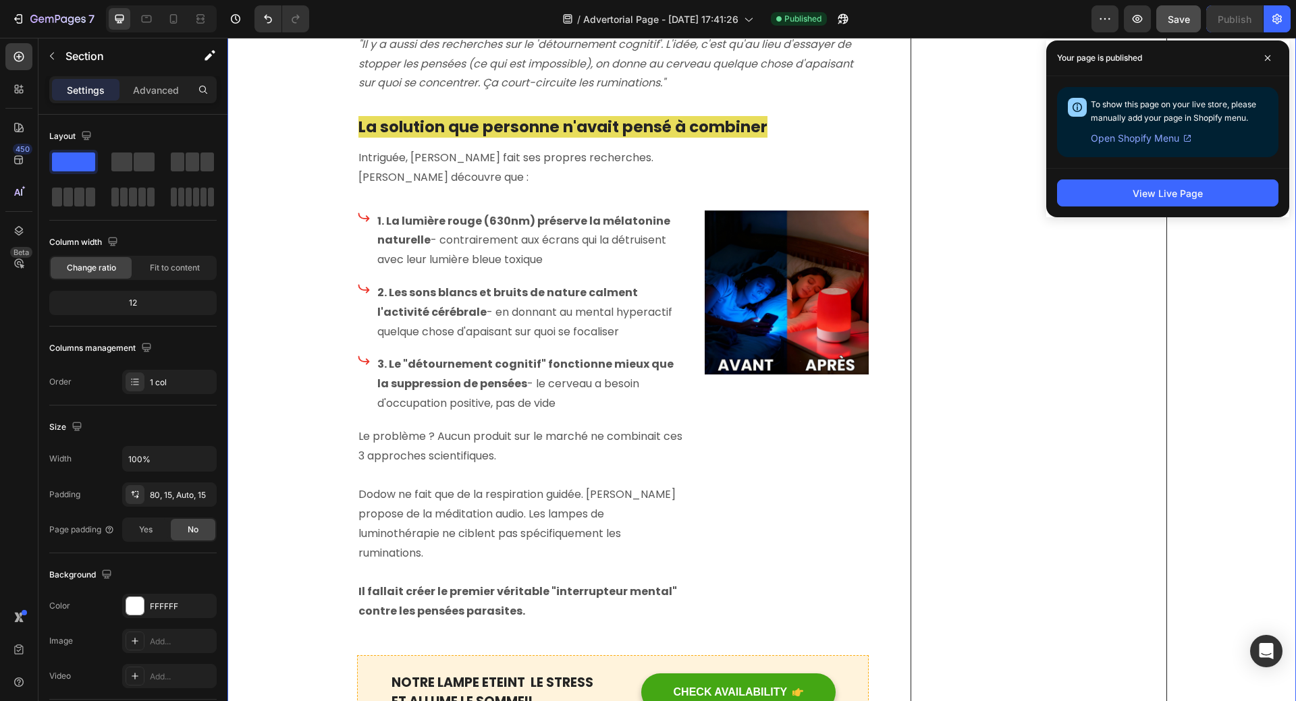
scroll to position [1012, 0]
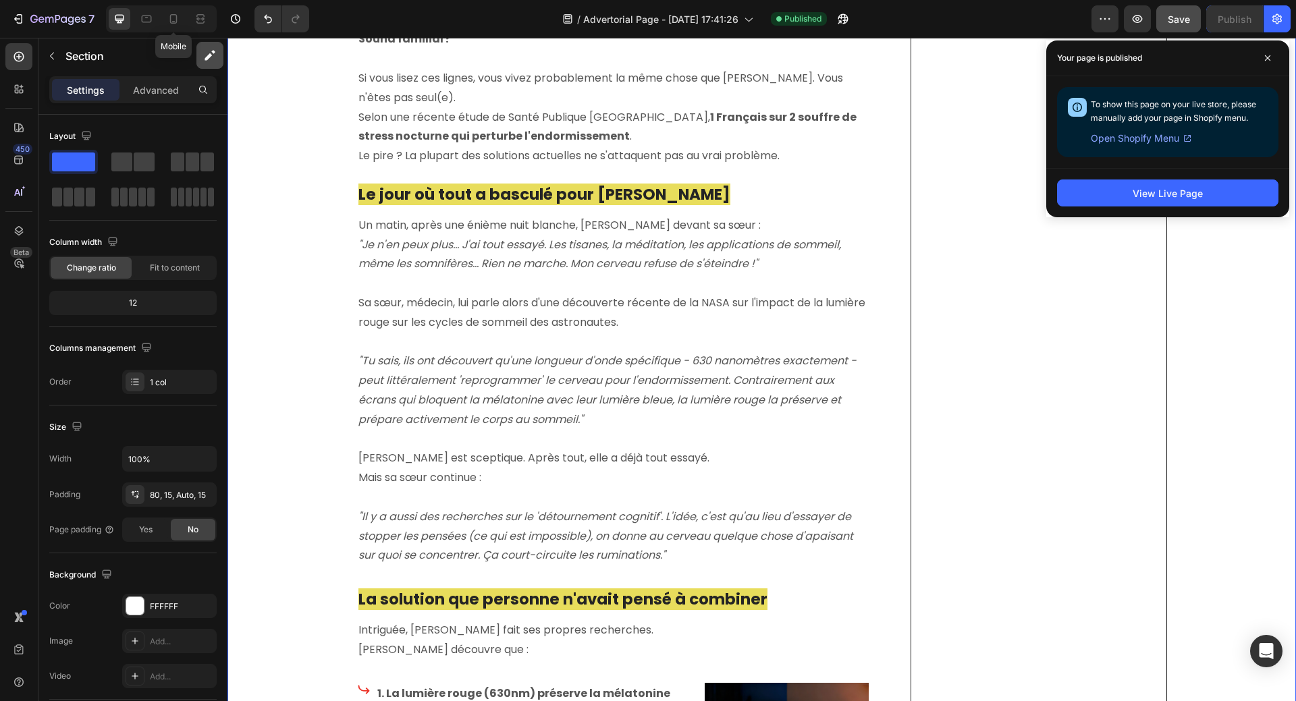
drag, startPoint x: 175, startPoint y: 18, endPoint x: 211, endPoint y: 43, distance: 43.6
click at [175, 18] on icon at bounding box center [173, 18] width 13 height 13
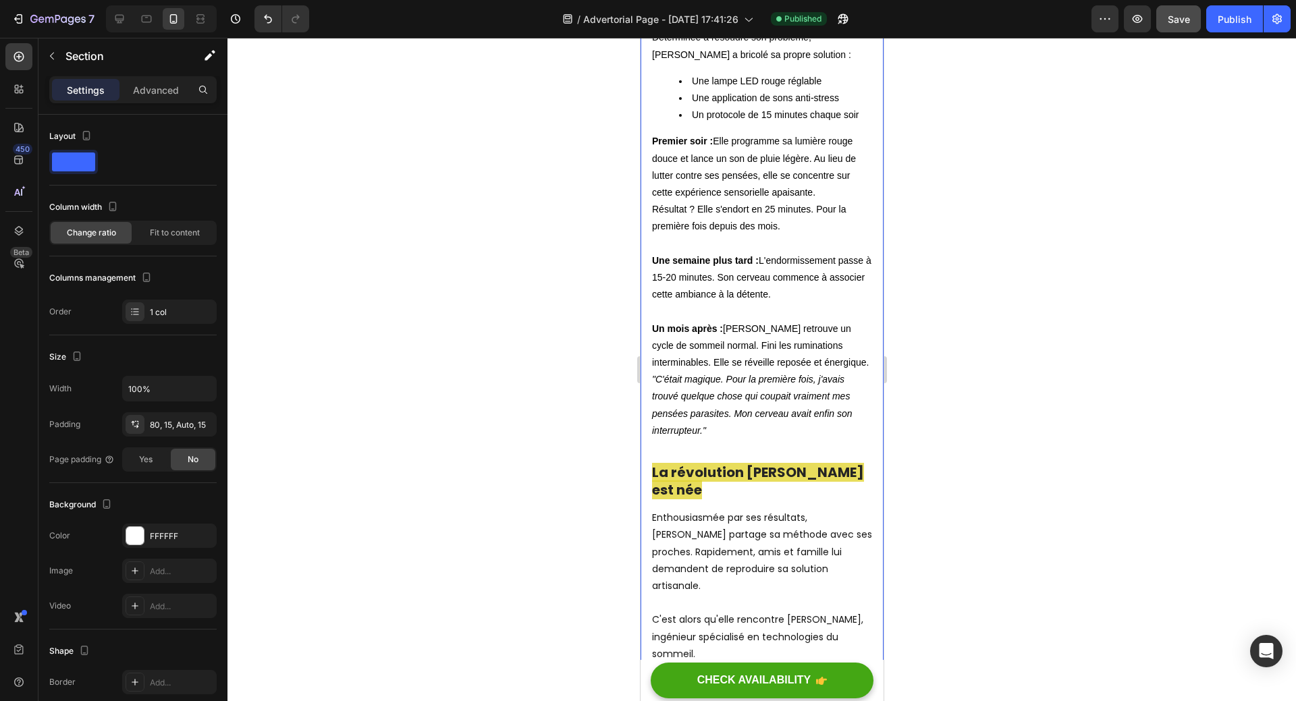
scroll to position [2184, 0]
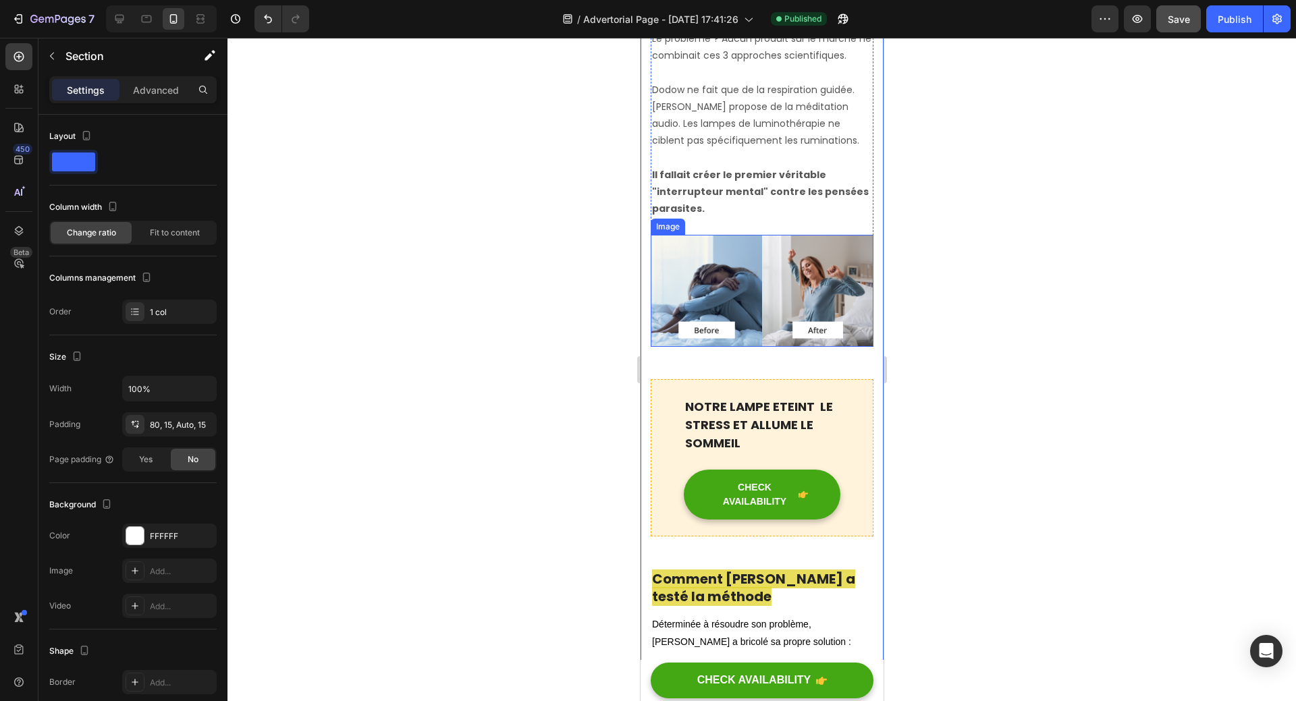
click at [756, 290] on img at bounding box center [761, 291] width 223 height 112
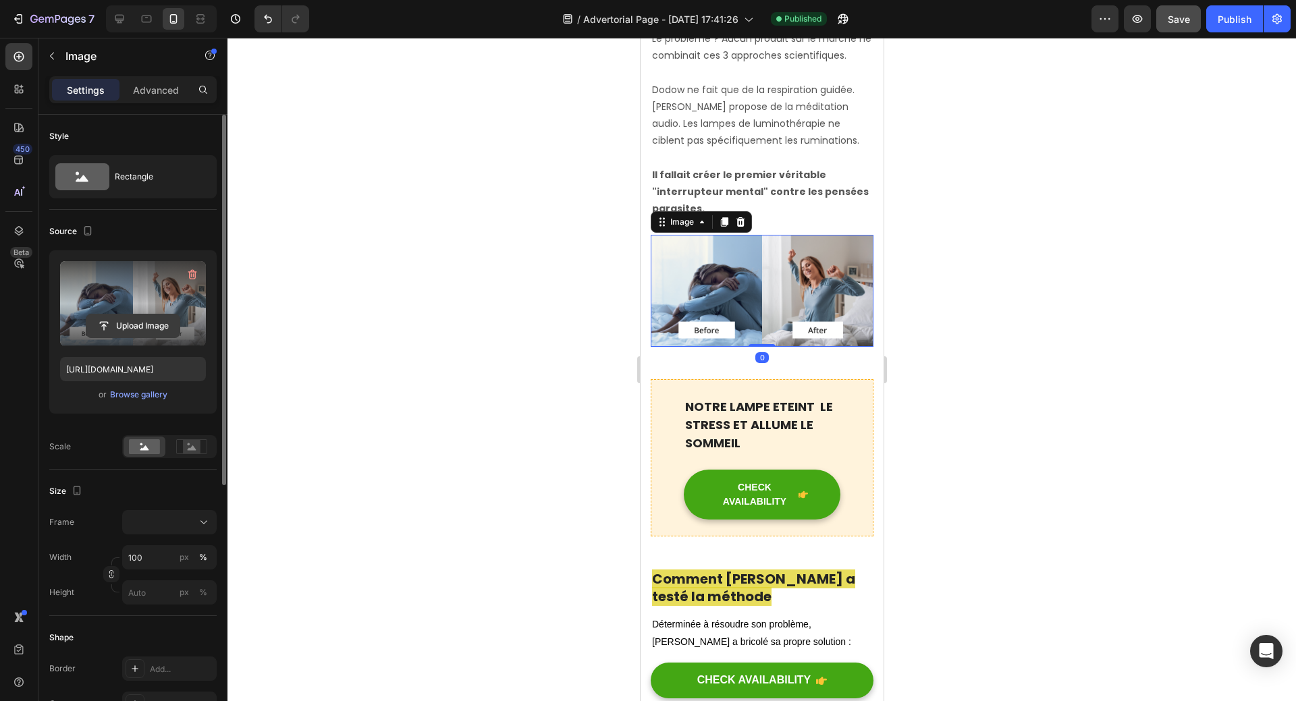
click at [138, 328] on input "file" at bounding box center [132, 325] width 93 height 23
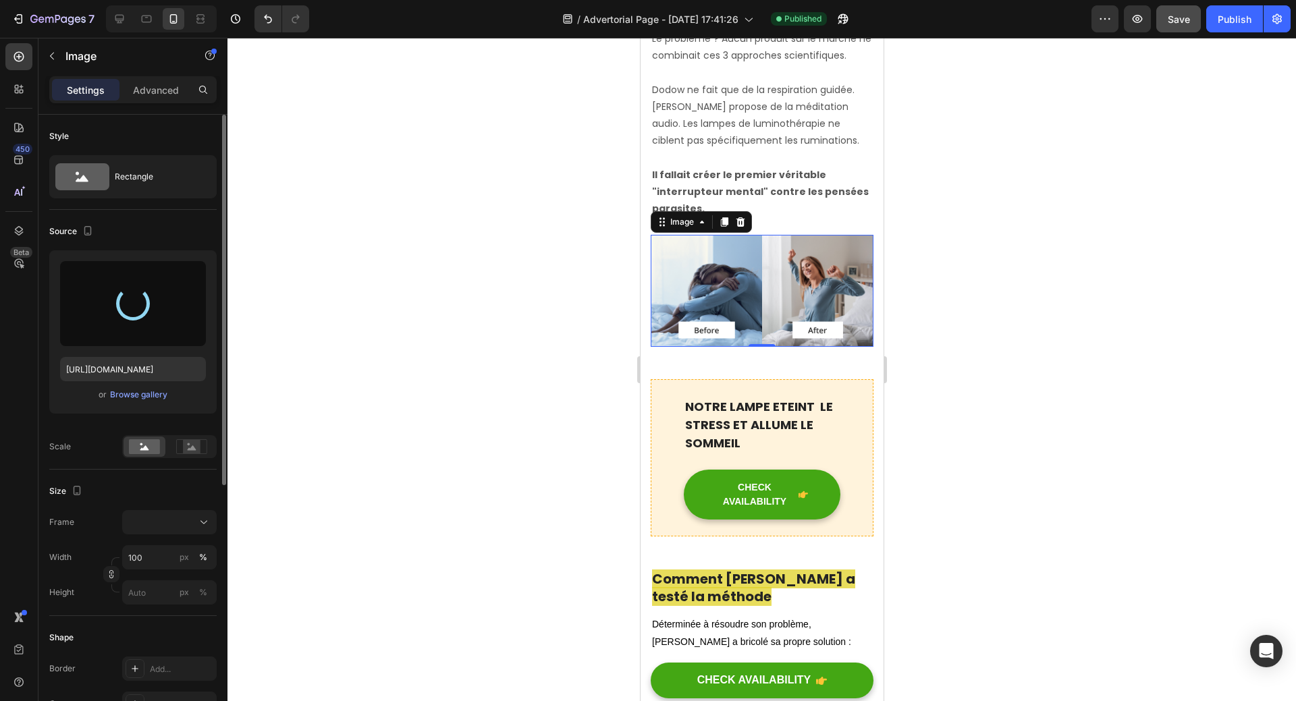
type input "https://cdn.shopify.com/s/files/1/0958/0625/9582/files/gempages_584278907360903…"
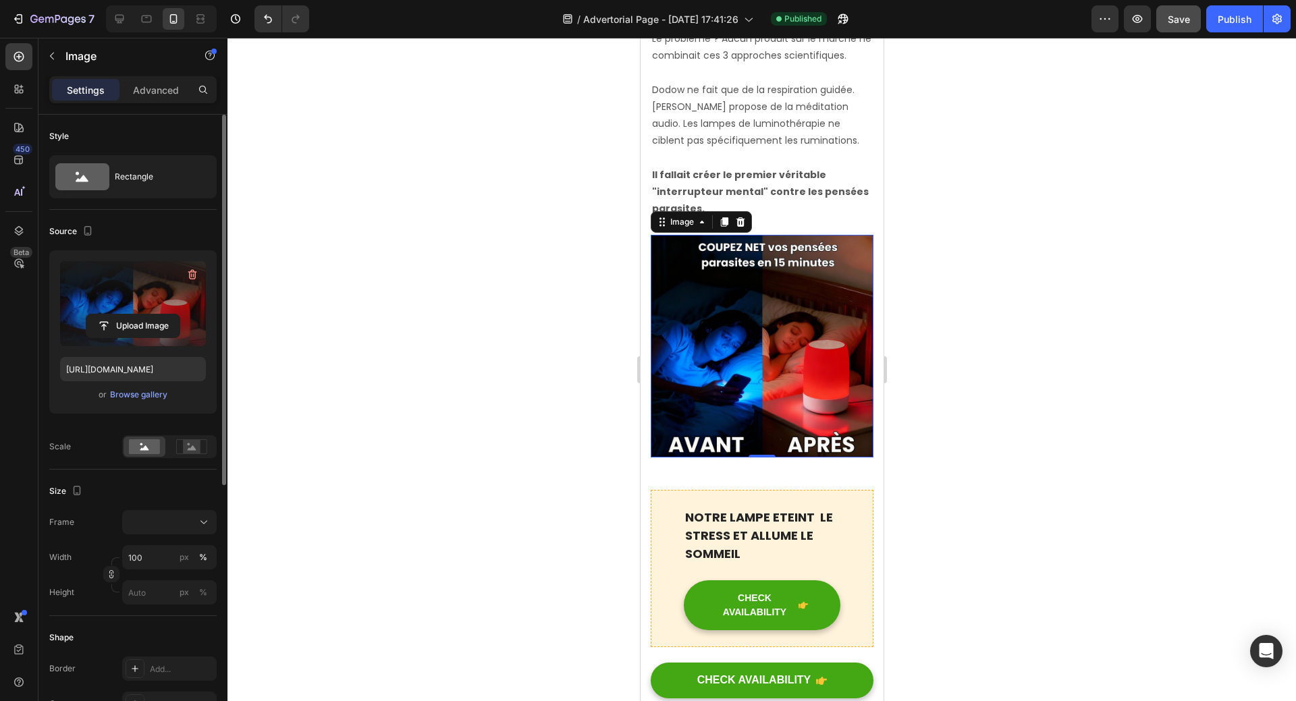
click at [1047, 387] on div at bounding box center [761, 369] width 1068 height 663
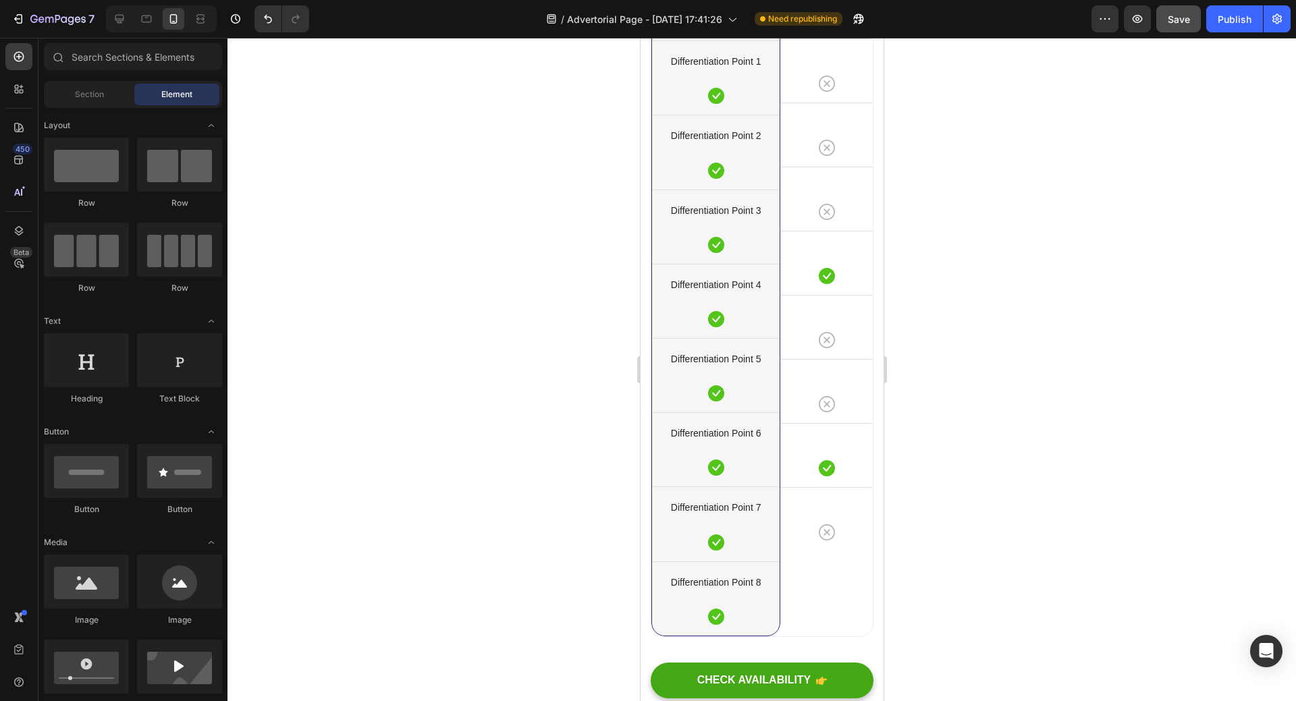
scroll to position [7583, 0]
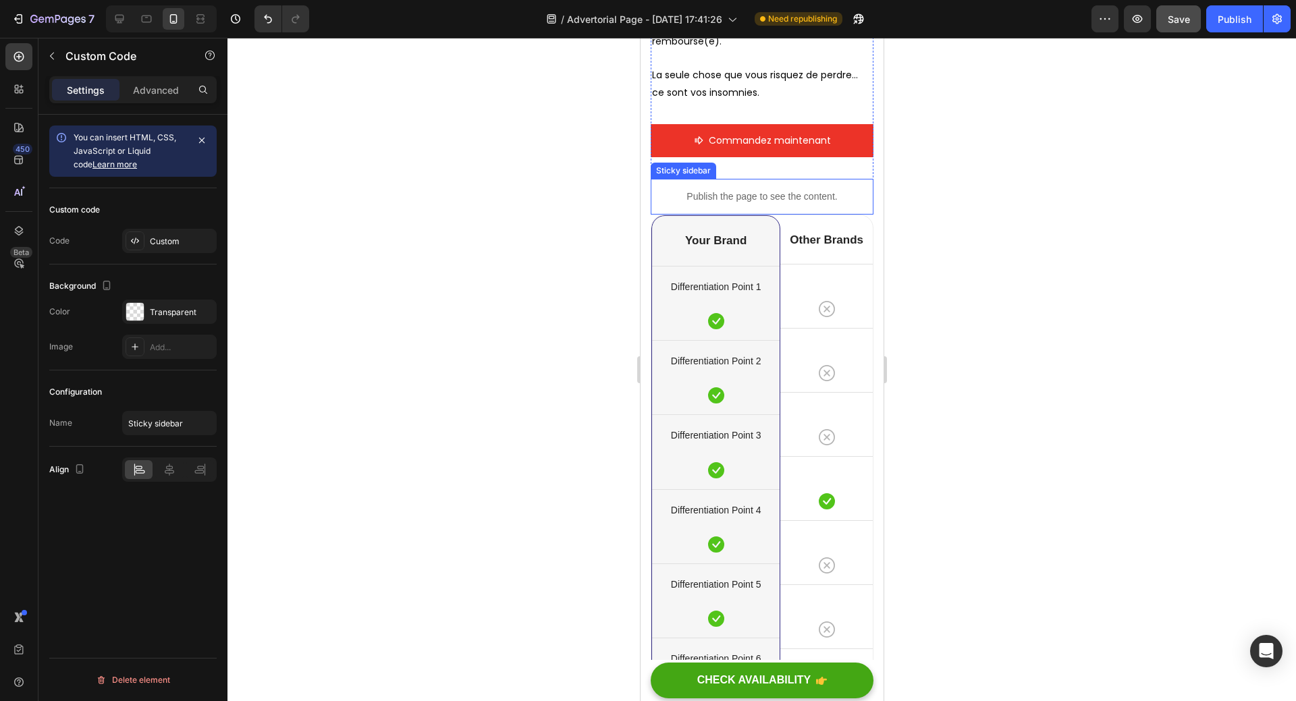
click at [827, 215] on div "Publish the page to see the content." at bounding box center [761, 197] width 223 height 36
click at [768, 171] on icon at bounding box center [771, 165] width 9 height 9
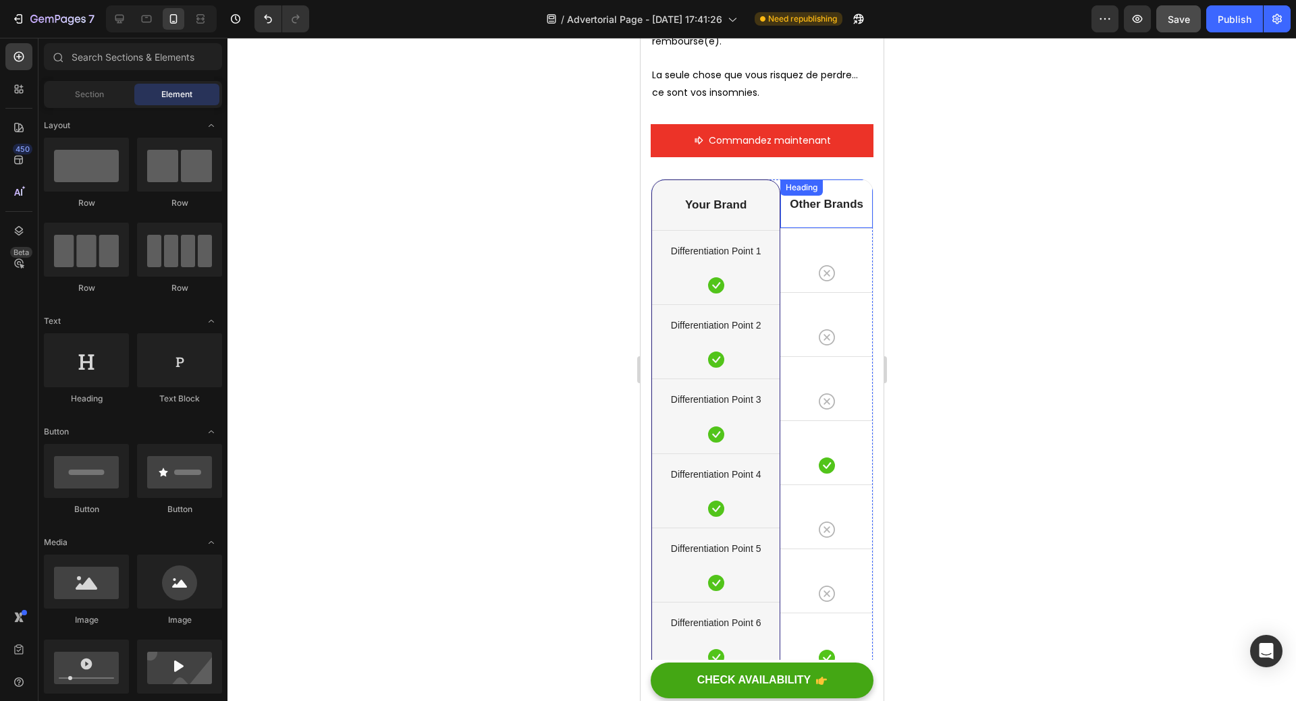
click at [779, 228] on div "Other Brands Heading" at bounding box center [825, 203] width 92 height 49
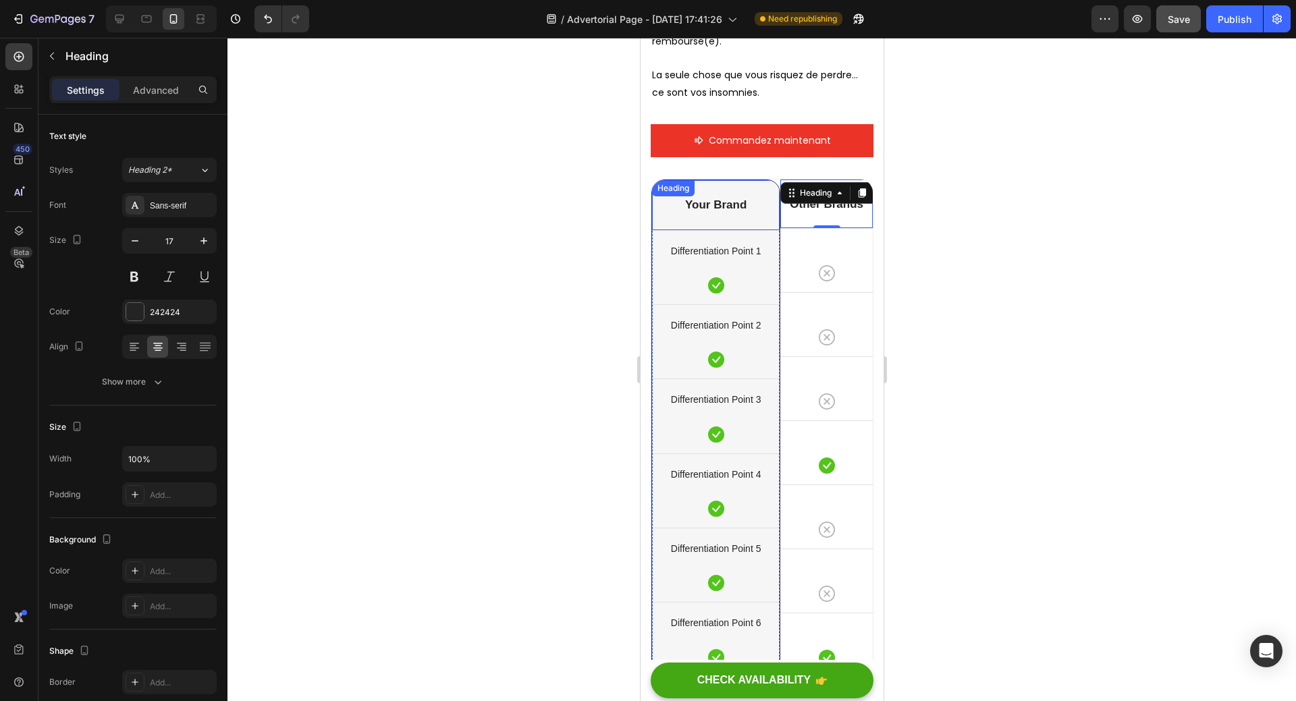
click at [767, 230] on div "Your Brand Heading" at bounding box center [715, 205] width 128 height 50
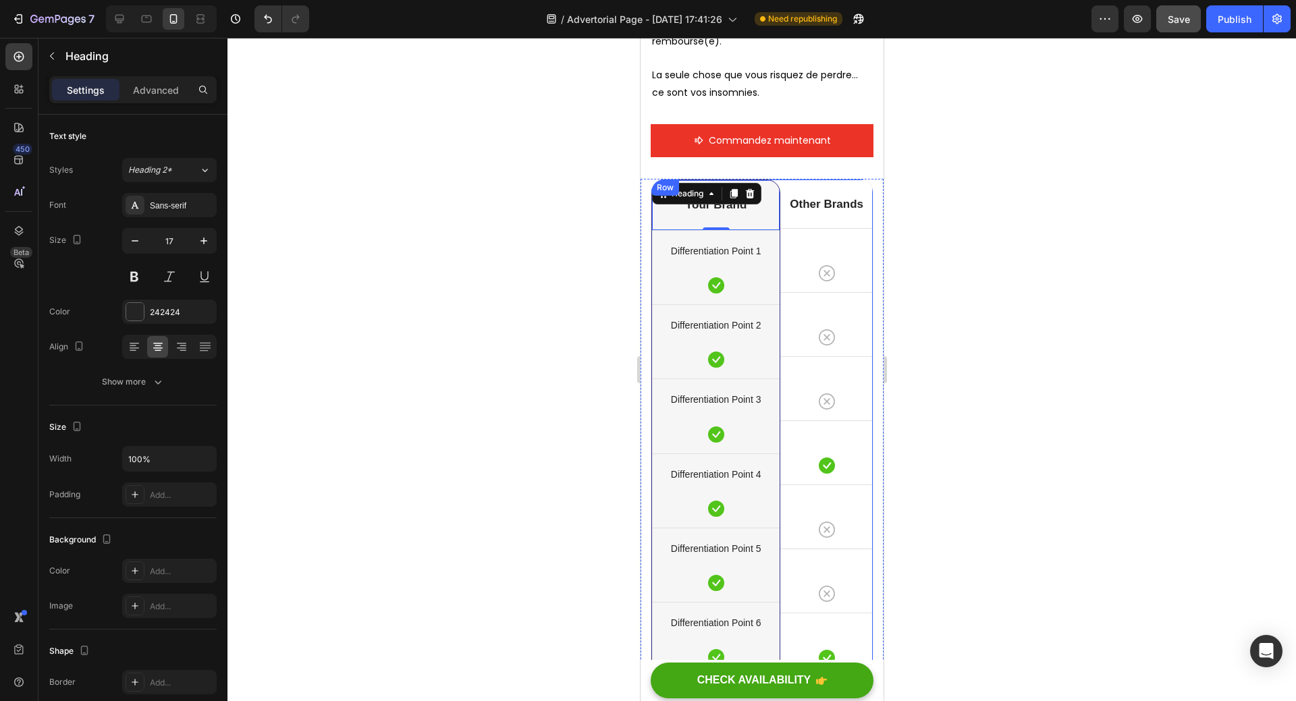
click at [772, 281] on div "Your Brand Heading 0 Differentiation Point 1 Text block Icon Row Differentiatio…" at bounding box center [714, 502] width 129 height 646
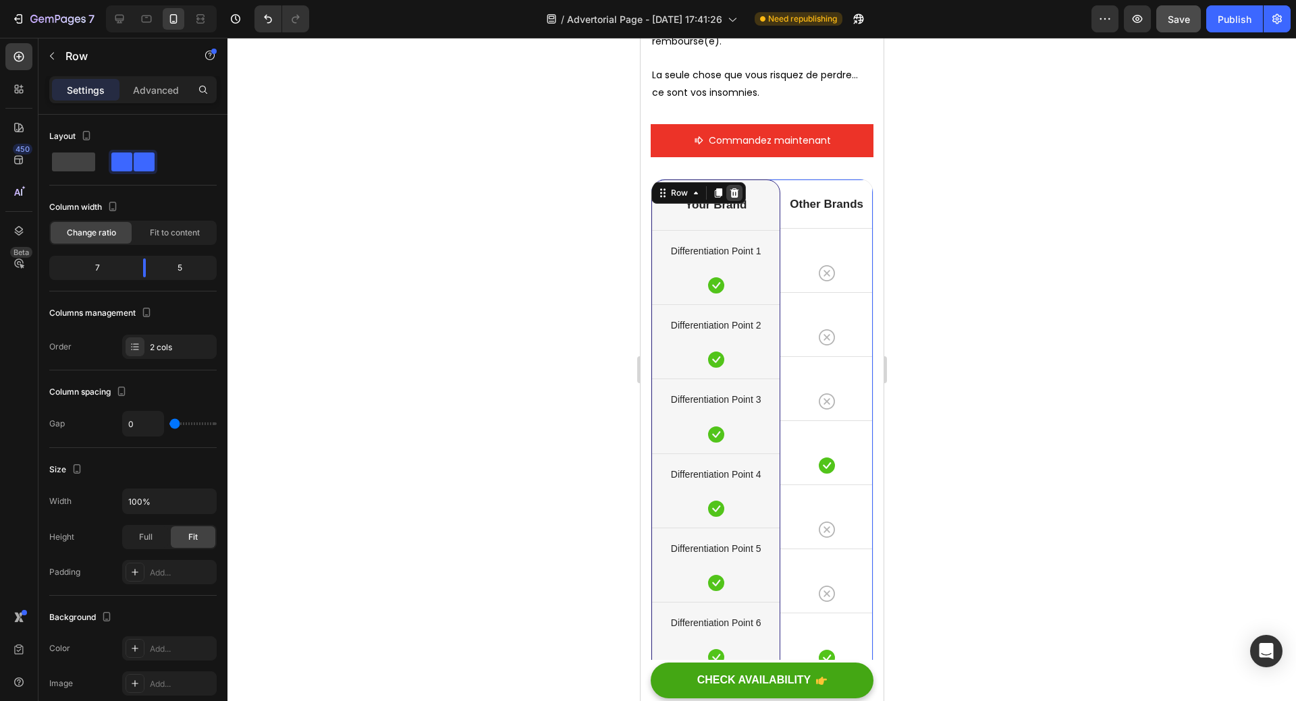
click at [738, 198] on icon at bounding box center [733, 193] width 11 height 11
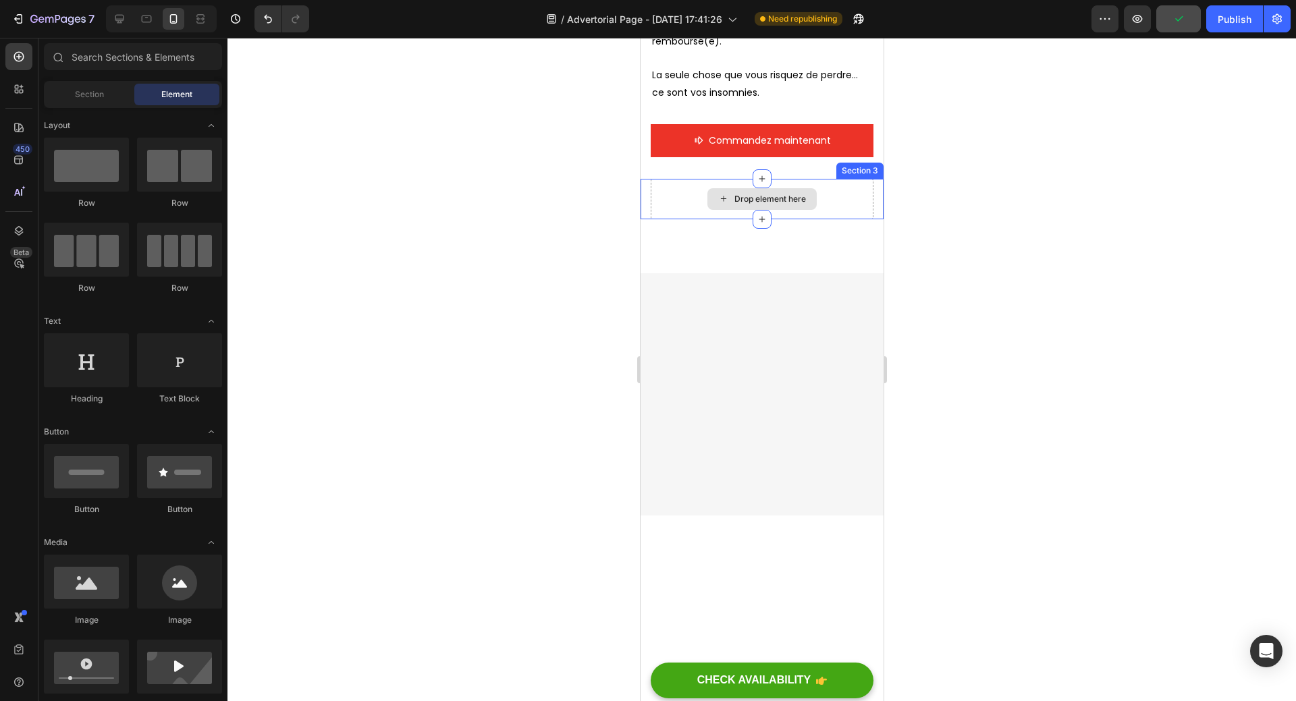
click at [824, 219] on div "Drop element here" at bounding box center [761, 199] width 223 height 40
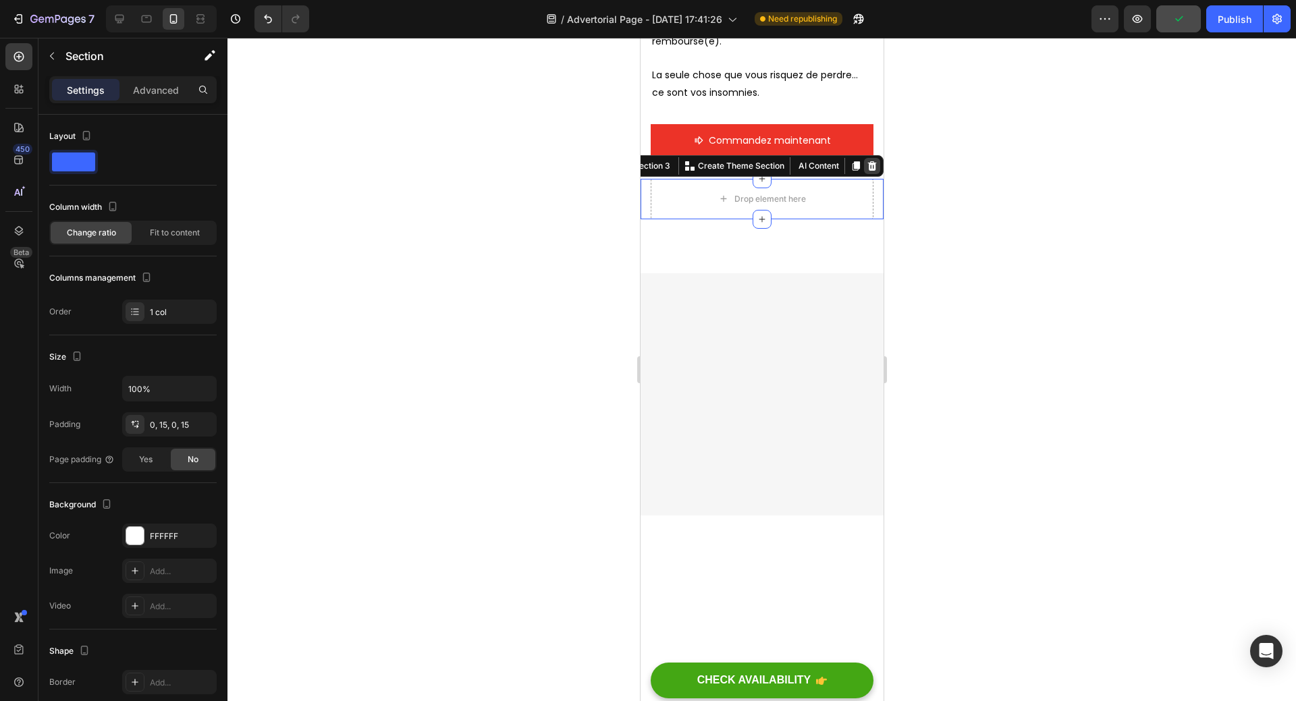
click at [867, 171] on icon at bounding box center [871, 165] width 9 height 9
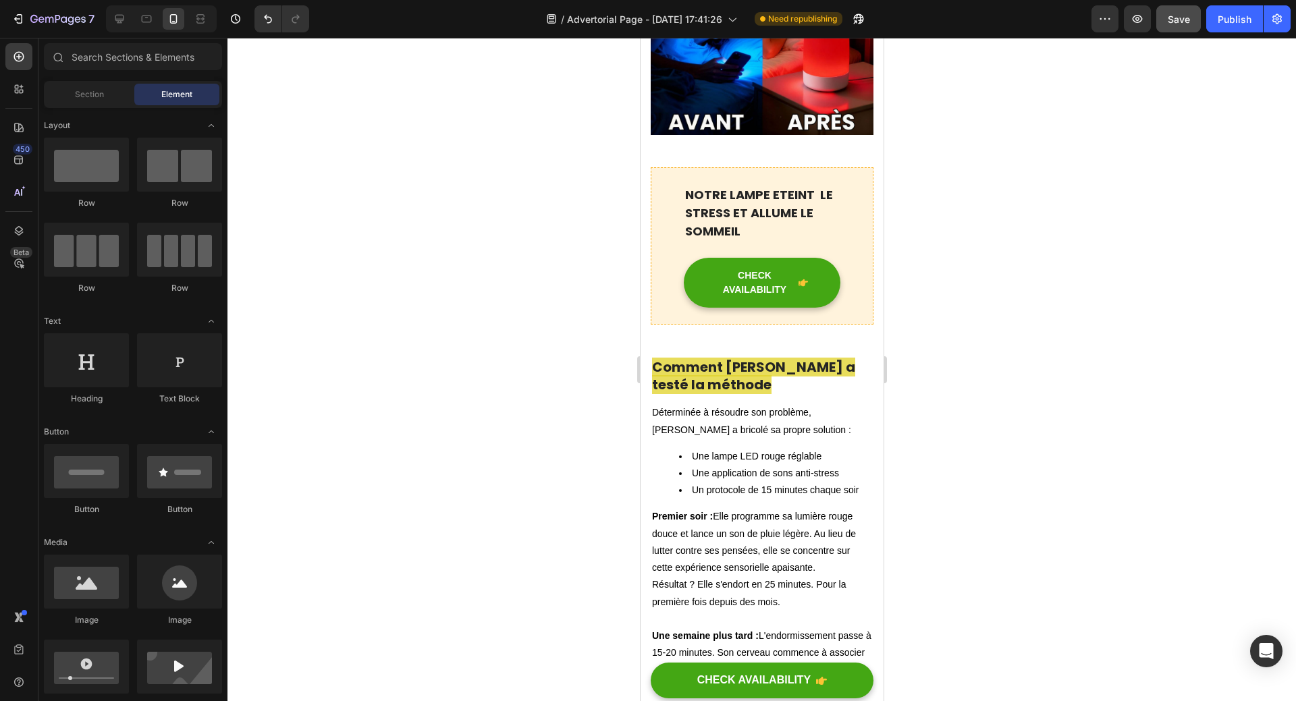
scroll to position [1967, 0]
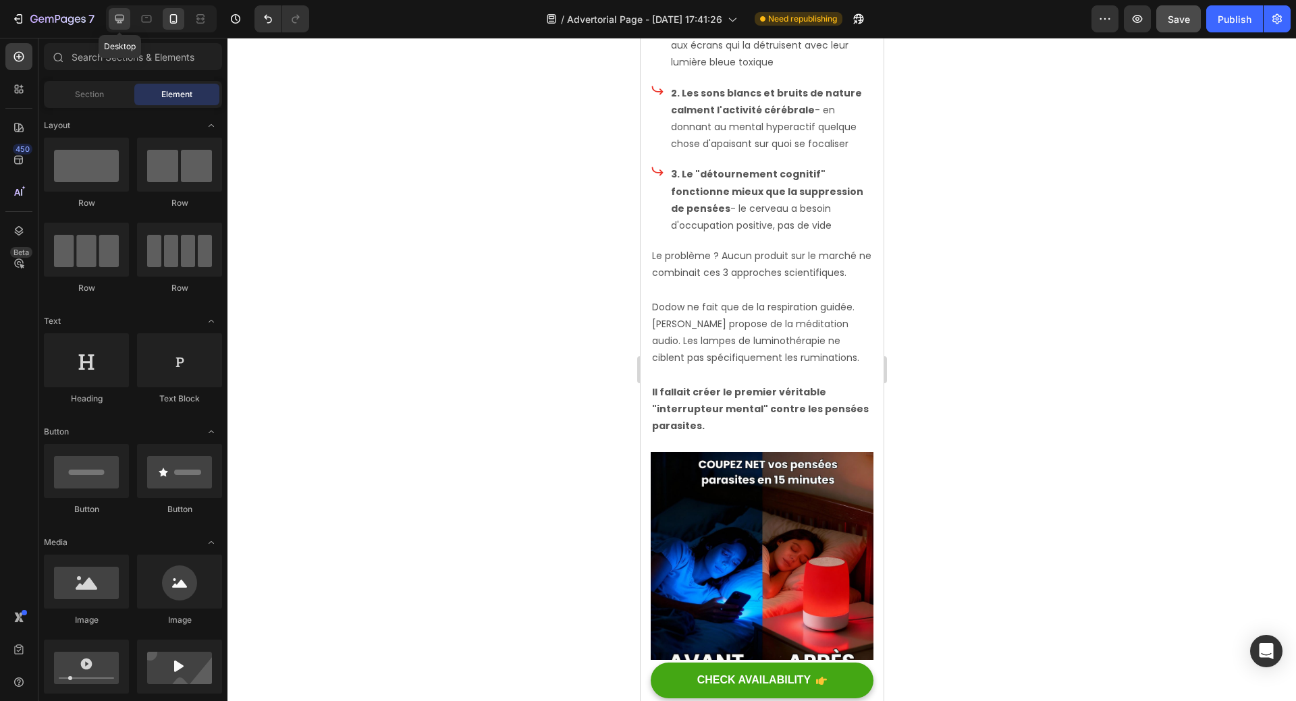
click at [117, 19] on icon at bounding box center [119, 19] width 9 height 9
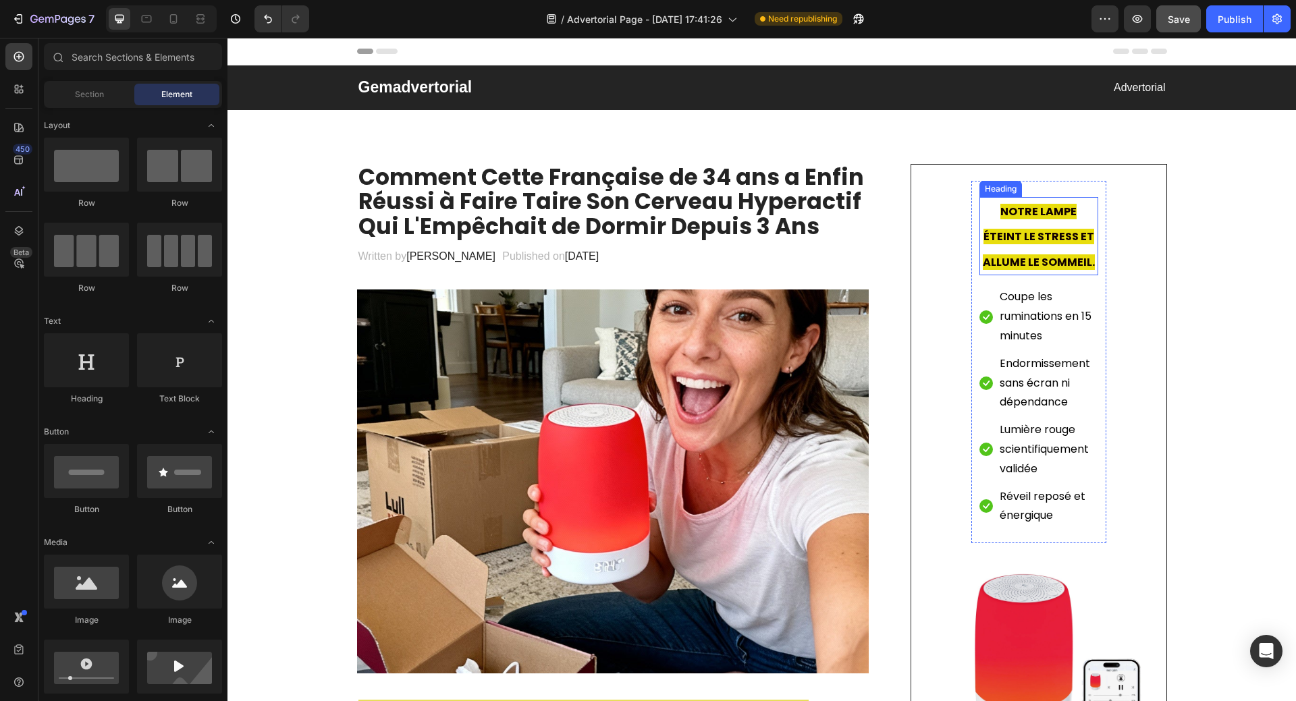
click at [1036, 233] on span "NOTRE LAMPE ÉTEINT LE STRESS ET ALLUME LE SOMMEIL." at bounding box center [1038, 237] width 112 height 66
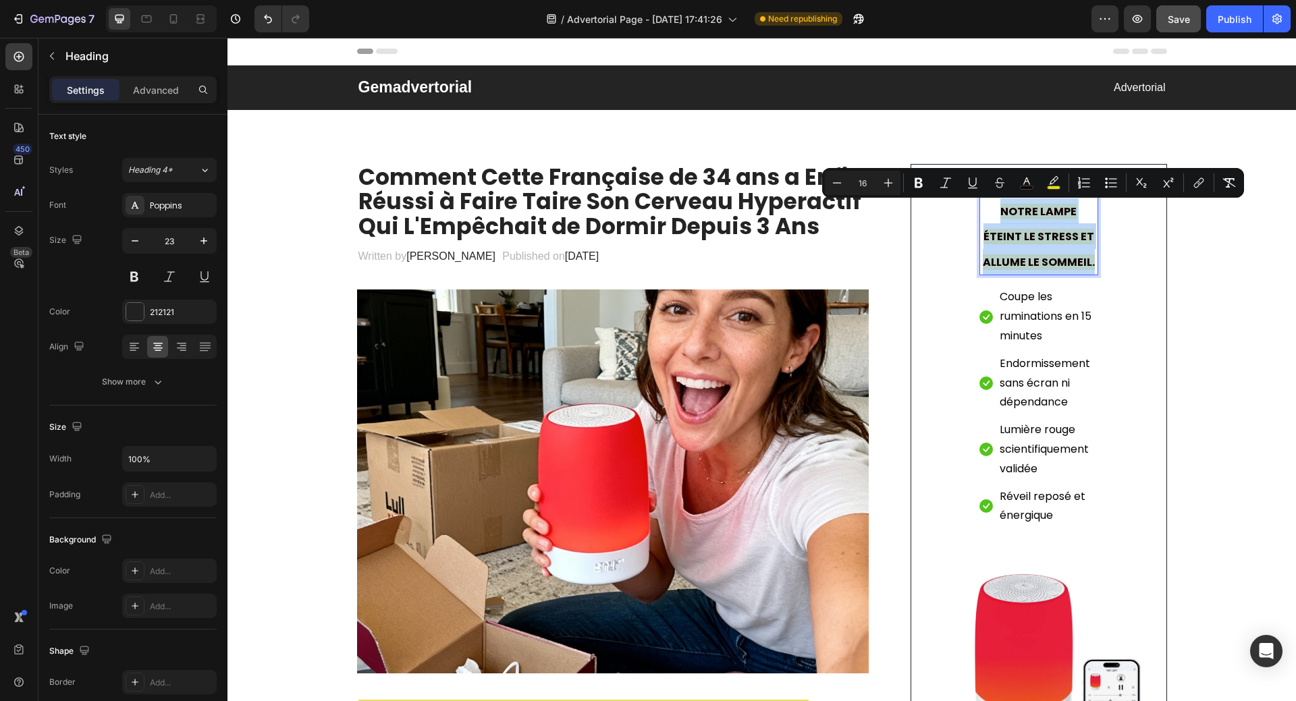
drag, startPoint x: 978, startPoint y: 215, endPoint x: 1065, endPoint y: 259, distance: 97.8
click at [1065, 259] on span "NOTRE LAMPE ÉTEINT LE STRESS ET ALLUME LE SOMMEIL." at bounding box center [1038, 237] width 112 height 66
click at [1054, 181] on icon "Editor contextual toolbar" at bounding box center [1053, 180] width 9 height 8
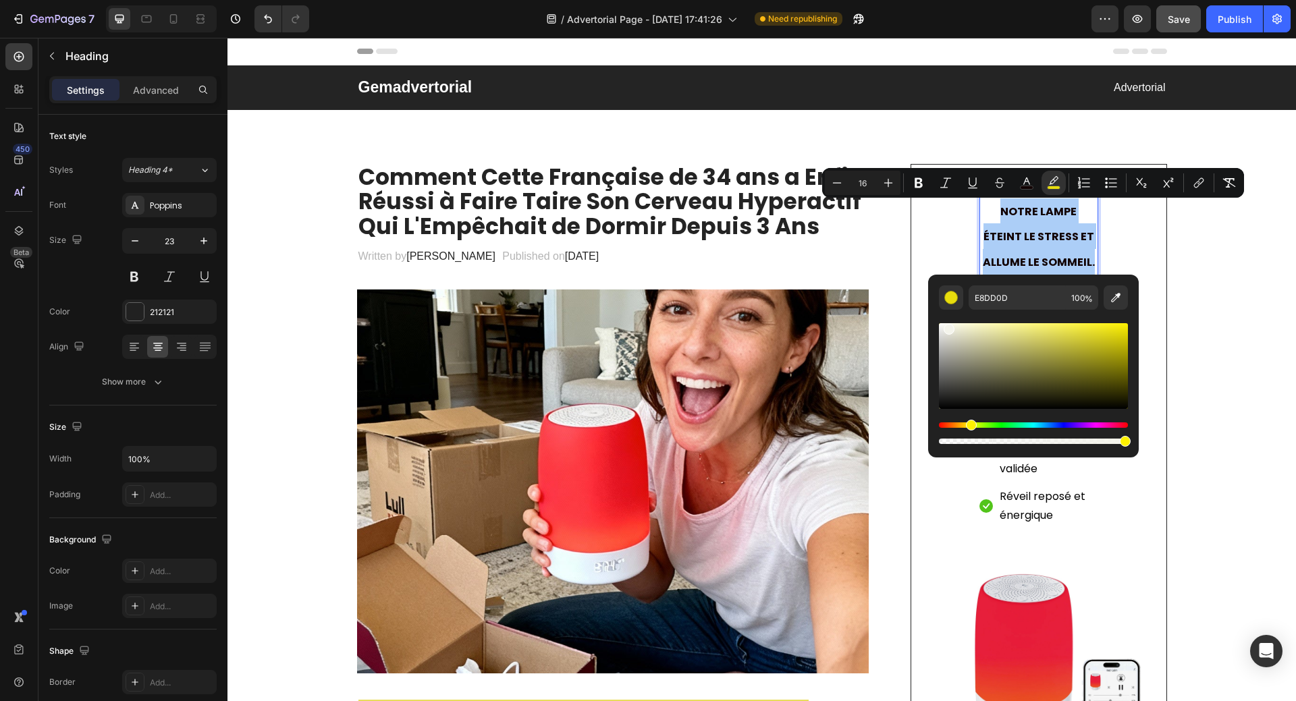
click at [946, 327] on div "Editor contextual toolbar" at bounding box center [1033, 366] width 189 height 86
type input "F4F4EB"
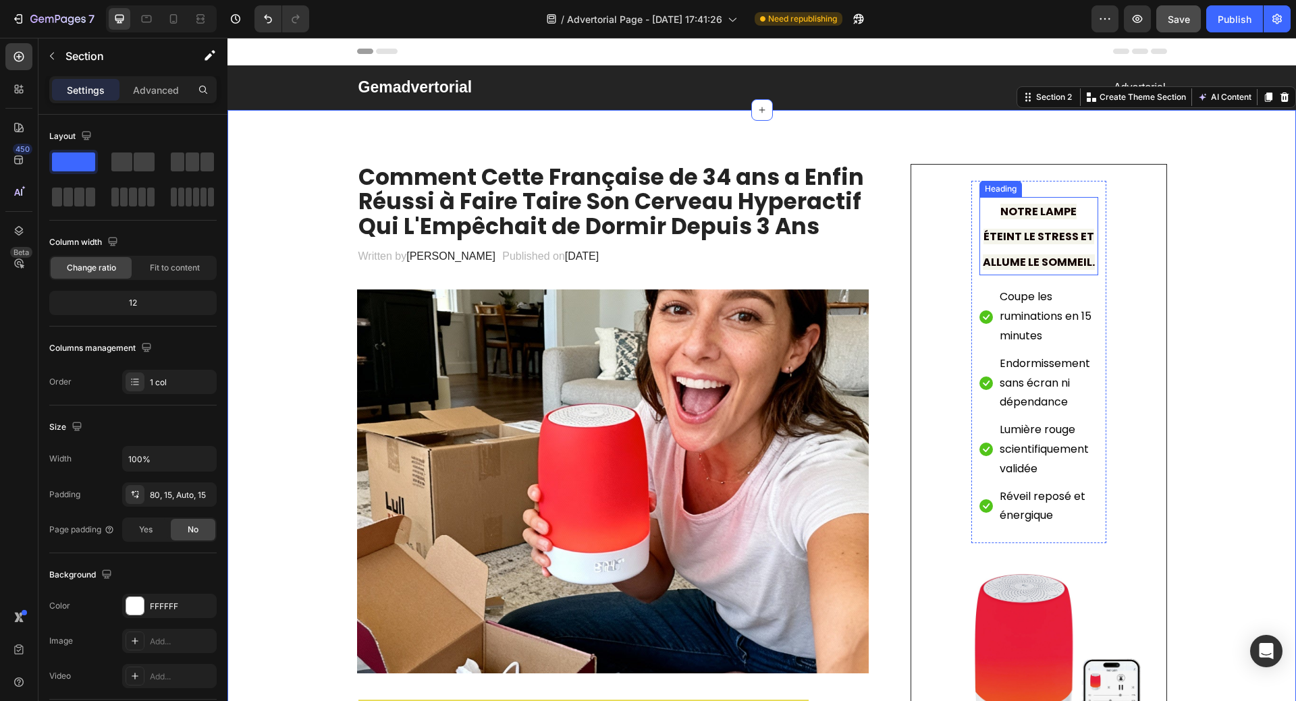
click at [1058, 219] on span "NOTRE LAMPE ÉTEINT LE STRESS ET ALLUME LE SOMMEIL." at bounding box center [1038, 237] width 112 height 66
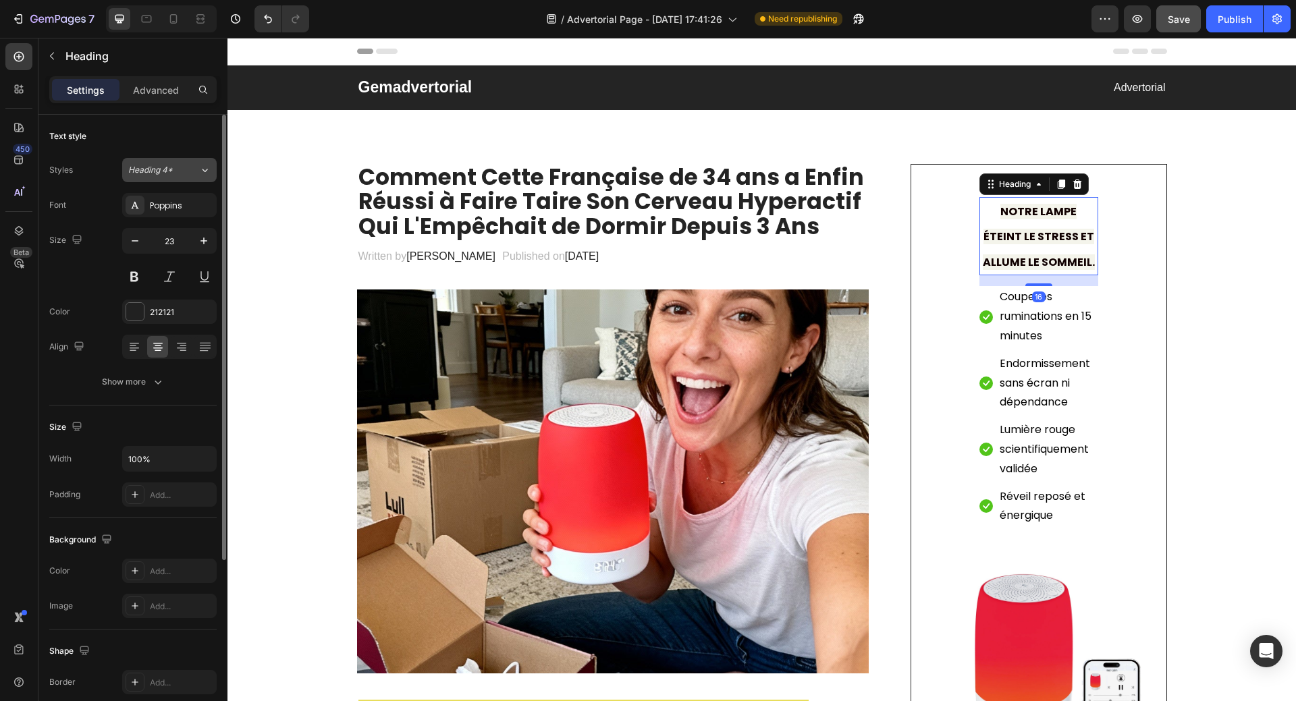
click at [202, 171] on icon at bounding box center [204, 169] width 11 height 13
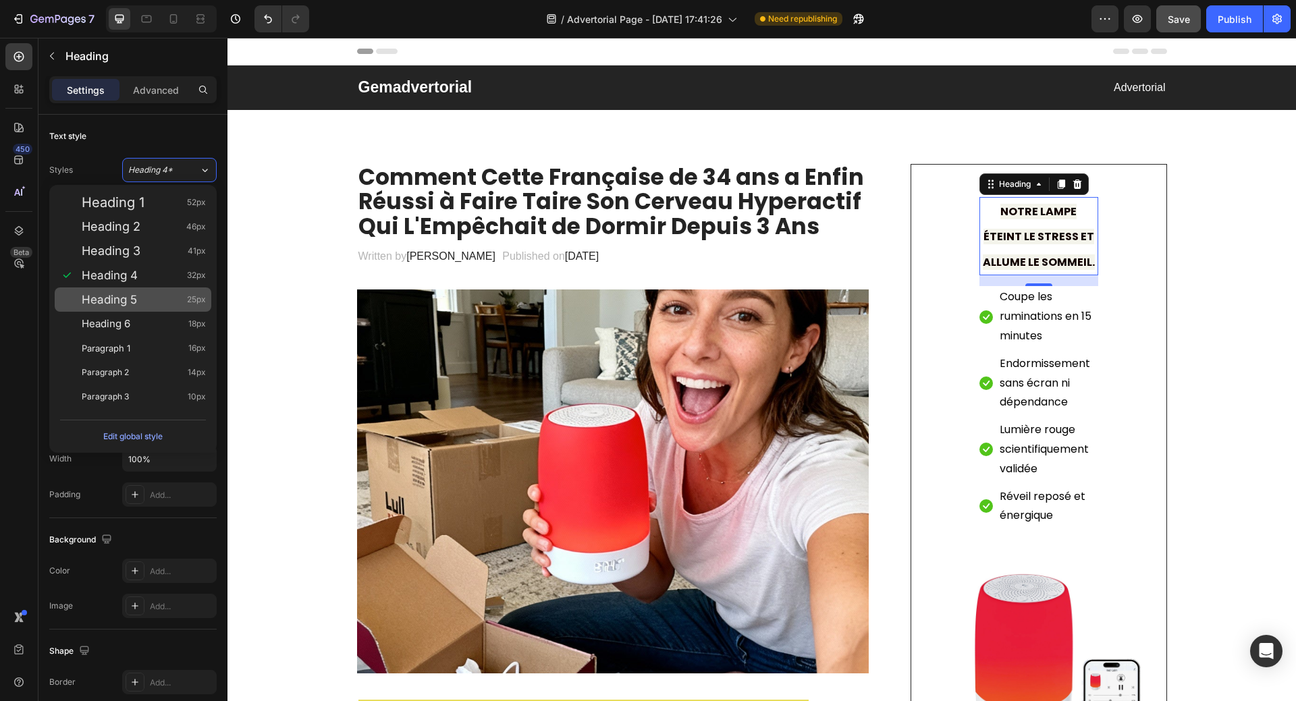
click at [148, 295] on div "Heading 5 25px" at bounding box center [144, 299] width 124 height 13
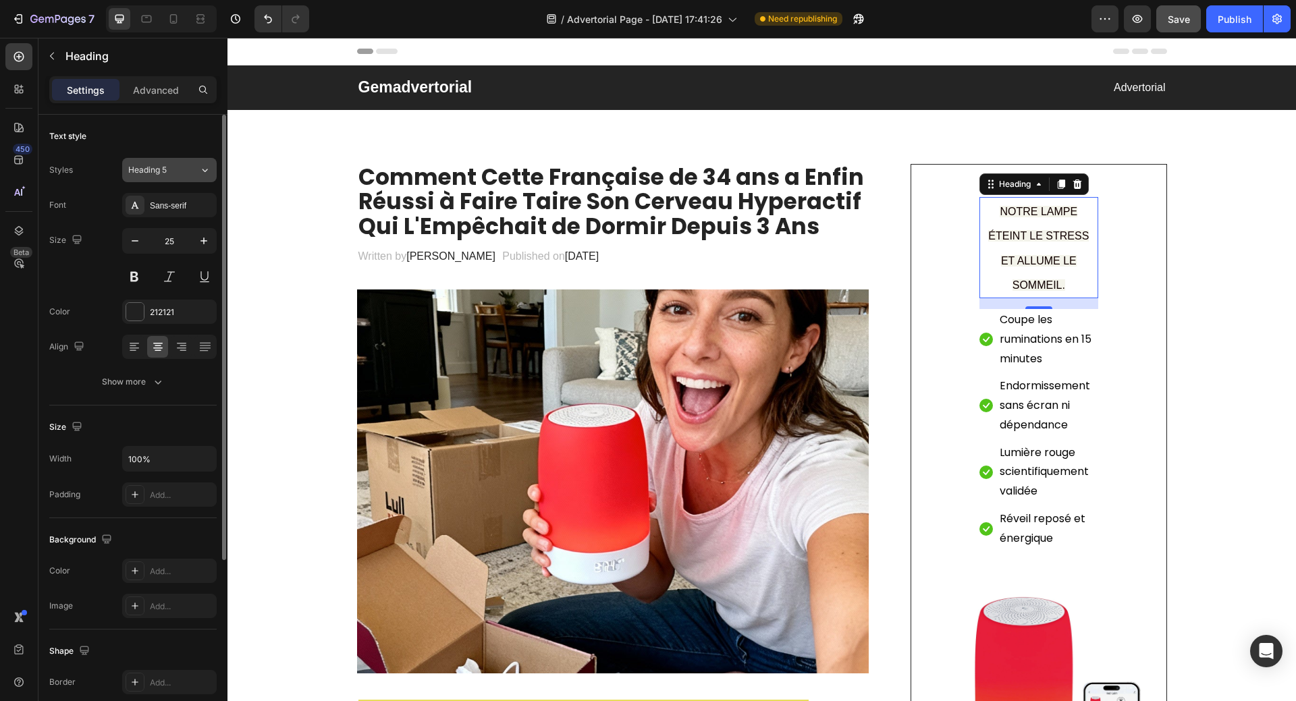
click at [186, 170] on div "Heading 5" at bounding box center [163, 170] width 71 height 12
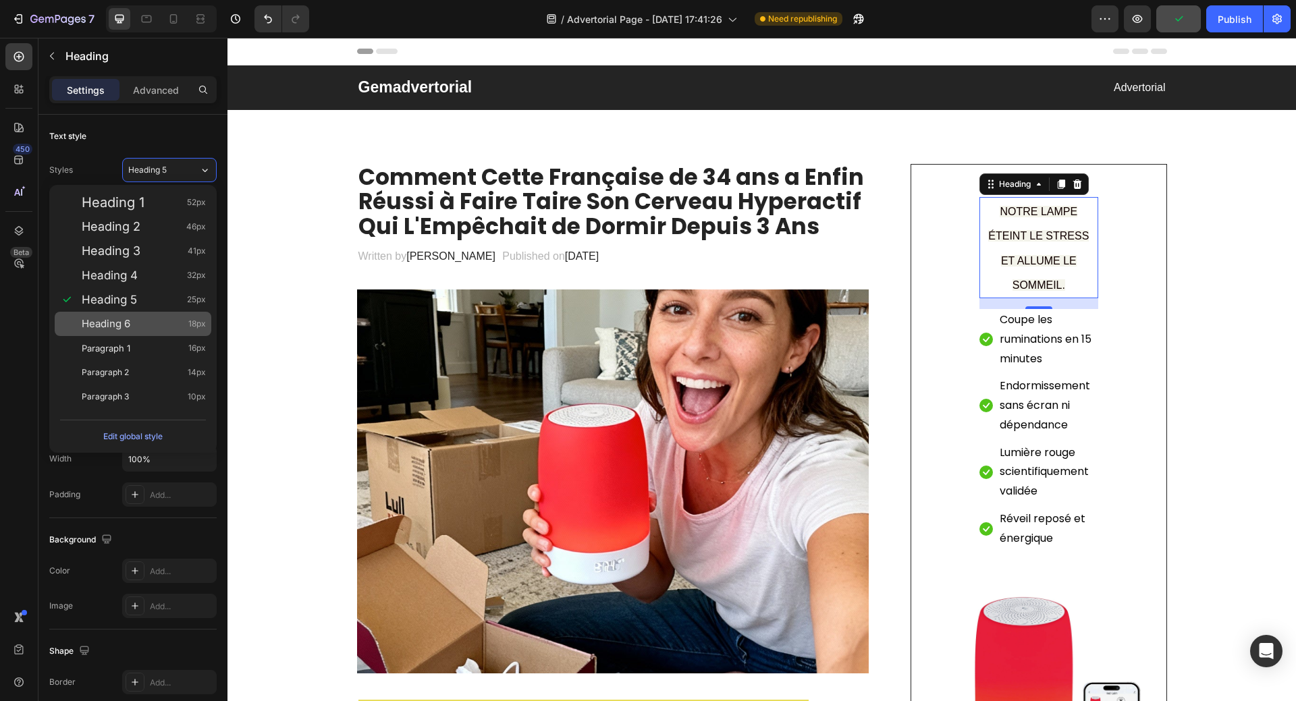
click at [117, 327] on span "Heading 6" at bounding box center [106, 323] width 49 height 13
type input "18"
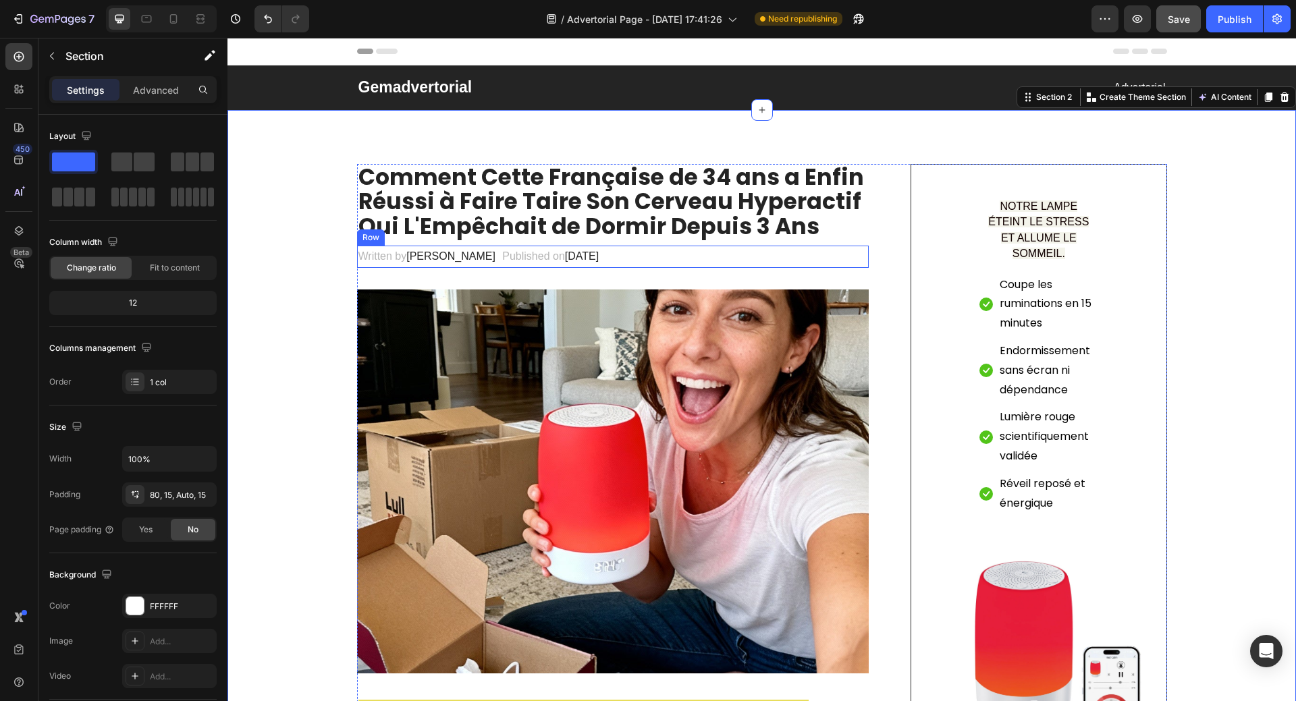
click at [636, 256] on div "Written by Dr.Marcus Text block Published on February 28, 2023 Text block Row" at bounding box center [613, 257] width 512 height 22
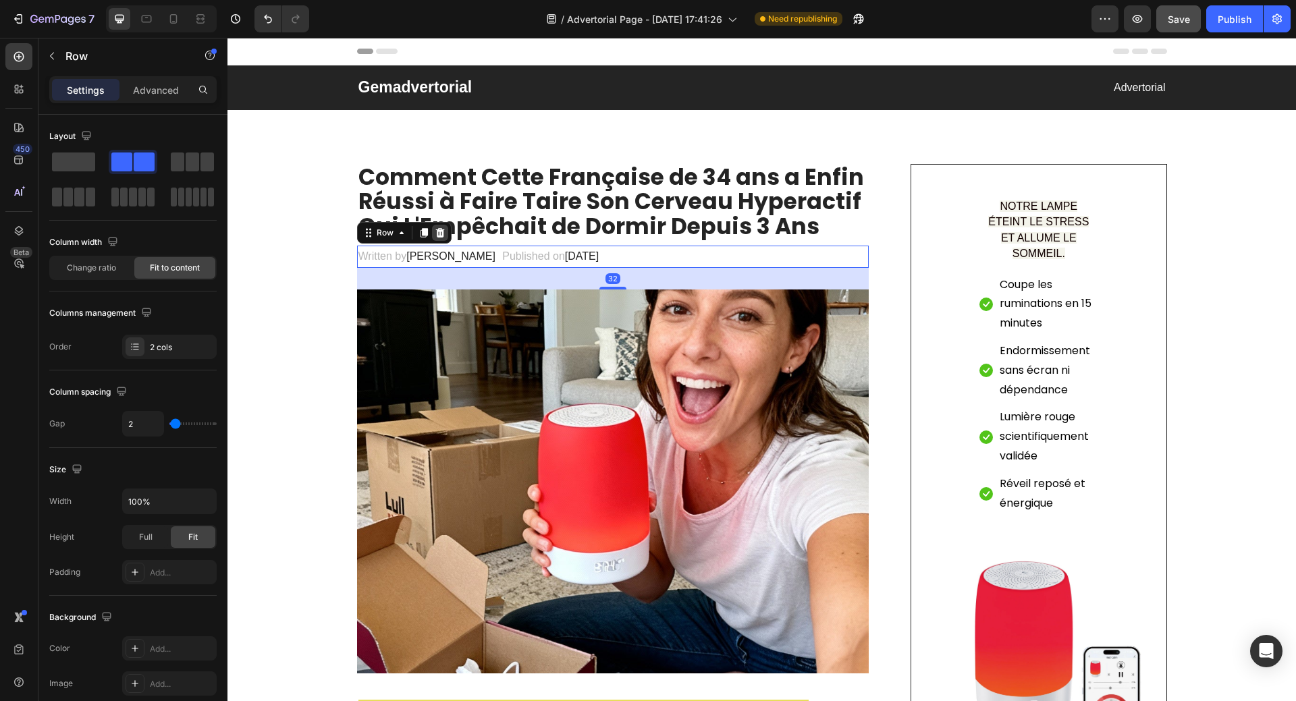
click at [435, 236] on icon at bounding box center [439, 232] width 9 height 9
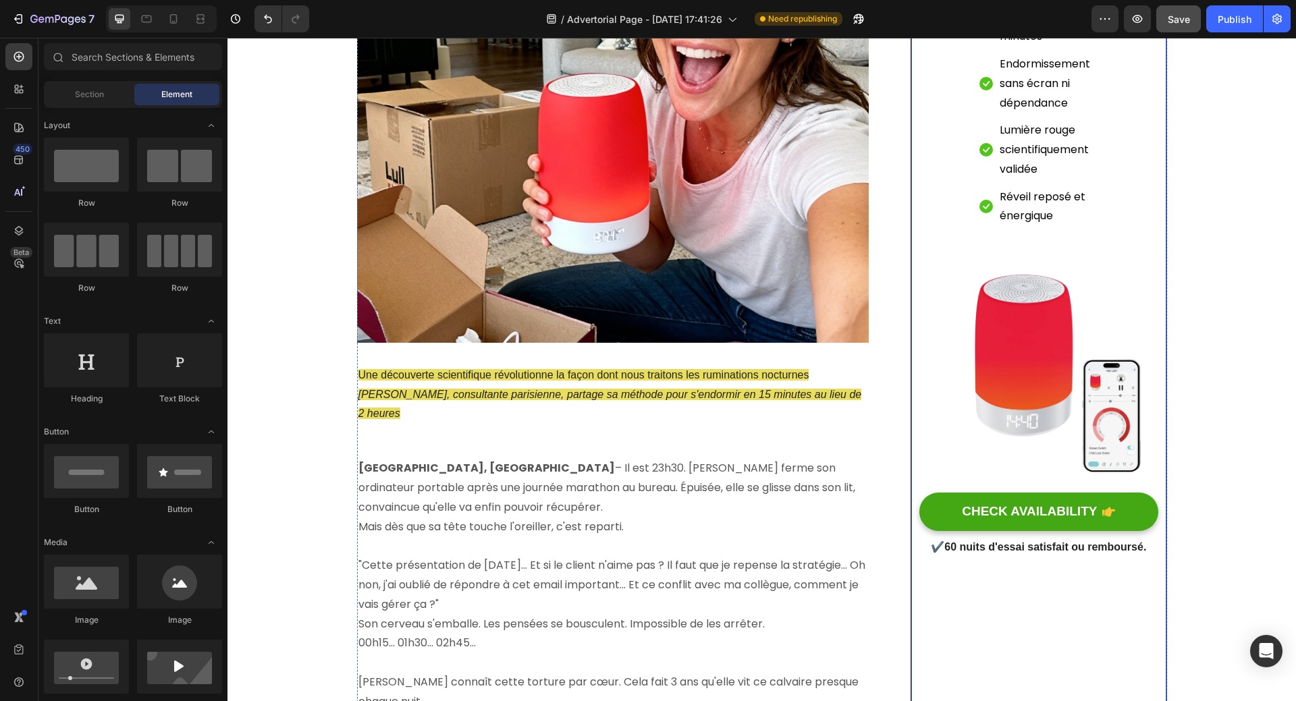
scroll to position [270, 0]
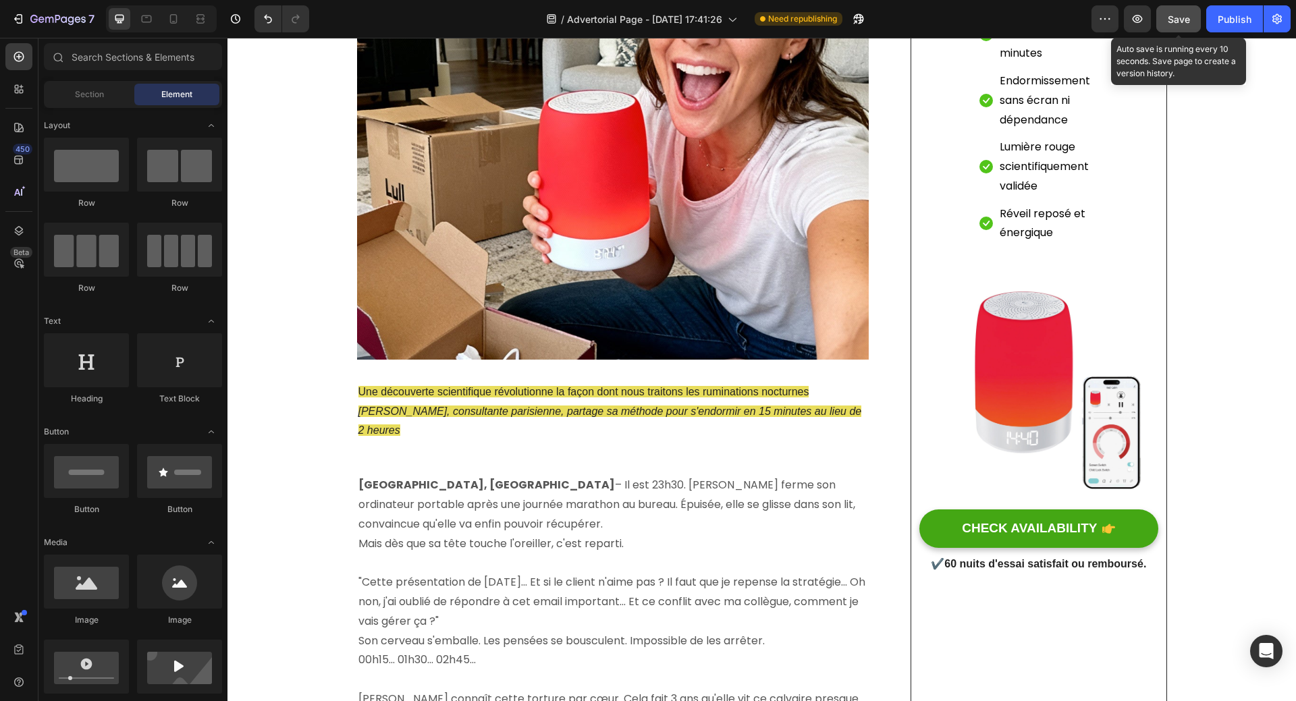
click at [1180, 22] on span "Save" at bounding box center [1178, 18] width 22 height 11
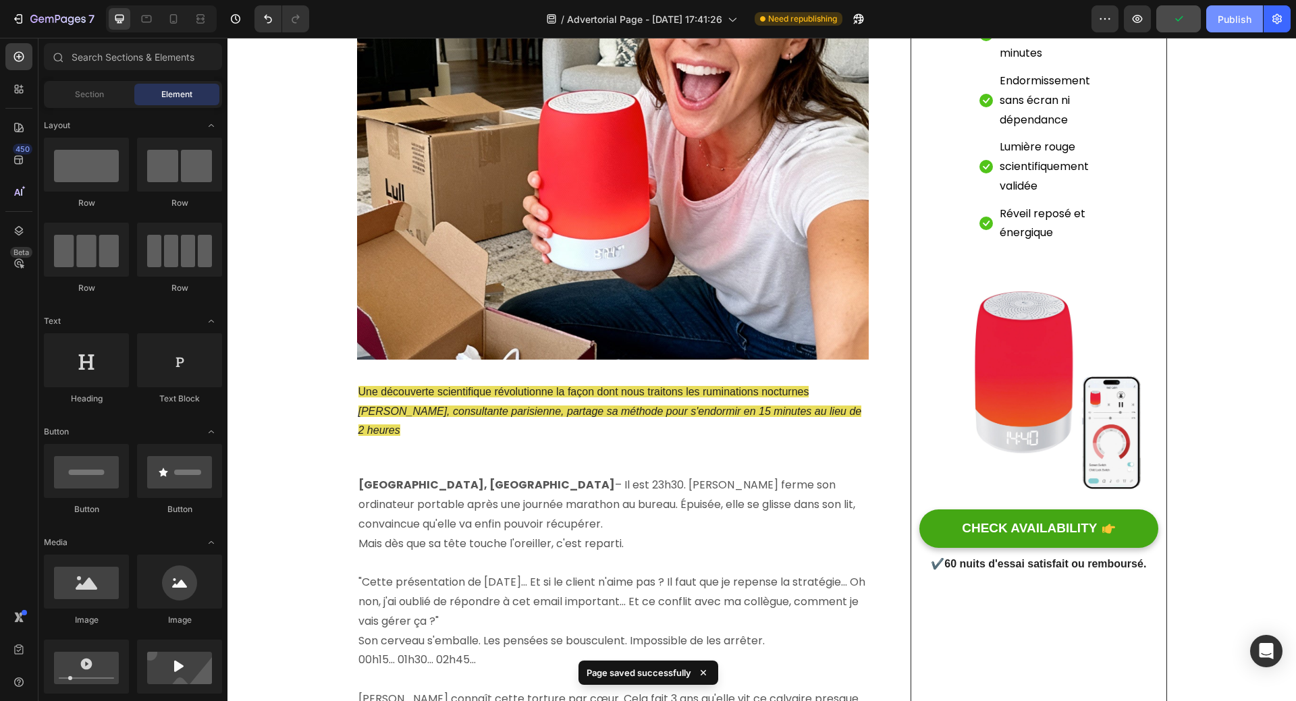
click at [1232, 23] on div "Publish" at bounding box center [1234, 19] width 34 height 14
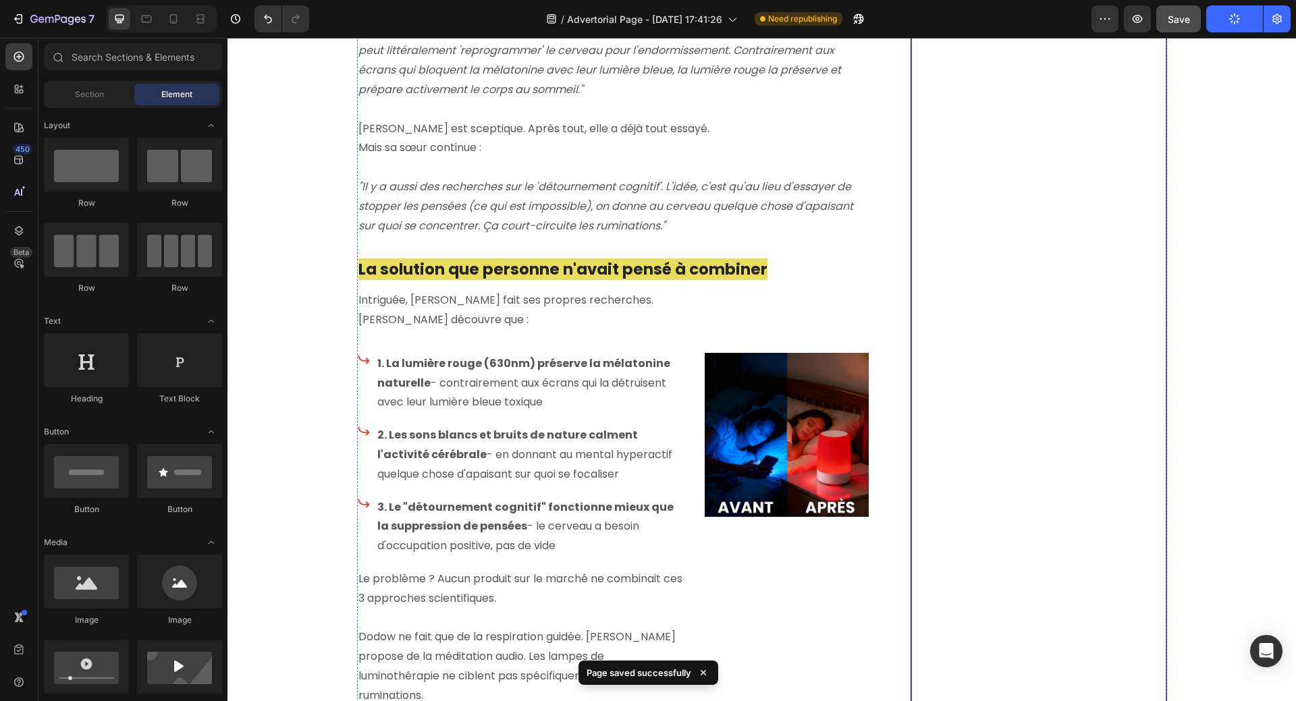
scroll to position [1350, 0]
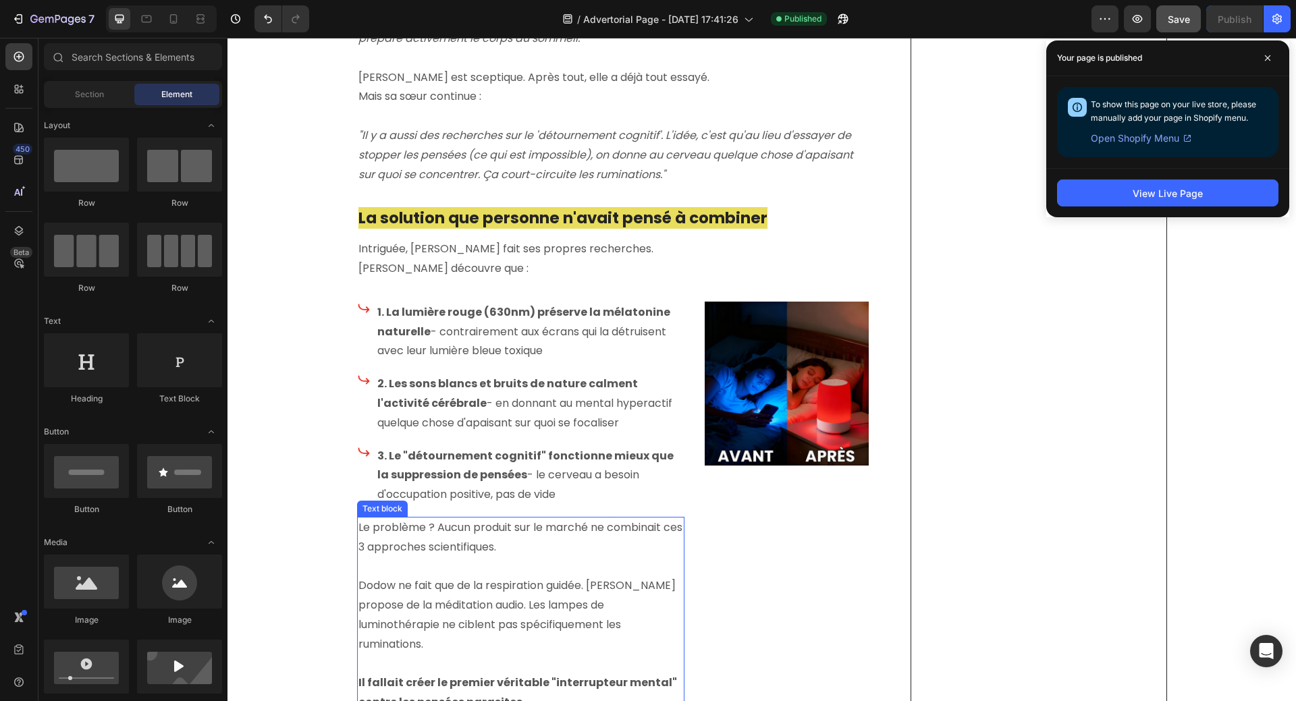
click at [439, 557] on p at bounding box center [520, 567] width 325 height 20
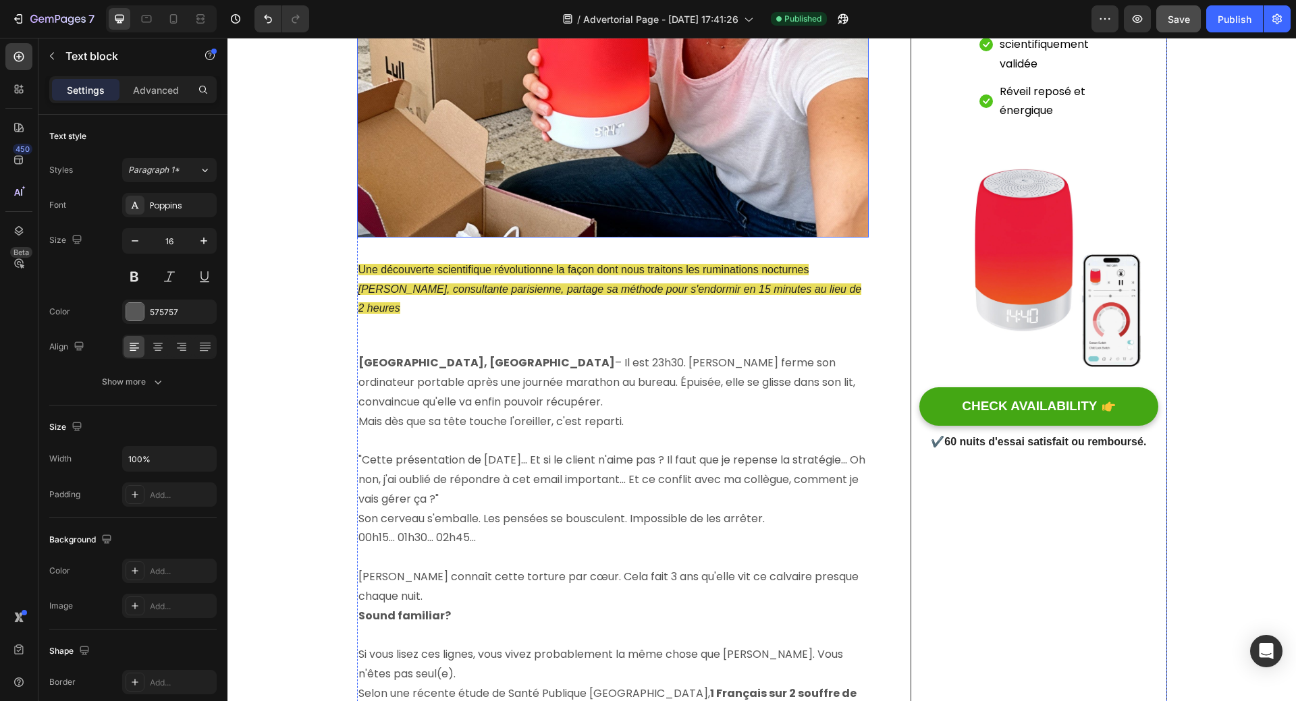
scroll to position [405, 0]
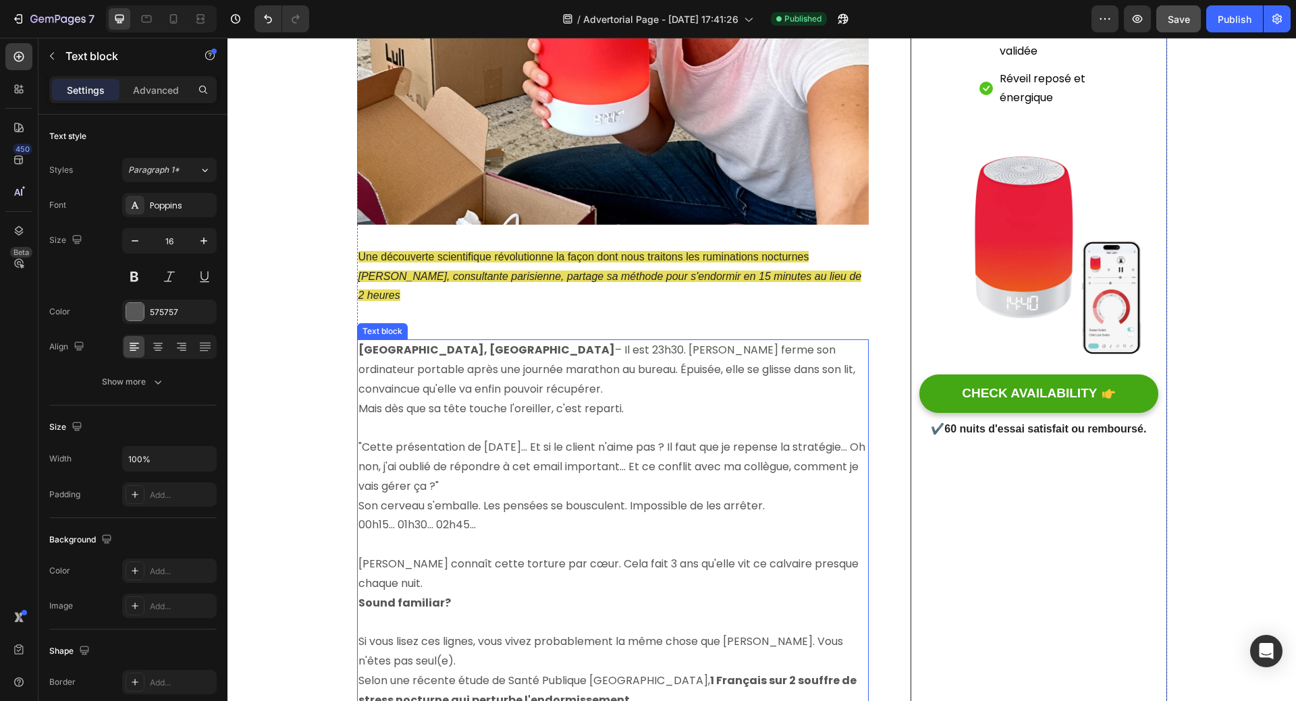
click at [538, 462] on p ""Cette présentation de [DATE]... Et si le client n'aime pas ? Il faut que je re…" at bounding box center [612, 467] width 509 height 58
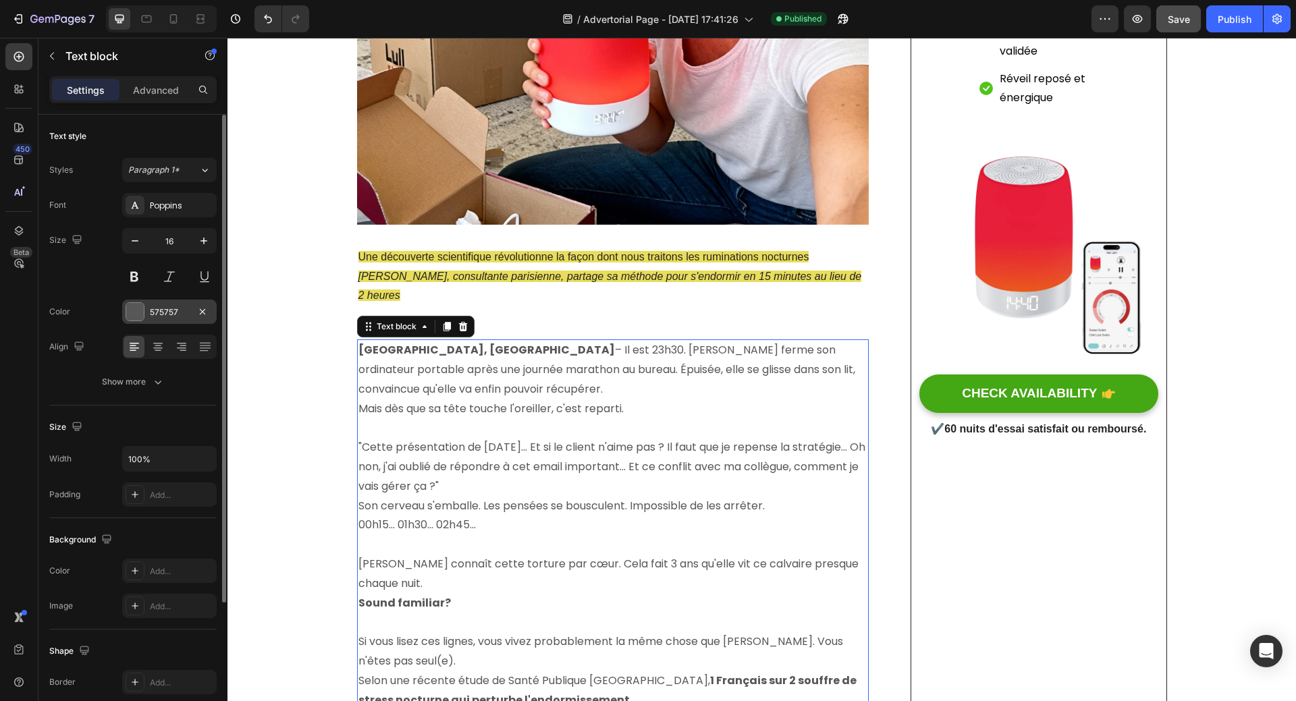
click at [138, 313] on div at bounding box center [135, 312] width 18 height 18
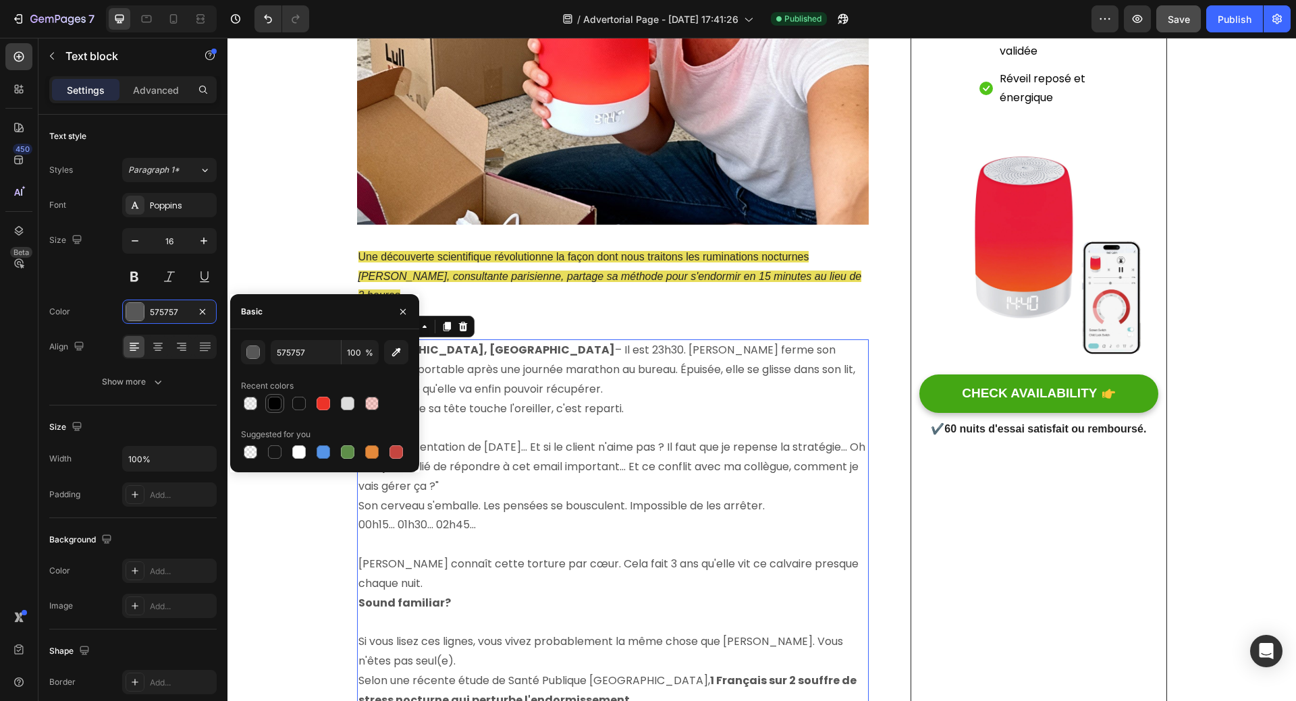
click at [270, 400] on div at bounding box center [274, 403] width 13 height 13
type input "010101"
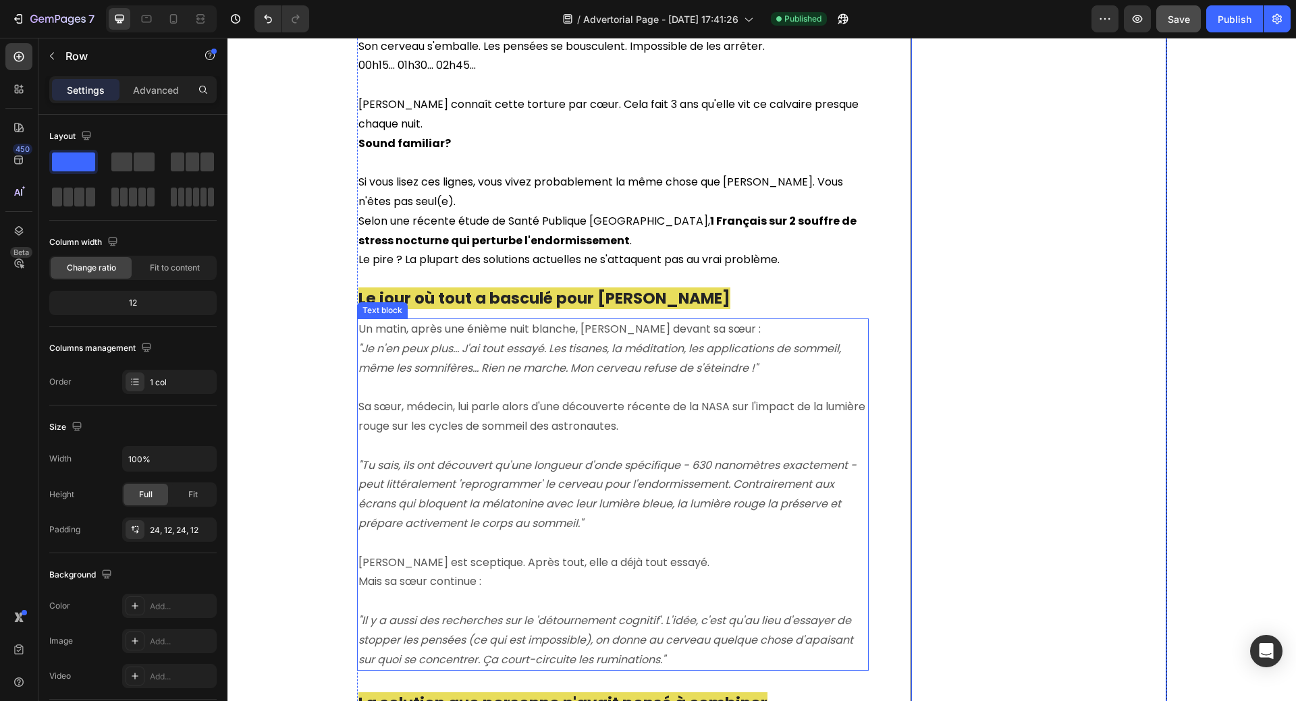
scroll to position [877, 0]
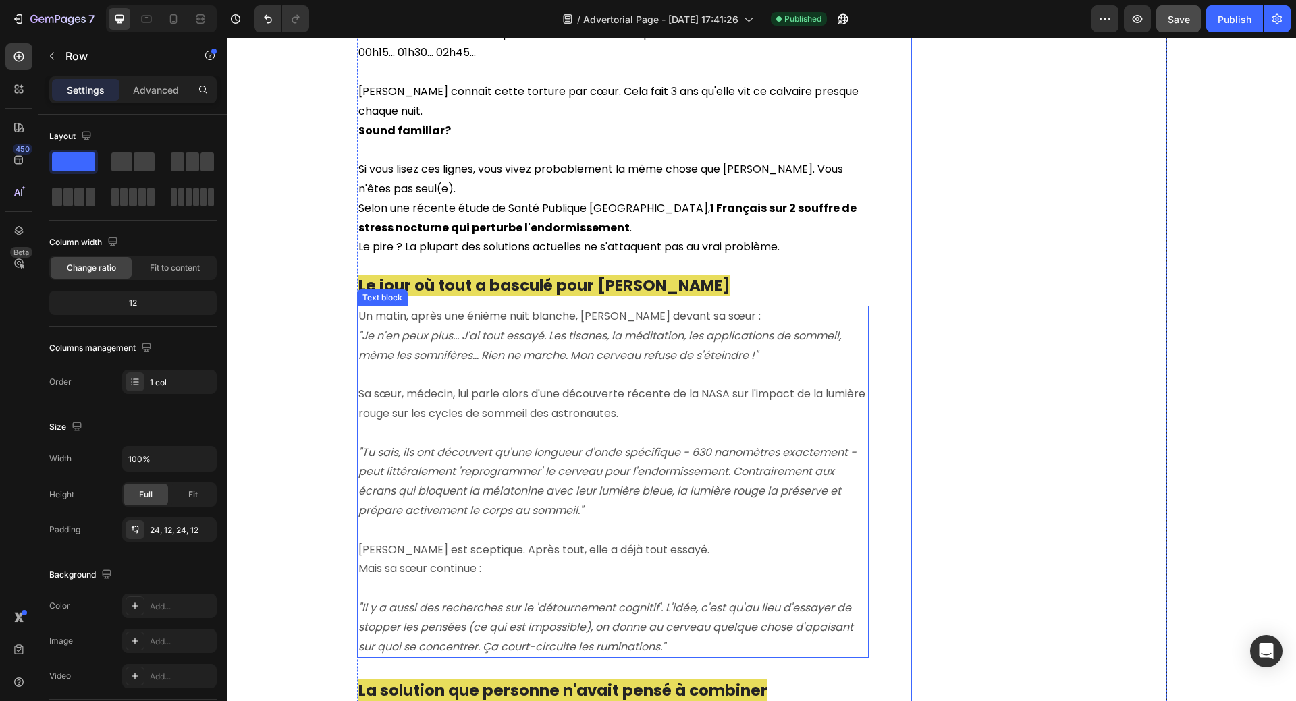
click at [592, 445] on icon ""Tu sais, ils ont découvert qu'une longueur d'onde spécifique - 630 nanomètres …" at bounding box center [607, 482] width 498 height 74
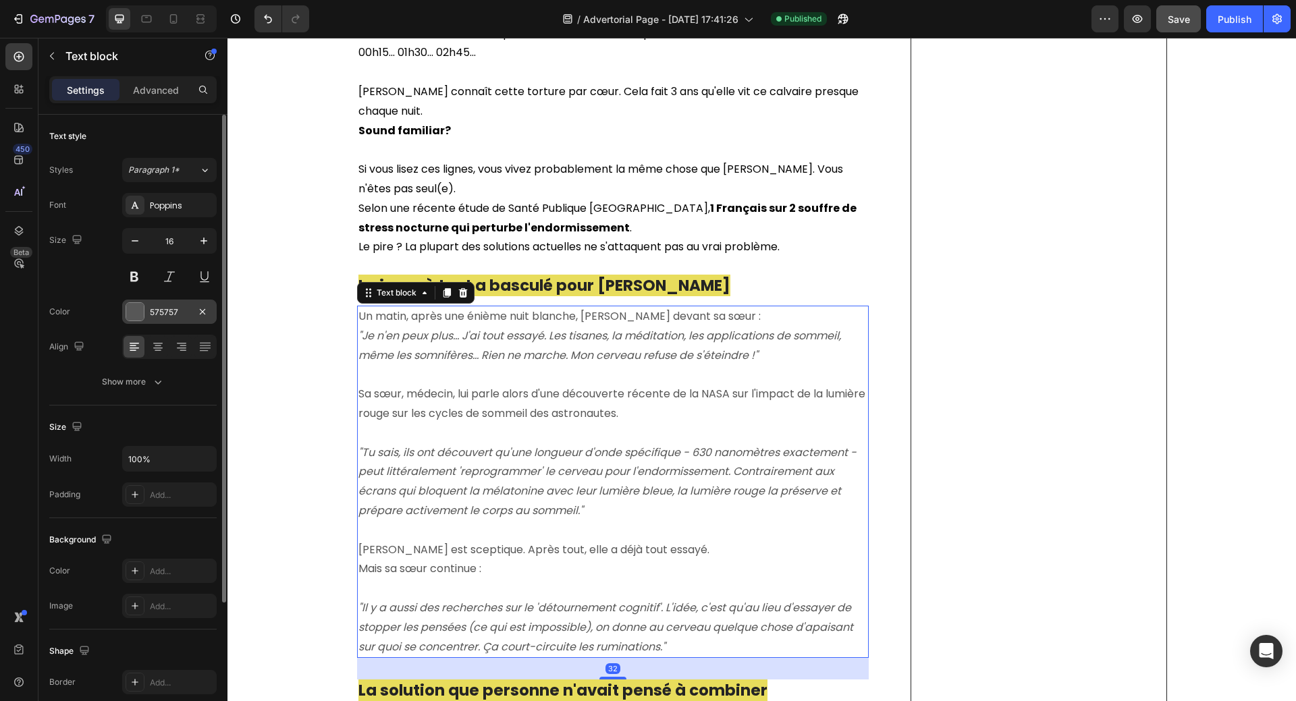
click at [132, 312] on div at bounding box center [135, 312] width 18 height 18
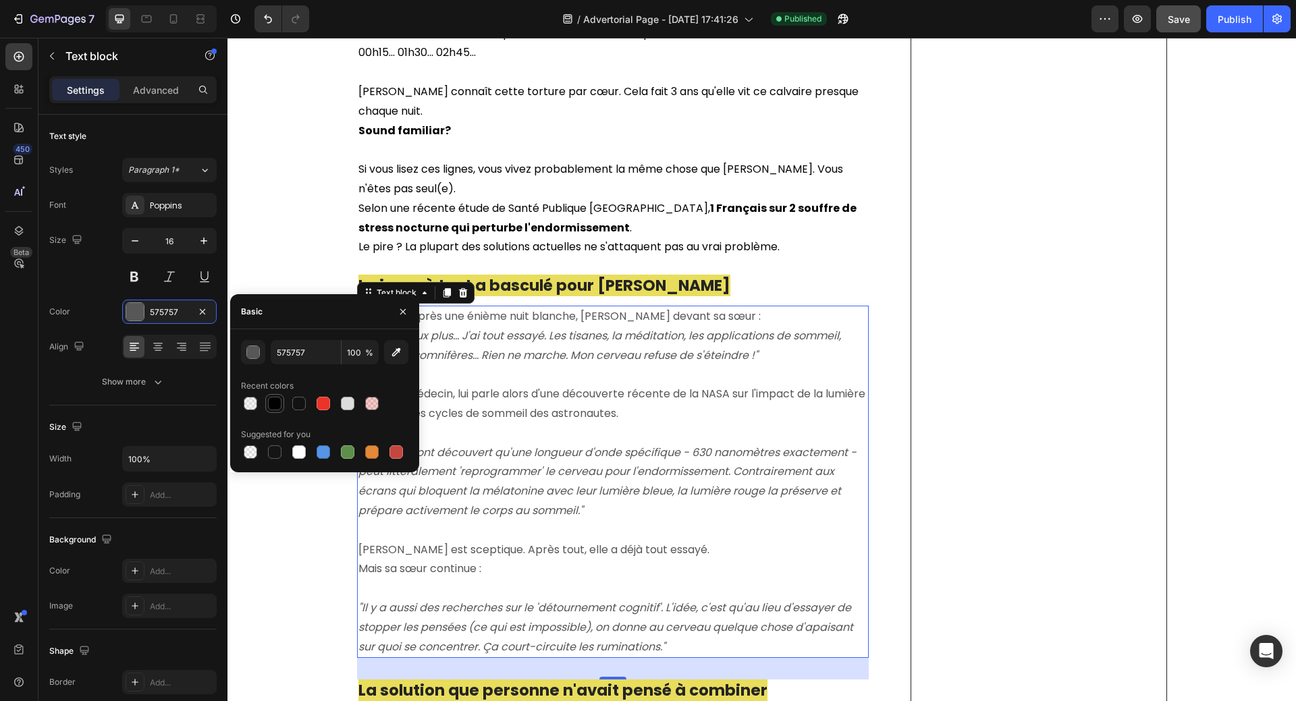
click at [273, 401] on div at bounding box center [274, 403] width 13 height 13
type input "010101"
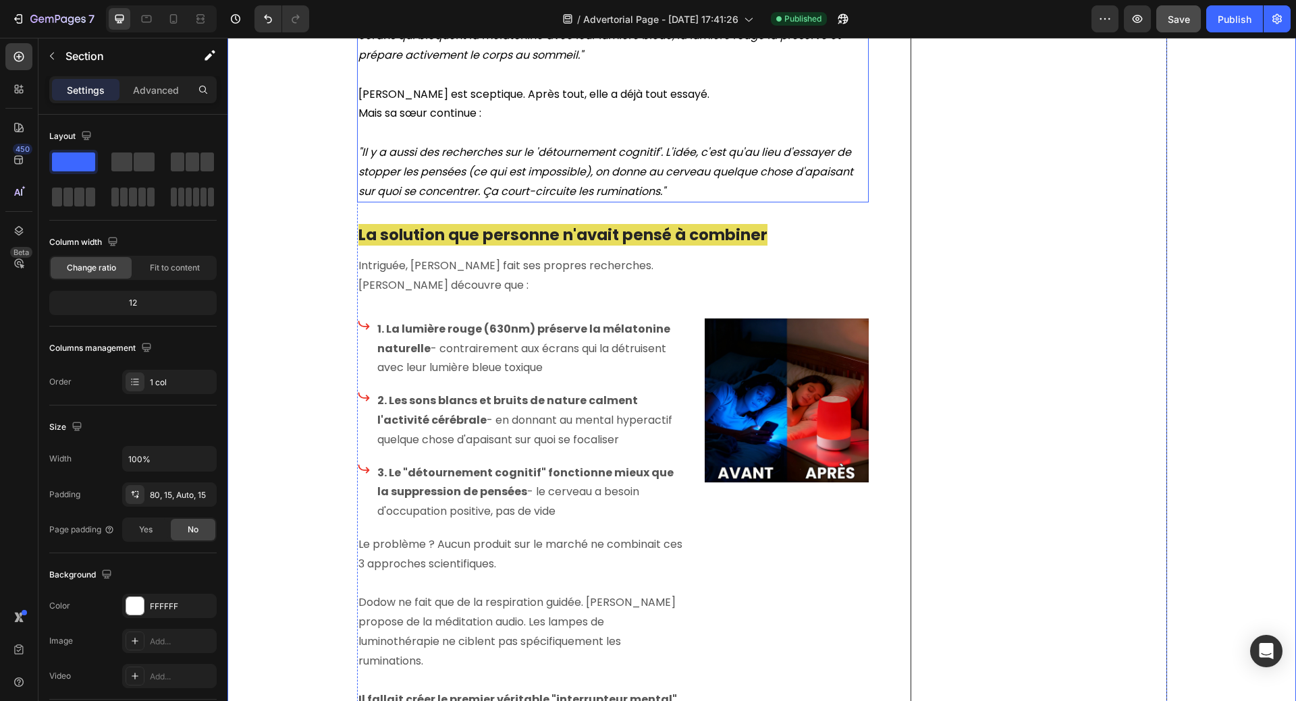
scroll to position [1350, 0]
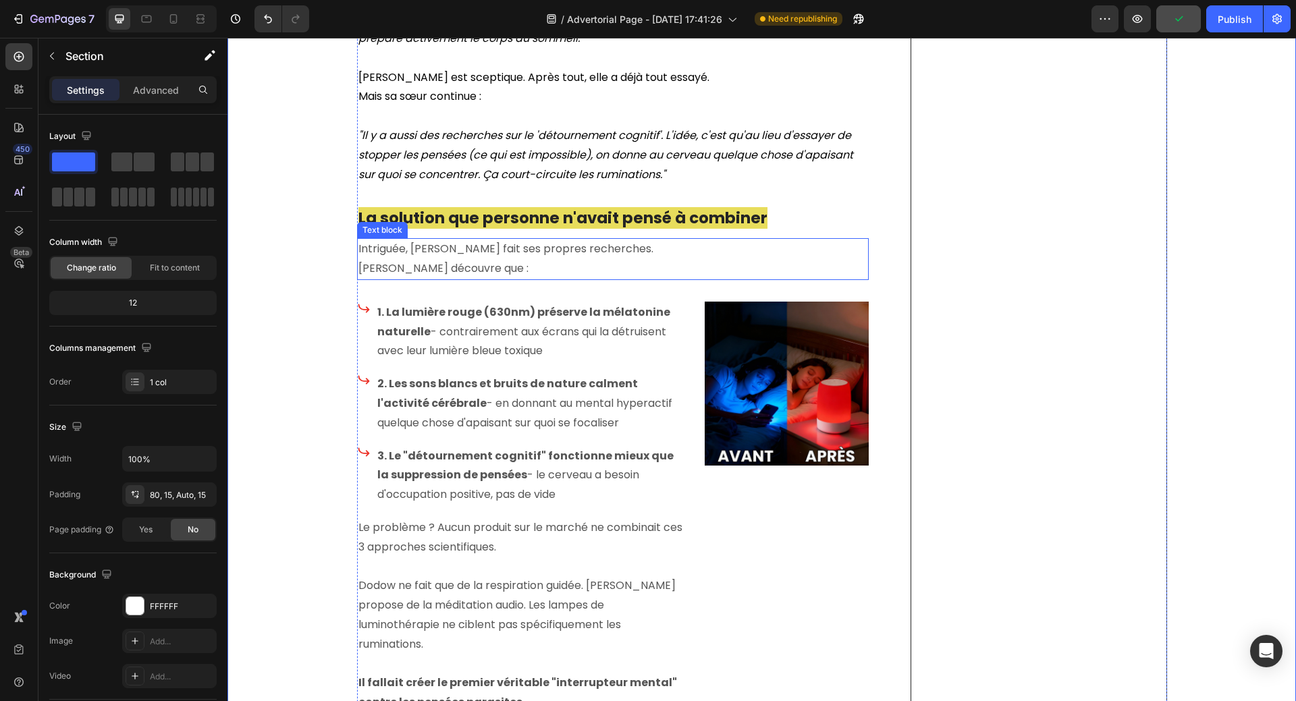
click at [491, 259] on p "[PERSON_NAME] découvre que :" at bounding box center [612, 269] width 509 height 20
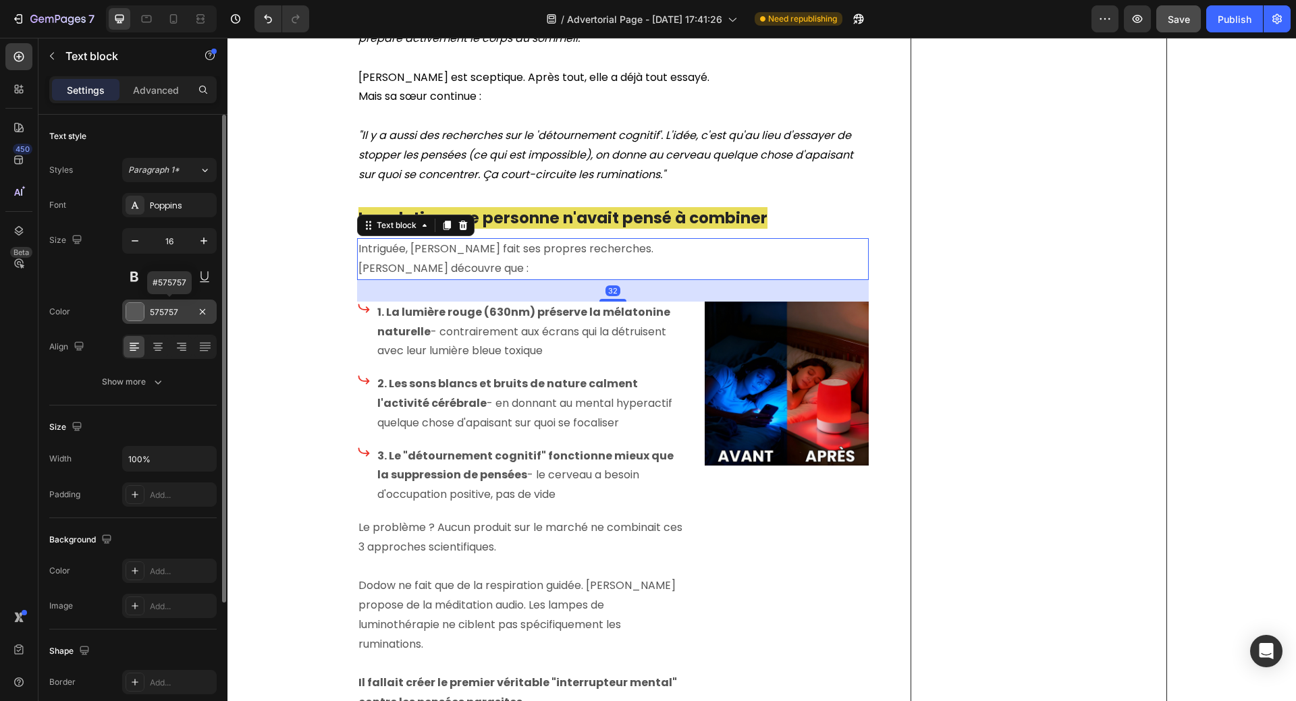
click at [132, 312] on div at bounding box center [135, 312] width 18 height 18
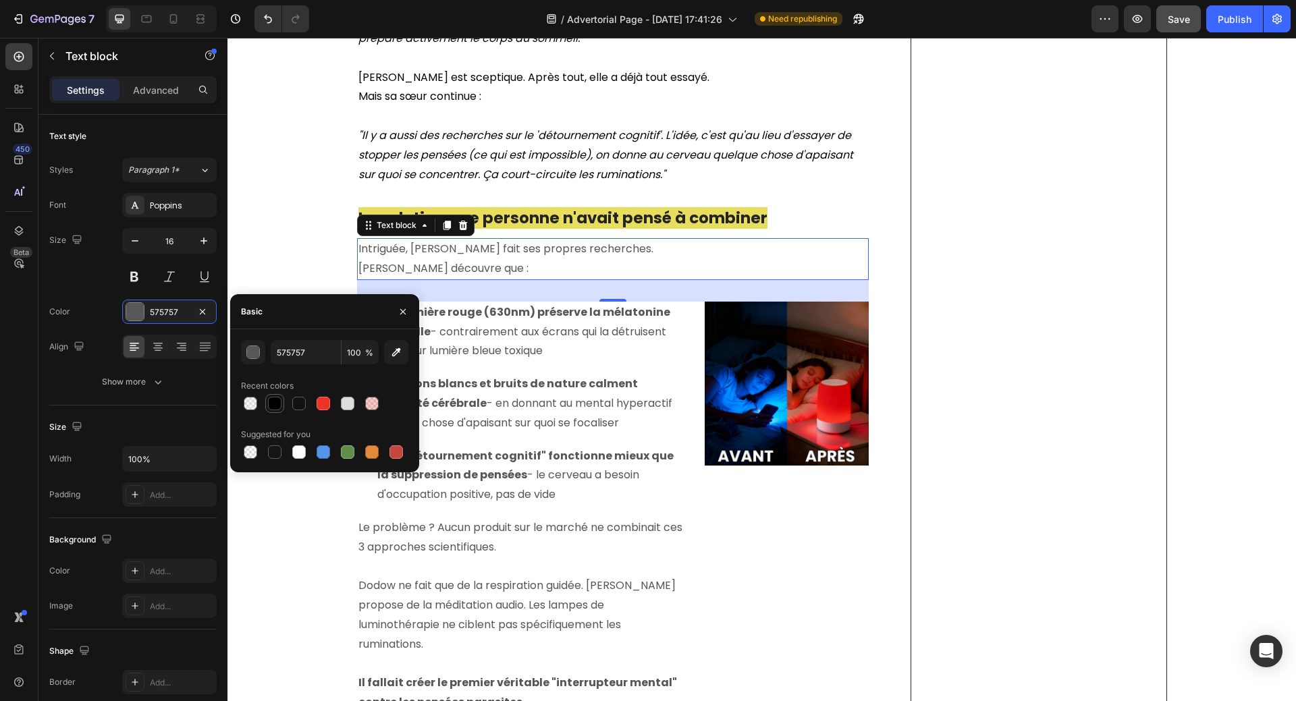
click at [271, 404] on div at bounding box center [274, 403] width 13 height 13
type input "010101"
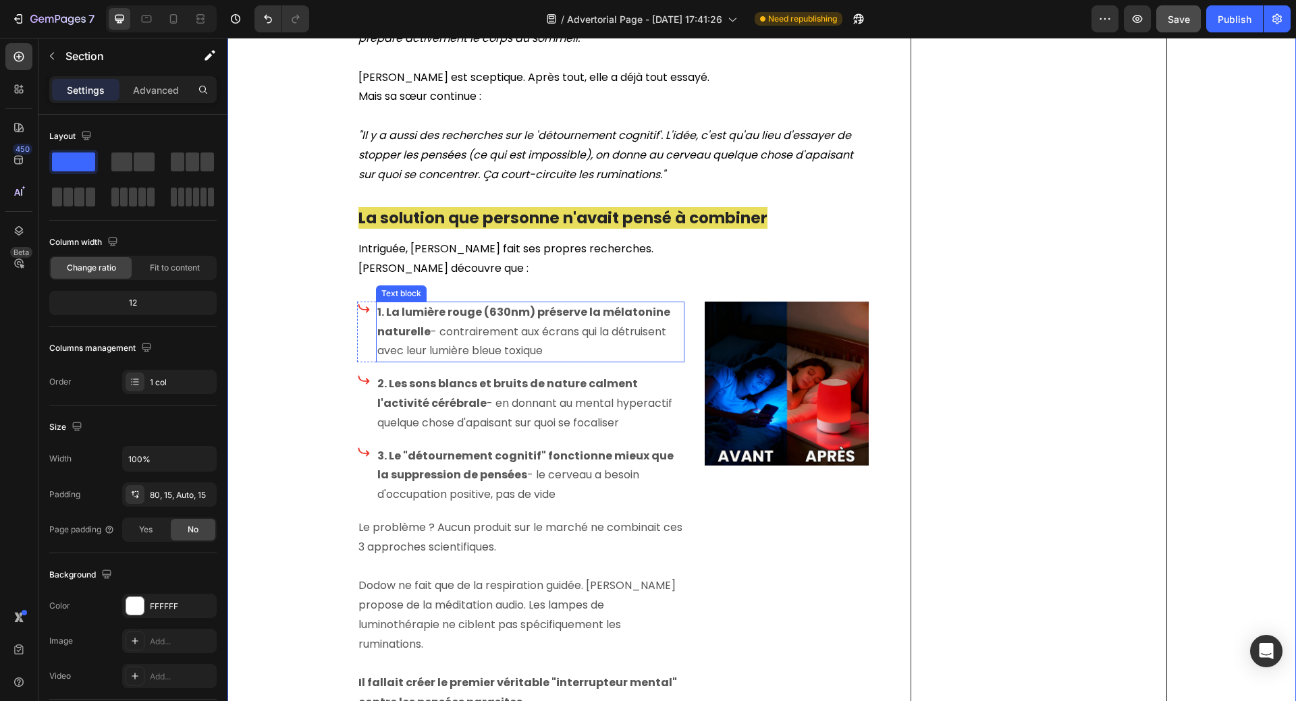
click at [440, 323] on p "1. La lumière rouge (630nm) préserve la mélatonine naturelle - contrairement au…" at bounding box center [530, 332] width 306 height 58
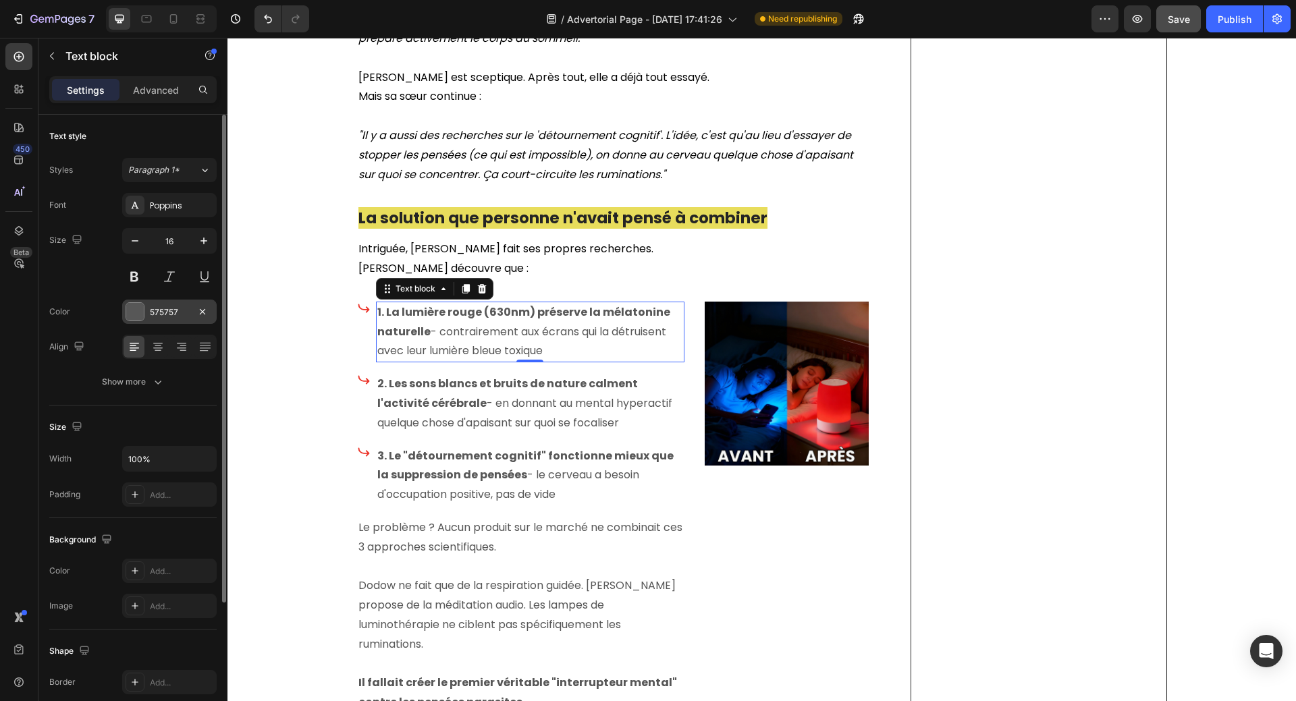
click at [138, 312] on div at bounding box center [135, 312] width 18 height 18
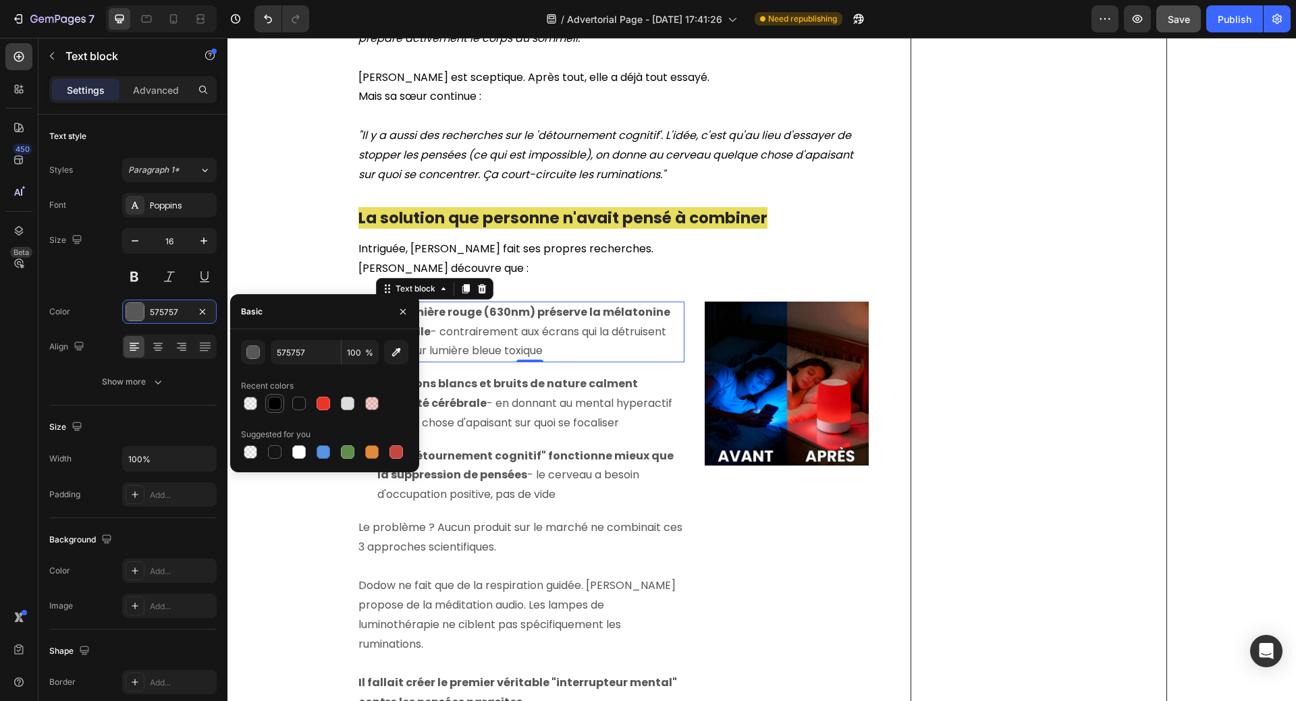
click at [276, 408] on div at bounding box center [274, 403] width 13 height 13
type input "010101"
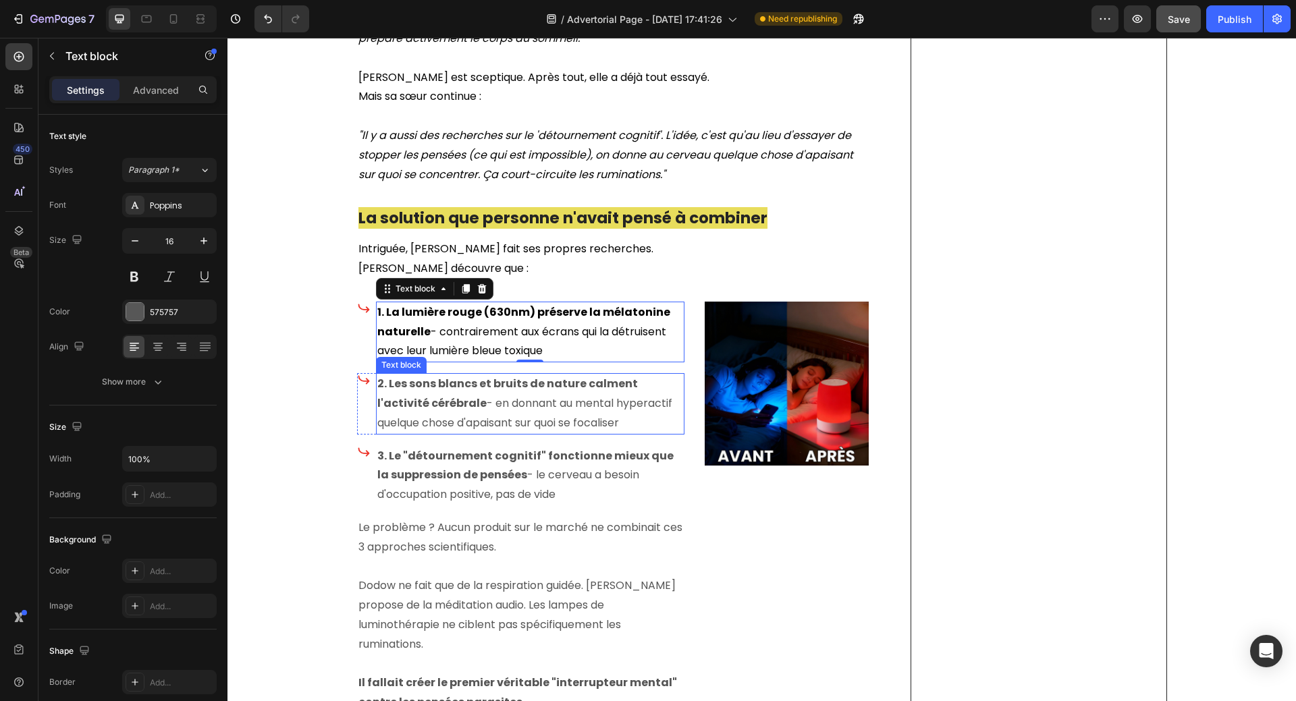
click at [516, 384] on p "2. Les sons blancs et bruits de nature calment l'activité cérébrale - en donnan…" at bounding box center [530, 404] width 306 height 58
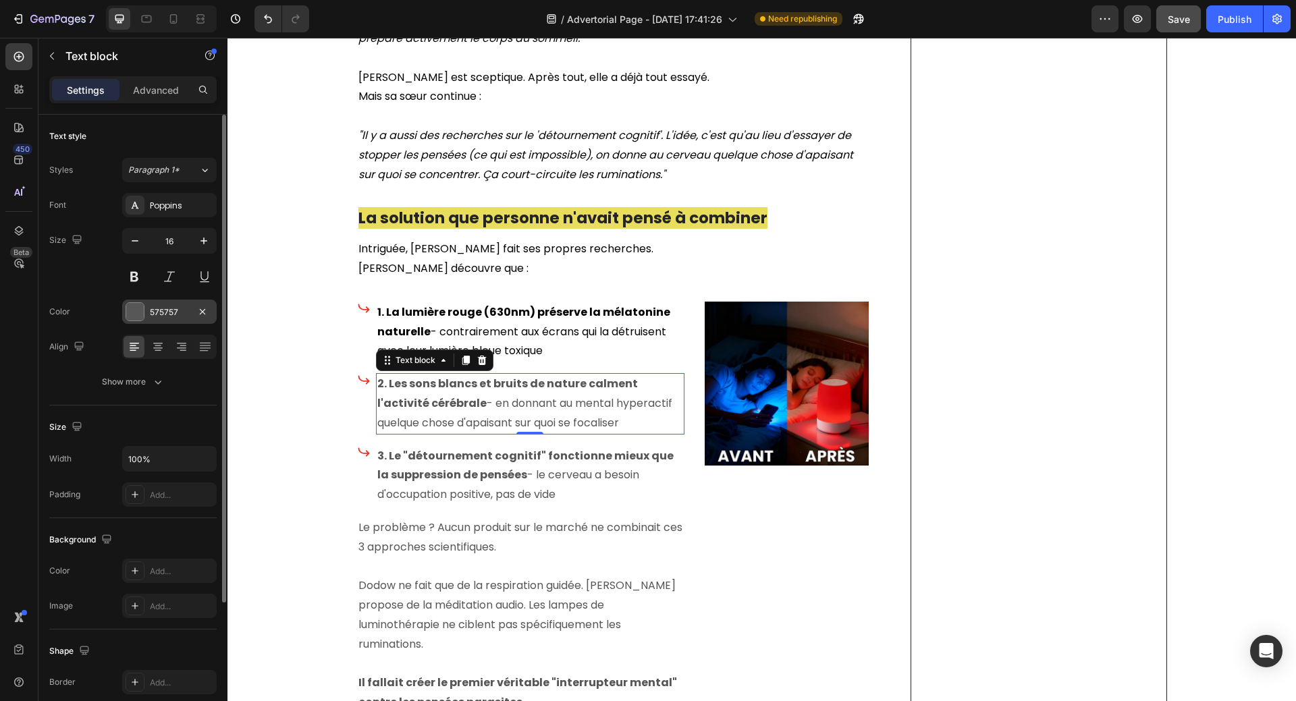
click at [136, 314] on div at bounding box center [135, 312] width 18 height 18
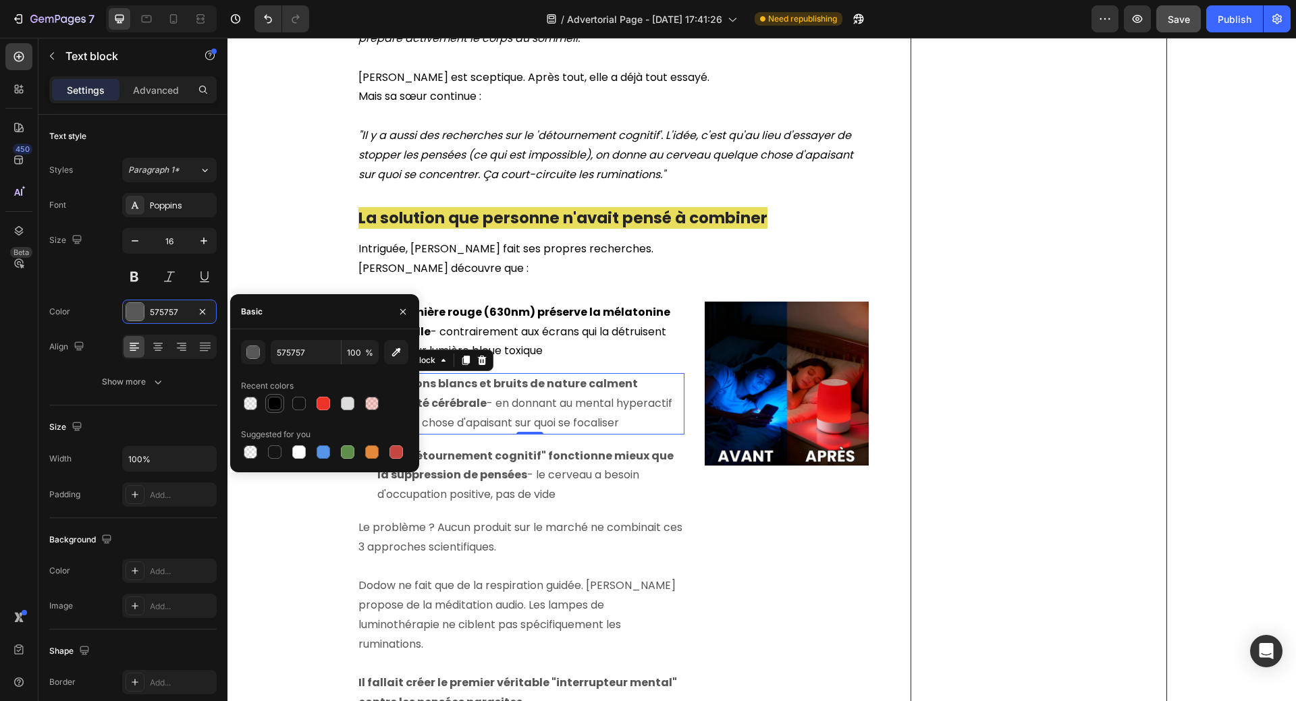
click at [275, 404] on div at bounding box center [274, 403] width 13 height 13
type input "010101"
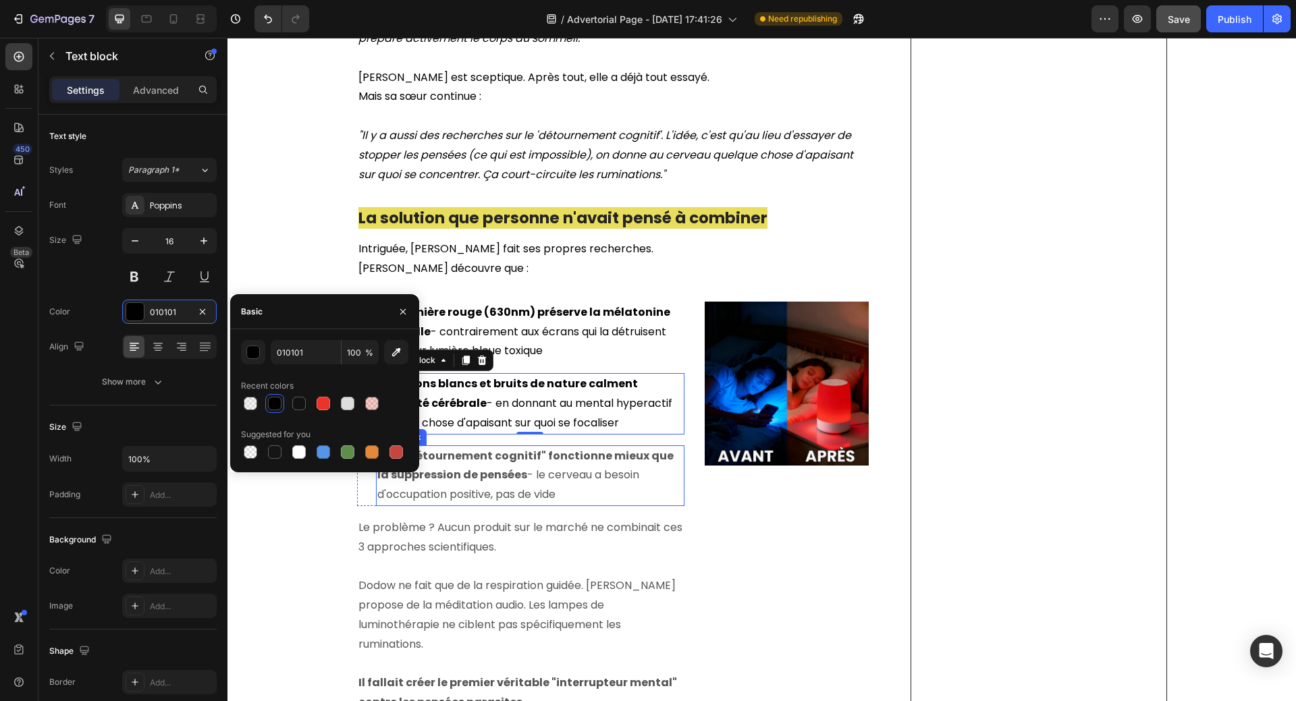
click at [459, 454] on strong "3. Le "détournement cognitif" fonctionne mieux que la suppression de pensées" at bounding box center [525, 465] width 296 height 35
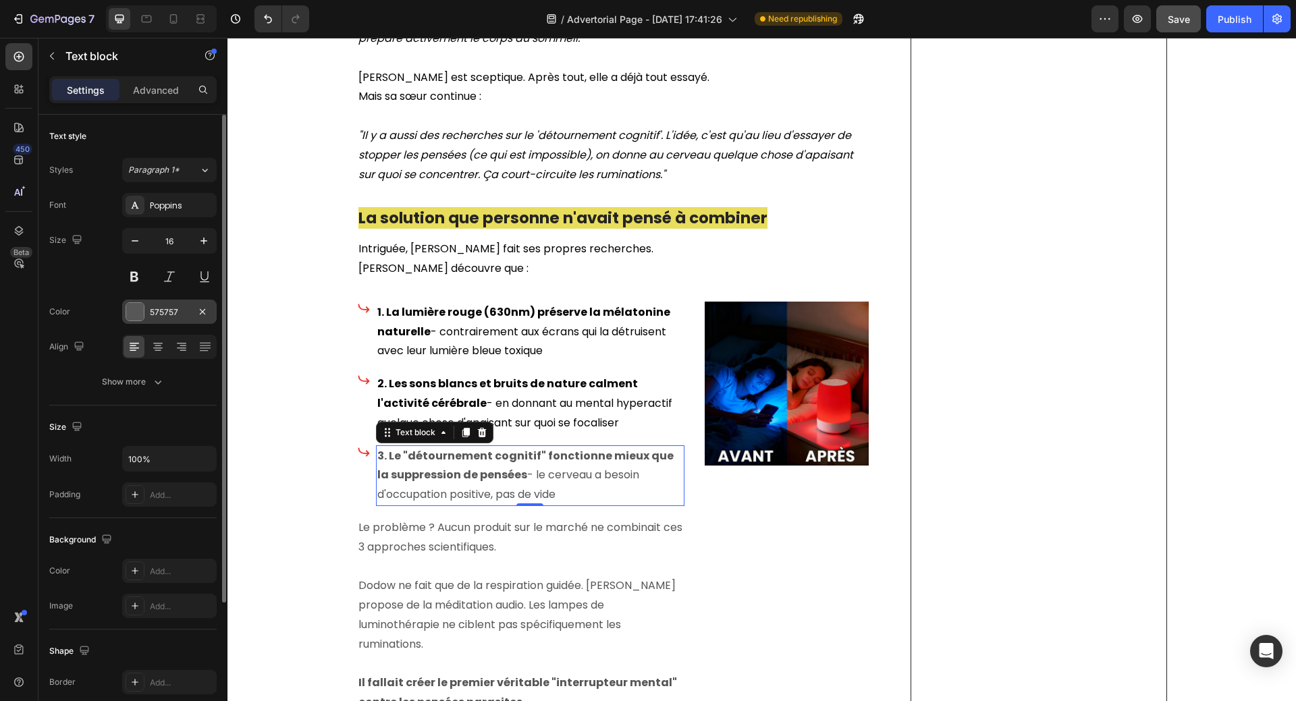
click at [136, 314] on div at bounding box center [135, 312] width 18 height 18
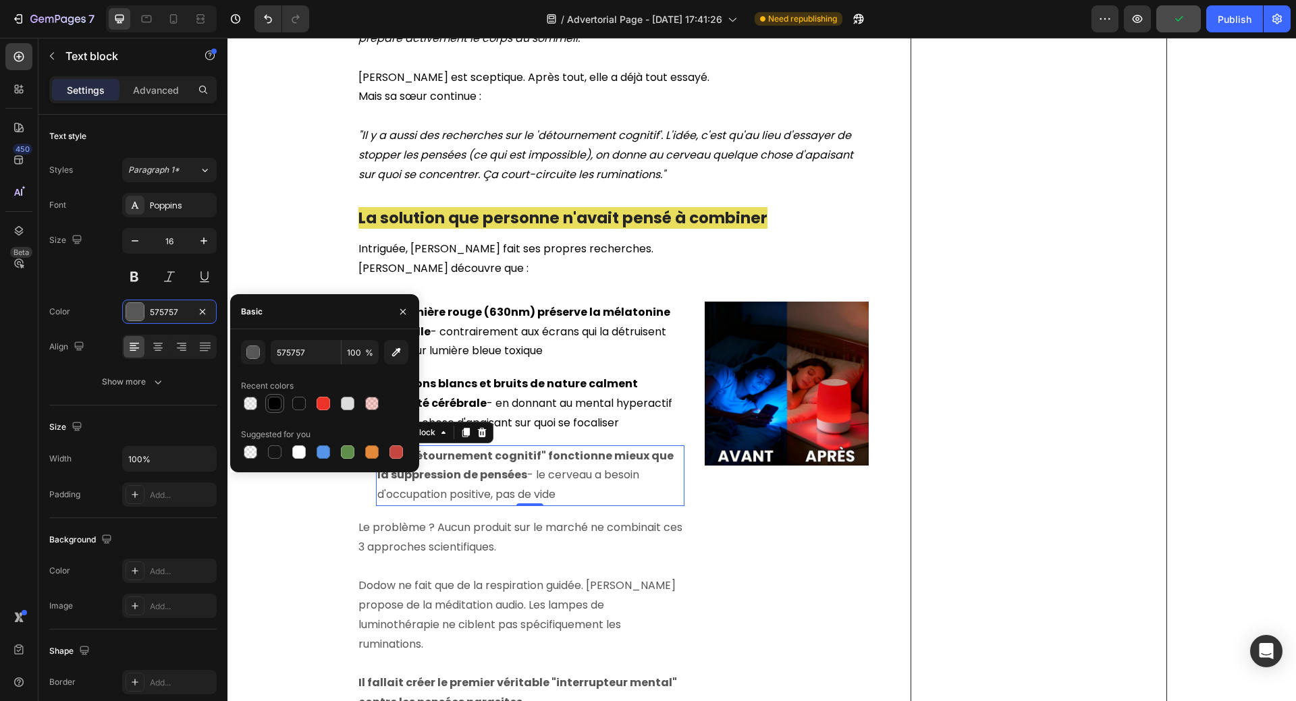
click at [275, 406] on div at bounding box center [274, 403] width 13 height 13
type input "010101"
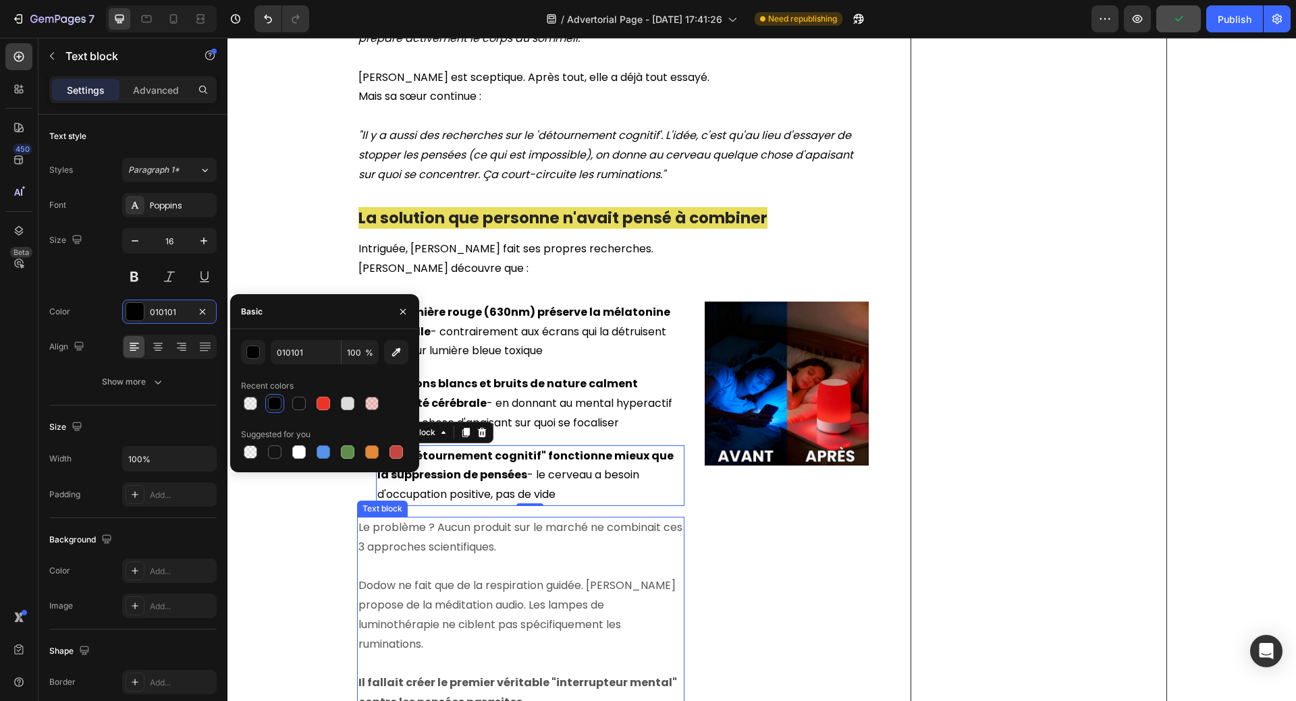
click at [453, 529] on p "Le problème ? Aucun produit sur le marché ne combinait ces 3 approches scientif…" at bounding box center [520, 537] width 325 height 39
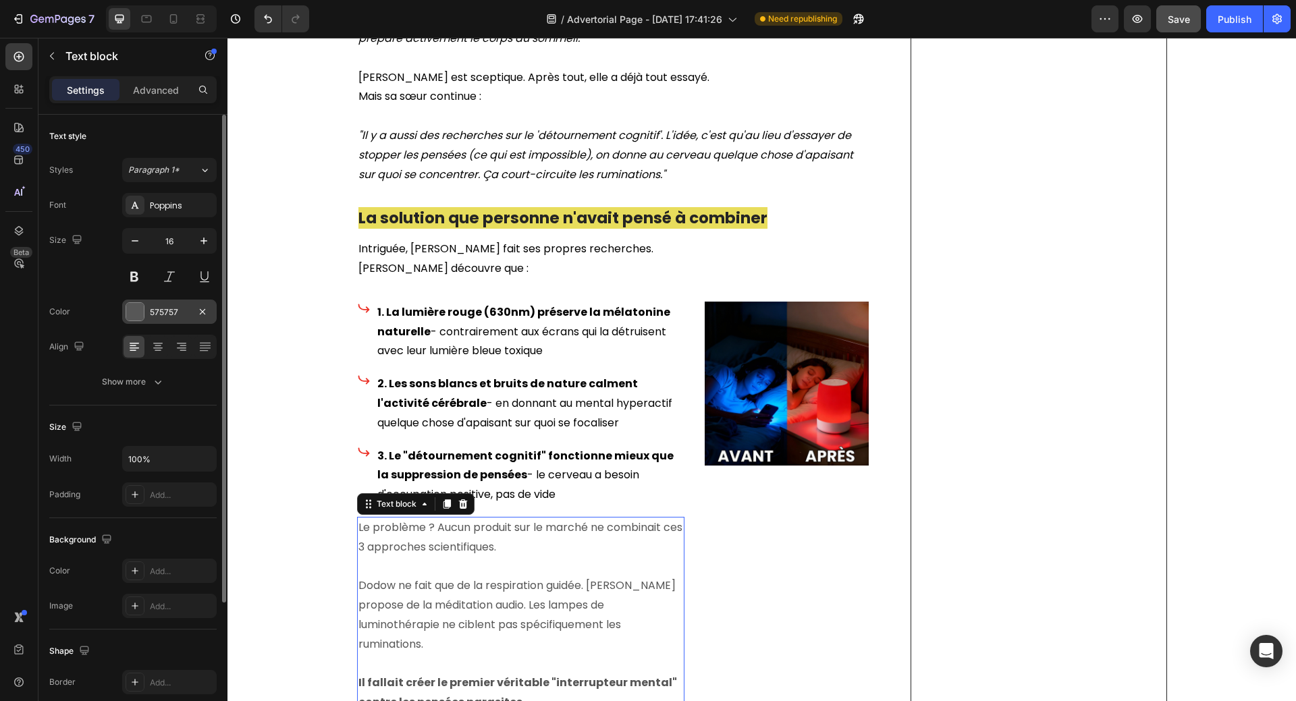
click at [138, 314] on div at bounding box center [135, 312] width 18 height 18
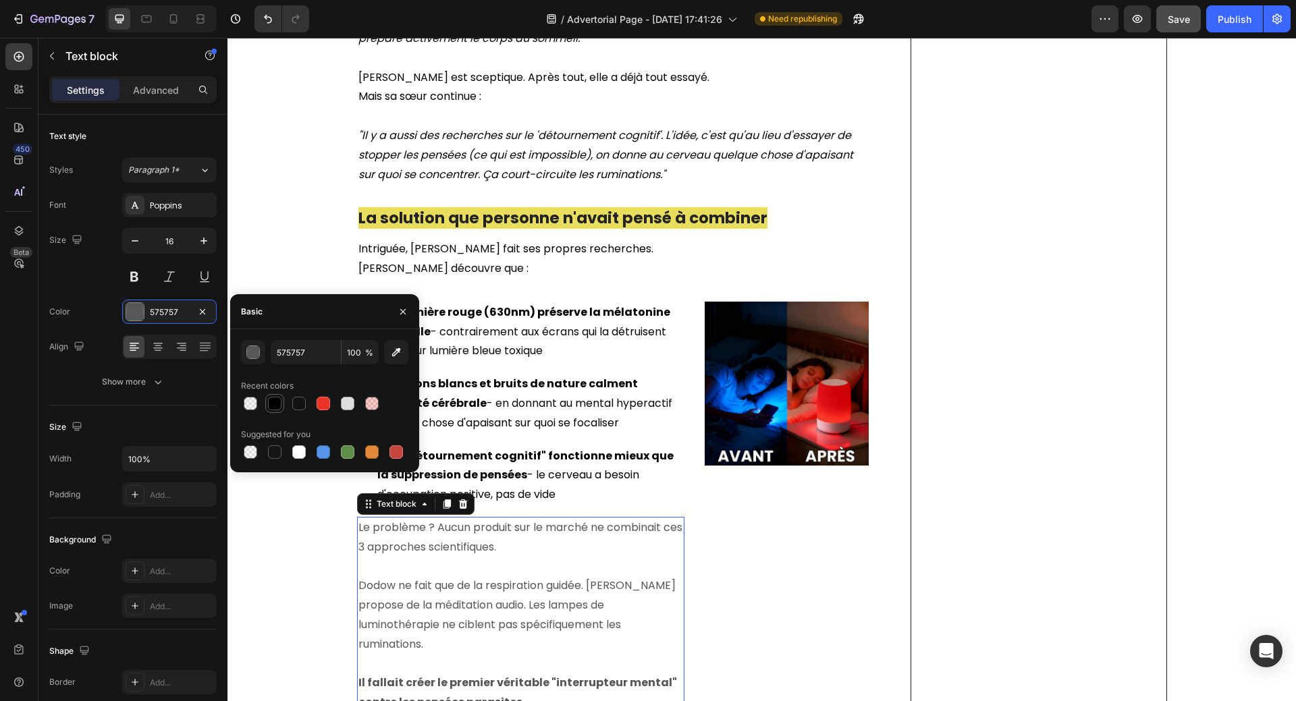
click at [270, 407] on div at bounding box center [274, 403] width 13 height 13
type input "010101"
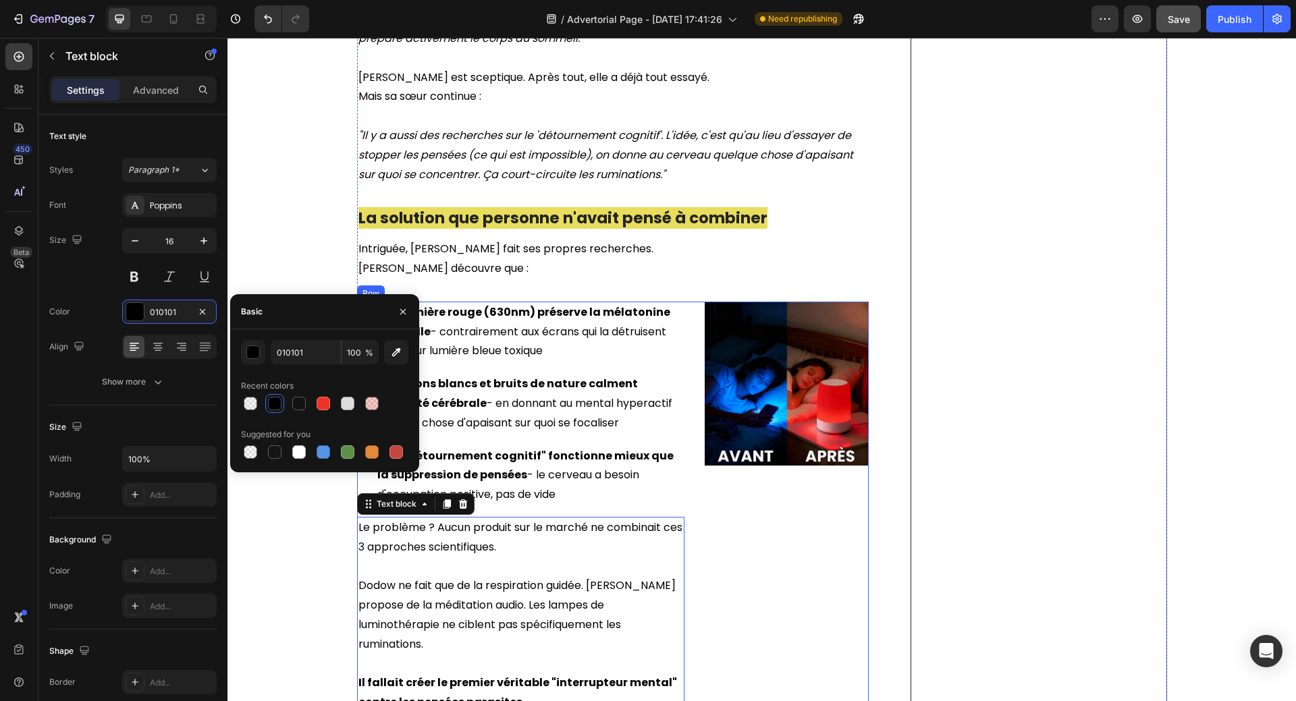
click at [777, 595] on div "Image Image" at bounding box center [786, 508] width 164 height 412
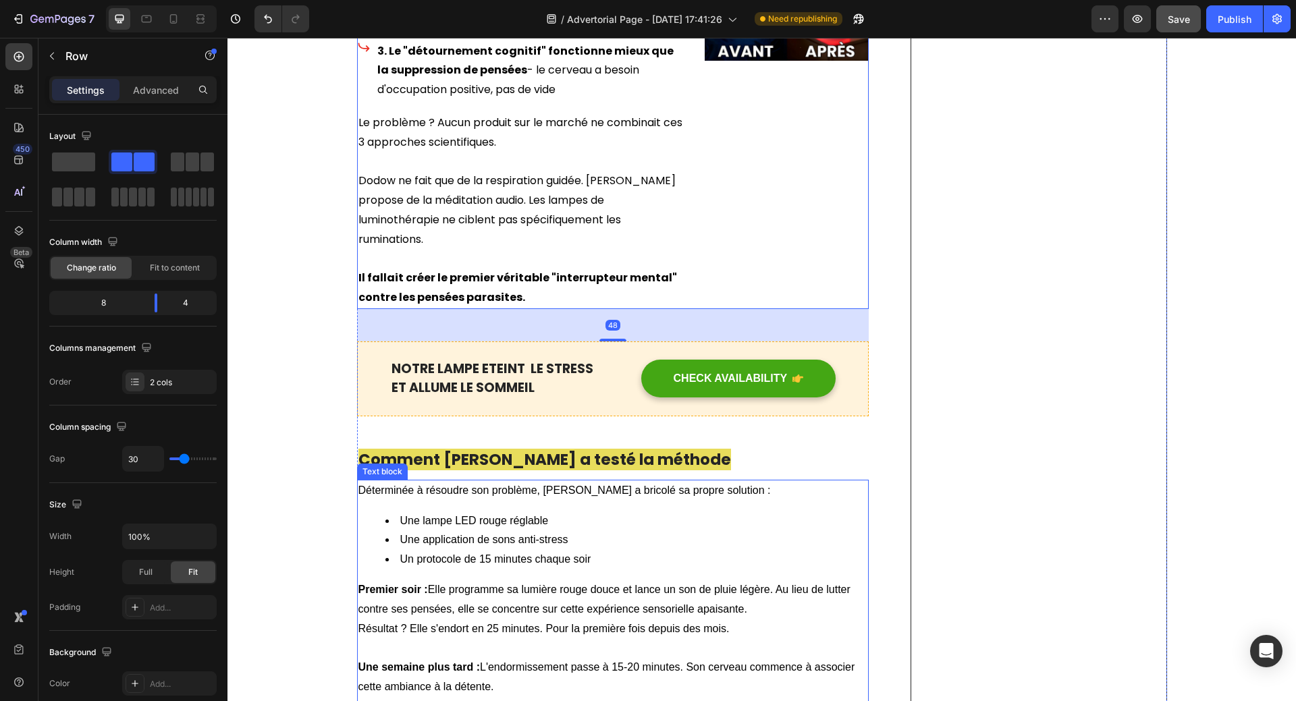
scroll to position [1889, 0]
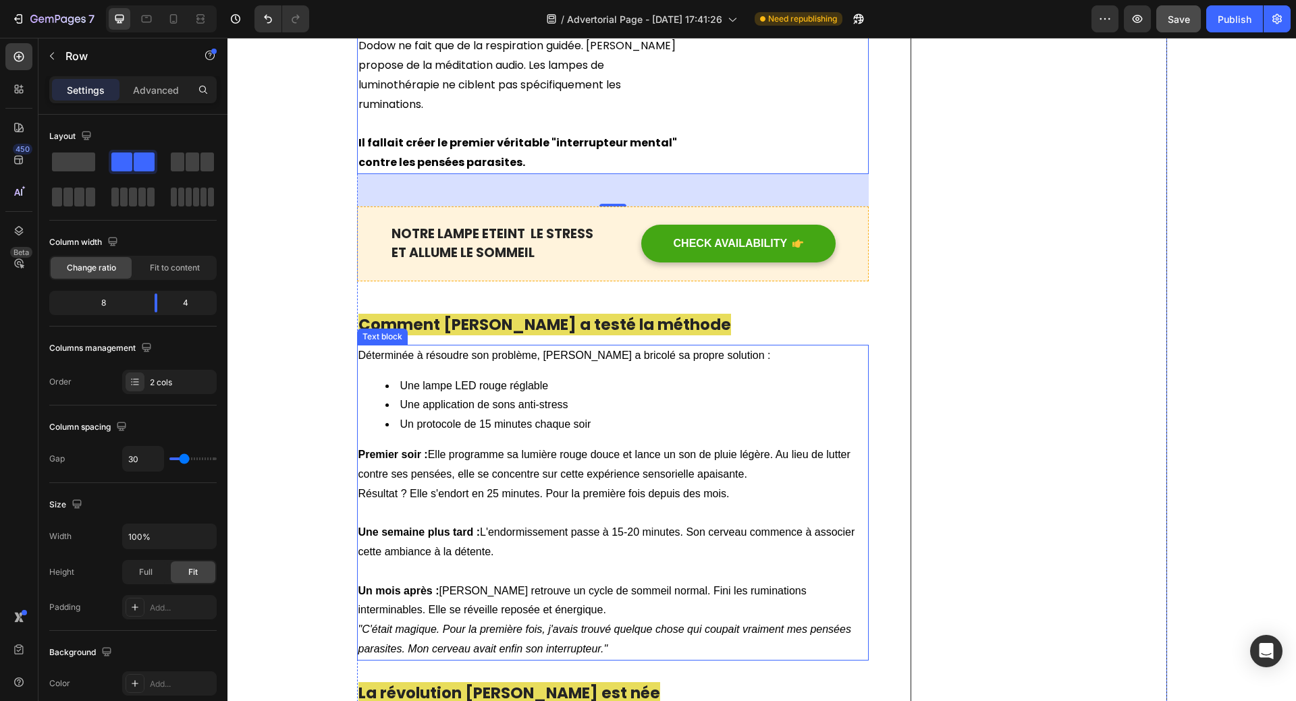
click at [742, 415] on li "Un protocole de 15 minutes chaque soir" at bounding box center [626, 425] width 482 height 20
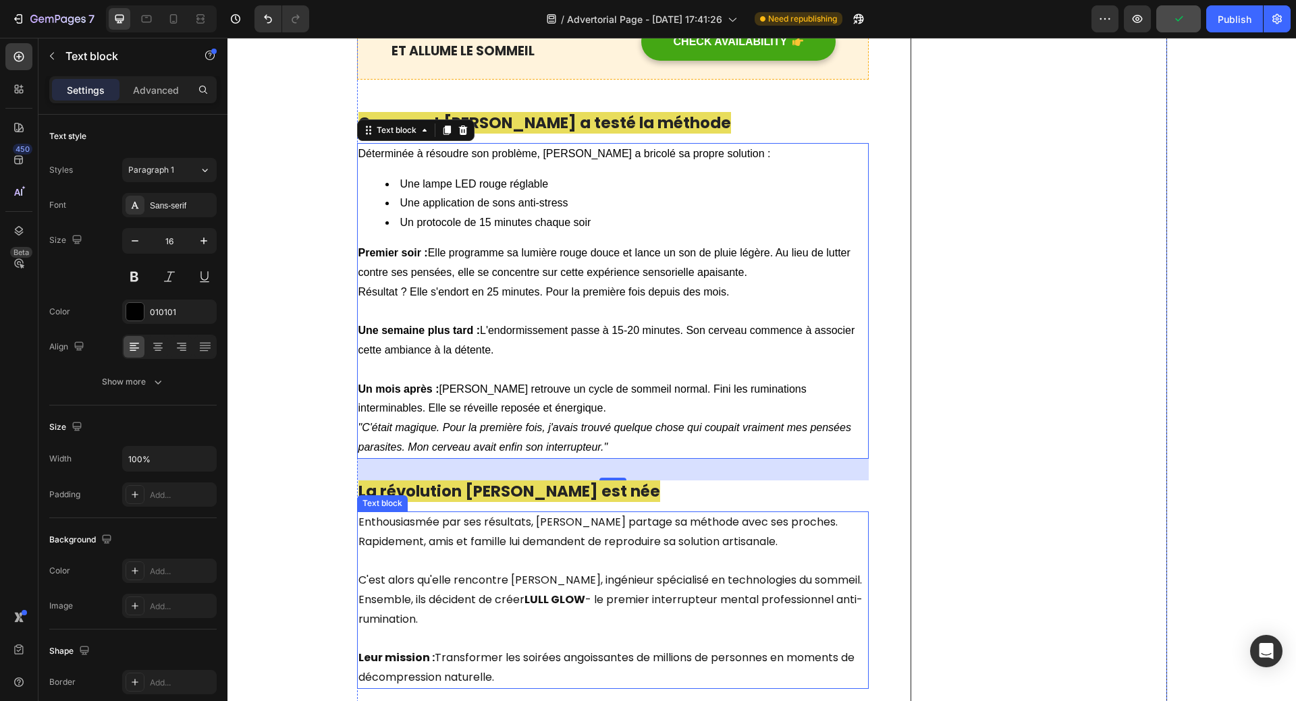
scroll to position [2159, 0]
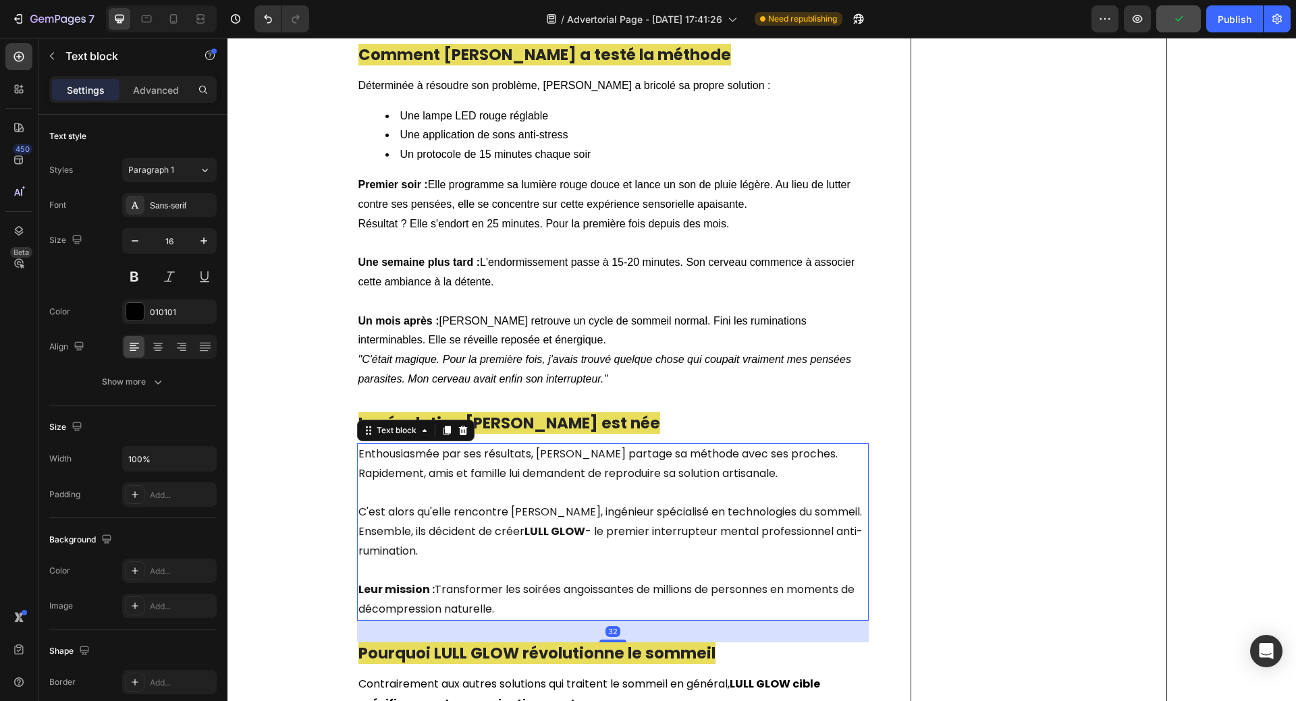
click at [686, 503] on p "C'est alors qu'elle rencontre [PERSON_NAME], ingénieur spécialisé en technologi…" at bounding box center [612, 513] width 509 height 20
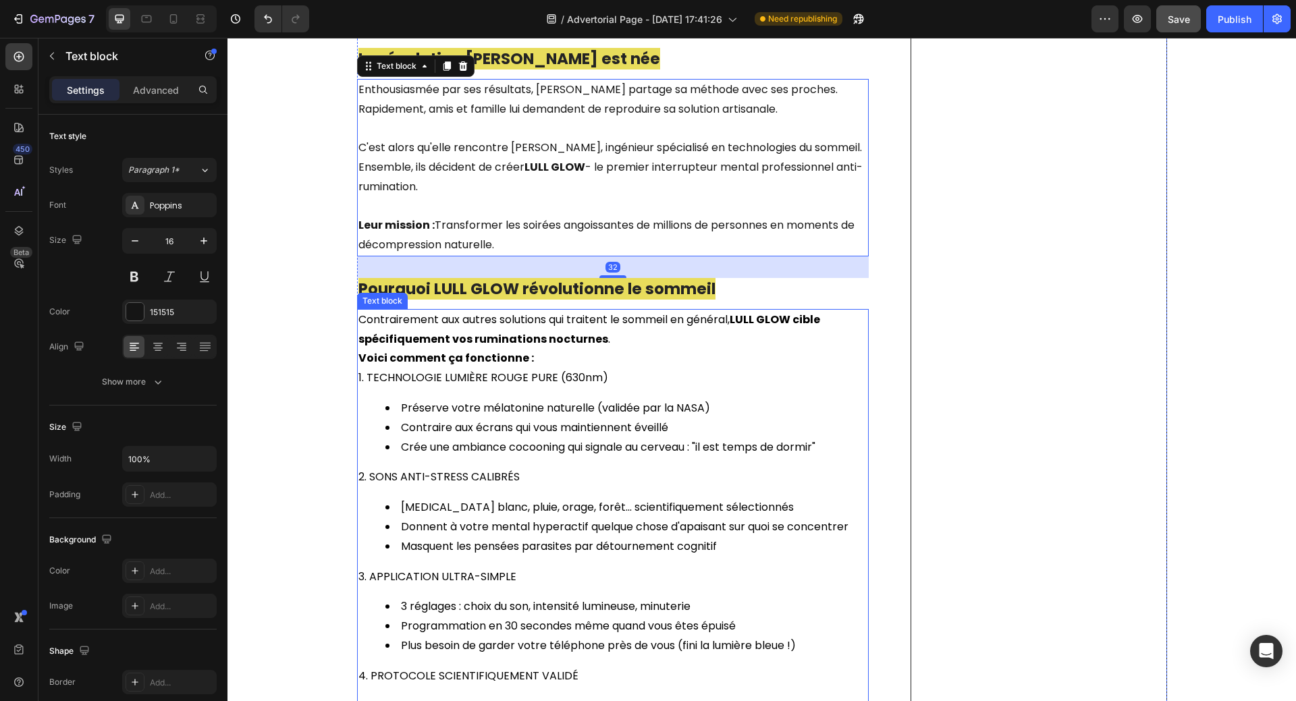
scroll to position [2564, 0]
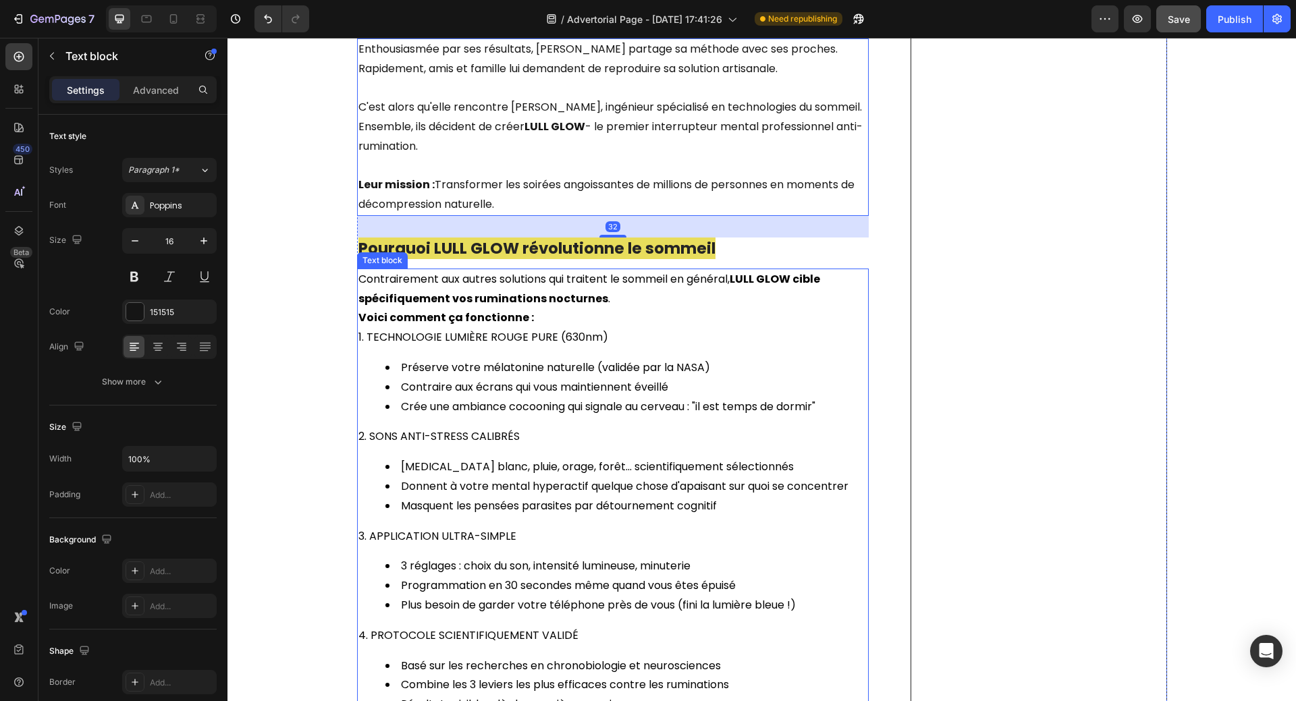
click at [627, 397] on li "Crée une ambiance cocooning qui signale au cerveau : "il est temps de dormir"" at bounding box center [626, 407] width 482 height 20
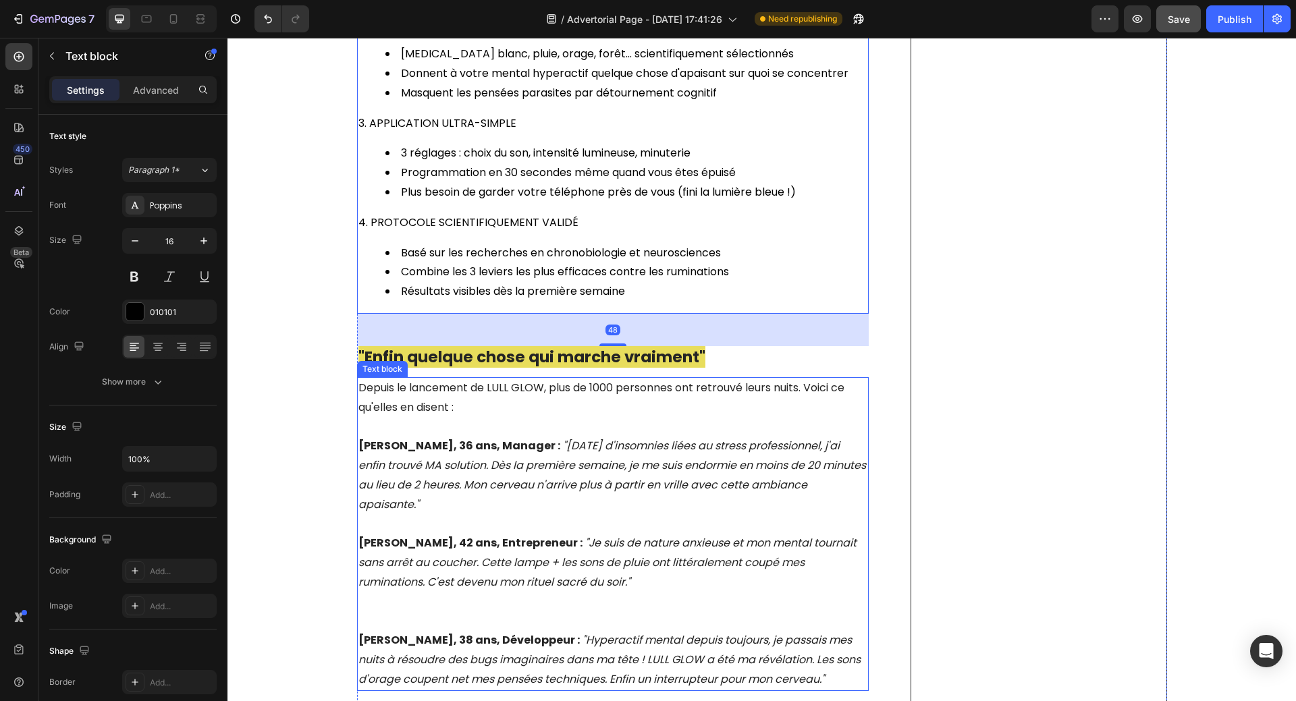
scroll to position [3104, 0]
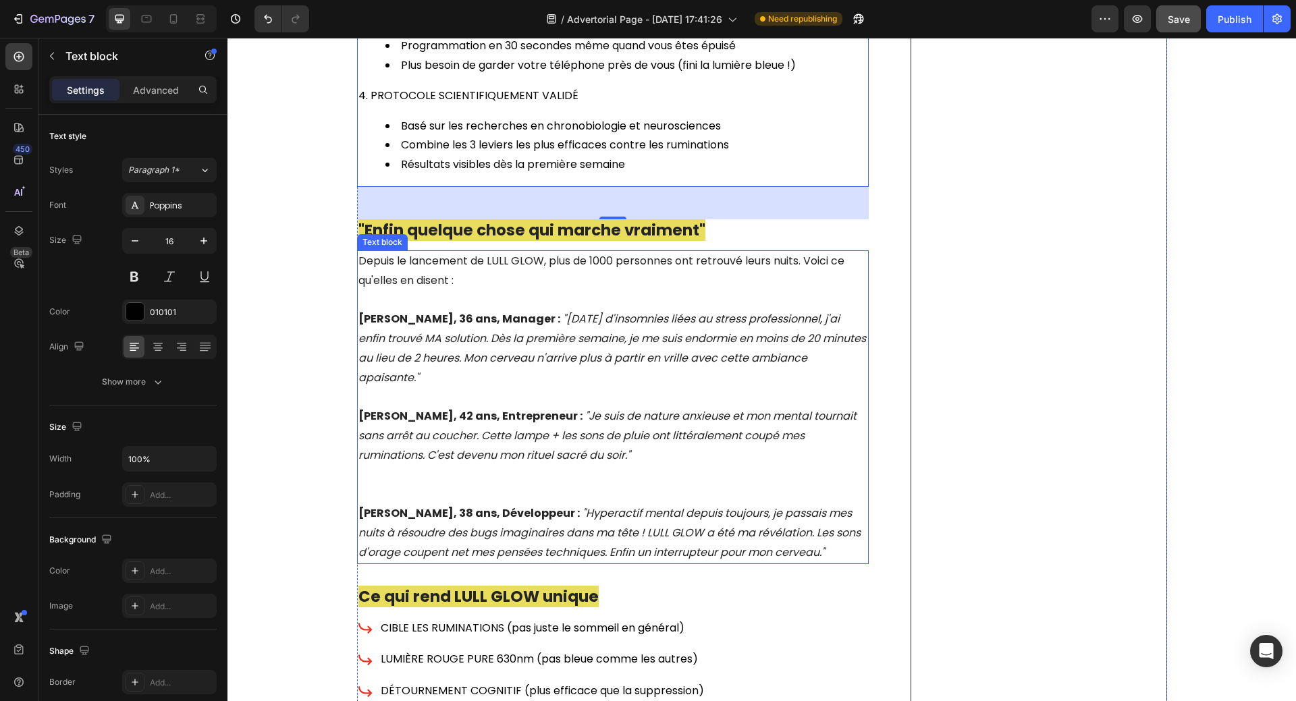
click at [678, 407] on p "Thomas, 42 ans, Entrepreneur : "Je suis de nature anxieuse et mon mental tourna…" at bounding box center [612, 436] width 509 height 58
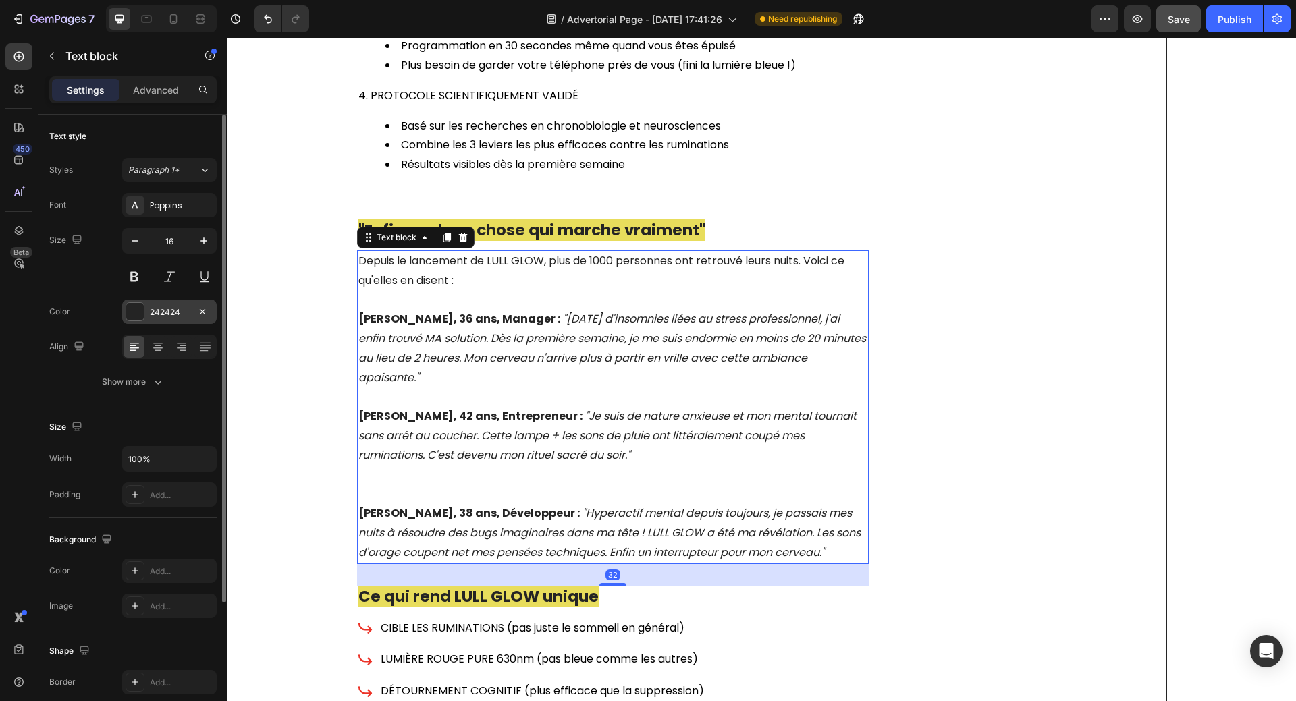
click at [128, 312] on div at bounding box center [135, 312] width 18 height 18
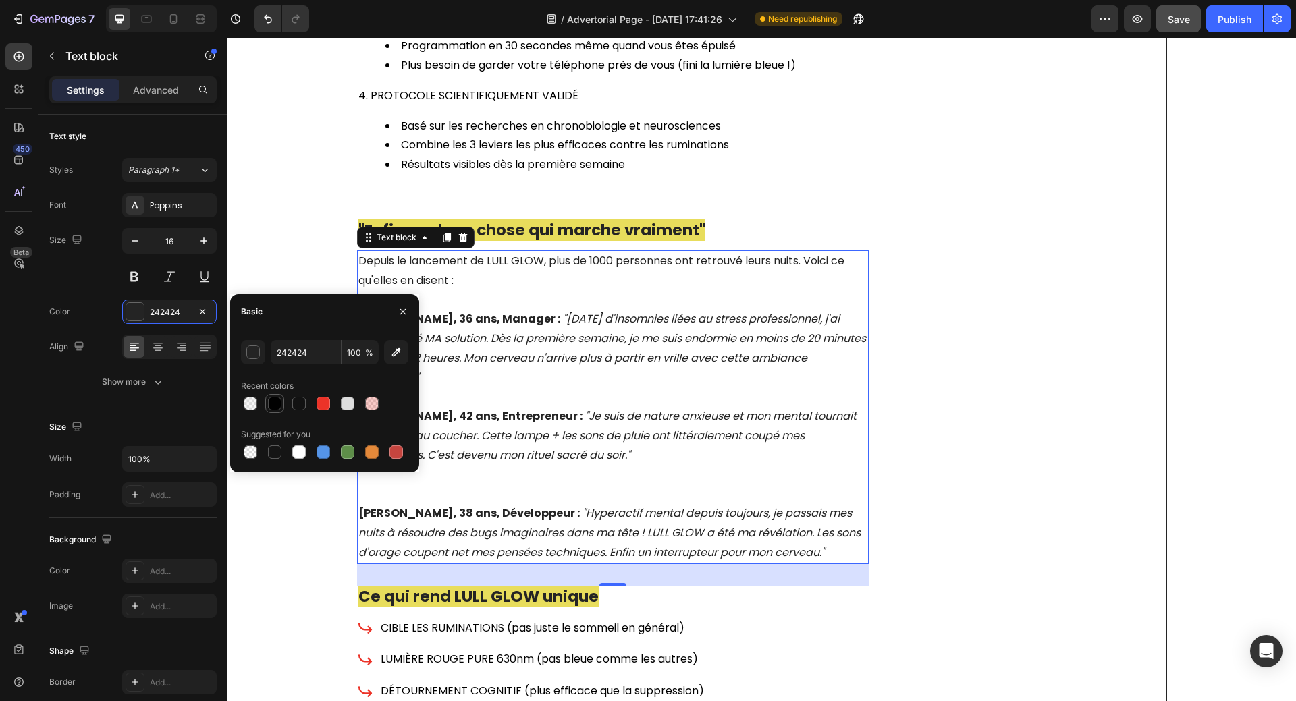
click at [277, 404] on div at bounding box center [274, 403] width 13 height 13
type input "010101"
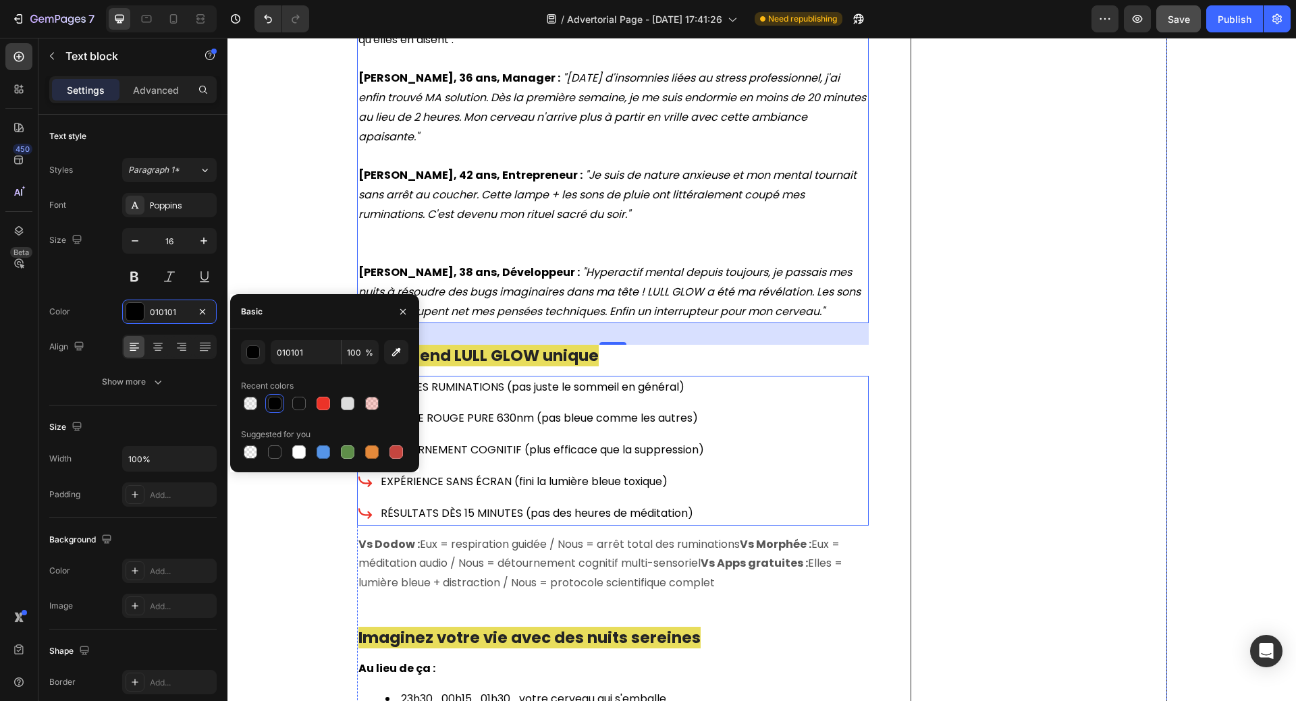
scroll to position [3374, 0]
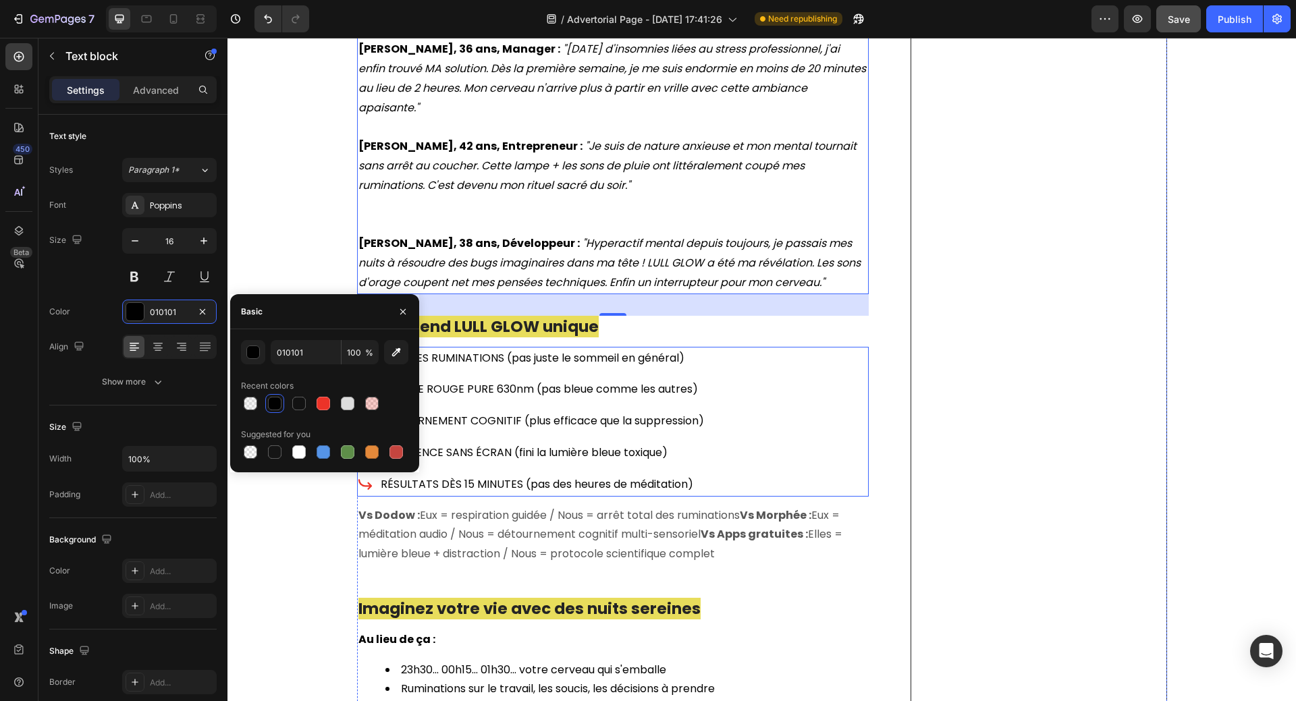
click at [747, 374] on div "CIBLE LES RUMINATIONS (pas juste le sommeil en général) LUMIÈRE ROUGE PURE 630n…" at bounding box center [613, 422] width 512 height 150
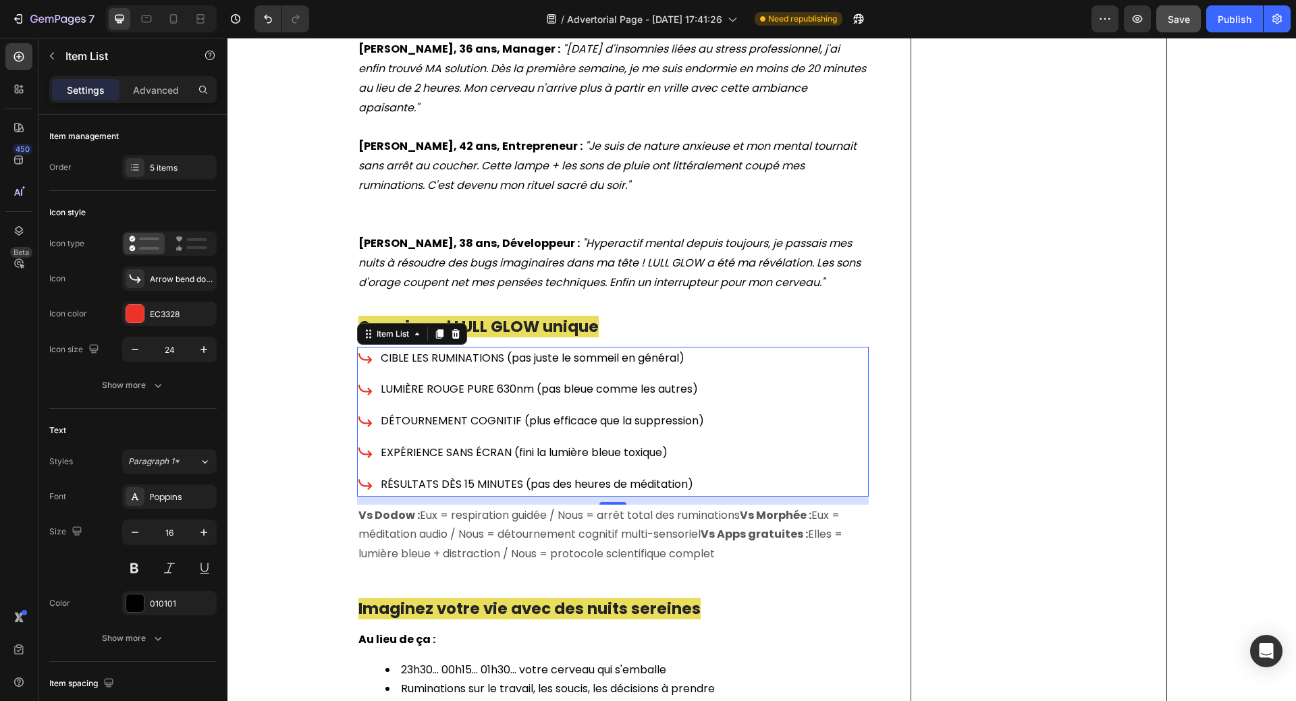
click at [794, 347] on div "CIBLE LES RUMINATIONS (pas juste le sommeil en général) LUMIÈRE ROUGE PURE 630n…" at bounding box center [613, 422] width 512 height 150
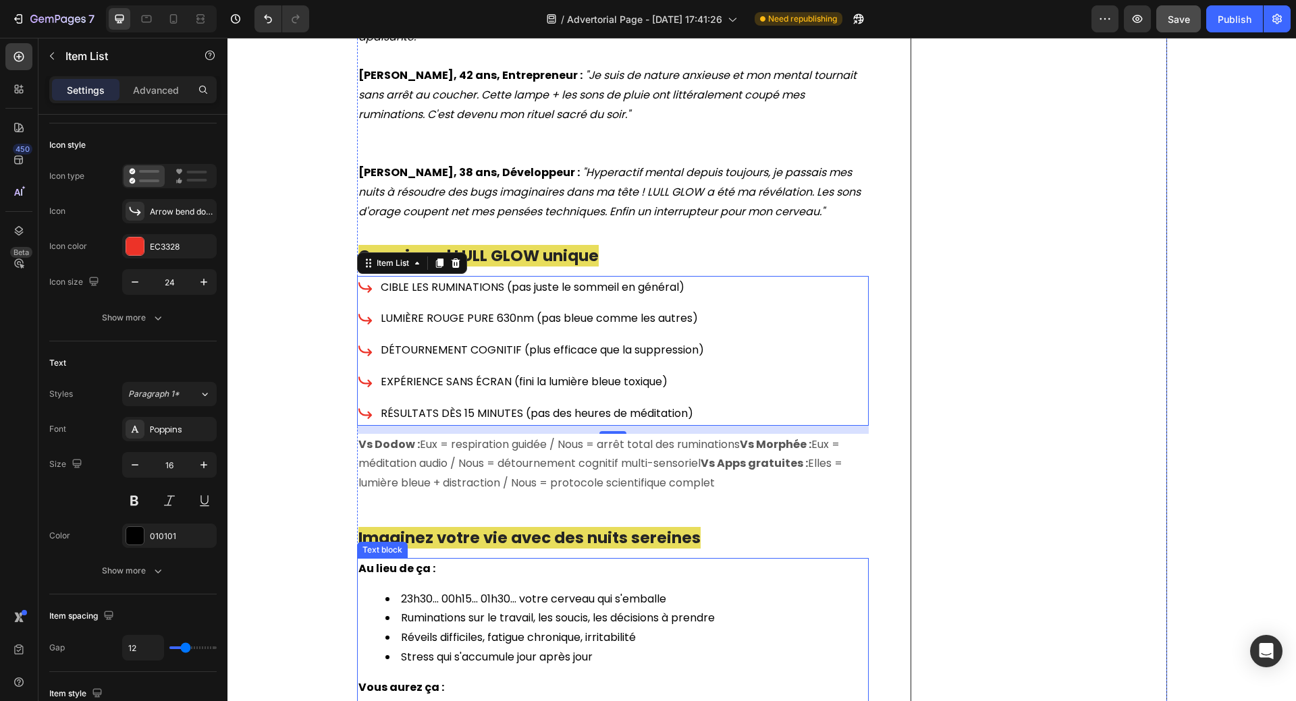
scroll to position [3576, 0]
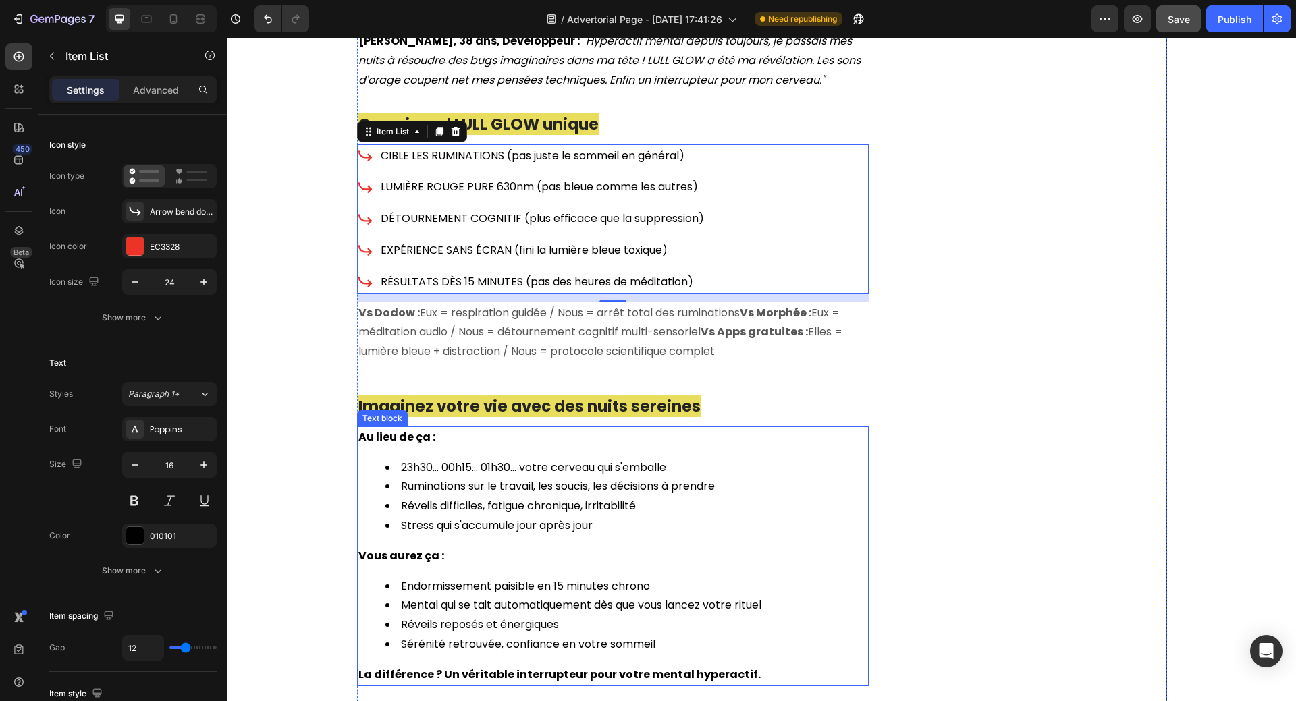
click at [707, 497] on li "Réveils difficiles, fatigue chronique, irritabilité" at bounding box center [626, 507] width 482 height 20
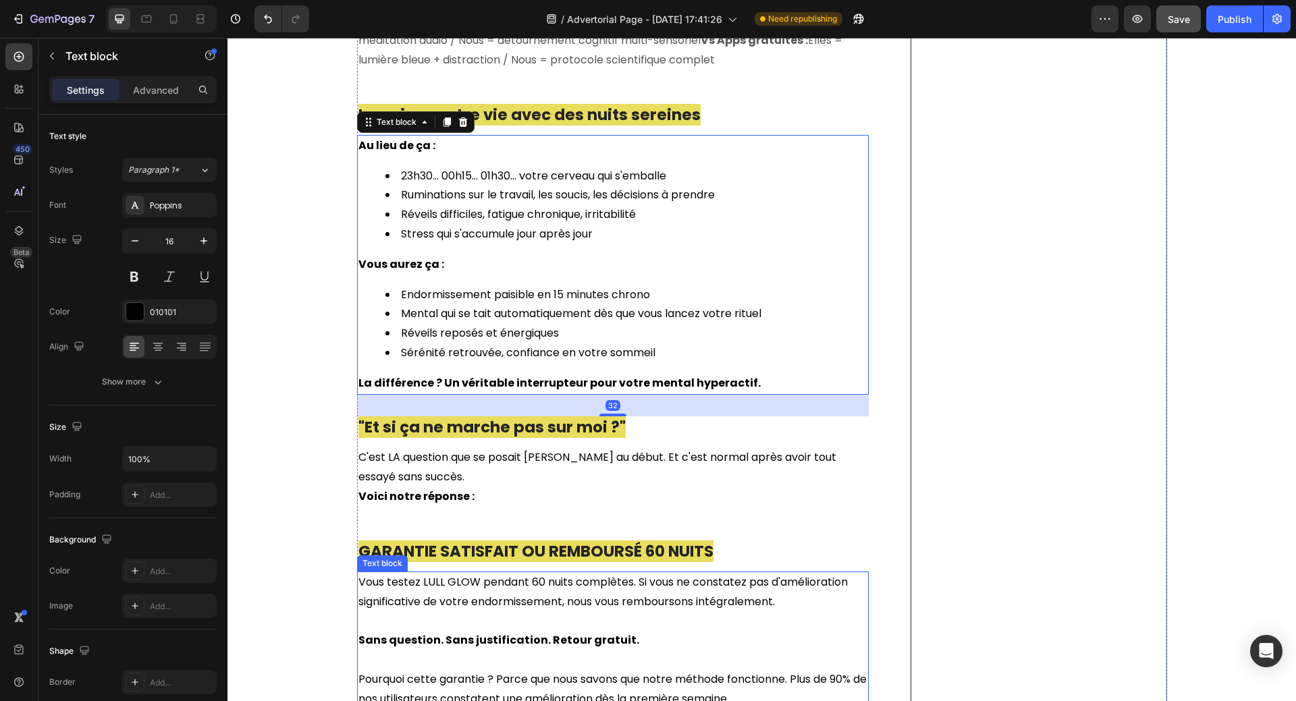
scroll to position [3914, 0]
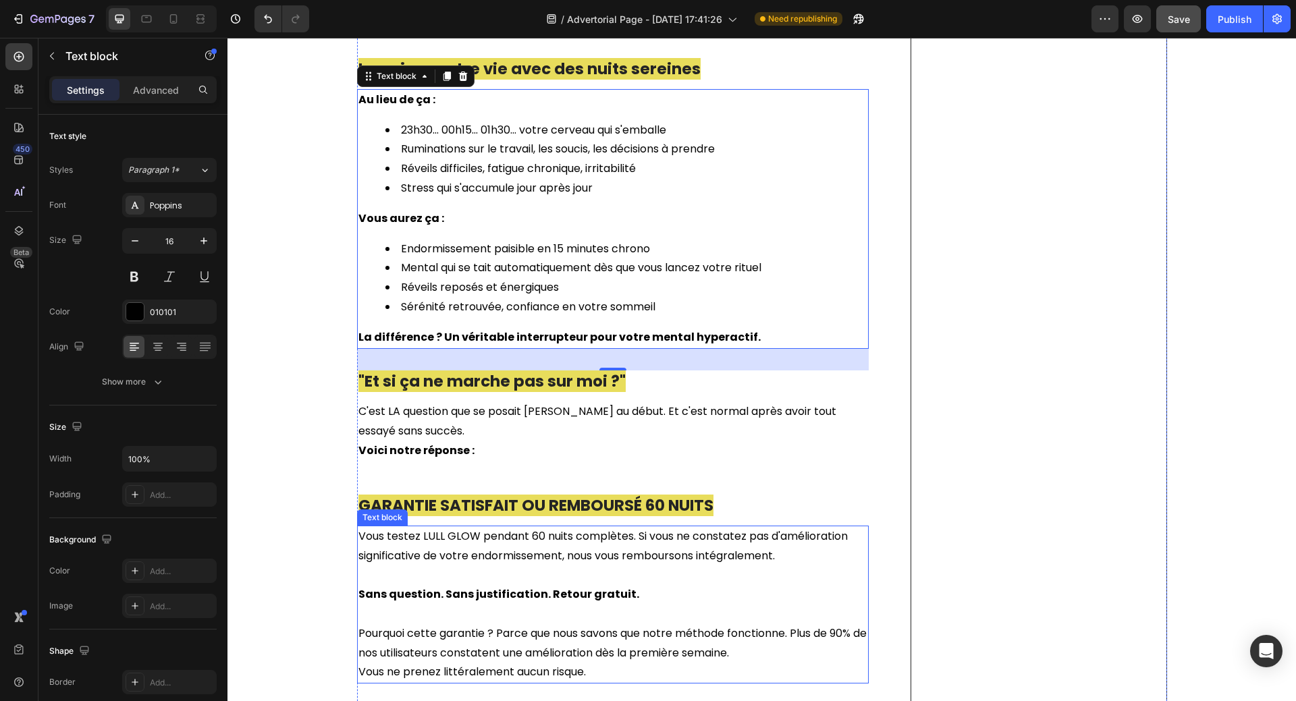
click at [691, 565] on p at bounding box center [612, 575] width 509 height 20
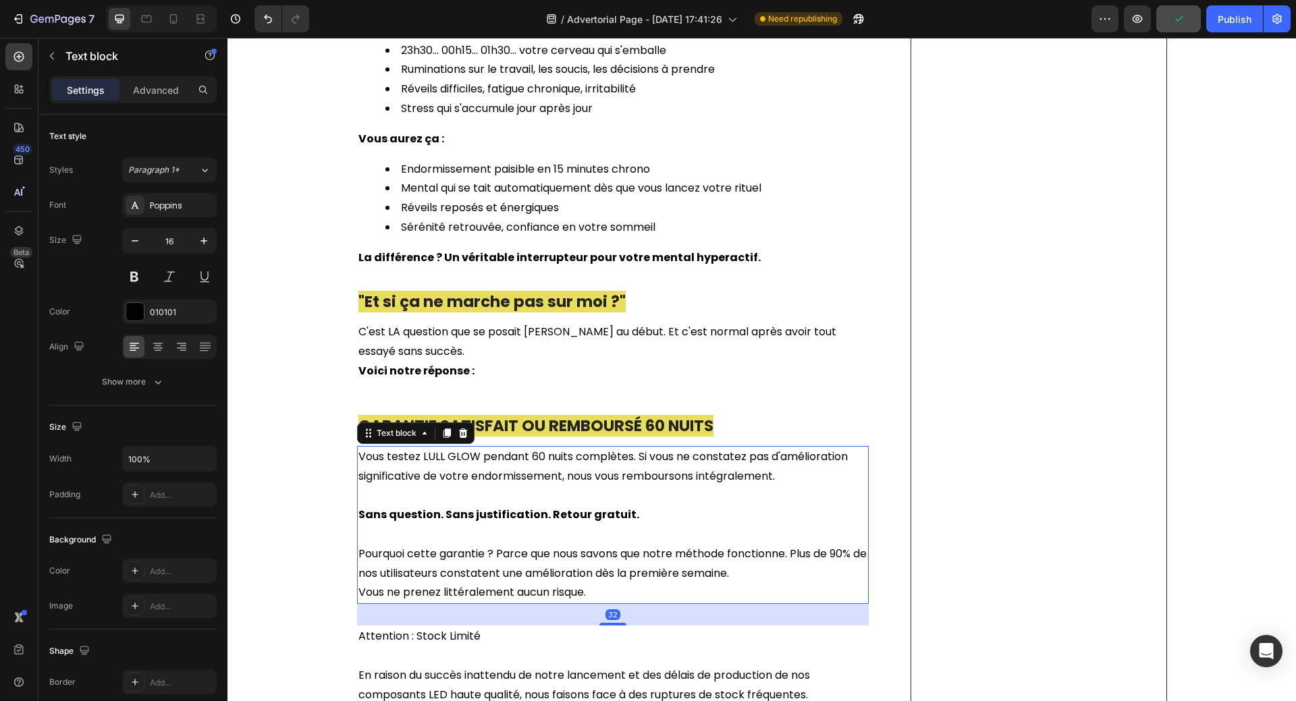
scroll to position [4251, 0]
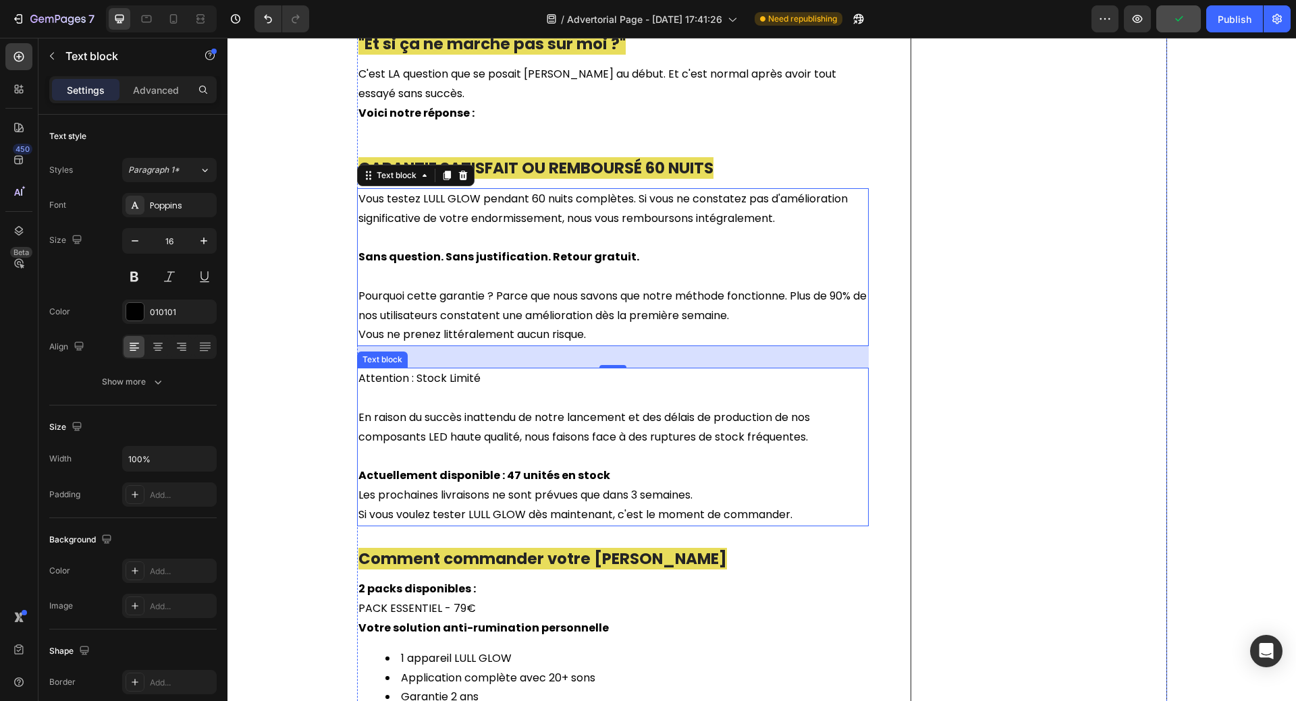
click at [744, 447] on p at bounding box center [612, 457] width 509 height 20
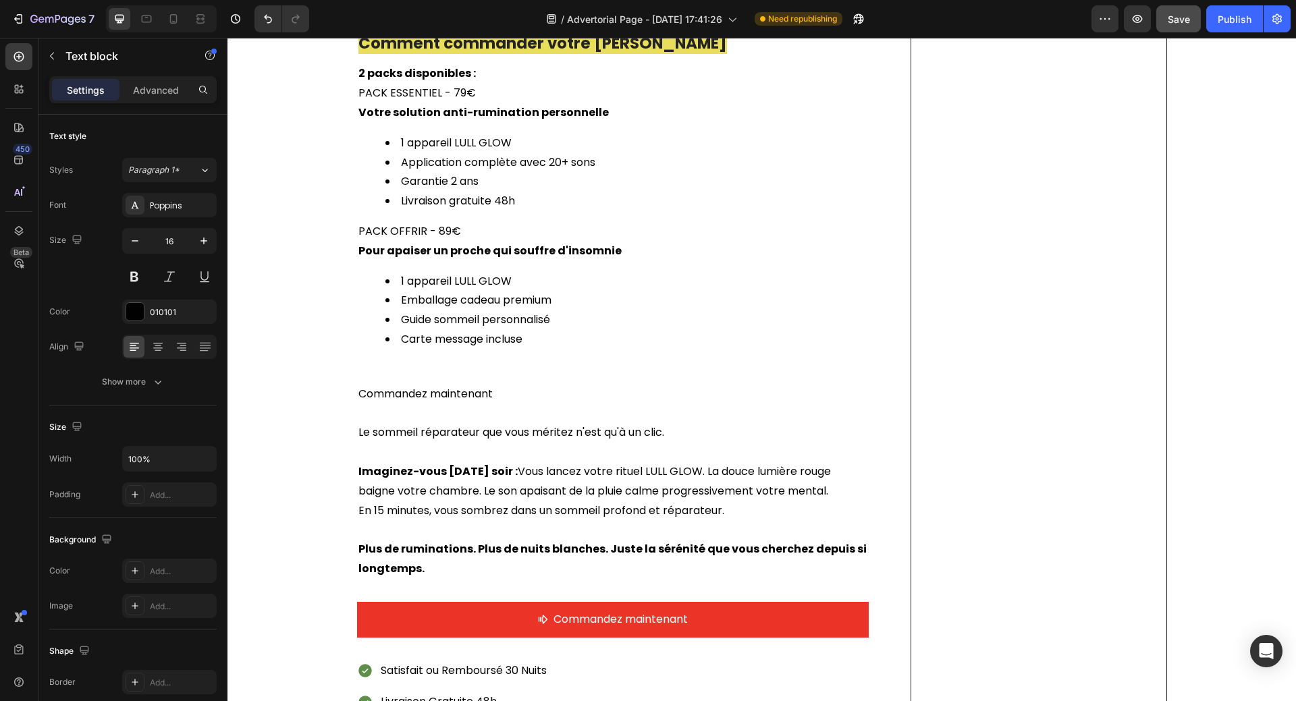
scroll to position [4791, 0]
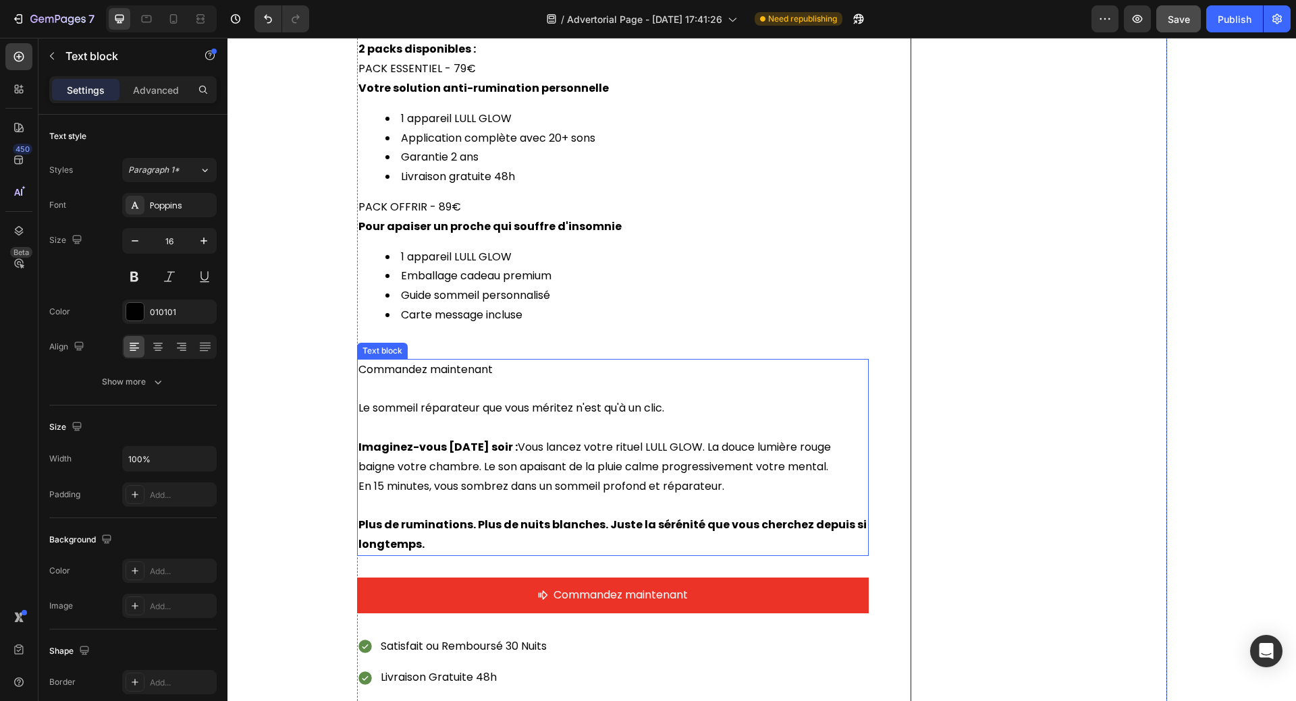
click at [696, 399] on p "Le sommeil réparateur que vous méritez n'est qu'à un clic." at bounding box center [612, 409] width 509 height 20
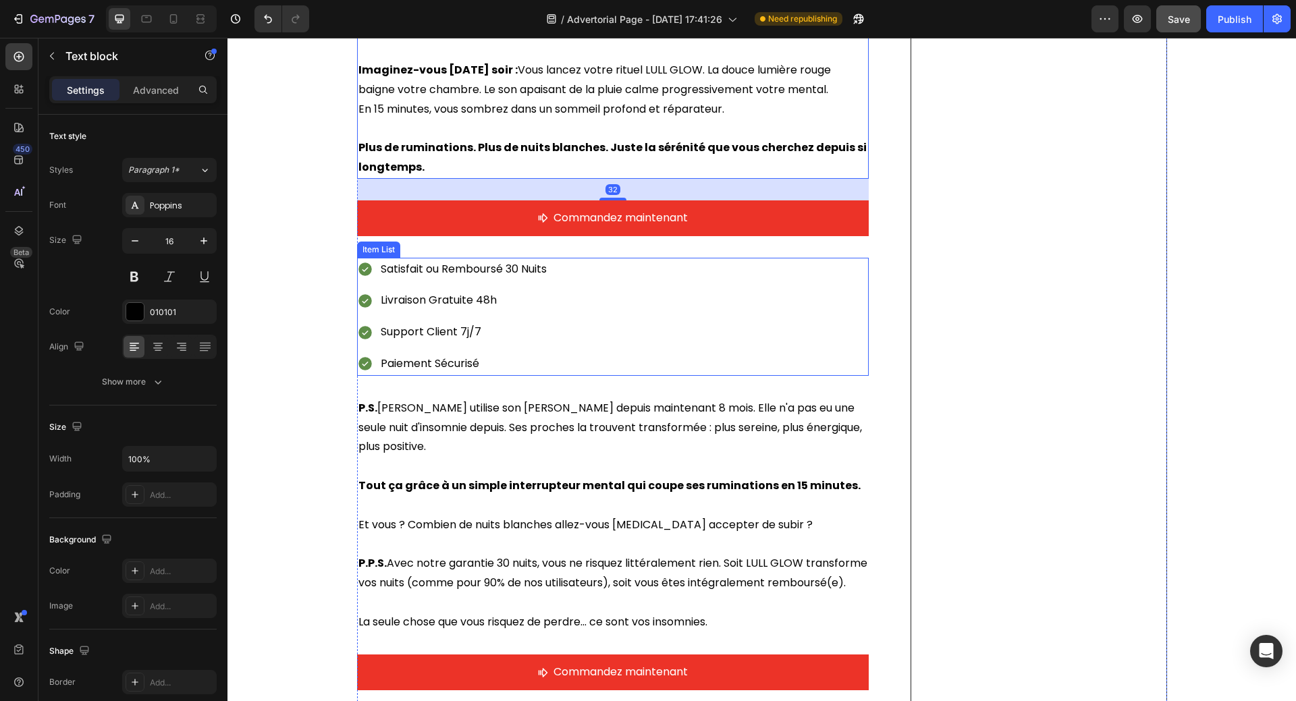
scroll to position [5196, 0]
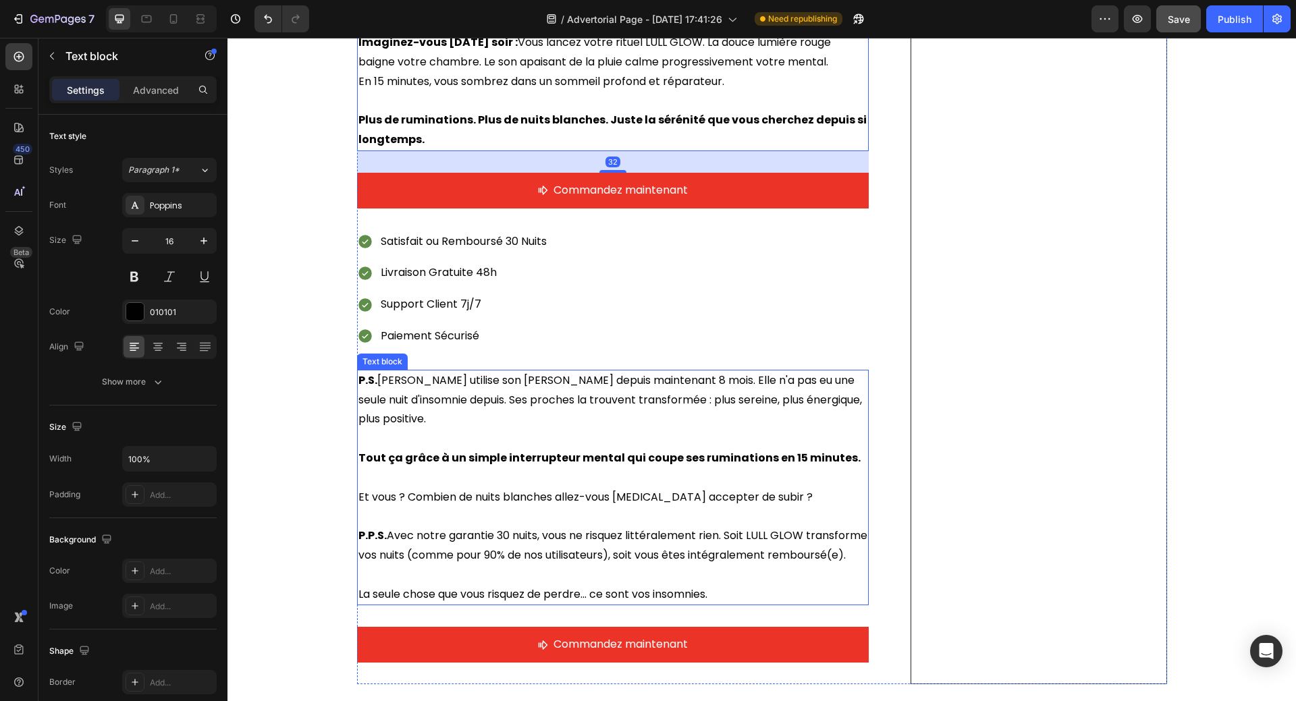
click at [696, 429] on p at bounding box center [612, 439] width 509 height 20
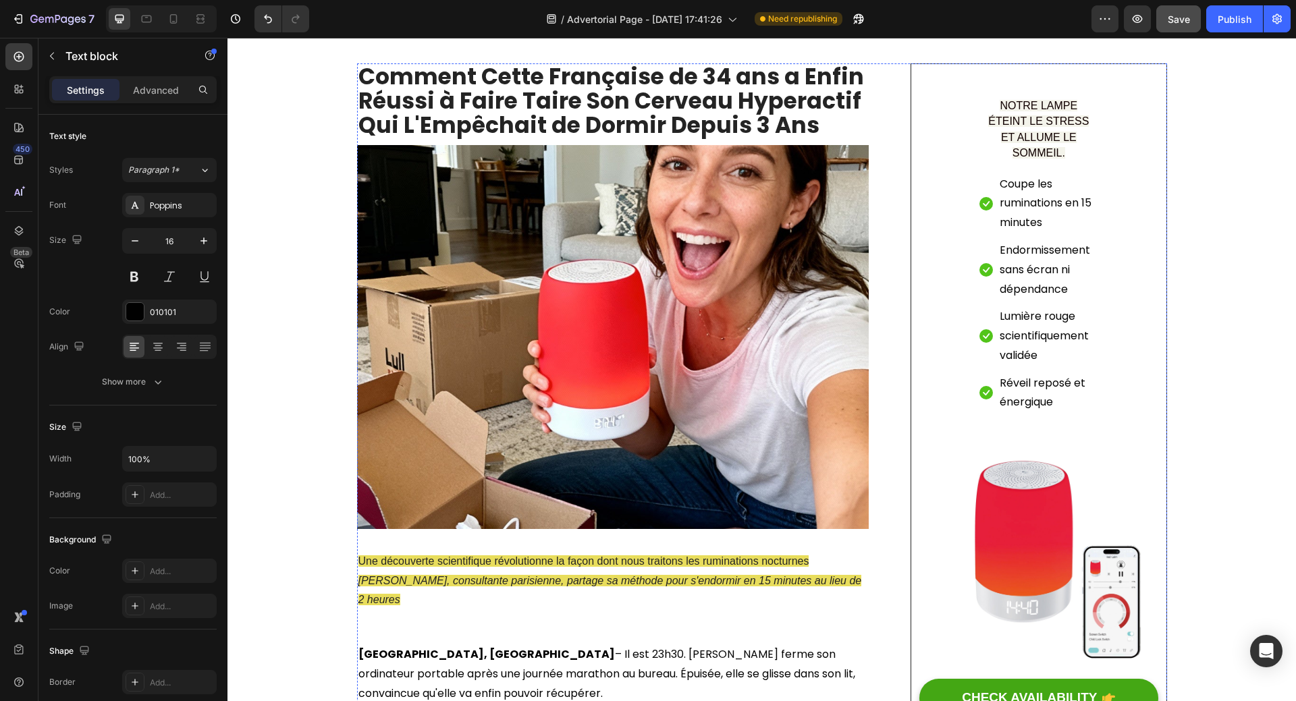
scroll to position [0, 0]
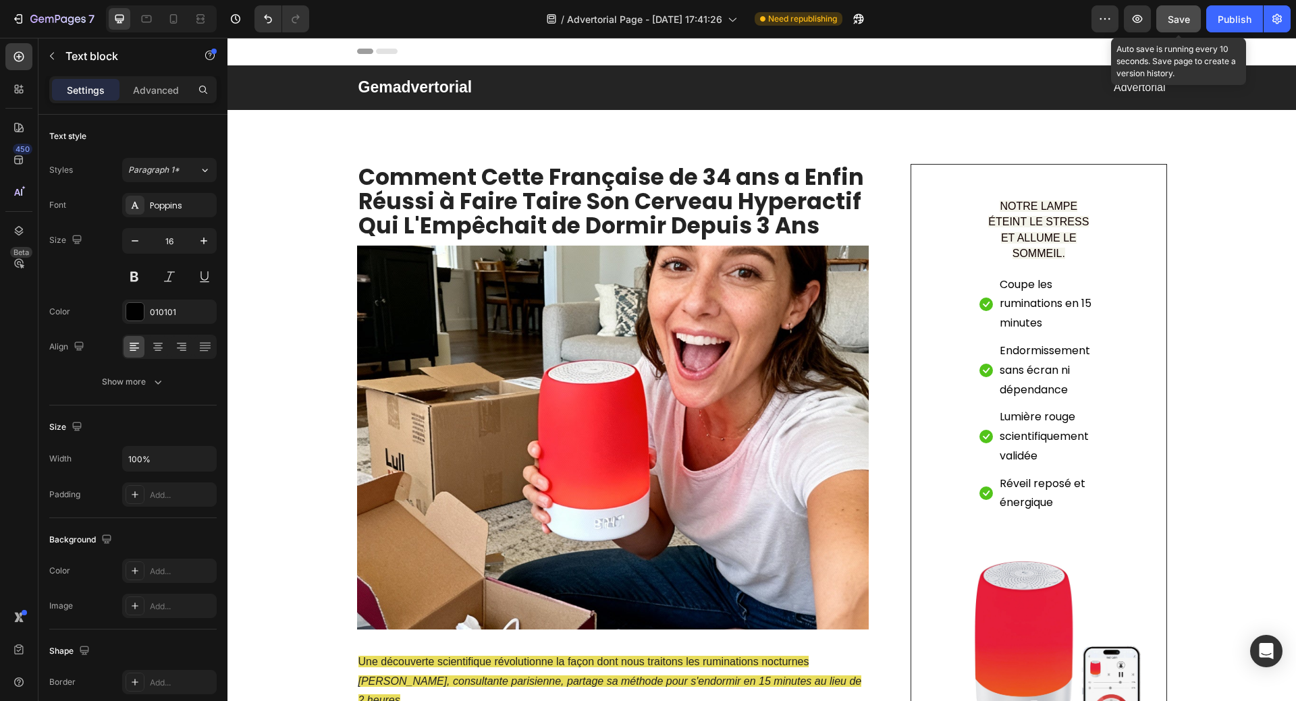
click at [1175, 16] on span "Save" at bounding box center [1178, 18] width 22 height 11
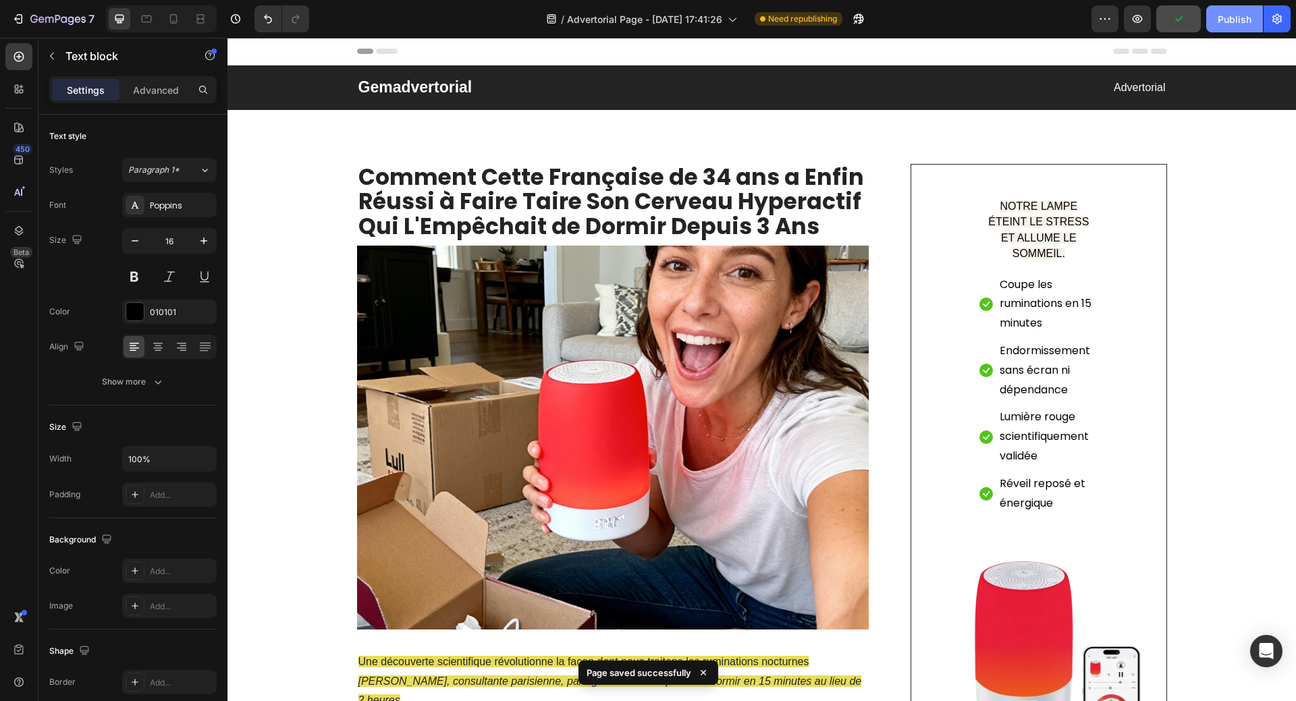
click at [1226, 19] on div "Publish" at bounding box center [1234, 19] width 34 height 14
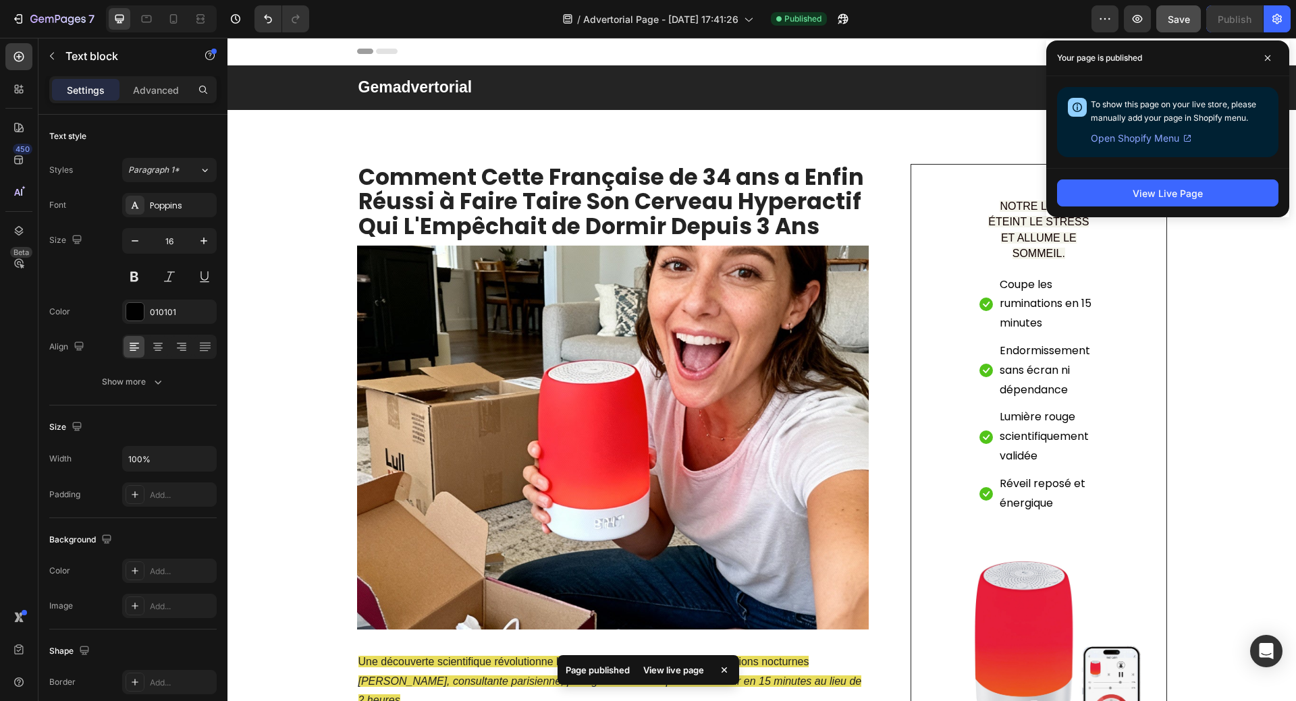
click at [1163, 139] on span "Open Shopify Menu" at bounding box center [1134, 138] width 88 height 16
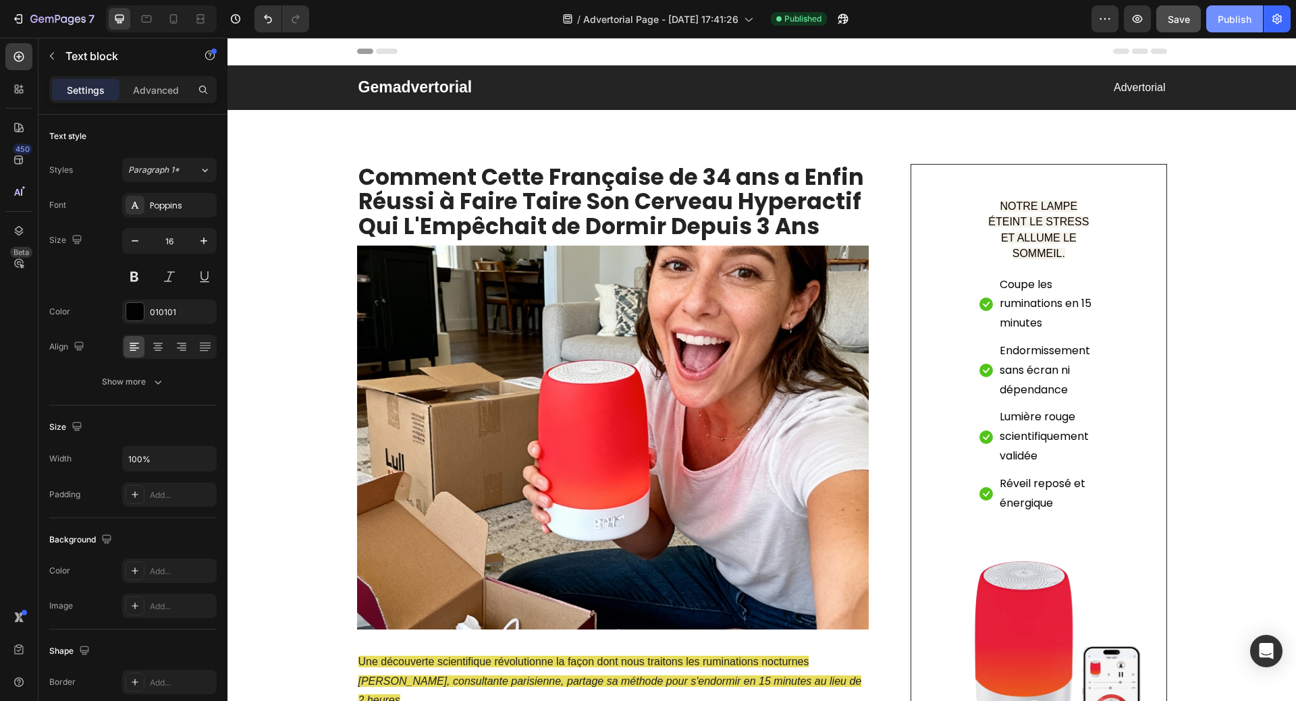
click at [1223, 20] on div "Publish" at bounding box center [1234, 19] width 34 height 14
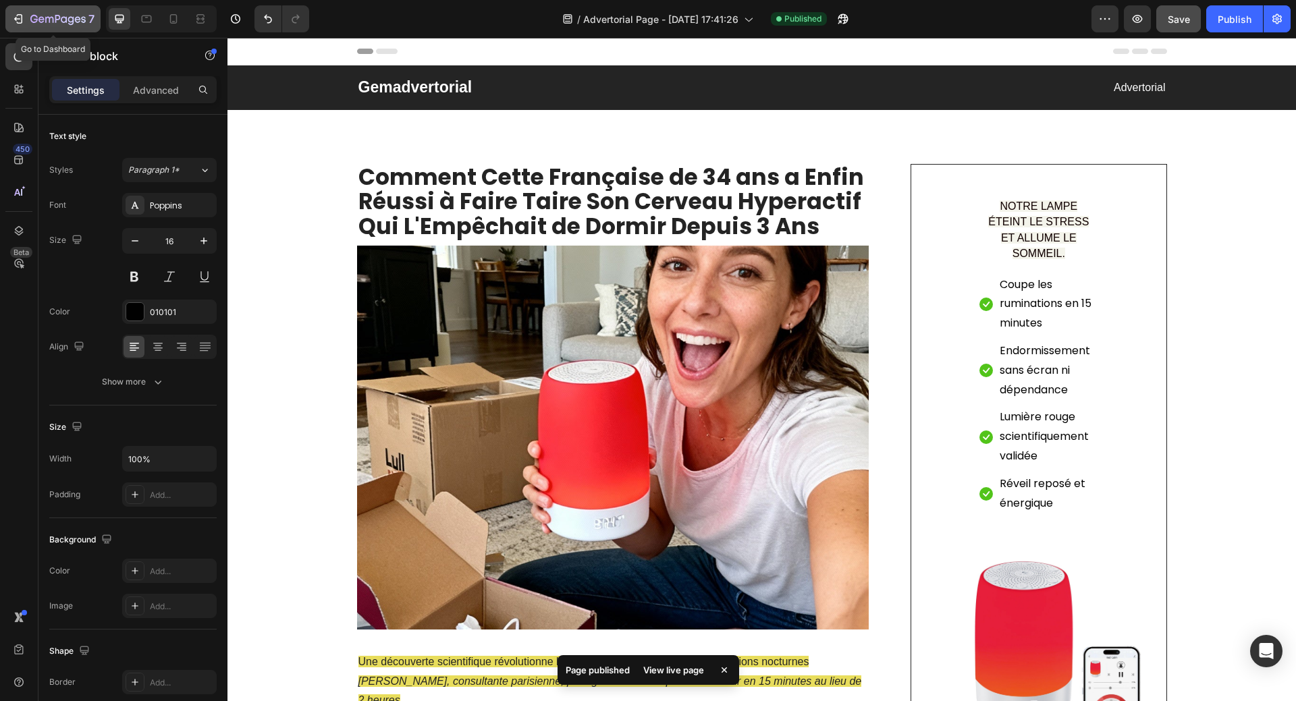
click at [17, 18] on icon "button" at bounding box center [17, 18] width 13 height 13
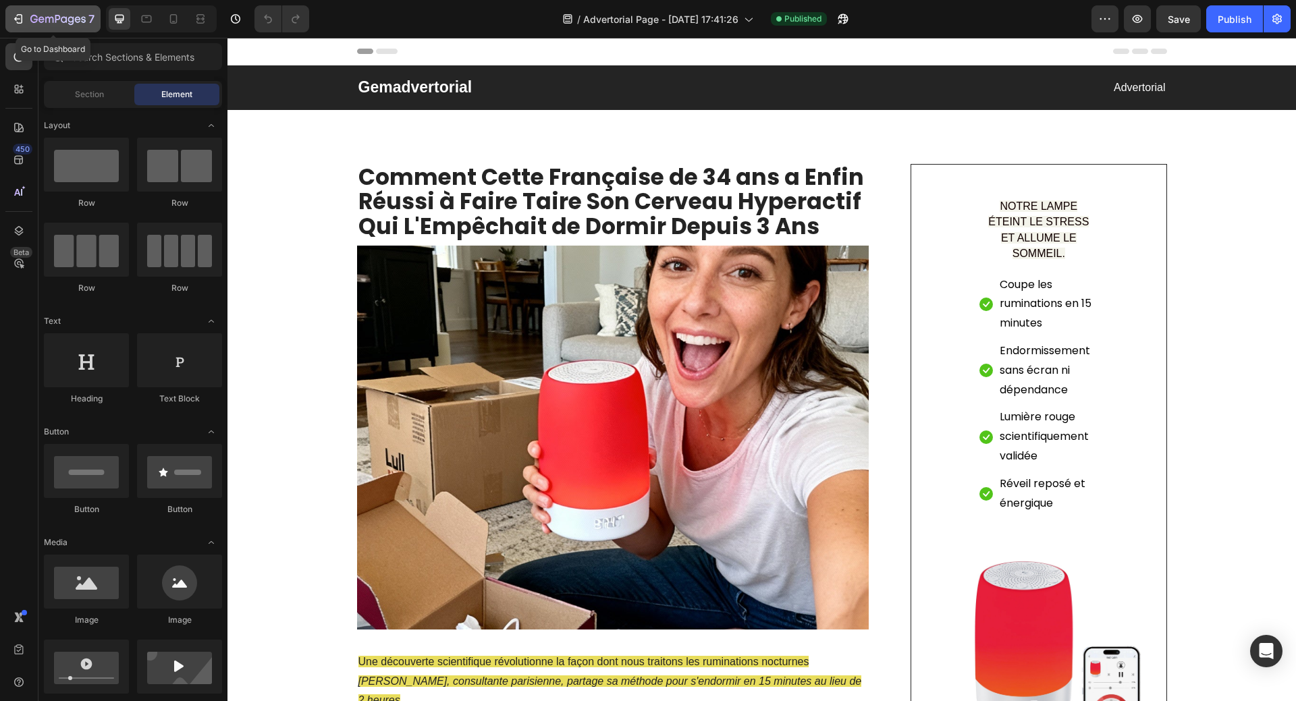
click at [23, 20] on icon "button" at bounding box center [17, 18] width 13 height 13
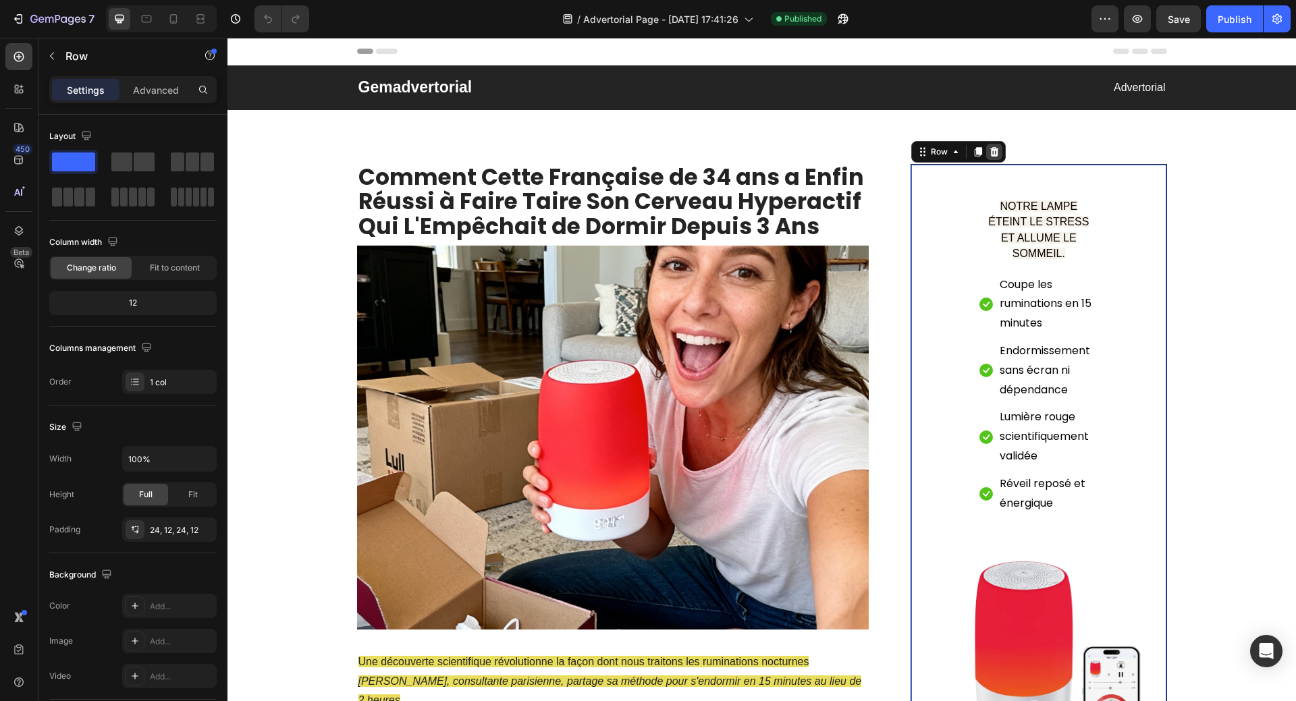
click at [989, 152] on icon at bounding box center [994, 151] width 11 height 11
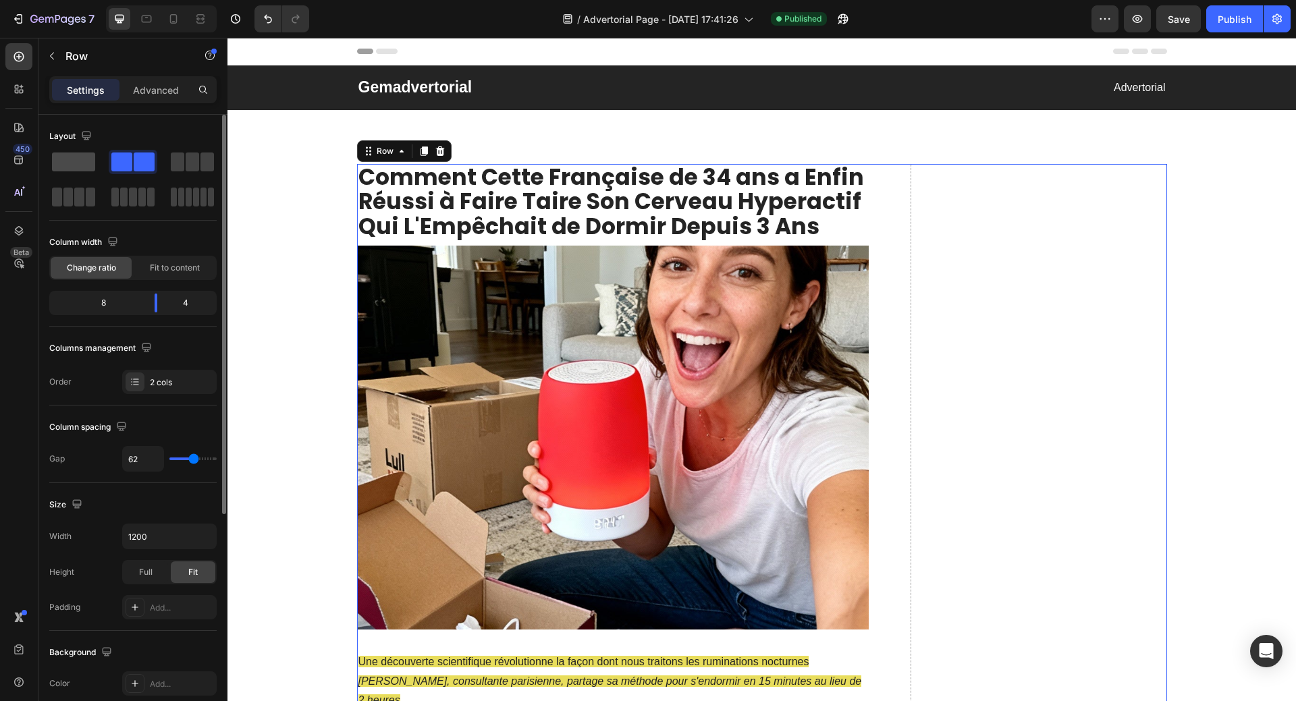
click at [75, 165] on span at bounding box center [73, 162] width 43 height 19
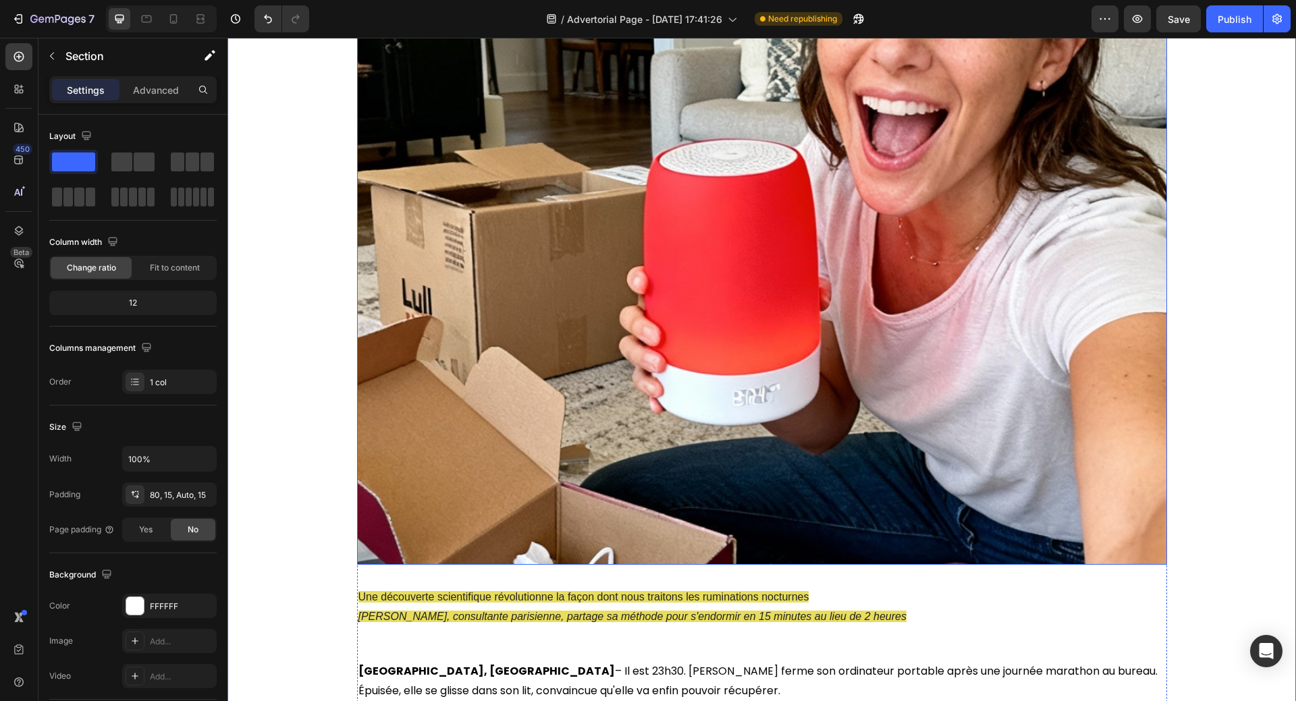
scroll to position [270, 0]
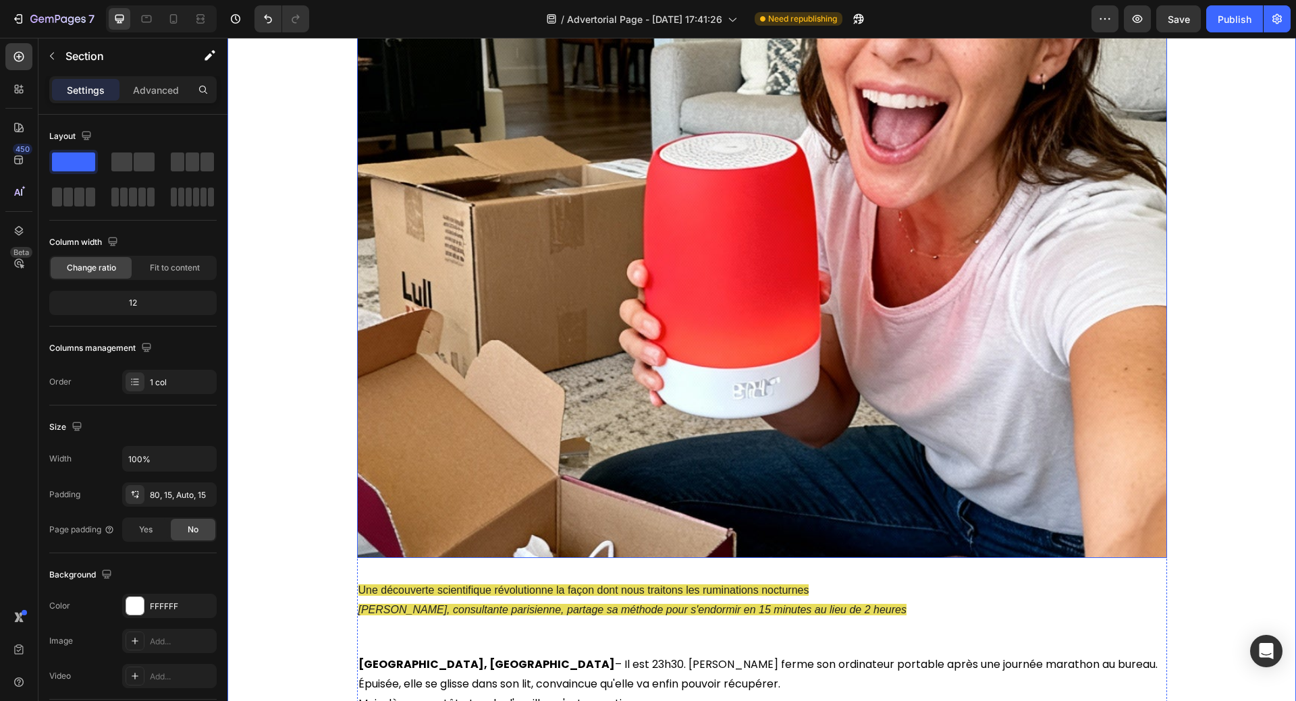
click at [707, 306] on img at bounding box center [762, 254] width 810 height 607
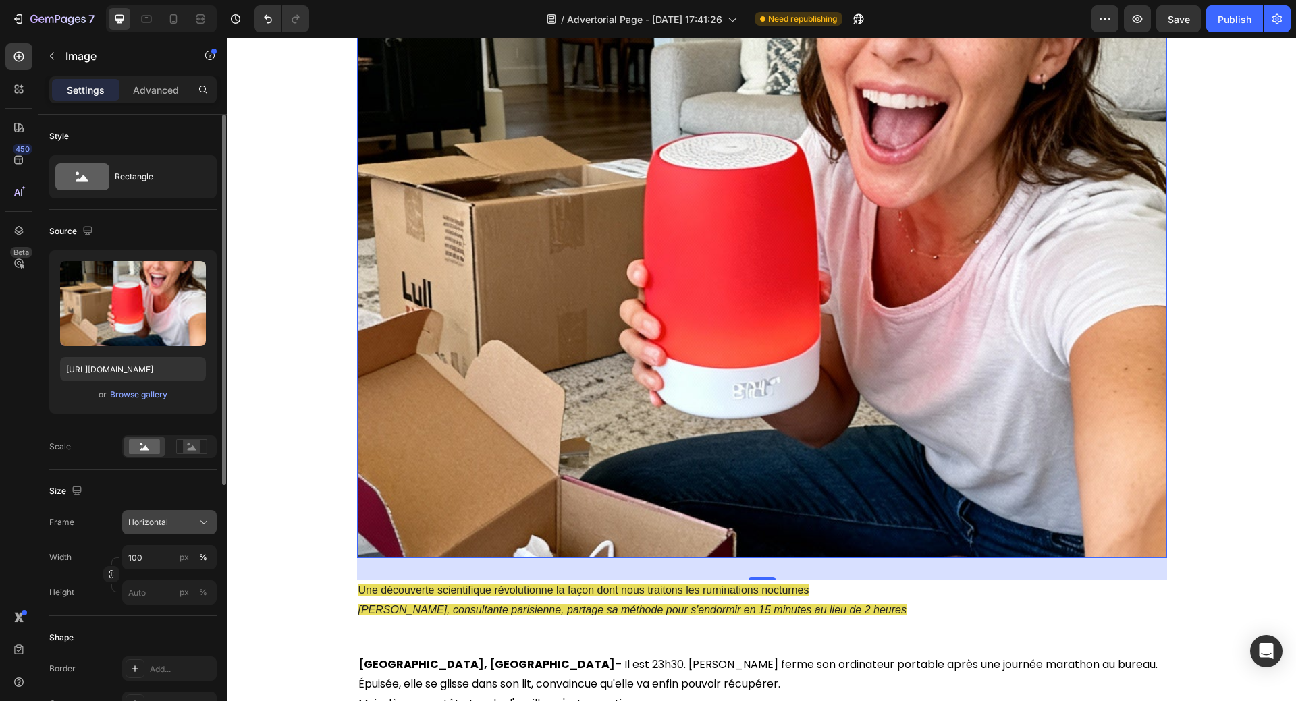
click at [192, 524] on div "Horizontal" at bounding box center [161, 522] width 66 height 12
click at [165, 556] on input "100" at bounding box center [169, 557] width 94 height 24
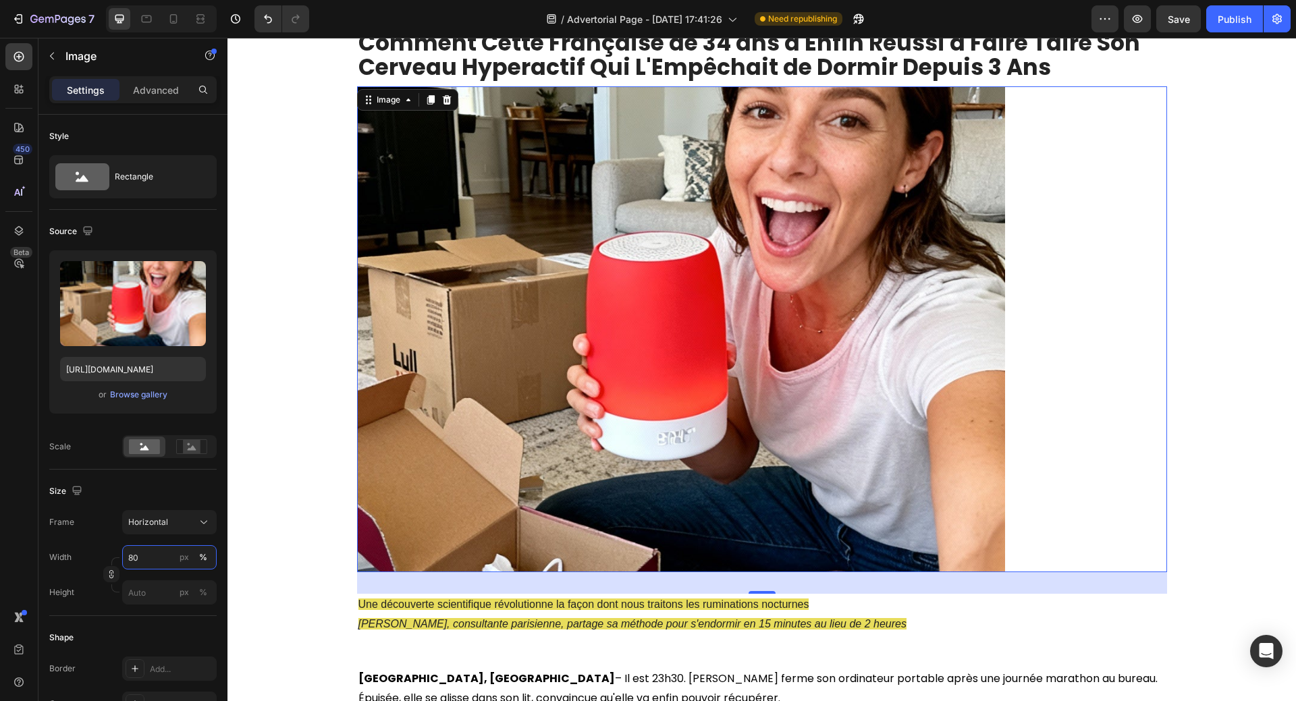
scroll to position [202, 0]
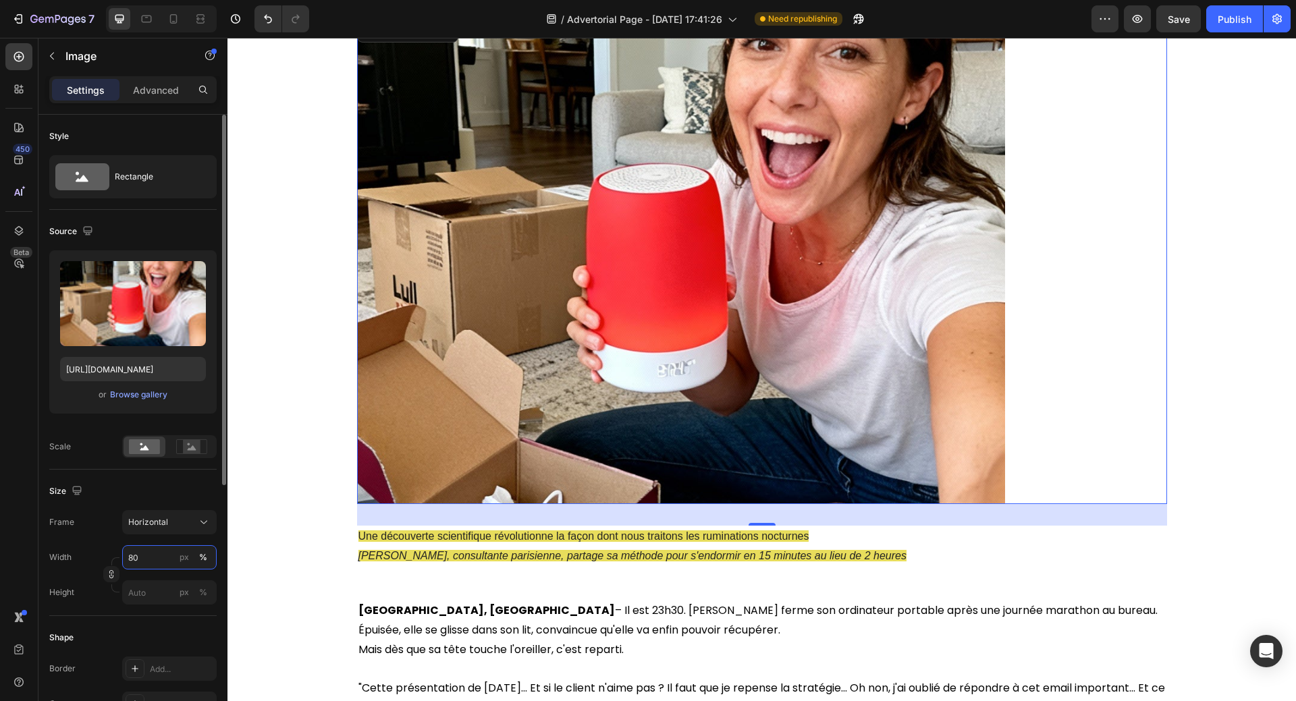
click at [147, 563] on input "80" at bounding box center [169, 557] width 94 height 24
type input "8"
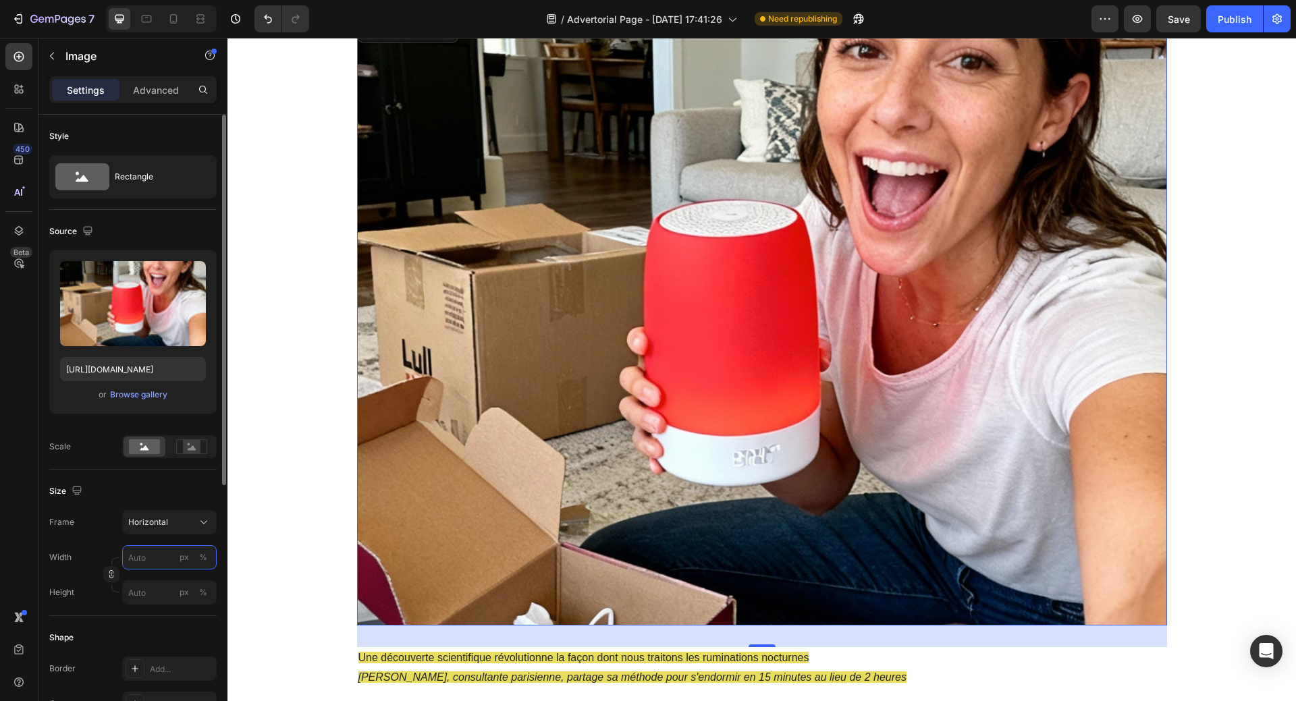
type input "1"
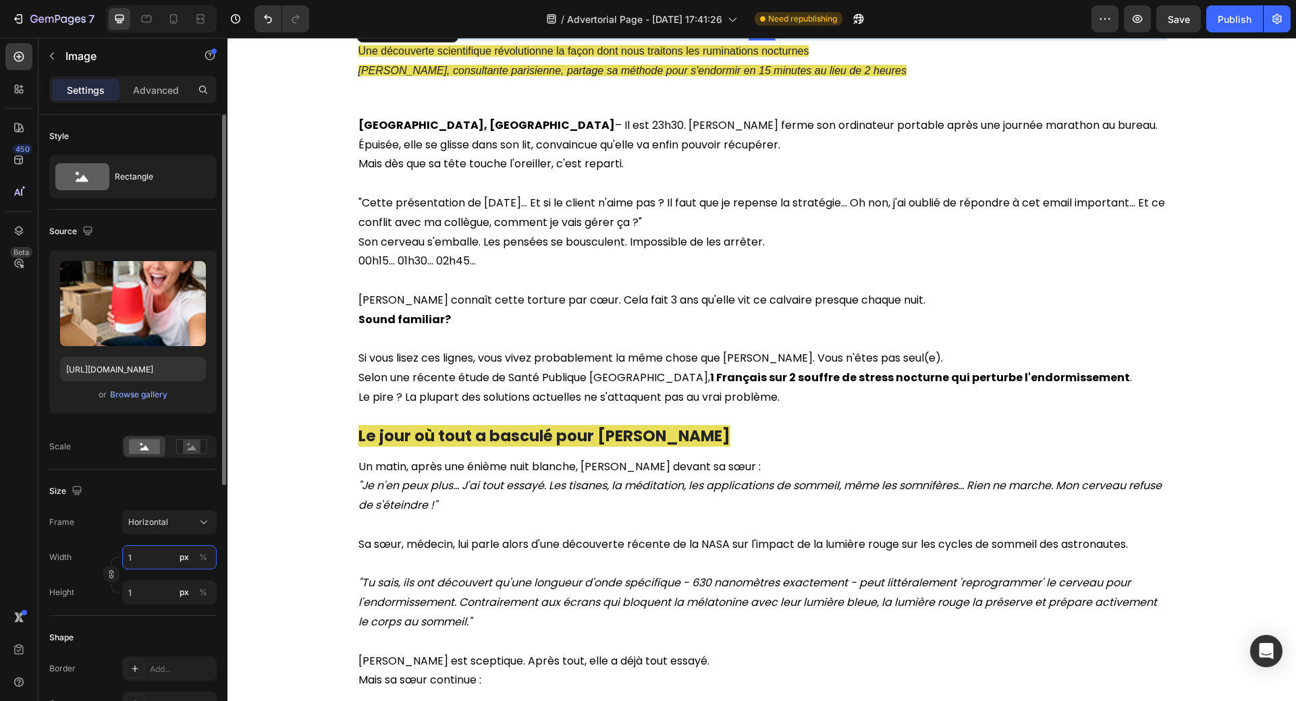
type input "10"
type input "8"
type input "100"
type input "75"
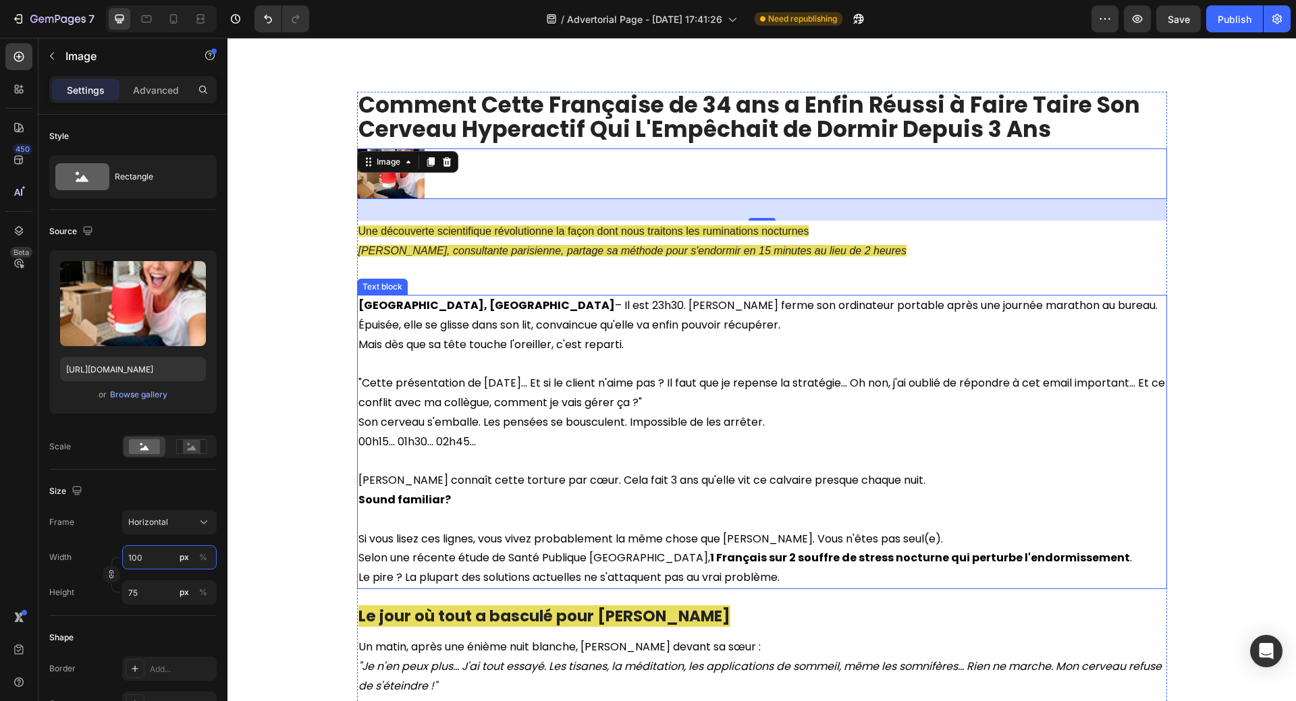
scroll to position [0, 0]
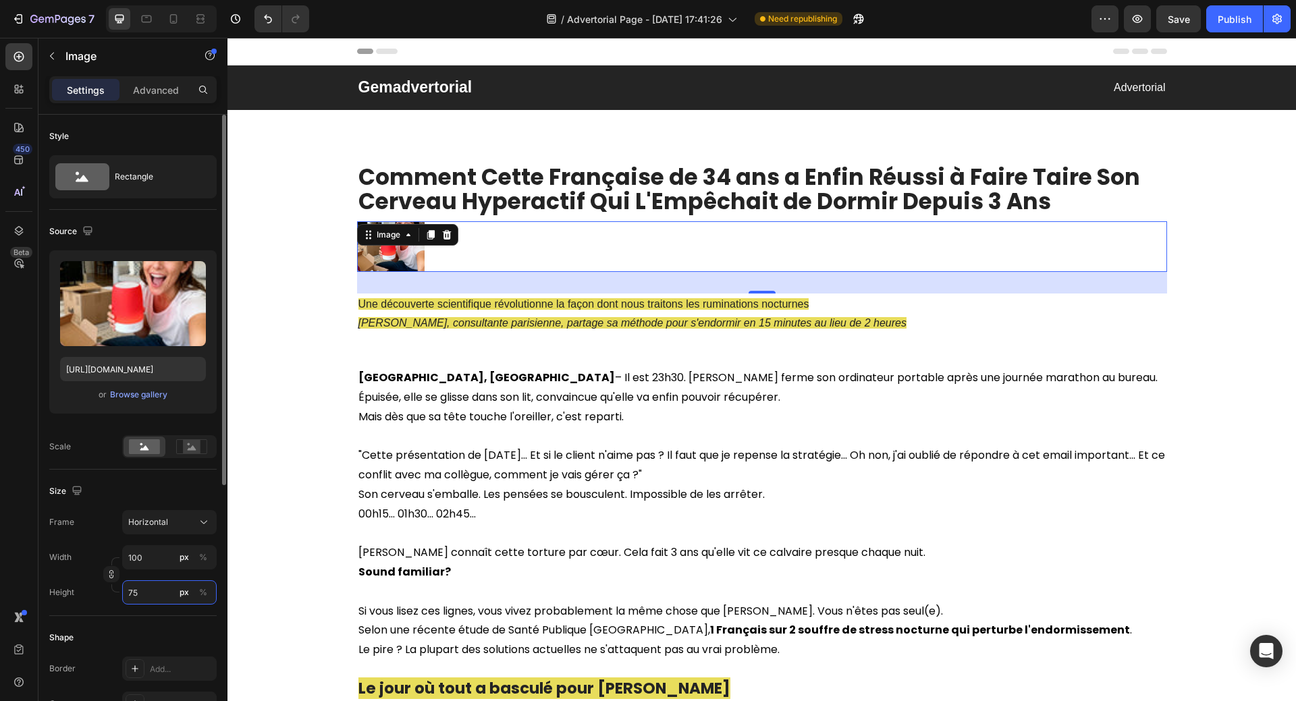
click at [146, 595] on input "75" at bounding box center [169, 592] width 94 height 24
type input "1"
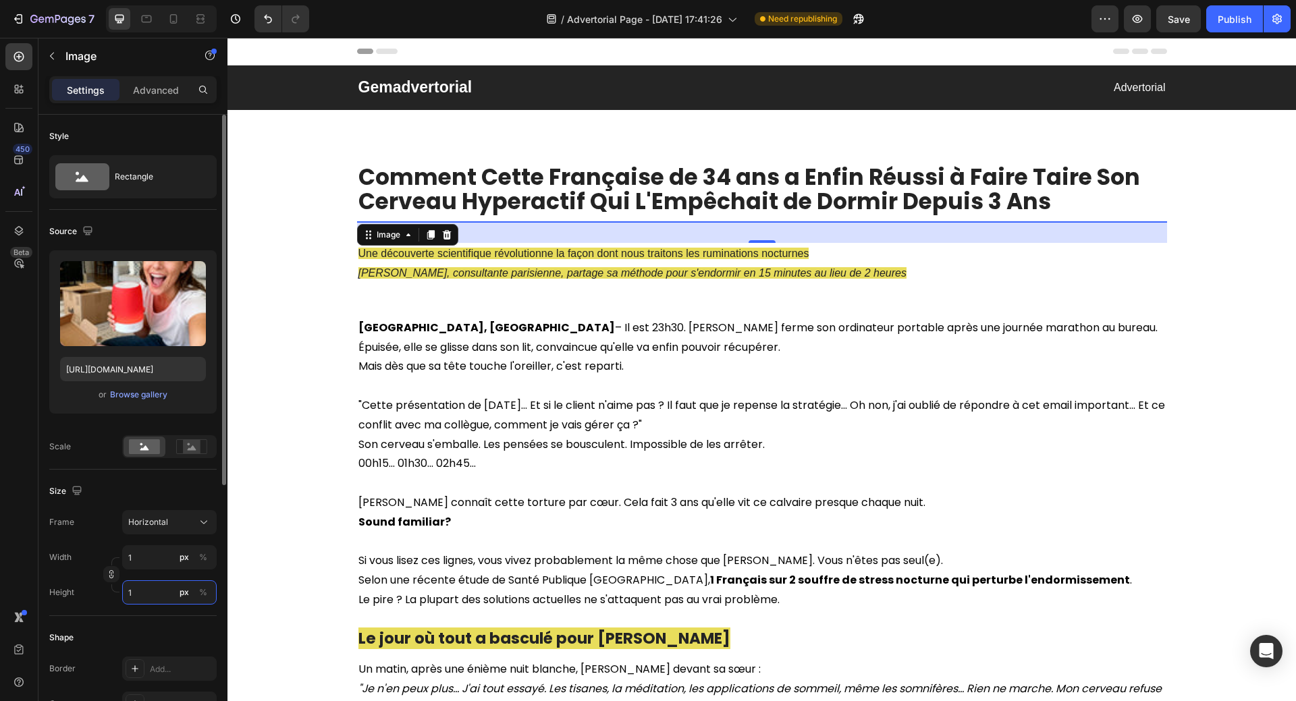
type input "13"
type input "10"
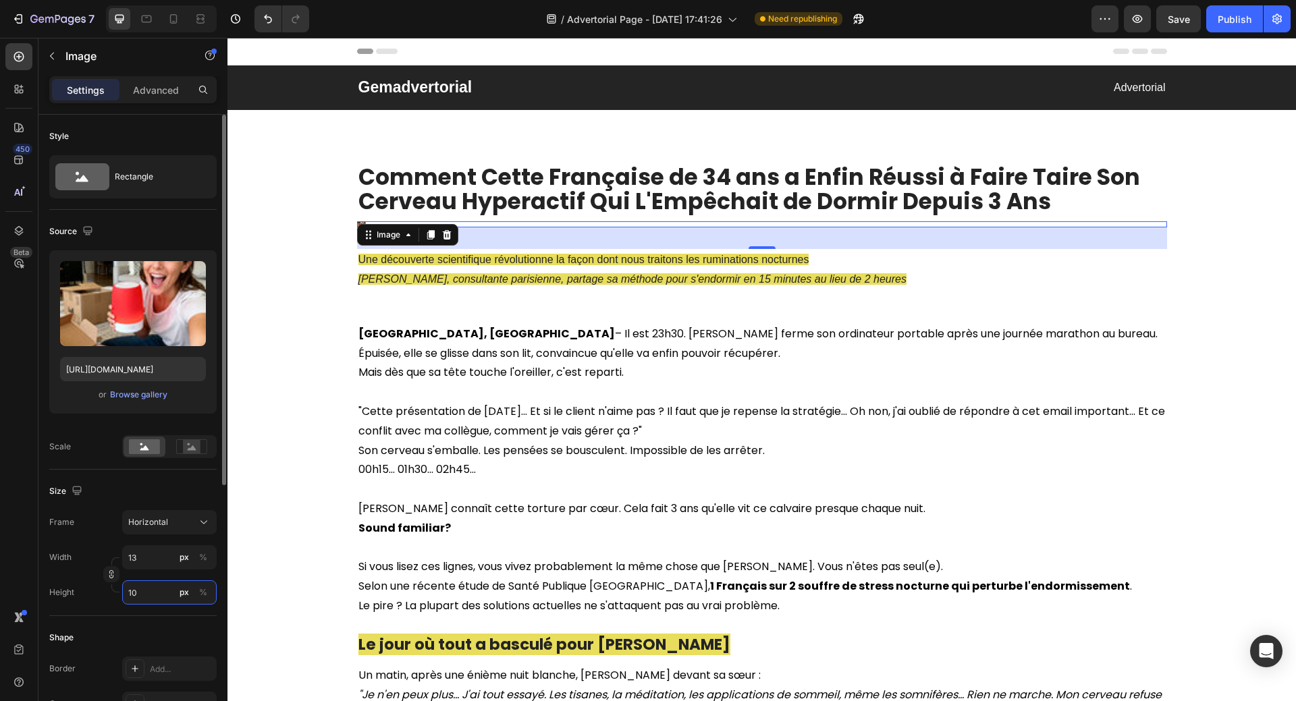
type input "133"
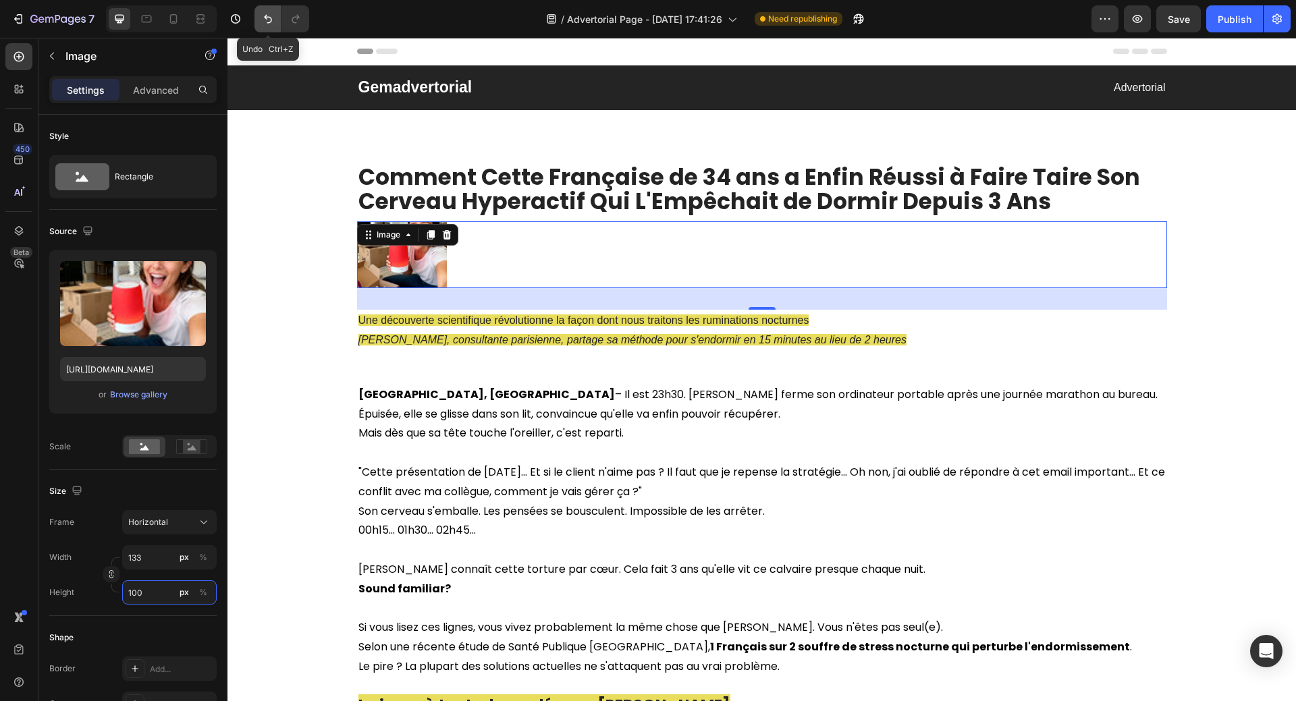
type input "100"
click at [262, 26] on button "Undo/Redo" at bounding box center [267, 18] width 27 height 27
click at [263, 25] on icon "Undo/Redo" at bounding box center [267, 18] width 13 height 13
type input "100"
type input "75"
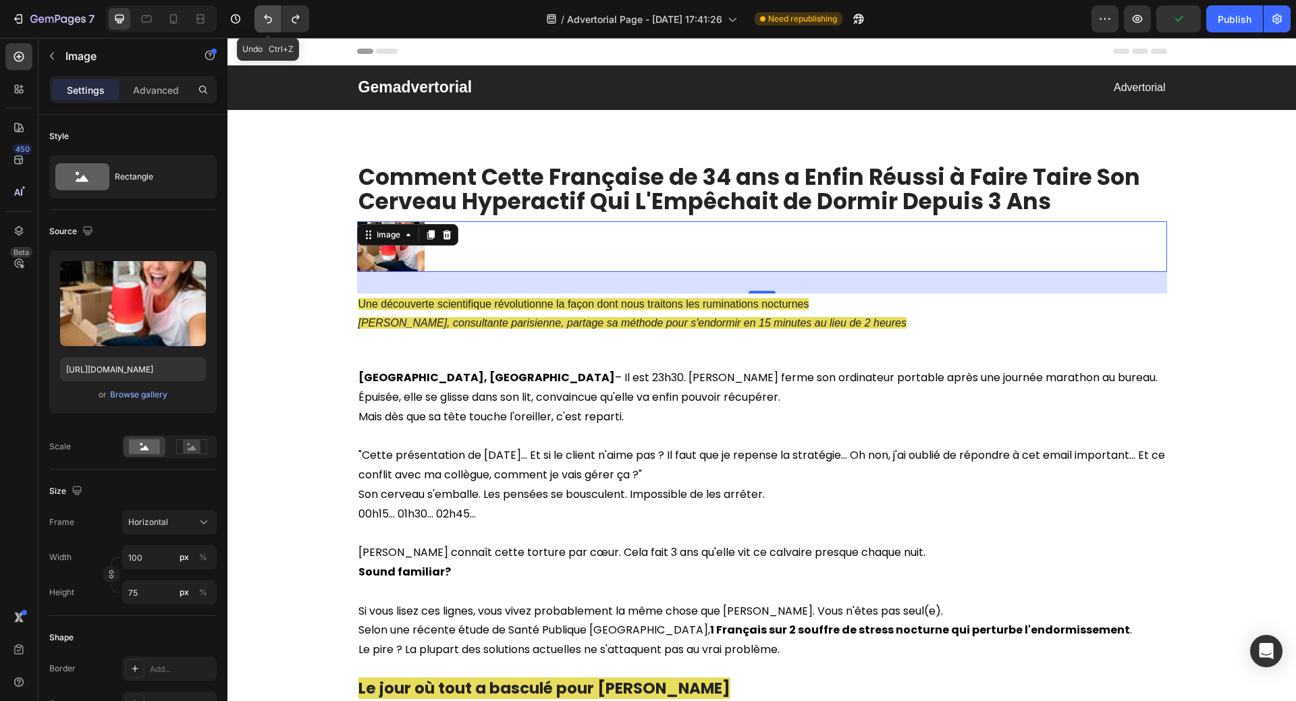
click at [263, 25] on icon "Undo/Redo" at bounding box center [267, 18] width 13 height 13
click at [267, 23] on icon "Undo/Redo" at bounding box center [267, 18] width 13 height 13
type input "80"
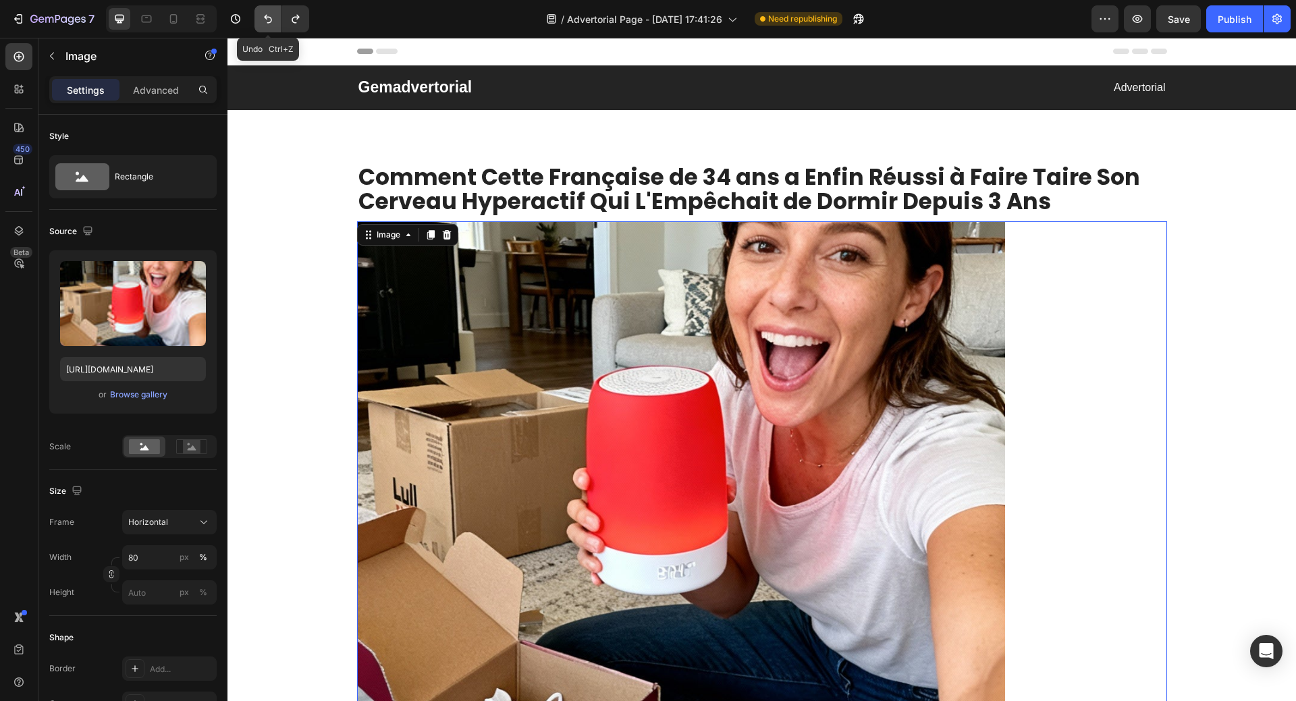
click at [269, 20] on icon "Undo/Redo" at bounding box center [267, 18] width 13 height 13
type input "100"
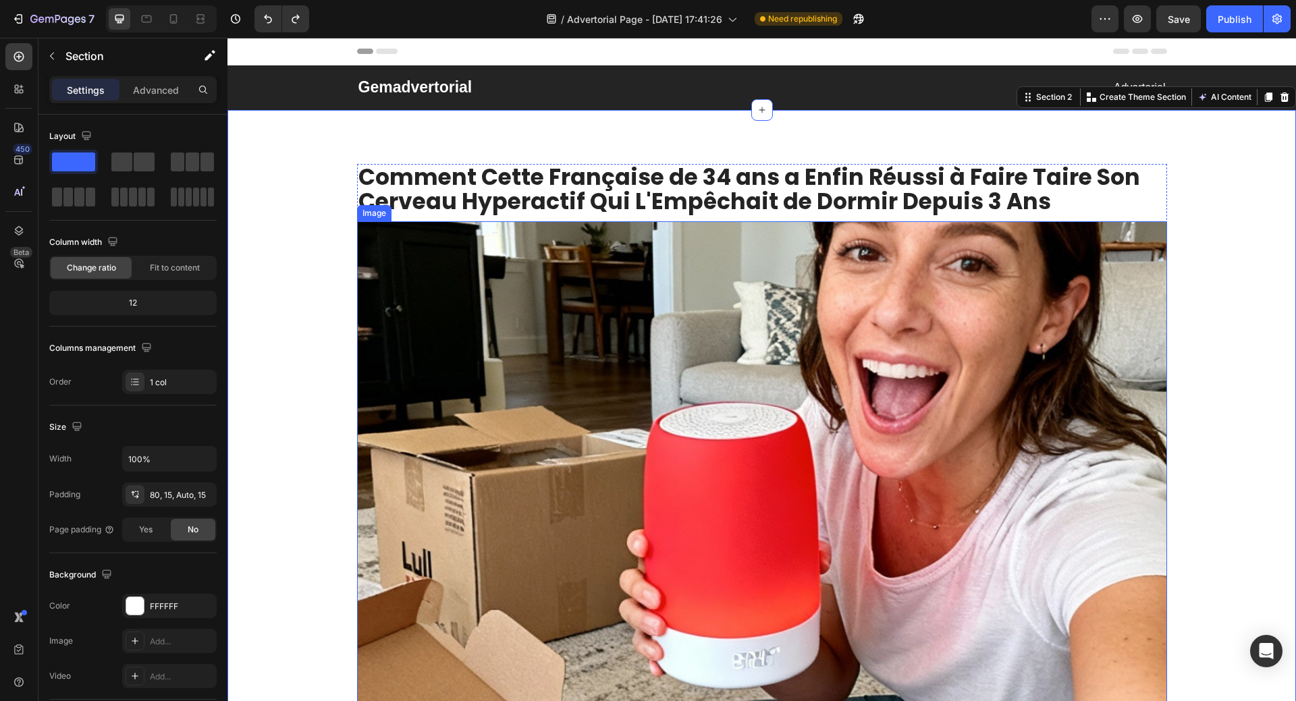
click at [427, 413] on img at bounding box center [762, 524] width 810 height 607
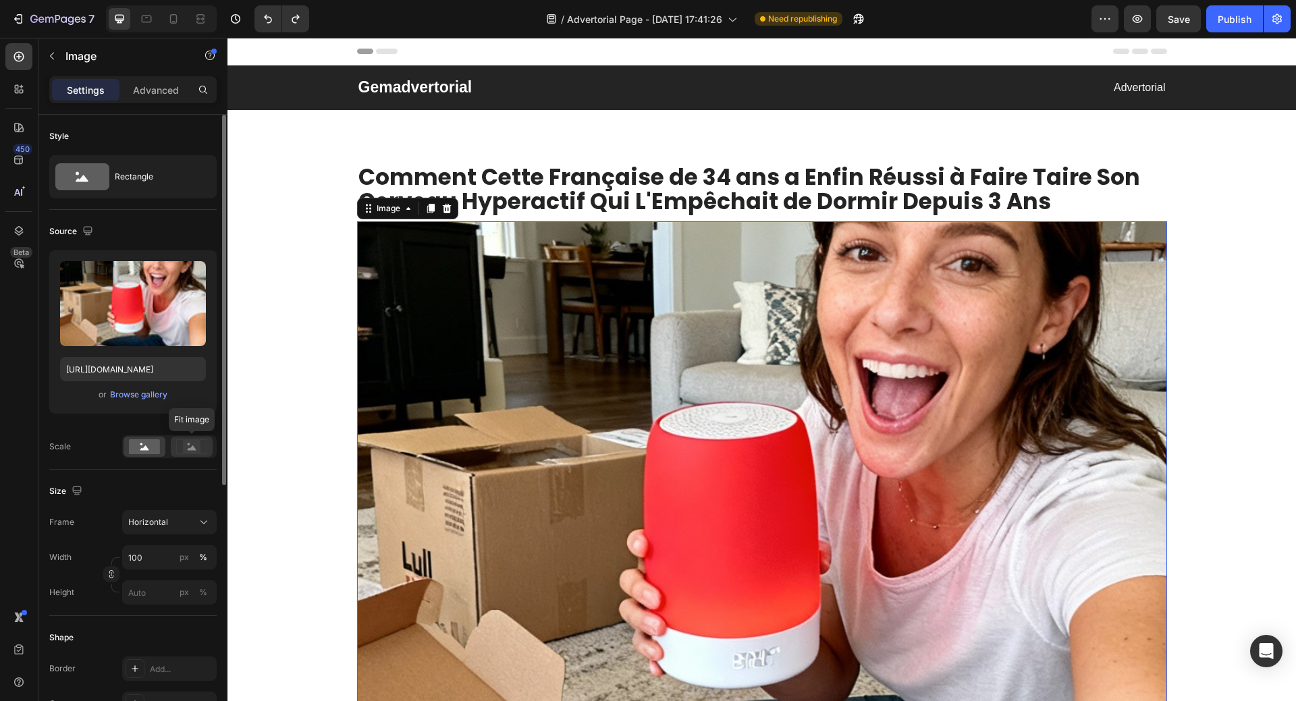
click at [186, 445] on rect at bounding box center [192, 446] width 18 height 13
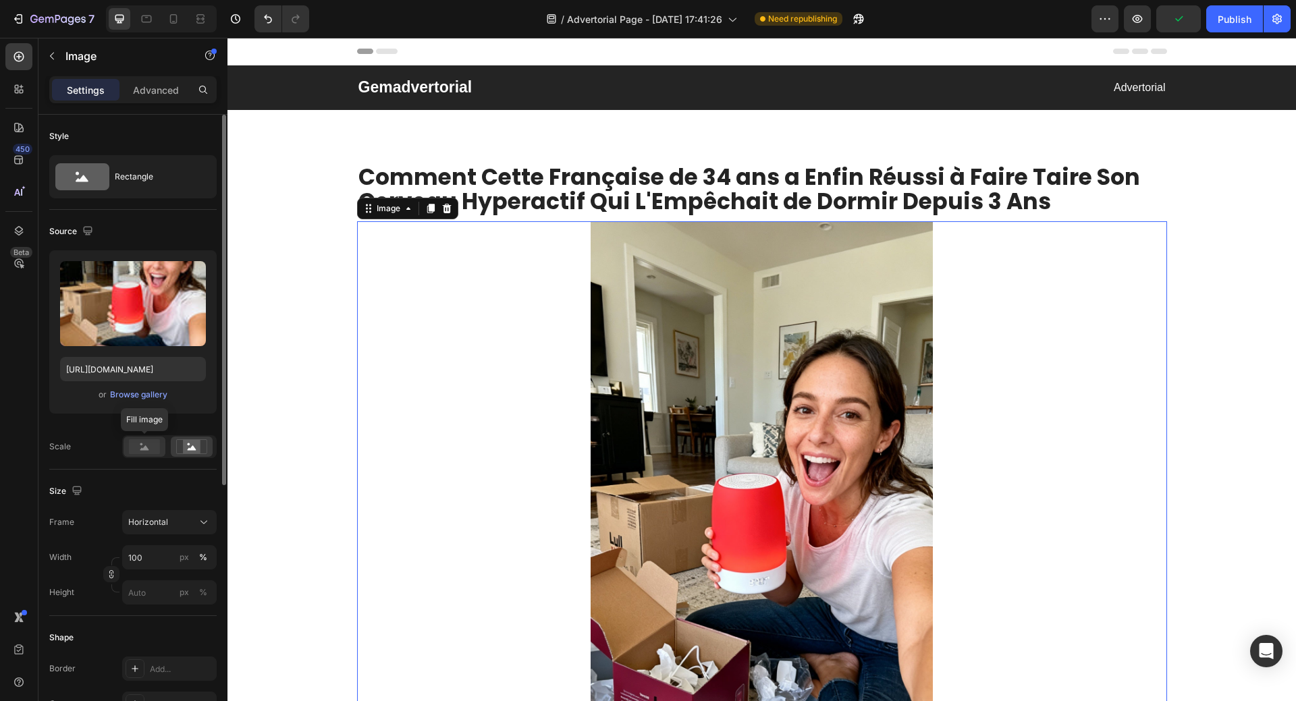
click at [146, 447] on icon at bounding box center [144, 447] width 9 height 5
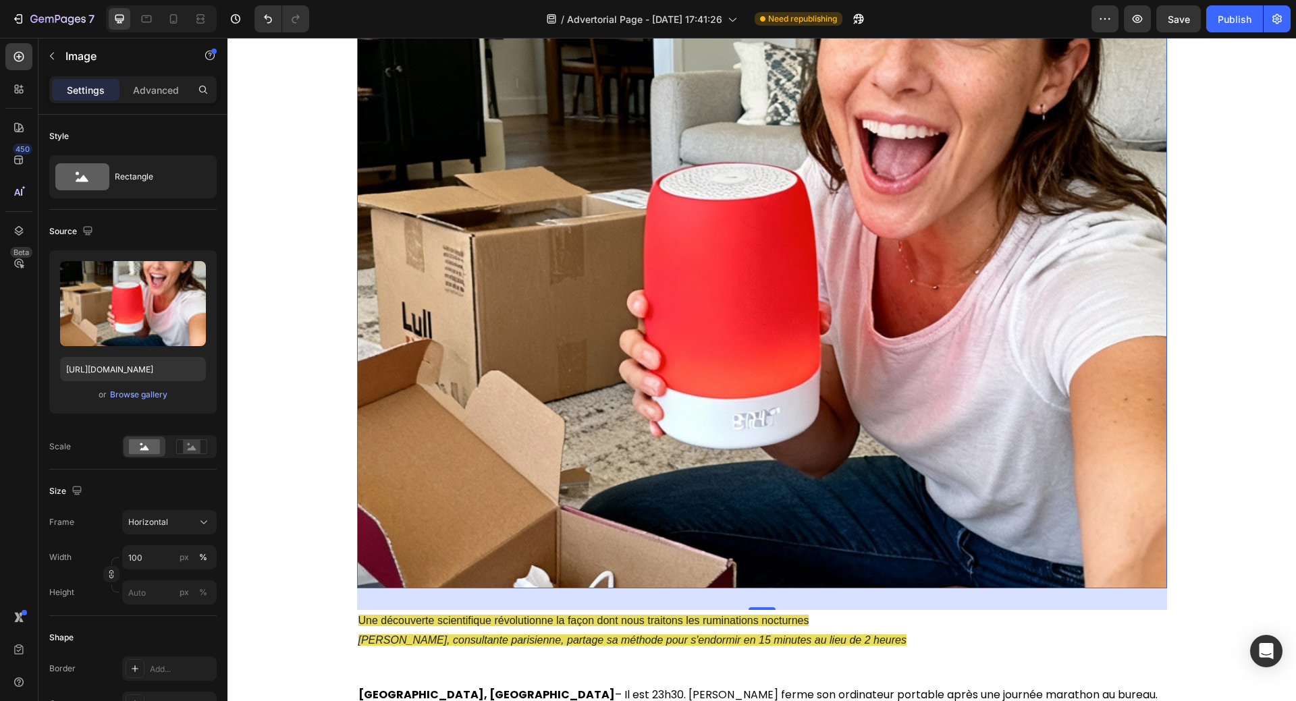
scroll to position [337, 0]
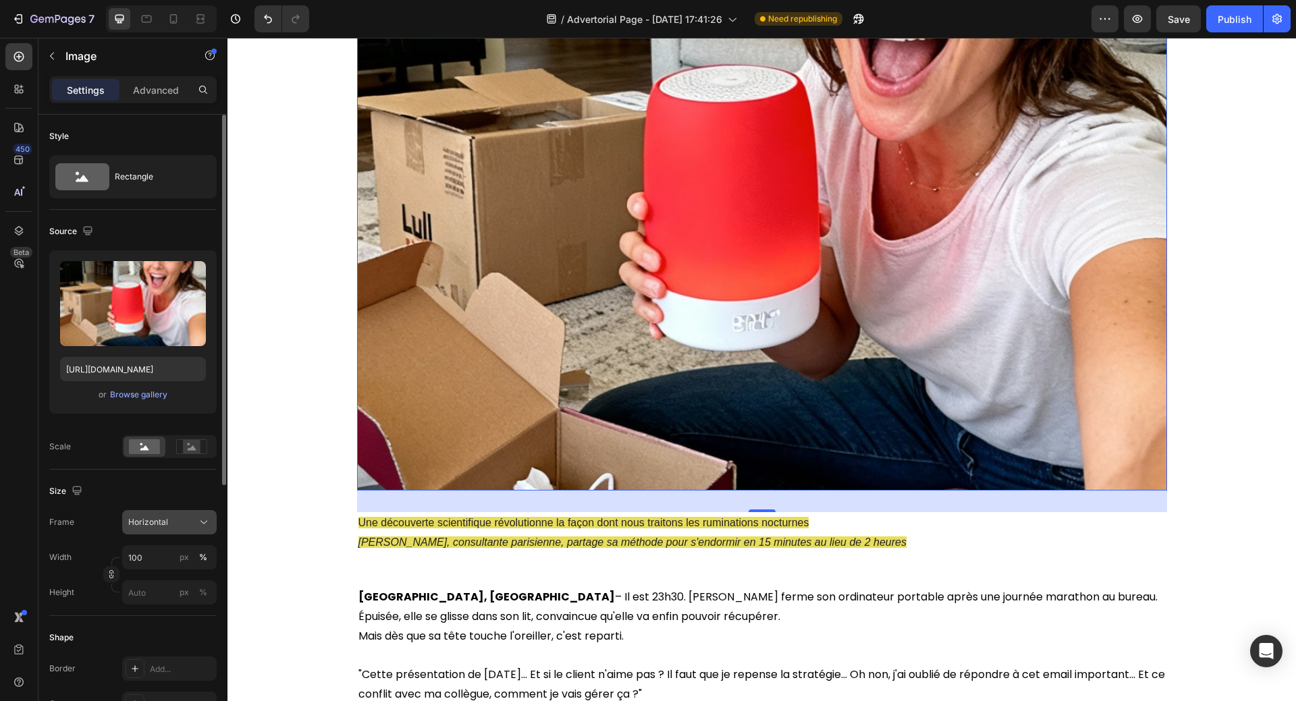
click at [169, 522] on div "Horizontal" at bounding box center [161, 522] width 66 height 12
click at [197, 555] on icon at bounding box center [198, 555] width 13 height 13
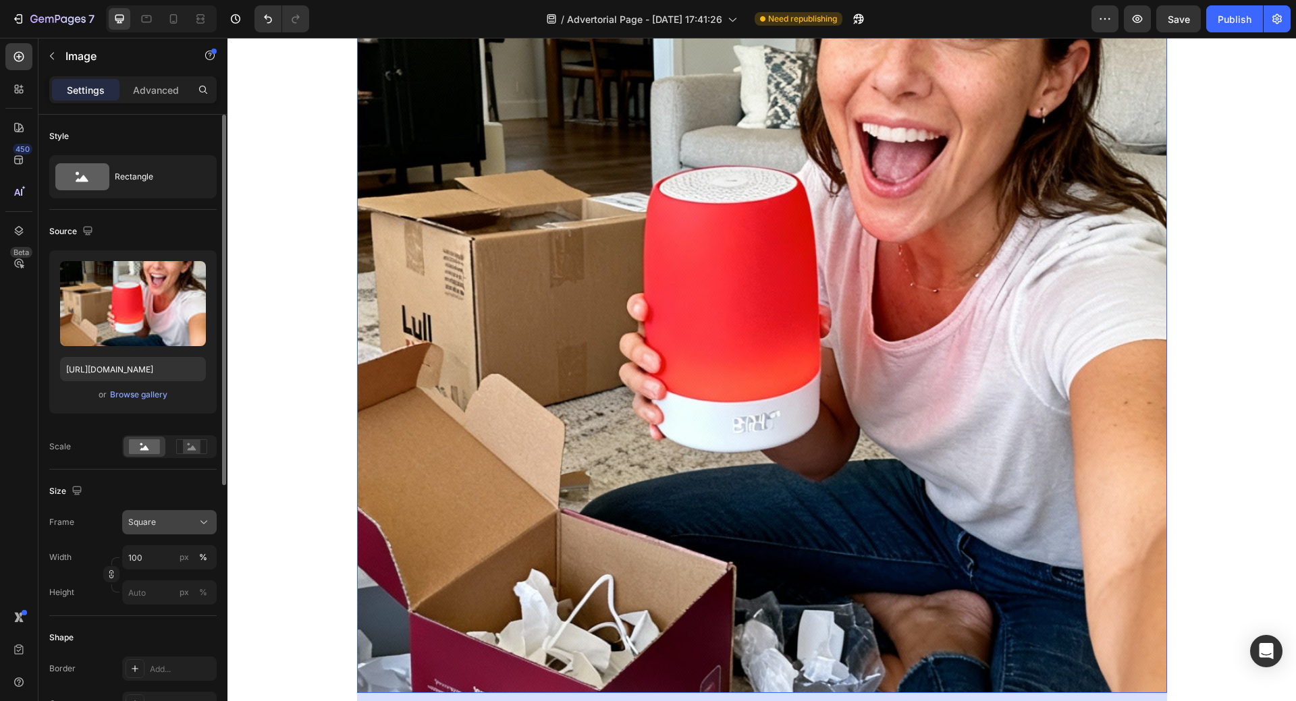
click at [182, 523] on div "Square" at bounding box center [161, 522] width 66 height 12
click at [155, 632] on span "Original" at bounding box center [143, 632] width 30 height 12
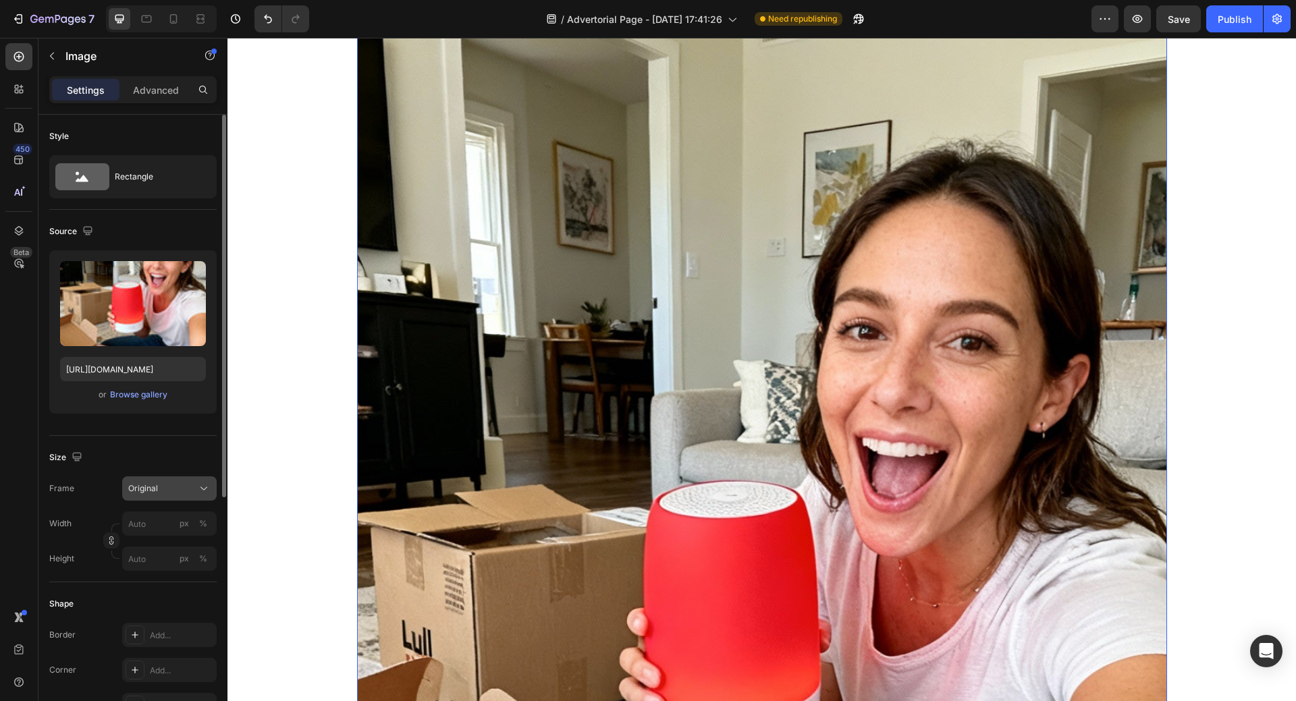
click at [176, 482] on div "Original" at bounding box center [161, 488] width 66 height 12
click at [142, 624] on span "Custom" at bounding box center [143, 622] width 30 height 12
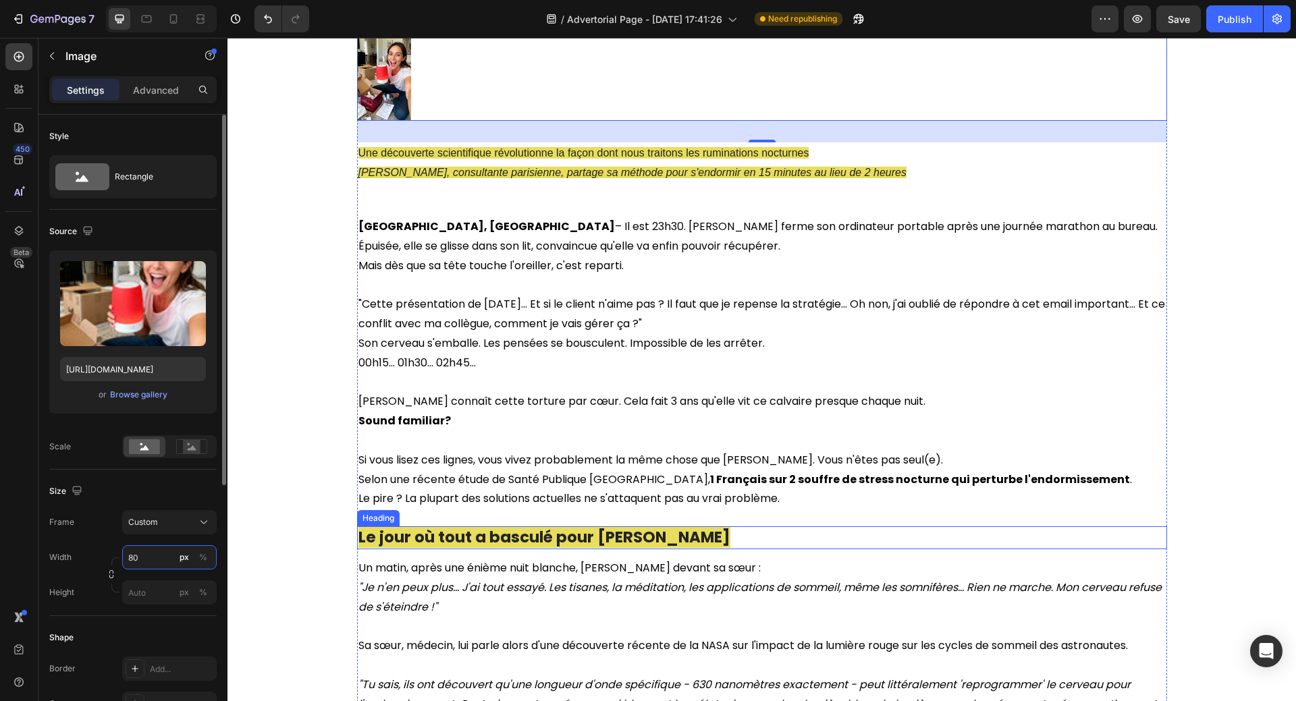
scroll to position [67, 0]
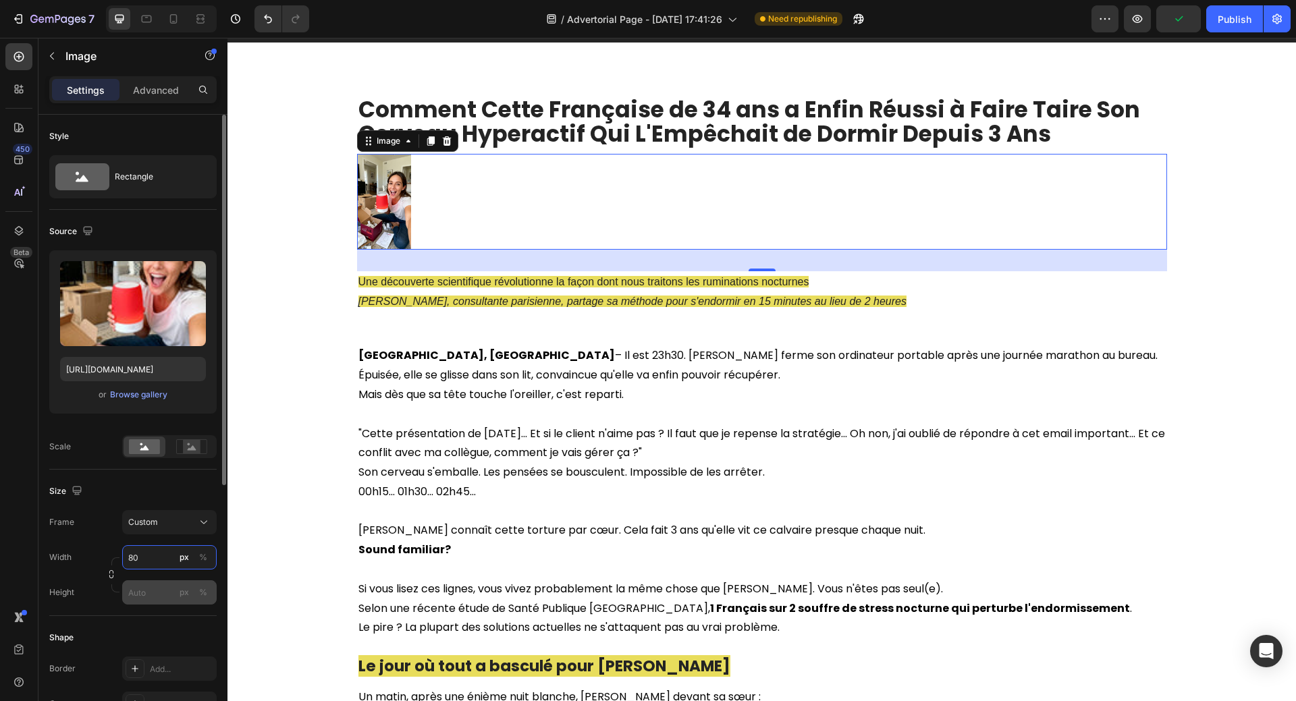
type input "80"
click at [154, 594] on input "px %" at bounding box center [169, 592] width 94 height 24
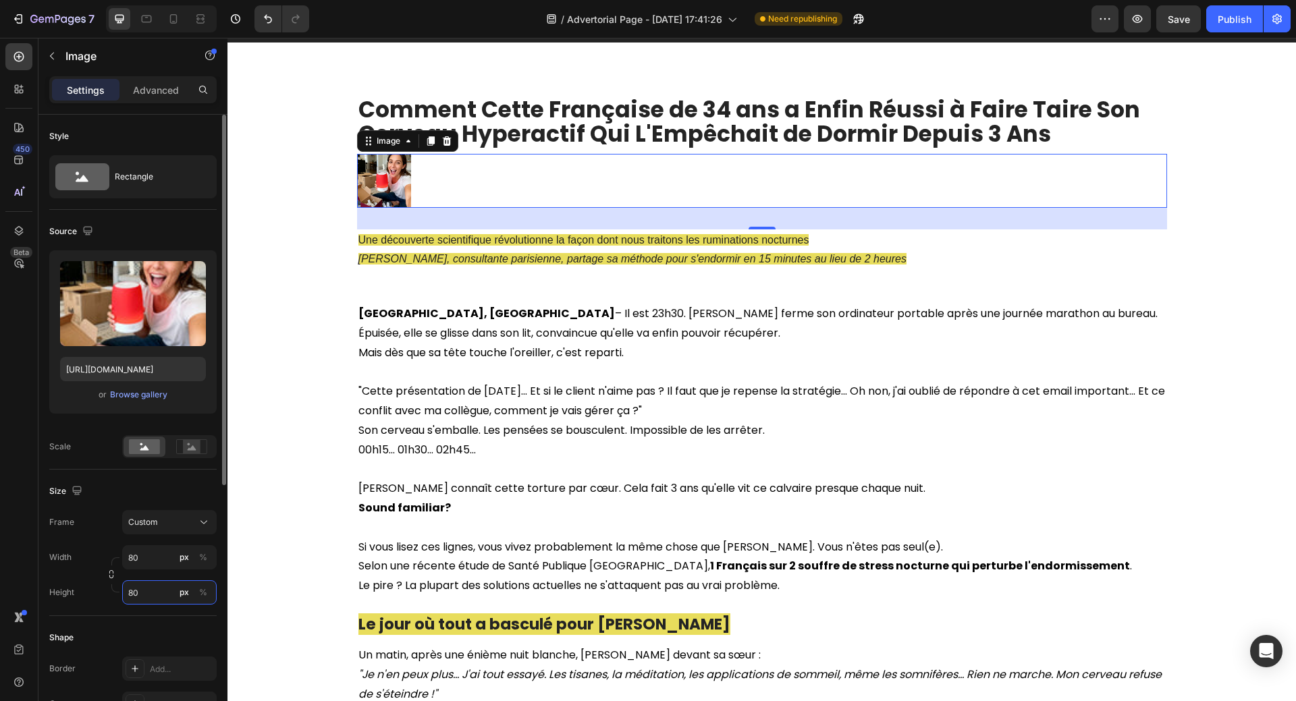
type input "8"
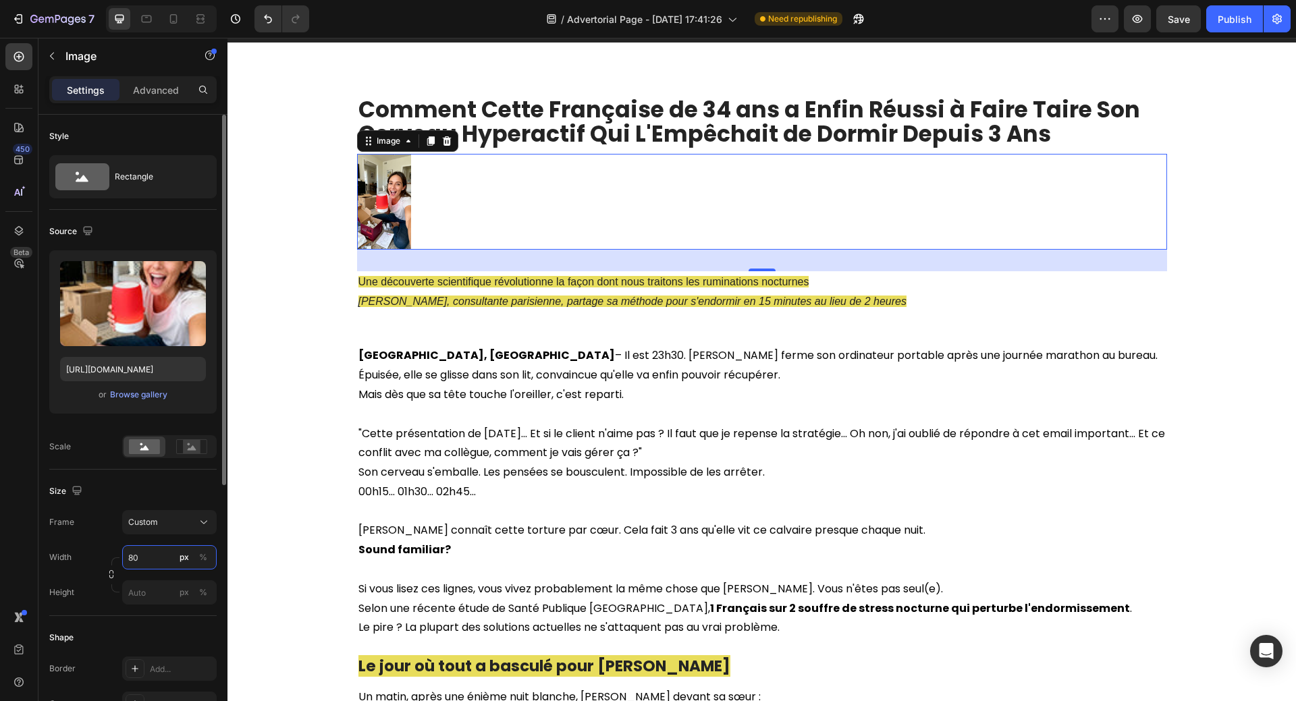
click at [142, 557] on input "80" at bounding box center [169, 557] width 94 height 24
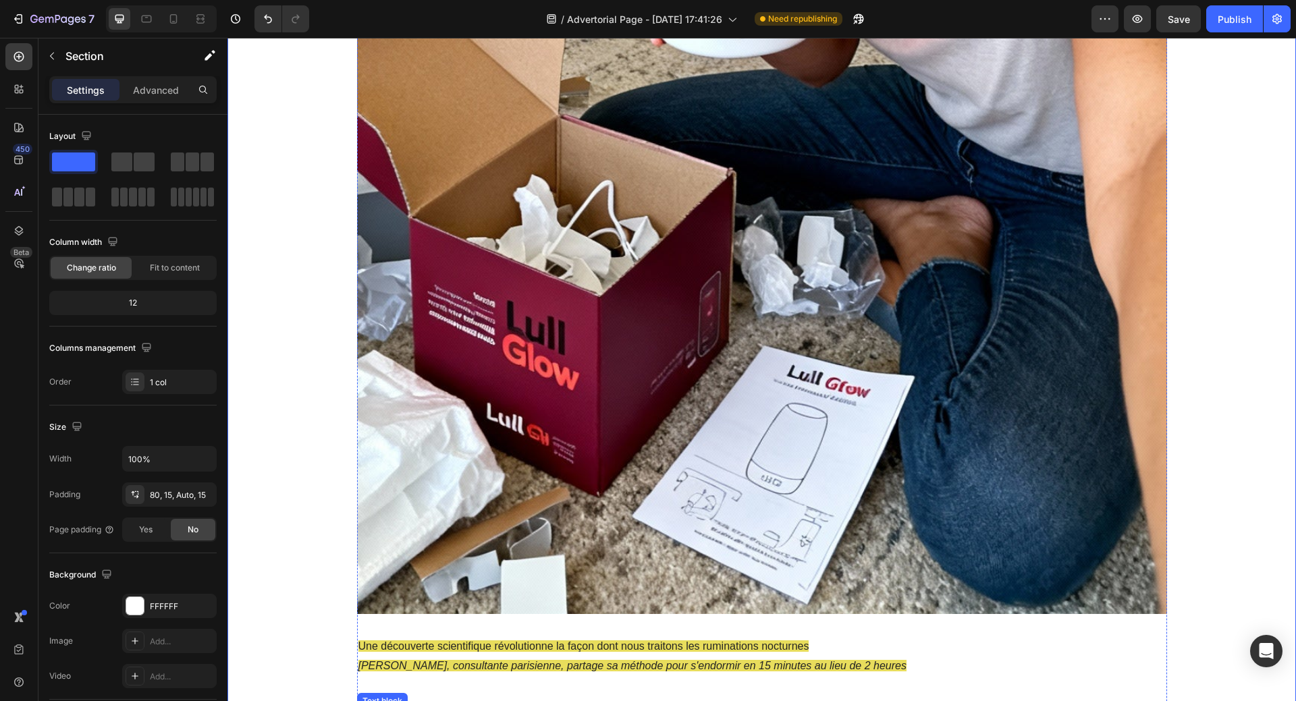
scroll to position [945, 0]
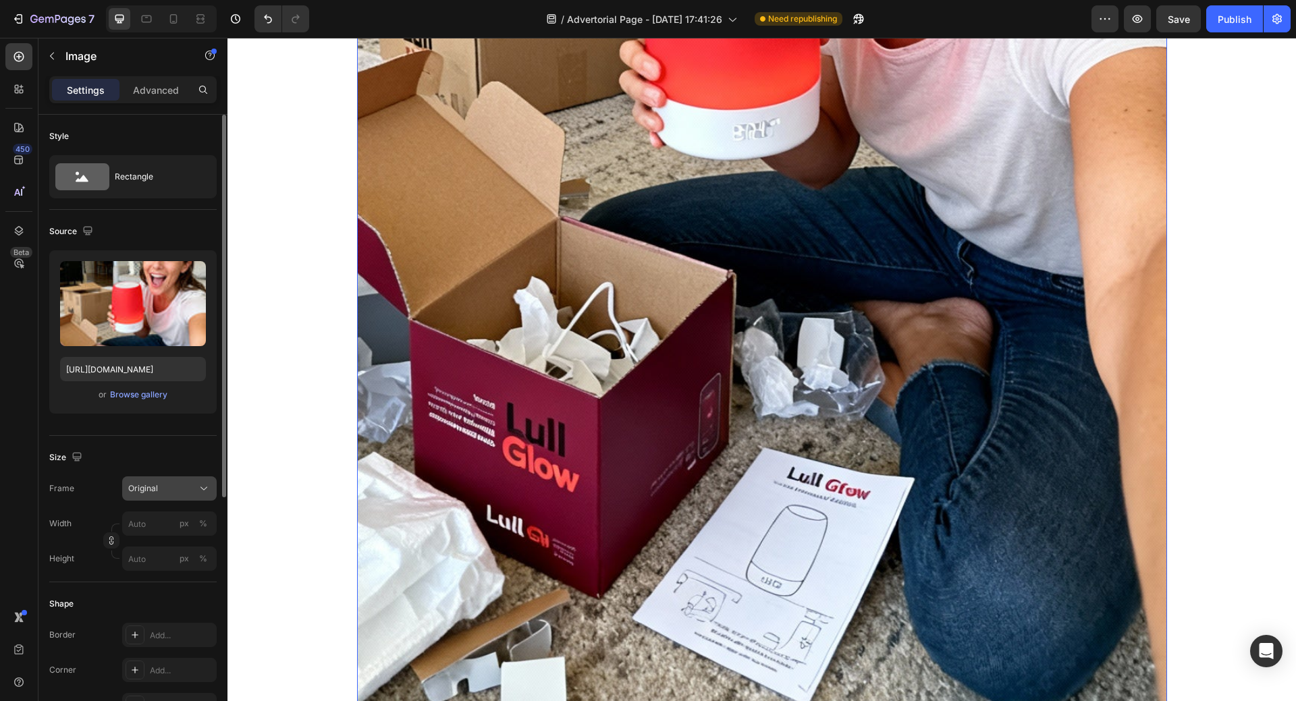
click at [179, 489] on div "Original" at bounding box center [161, 488] width 66 height 12
click at [192, 572] on icon at bounding box center [198, 572] width 13 height 13
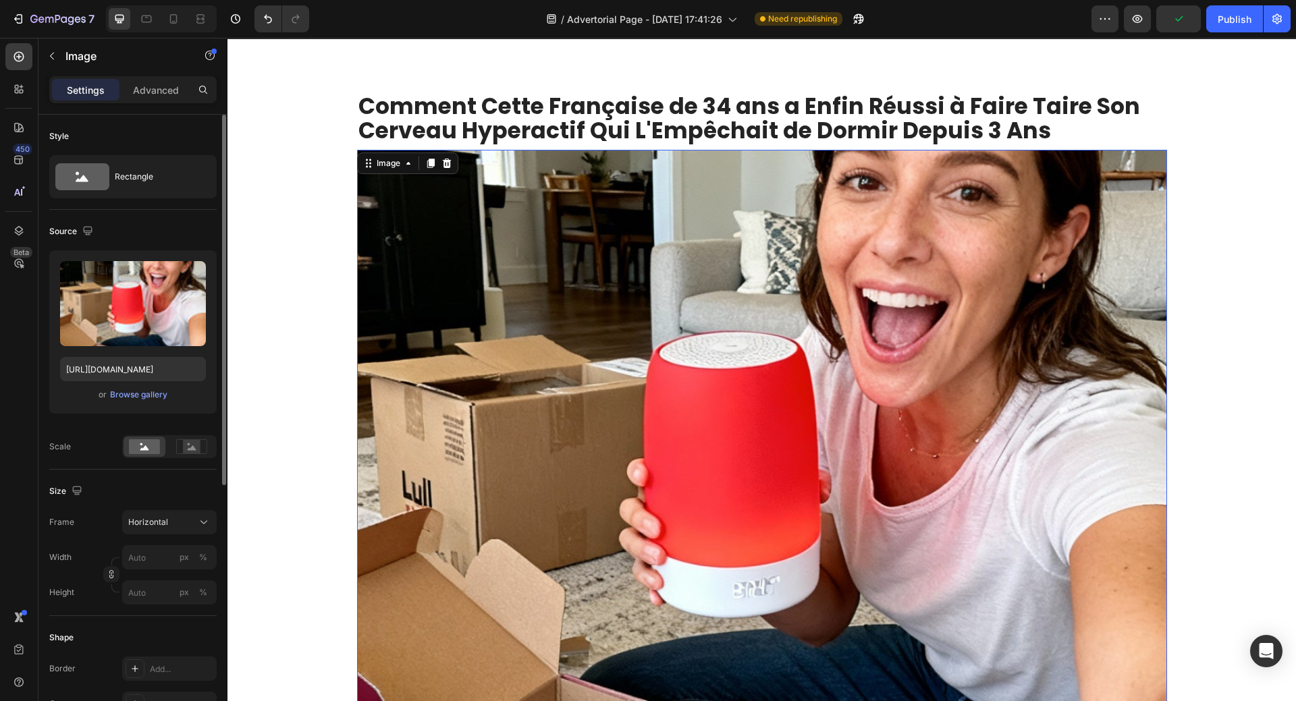
scroll to position [0, 0]
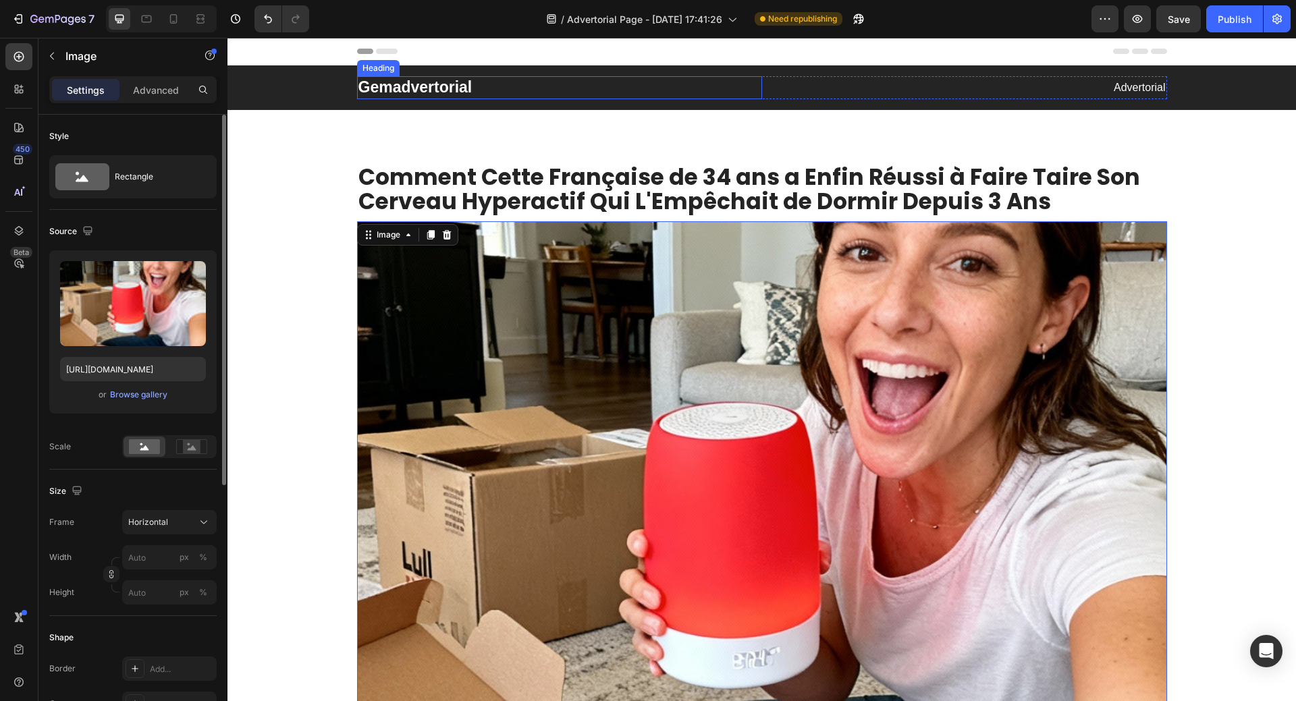
click at [658, 93] on p "Gemadvertorial" at bounding box center [559, 88] width 402 height 20
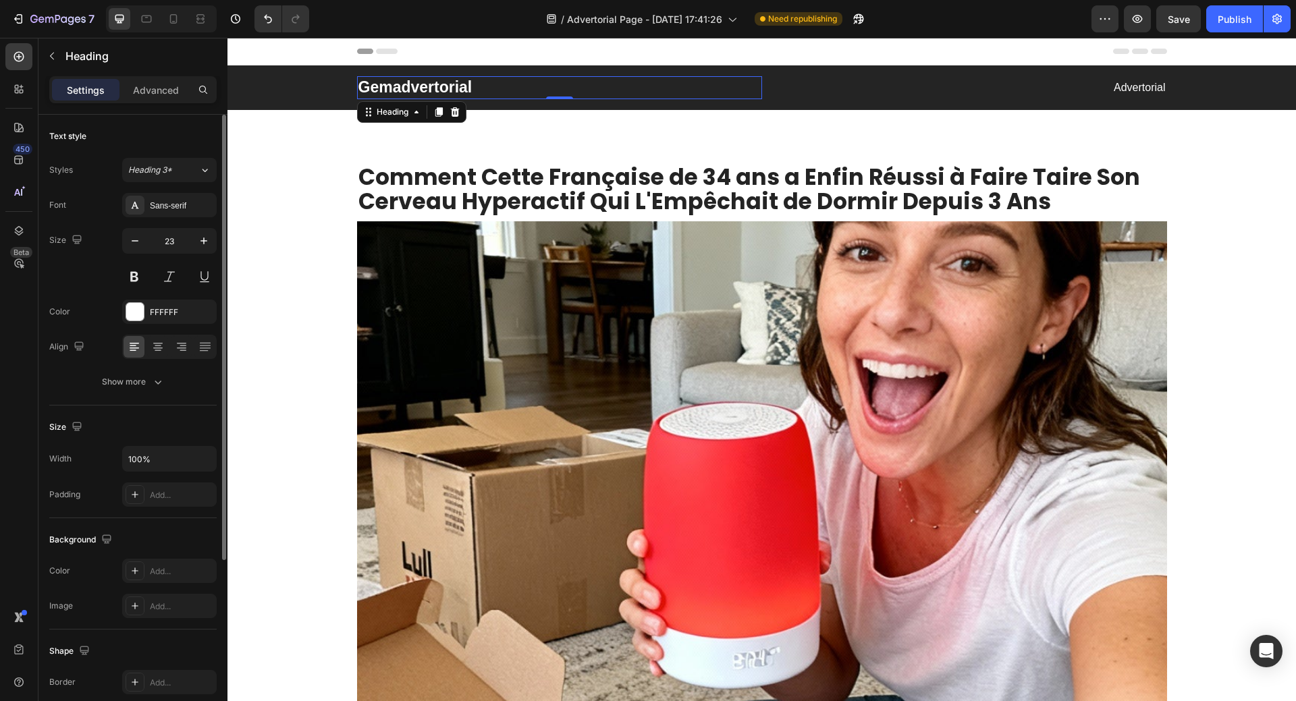
click at [472, 88] on p "Gemadvertorial" at bounding box center [559, 88] width 402 height 20
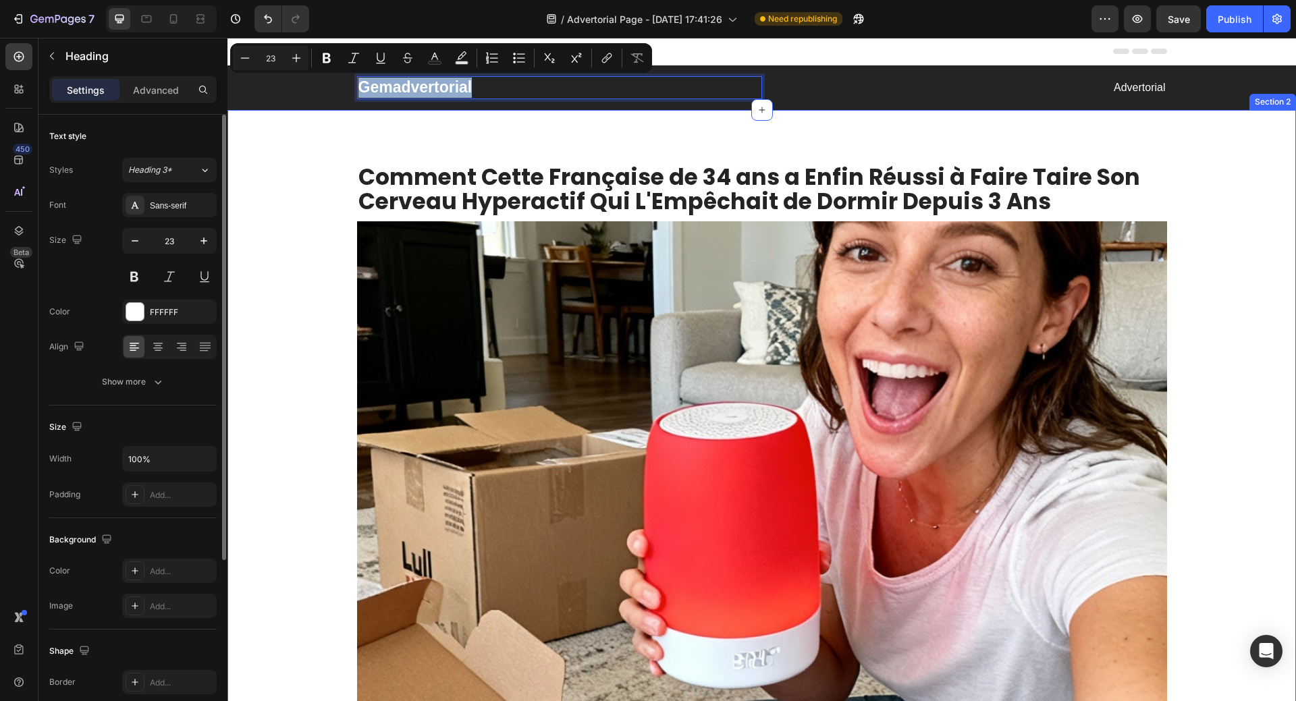
drag, startPoint x: 466, startPoint y: 89, endPoint x: 347, endPoint y: 110, distance: 121.3
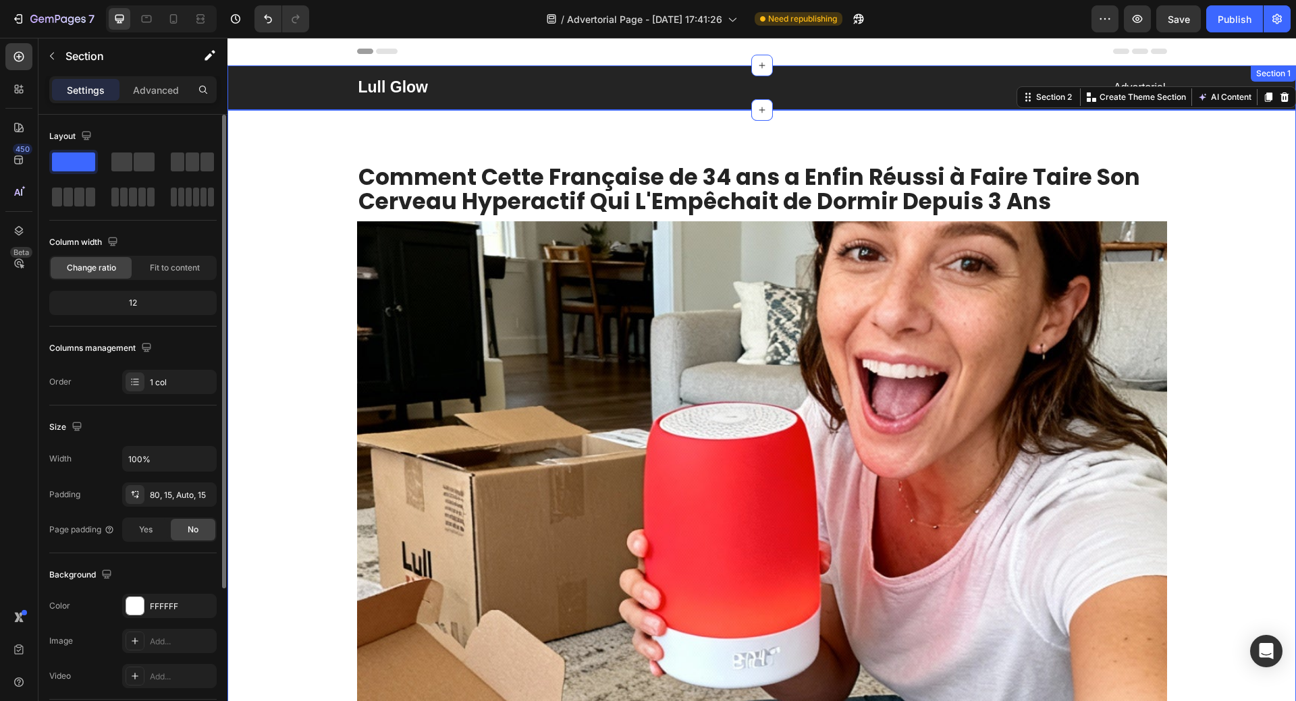
click at [936, 70] on div "Lull Glow Heading Advertorial Text block Row Section 1" at bounding box center [761, 87] width 1068 height 45
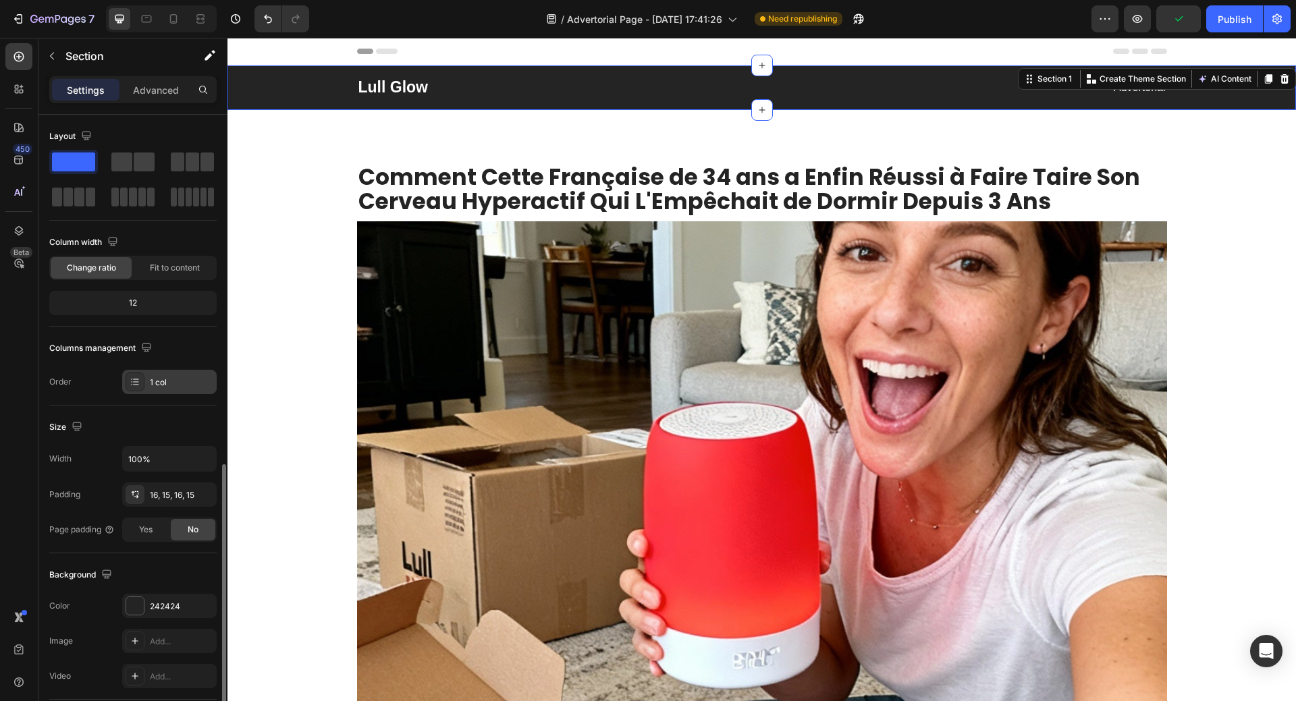
scroll to position [198, 0]
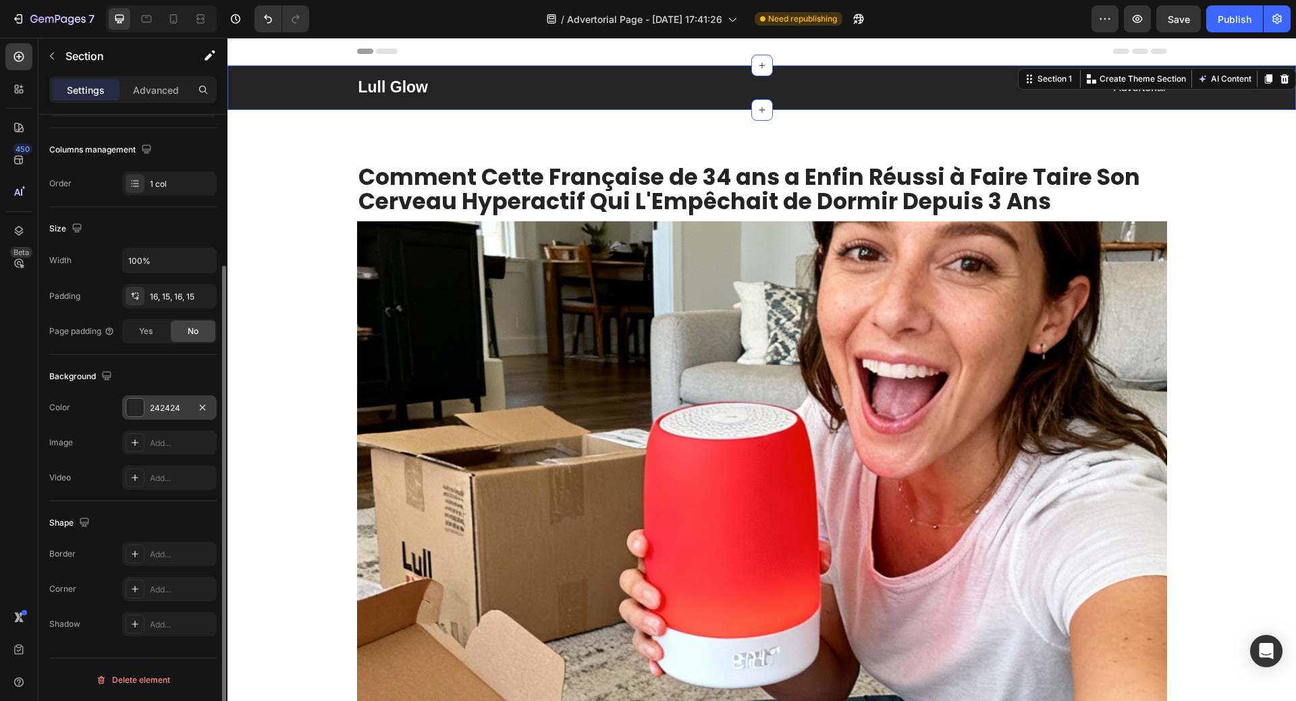
click at [138, 405] on div at bounding box center [135, 408] width 18 height 18
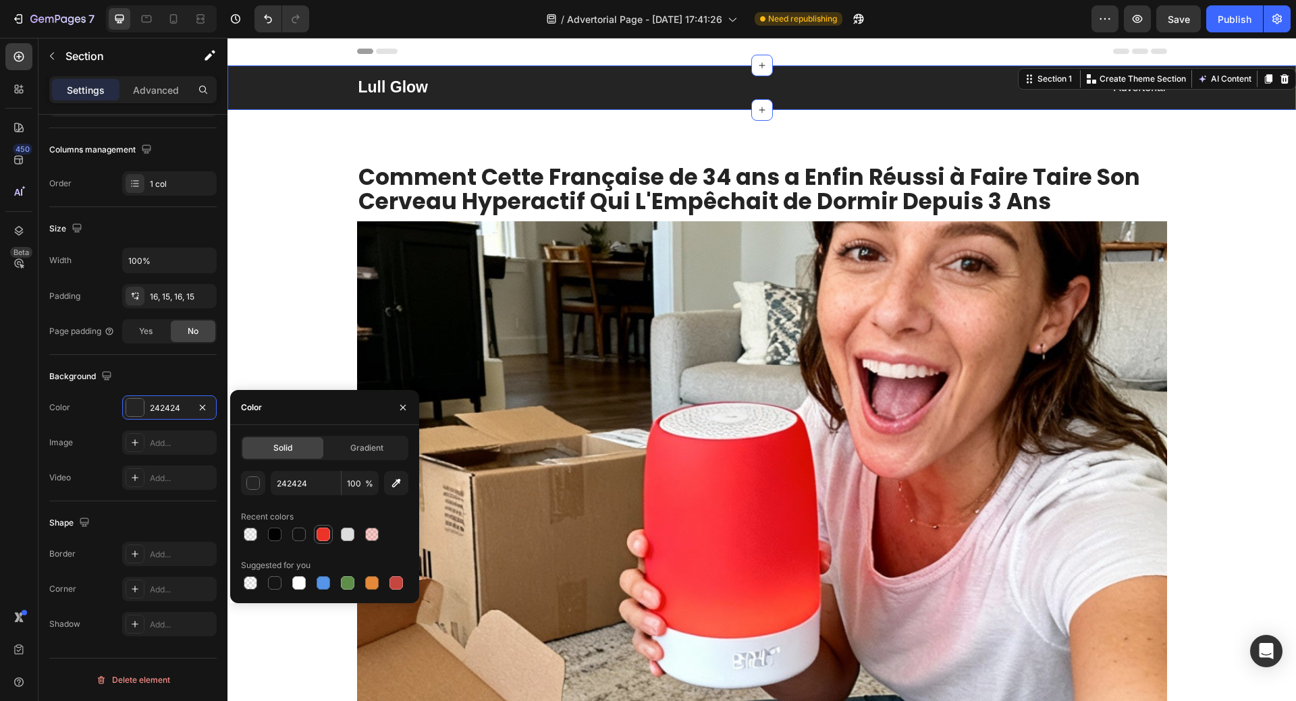
click at [322, 536] on div at bounding box center [322, 534] width 13 height 13
type input "EC3328"
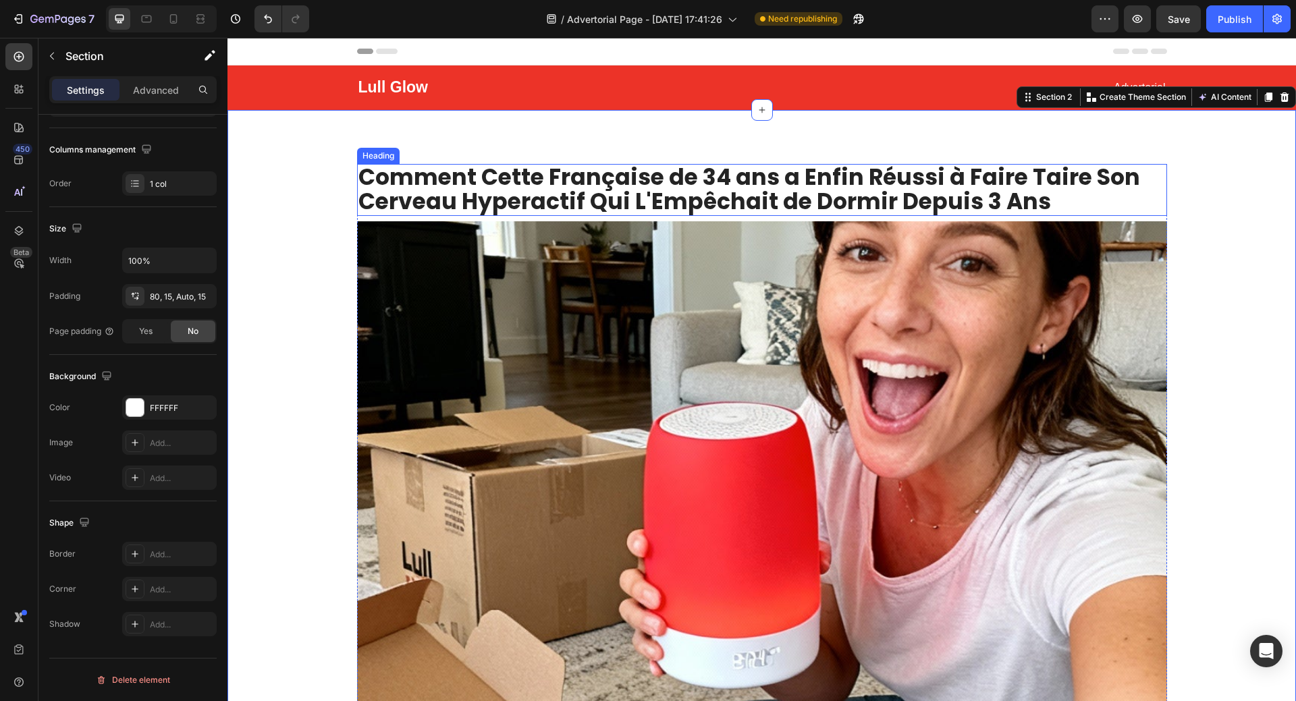
click at [833, 187] on h2 "Comment Cette Française de 34 ans a Enfin Réussi à Faire Taire Son Cerveau Hype…" at bounding box center [762, 190] width 810 height 52
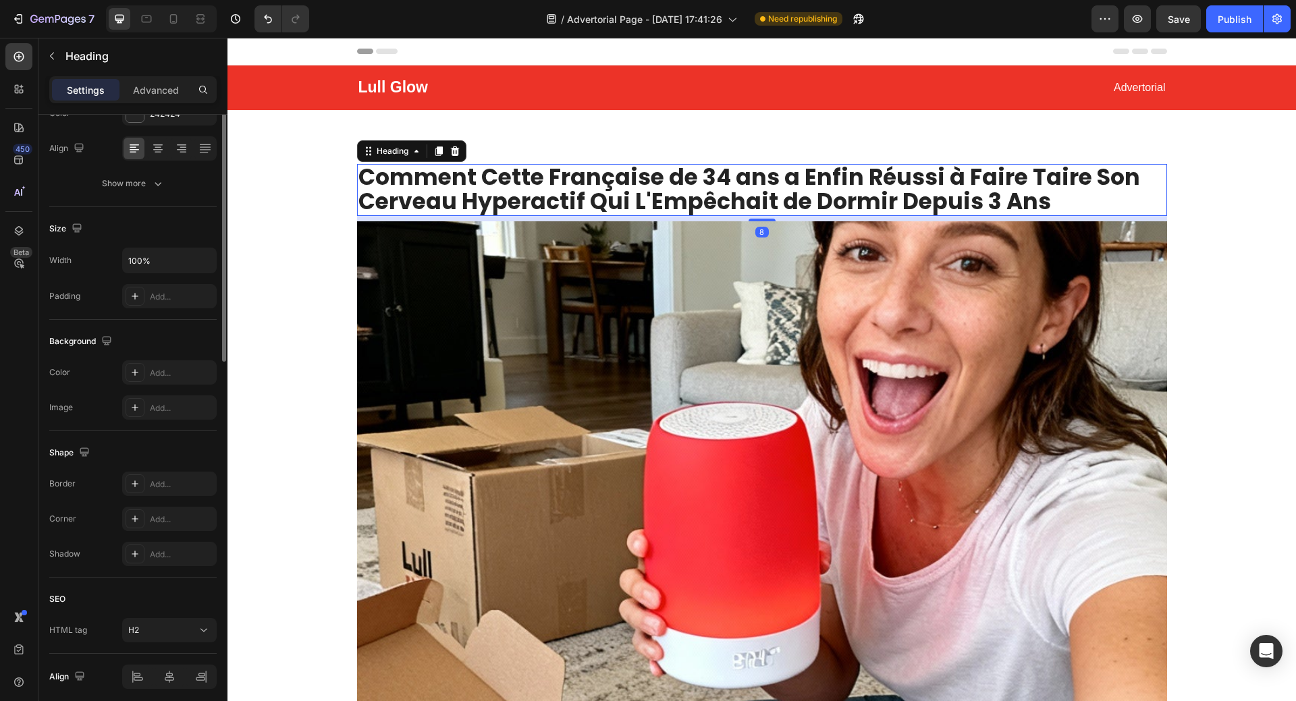
scroll to position [0, 0]
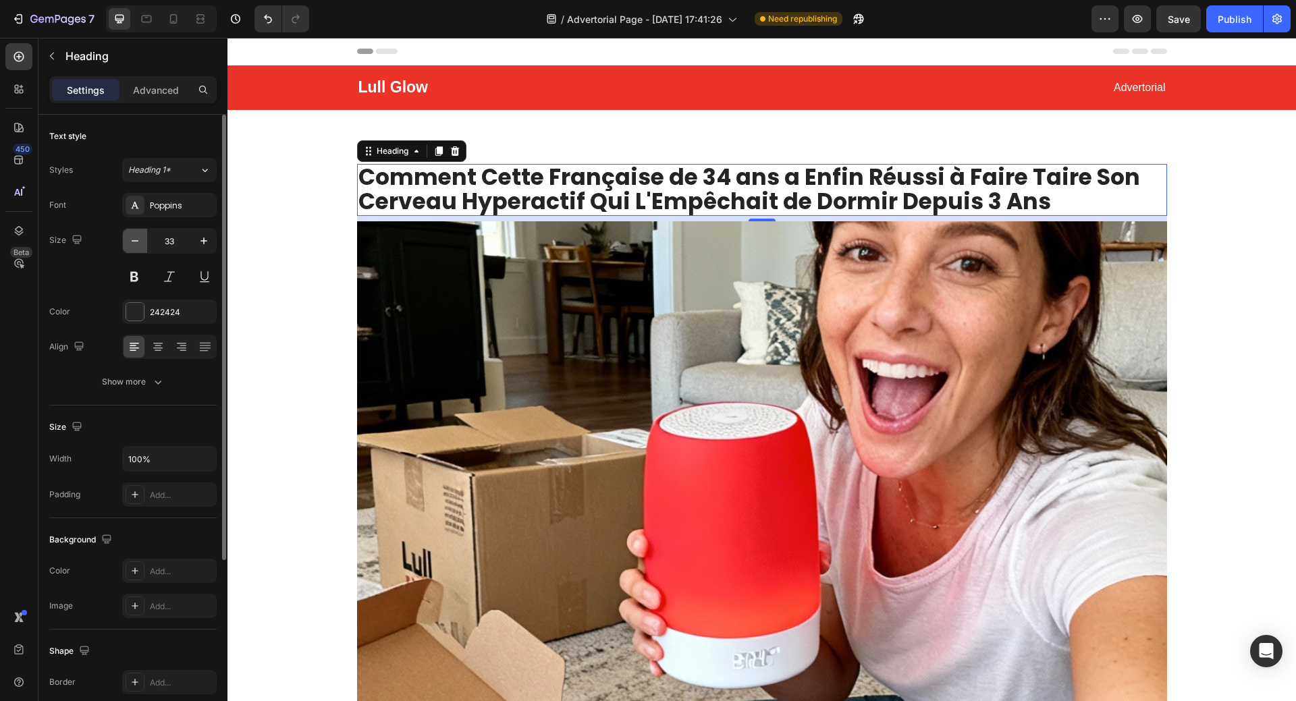
click at [138, 242] on icon "button" at bounding box center [134, 240] width 13 height 13
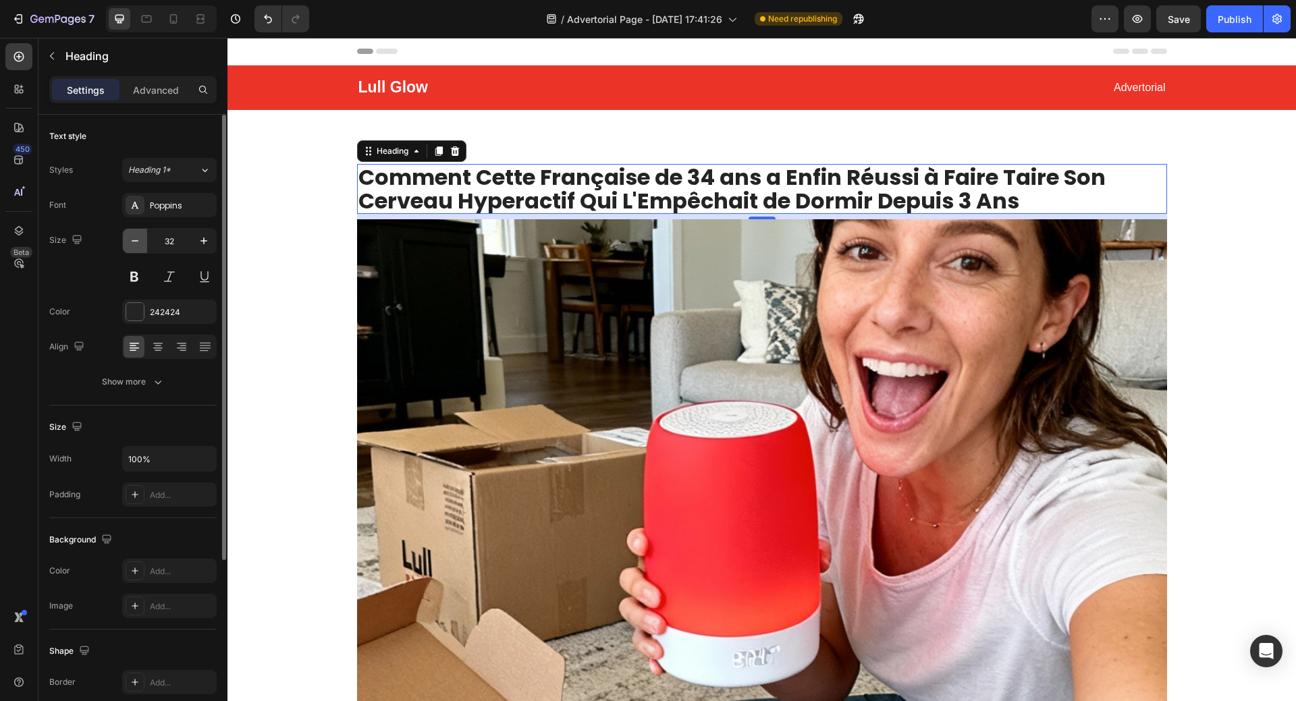
click at [138, 242] on icon "button" at bounding box center [134, 240] width 13 height 13
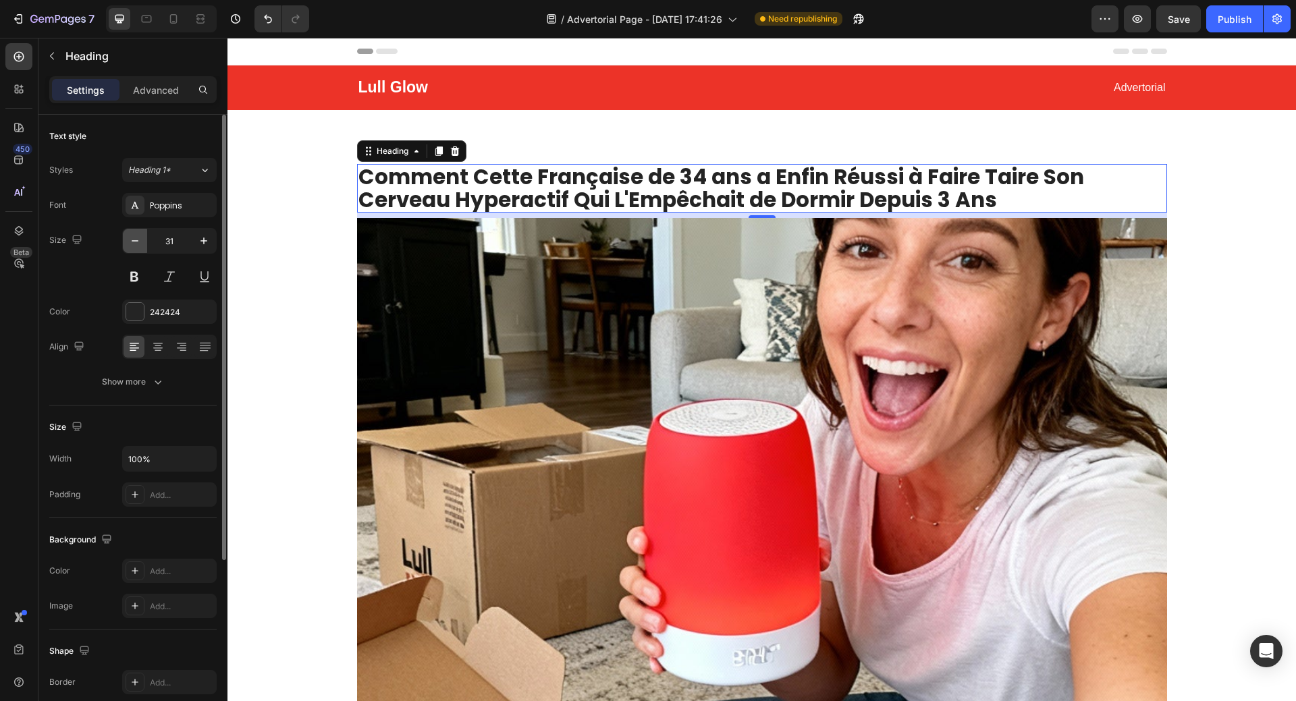
click at [138, 242] on icon "button" at bounding box center [134, 240] width 13 height 13
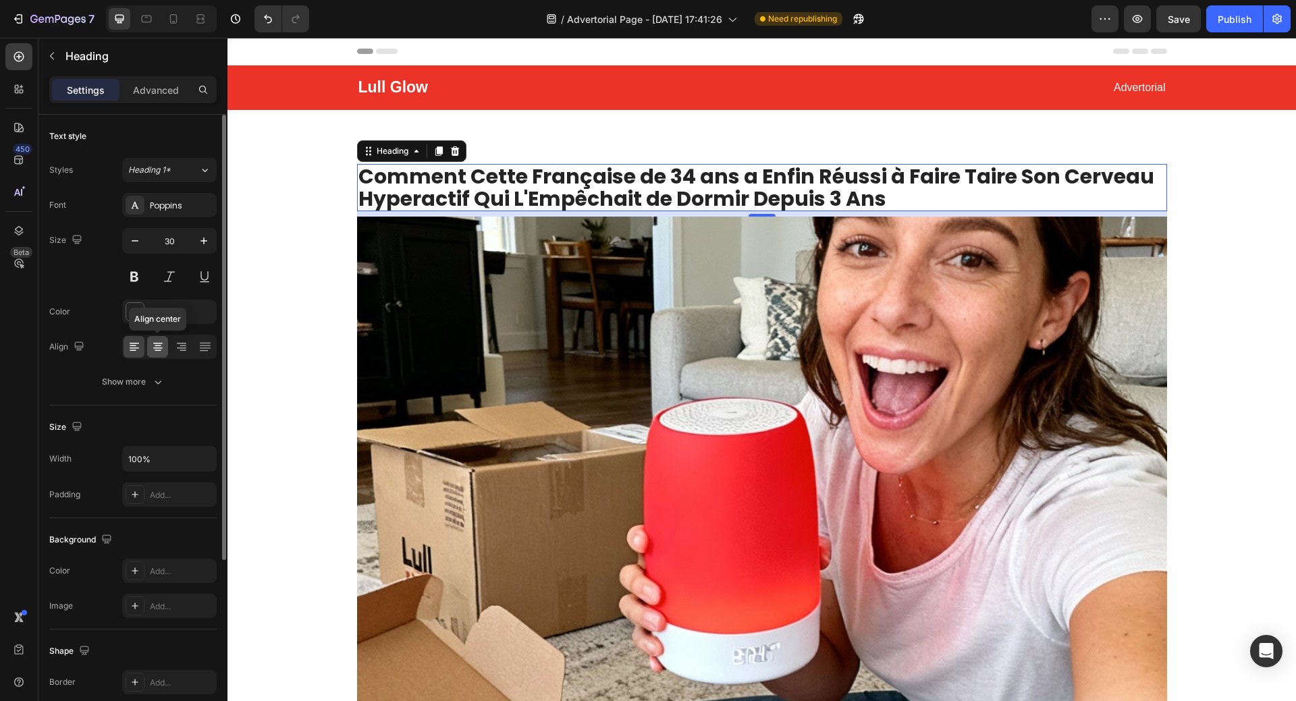
click at [155, 345] on icon at bounding box center [157, 346] width 13 height 13
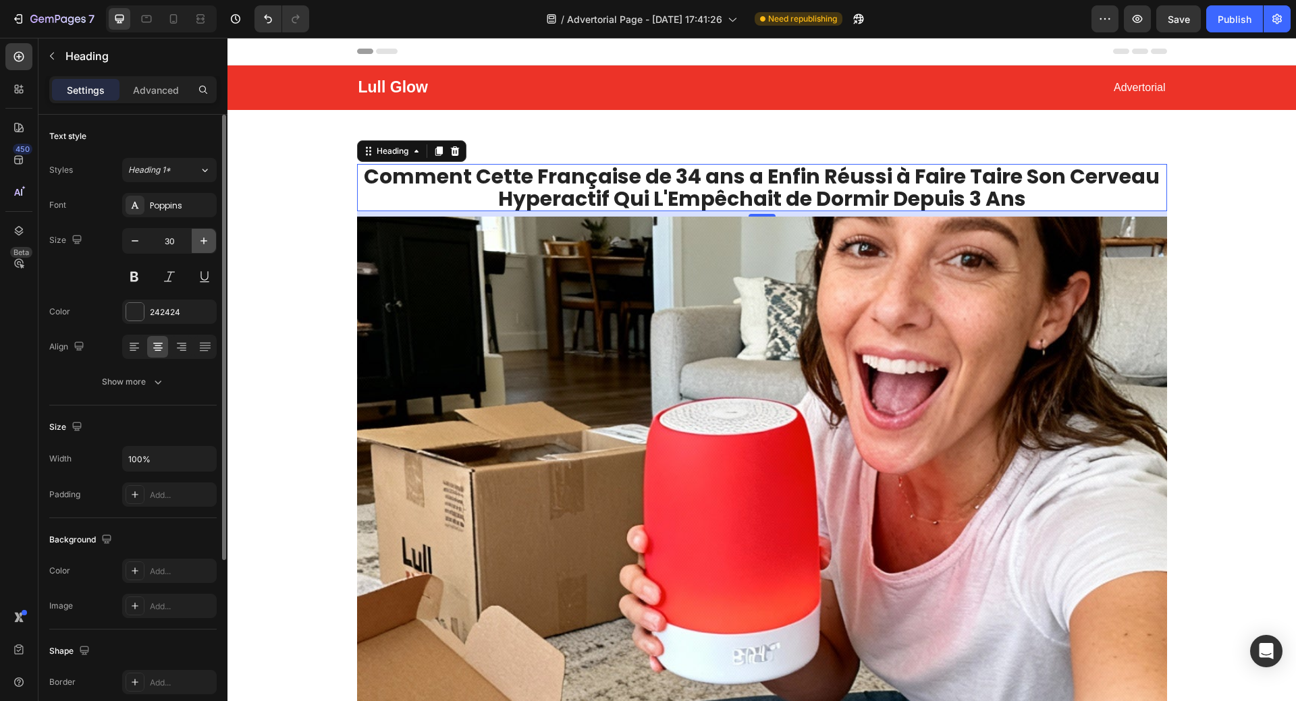
click at [200, 244] on icon "button" at bounding box center [203, 240] width 13 height 13
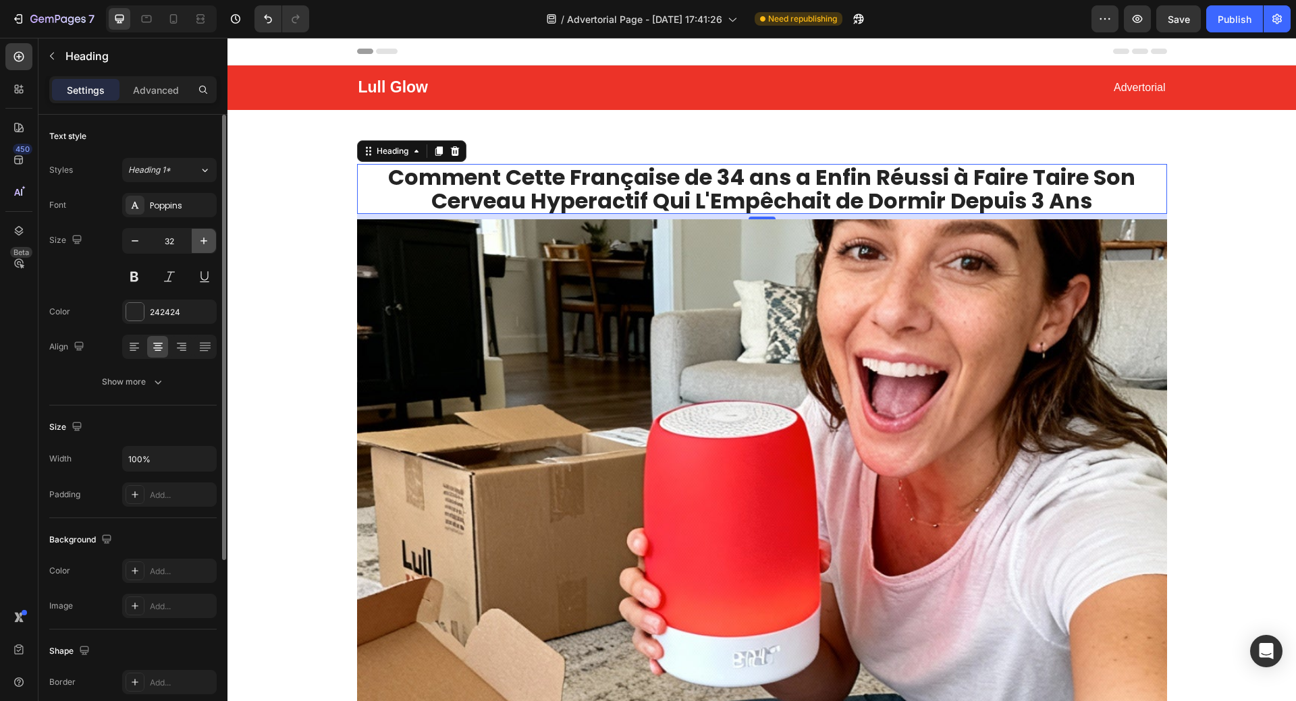
click at [200, 244] on icon "button" at bounding box center [203, 240] width 13 height 13
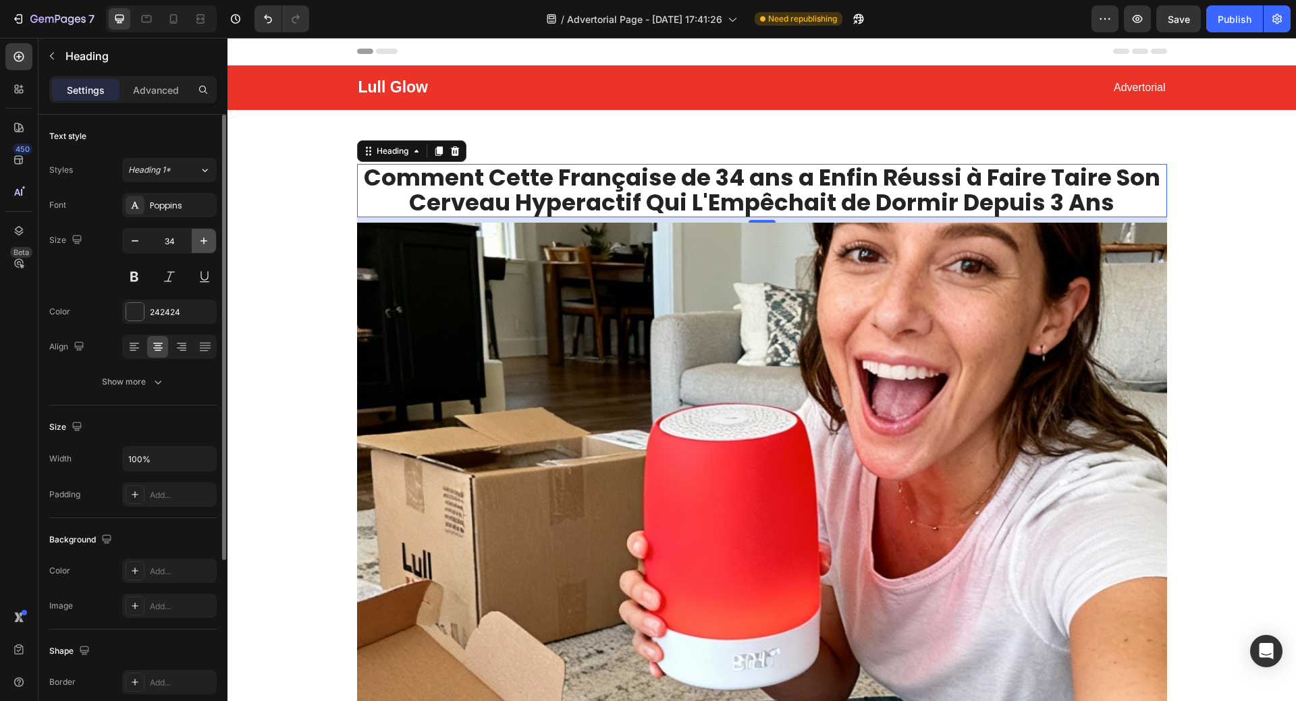
click at [200, 244] on icon "button" at bounding box center [203, 240] width 13 height 13
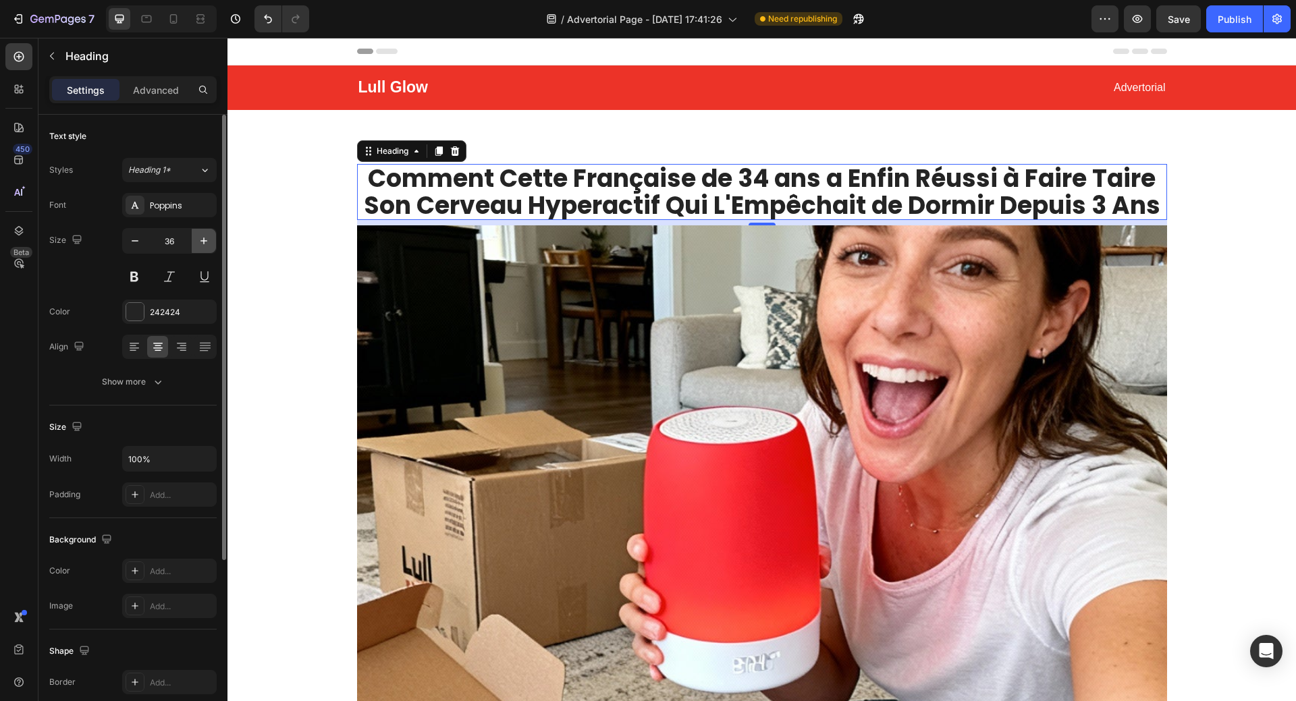
click at [200, 244] on icon "button" at bounding box center [203, 240] width 13 height 13
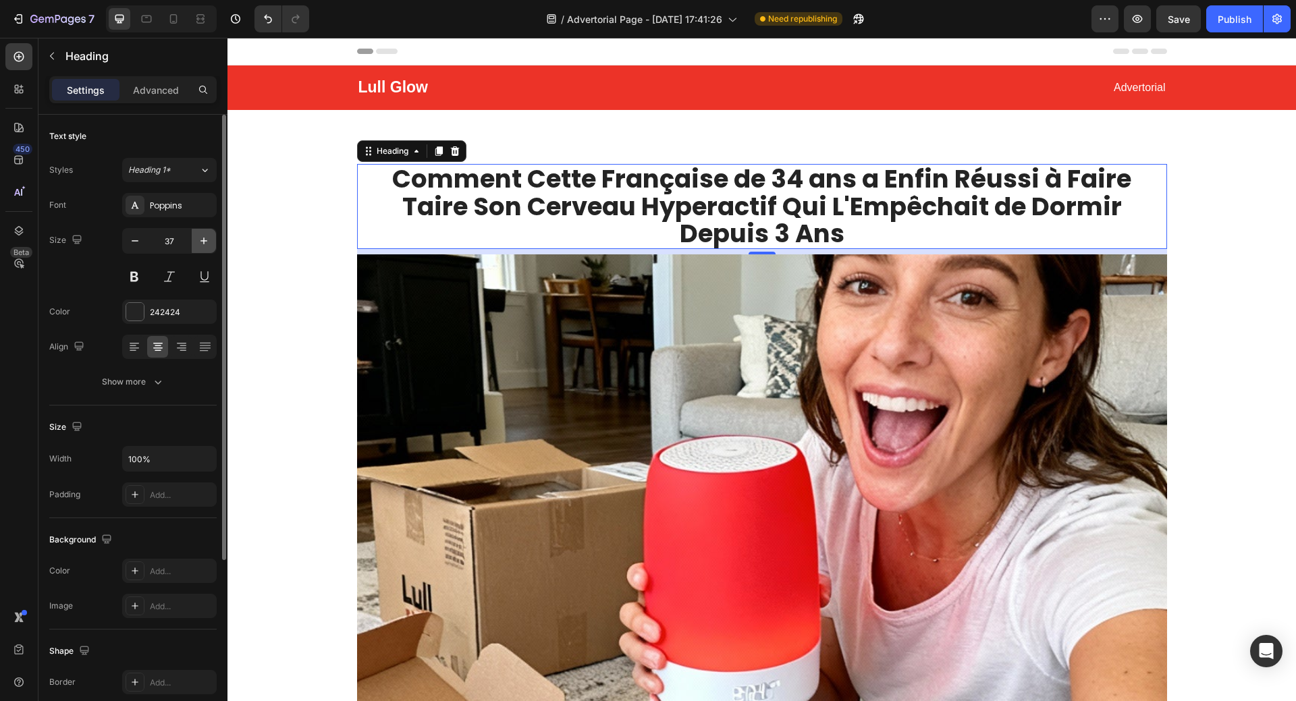
click at [200, 244] on icon "button" at bounding box center [203, 240] width 13 height 13
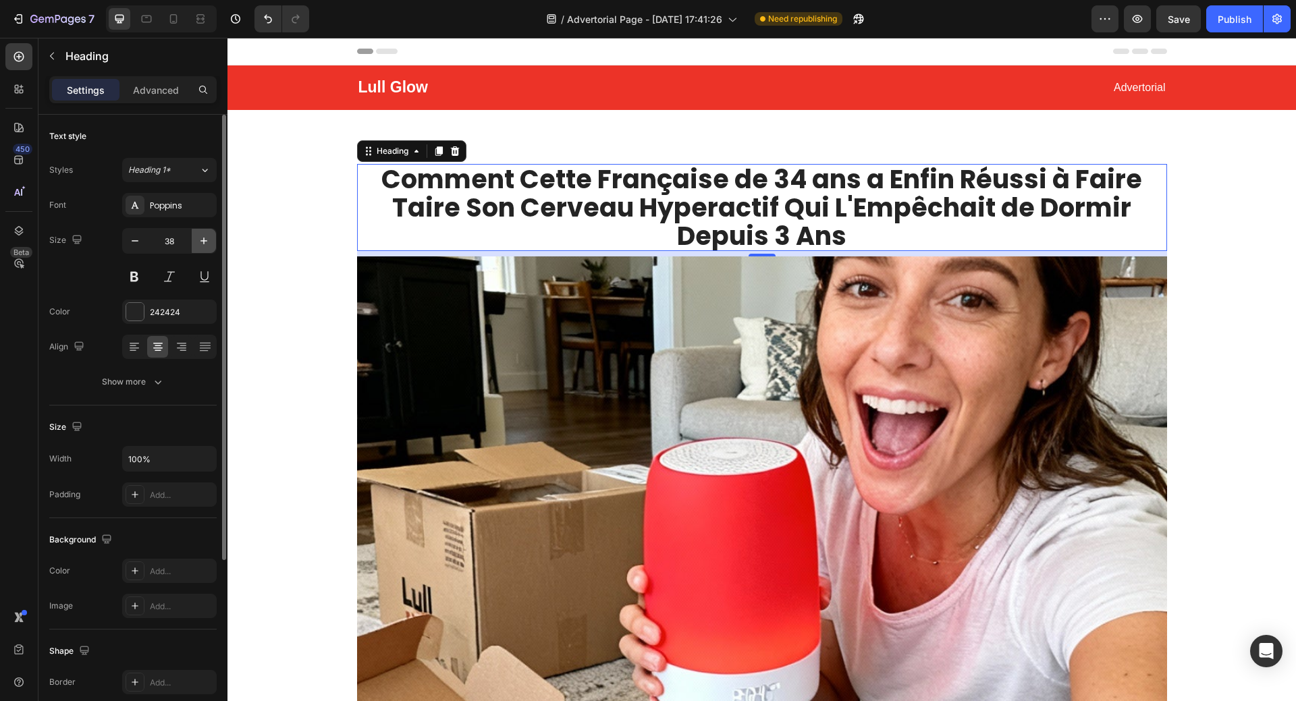
click at [201, 243] on icon "button" at bounding box center [203, 240] width 13 height 13
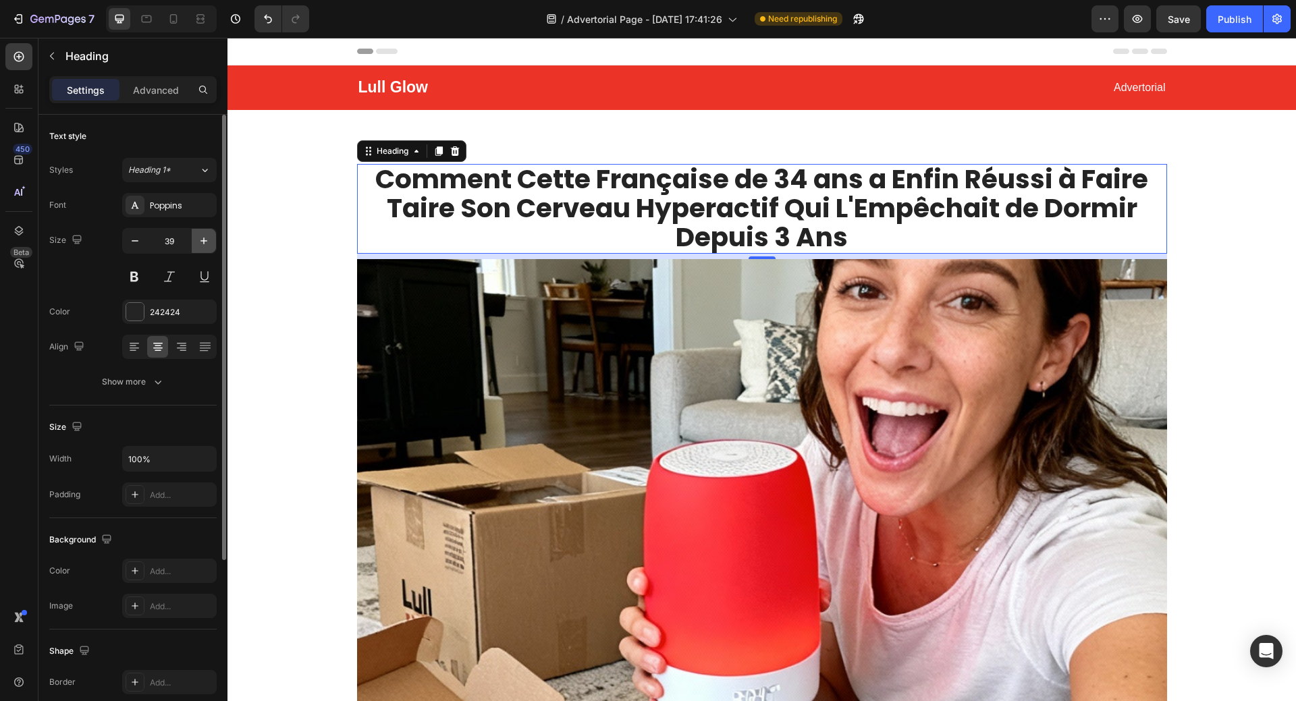
click at [201, 242] on icon "button" at bounding box center [203, 240] width 13 height 13
type input "40"
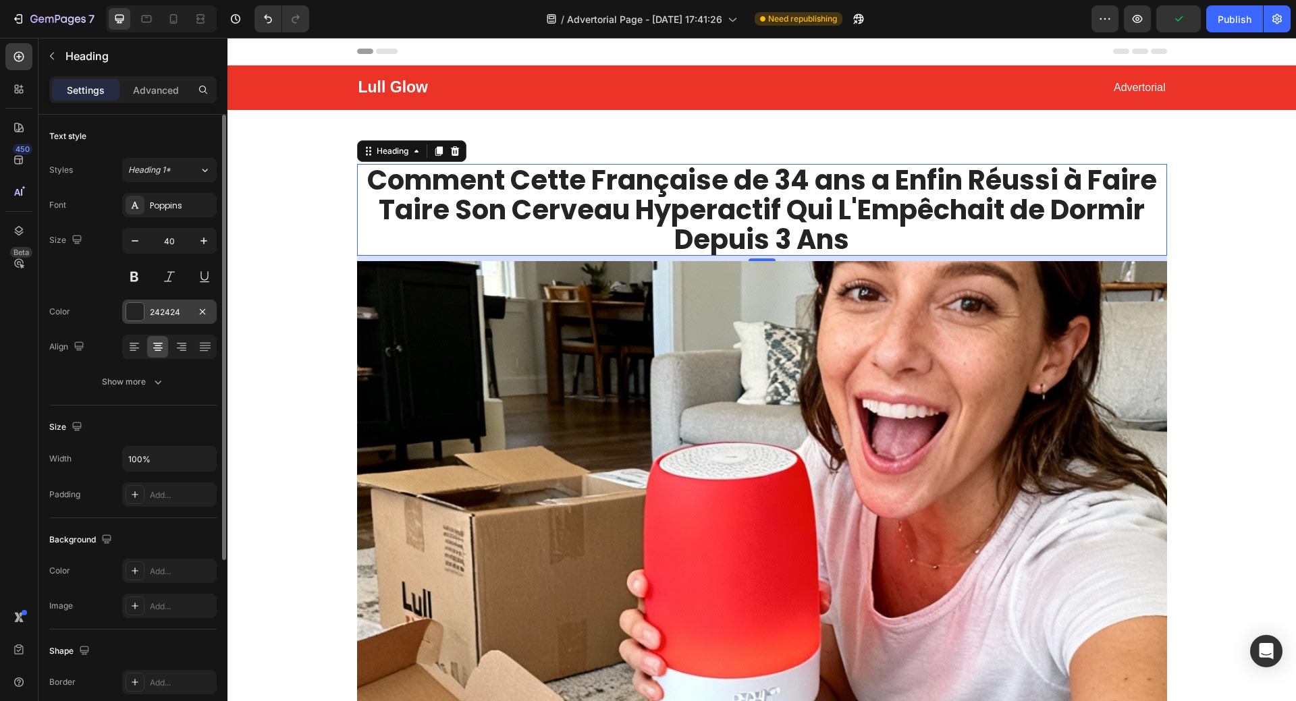
click at [130, 307] on div at bounding box center [135, 312] width 18 height 18
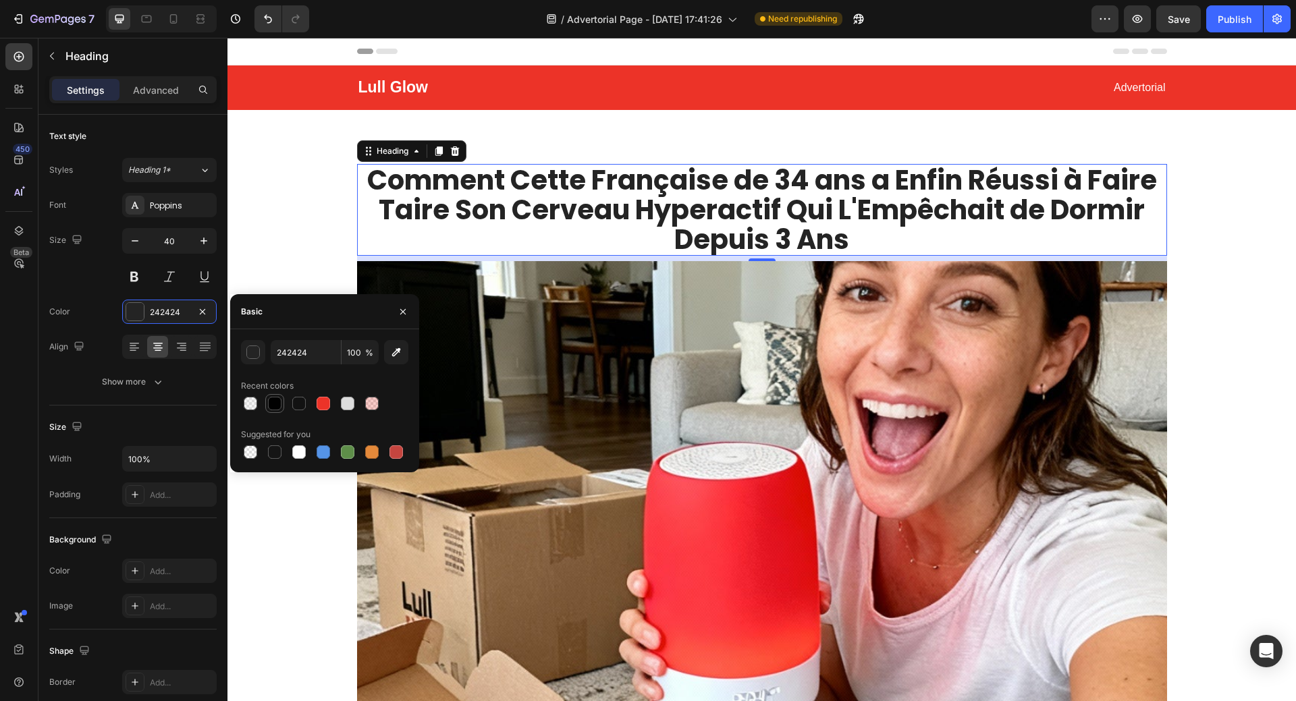
click at [278, 404] on div at bounding box center [274, 403] width 13 height 13
type input "010101"
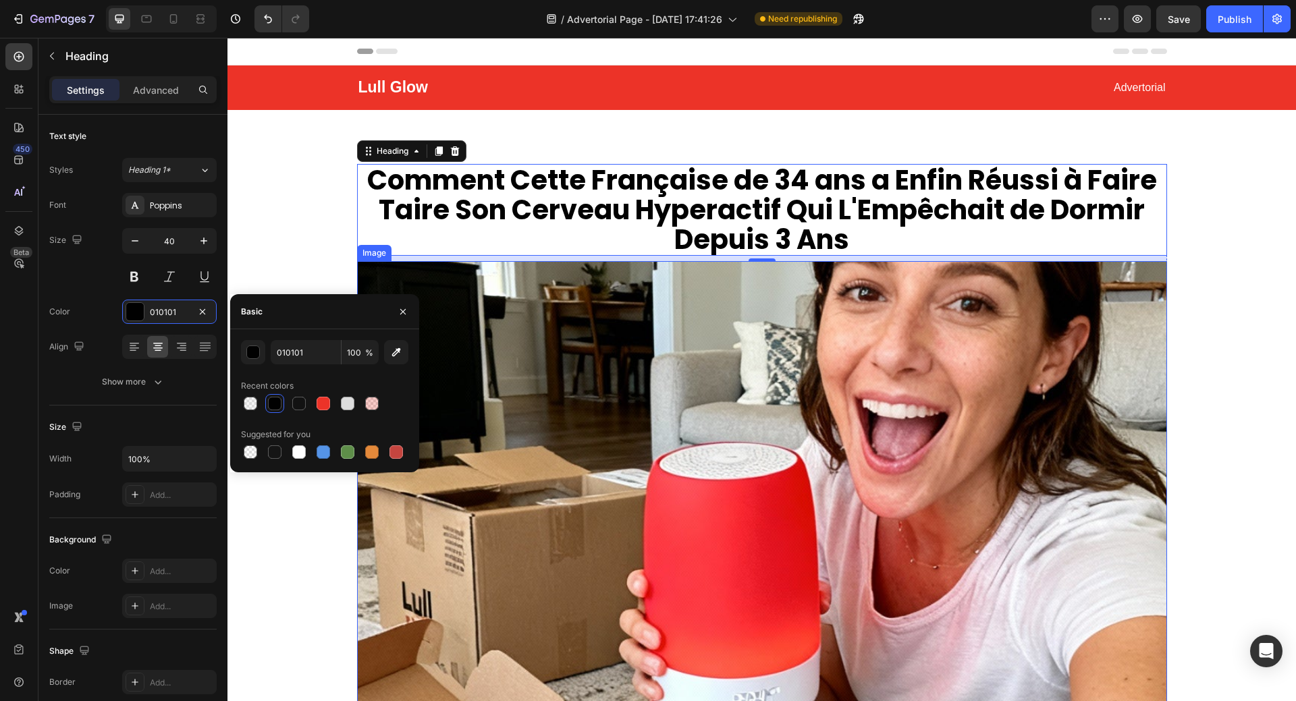
click at [514, 333] on img at bounding box center [762, 564] width 810 height 607
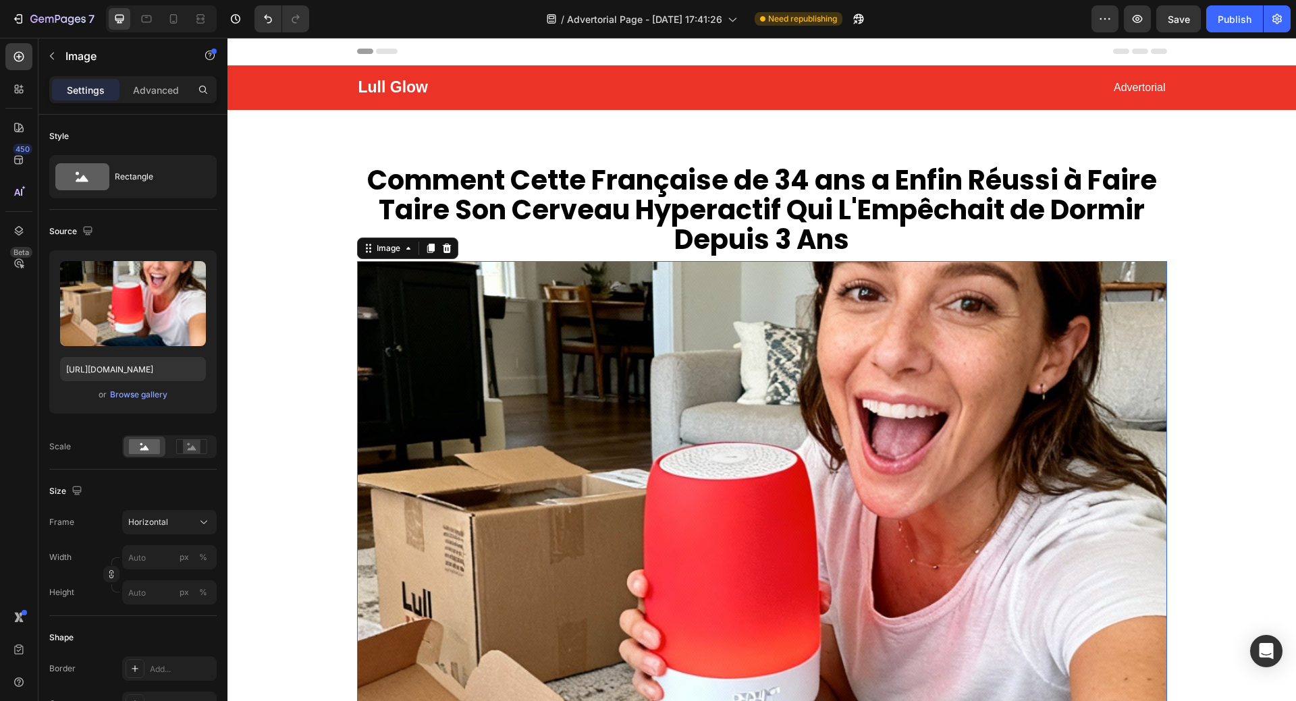
click at [411, 372] on img at bounding box center [762, 564] width 810 height 607
click at [146, 86] on p "Advanced" at bounding box center [156, 90] width 46 height 14
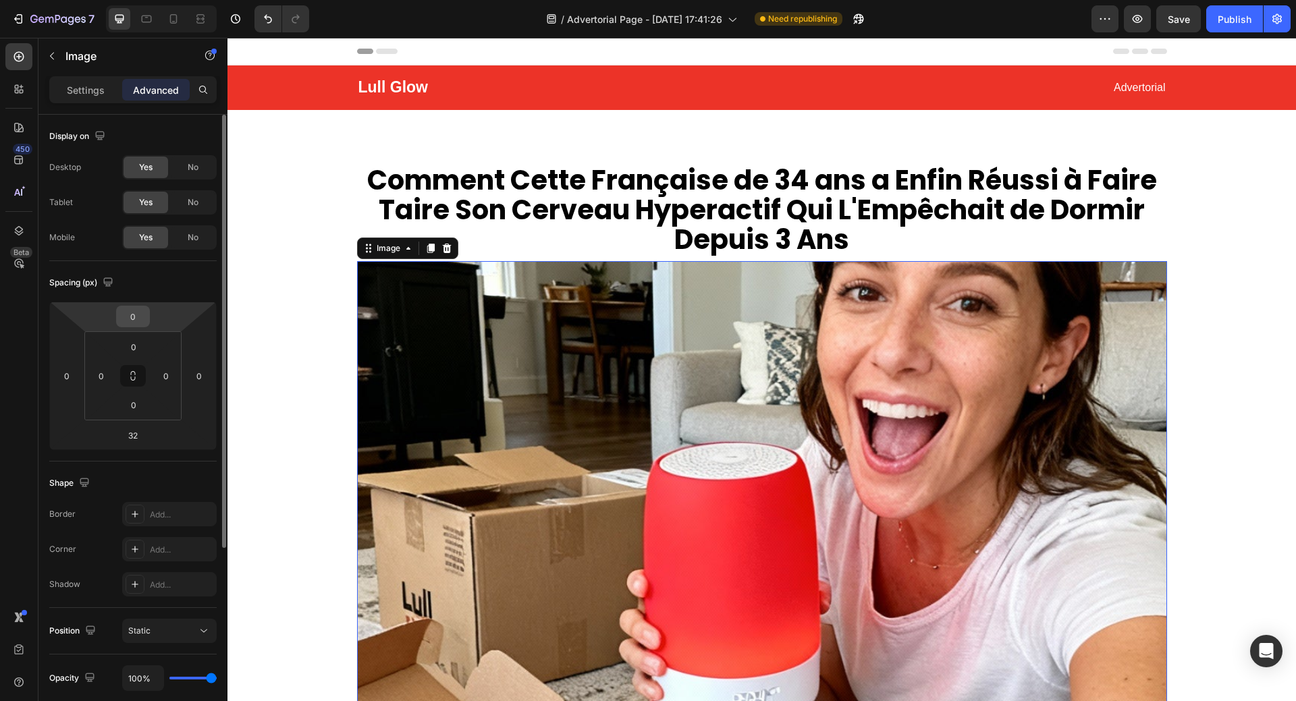
click at [137, 319] on input "0" at bounding box center [132, 316] width 27 height 20
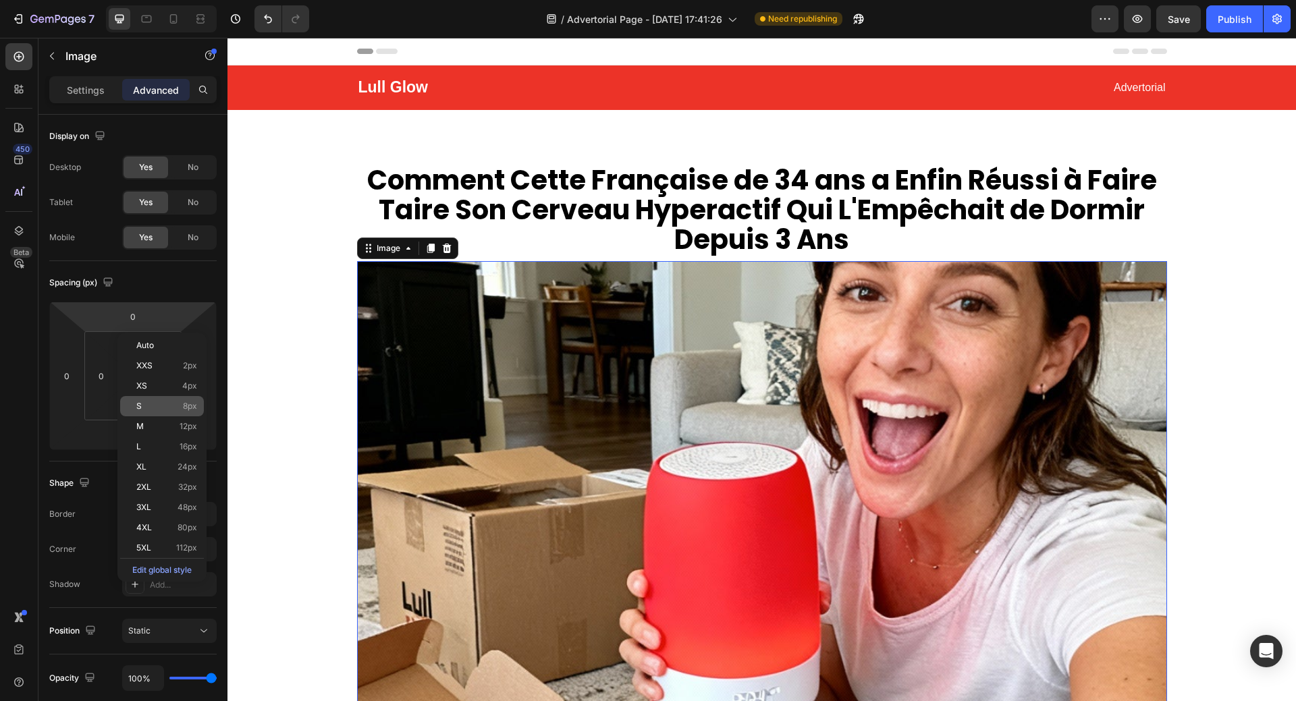
click at [152, 408] on p "S 8px" at bounding box center [166, 405] width 61 height 9
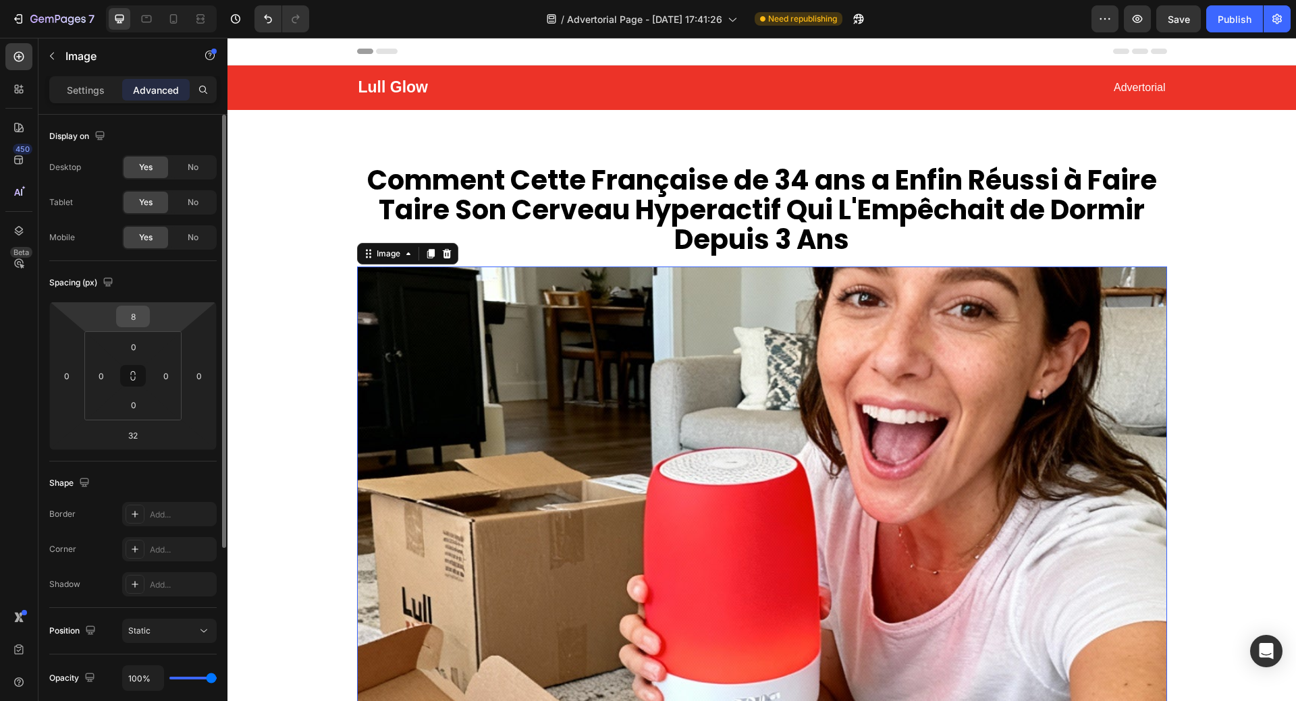
click at [134, 319] on input "8" at bounding box center [132, 316] width 27 height 20
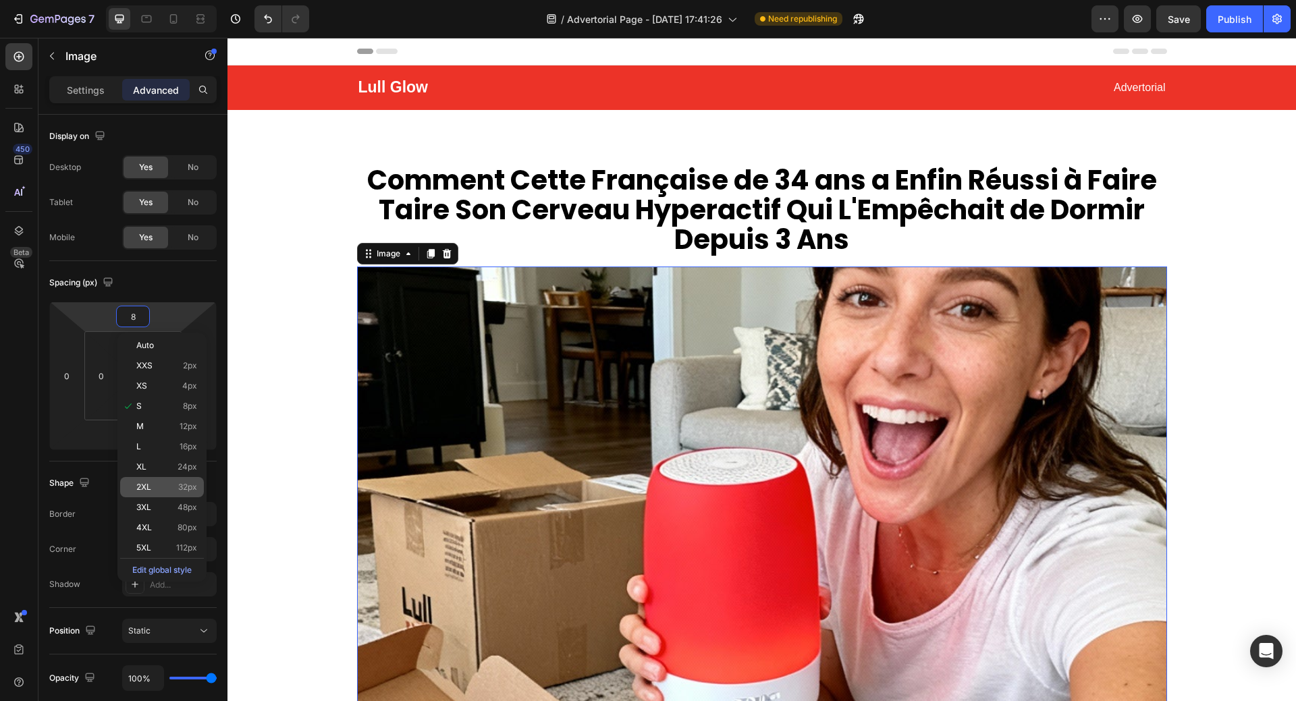
click at [190, 485] on span "32px" at bounding box center [187, 486] width 19 height 9
type input "32"
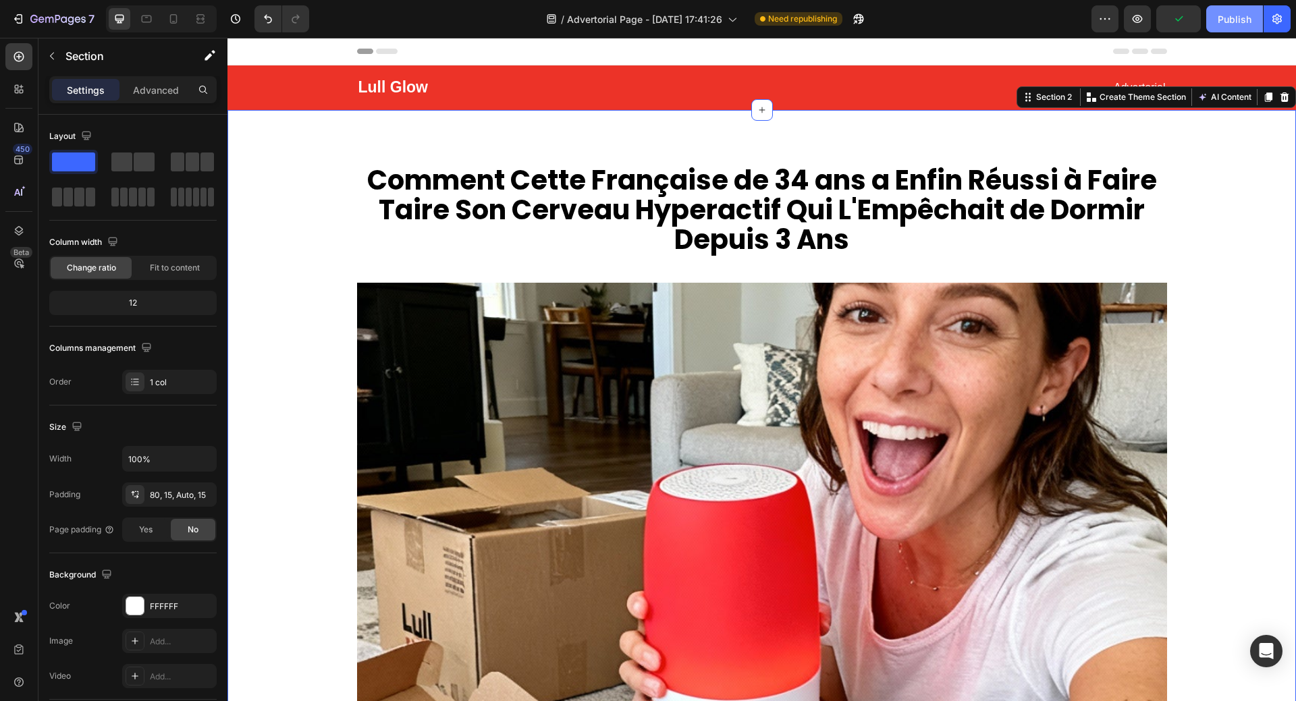
click at [1224, 20] on div "Publish" at bounding box center [1234, 19] width 34 height 14
